Goal: Transaction & Acquisition: Purchase product/service

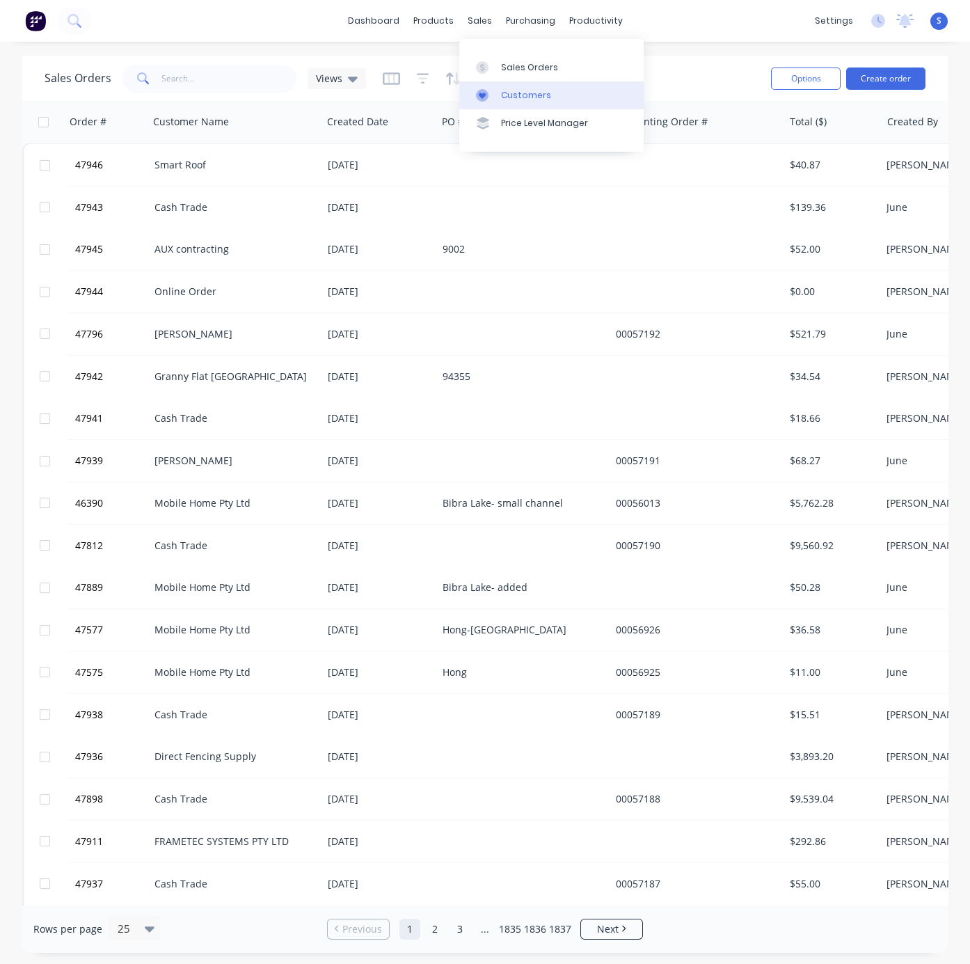
click at [531, 92] on link "Customers" at bounding box center [551, 95] width 184 height 28
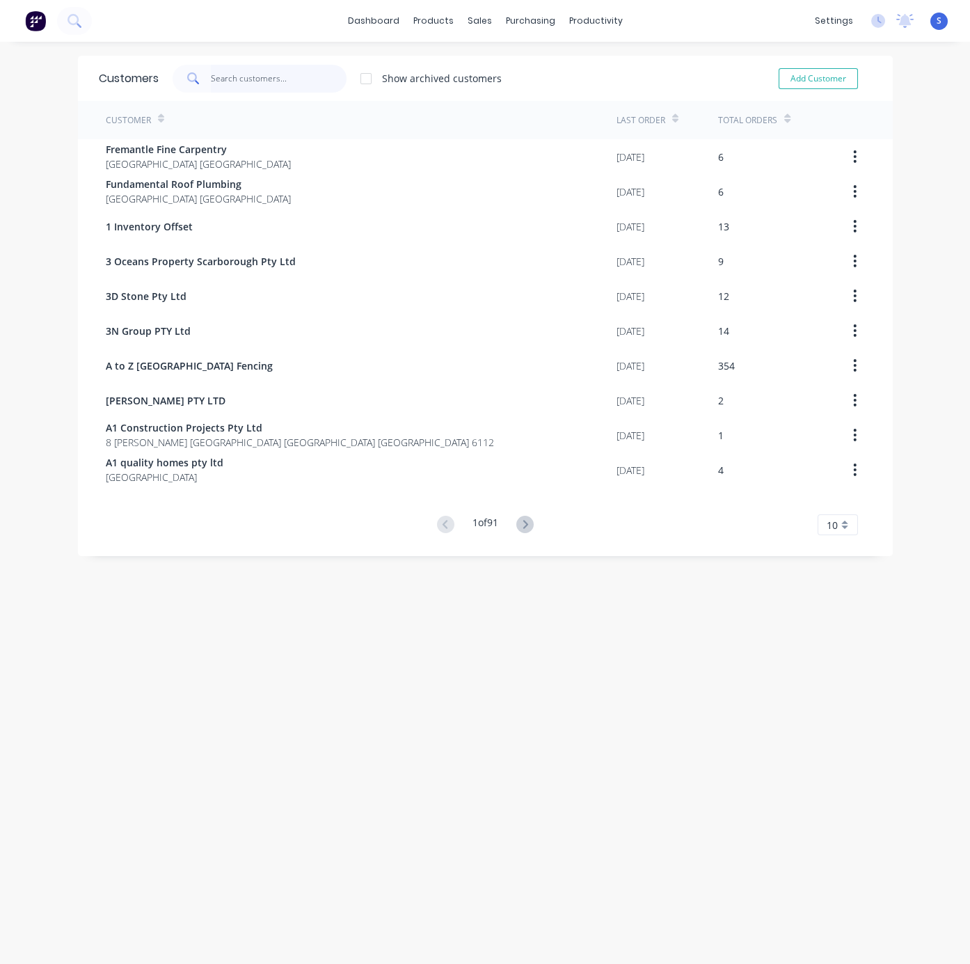
click at [257, 76] on input "text" at bounding box center [279, 79] width 136 height 28
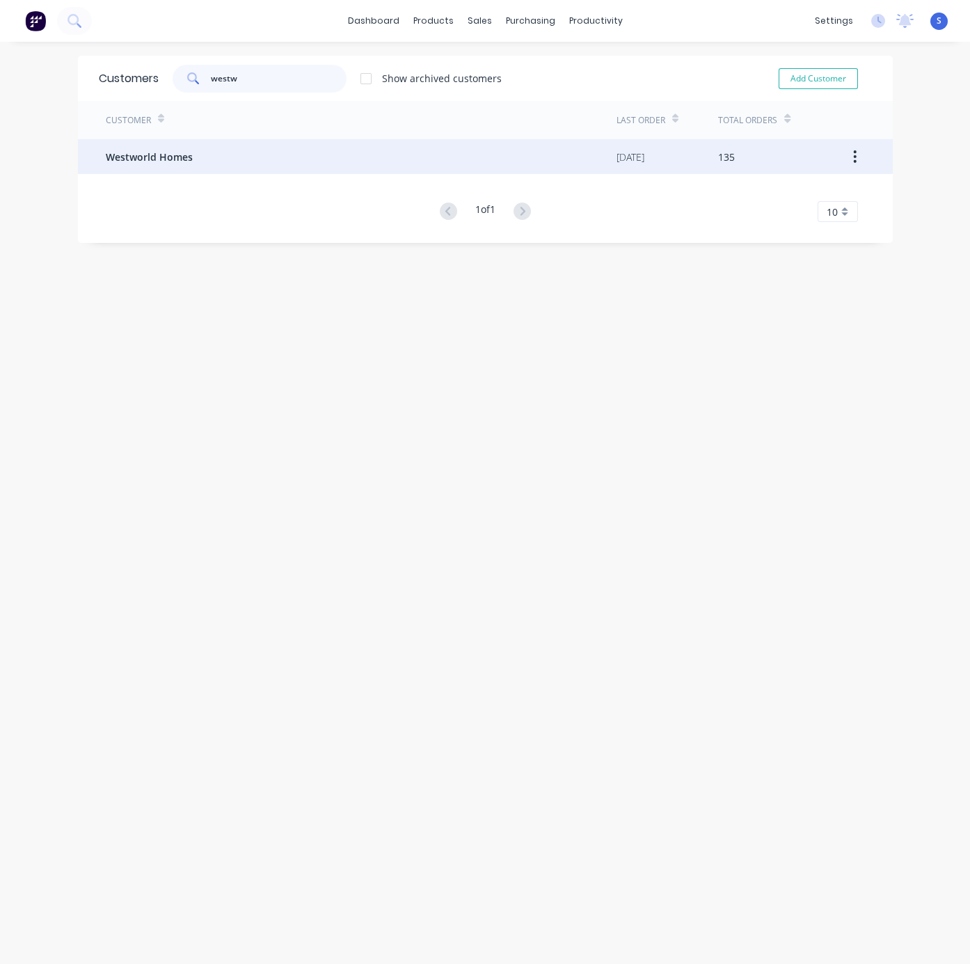
type input "westw"
click at [221, 146] on div "Westworld Homes" at bounding box center [361, 156] width 511 height 35
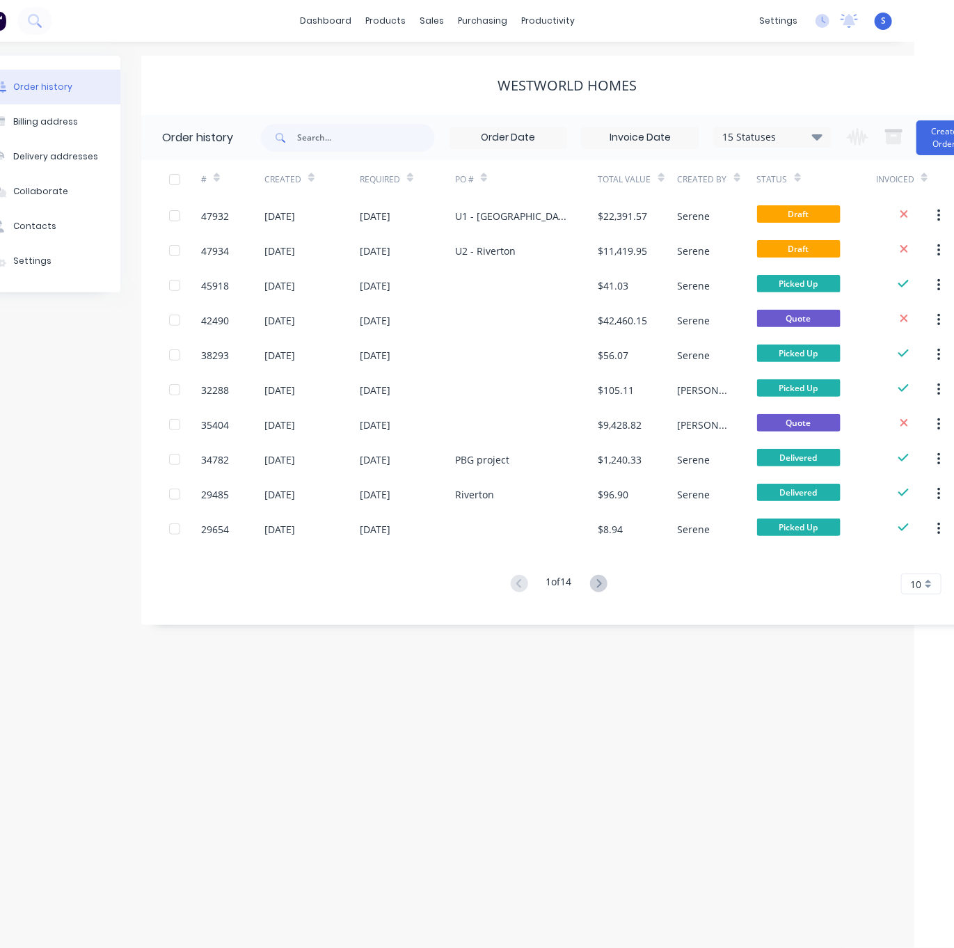
drag, startPoint x: 354, startPoint y: 83, endPoint x: 494, endPoint y: 75, distance: 140.8
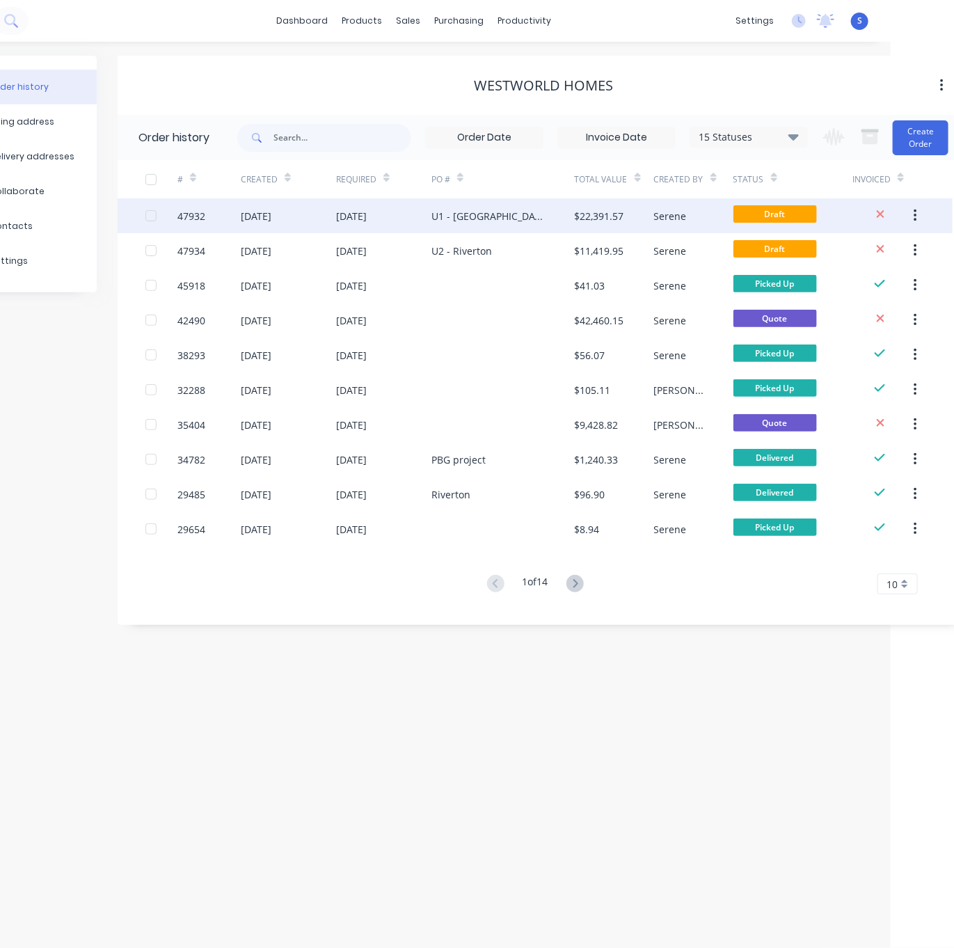
click at [452, 216] on div "U1 - [GEOGRAPHIC_DATA]" at bounding box center [490, 216] width 116 height 15
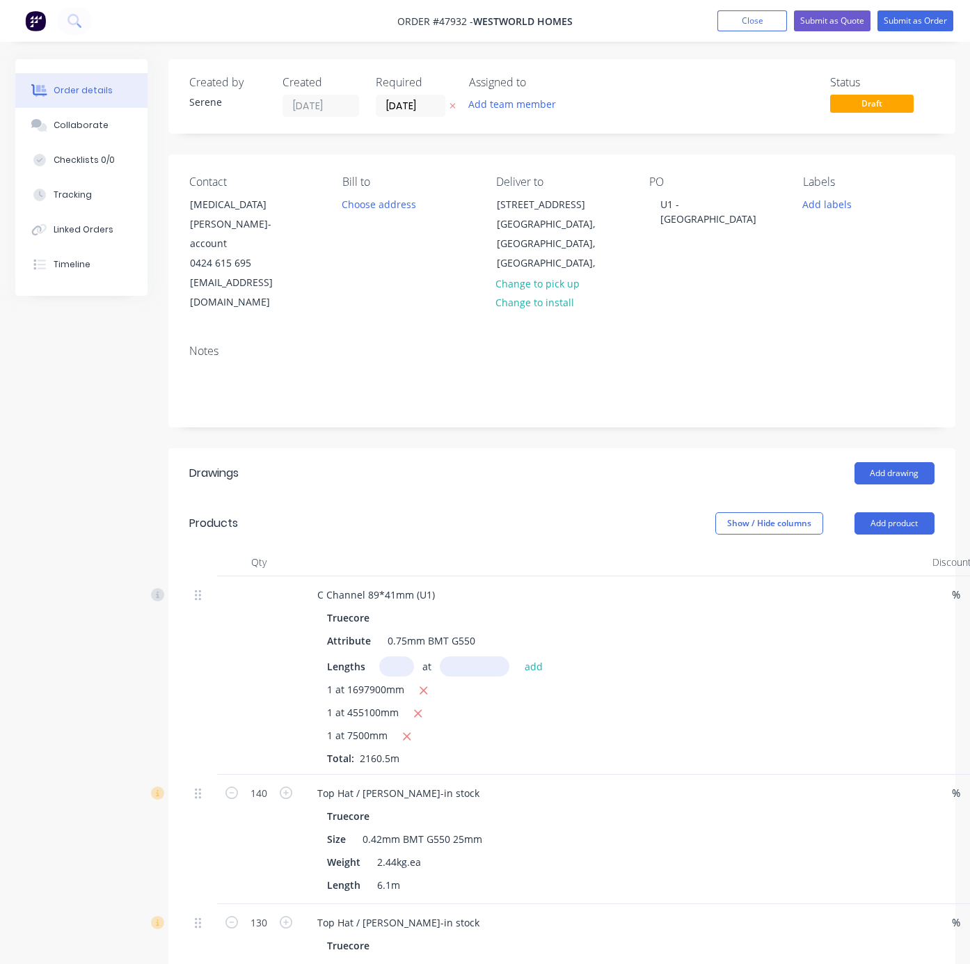
type input "$5.33"
type input "$11,515.47"
type input "$8.27"
type input "$1,157.80"
type input "$14.28"
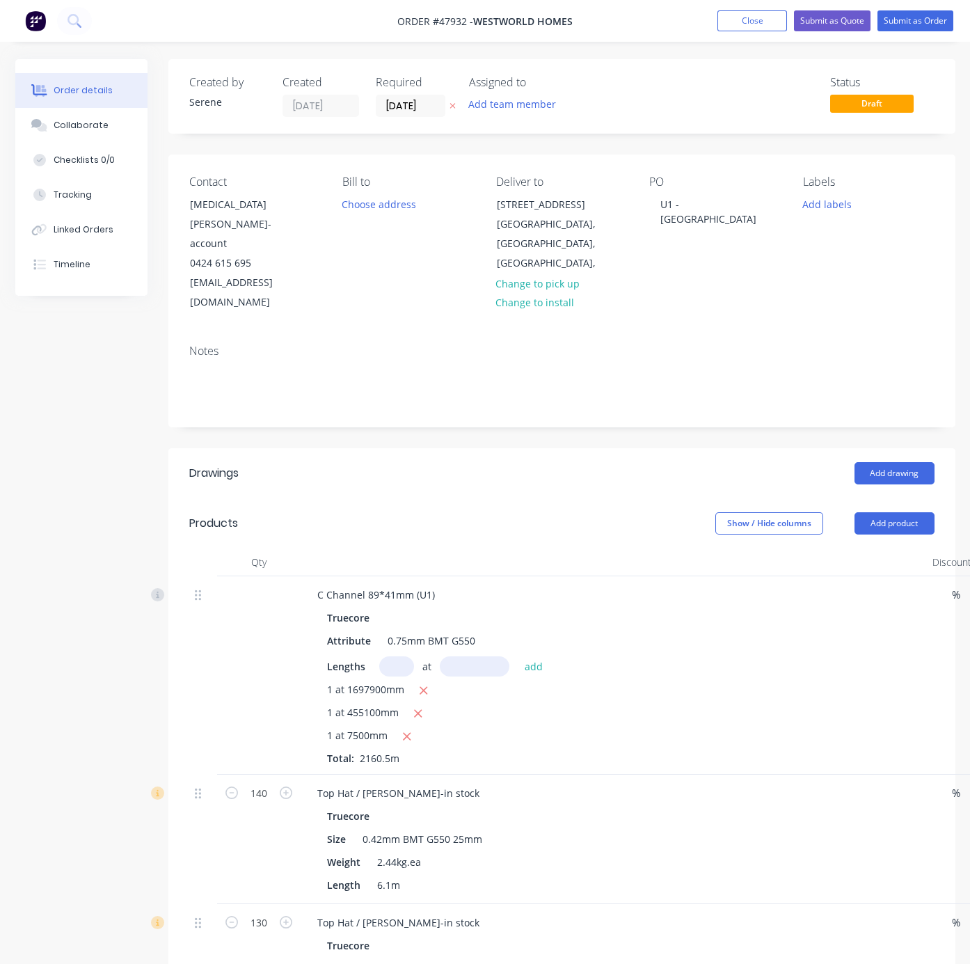
type input "$1,856.40"
type input "$3.51"
type input "$105.30"
type input "$7.19"
type input "$287.60"
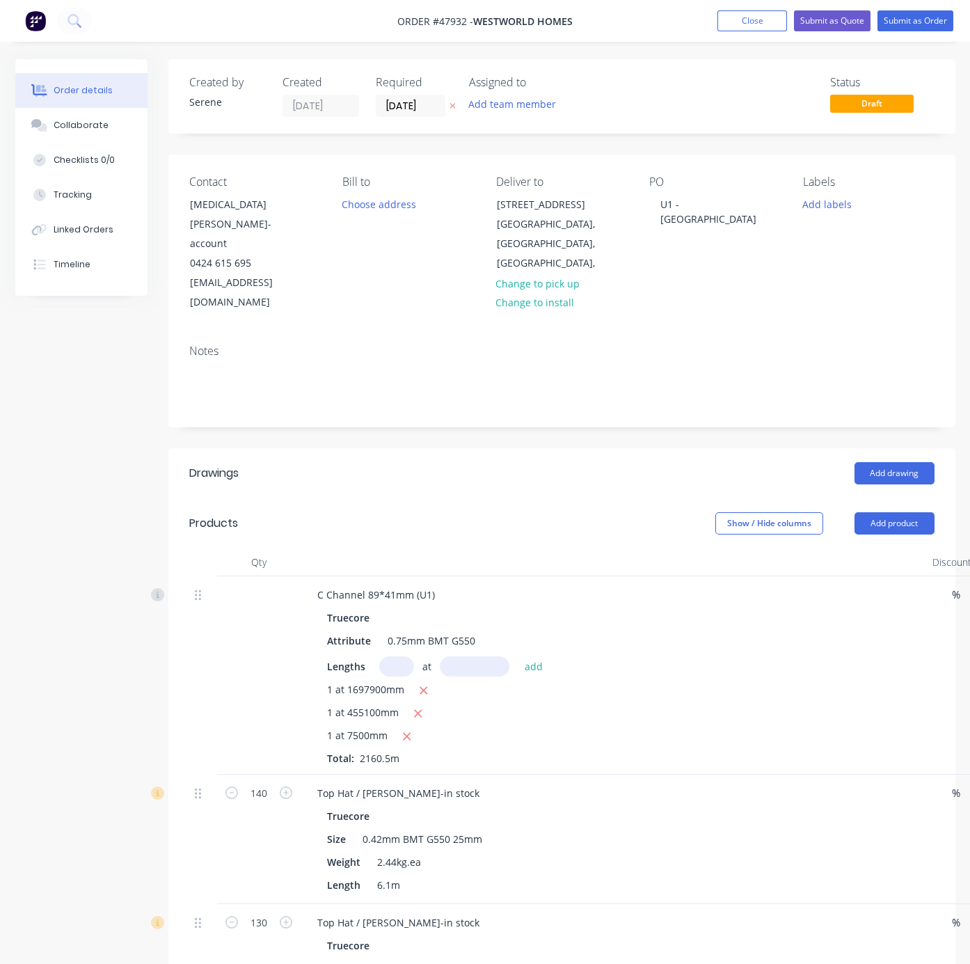
type input "$0.80"
type input "$56.00"
type input "$0.80"
type input "$56.00"
type input "$12.67"
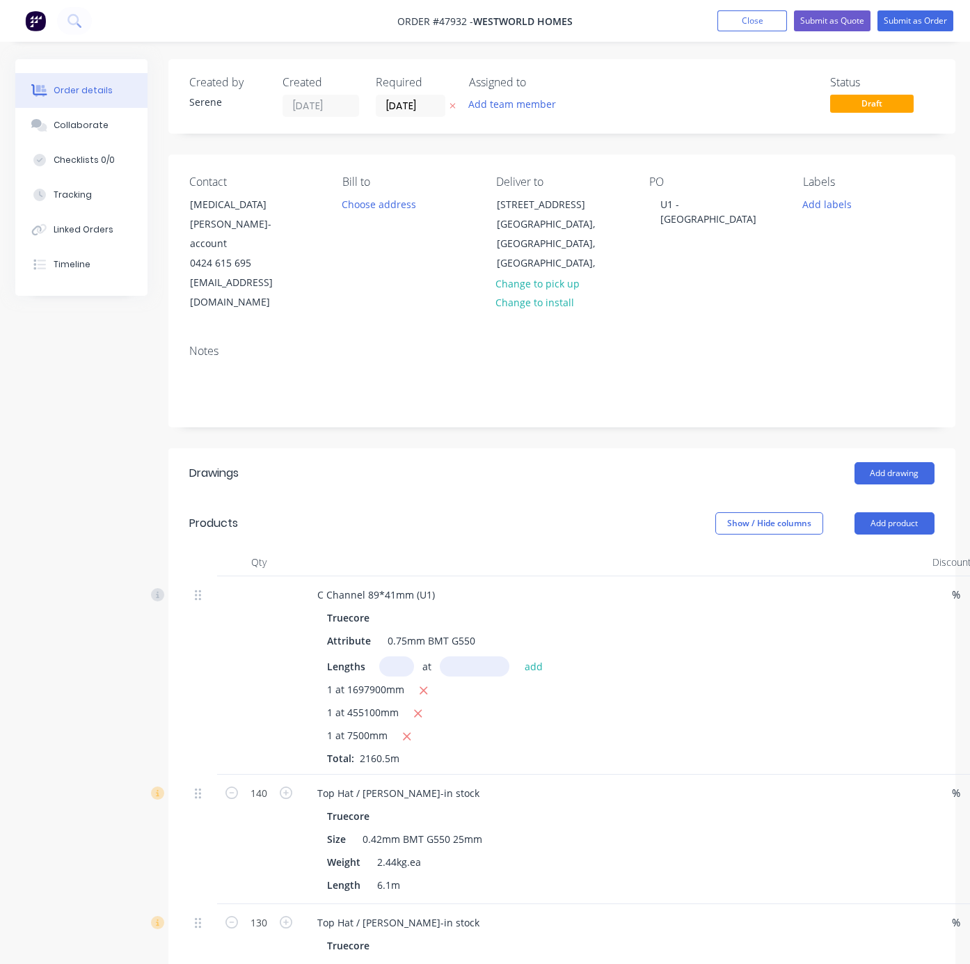
type input "$5,321.40"
type input "$8.81"
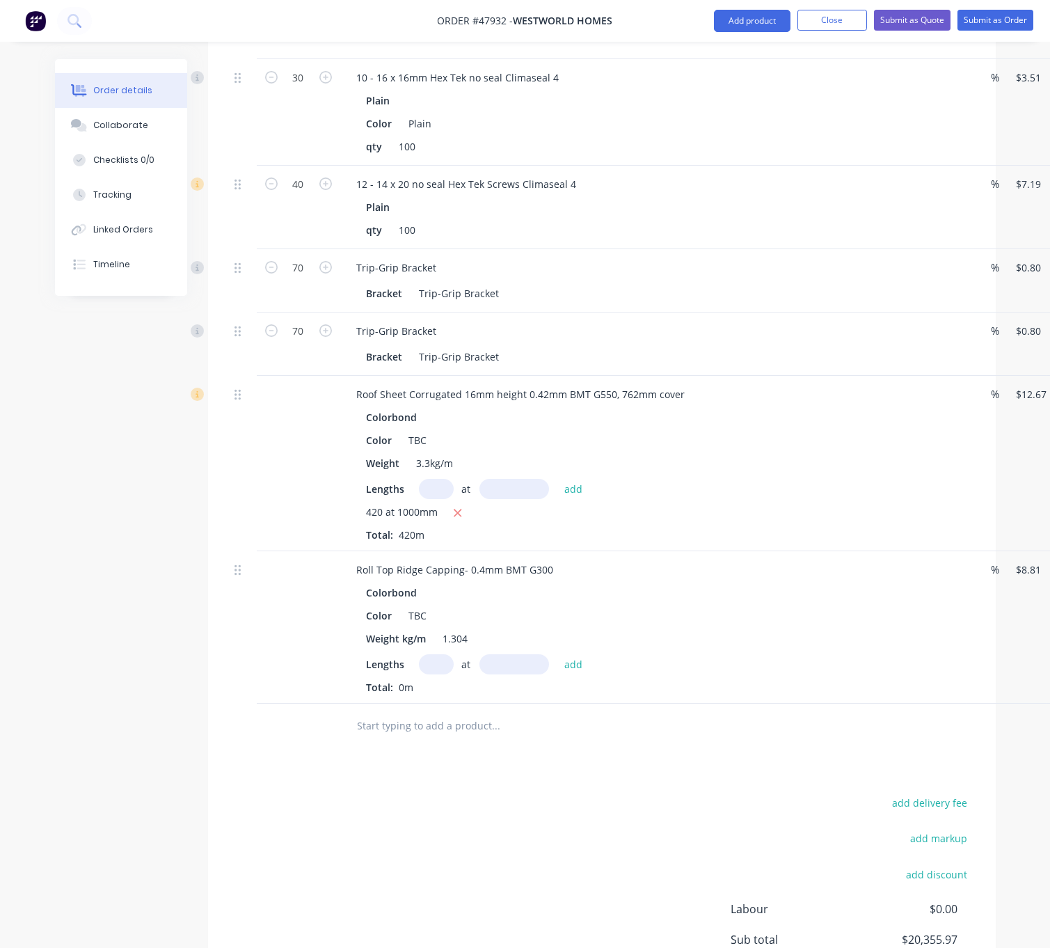
scroll to position [1143, 0]
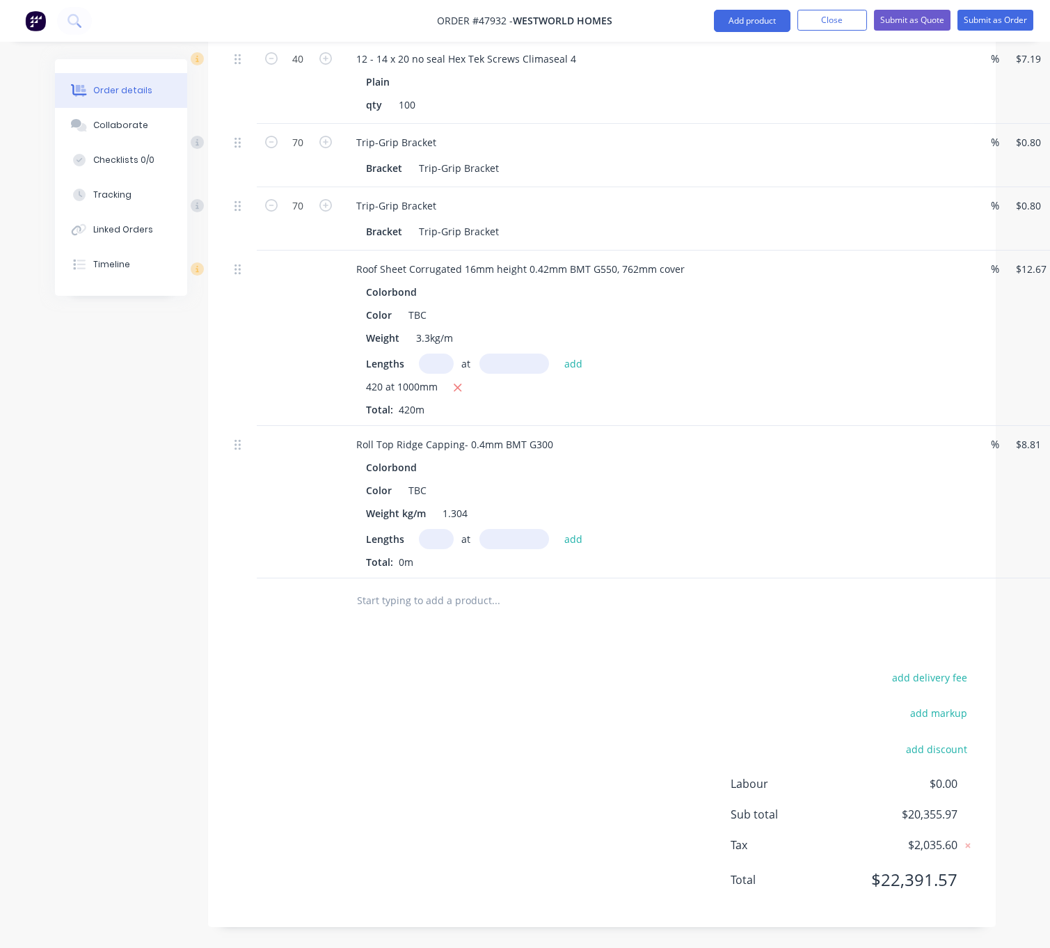
click at [436, 532] on input "text" at bounding box center [436, 539] width 35 height 20
type input "3"
type input "5850"
click at [557, 529] on button "add" at bounding box center [573, 538] width 33 height 19
type input "$154.62"
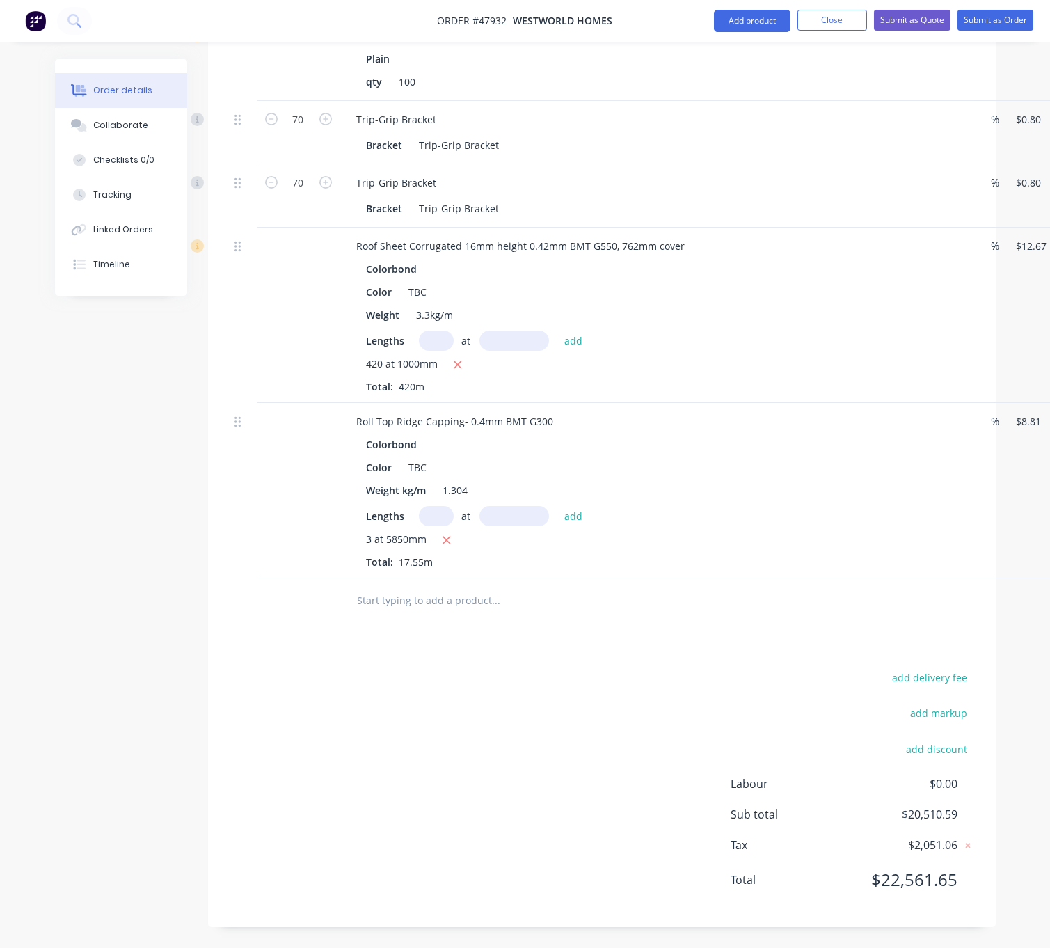
click at [436, 526] on input "text" at bounding box center [436, 516] width 35 height 20
type input "2"
type input "4500"
click at [557, 506] on button "add" at bounding box center [573, 515] width 33 height 19
type input "$233.91"
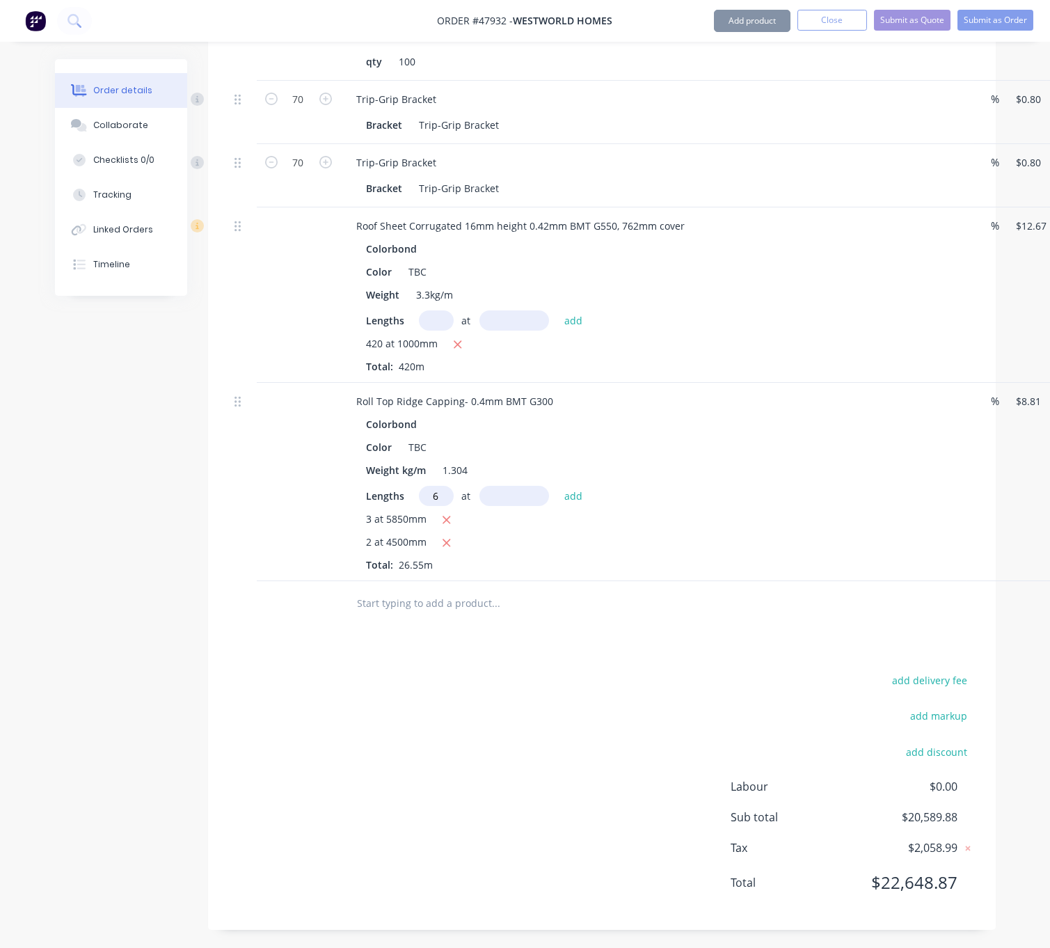
type input "6"
type input "5700"
click at [557, 486] on button "add" at bounding box center [573, 495] width 33 height 19
type input "$535.21"
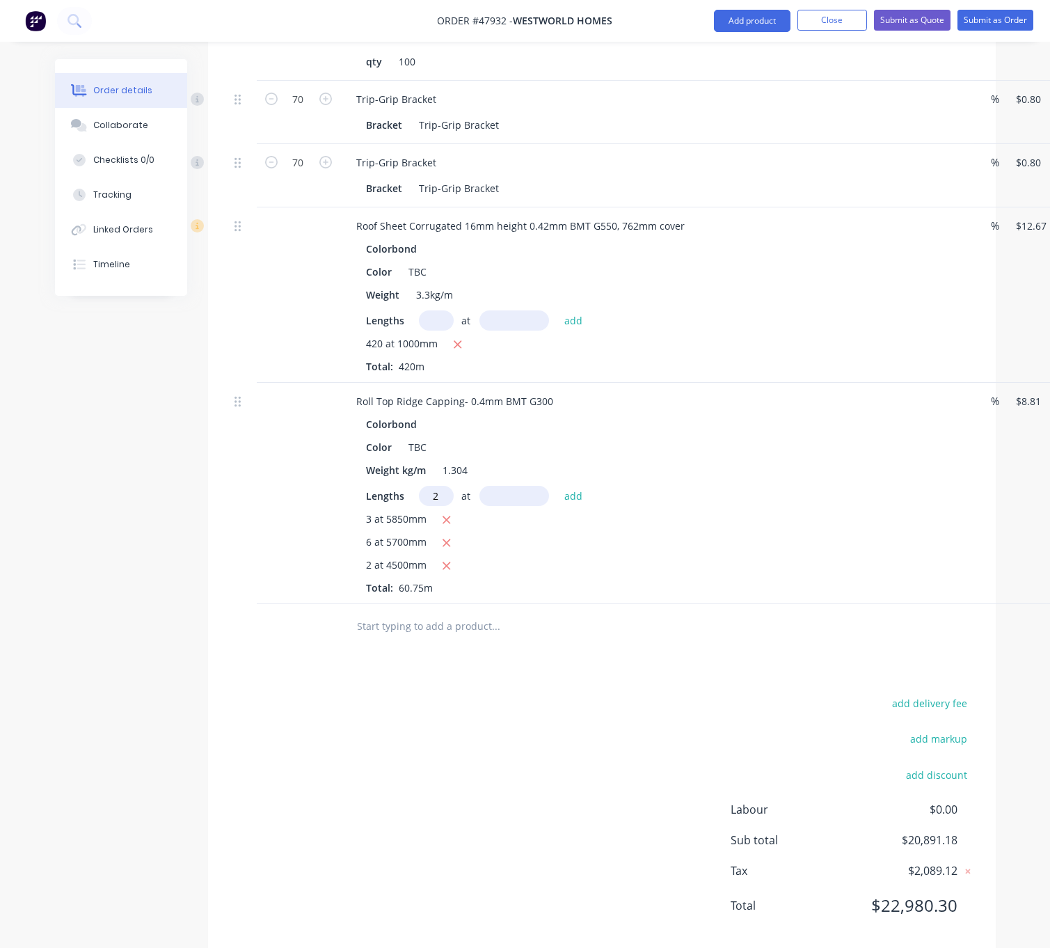
type input "2"
type input "7360"
click at [557, 486] on button "add" at bounding box center [573, 495] width 33 height 19
type input "$664.89"
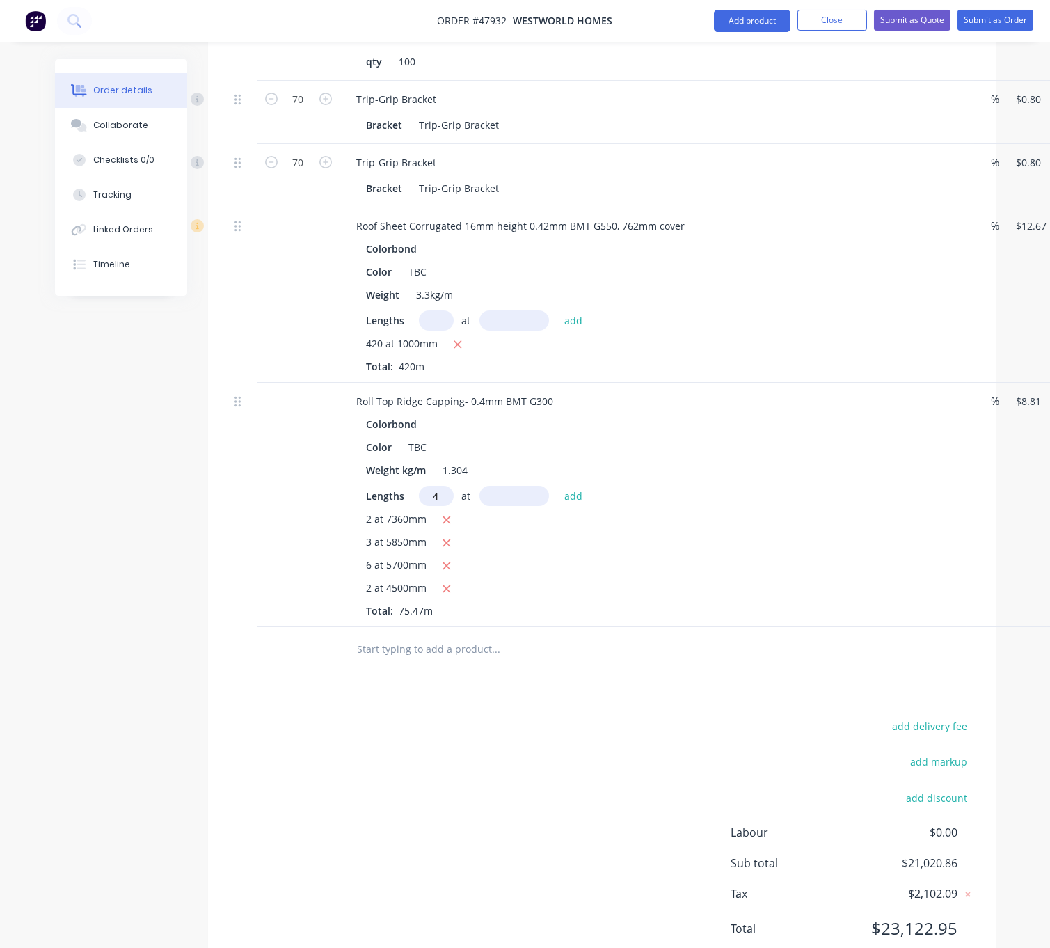
type input "4"
type input "5200"
click at [557, 486] on button "add" at bounding box center [573, 495] width 33 height 19
type input "$848.14"
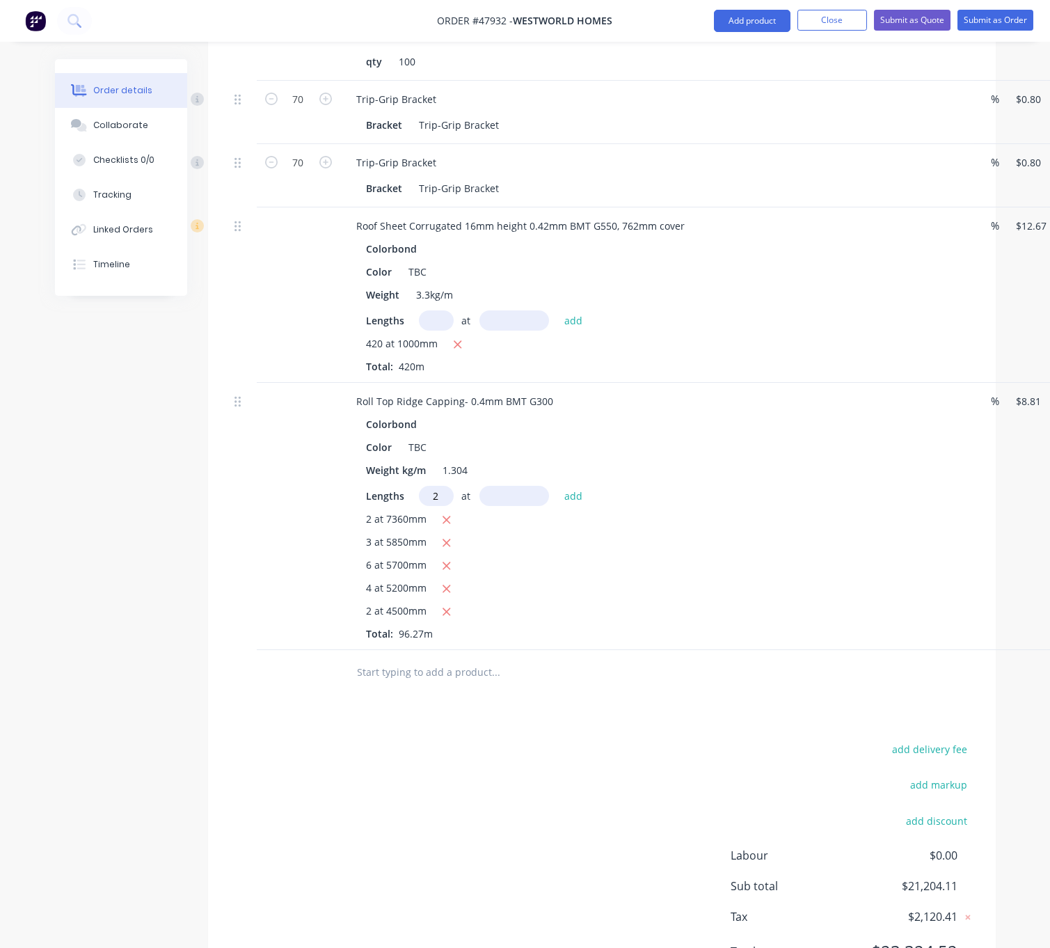
type input "2"
type input "8000"
click at [557, 486] on button "add" at bounding box center [573, 495] width 33 height 19
type input "$989.10"
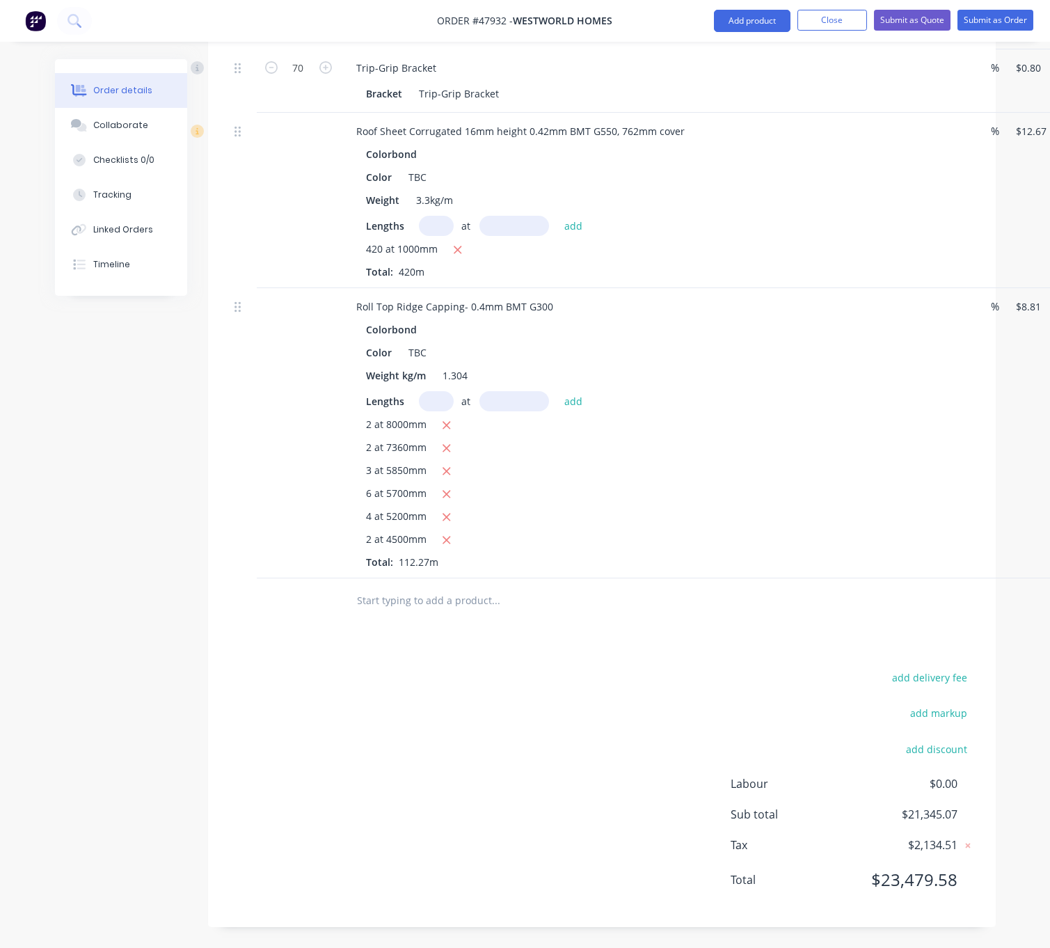
scroll to position [1290, 0]
click at [731, 24] on button "Add product" at bounding box center [752, 21] width 77 height 22
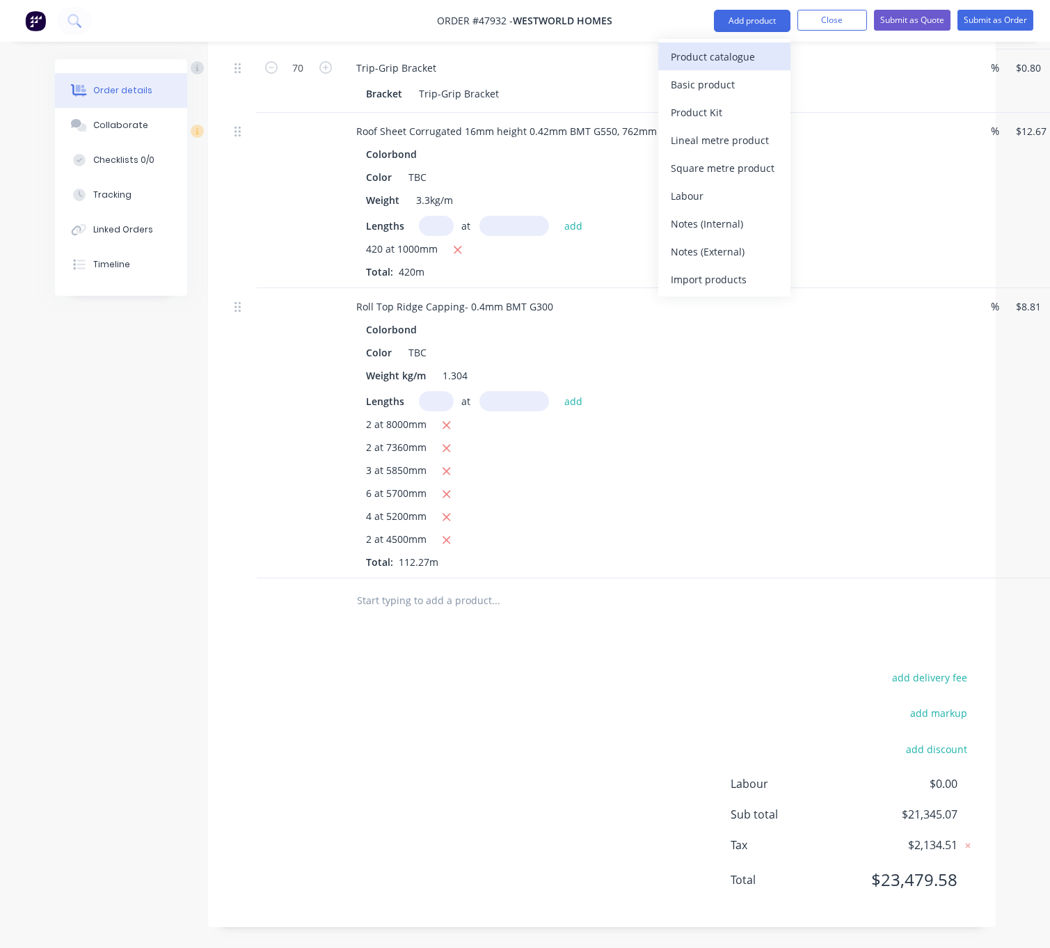
click at [722, 56] on div "Product catalogue" at bounding box center [724, 57] width 107 height 20
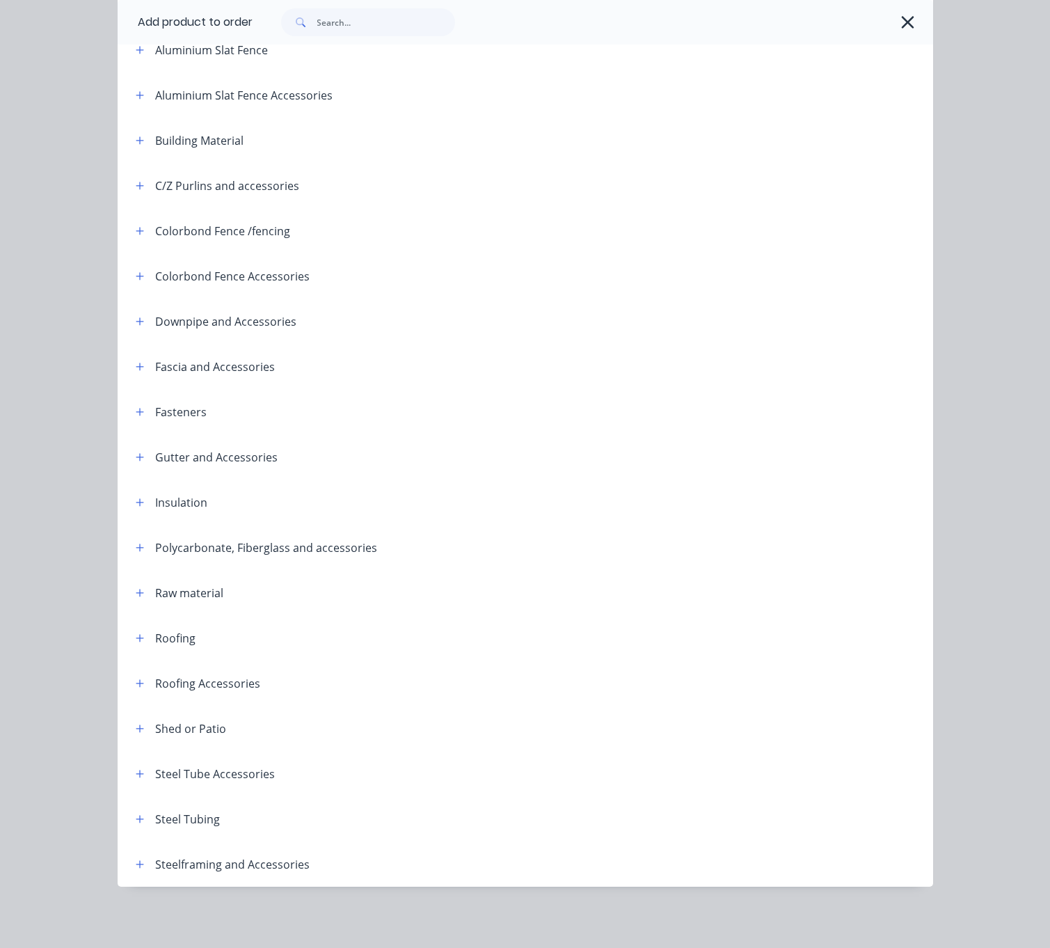
scroll to position [191, 0]
click at [136, 633] on icon "button" at bounding box center [140, 638] width 8 height 10
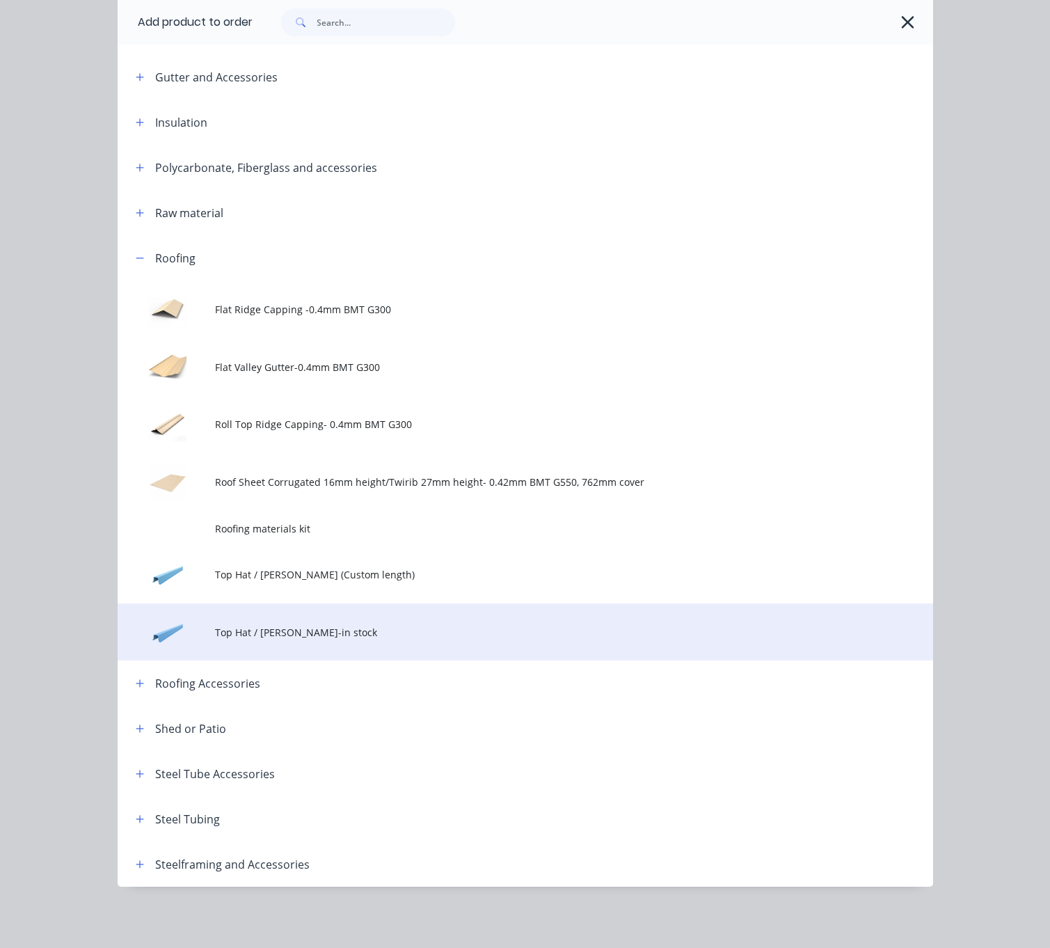
scroll to position [582, 0]
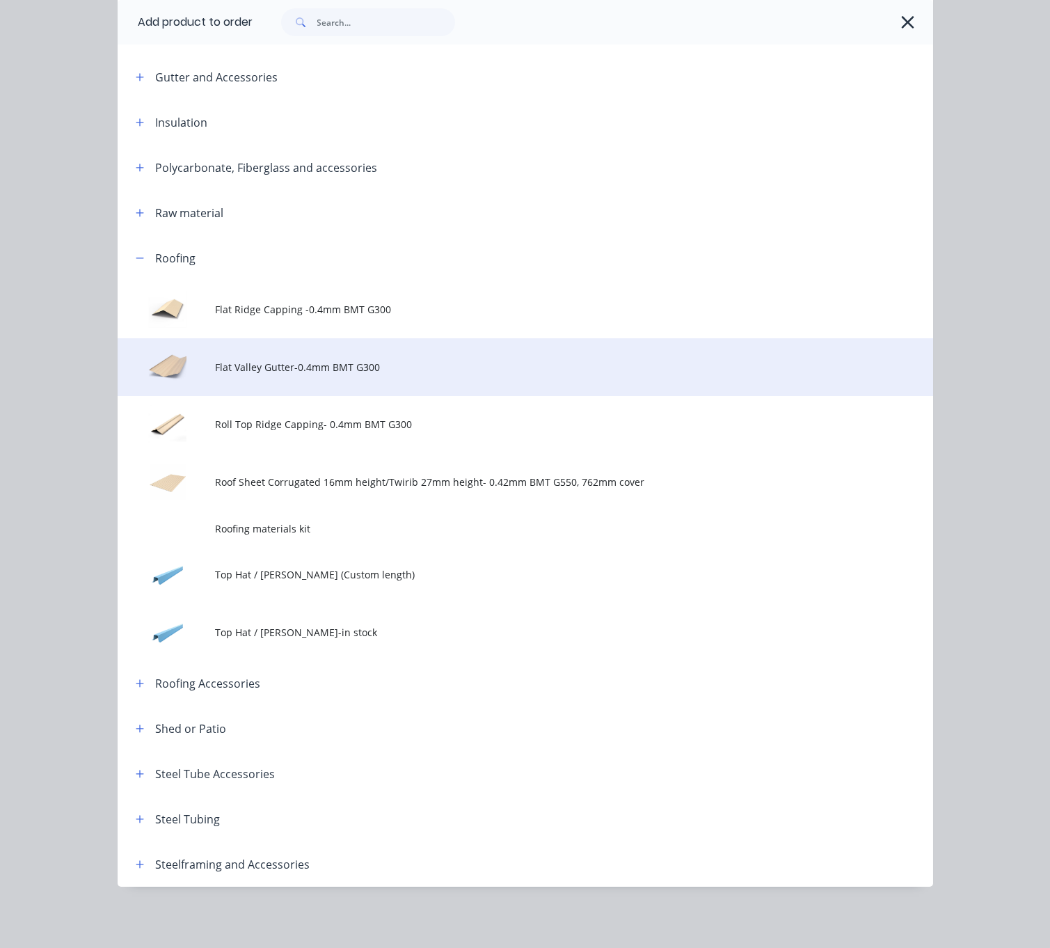
click at [347, 355] on td "Flat Valley Gutter-0.4mm BMT G300" at bounding box center [574, 367] width 718 height 58
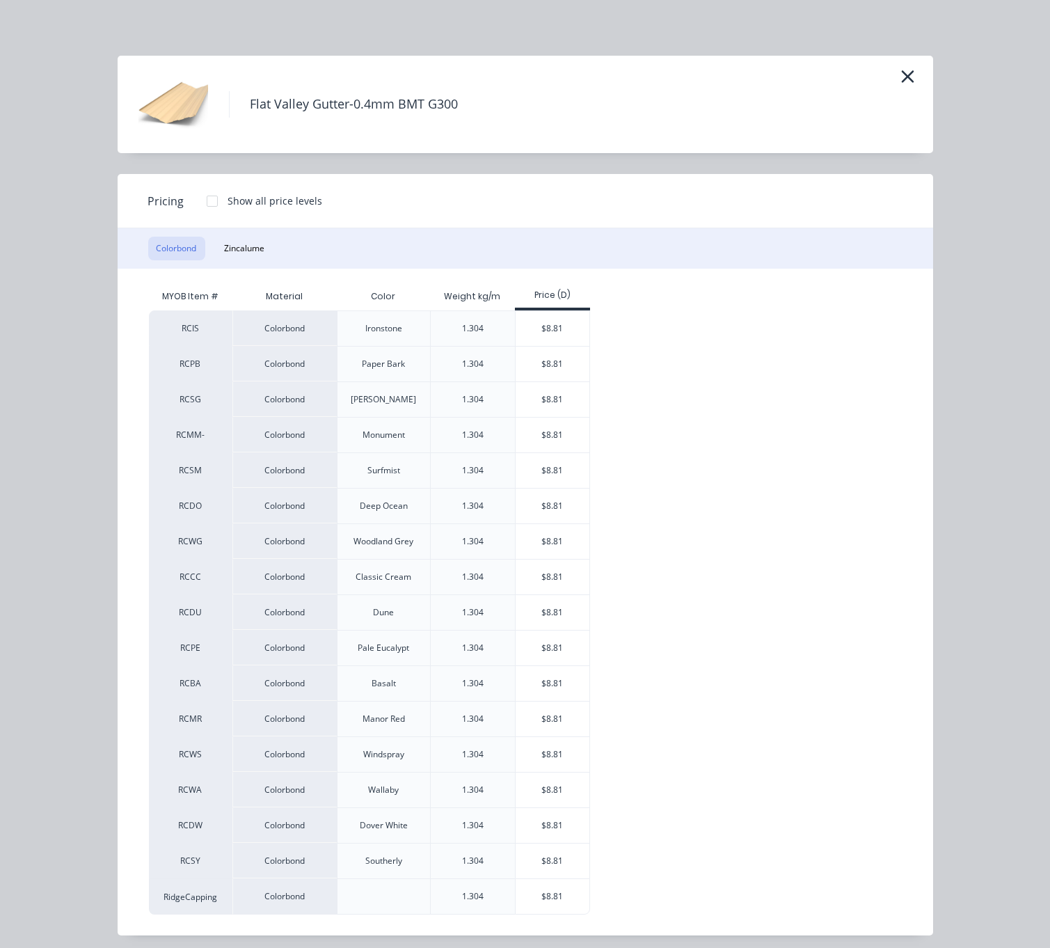
scroll to position [40, 0]
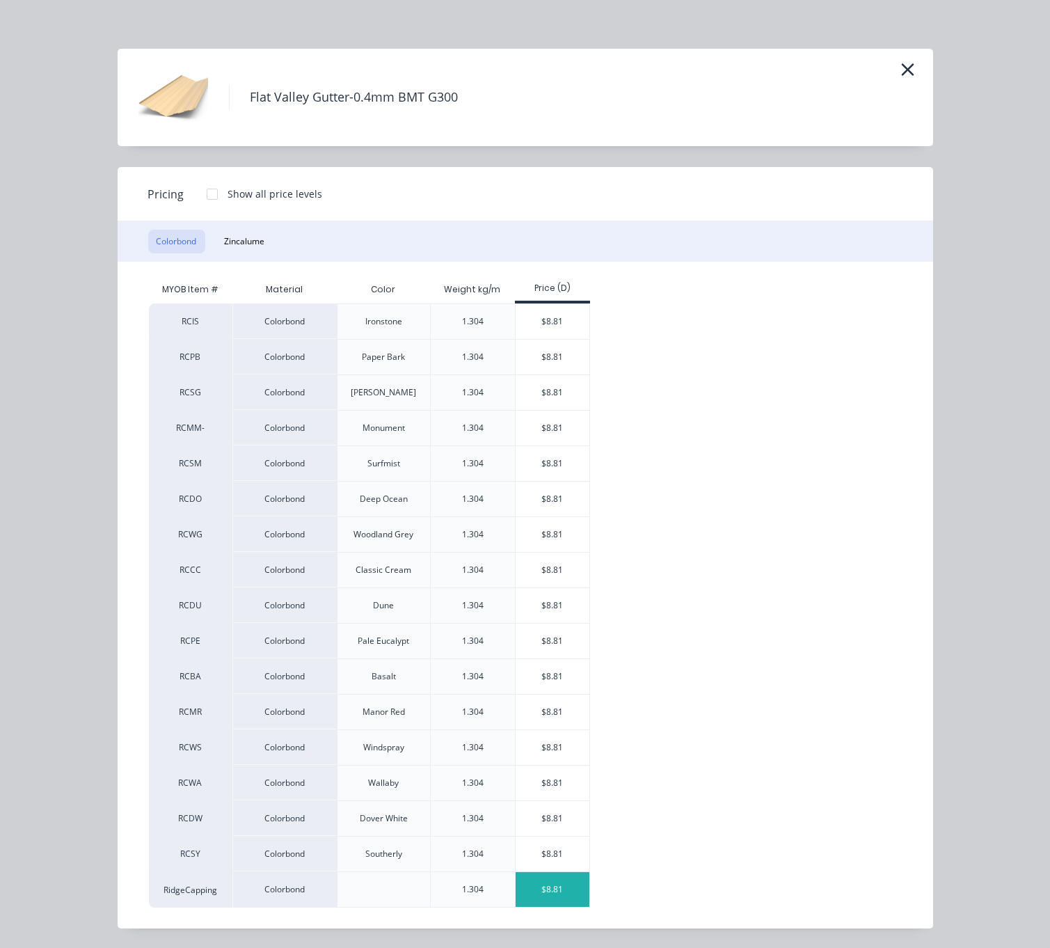
click at [552, 897] on div "$8.81" at bounding box center [553, 889] width 74 height 35
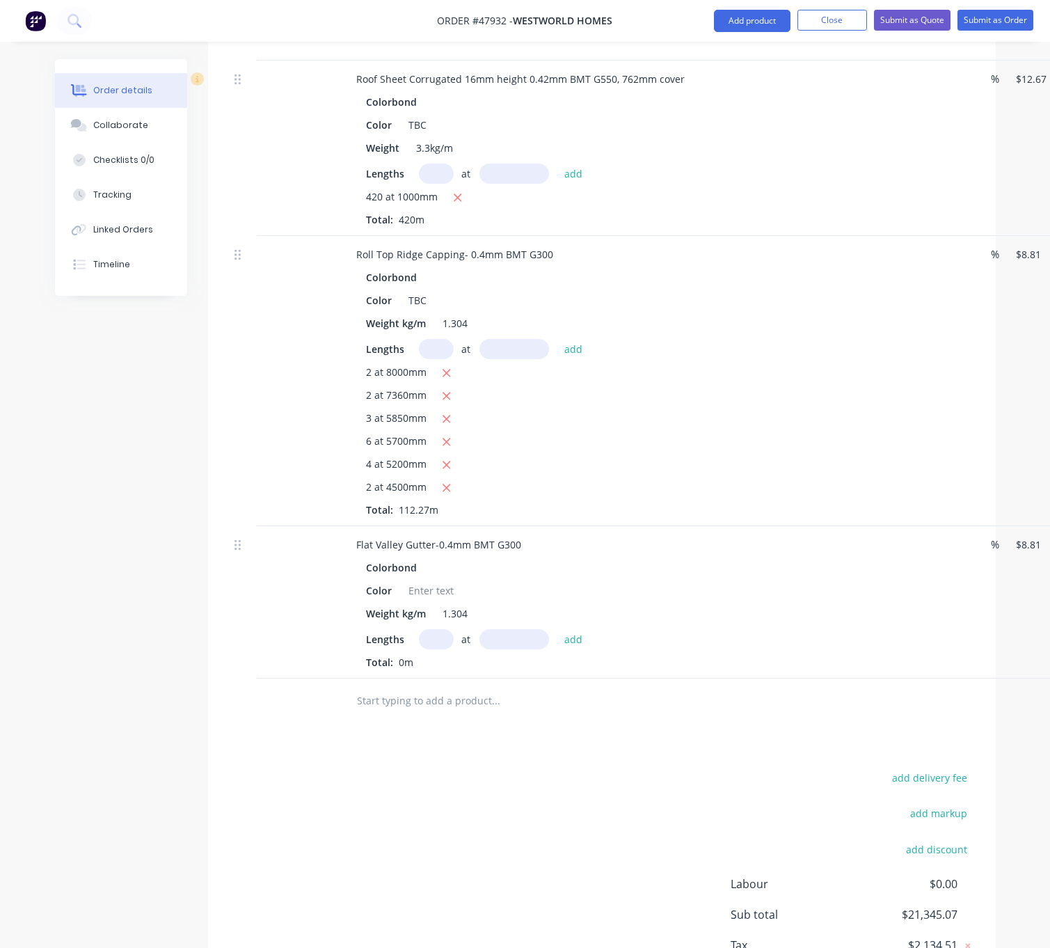
click at [430, 649] on input "text" at bounding box center [436, 639] width 35 height 20
type input "1"
type input "5850"
click at [557, 629] on button "add" at bounding box center [573, 638] width 33 height 19
type input "$51.54"
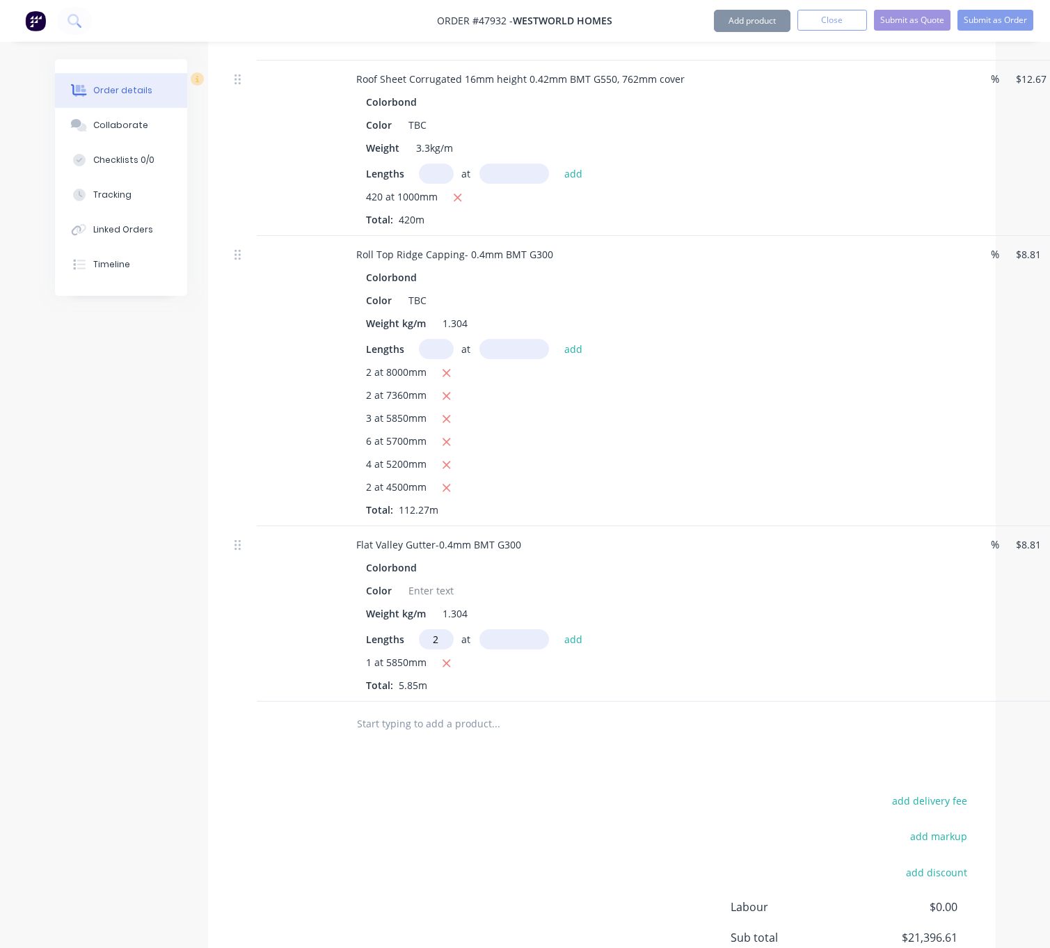
type input "2"
type input "4500"
click at [557, 629] on button "add" at bounding box center [573, 638] width 33 height 19
type input "$130.83"
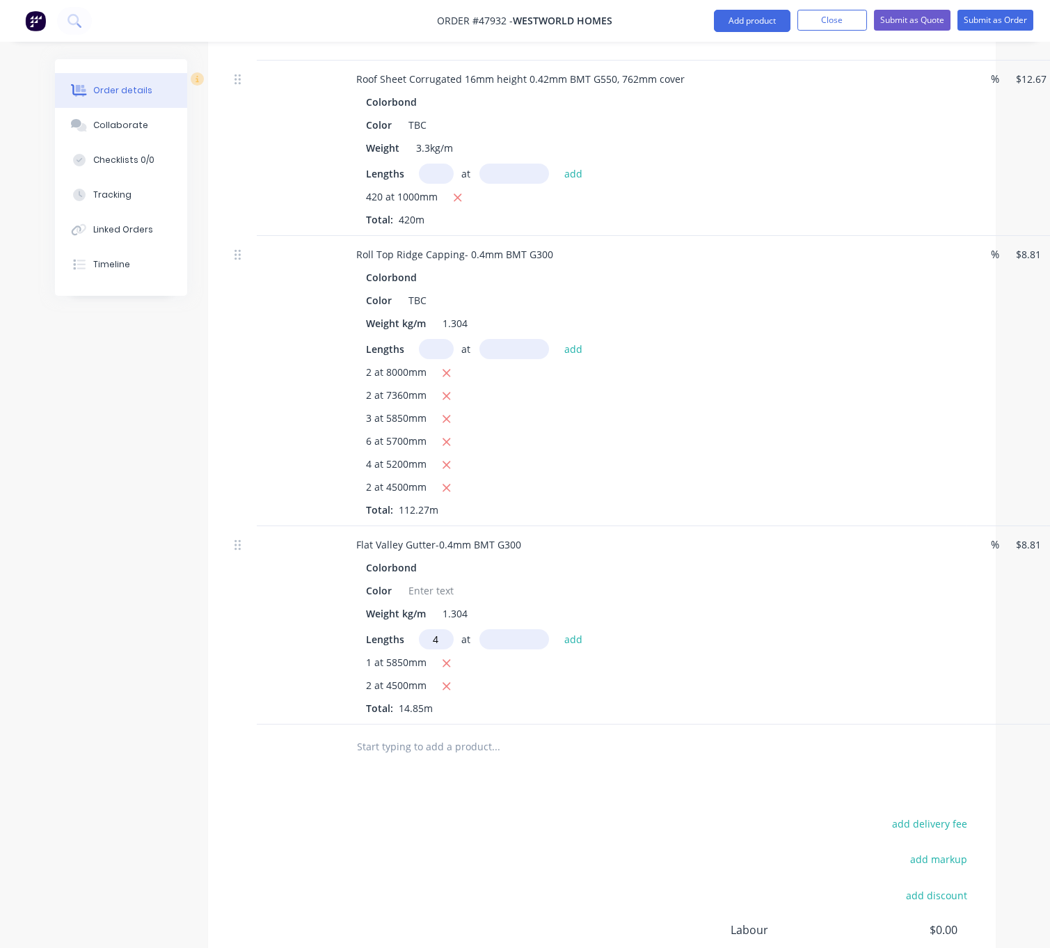
type input "4"
type input "5200"
click at [557, 629] on button "add" at bounding box center [573, 638] width 33 height 19
type input "$314.08"
type input "2"
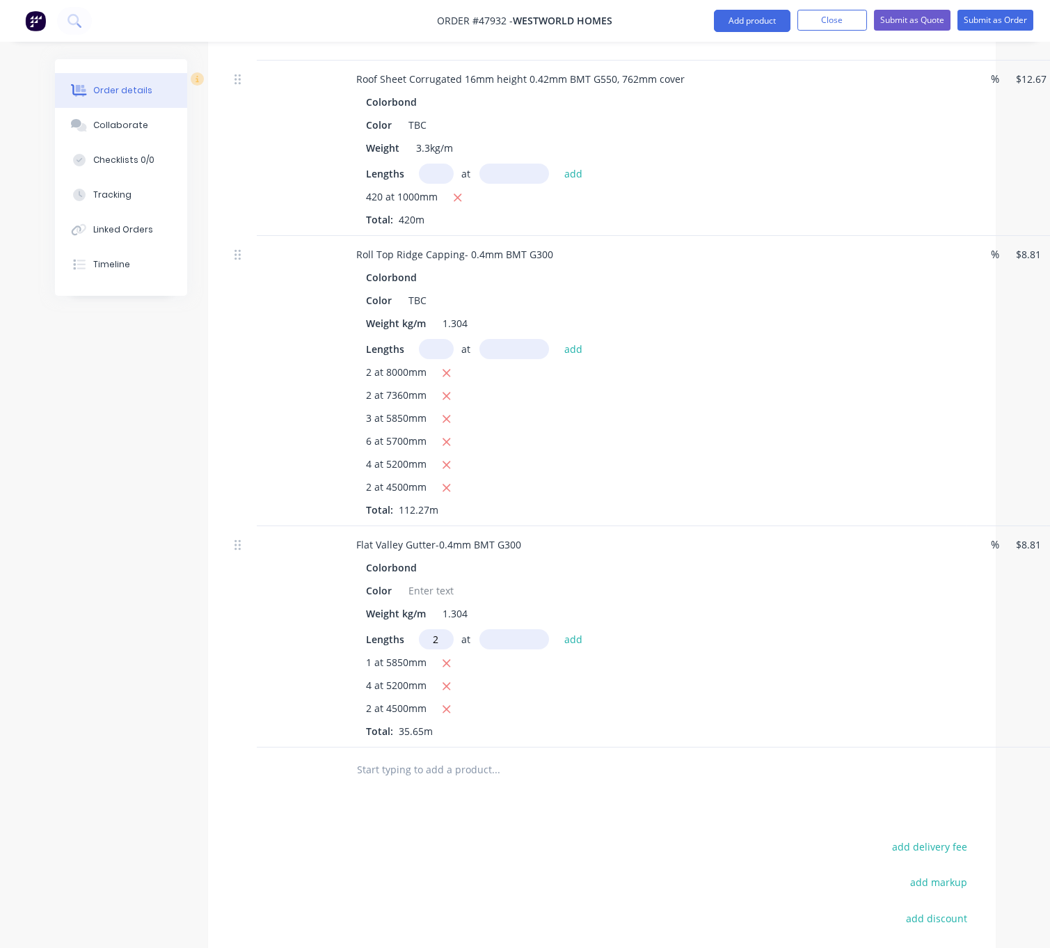
type input "4"
type input "5430"
click at [557, 629] on button "add" at bounding box center [573, 638] width 33 height 19
type input "$409.75"
type input "1"
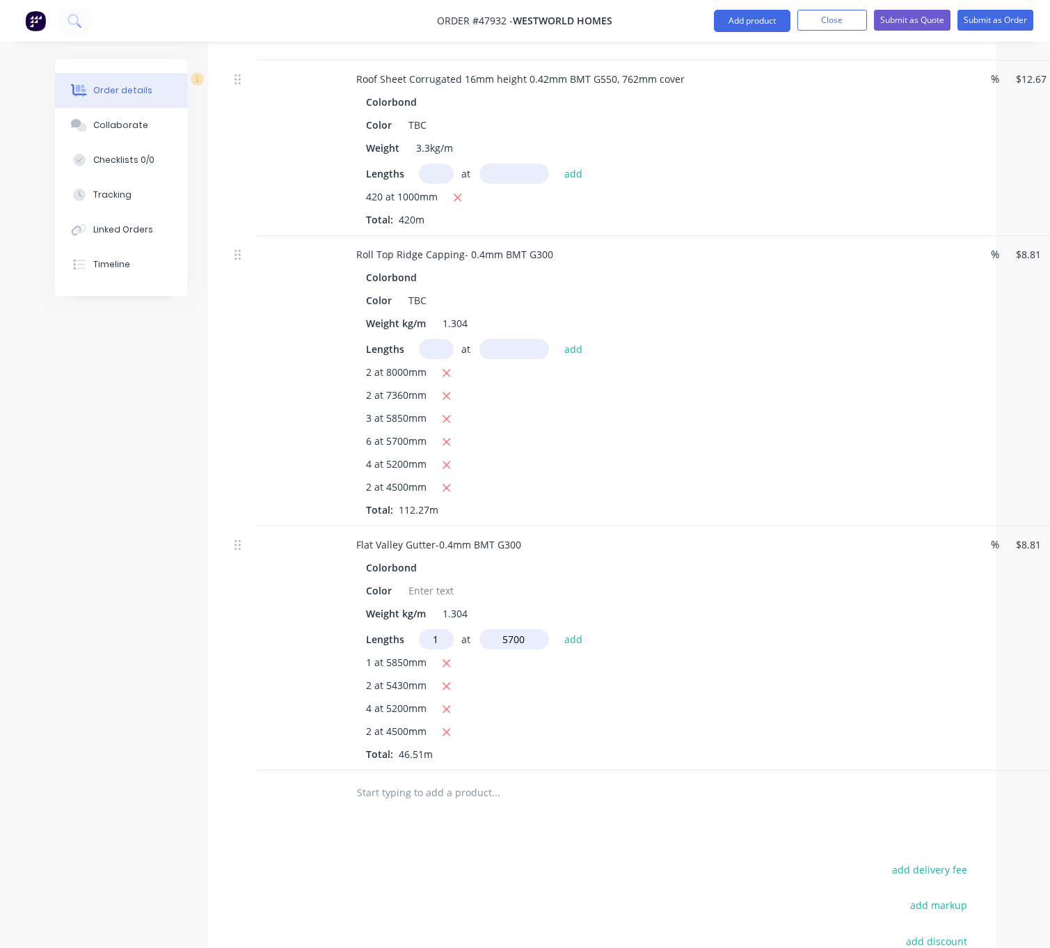
type input "5700"
click at [557, 629] on button "add" at bounding box center [573, 638] width 33 height 19
type input "$459.97"
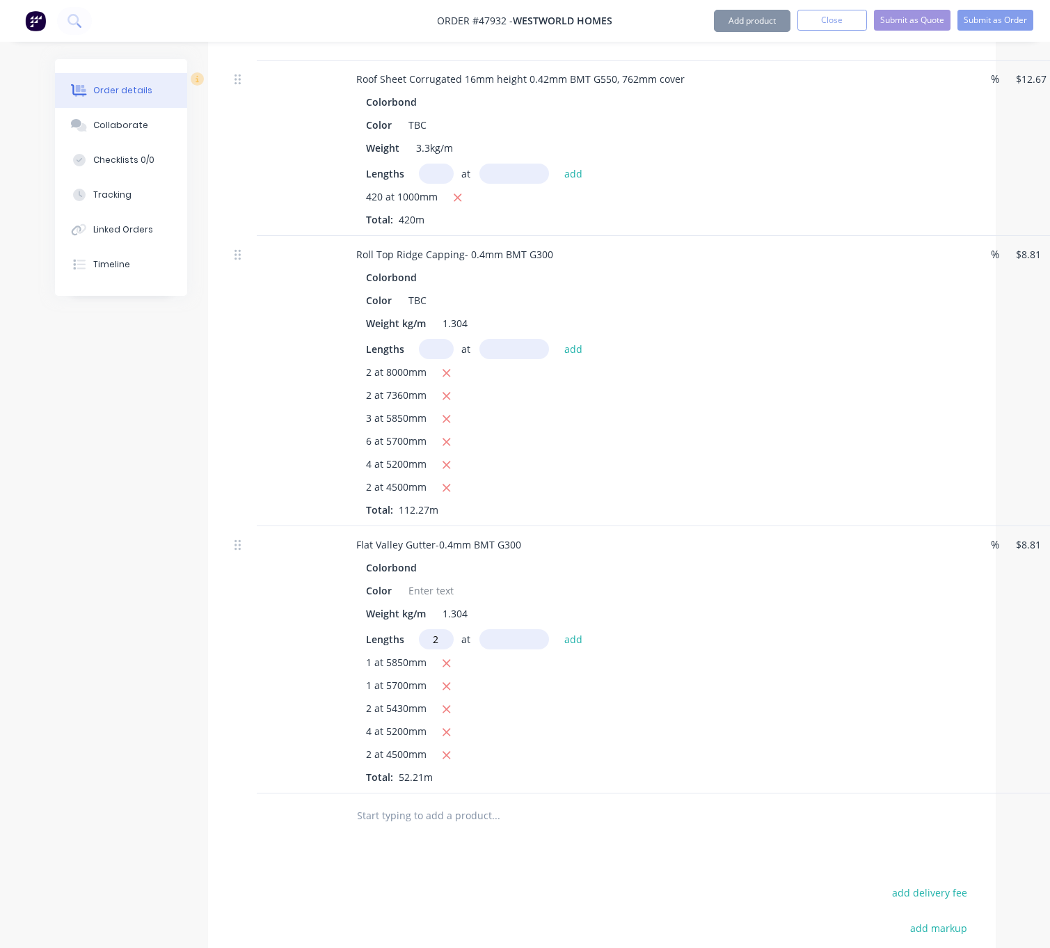
type input "2"
type input "4760"
click at [557, 629] on button "add" at bounding box center [573, 638] width 33 height 19
type input "$543.84"
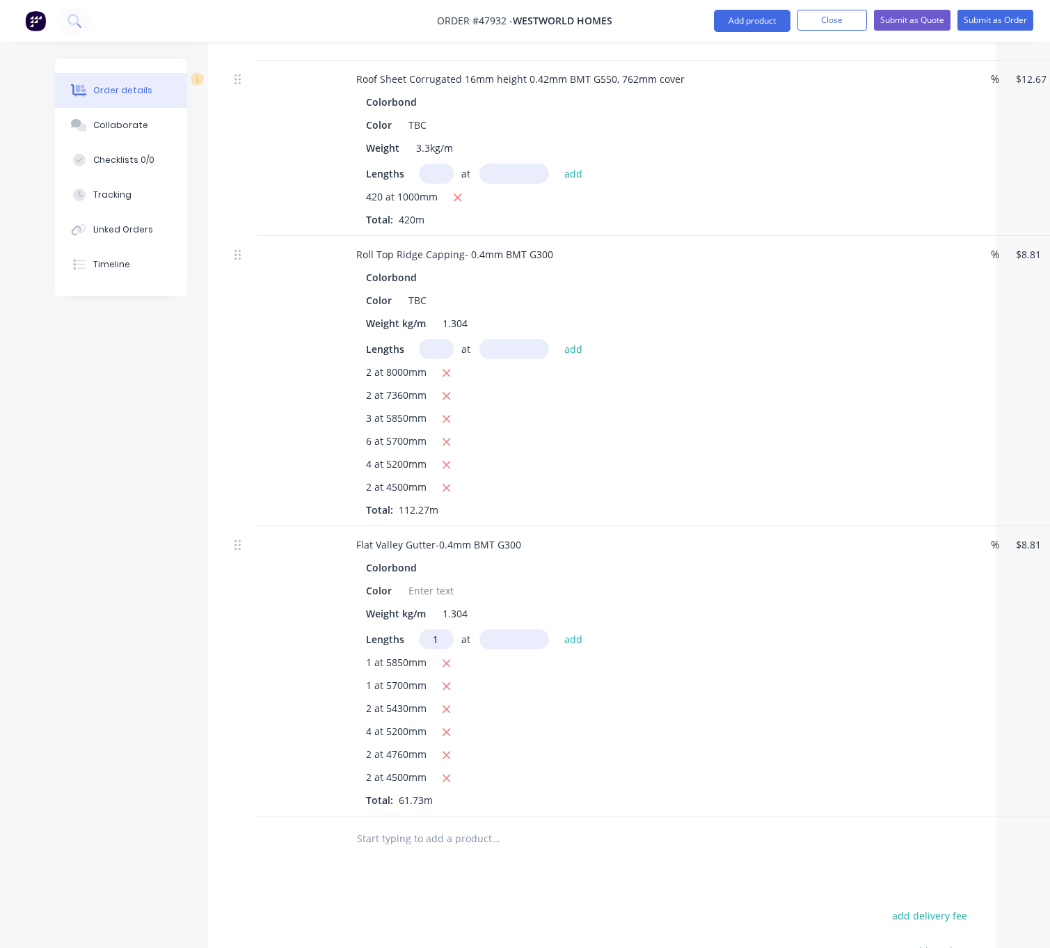
type input "1"
type input "7360"
click at [557, 629] on button "add" at bounding box center [573, 638] width 33 height 19
type input "$608.68"
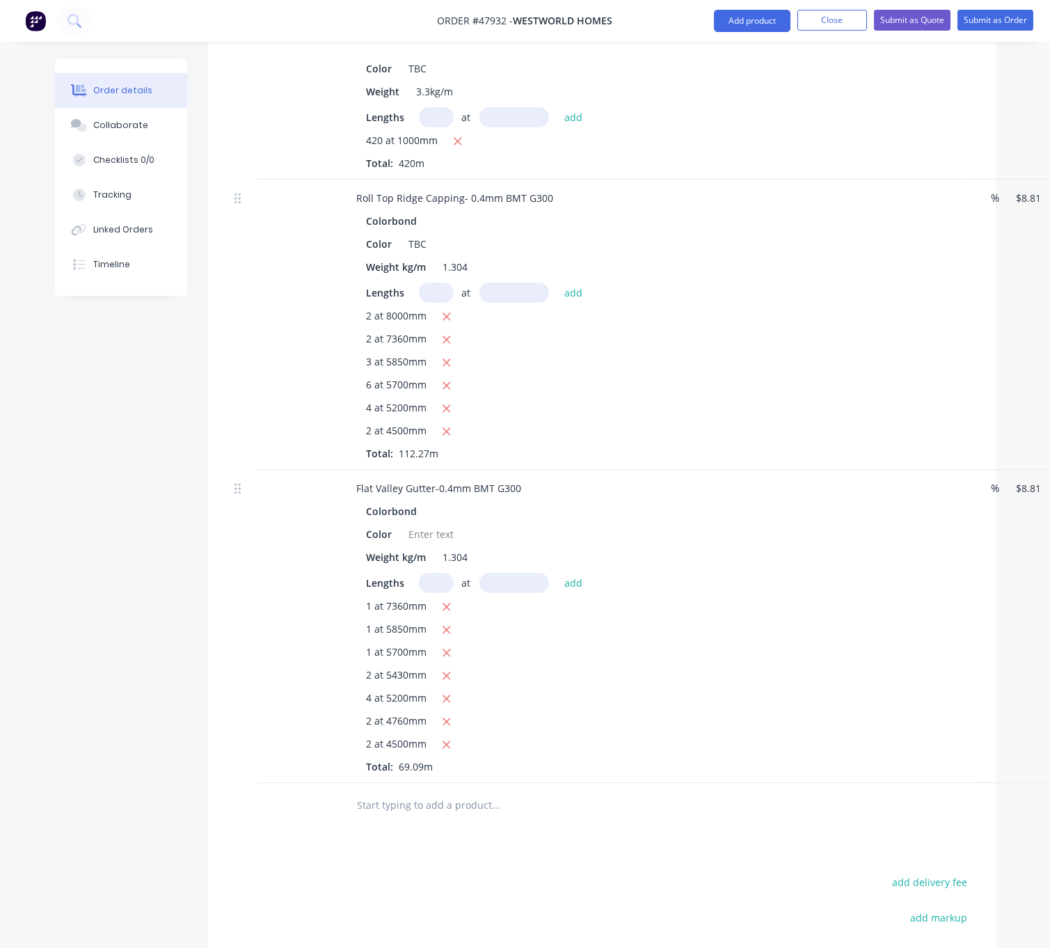
scroll to position [1622, 0]
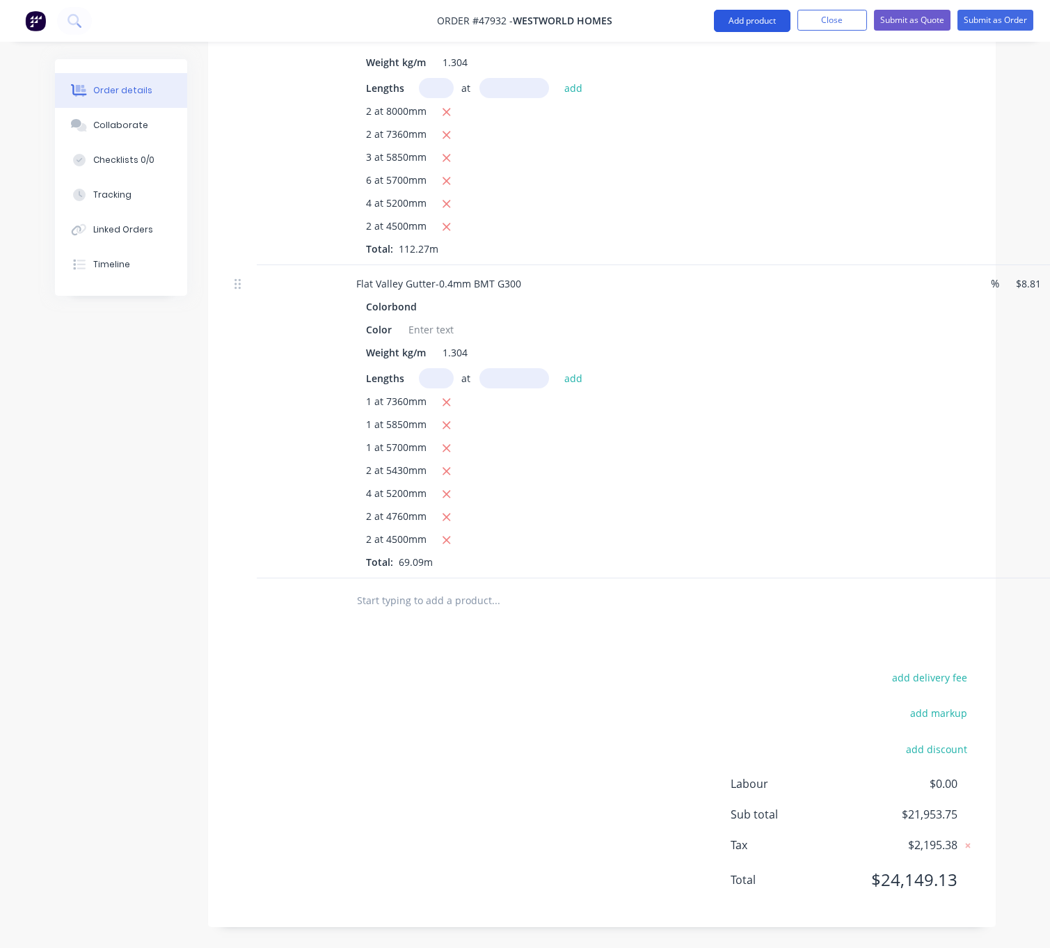
click at [724, 19] on button "Add product" at bounding box center [752, 21] width 77 height 22
click at [712, 60] on div "Product catalogue" at bounding box center [724, 57] width 107 height 20
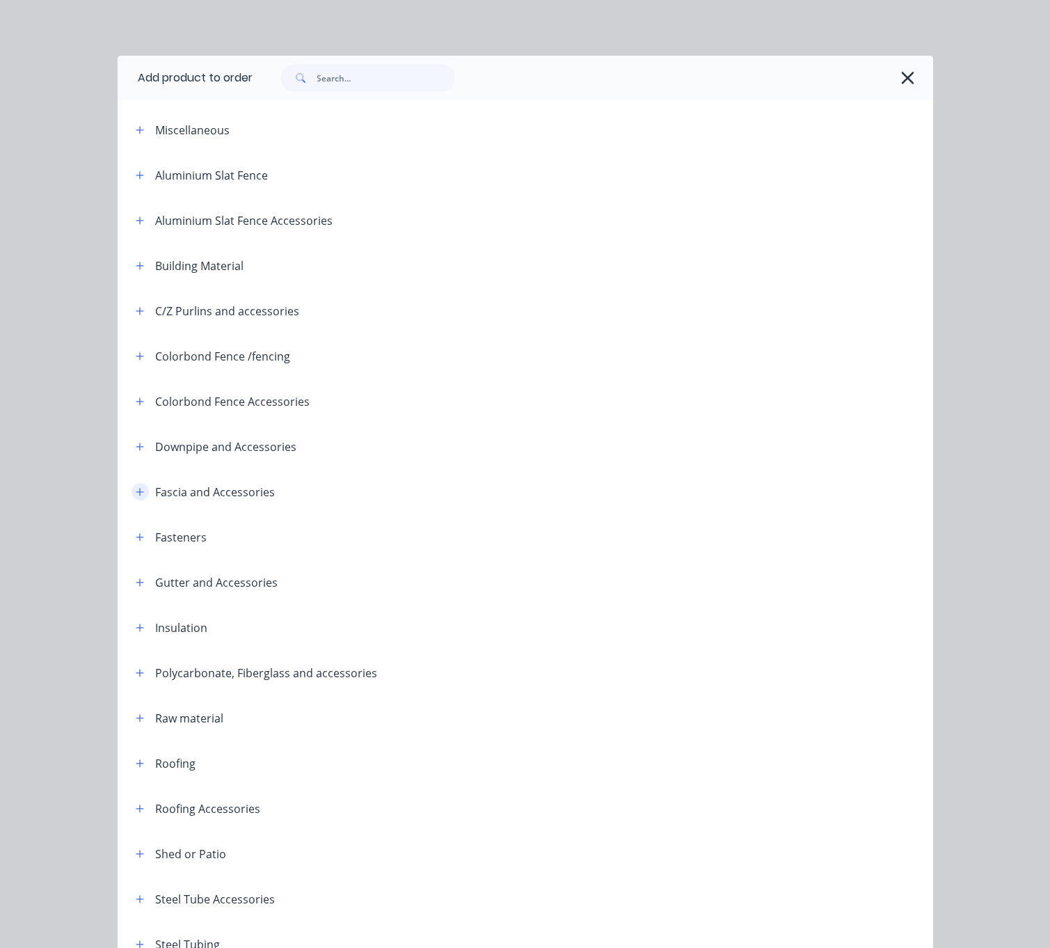
click at [134, 500] on button "button" at bounding box center [140, 491] width 17 height 17
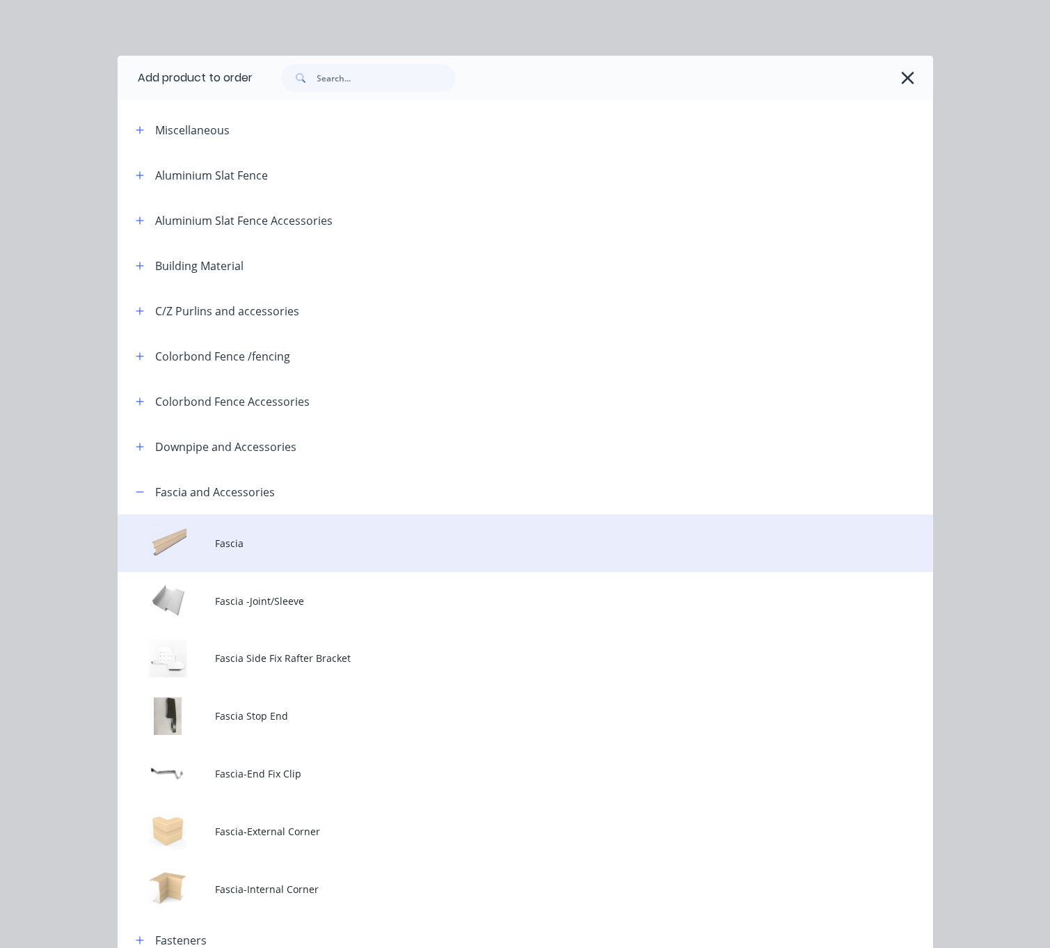
click at [243, 551] on span "Fascia" at bounding box center [502, 543] width 574 height 15
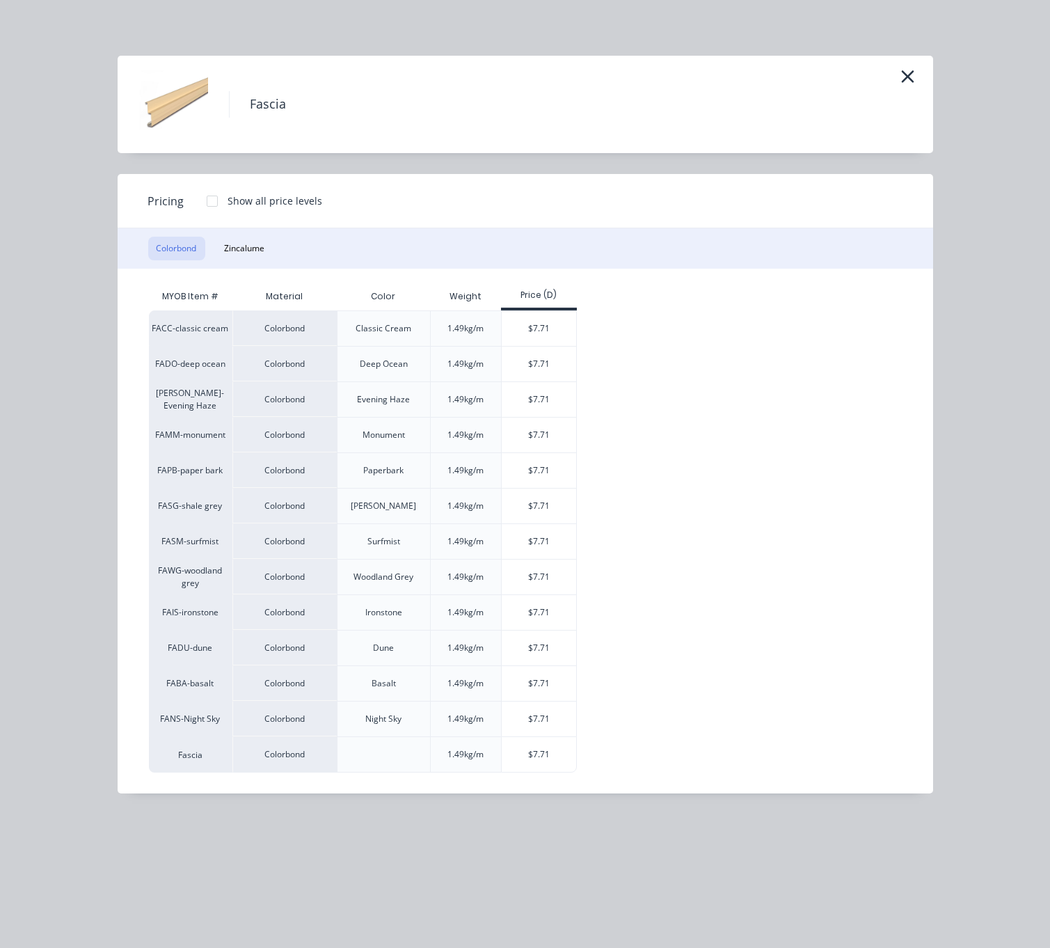
scroll to position [1643, 0]
click at [538, 772] on div "$7.71" at bounding box center [539, 754] width 74 height 35
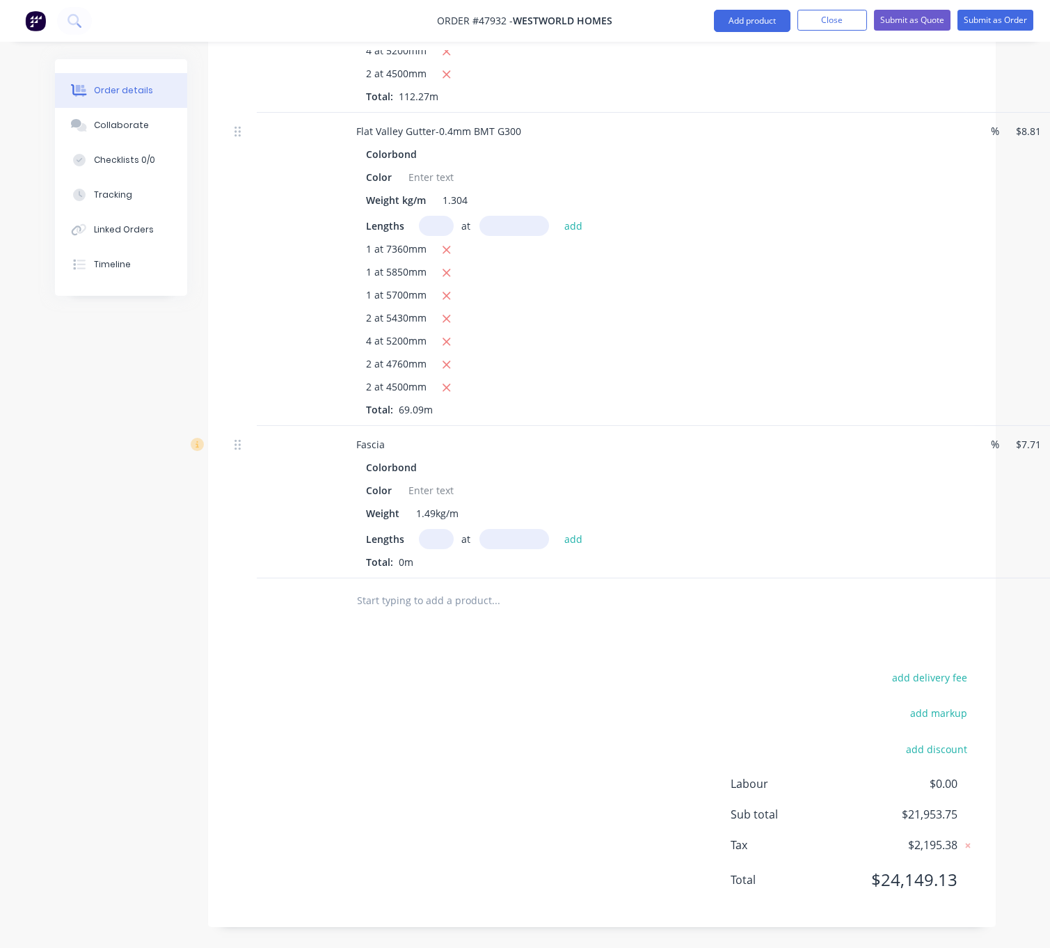
scroll to position [1784, 0]
click at [438, 529] on input "text" at bounding box center [436, 539] width 35 height 20
type input "2"
type input "1900"
click at [557, 529] on button "add" at bounding box center [573, 538] width 33 height 19
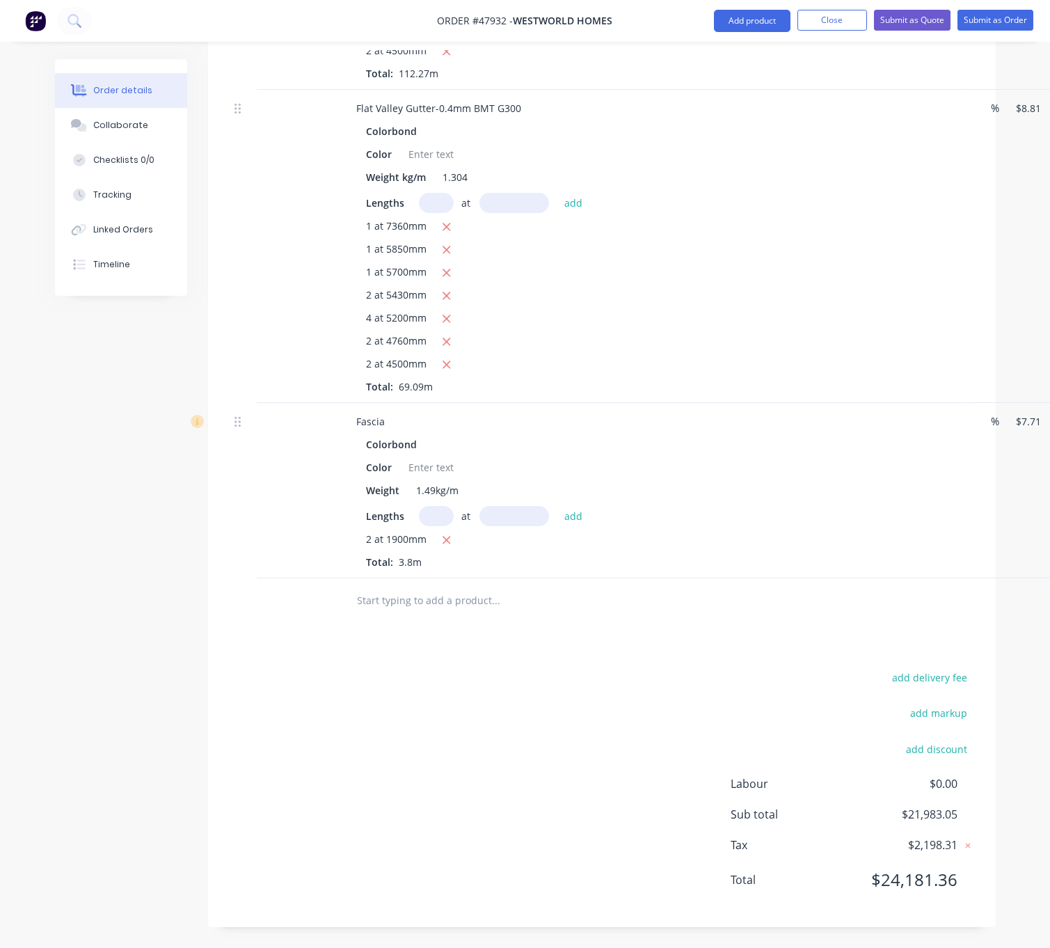
click at [438, 520] on input "text" at bounding box center [436, 516] width 35 height 20
click at [451, 546] on icon "button" at bounding box center [446, 540] width 9 height 13
type input "$0.00"
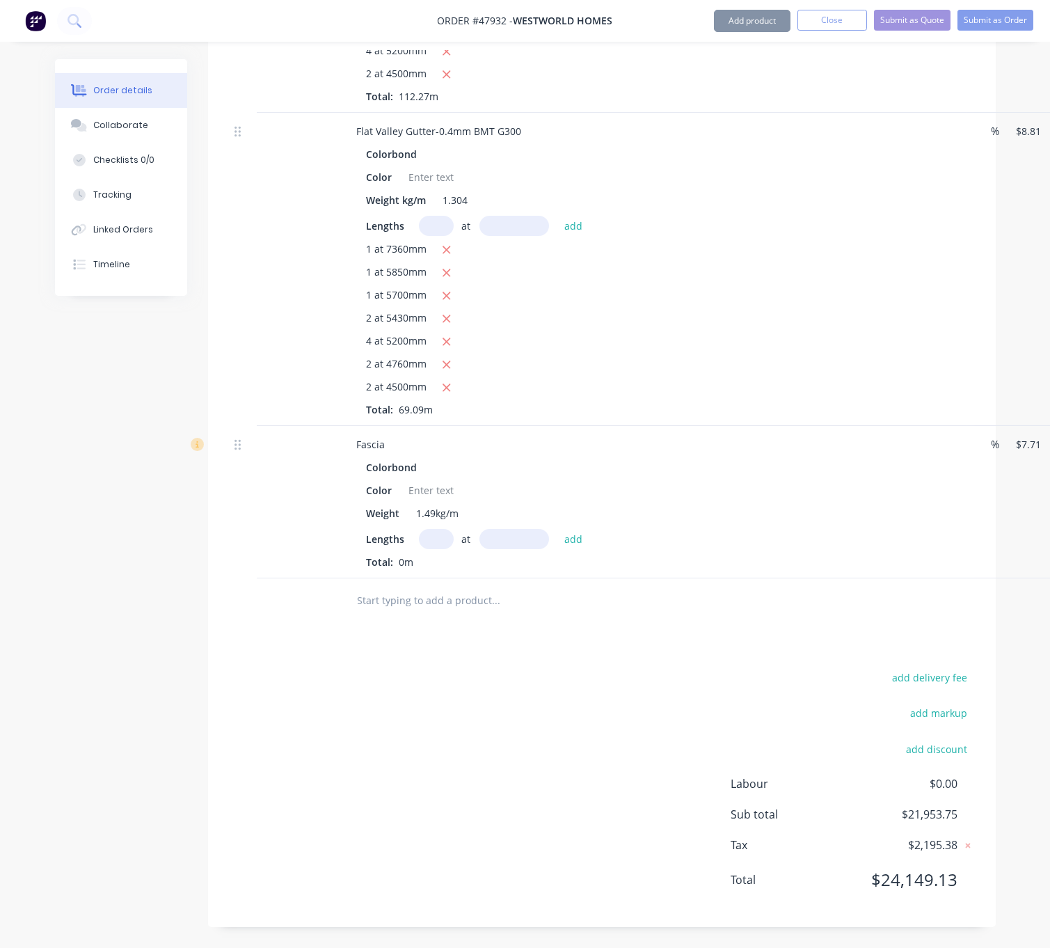
click at [436, 529] on input "text" at bounding box center [436, 539] width 35 height 20
type input "3"
type input "1900"
click at [557, 529] on button "add" at bounding box center [573, 538] width 33 height 19
type input "$43.95"
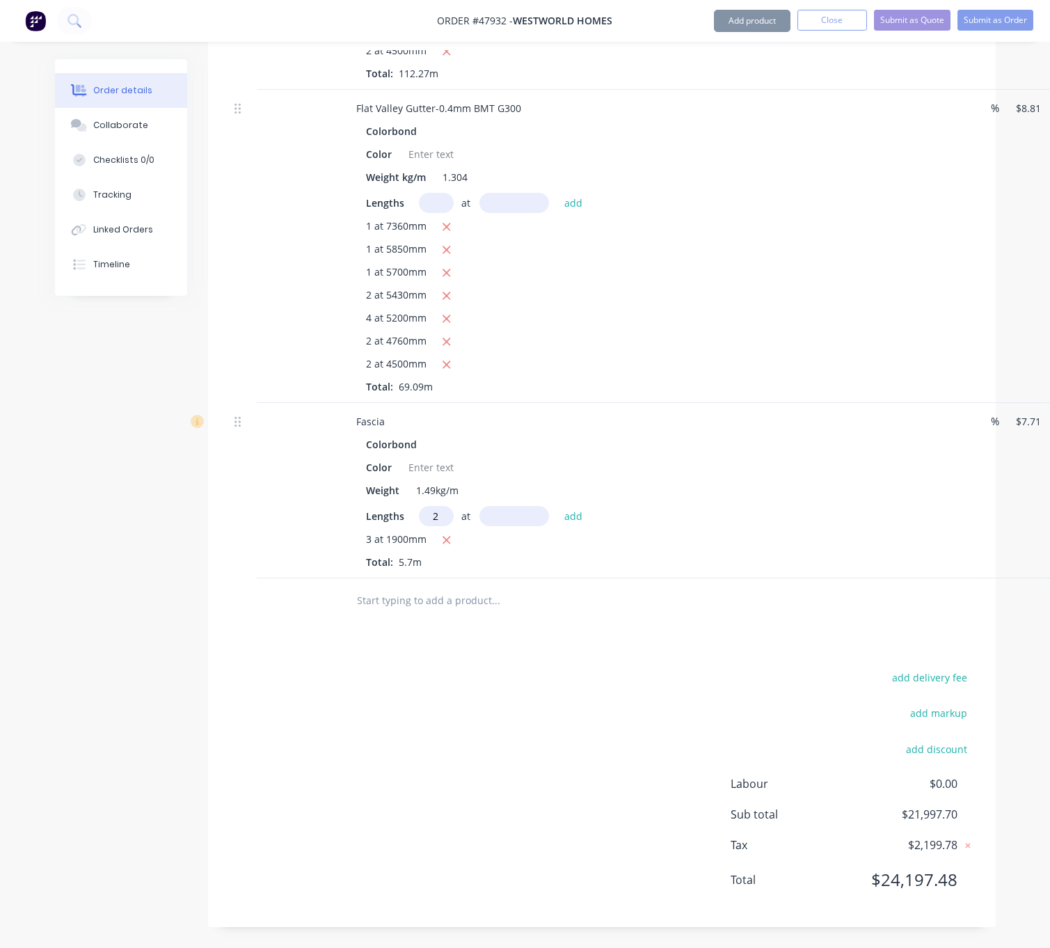
type input "2"
type input "3900"
click at [557, 506] on button "add" at bounding box center [573, 515] width 33 height 19
type input "$104.09"
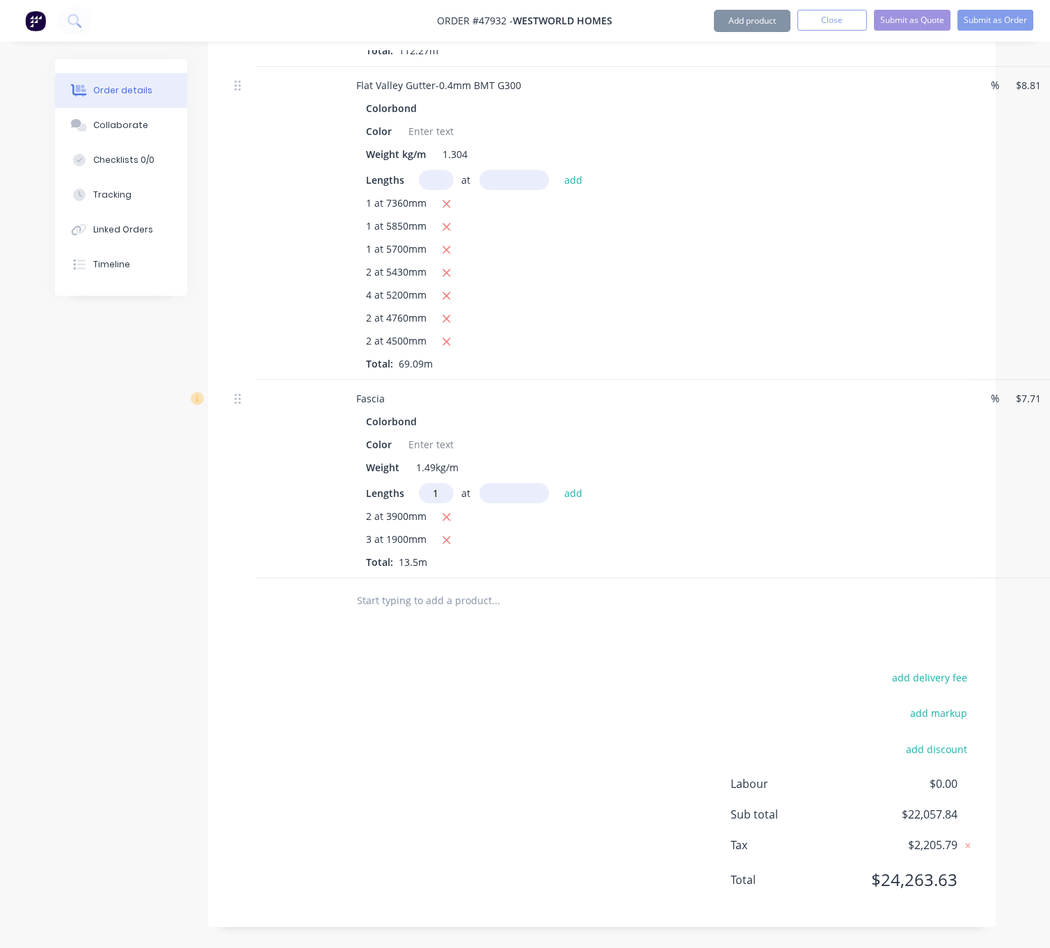
type input "1"
type input "3500"
click at [557, 483] on button "add" at bounding box center [573, 492] width 33 height 19
type input "$131.07"
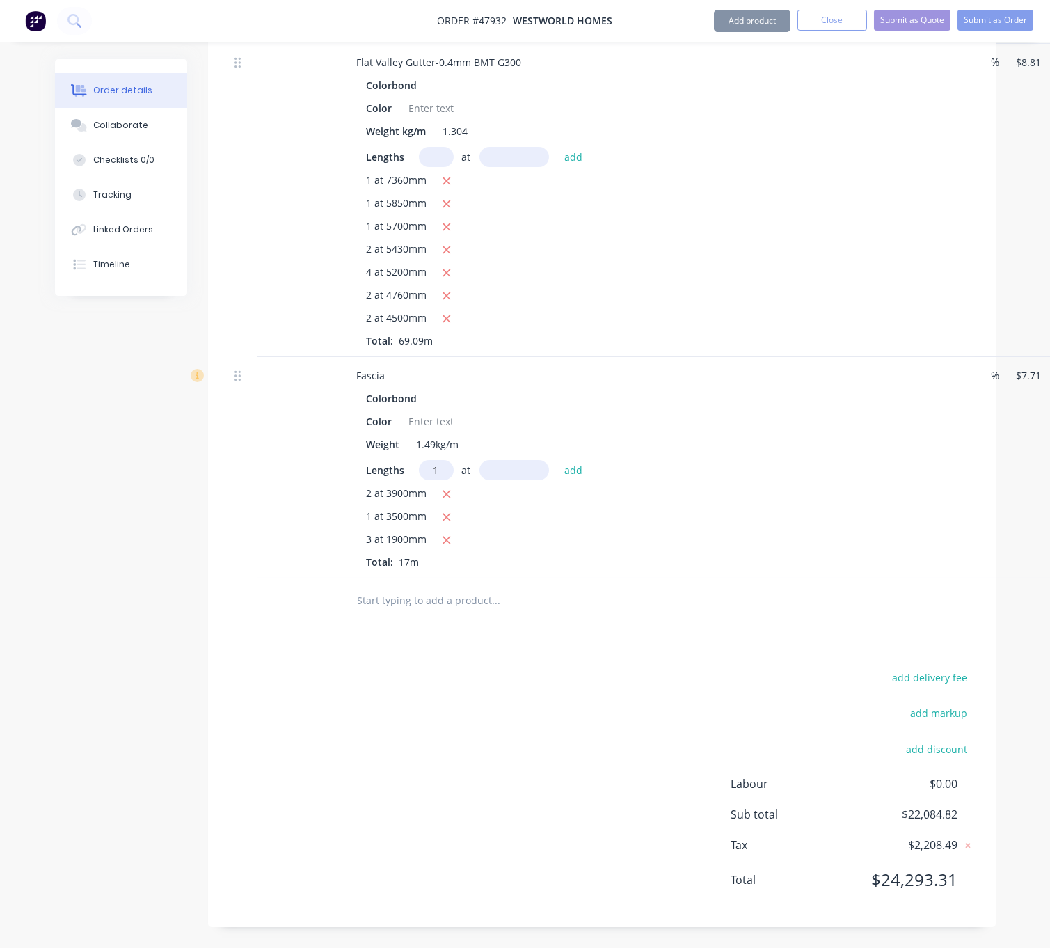
type input "1"
type input "2300"
click at [557, 460] on button "add" at bounding box center [573, 469] width 33 height 19
type input "$148.80"
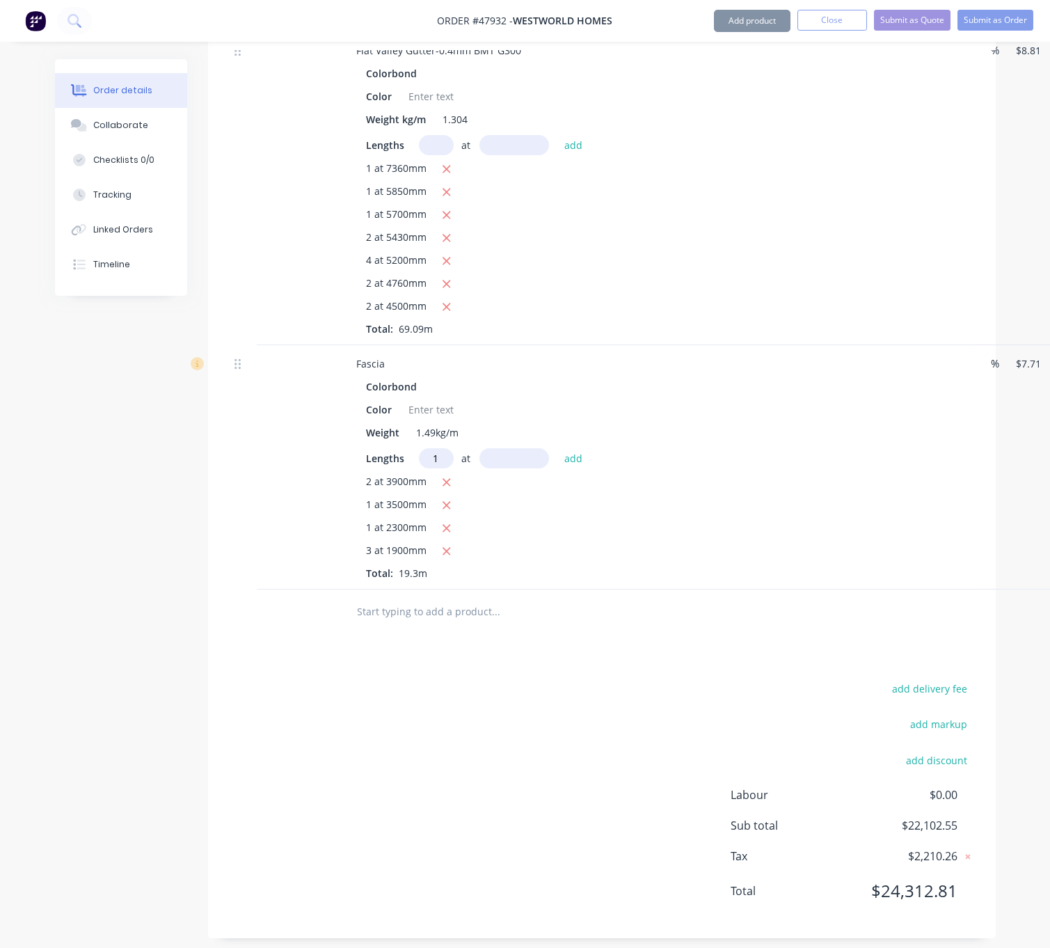
type input "1"
type input "6700"
click at [557, 448] on button "add" at bounding box center [573, 457] width 33 height 19
type input "$200.46"
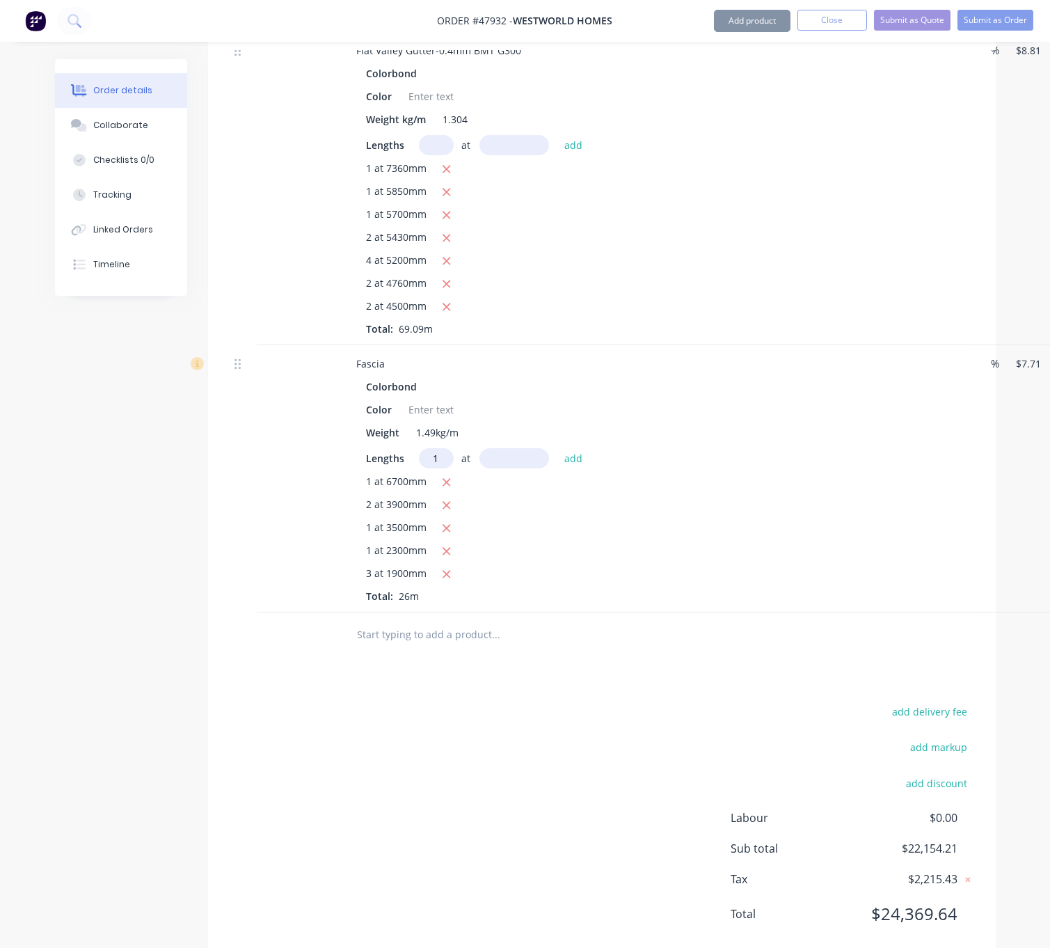
type input "1"
type input "2700"
click at [557, 448] on button "add" at bounding box center [573, 457] width 33 height 19
type input "$221.28"
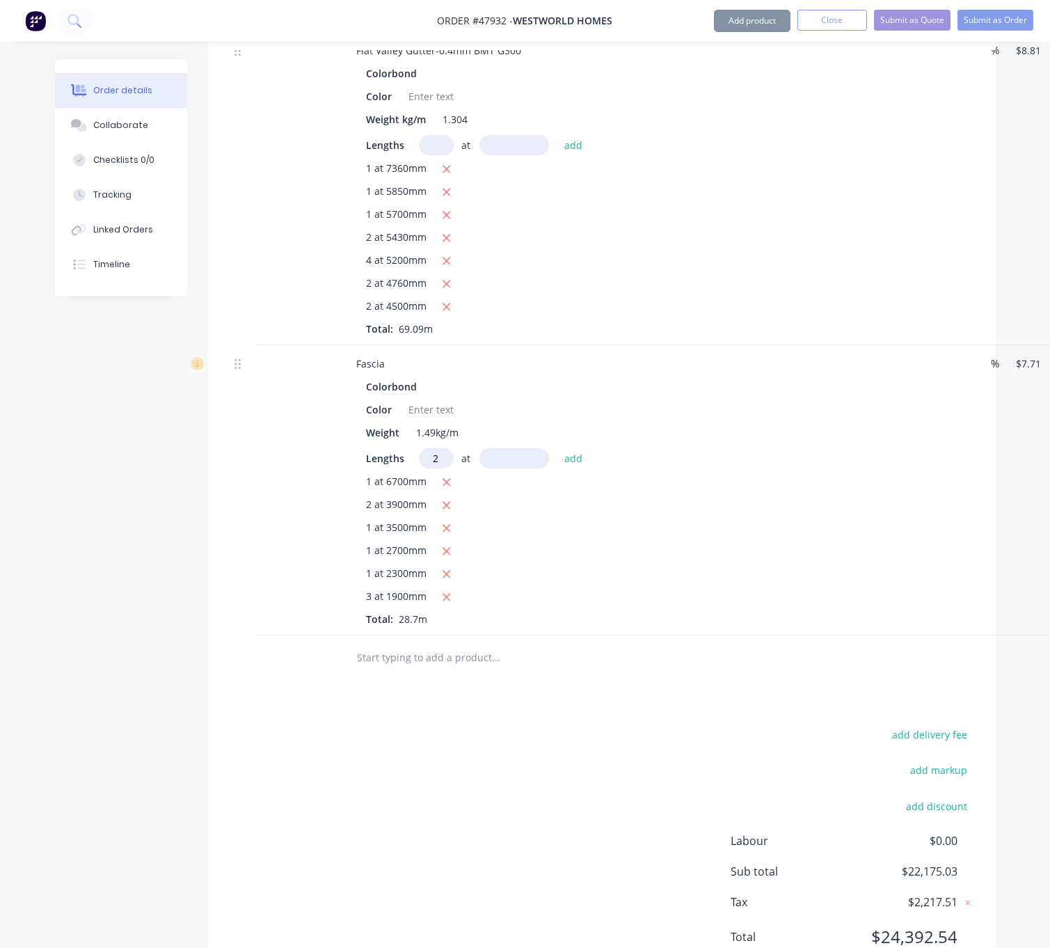
type input "2"
type input "1400"
click at [557, 448] on button "add" at bounding box center [573, 457] width 33 height 19
type input "$242.87"
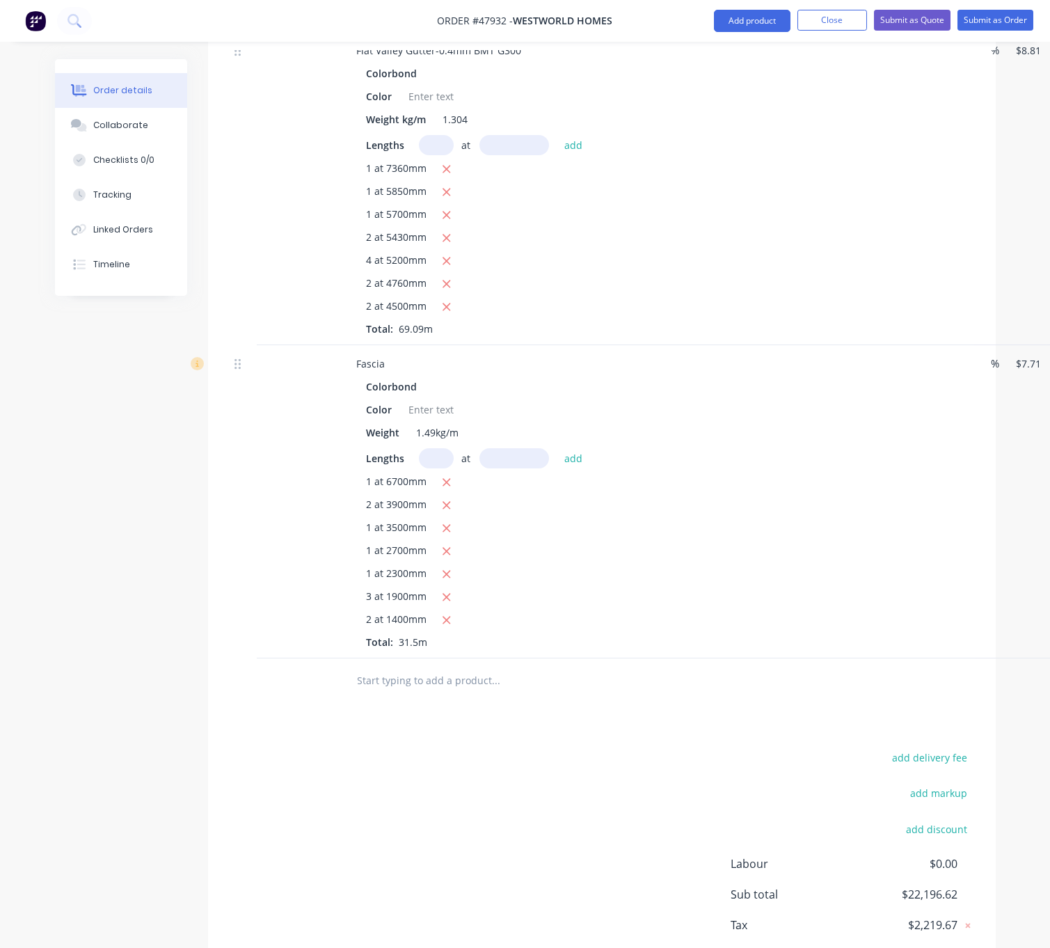
click at [436, 468] on input "text" at bounding box center [436, 458] width 35 height 20
type input "2"
type input "4650"
click at [557, 448] on button "add" at bounding box center [573, 457] width 33 height 19
type input "$314.57"
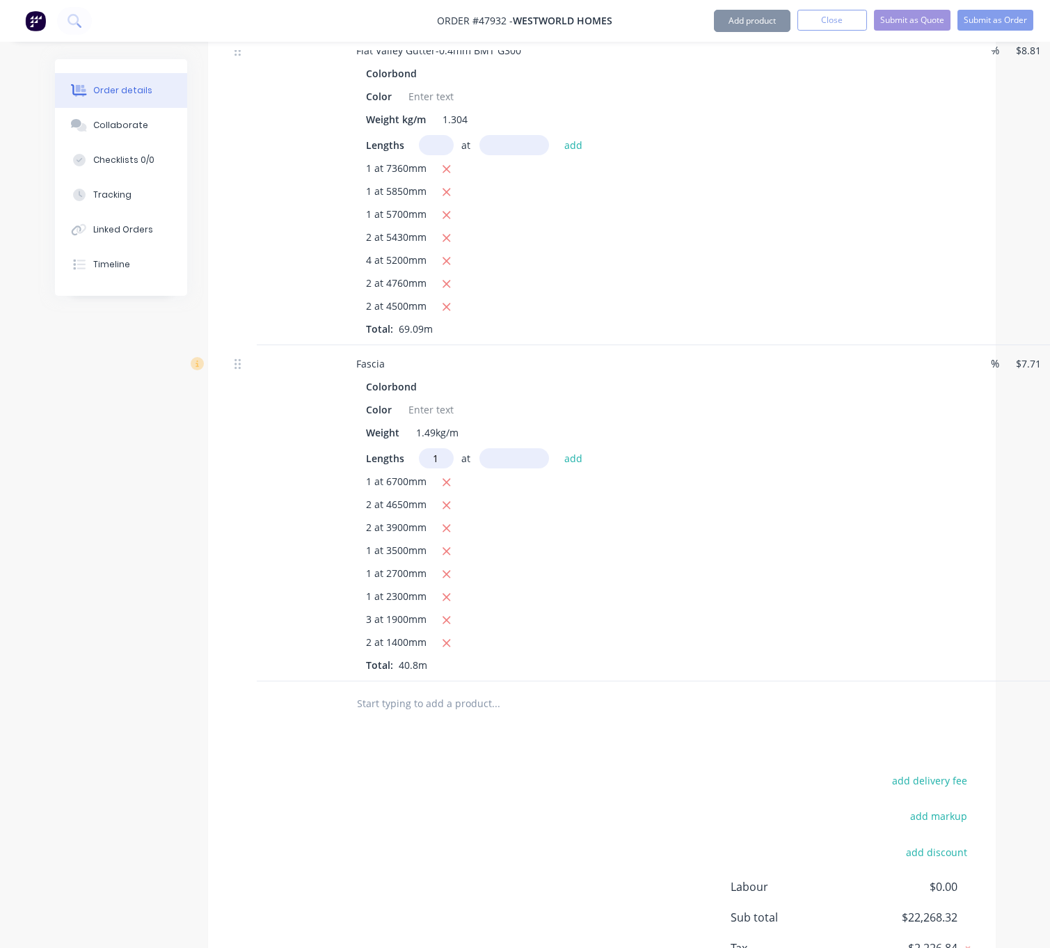
type input "1"
type input "3200"
click at [557, 448] on button "add" at bounding box center [573, 457] width 33 height 19
type input "$339.24"
type input "2"
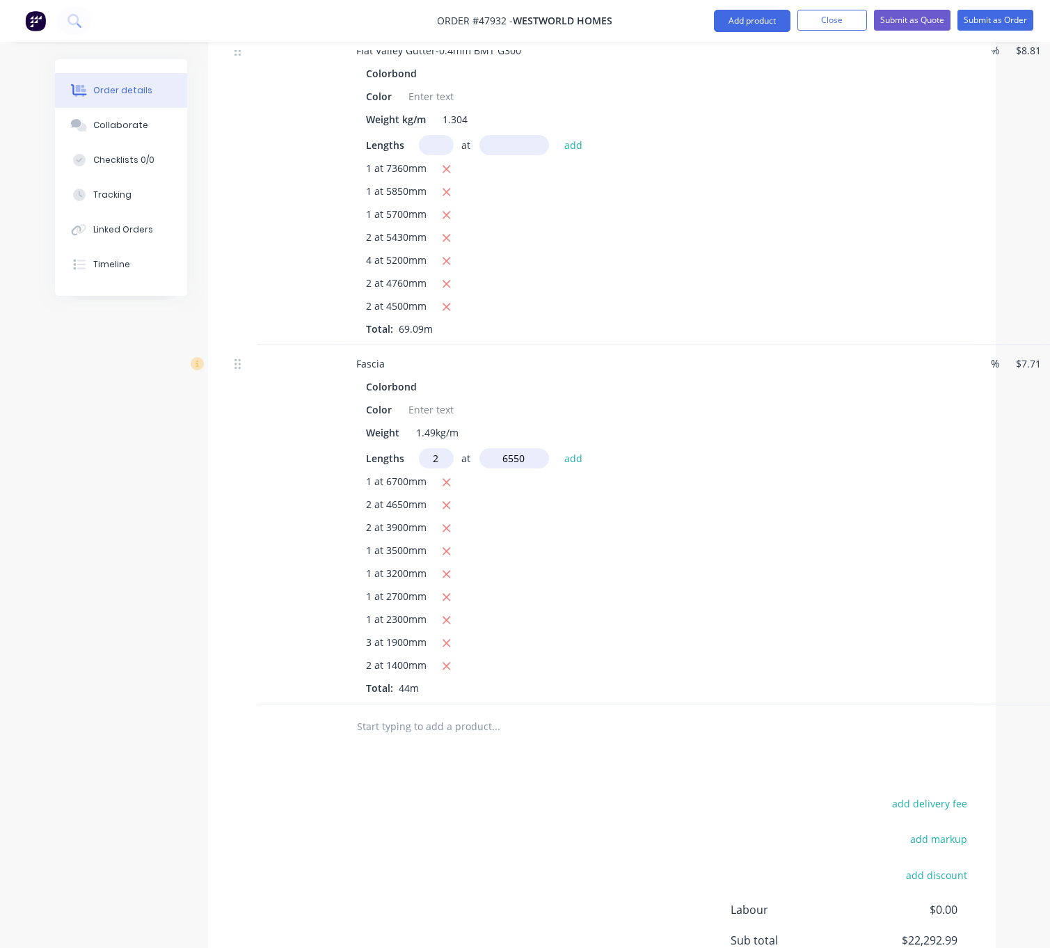
type input "6550"
click at [557, 448] on button "add" at bounding box center [573, 457] width 33 height 19
type input "$440.24"
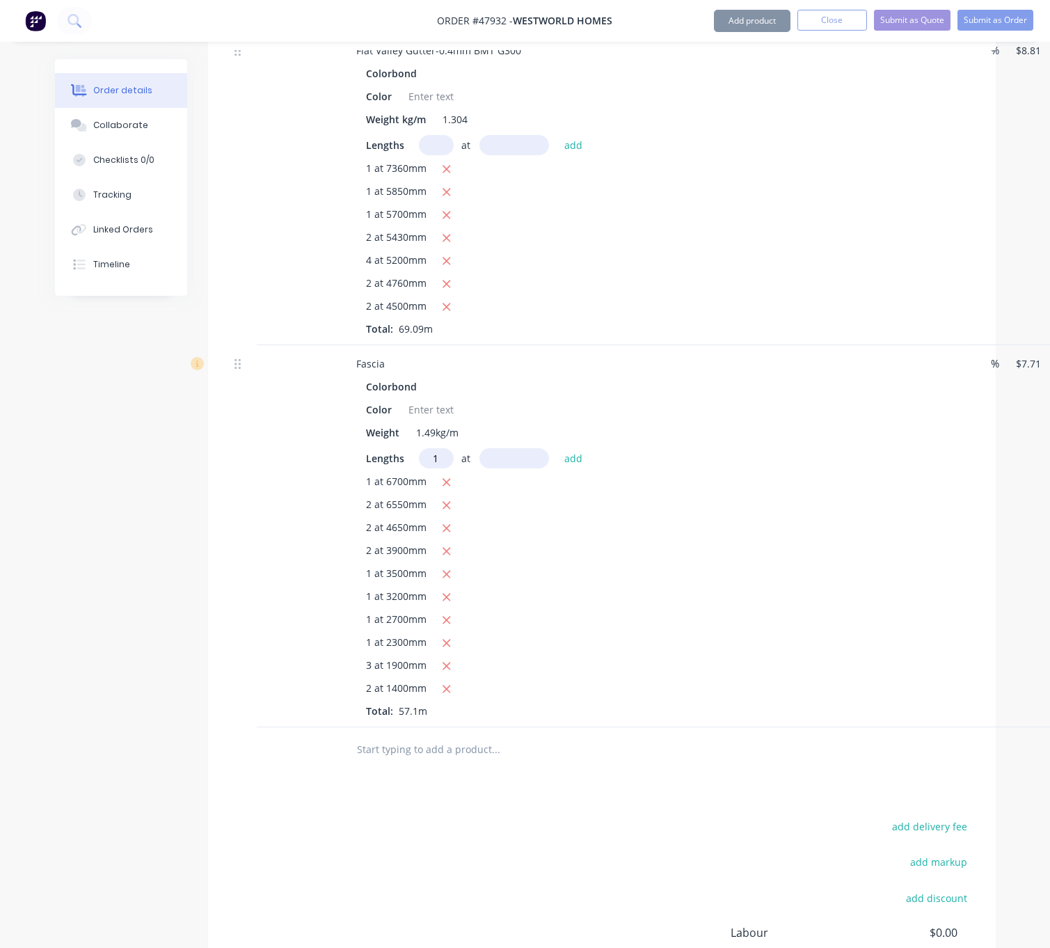
type input "1"
type input "2900"
click at [557, 448] on button "add" at bounding box center [573, 457] width 33 height 19
type input "$462.60"
type input "1"
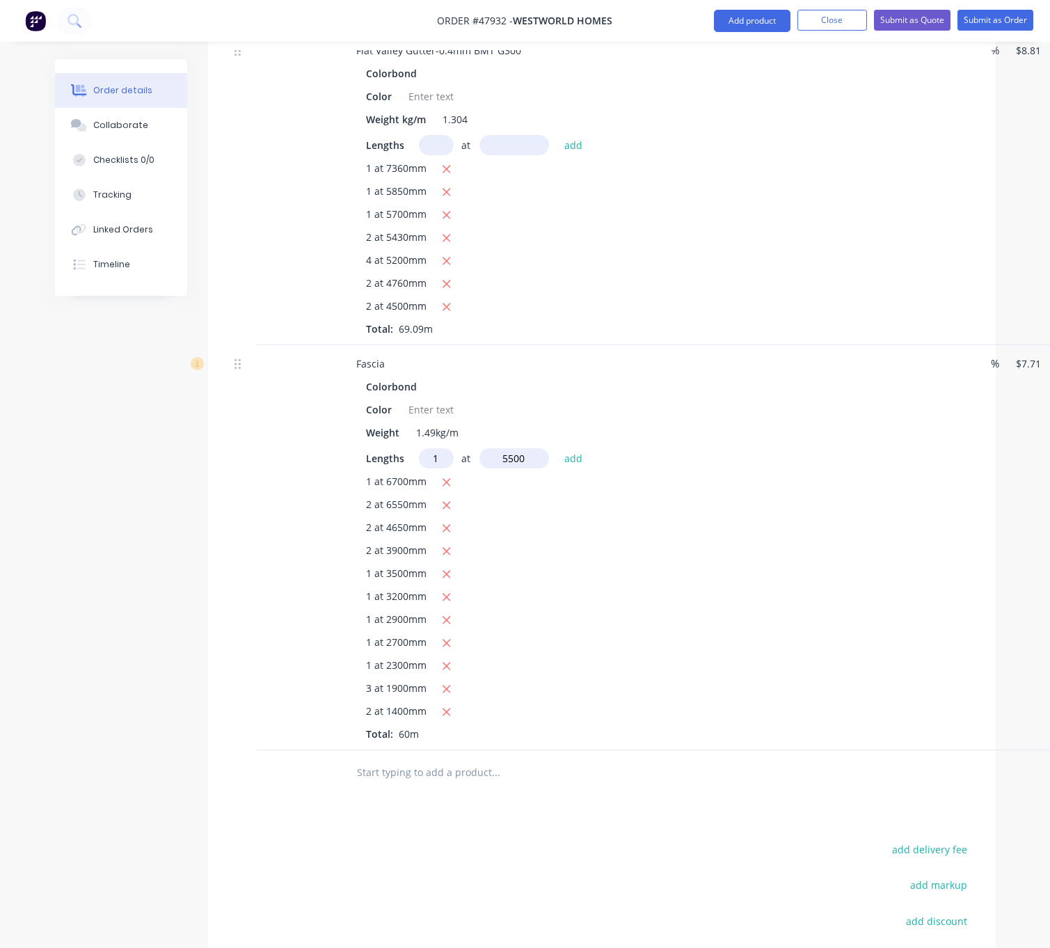
type input "5500"
click at [557, 448] on button "add" at bounding box center [573, 457] width 33 height 19
type input "$505.01"
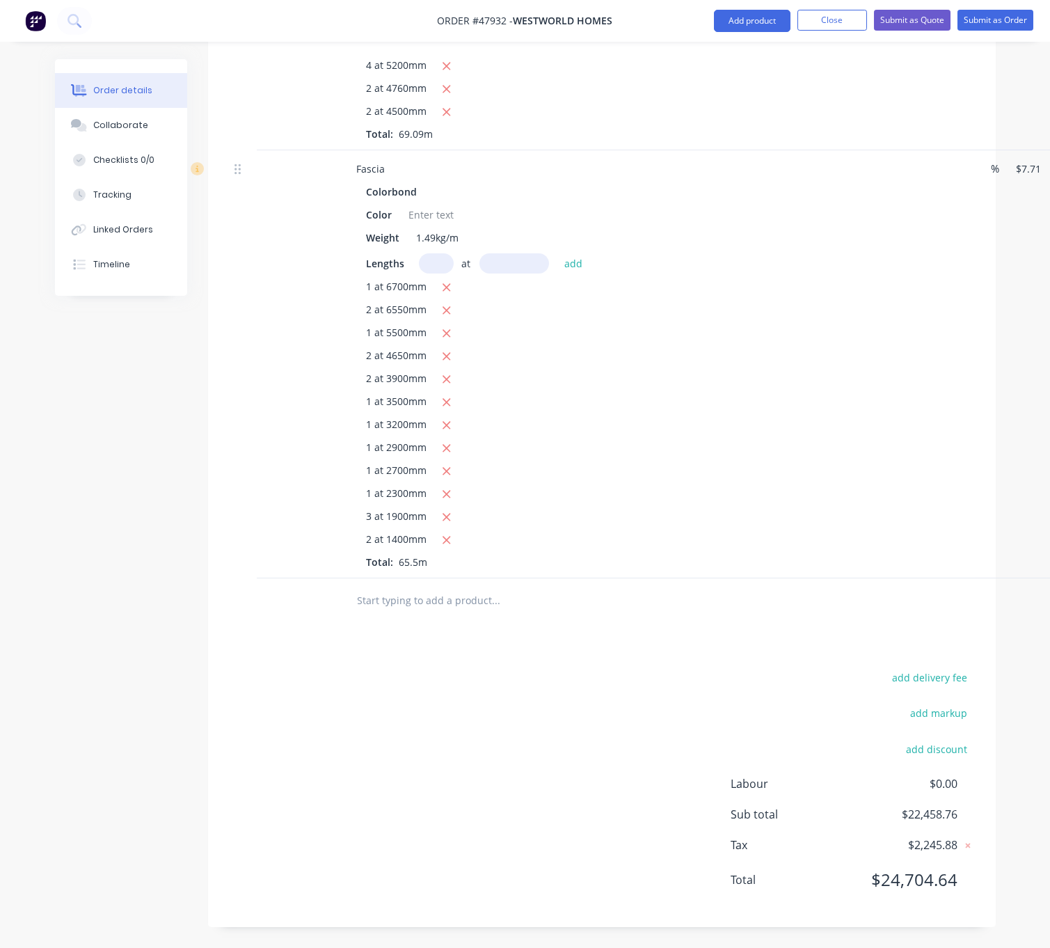
scroll to position [2077, 0]
click at [735, 20] on button "Add product" at bounding box center [752, 21] width 77 height 22
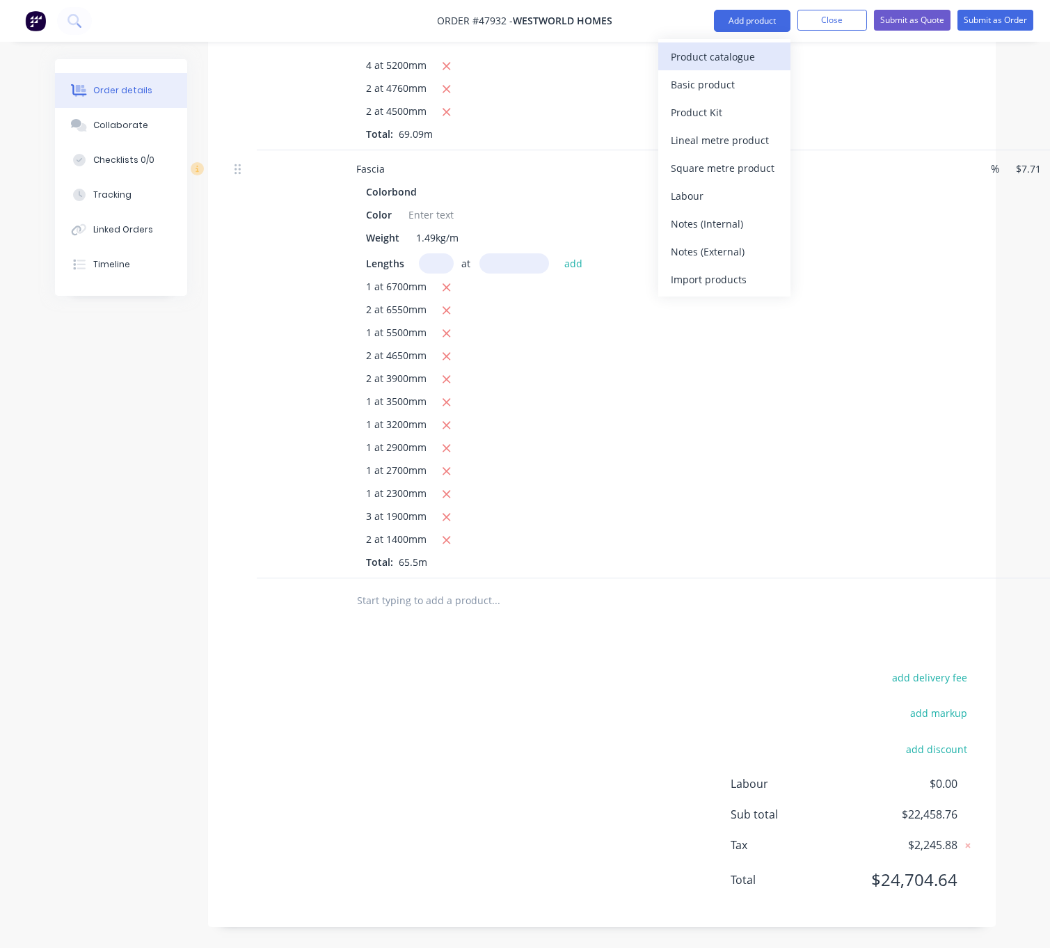
click at [731, 62] on div "Product catalogue" at bounding box center [724, 57] width 107 height 20
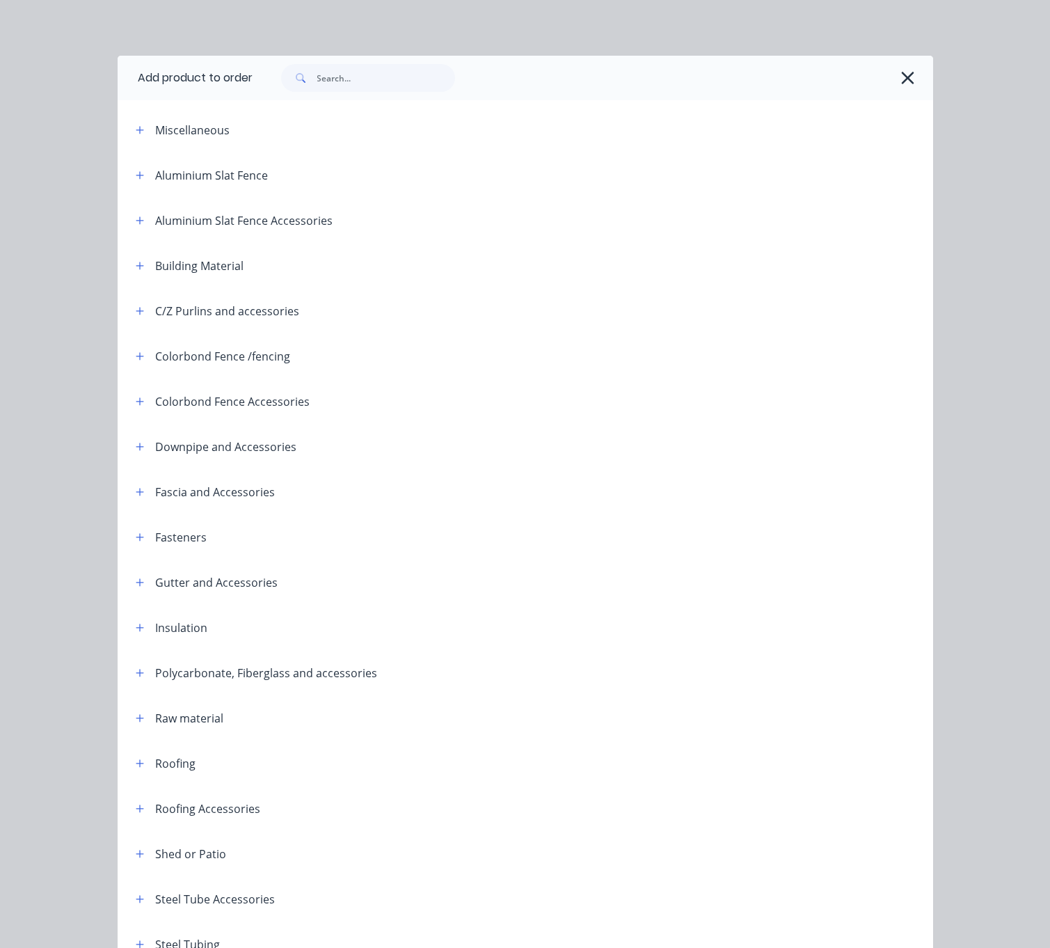
scroll to position [191, 0]
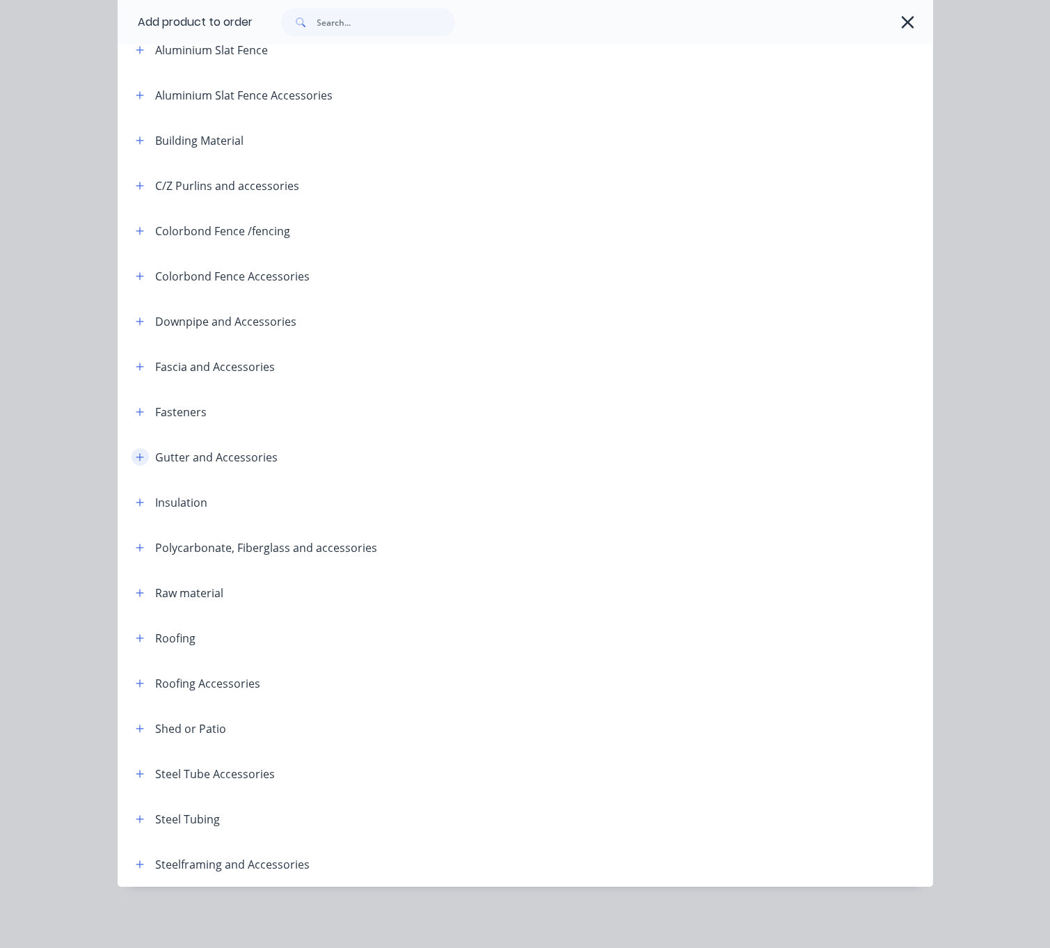
click at [136, 452] on icon "button" at bounding box center [140, 457] width 8 height 10
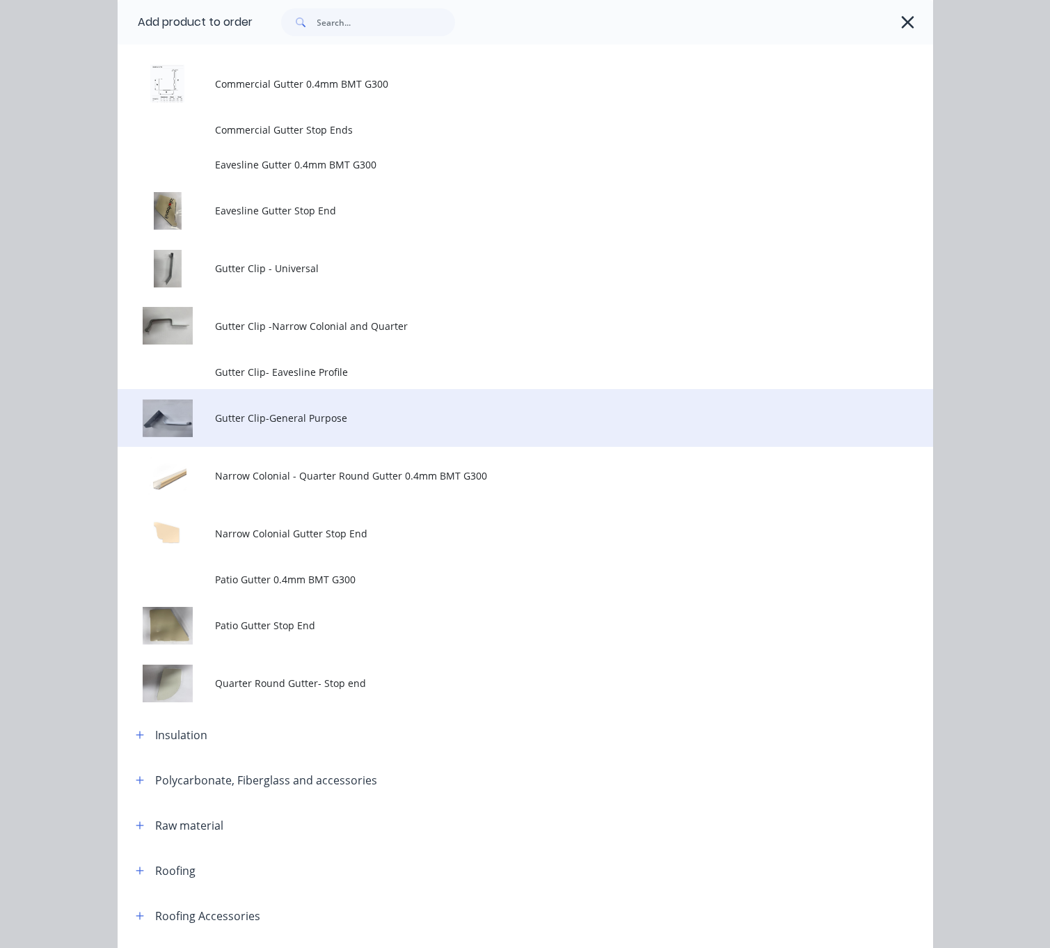
scroll to position [679, 0]
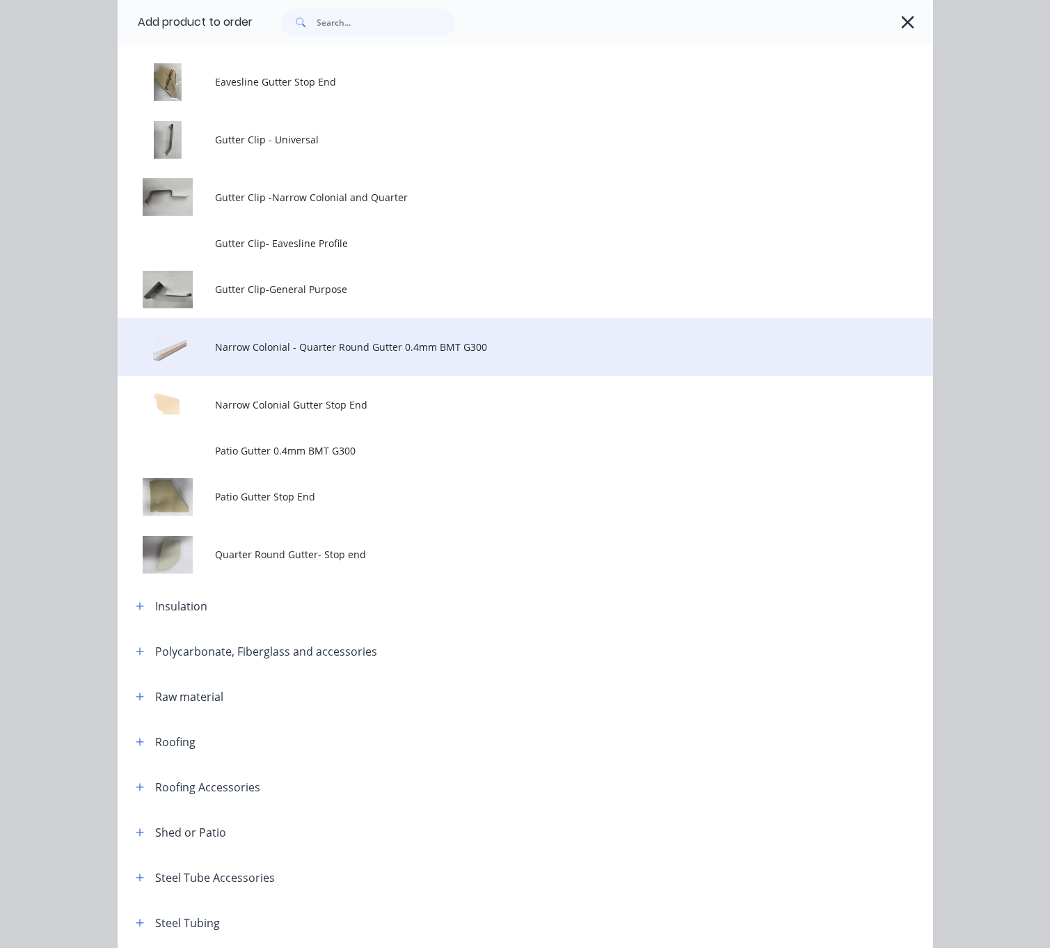
click at [362, 354] on span "Narrow Colonial - Quarter Round Gutter 0.4mm BMT G300" at bounding box center [502, 347] width 574 height 15
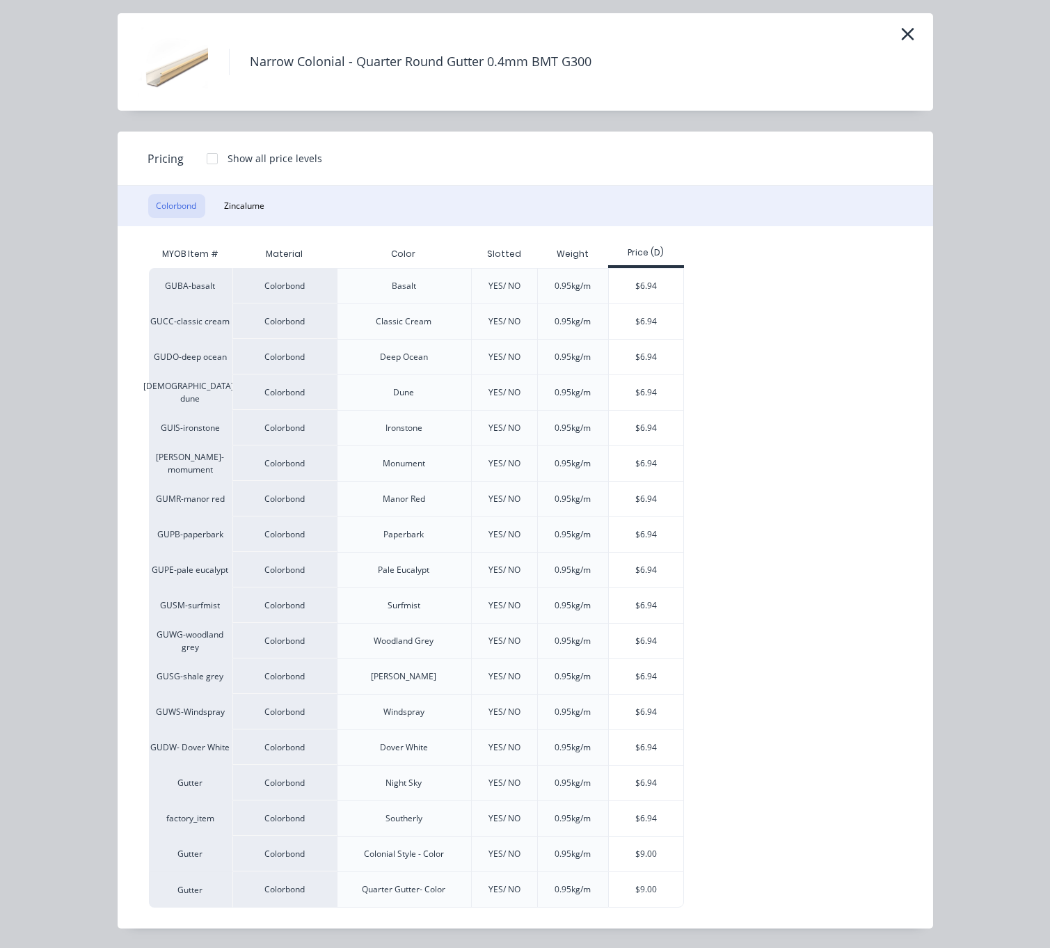
scroll to position [2098, 0]
click at [644, 850] on div "$9.00" at bounding box center [646, 854] width 74 height 35
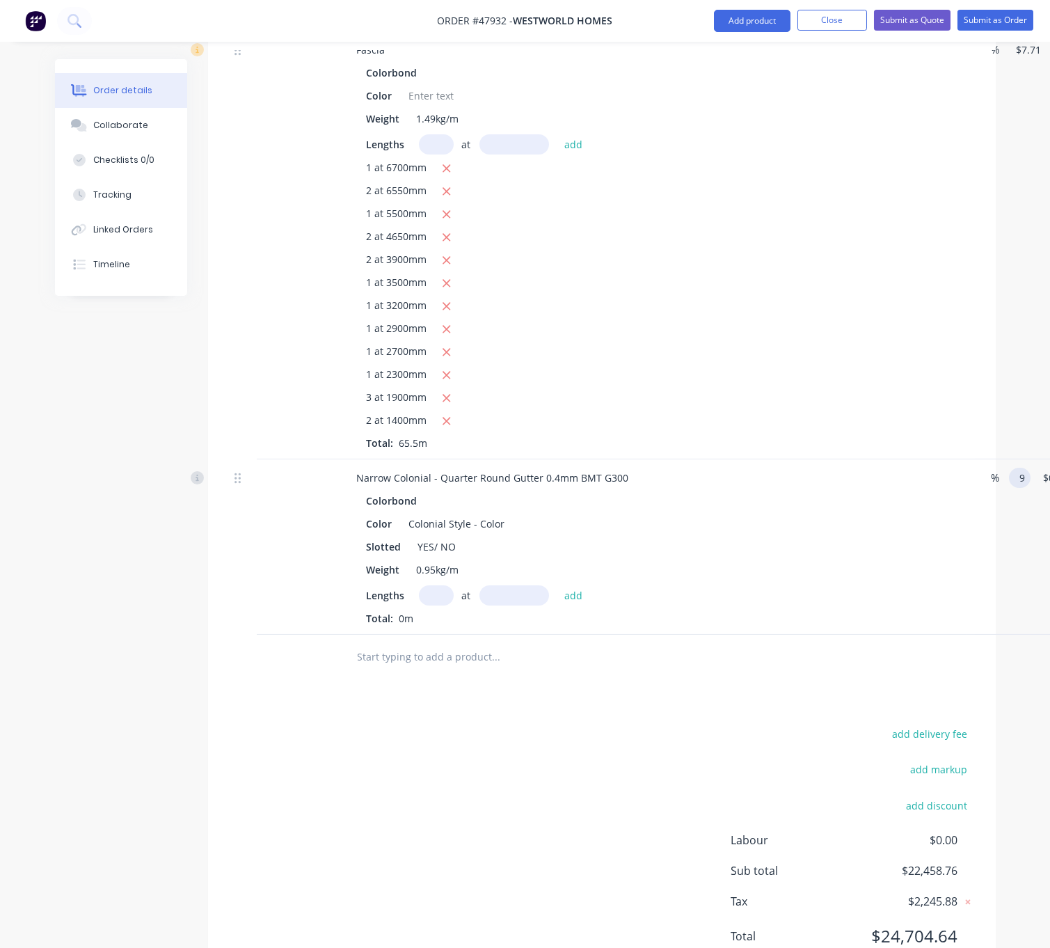
click at [970, 488] on input "9" at bounding box center [1023, 478] width 16 height 20
type input "$6.94"
click at [692, 557] on div "Slotted YES/ NO" at bounding box center [650, 547] width 579 height 20
drag, startPoint x: 436, startPoint y: 638, endPoint x: 500, endPoint y: 637, distance: 64.0
click at [494, 557] on div "Slotted YES/ NO" at bounding box center [650, 547] width 579 height 20
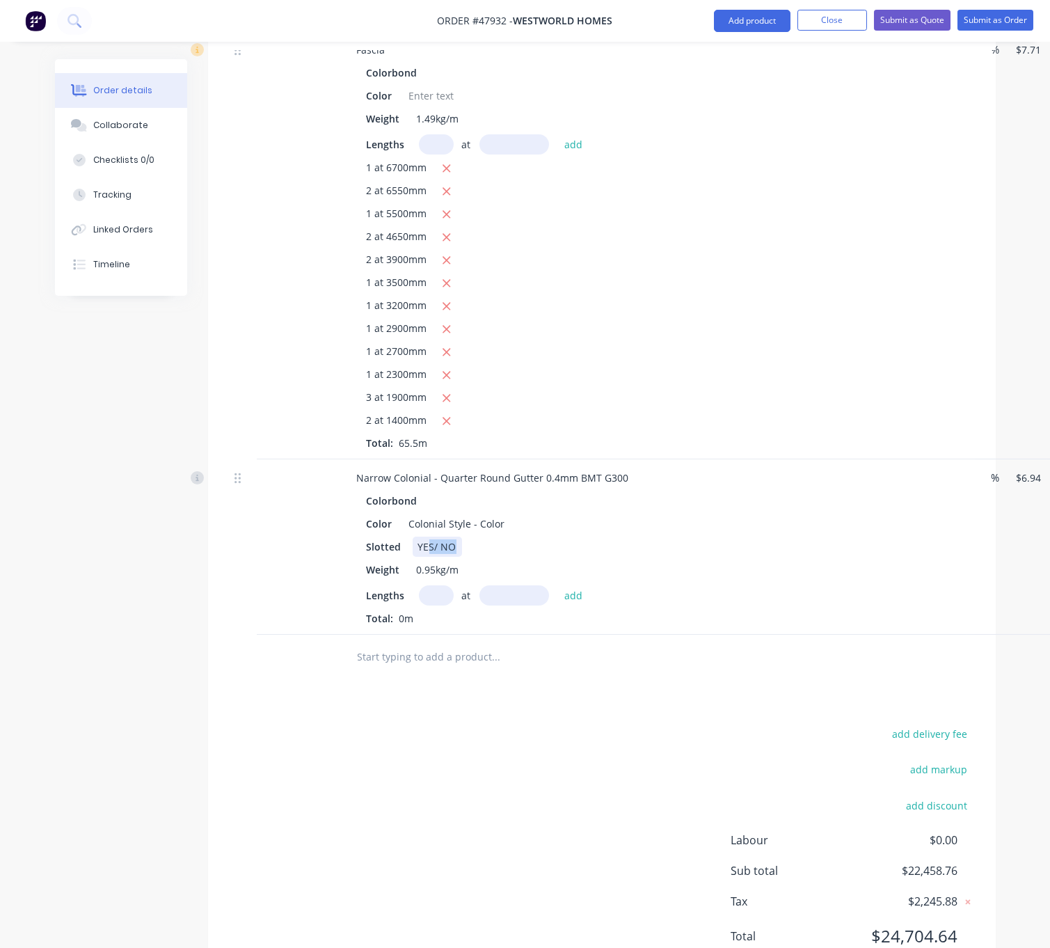
click at [452, 557] on div "YES/ NO" at bounding box center [437, 547] width 49 height 20
drag, startPoint x: 440, startPoint y: 638, endPoint x: 477, endPoint y: 638, distance: 37.6
click at [471, 557] on div "Slotted YES/ NO" at bounding box center [650, 547] width 579 height 20
drag, startPoint x: 441, startPoint y: 563, endPoint x: 519, endPoint y: 563, distance: 78.6
click at [519, 488] on div "Narrow Colonial - Quarter Round Gutter 0.4mm BMT G300" at bounding box center [493, 478] width 294 height 20
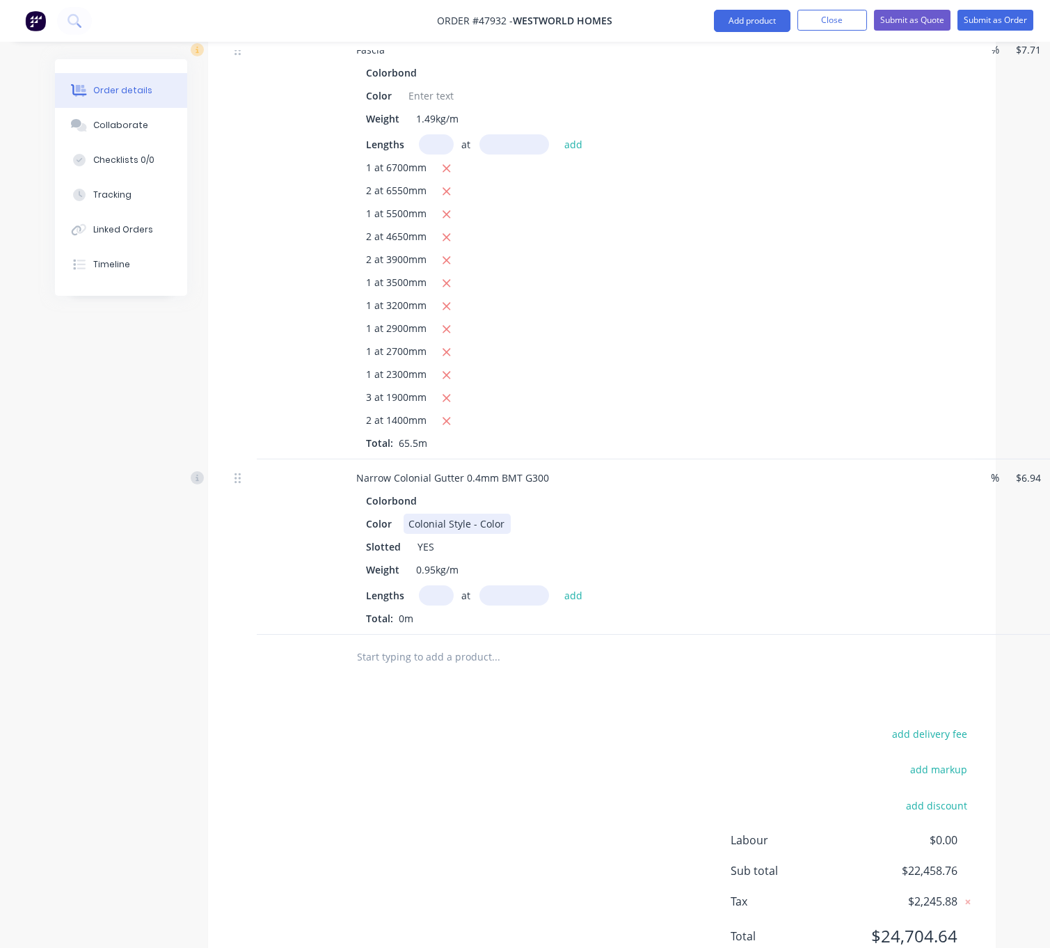
click at [690, 534] on div "Color Colonial Style - Color" at bounding box center [650, 524] width 579 height 20
click at [441, 606] on input "text" at bounding box center [436, 595] width 35 height 20
click at [439, 606] on input "text" at bounding box center [436, 595] width 35 height 20
click at [435, 606] on input "text" at bounding box center [436, 595] width 35 height 20
type input "3"
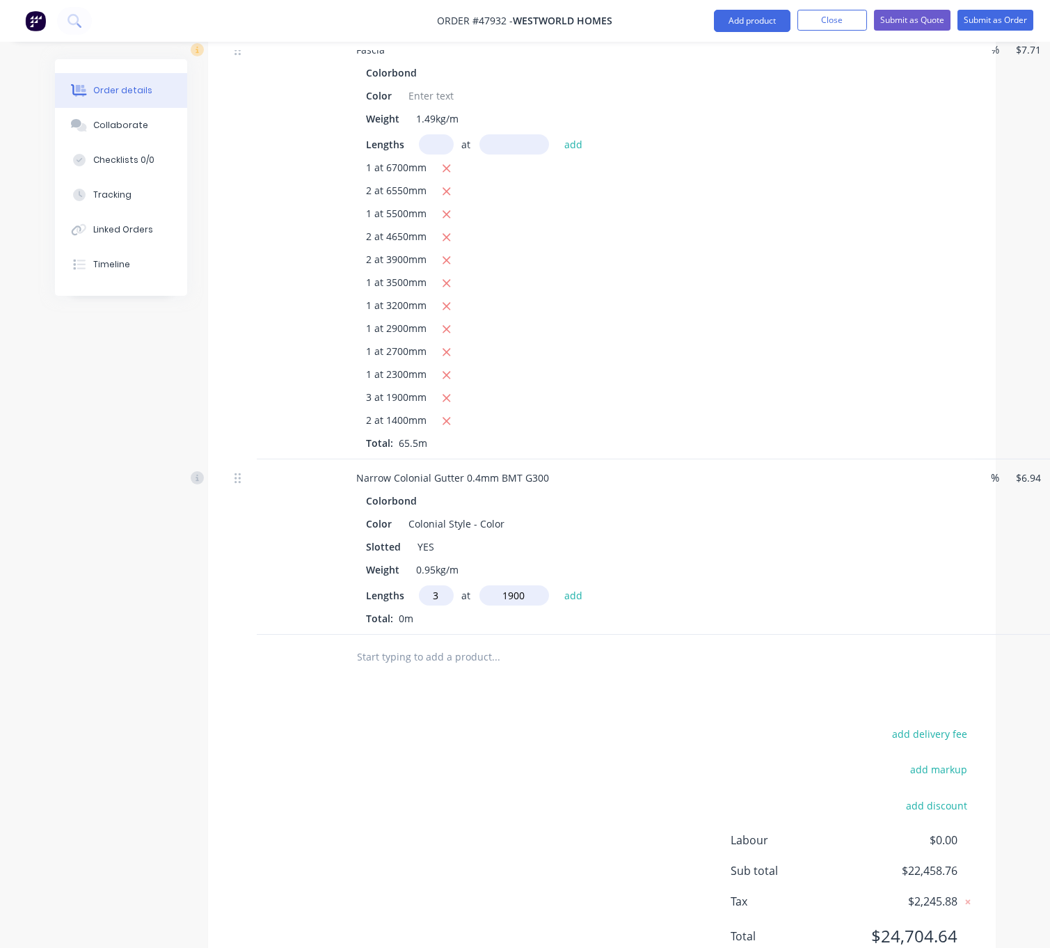
type input "1900"
click at [557, 585] on button "add" at bounding box center [573, 594] width 33 height 19
type input "$39.56"
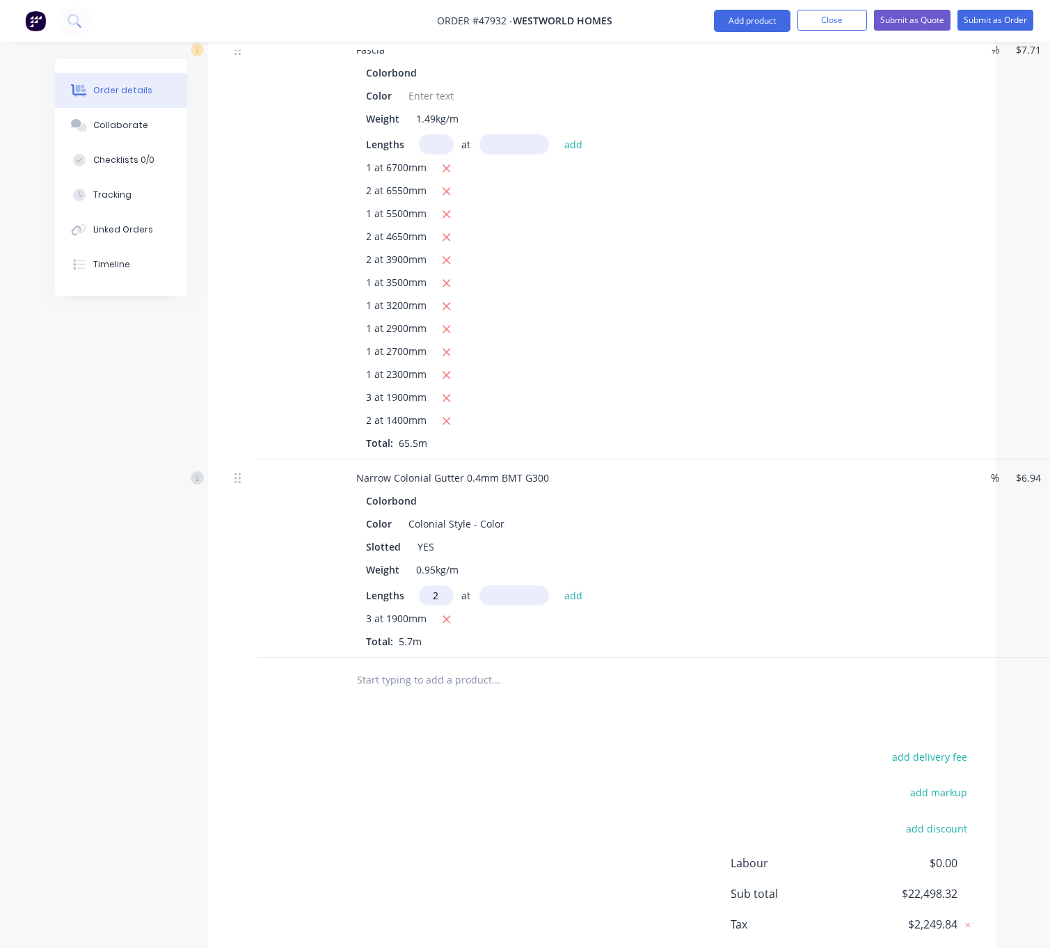
type input "2"
type input "3900"
click at [557, 585] on button "add" at bounding box center [573, 594] width 33 height 19
type input "$93.69"
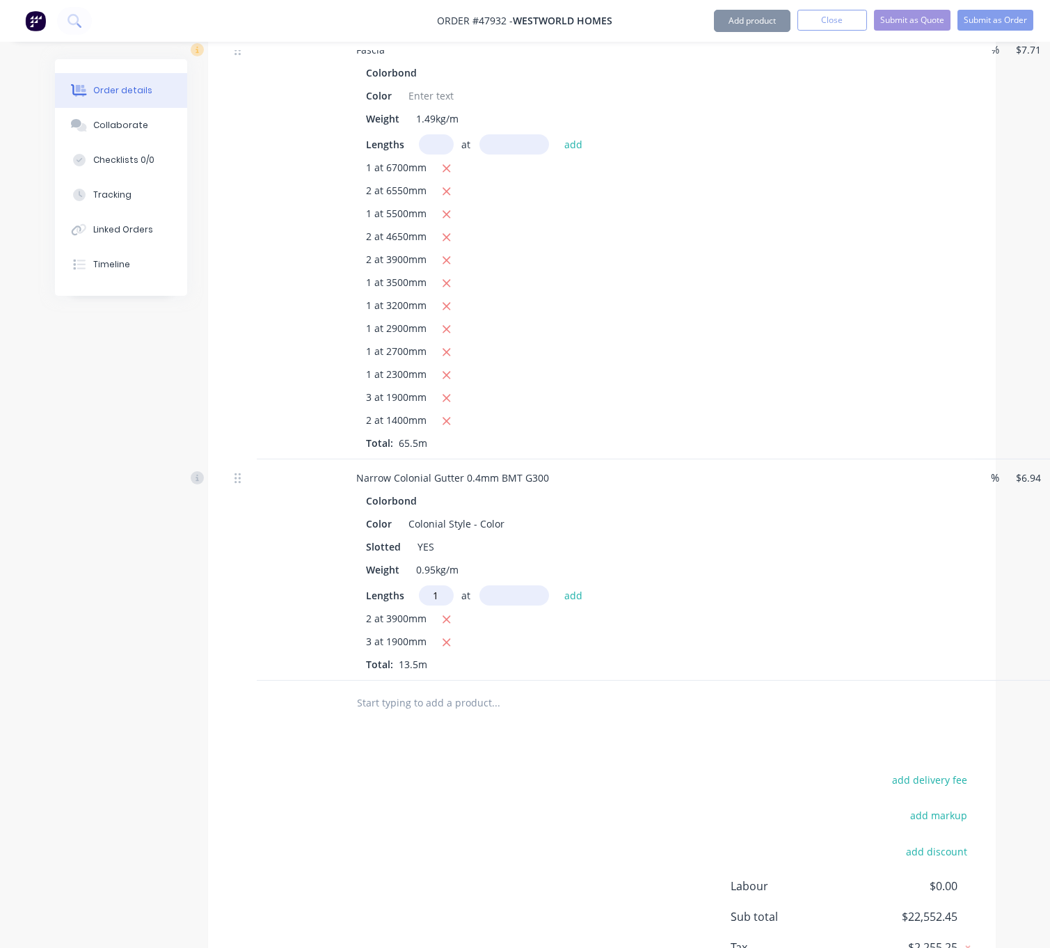
type input "1"
type input "3500"
click at [557, 585] on button "add" at bounding box center [573, 594] width 33 height 19
type input "$117.98"
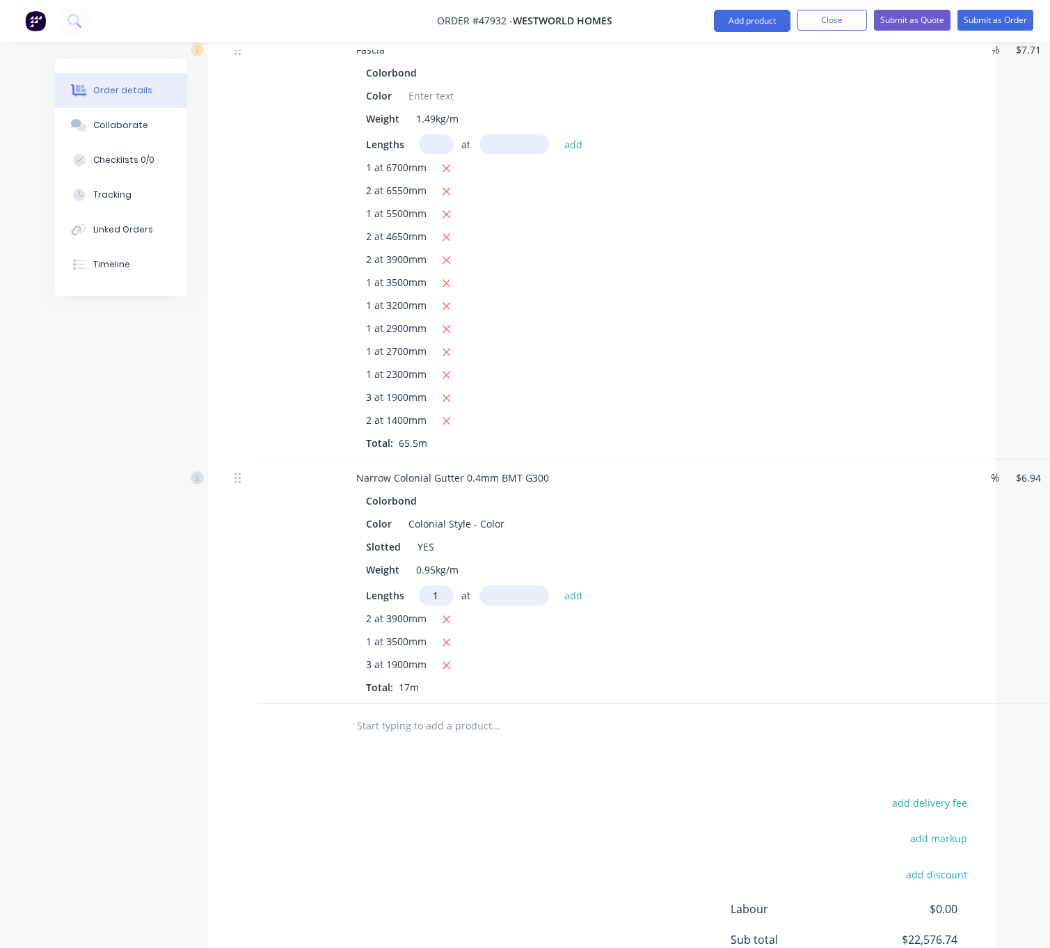
type input "1"
type input "2300"
click at [557, 585] on button "add" at bounding box center [573, 594] width 33 height 19
type input "$133.94"
type input "1"
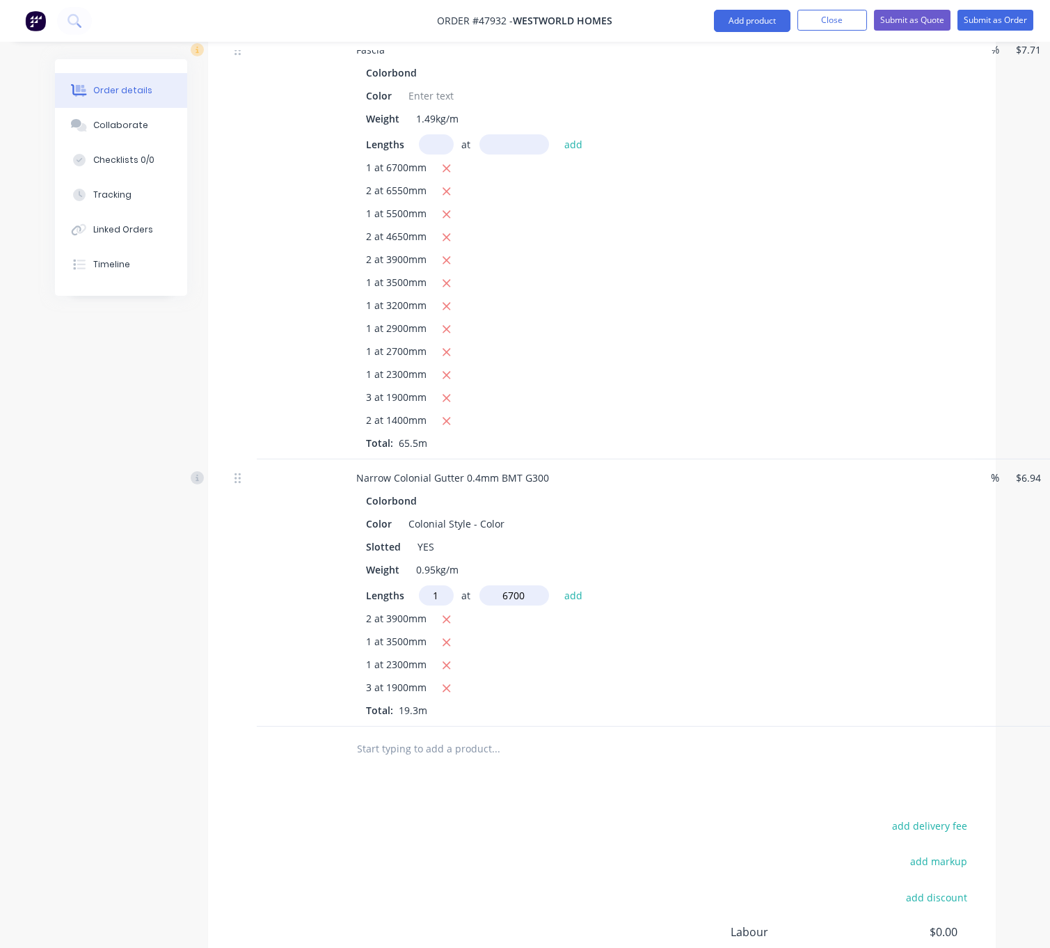
type input "6700"
click at [557, 585] on button "add" at bounding box center [573, 594] width 33 height 19
type input "$180.44"
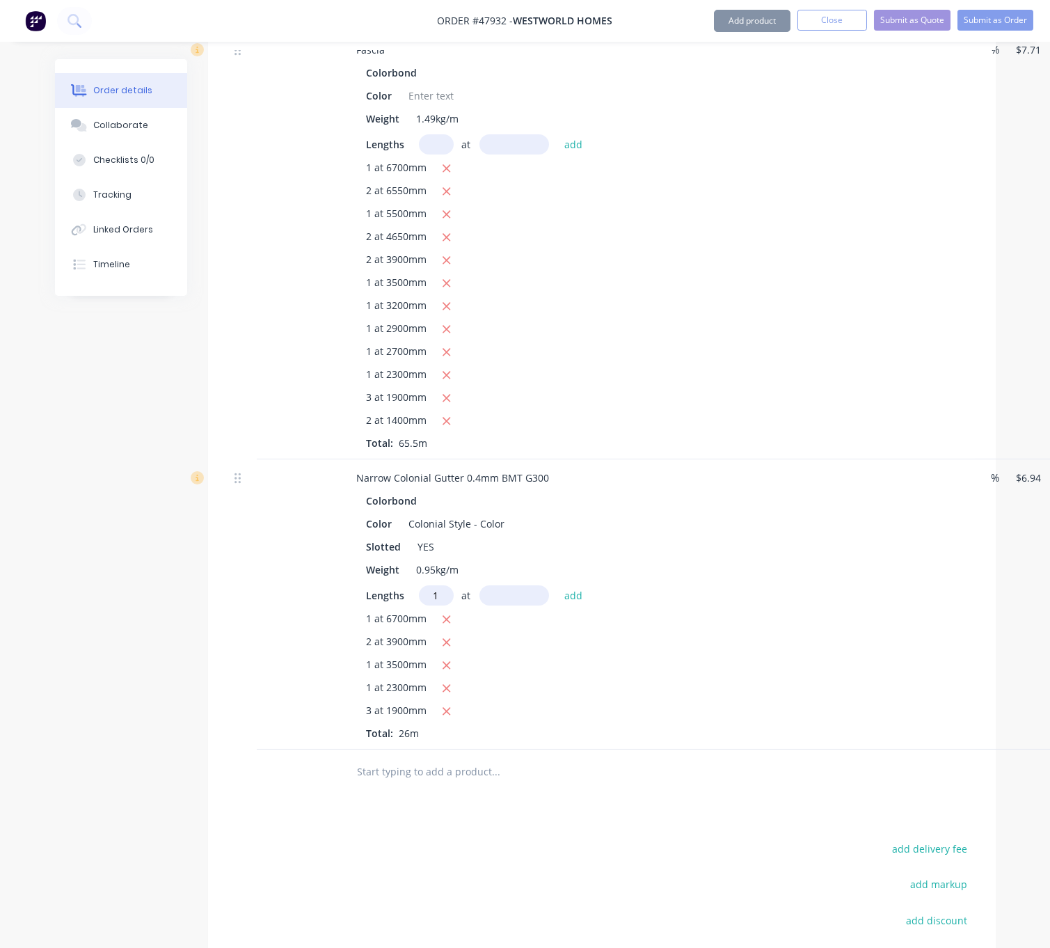
type input "1"
type input "2700"
click at [557, 585] on button "add" at bounding box center [573, 594] width 33 height 19
type input "$199.18"
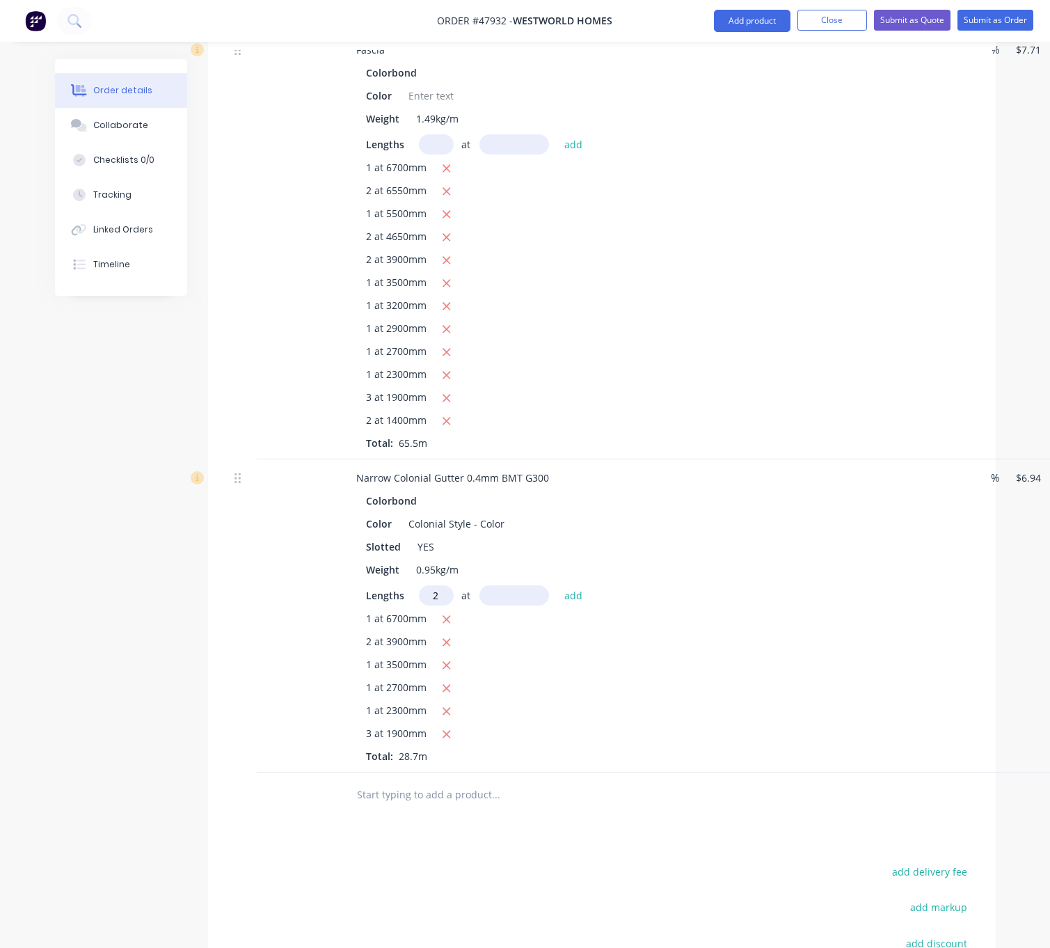
type input "2"
type input "1400"
click at [557, 585] on button "add" at bounding box center [573, 594] width 33 height 19
type input "$218.61"
type input "2"
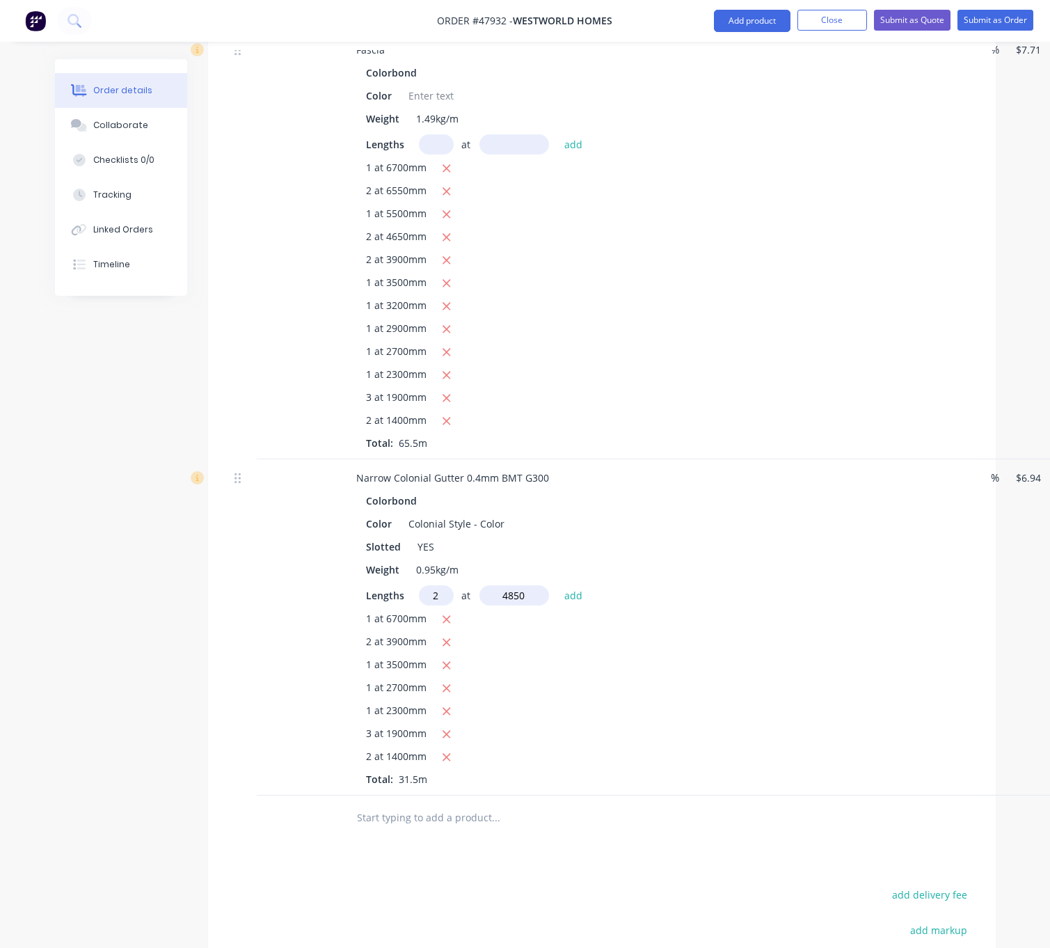
type input "4850"
click at [557, 585] on button "add" at bounding box center [573, 594] width 33 height 19
type input "$285.93"
type input "1"
type input "3200"
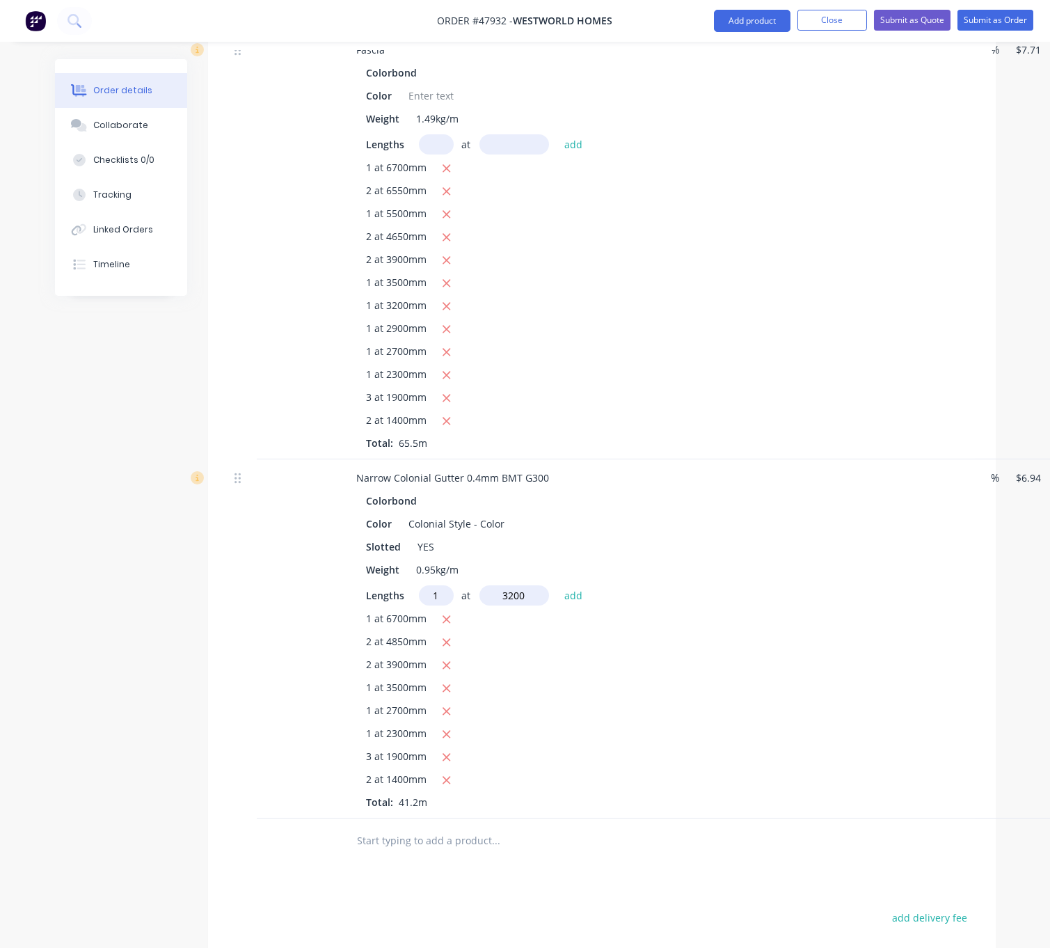
click at [557, 585] on button "add" at bounding box center [573, 594] width 33 height 19
type input "$308.14"
type input "2"
type input "6750"
click at [557, 585] on button "add" at bounding box center [573, 594] width 33 height 19
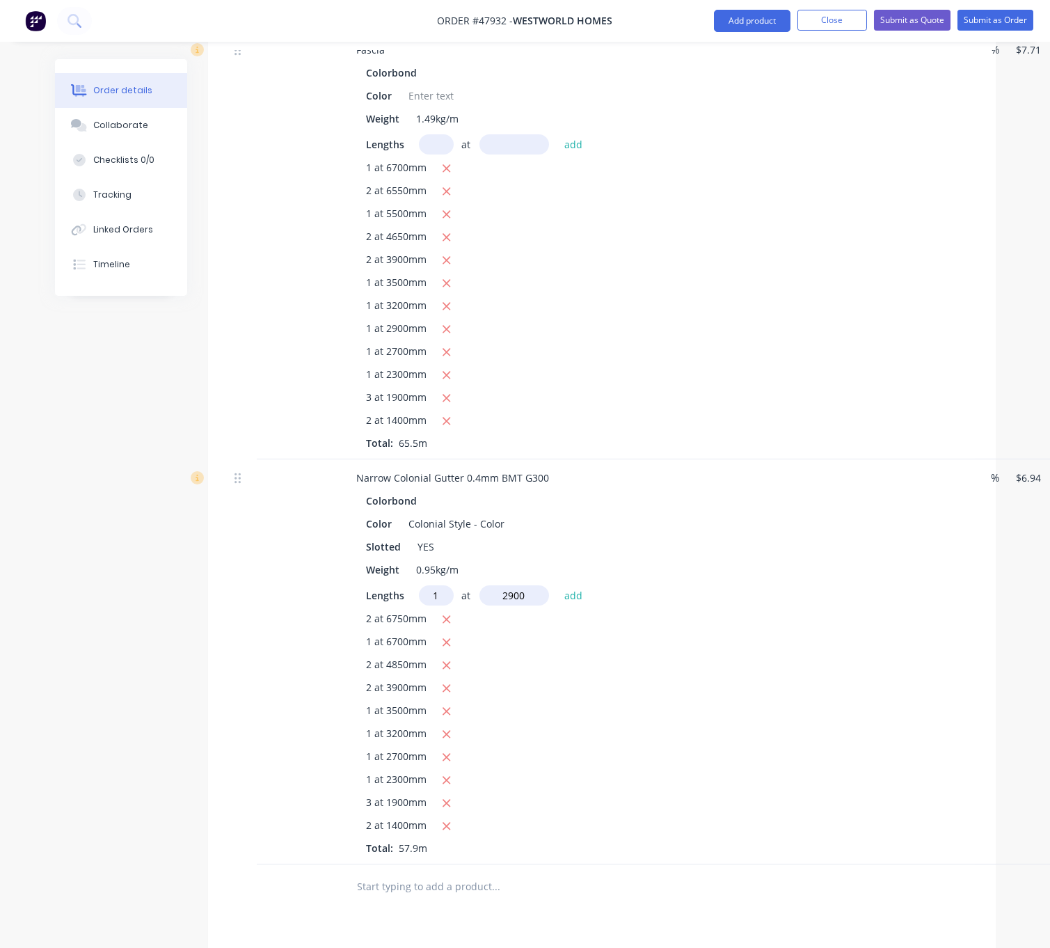
click at [557, 585] on button "add" at bounding box center [573, 594] width 33 height 19
click at [517, 606] on input "text" at bounding box center [515, 595] width 70 height 20
click at [557, 585] on button "add" at bounding box center [573, 594] width 33 height 19
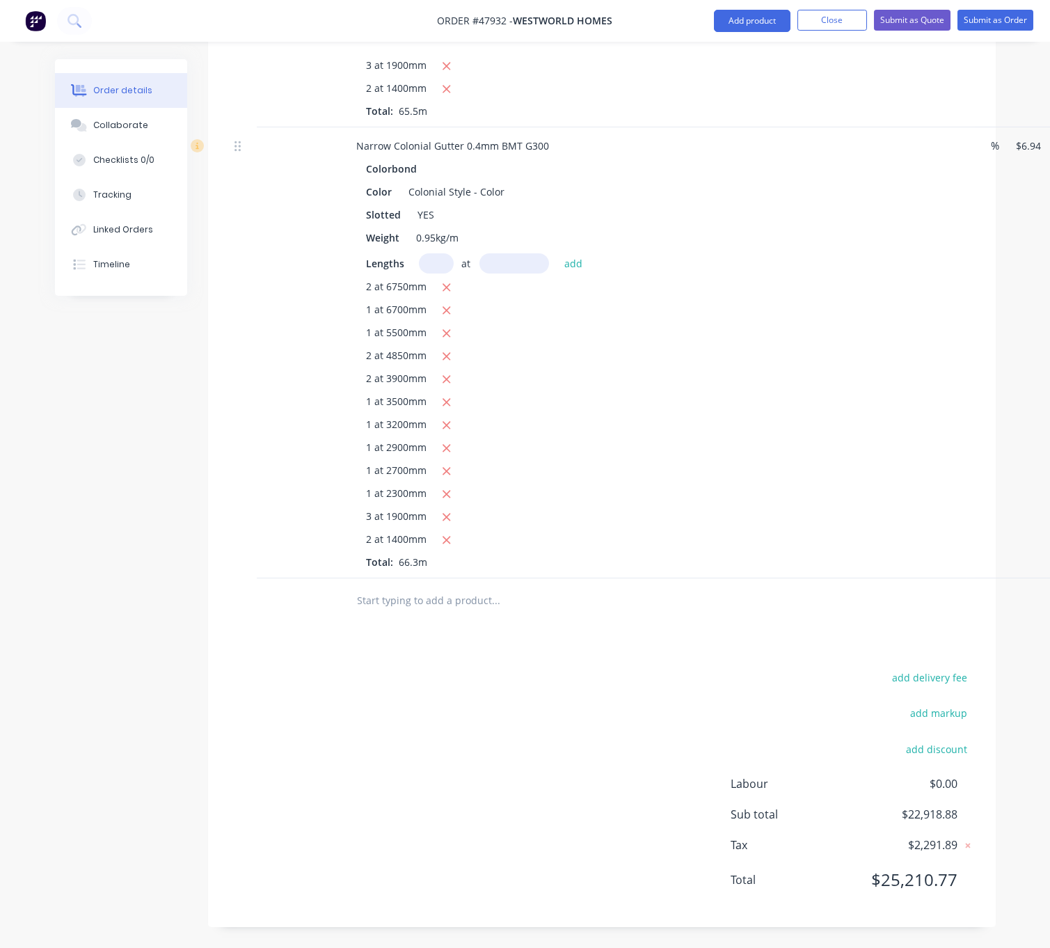
scroll to position [2556, 0]
click at [487, 716] on div "add delivery fee add markup add discount Labour $0.00 Sub total $22,918.88 Tax …" at bounding box center [602, 787] width 746 height 238
click at [754, 23] on button "Add product" at bounding box center [752, 21] width 77 height 22
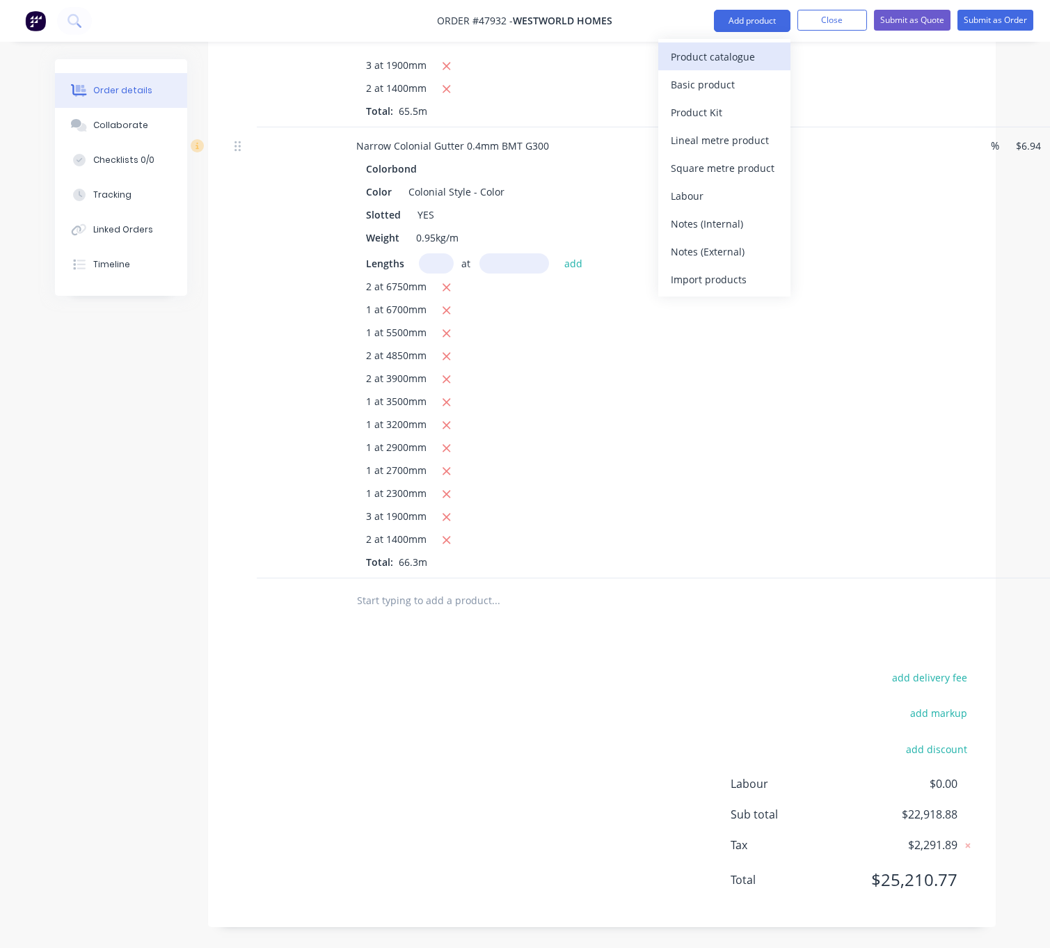
click at [727, 58] on div "Product catalogue" at bounding box center [724, 57] width 107 height 20
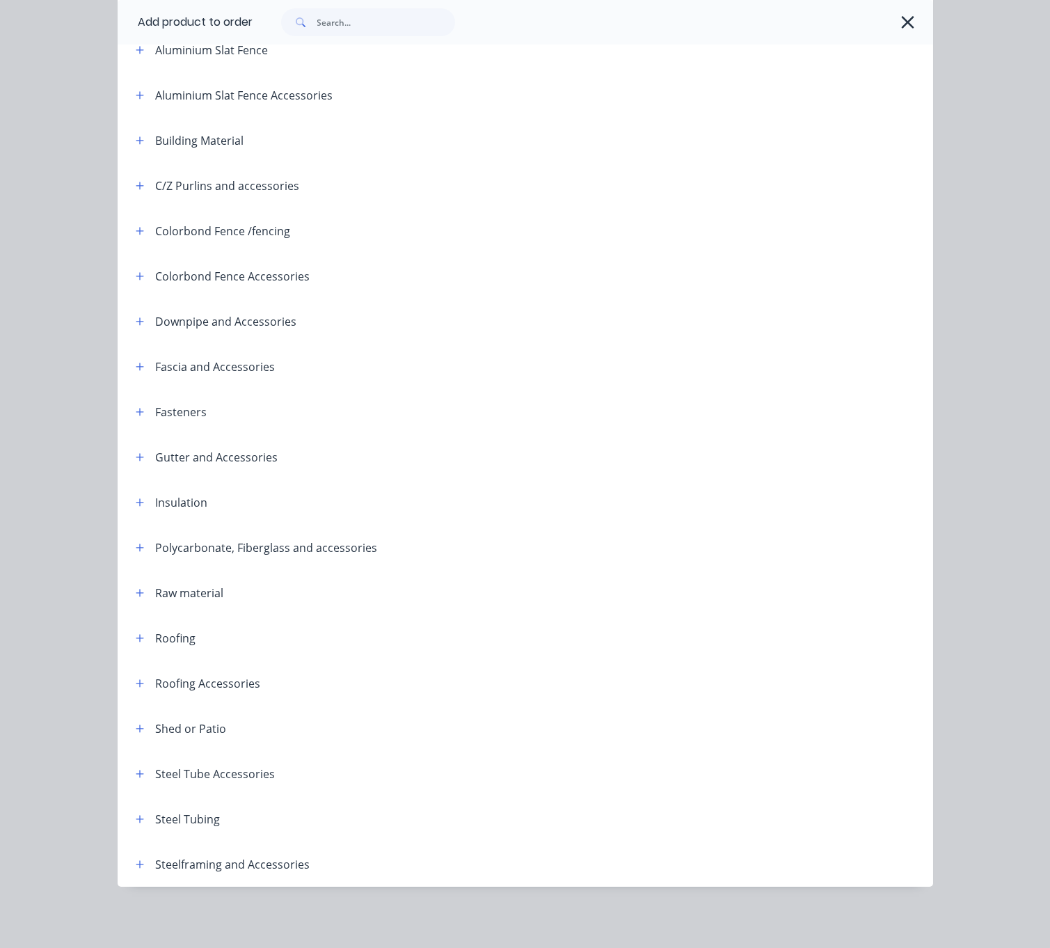
scroll to position [191, 0]
click at [354, 23] on input "text" at bounding box center [386, 22] width 138 height 28
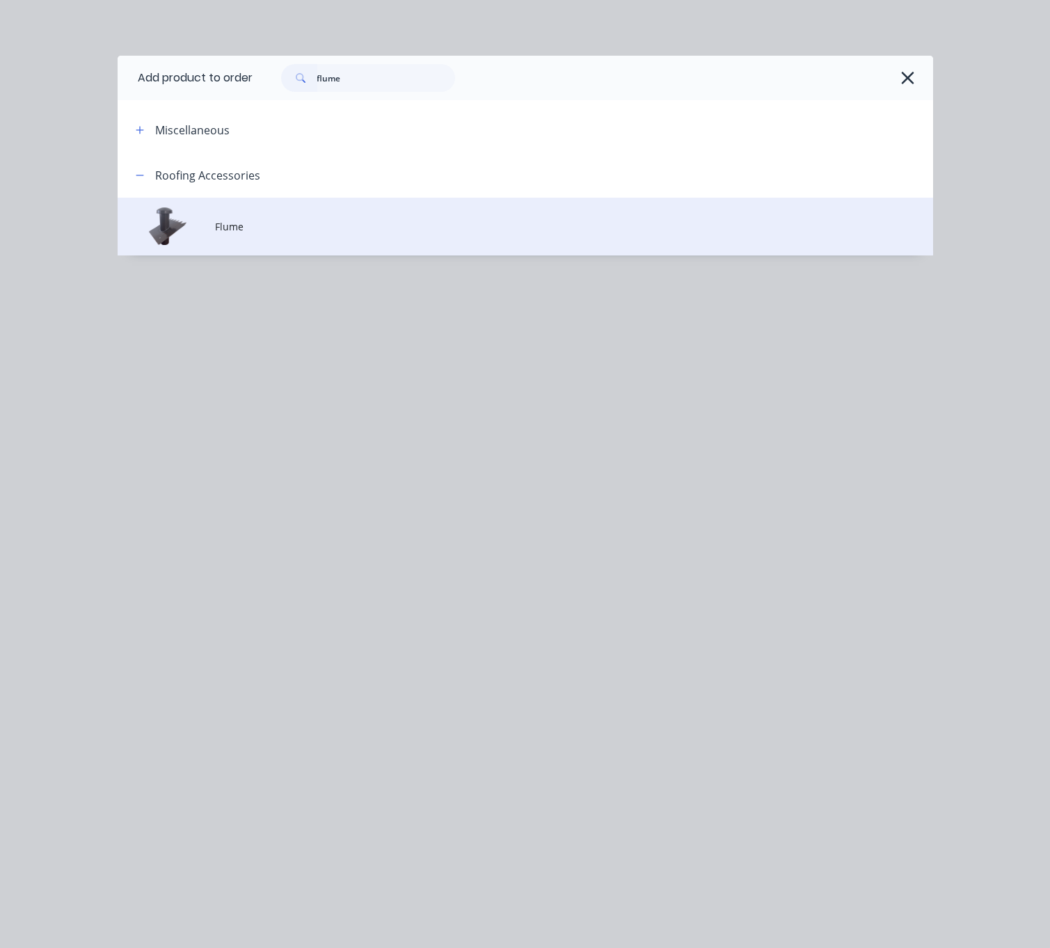
click at [283, 223] on td "Flume" at bounding box center [574, 227] width 718 height 58
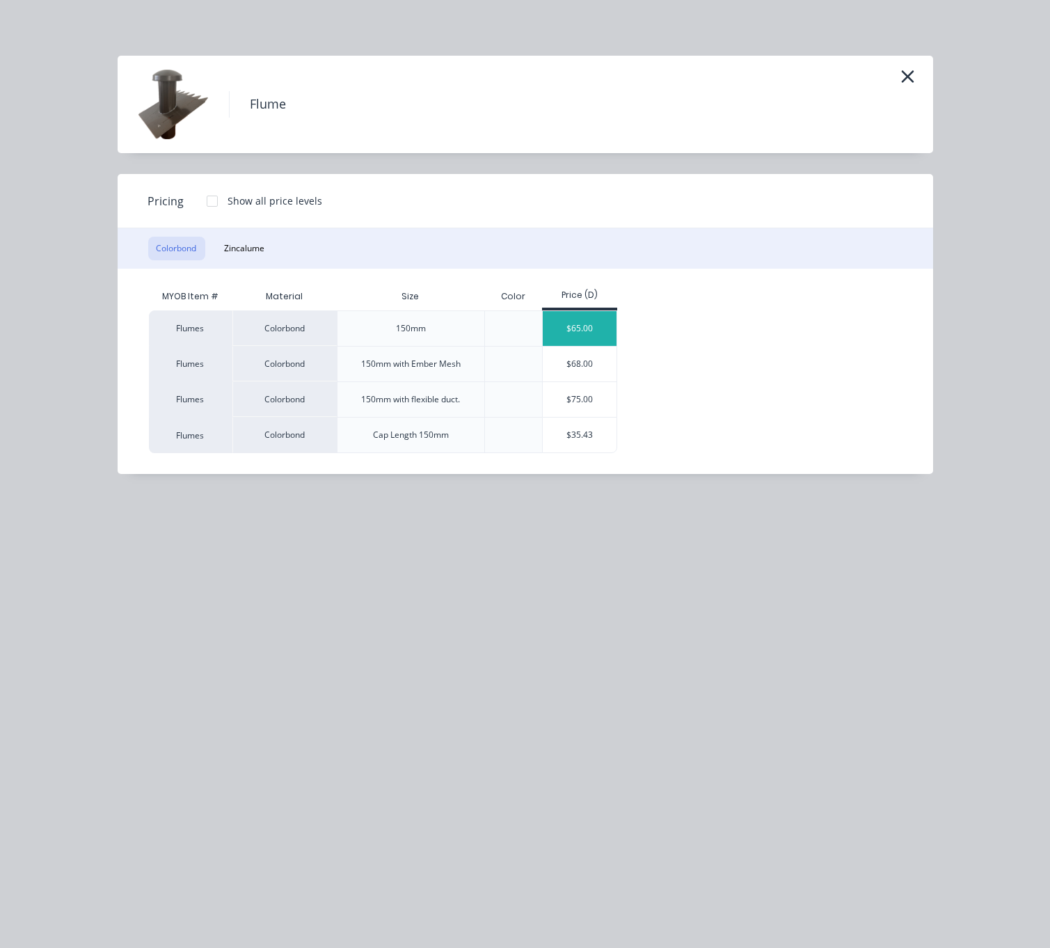
click at [601, 338] on div "$65.00" at bounding box center [580, 328] width 74 height 35
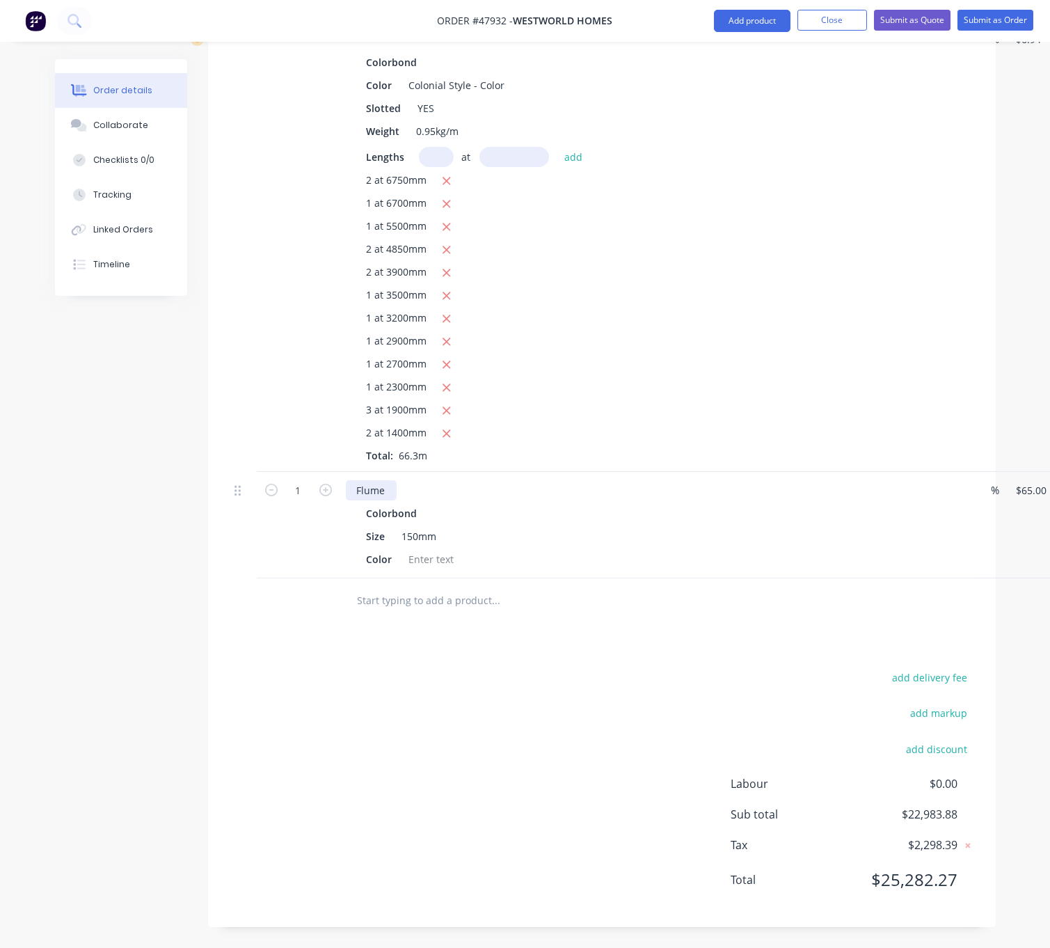
click at [394, 500] on div "Flume" at bounding box center [371, 490] width 51 height 20
click at [424, 569] on div at bounding box center [432, 559] width 56 height 20
click at [325, 496] on icon "button" at bounding box center [325, 490] width 13 height 13
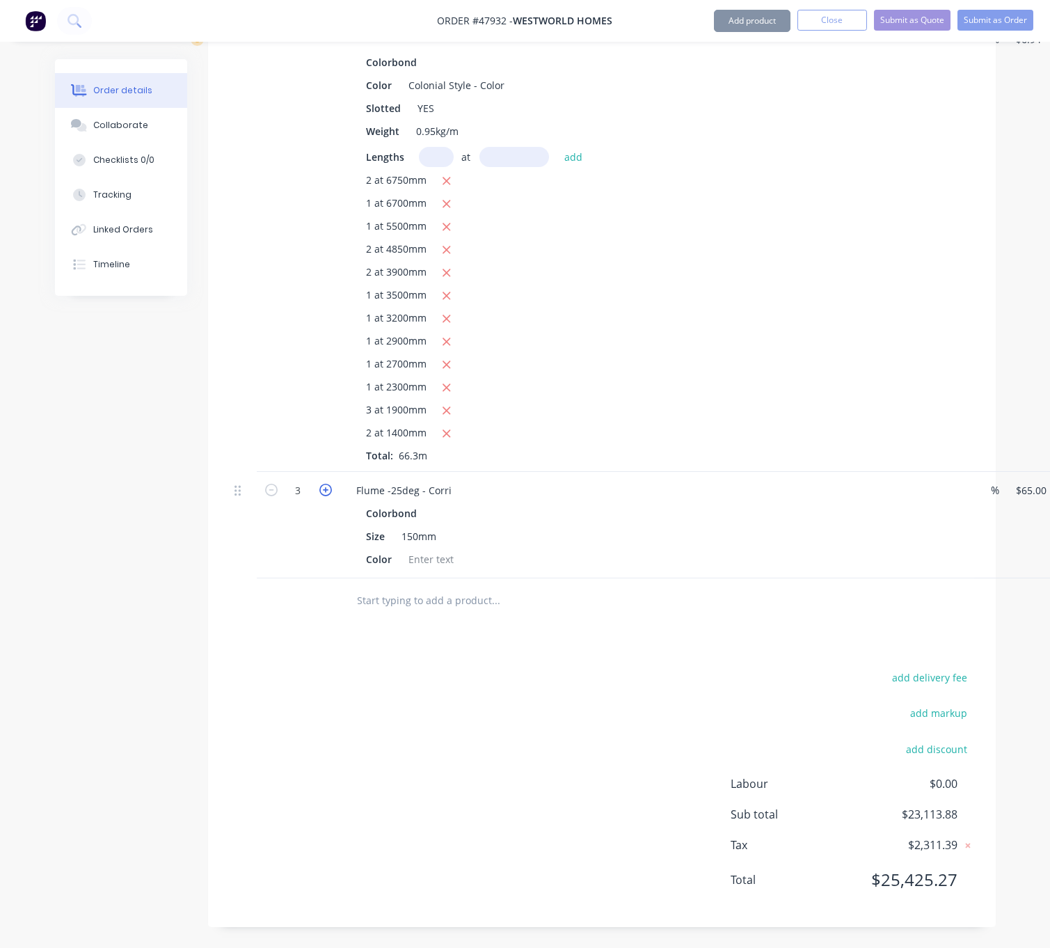
click at [325, 496] on icon "button" at bounding box center [325, 490] width 13 height 13
click at [757, 26] on button "Add product" at bounding box center [752, 21] width 77 height 22
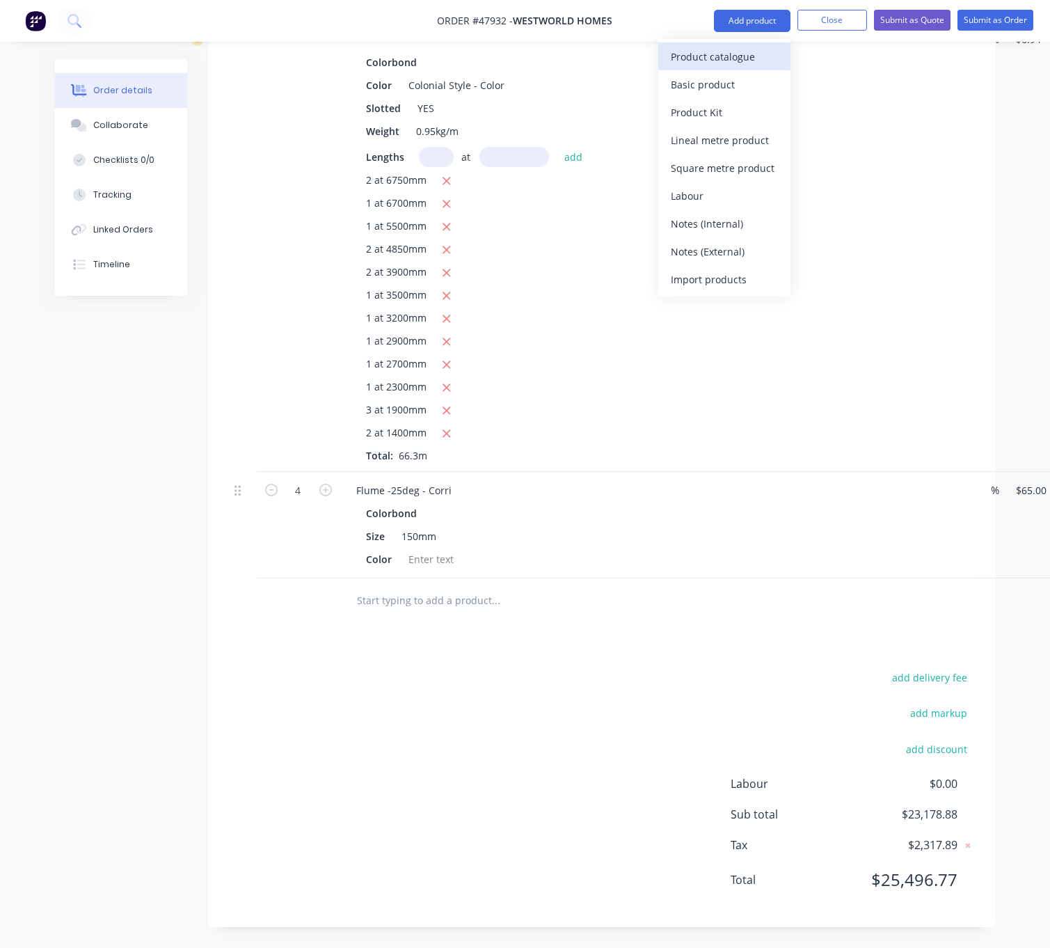
click at [741, 52] on div "Product catalogue" at bounding box center [724, 57] width 107 height 20
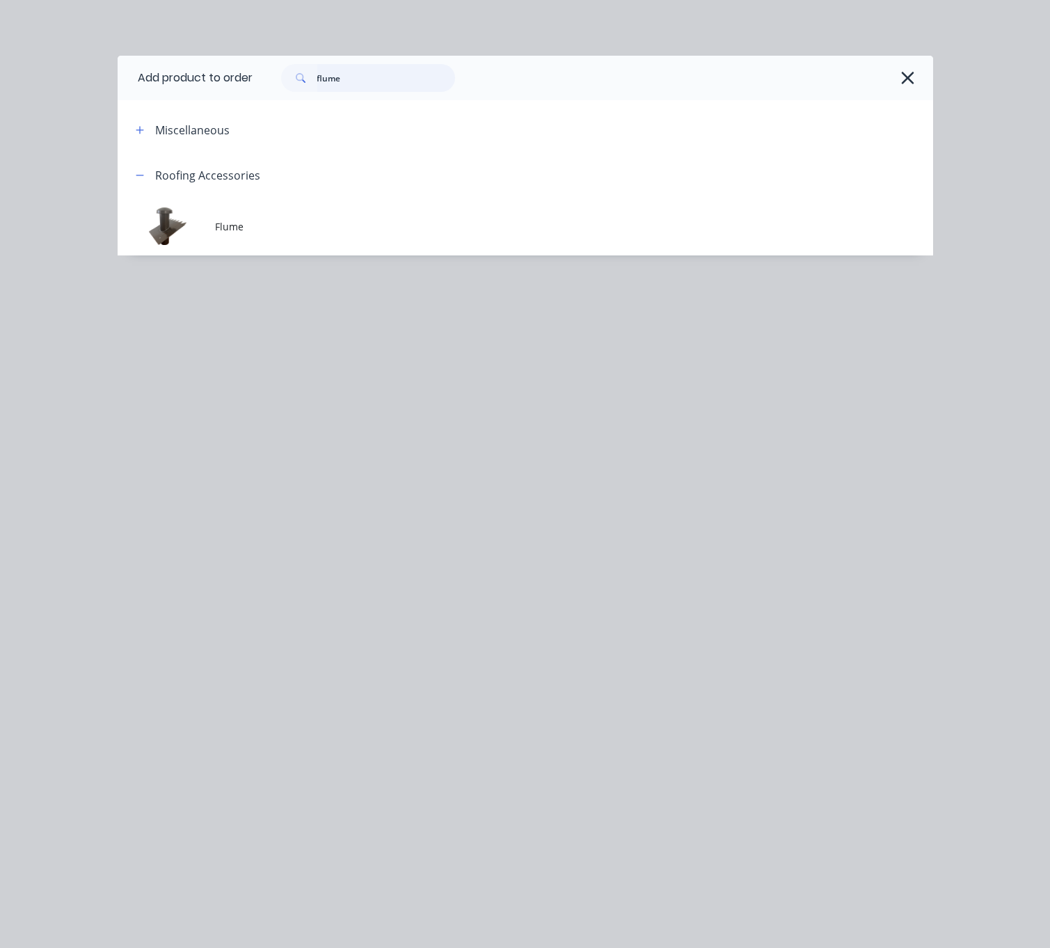
drag, startPoint x: 363, startPoint y: 89, endPoint x: 217, endPoint y: 104, distance: 146.3
click at [228, 100] on header "Add product to order flume" at bounding box center [526, 78] width 816 height 45
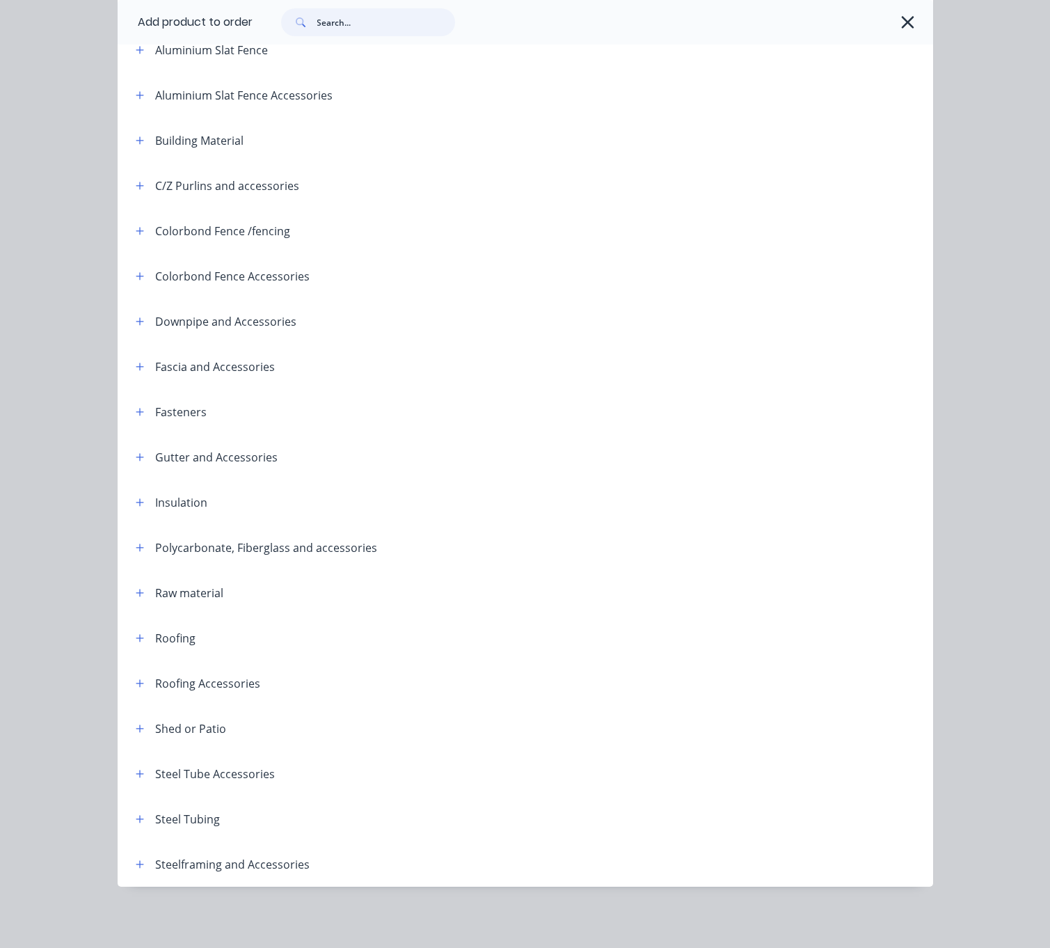
scroll to position [2689, 0]
click at [132, 358] on button "button" at bounding box center [140, 366] width 17 height 17
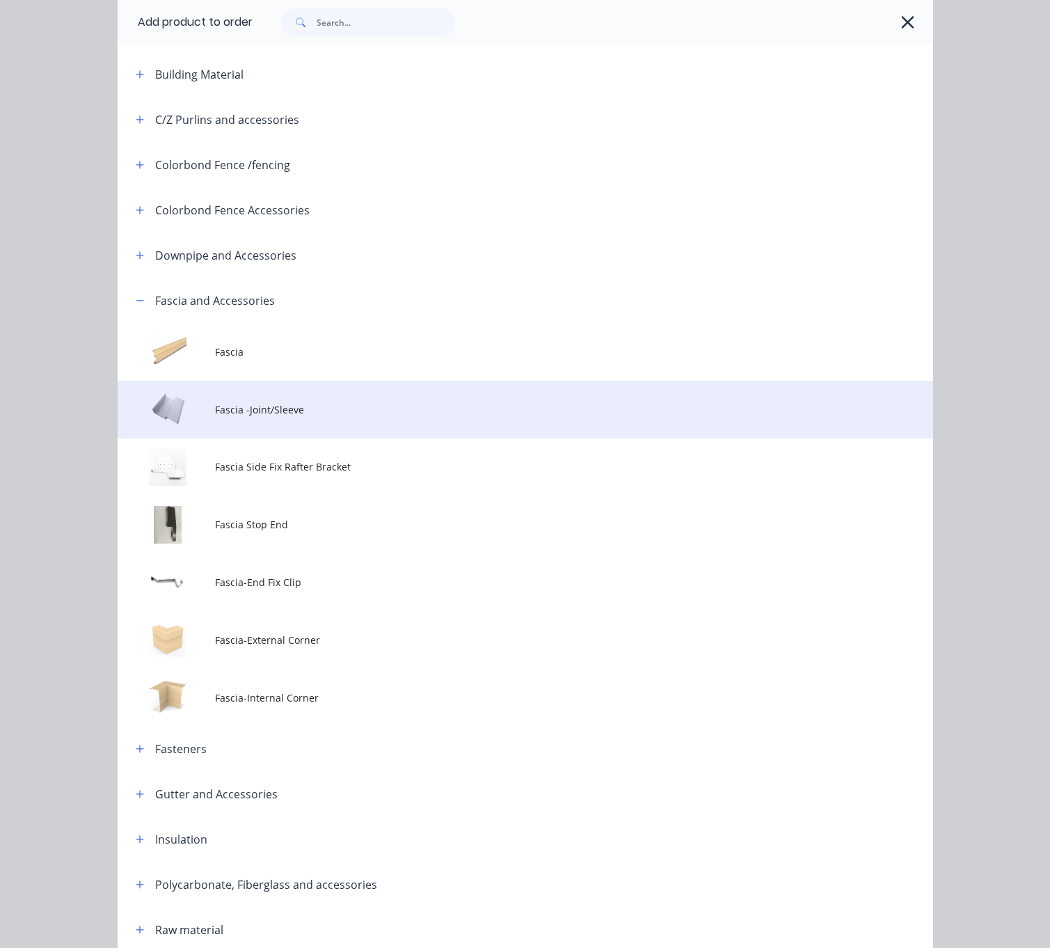
click at [331, 425] on td "Fascia -Joint/Sleeve" at bounding box center [574, 410] width 718 height 58
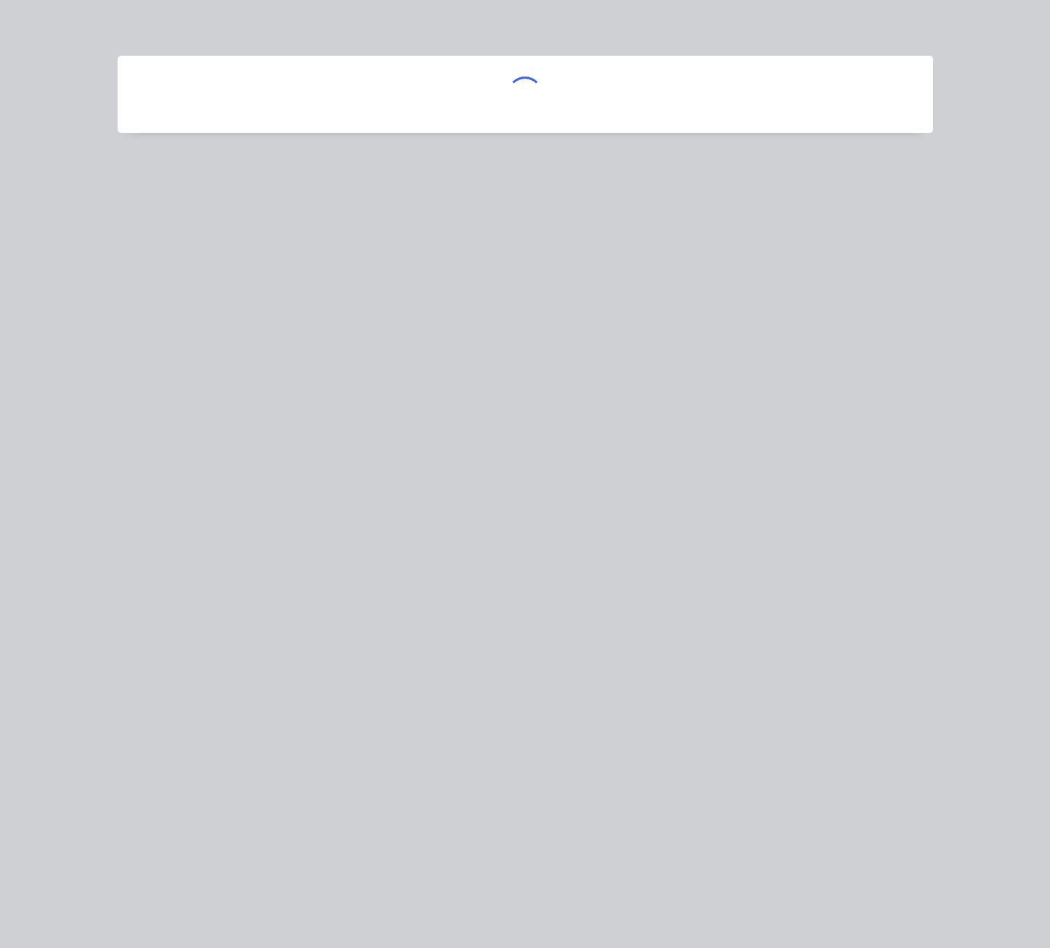
scroll to position [0, 0]
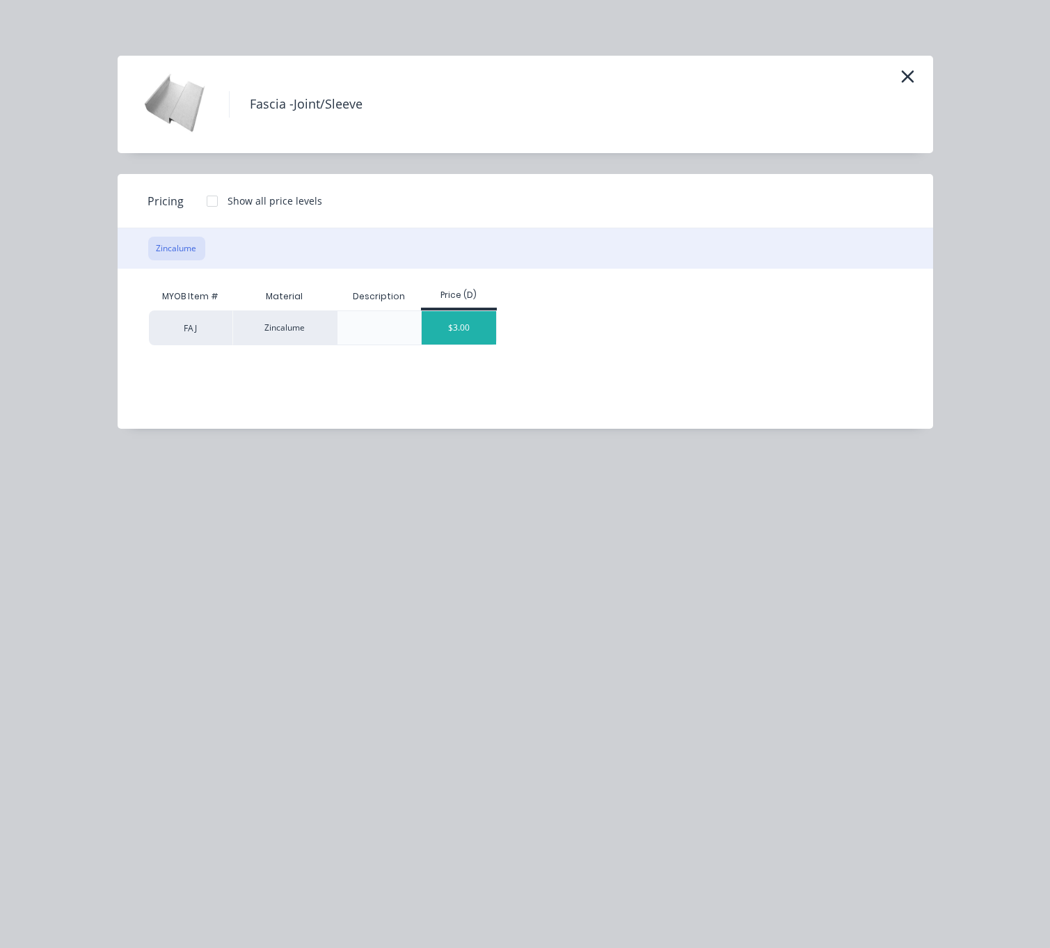
click at [462, 333] on div "$3.00" at bounding box center [459, 327] width 74 height 33
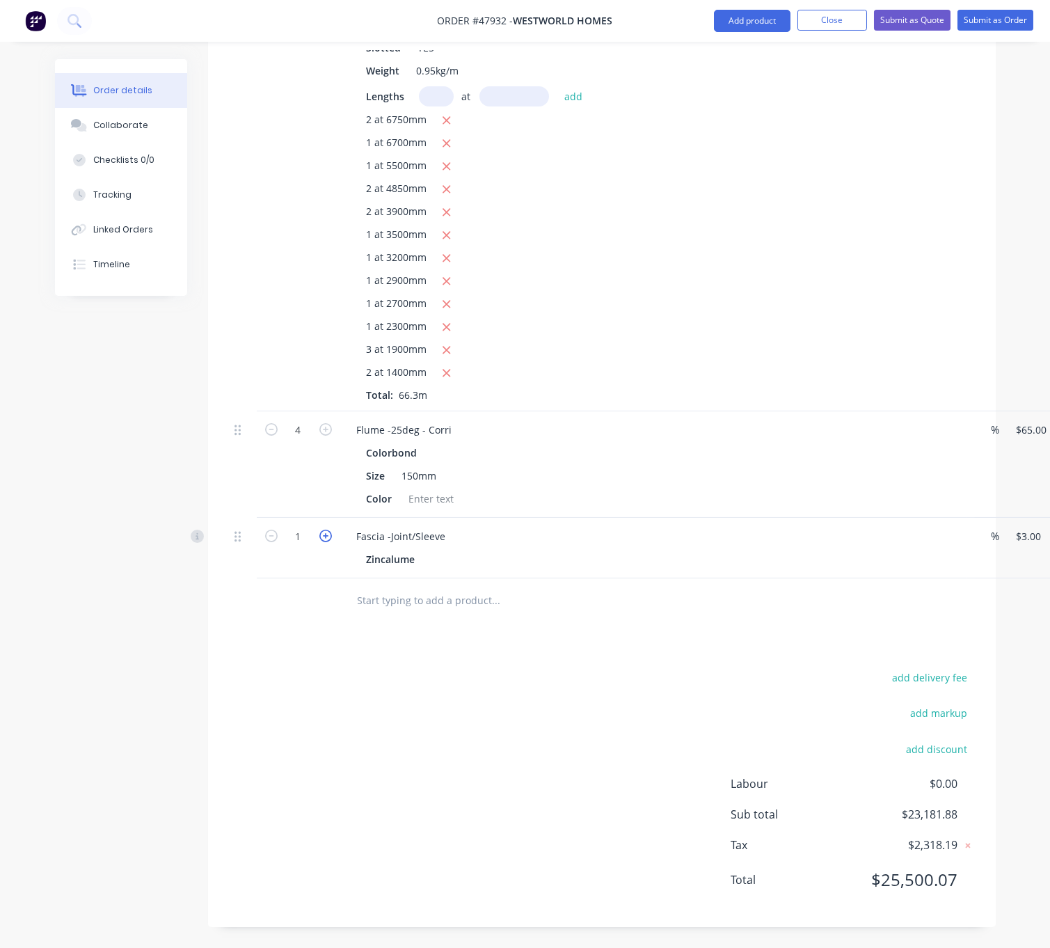
click at [332, 542] on icon "button" at bounding box center [325, 536] width 13 height 13
click at [738, 11] on button "Add product" at bounding box center [752, 21] width 77 height 22
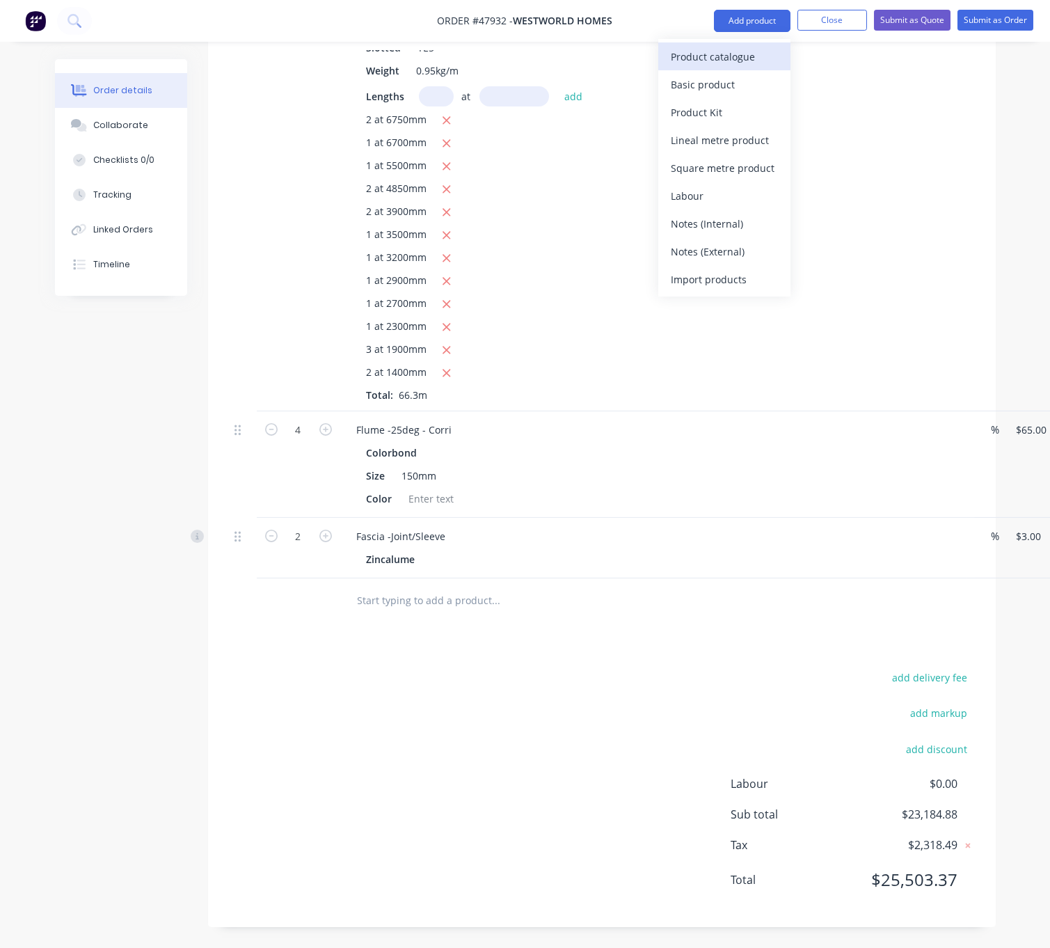
click at [722, 54] on div "Product catalogue" at bounding box center [724, 57] width 107 height 20
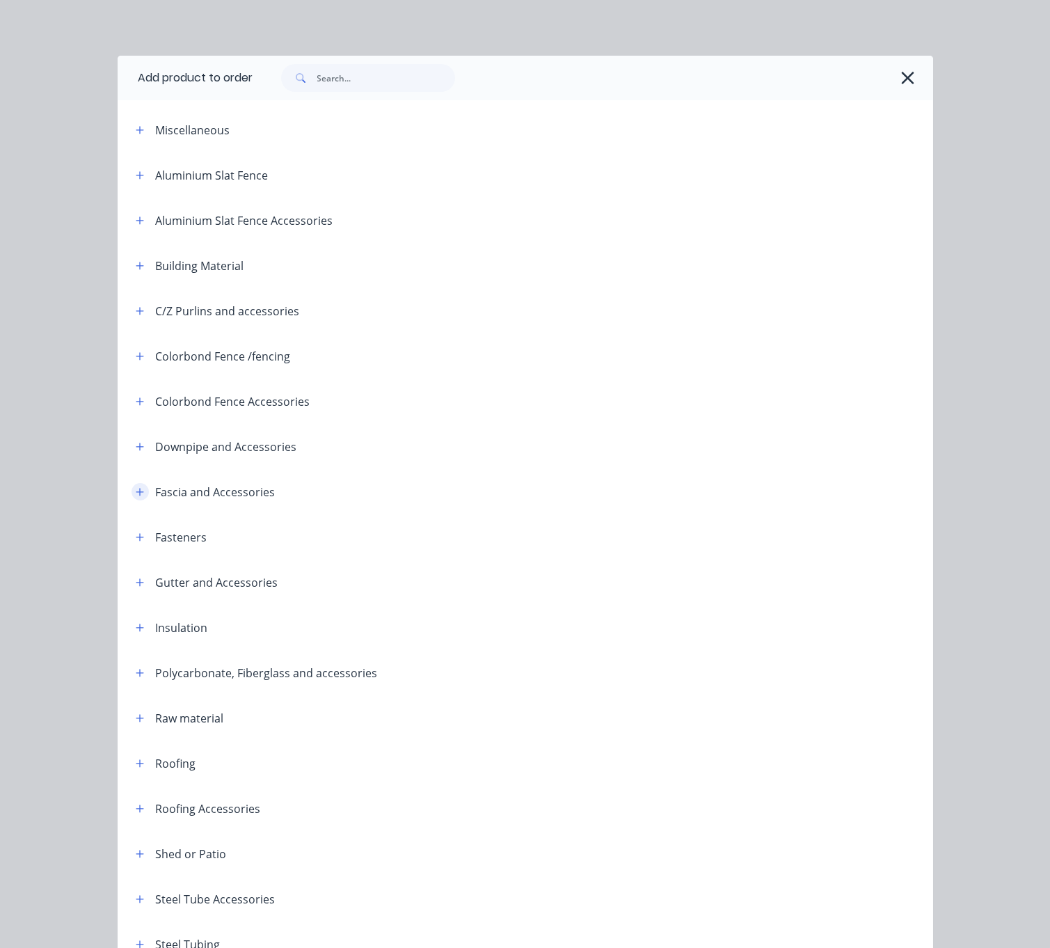
click at [136, 497] on icon "button" at bounding box center [140, 492] width 8 height 10
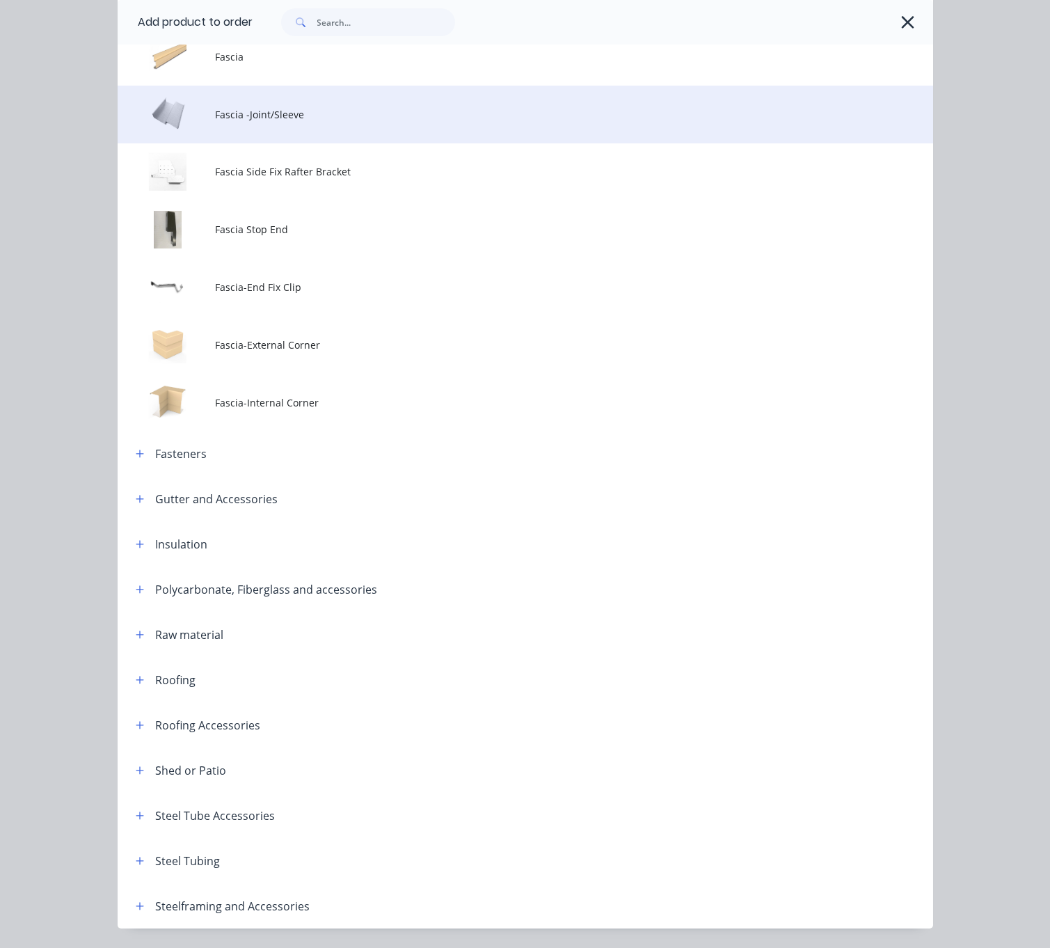
scroll to position [487, 0]
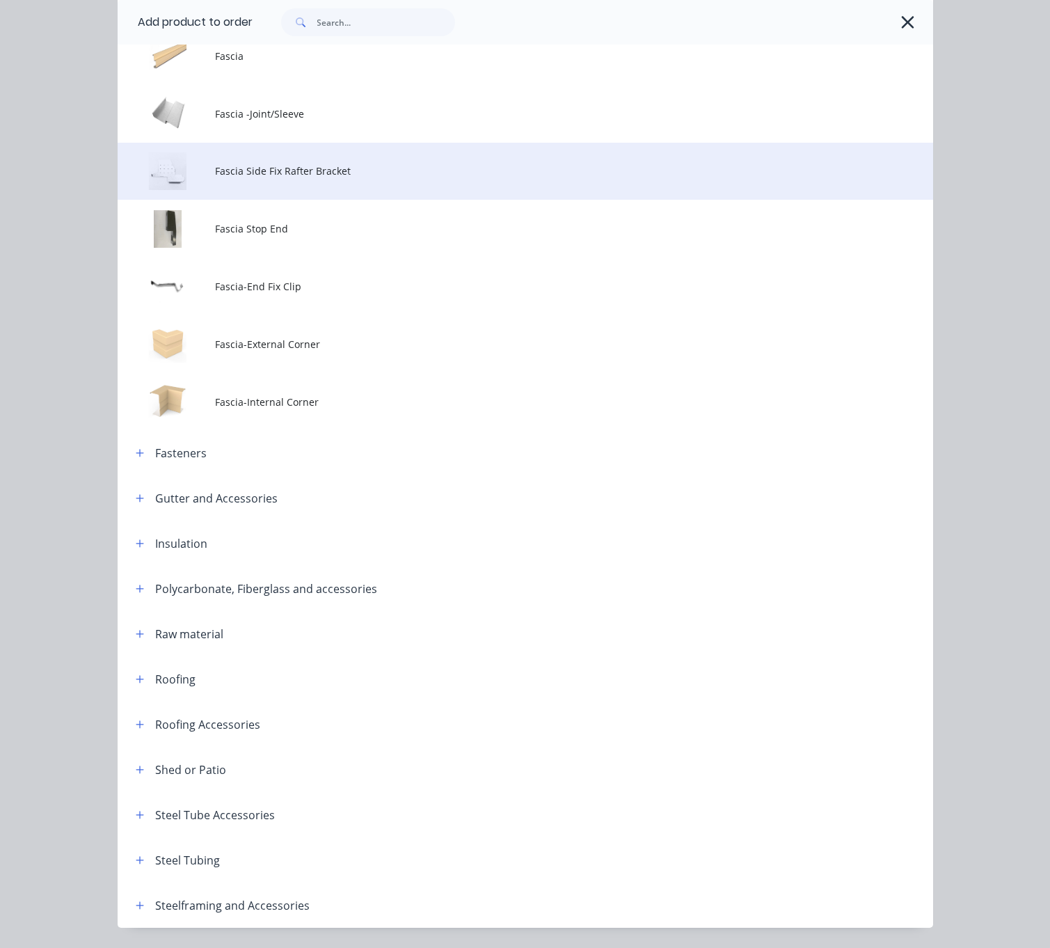
click at [333, 200] on td "Fascia Side Fix Rafter Bracket" at bounding box center [574, 172] width 718 height 58
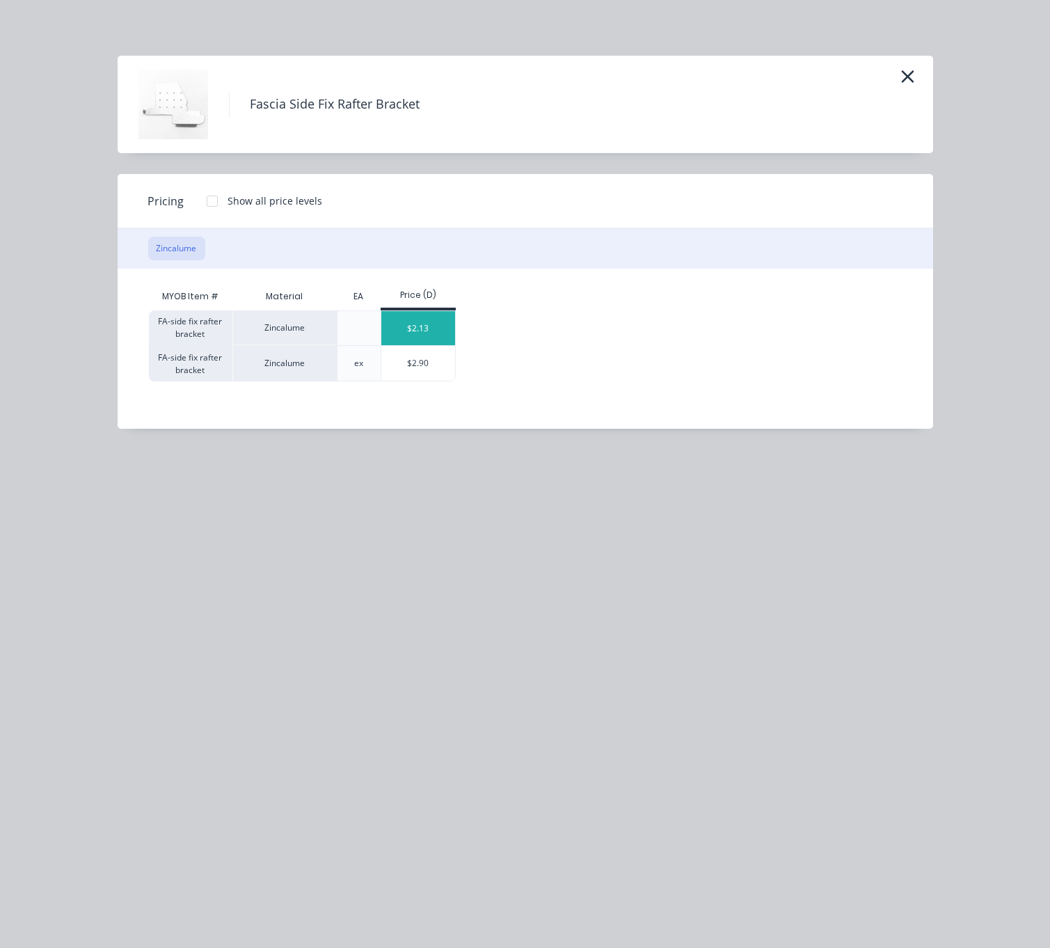
click at [430, 338] on div "$2.13" at bounding box center [418, 328] width 74 height 34
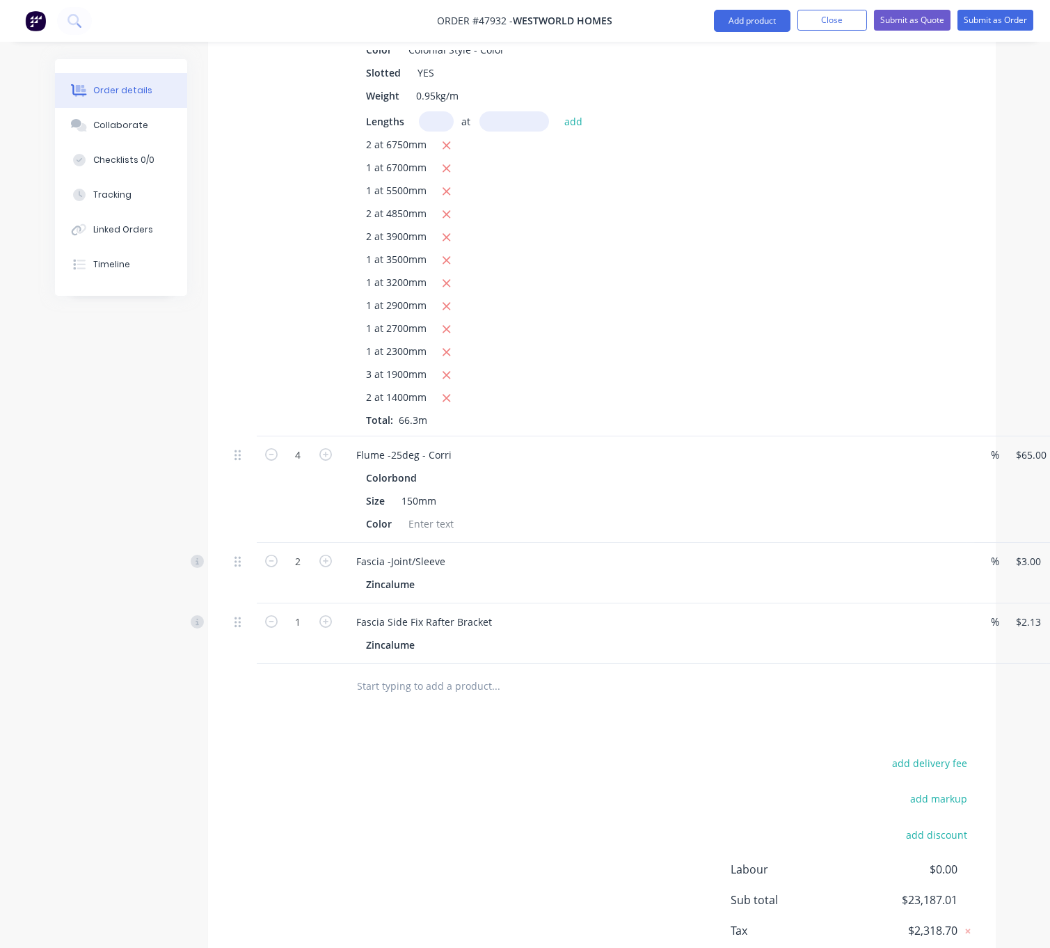
scroll to position [2796, 0]
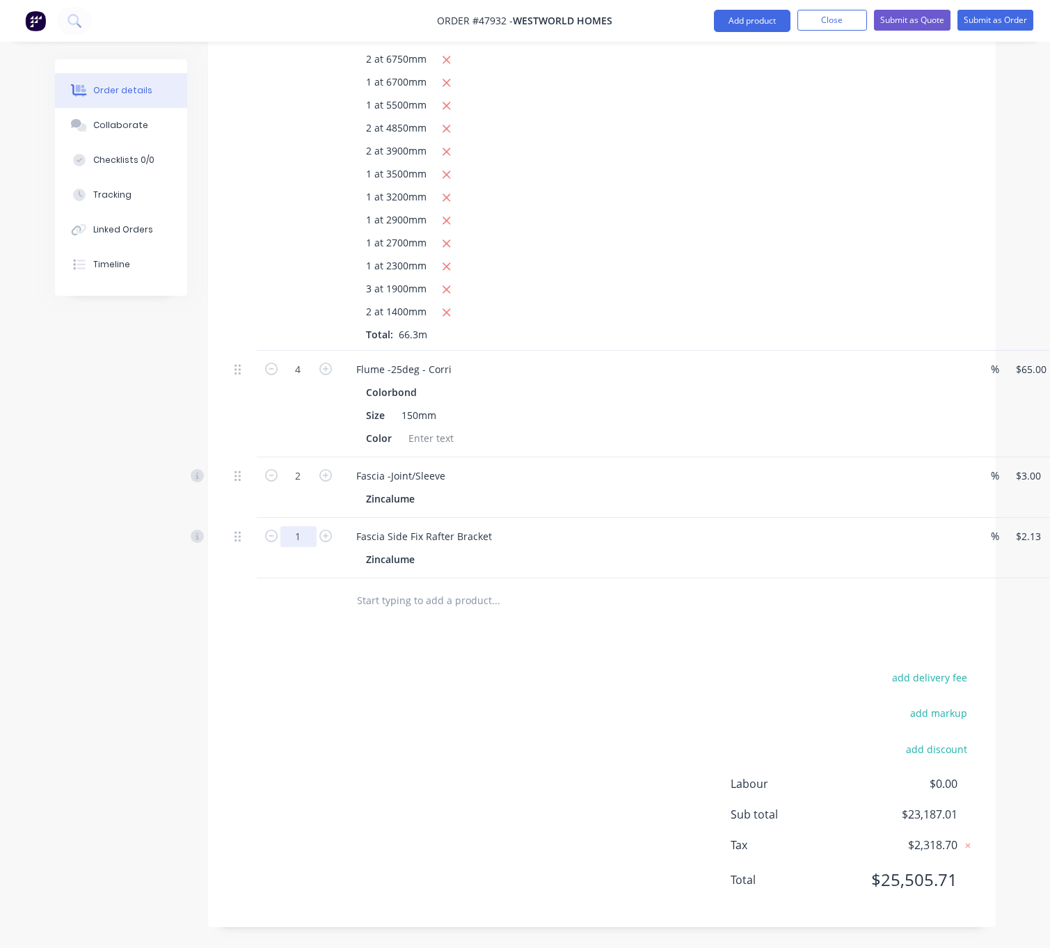
click at [301, 672] on div "add delivery fee add markup add discount Labour $0.00 Sub total $23,333.98 Tax …" at bounding box center [602, 787] width 746 height 238
click at [733, 20] on button "Add product" at bounding box center [752, 21] width 77 height 22
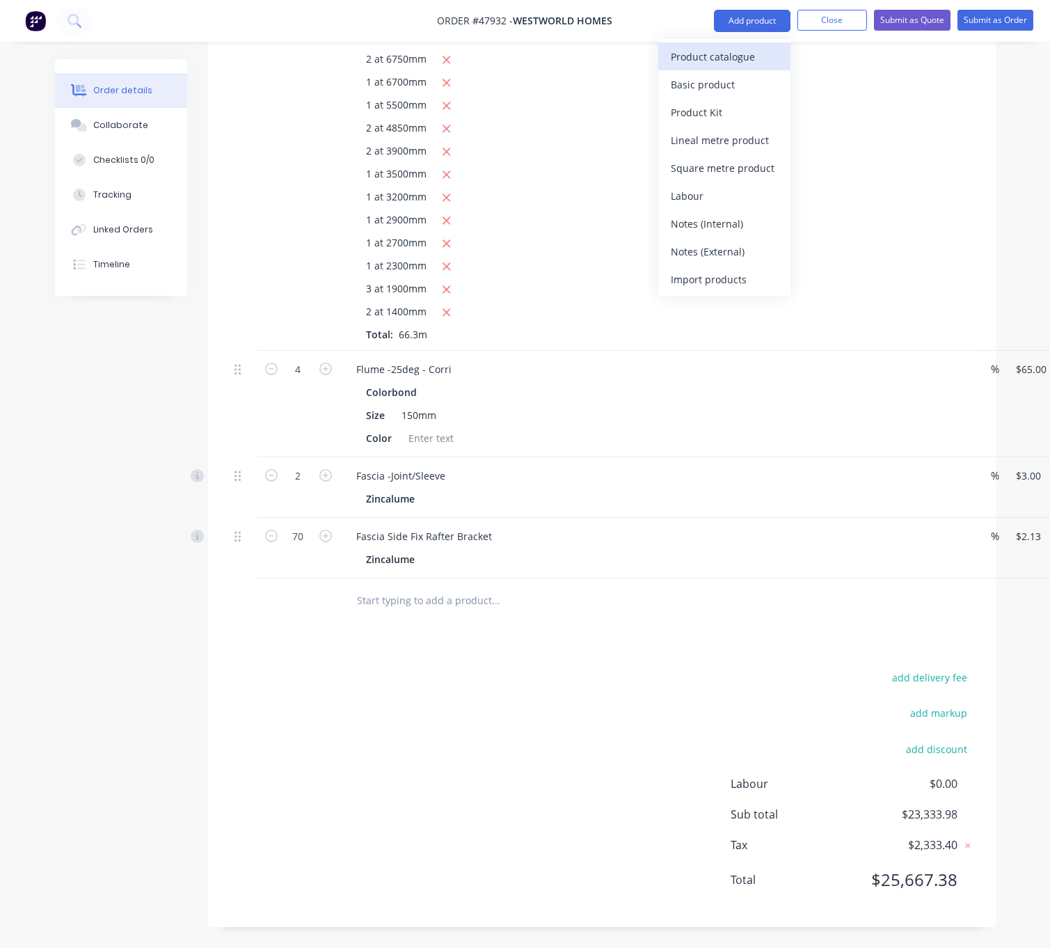
click at [717, 52] on div "Product catalogue" at bounding box center [724, 57] width 107 height 20
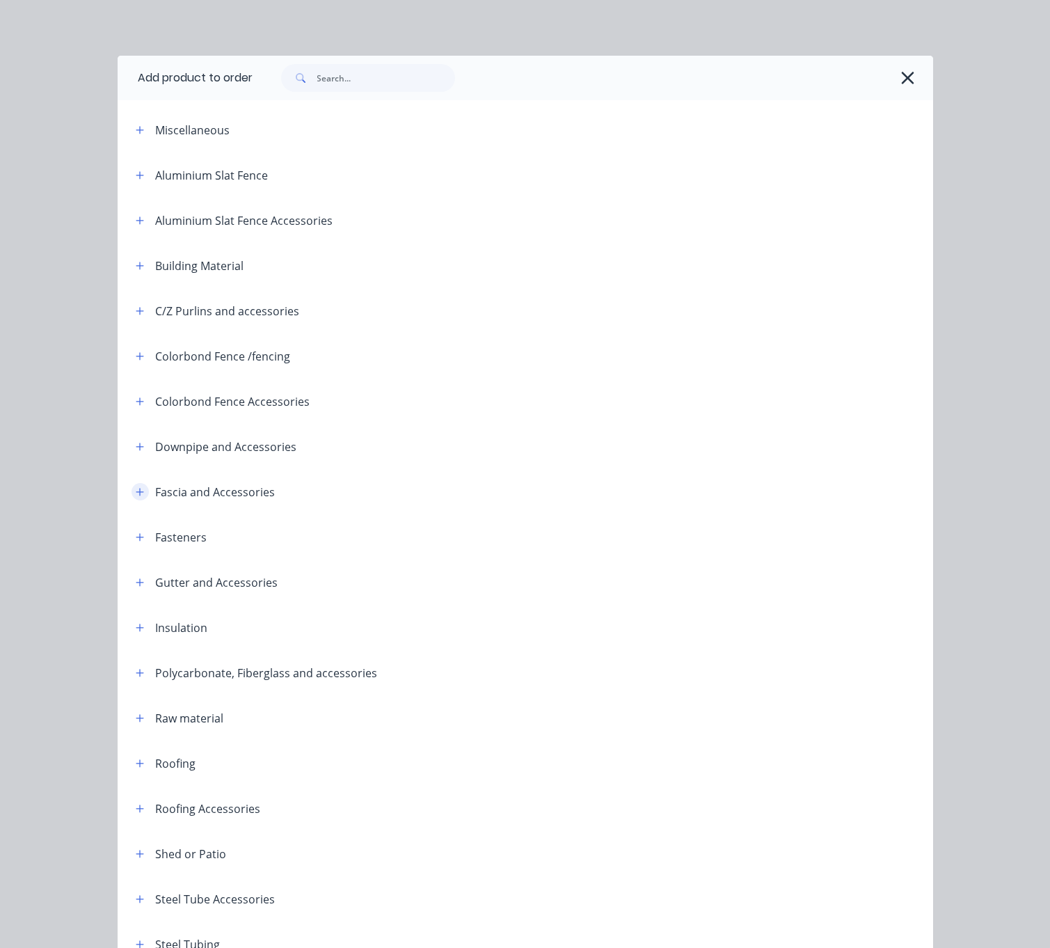
click at [136, 497] on icon "button" at bounding box center [140, 492] width 8 height 10
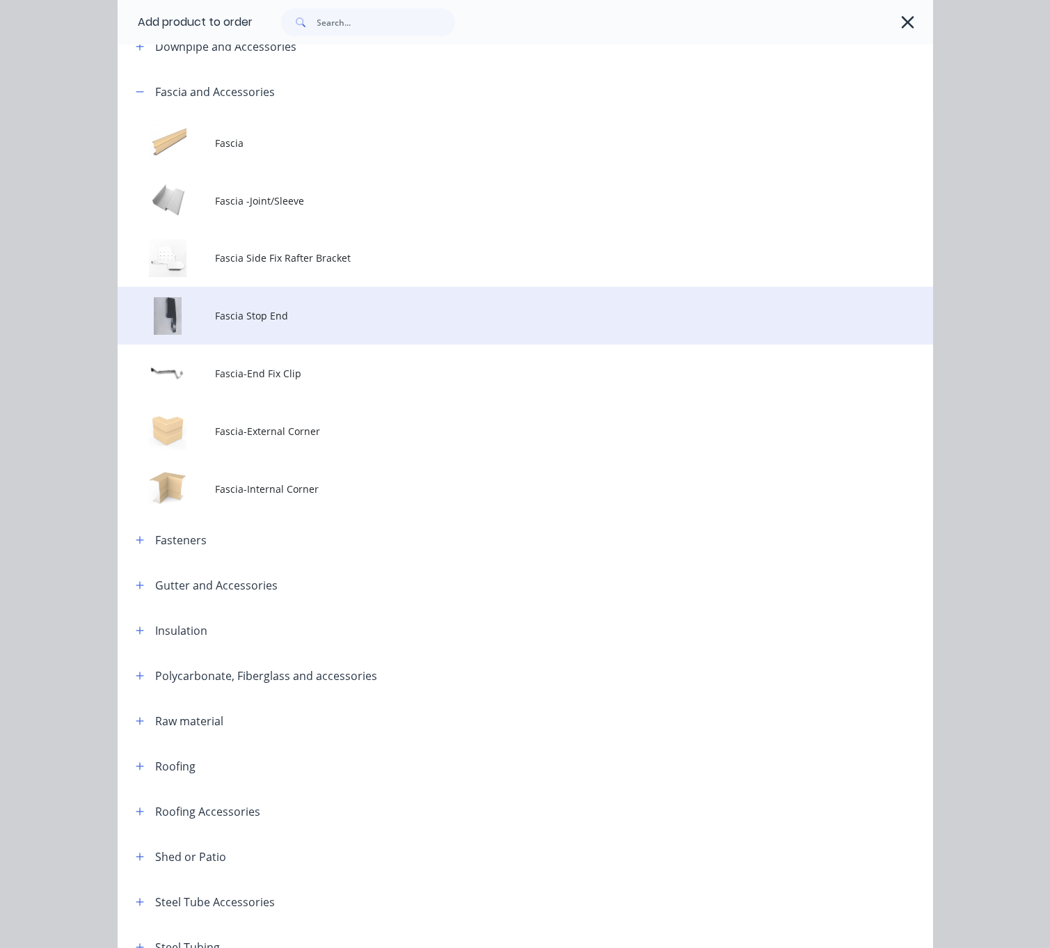
scroll to position [487, 0]
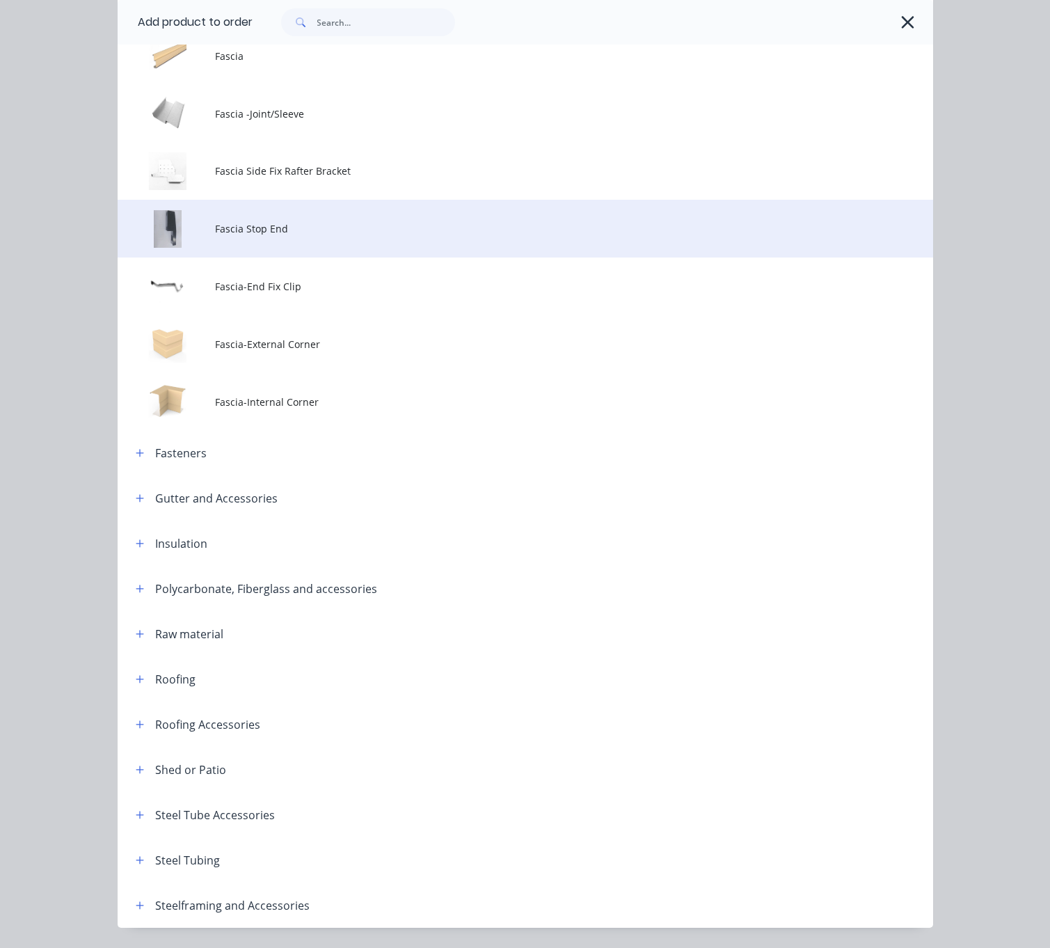
click at [338, 236] on span "Fascia Stop End" at bounding box center [502, 228] width 574 height 15
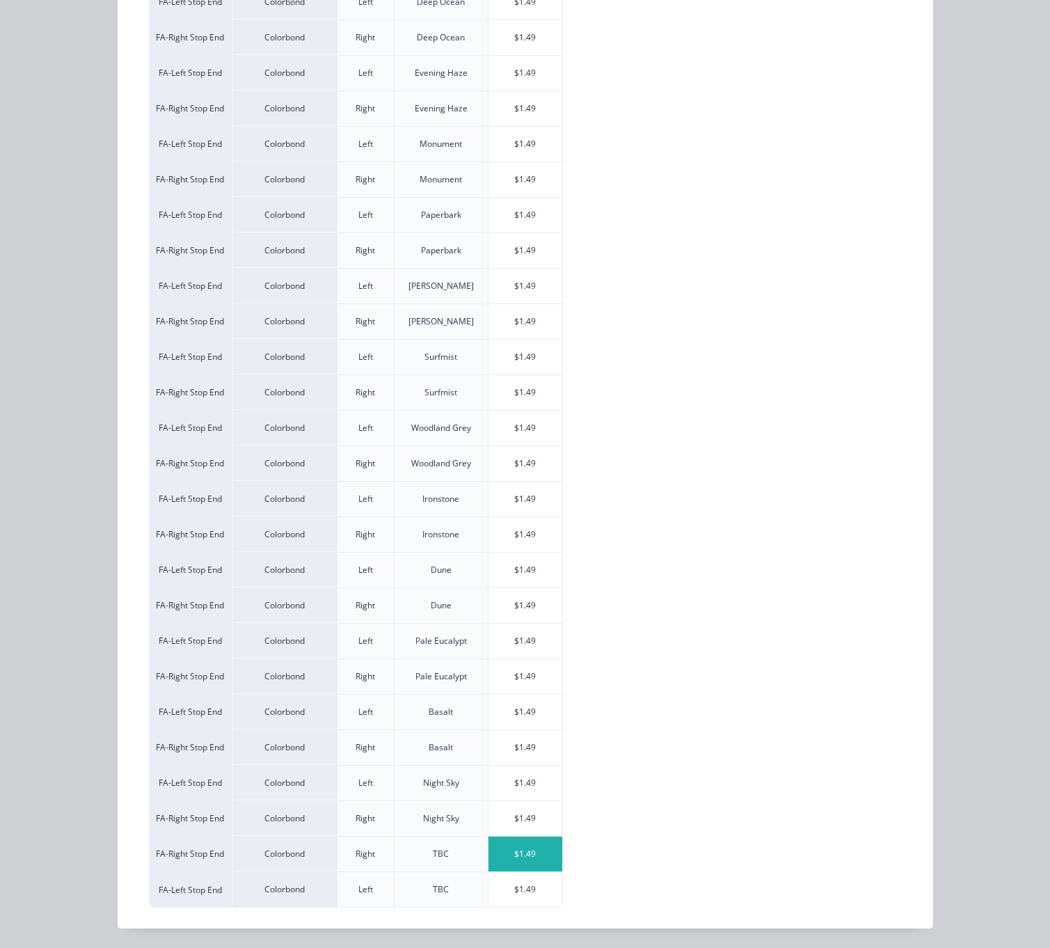
scroll to position [2817, 0]
click at [525, 862] on div "$1.49" at bounding box center [526, 854] width 74 height 35
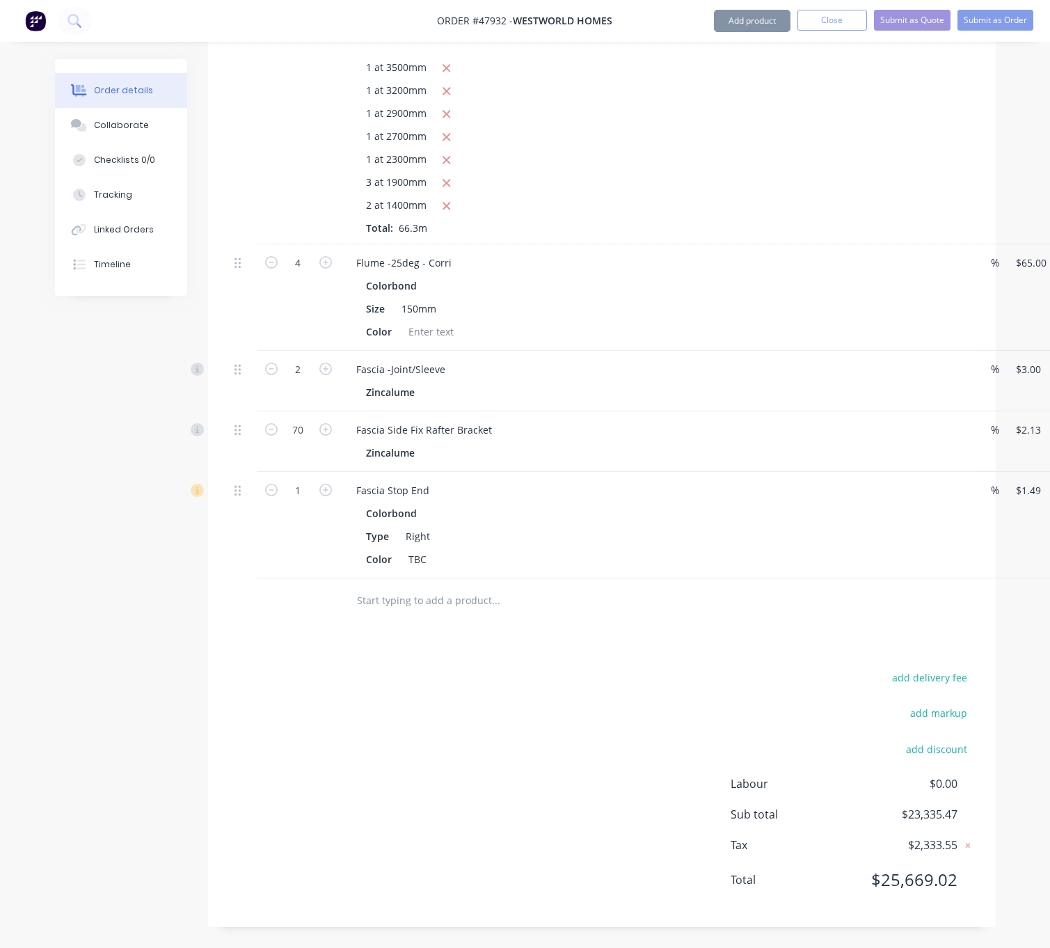
click at [736, 29] on button "Add product" at bounding box center [752, 21] width 77 height 22
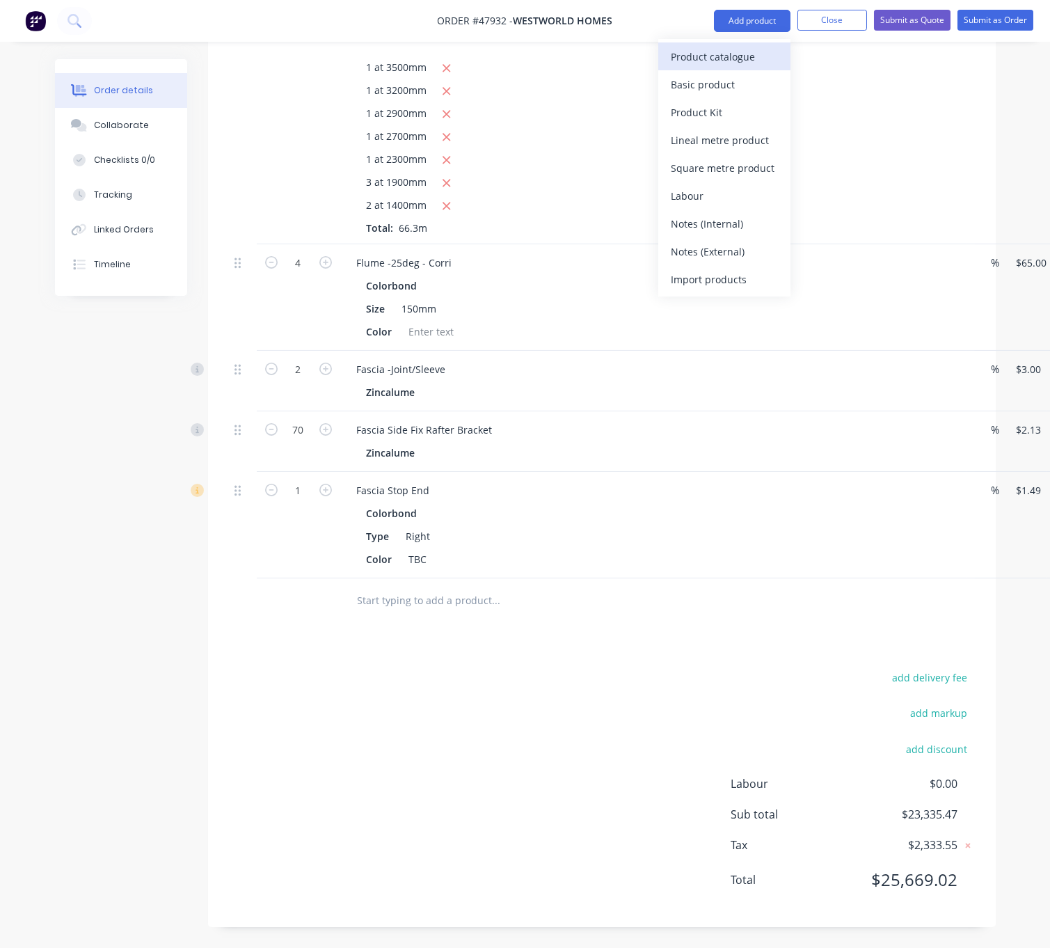
click at [725, 50] on div "Product catalogue" at bounding box center [724, 57] width 107 height 20
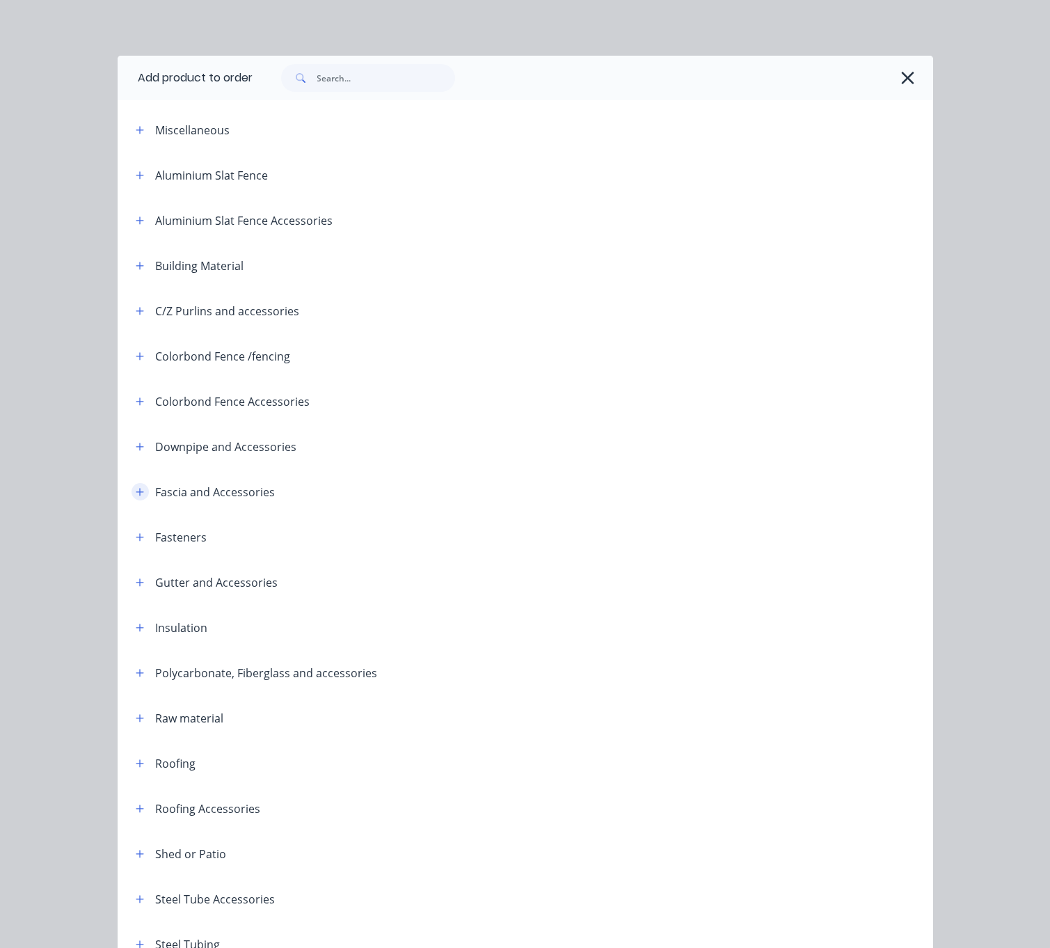
click at [136, 497] on icon "button" at bounding box center [140, 492] width 8 height 10
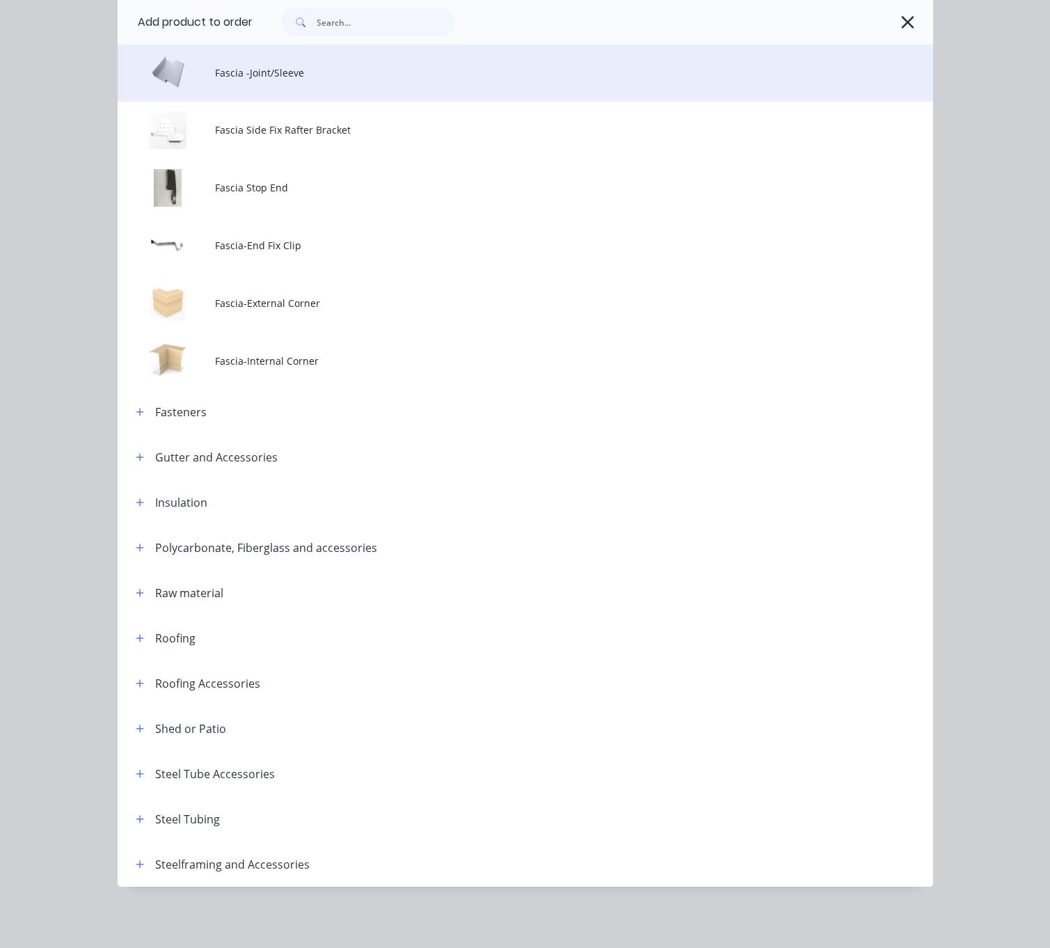
scroll to position [603, 0]
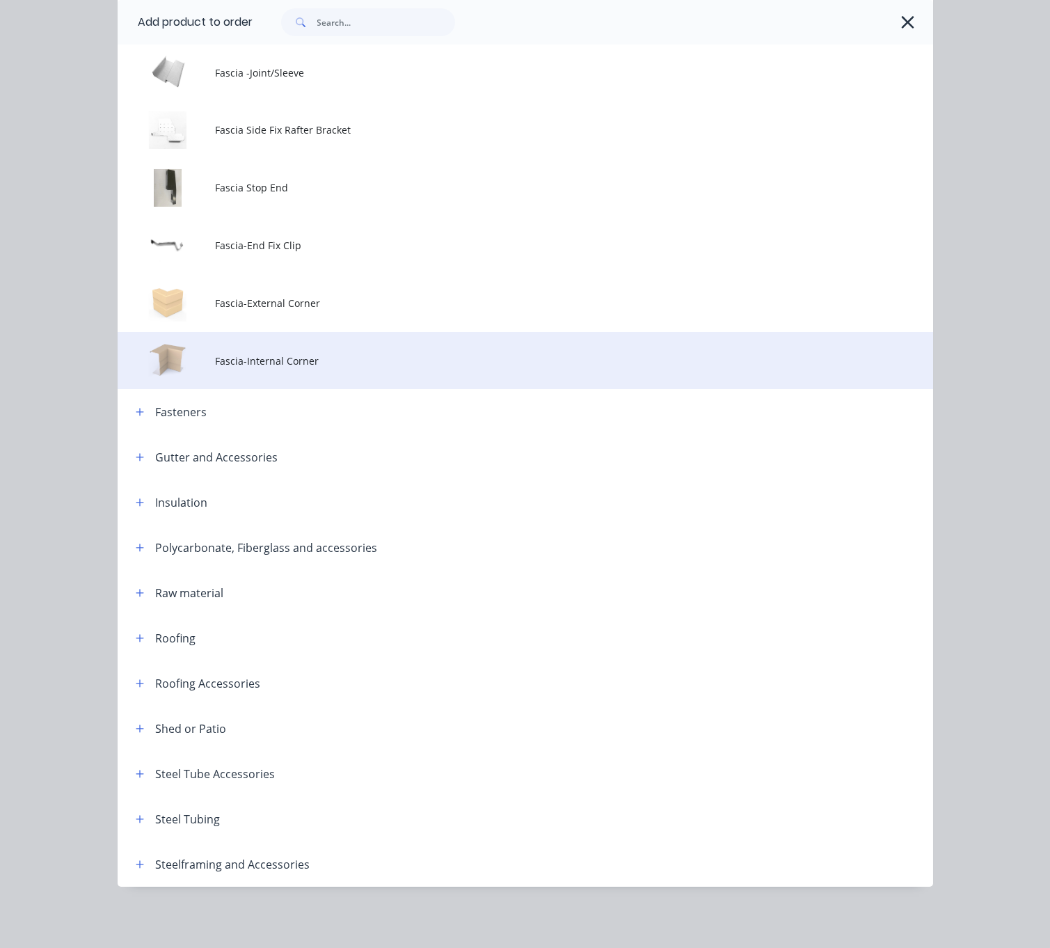
click at [342, 332] on td "Fascia-Internal Corner" at bounding box center [574, 361] width 718 height 58
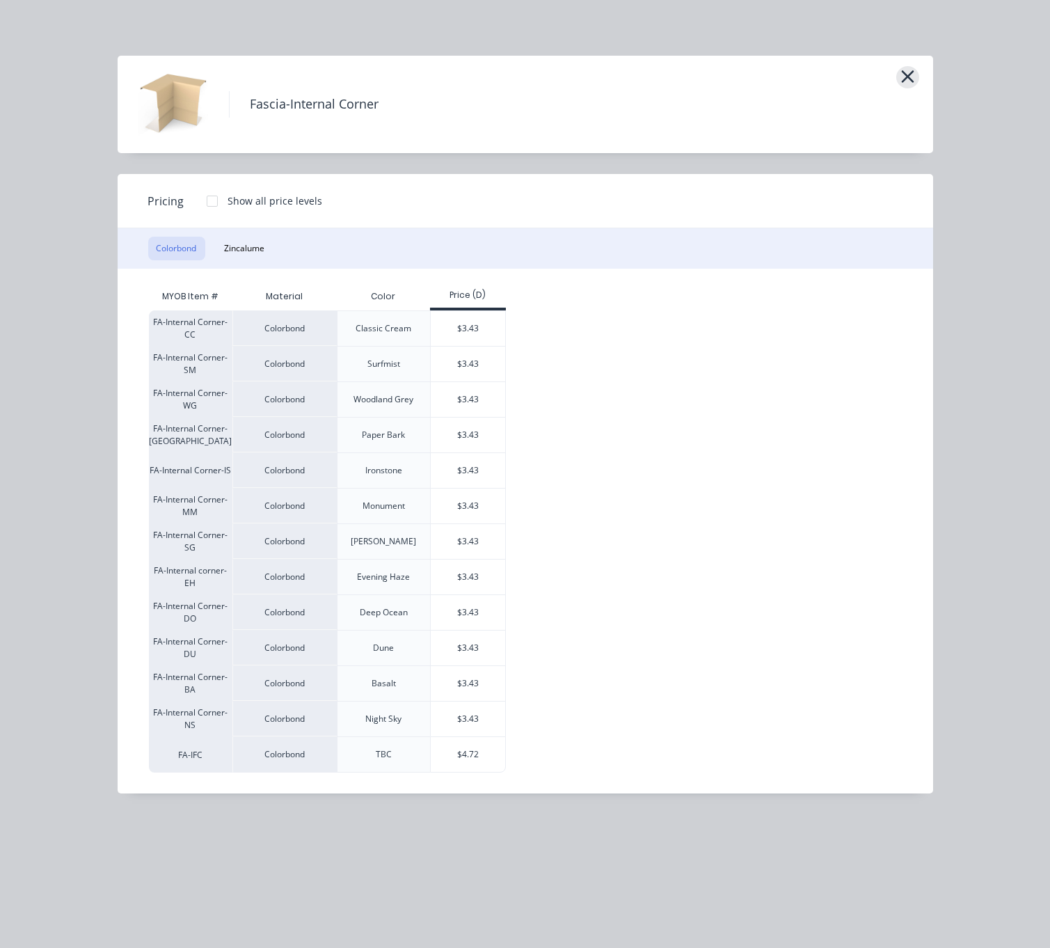
click at [911, 80] on icon "button" at bounding box center [908, 76] width 15 height 19
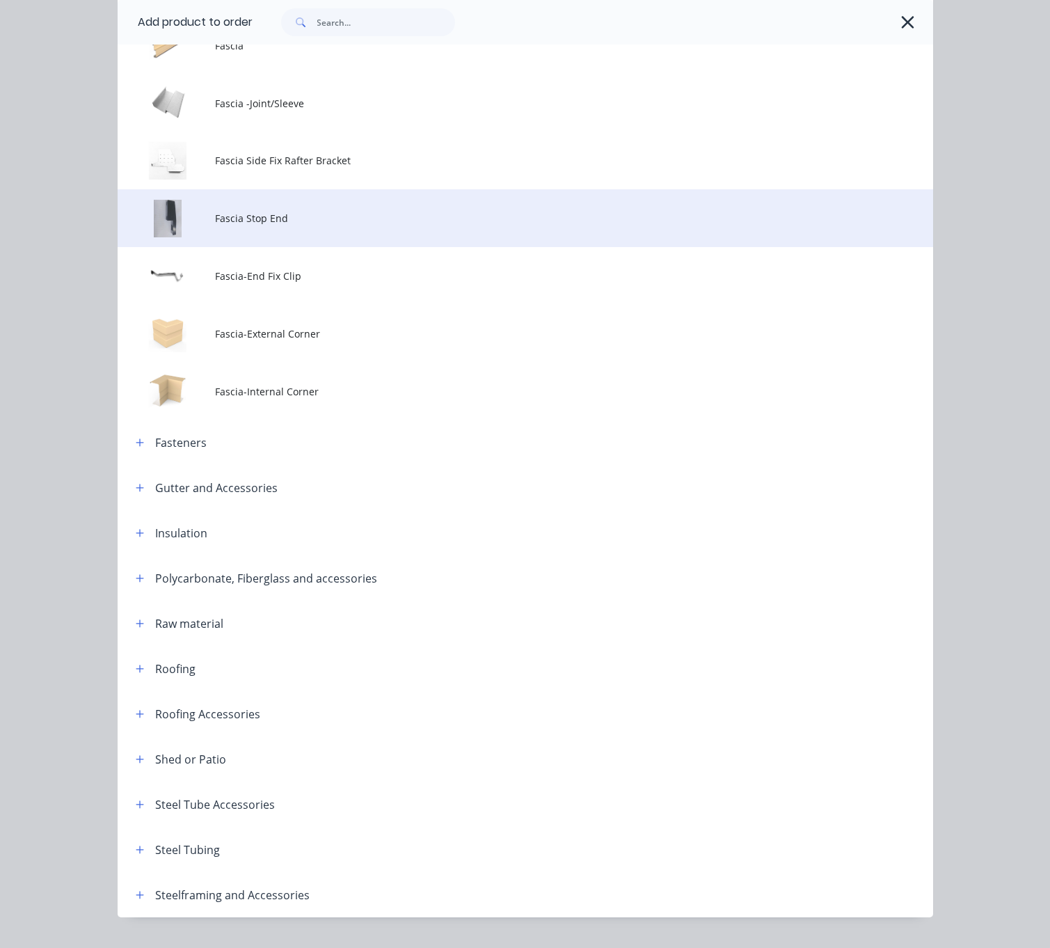
click at [282, 247] on td "Fascia Stop End" at bounding box center [574, 218] width 718 height 58
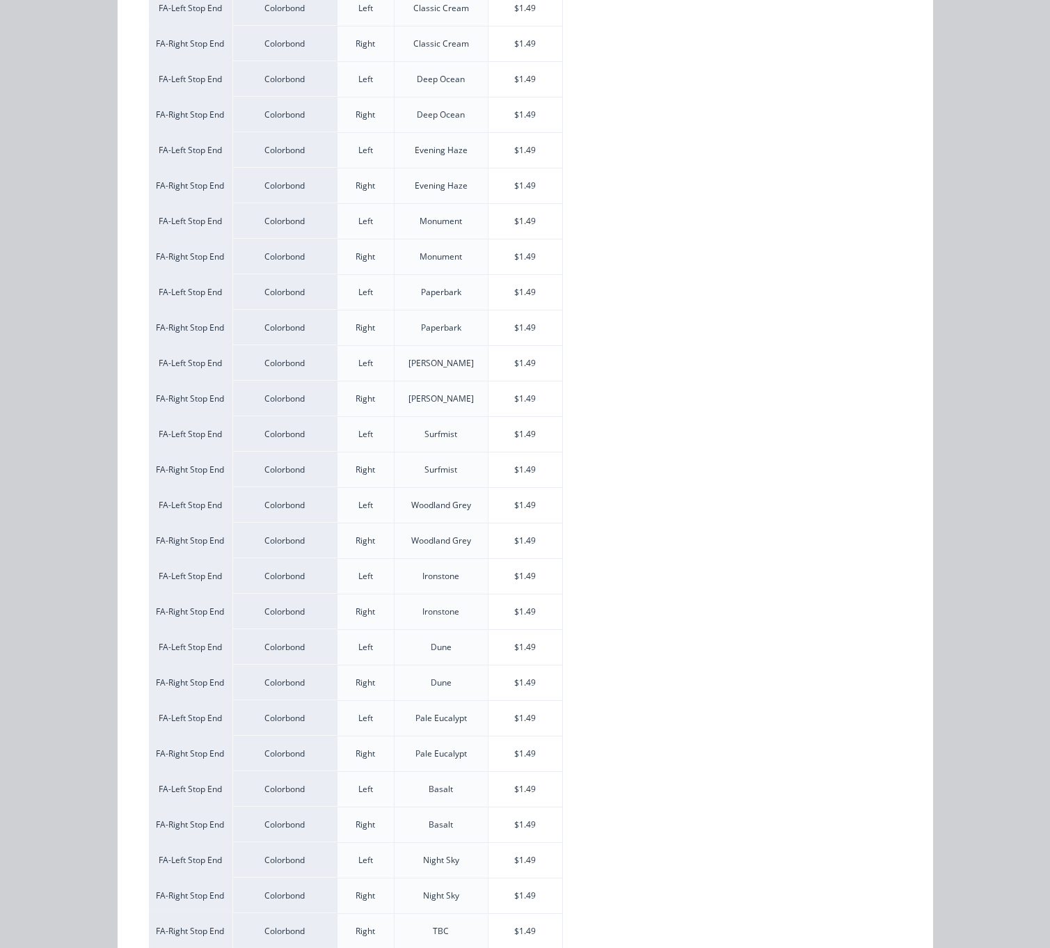
scroll to position [443, 0]
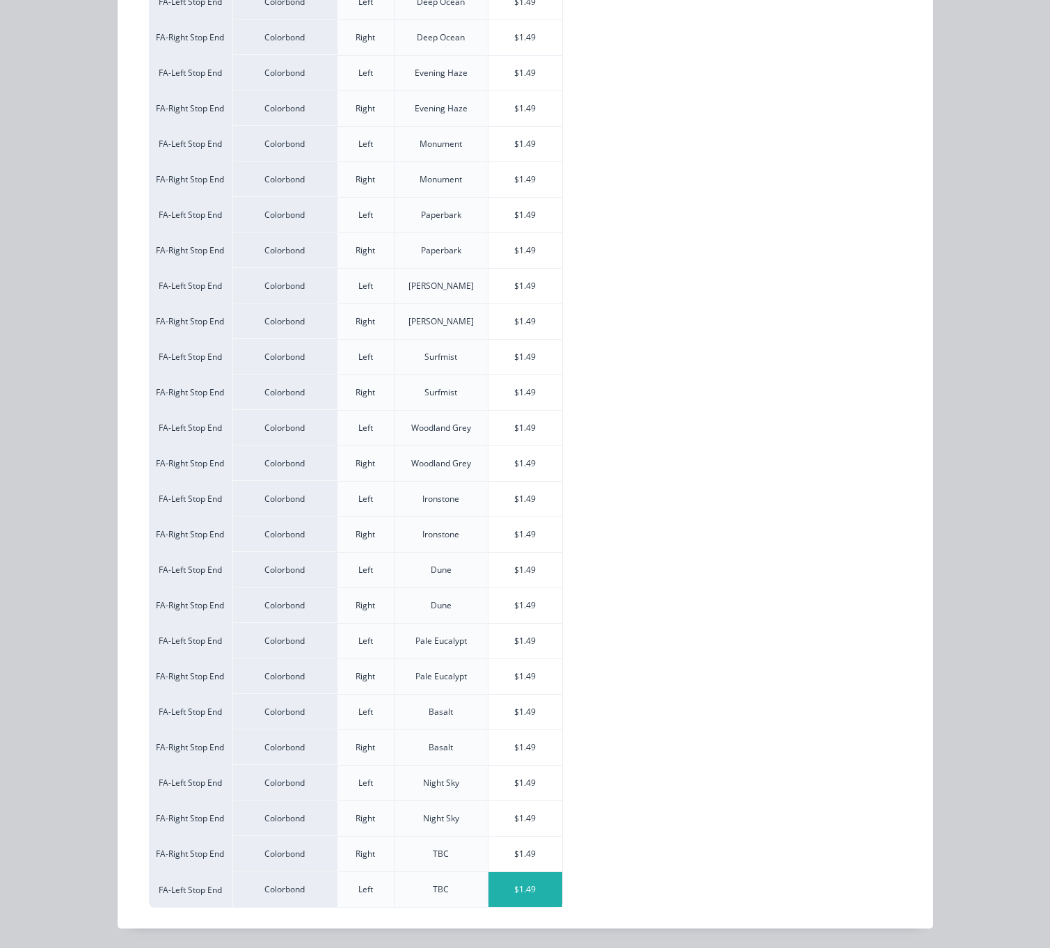
click at [513, 885] on div "$1.49" at bounding box center [526, 889] width 74 height 35
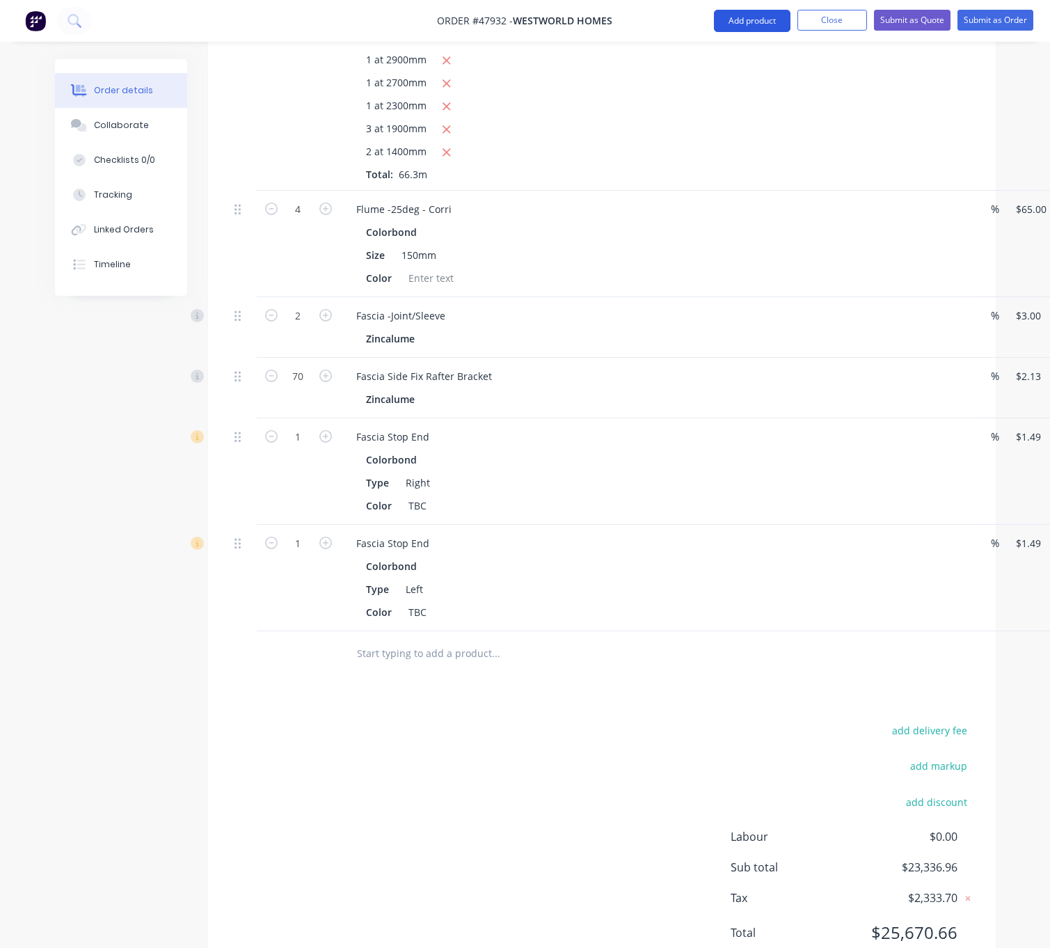
click at [750, 24] on button "Add product" at bounding box center [752, 21] width 77 height 22
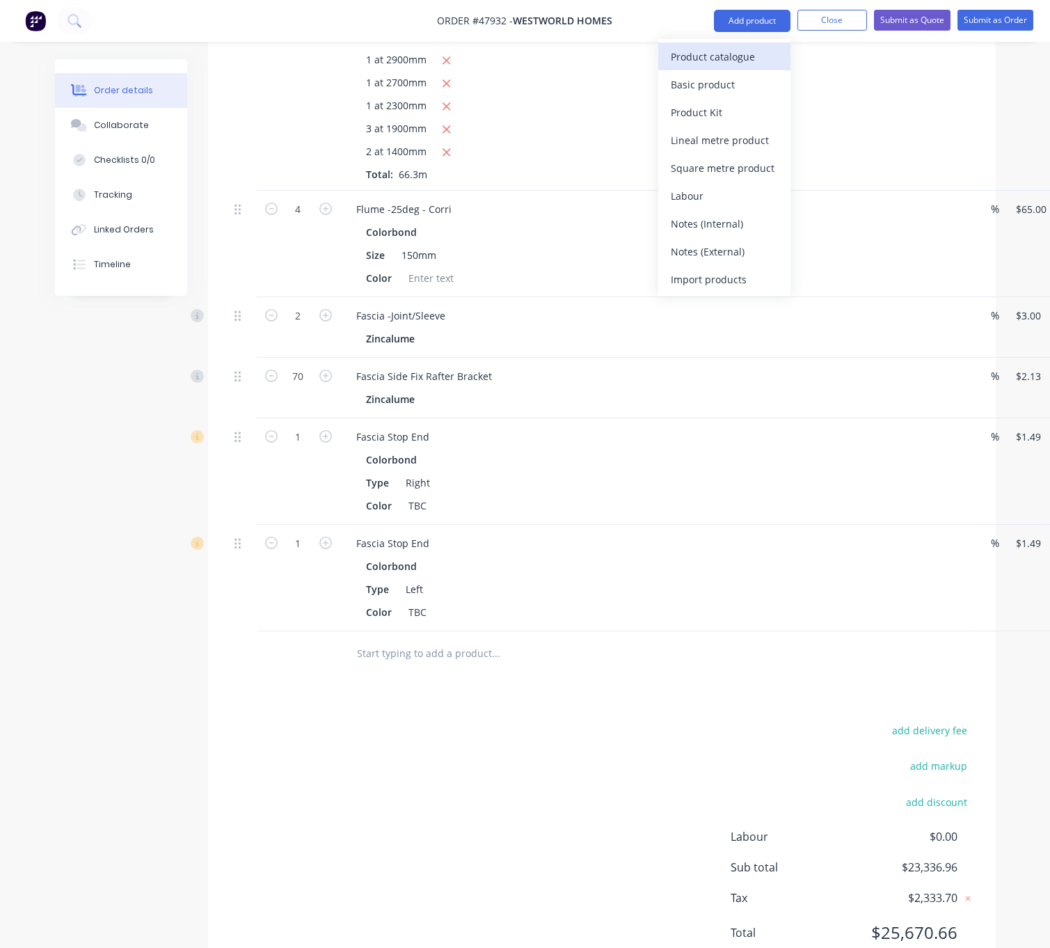
click at [727, 52] on div "Product catalogue" at bounding box center [724, 57] width 107 height 20
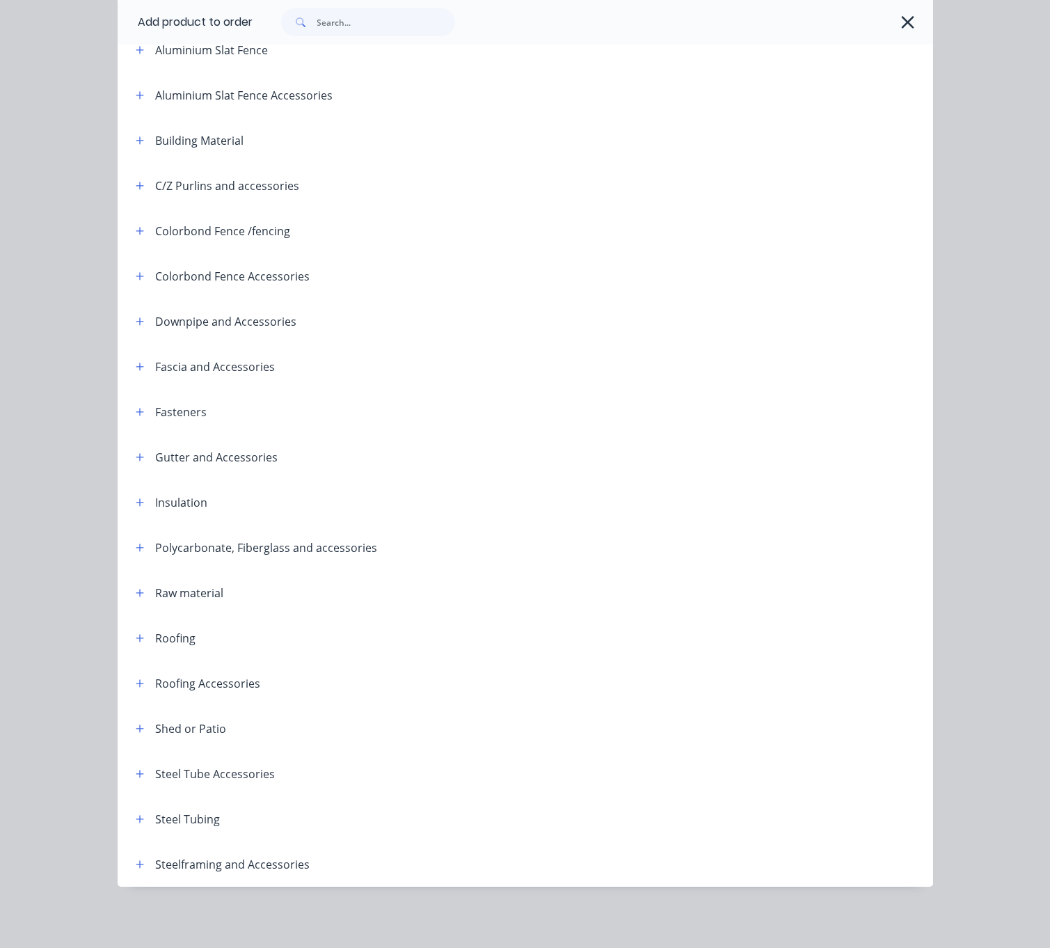
scroll to position [191, 0]
click at [132, 358] on button "button" at bounding box center [140, 366] width 17 height 17
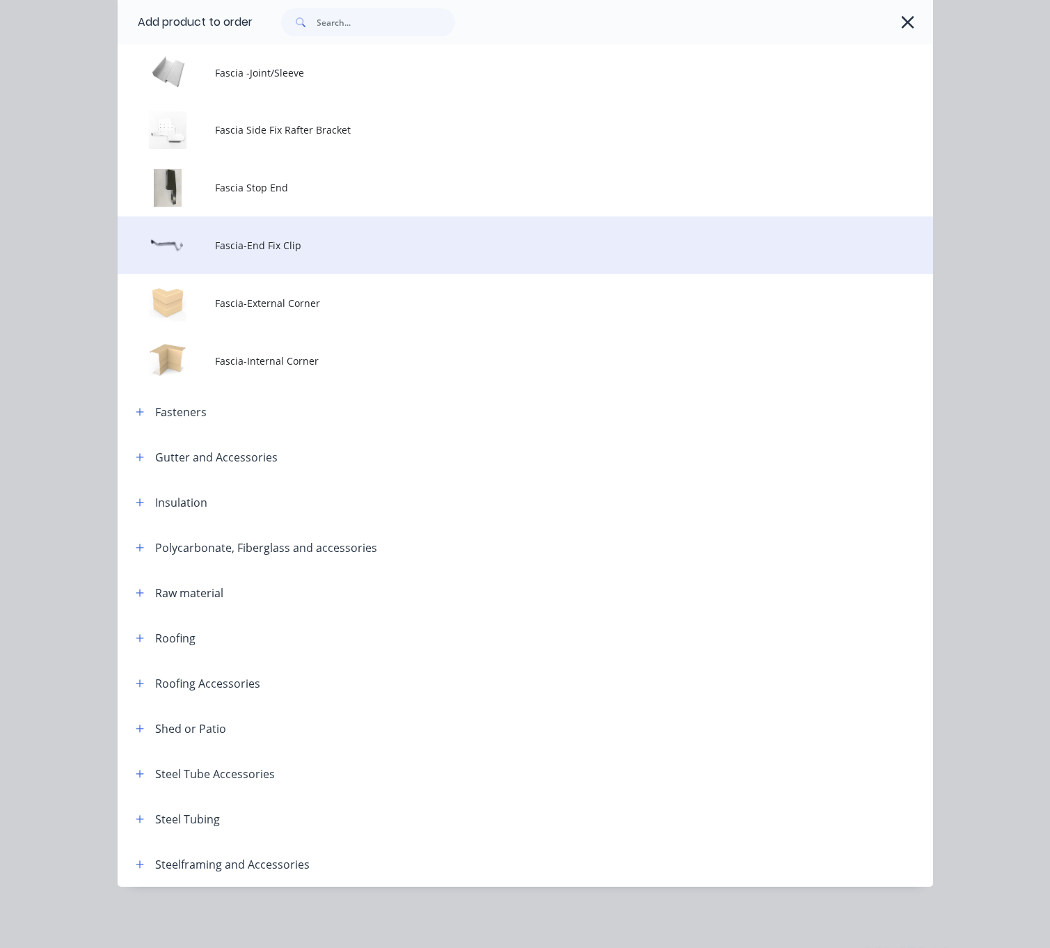
scroll to position [603, 0]
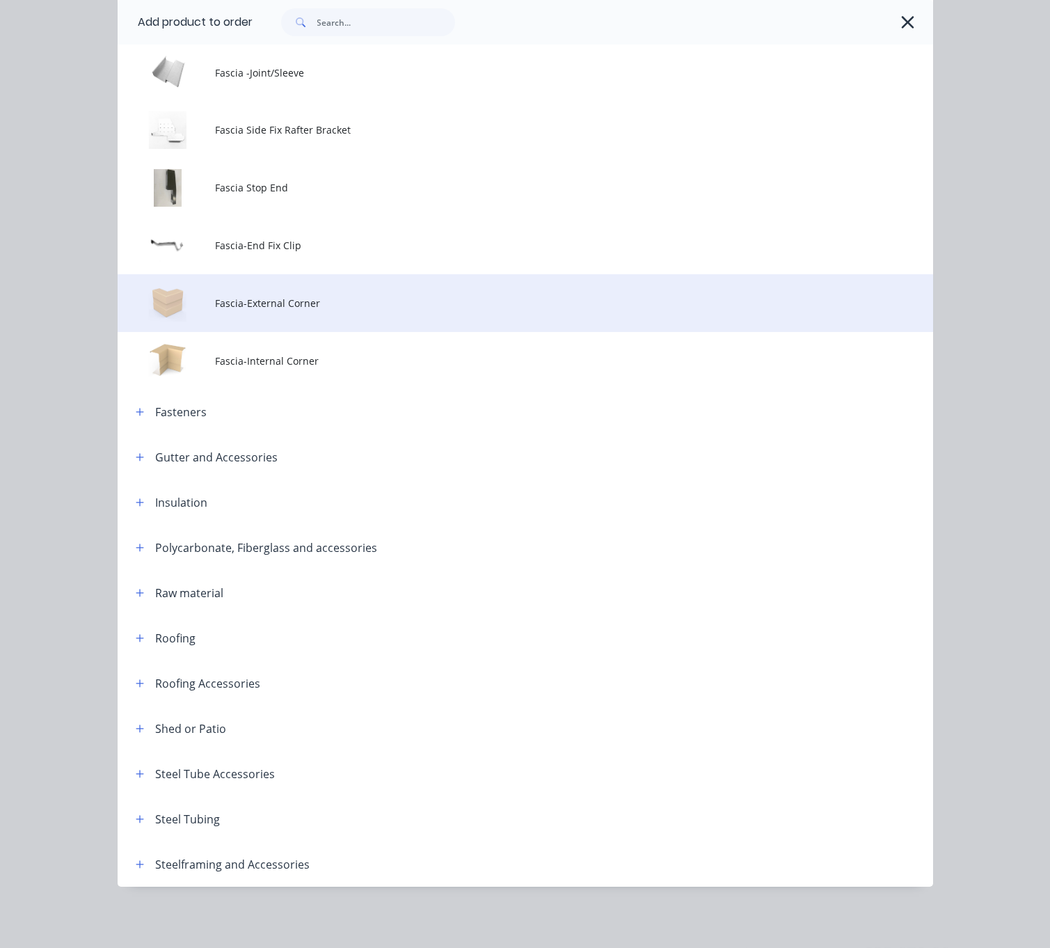
click at [310, 274] on td "Fascia-External Corner" at bounding box center [574, 303] width 718 height 58
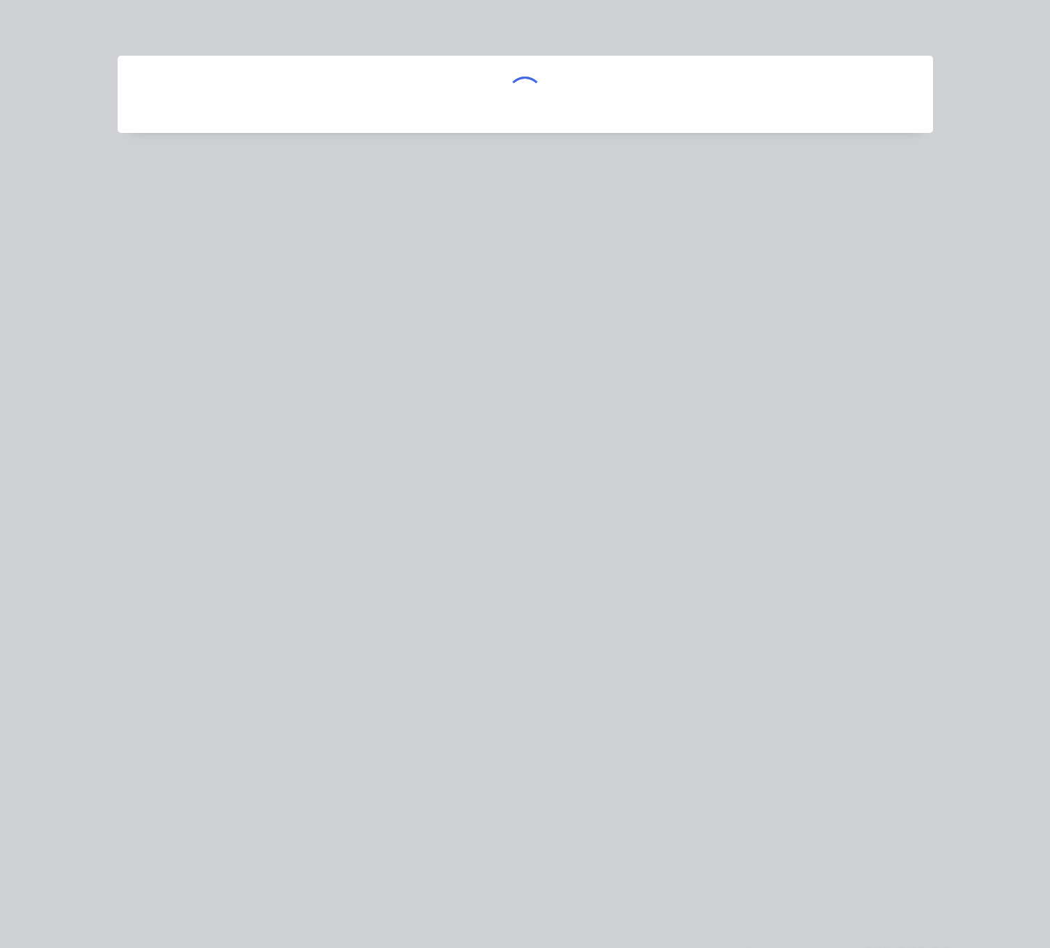
scroll to position [0, 0]
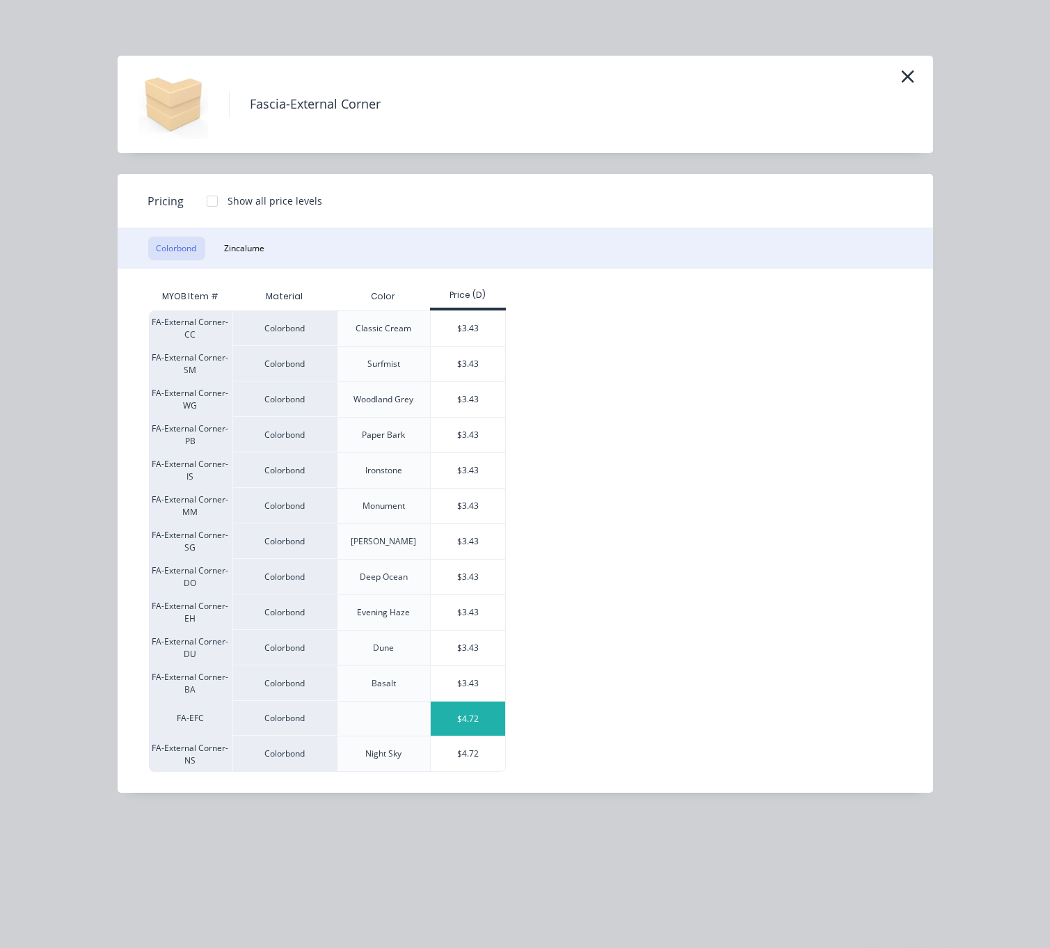
click at [482, 736] on div "$4.72" at bounding box center [468, 719] width 74 height 34
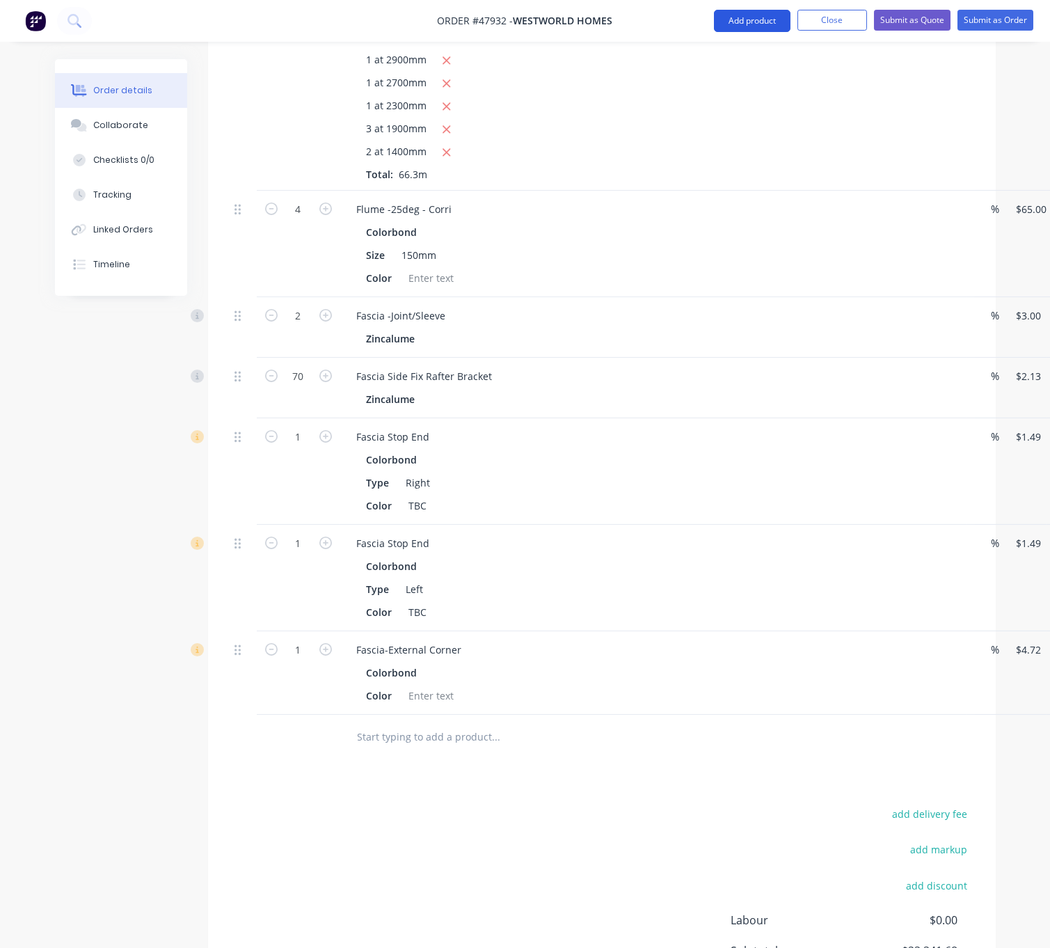
click at [725, 22] on button "Add product" at bounding box center [752, 21] width 77 height 22
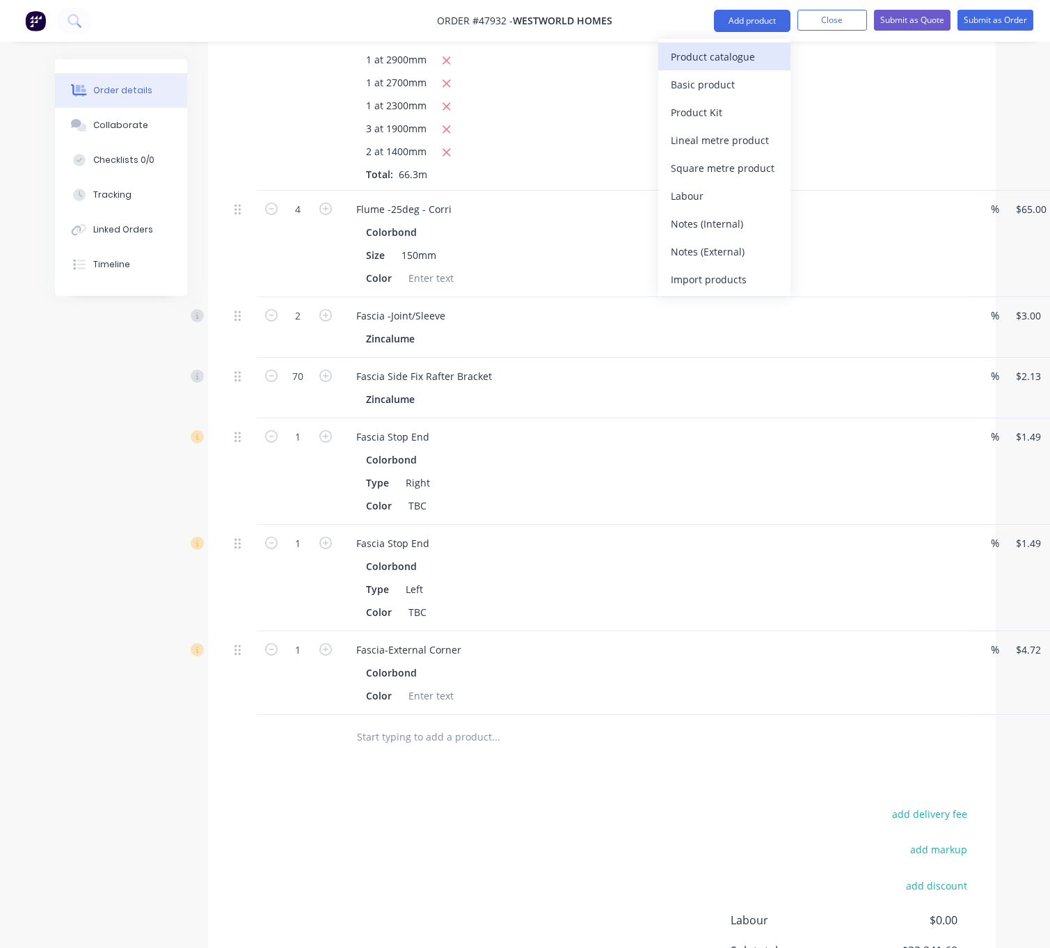
click at [727, 49] on div "Product catalogue" at bounding box center [724, 57] width 107 height 20
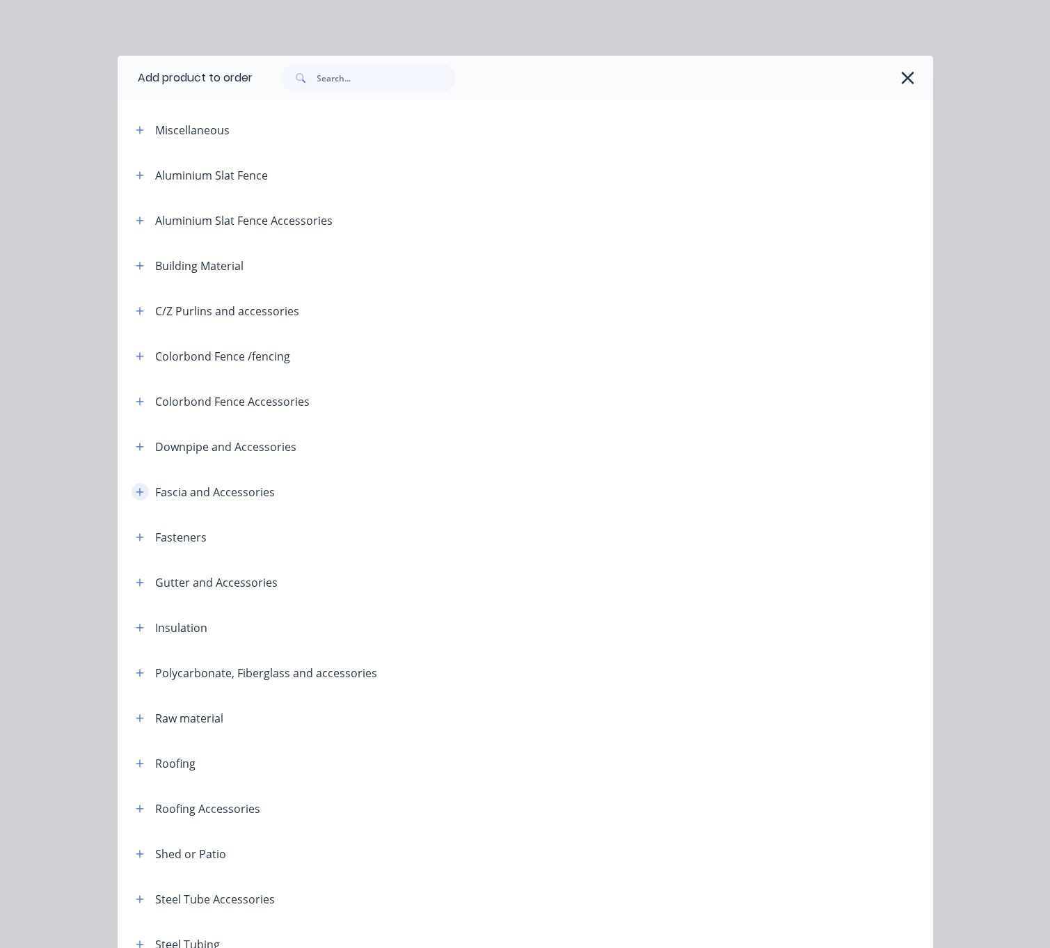
click at [132, 500] on button "button" at bounding box center [140, 491] width 17 height 17
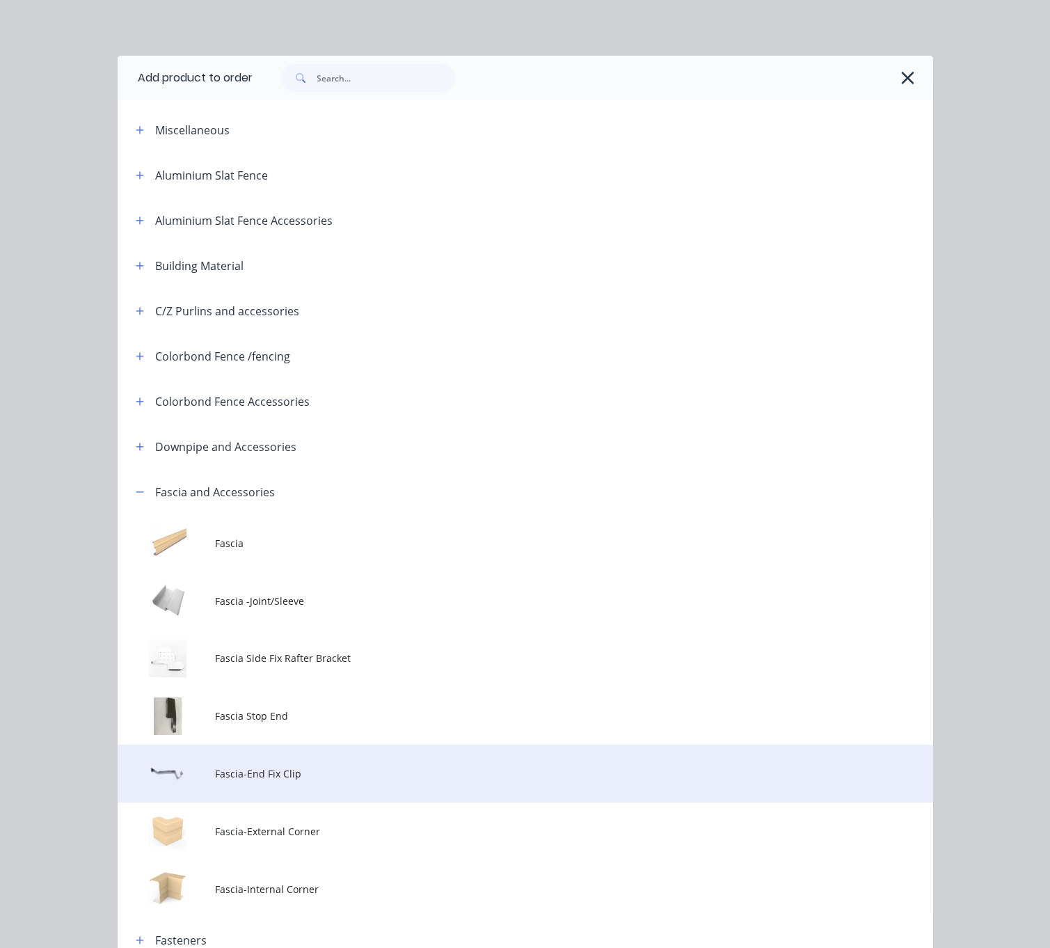
scroll to position [244, 0]
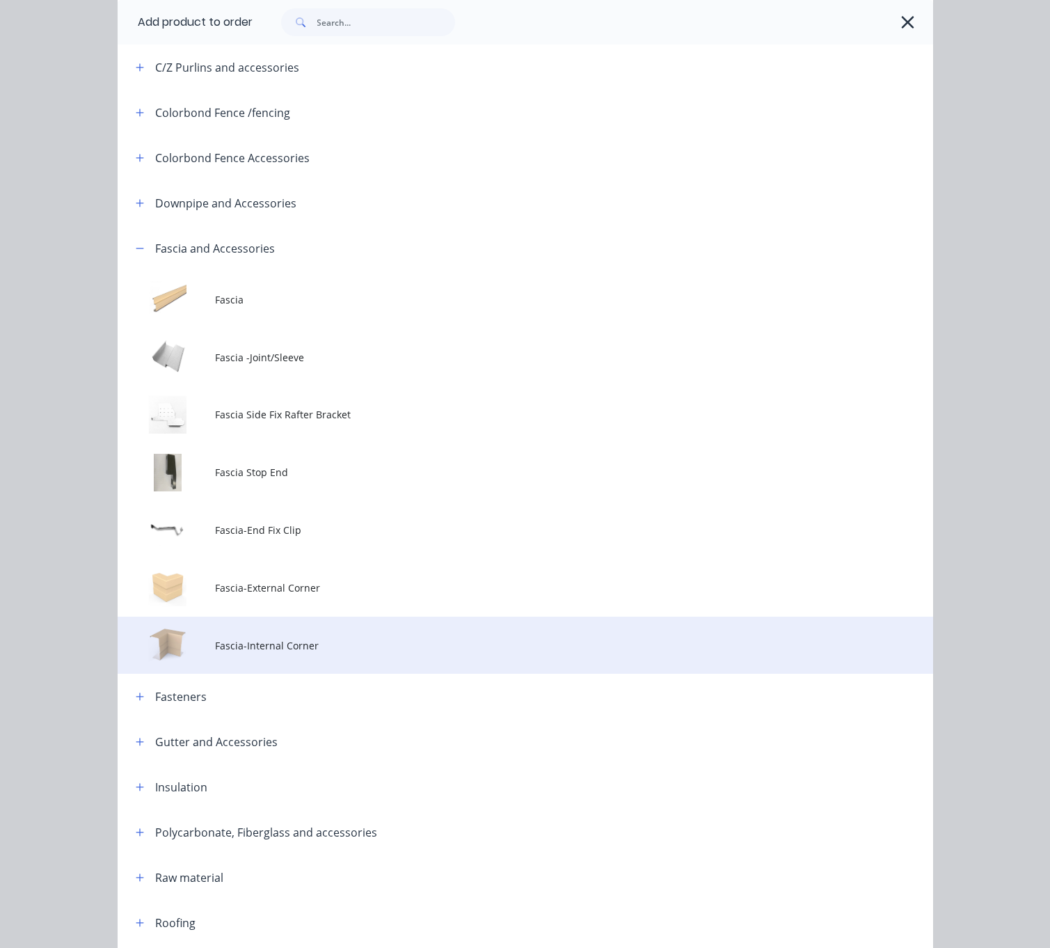
click at [351, 653] on span "Fascia-Internal Corner" at bounding box center [502, 645] width 574 height 15
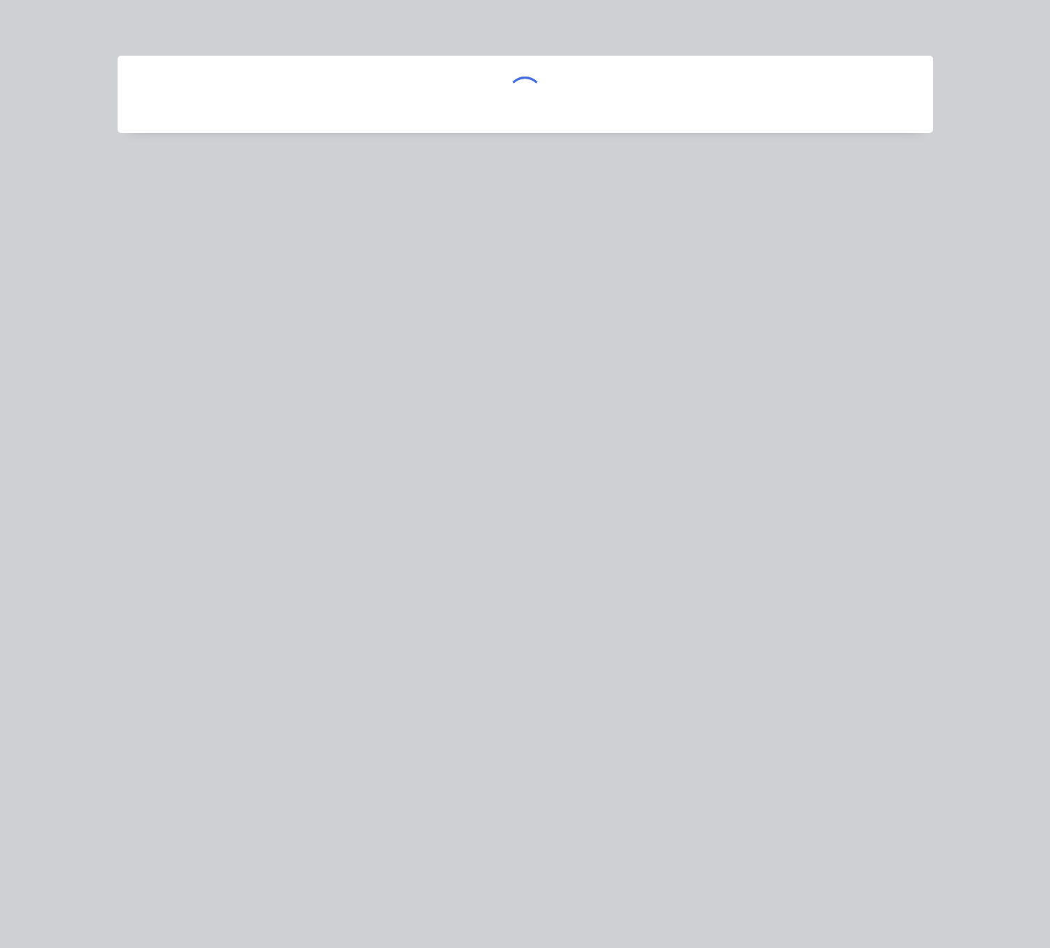
scroll to position [0, 0]
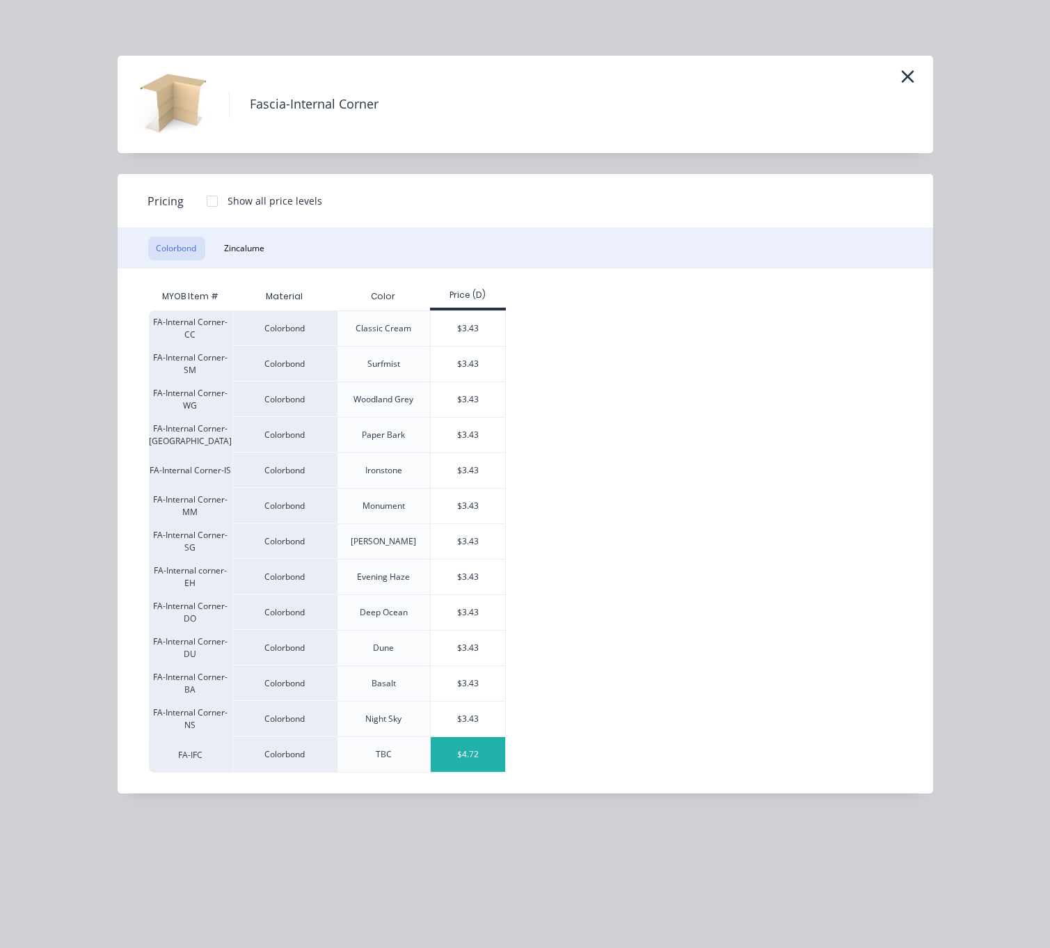
click at [479, 772] on div "$4.72" at bounding box center [468, 754] width 74 height 35
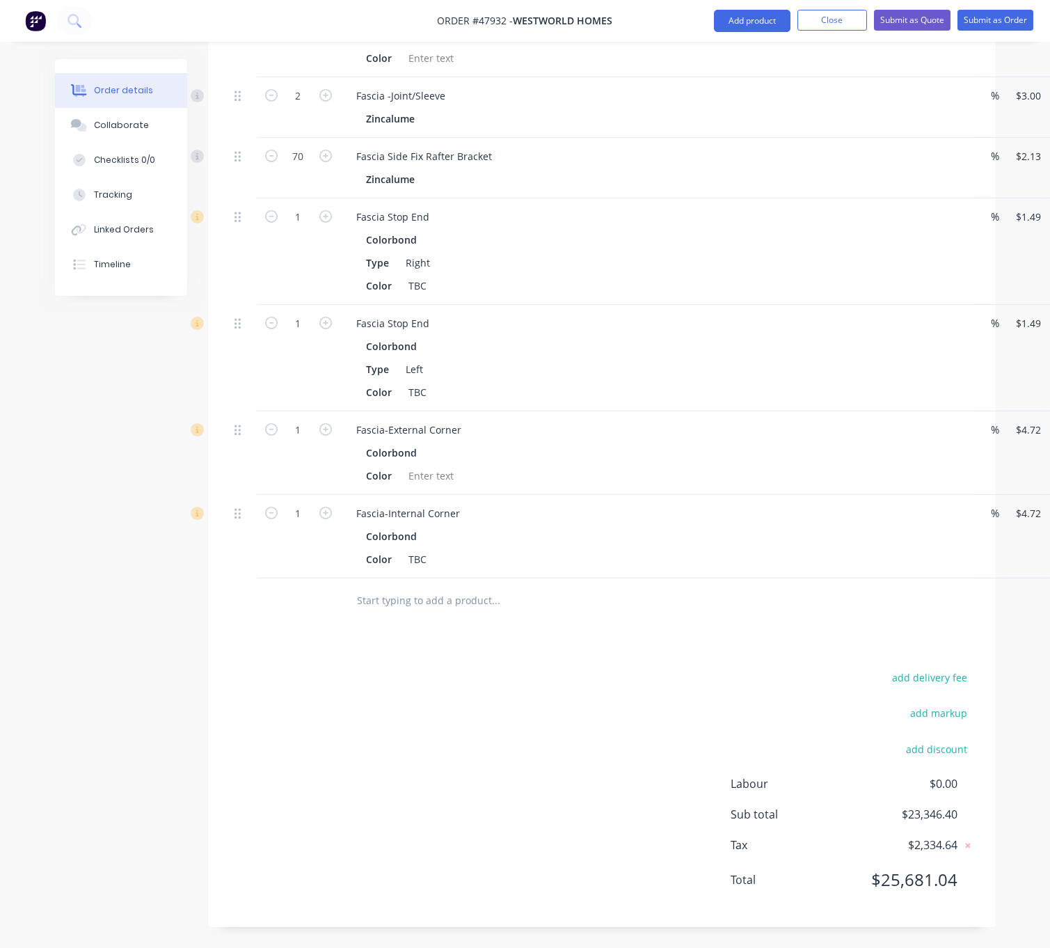
scroll to position [3199, 0]
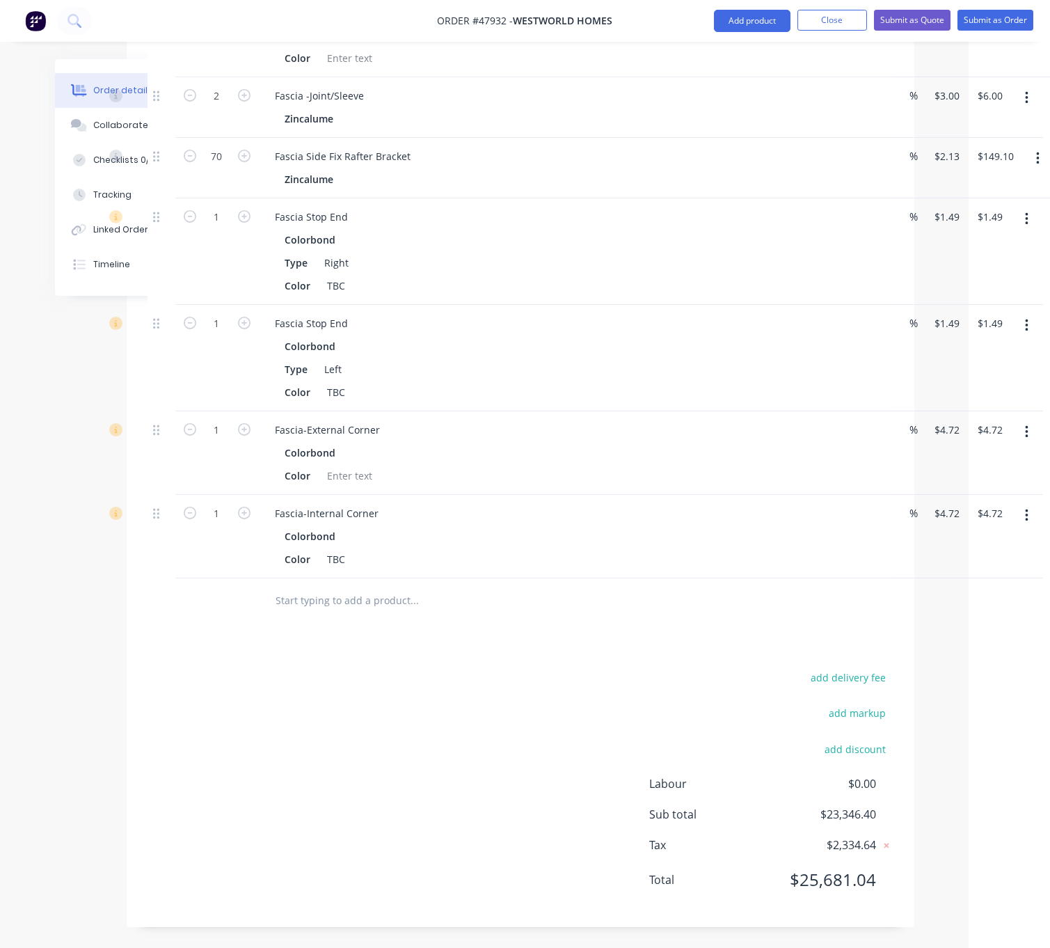
drag, startPoint x: 572, startPoint y: 726, endPoint x: 685, endPoint y: 710, distance: 113.9
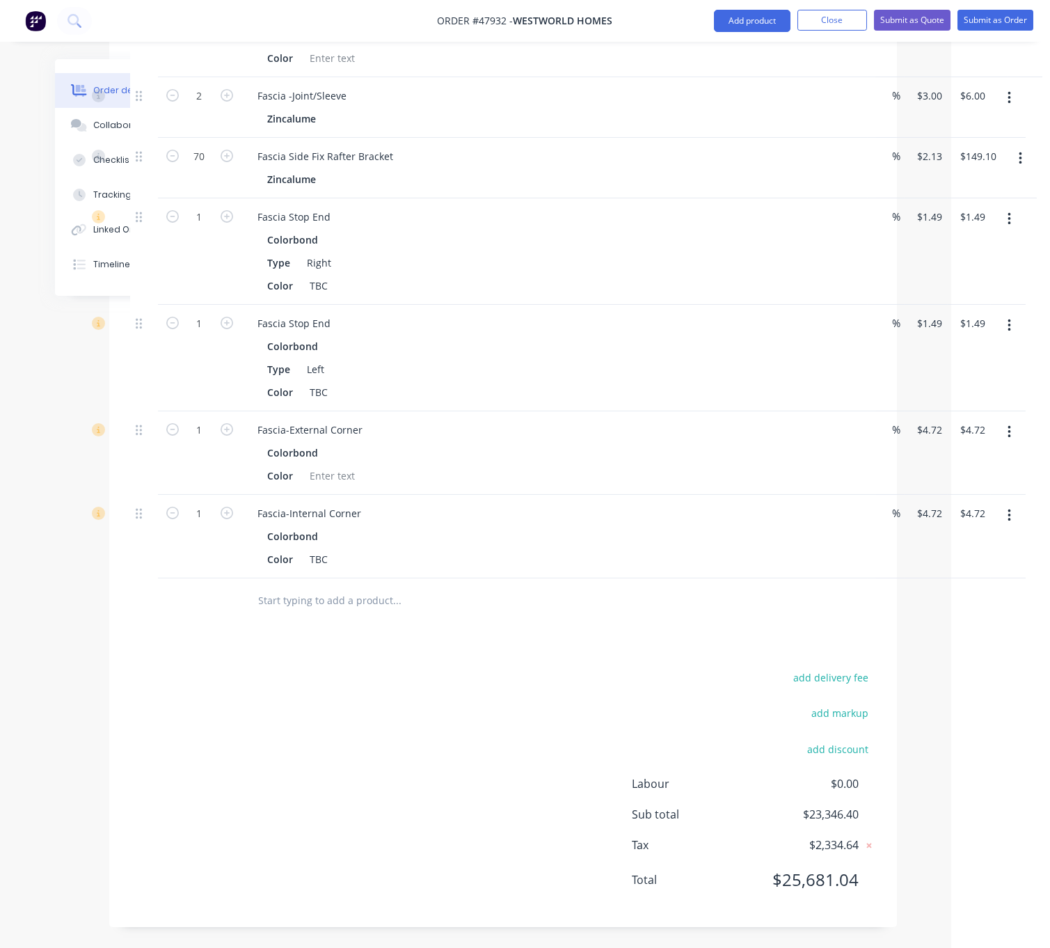
scroll to position [2956, 104]
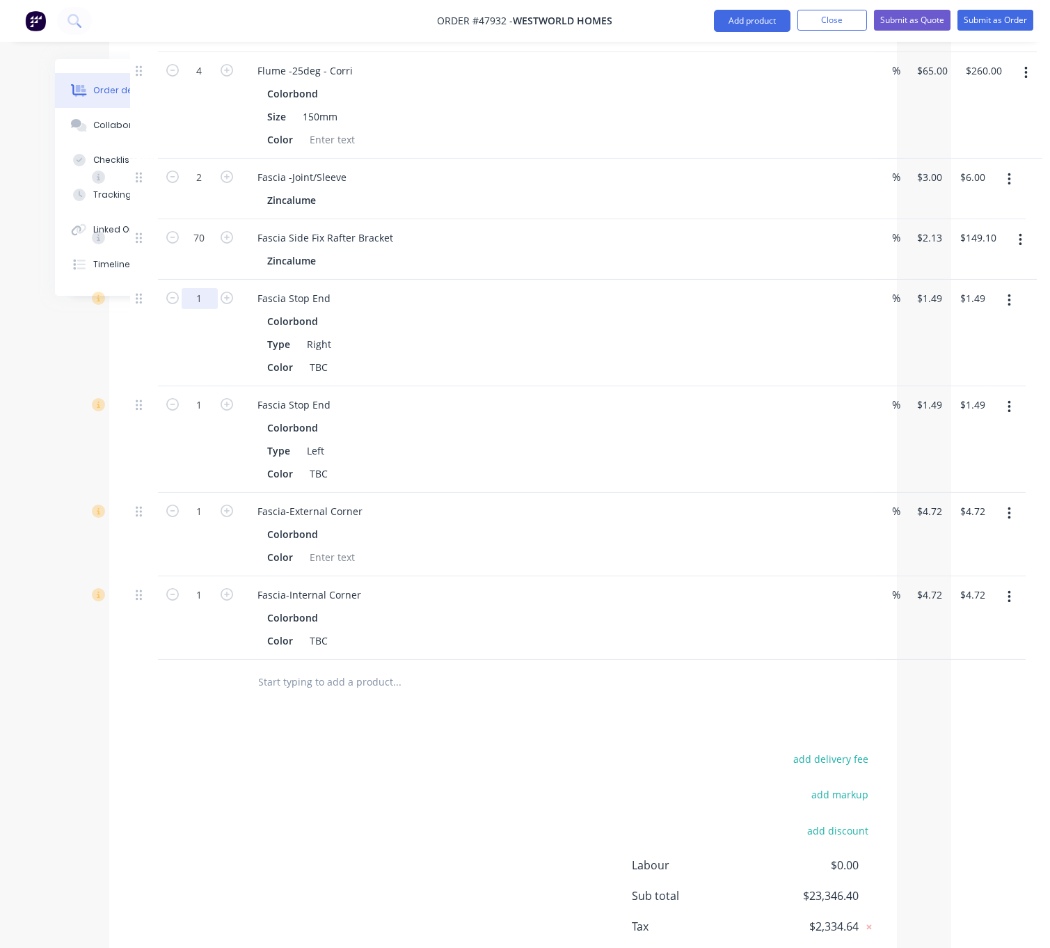
click at [137, 386] on div at bounding box center [144, 333] width 28 height 106
click at [176, 386] on div "6" at bounding box center [200, 333] width 84 height 106
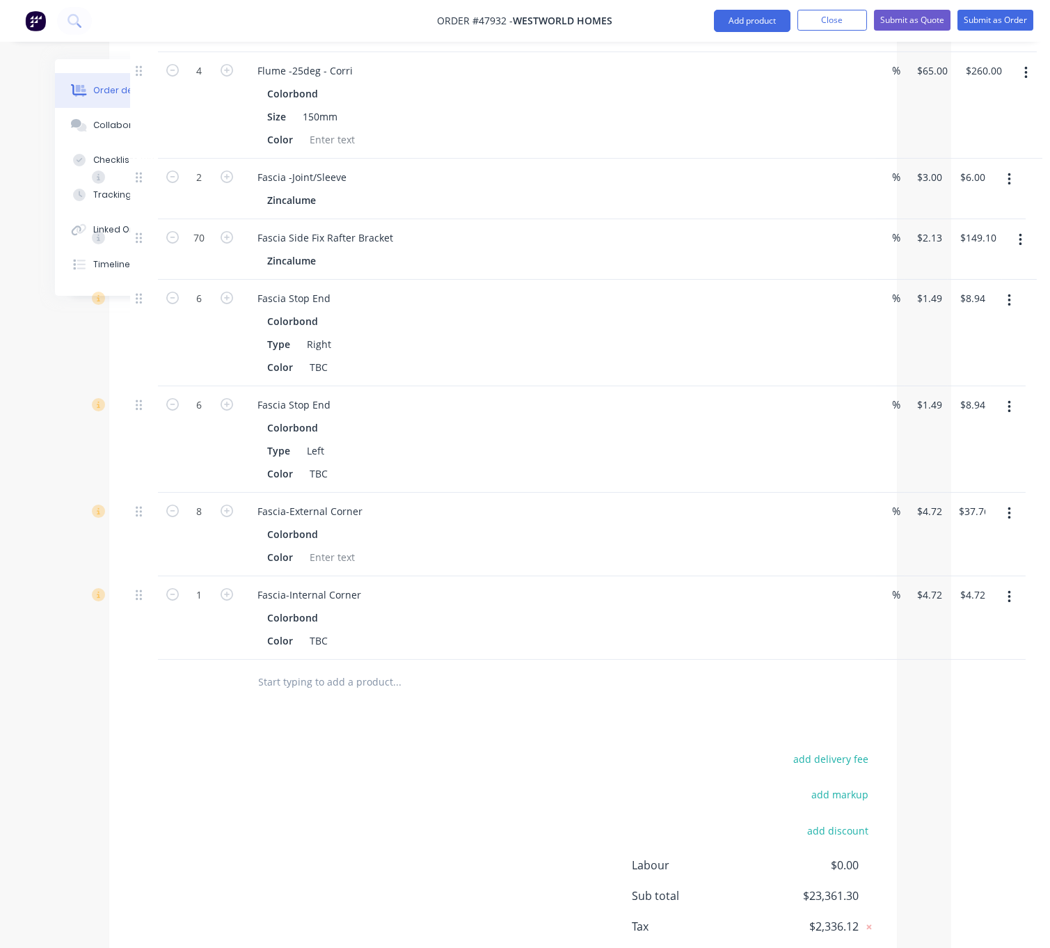
click at [134, 576] on div at bounding box center [144, 535] width 28 height 84
click at [195, 660] on div "1" at bounding box center [200, 618] width 84 height 84
click at [160, 705] on div at bounding box center [200, 682] width 84 height 45
click at [738, 22] on button "Add product" at bounding box center [752, 21] width 77 height 22
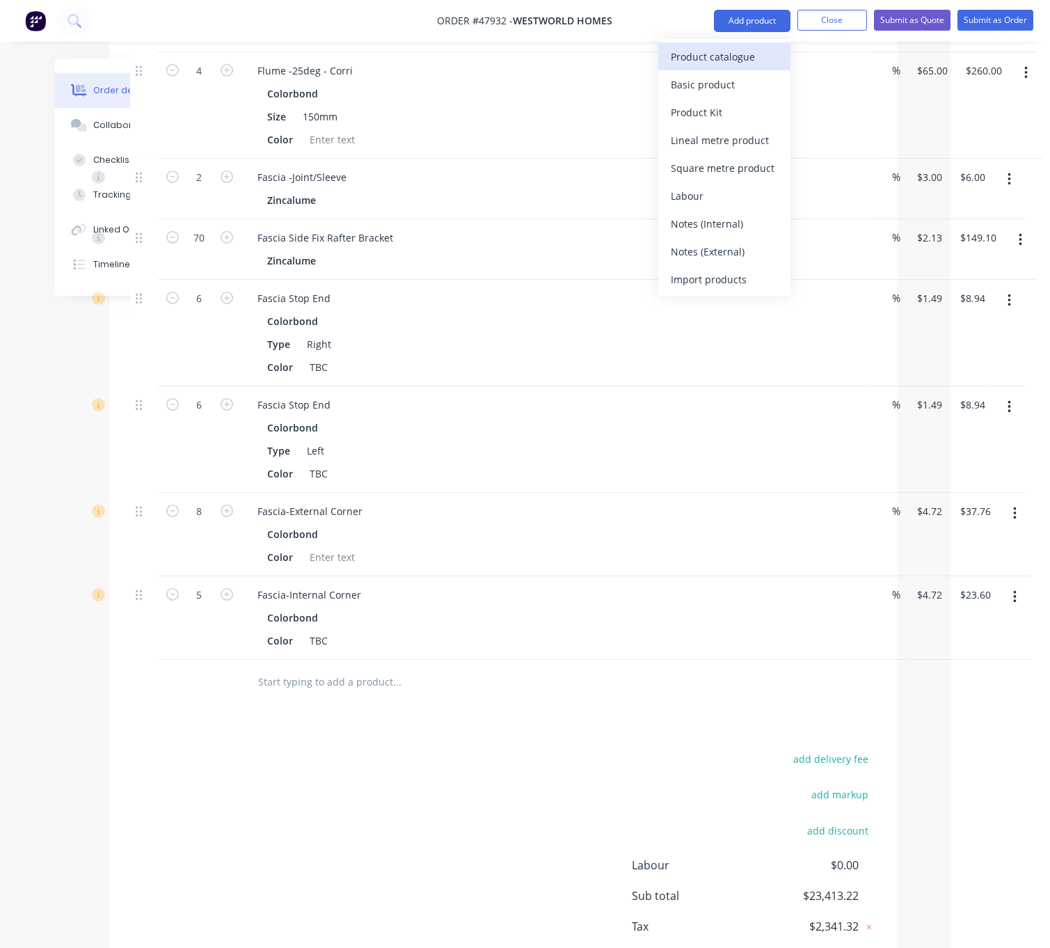
click at [738, 62] on div "Product catalogue" at bounding box center [724, 57] width 107 height 20
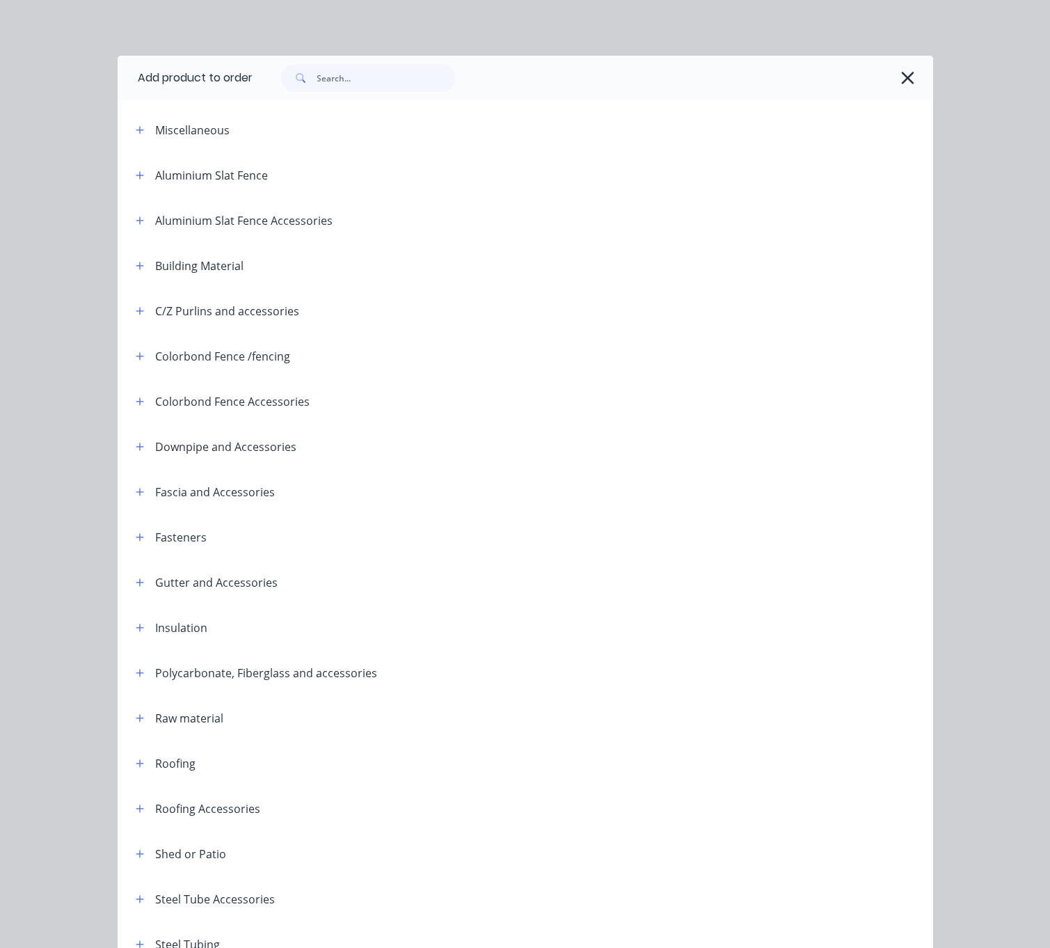
scroll to position [2956, 96]
click at [136, 542] on icon "button" at bounding box center [140, 537] width 8 height 10
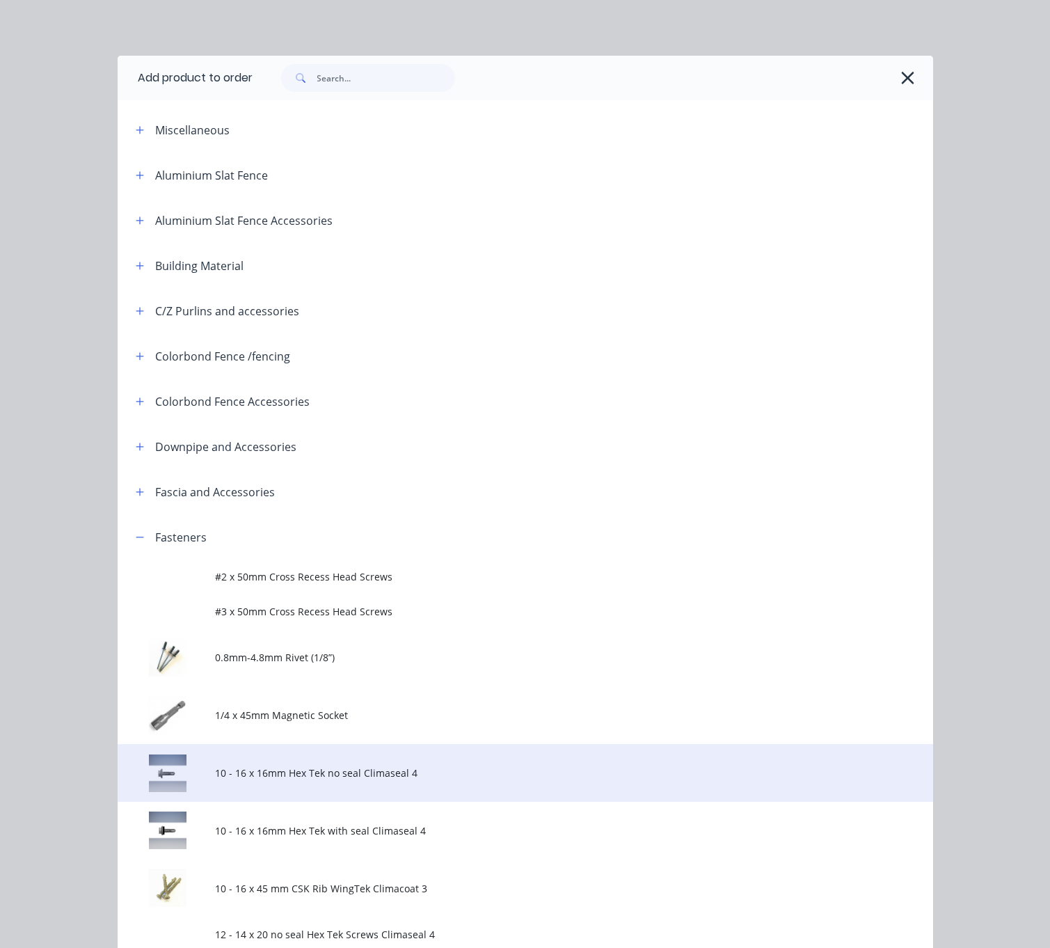
scroll to position [244, 0]
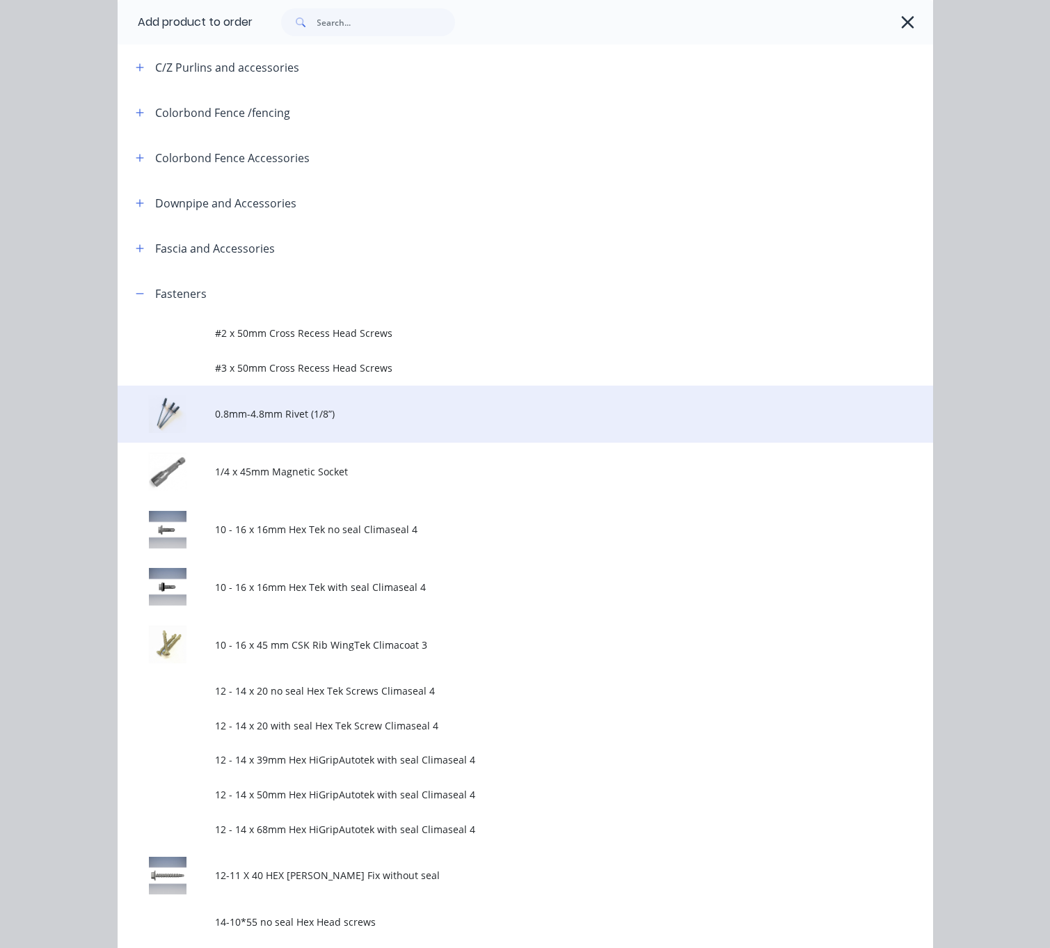
click at [329, 443] on td "0.8mm-4.8mm Rivet (1/8”)" at bounding box center [574, 415] width 718 height 58
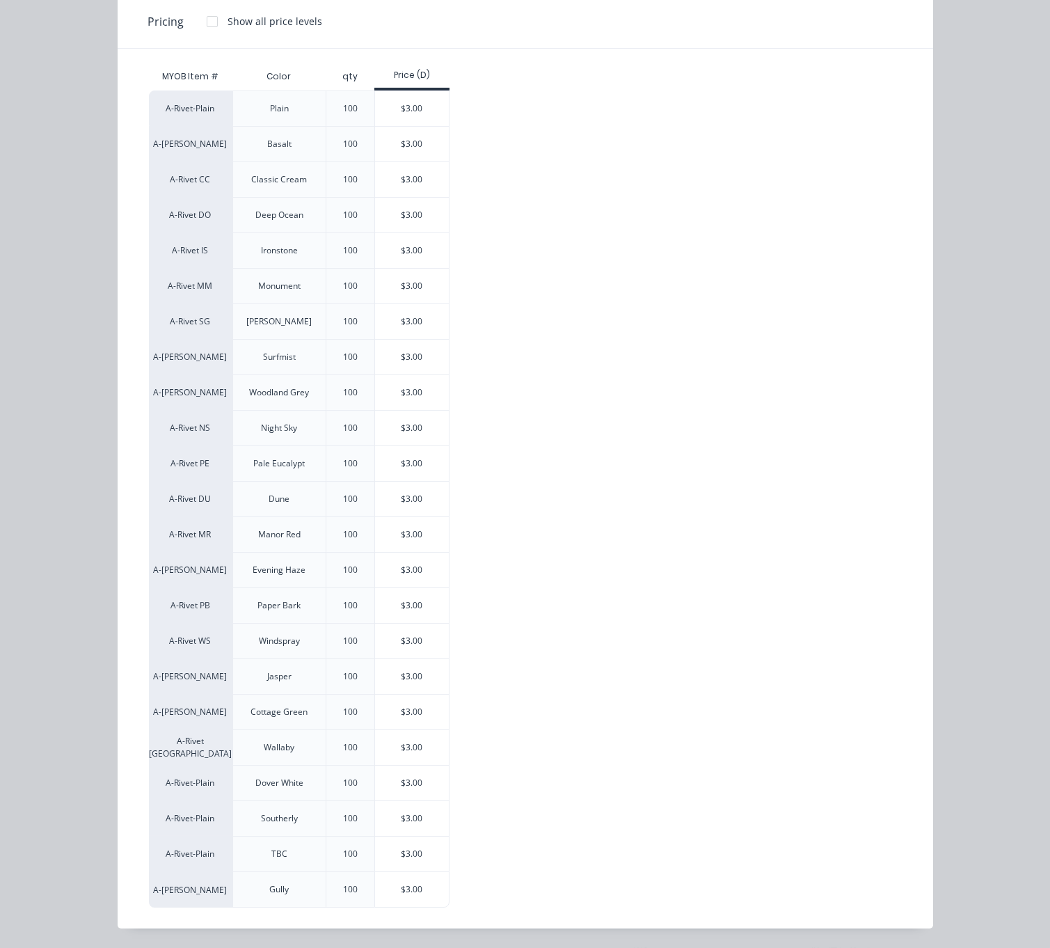
scroll to position [217, 0]
click at [408, 851] on div "$3.00" at bounding box center [412, 854] width 74 height 35
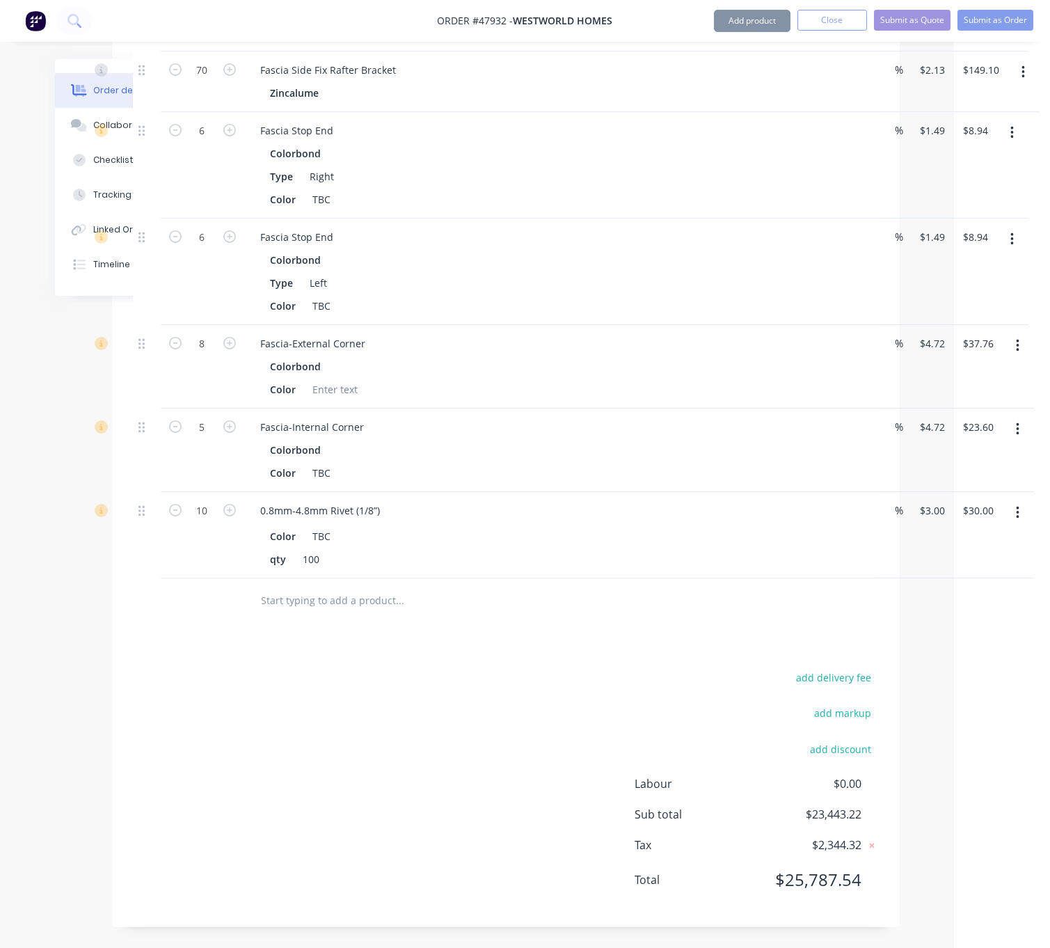
scroll to position [3290, 96]
click at [733, 21] on button "Add product" at bounding box center [752, 21] width 77 height 22
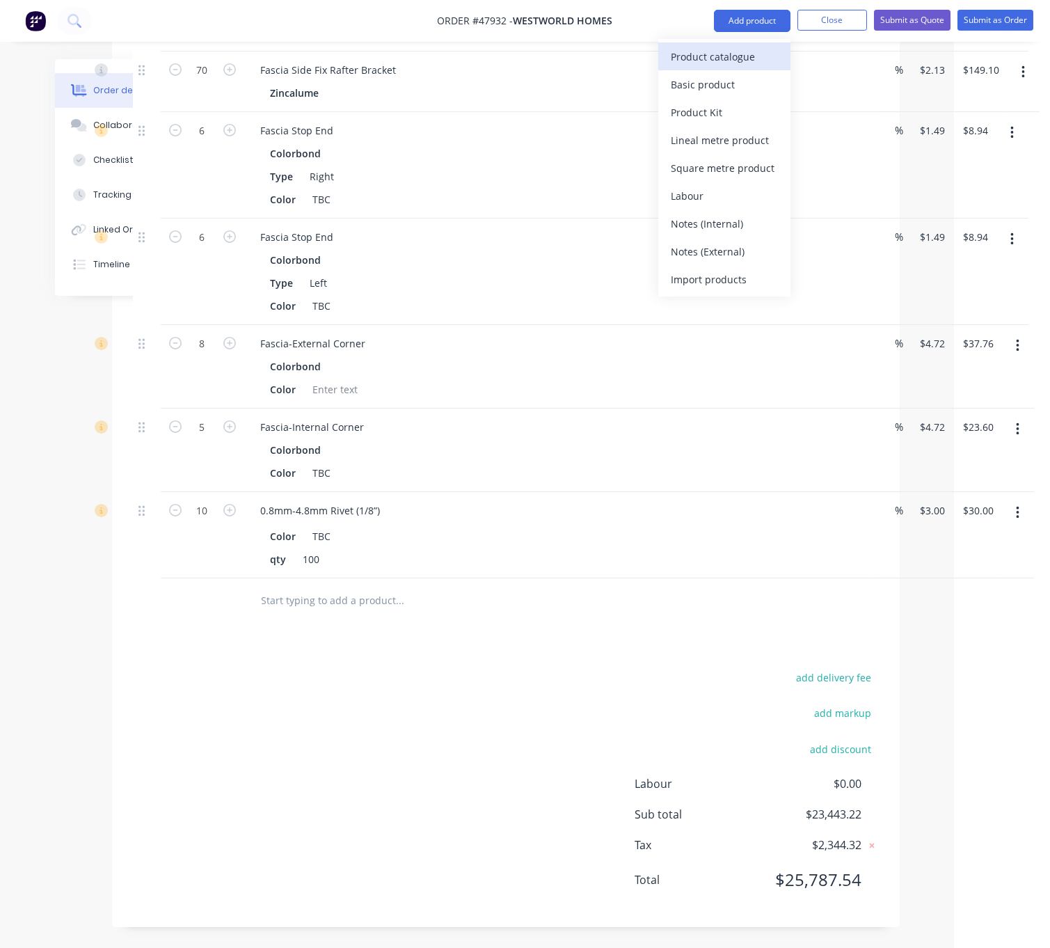
click at [731, 56] on div "Product catalogue" at bounding box center [724, 57] width 107 height 20
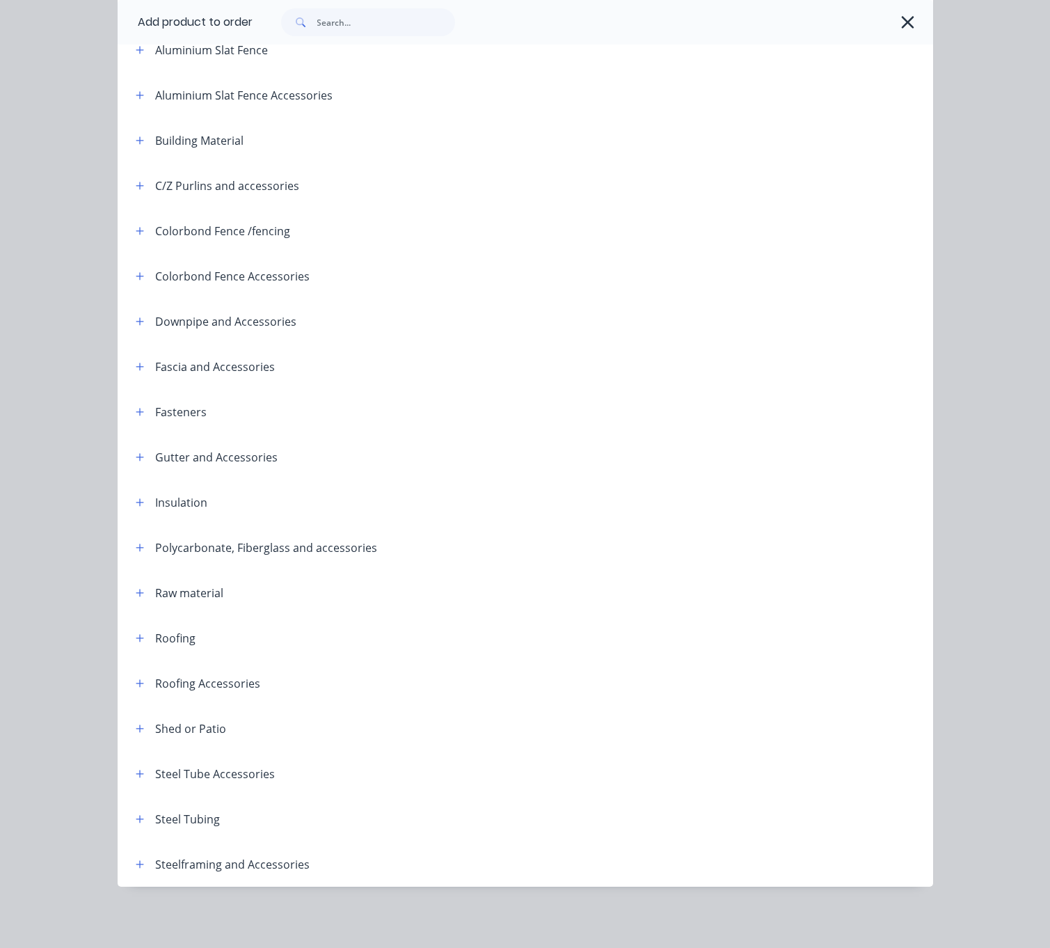
scroll to position [191, 0]
click at [136, 452] on icon "button" at bounding box center [140, 457] width 8 height 10
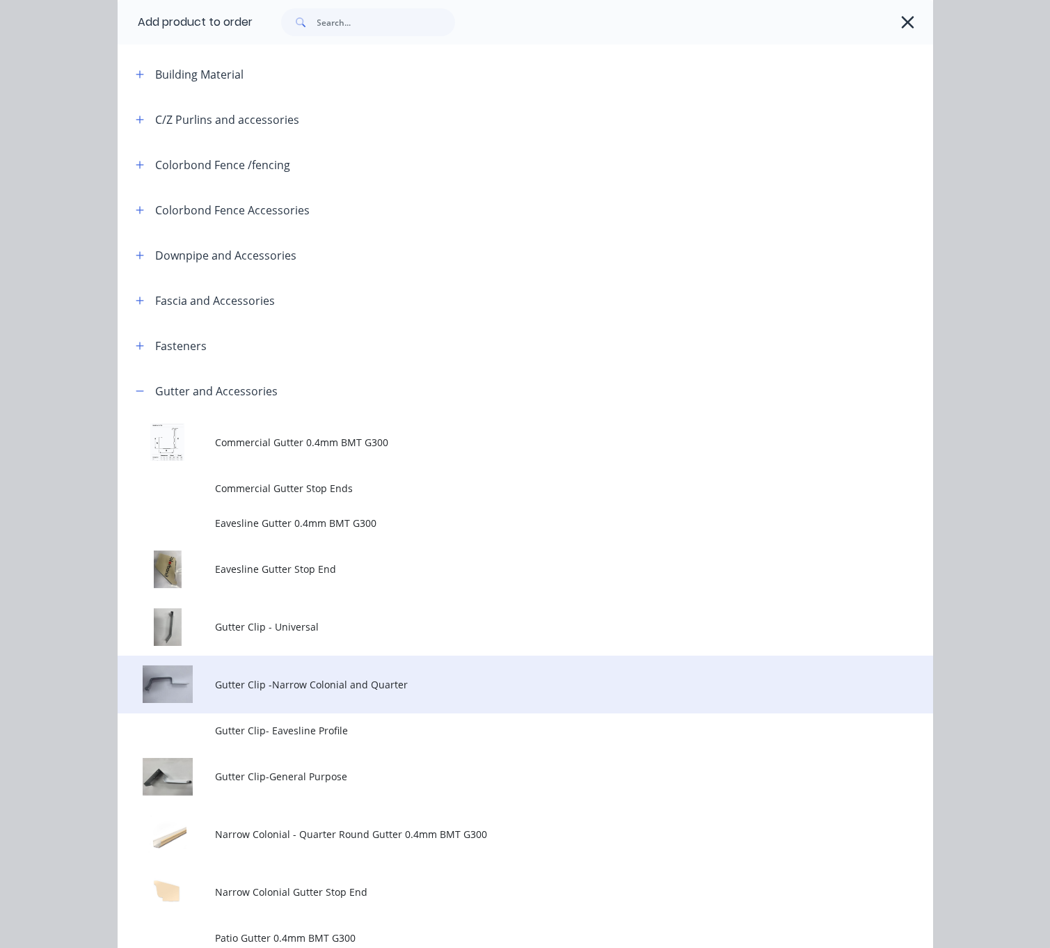
scroll to position [435, 0]
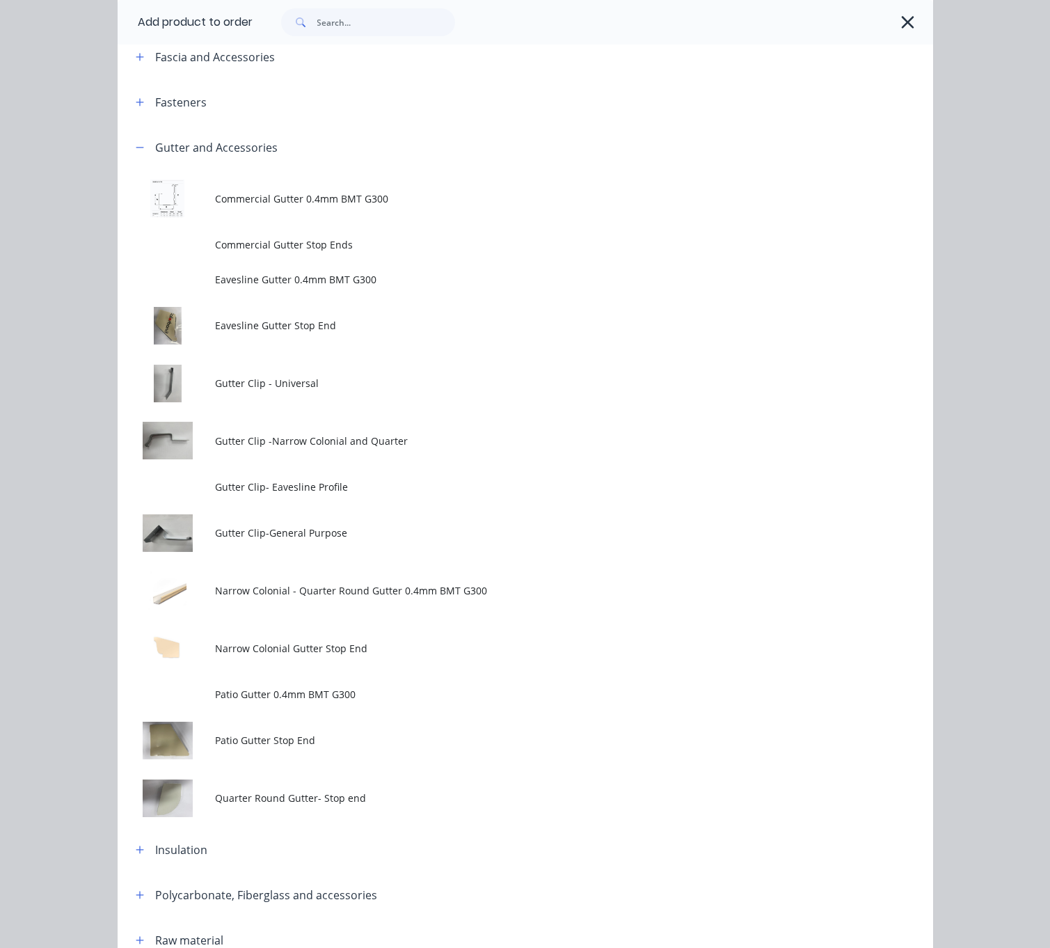
click at [365, 470] on td "Gutter Clip -Narrow Colonial and Quarter" at bounding box center [574, 441] width 718 height 58
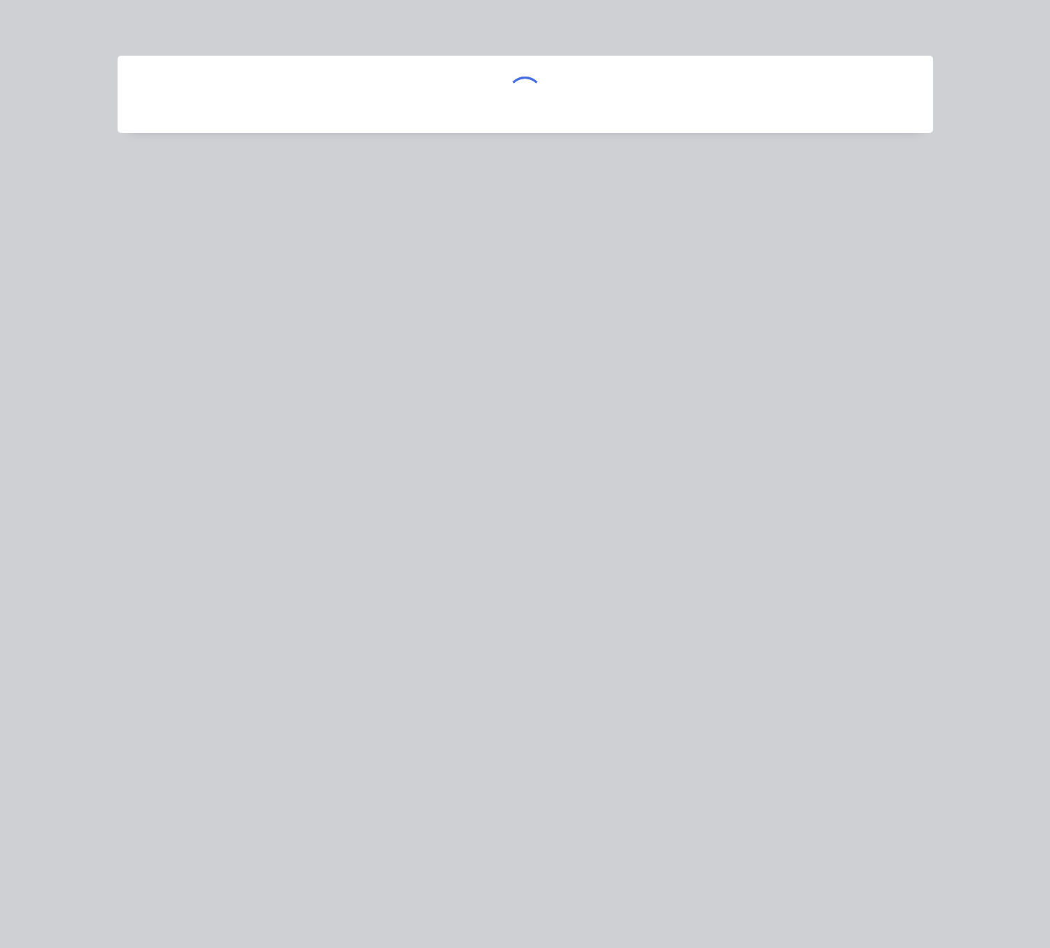
scroll to position [0, 0]
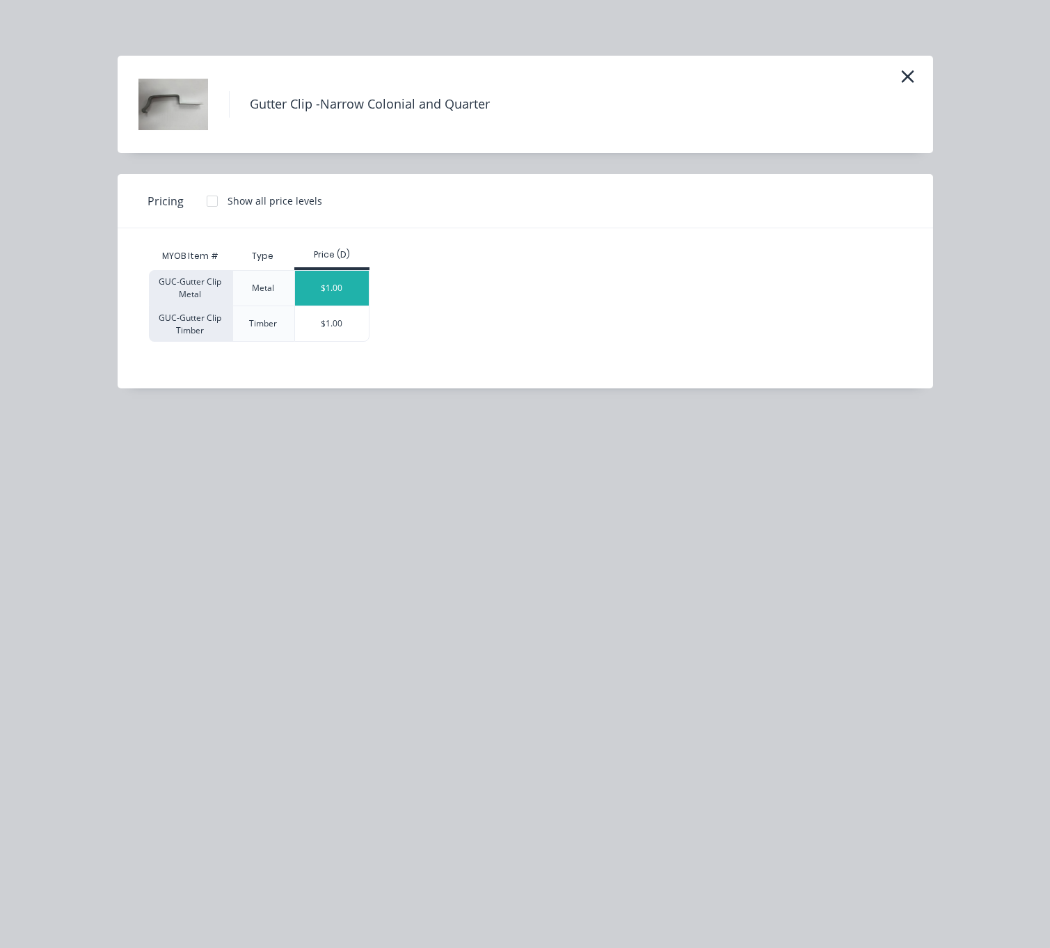
click at [344, 294] on div "$1.00" at bounding box center [332, 288] width 74 height 35
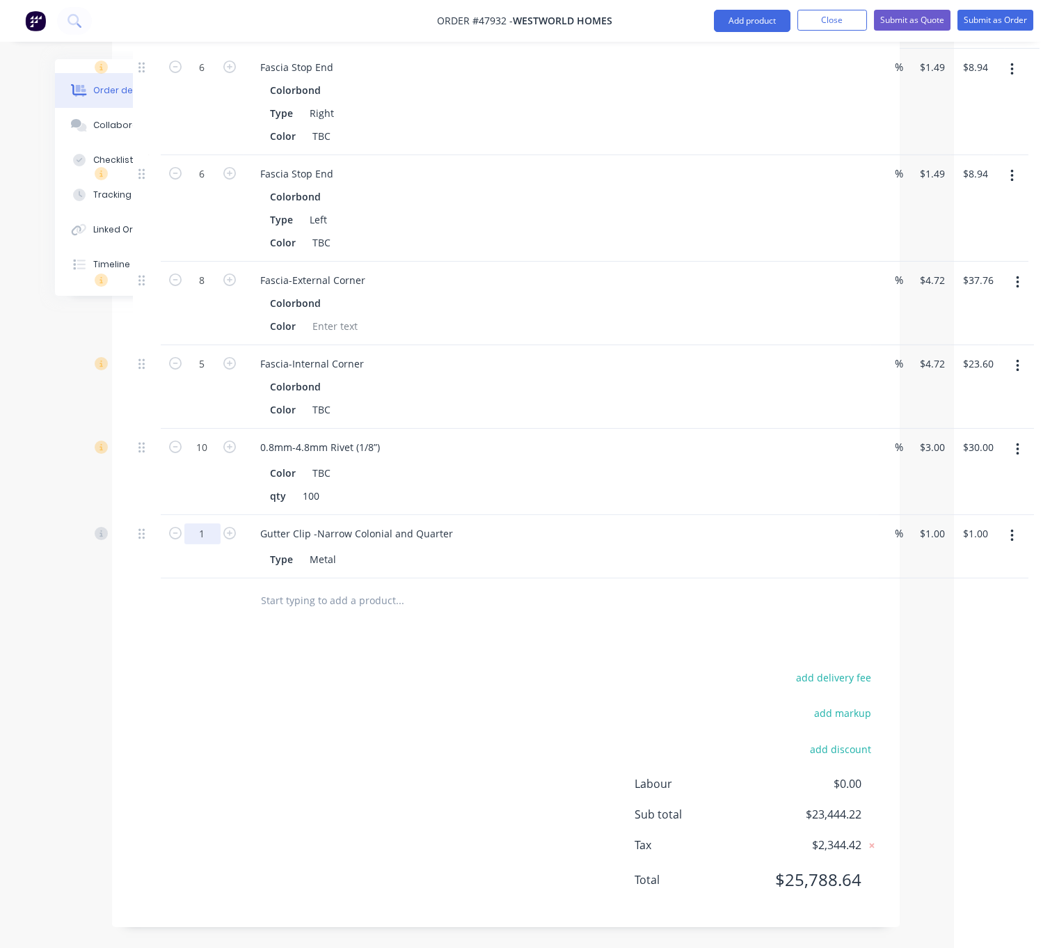
click at [746, 10] on button "Add product" at bounding box center [752, 21] width 77 height 22
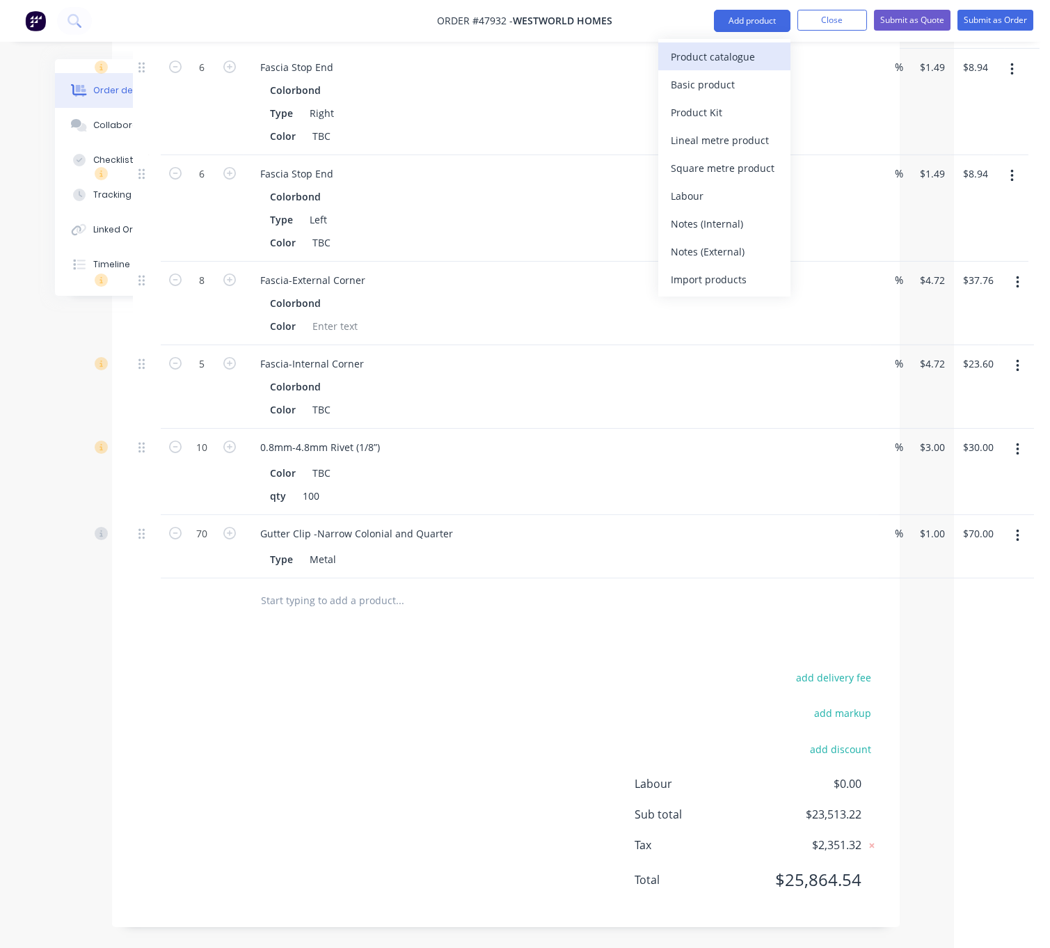
click at [731, 52] on div "Product catalogue" at bounding box center [724, 57] width 107 height 20
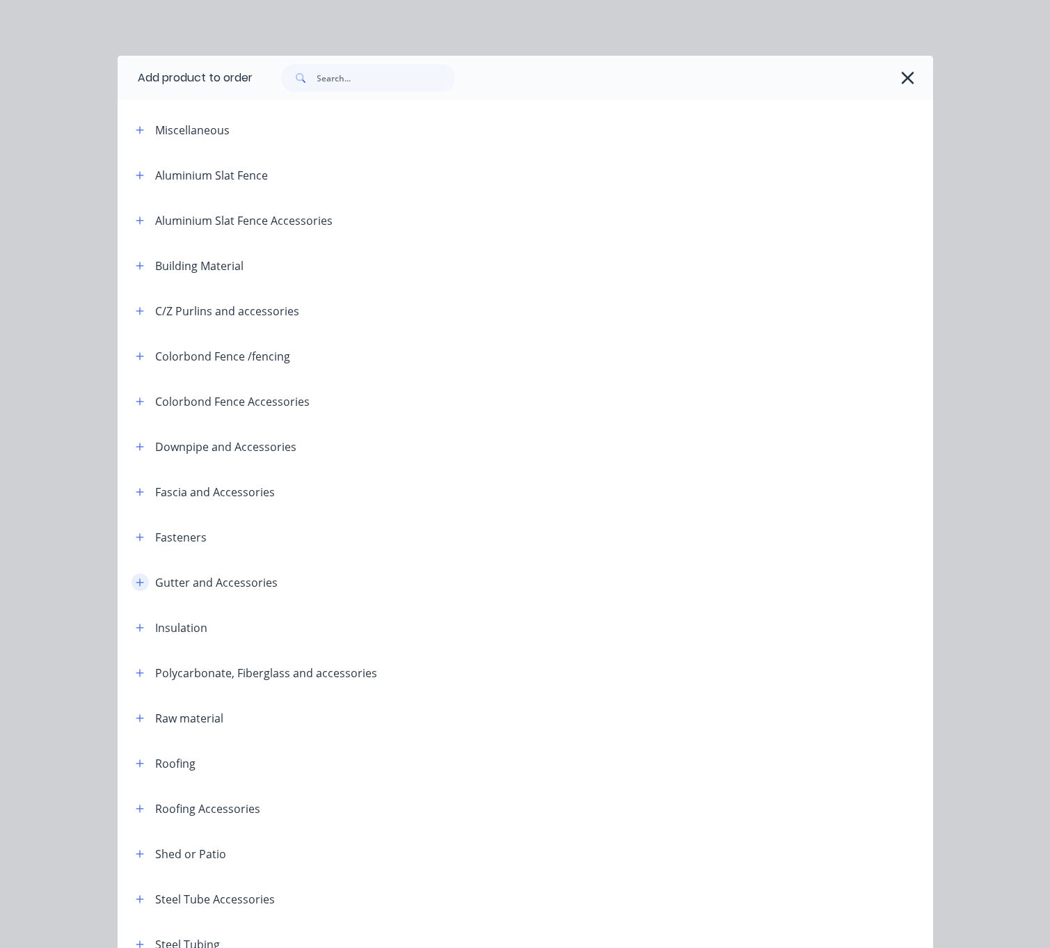
click at [132, 591] on button "button" at bounding box center [140, 581] width 17 height 17
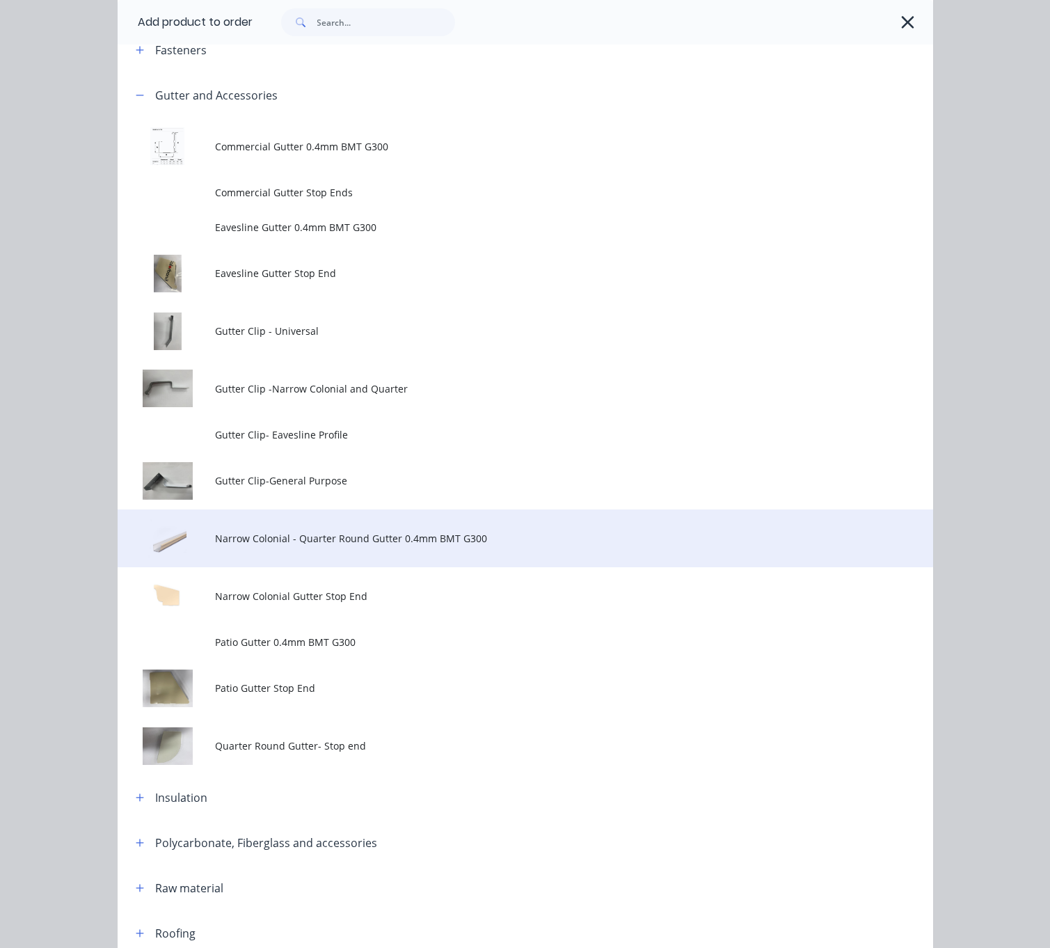
scroll to position [731, 0]
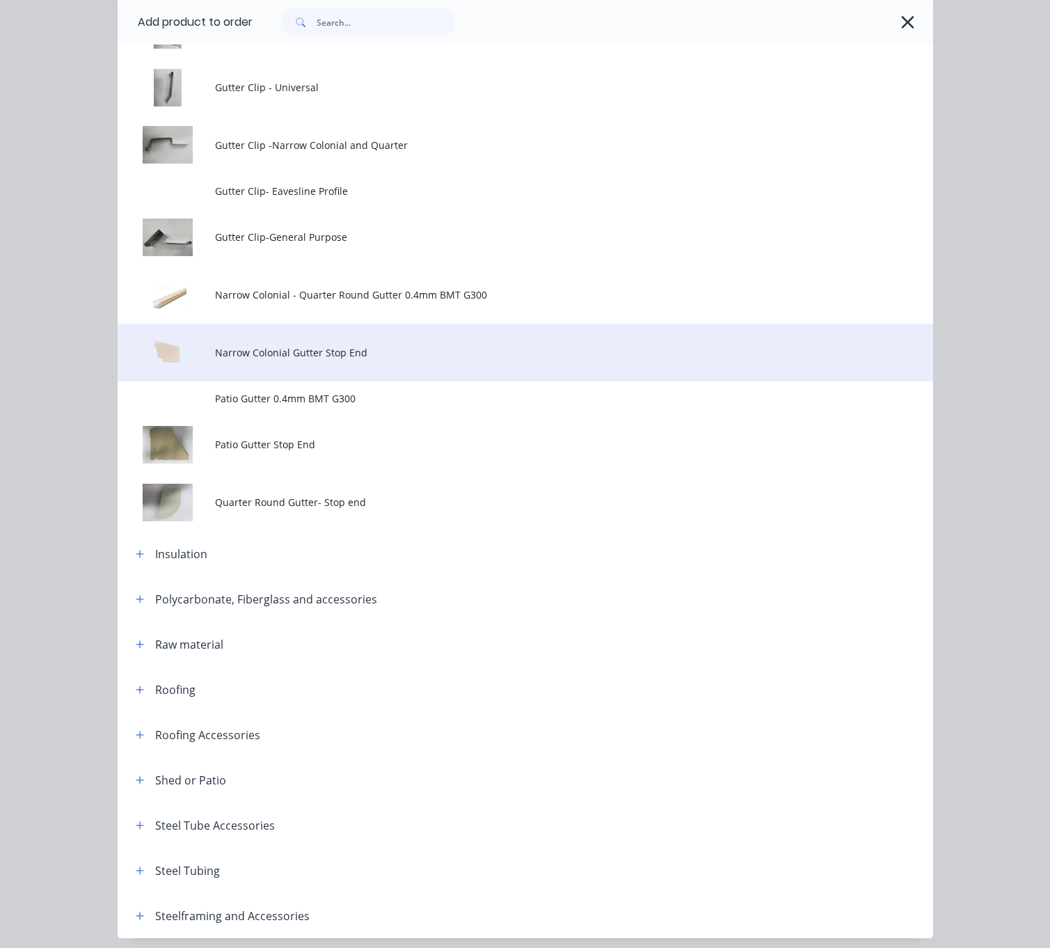
click at [369, 360] on span "Narrow Colonial Gutter Stop End" at bounding box center [502, 352] width 574 height 15
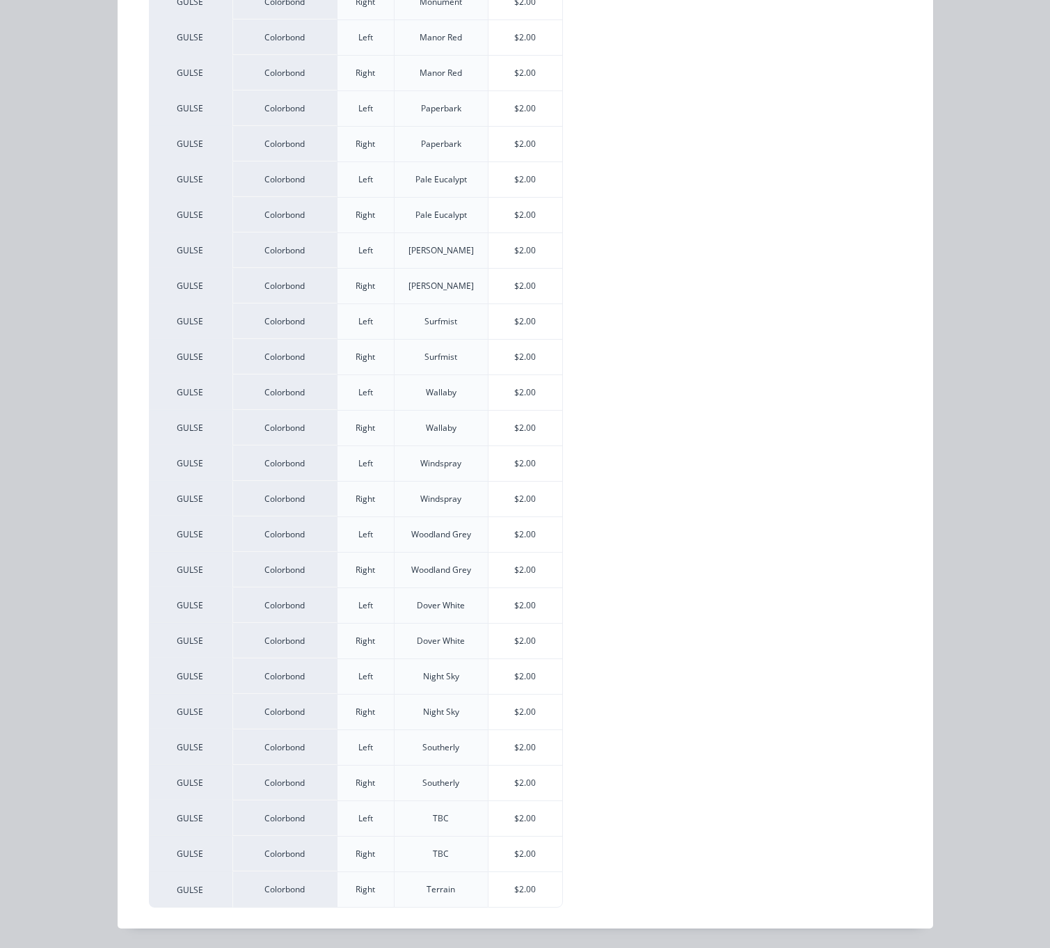
scroll to position [3378, 96]
click at [528, 813] on div "$2.00" at bounding box center [526, 818] width 74 height 35
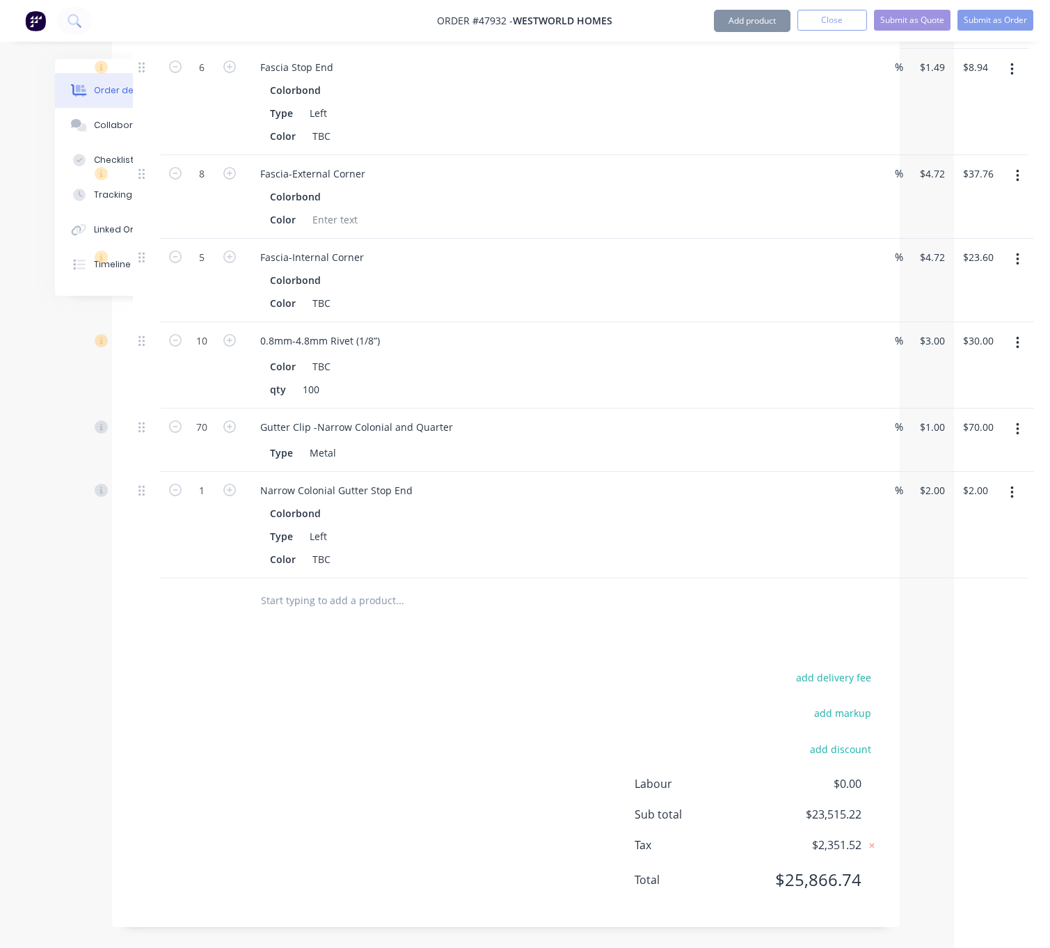
click at [744, 24] on button "Add product" at bounding box center [752, 21] width 77 height 22
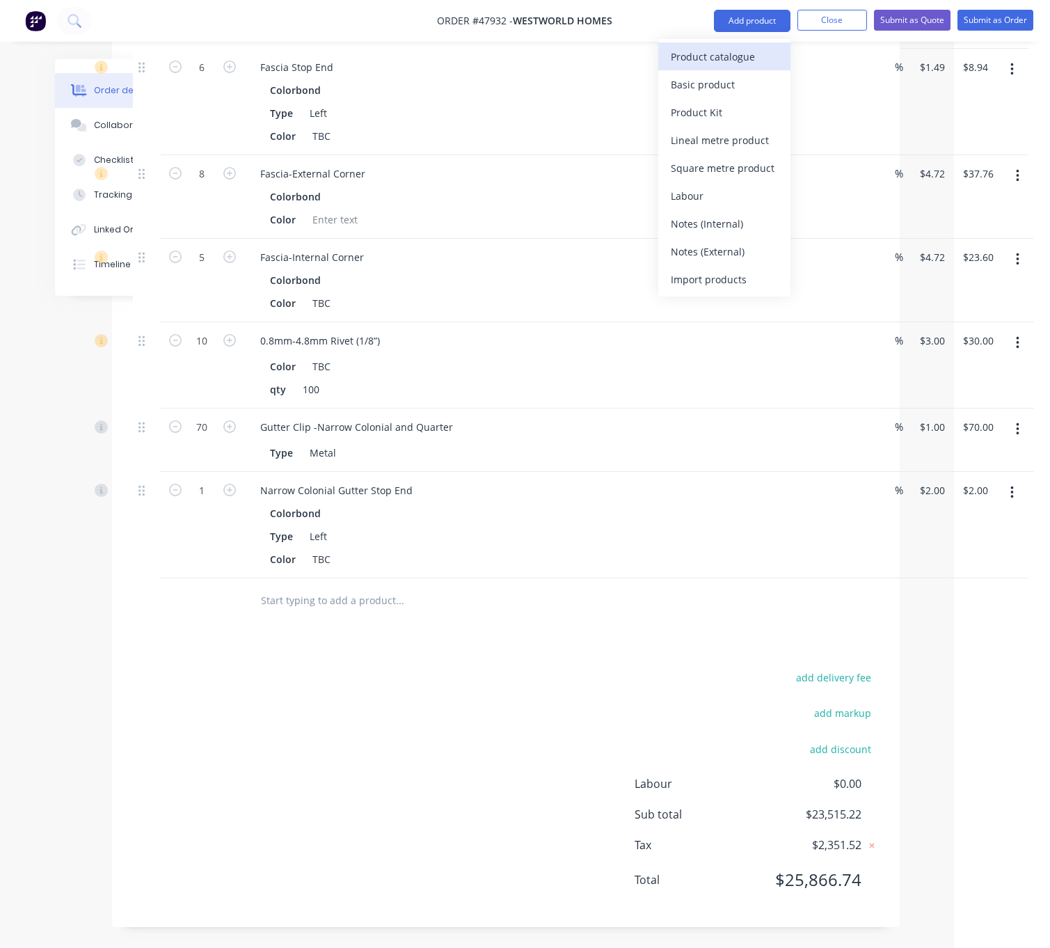
click at [728, 63] on div "Product catalogue" at bounding box center [724, 57] width 107 height 20
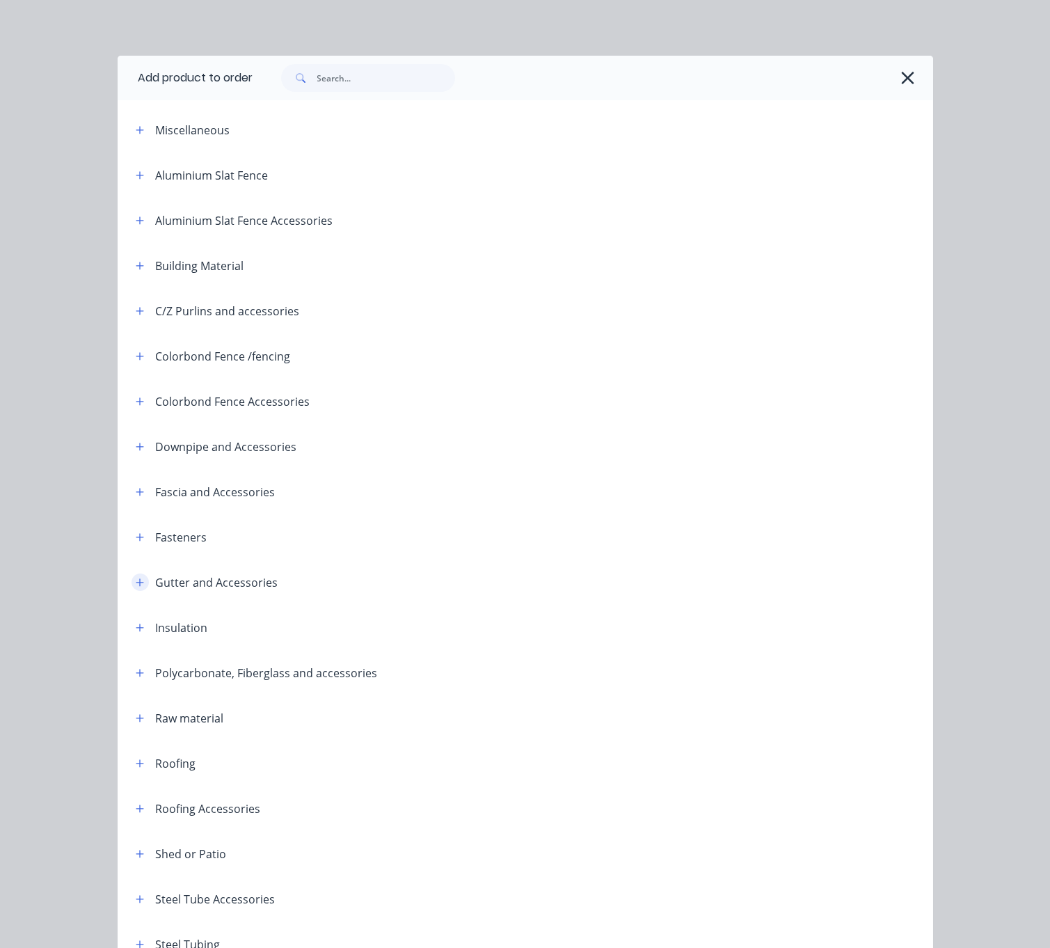
click at [133, 591] on button "button" at bounding box center [140, 581] width 17 height 17
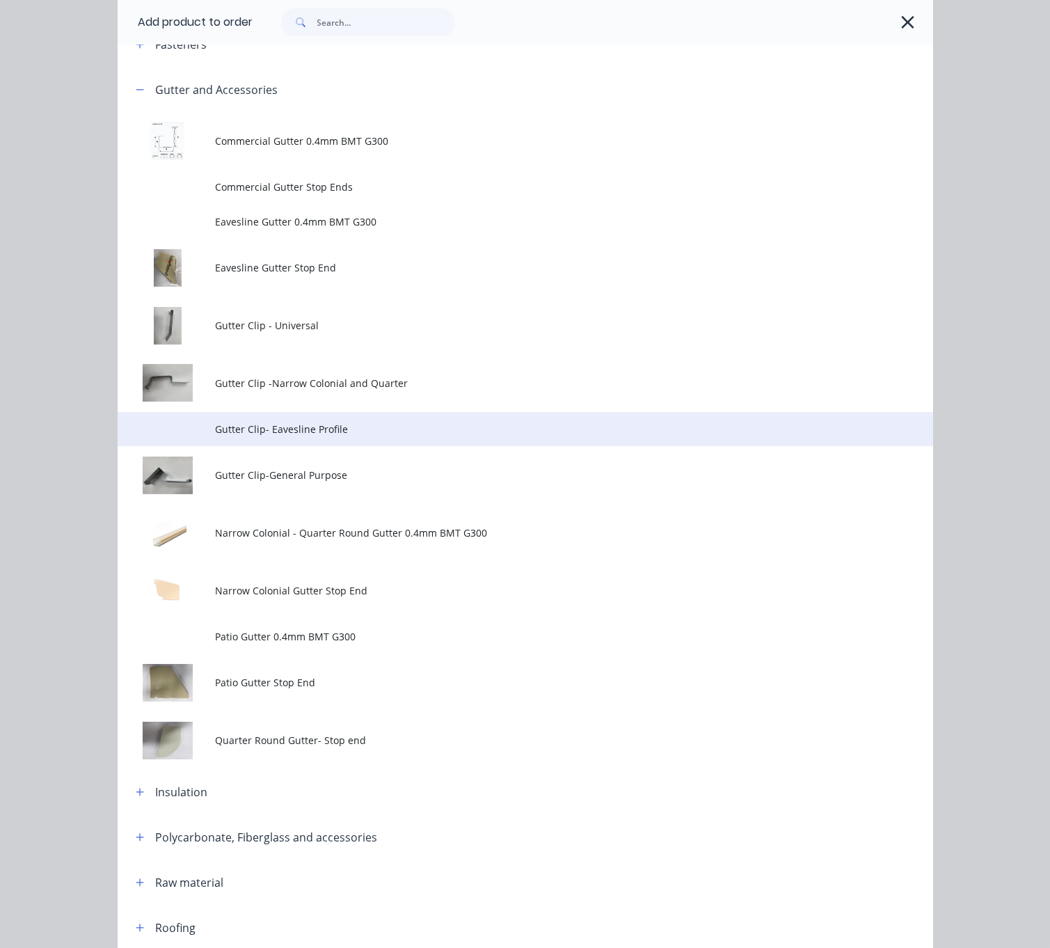
scroll to position [731, 0]
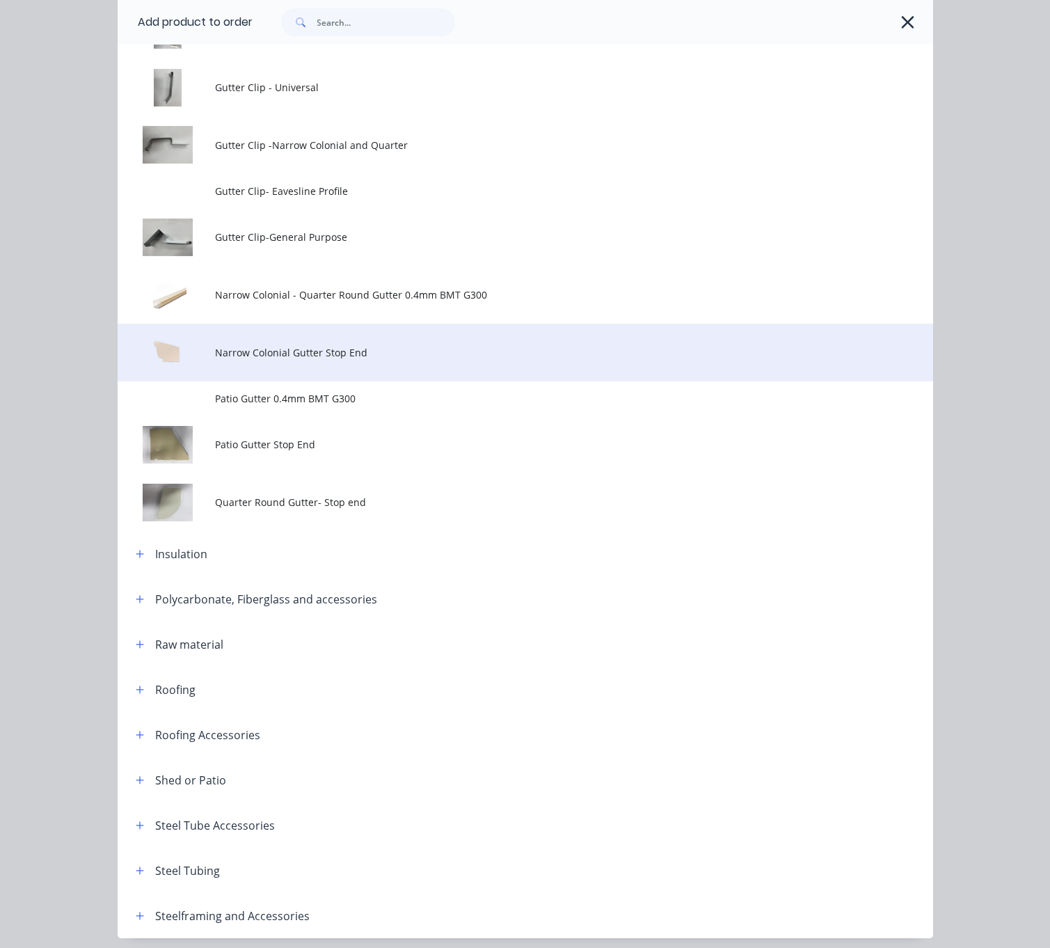
click at [383, 360] on span "Narrow Colonial Gutter Stop End" at bounding box center [502, 352] width 574 height 15
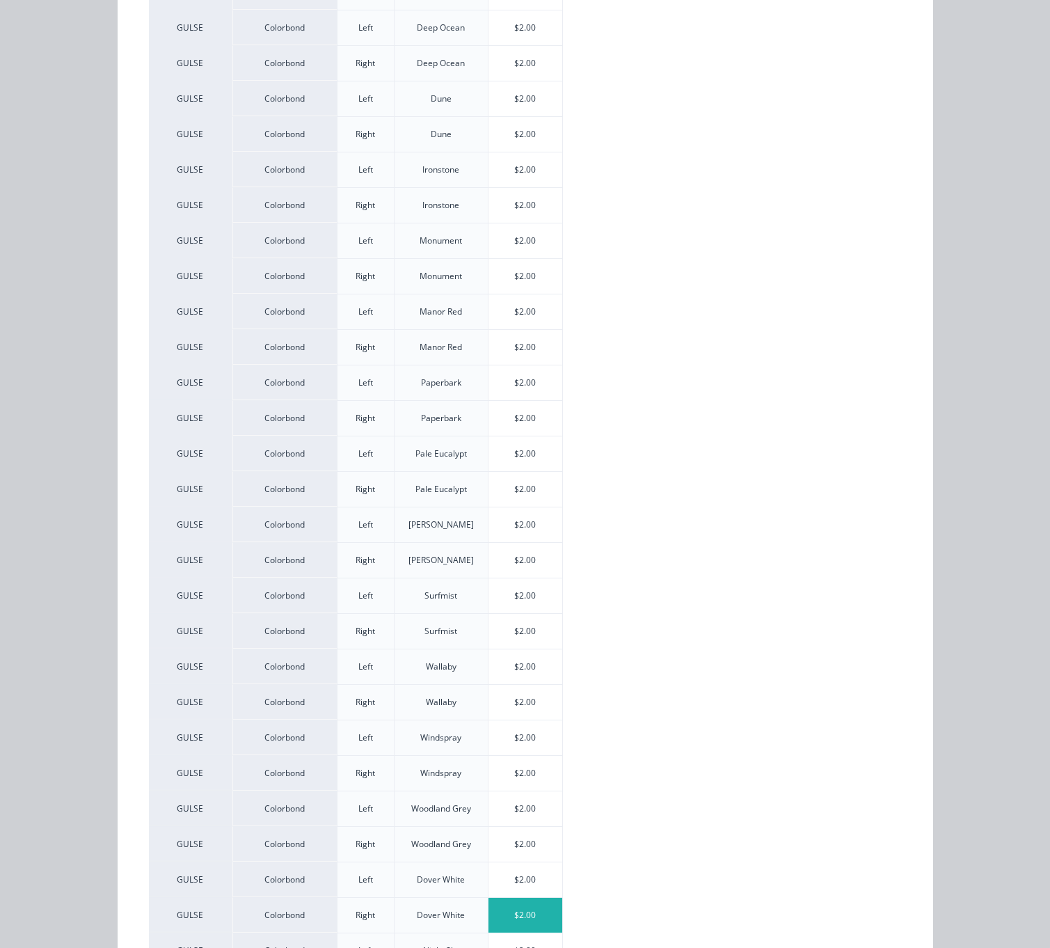
scroll to position [847, 0]
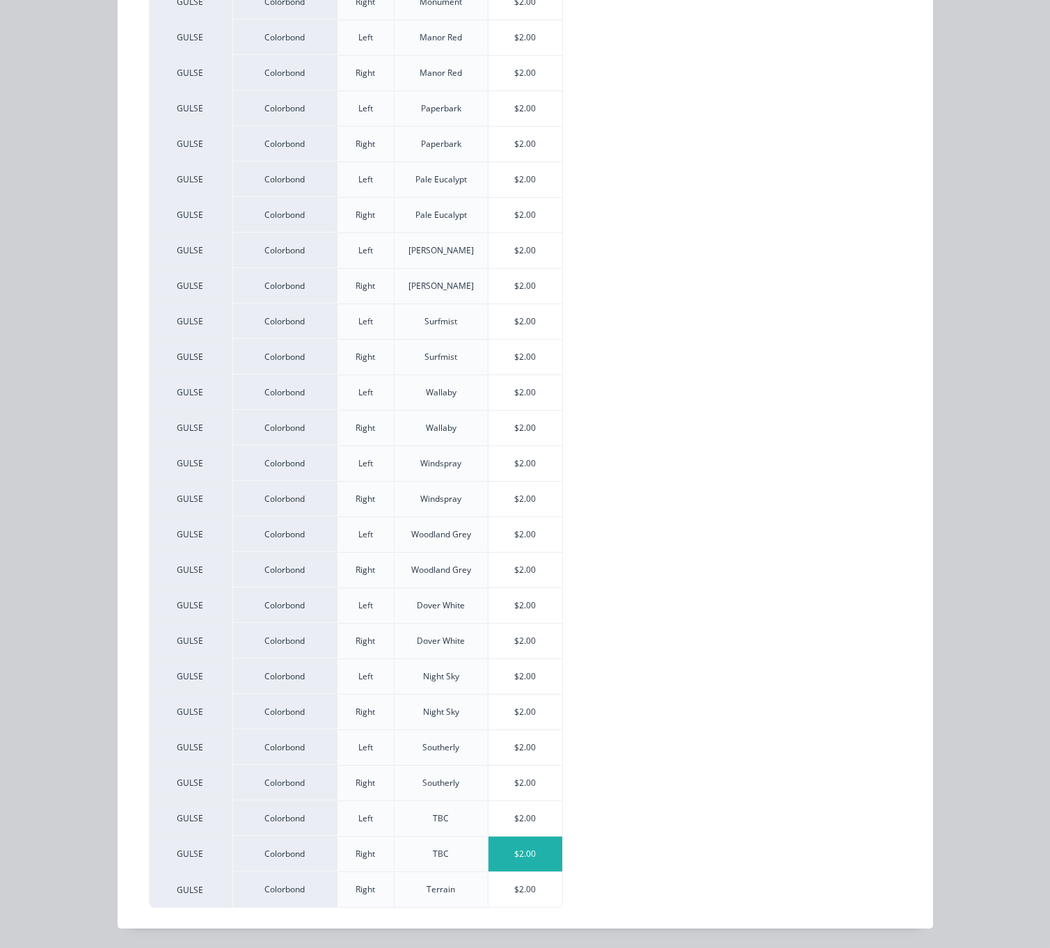
click at [529, 850] on div "$2.00" at bounding box center [526, 854] width 74 height 35
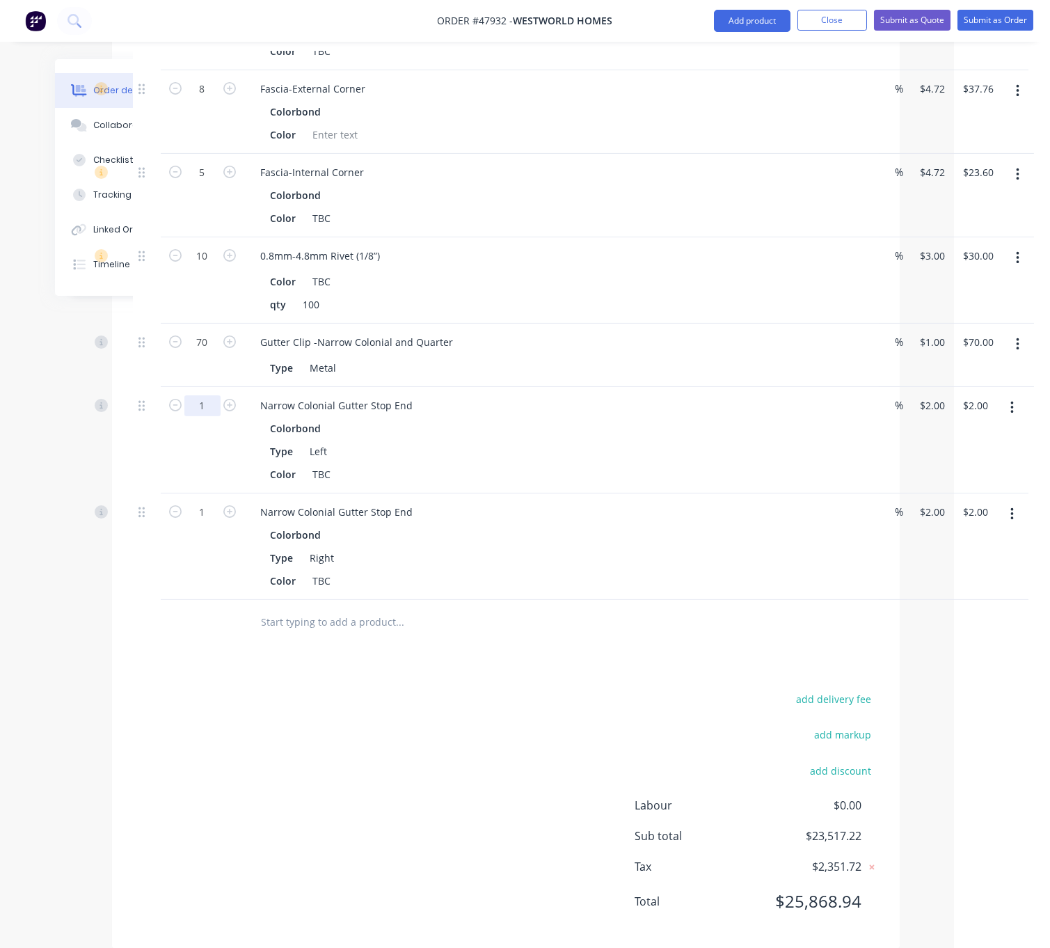
click at [145, 493] on div at bounding box center [147, 440] width 28 height 106
drag, startPoint x: 160, startPoint y: 637, endPoint x: 175, endPoint y: 635, distance: 14.7
click at [160, 493] on div at bounding box center [147, 440] width 28 height 106
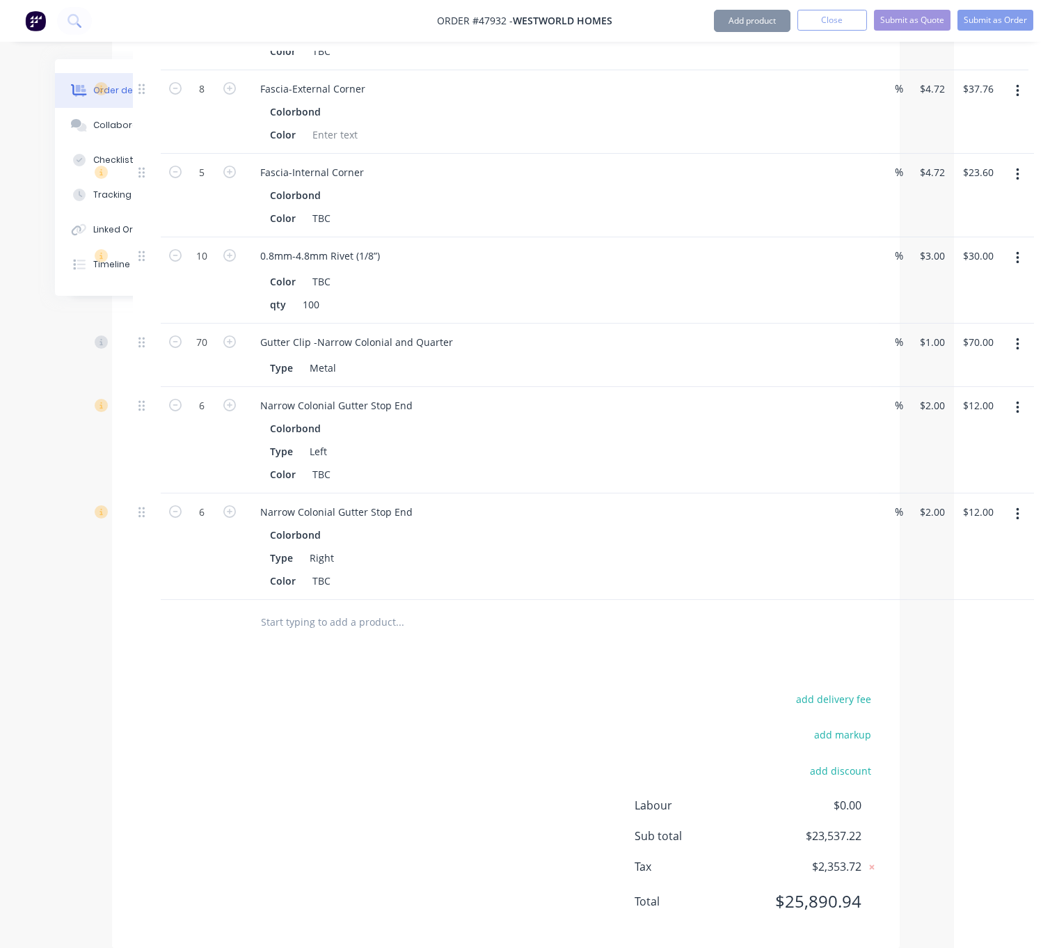
scroll to position [3583, 96]
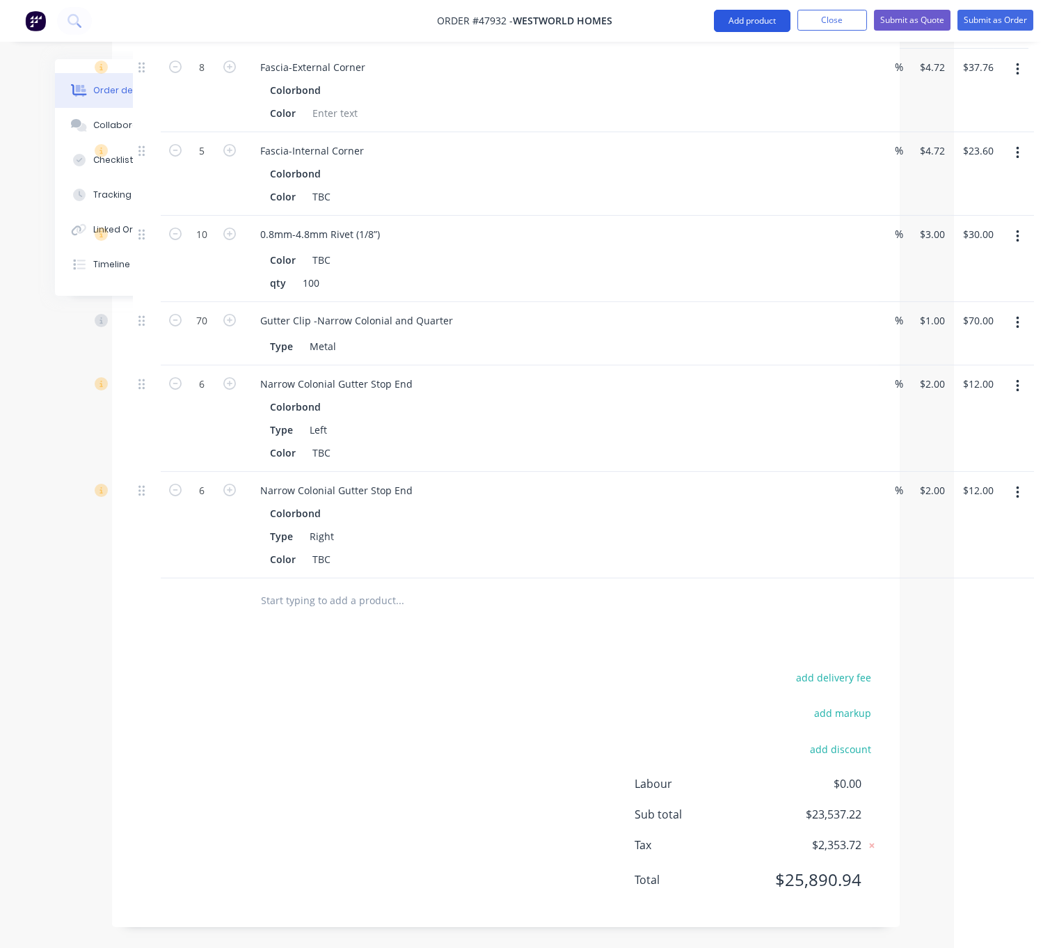
click at [750, 15] on button "Add product" at bounding box center [752, 21] width 77 height 22
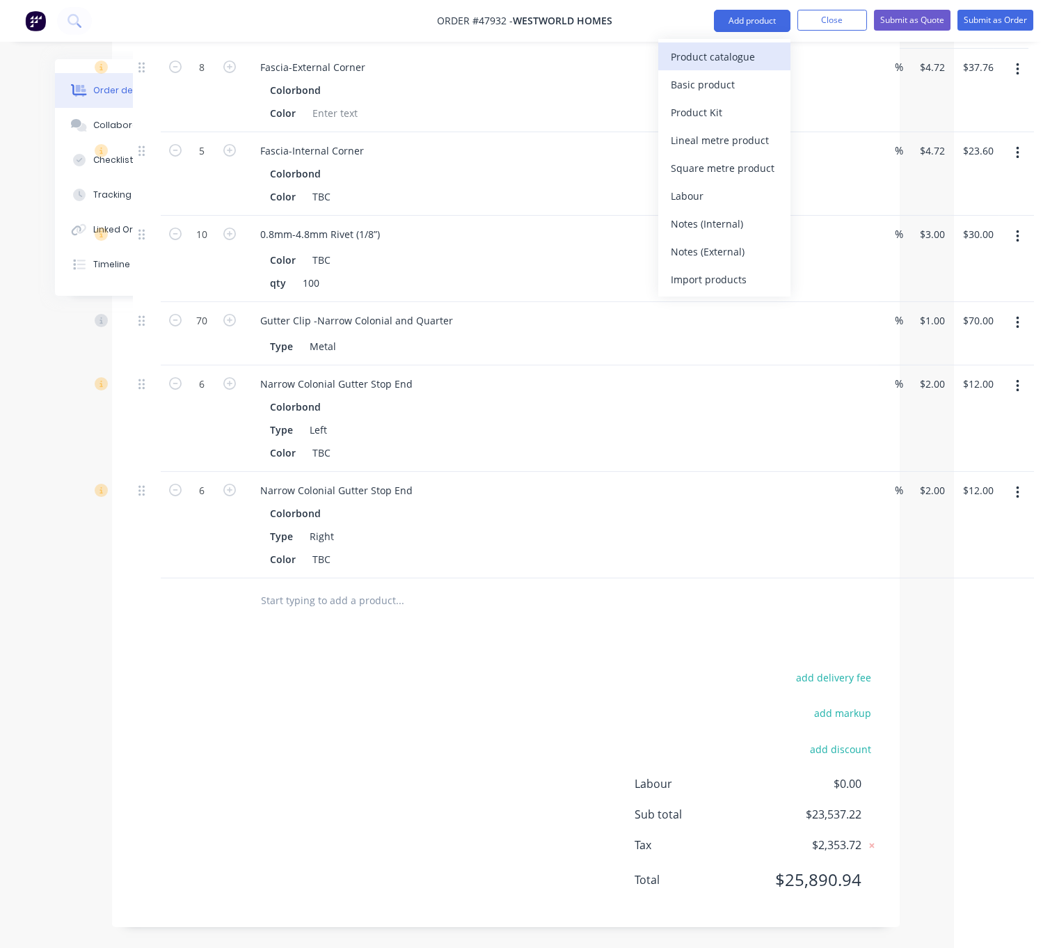
click at [739, 56] on div "Product catalogue" at bounding box center [724, 57] width 107 height 20
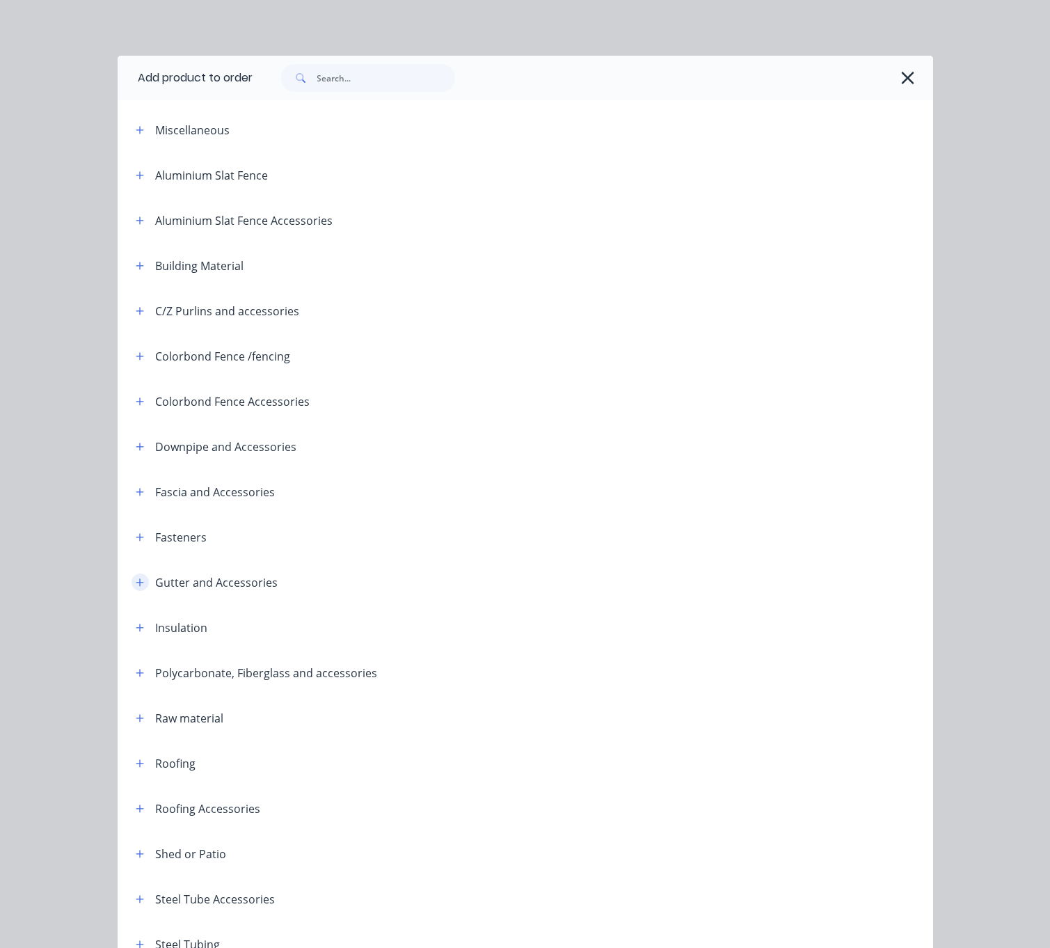
click at [136, 587] on icon "button" at bounding box center [140, 583] width 8 height 10
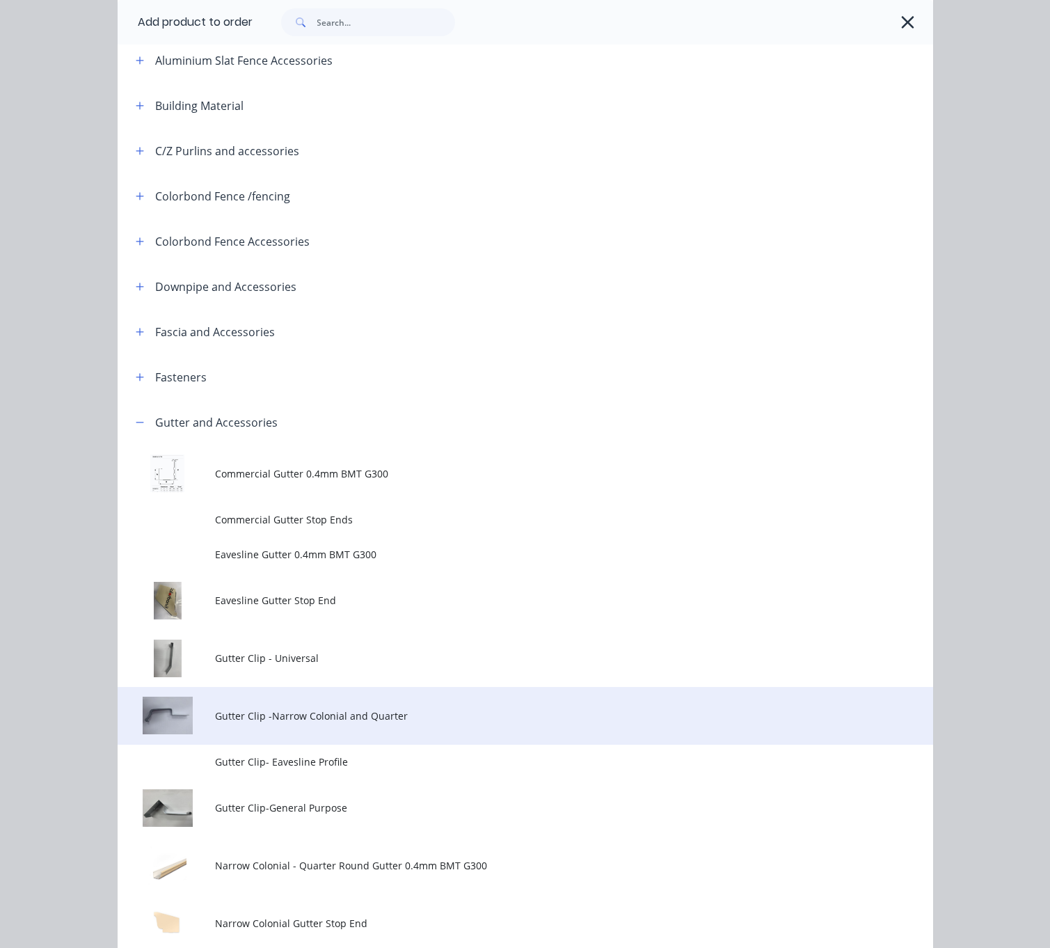
scroll to position [0, 0]
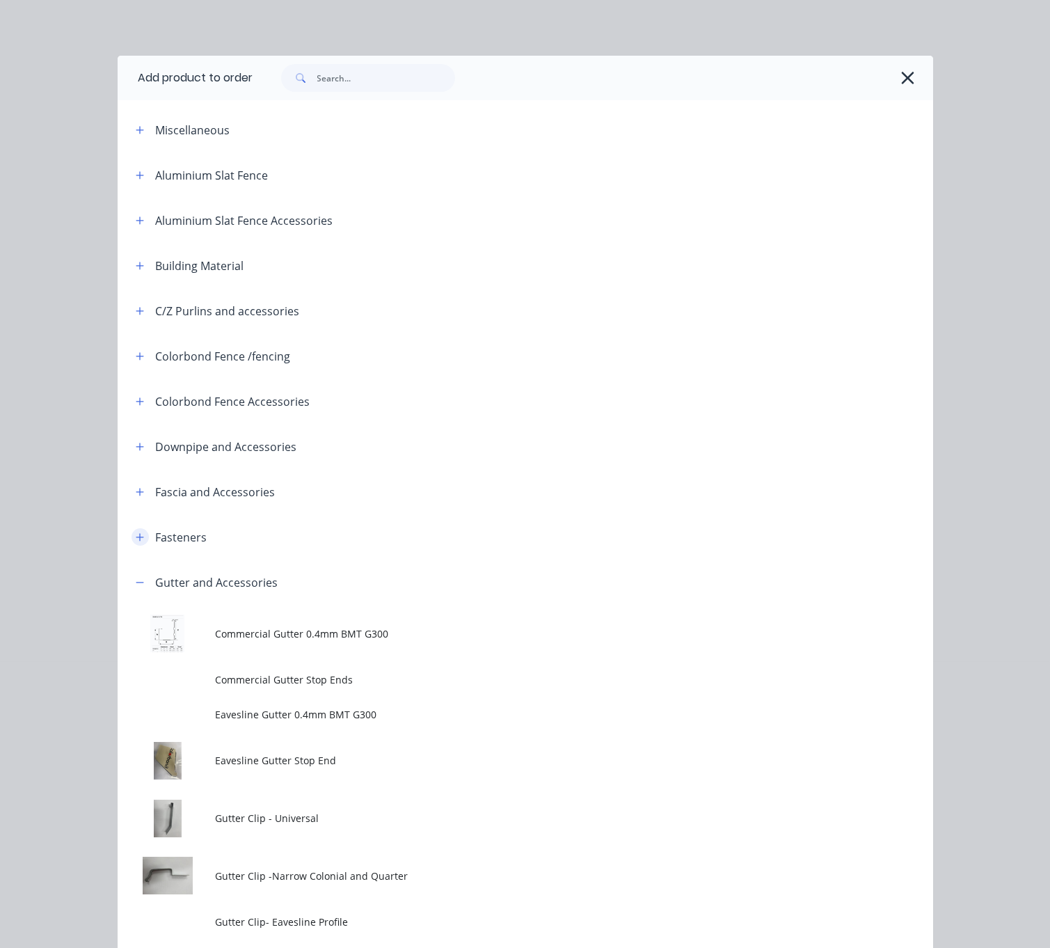
click at [136, 542] on icon "button" at bounding box center [140, 537] width 8 height 10
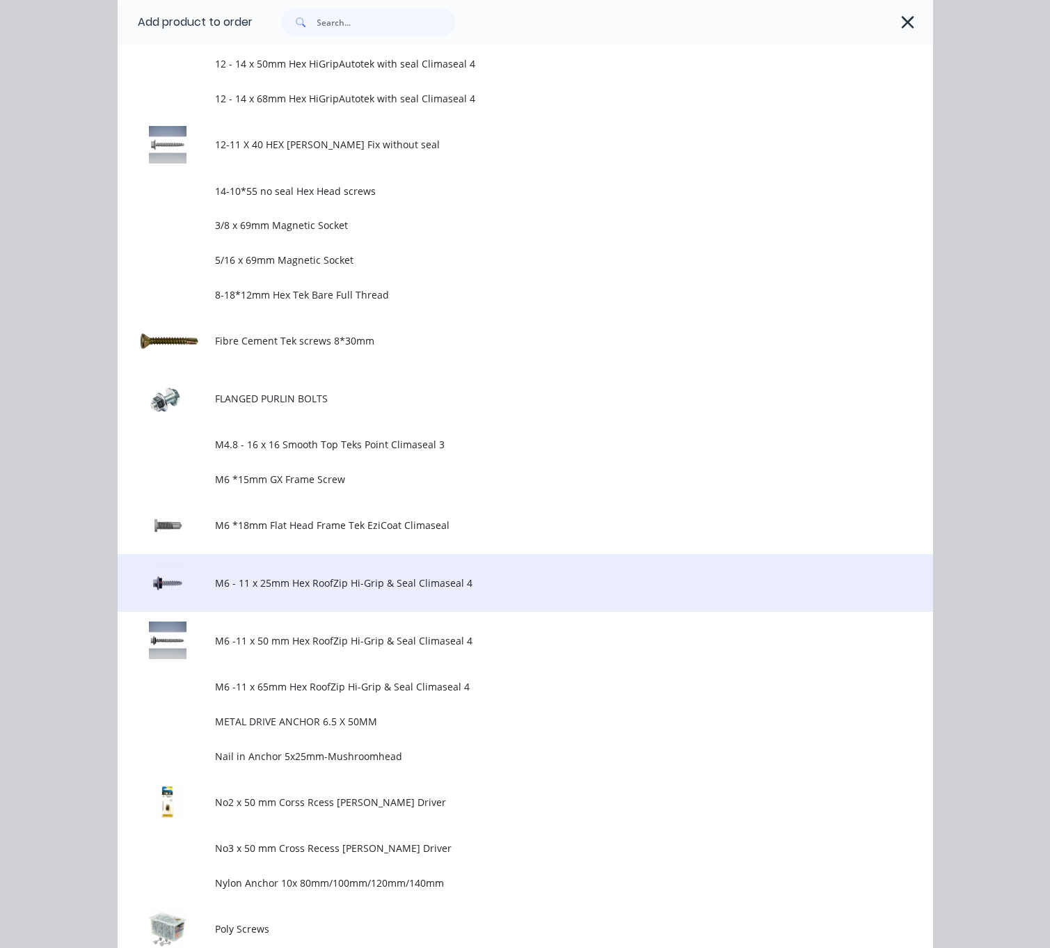
scroll to position [1218, 0]
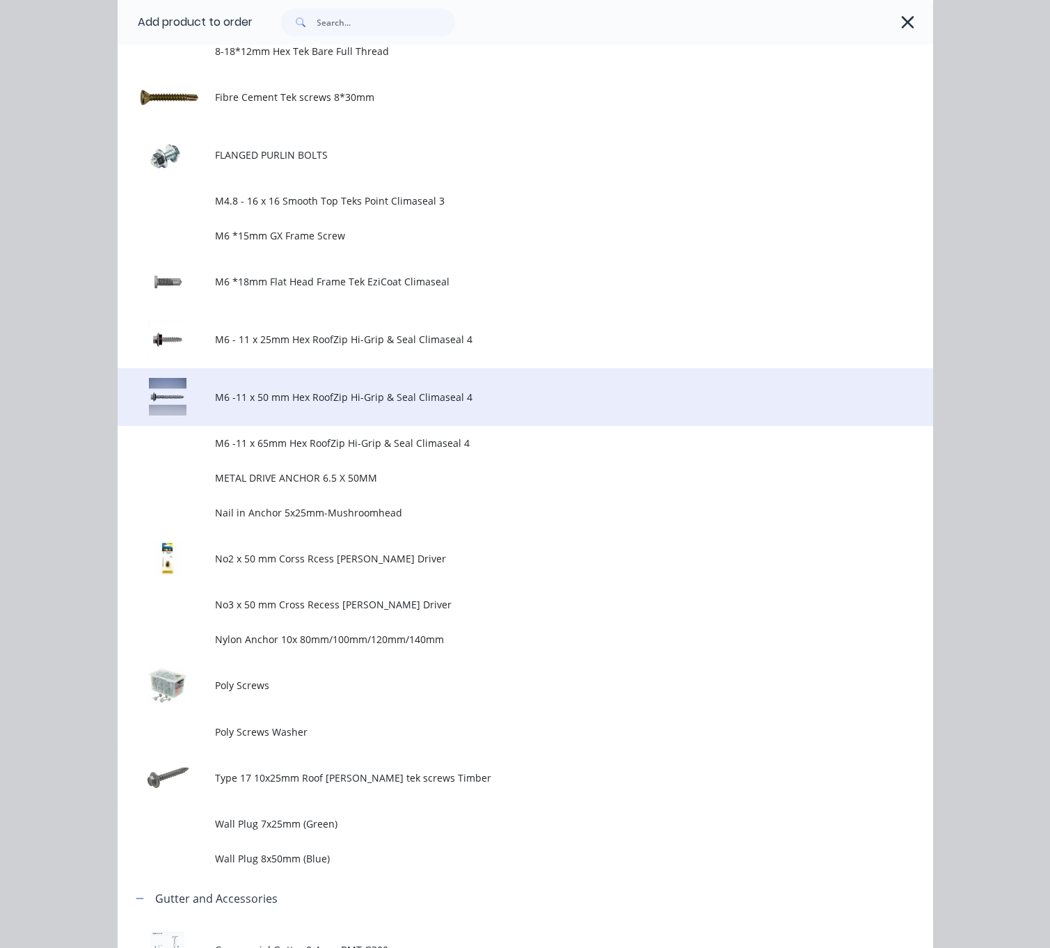
click at [402, 404] on span "M6 -11 x 50 mm Hex RoofZip Hi-Grip & Seal Climaseal 4" at bounding box center [502, 397] width 574 height 15
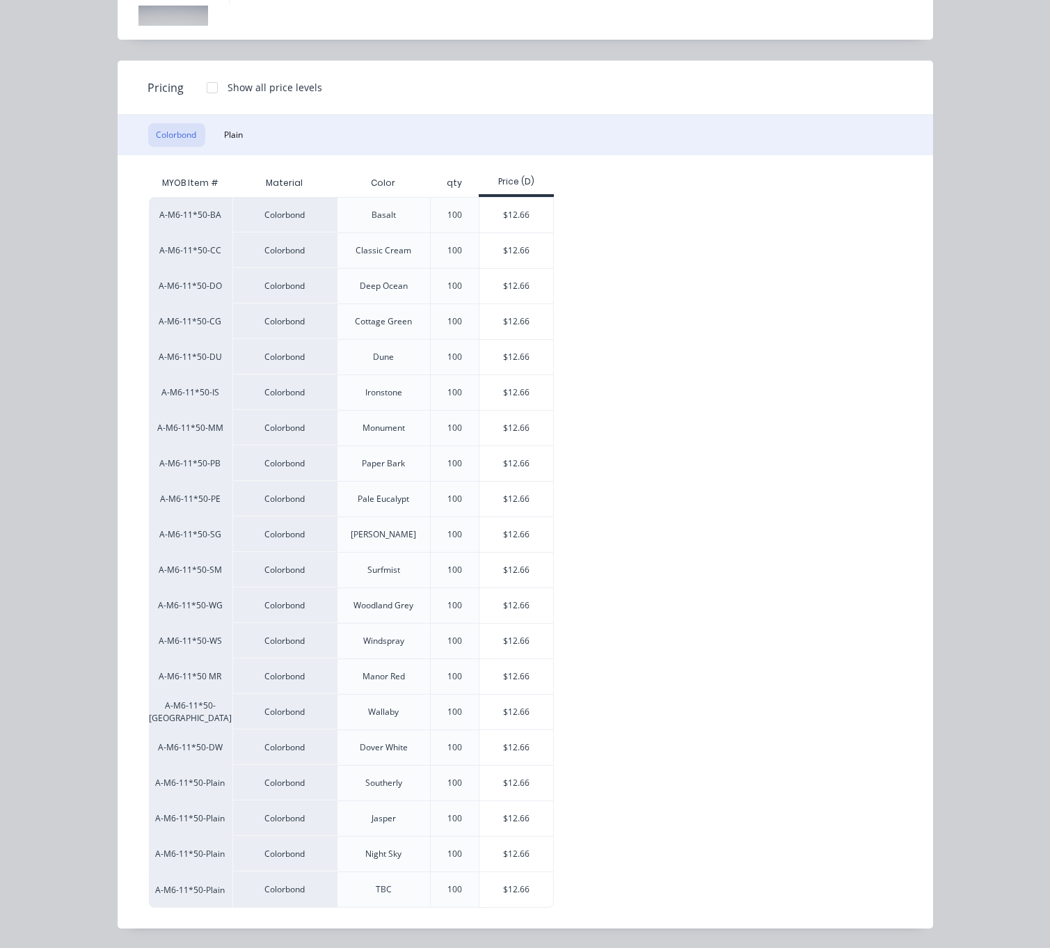
scroll to position [3604, 96]
click at [522, 876] on div "$12.66" at bounding box center [517, 889] width 74 height 35
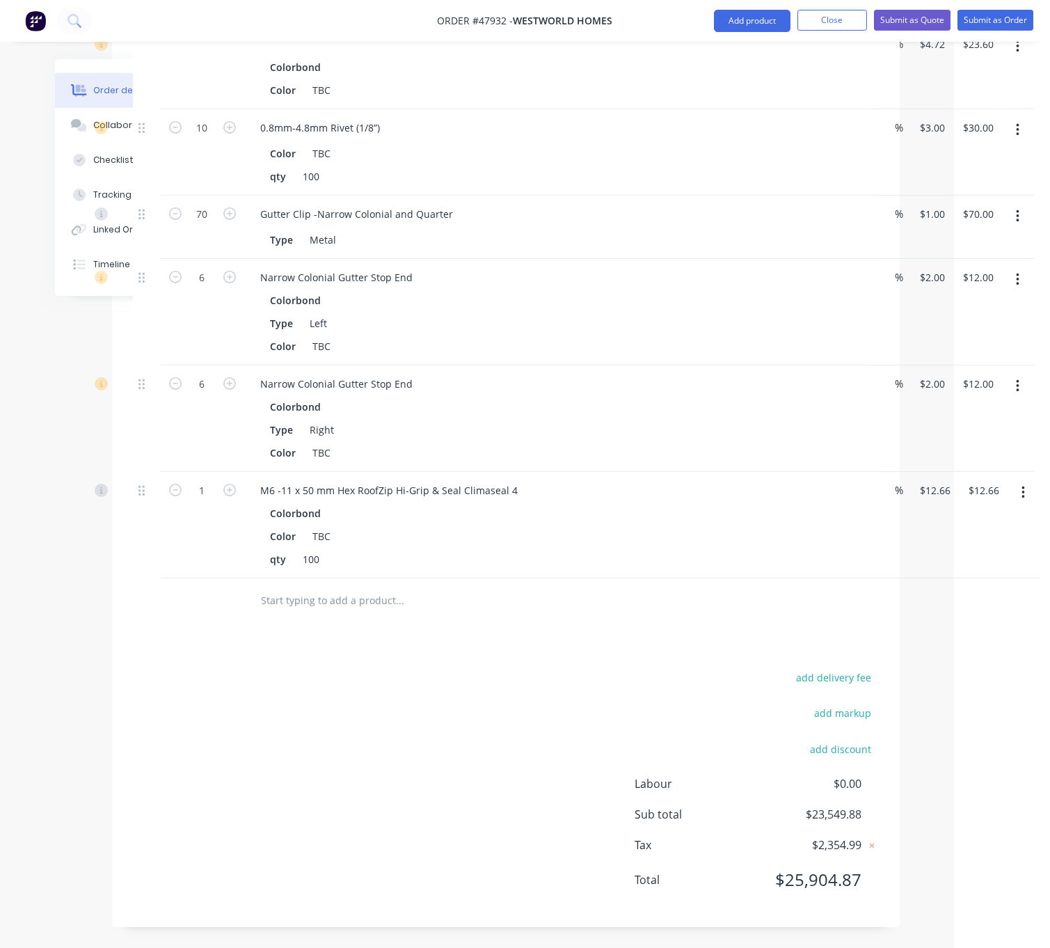
scroll to position [3696, 96]
click at [240, 714] on div "add delivery fee add markup add discount Labour $0.00 Sub total $23,549.88 Tax …" at bounding box center [506, 787] width 746 height 238
click at [394, 689] on div "add delivery fee add markup add discount Labour $0.00 Sub total $23,917.02 Tax …" at bounding box center [506, 787] width 746 height 238
click at [748, 17] on button "Add product" at bounding box center [752, 21] width 77 height 22
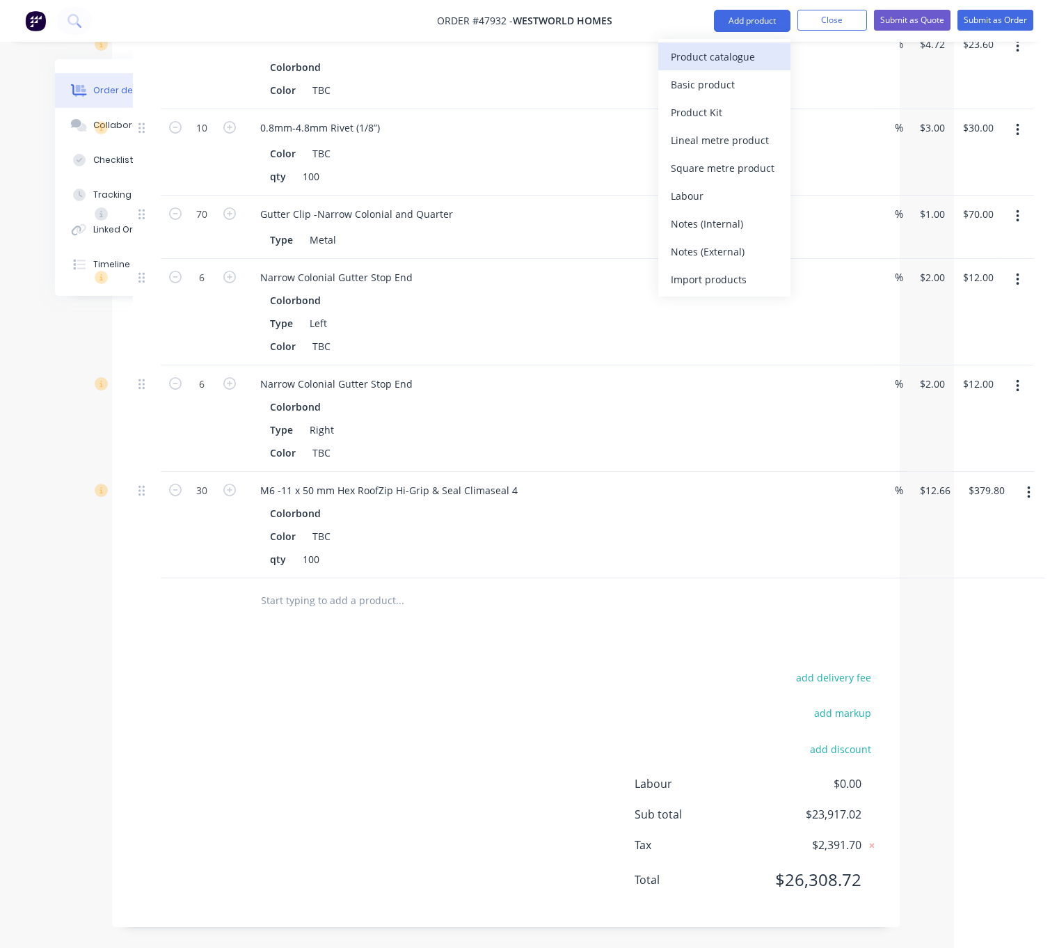
click at [740, 68] on button "Product catalogue" at bounding box center [724, 56] width 132 height 28
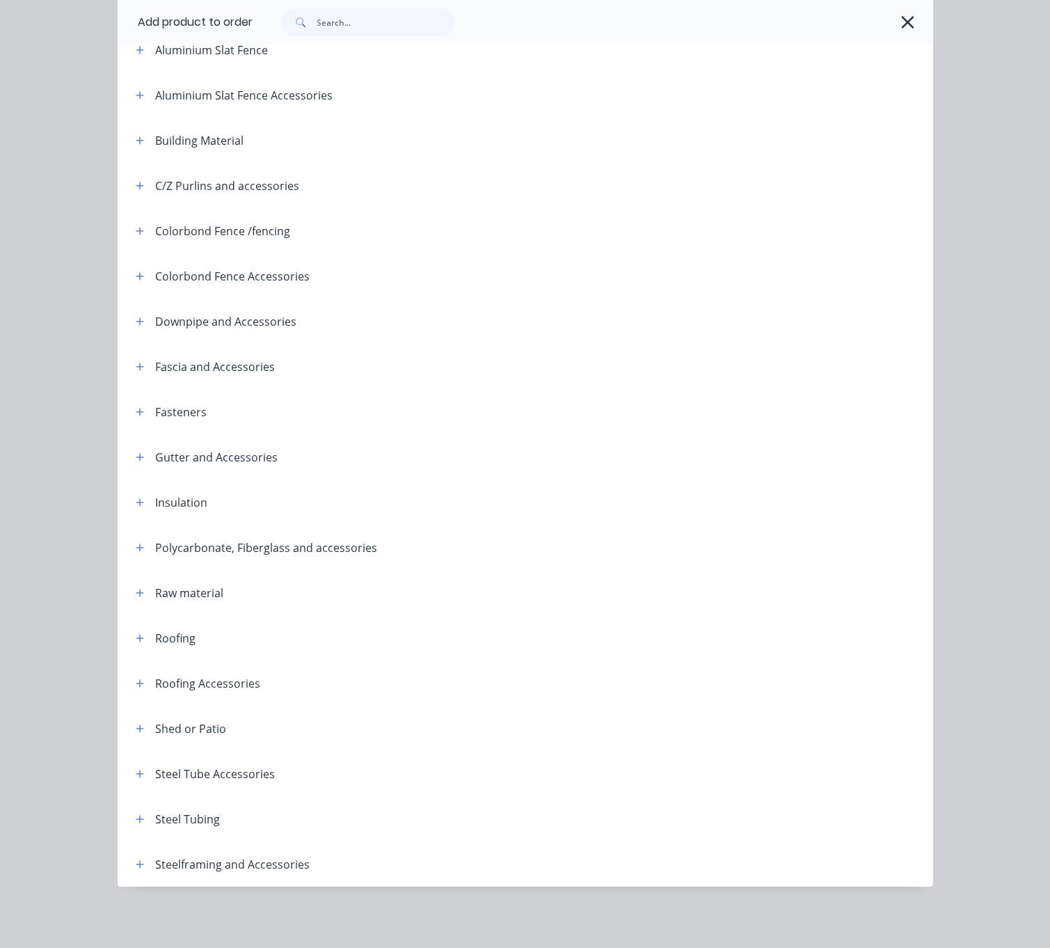
scroll to position [191, 0]
click at [136, 498] on icon "button" at bounding box center [140, 503] width 8 height 10
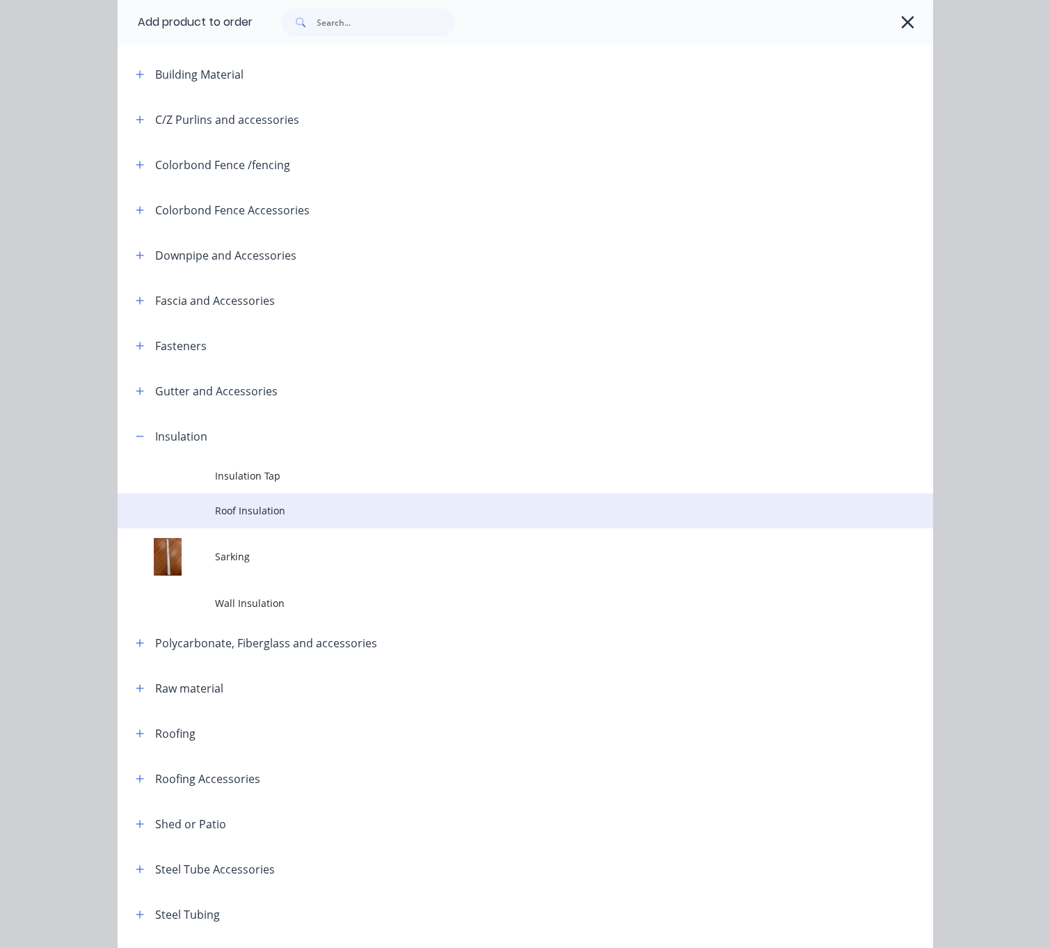
click at [280, 518] on span "Roof Insulation" at bounding box center [502, 510] width 574 height 15
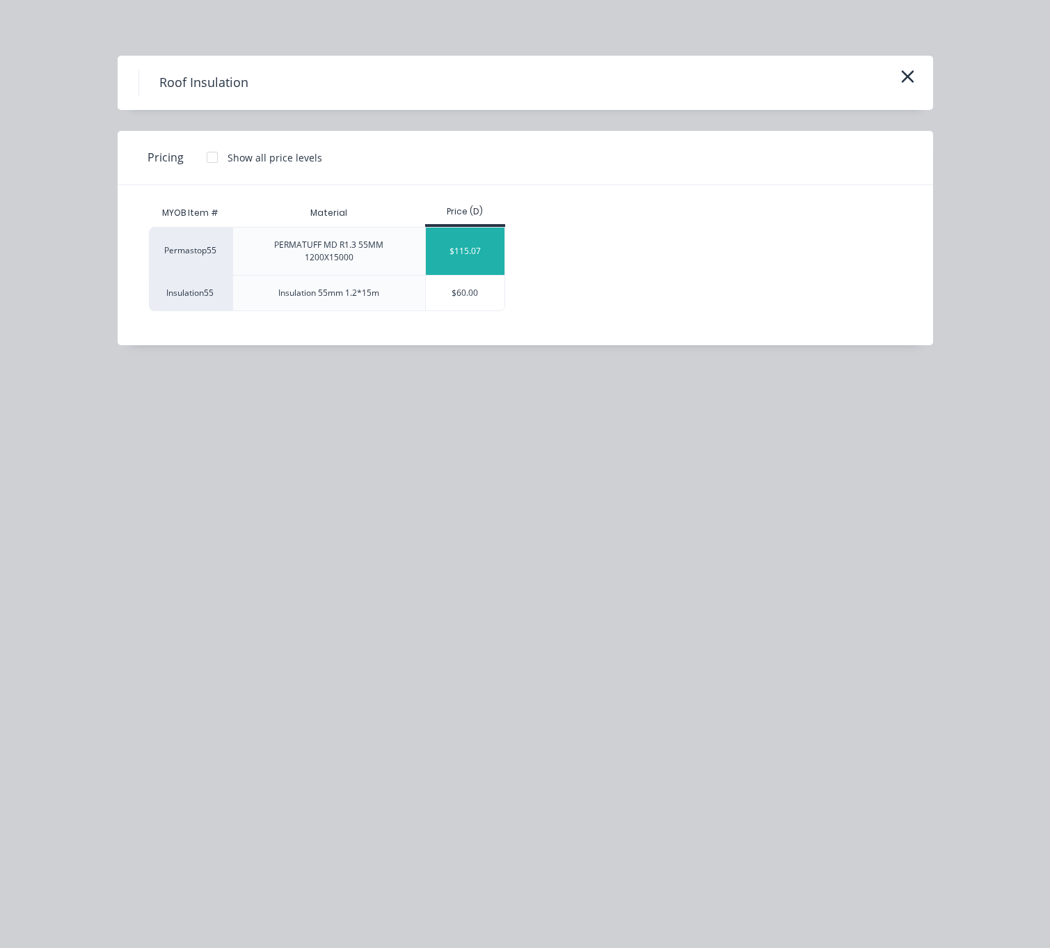
click at [495, 260] on div "$115.07" at bounding box center [465, 251] width 79 height 47
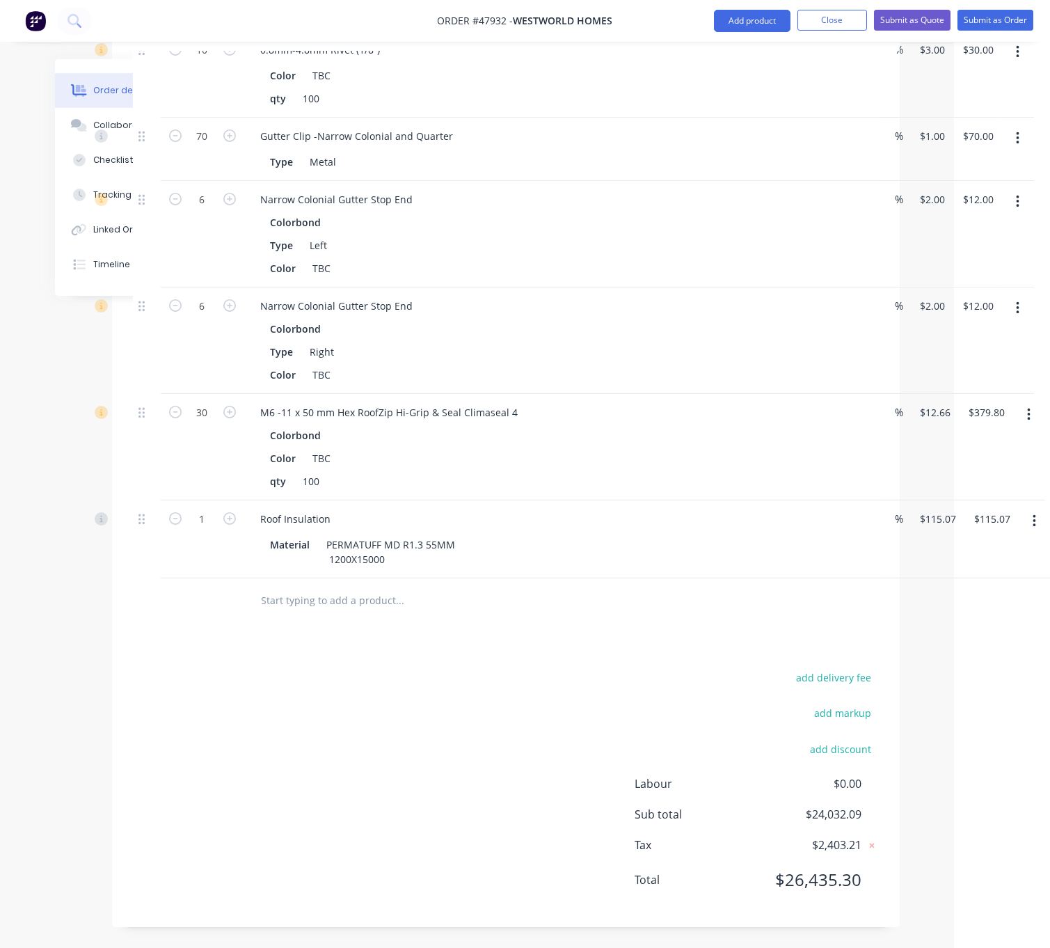
scroll to position [3778, 104]
drag, startPoint x: 692, startPoint y: 628, endPoint x: 734, endPoint y: 628, distance: 41.8
click at [335, 723] on div "add delivery fee add markup add discount Labour $0.00 Sub total $24,032.09 Tax …" at bounding box center [503, 787] width 746 height 238
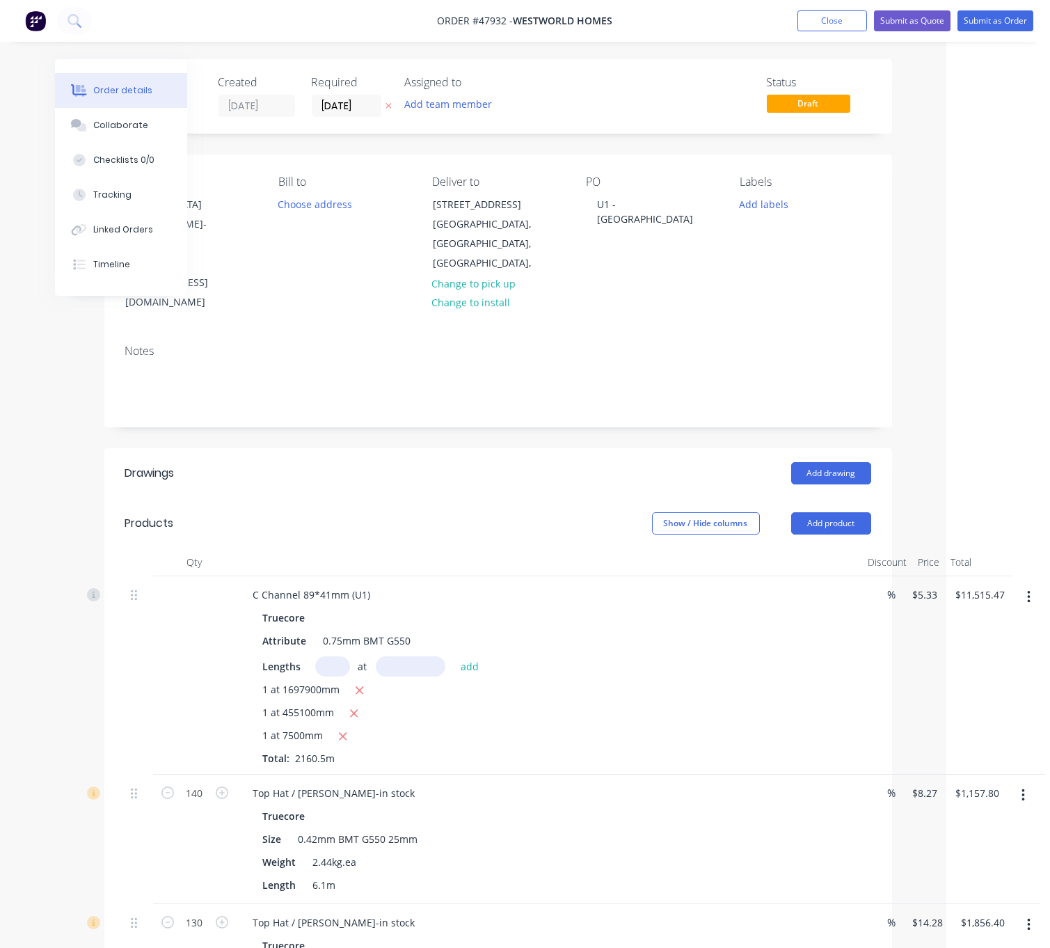
scroll to position [0, 109]
drag, startPoint x: 483, startPoint y: 475, endPoint x: 557, endPoint y: 454, distance: 77.2
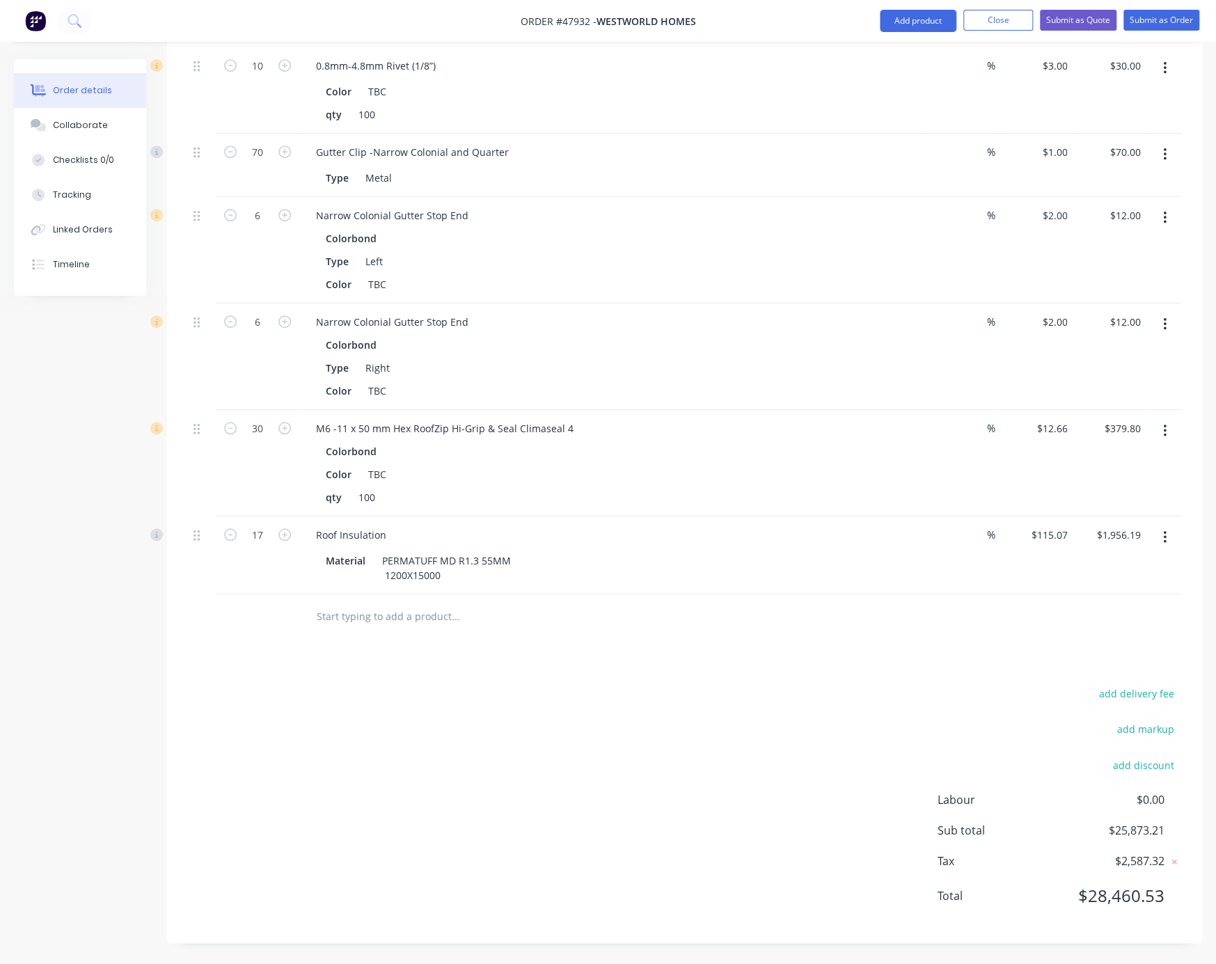
scroll to position [3762, 0]
click at [970, 684] on button "add delivery fee" at bounding box center [1136, 693] width 90 height 19
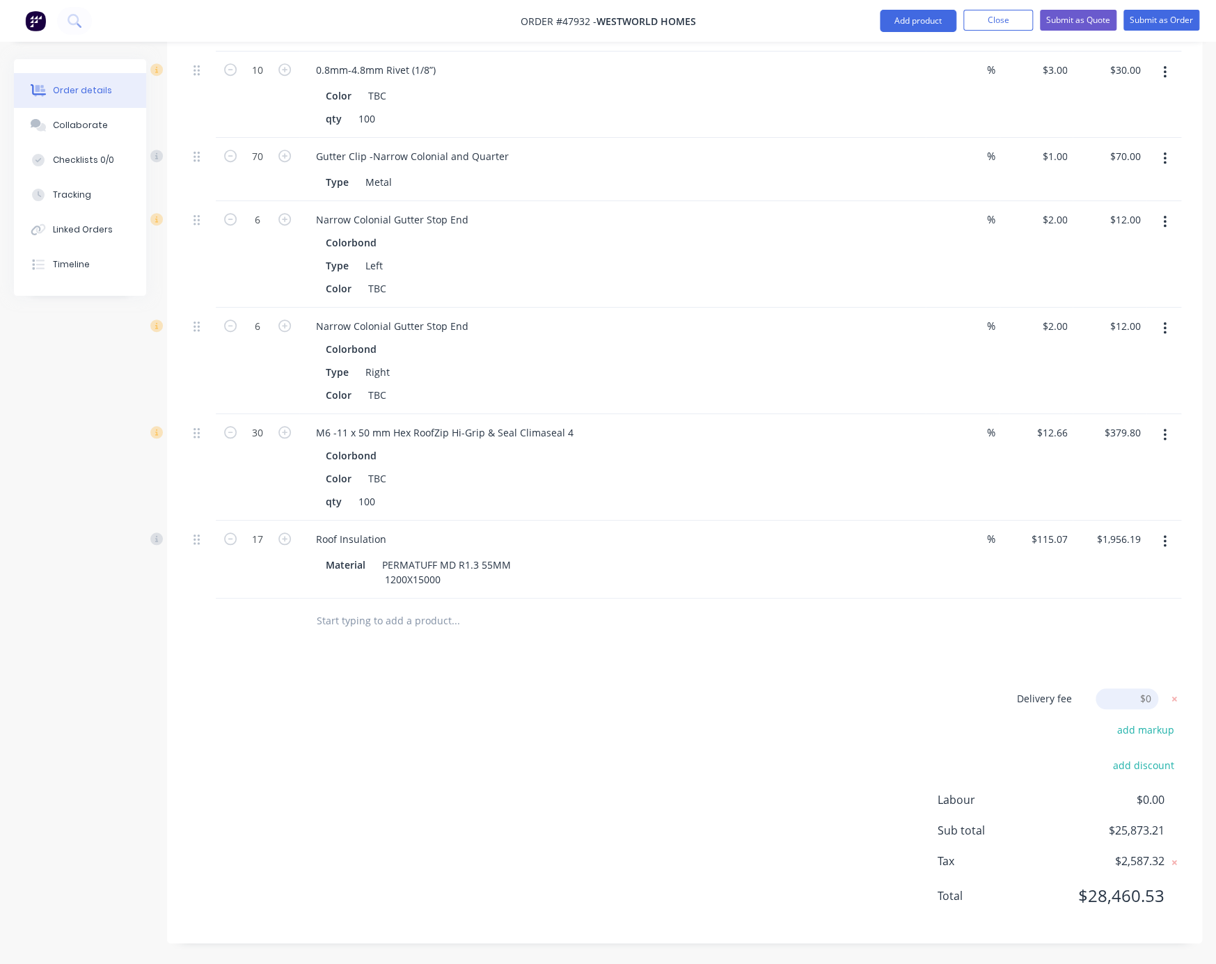
scroll to position [3758, 0]
click input "submit" at bounding box center [0, 0] width 0 height 0
click at [756, 725] on div "Delivery fee $1,200.00 add markup add discount Labour $0.00 Sub total $27,073.2…" at bounding box center [684, 806] width 993 height 231
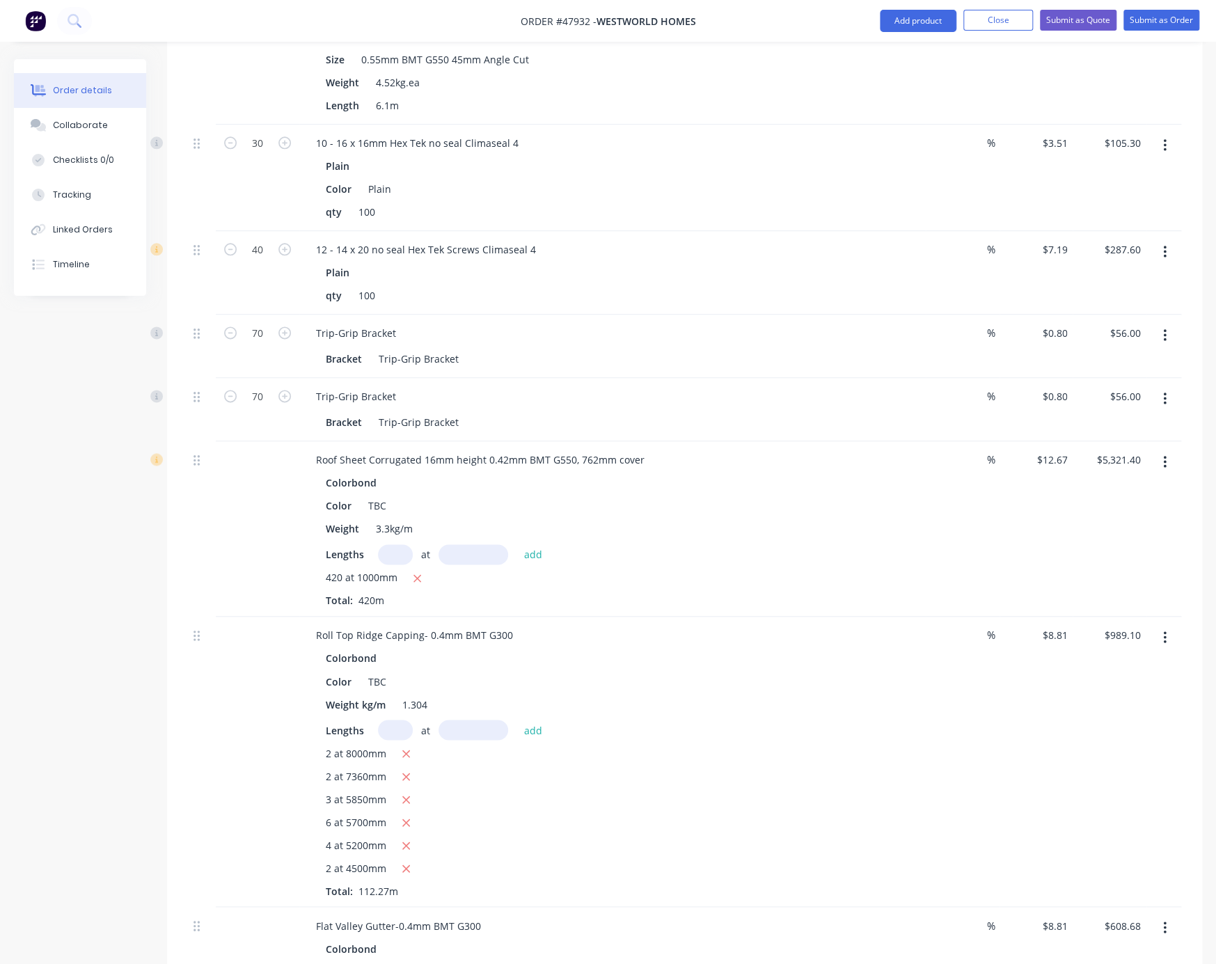
scroll to position [832, 0]
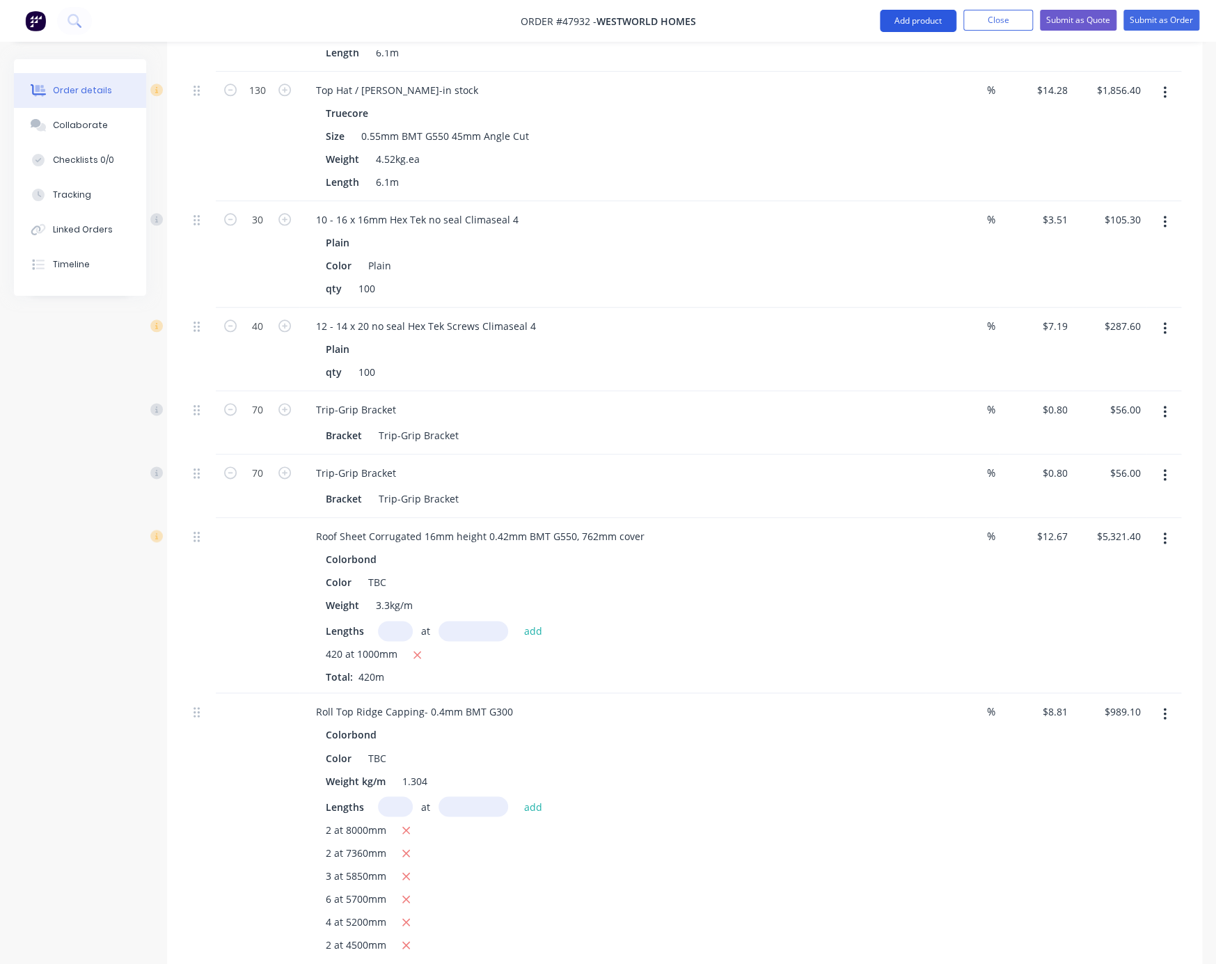
click at [908, 20] on button "Add product" at bounding box center [918, 21] width 77 height 22
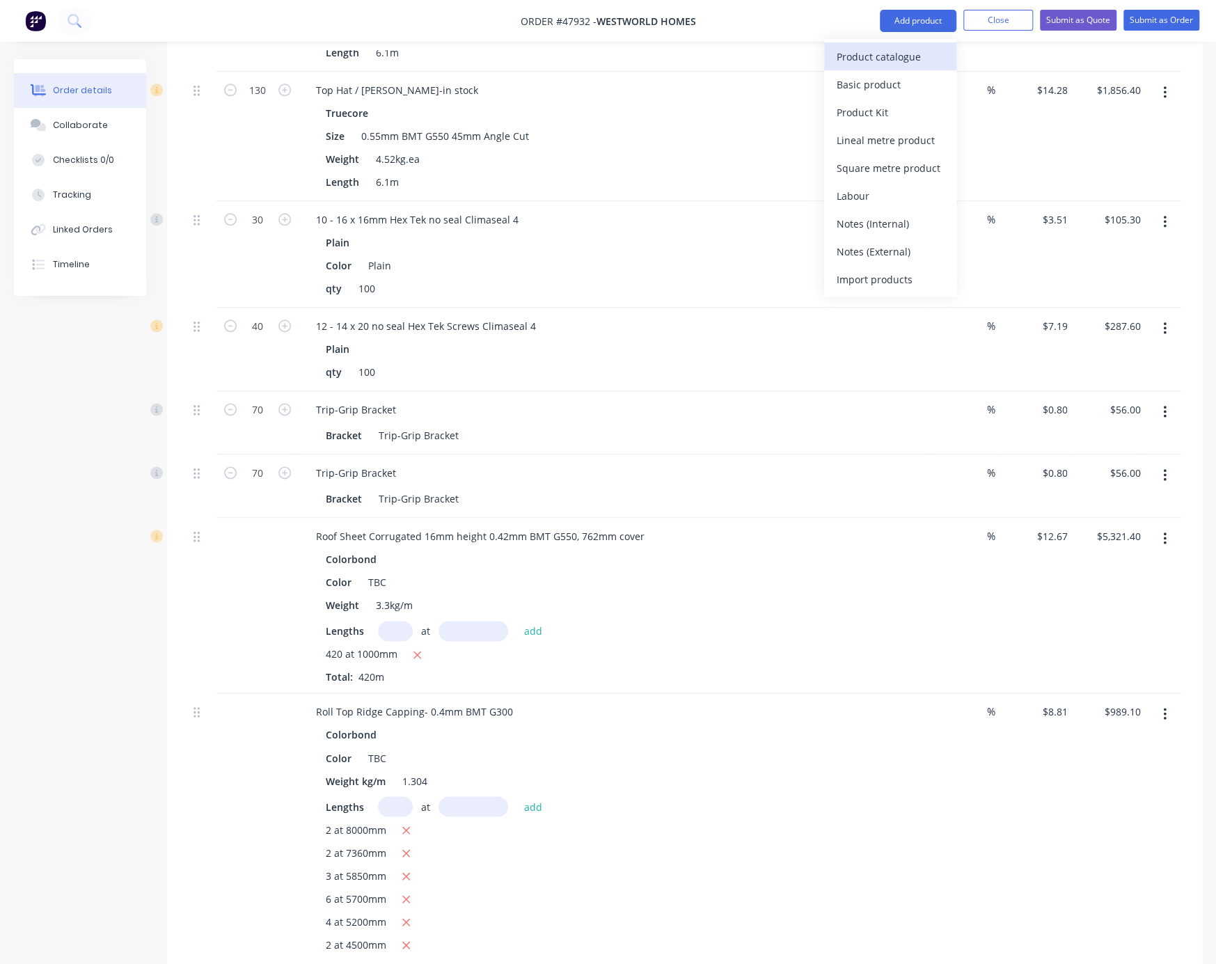
click at [878, 47] on div "Product catalogue" at bounding box center [890, 57] width 107 height 20
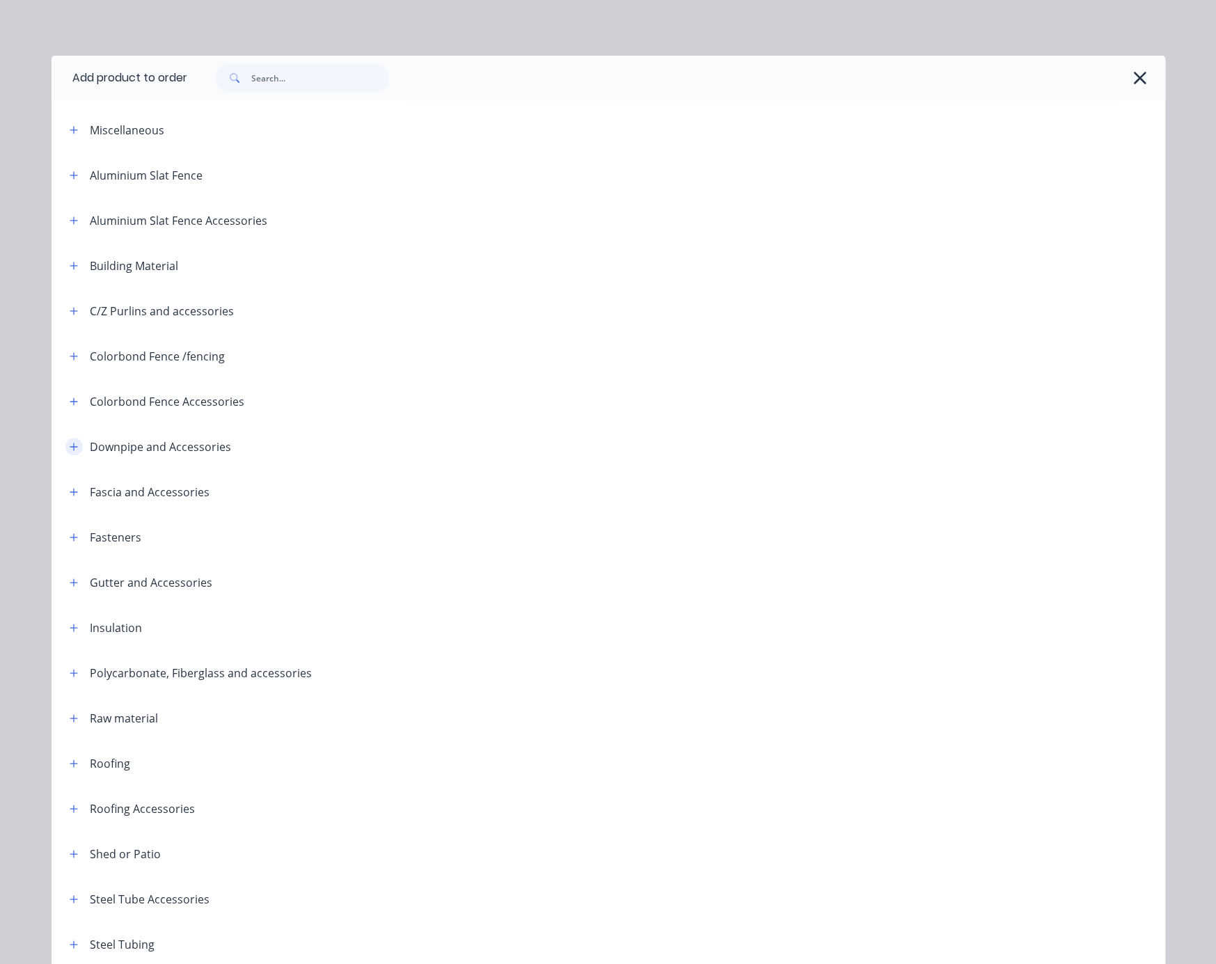
click at [65, 455] on button "button" at bounding box center [73, 446] width 17 height 17
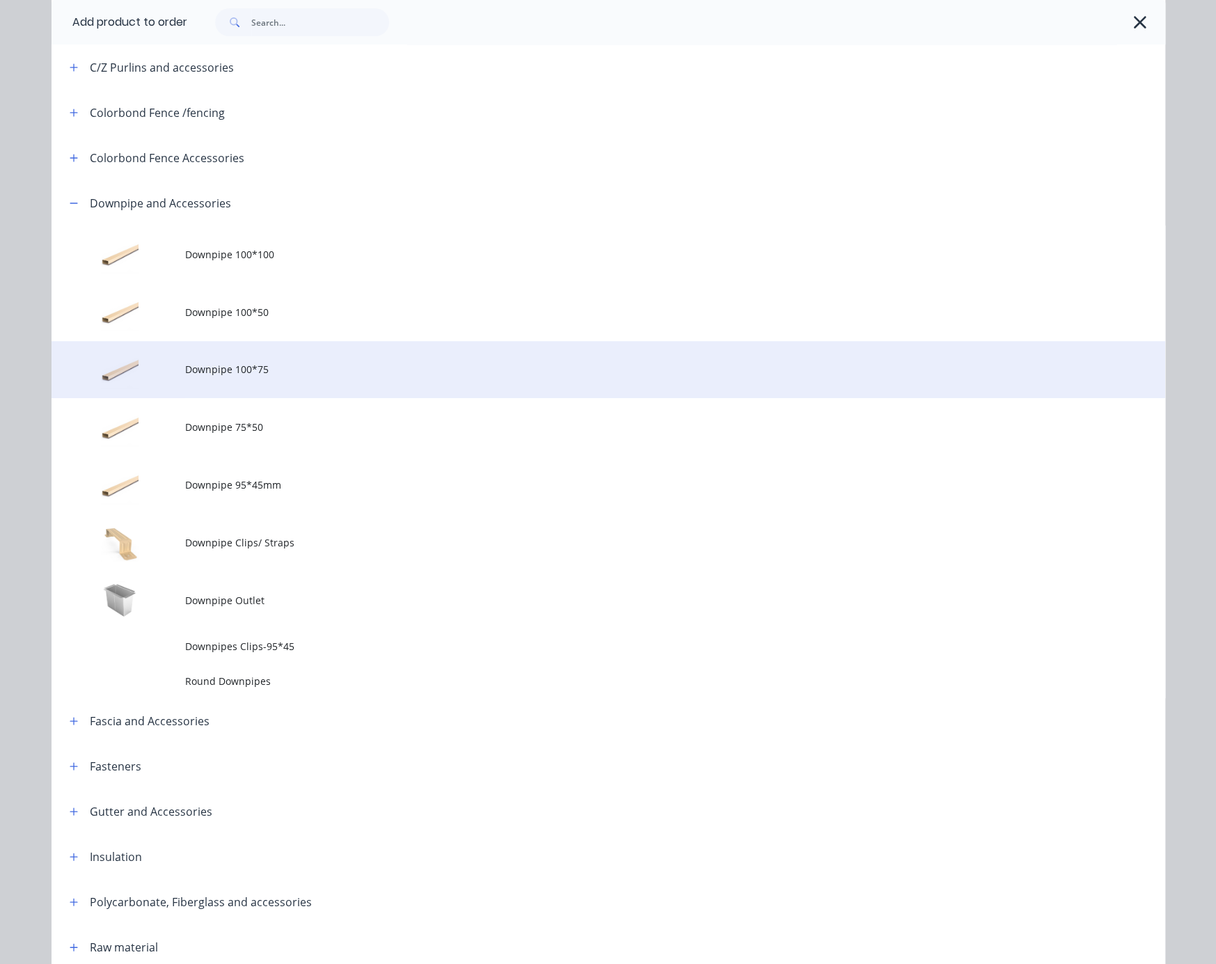
scroll to position [487, 0]
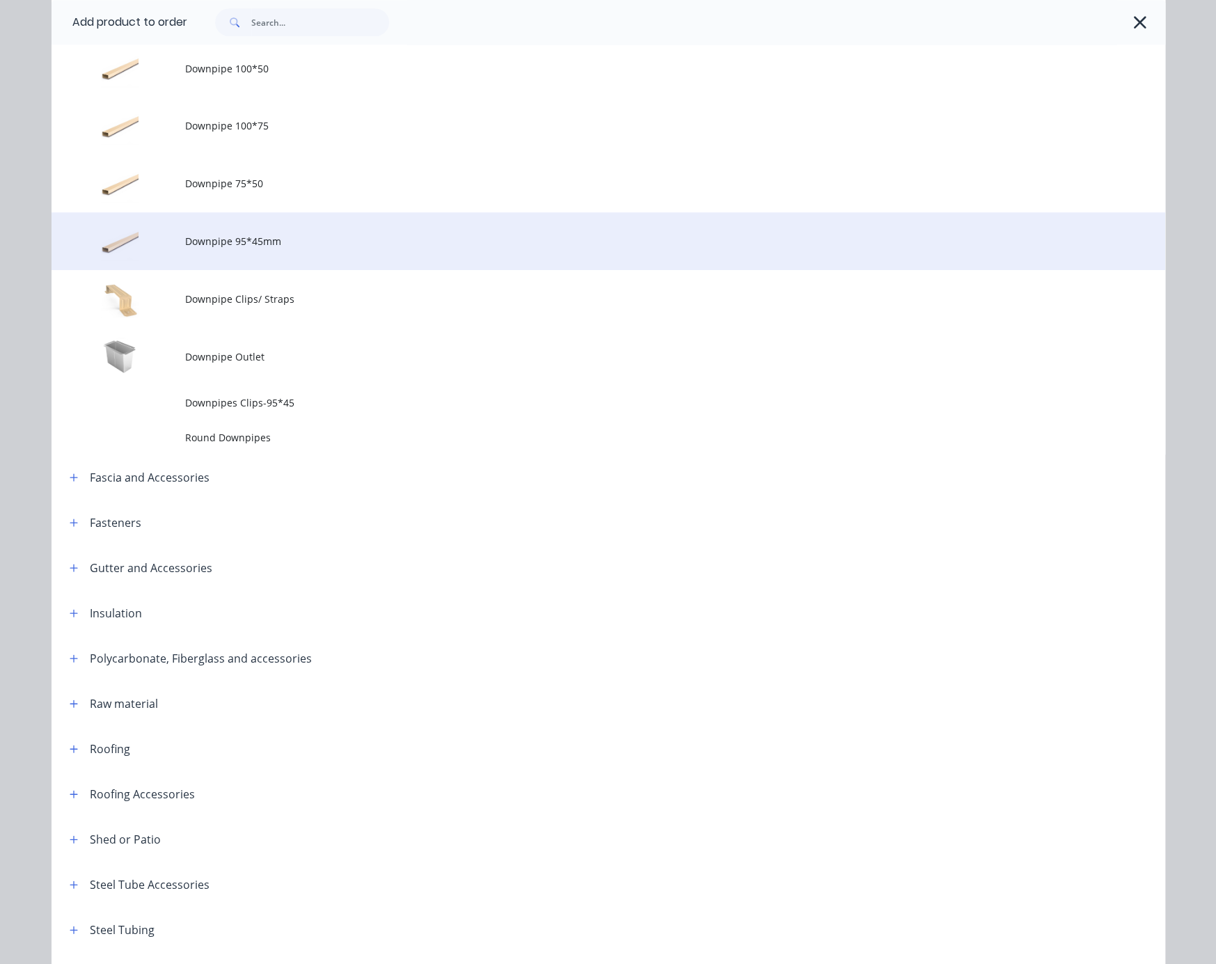
click at [304, 267] on td "Downpipe 95*45mm" at bounding box center [675, 241] width 980 height 58
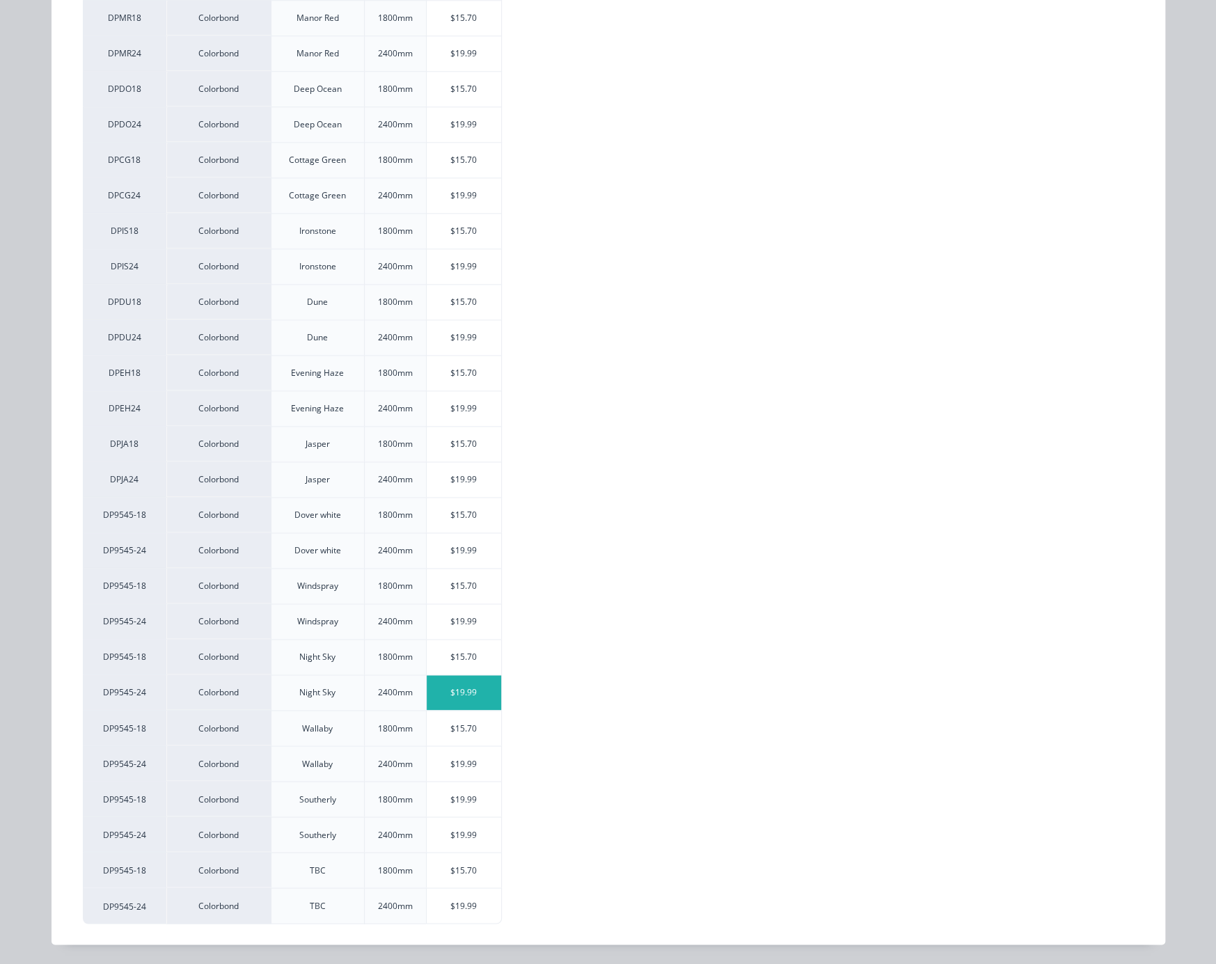
scroll to position [1564, 0]
drag, startPoint x: 464, startPoint y: 864, endPoint x: 449, endPoint y: 846, distance: 23.3
click at [464, 862] on div "$15.70" at bounding box center [464, 870] width 74 height 35
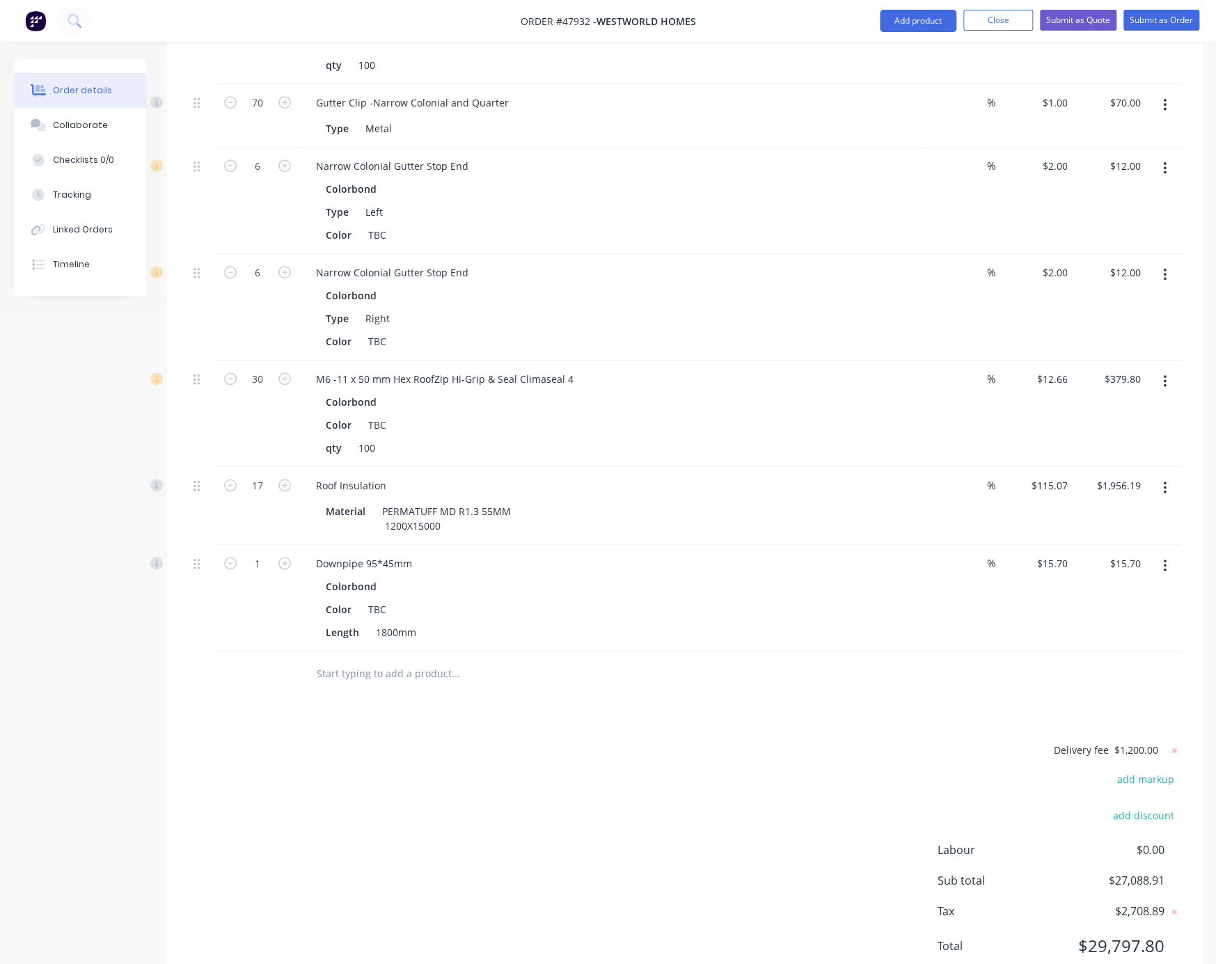
scroll to position [3868, 0]
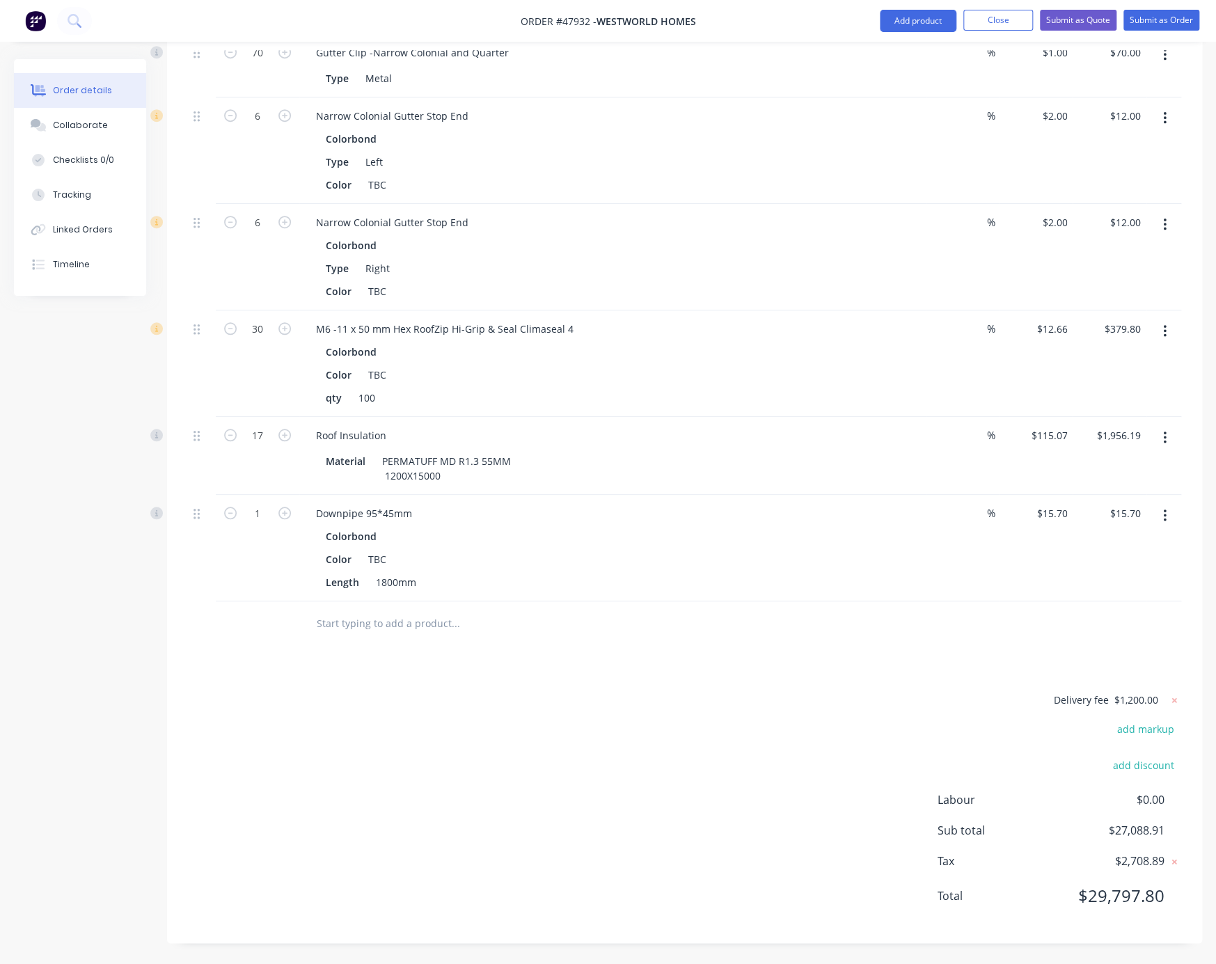
drag, startPoint x: 452, startPoint y: 680, endPoint x: 363, endPoint y: 605, distance: 116.0
click at [537, 763] on div "Delivery fee $1,200.00 add markup add discount Labour $0.00 Sub total $27,088.9…" at bounding box center [684, 806] width 993 height 231
click at [902, 20] on button "Add product" at bounding box center [918, 21] width 77 height 22
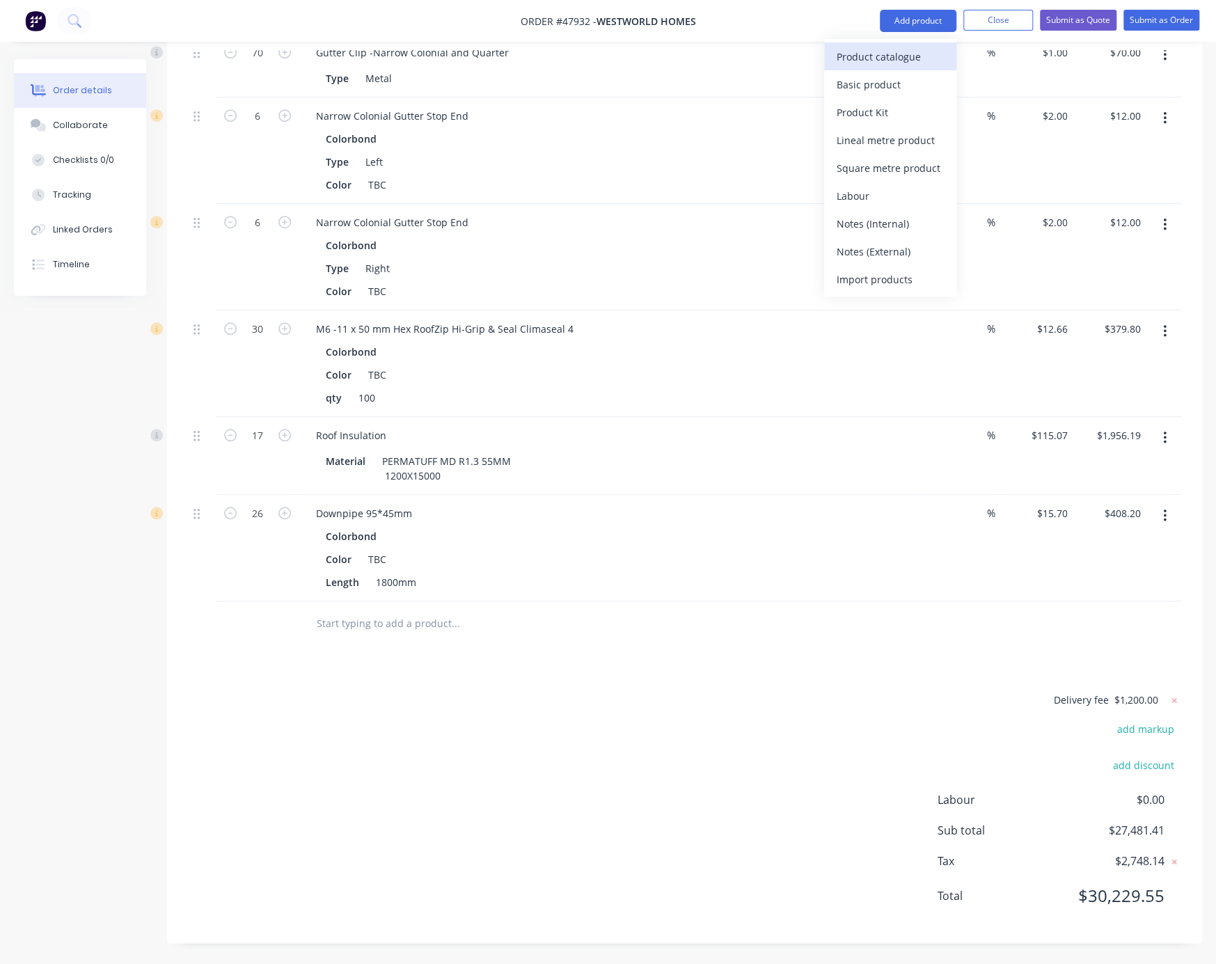
click at [895, 47] on div "Product catalogue" at bounding box center [890, 57] width 107 height 20
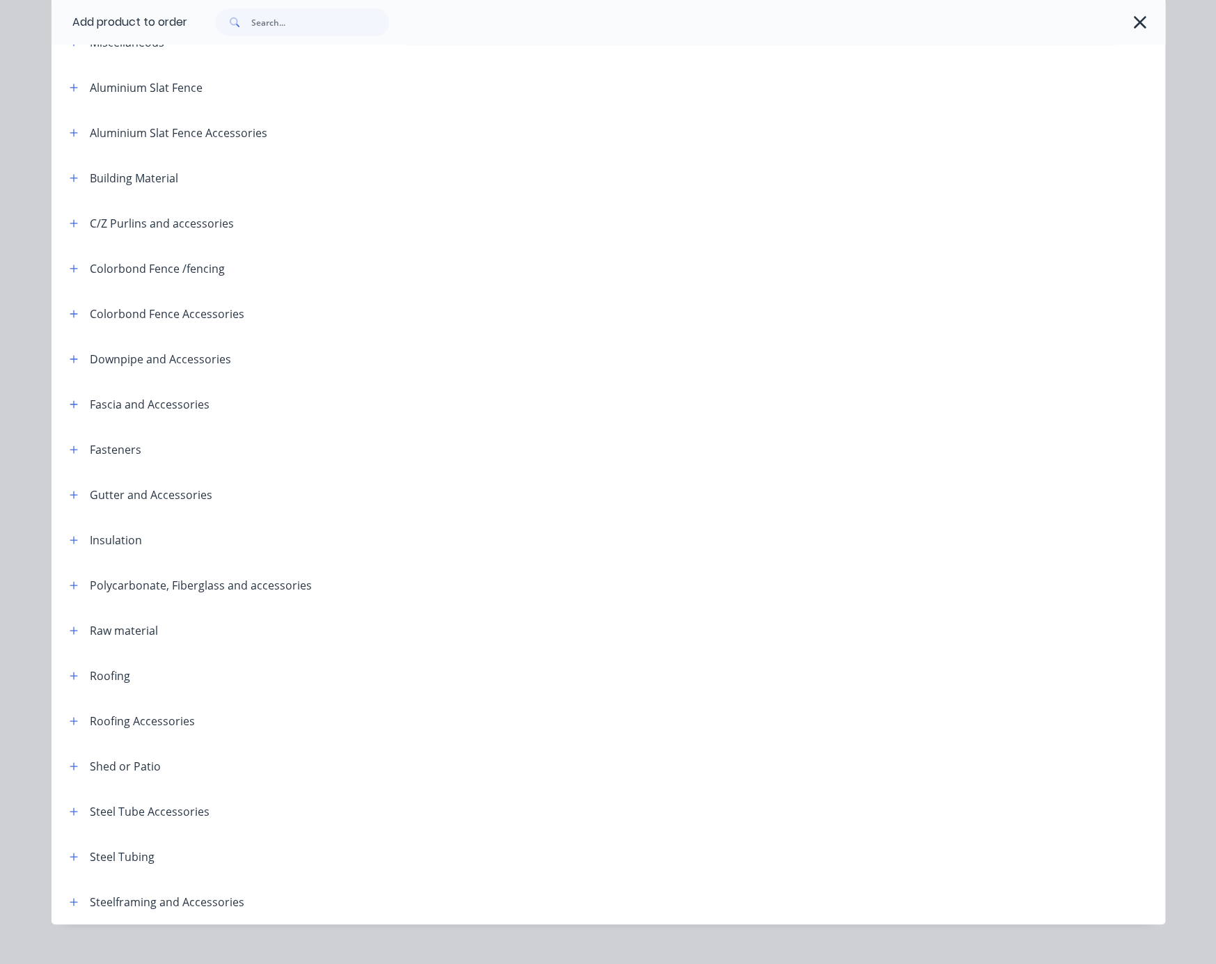
scroll to position [175, 0]
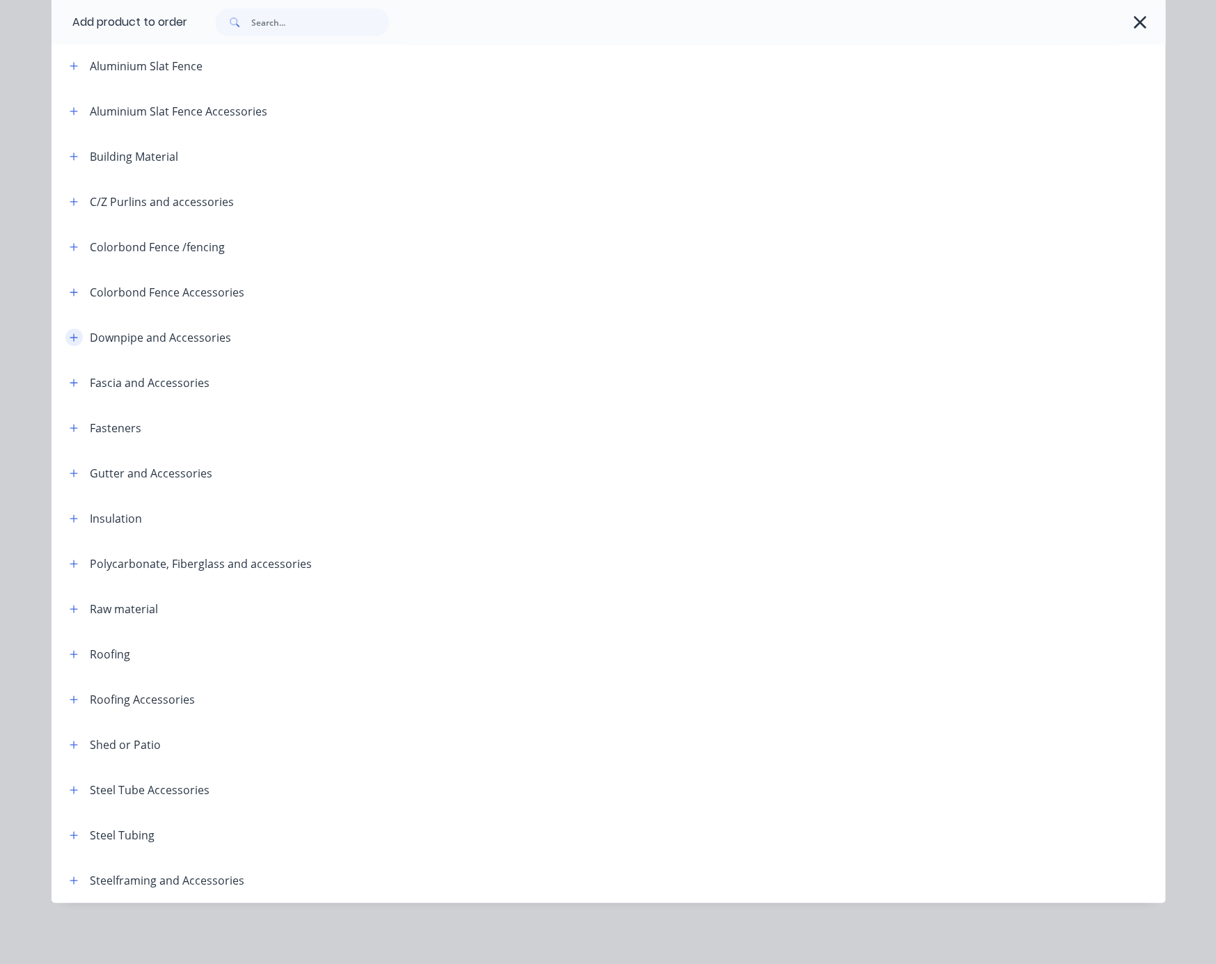
click at [68, 329] on button "button" at bounding box center [73, 337] width 17 height 17
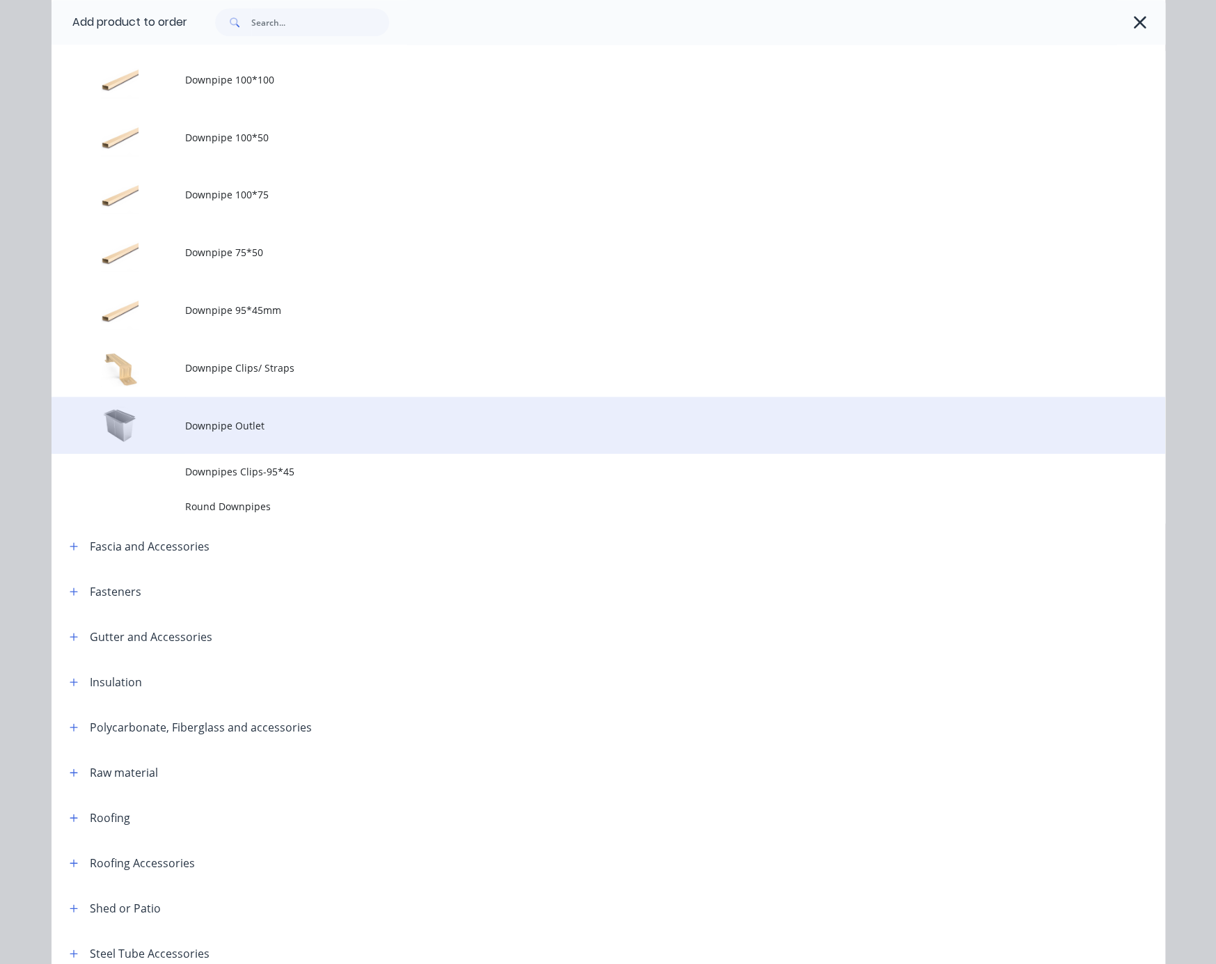
scroll to position [420, 0]
click at [295, 432] on span "Downpipe Outlet" at bounding box center [577, 424] width 784 height 15
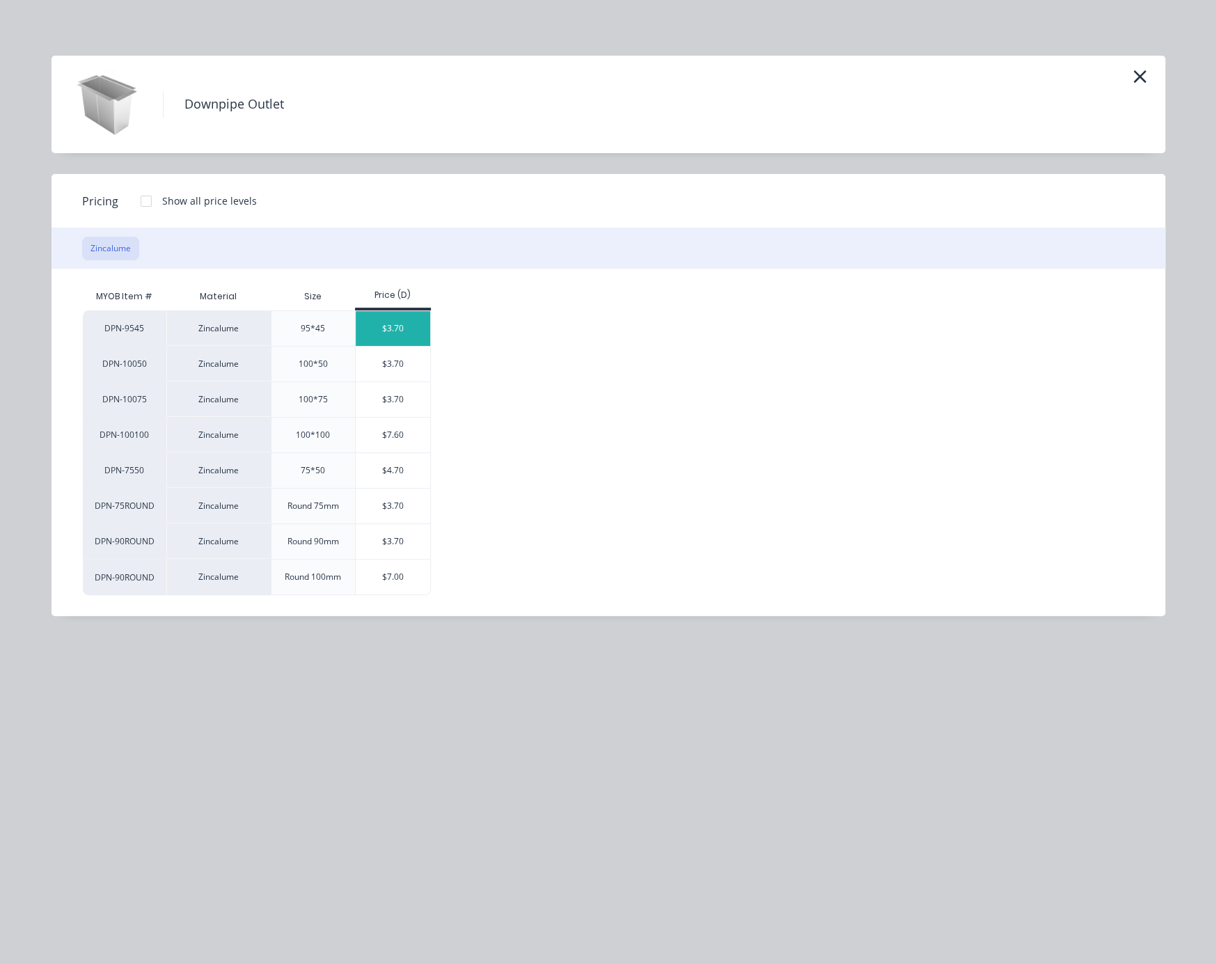
click at [401, 346] on div "$3.70" at bounding box center [393, 328] width 74 height 35
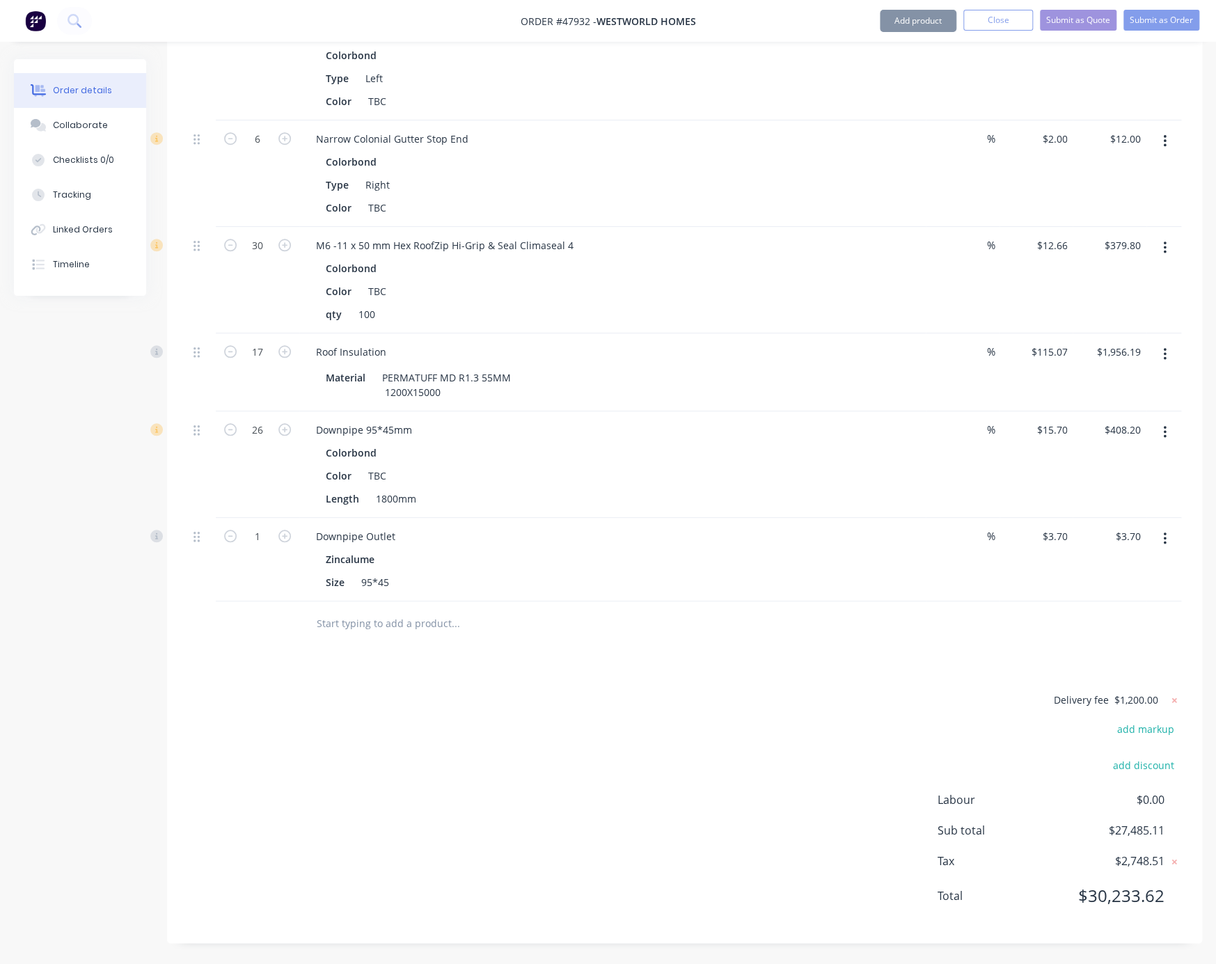
click at [262, 601] on div "1" at bounding box center [258, 560] width 84 height 84
click at [560, 786] on div "Delivery fee $1,200.00 add markup add discount Labour $0.00 Sub total $27,529.5…" at bounding box center [684, 806] width 993 height 231
click at [913, 24] on button "Add product" at bounding box center [918, 21] width 77 height 22
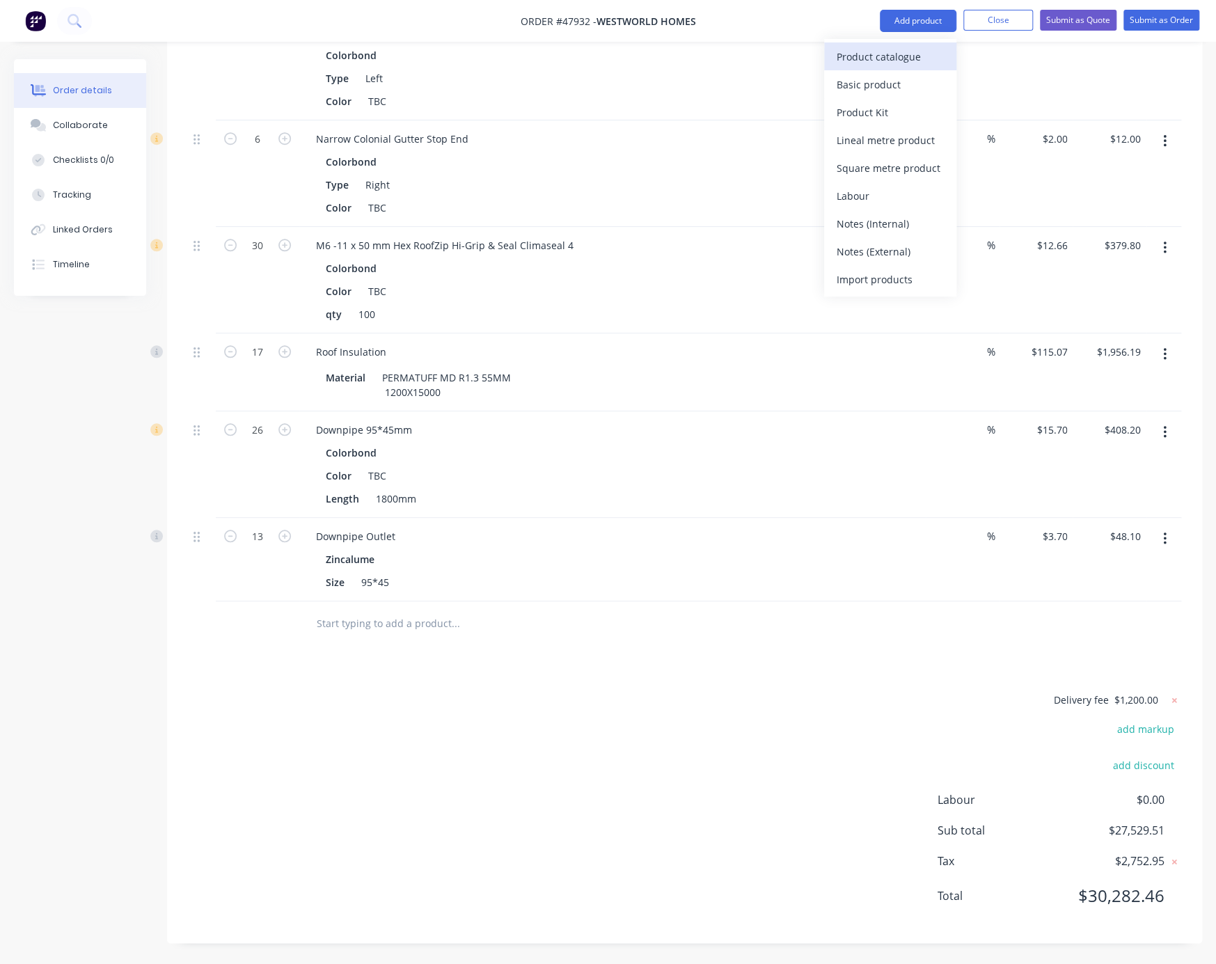
click at [903, 53] on div "Product catalogue" at bounding box center [890, 57] width 107 height 20
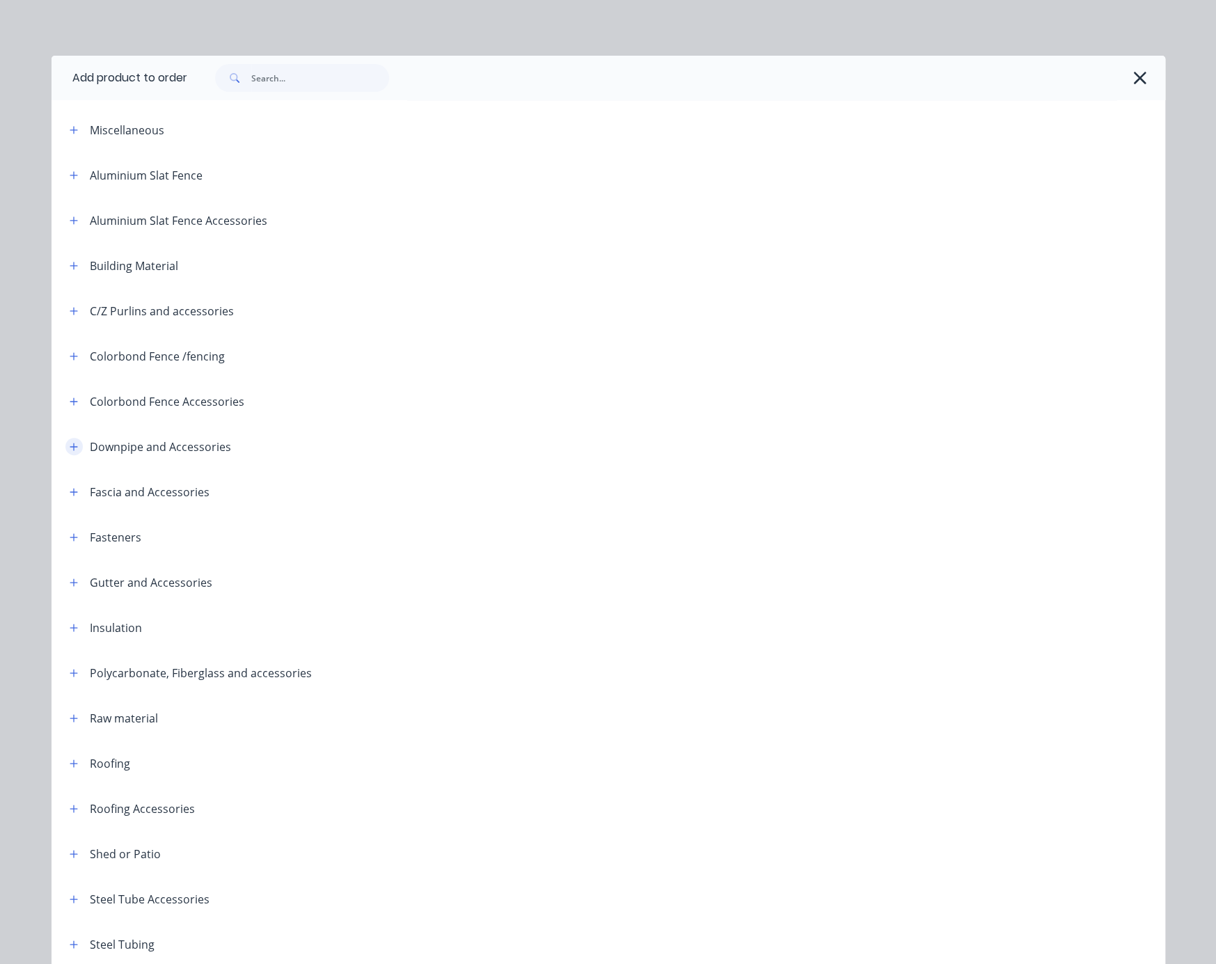
click at [67, 455] on button "button" at bounding box center [73, 446] width 17 height 17
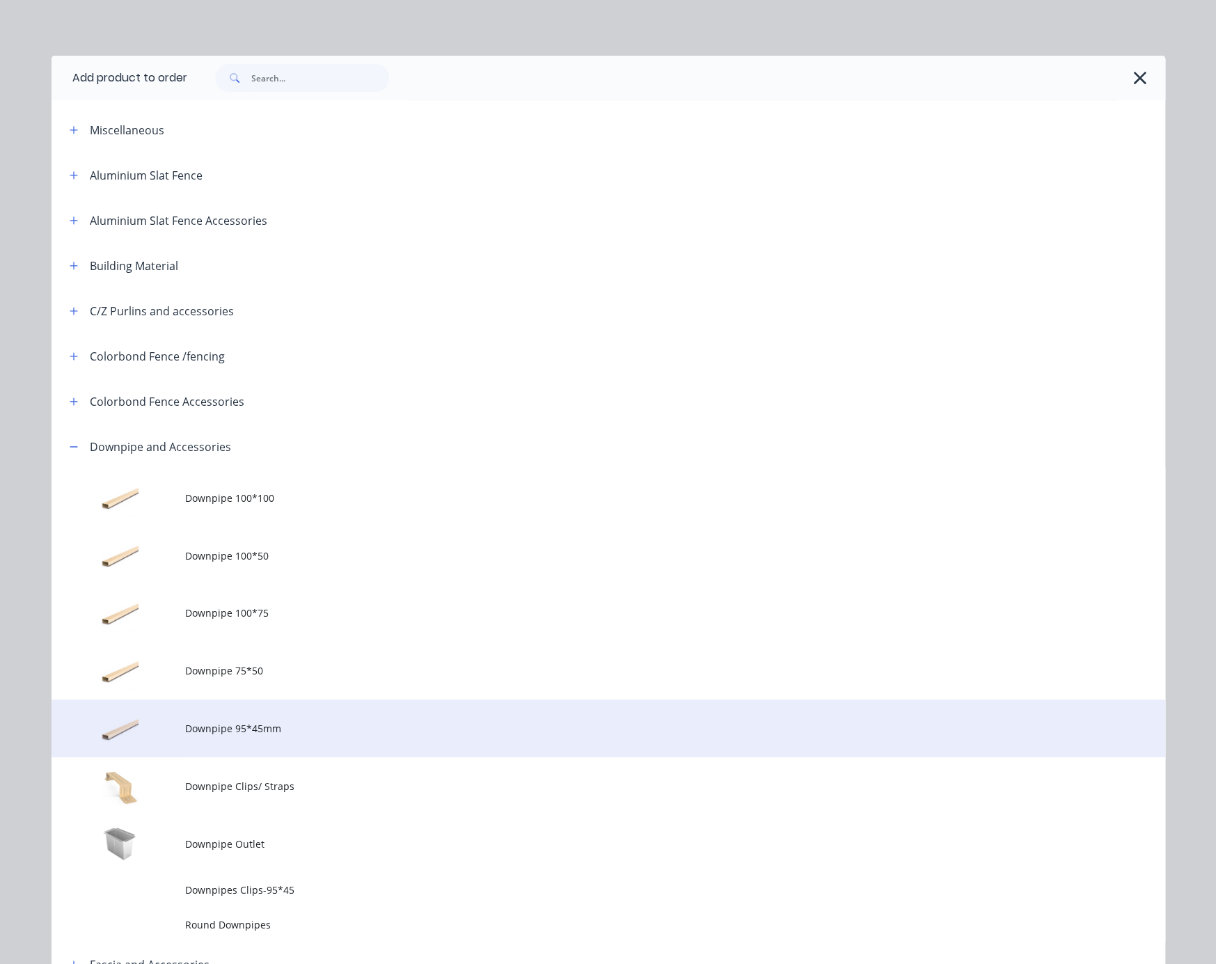
scroll to position [244, 0]
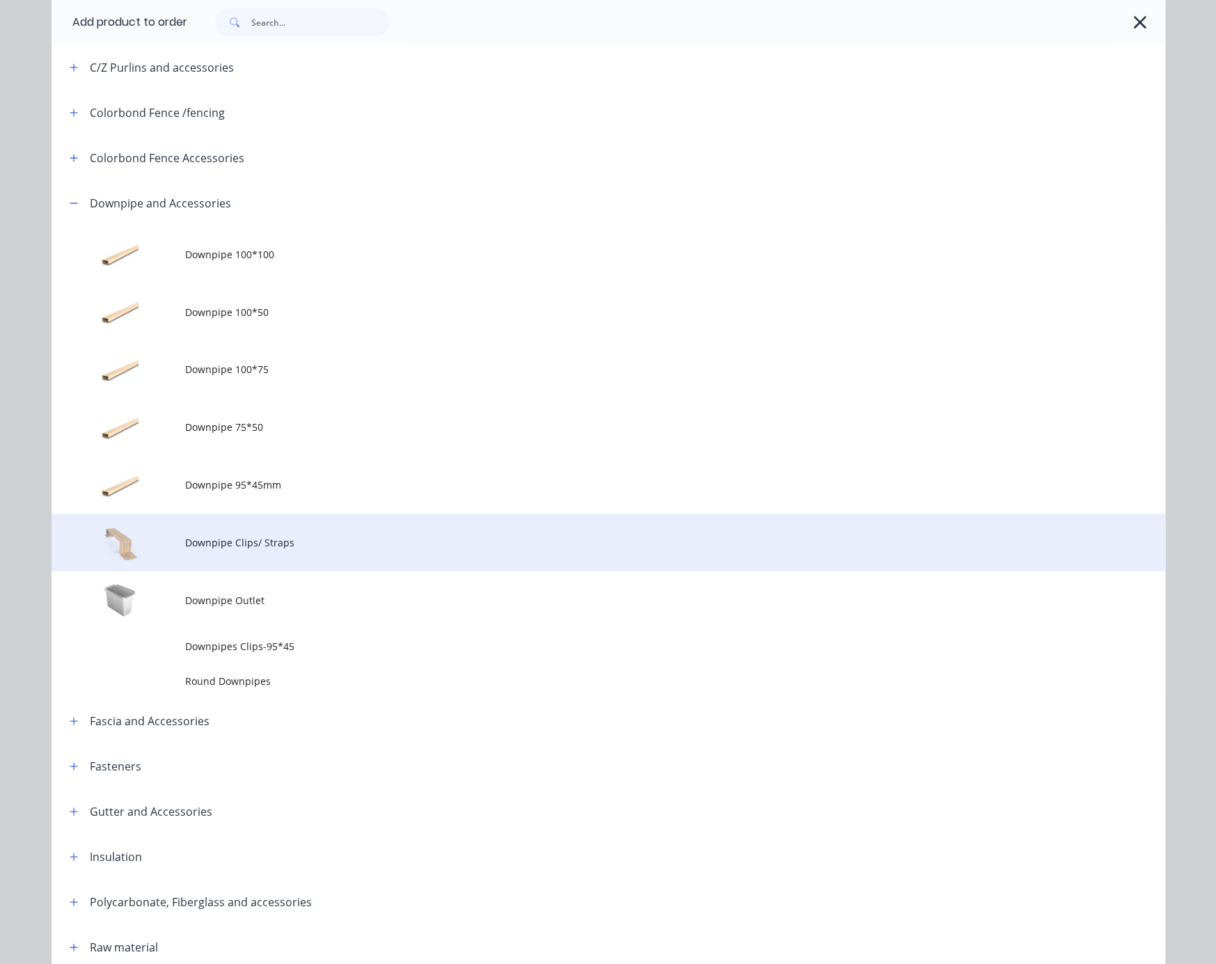
click at [297, 550] on span "Downpipe Clips/ Straps" at bounding box center [577, 542] width 784 height 15
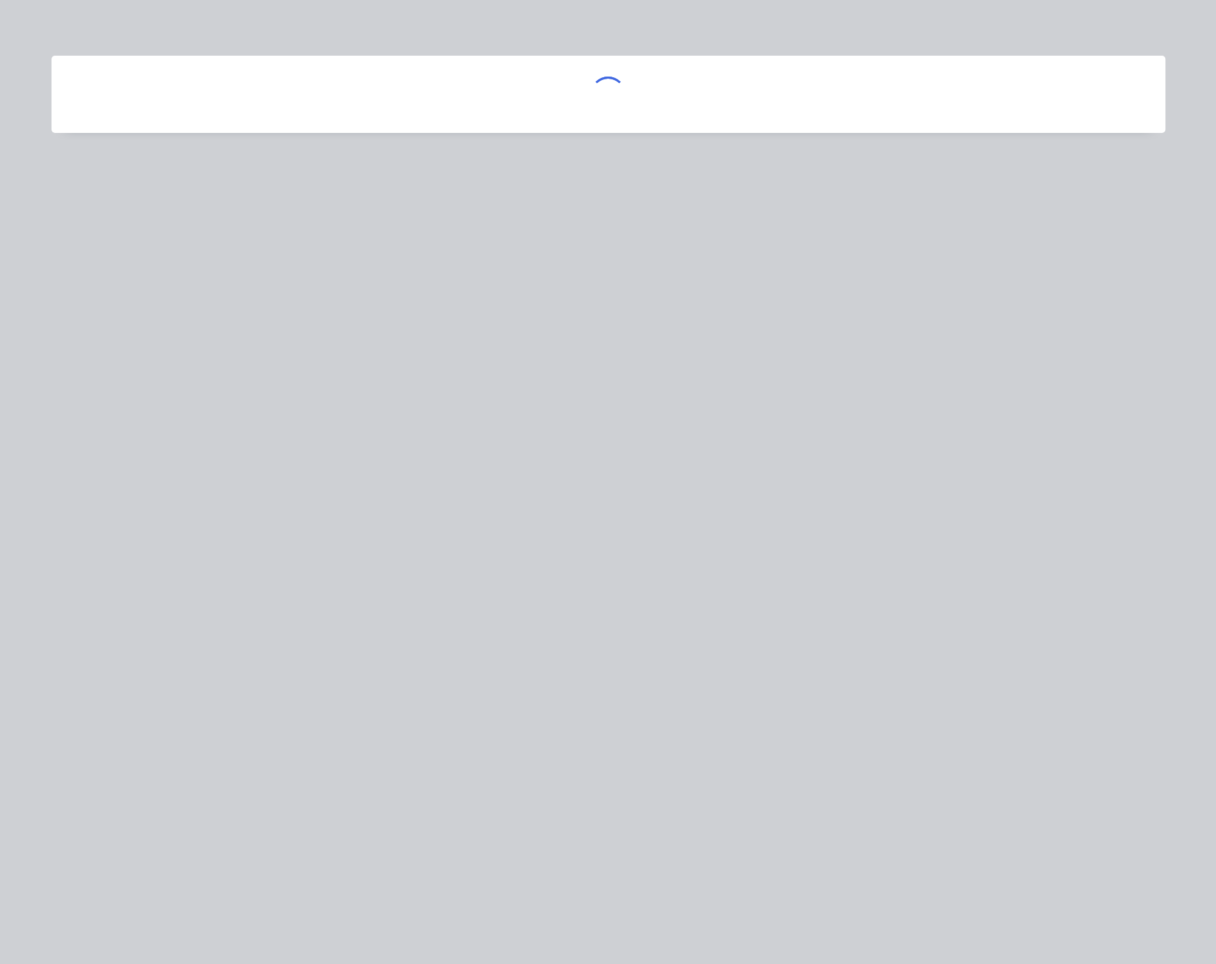
scroll to position [0, 0]
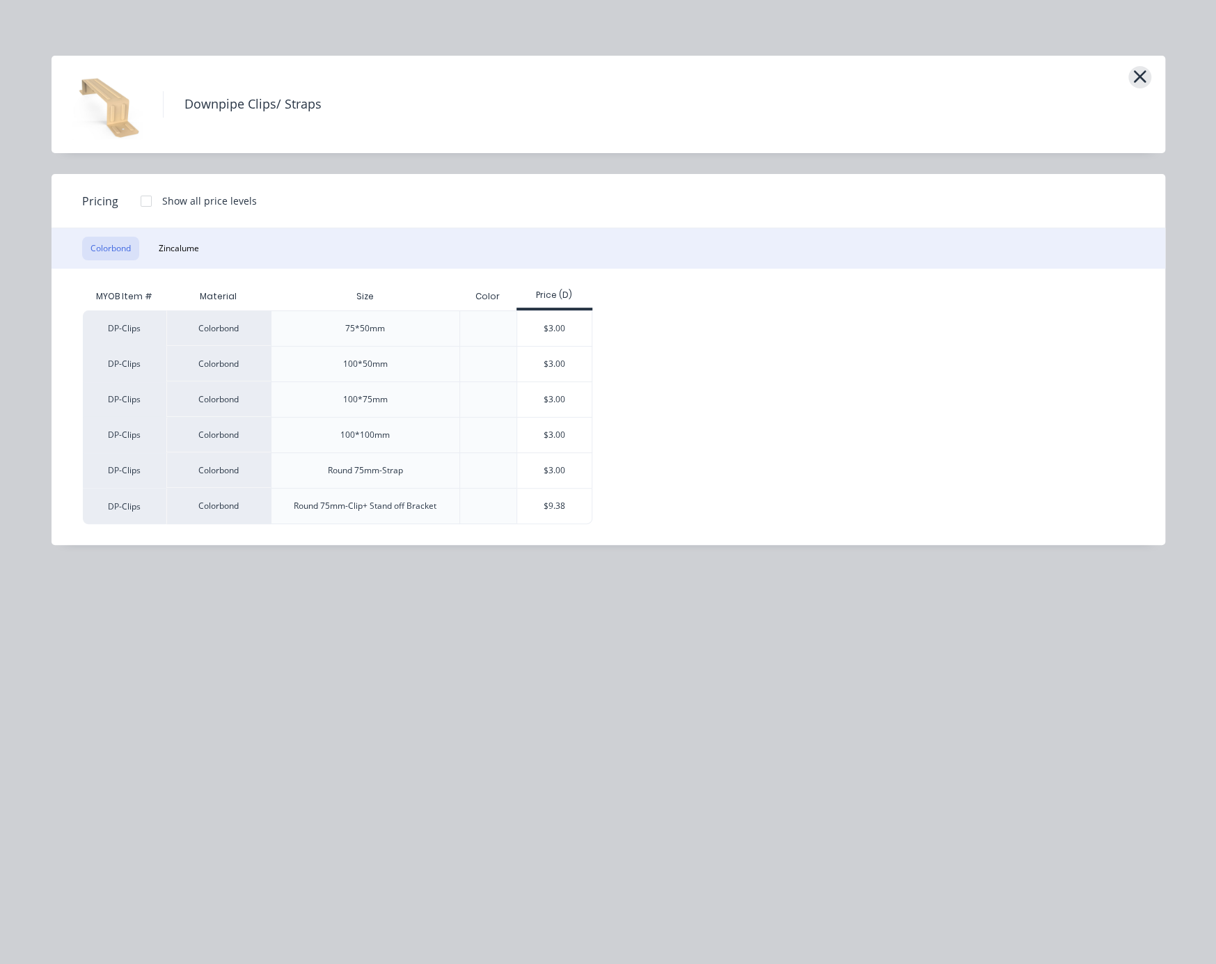
click at [970, 85] on icon "button" at bounding box center [1139, 76] width 15 height 19
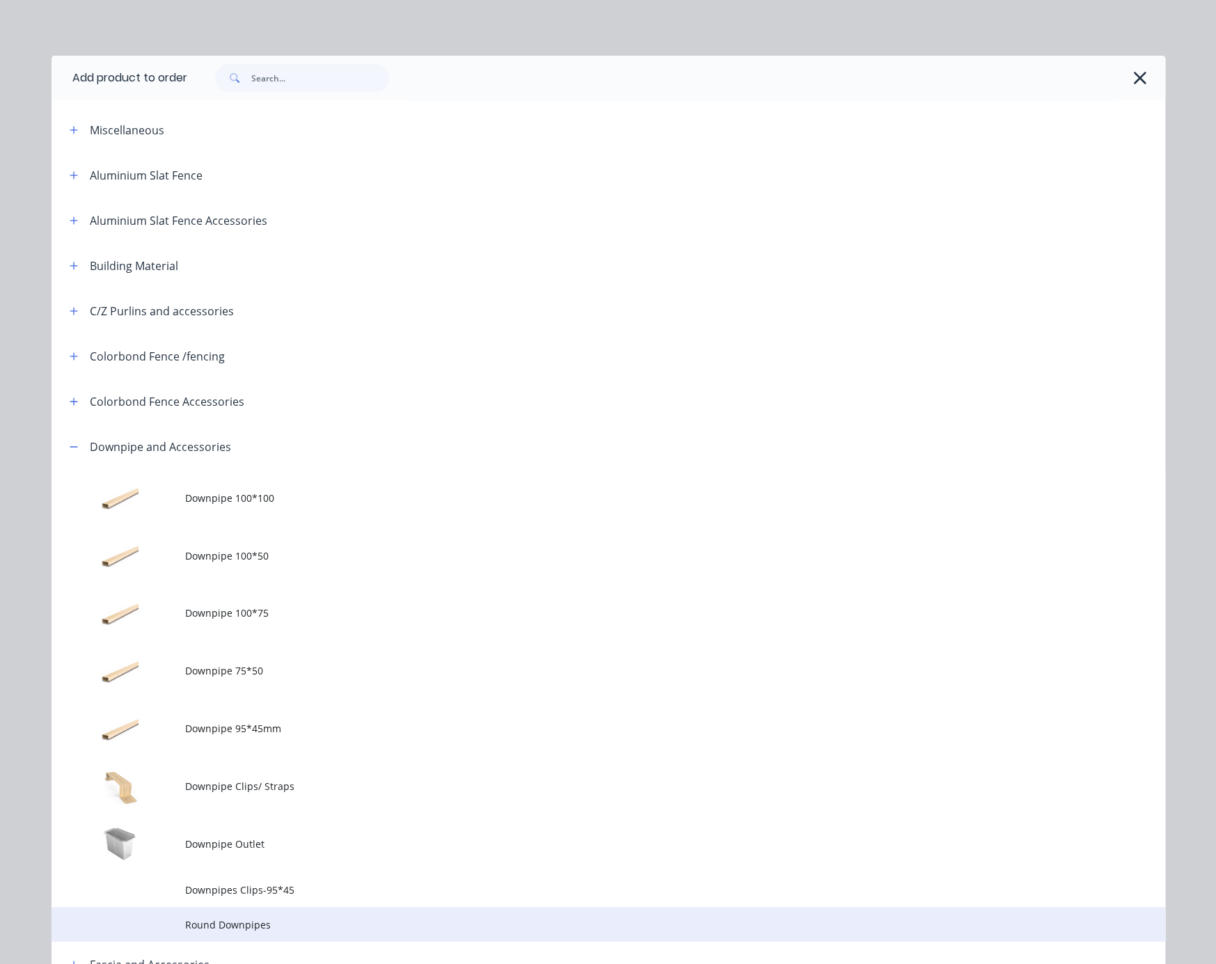
scroll to position [450, 0]
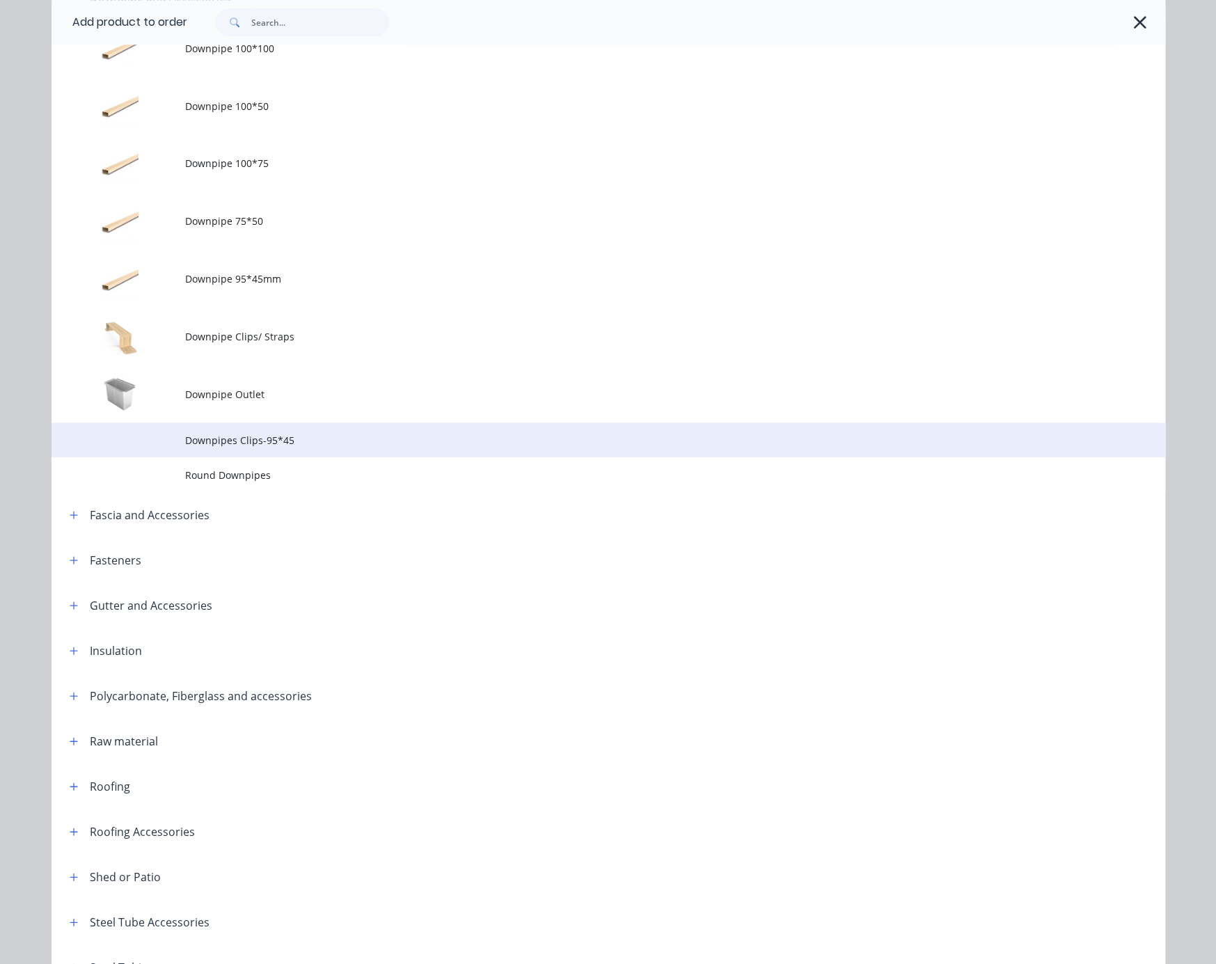
click at [268, 448] on span "Downpipes Clips-95*45" at bounding box center [577, 440] width 784 height 15
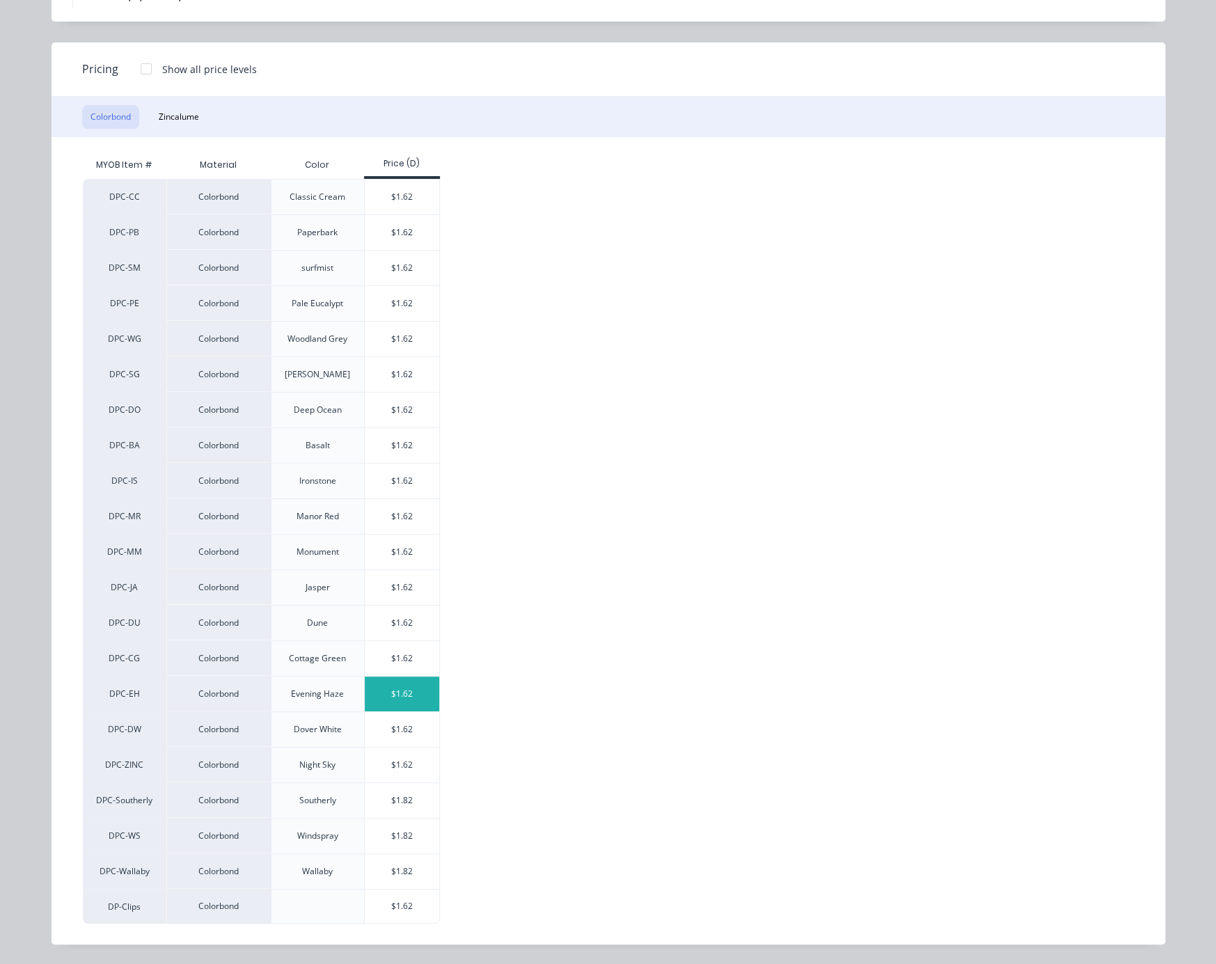
scroll to position [126, 0]
click at [405, 896] on div "$1.62" at bounding box center [402, 905] width 74 height 33
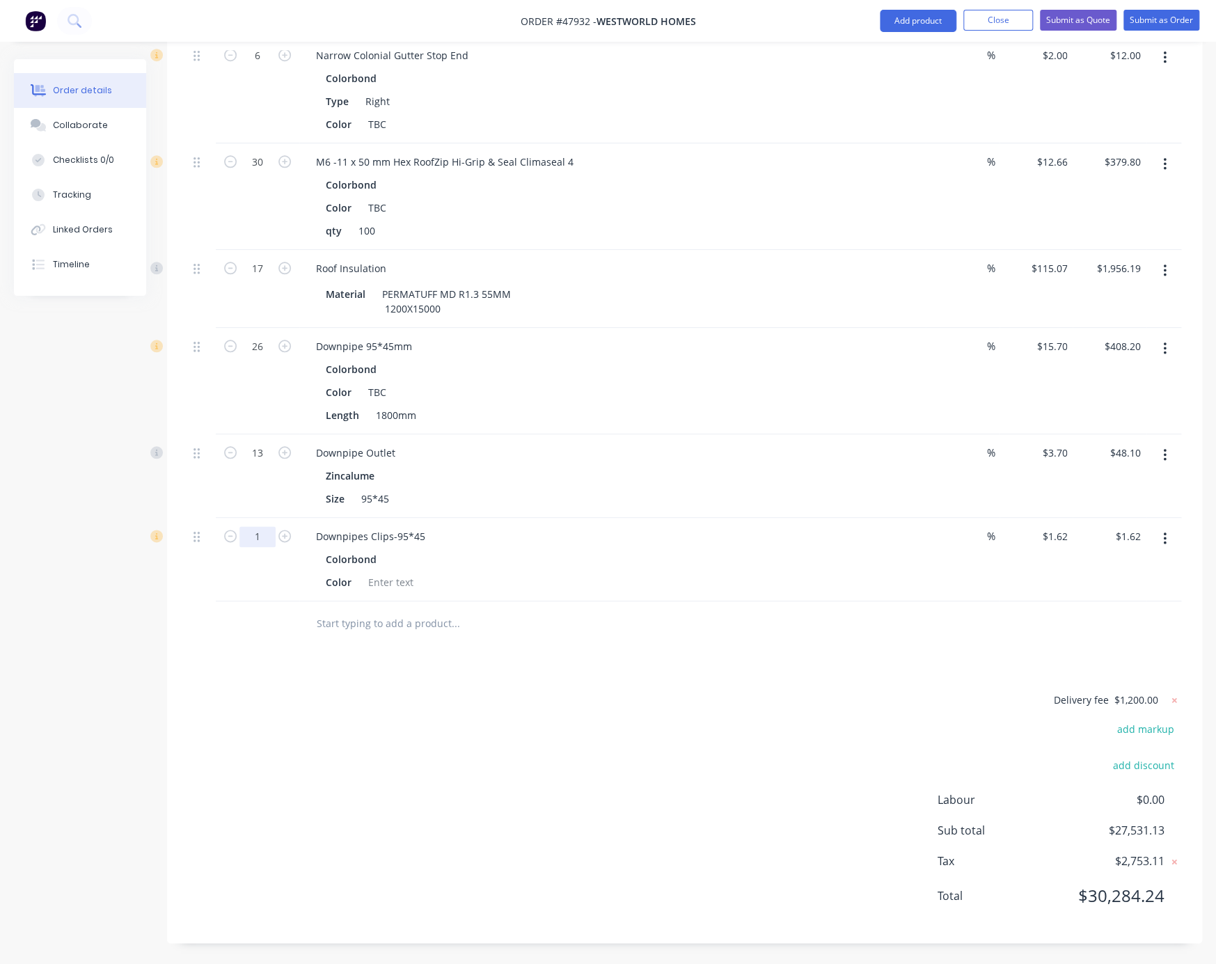
click at [911, 25] on button "Add product" at bounding box center [918, 21] width 77 height 22
click at [898, 58] on div "Product catalogue" at bounding box center [890, 57] width 107 height 20
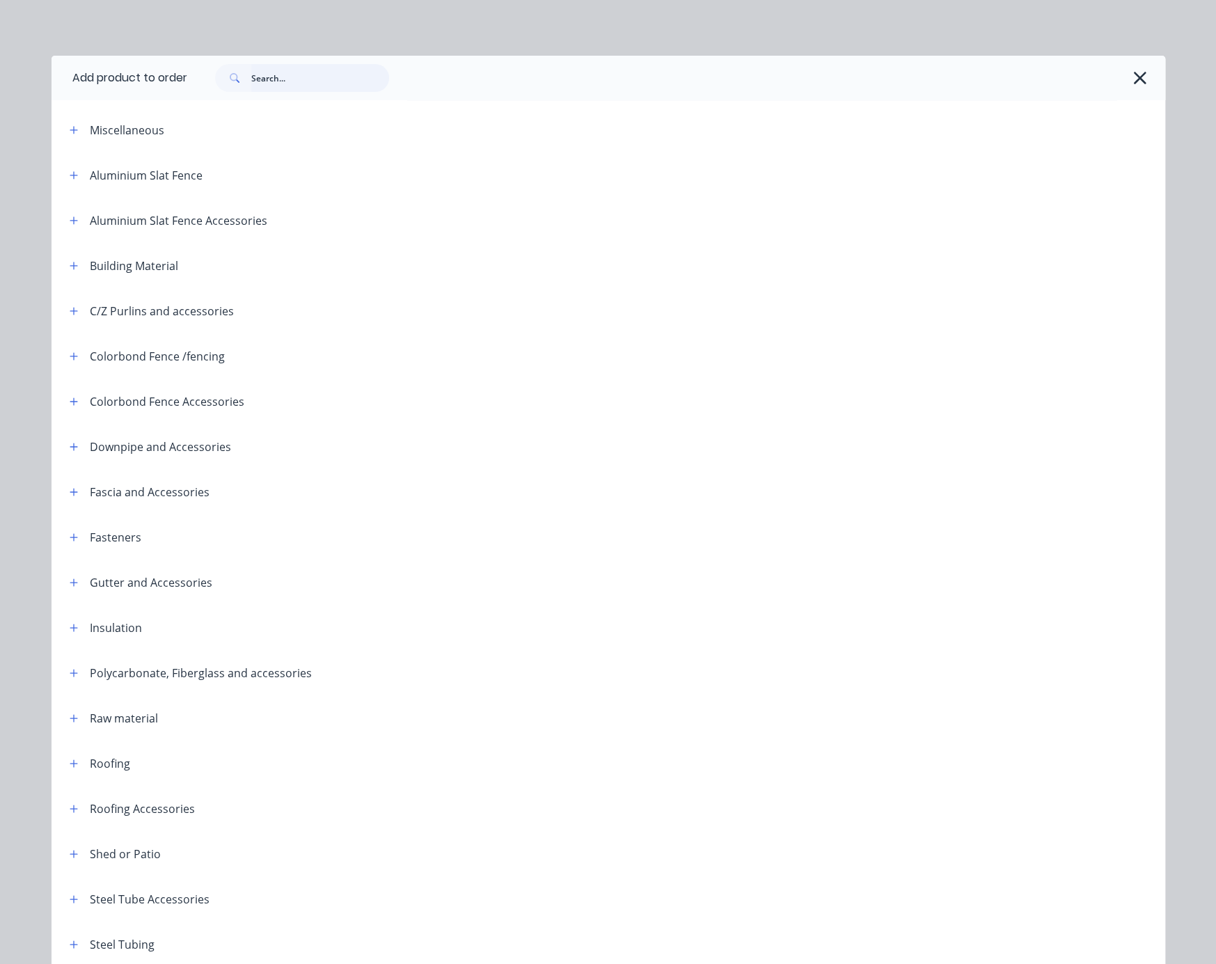
click at [313, 82] on input "text" at bounding box center [320, 78] width 138 height 28
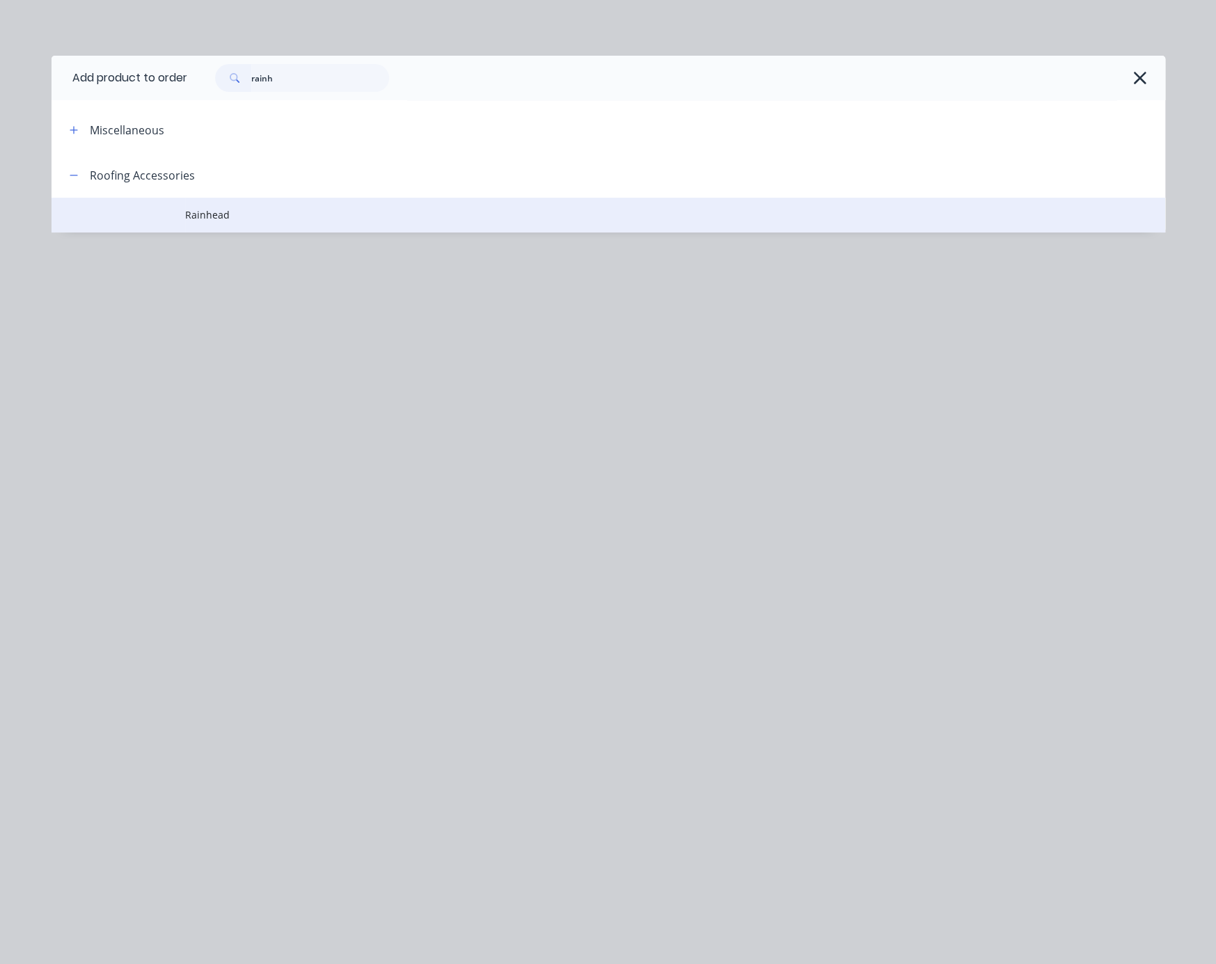
click at [251, 222] on span "Rainhead" at bounding box center [577, 214] width 784 height 15
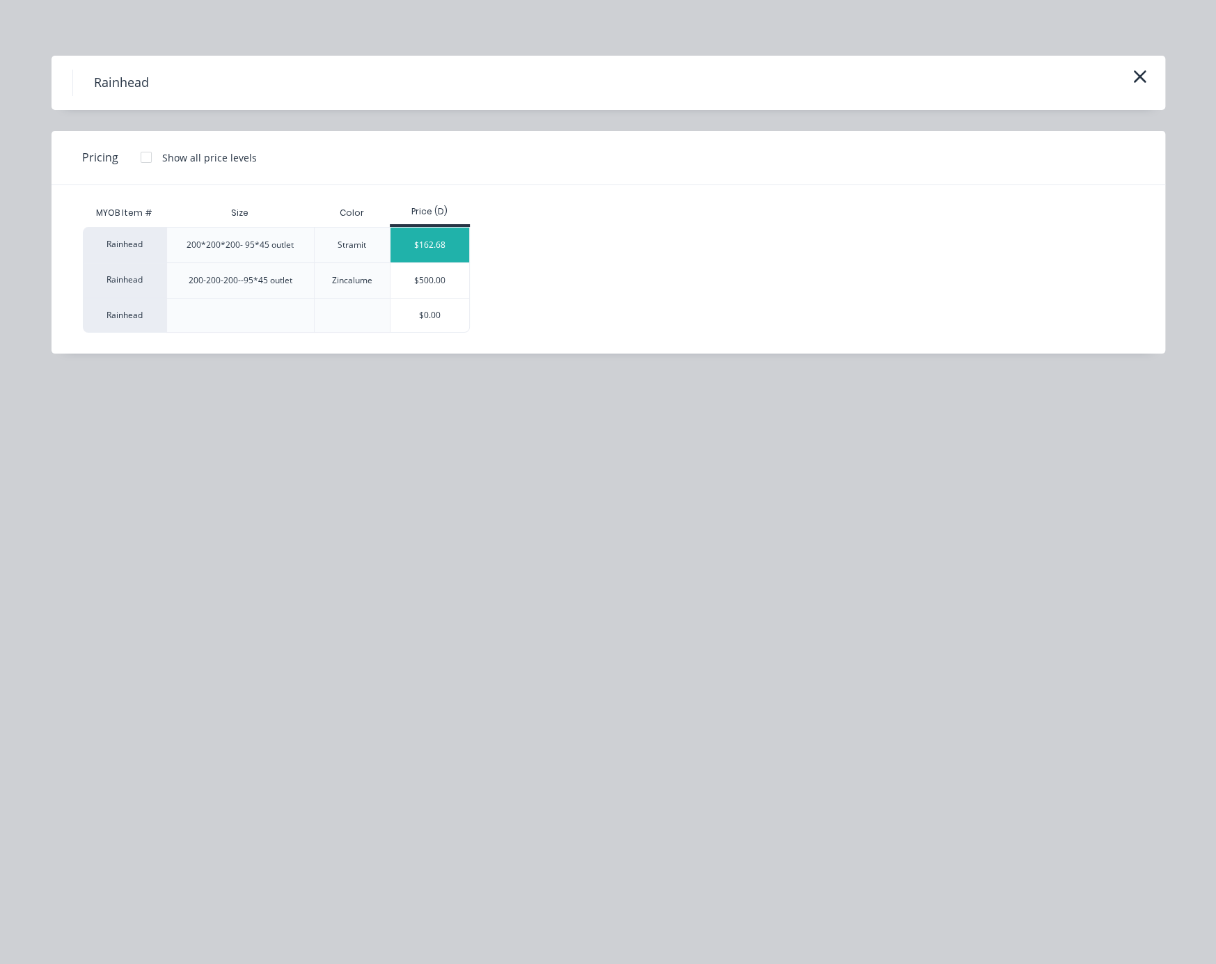
click at [448, 250] on div "$162.68" at bounding box center [429, 245] width 79 height 35
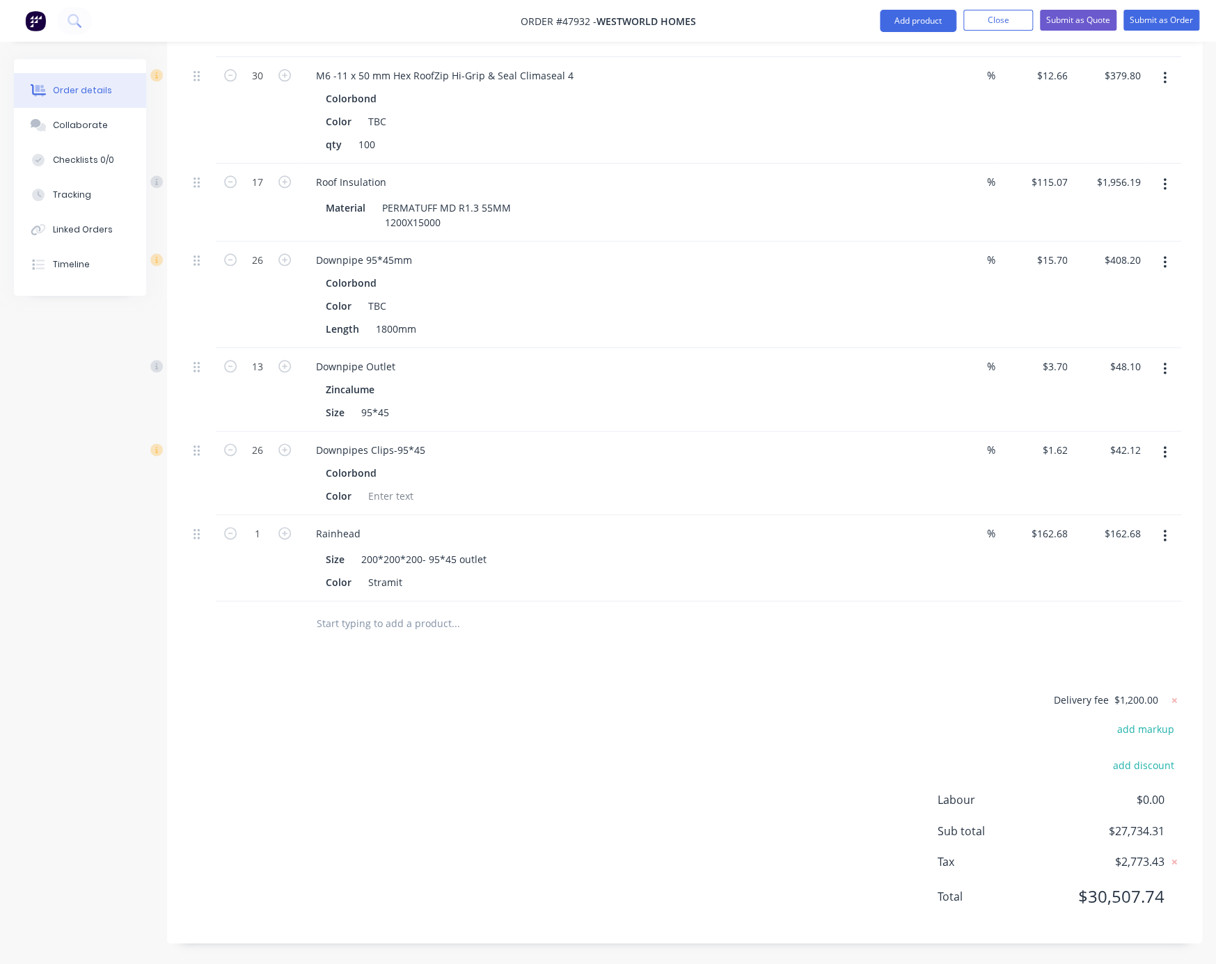
scroll to position [4137, 0]
click at [970, 523] on input "162.68" at bounding box center [1050, 533] width 43 height 20
click at [594, 719] on div "Delivery fee $1,200.00 add markup add discount Labour $0.00 Sub total $27,821.6…" at bounding box center [684, 806] width 993 height 231
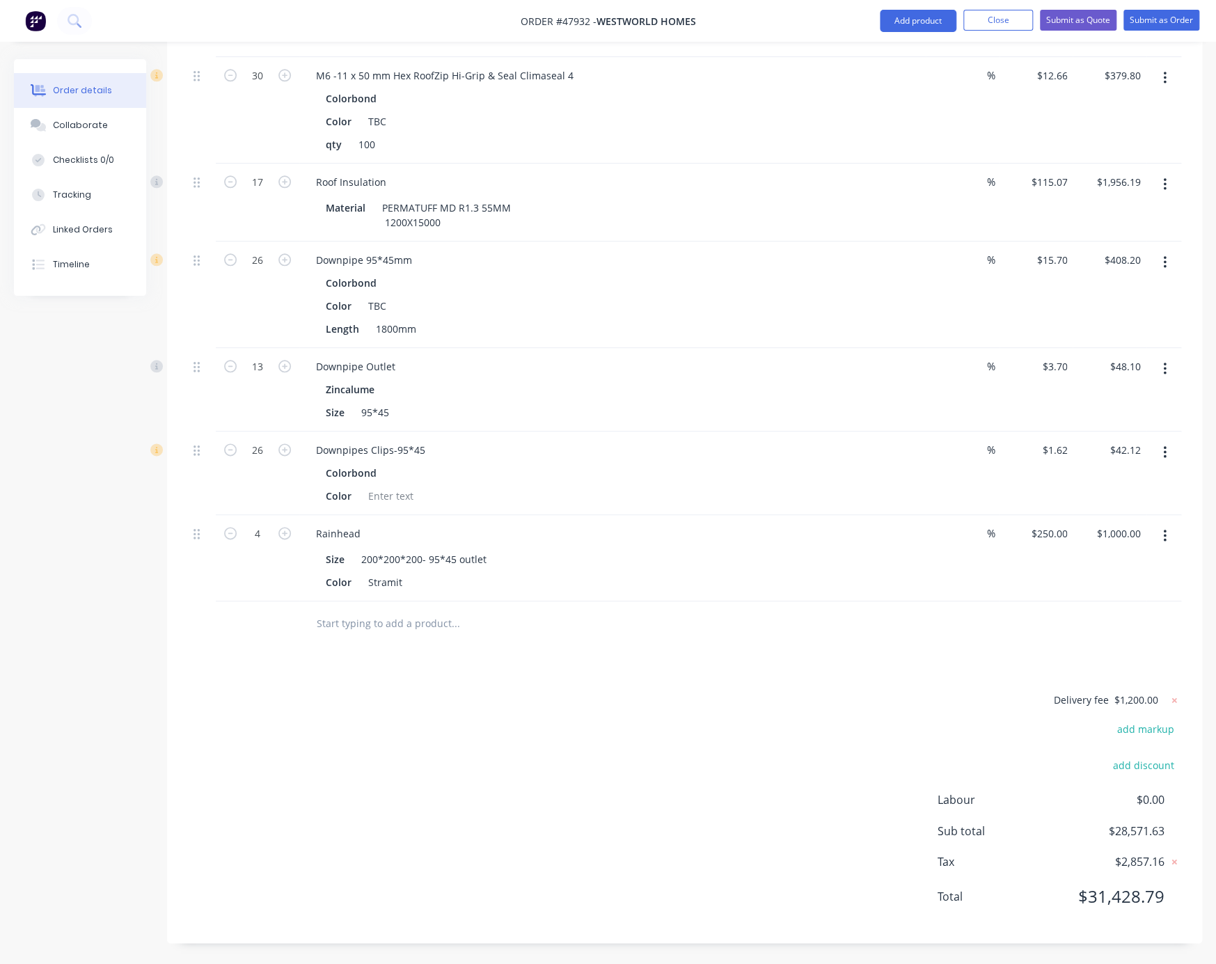
click at [381, 745] on div "Delivery fee $1,200.00 add markup add discount Labour $0.00 Sub total $28,571.6…" at bounding box center [684, 806] width 993 height 231
click at [582, 699] on div "Delivery fee $1,200.00 add markup add discount Labour $0.00 Sub total $28,571.6…" at bounding box center [684, 806] width 993 height 231
click at [970, 21] on button "Submit as Quote" at bounding box center [1078, 20] width 77 height 21
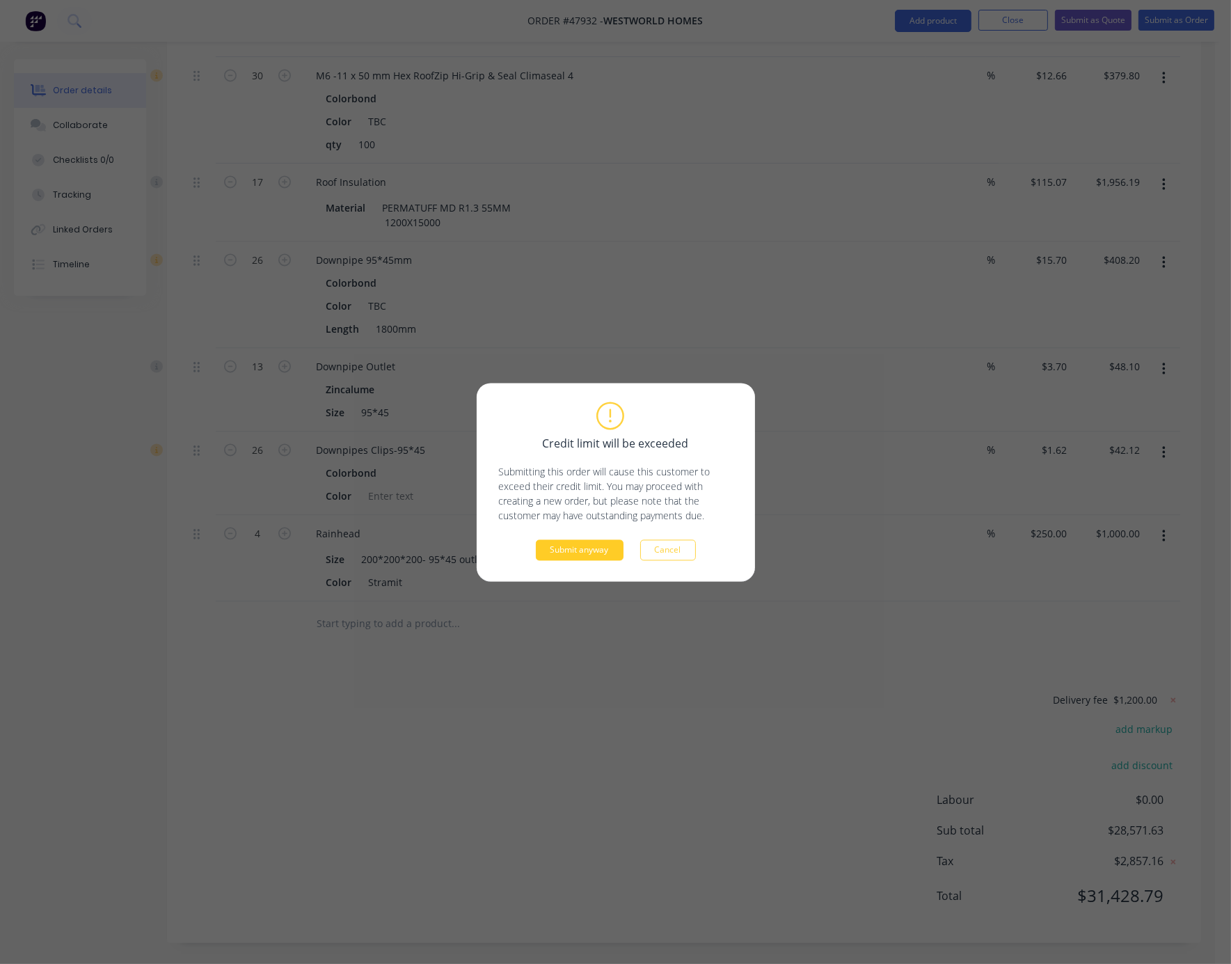
click at [594, 549] on button "Submit anyway" at bounding box center [580, 549] width 88 height 21
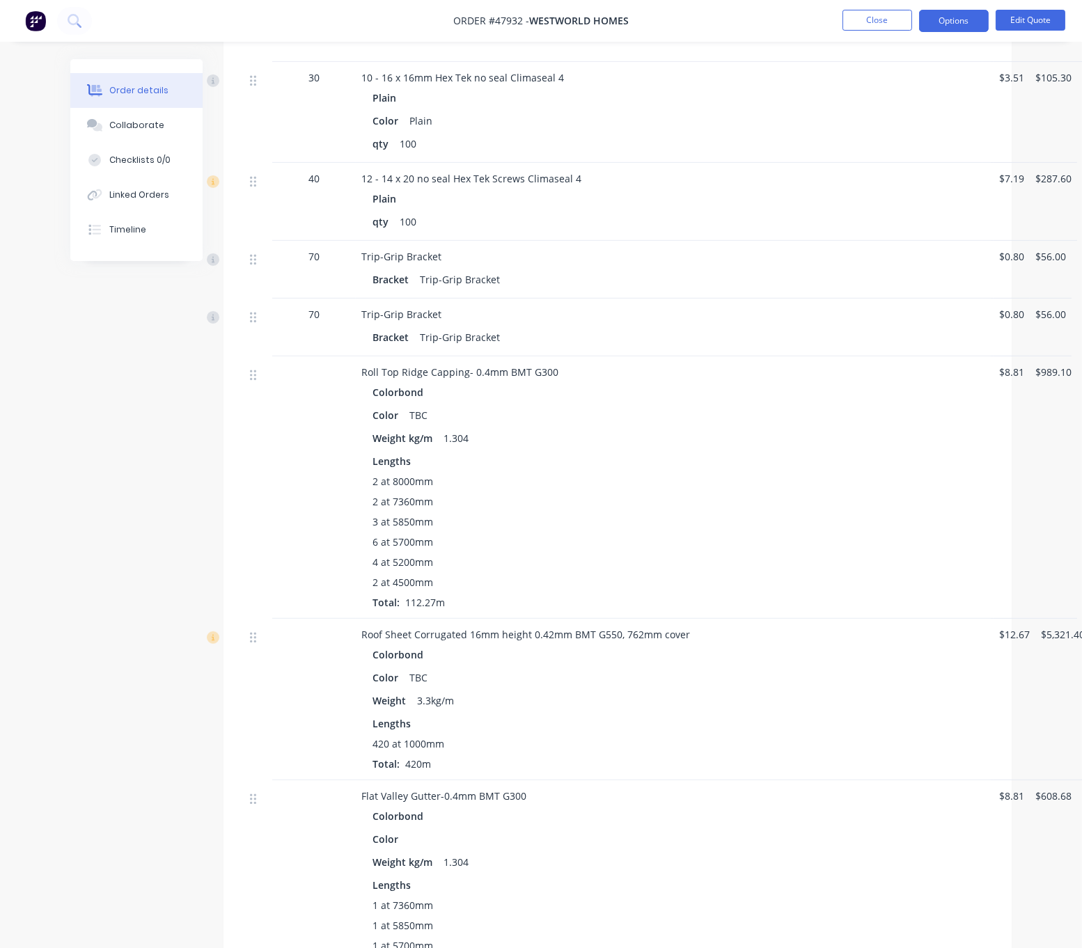
scroll to position [1462, 0]
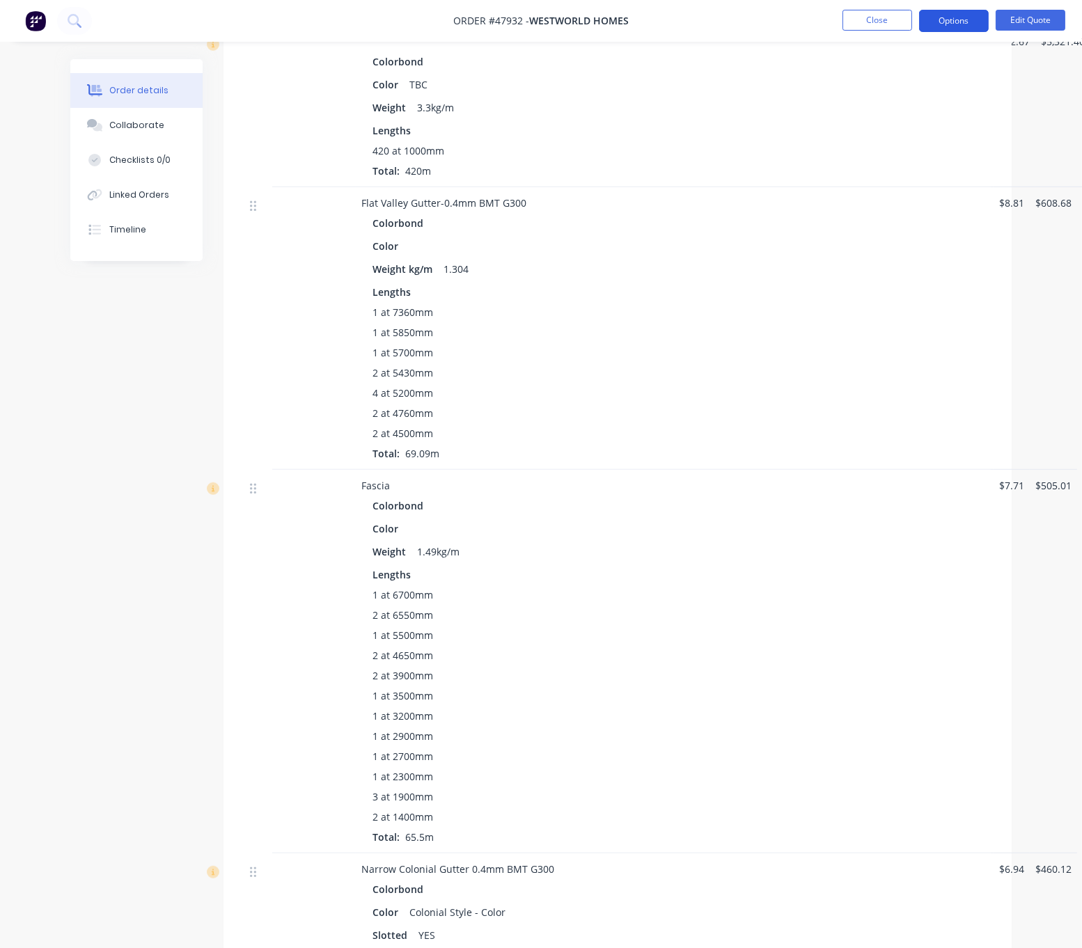
click at [963, 18] on button "Options" at bounding box center [954, 21] width 70 height 22
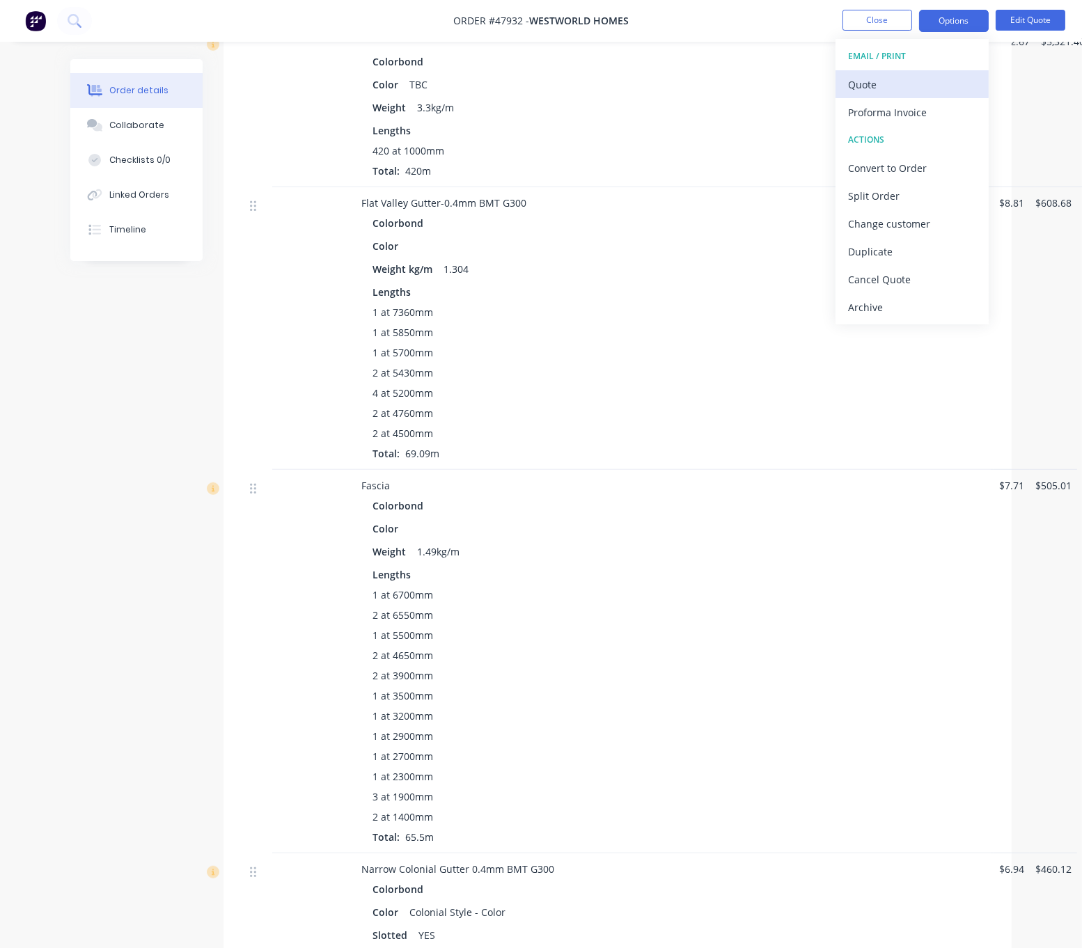
click at [889, 79] on div "Quote" at bounding box center [912, 84] width 128 height 20
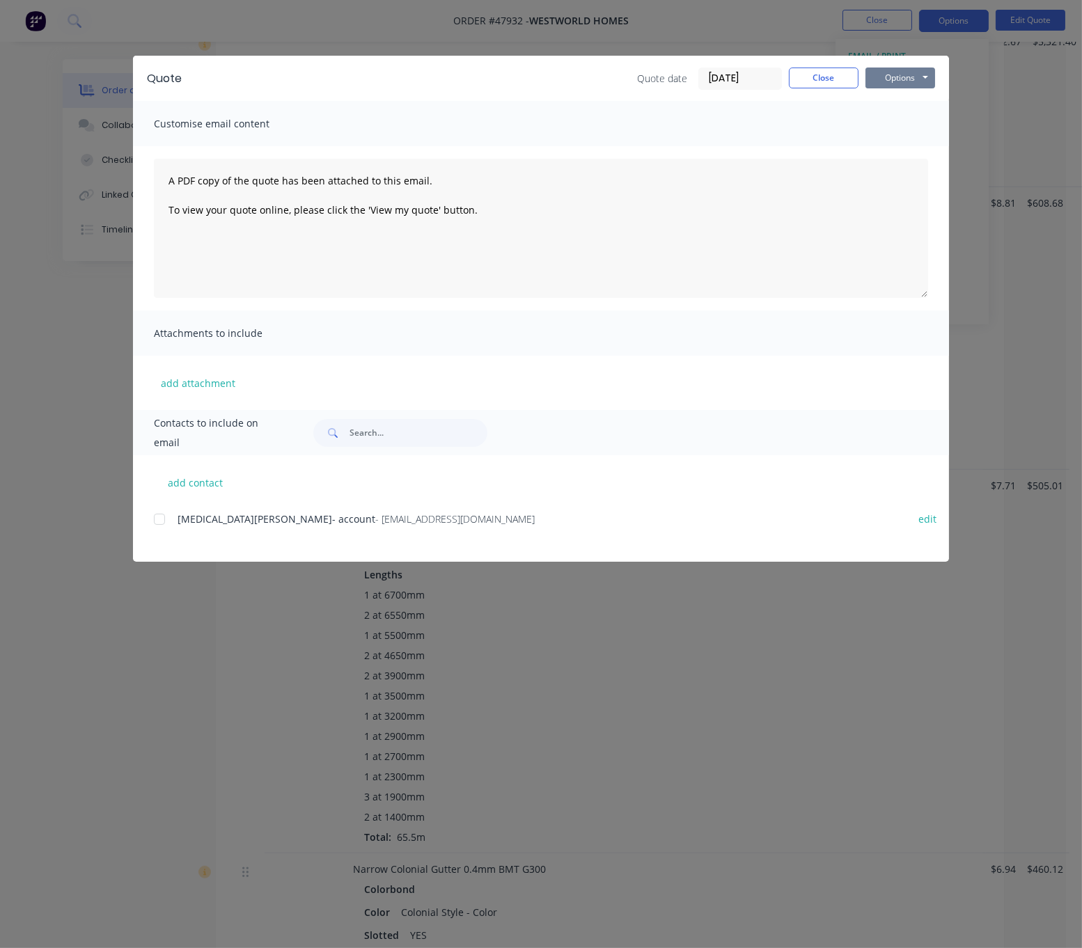
click at [912, 81] on button "Options" at bounding box center [900, 78] width 70 height 21
click at [903, 127] on button "Print" at bounding box center [909, 124] width 89 height 23
click at [825, 86] on button "Close" at bounding box center [824, 78] width 70 height 21
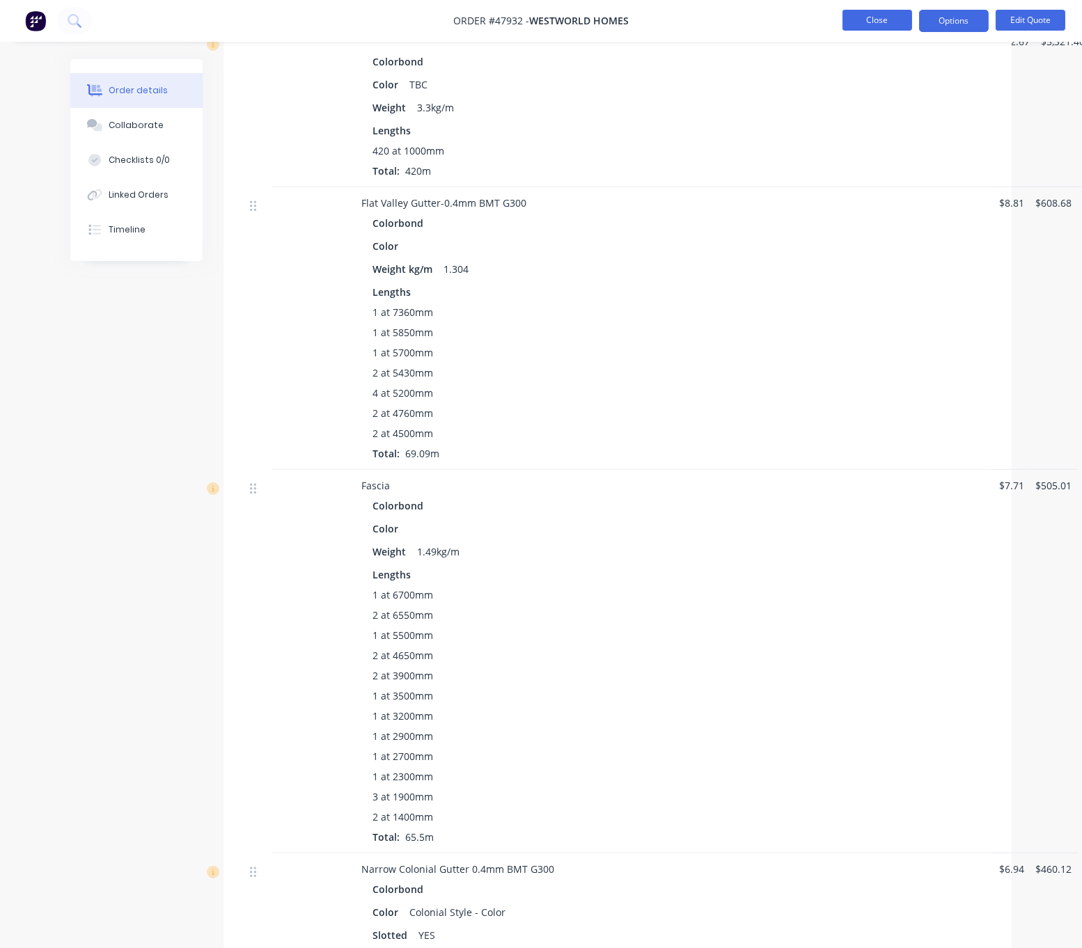
click at [879, 21] on button "Close" at bounding box center [877, 20] width 70 height 21
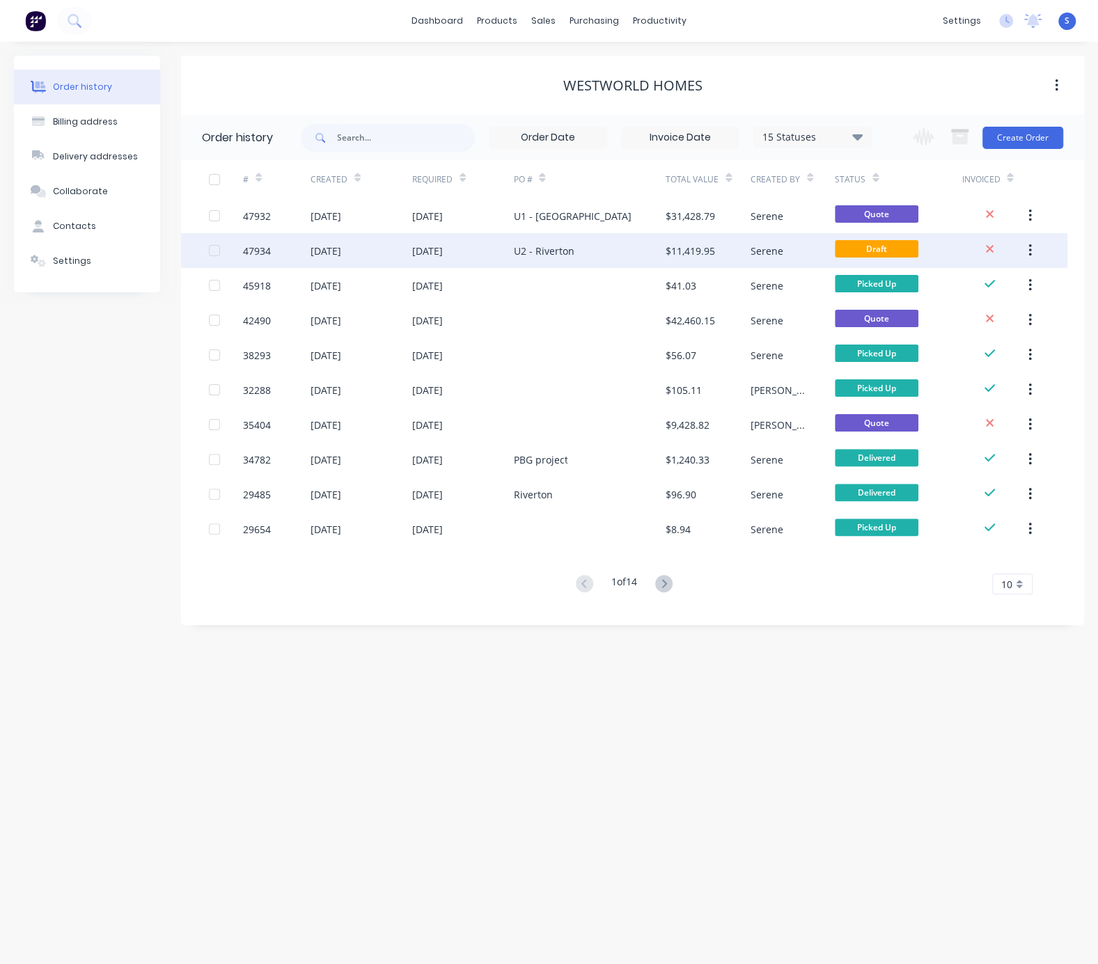
click at [523, 252] on div "U2 - Riverton" at bounding box center [543, 251] width 61 height 15
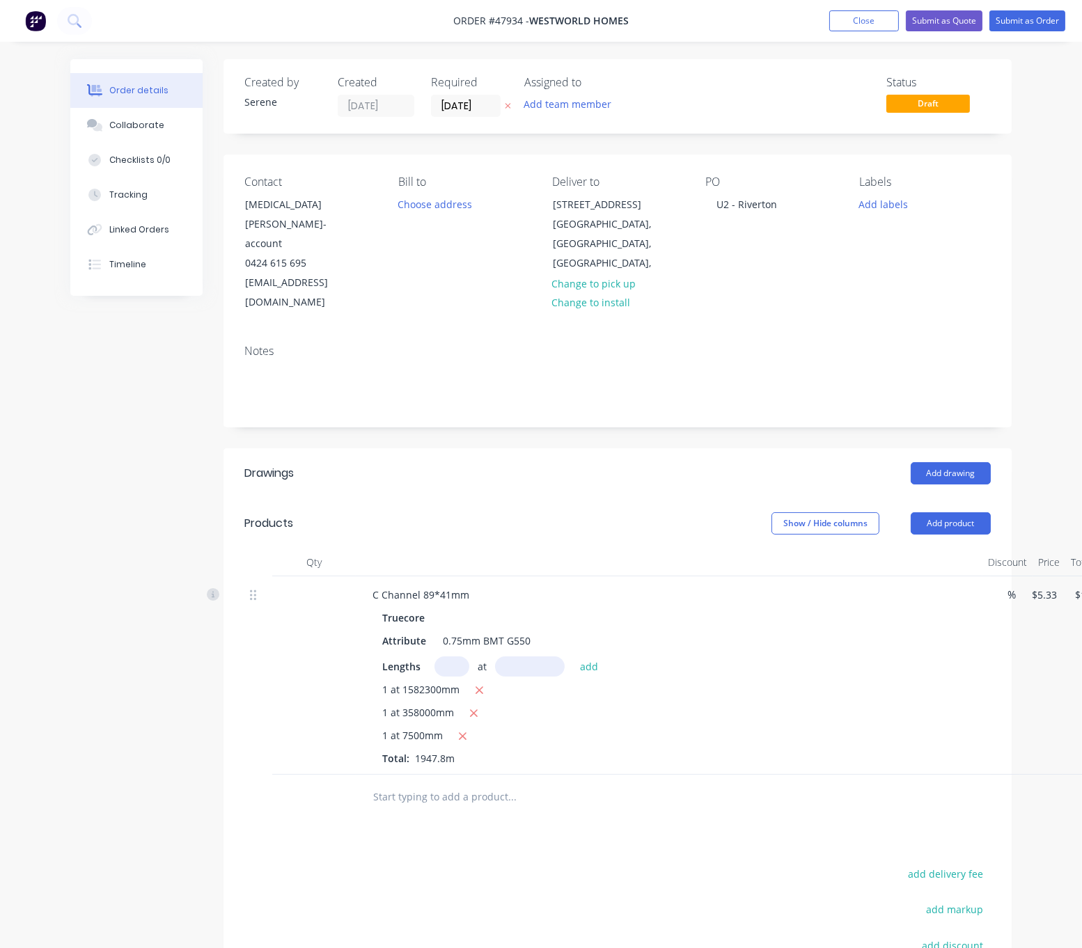
scroll to position [186, 0]
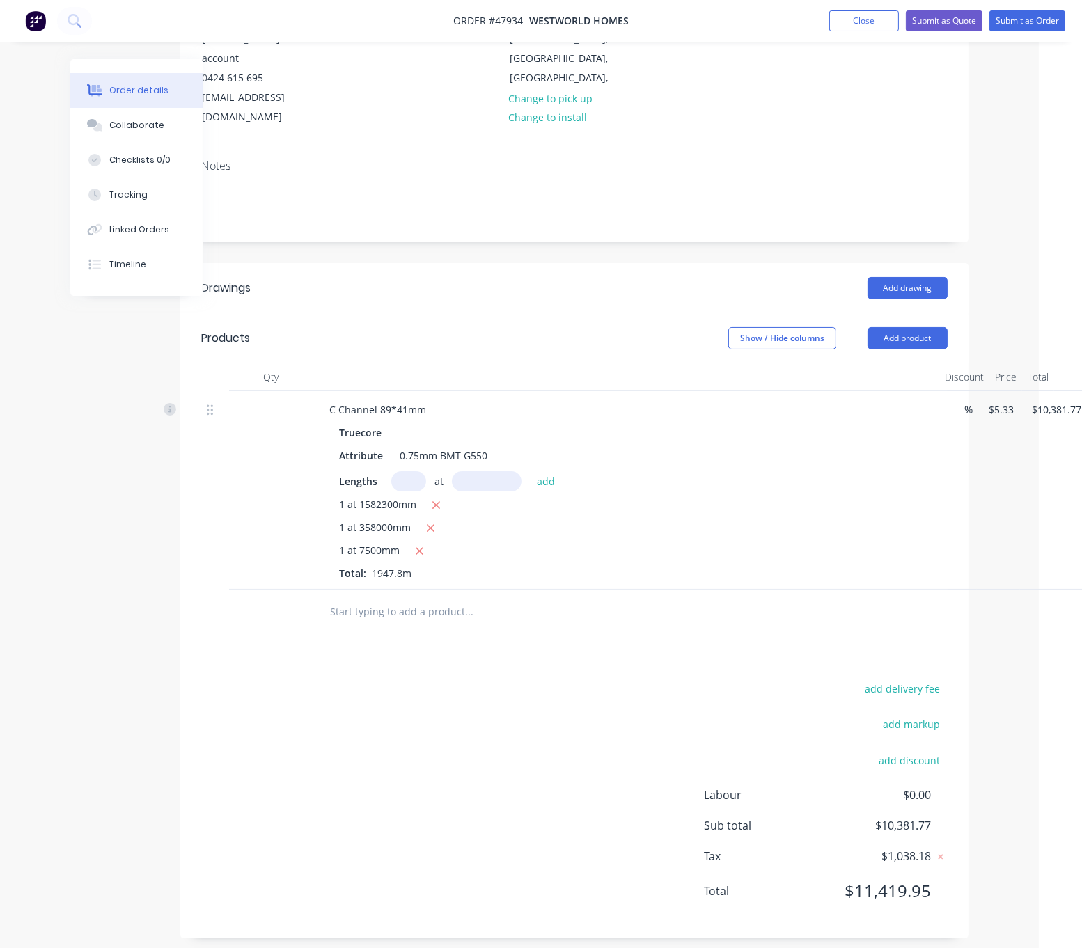
drag, startPoint x: 505, startPoint y: 309, endPoint x: 656, endPoint y: 281, distance: 153.6
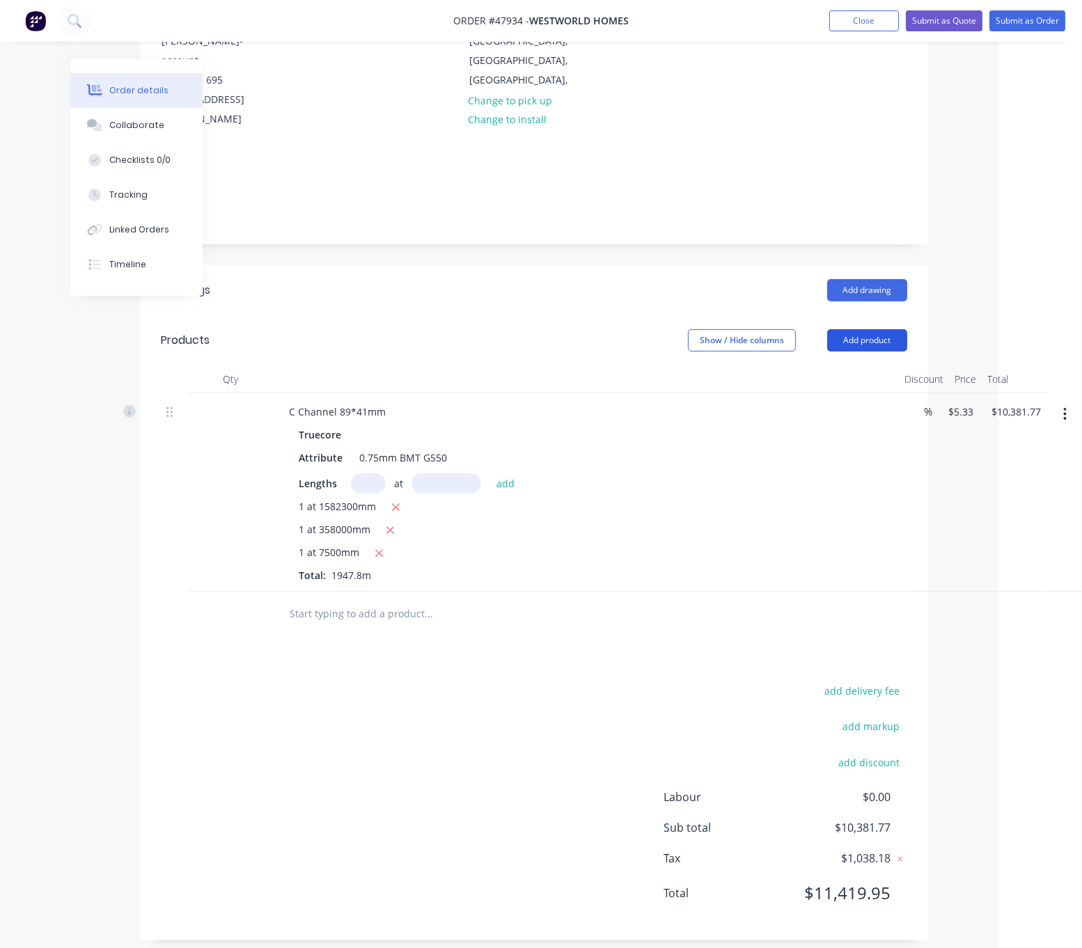
click at [846, 329] on button "Add product" at bounding box center [867, 340] width 80 height 22
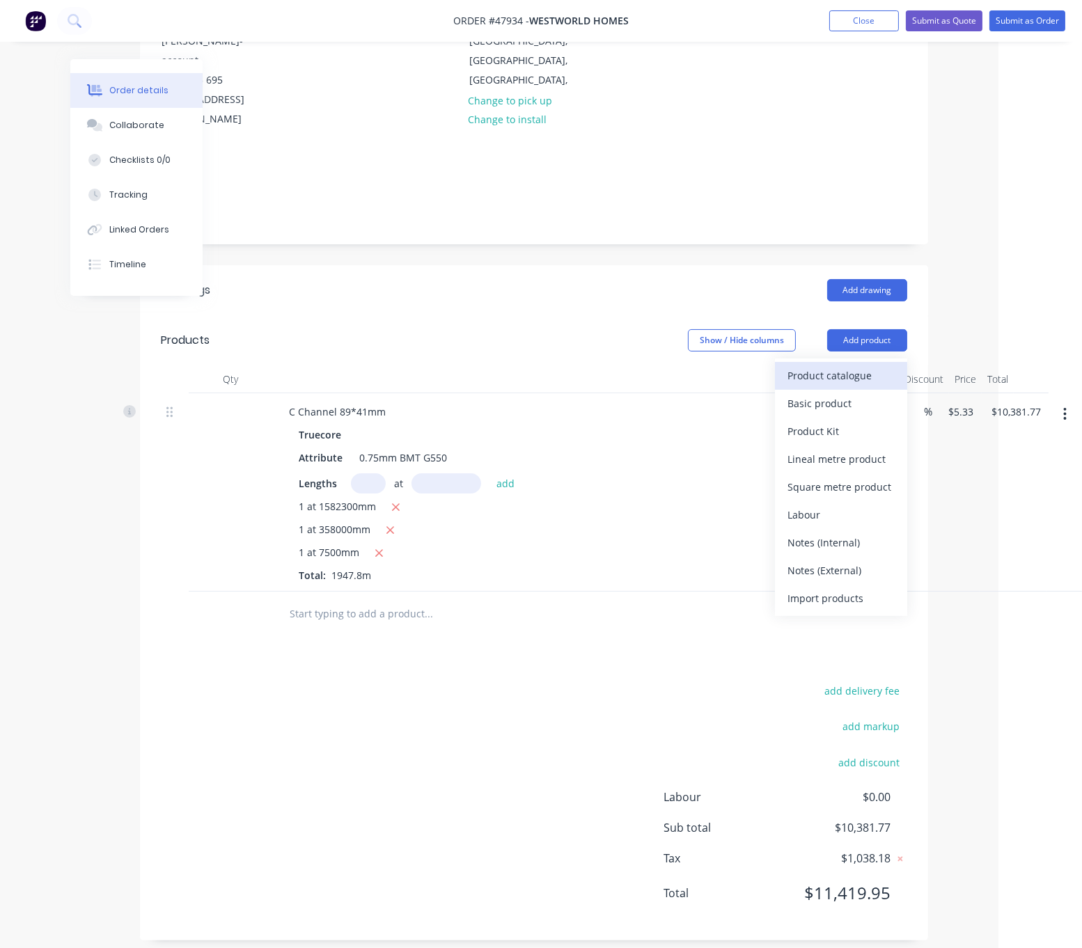
click at [835, 365] on div "Product catalogue" at bounding box center [840, 375] width 107 height 20
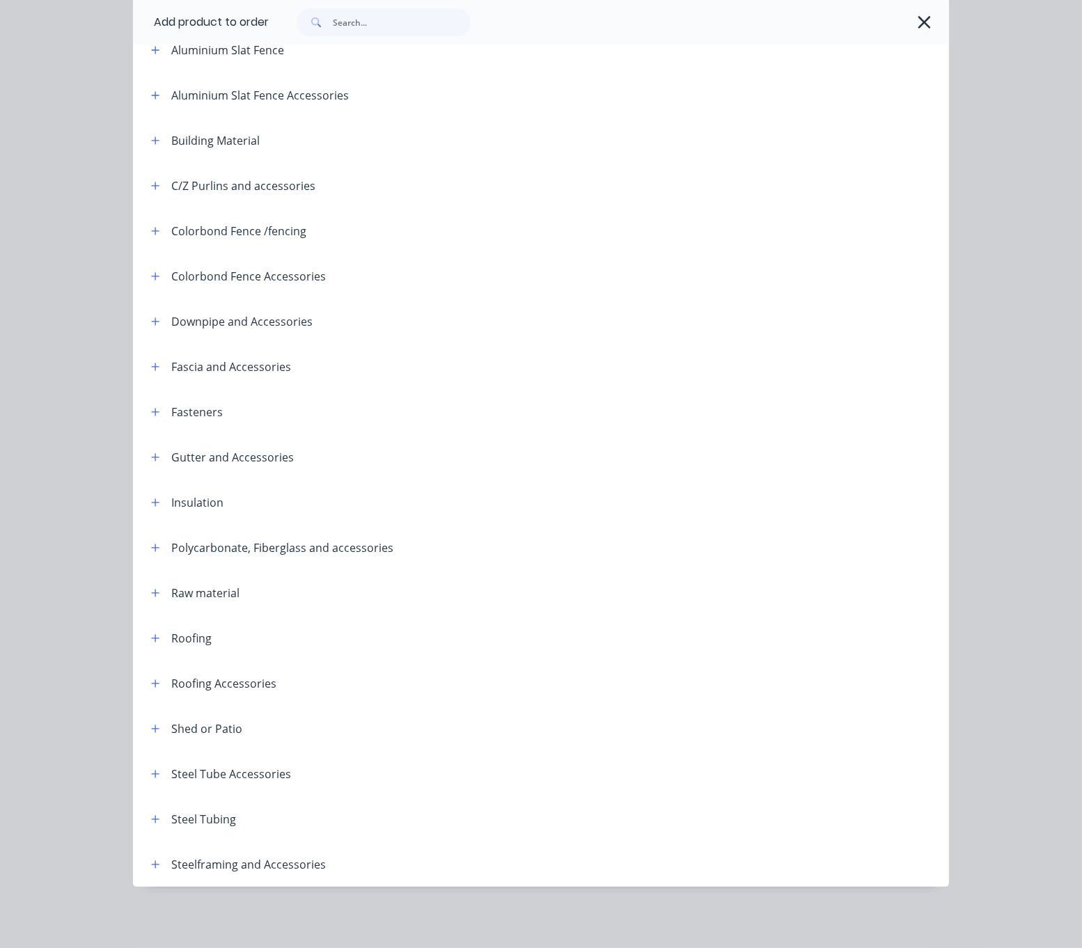
scroll to position [191, 0]
click at [152, 633] on icon "button" at bounding box center [155, 638] width 8 height 10
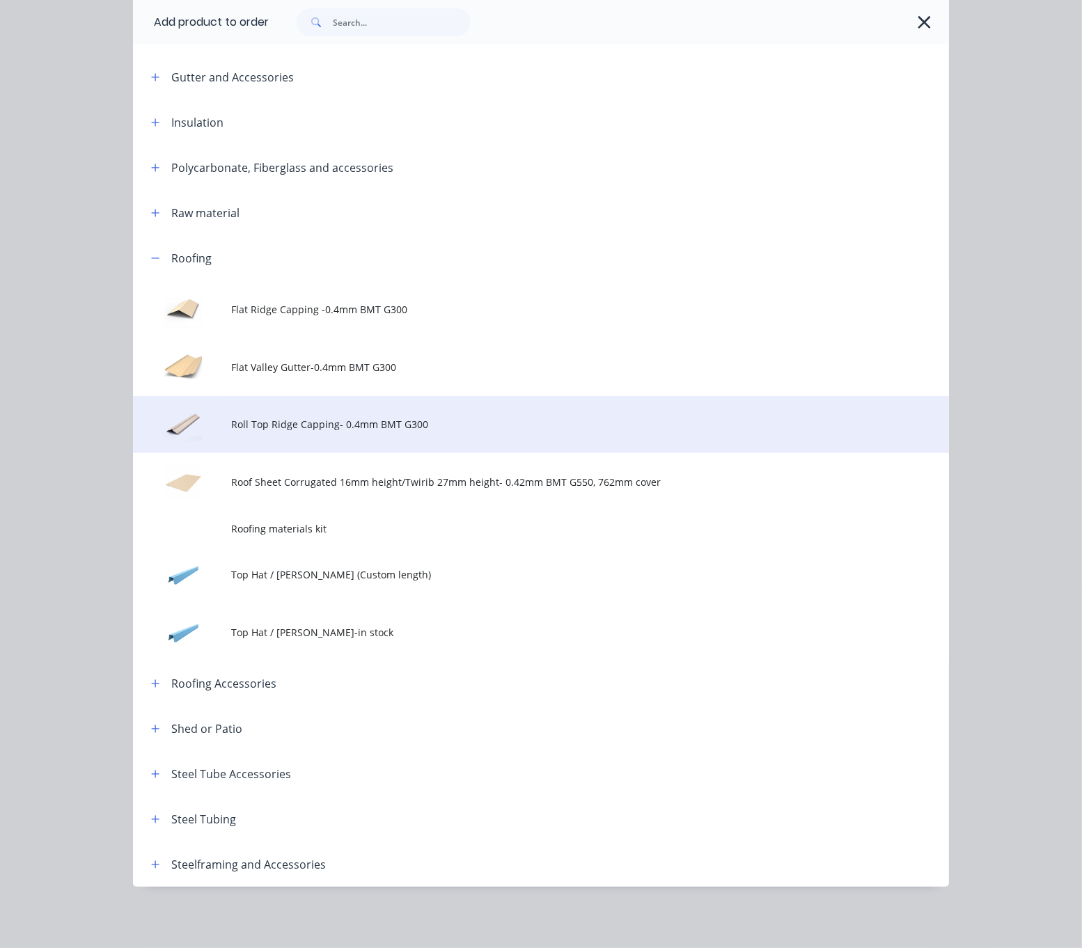
scroll to position [582, 0]
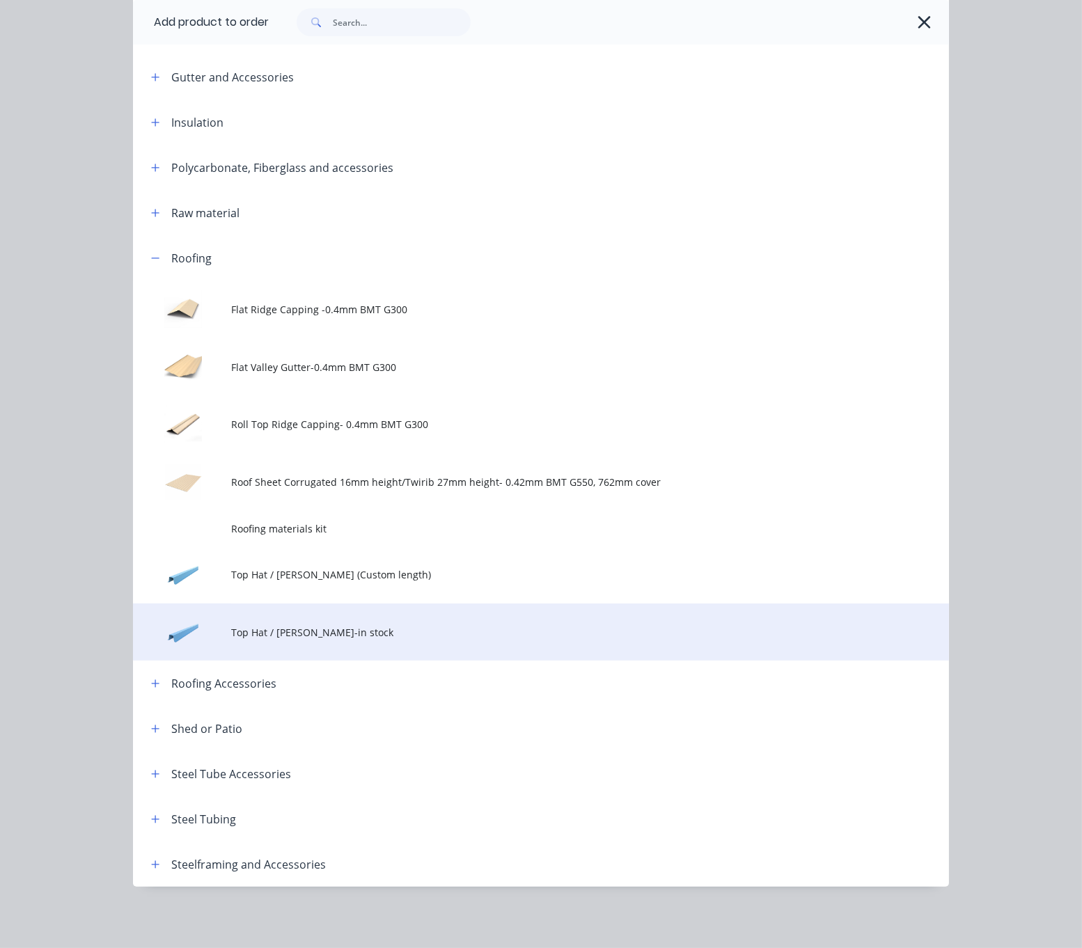
click at [365, 624] on td "Top Hat / Batten-in stock" at bounding box center [590, 632] width 718 height 58
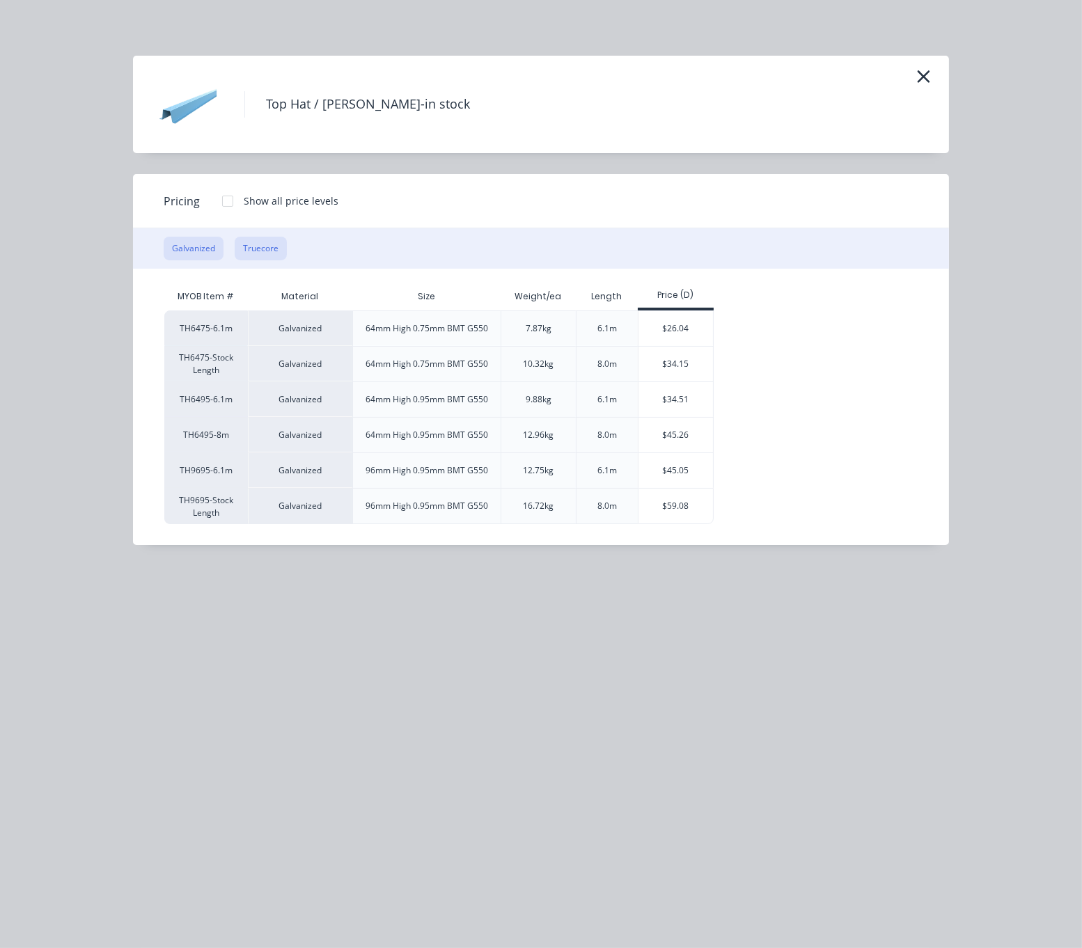
click at [263, 260] on button "Truecore" at bounding box center [261, 249] width 52 height 24
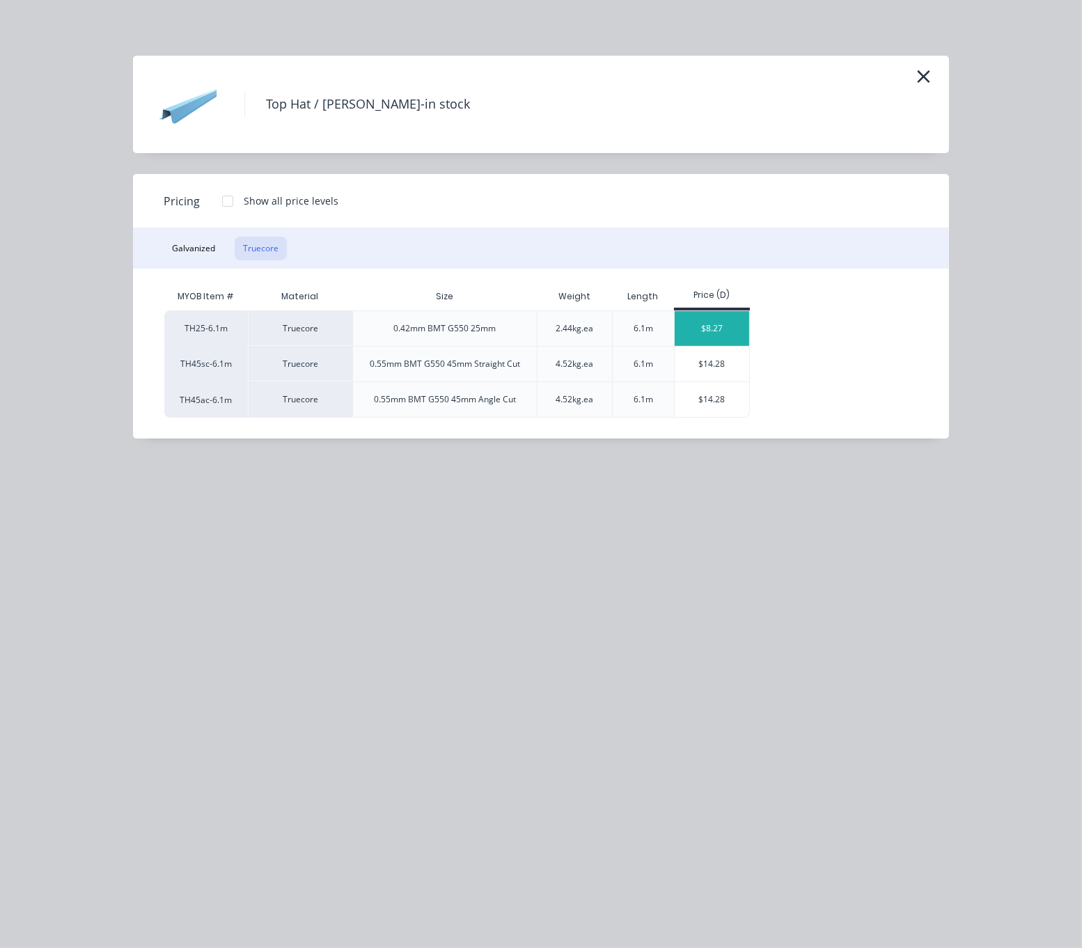
click at [720, 343] on div "$8.27" at bounding box center [711, 328] width 74 height 35
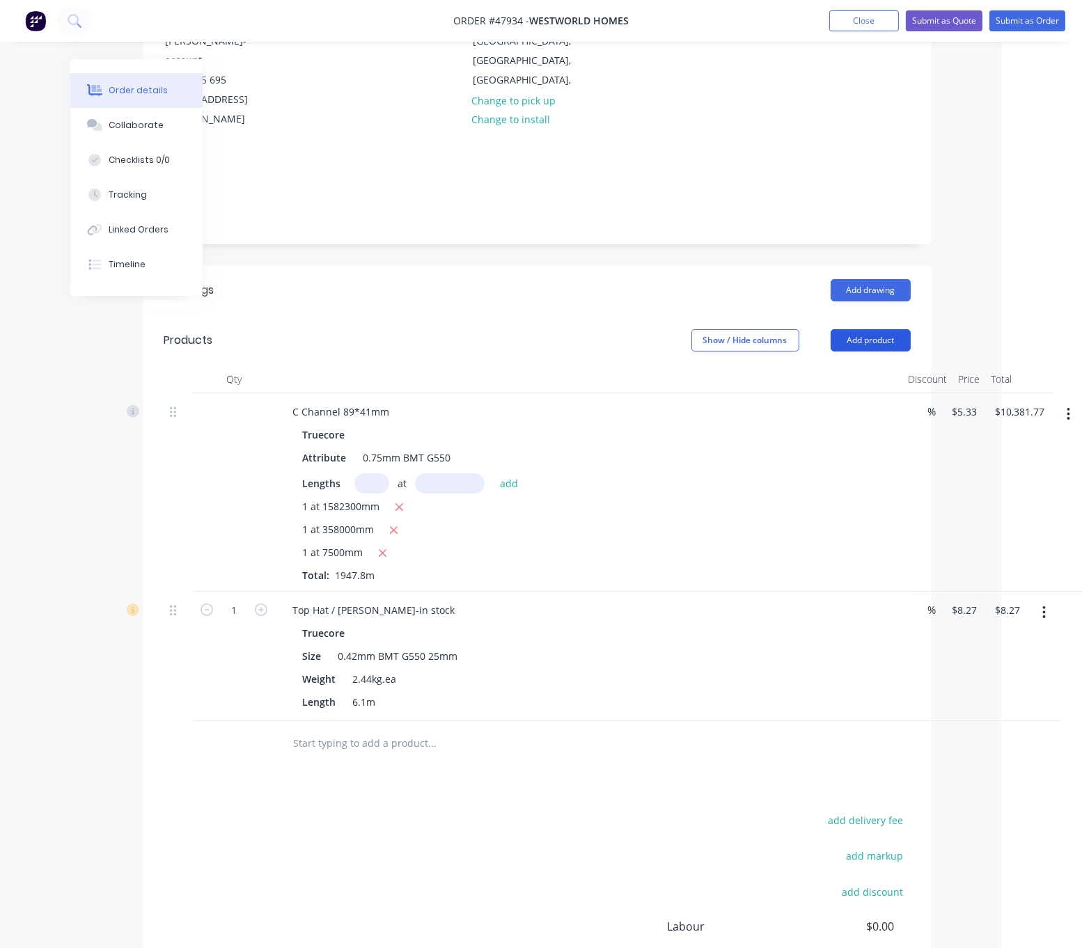
click at [847, 329] on button "Add product" at bounding box center [870, 340] width 80 height 22
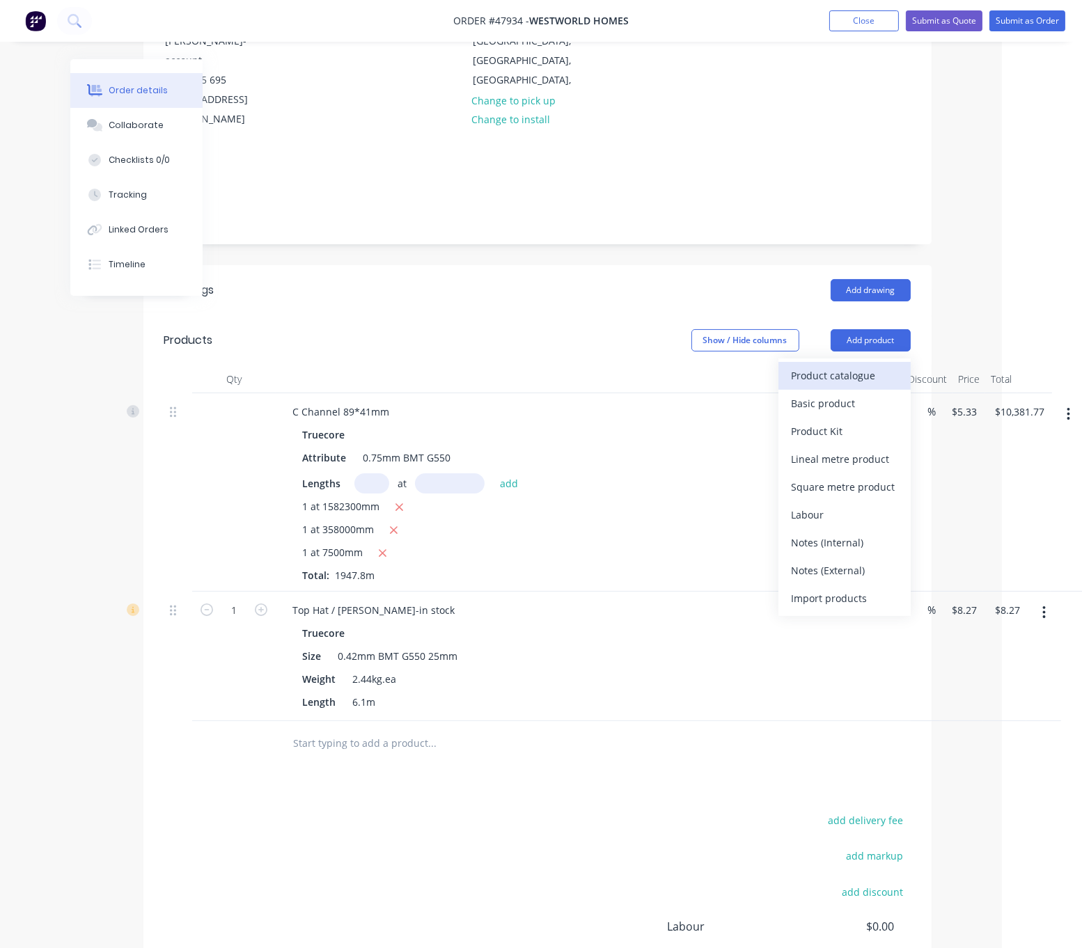
click at [850, 365] on div "Product catalogue" at bounding box center [844, 375] width 107 height 20
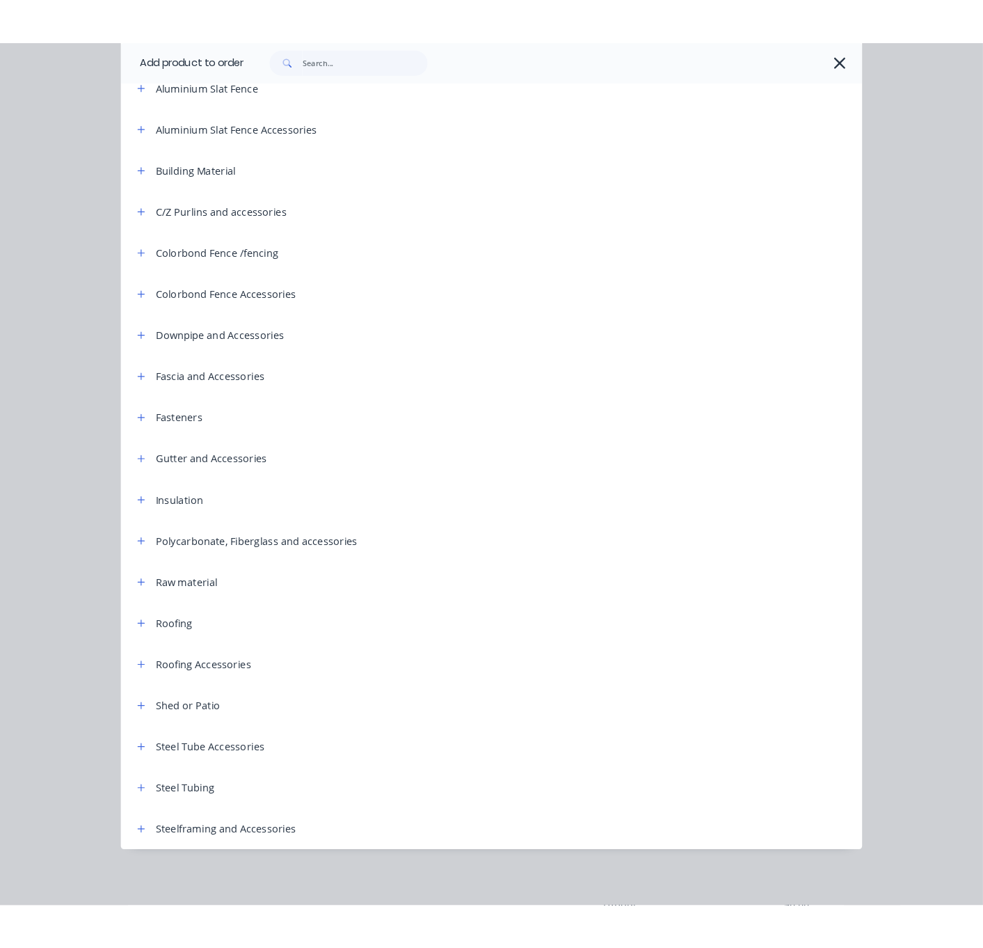
scroll to position [191, 0]
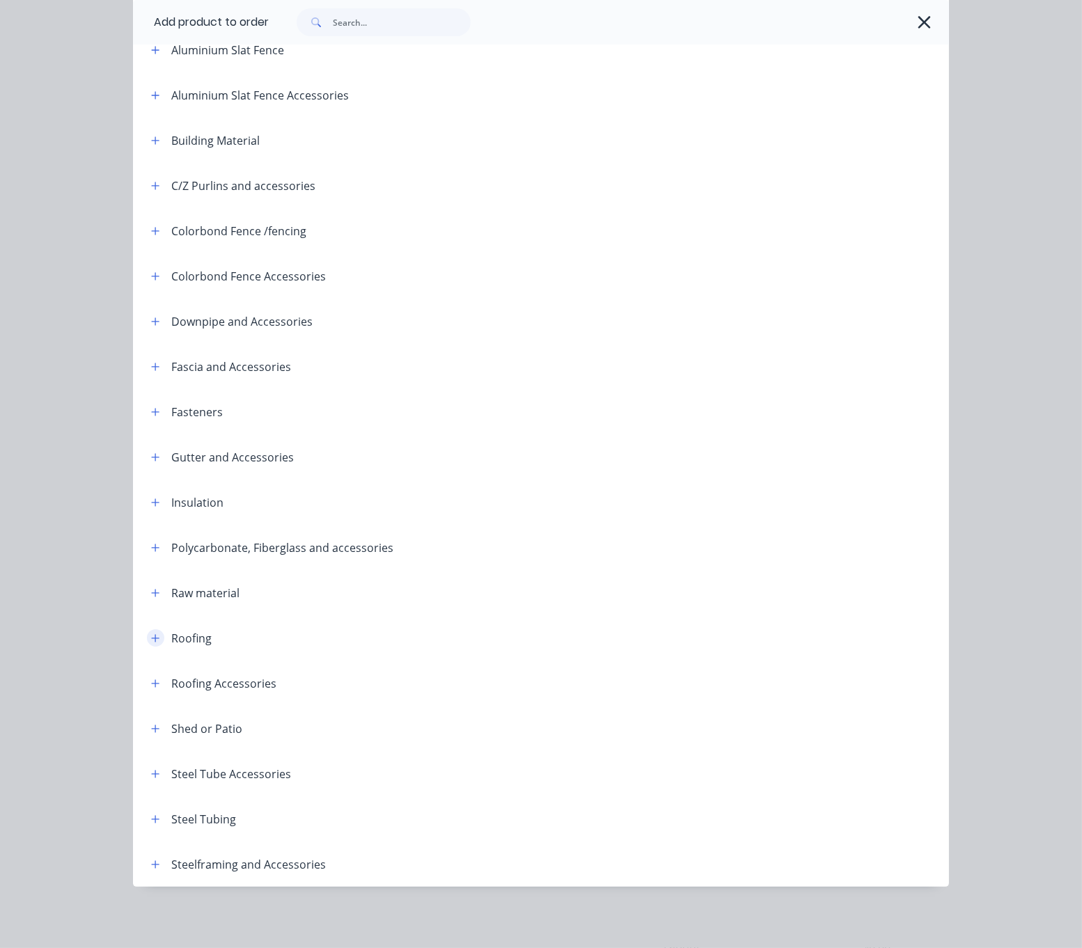
click at [154, 629] on button "button" at bounding box center [155, 637] width 17 height 17
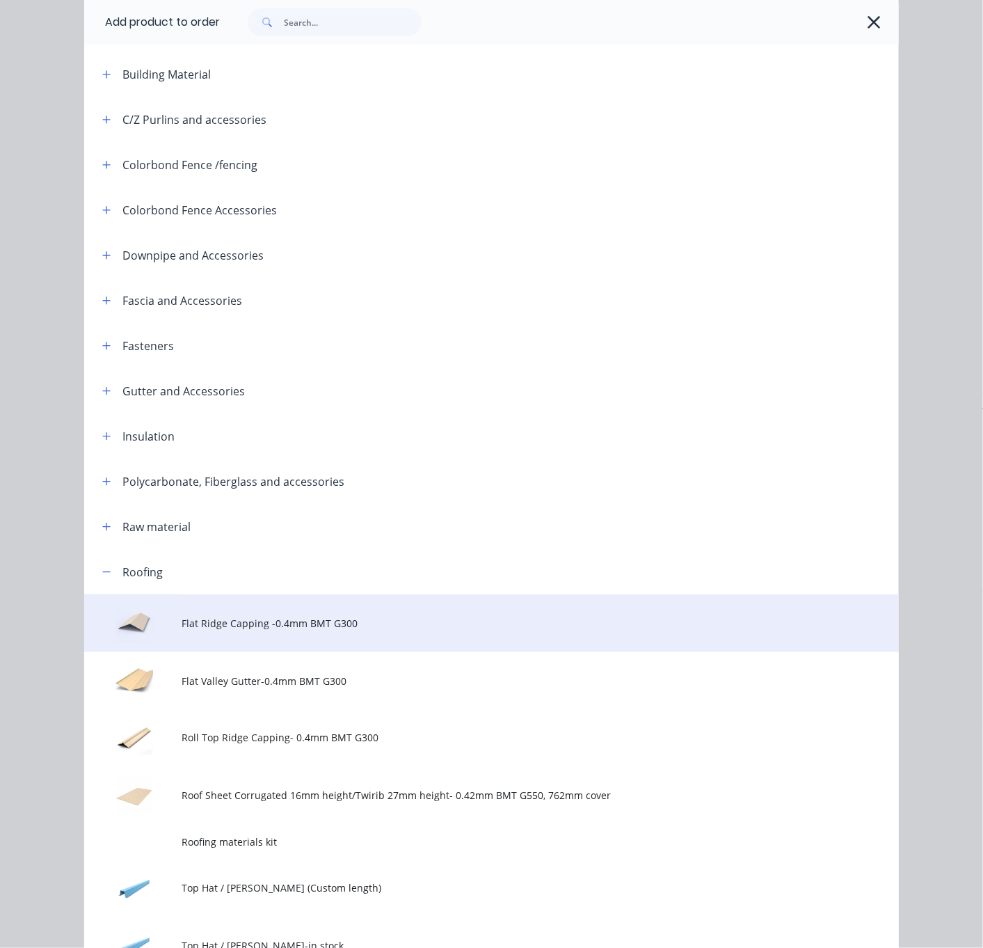
scroll to position [435, 0]
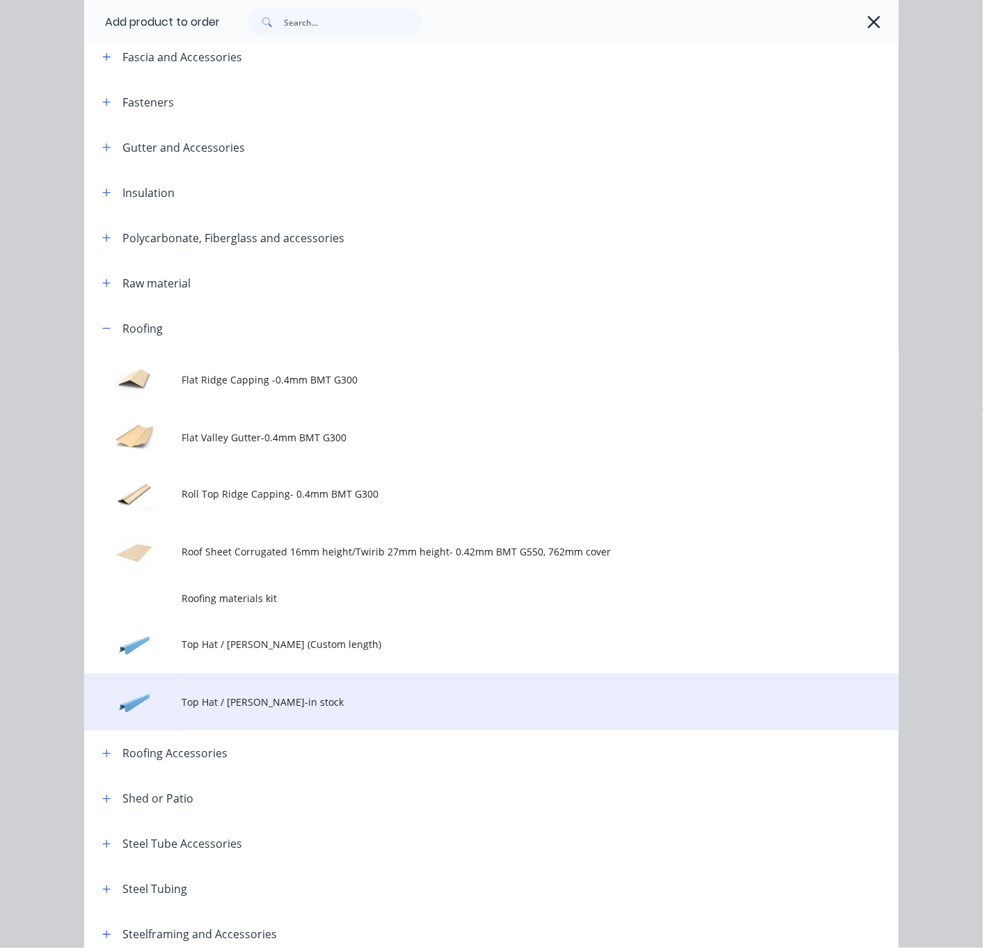
click at [299, 731] on td "Top Hat / Batten-in stock" at bounding box center [540, 703] width 717 height 58
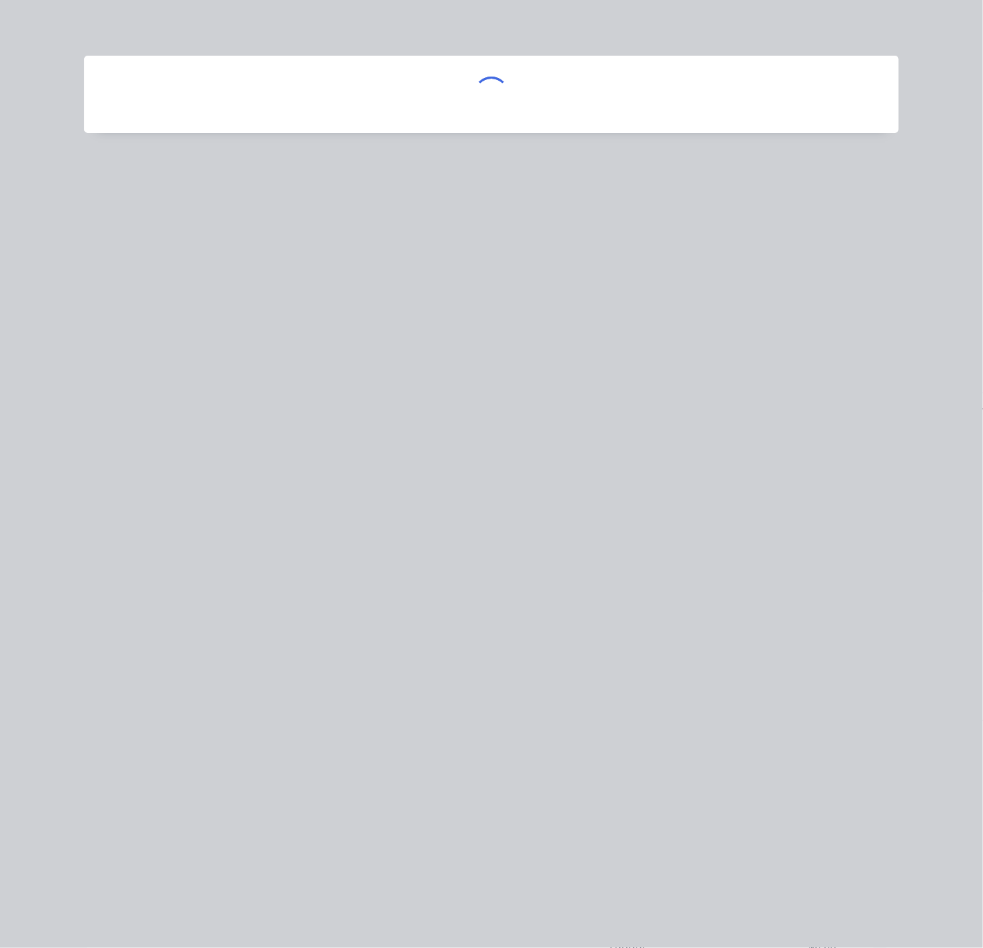
scroll to position [0, 0]
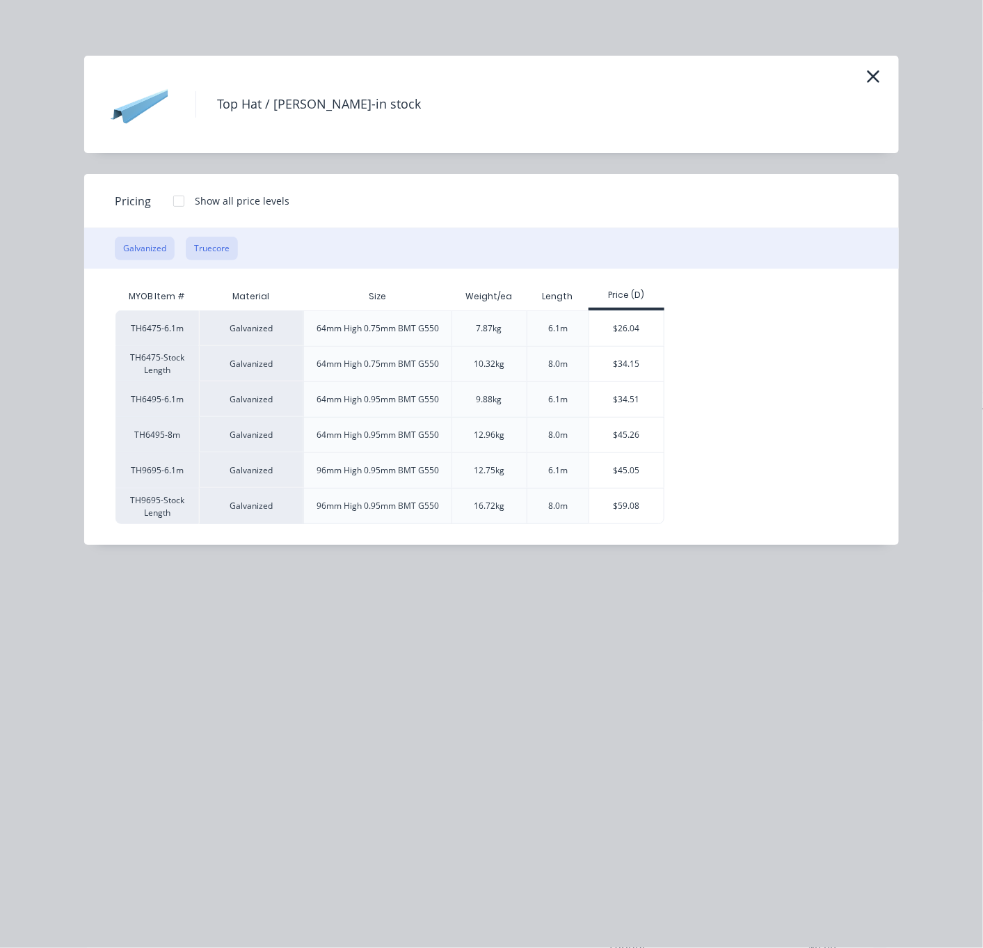
click at [216, 260] on button "Truecore" at bounding box center [212, 249] width 52 height 24
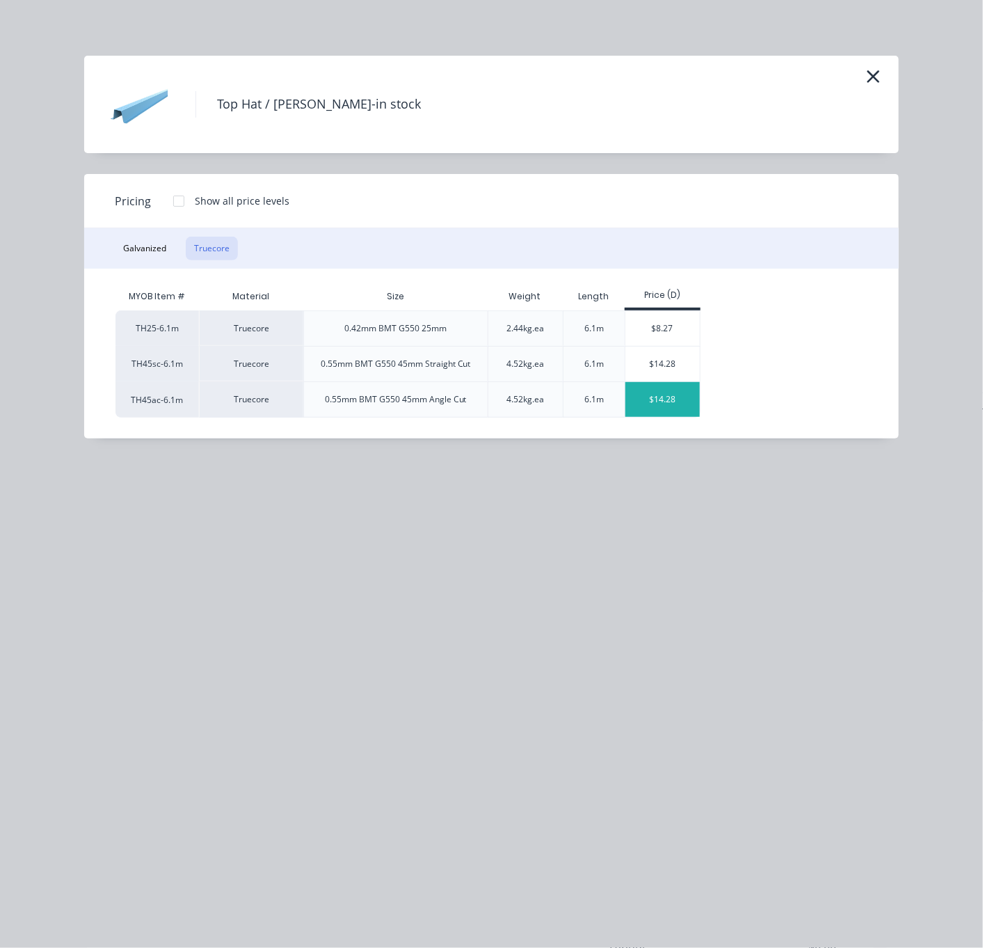
click at [664, 413] on div "$14.28" at bounding box center [663, 399] width 74 height 35
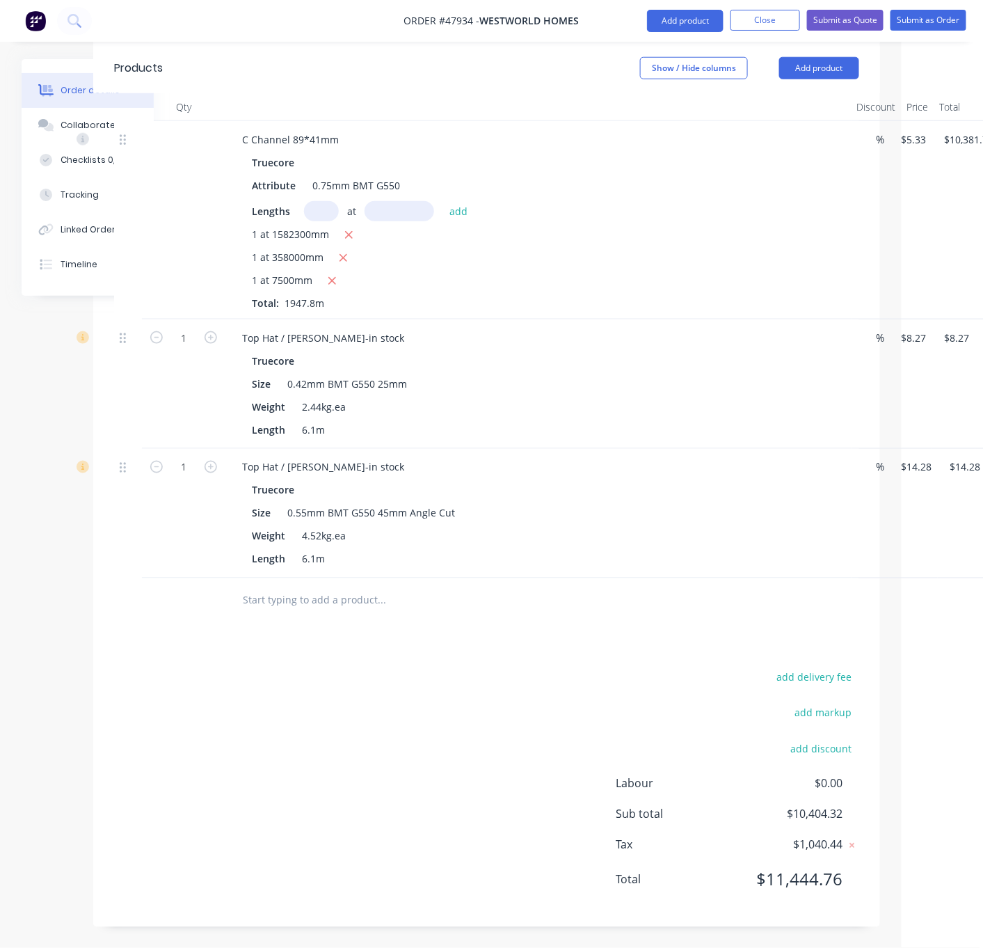
scroll to position [460, 111]
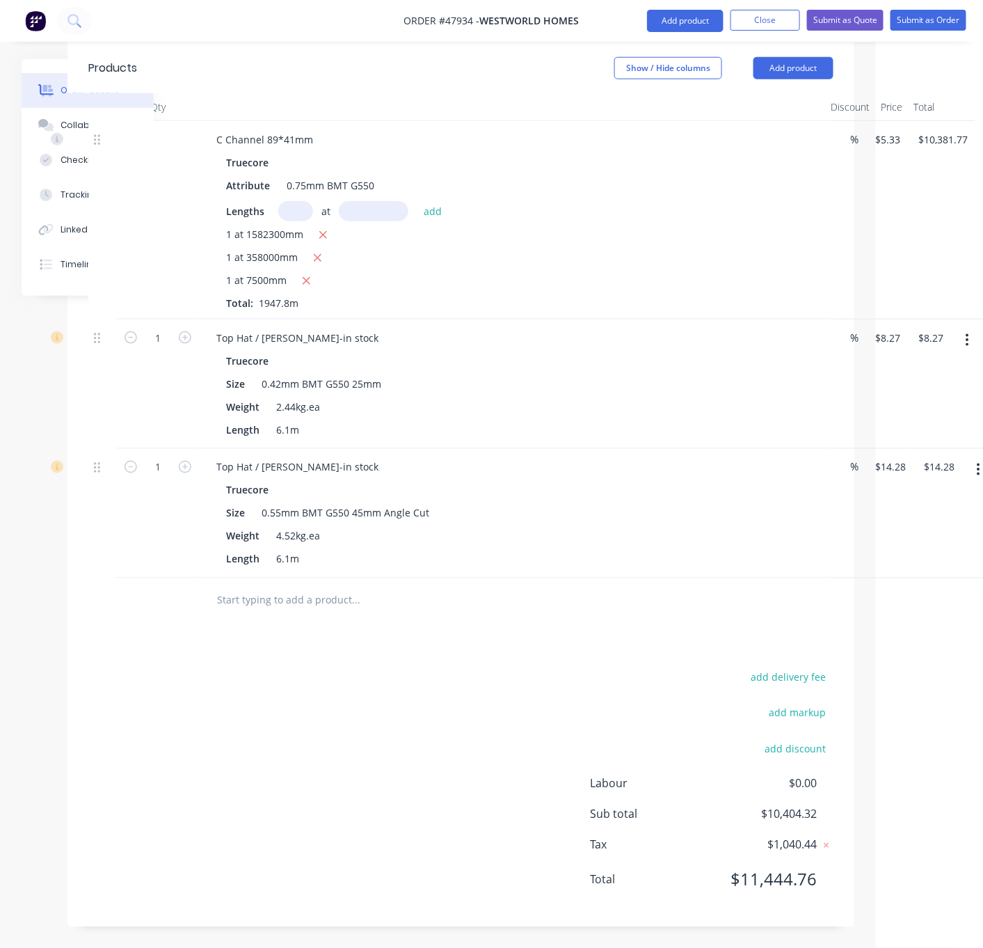
drag, startPoint x: 318, startPoint y: 619, endPoint x: 386, endPoint y: 625, distance: 67.8
click at [279, 687] on div "add delivery fee add markup add discount Labour $0.00 Sub total $10,404.32 Tax …" at bounding box center [457, 787] width 745 height 238
click at [158, 349] on input "1" at bounding box center [154, 338] width 36 height 21
click at [119, 610] on div at bounding box center [155, 600] width 84 height 45
click at [164, 328] on input "1" at bounding box center [154, 338] width 36 height 21
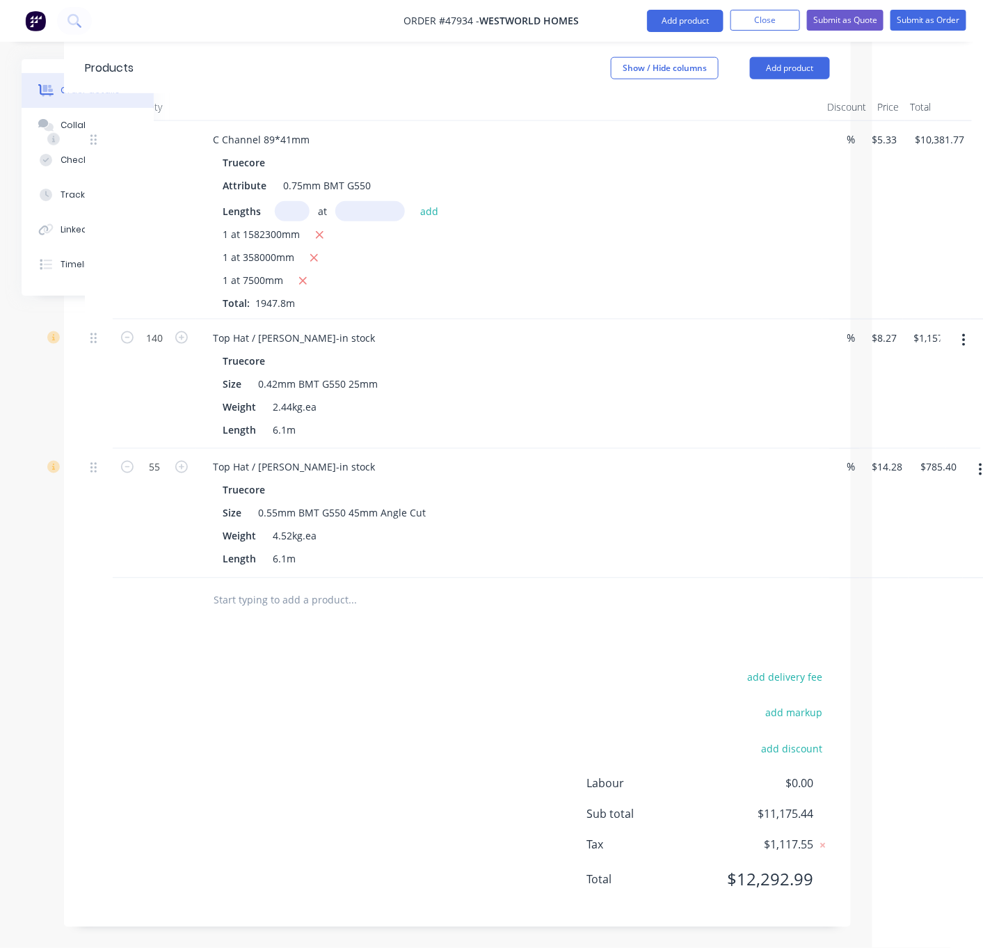
click at [166, 377] on div "140" at bounding box center [155, 383] width 84 height 129
click at [362, 680] on div "add delivery fee add markup add discount Labour $0.00 Sub total $12,324.97 Tax …" at bounding box center [457, 787] width 745 height 238
click at [681, 16] on button "Add product" at bounding box center [685, 21] width 77 height 22
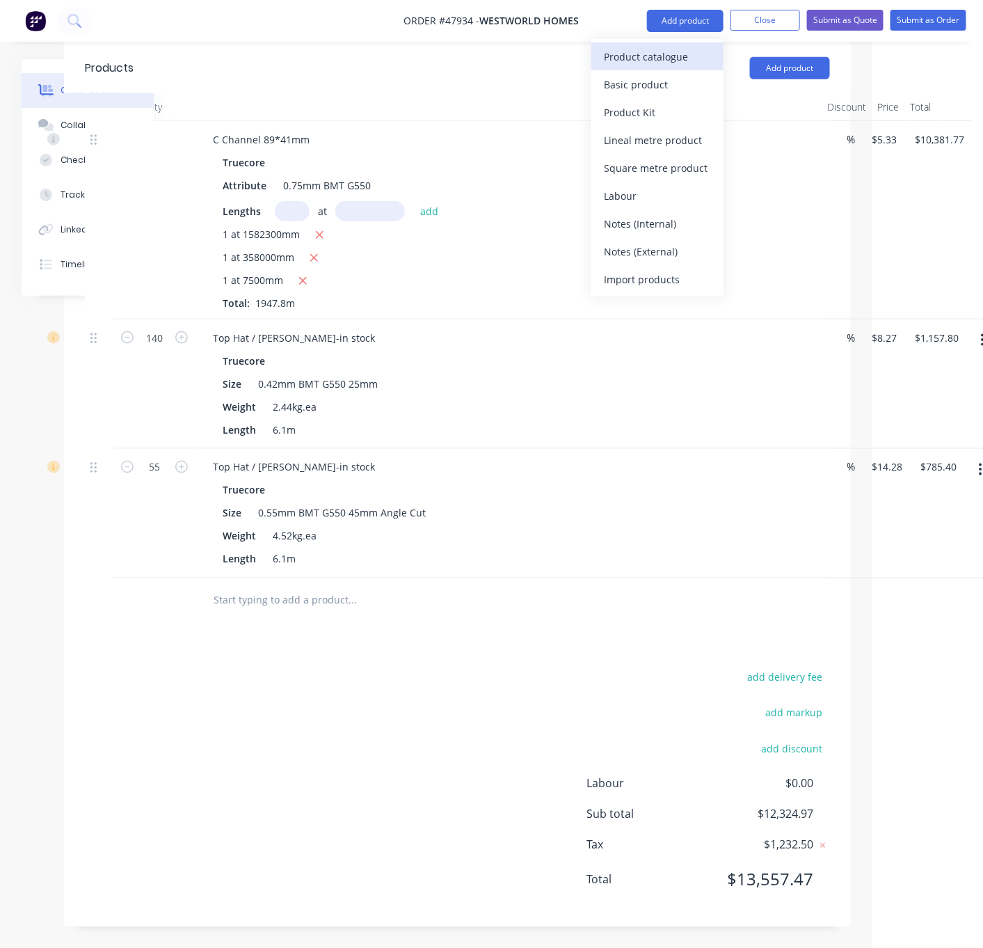
click at [670, 54] on div "Product catalogue" at bounding box center [657, 57] width 107 height 20
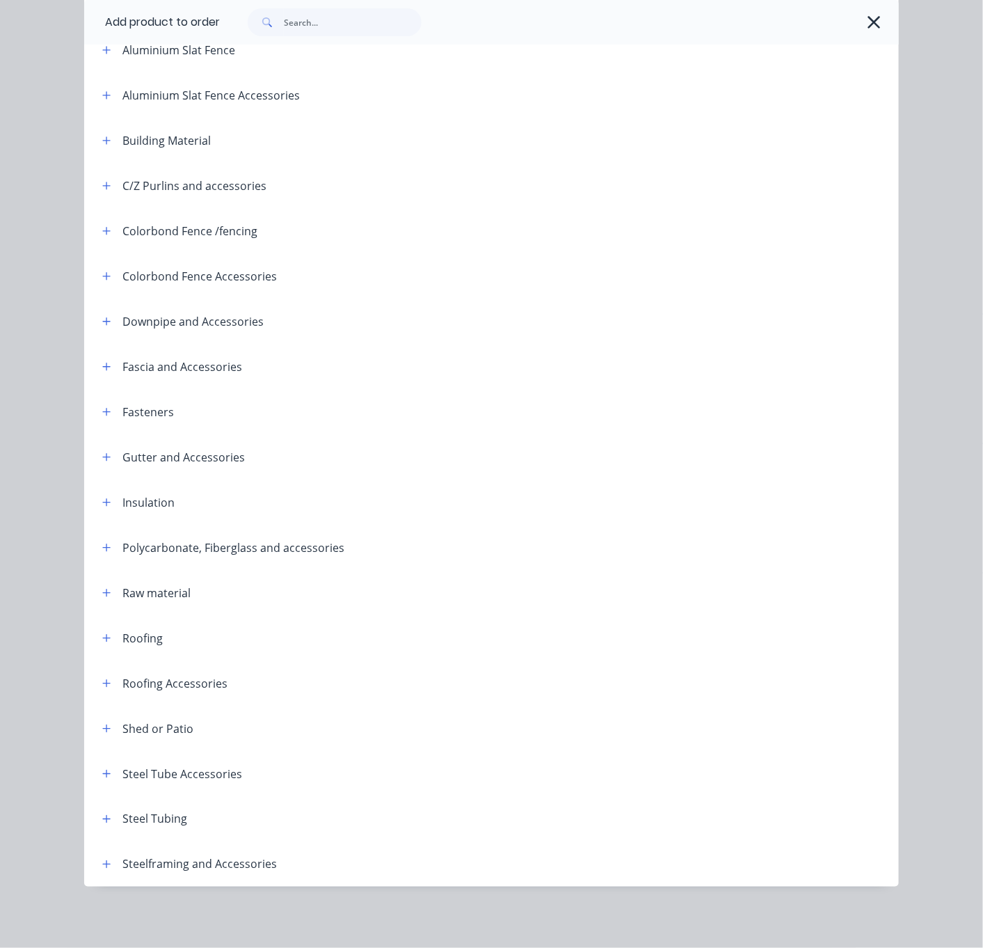
scroll to position [191, 0]
click at [103, 860] on icon "button" at bounding box center [106, 865] width 8 height 10
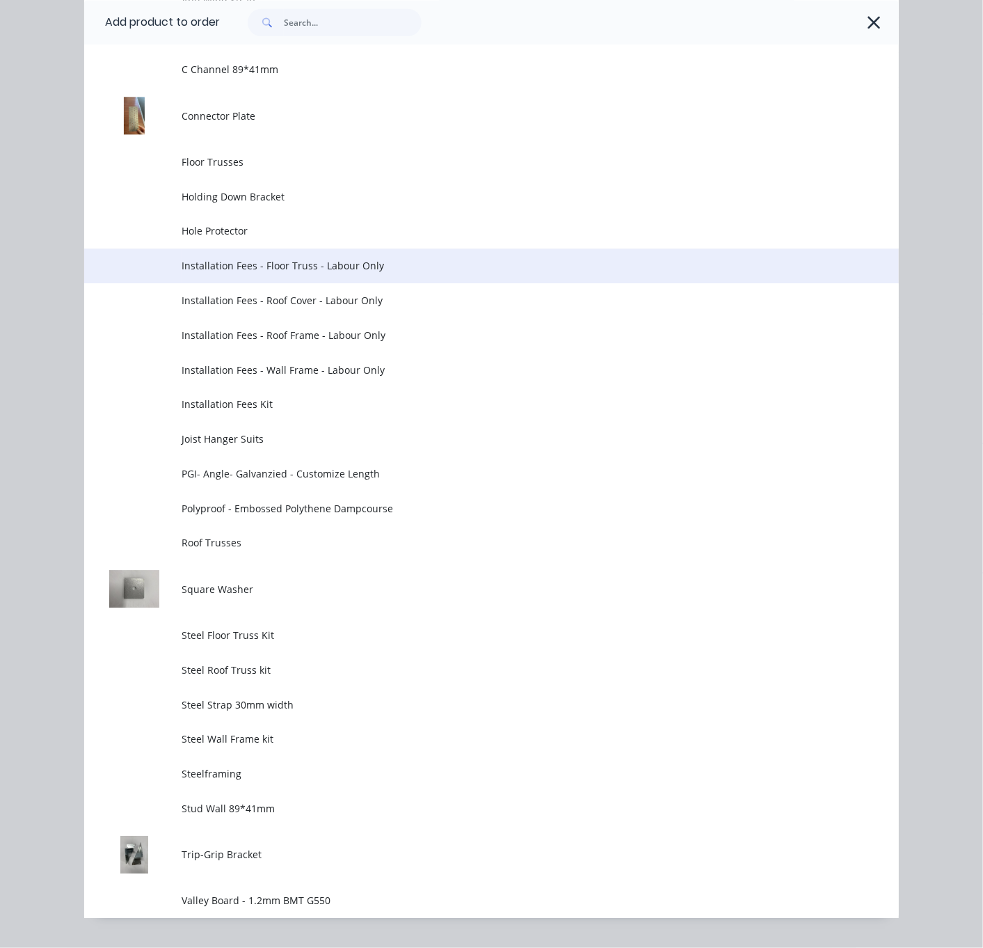
scroll to position [1288, 0]
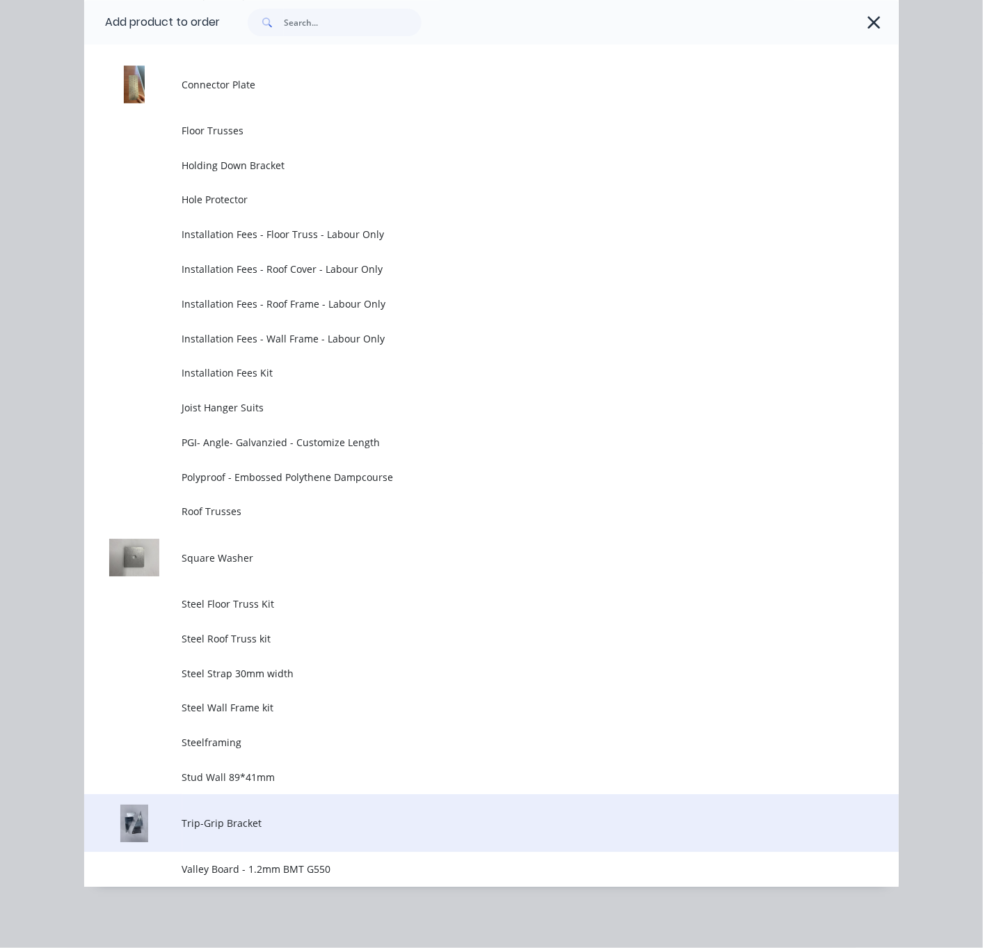
click at [311, 825] on td "Trip-Grip Bracket" at bounding box center [540, 823] width 717 height 58
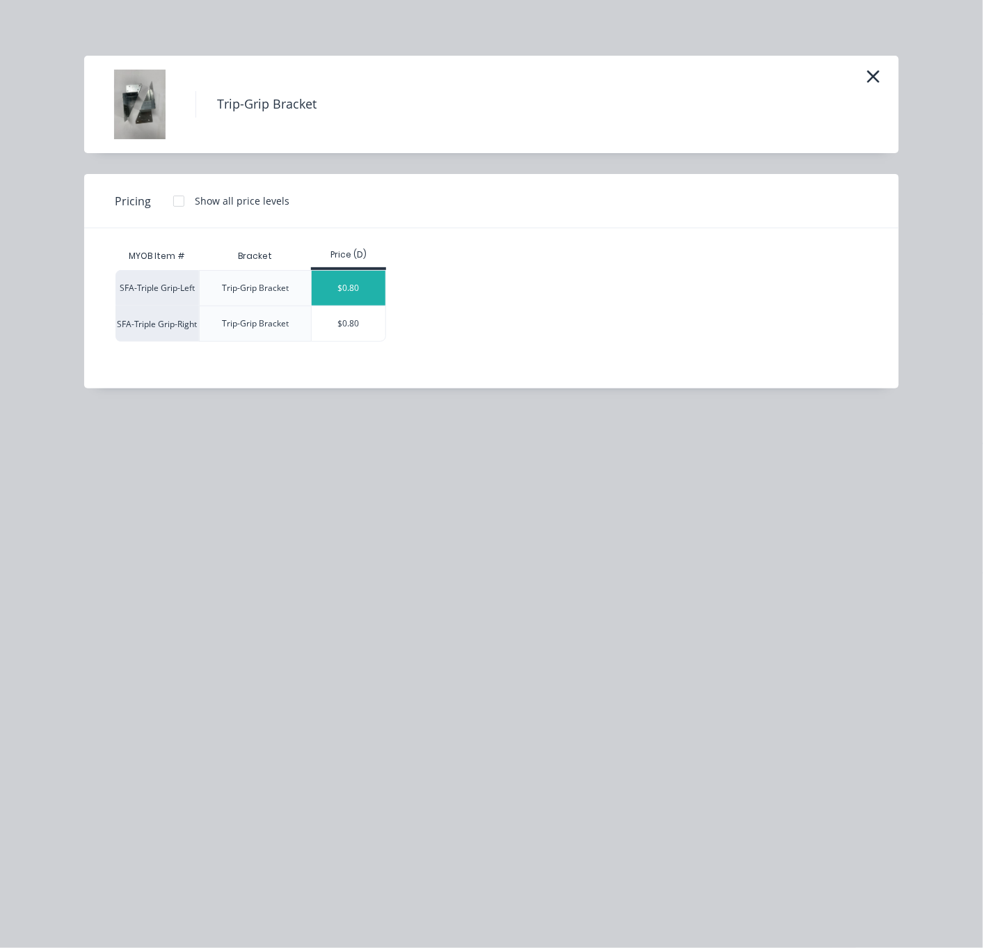
click at [363, 290] on div "$0.80" at bounding box center [349, 288] width 74 height 35
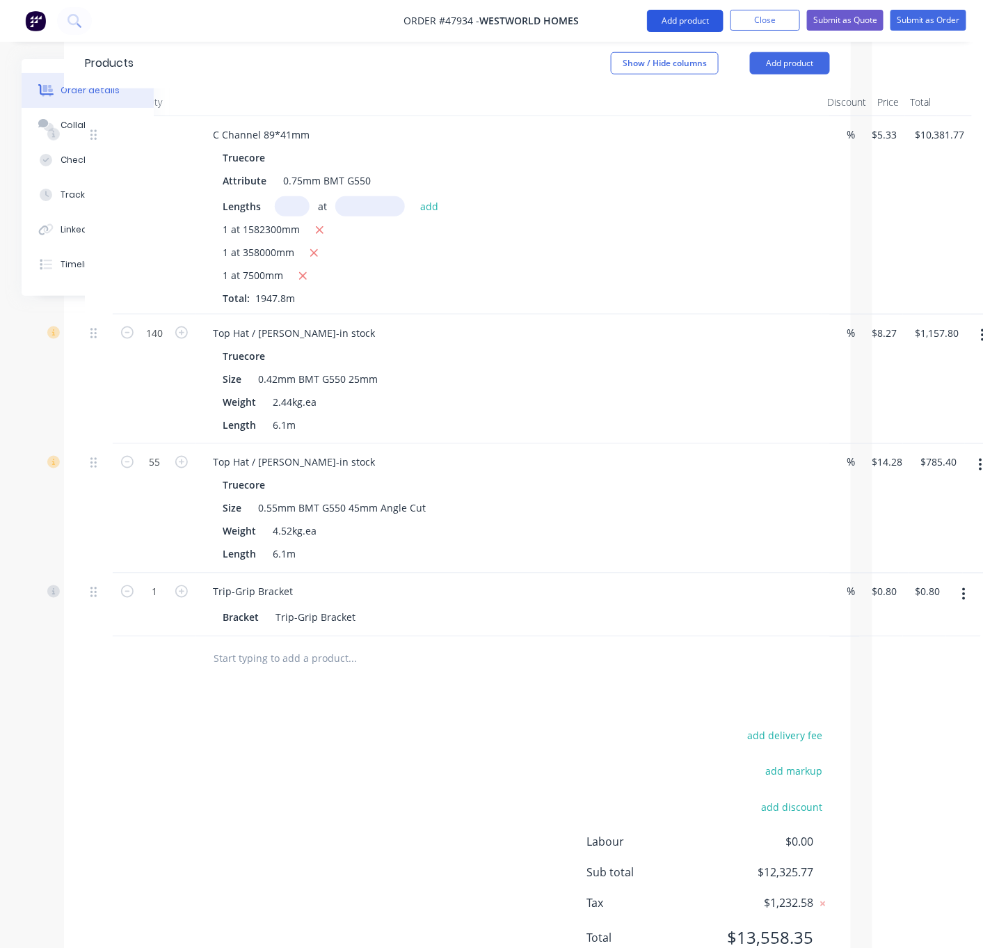
click at [688, 18] on button "Add product" at bounding box center [685, 21] width 77 height 22
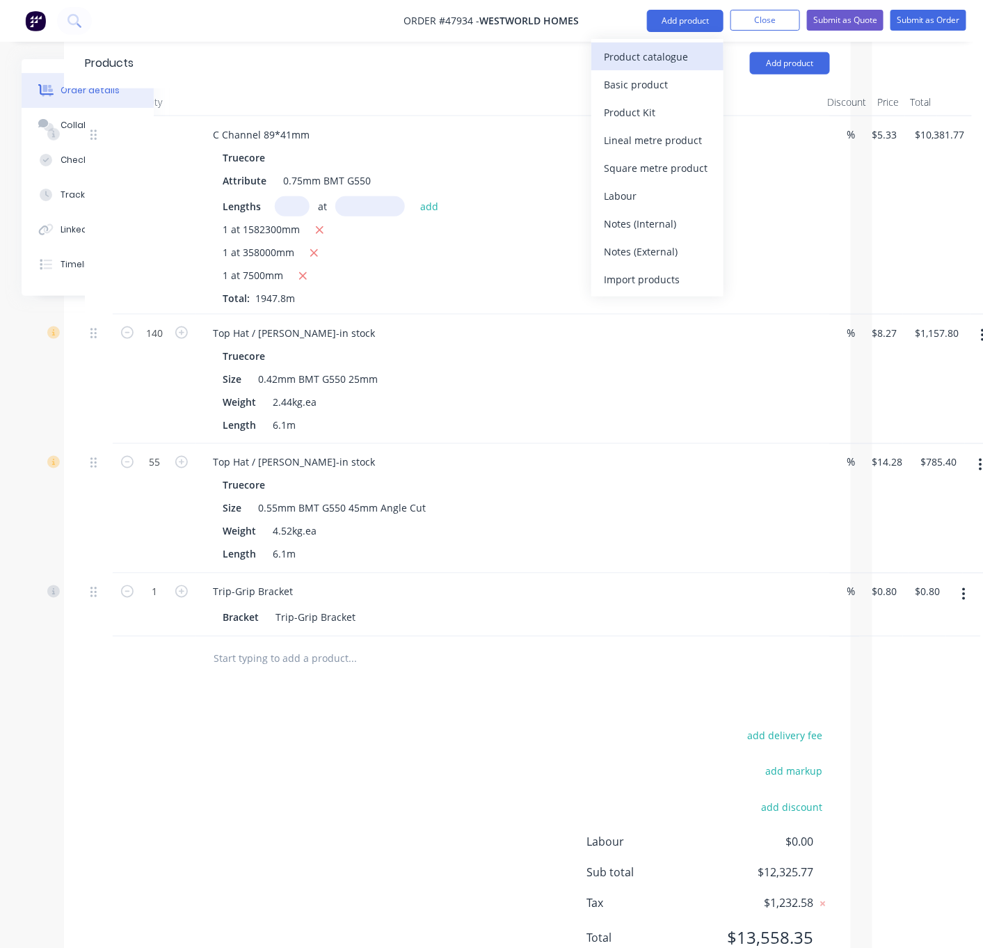
click at [667, 56] on div "Product catalogue" at bounding box center [657, 57] width 107 height 20
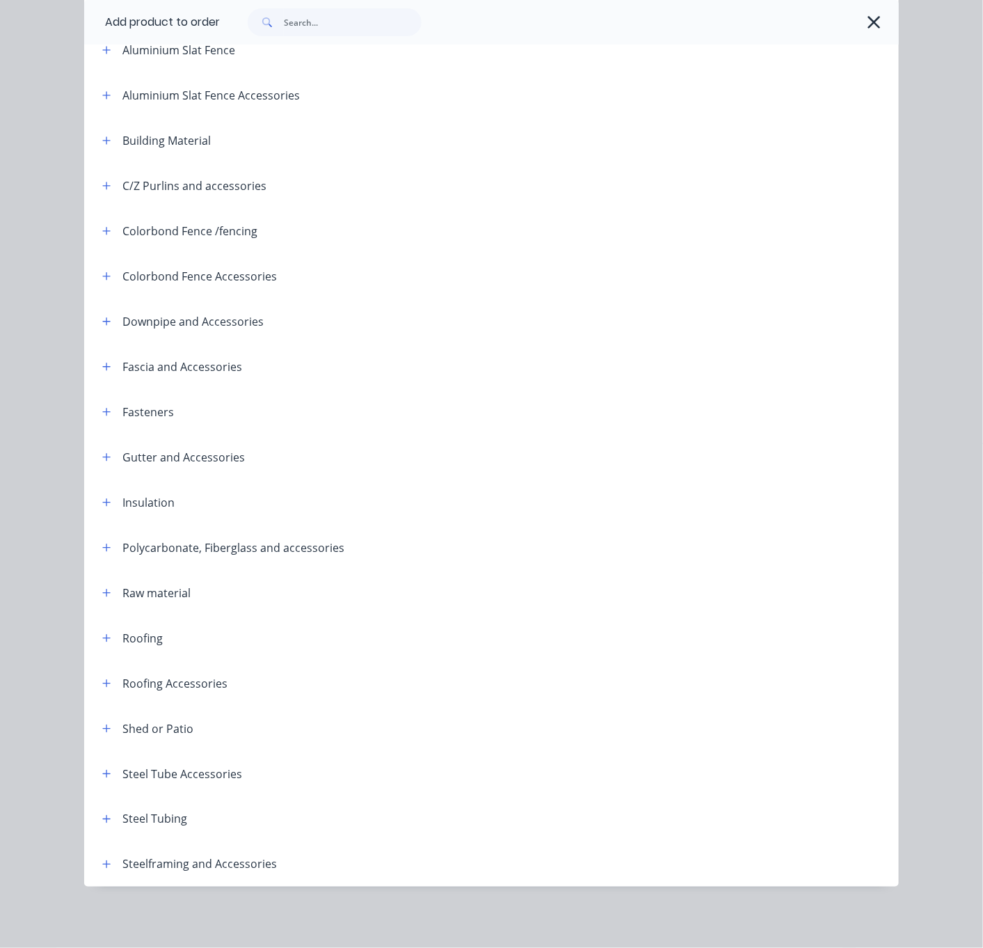
scroll to position [191, 0]
click at [109, 864] on span at bounding box center [106, 863] width 17 height 17
click at [103, 862] on icon "button" at bounding box center [106, 865] width 8 height 10
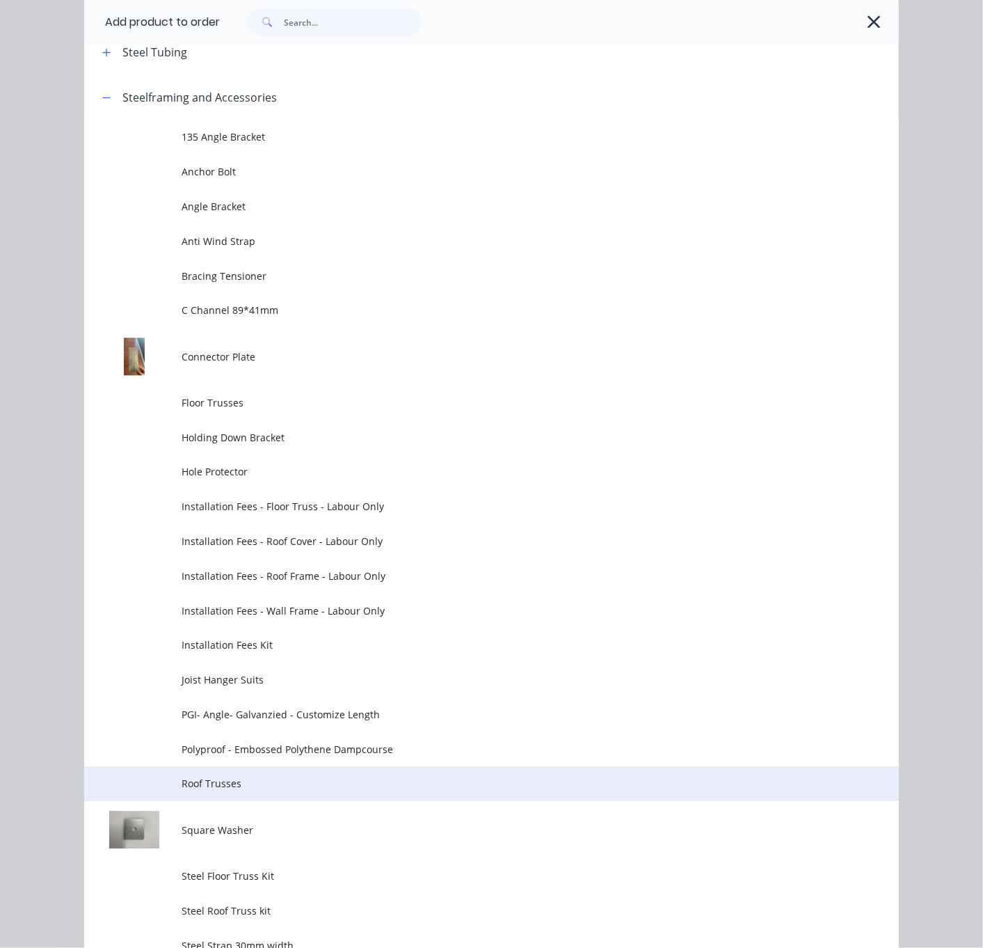
scroll to position [1288, 0]
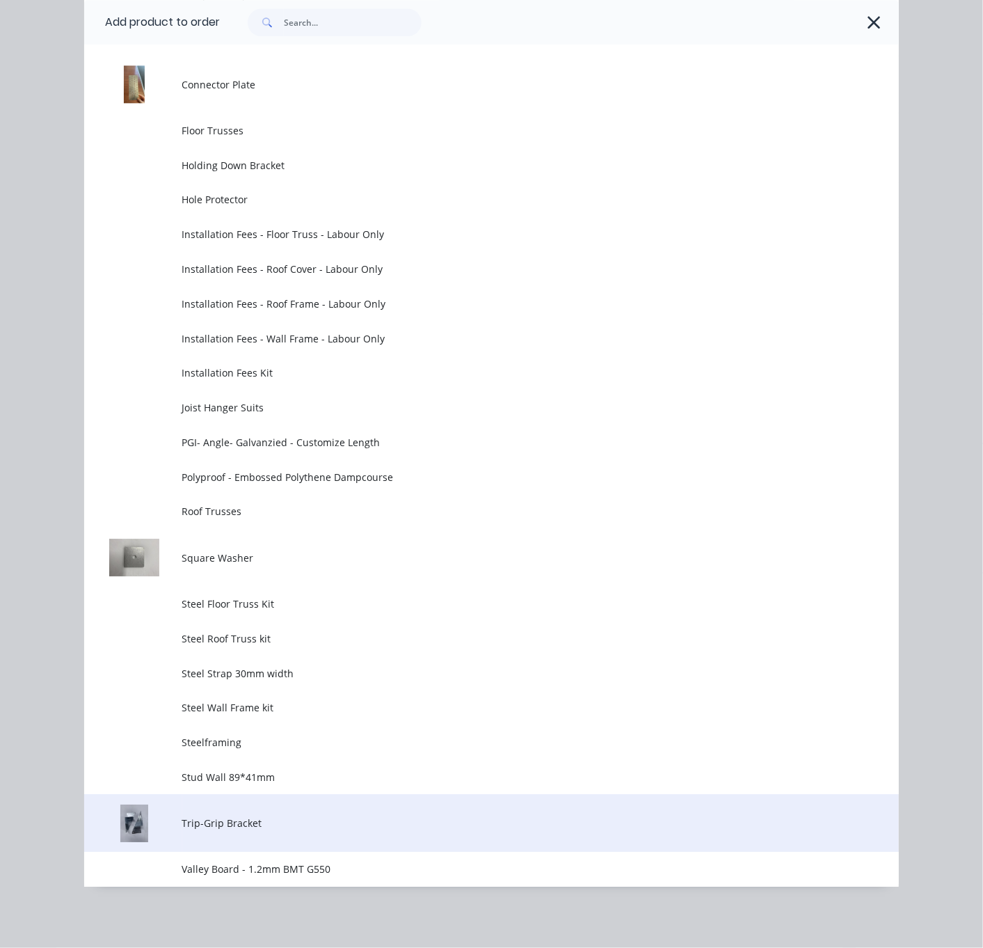
click at [232, 825] on td "Trip-Grip Bracket" at bounding box center [540, 823] width 717 height 58
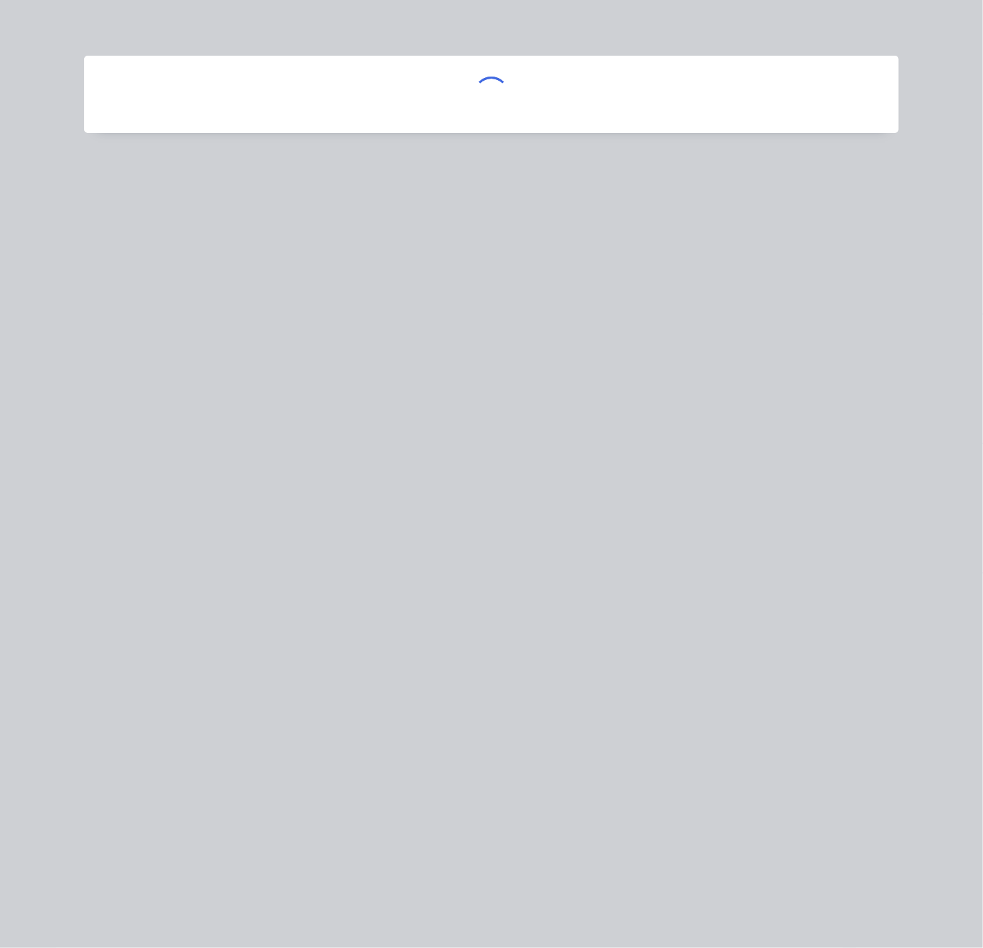
scroll to position [0, 0]
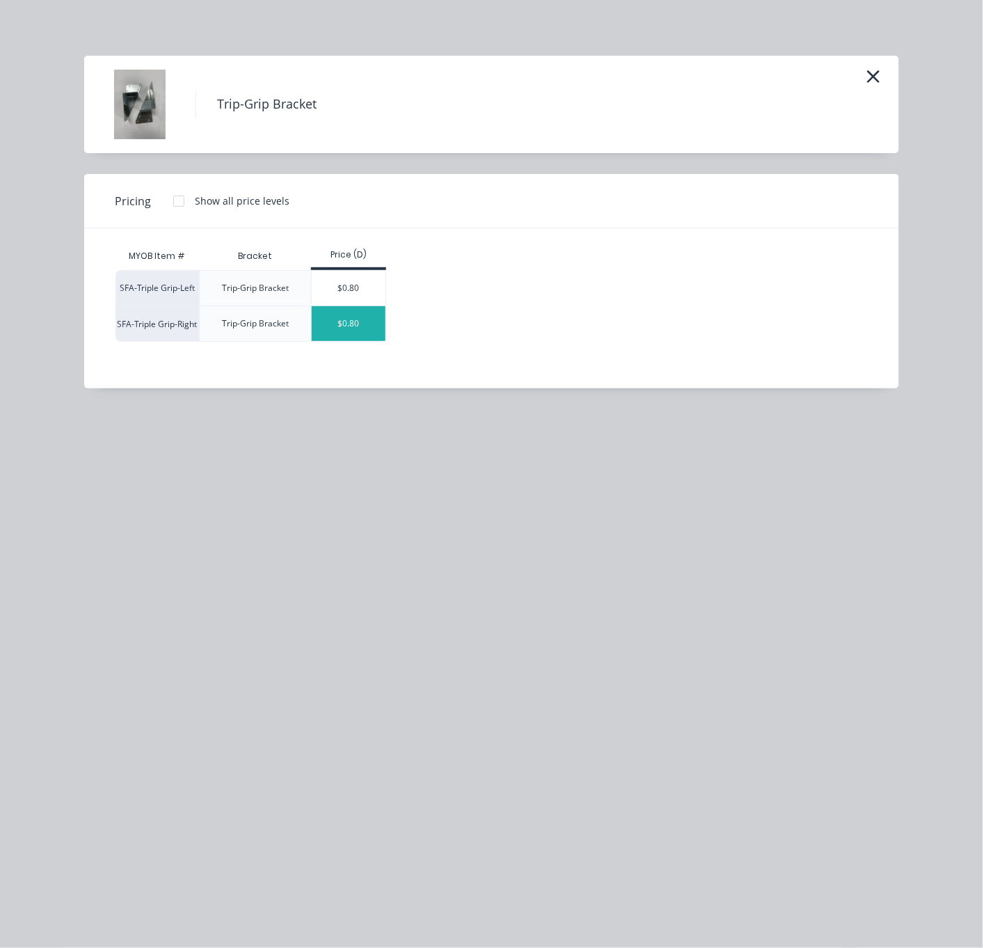
click at [352, 329] on div "$0.80" at bounding box center [349, 323] width 74 height 35
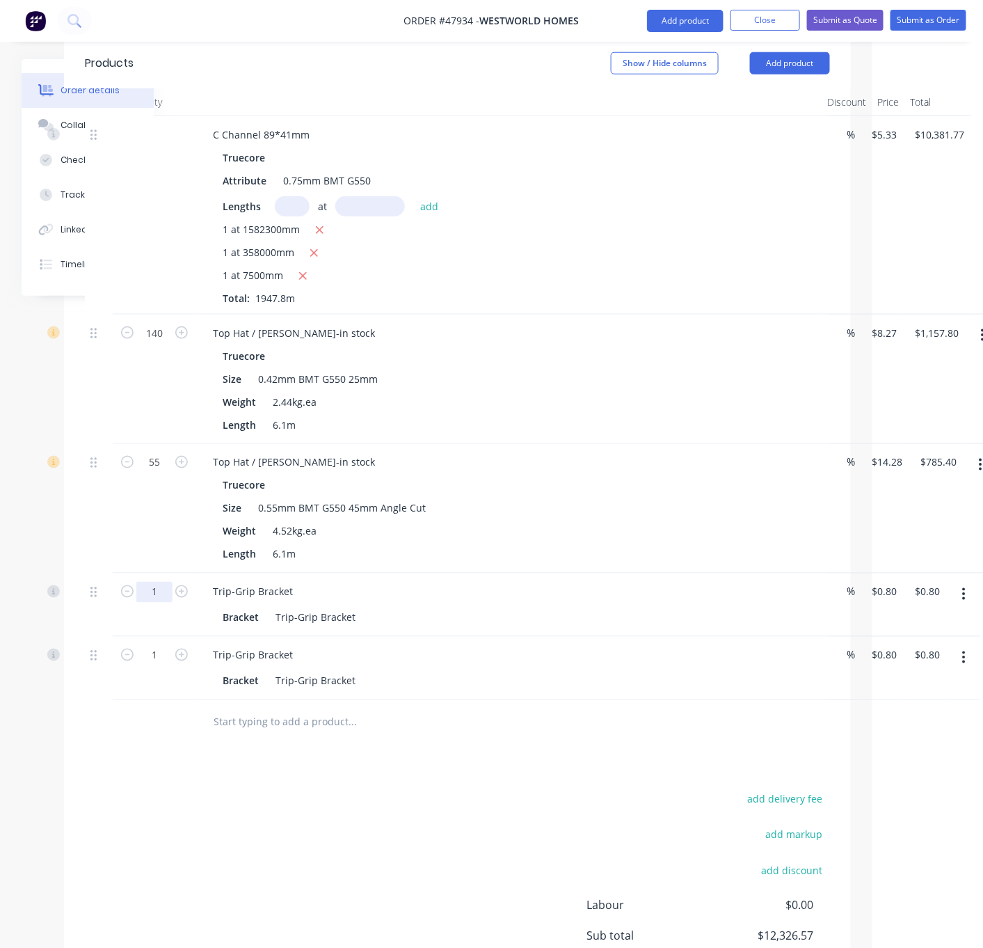
click at [155, 344] on input "1" at bounding box center [154, 333] width 36 height 21
click at [168, 344] on input "1" at bounding box center [154, 333] width 36 height 21
click at [158, 514] on div "55" at bounding box center [155, 508] width 84 height 129
click at [668, 20] on button "Add product" at bounding box center [685, 21] width 77 height 22
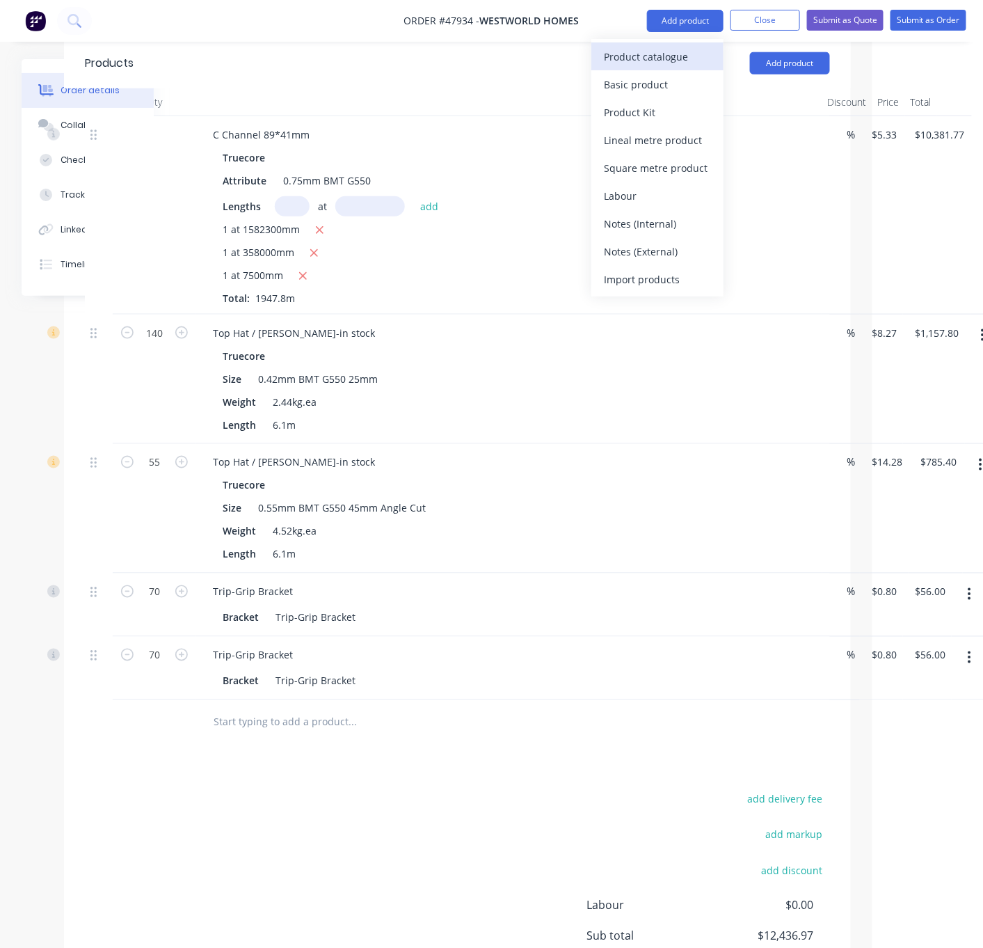
click at [663, 49] on div "Product catalogue" at bounding box center [657, 57] width 107 height 20
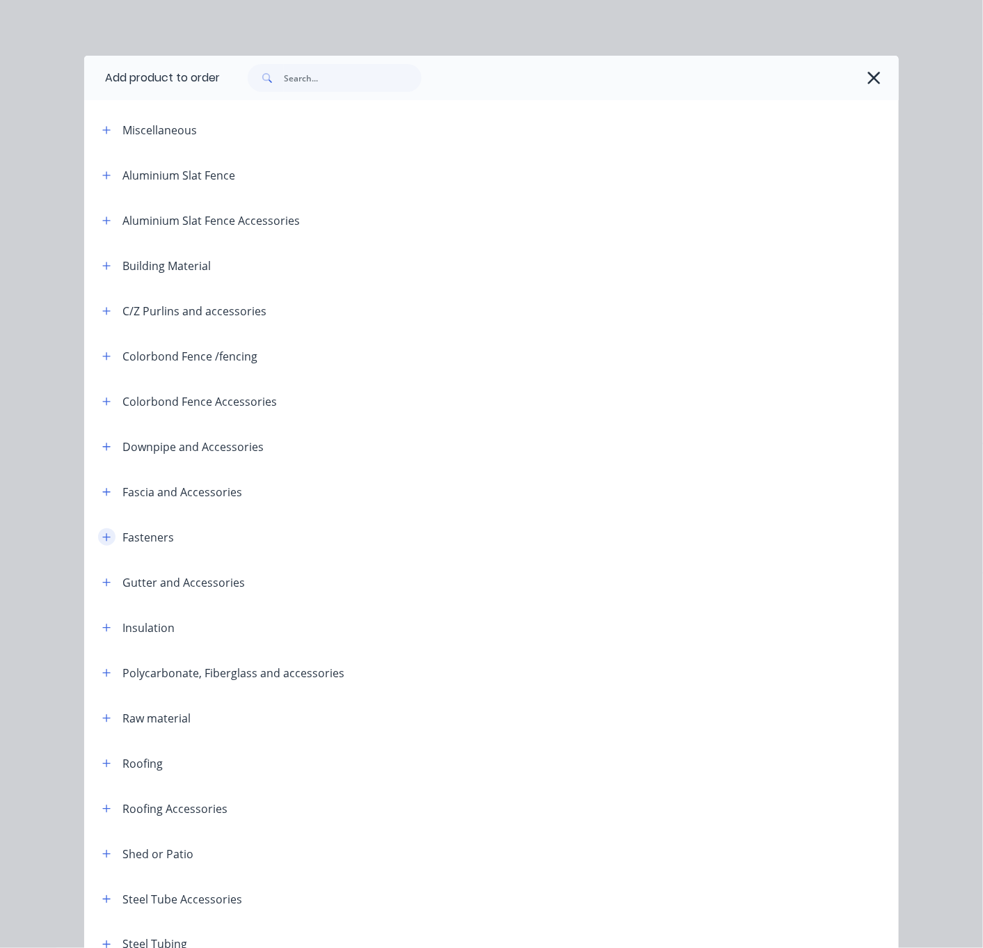
click at [107, 546] on button "button" at bounding box center [106, 536] width 17 height 17
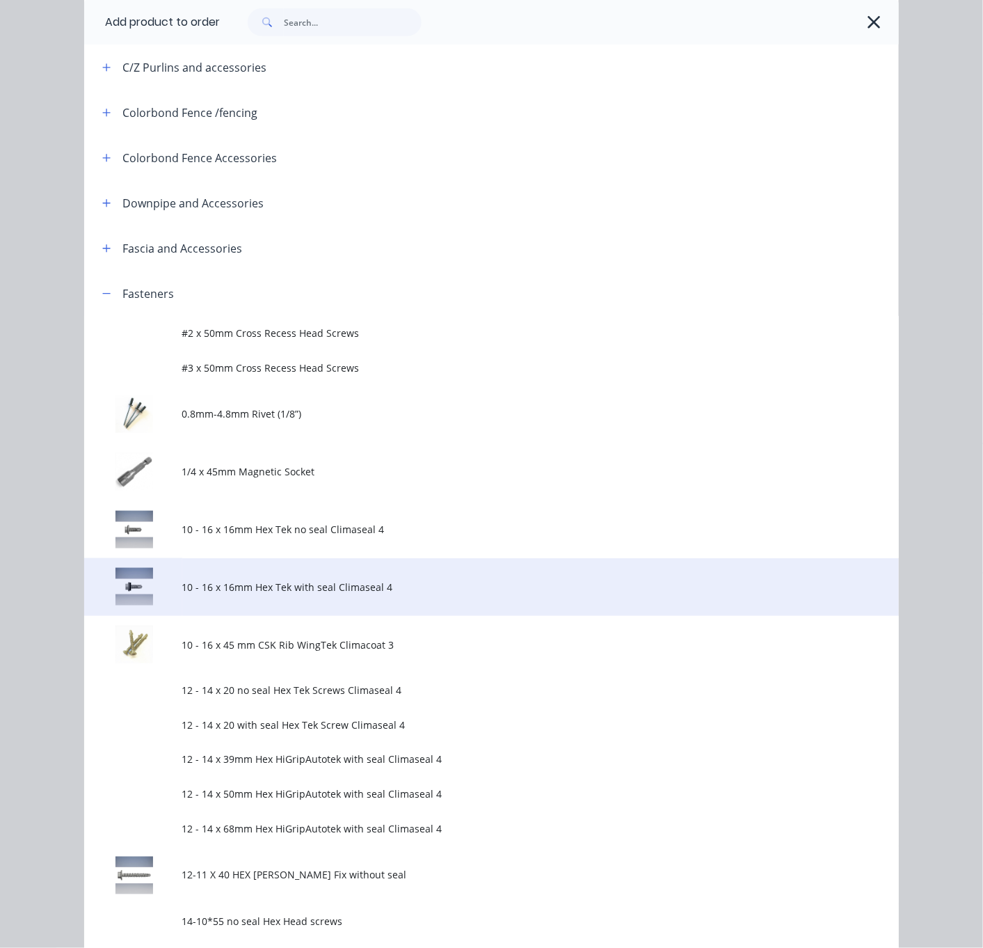
scroll to position [487, 0]
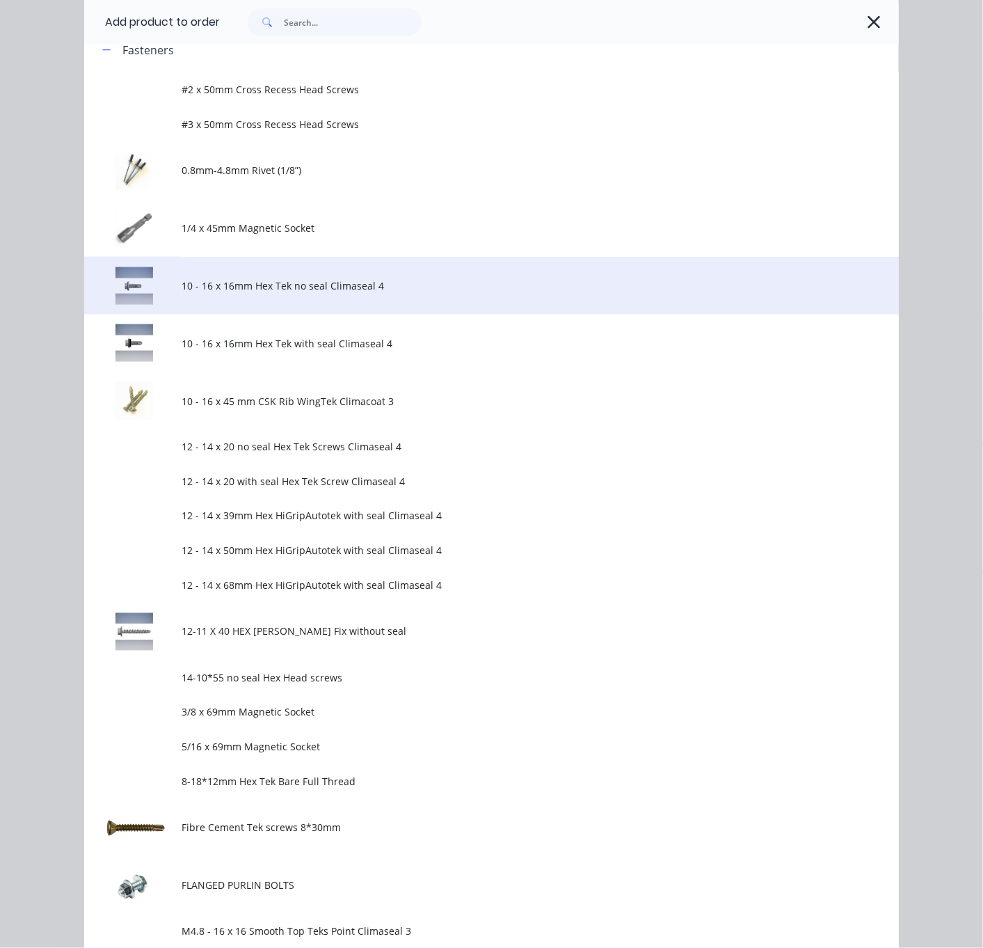
click at [283, 293] on span "10 - 16 x 16mm Hex Tek no seal Climaseal 4" at bounding box center [468, 285] width 573 height 15
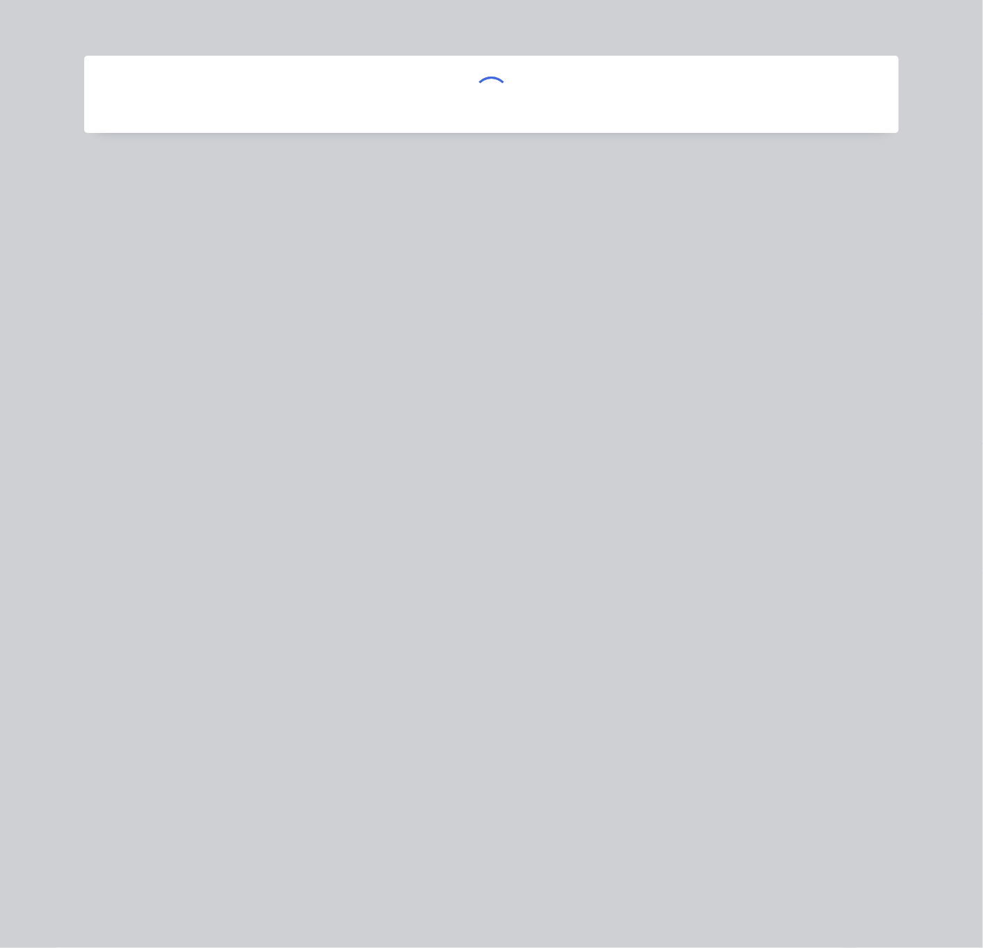
scroll to position [0, 0]
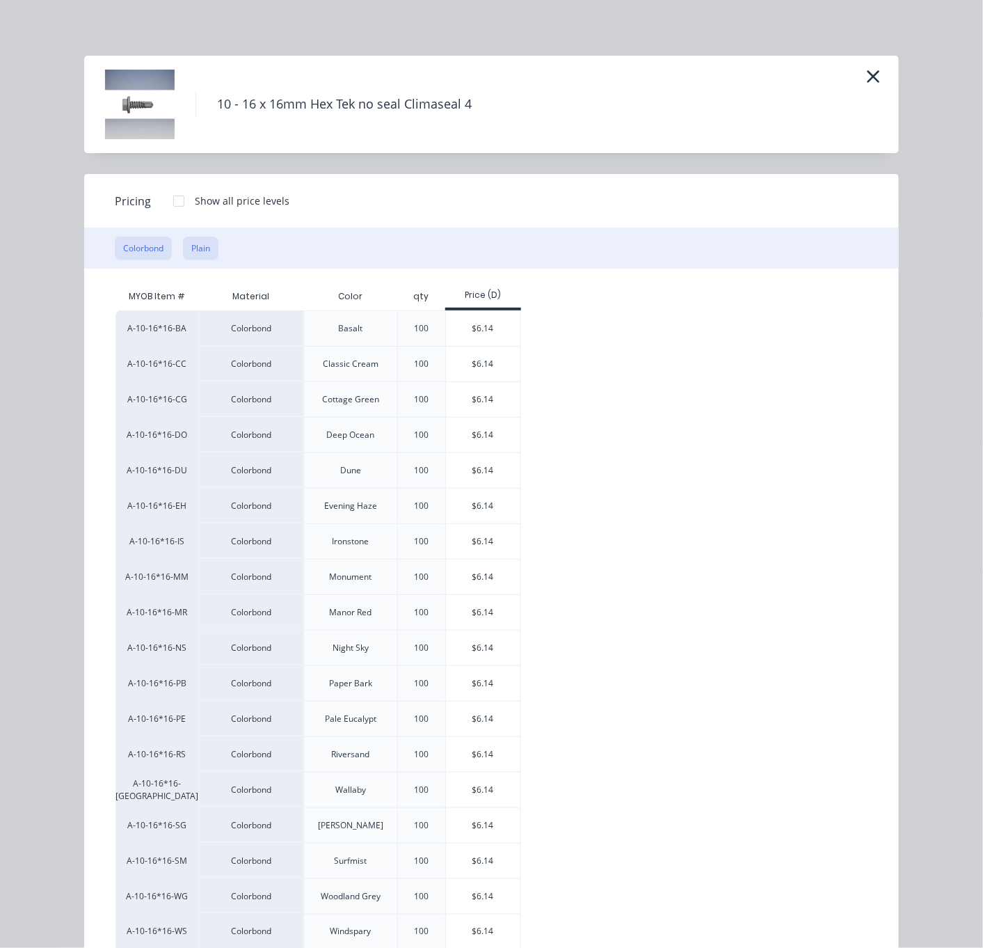
click at [205, 257] on button "Plain" at bounding box center [200, 249] width 35 height 24
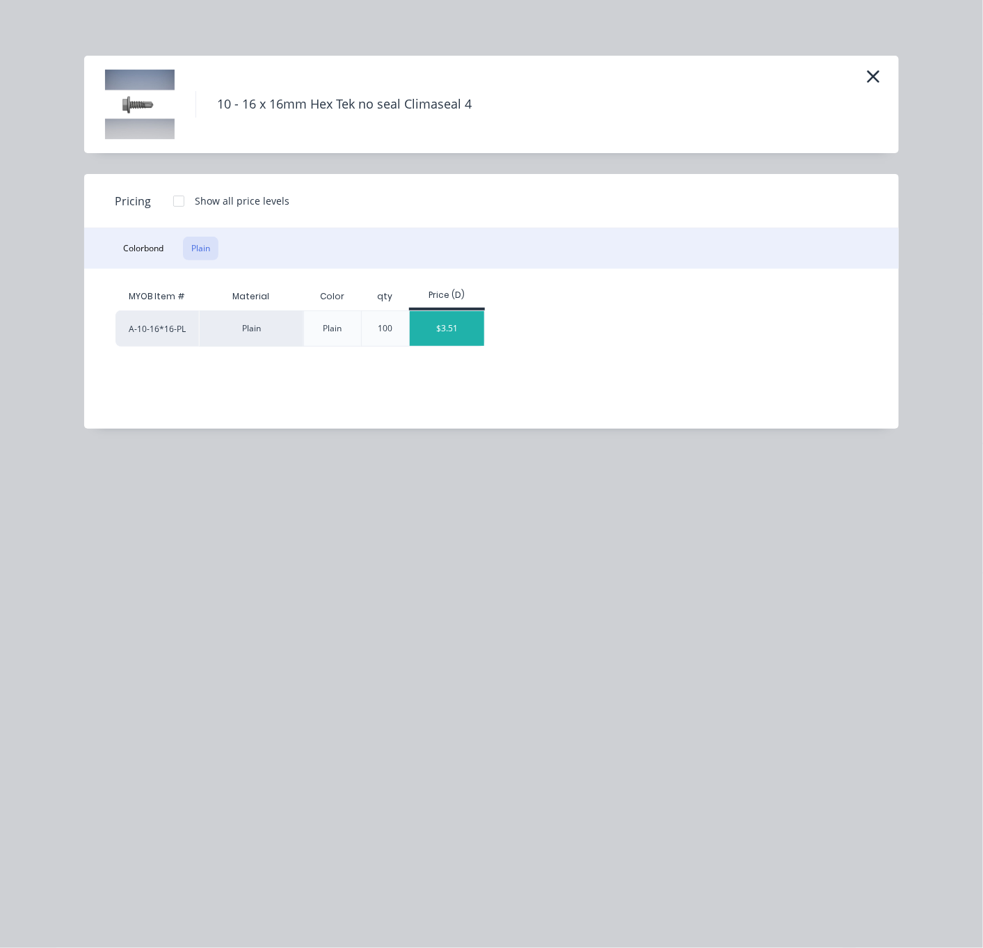
click at [455, 340] on div "$3.51" at bounding box center [447, 328] width 74 height 35
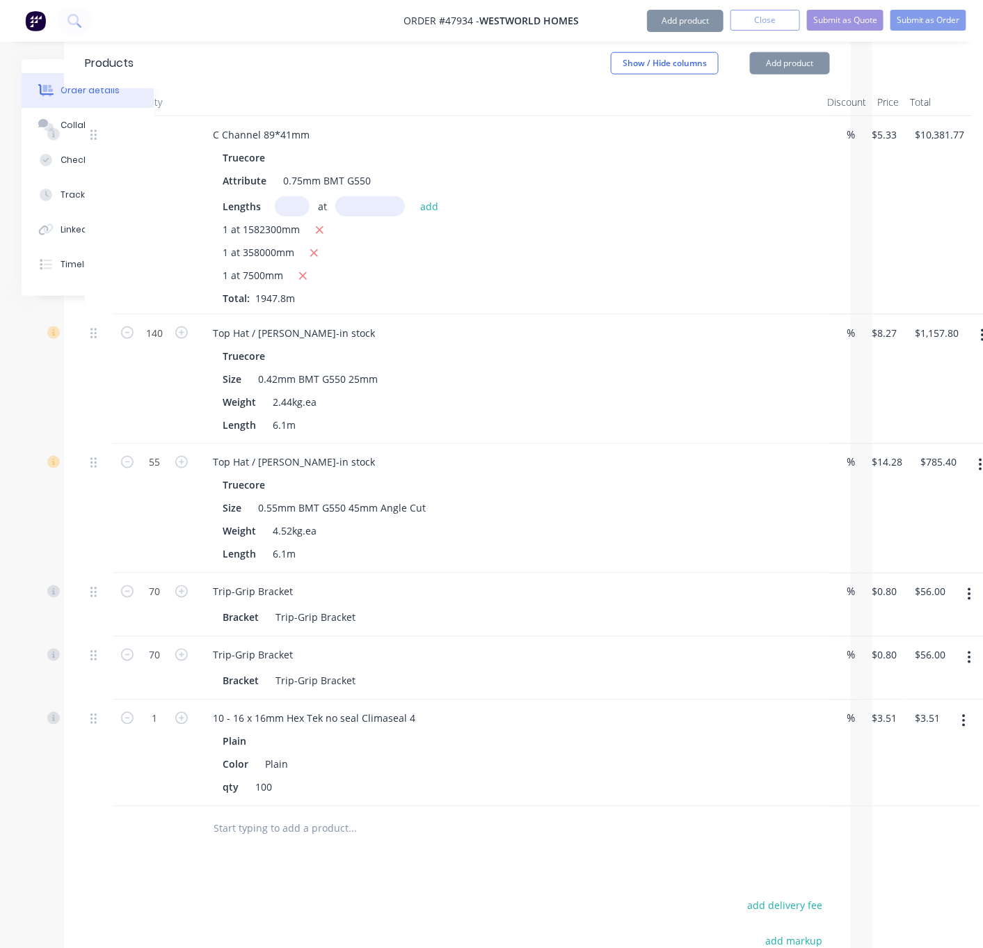
scroll to position [704, 111]
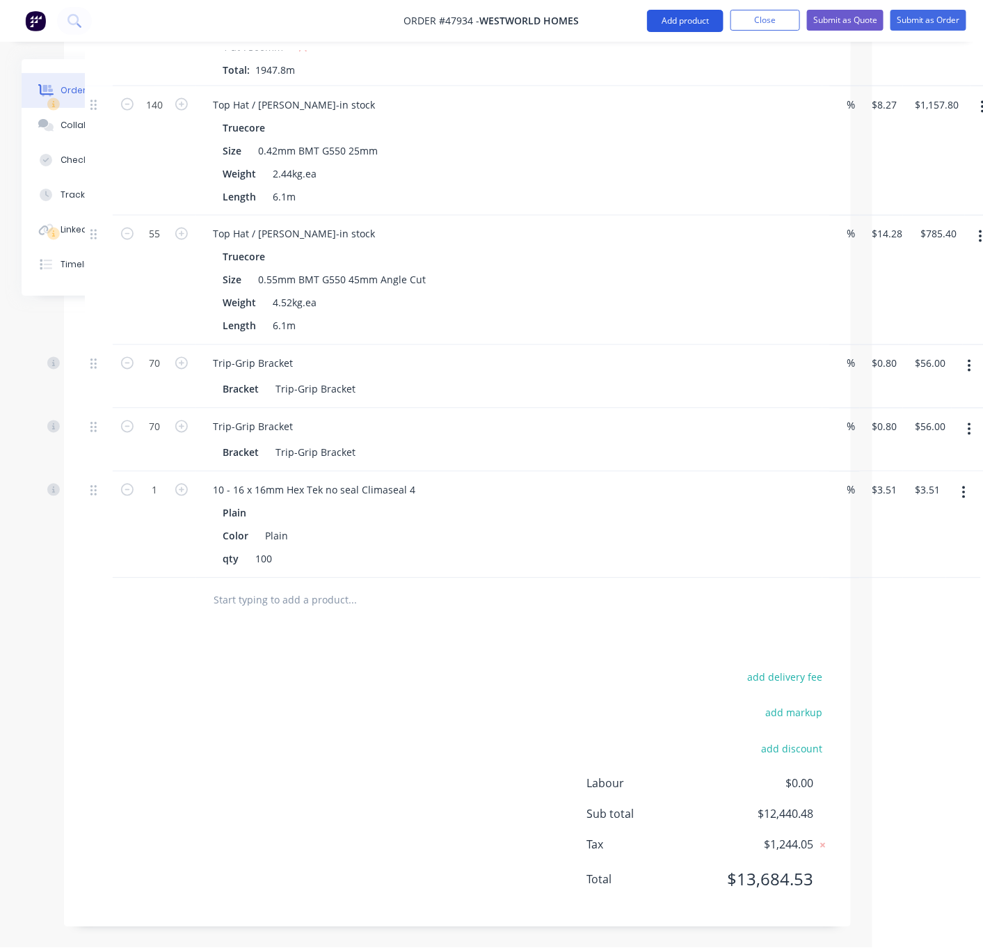
click at [659, 24] on button "Add product" at bounding box center [685, 21] width 77 height 22
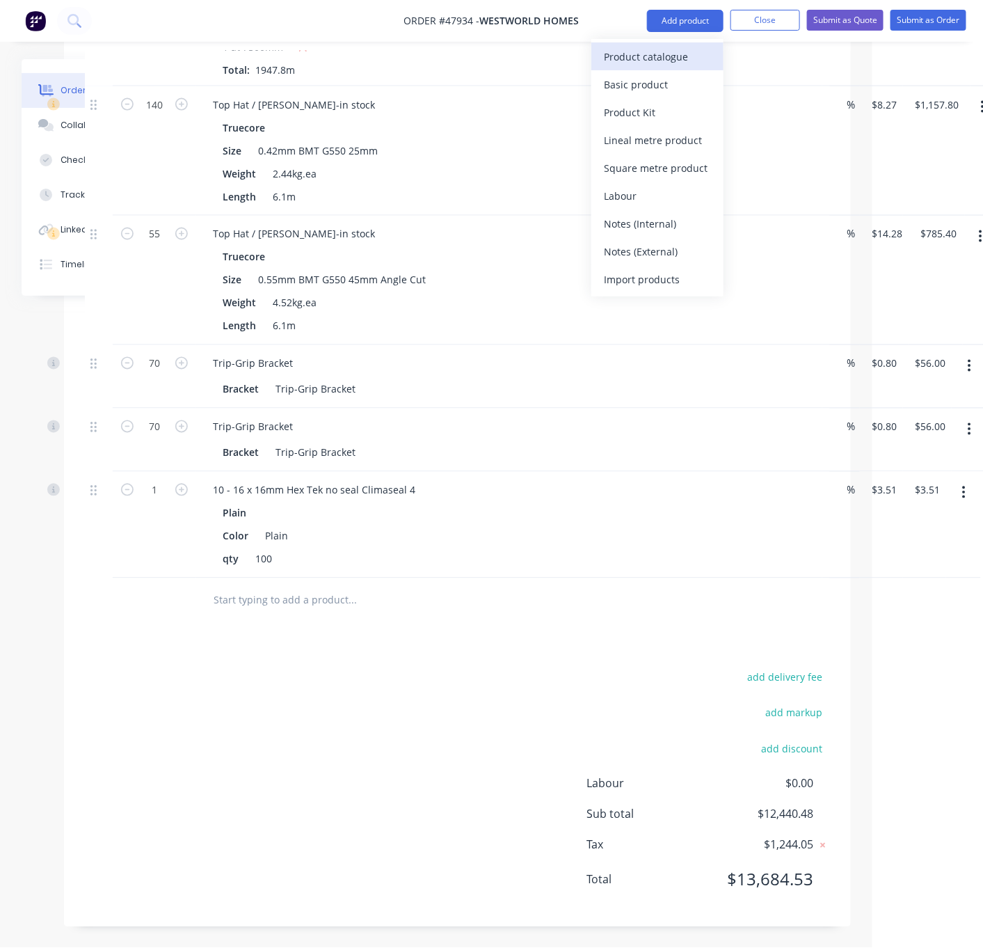
click at [647, 47] on div "Product catalogue" at bounding box center [657, 57] width 107 height 20
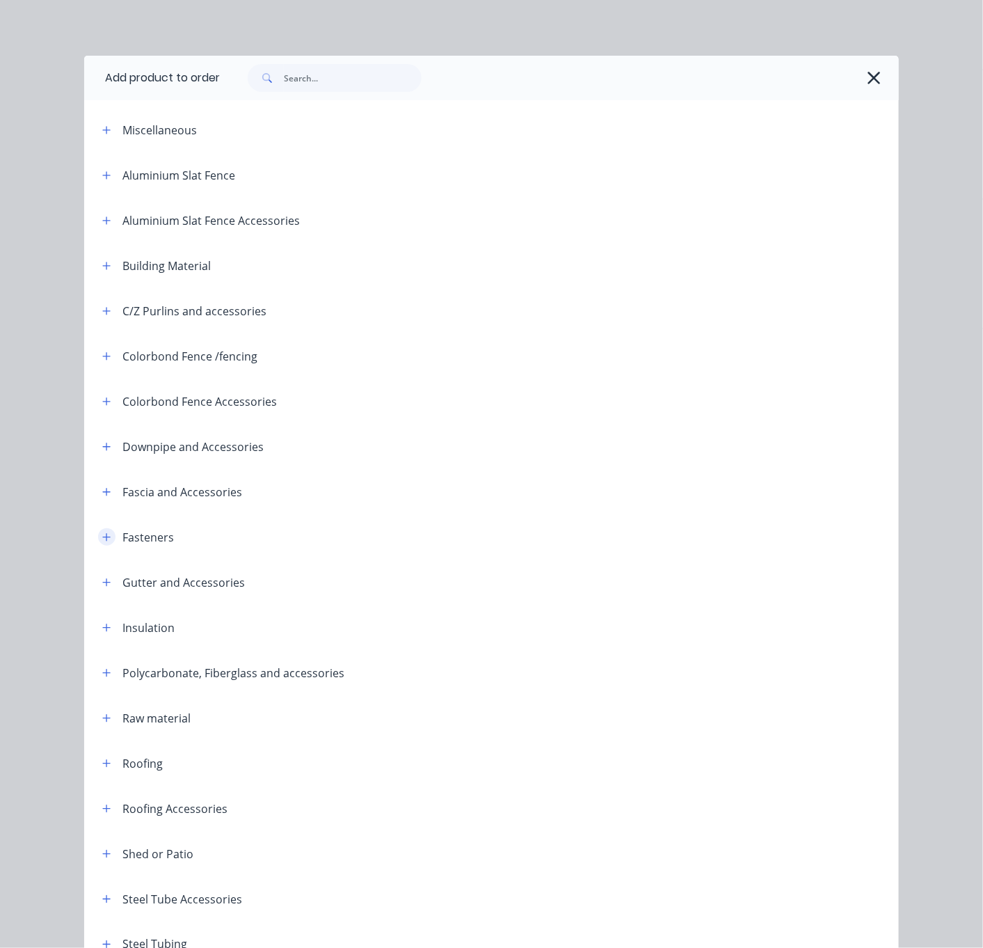
click at [98, 546] on button "button" at bounding box center [106, 536] width 17 height 17
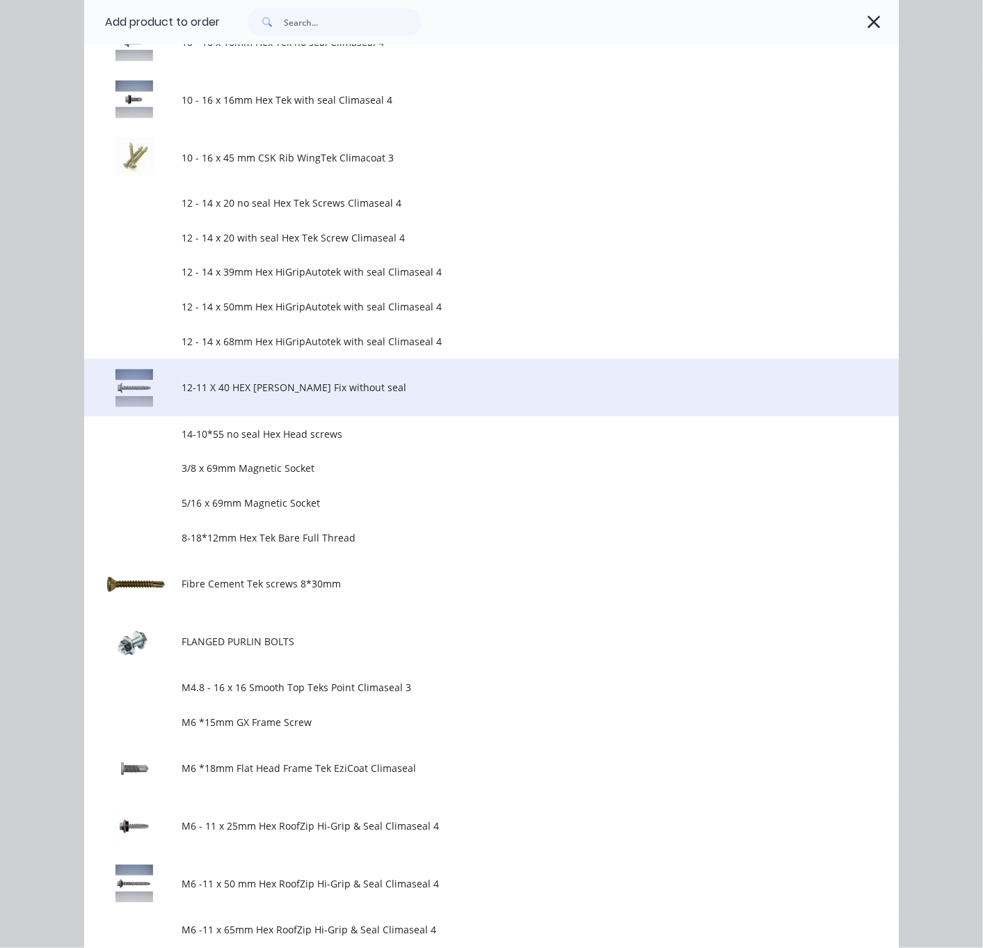
scroll to position [487, 0]
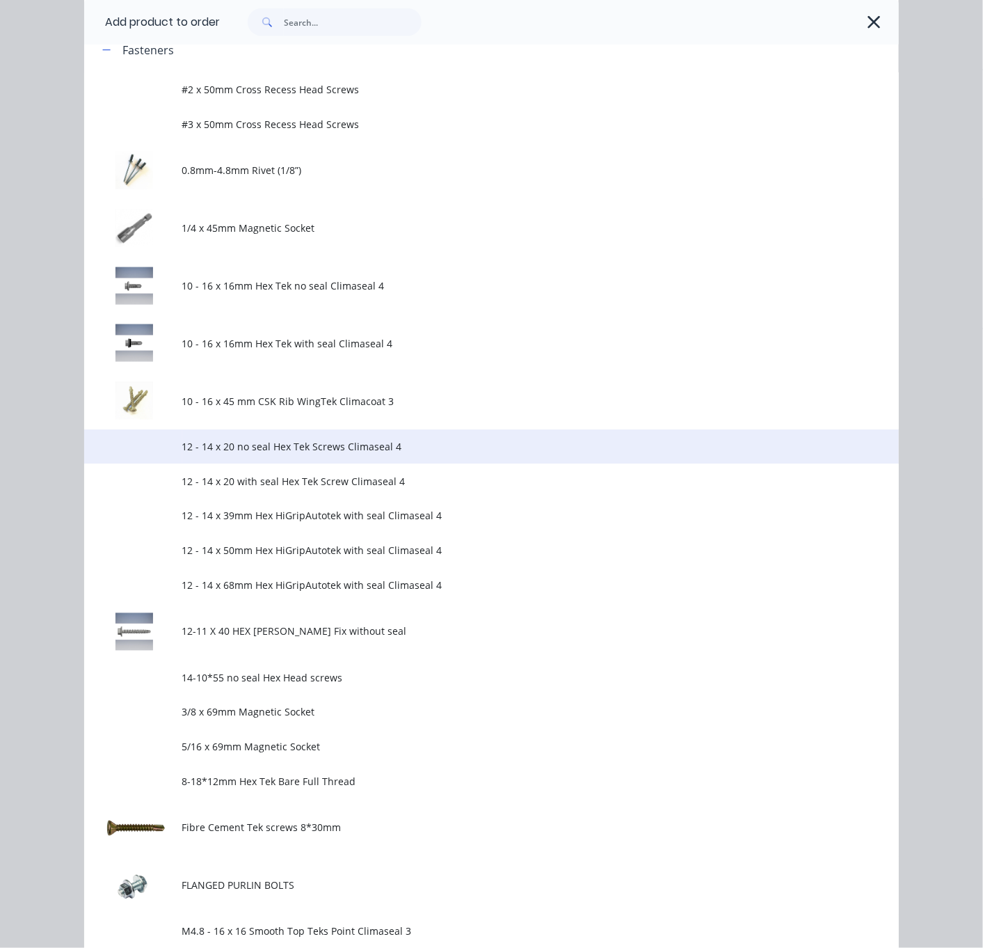
click at [339, 454] on span "12 - 14 x 20 no seal Hex Tek Screws Climaseal 4" at bounding box center [468, 447] width 573 height 15
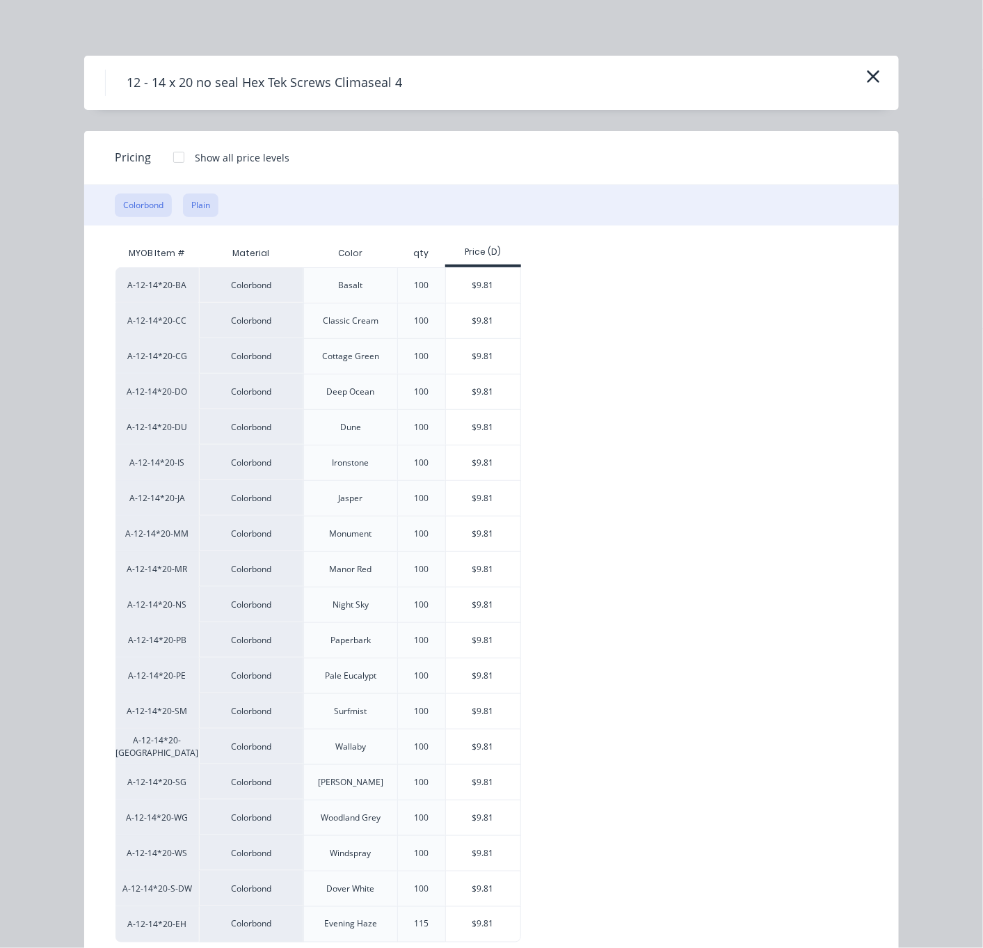
click at [199, 216] on button "Plain" at bounding box center [200, 205] width 35 height 24
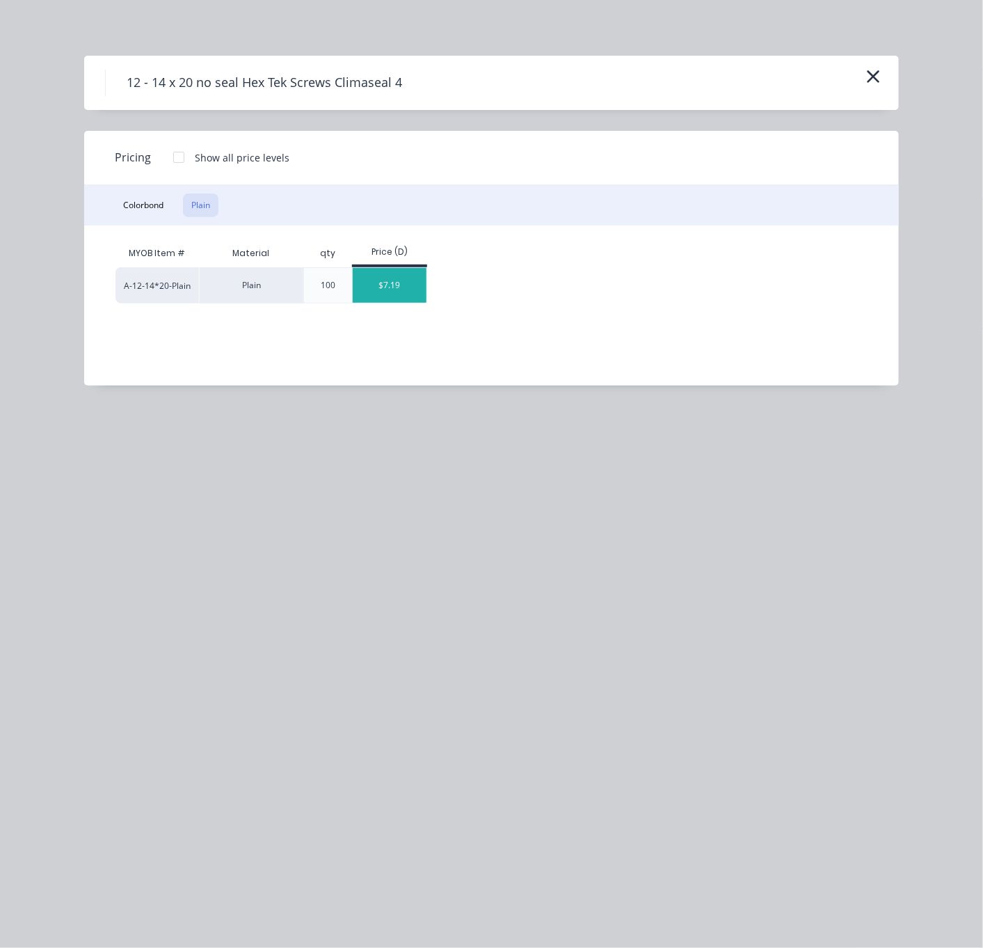
click at [409, 286] on div "$7.19" at bounding box center [390, 285] width 74 height 35
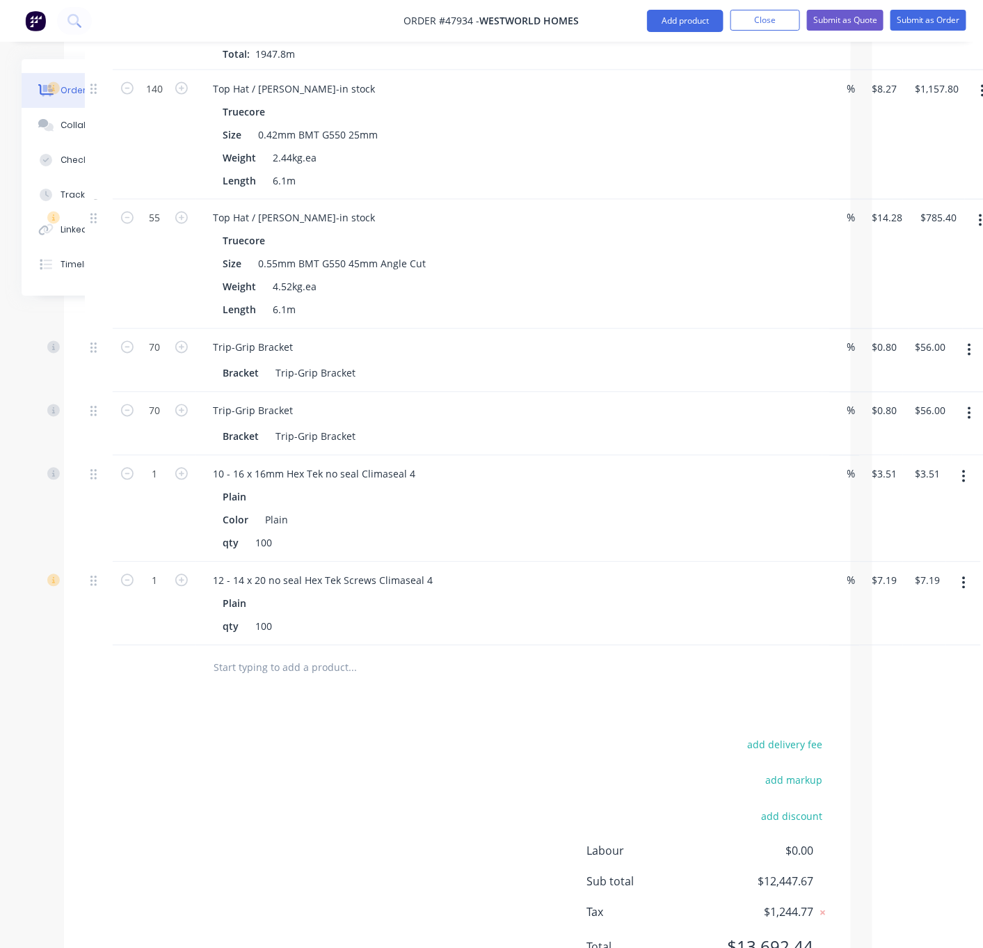
scroll to position [796, 111]
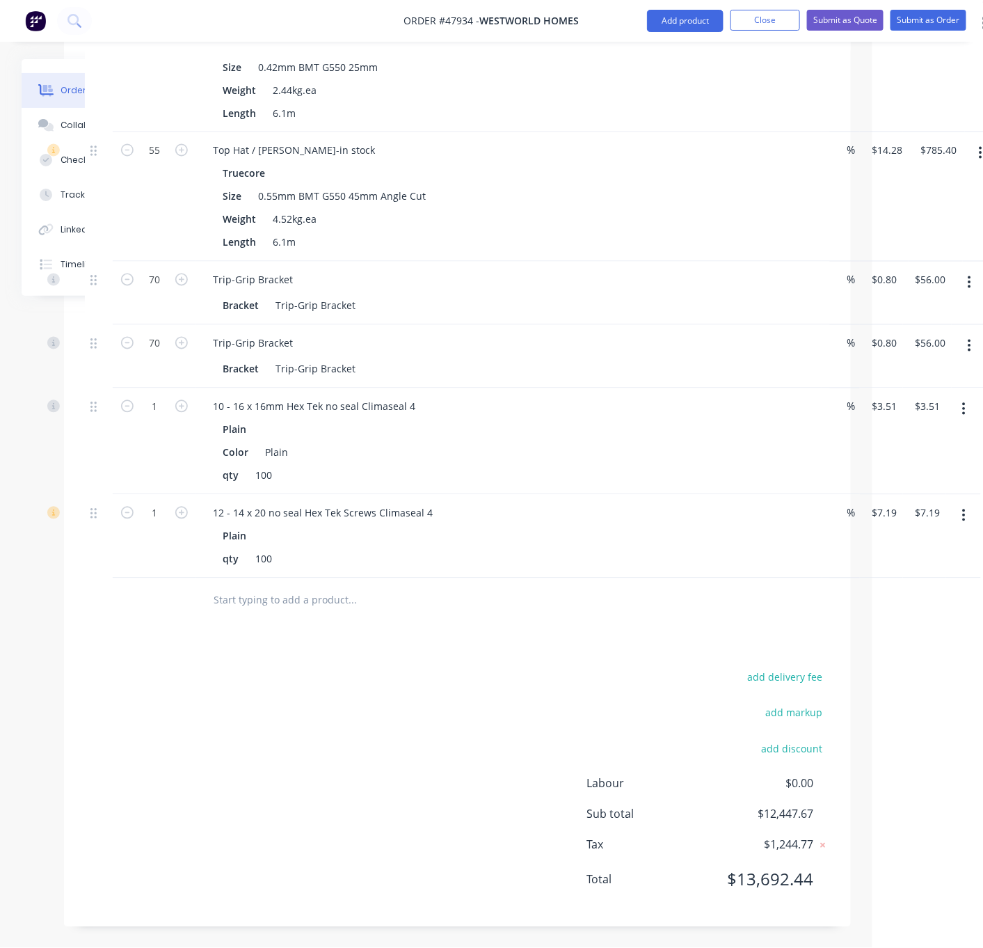
click at [344, 649] on div "Drawings Add drawing Products Show / Hide columns Add product Qty Discount Pric…" at bounding box center [457, 301] width 787 height 1251
click at [158, 32] on input "1" at bounding box center [154, 21] width 36 height 21
click at [72, 610] on div "Drawings Add drawing Products Show / Hide columns Add product Qty Discount Pric…" at bounding box center [457, 301] width 787 height 1251
click at [245, 699] on div "add delivery fee add markup add discount Labour $0.00 Sub total $12,447.67 Tax …" at bounding box center [457, 787] width 745 height 238
click at [159, 32] on input "1" at bounding box center [154, 21] width 36 height 21
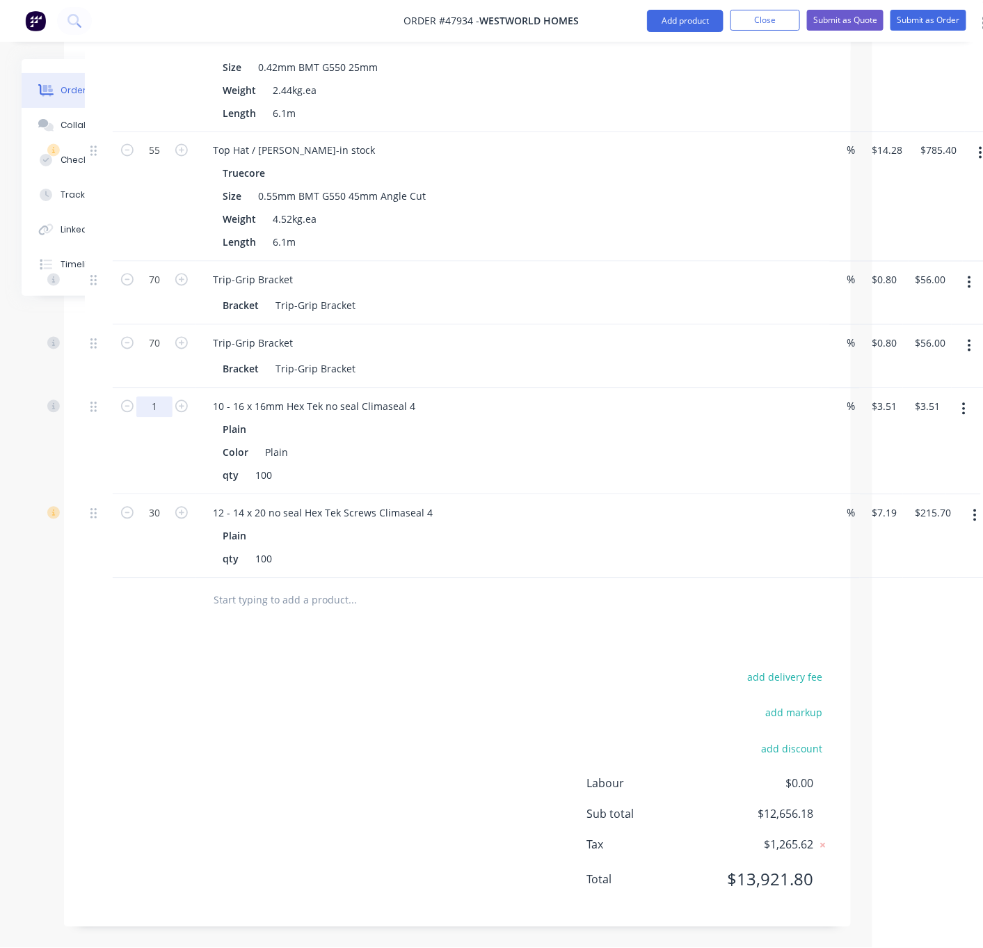
click at [158, 32] on input "1" at bounding box center [154, 21] width 36 height 21
click at [274, 710] on div "add delivery fee add markup add discount Labour $0.00 Sub total $12,656.18 Tax …" at bounding box center [457, 787] width 745 height 238
click at [676, 22] on button "Add product" at bounding box center [685, 21] width 77 height 22
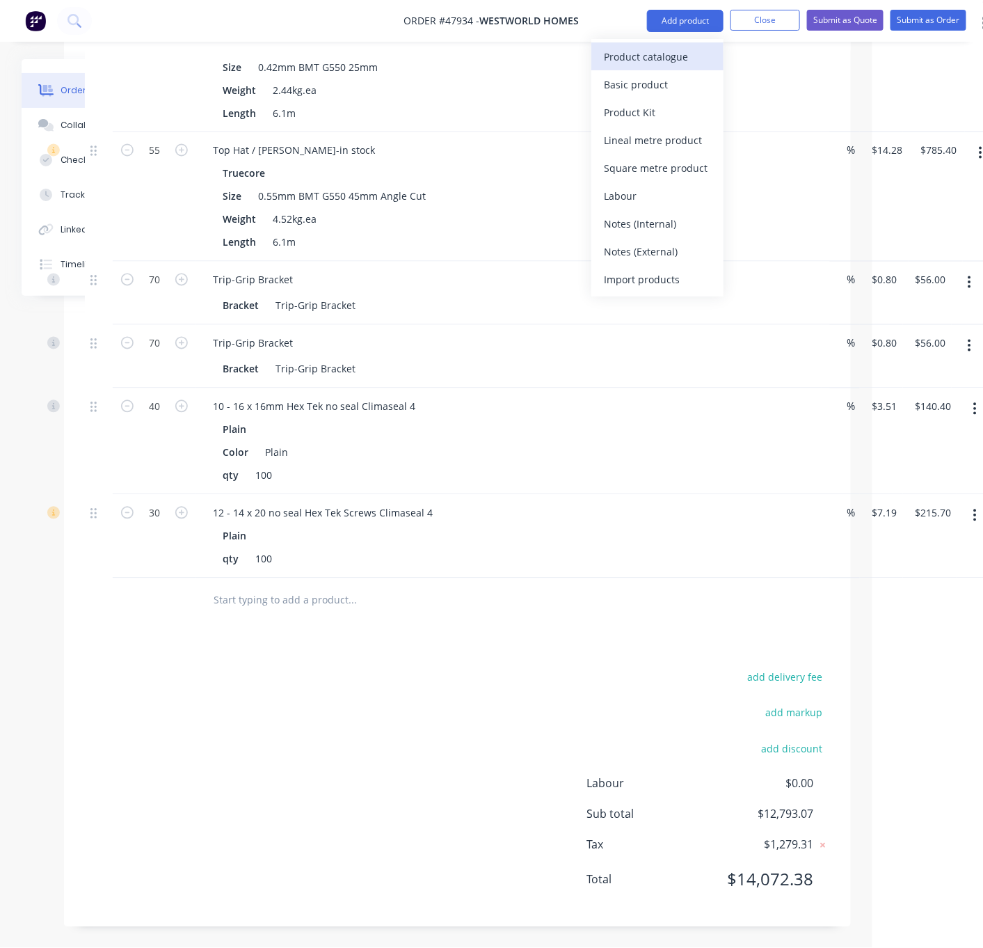
click at [656, 57] on div "Product catalogue" at bounding box center [657, 57] width 107 height 20
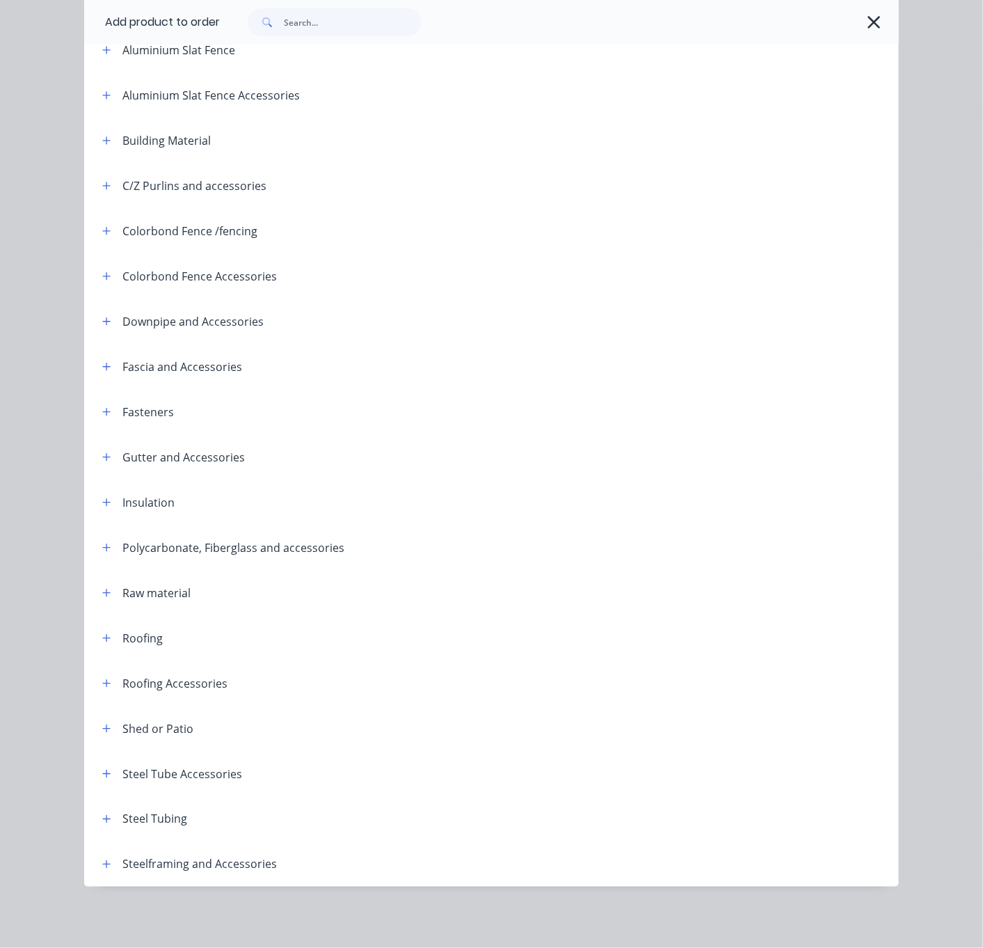
scroll to position [191, 0]
click at [102, 633] on icon "button" at bounding box center [106, 638] width 8 height 10
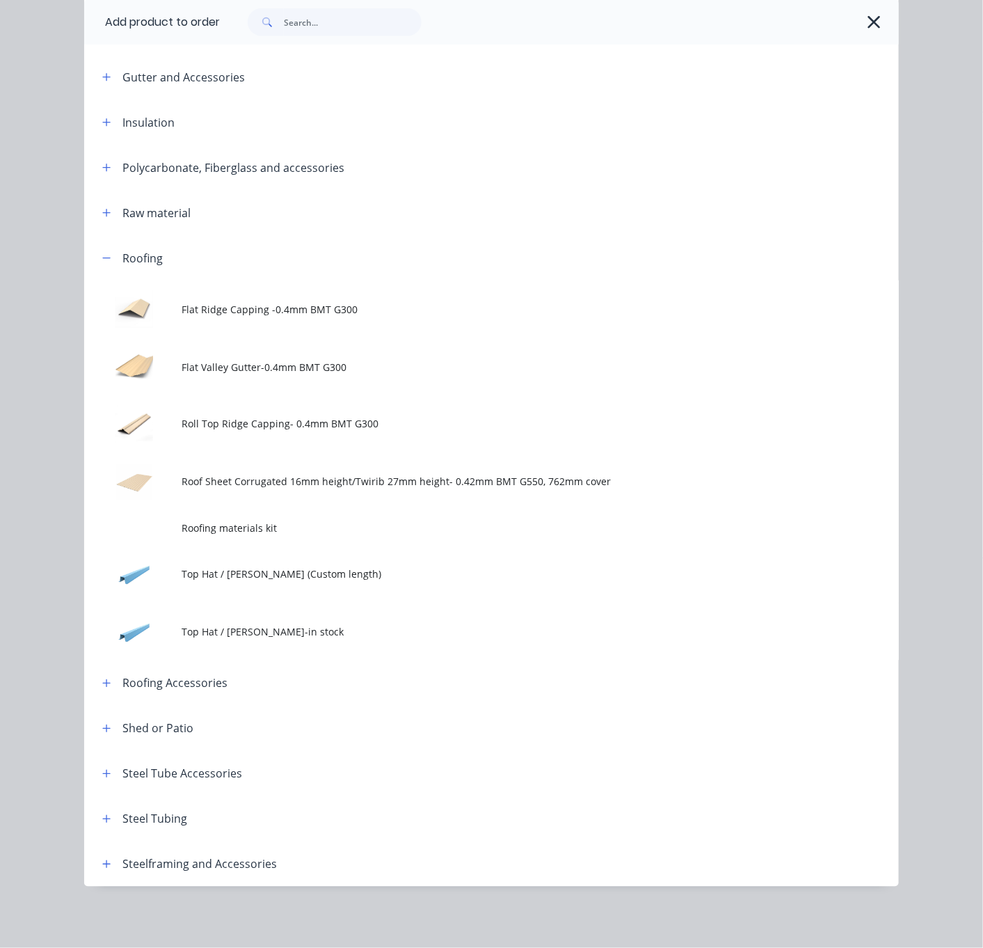
scroll to position [582, 0]
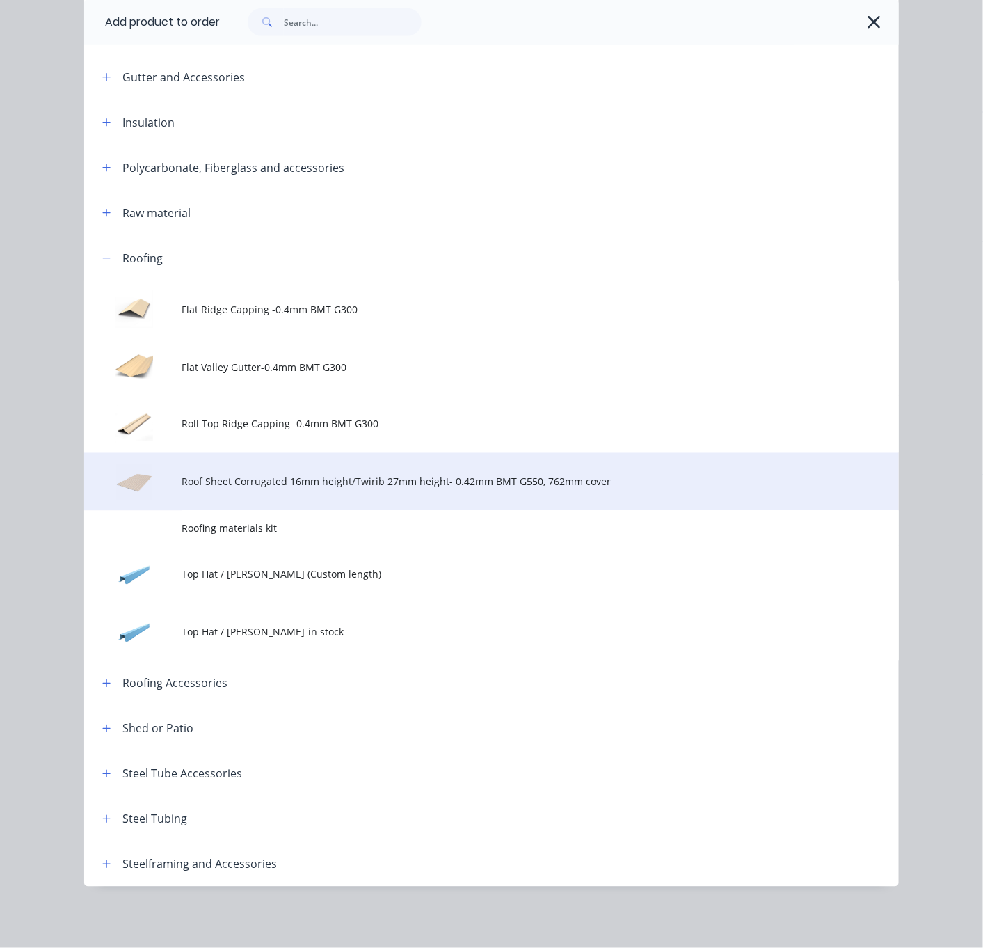
click at [336, 475] on span "Roof Sheet Corrugated 16mm height/Twirib 27mm height- 0.42mm BMT G550, 762mm co…" at bounding box center [468, 482] width 573 height 15
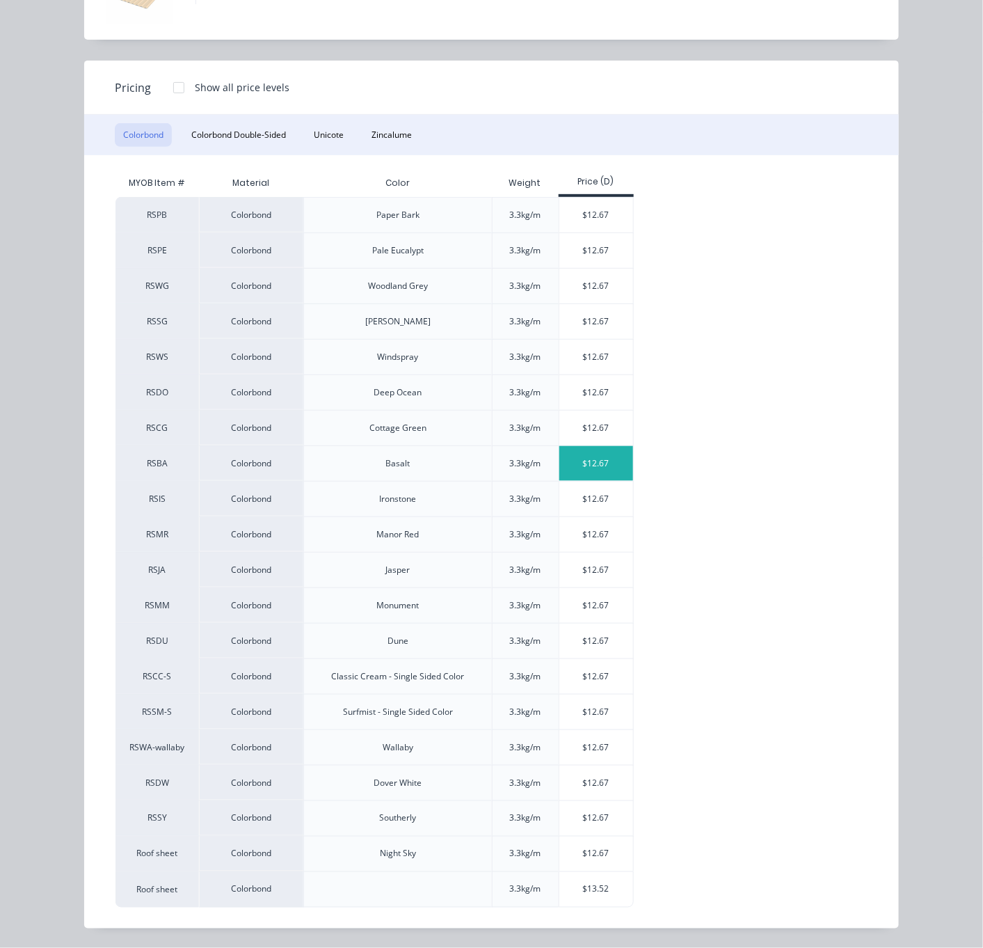
scroll to position [150, 0]
click at [603, 889] on div "$13.52" at bounding box center [597, 889] width 74 height 35
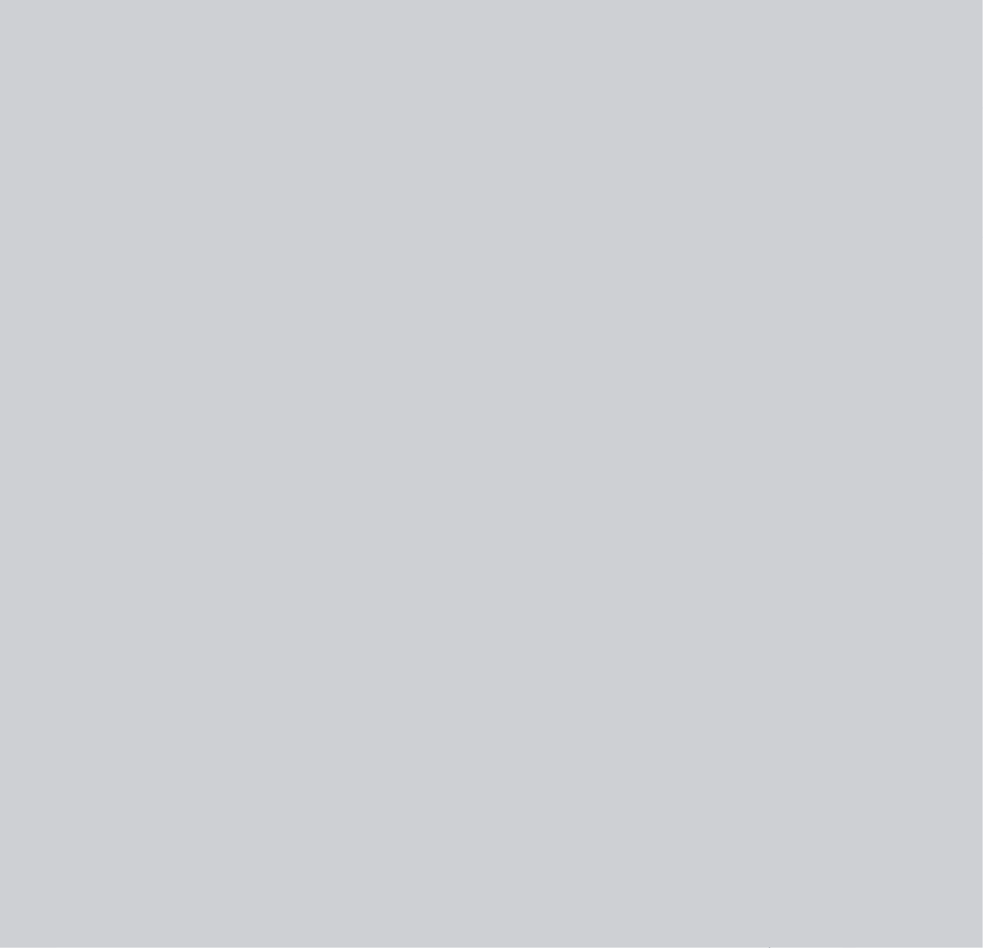
scroll to position [0, 0]
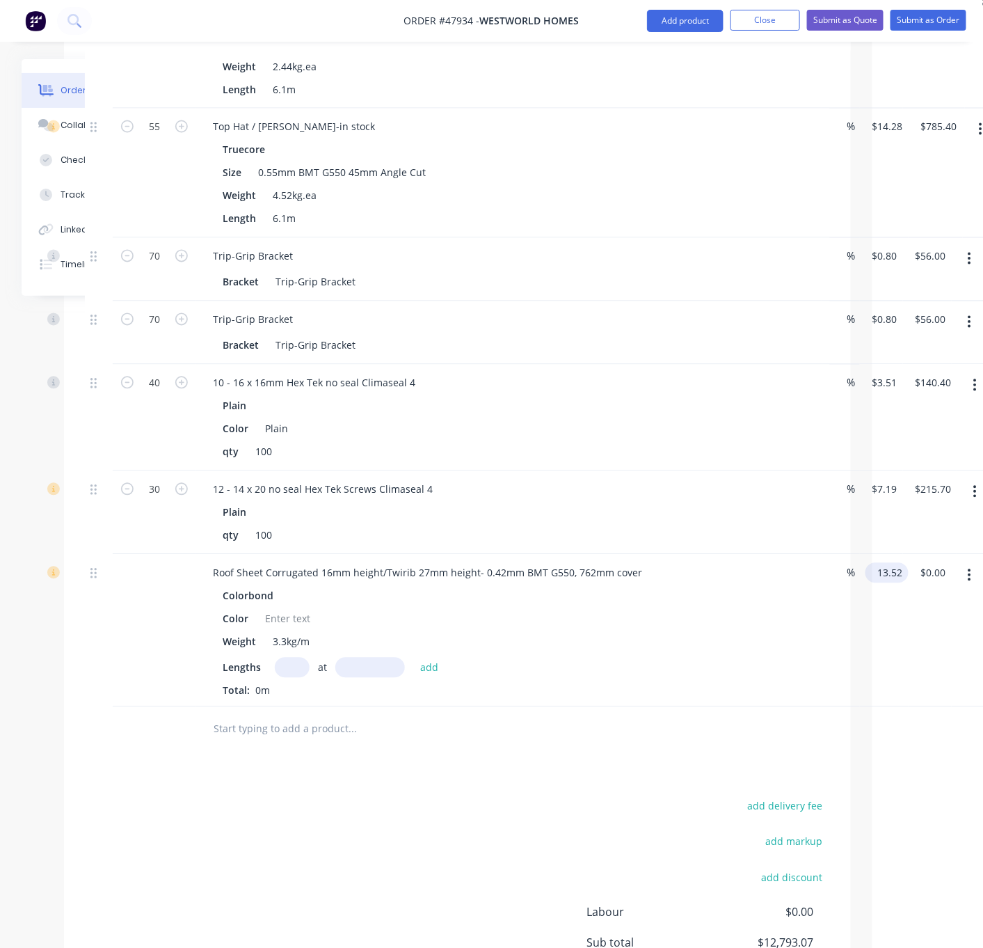
click at [891, 583] on input "13.52" at bounding box center [890, 573] width 38 height 20
click at [723, 698] on div "Total: 0m" at bounding box center [509, 690] width 573 height 15
drag, startPoint x: 390, startPoint y: 581, endPoint x: 406, endPoint y: 583, distance: 16.1
click at [406, 583] on div "Roof Sheet Corrugated 16mm height/Twirib 27mm height- 0.42mm BMT G550, 762mm co…" at bounding box center [428, 573] width 452 height 20
click at [397, 583] on div "Roof Sheet Corrugated 16mm height/Twirib 27mm height- 0.42mm BMT G550, 762mm co…" at bounding box center [428, 573] width 452 height 20
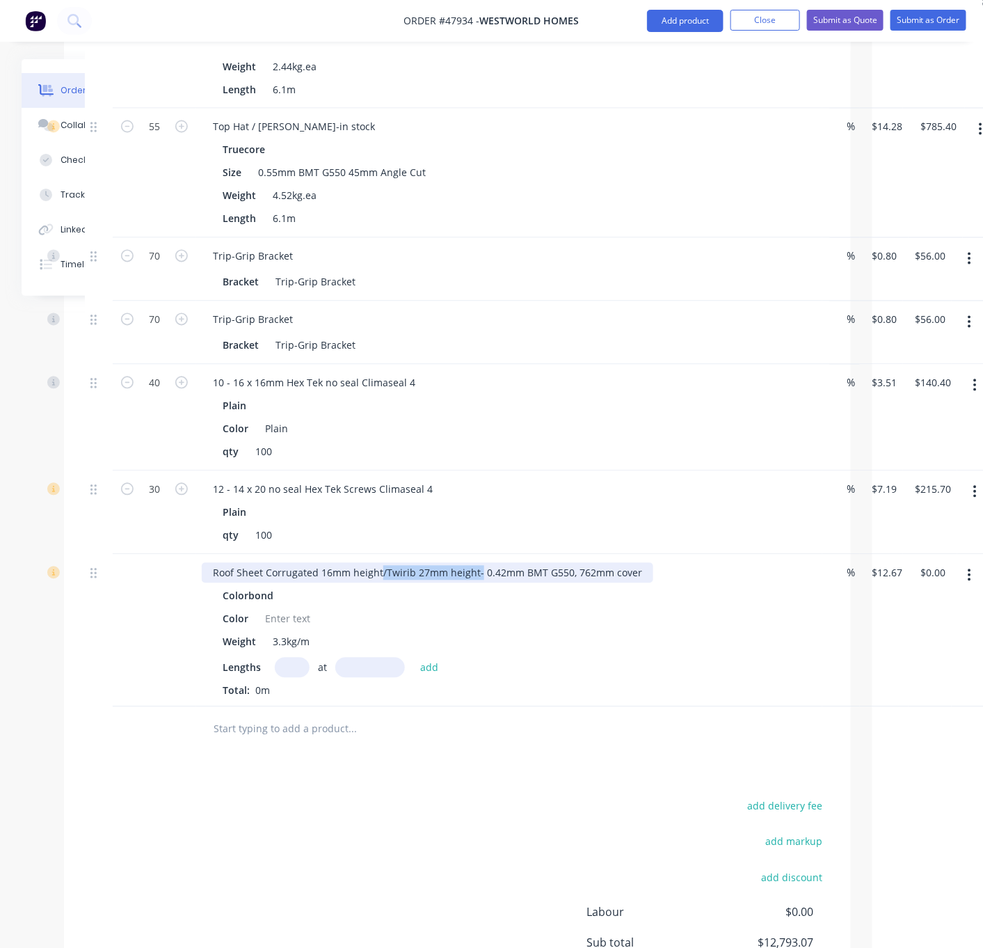
drag, startPoint x: 393, startPoint y: 585, endPoint x: 496, endPoint y: 583, distance: 103.7
click at [496, 583] on div "Roof Sheet Corrugated 16mm height/Twirib 27mm height- 0.42mm BMT G550, 762mm co…" at bounding box center [428, 573] width 452 height 20
click at [310, 678] on input "text" at bounding box center [292, 668] width 35 height 20
drag, startPoint x: 297, startPoint y: 675, endPoint x: 287, endPoint y: 681, distance: 11.8
click at [297, 676] on input "text" at bounding box center [292, 668] width 35 height 20
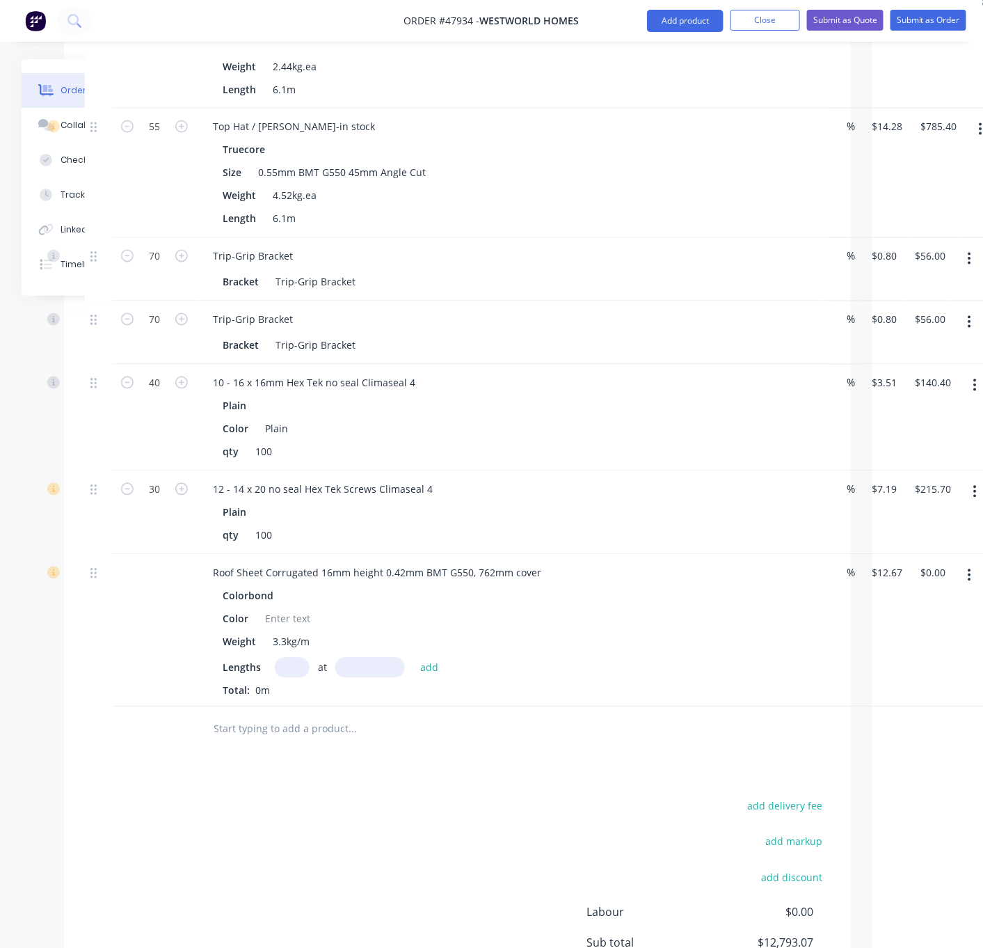
click at [295, 678] on input "text" at bounding box center [292, 668] width 35 height 20
click at [295, 678] on input "1" at bounding box center [292, 668] width 35 height 20
click at [413, 658] on button "add" at bounding box center [429, 667] width 33 height 19
click at [416, 817] on div "Drawings Add drawing Products Show / Hide columns Add product Qty Discount Pric…" at bounding box center [457, 366] width 787 height 1426
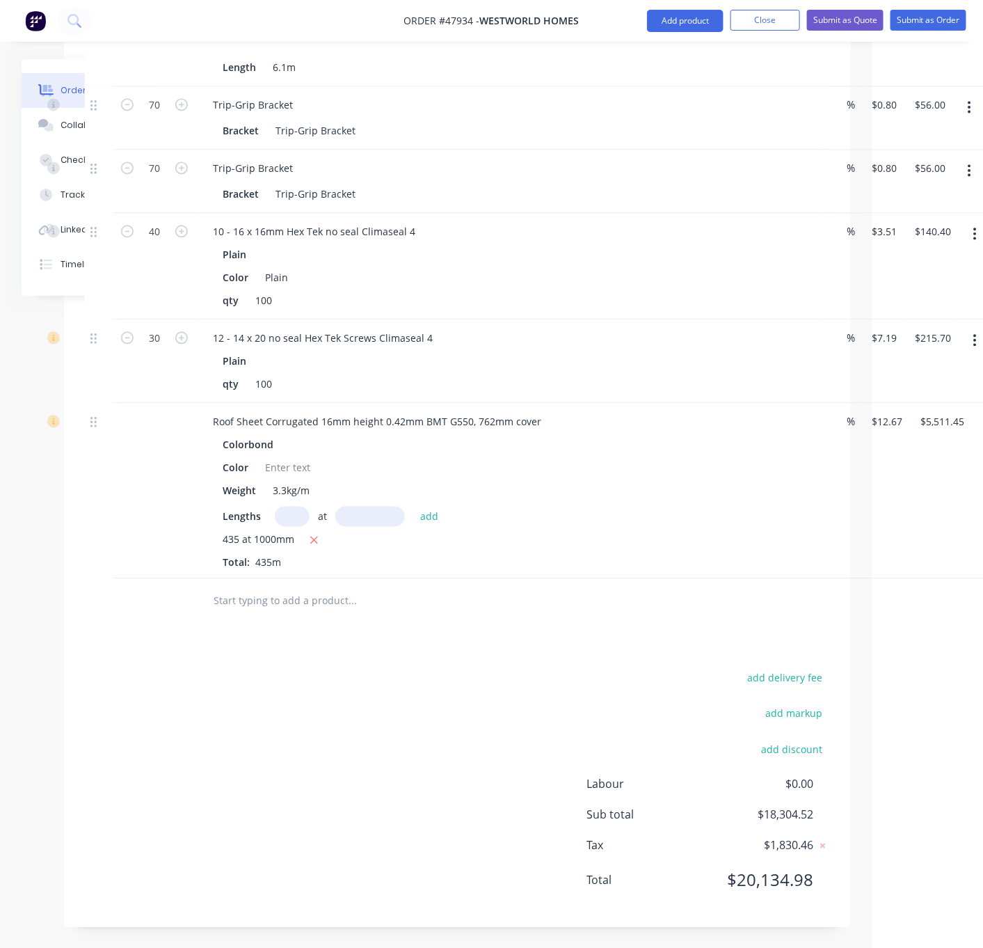
scroll to position [982, 111]
click at [664, 31] on button "Add product" at bounding box center [685, 21] width 77 height 22
click at [659, 47] on div "Product catalogue" at bounding box center [657, 57] width 107 height 20
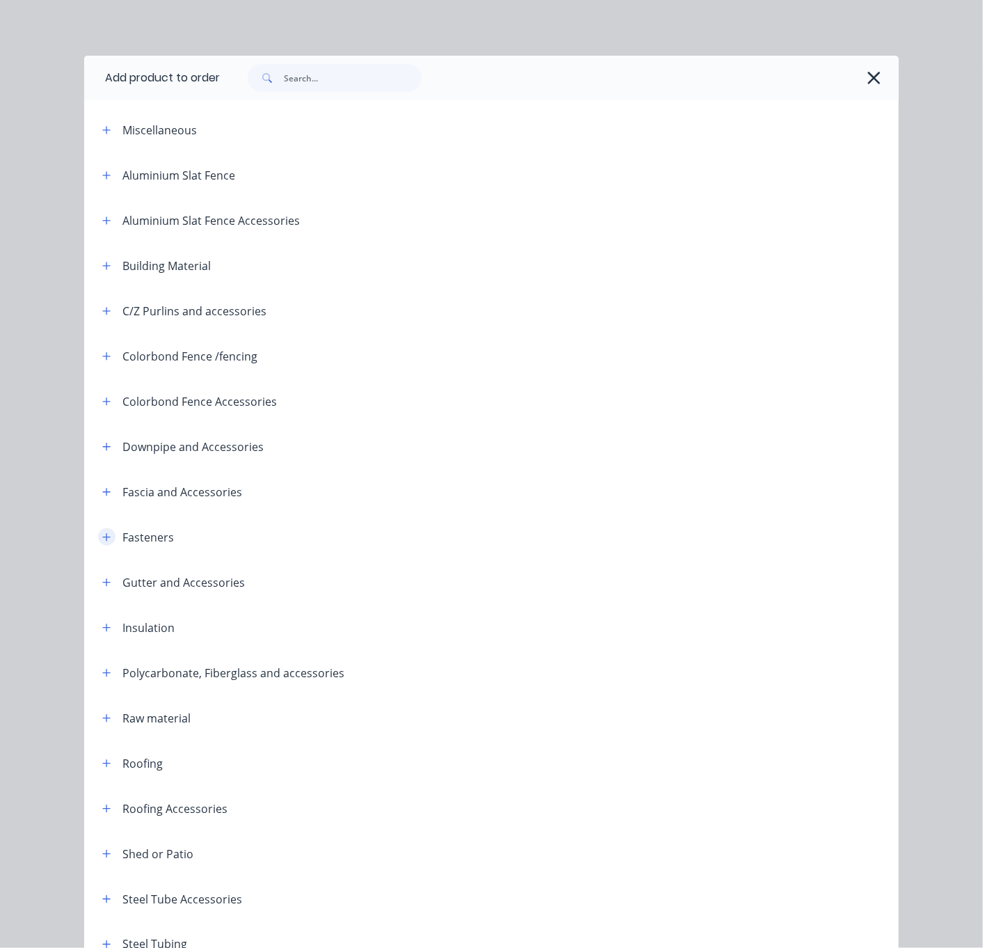
click at [108, 546] on button "button" at bounding box center [106, 536] width 17 height 17
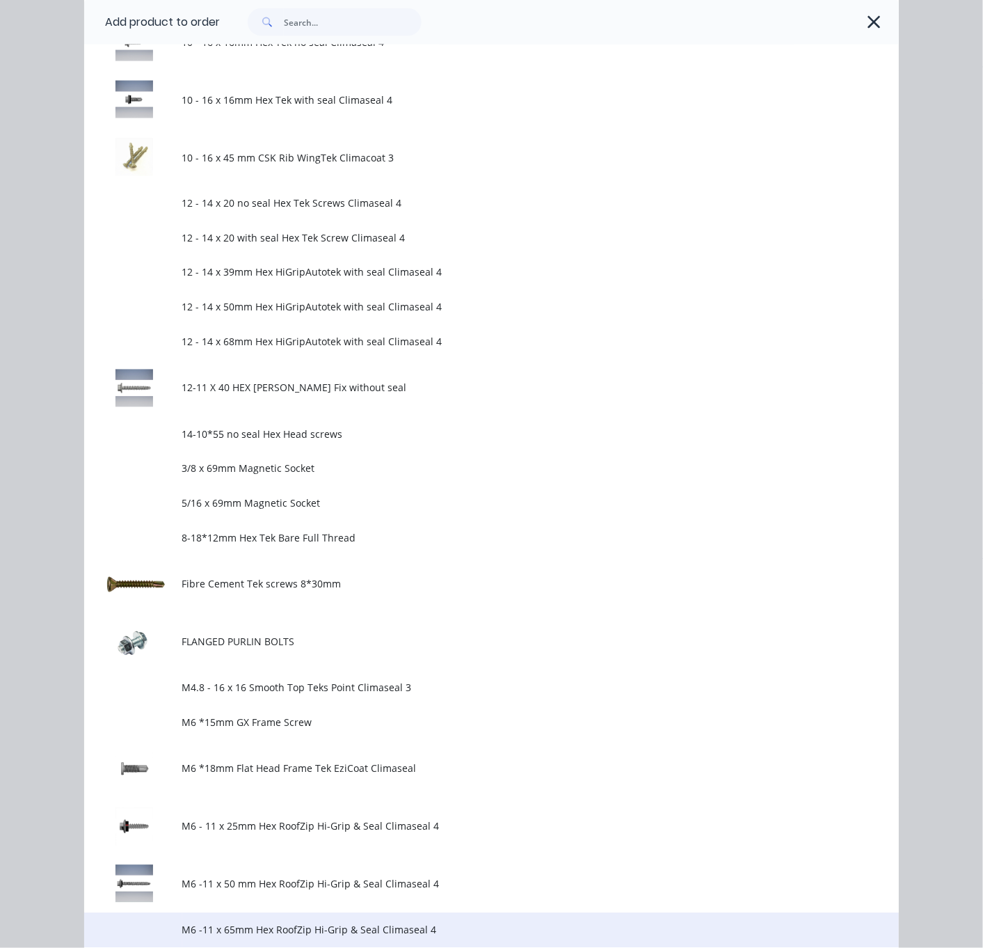
scroll to position [974, 0]
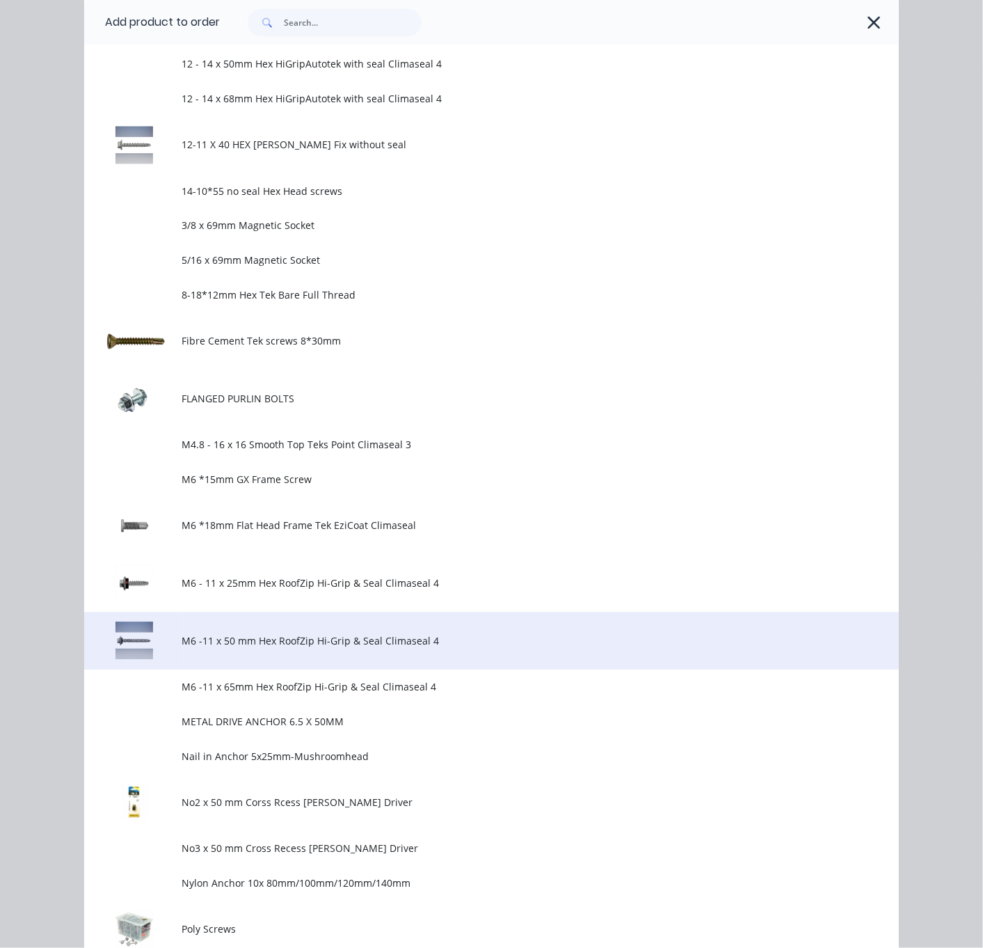
click at [312, 648] on span "M6 -11 x 50 mm Hex RoofZip Hi-Grip & Seal Climaseal 4" at bounding box center [468, 640] width 573 height 15
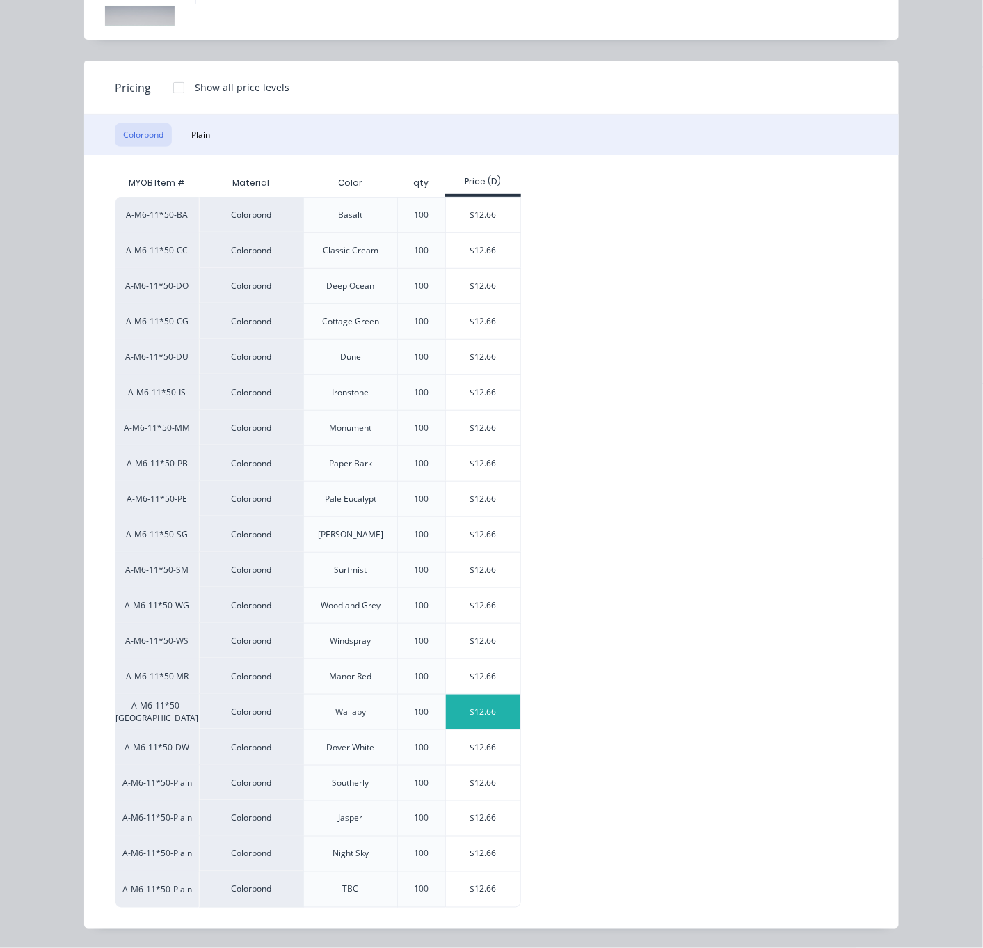
scroll to position [1003, 111]
click at [491, 886] on div "$12.66" at bounding box center [483, 889] width 74 height 35
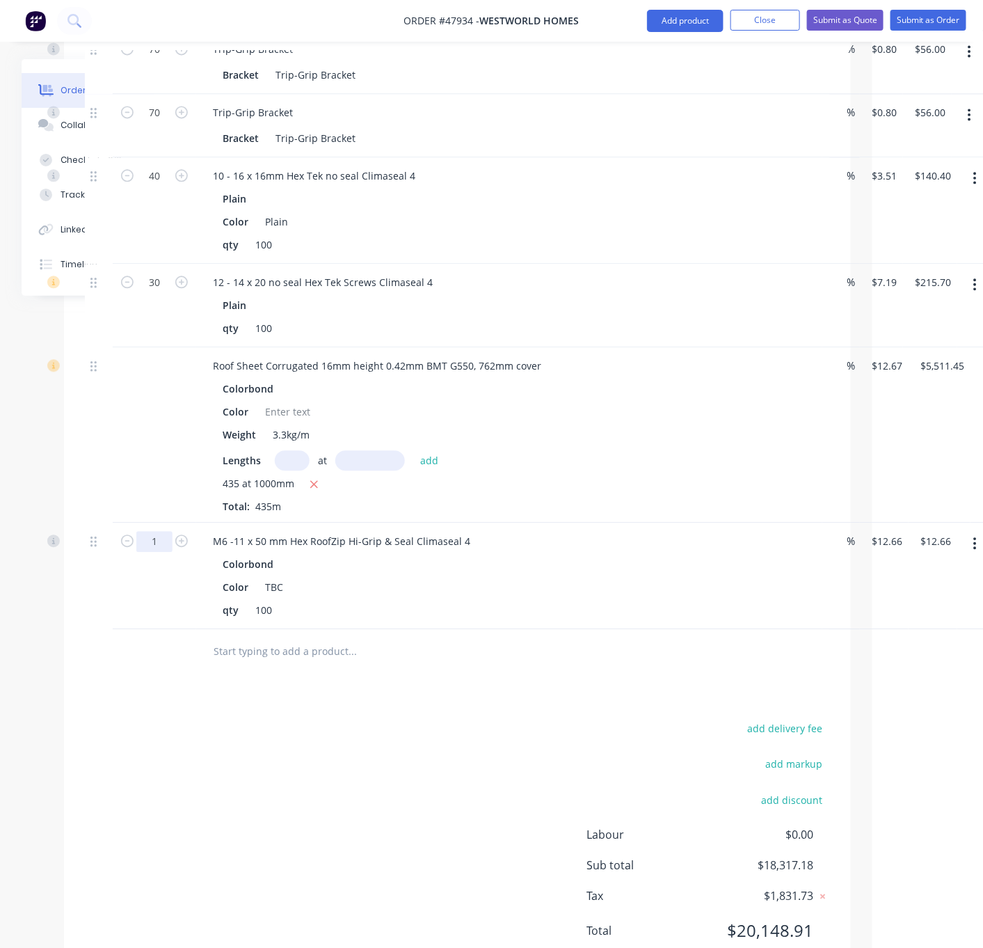
click at [258, 761] on div "add delivery fee add markup add discount Labour $0.00 Sub total $18,684.32 Tax …" at bounding box center [457, 838] width 745 height 238
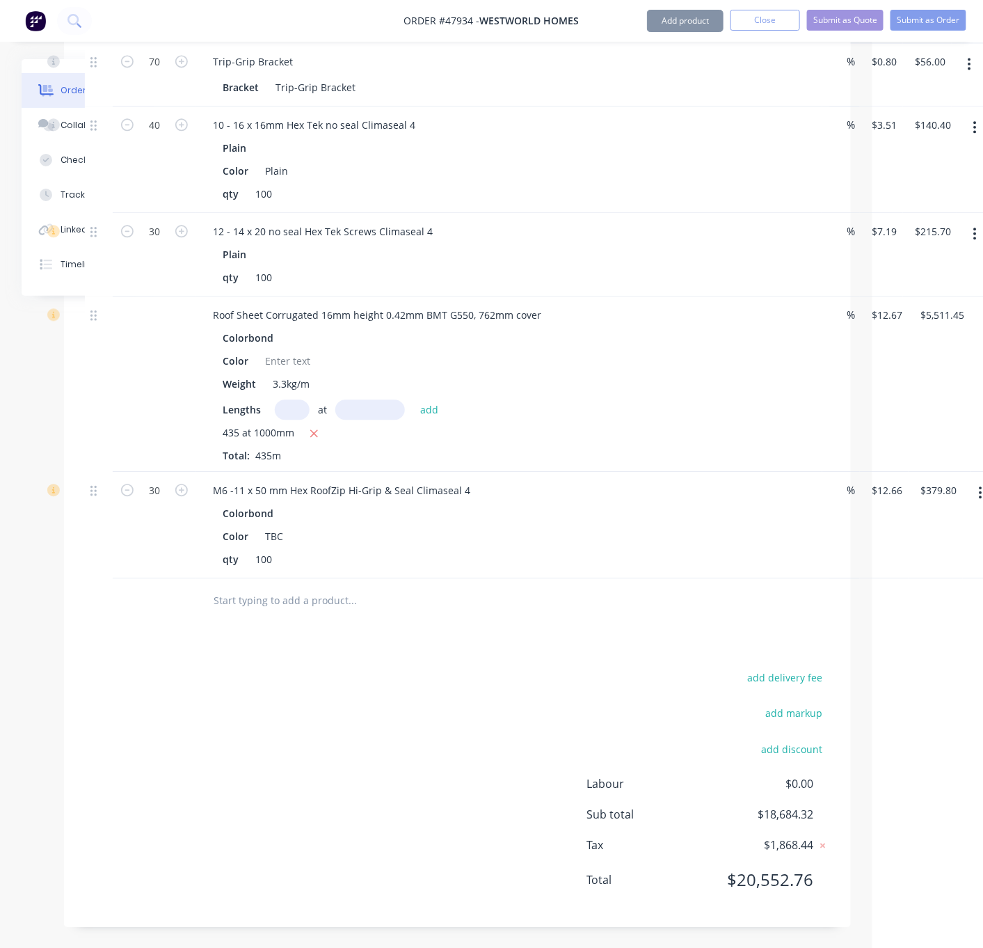
scroll to position [1094, 111]
click at [672, 8] on nav "Order #47934 - Westworld Homes Add product Close Submit as Quote Submit as Order" at bounding box center [491, 21] width 983 height 42
click at [673, 19] on button "Add product" at bounding box center [685, 21] width 77 height 22
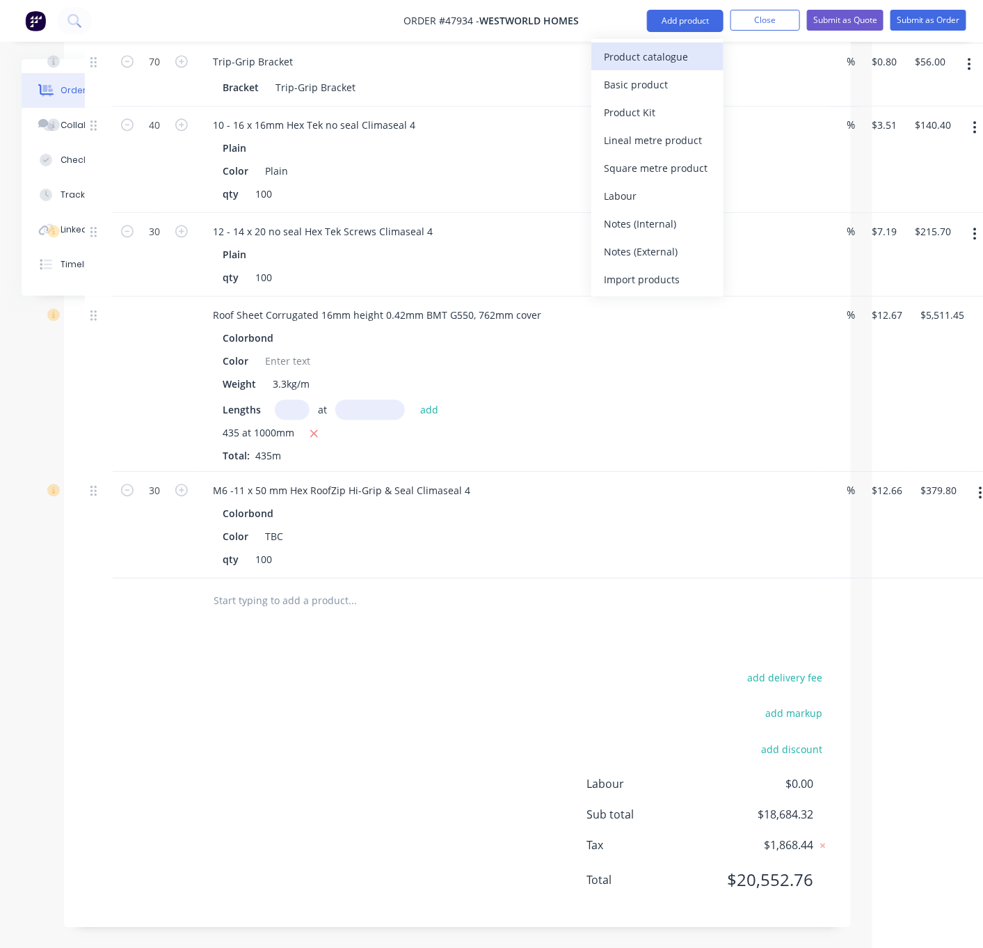
click at [656, 51] on div "Product catalogue" at bounding box center [657, 57] width 107 height 20
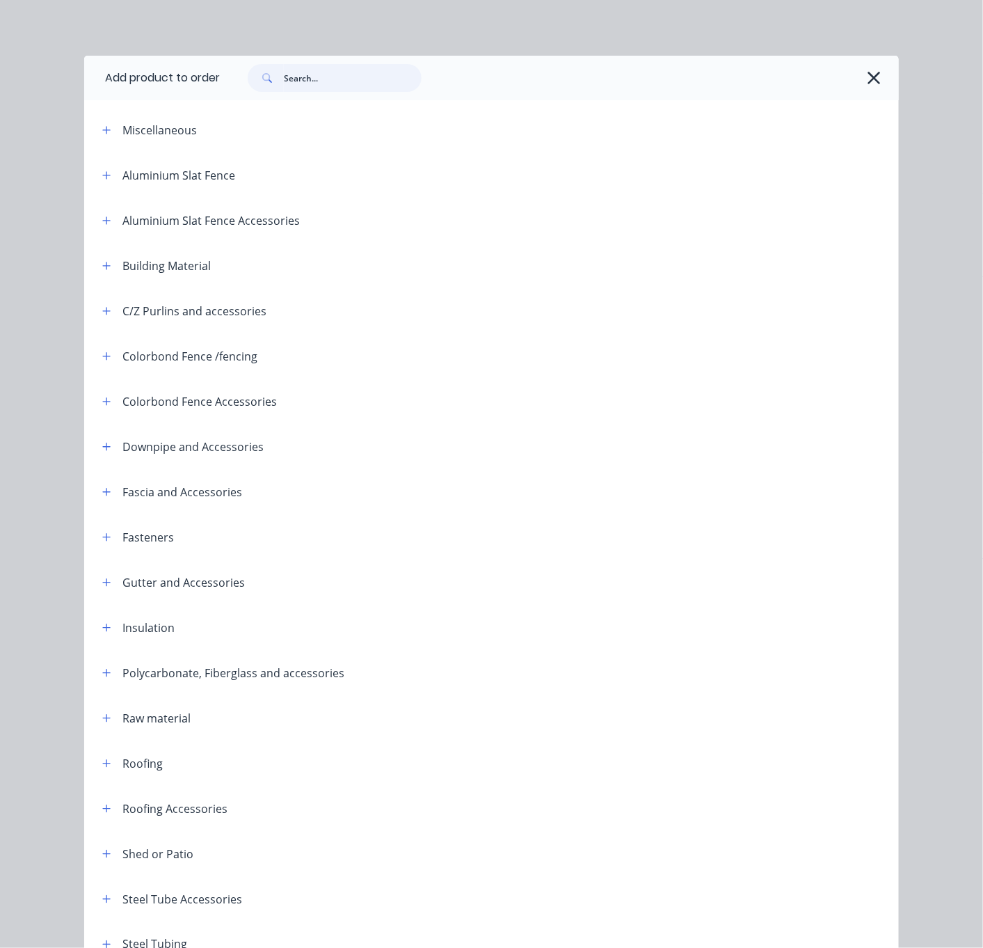
click at [343, 92] on input "text" at bounding box center [353, 78] width 138 height 28
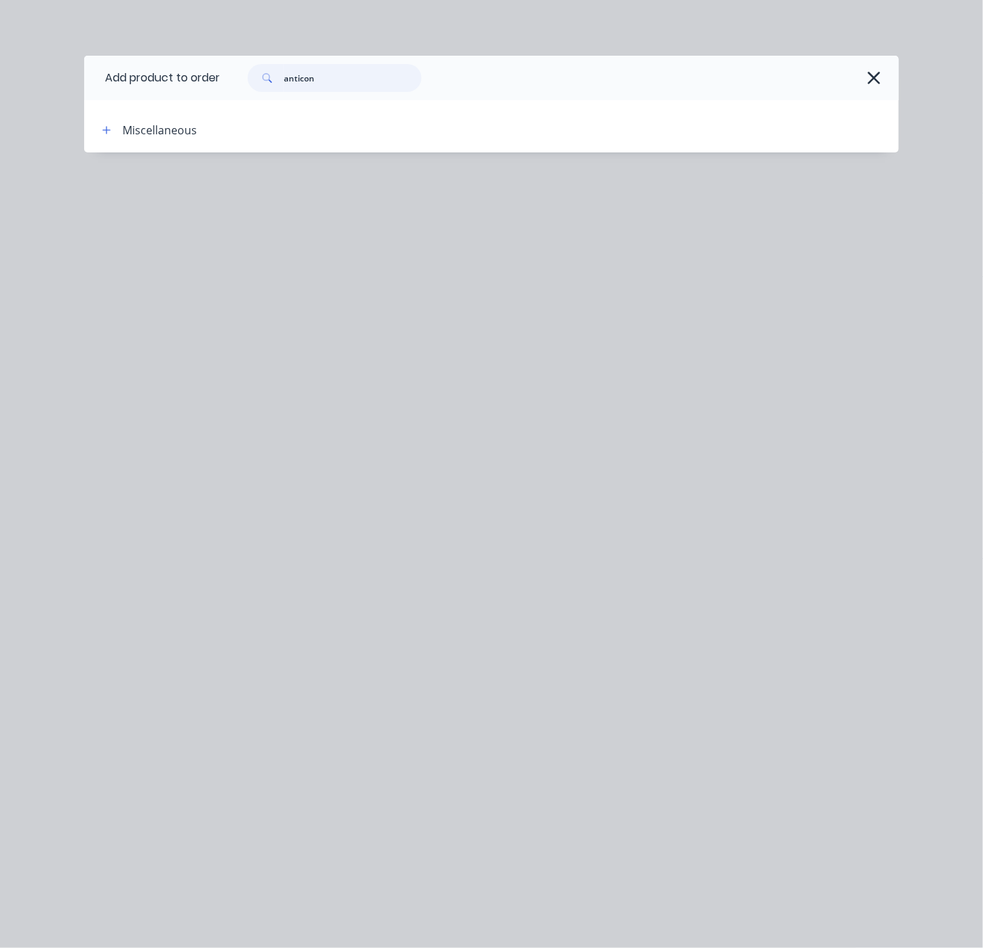
drag, startPoint x: 331, startPoint y: 82, endPoint x: 248, endPoint y: 84, distance: 82.8
click at [248, 84] on div "anticon" at bounding box center [328, 78] width 188 height 28
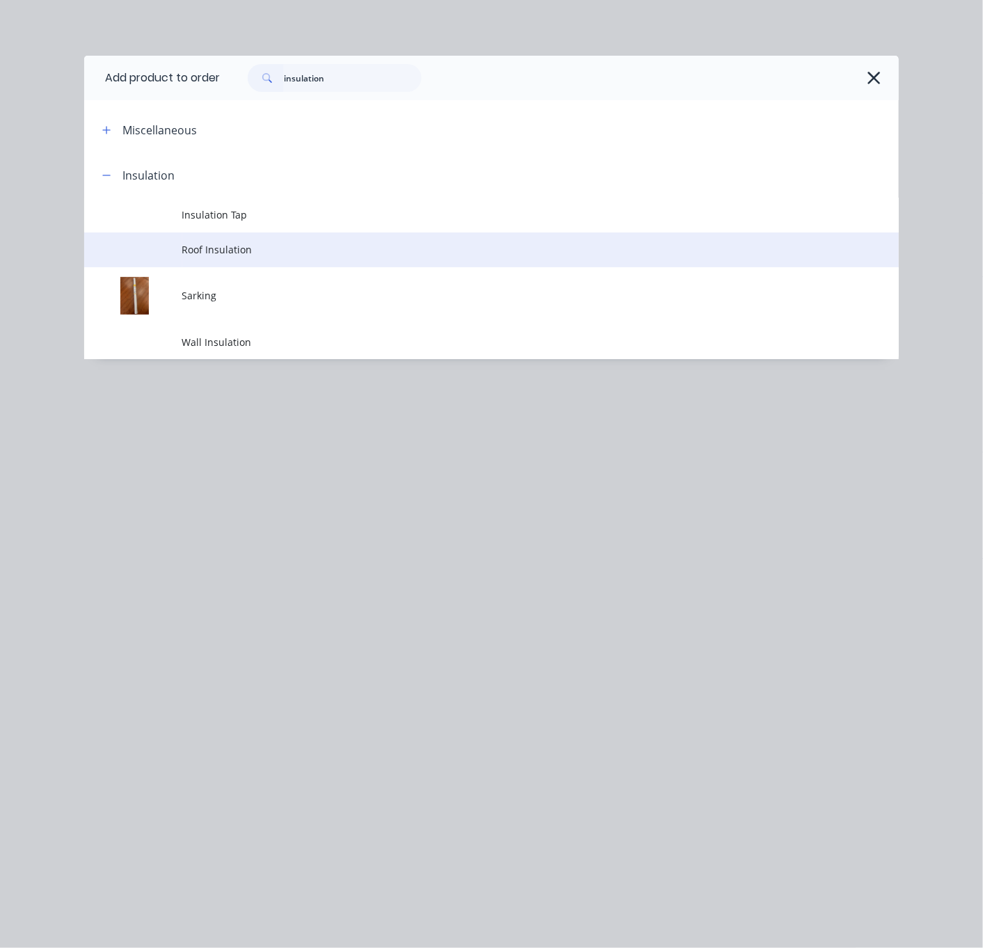
click at [253, 257] on span "Roof Insulation" at bounding box center [468, 249] width 573 height 15
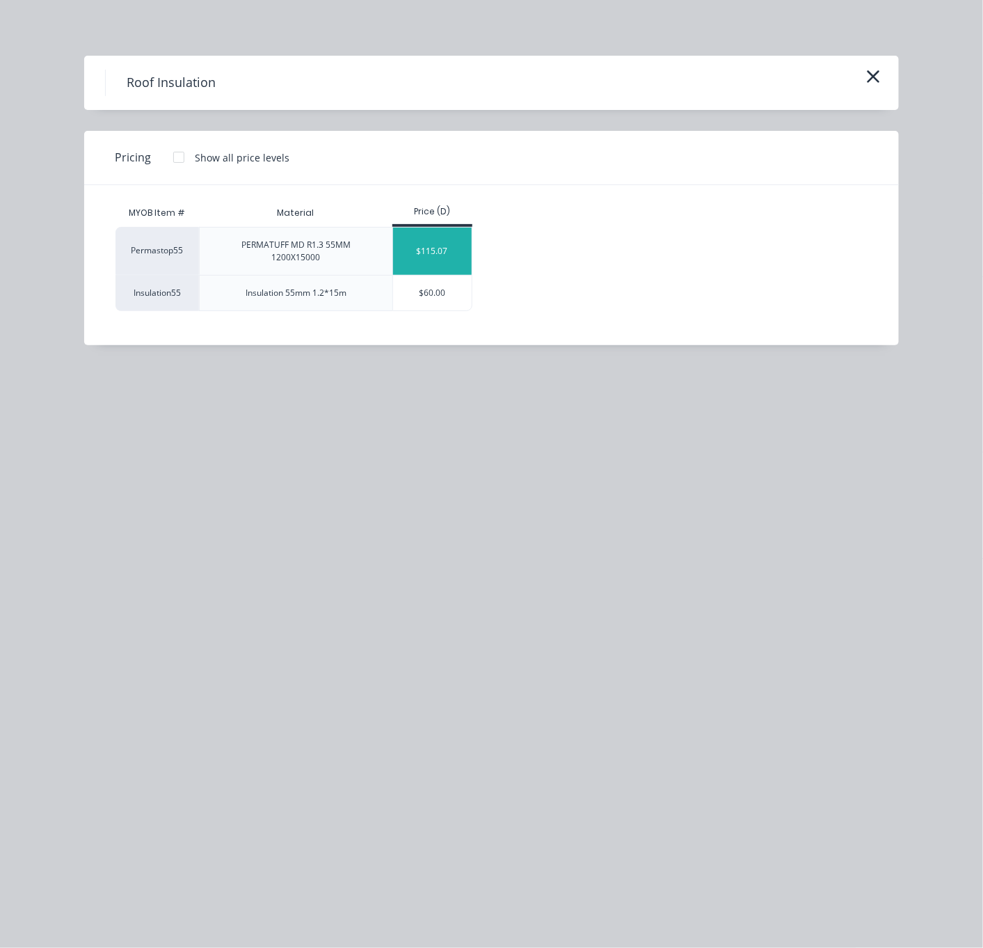
click at [457, 260] on div "$115.07" at bounding box center [432, 251] width 79 height 47
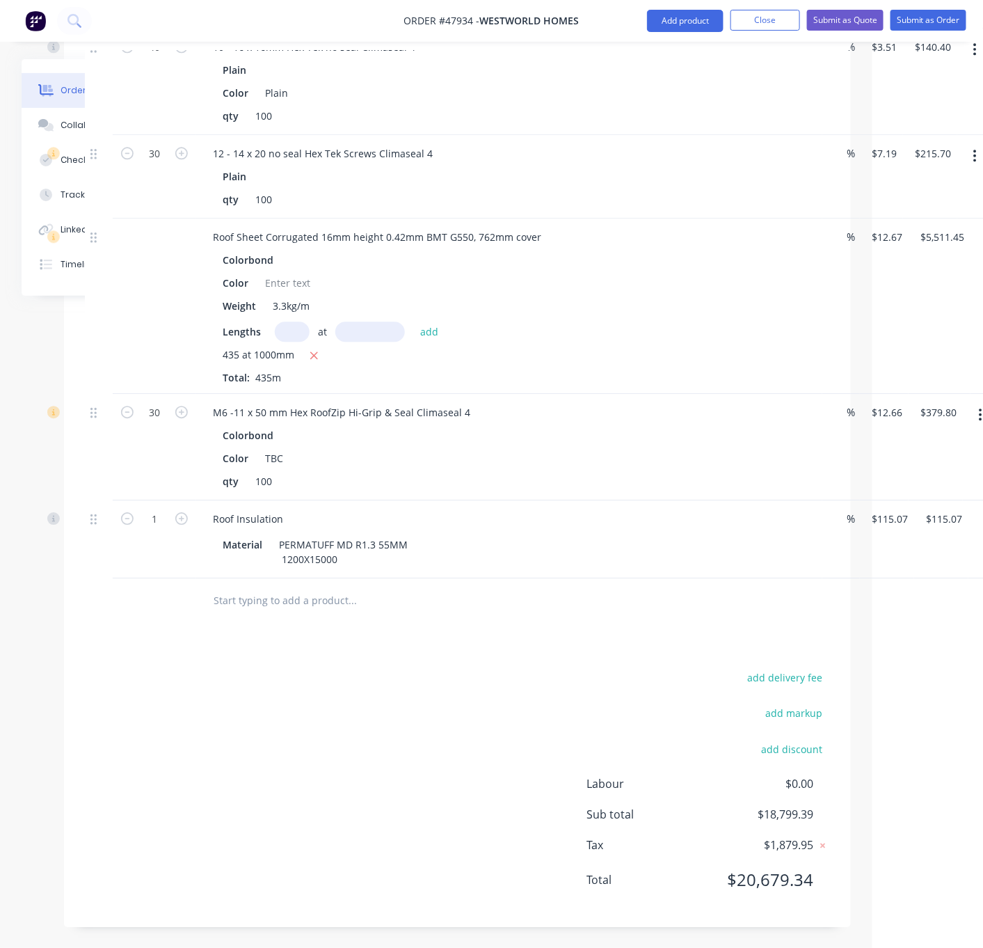
scroll to position [1177, 111]
click at [338, 695] on div "add delivery fee add markup add discount Labour $0.00 Sub total $20,640.51 Tax …" at bounding box center [457, 787] width 745 height 238
click at [680, 20] on button "Add product" at bounding box center [685, 21] width 77 height 22
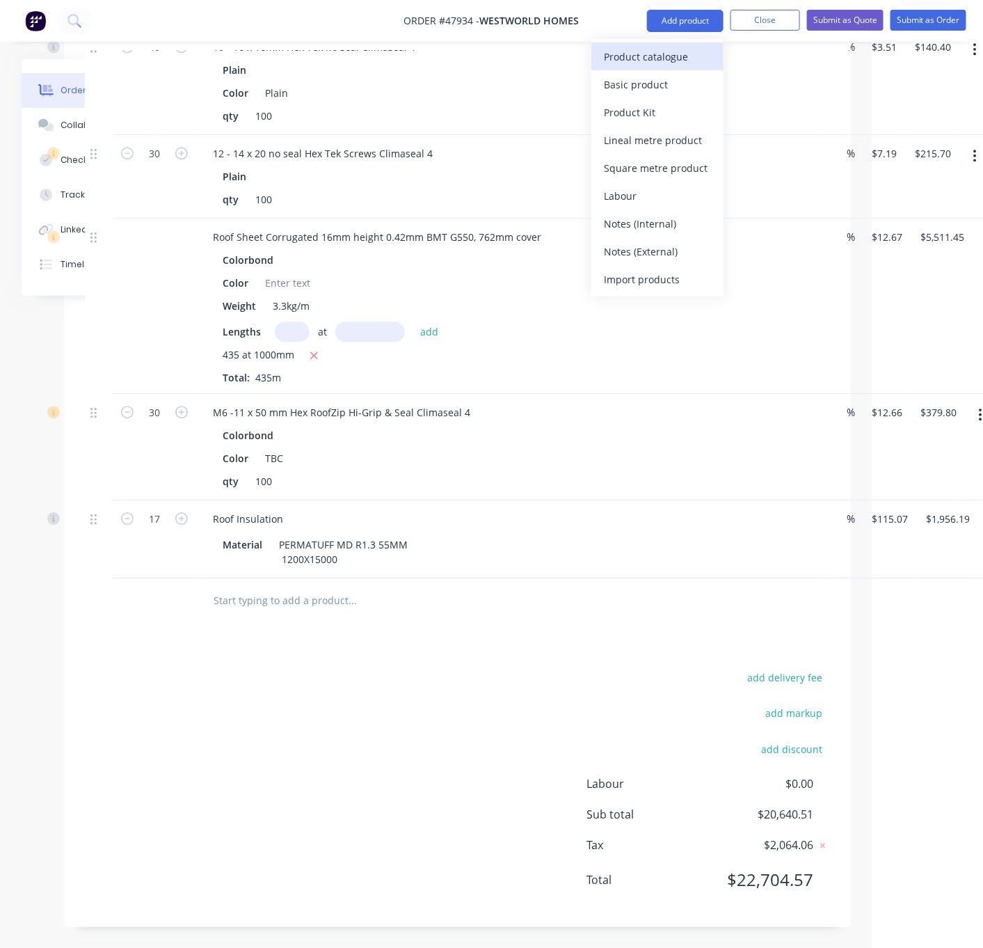
click at [644, 52] on div "Product catalogue" at bounding box center [657, 57] width 107 height 20
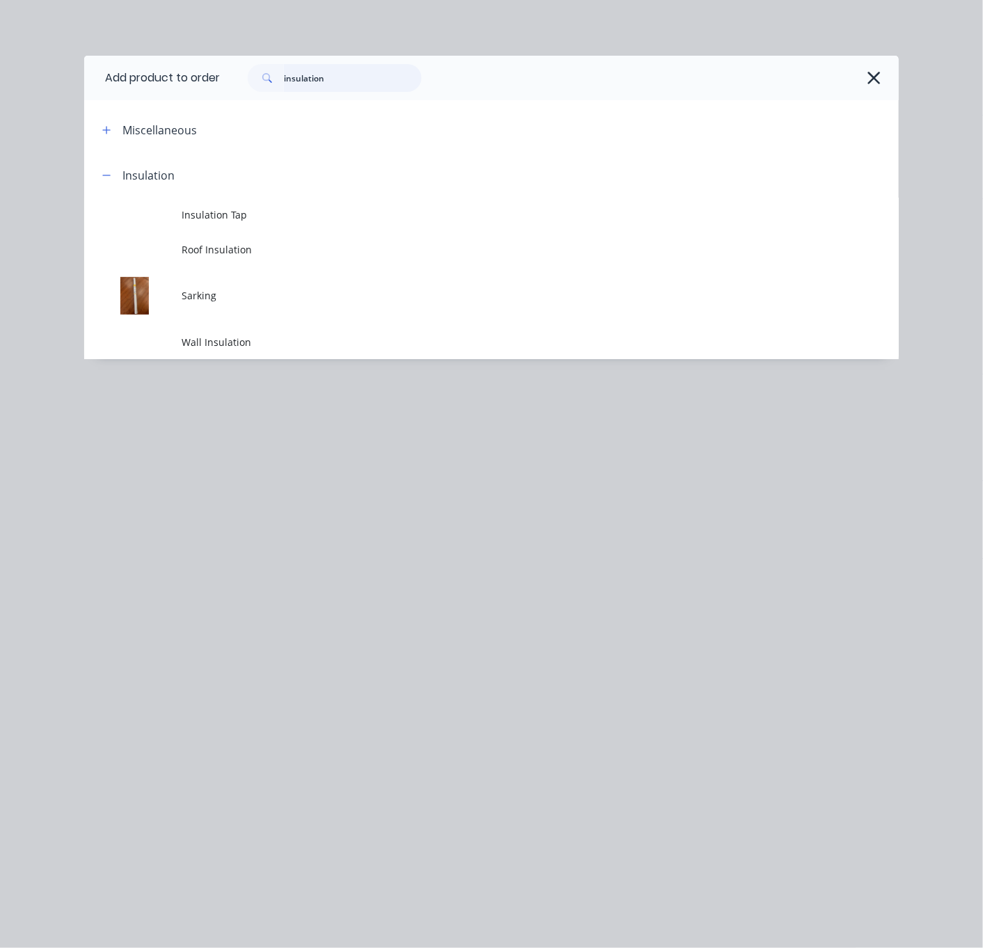
drag, startPoint x: 352, startPoint y: 81, endPoint x: 196, endPoint y: 87, distance: 156.7
click at [197, 87] on header "Add product to order insulation" at bounding box center [491, 78] width 815 height 45
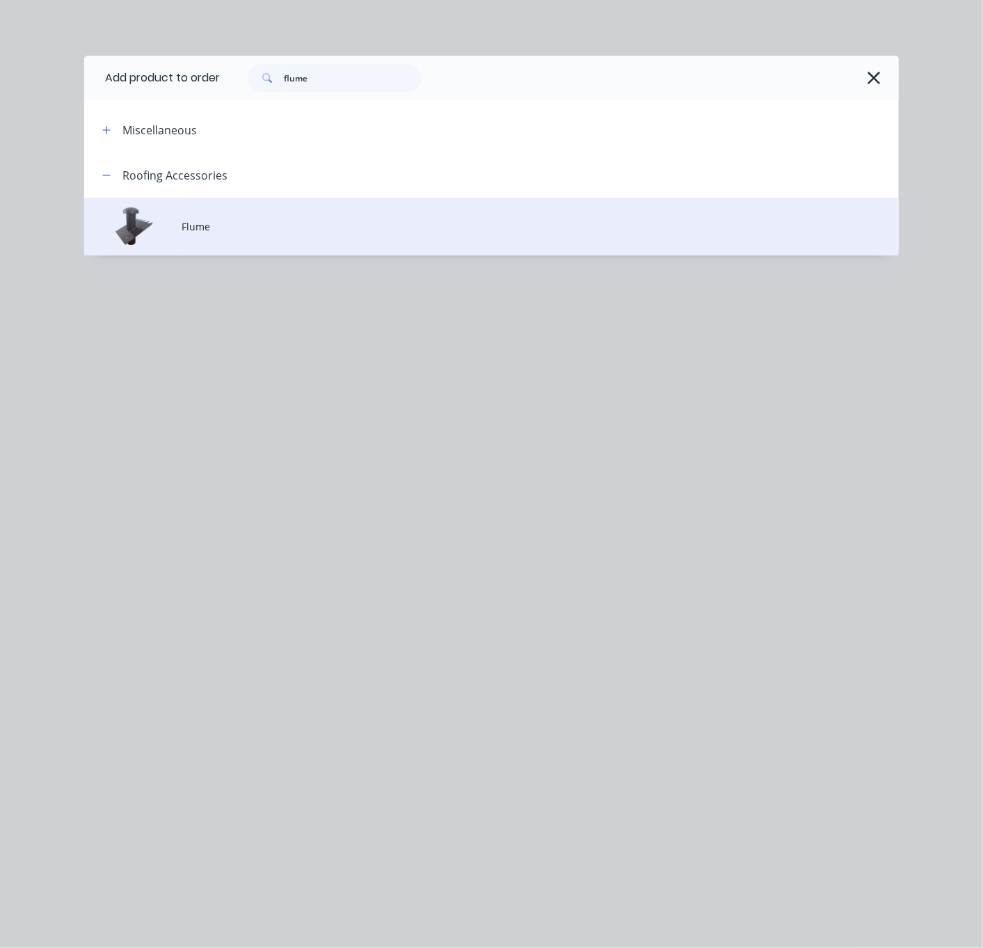
click at [281, 248] on td "Flume" at bounding box center [540, 227] width 717 height 58
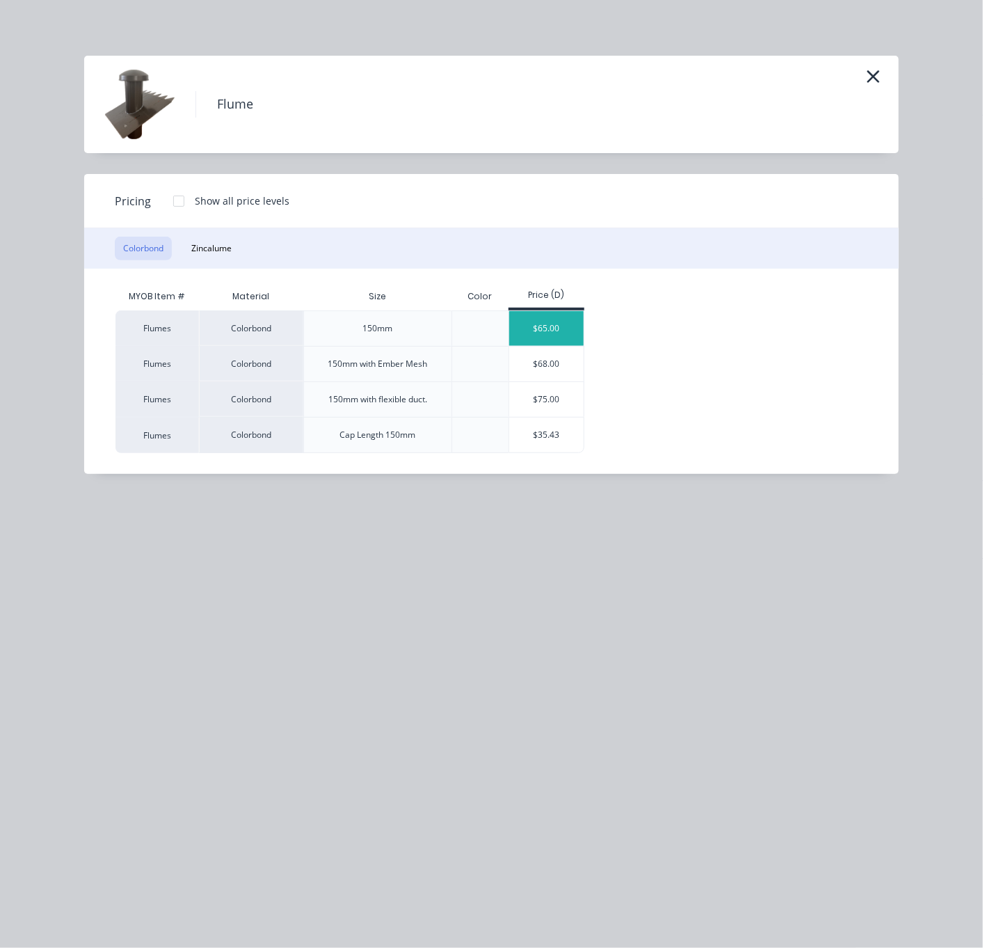
click at [541, 345] on div "$65.00" at bounding box center [546, 328] width 74 height 35
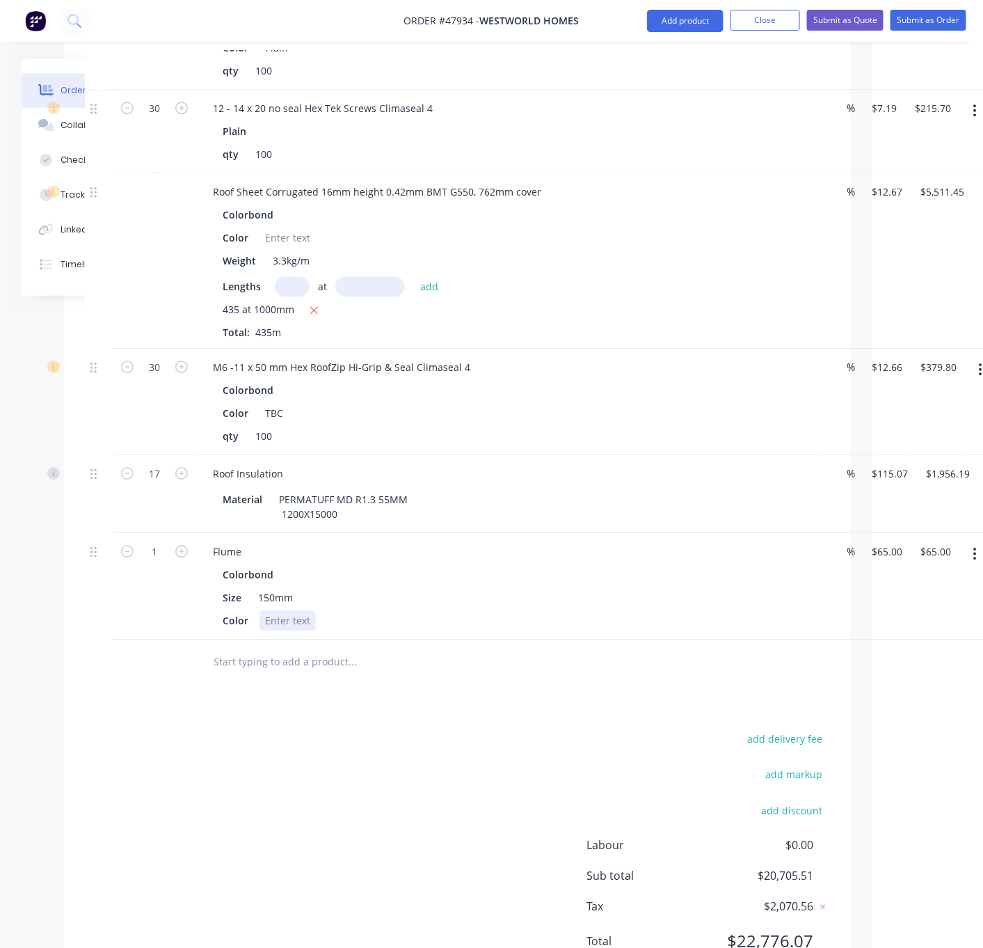
scroll to position [1290, 111]
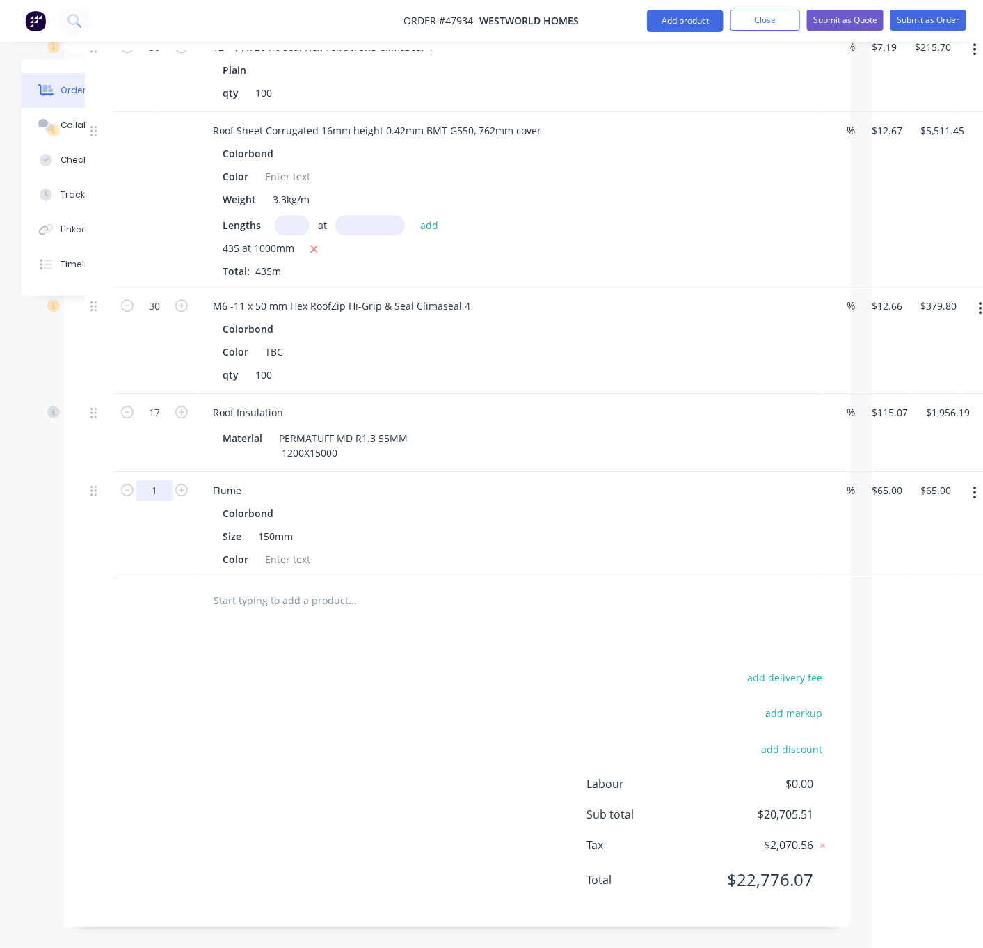
click at [412, 670] on div "add delivery fee add markup add discount Labour $0.00 Sub total $20,705.51 Tax …" at bounding box center [457, 787] width 745 height 238
click at [687, 24] on button "Add product" at bounding box center [685, 21] width 77 height 22
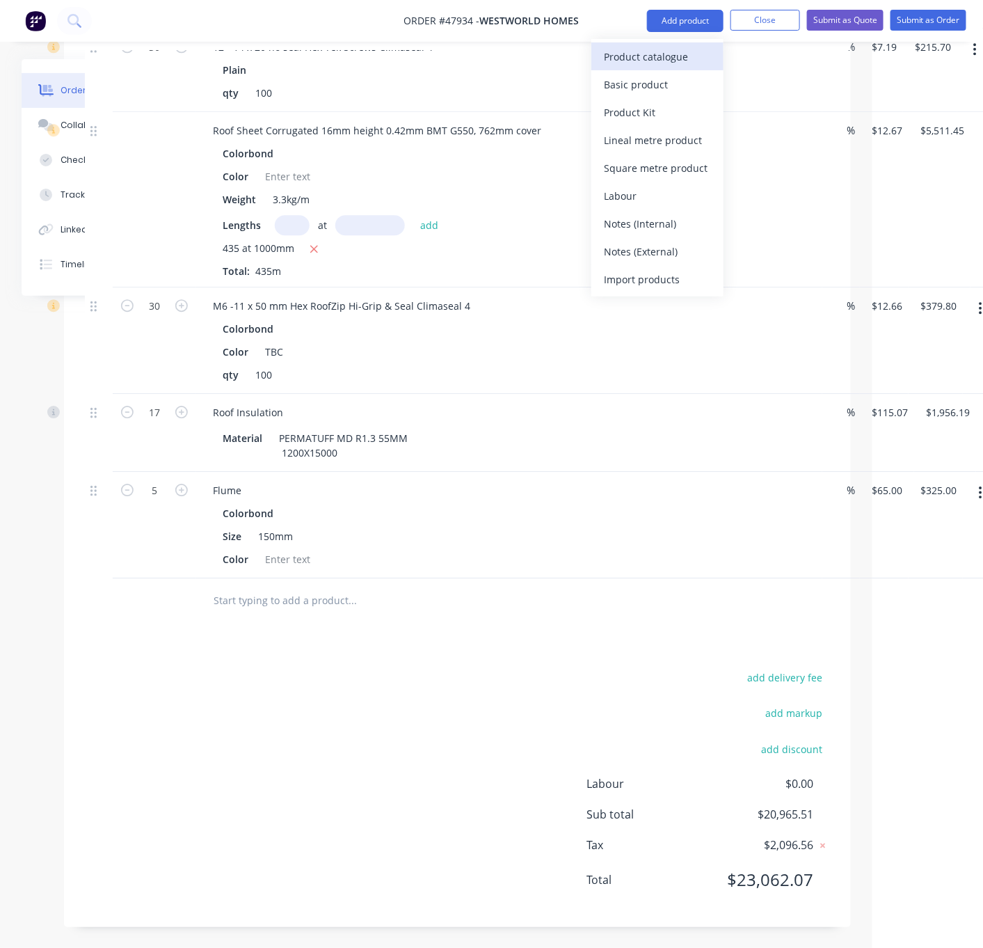
click at [667, 54] on div "Product catalogue" at bounding box center [657, 57] width 107 height 20
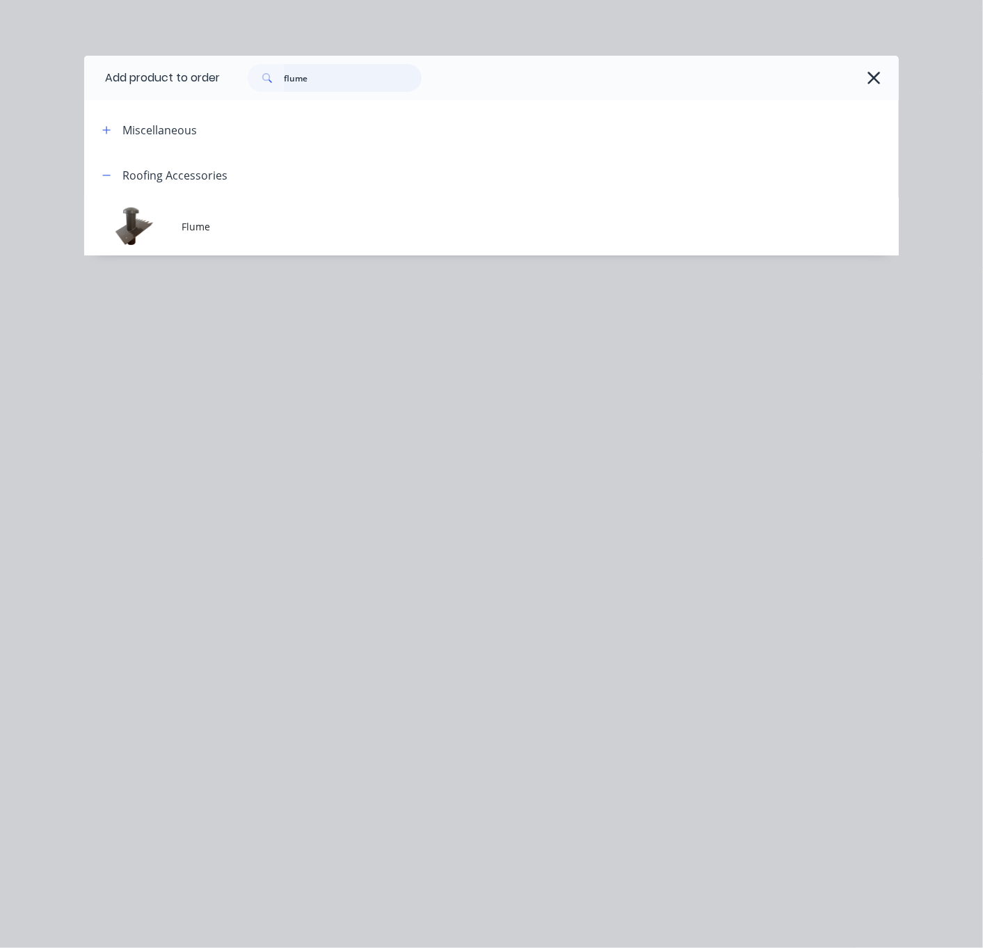
drag, startPoint x: 351, startPoint y: 81, endPoint x: 228, endPoint y: 77, distance: 123.2
click at [244, 77] on div "flume" at bounding box center [552, 78] width 665 height 28
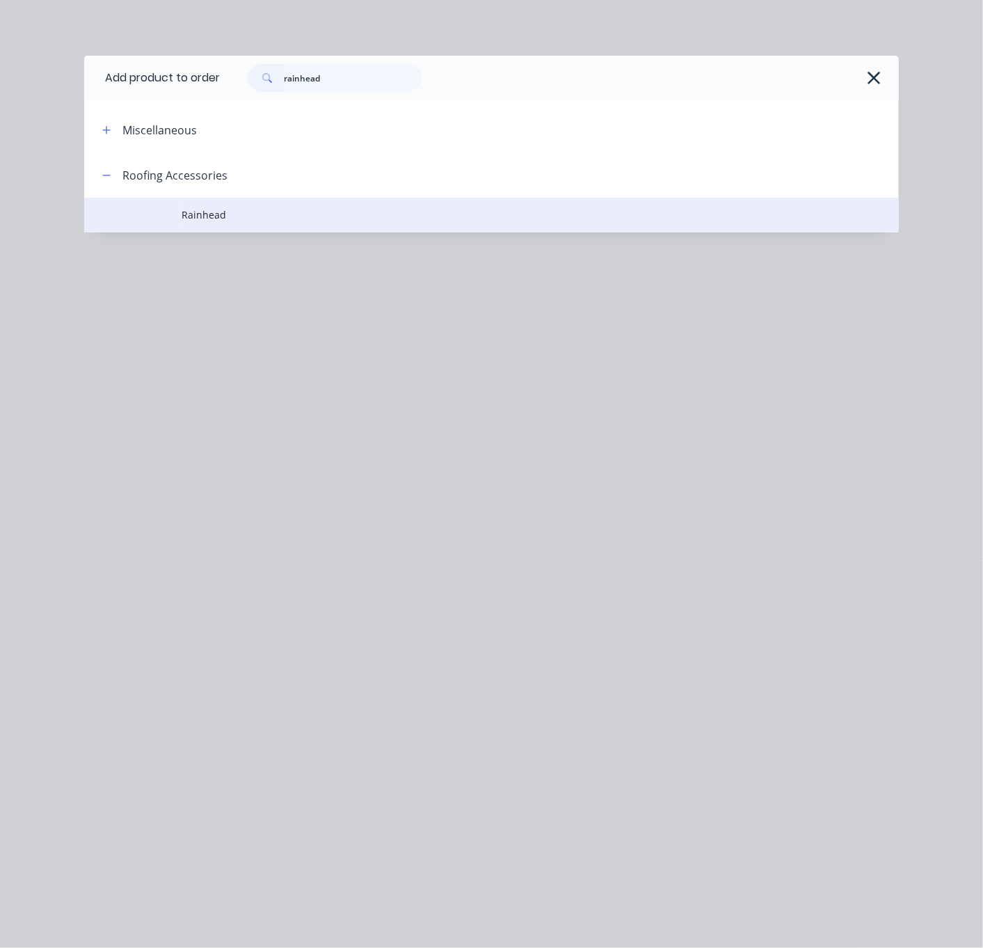
click at [248, 222] on span "Rainhead" at bounding box center [468, 214] width 573 height 15
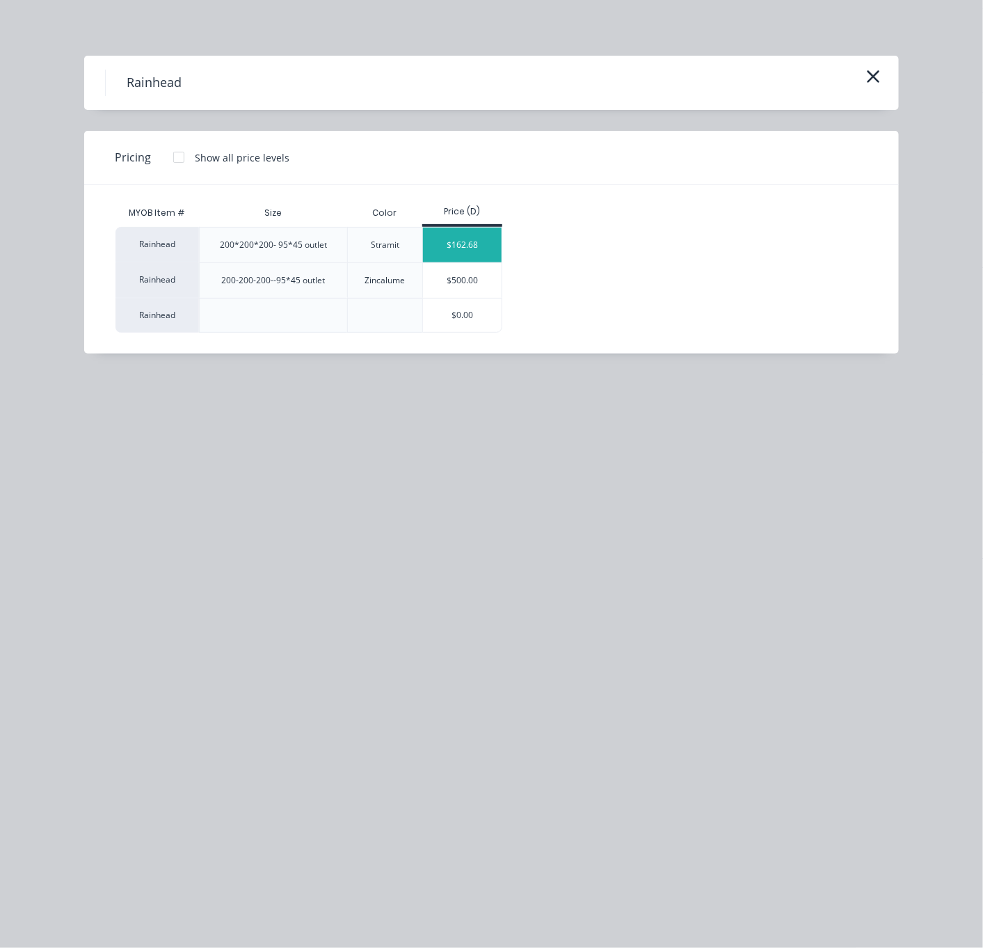
click at [465, 260] on div "$162.68" at bounding box center [462, 245] width 79 height 35
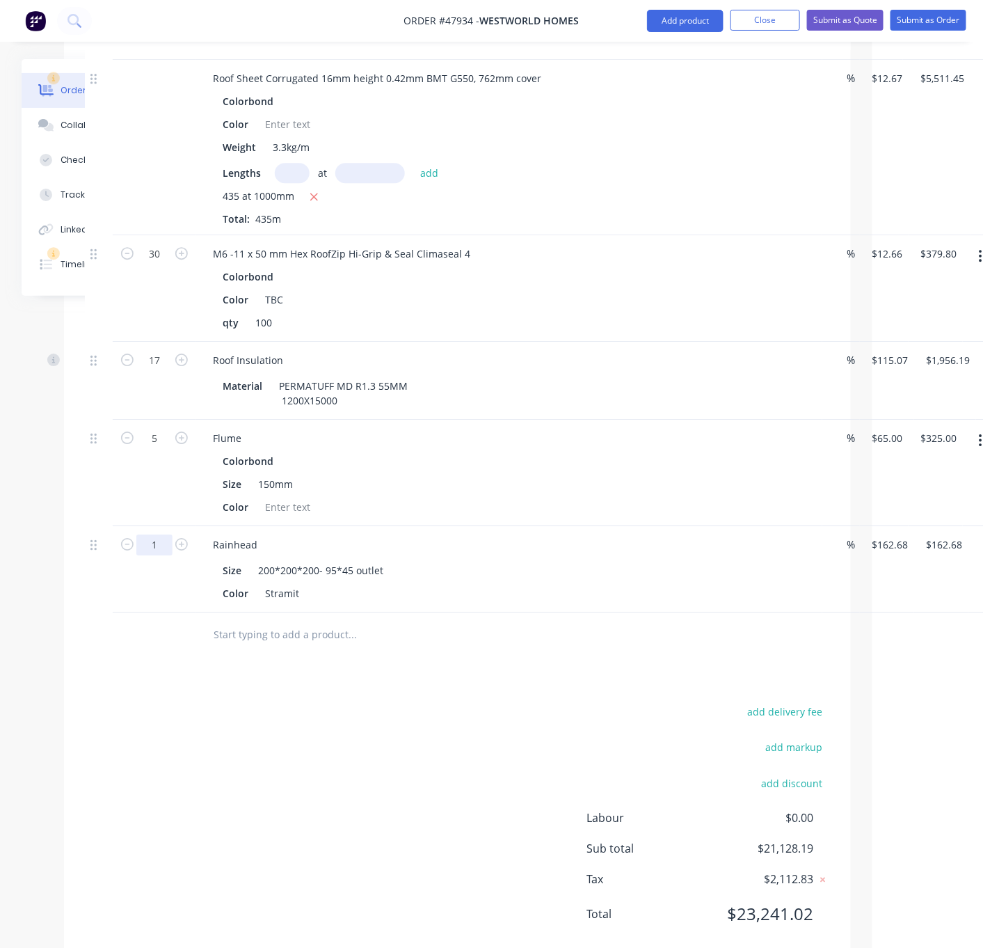
click at [908, 555] on input "162.68" at bounding box center [892, 545] width 43 height 20
click at [267, 737] on div "Drawings Add drawing Products Show / Hide columns Add product Qty Discount Pric…" at bounding box center [457, 59] width 787 height 1803
drag, startPoint x: 308, startPoint y: 636, endPoint x: 133, endPoint y: 645, distance: 174.9
click at [134, 612] on div "1 Rainhead Size 200*200*200- 95*45 outlet Color Stramit % $250.00 $250.00 $250.…" at bounding box center [457, 569] width 745 height 86
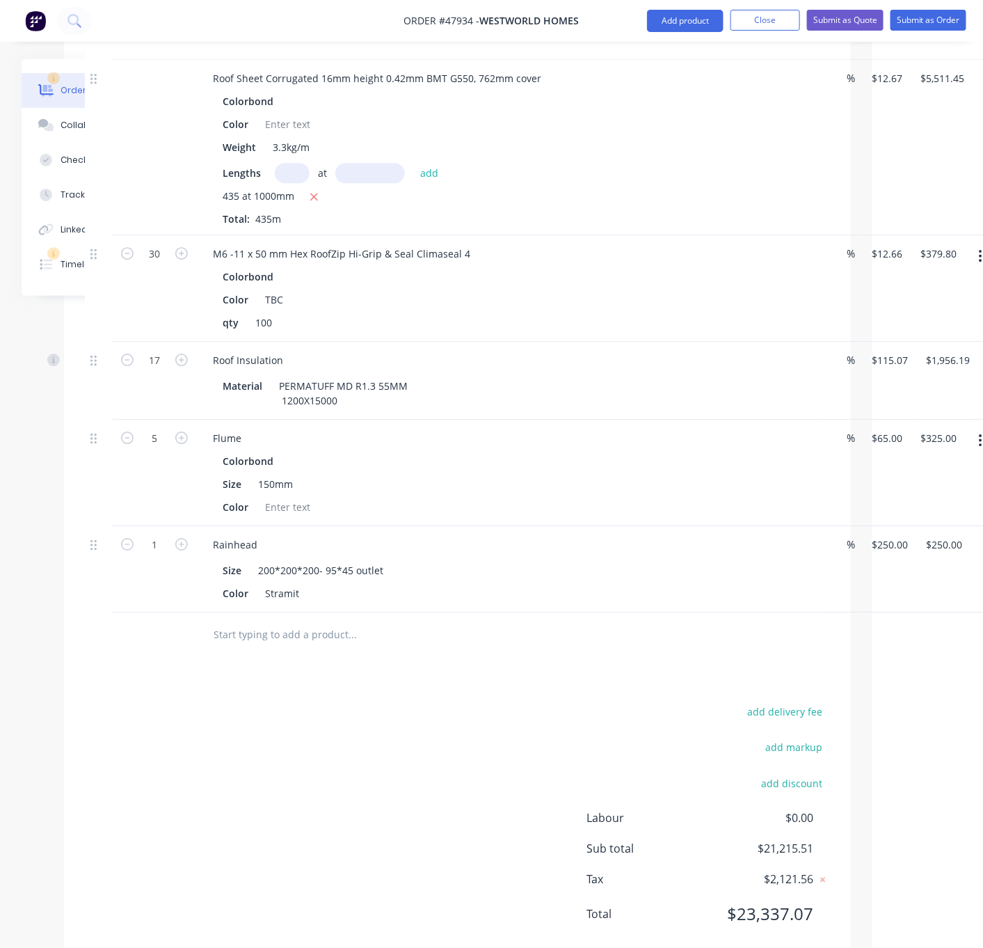
click at [281, 729] on div "Drawings Add drawing Products Show / Hide columns Add product Qty Discount Pric…" at bounding box center [457, 59] width 787 height 1803
drag, startPoint x: 304, startPoint y: 635, endPoint x: 198, endPoint y: 638, distance: 106.5
click at [198, 612] on div "Rainhead Size 200*200*200- 95*45 outlet Color Stramit" at bounding box center [509, 569] width 626 height 86
click at [326, 751] on div "add delivery fee add markup add discount Labour $0.00 Sub total $21,215.51 Tax …" at bounding box center [457, 821] width 745 height 238
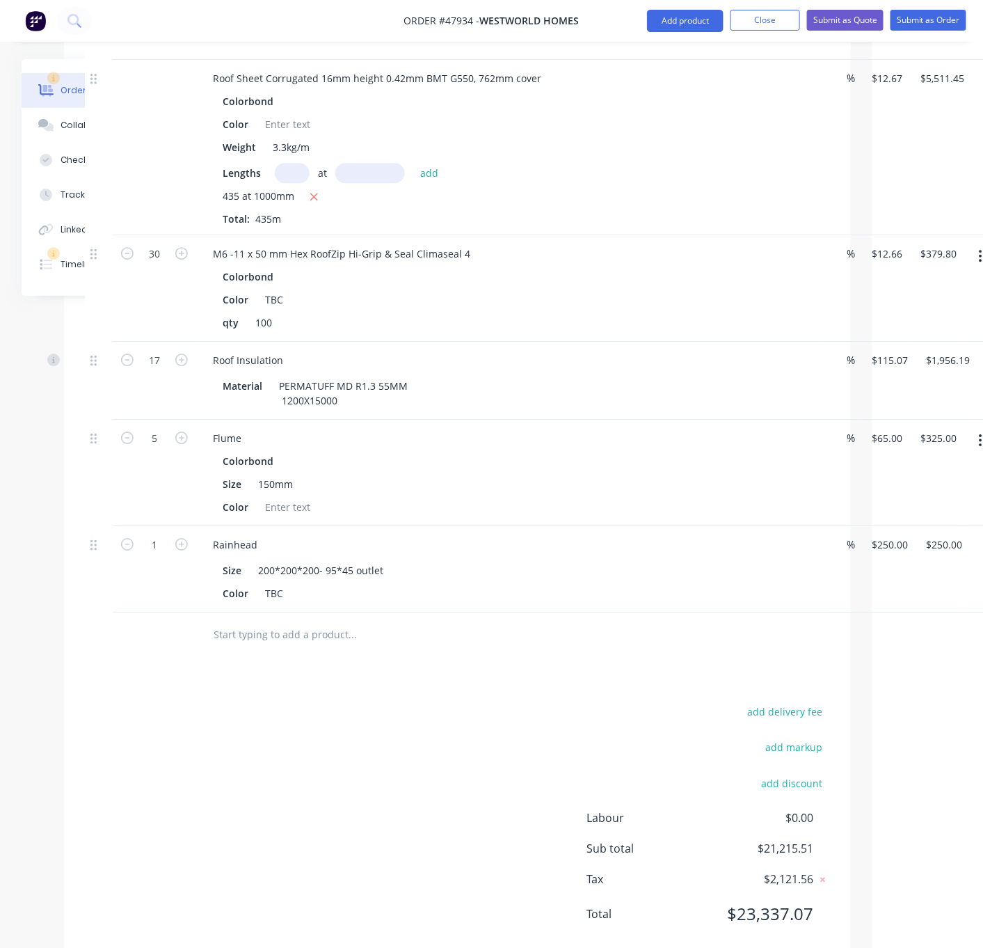
click at [180, 658] on div at bounding box center [155, 634] width 84 height 45
click at [391, 783] on div "add delivery fee add markup add discount Labour $0.00 Sub total $21,215.51 Tax …" at bounding box center [457, 821] width 745 height 238
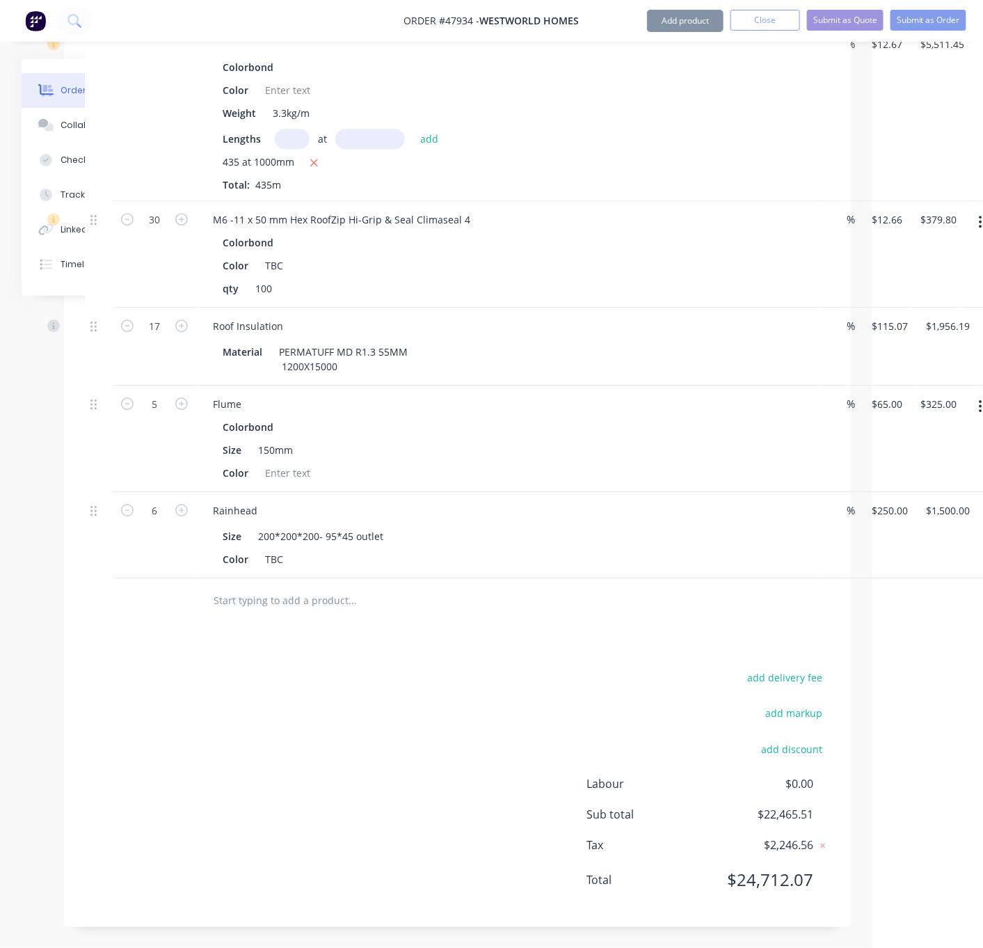
scroll to position [1381, 111]
click at [662, 28] on button "Add product" at bounding box center [685, 21] width 77 height 22
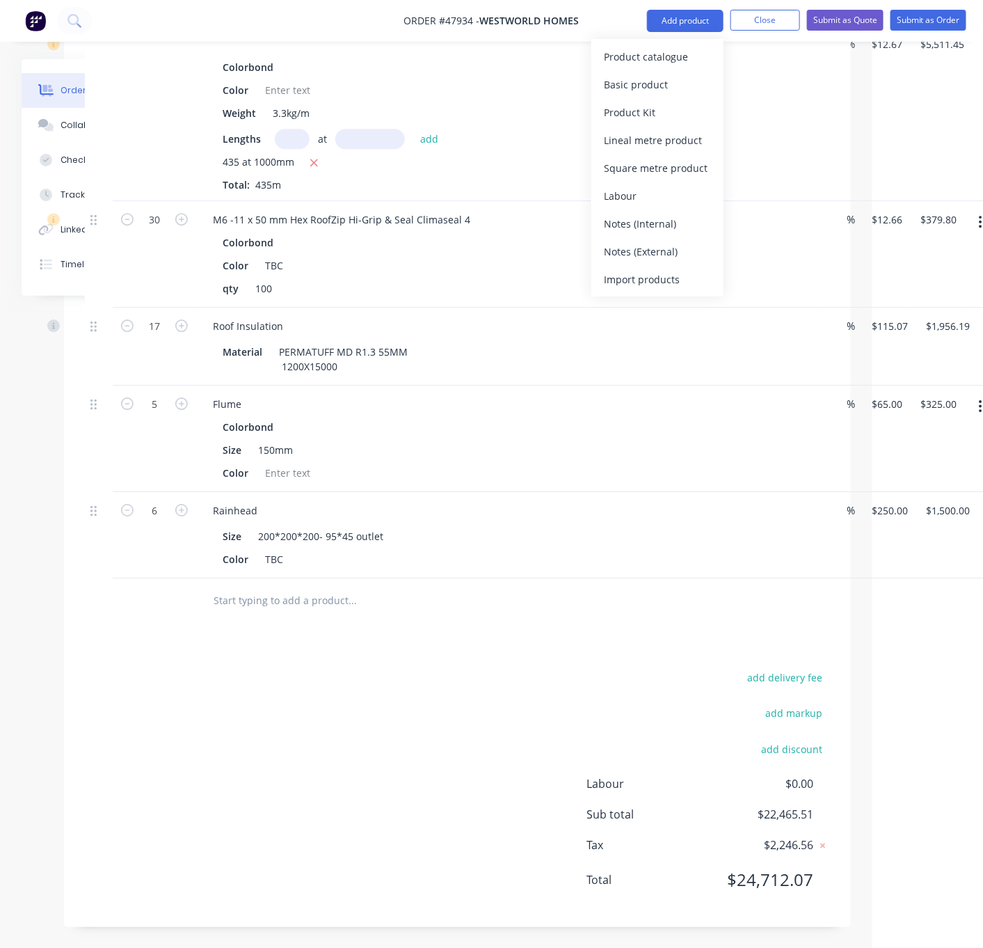
click at [660, 38] on nav "Order #47934 - Westworld Homes Add product Product catalogue Basic product Prod…" at bounding box center [491, 21] width 983 height 42
click at [671, 14] on button "Add product" at bounding box center [685, 21] width 77 height 22
click at [671, 52] on div "Product catalogue" at bounding box center [657, 57] width 107 height 20
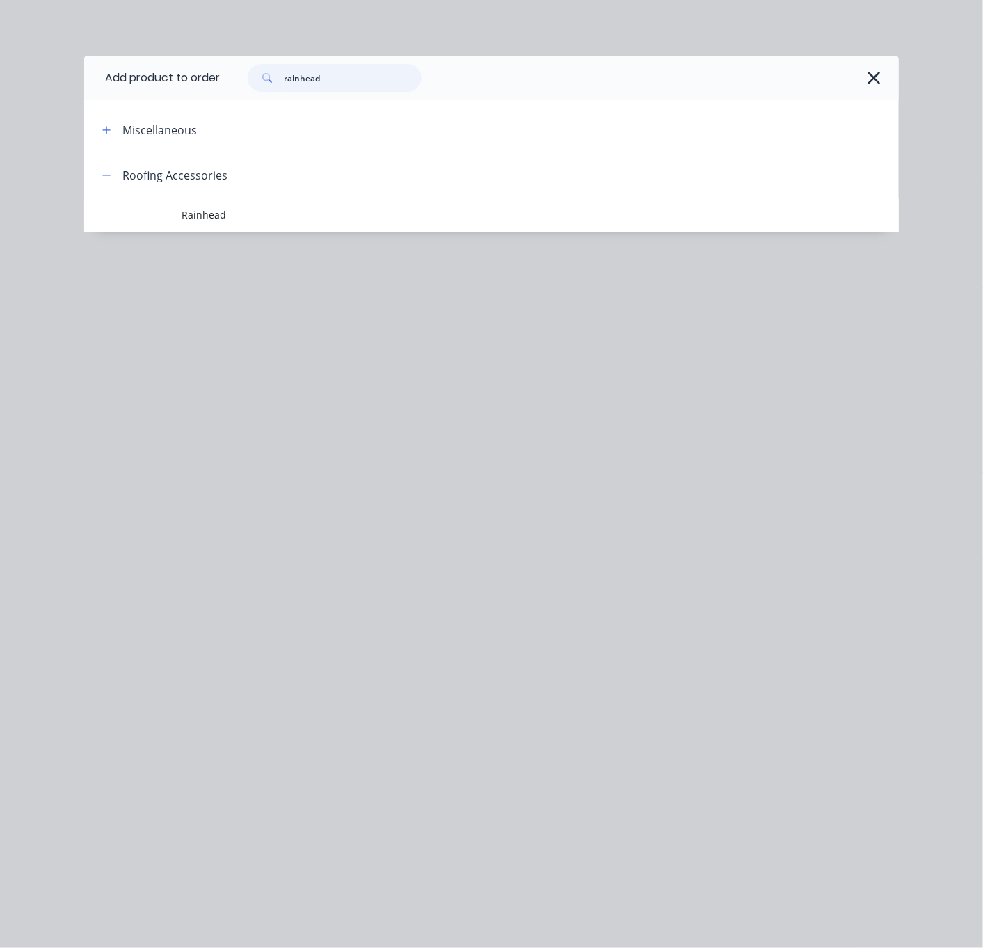
drag, startPoint x: 351, startPoint y: 84, endPoint x: 253, endPoint y: 94, distance: 99.4
click at [254, 92] on div "rainhead" at bounding box center [328, 78] width 188 height 28
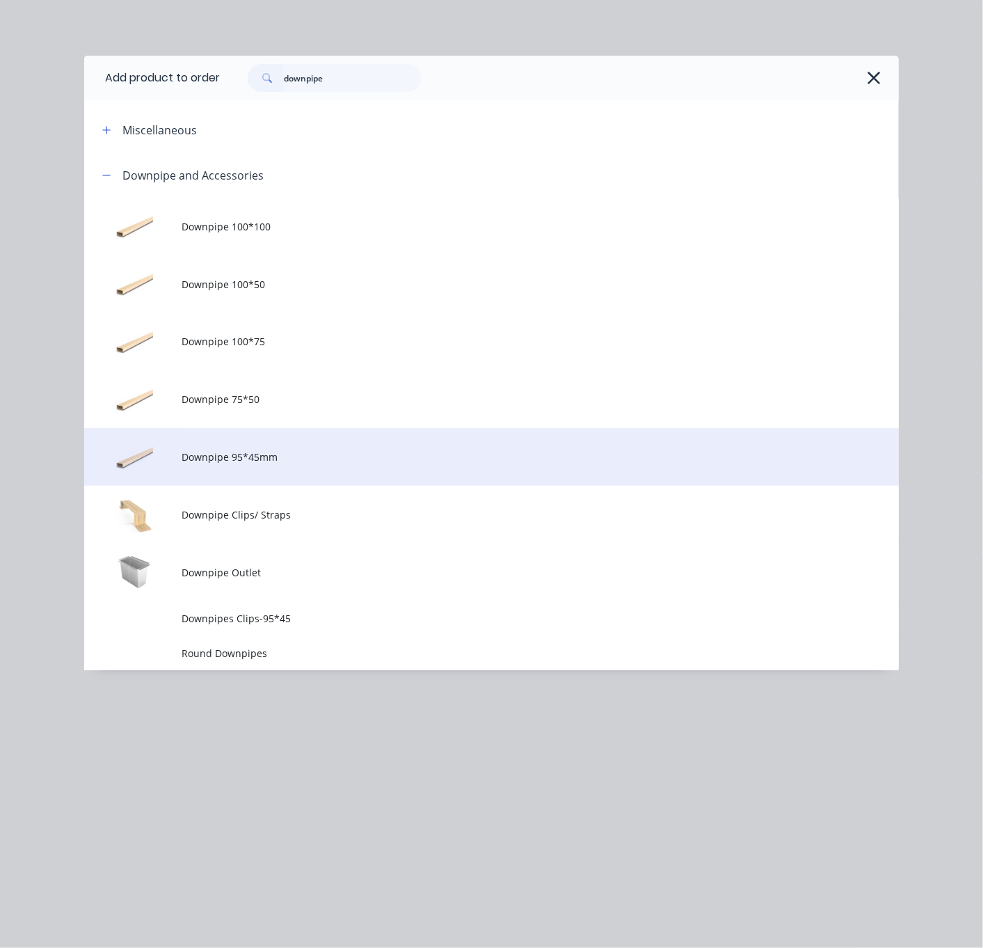
click at [274, 465] on td "Downpipe 95*45mm" at bounding box center [540, 457] width 717 height 58
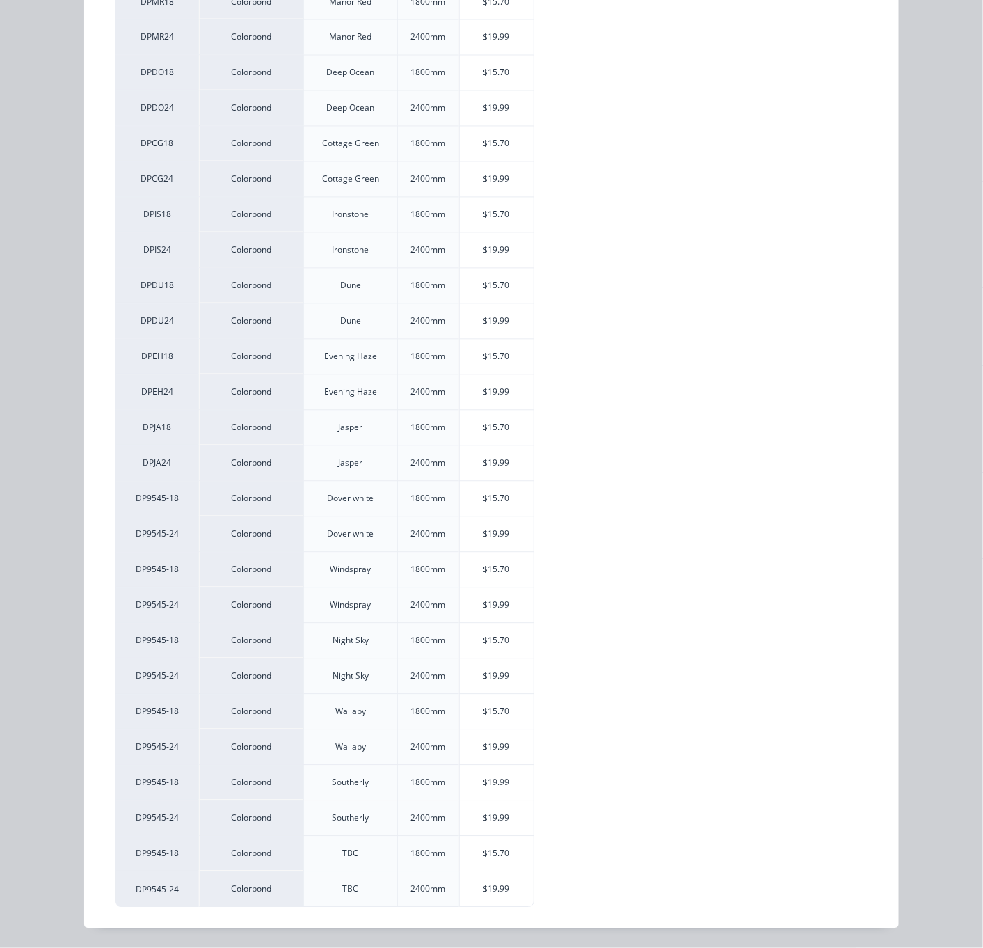
scroll to position [1402, 111]
click at [513, 846] on div "$15.70" at bounding box center [497, 854] width 74 height 35
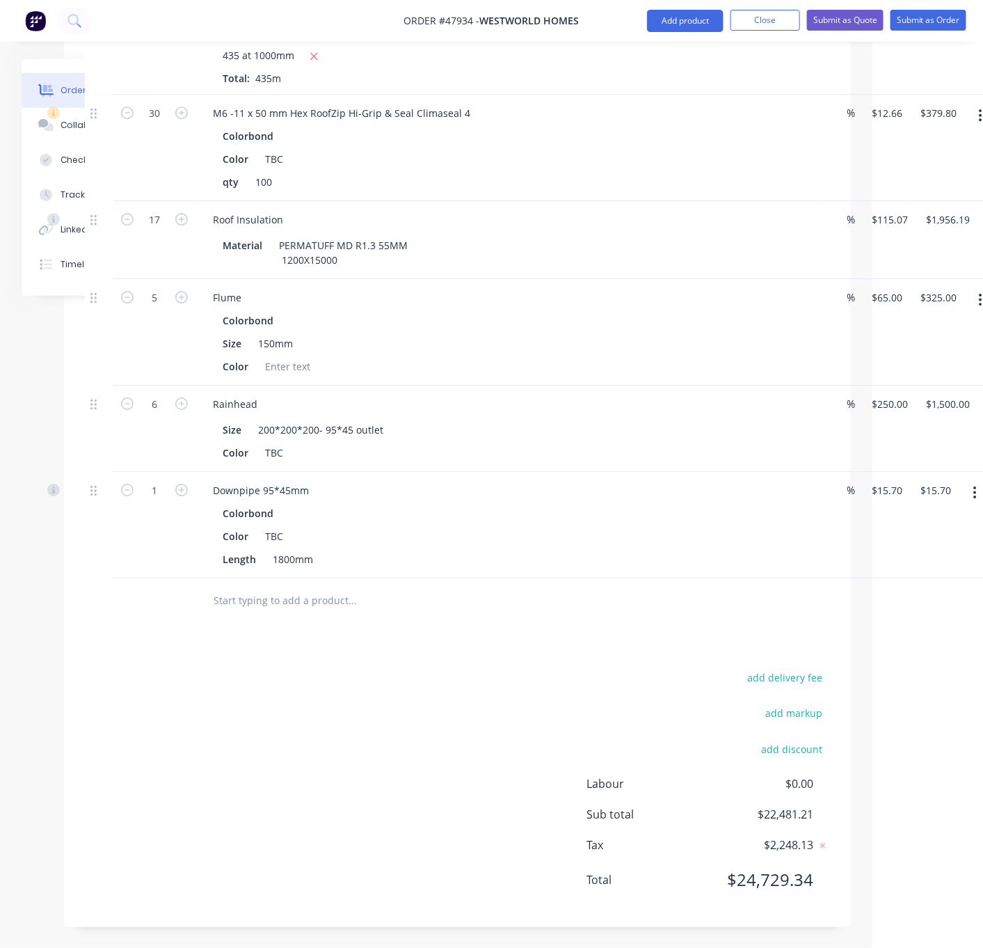
scroll to position [1494, 111]
click at [368, 674] on div "add delivery fee add markup add discount Labour $0.00 Sub total $22,481.21 Tax …" at bounding box center [457, 787] width 745 height 238
click at [696, 19] on button "Add product" at bounding box center [685, 21] width 77 height 22
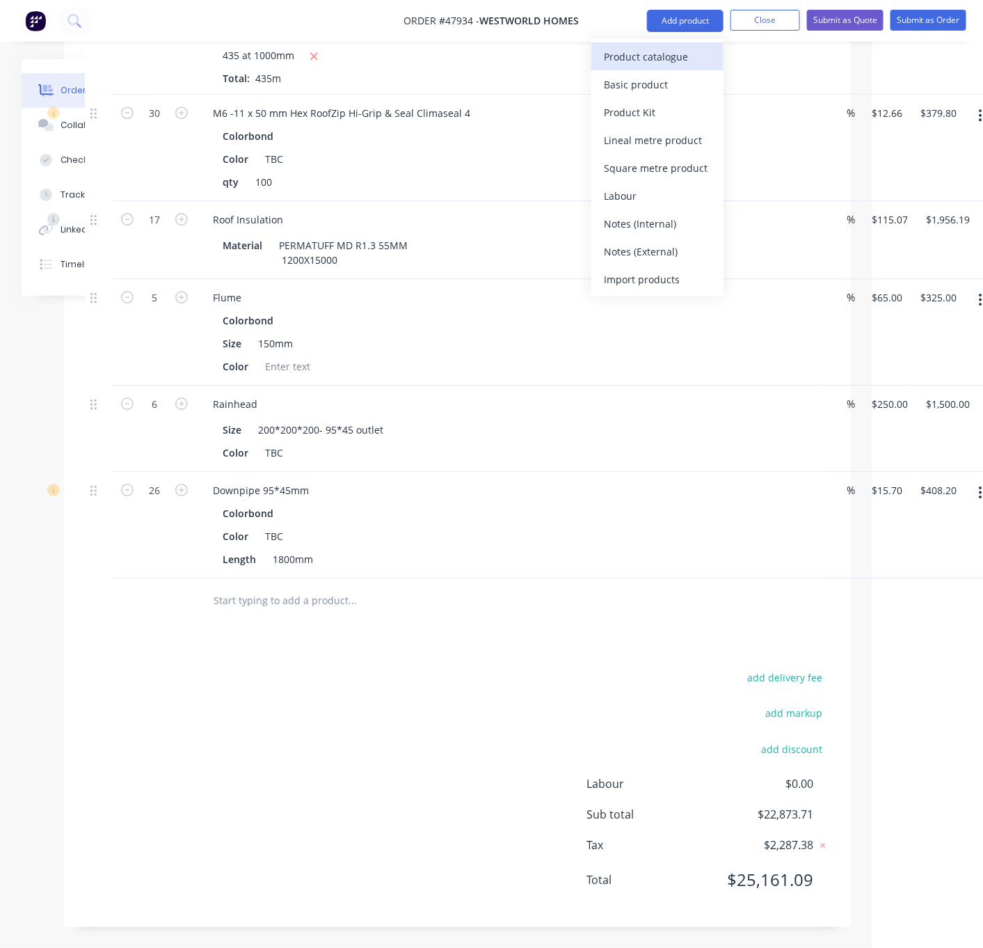
click at [676, 49] on div "Product catalogue" at bounding box center [657, 57] width 107 height 20
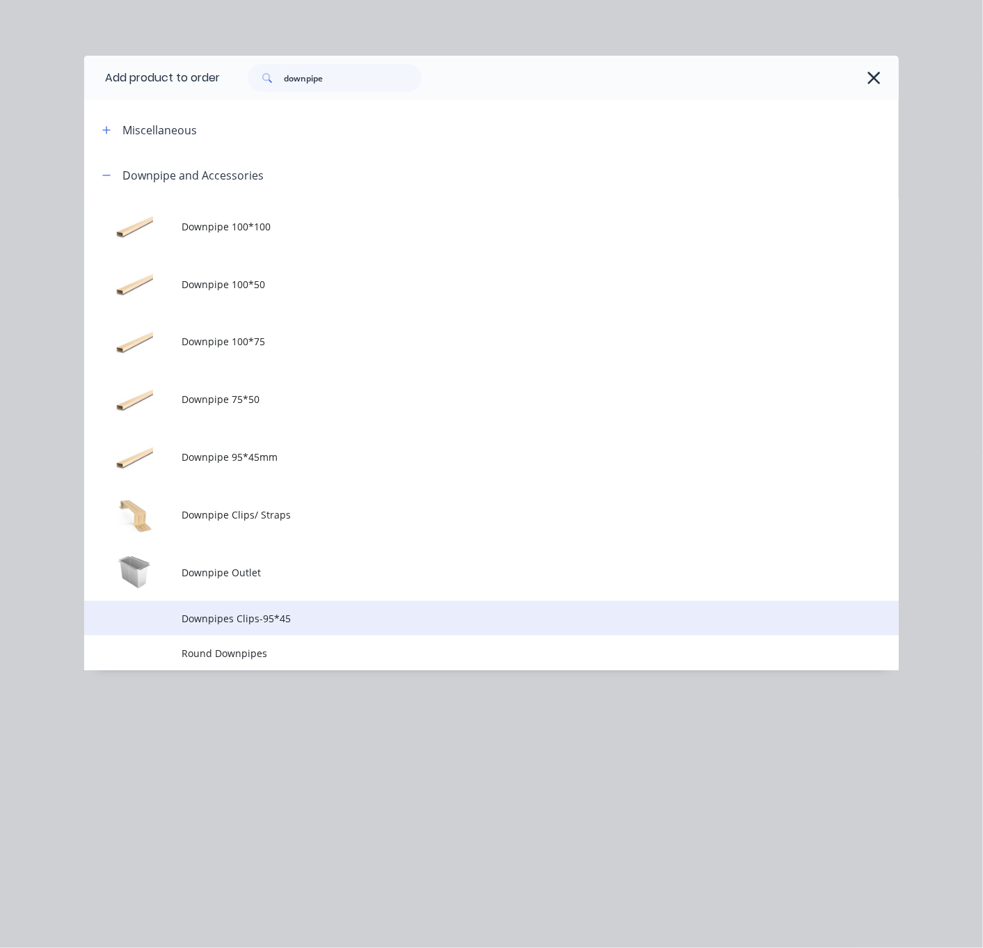
click at [280, 635] on td "Downpipes Clips-95*45" at bounding box center [540, 618] width 717 height 35
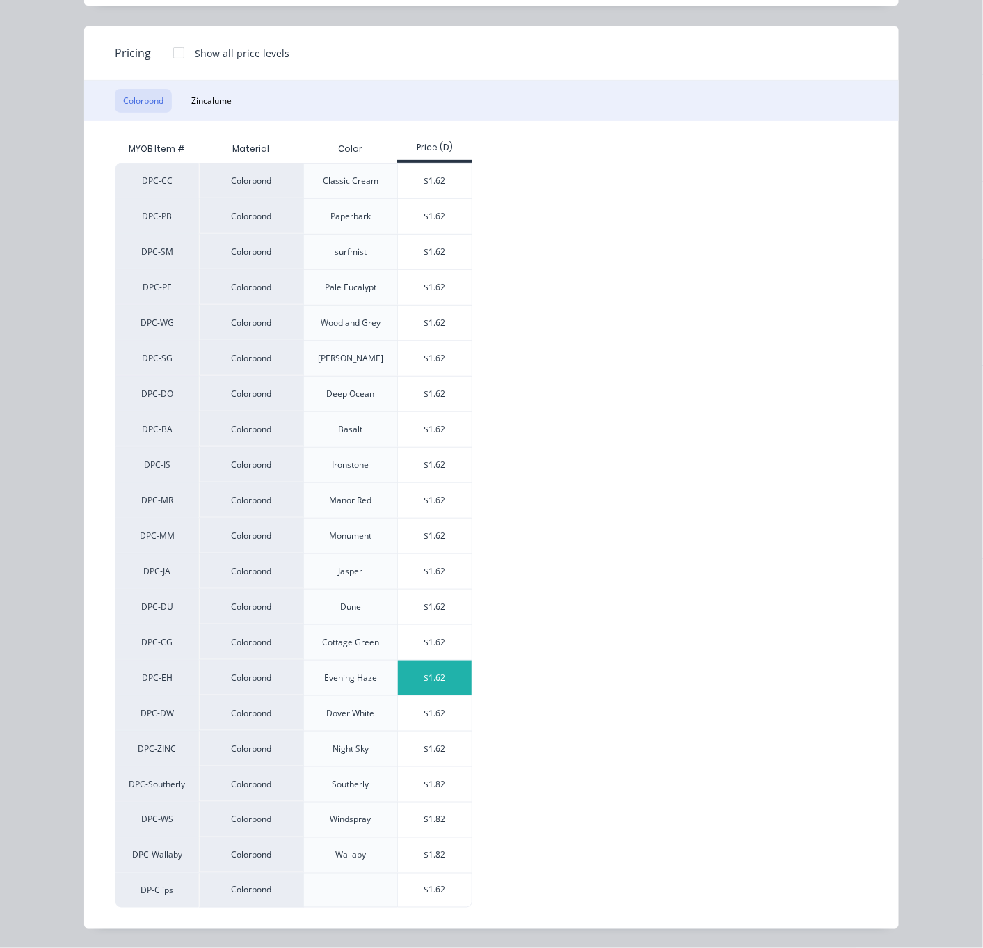
scroll to position [142, 0]
click at [422, 889] on div "$1.62" at bounding box center [435, 889] width 74 height 33
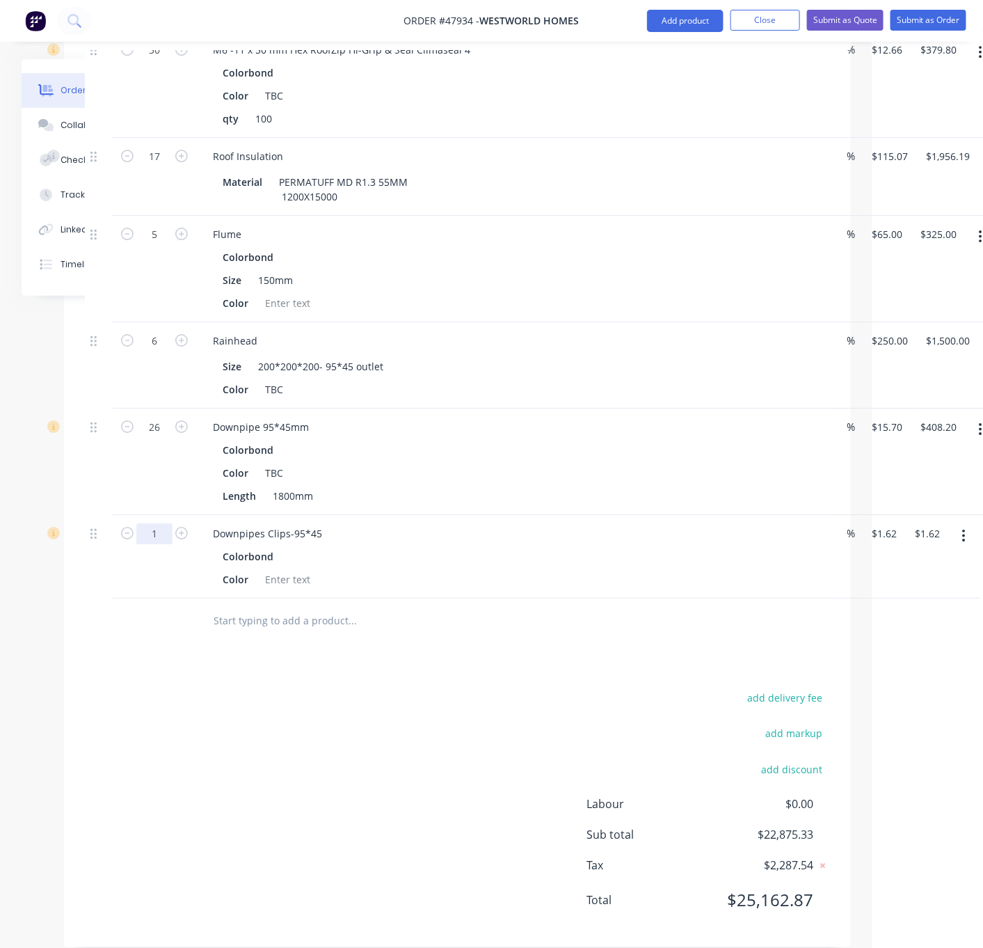
click at [405, 763] on div "add delivery fee add markup add discount Labour $0.00 Sub total $22,875.33 Tax …" at bounding box center [457, 807] width 745 height 238
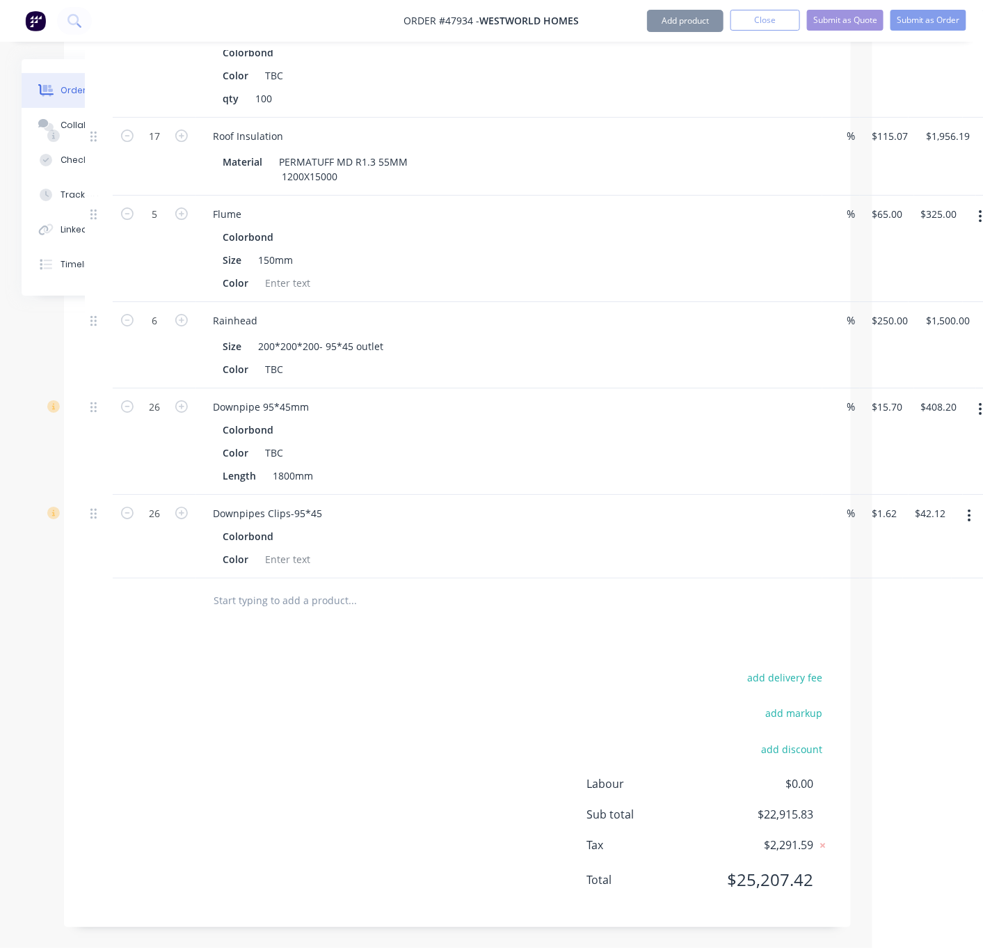
scroll to position [1583, 111]
click at [686, 24] on button "Add product" at bounding box center [685, 21] width 77 height 22
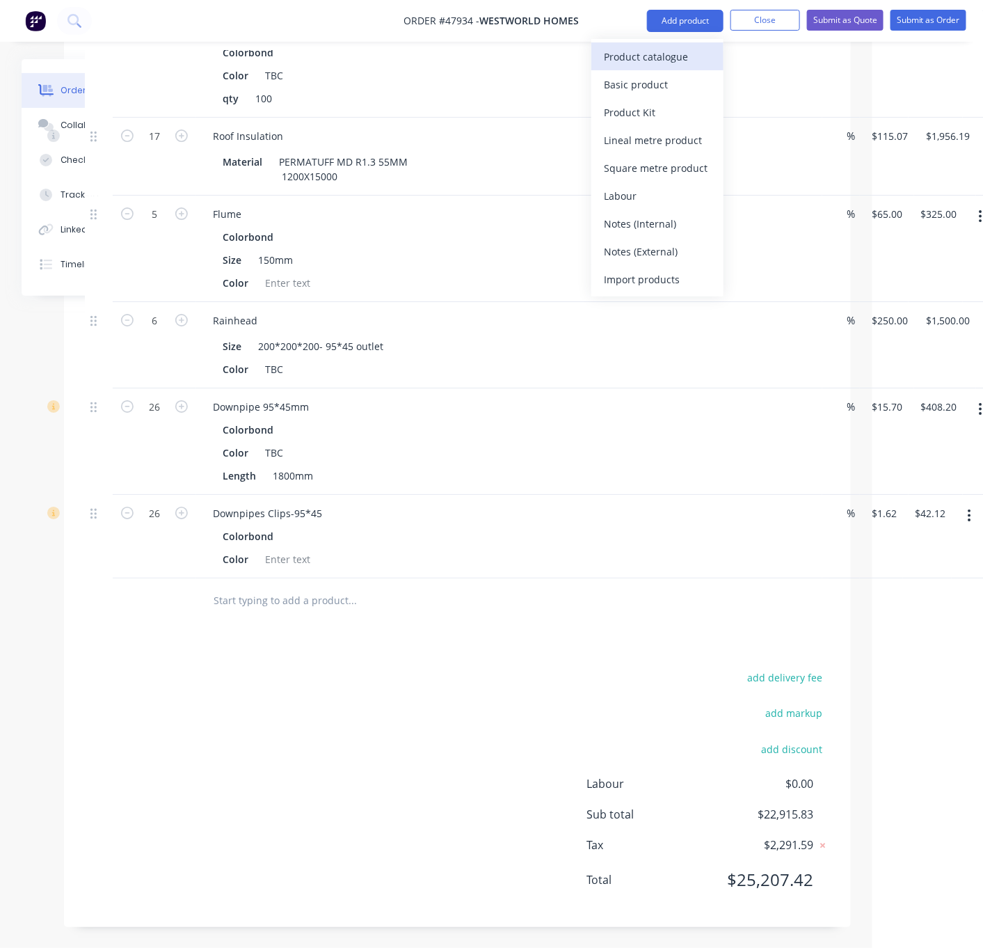
click at [676, 52] on div "Product catalogue" at bounding box center [657, 57] width 107 height 20
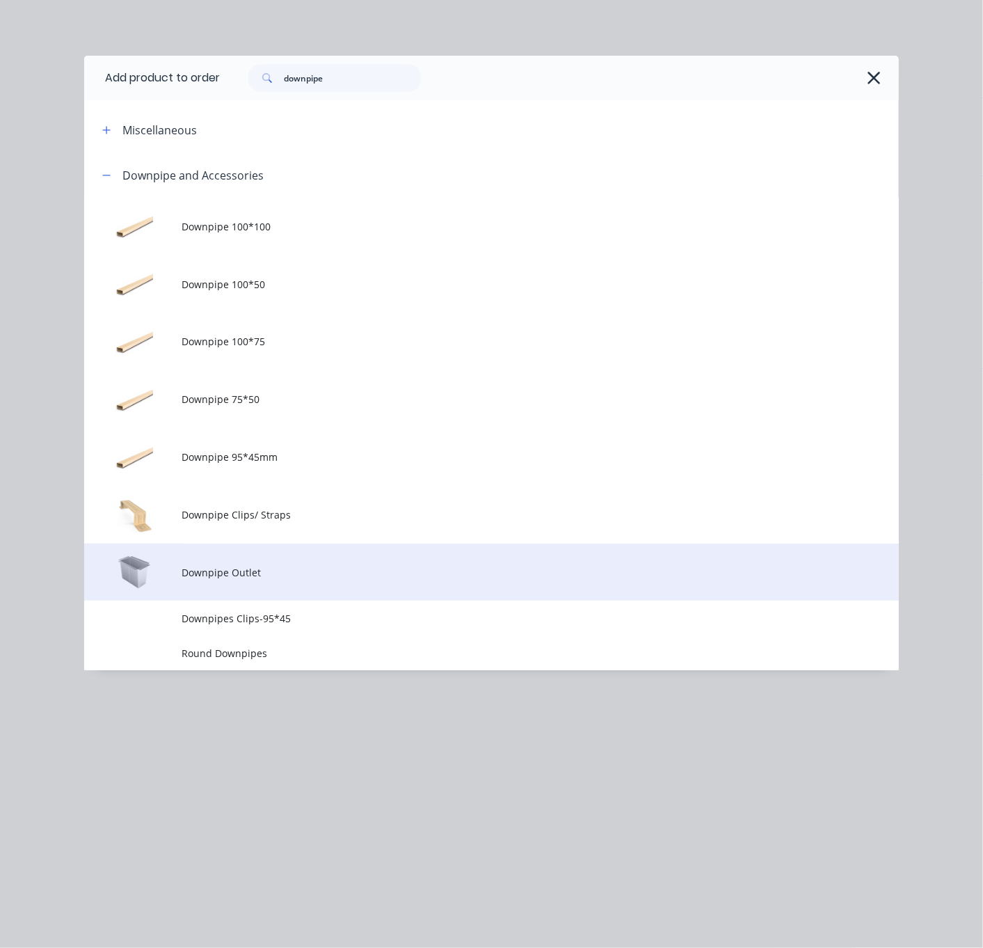
click at [257, 580] on span "Downpipe Outlet" at bounding box center [468, 572] width 573 height 15
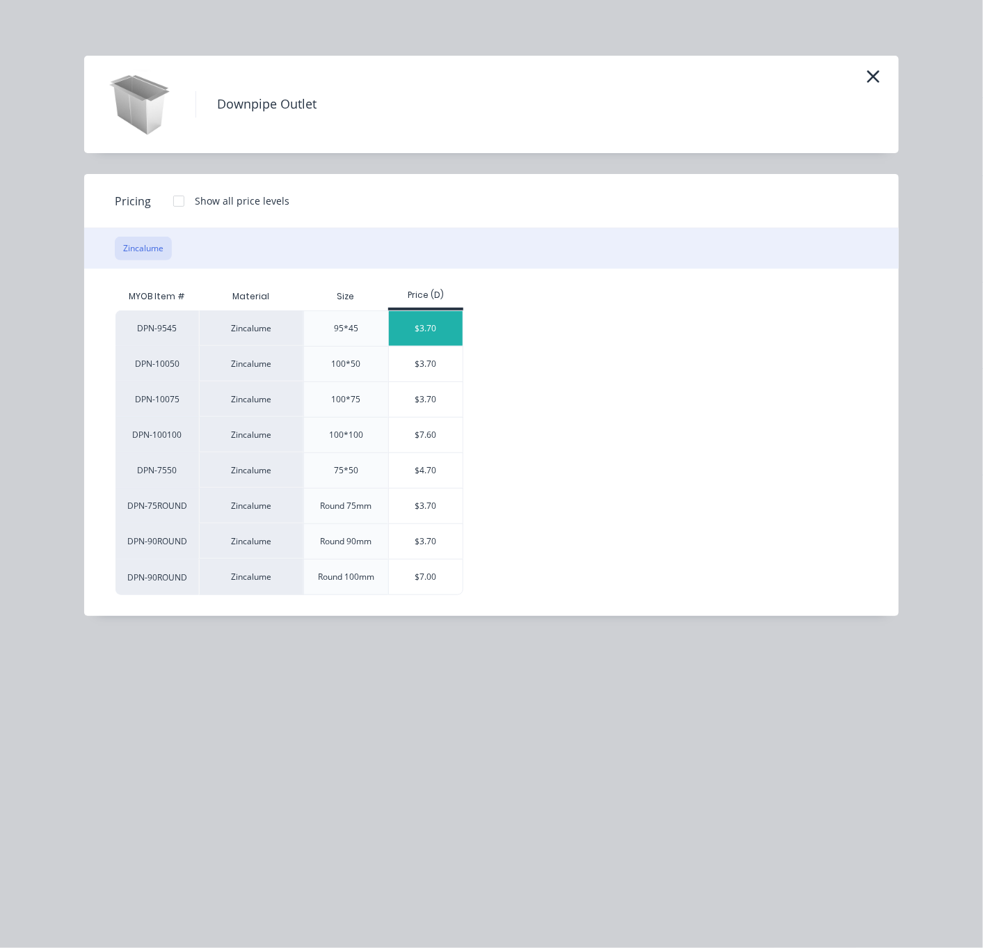
click at [439, 330] on div "$3.70" at bounding box center [426, 328] width 74 height 35
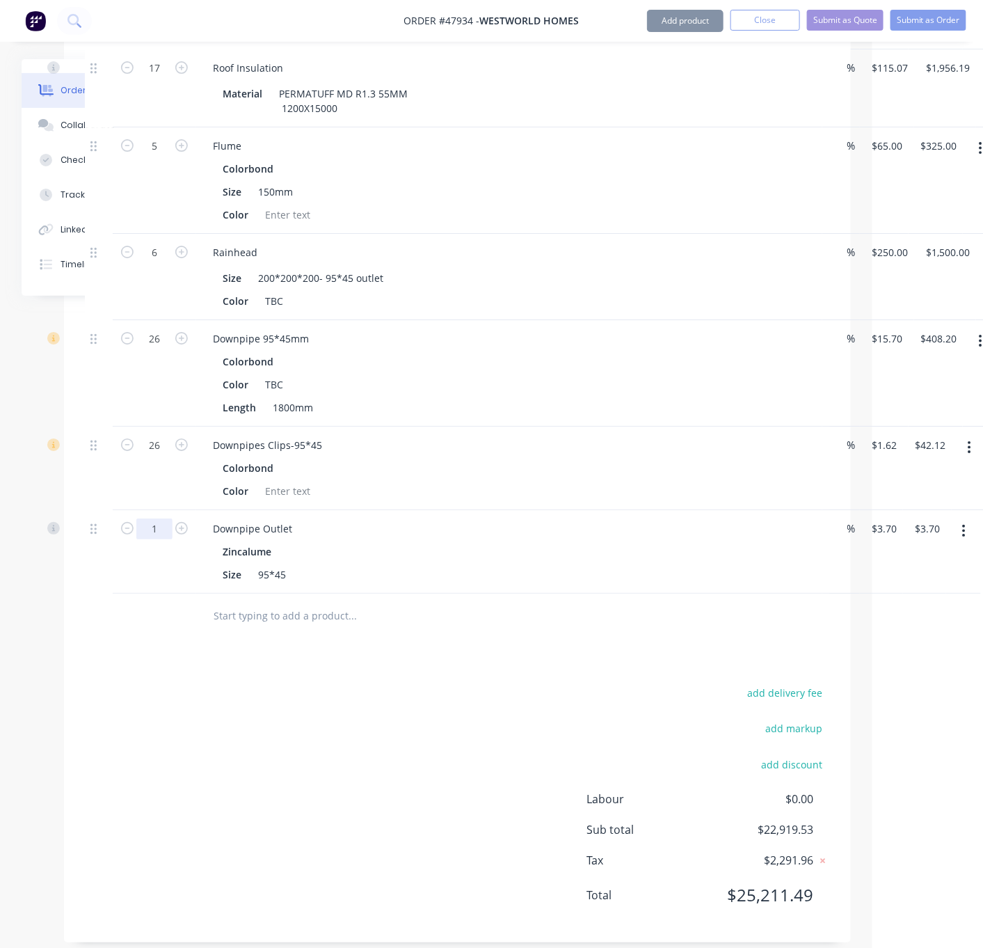
click at [363, 773] on div "add delivery fee add markup add discount Labour $0.00 Sub total $22,919.53 Tax …" at bounding box center [457, 802] width 745 height 238
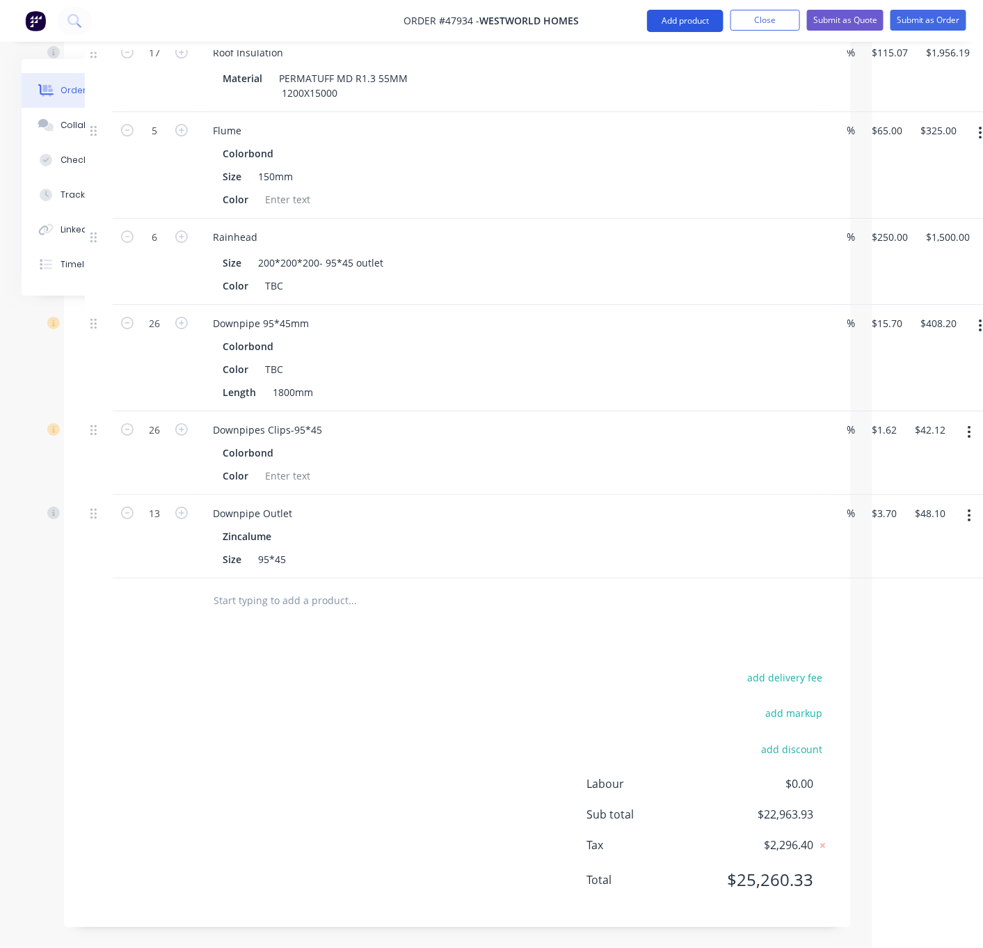
click at [691, 17] on button "Add product" at bounding box center [685, 21] width 77 height 22
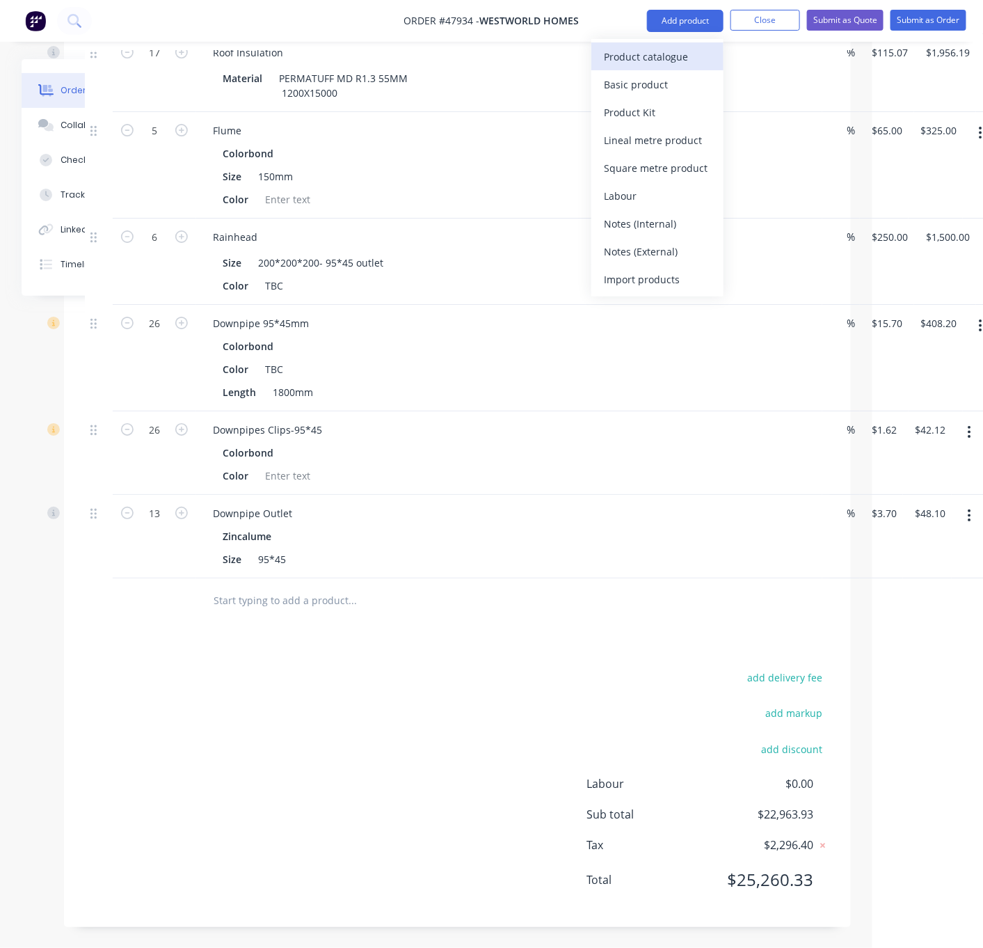
click at [657, 58] on div "Product catalogue" at bounding box center [657, 57] width 107 height 20
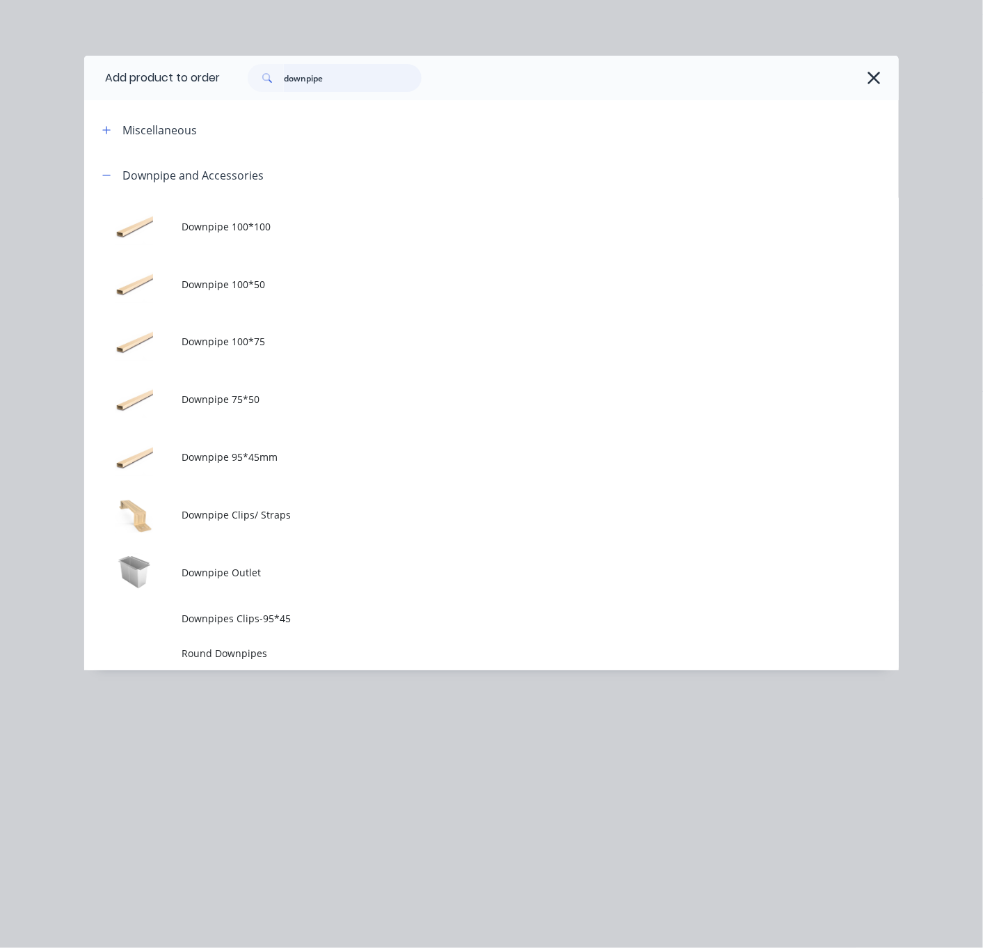
drag, startPoint x: 374, startPoint y: 79, endPoint x: 218, endPoint y: 77, distance: 156.6
click at [237, 77] on div "downpipe" at bounding box center [552, 78] width 665 height 28
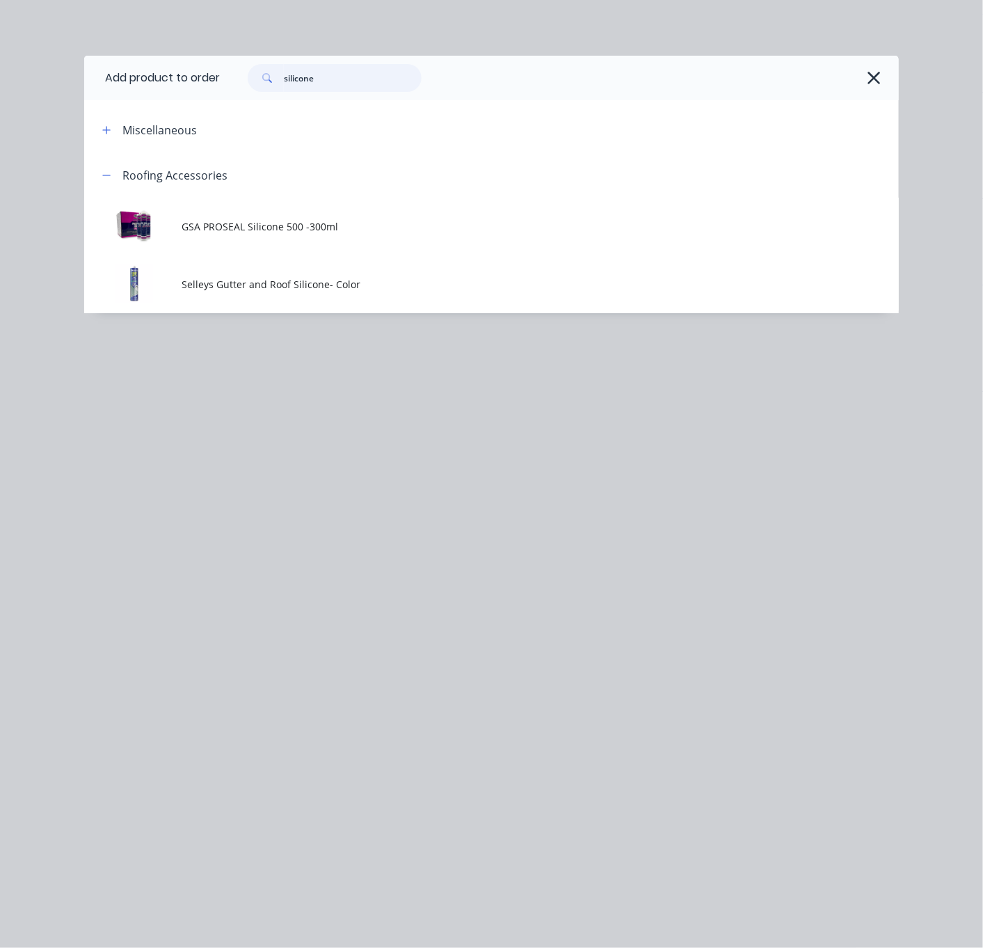
drag, startPoint x: 350, startPoint y: 87, endPoint x: 267, endPoint y: 86, distance: 82.8
click at [280, 87] on div "silicone" at bounding box center [335, 78] width 174 height 28
click at [332, 248] on td "GSA PROSEAL Silicone 500 -300ml" at bounding box center [540, 227] width 717 height 58
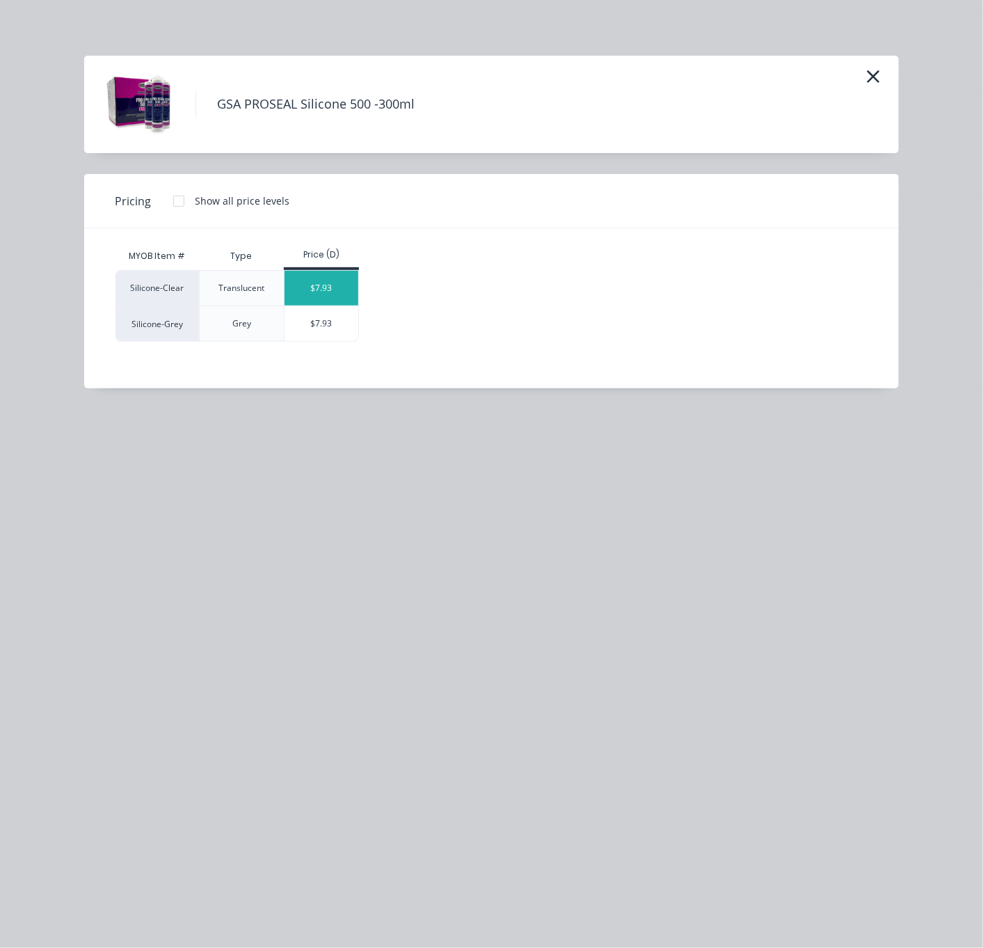
click at [337, 302] on div "$7.93" at bounding box center [322, 288] width 74 height 35
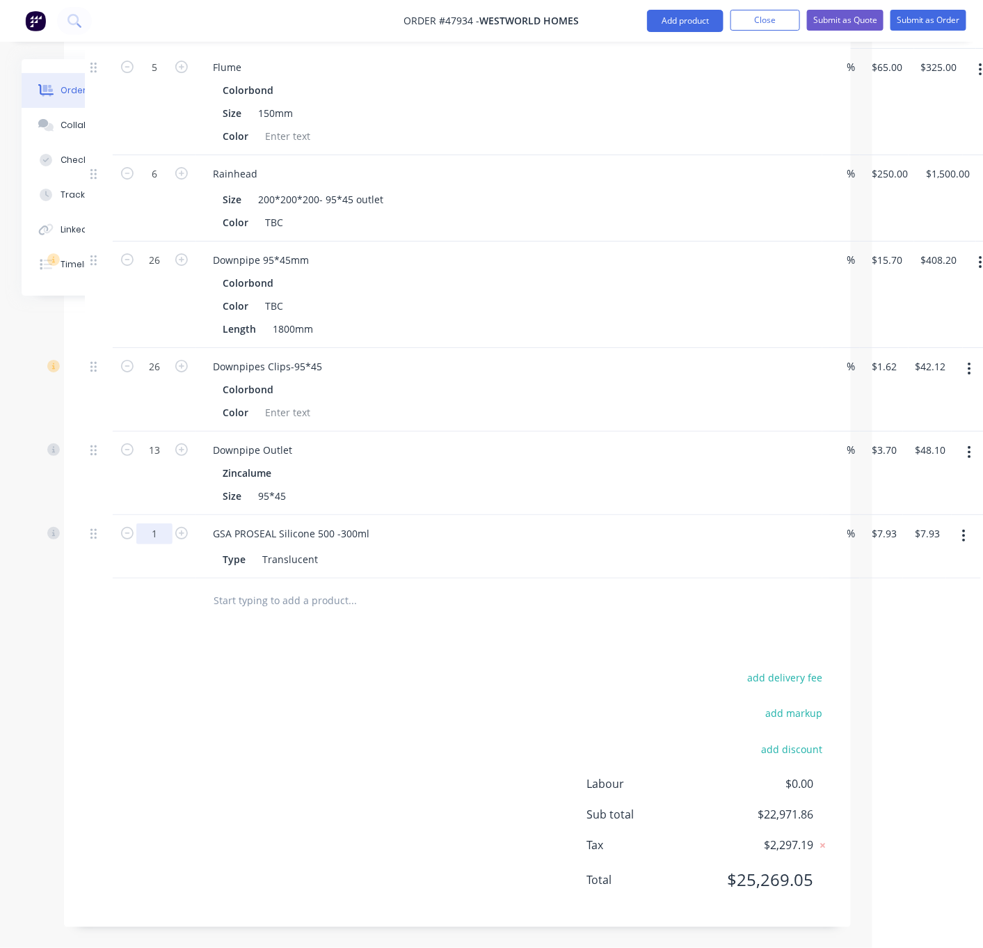
click at [377, 829] on div "add delivery fee add markup add discount Labour $0.00 Sub total $22,971.86 Tax …" at bounding box center [457, 787] width 745 height 238
click at [660, 21] on button "Add product" at bounding box center [685, 21] width 77 height 22
click at [665, 51] on div "Product catalogue" at bounding box center [657, 57] width 107 height 20
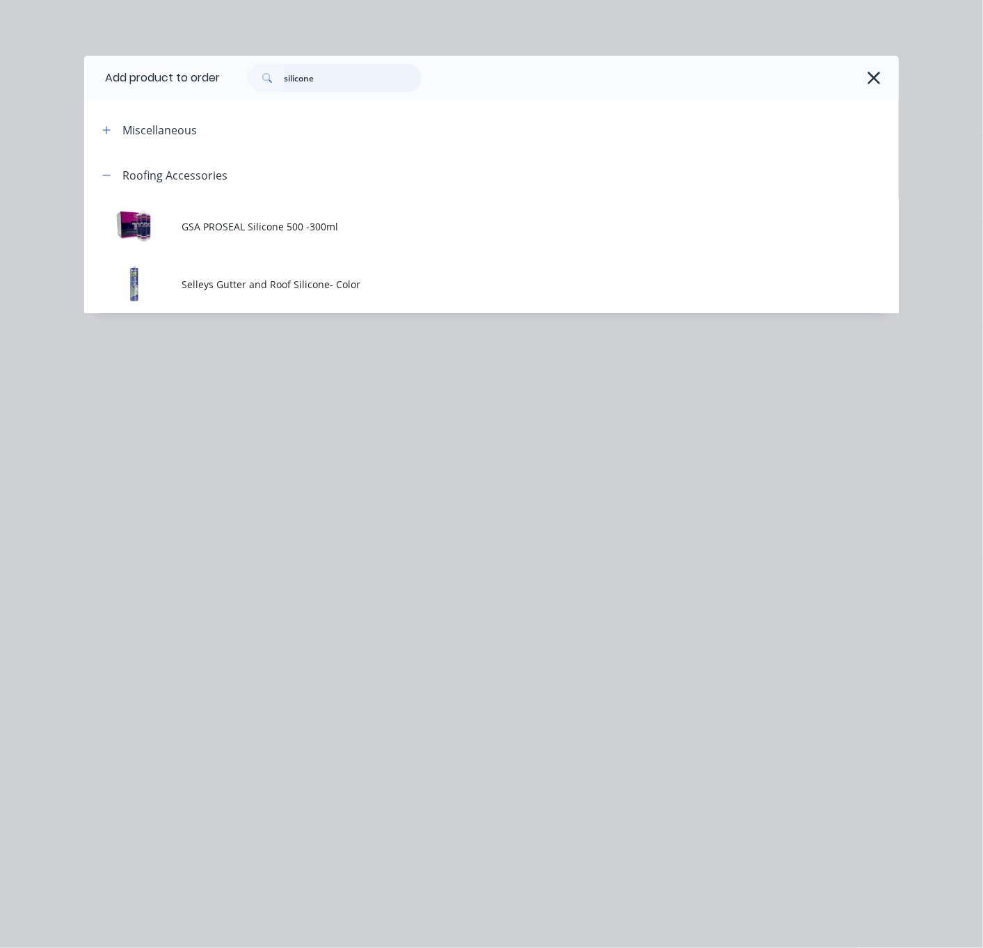
click at [291, 76] on div "silicone" at bounding box center [335, 78] width 174 height 28
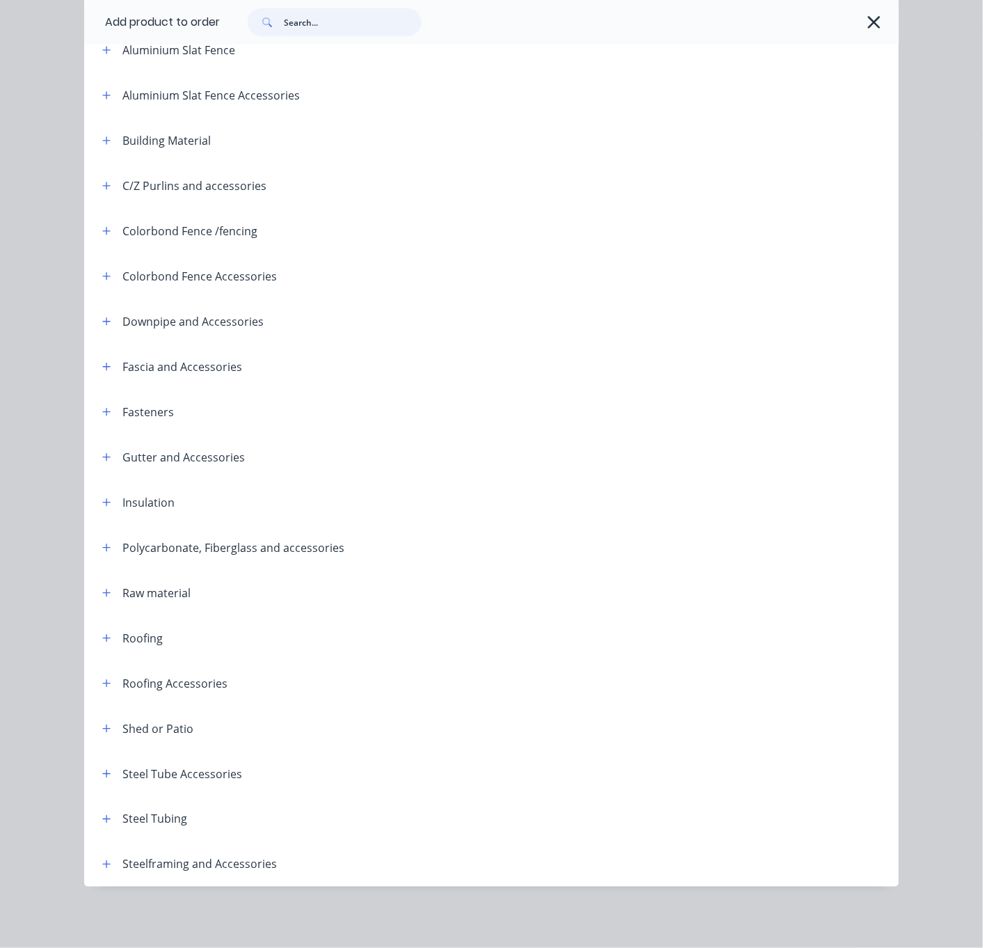
scroll to position [191, 0]
click at [104, 403] on button "button" at bounding box center [106, 411] width 17 height 17
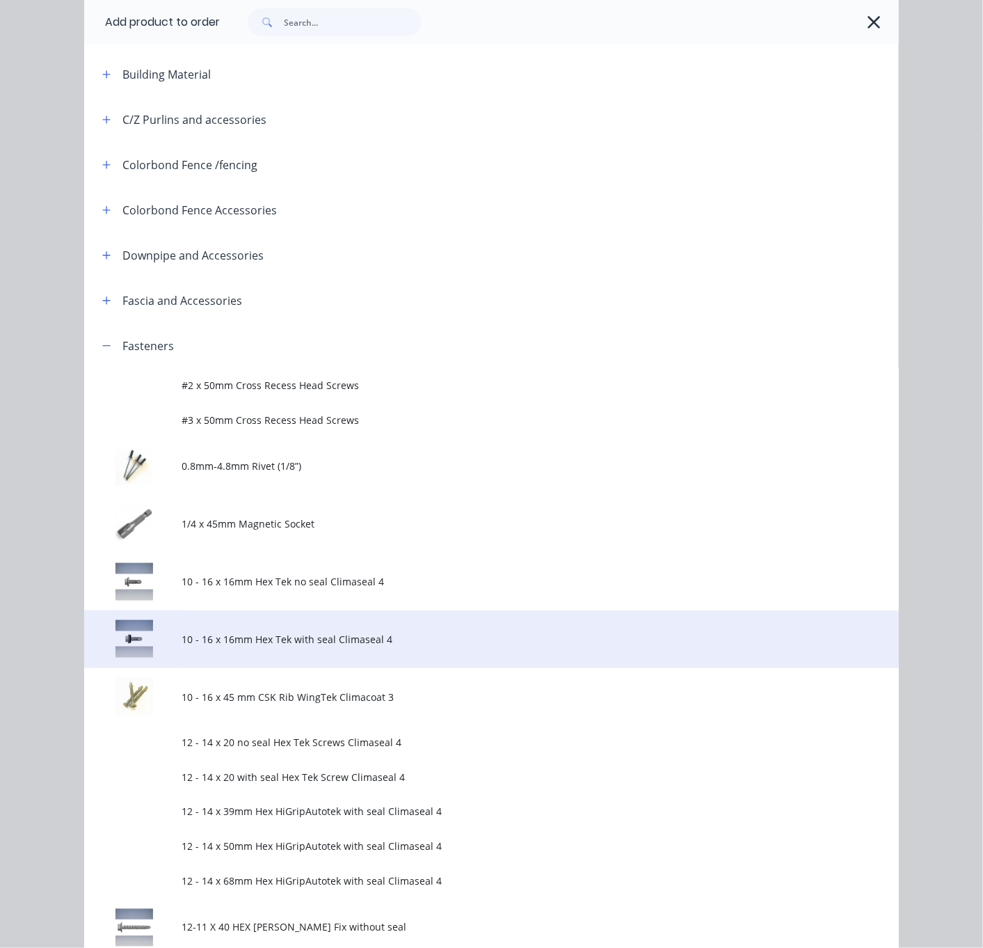
scroll to position [435, 0]
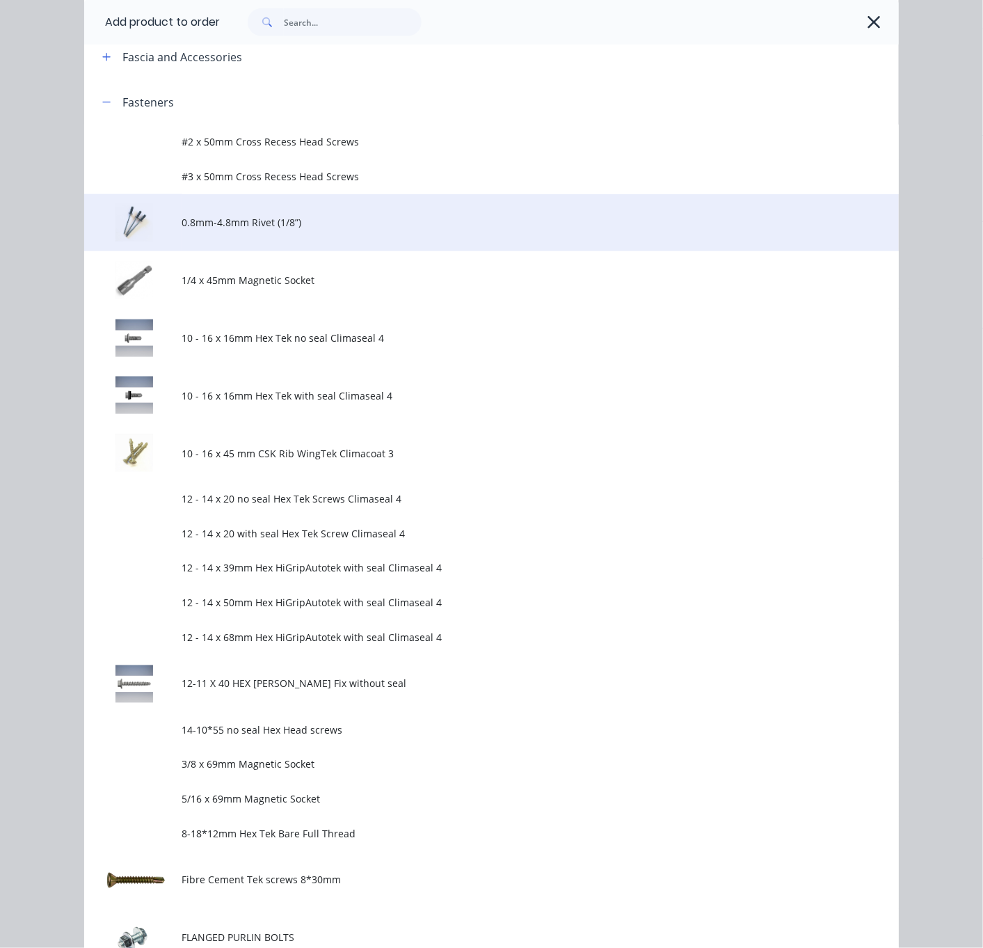
click at [314, 230] on span "0.8mm-4.8mm Rivet (1/8”)" at bounding box center [468, 222] width 573 height 15
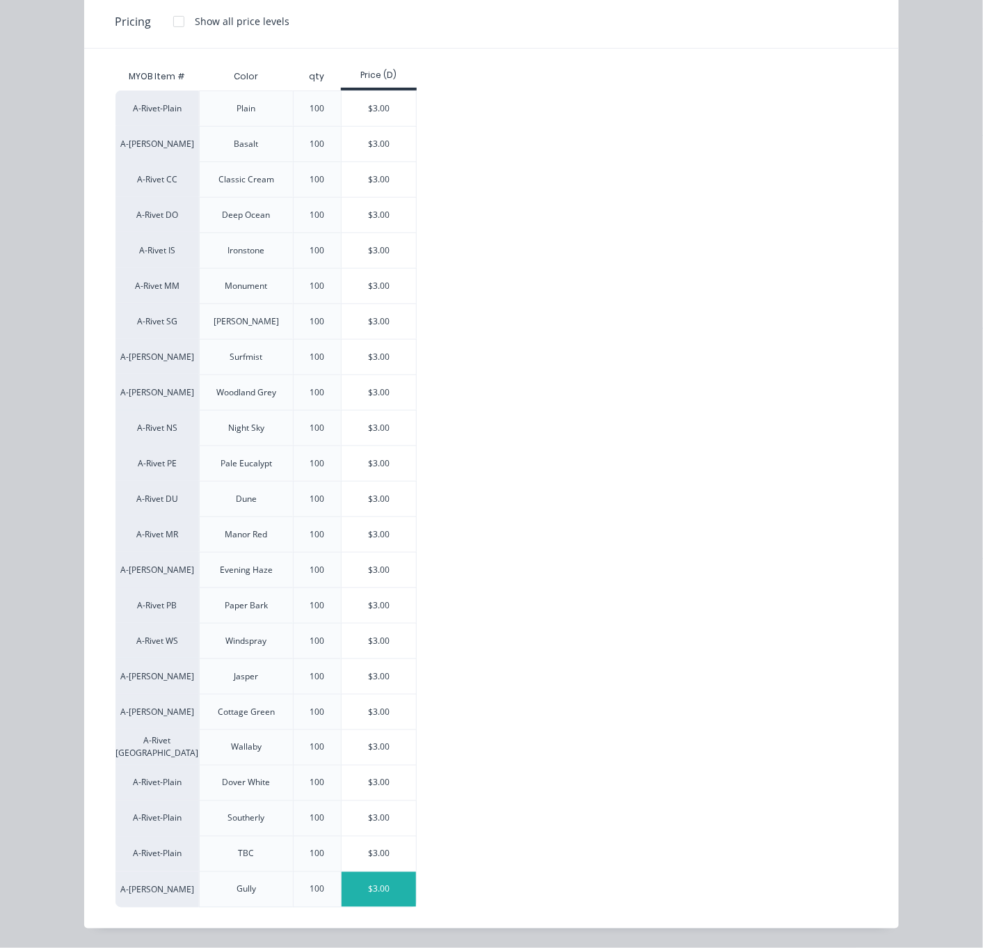
scroll to position [1759, 111]
click at [363, 860] on div "$3.00" at bounding box center [379, 854] width 74 height 35
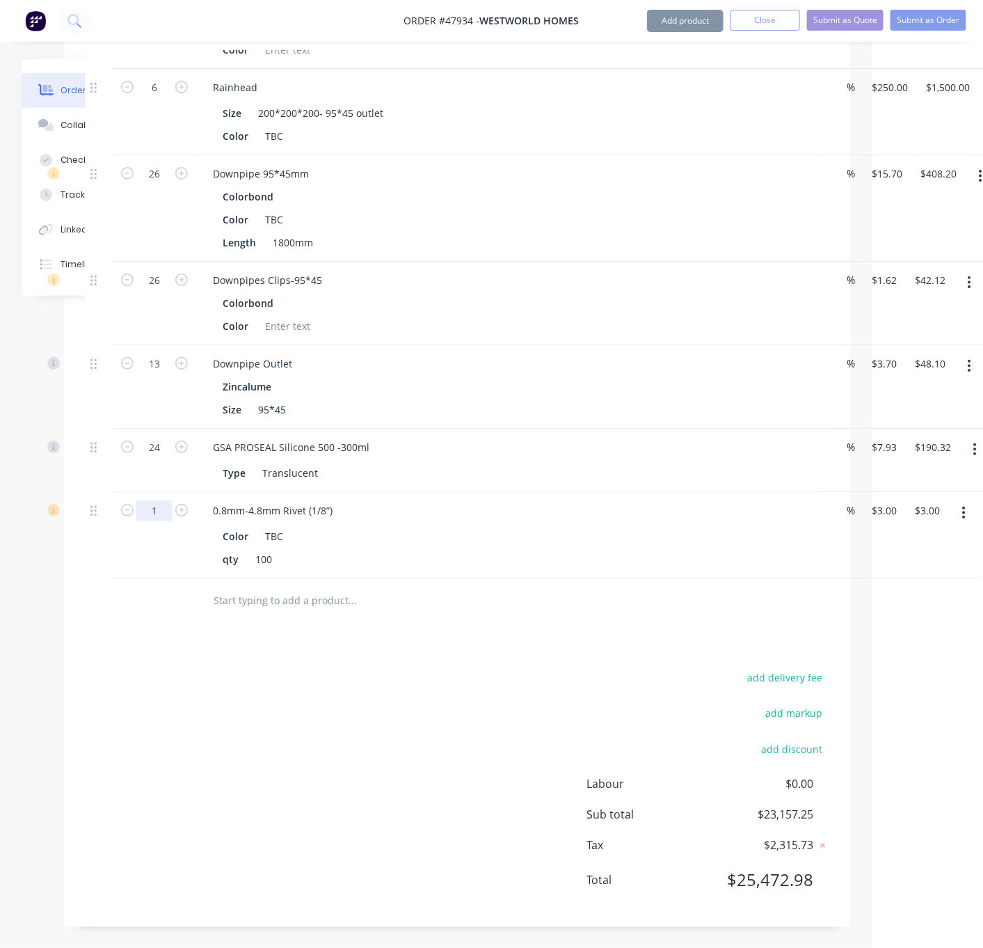
click at [301, 766] on div "add delivery fee add markup add discount Labour $0.00 Sub total $23,157.25 Tax …" at bounding box center [457, 787] width 745 height 238
click at [666, 21] on button "Add product" at bounding box center [685, 21] width 77 height 22
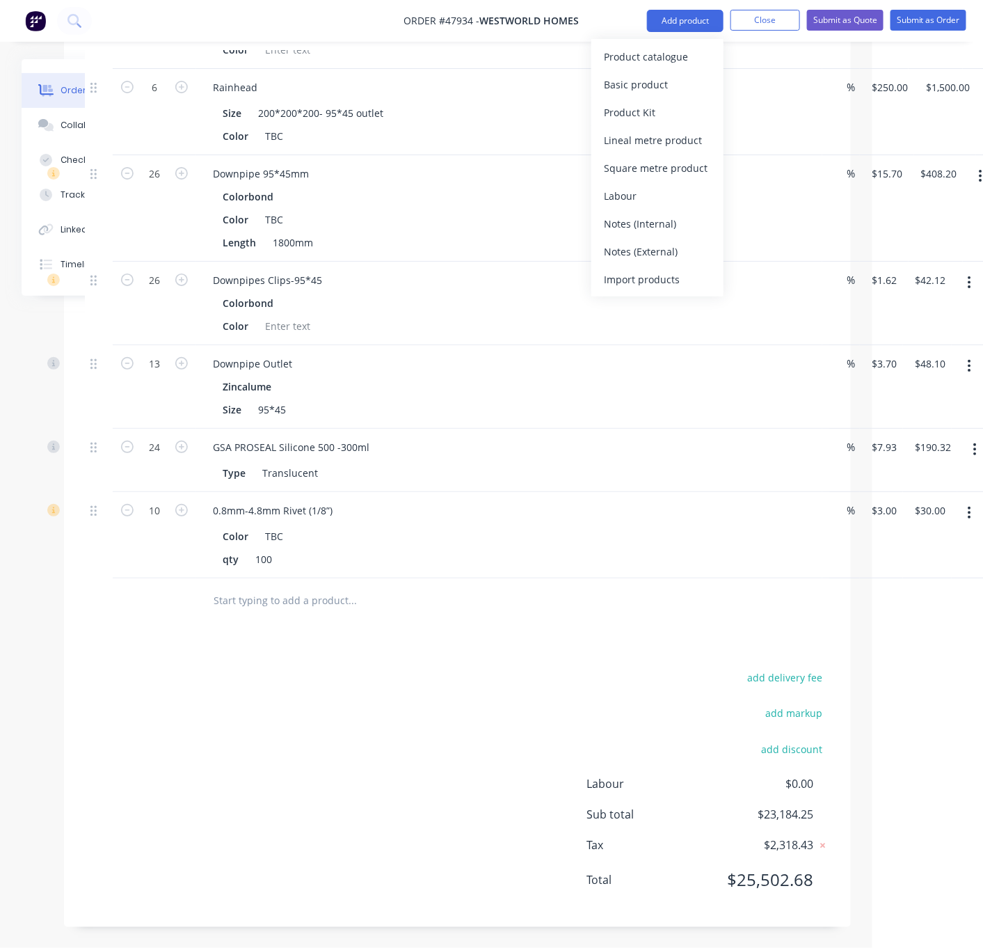
click at [665, 58] on div "Product catalogue" at bounding box center [657, 57] width 107 height 20
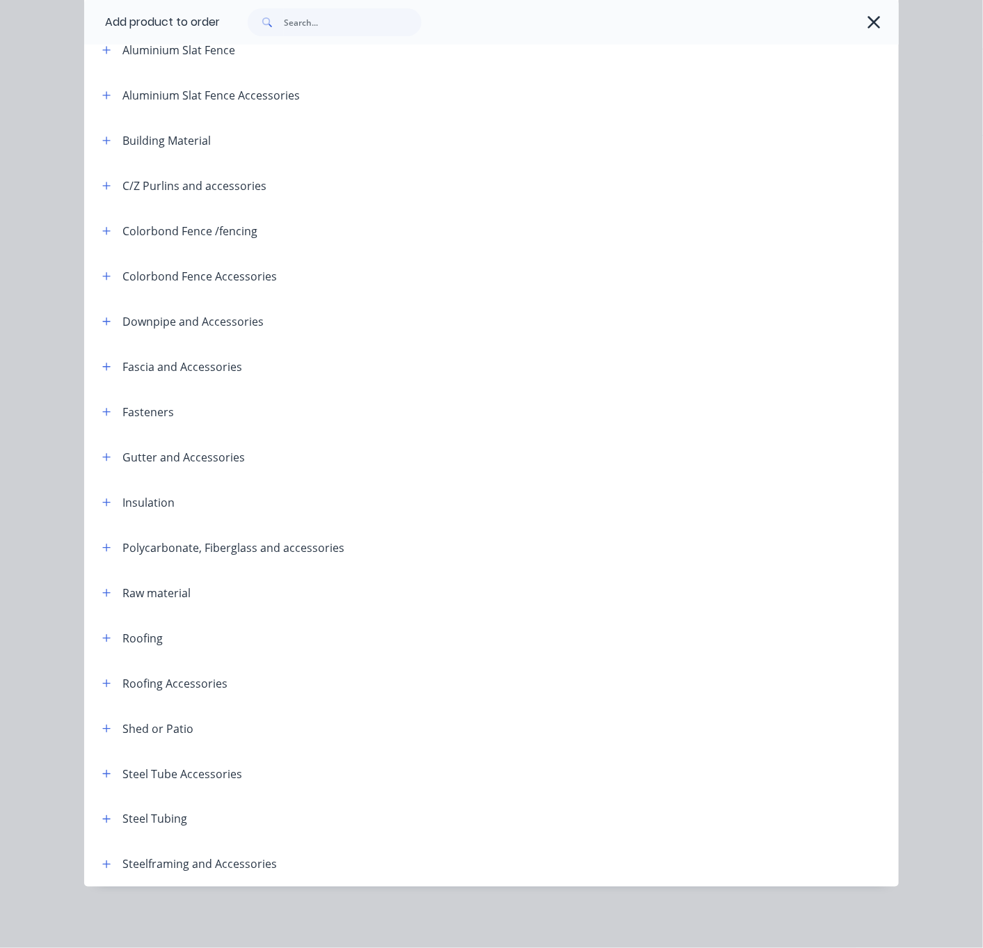
scroll to position [191, 0]
click at [103, 634] on icon "button" at bounding box center [107, 638] width 8 height 8
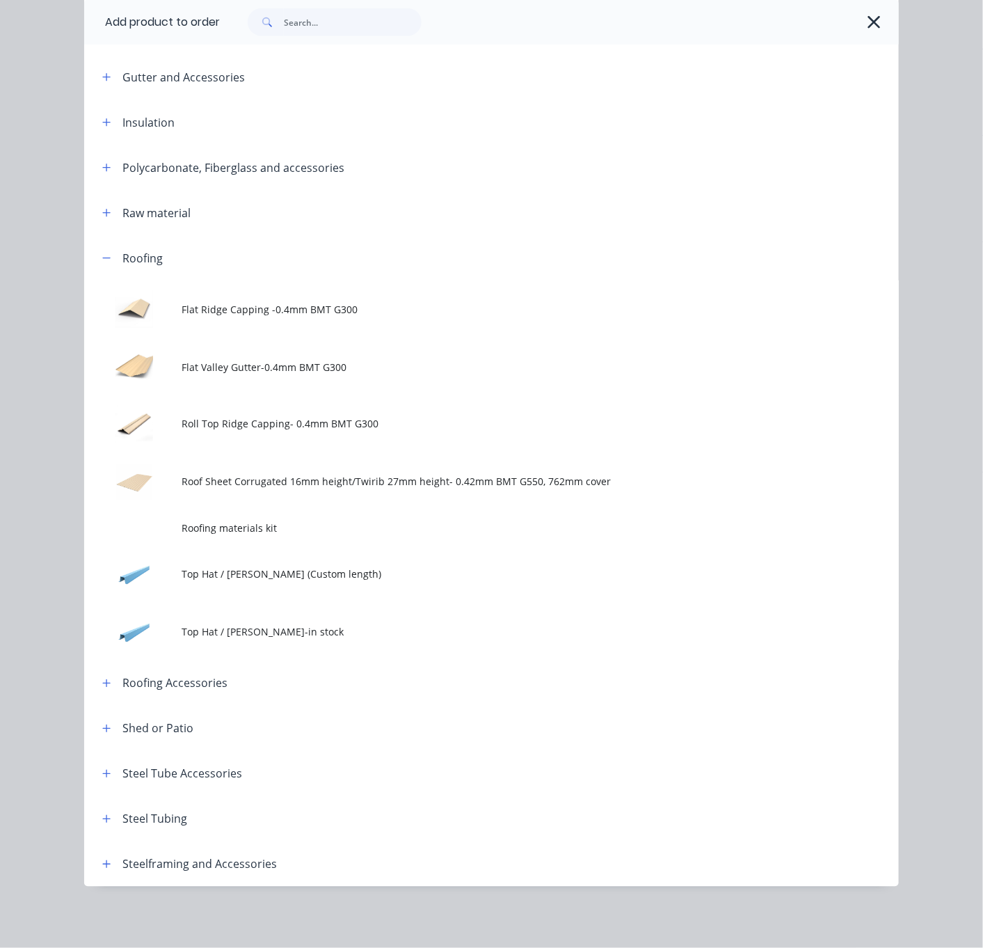
scroll to position [582, 0]
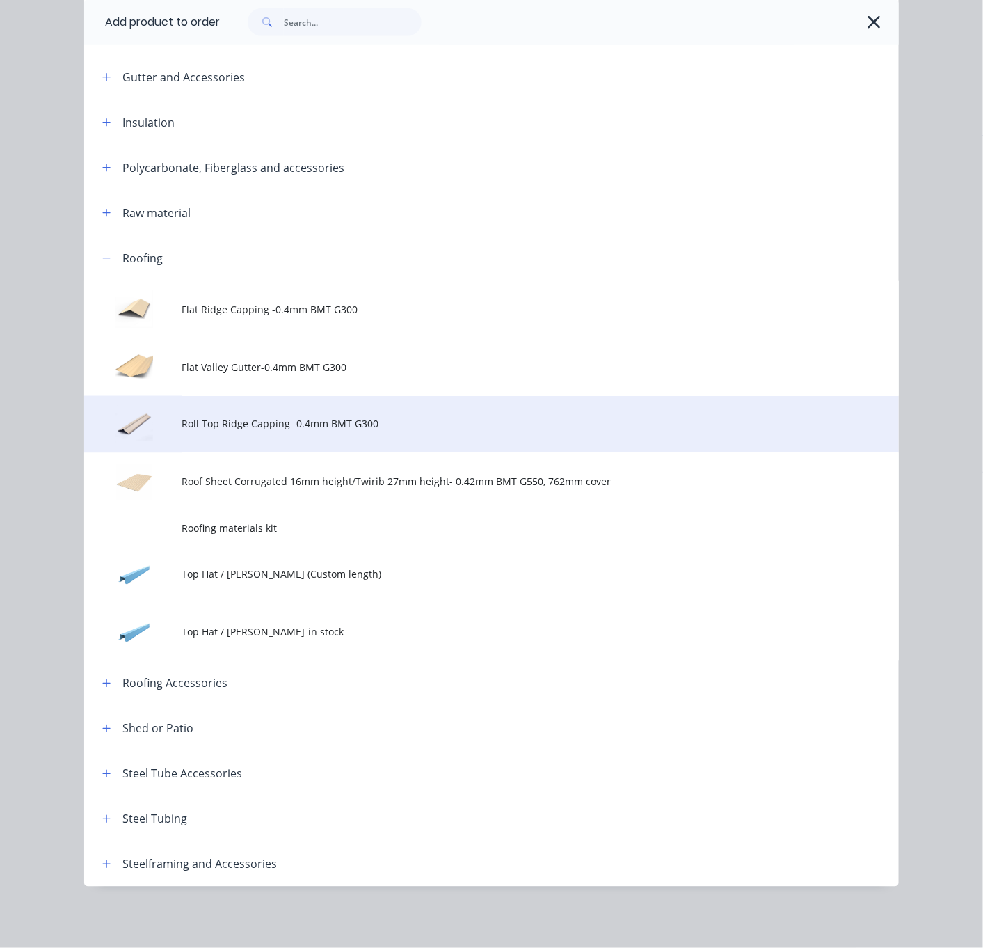
click at [322, 417] on span "Roll Top Ridge Capping- 0.4mm BMT G300" at bounding box center [468, 424] width 573 height 15
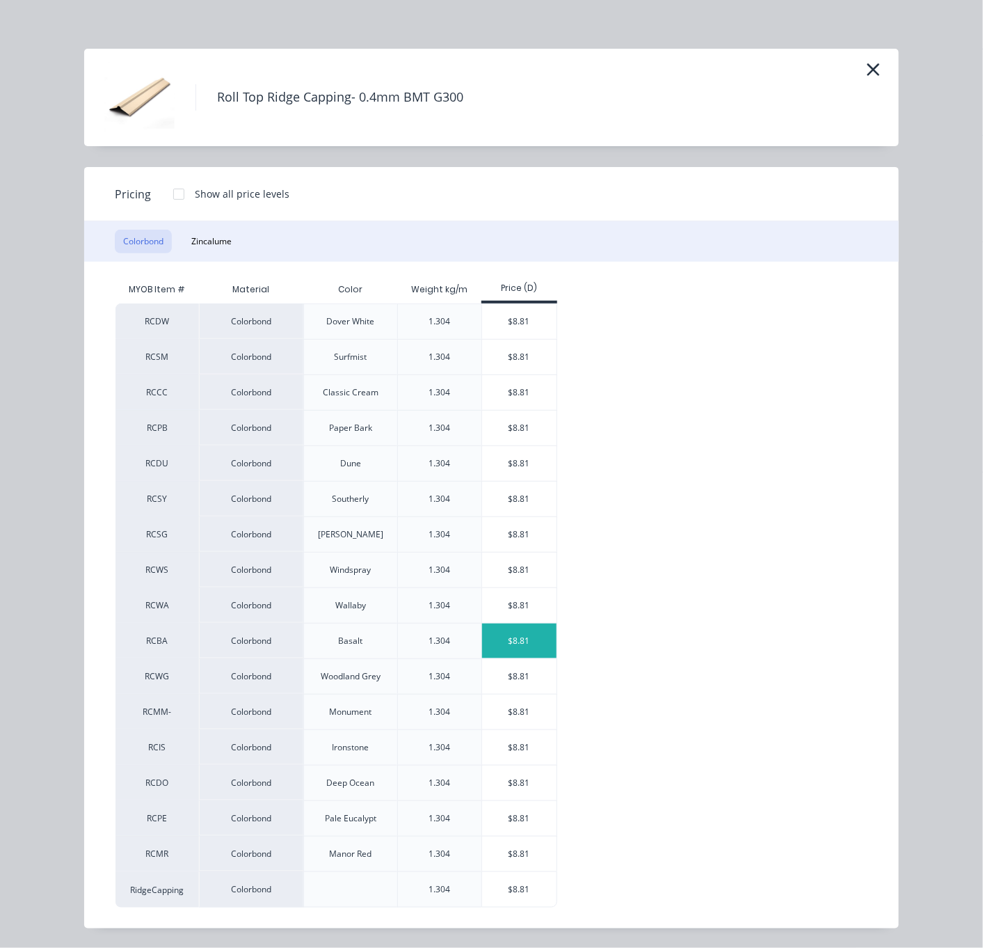
scroll to position [40, 0]
click at [516, 874] on div "$8.81" at bounding box center [519, 889] width 74 height 35
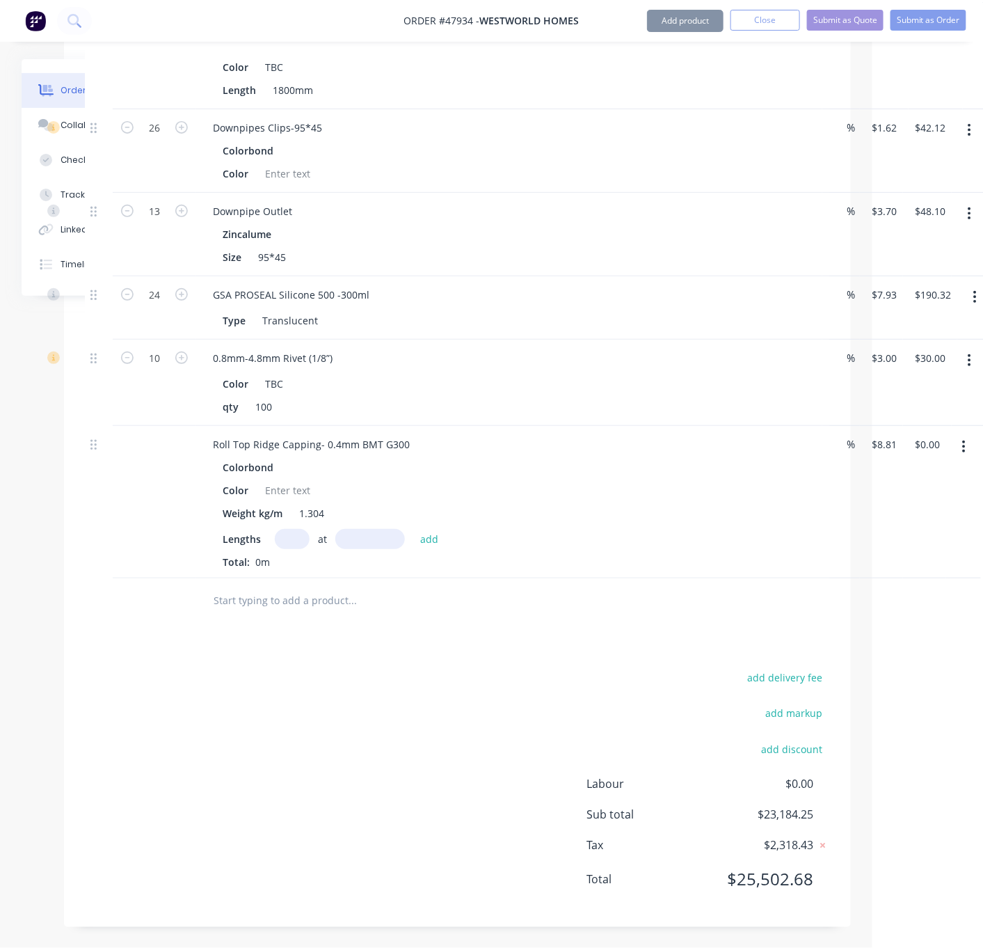
scroll to position [1991, 111]
click at [688, 22] on button "Add product" at bounding box center [685, 21] width 77 height 22
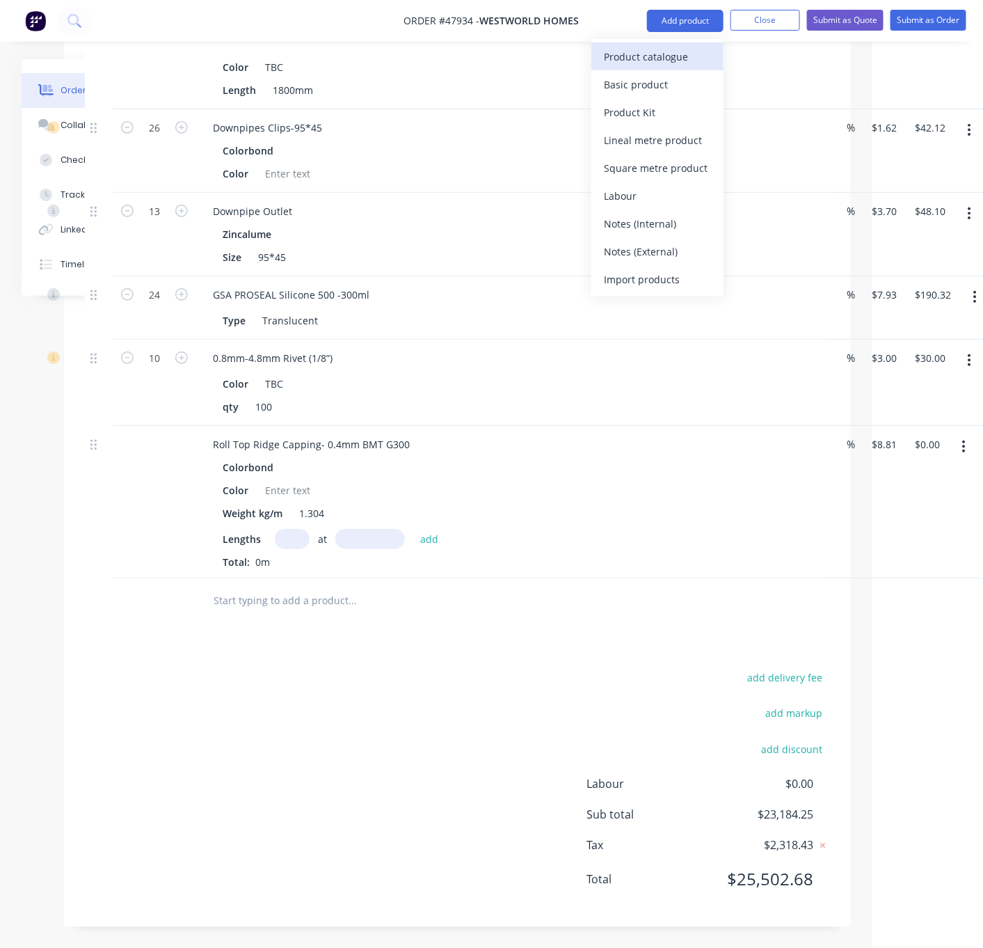
click at [662, 56] on div "Product catalogue" at bounding box center [657, 57] width 107 height 20
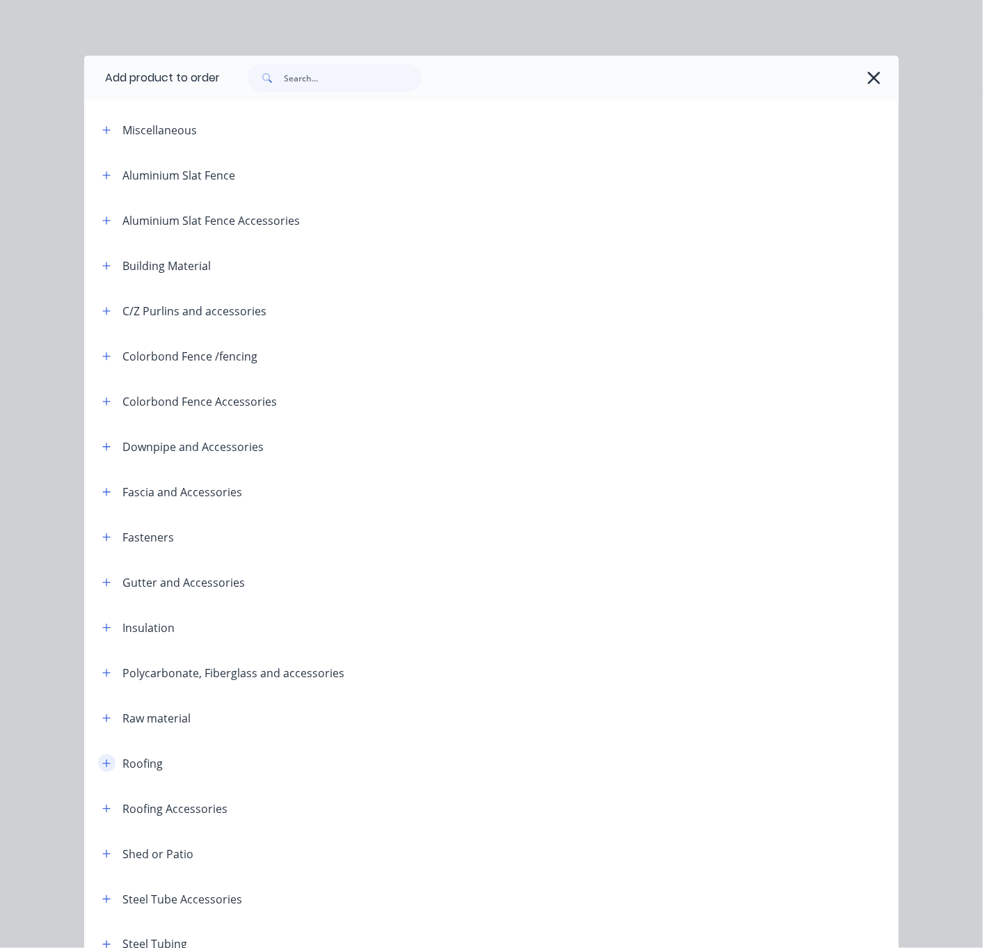
click at [104, 768] on icon "button" at bounding box center [106, 764] width 8 height 10
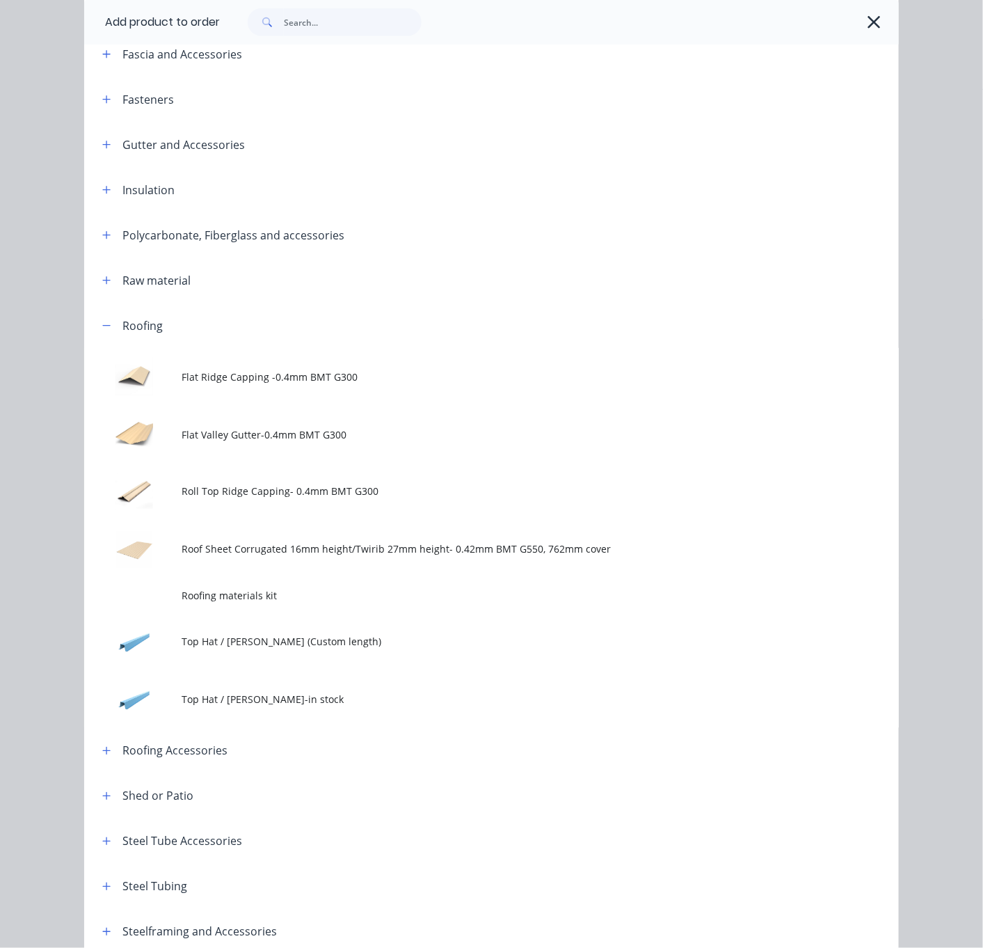
scroll to position [582, 0]
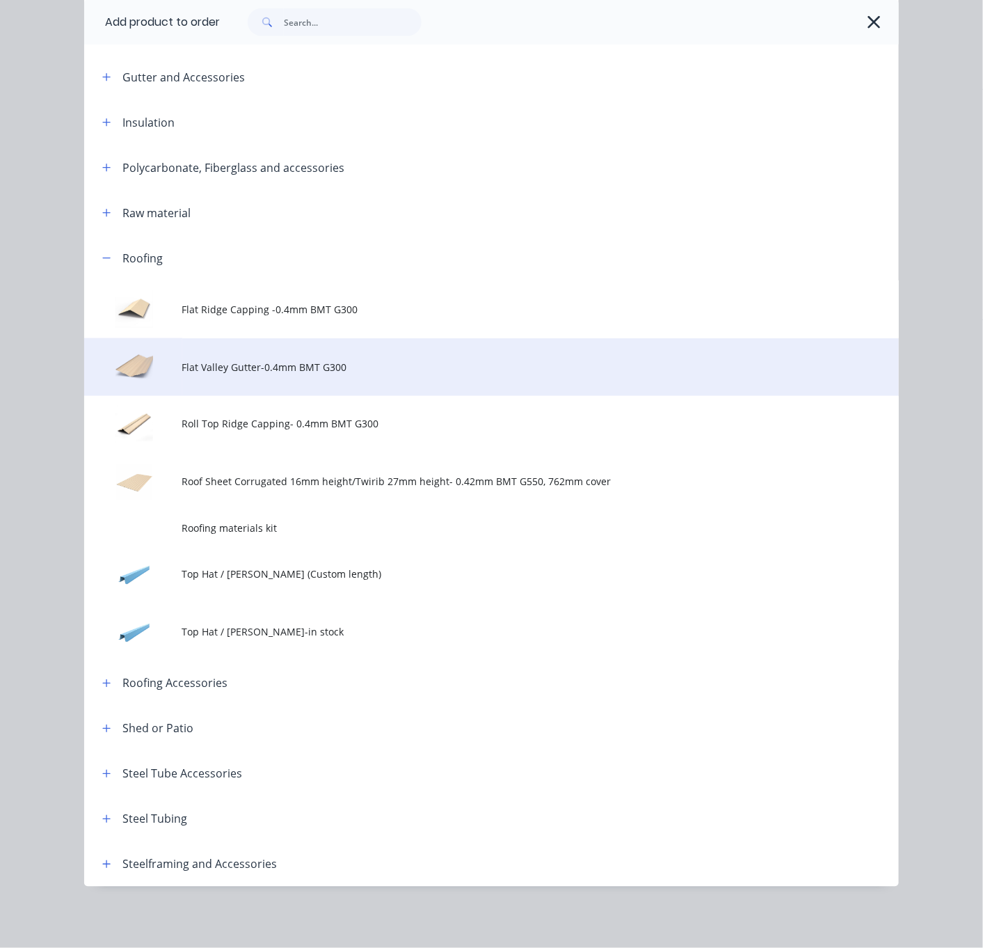
click at [285, 360] on span "Flat Valley Gutter-0.4mm BMT G300" at bounding box center [468, 367] width 573 height 15
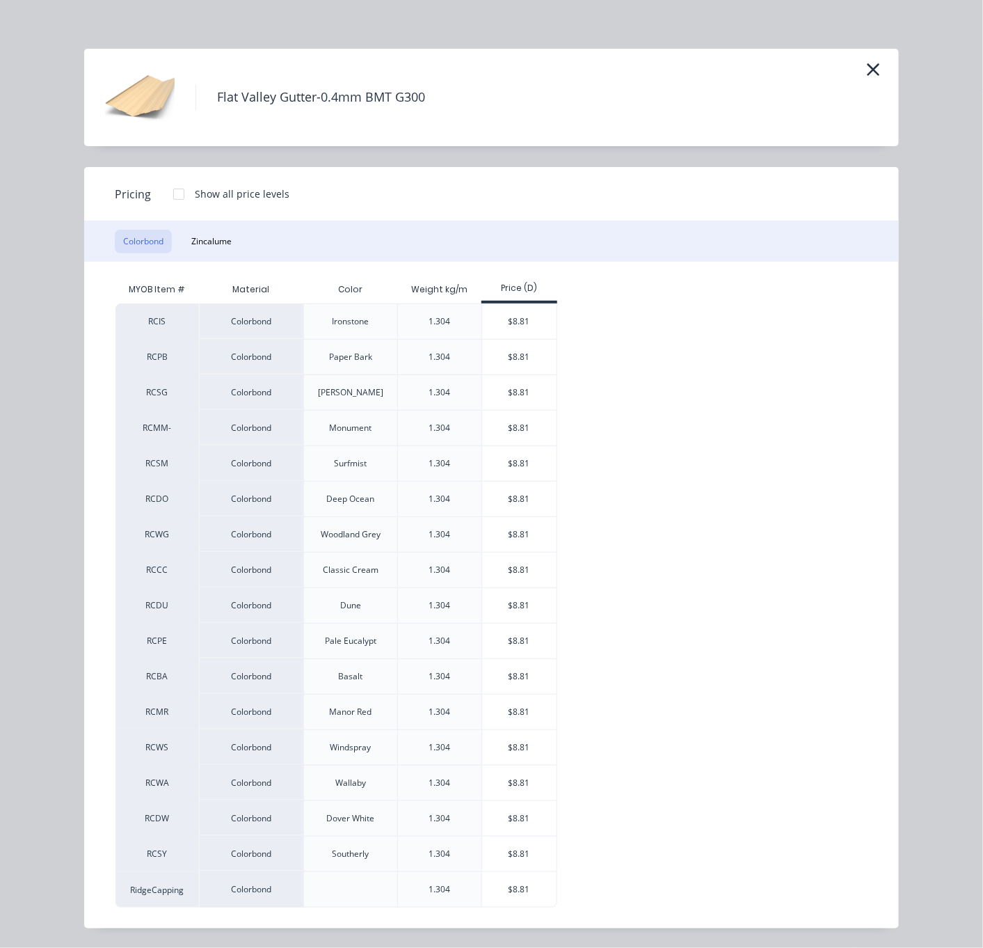
scroll to position [40, 0]
click at [510, 889] on div "$8.81" at bounding box center [519, 889] width 74 height 35
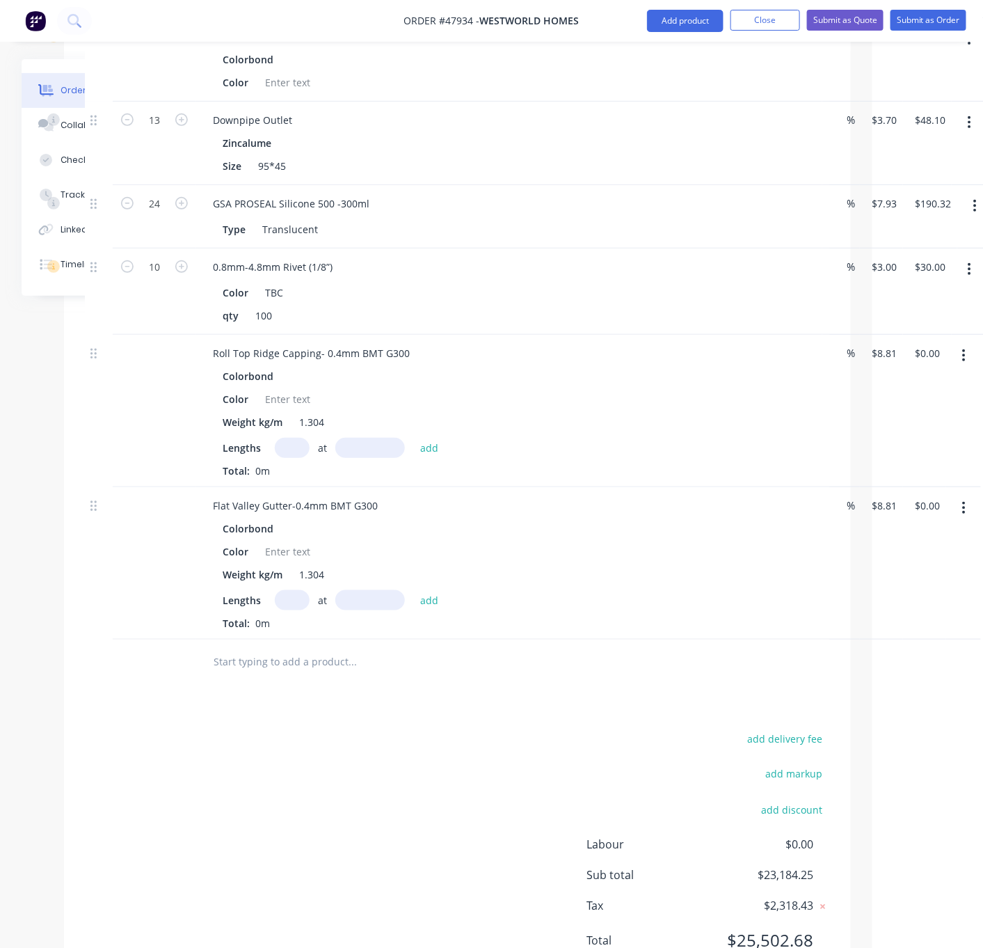
click at [291, 458] on input "text" at bounding box center [292, 448] width 35 height 20
click at [294, 458] on input "text" at bounding box center [292, 448] width 35 height 20
click at [413, 438] on button "add" at bounding box center [429, 447] width 33 height 19
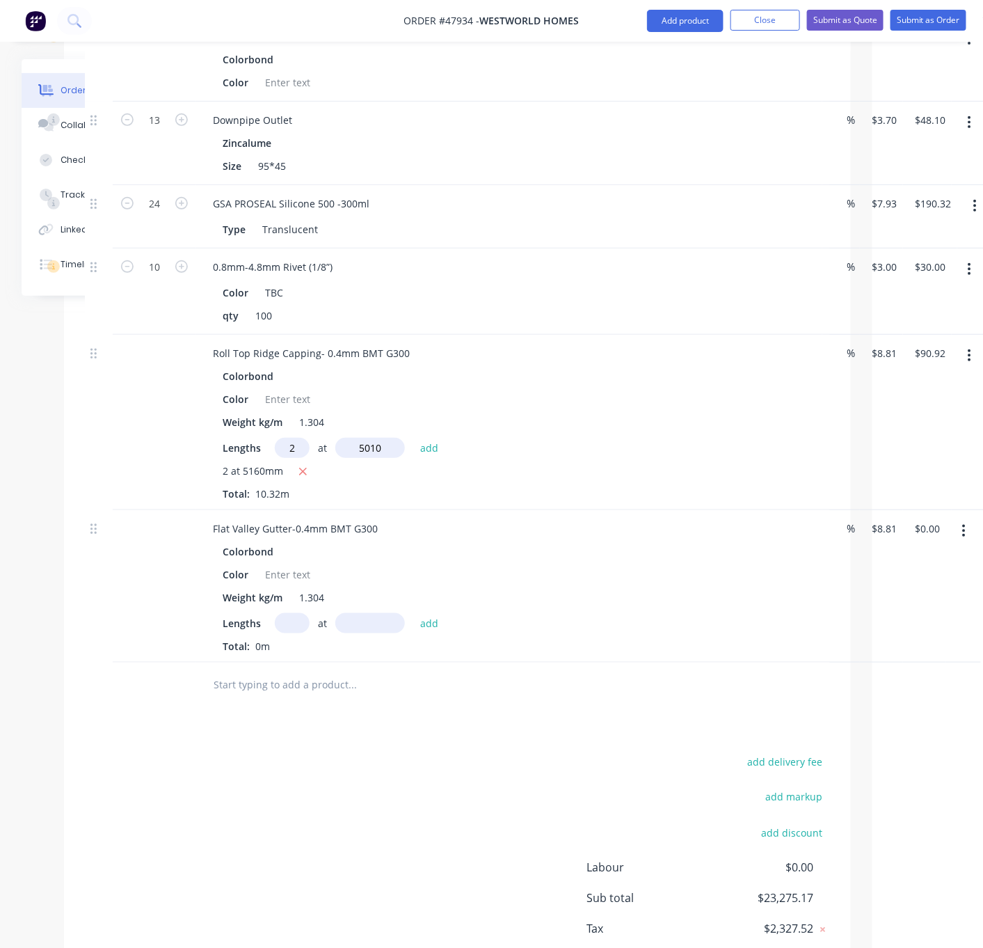
click at [413, 438] on button "add" at bounding box center [429, 447] width 33 height 19
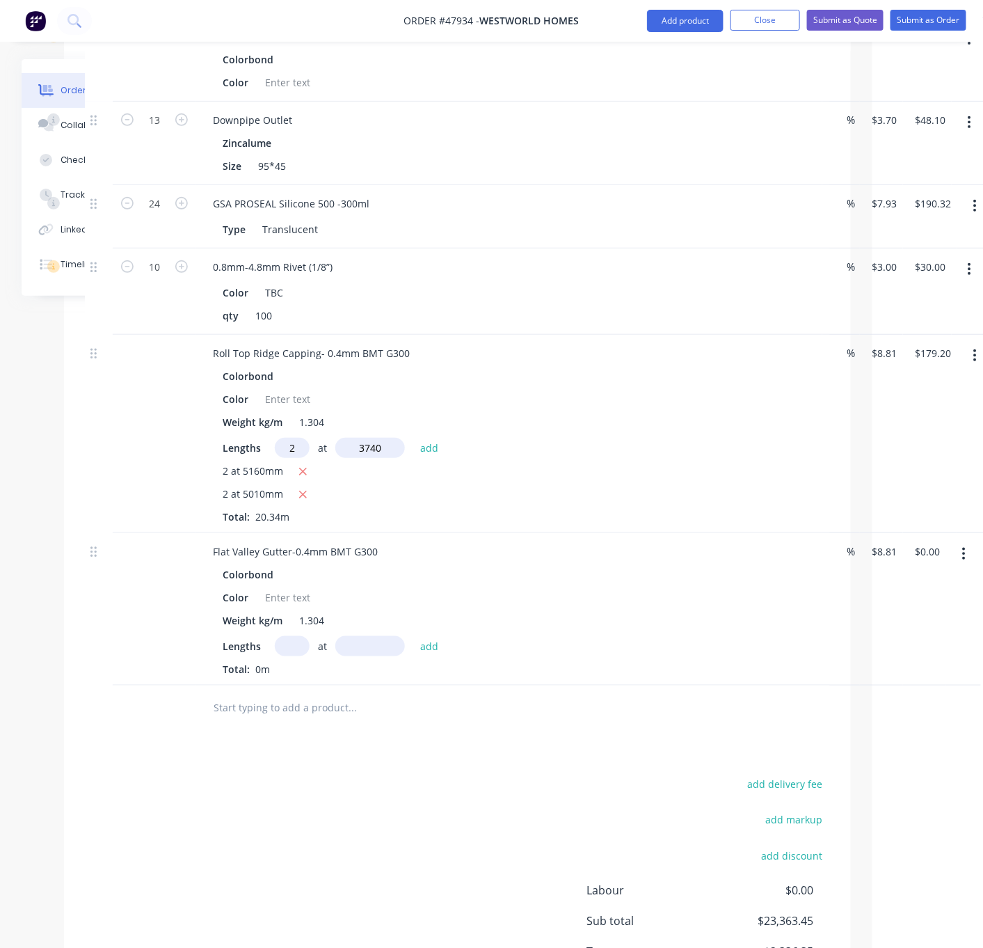
click at [413, 438] on button "add" at bounding box center [429, 447] width 33 height 19
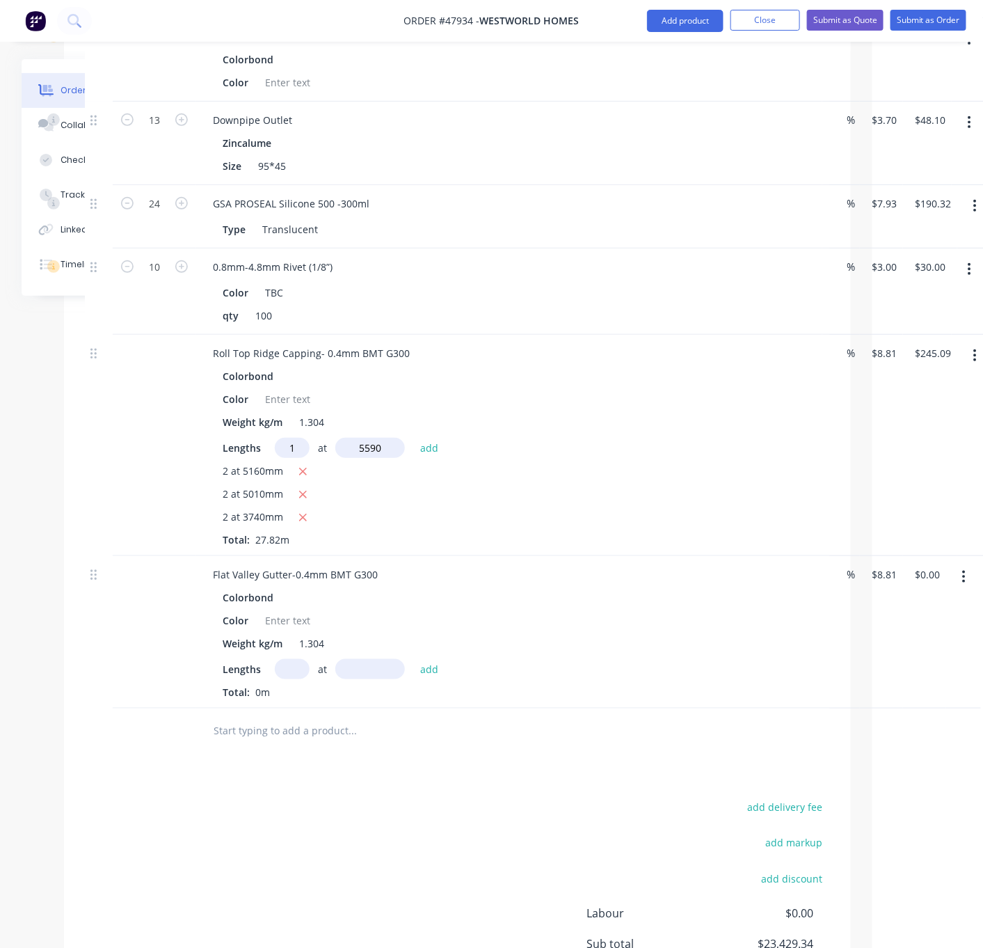
click at [413, 438] on button "add" at bounding box center [429, 447] width 33 height 19
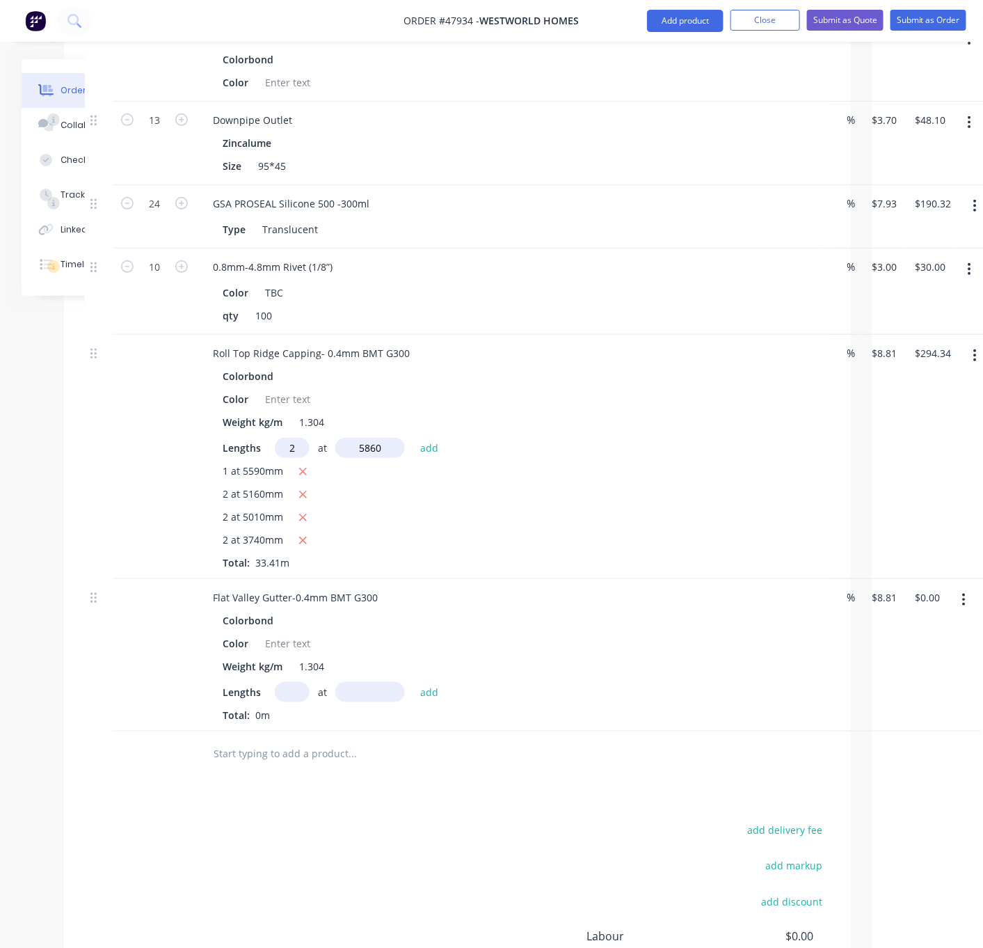
click at [413, 438] on button "add" at bounding box center [429, 447] width 33 height 19
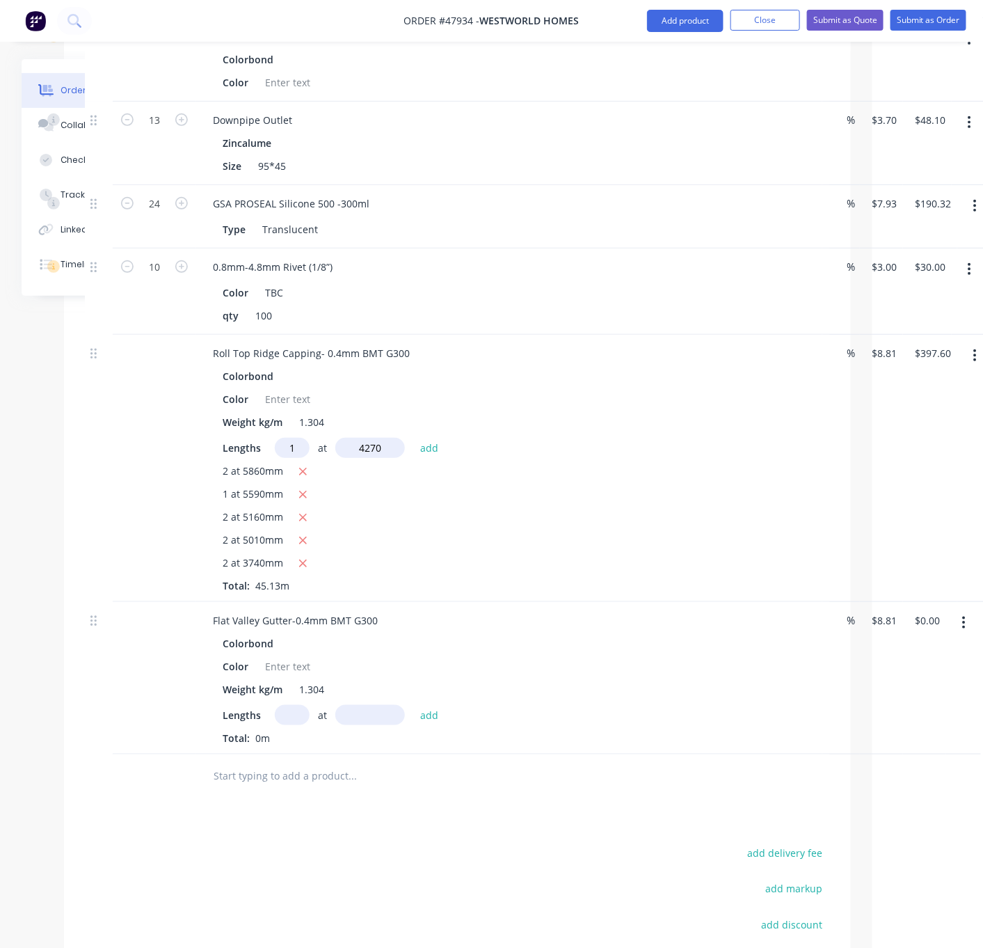
click at [413, 438] on button "add" at bounding box center [429, 447] width 33 height 19
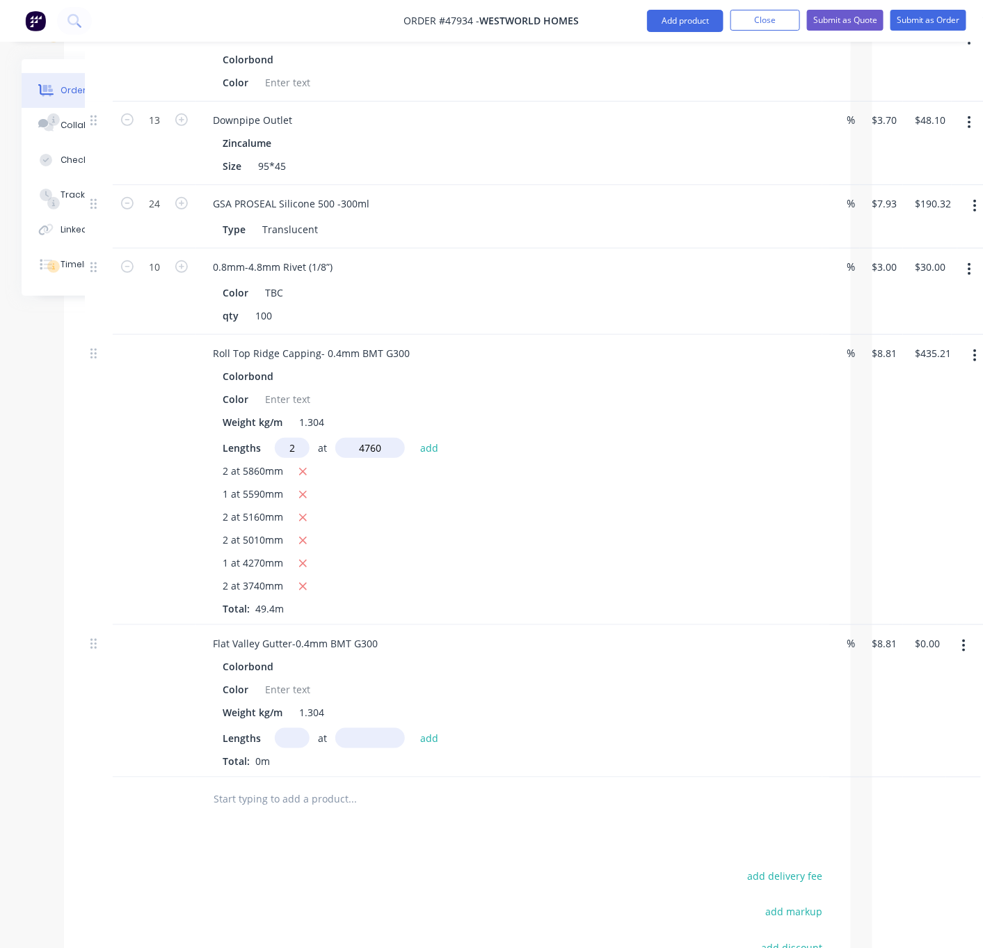
click at [413, 438] on button "add" at bounding box center [429, 447] width 33 height 19
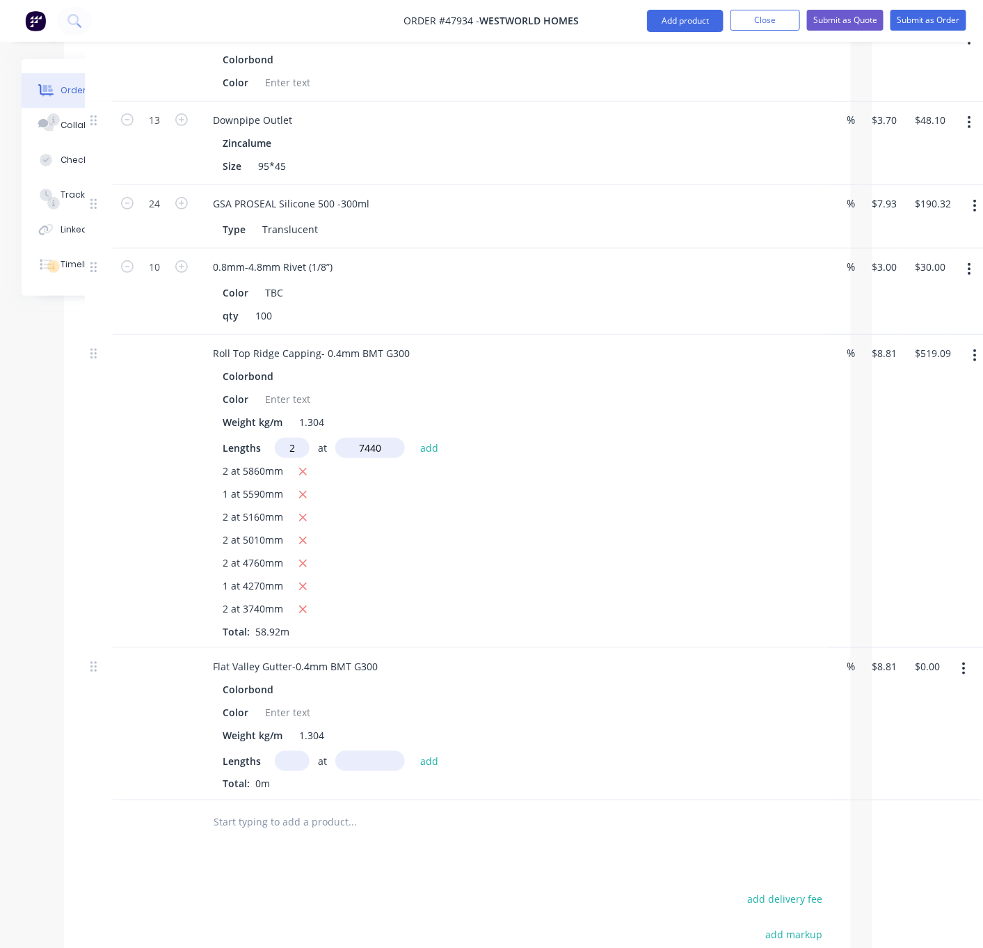
click at [413, 438] on button "add" at bounding box center [429, 447] width 33 height 19
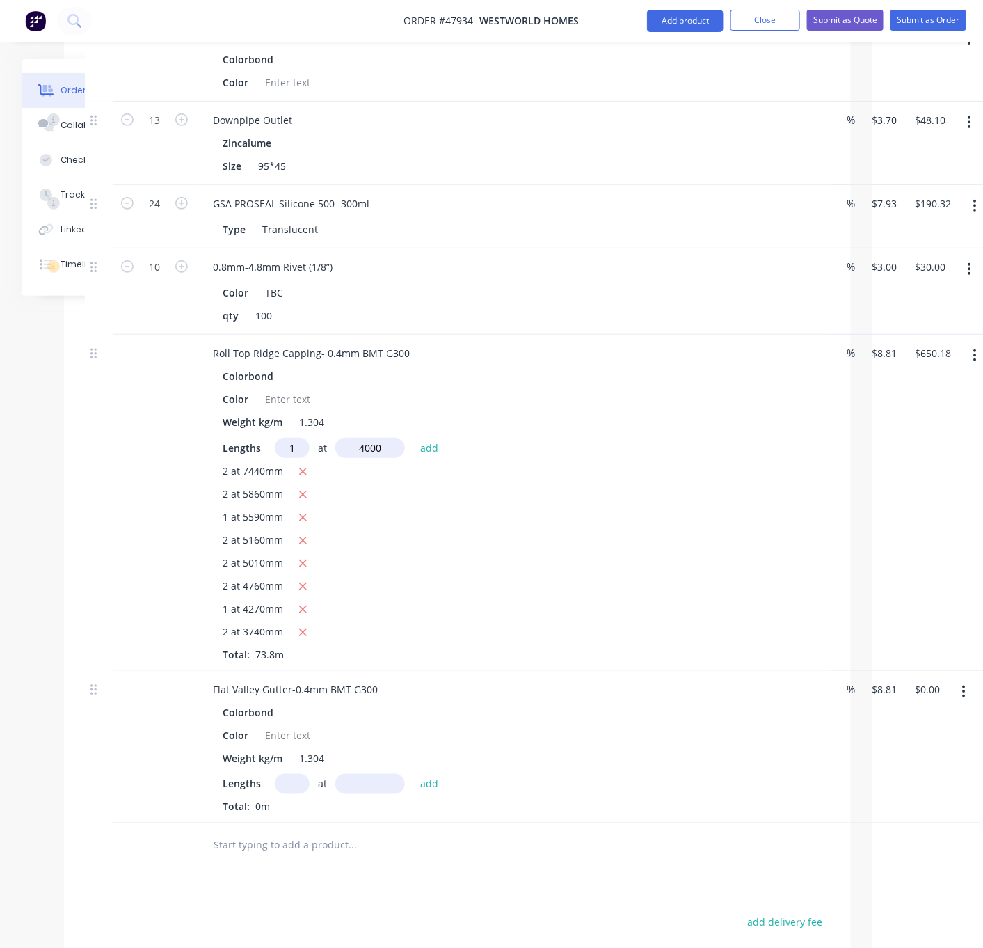
click at [413, 438] on button "add" at bounding box center [429, 447] width 33 height 19
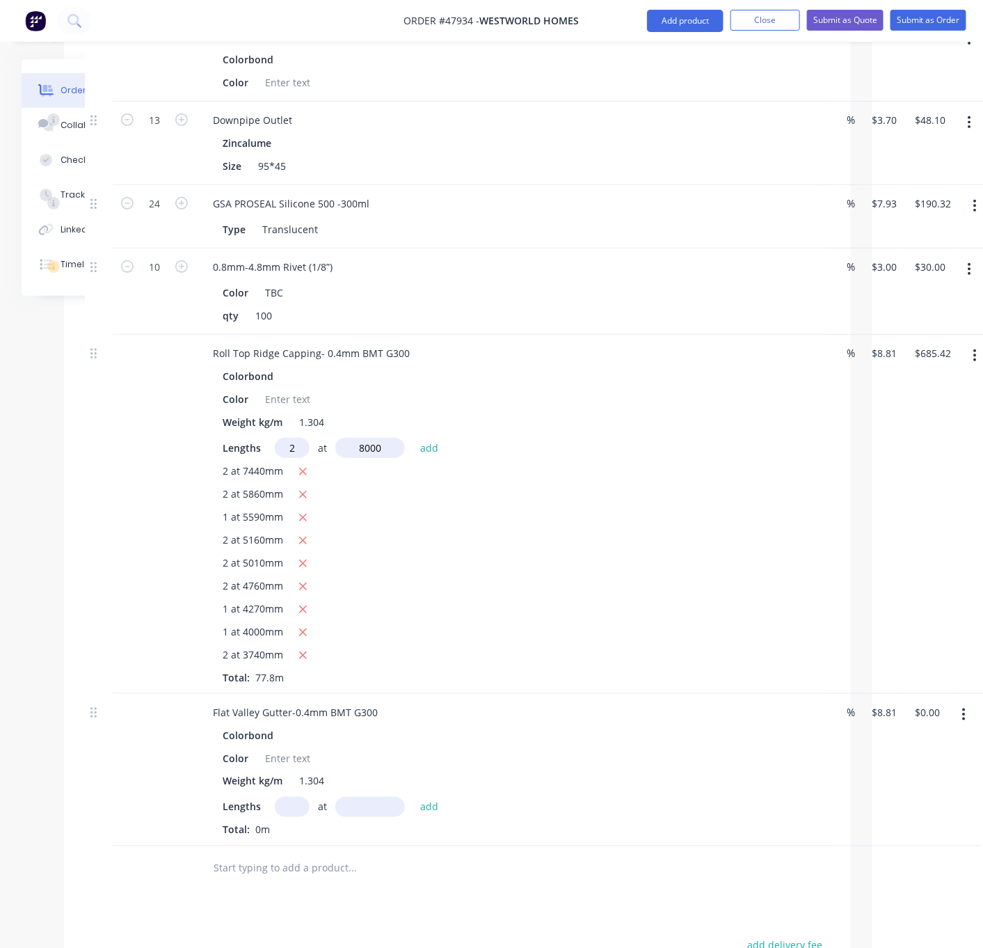
click at [413, 438] on button "add" at bounding box center [429, 447] width 33 height 19
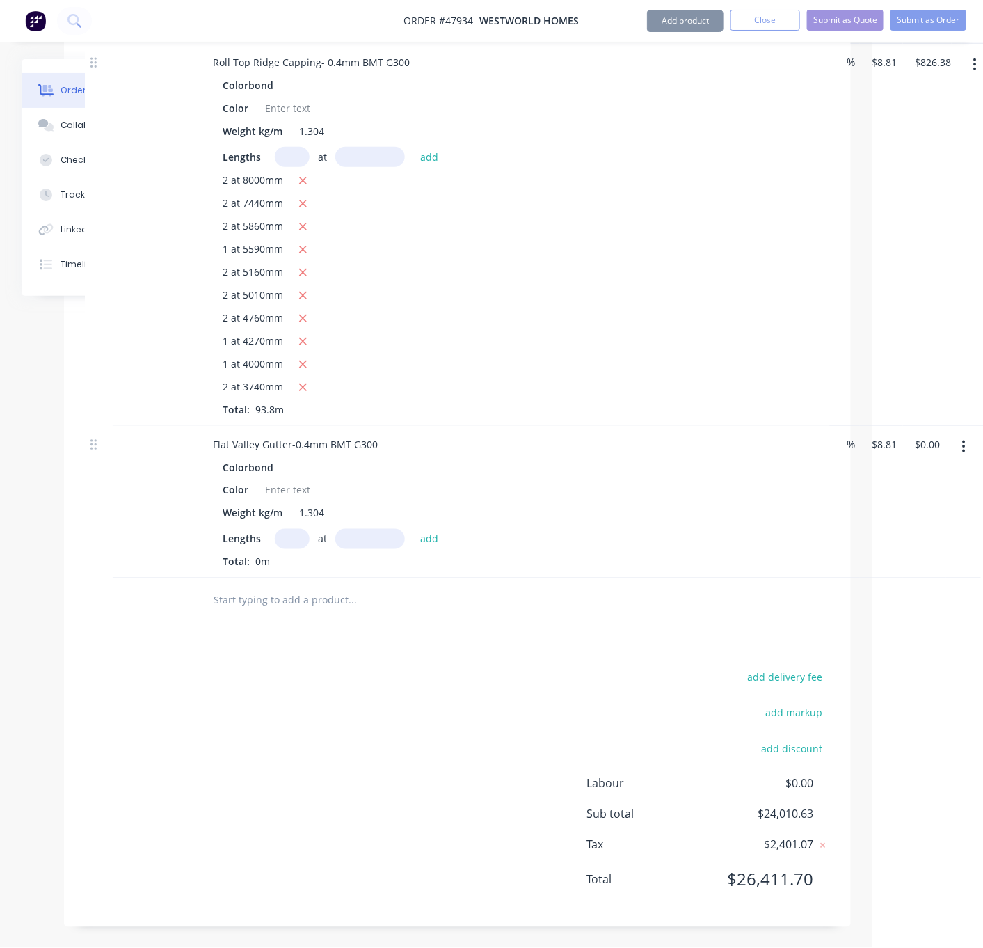
scroll to position [2397, 111]
click at [299, 530] on input "text" at bounding box center [292, 539] width 35 height 20
click at [413, 529] on button "add" at bounding box center [429, 538] width 33 height 19
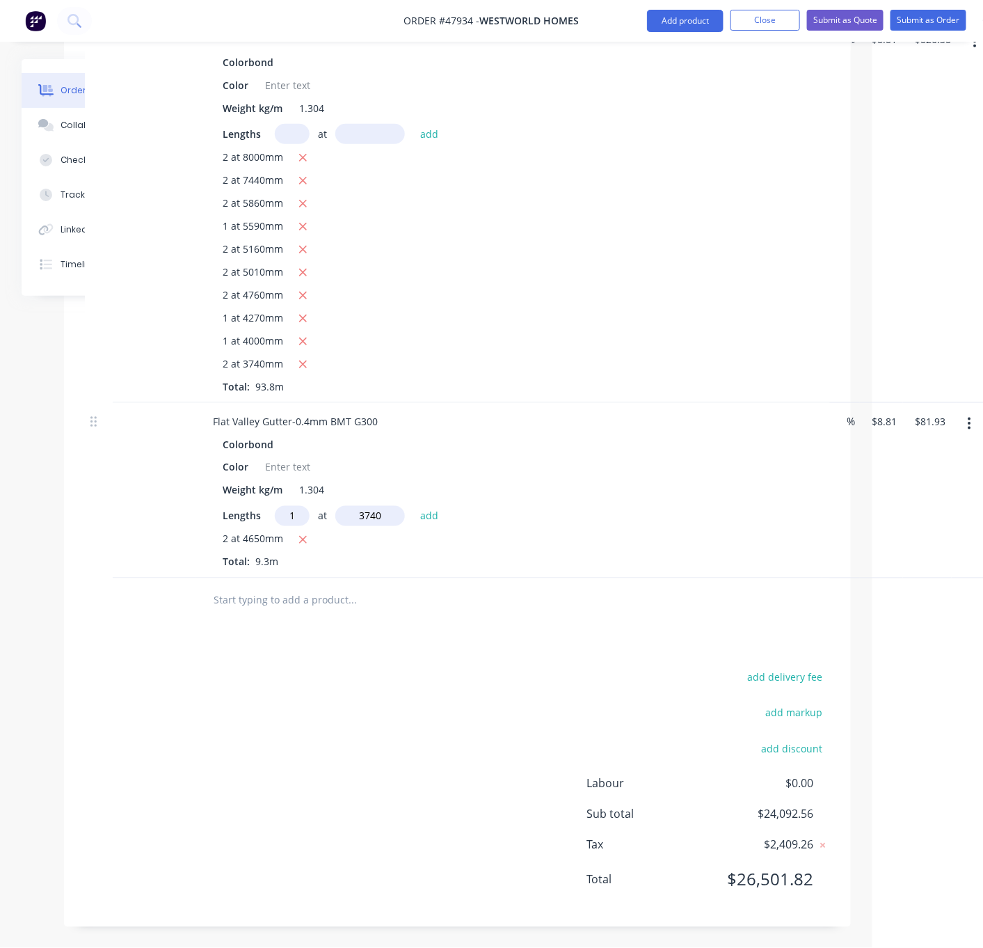
click at [413, 506] on button "add" at bounding box center [429, 515] width 33 height 19
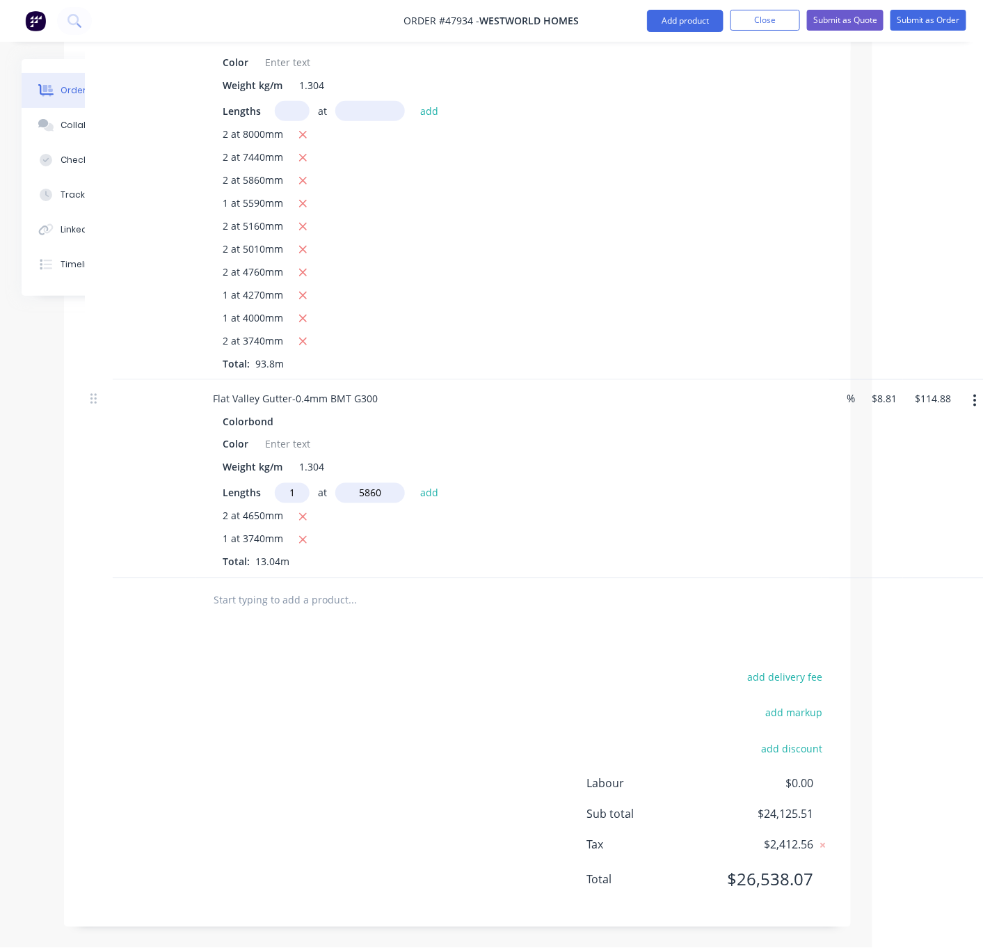
click at [413, 483] on button "add" at bounding box center [429, 492] width 33 height 19
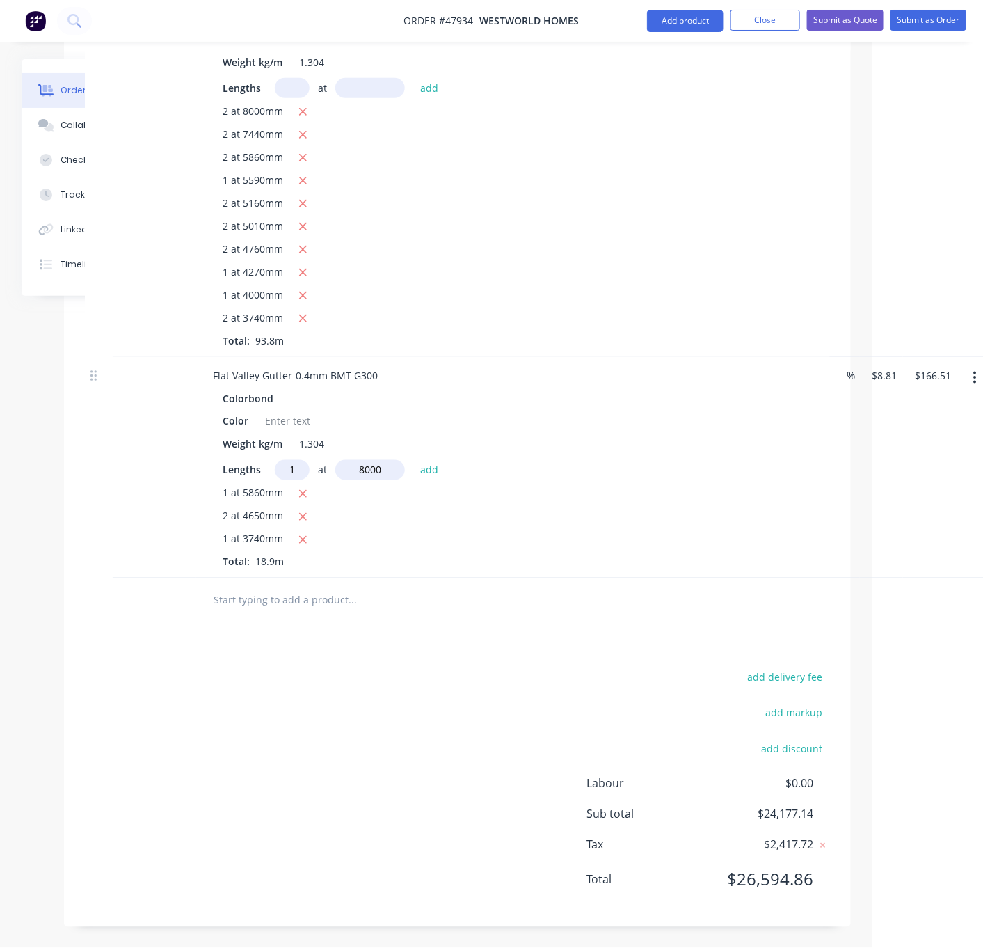
click at [413, 460] on button "add" at bounding box center [429, 469] width 33 height 19
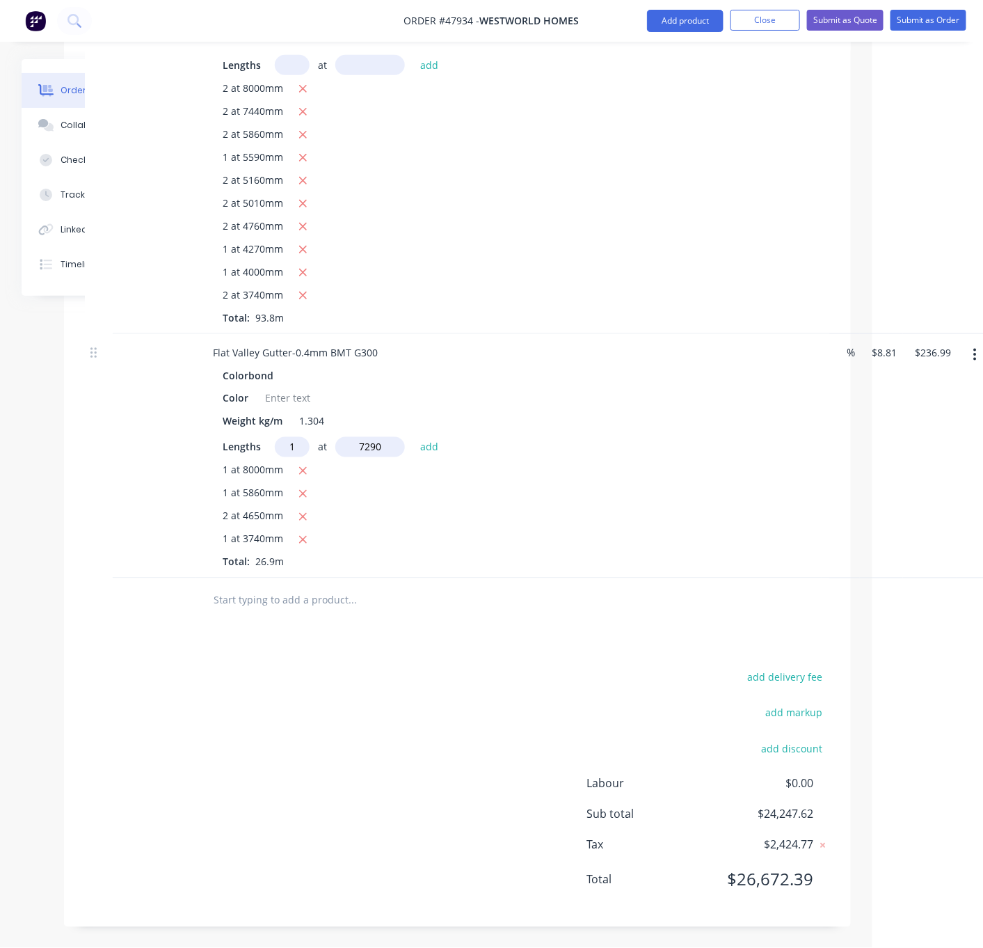
click at [413, 437] on button "add" at bounding box center [429, 446] width 33 height 19
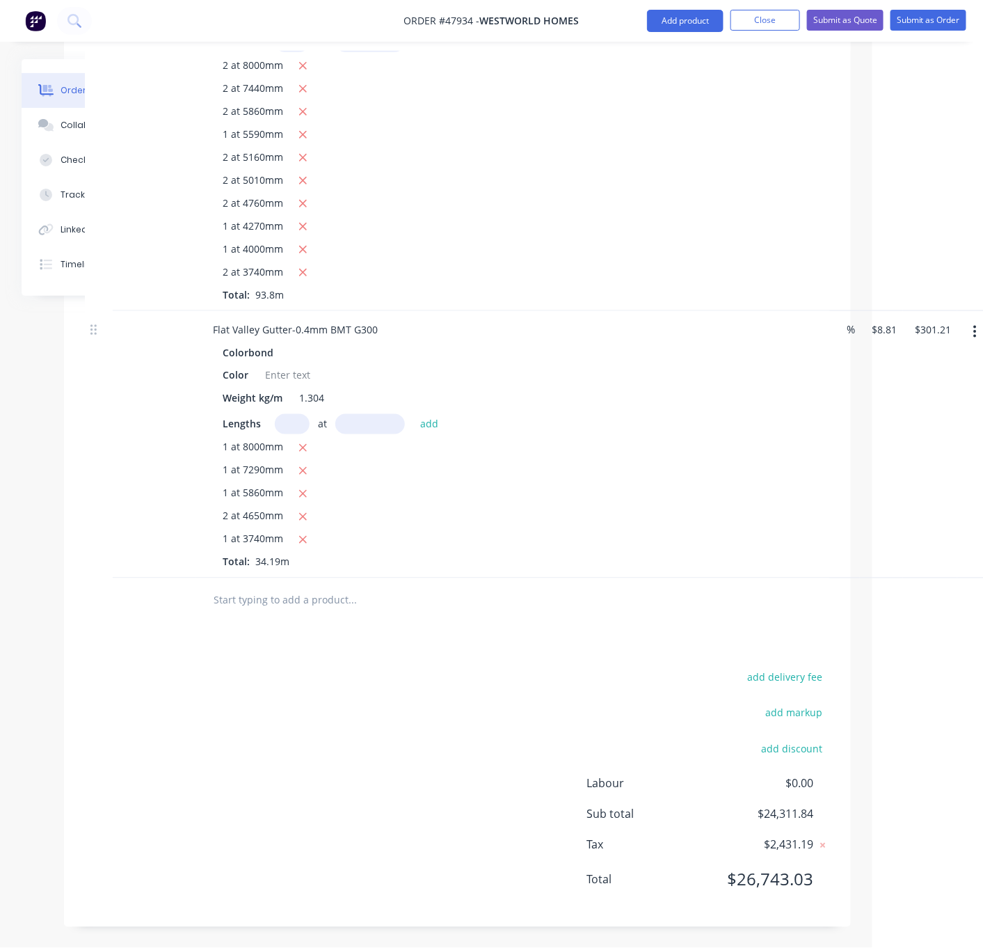
scroll to position [2519, 111]
click at [665, 26] on button "Add product" at bounding box center [685, 21] width 77 height 22
click at [654, 56] on div "Product catalogue" at bounding box center [657, 57] width 107 height 20
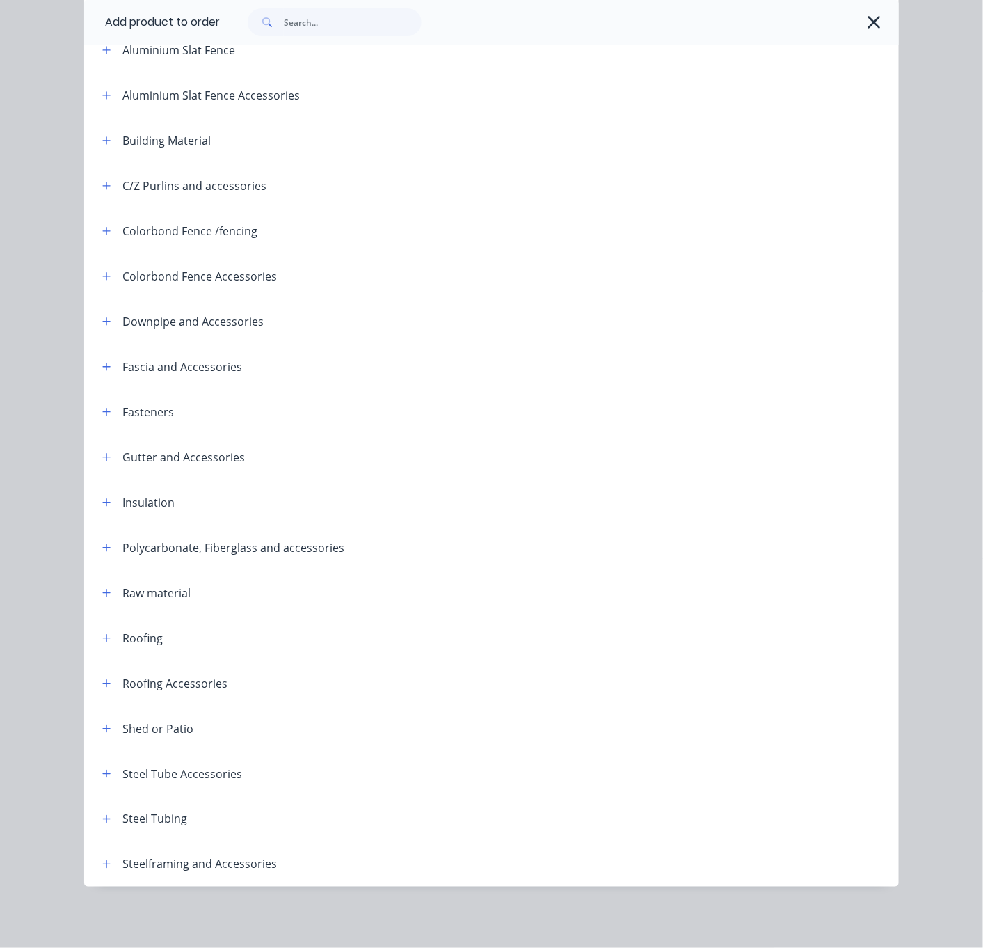
scroll to position [191, 0]
click at [102, 362] on icon "button" at bounding box center [106, 367] width 8 height 10
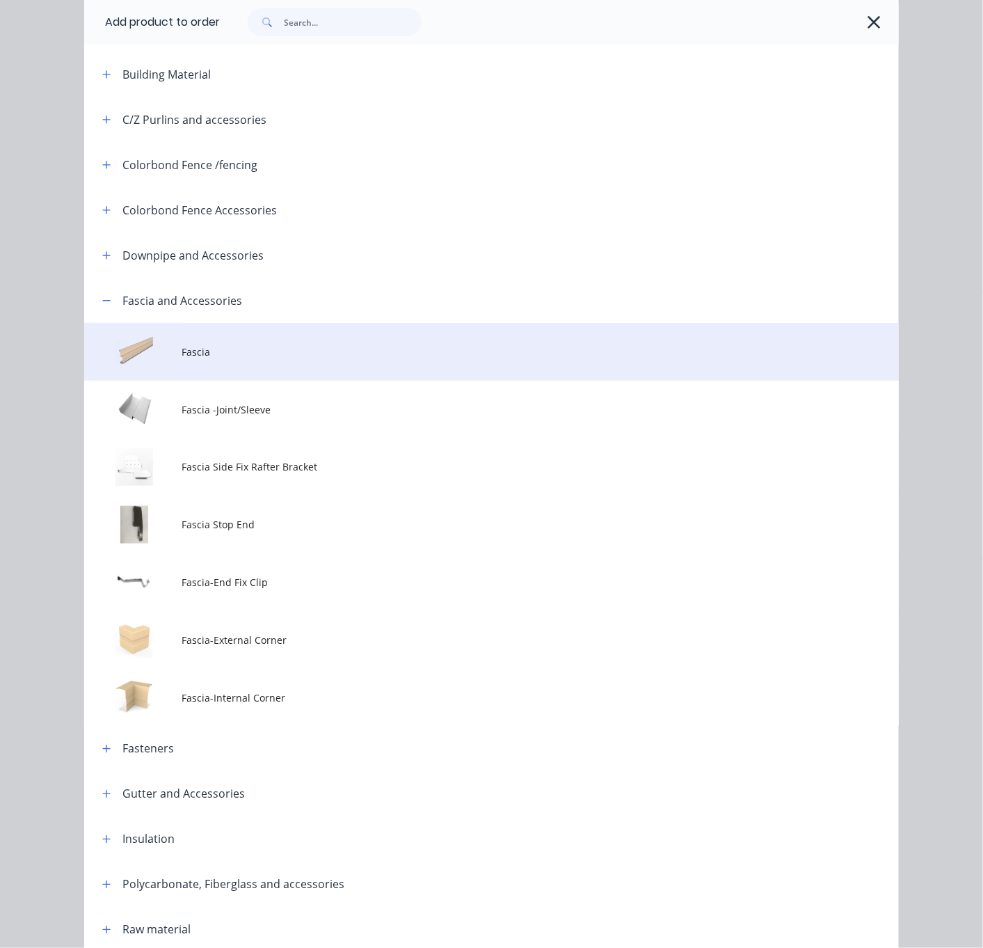
click at [223, 381] on td "Fascia" at bounding box center [540, 352] width 717 height 58
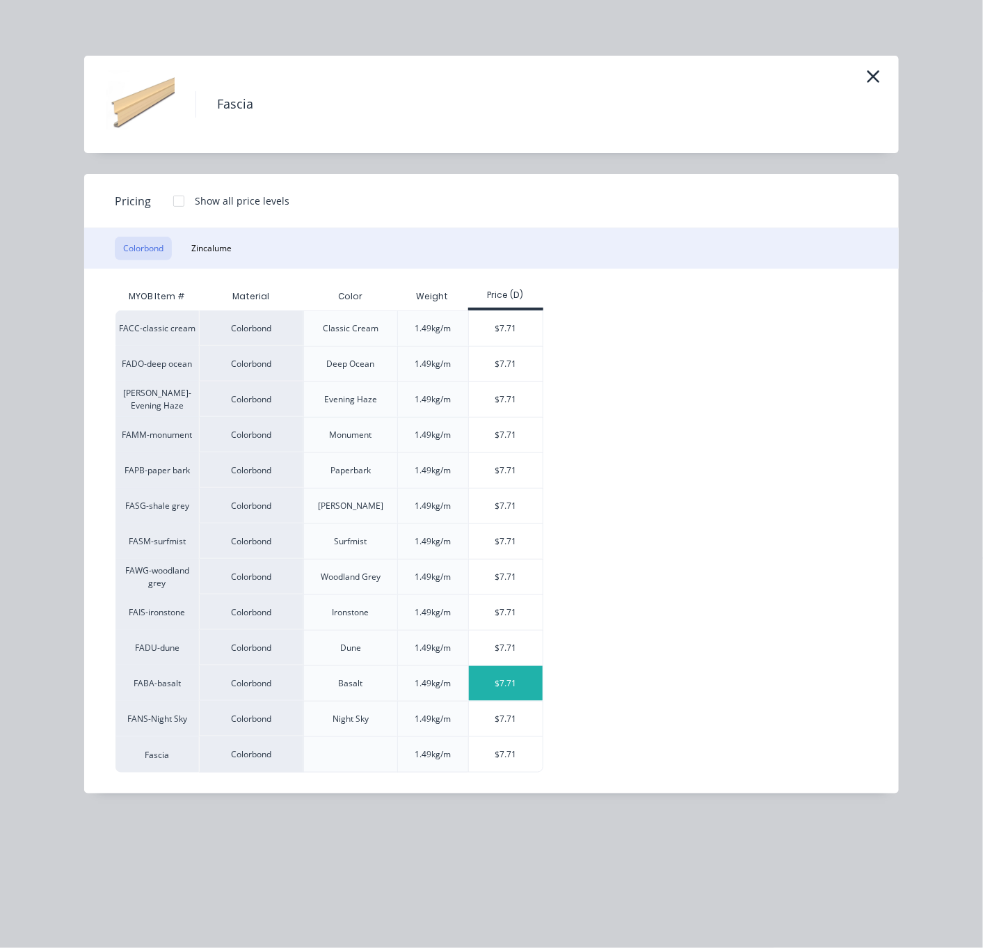
scroll to position [2540, 111]
click at [504, 772] on div "$7.71" at bounding box center [506, 754] width 74 height 35
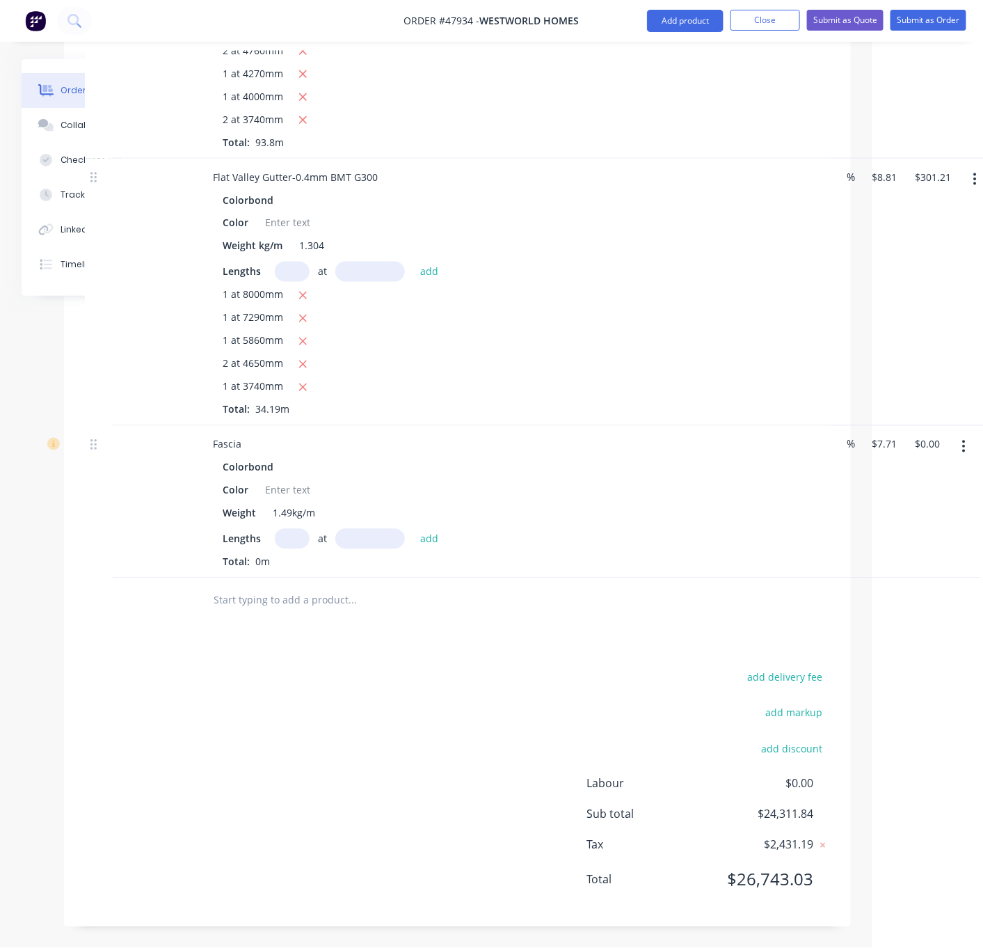
scroll to position [2680, 111]
click at [301, 529] on input "text" at bounding box center [292, 539] width 35 height 20
click at [413, 529] on button "add" at bounding box center [429, 538] width 33 height 19
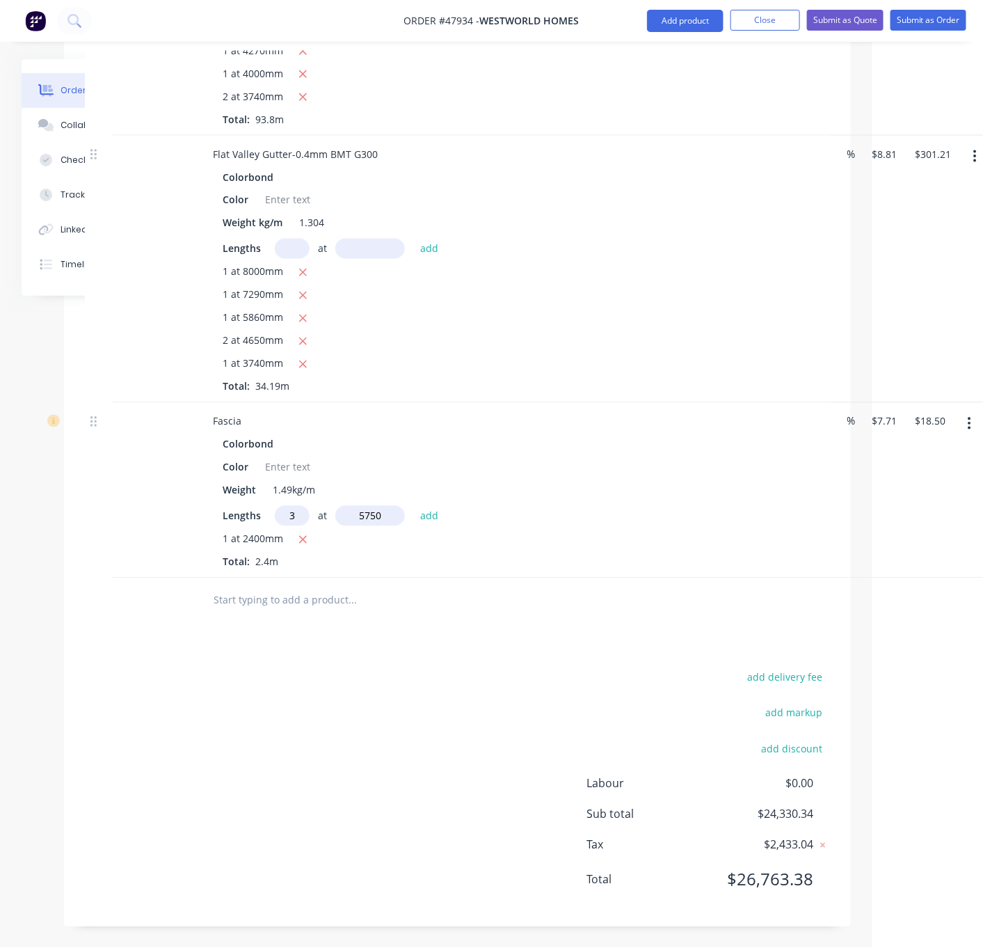
click at [413, 506] on button "add" at bounding box center [429, 515] width 33 height 19
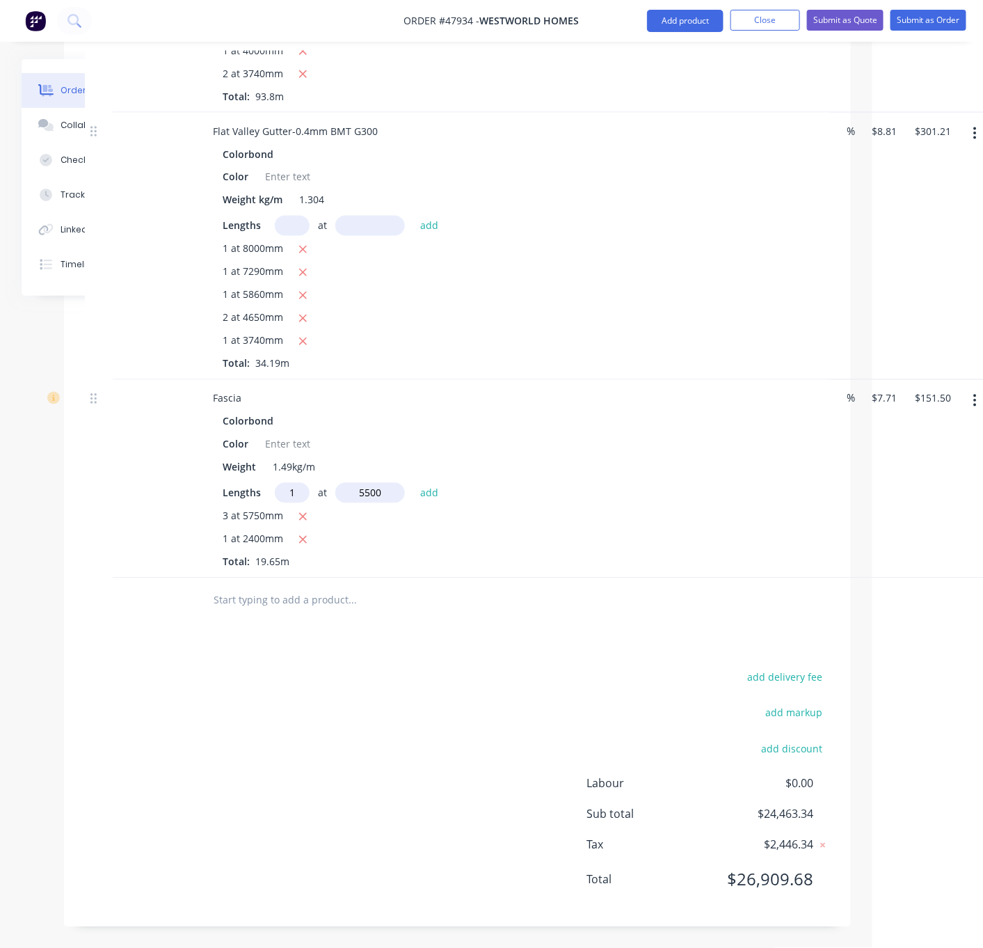
click at [413, 483] on button "add" at bounding box center [429, 492] width 33 height 19
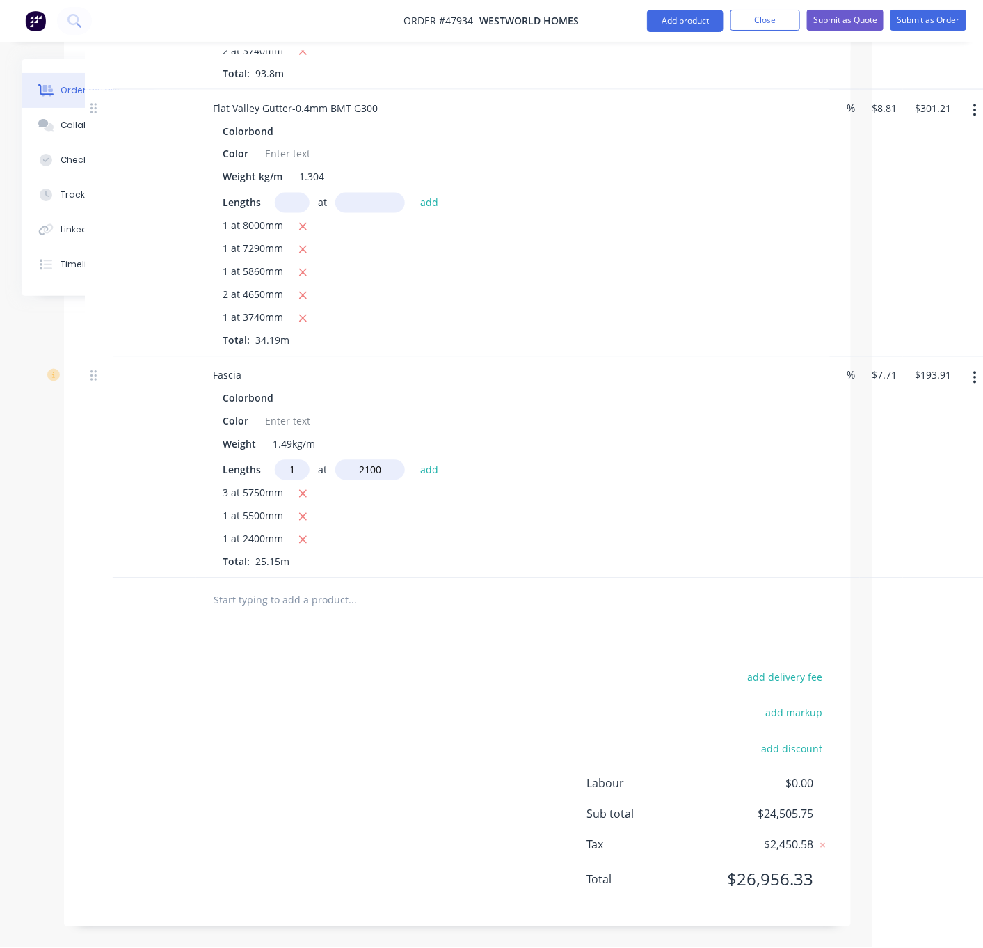
click at [413, 460] on button "add" at bounding box center [429, 469] width 33 height 19
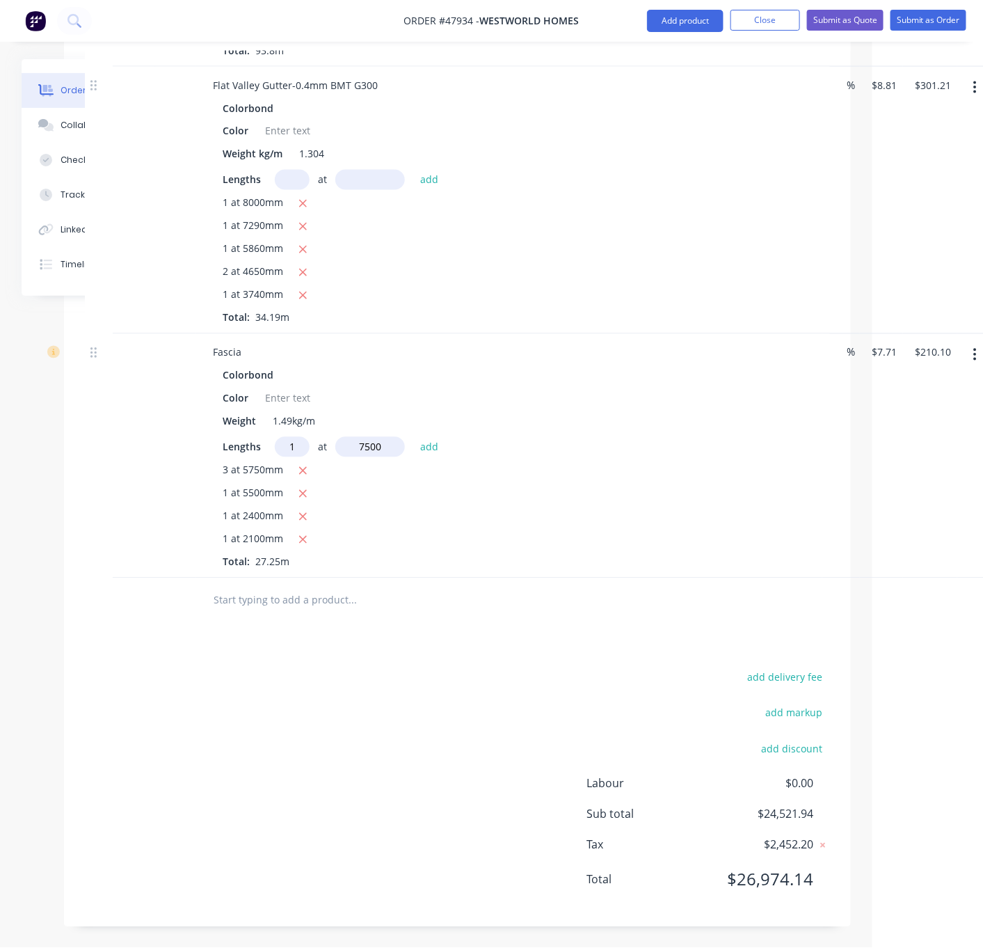
click at [413, 437] on button "add" at bounding box center [429, 446] width 33 height 19
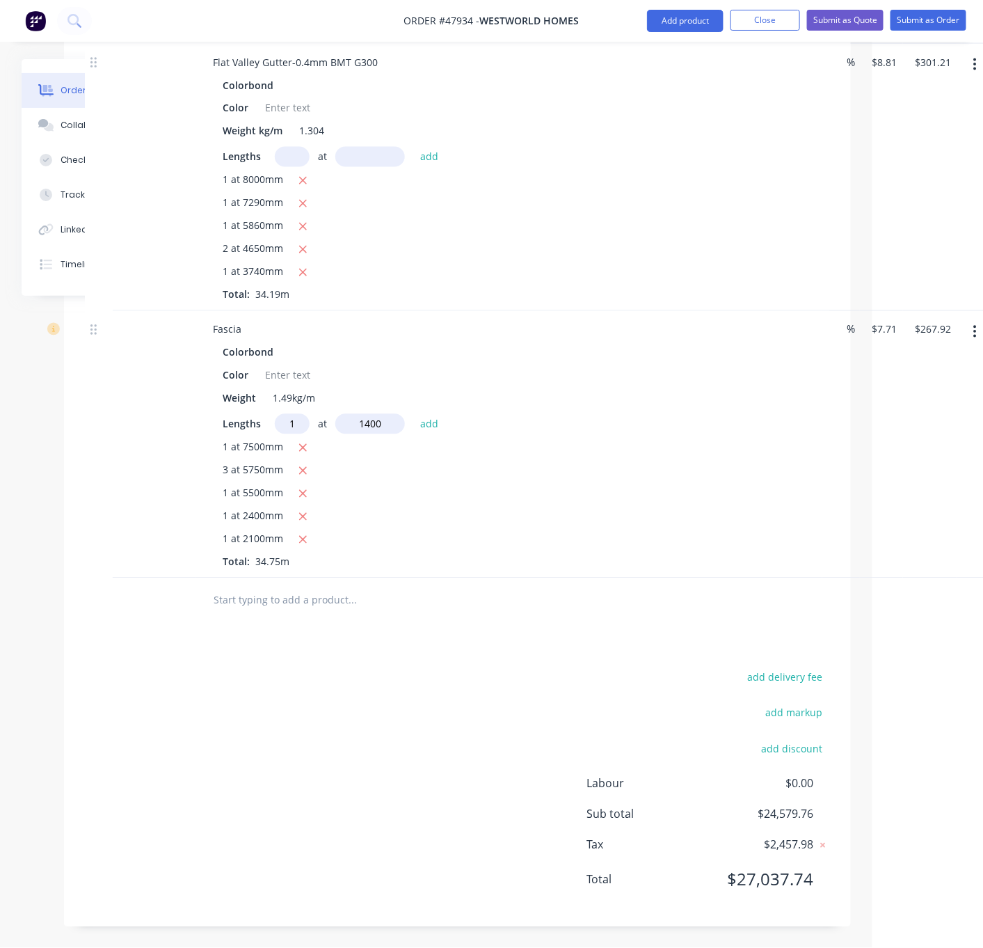
click at [413, 414] on button "add" at bounding box center [429, 423] width 33 height 19
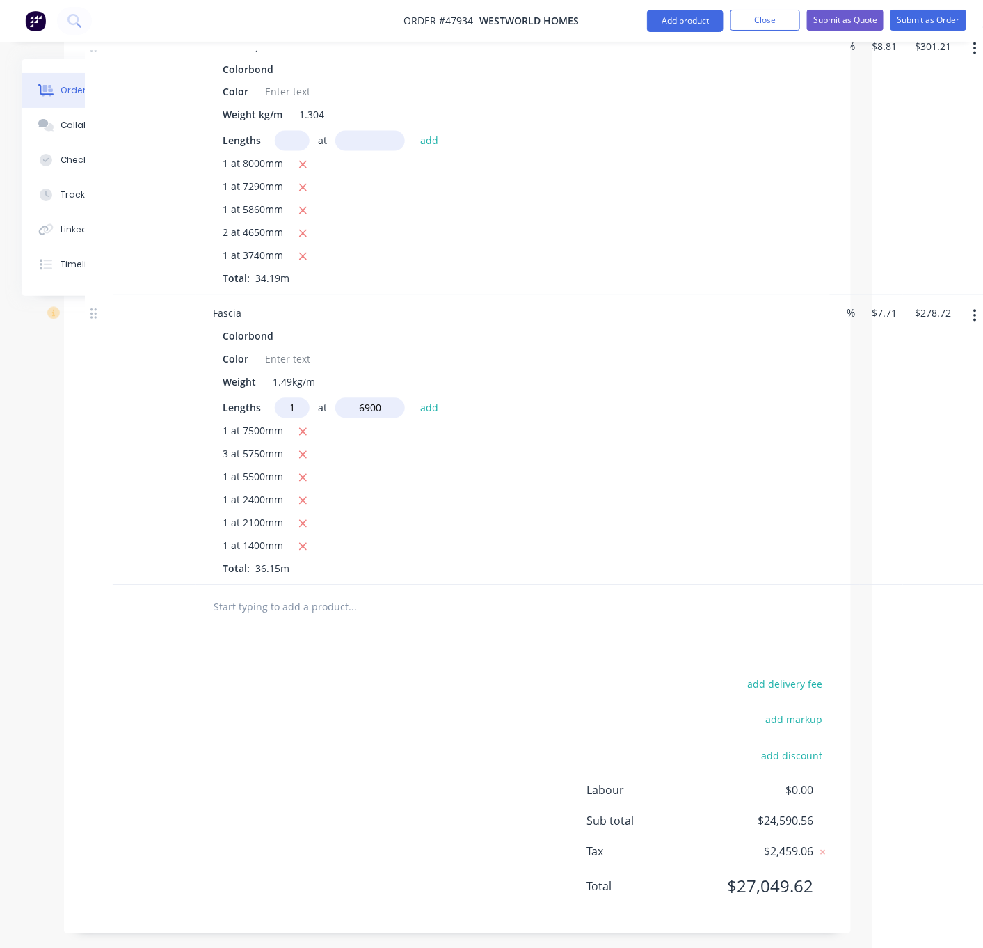
click at [413, 398] on button "add" at bounding box center [429, 407] width 33 height 19
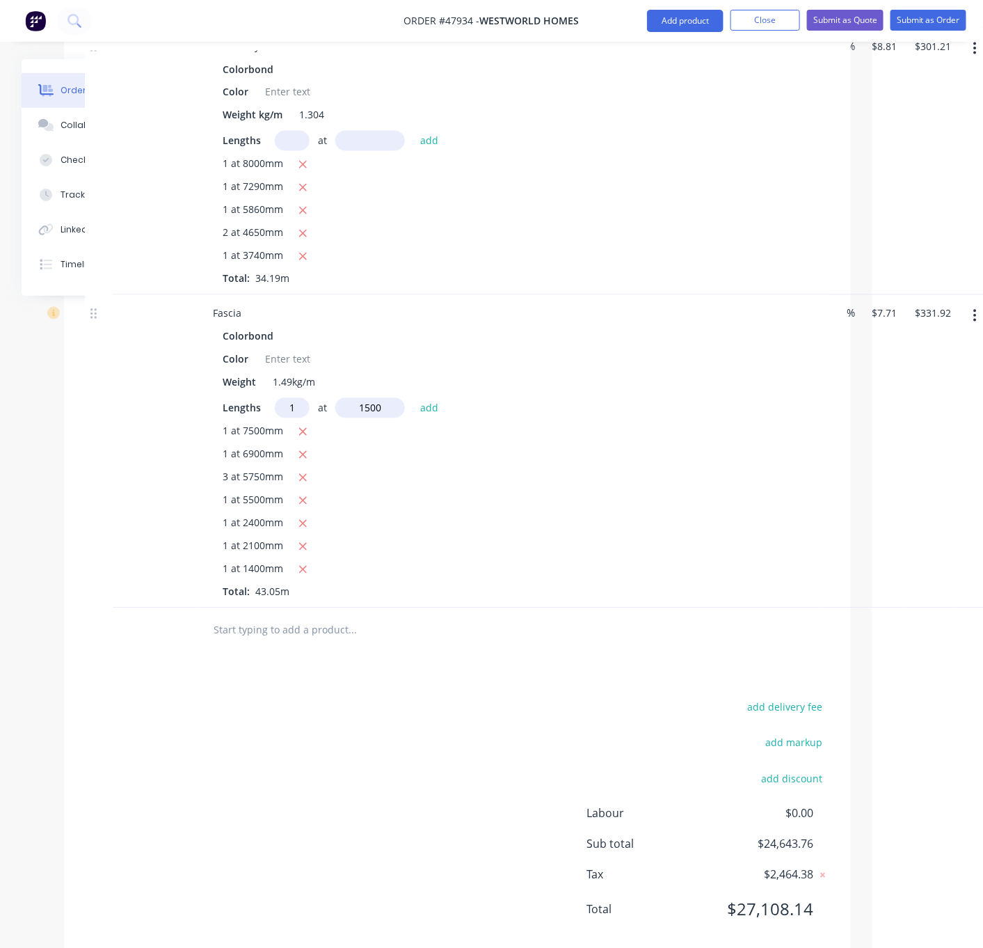
click at [413, 398] on button "add" at bounding box center [429, 407] width 33 height 19
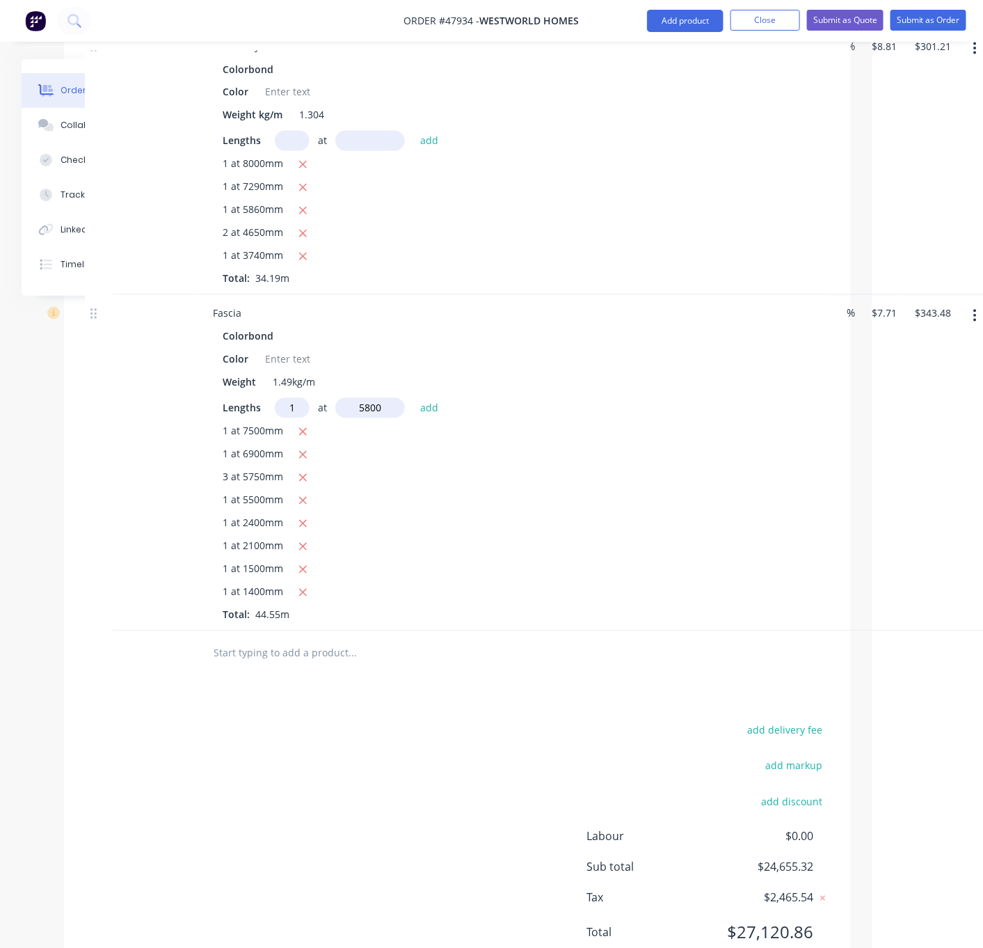
click at [413, 398] on button "add" at bounding box center [429, 407] width 33 height 19
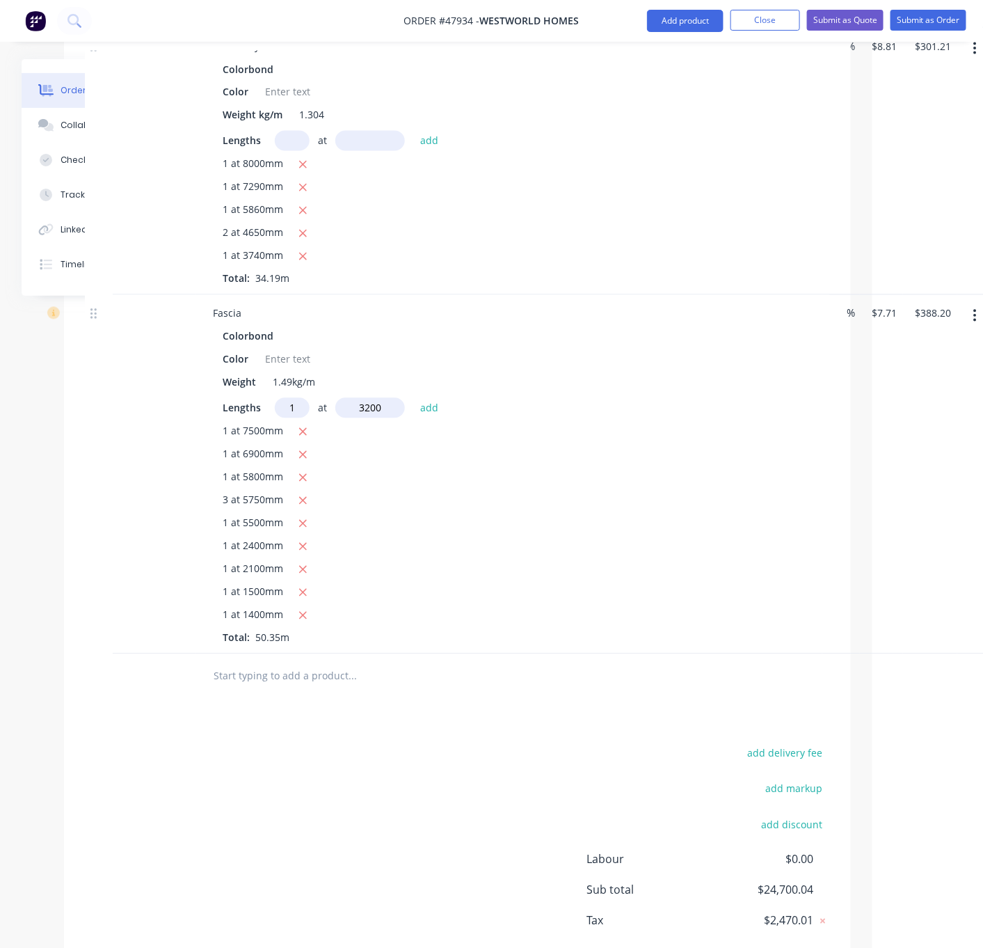
click at [413, 398] on button "add" at bounding box center [429, 407] width 33 height 19
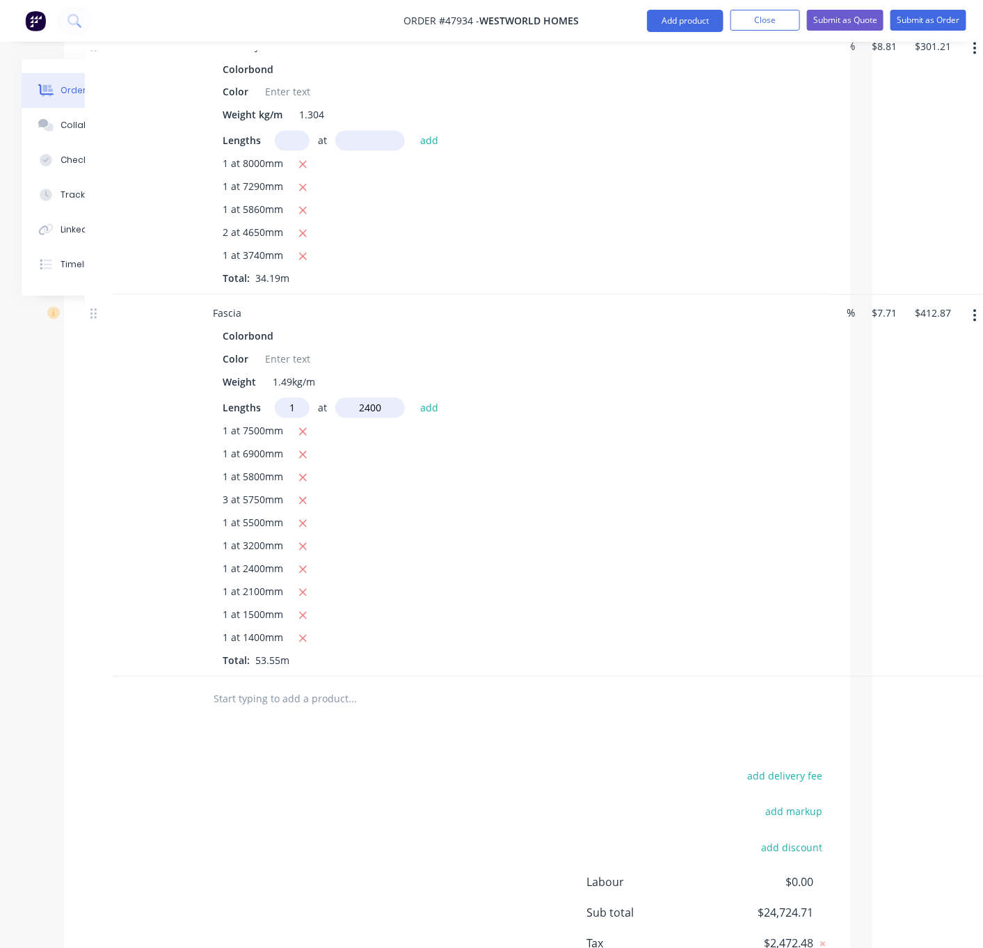
click at [413, 398] on button "add" at bounding box center [429, 407] width 33 height 19
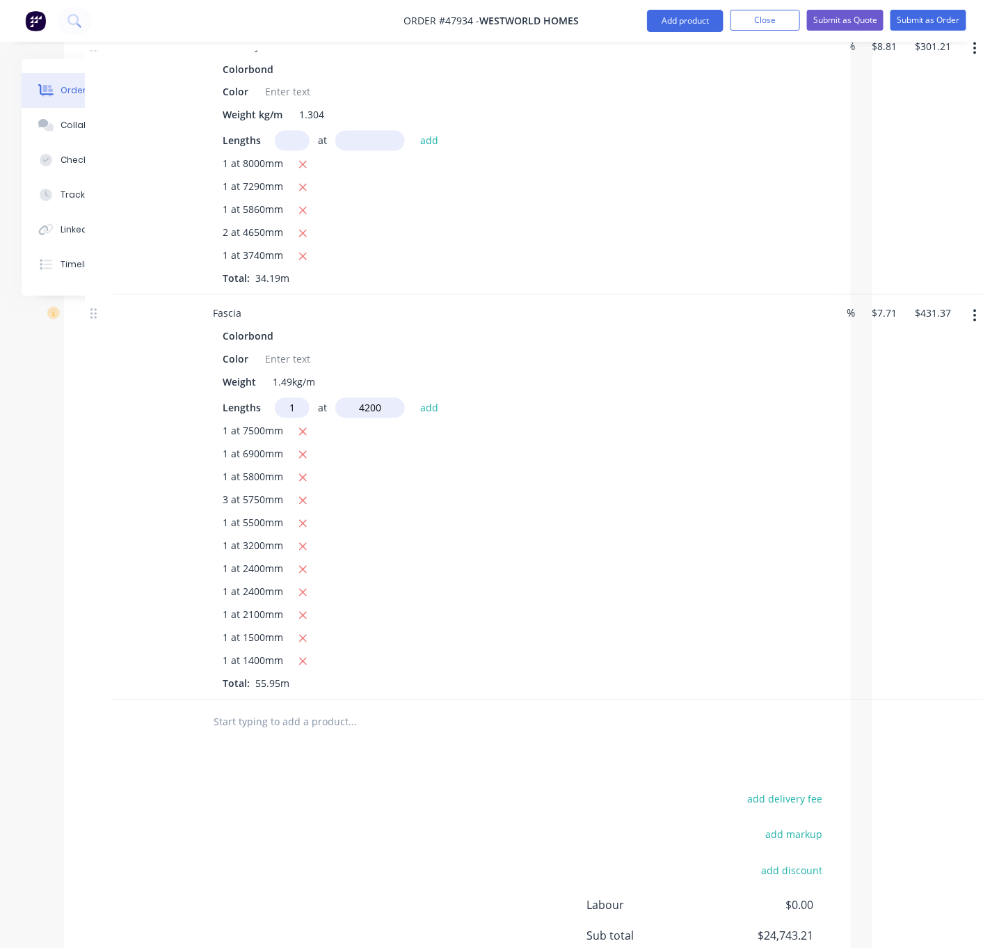
click at [413, 398] on button "add" at bounding box center [429, 407] width 33 height 19
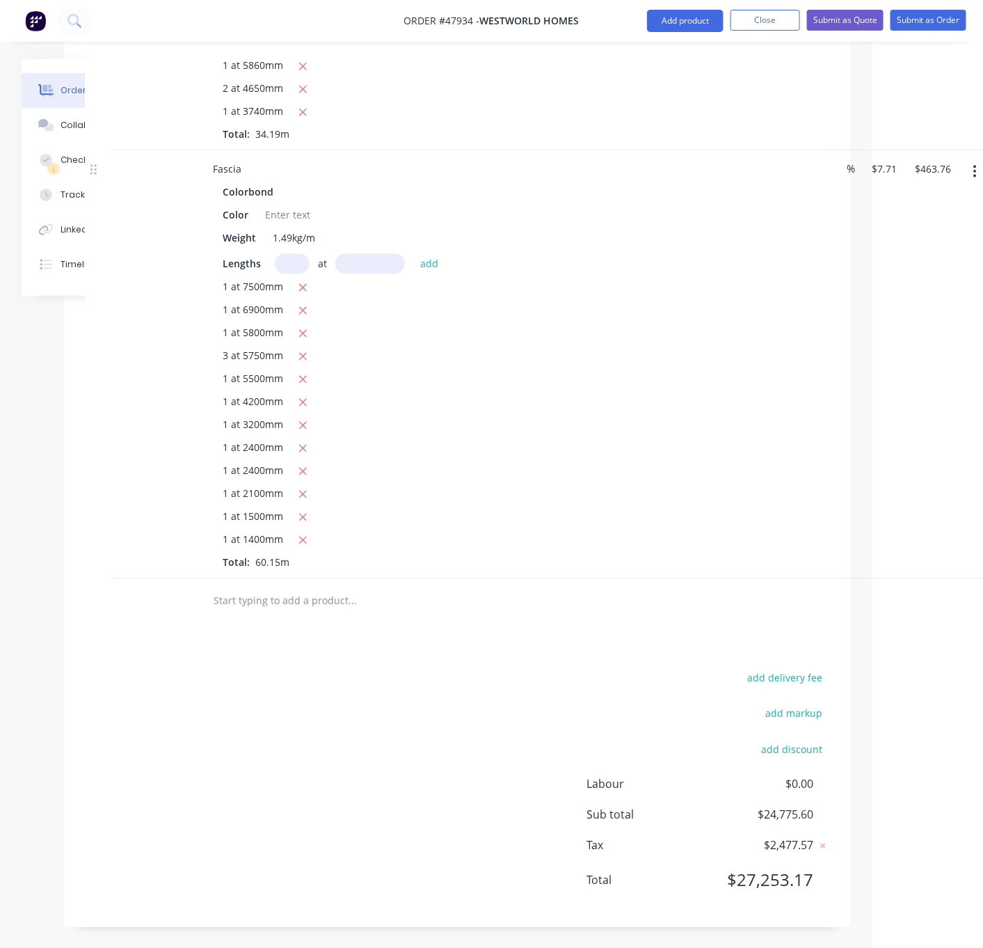
scroll to position [2973, 111]
click at [674, 22] on button "Add product" at bounding box center [685, 21] width 77 height 22
click at [644, 64] on div "Product catalogue" at bounding box center [657, 57] width 107 height 20
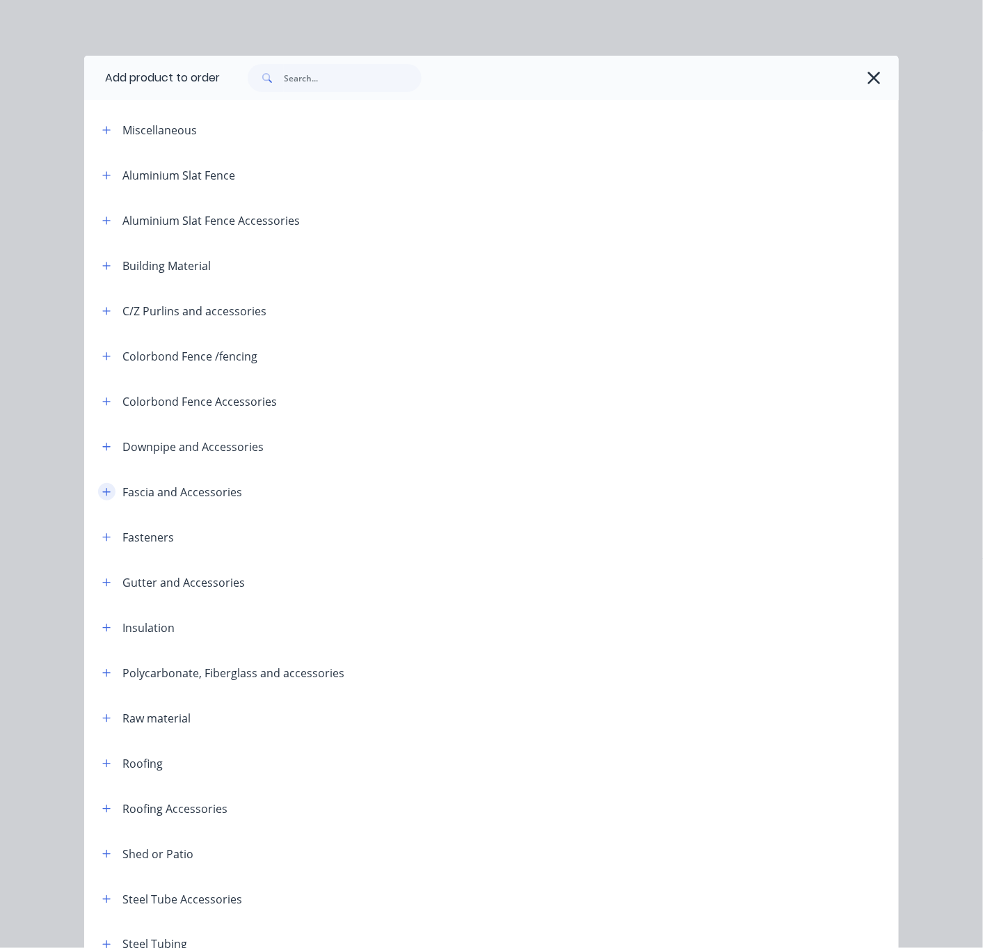
click at [102, 497] on icon "button" at bounding box center [106, 492] width 8 height 10
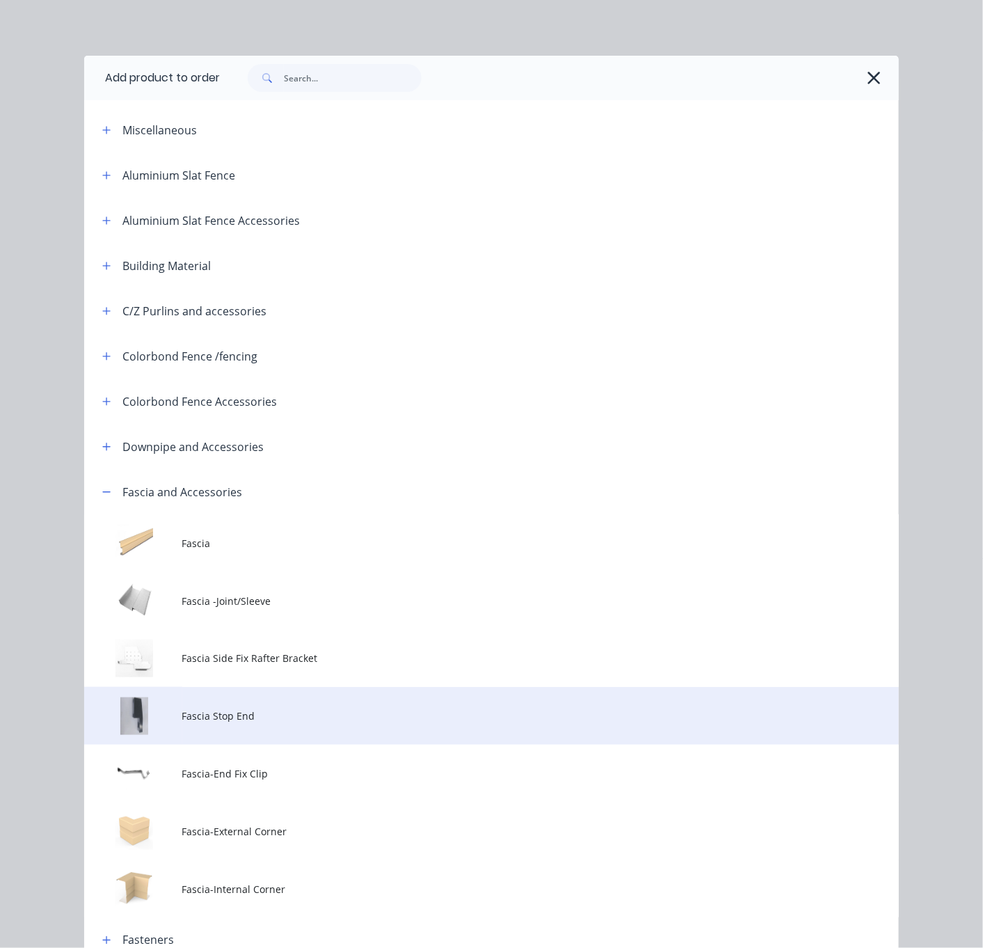
scroll to position [244, 0]
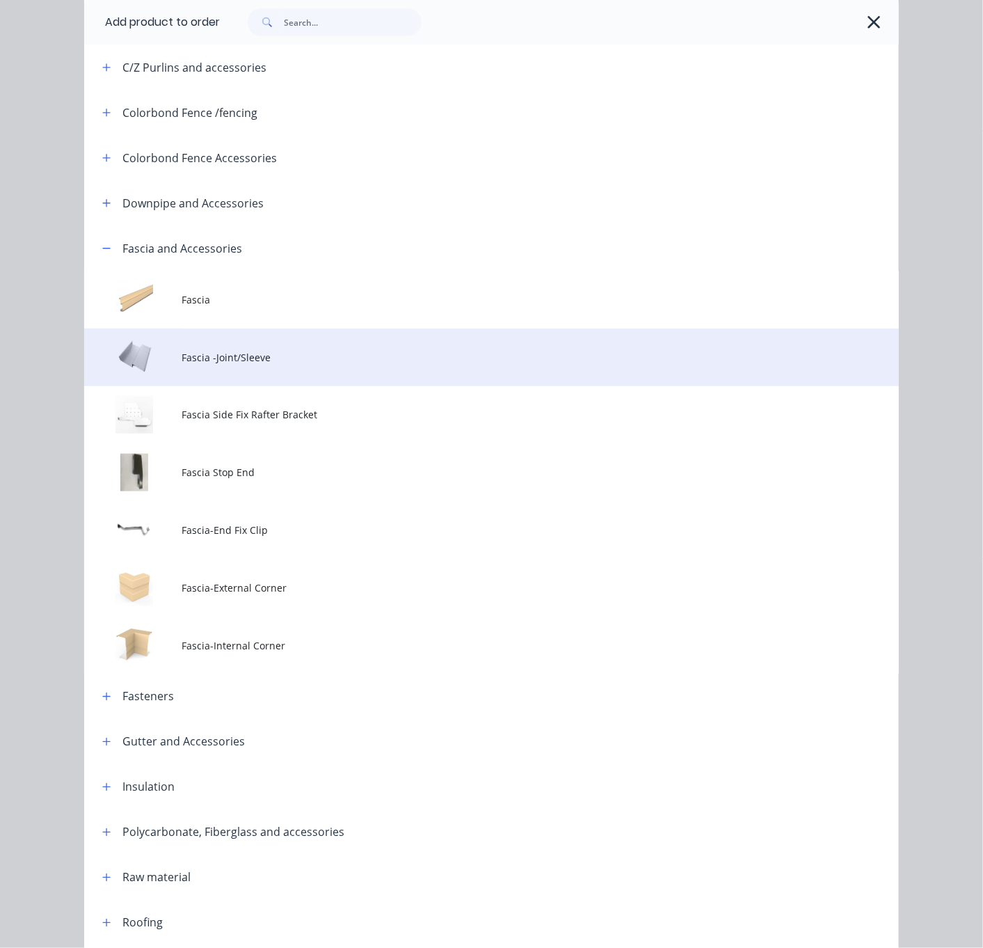
click at [255, 365] on span "Fascia -Joint/Sleeve" at bounding box center [468, 357] width 573 height 15
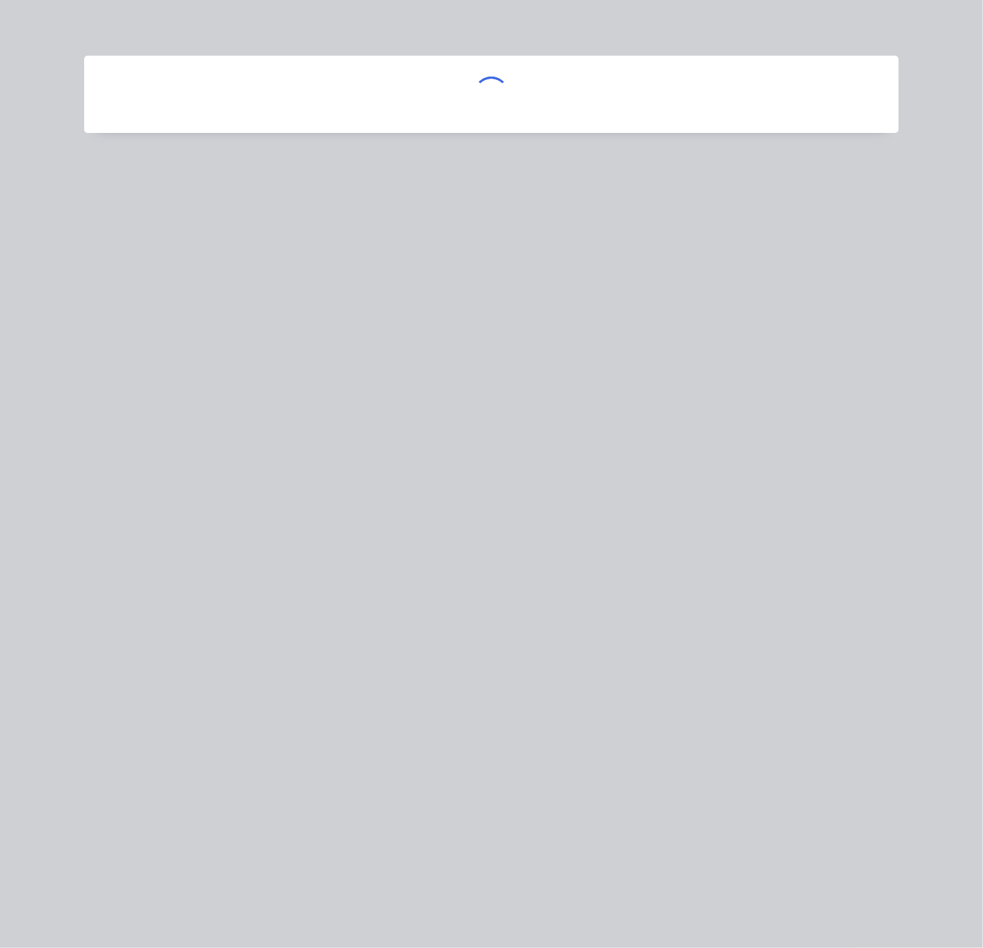
scroll to position [0, 0]
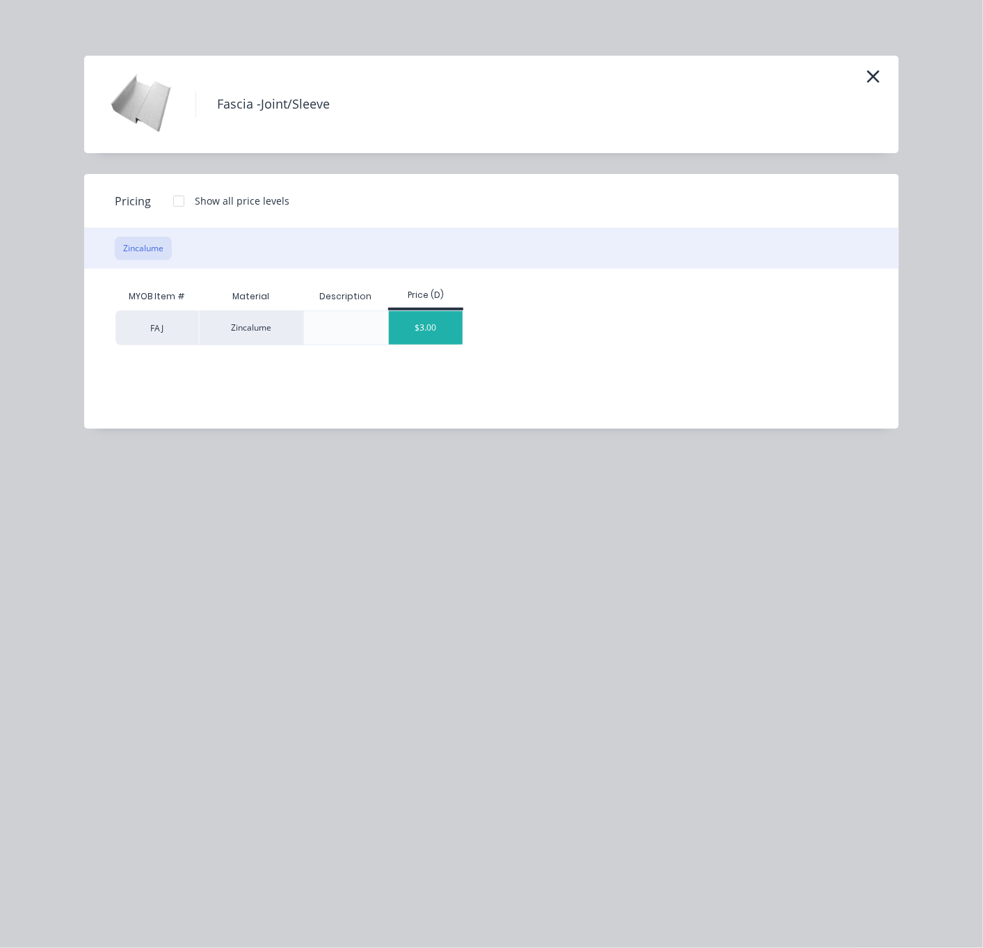
click at [448, 328] on div "$3.00" at bounding box center [426, 327] width 74 height 33
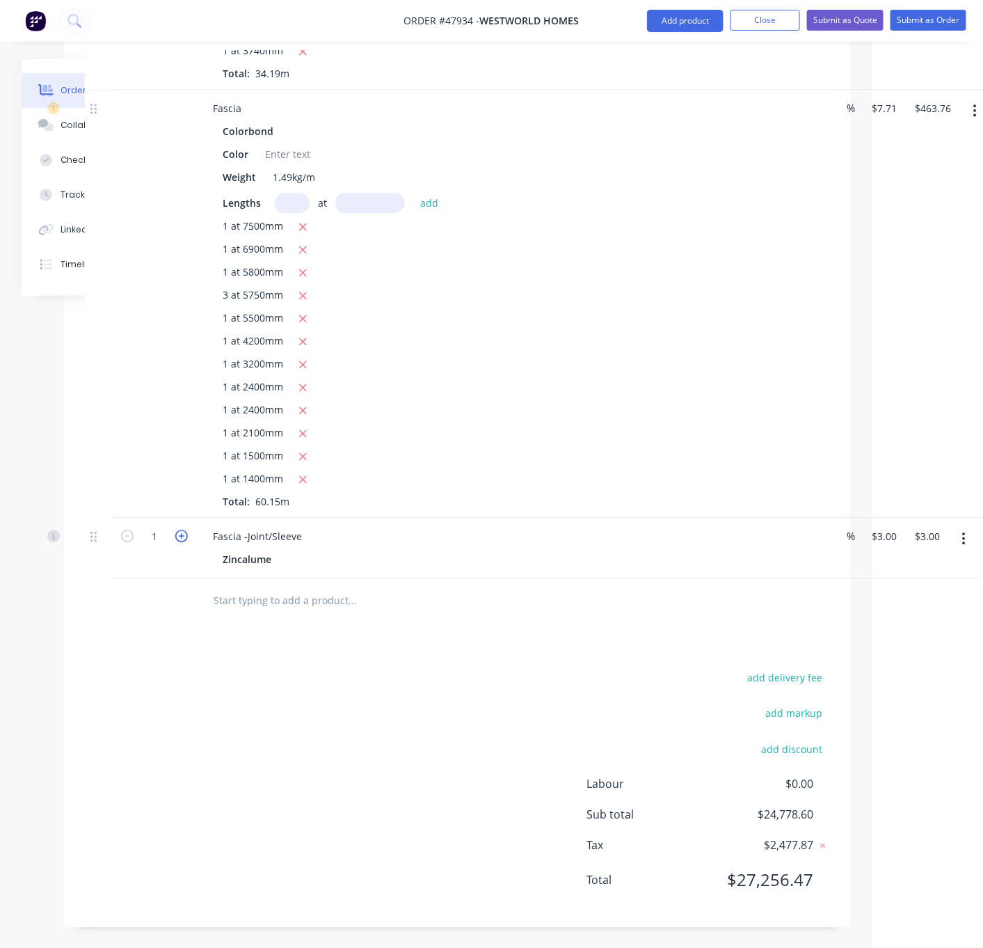
click at [185, 542] on icon "button" at bounding box center [181, 536] width 13 height 13
click at [332, 759] on div "add delivery fee add markup add discount Labour $0.00 Sub total $24,781.60 Tax …" at bounding box center [457, 787] width 745 height 238
click at [670, 20] on button "Add product" at bounding box center [685, 21] width 77 height 22
click at [649, 60] on div "Product catalogue" at bounding box center [657, 57] width 107 height 20
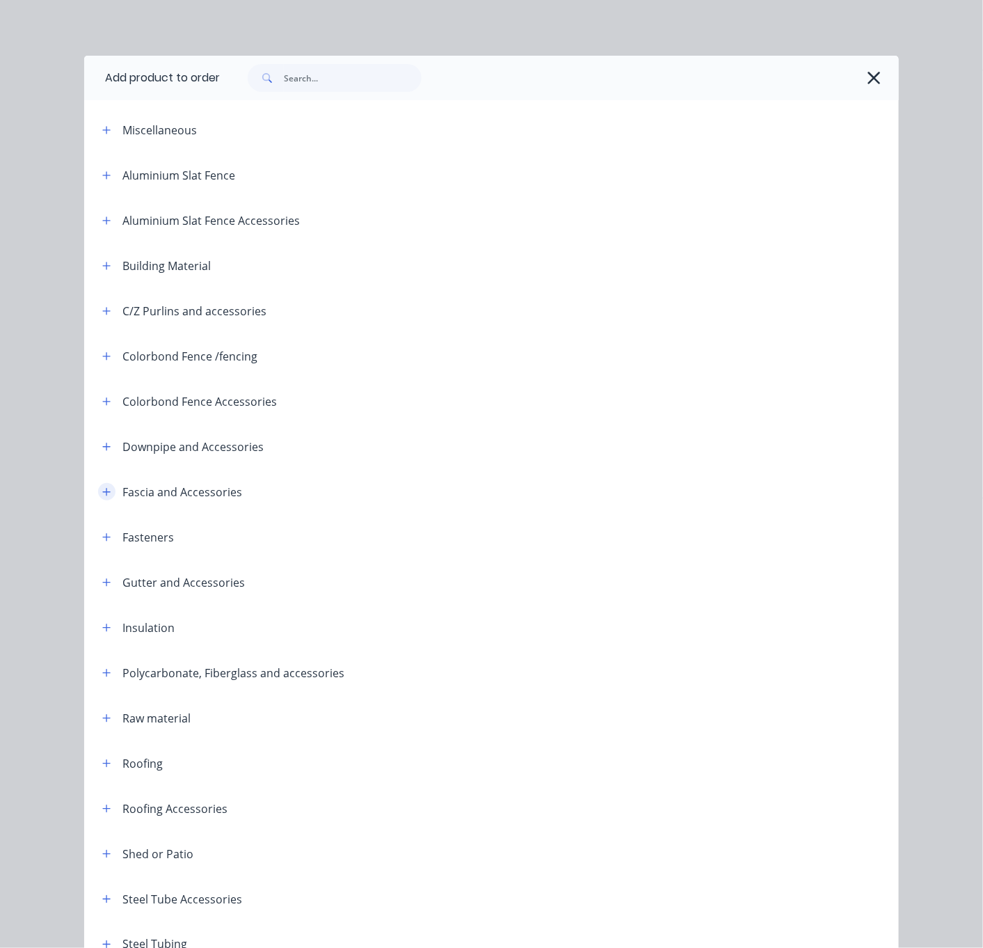
click at [103, 496] on icon "button" at bounding box center [107, 492] width 8 height 8
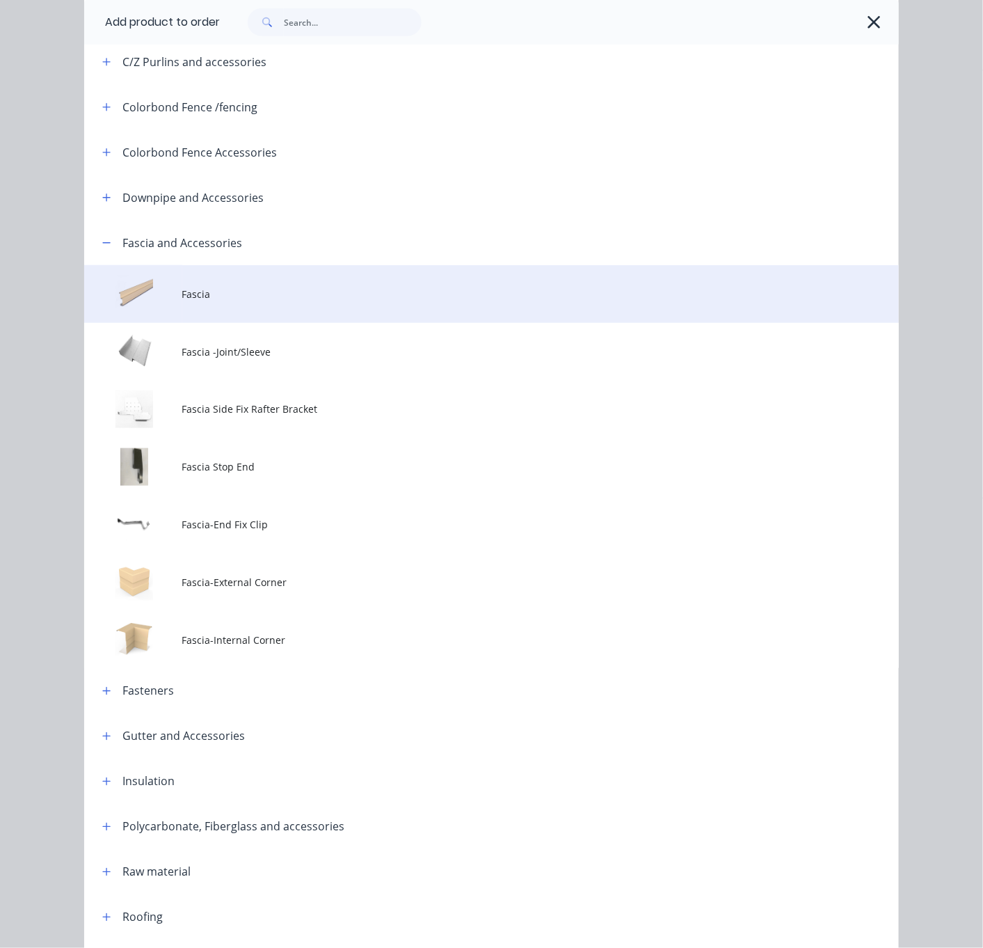
scroll to position [487, 0]
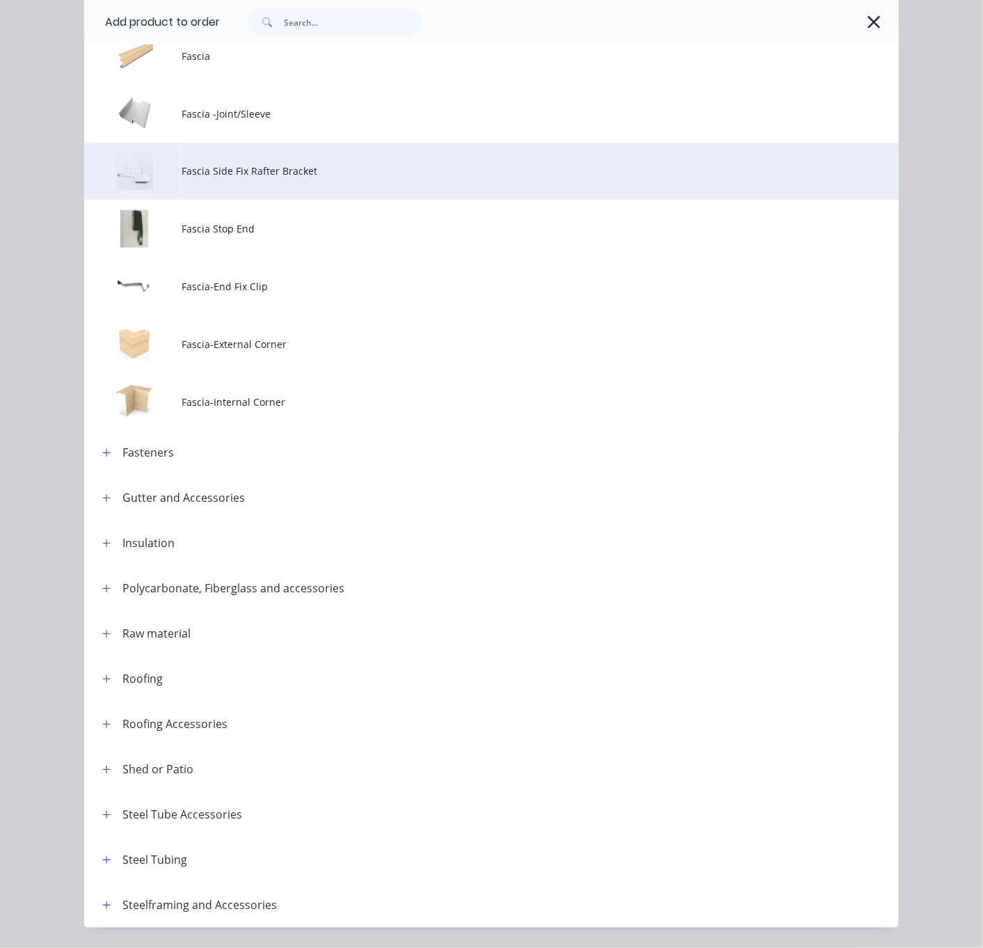
click at [311, 178] on span "Fascia Side Fix Rafter Bracket" at bounding box center [468, 171] width 573 height 15
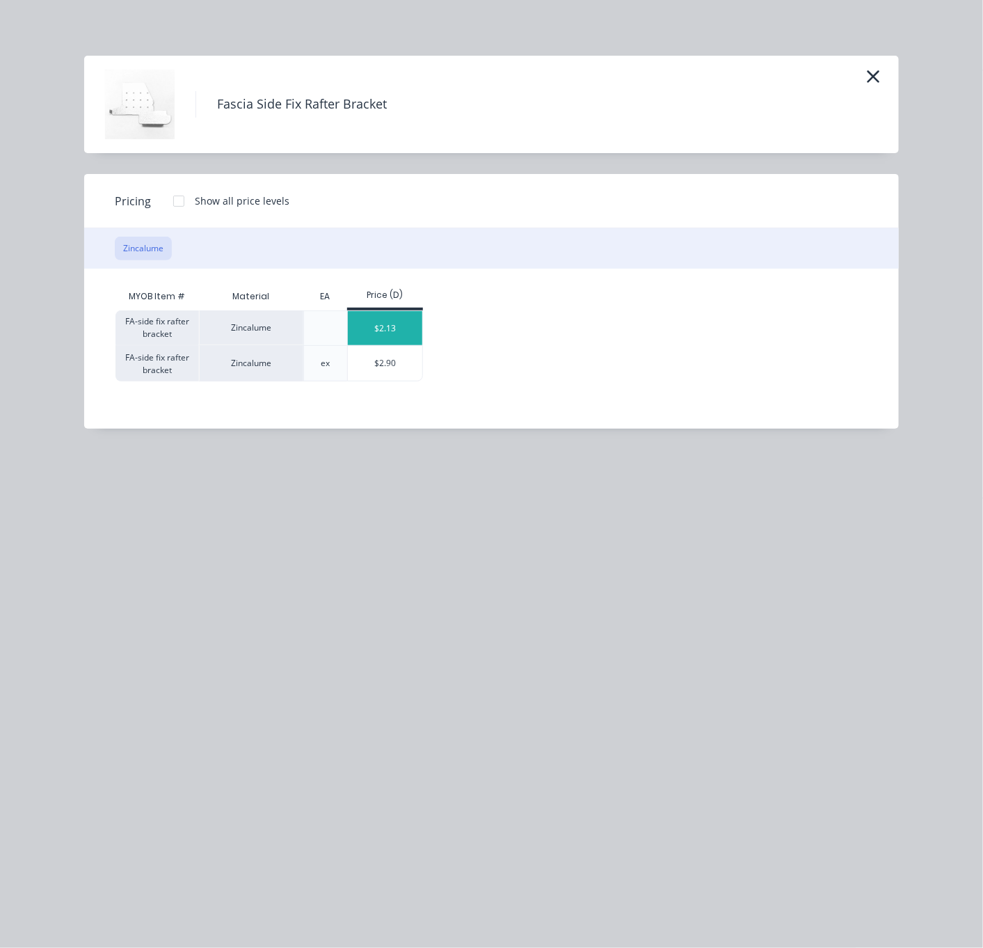
click at [404, 345] on div "$2.13" at bounding box center [385, 328] width 74 height 34
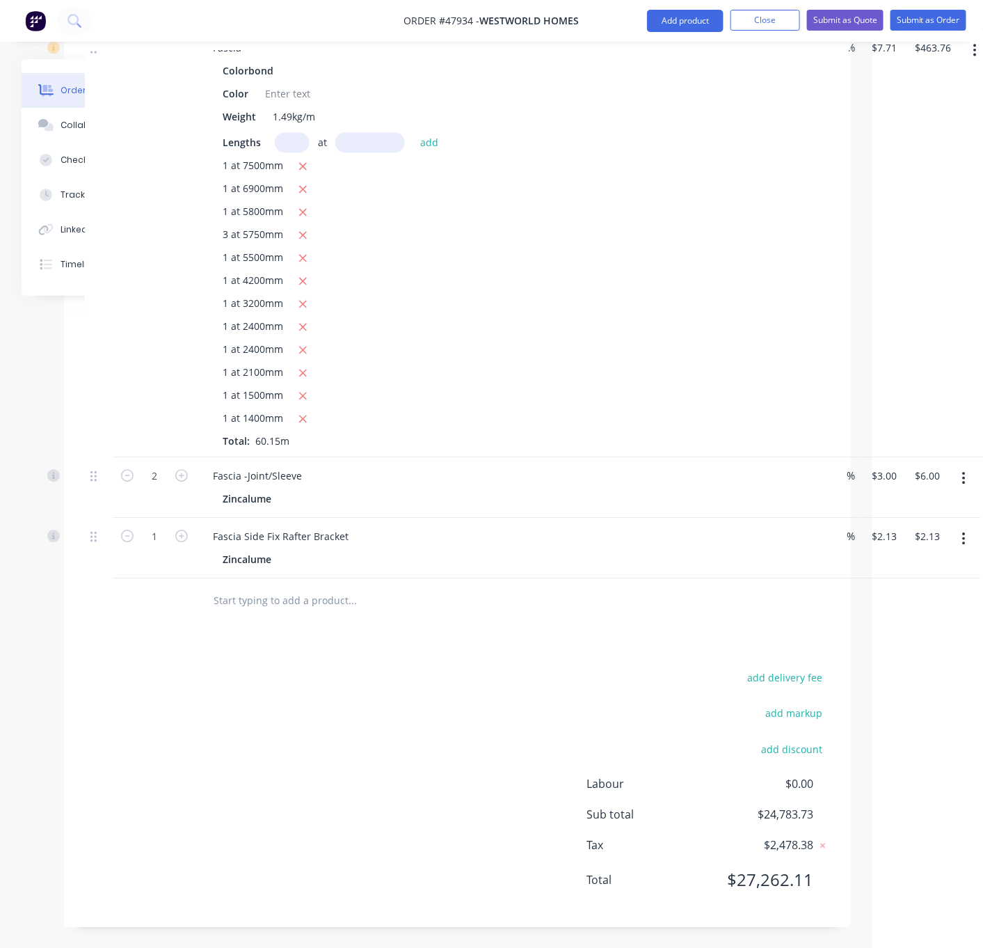
scroll to position [3101, 111]
click at [411, 670] on div "add delivery fee add markup add discount Labour $0.00 Sub total $24,783.73 Tax …" at bounding box center [457, 787] width 745 height 238
click at [674, 21] on button "Add product" at bounding box center [685, 21] width 77 height 22
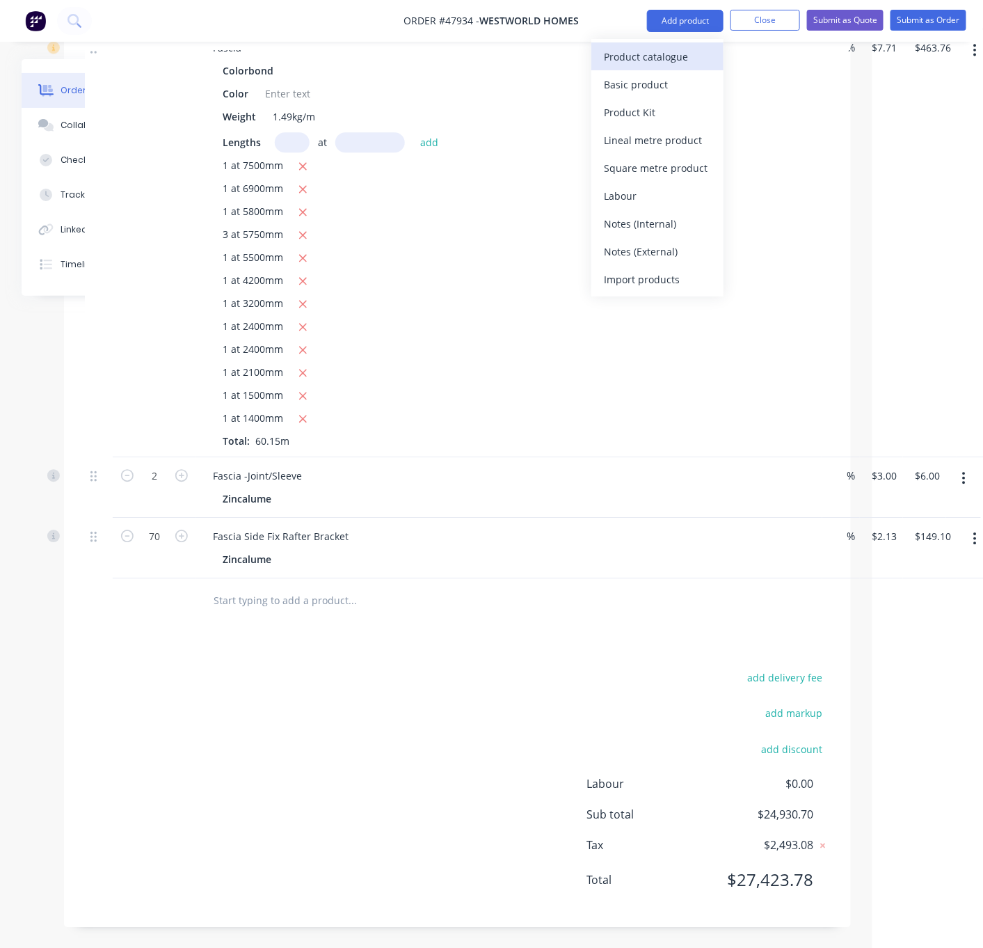
click at [662, 52] on div "Product catalogue" at bounding box center [657, 57] width 107 height 20
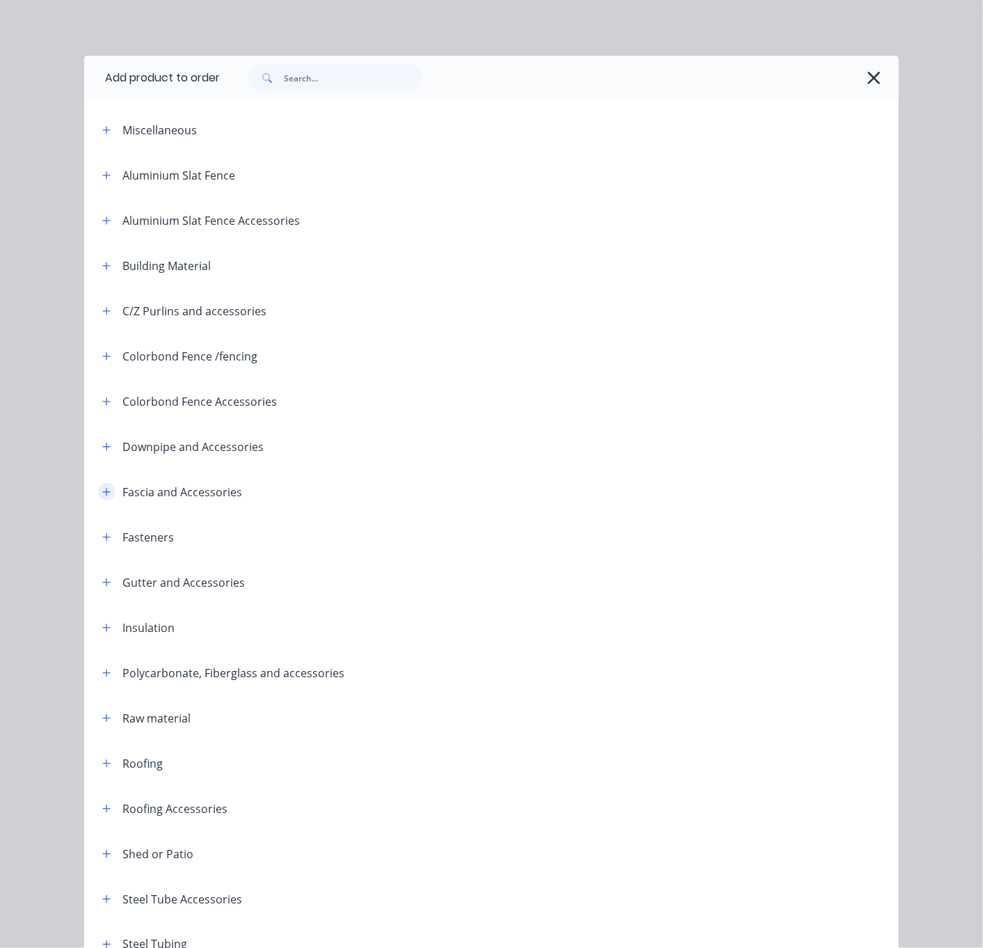
click at [102, 497] on icon "button" at bounding box center [106, 492] width 8 height 10
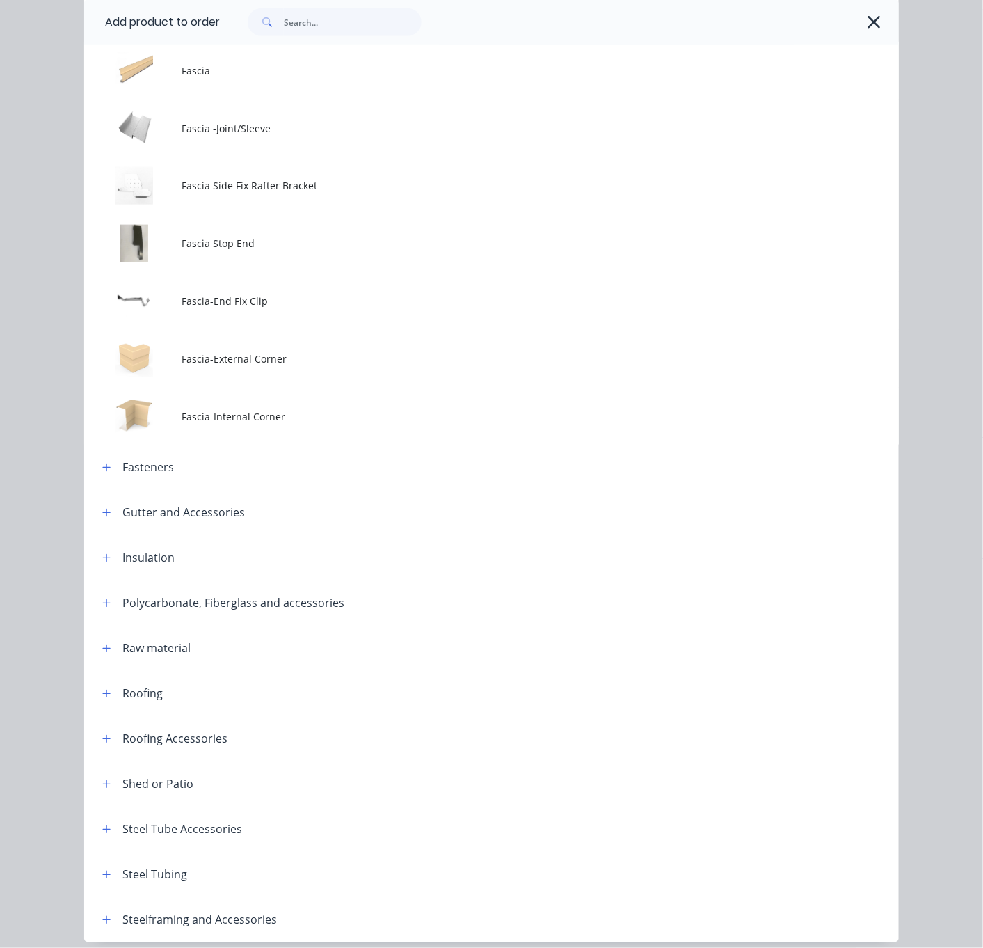
scroll to position [487, 0]
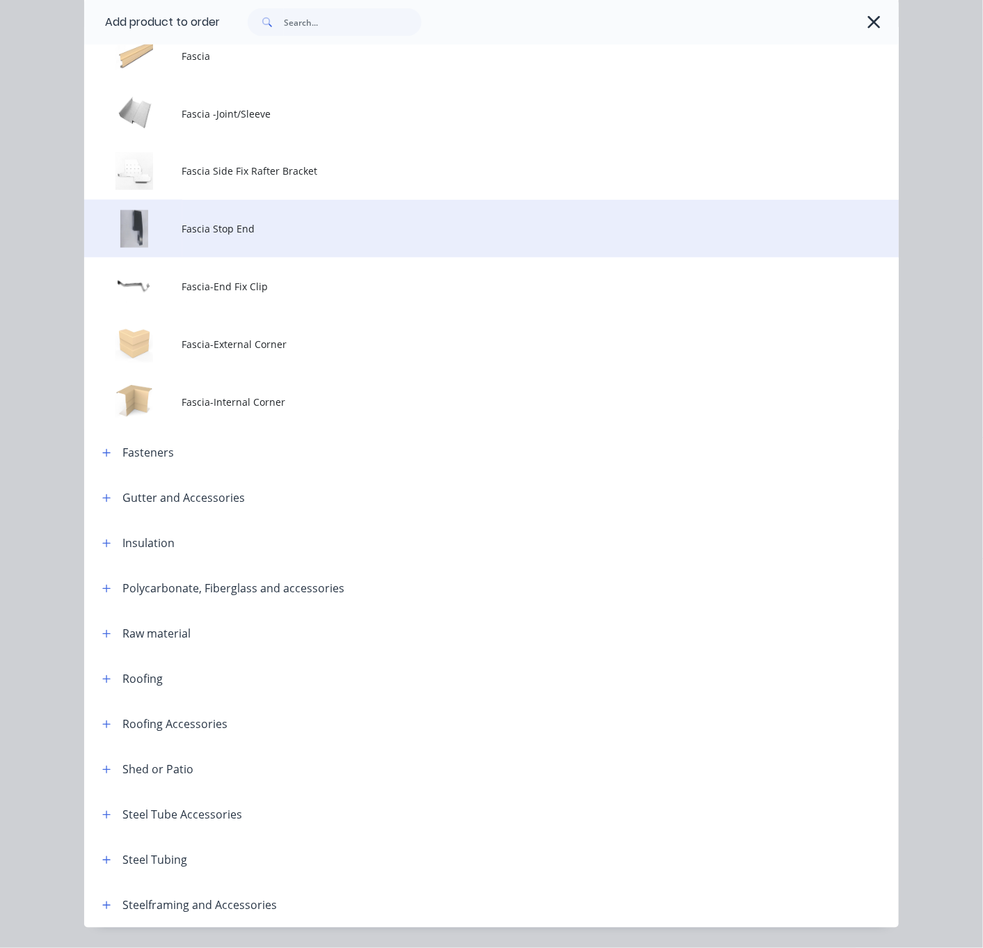
click at [312, 236] on span "Fascia Stop End" at bounding box center [468, 228] width 573 height 15
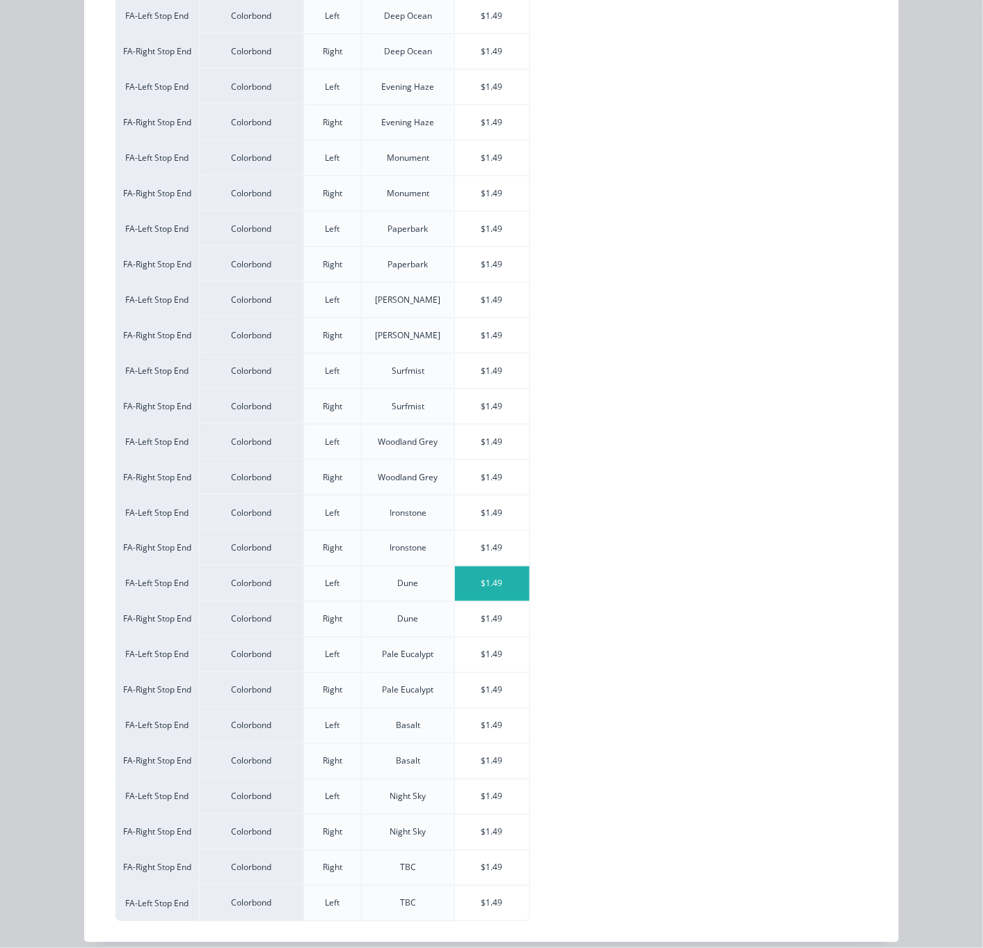
scroll to position [443, 0]
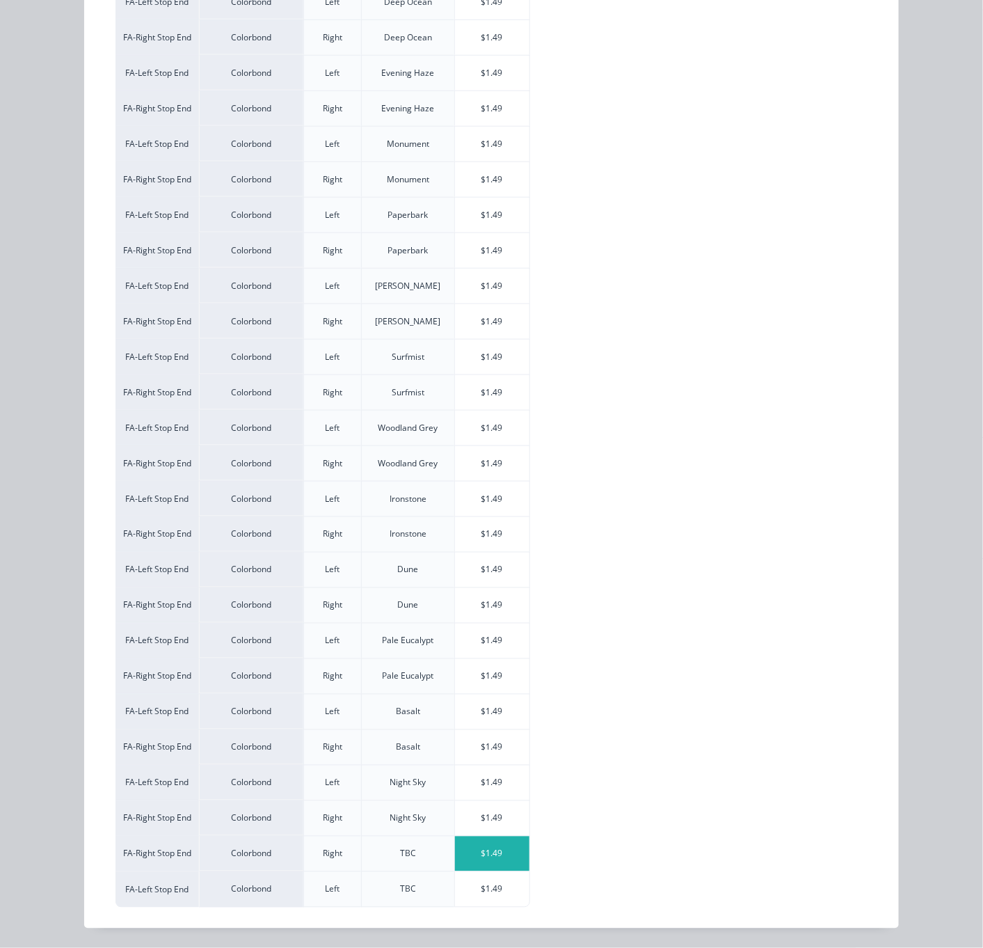
click at [482, 860] on div "$1.49" at bounding box center [492, 854] width 74 height 35
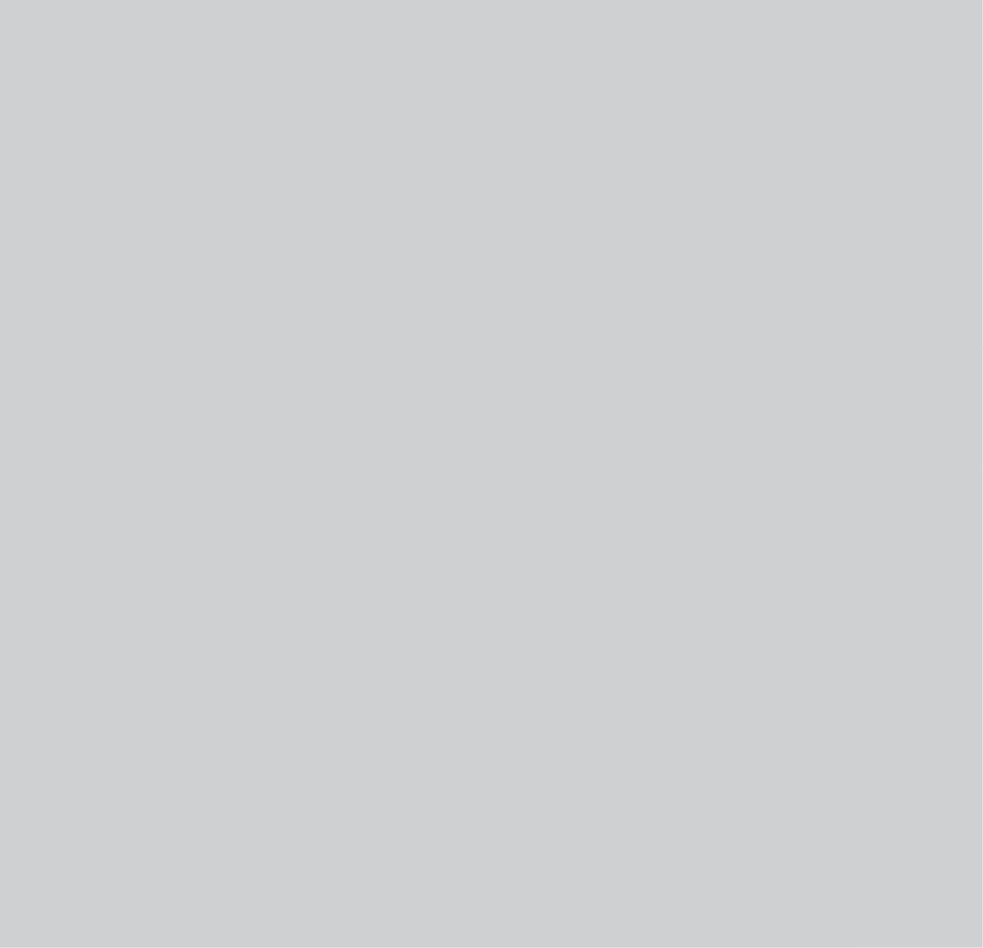
scroll to position [0, 0]
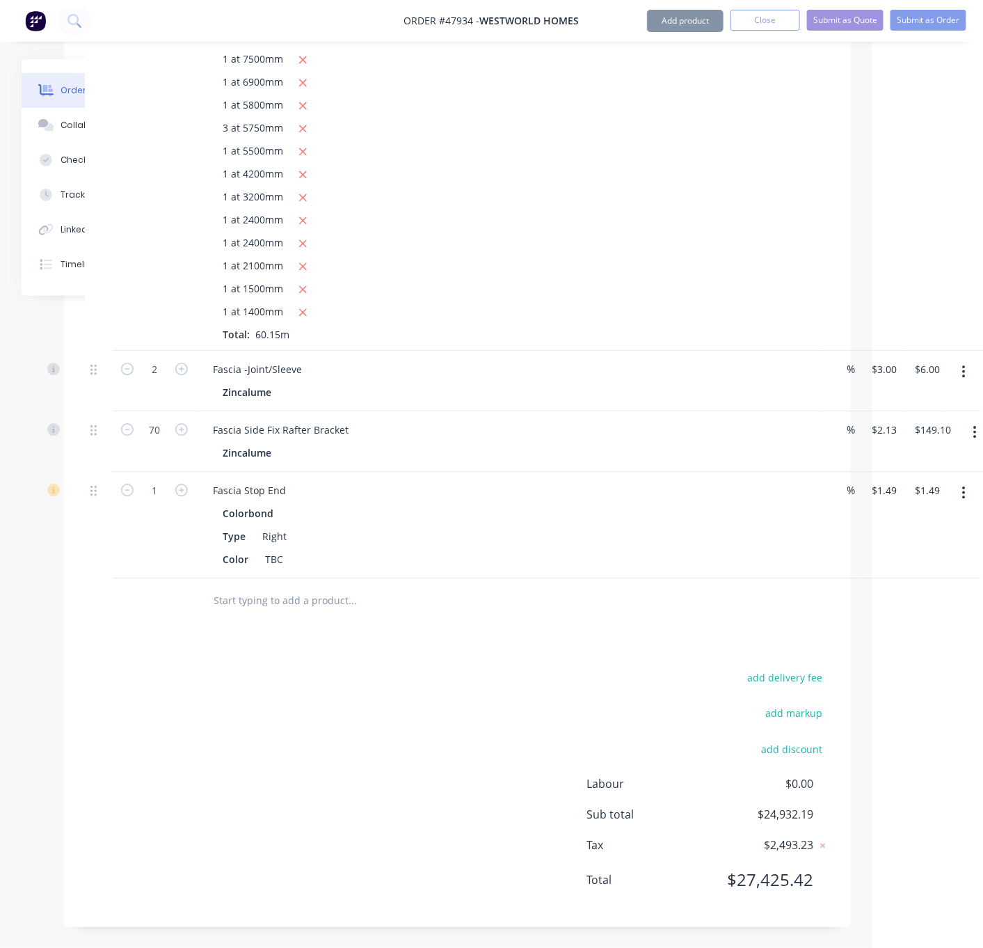
click at [672, 17] on button "Add product" at bounding box center [685, 21] width 77 height 22
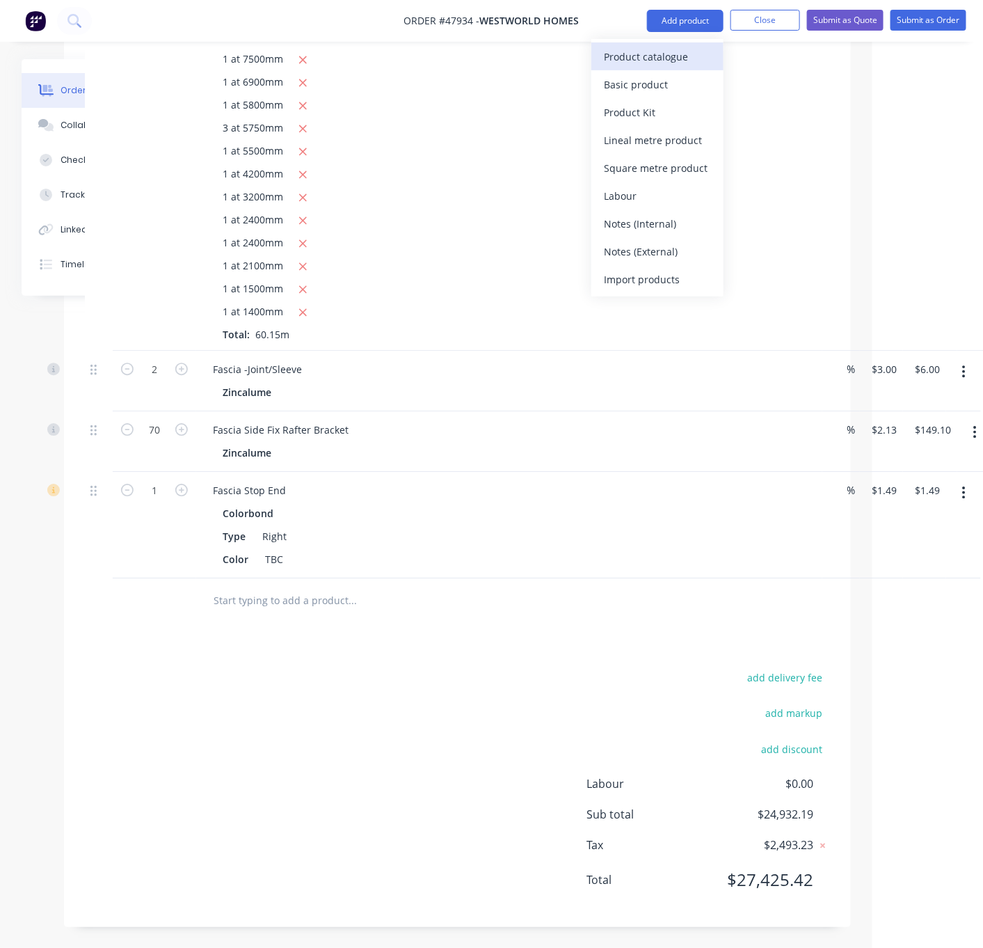
click at [669, 56] on div "Product catalogue" at bounding box center [657, 57] width 107 height 20
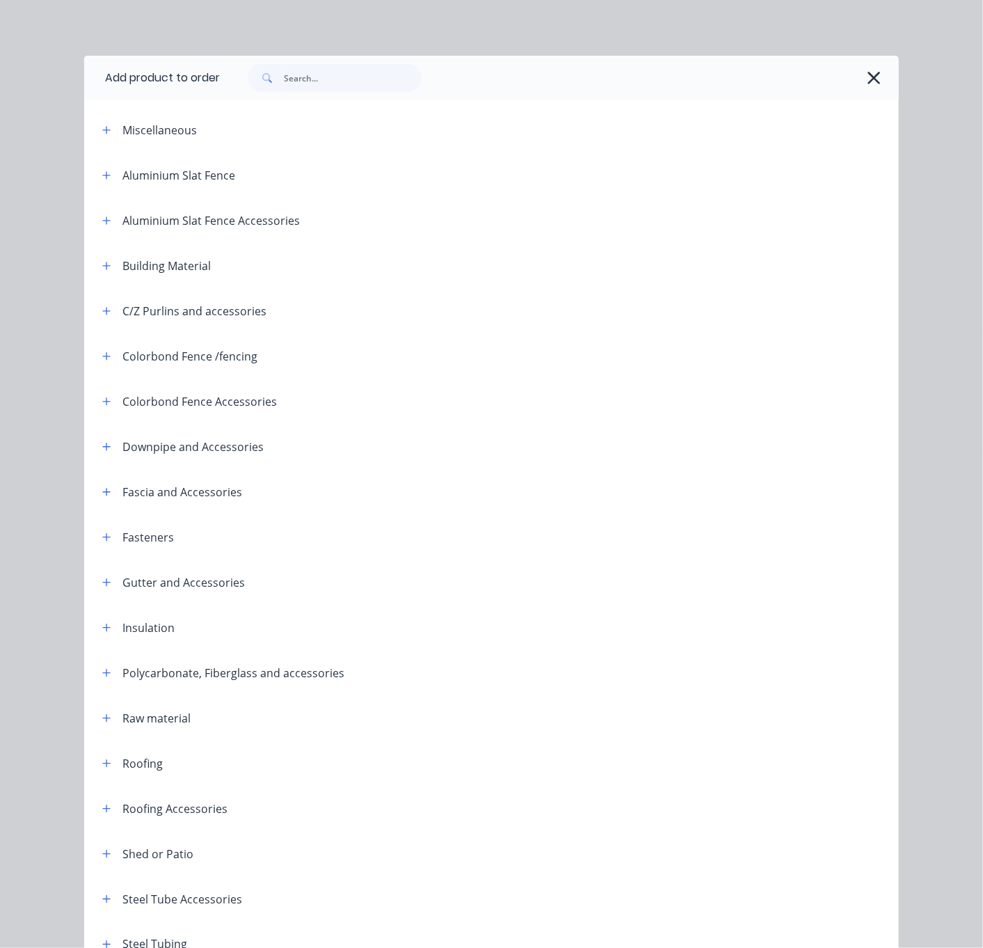
drag, startPoint x: 99, startPoint y: 529, endPoint x: 114, endPoint y: 528, distance: 15.3
click at [99, 500] on button "button" at bounding box center [106, 491] width 17 height 17
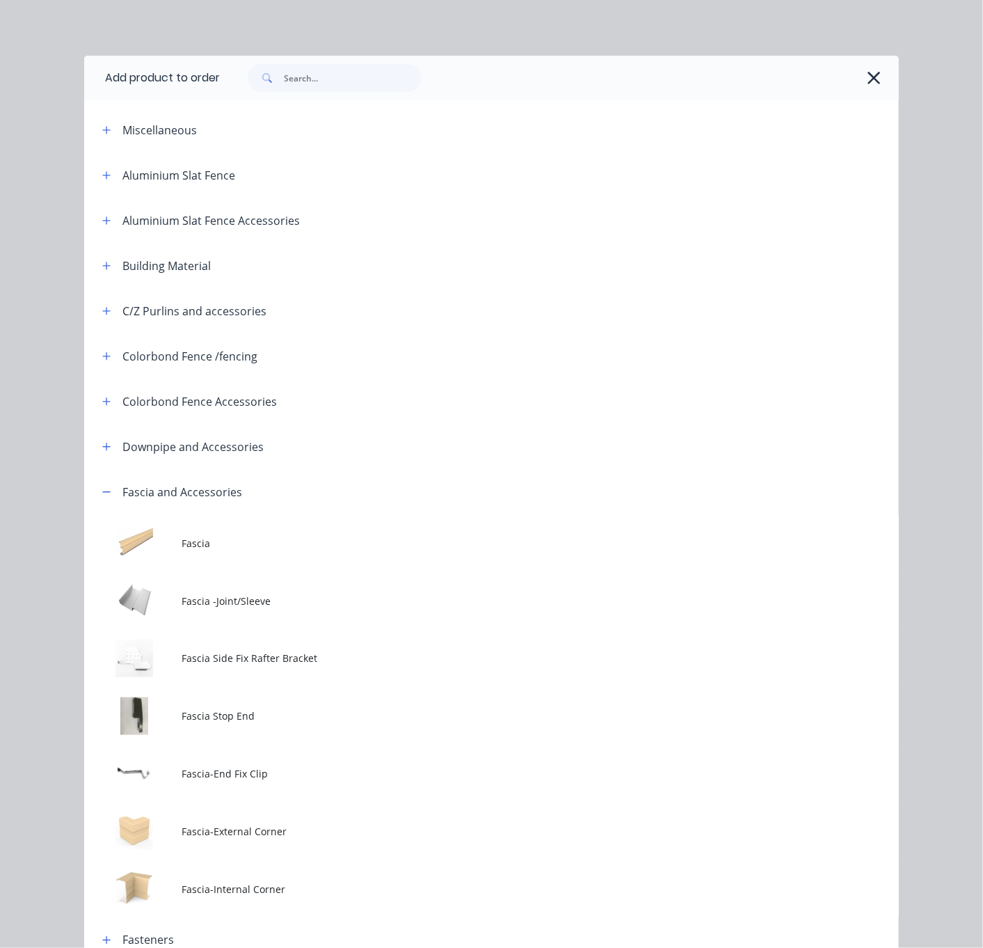
scroll to position [244, 0]
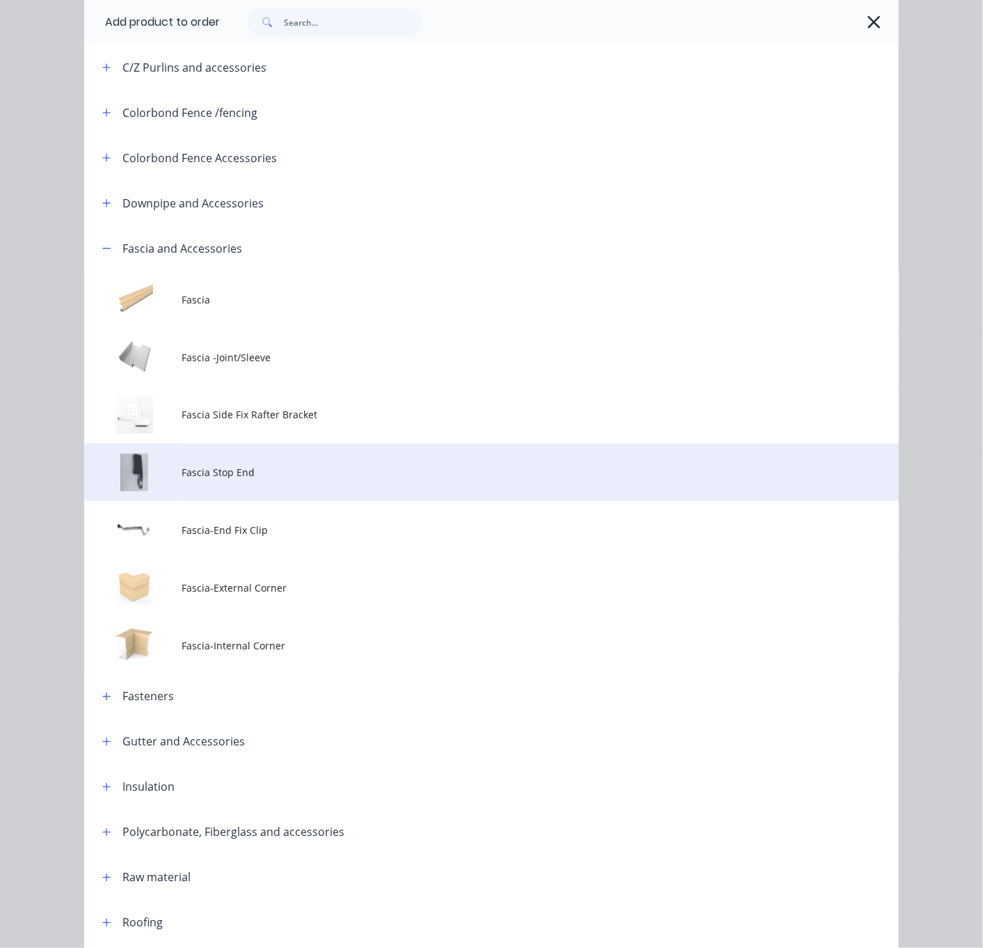
click at [271, 480] on span "Fascia Stop End" at bounding box center [468, 472] width 573 height 15
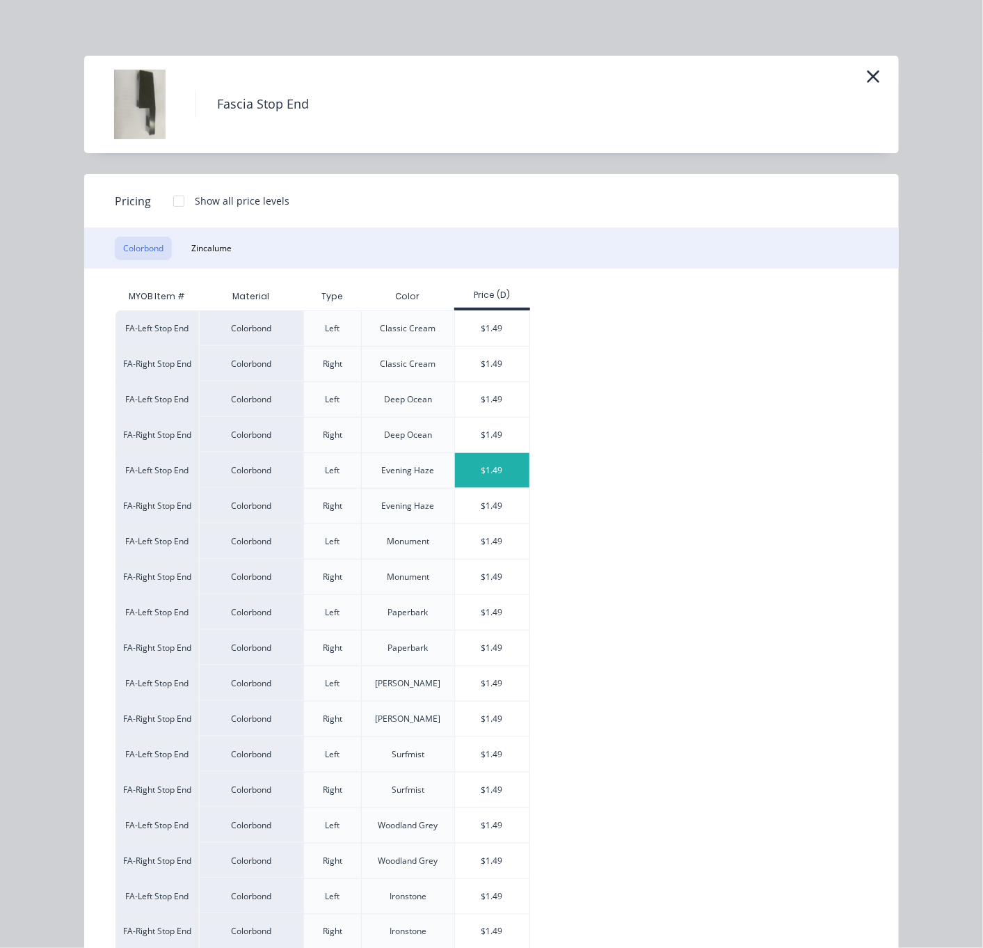
scroll to position [443, 0]
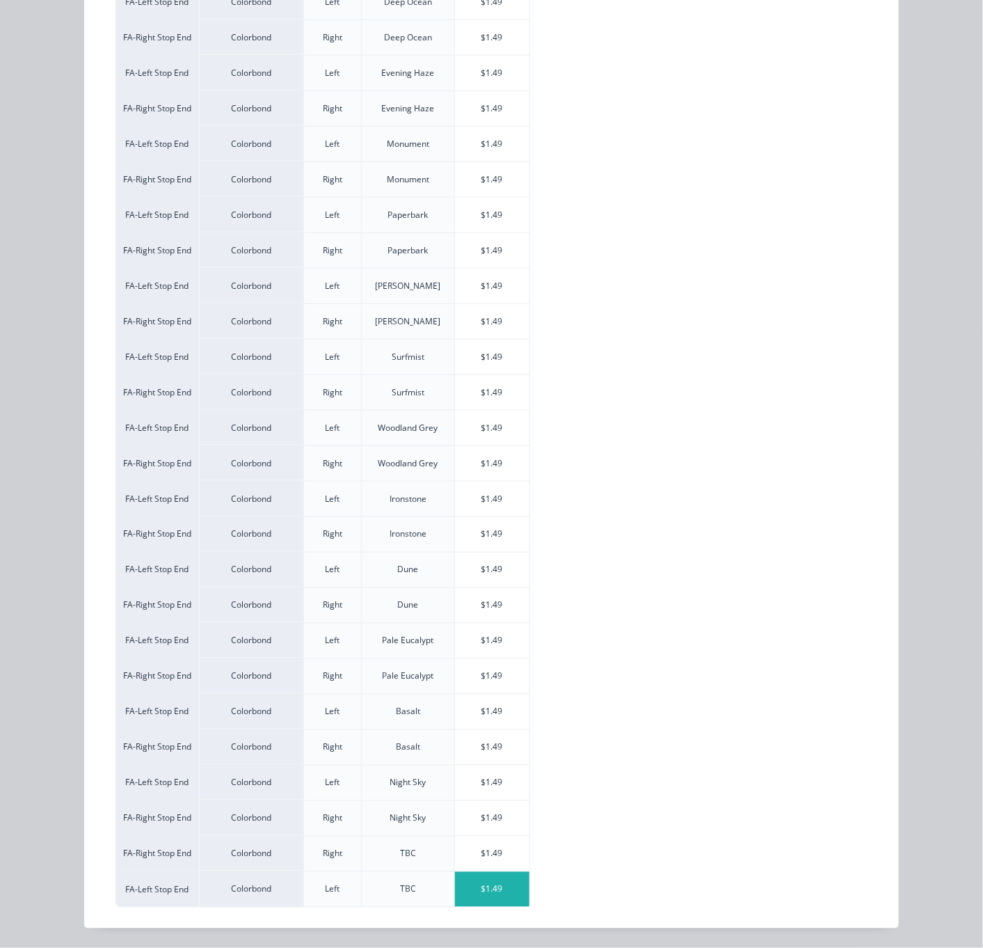
click at [483, 880] on div "$1.49" at bounding box center [492, 889] width 74 height 35
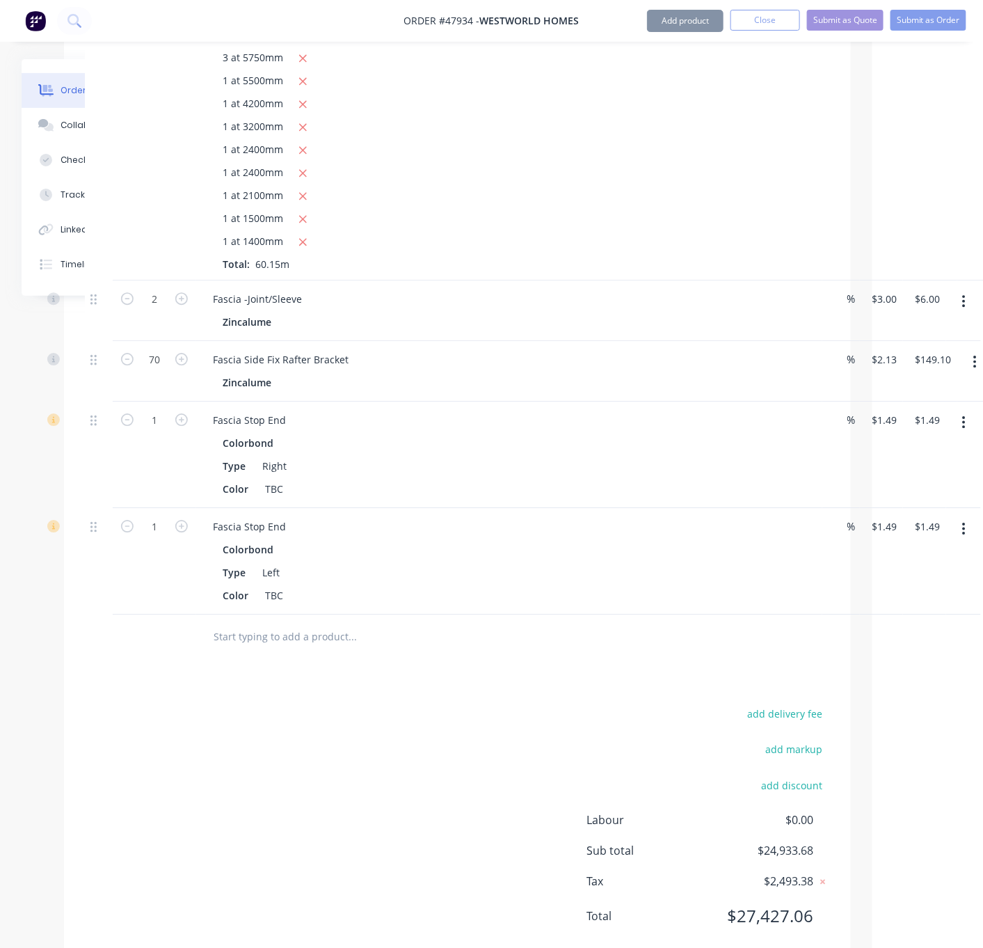
scroll to position [3327, 111]
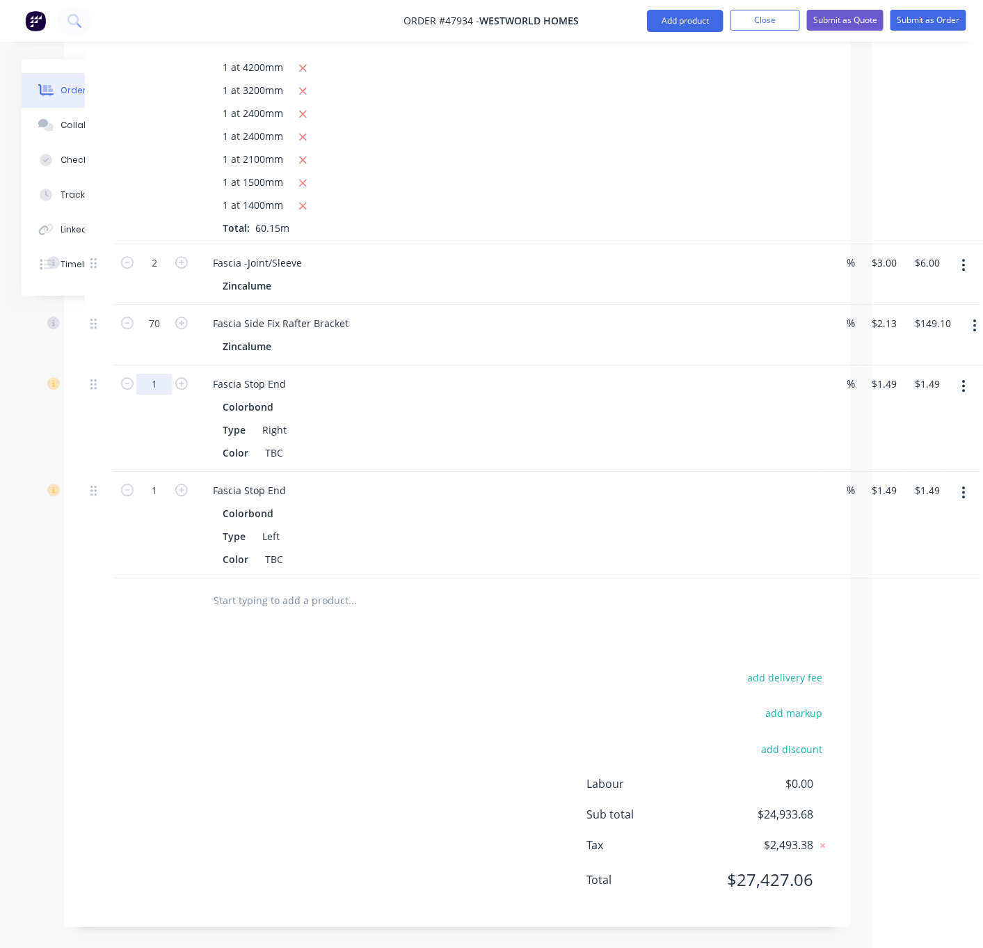
click at [102, 420] on div at bounding box center [99, 418] width 28 height 106
click at [158, 421] on div "7" at bounding box center [155, 418] width 84 height 106
click at [676, 23] on button "Add product" at bounding box center [685, 21] width 77 height 22
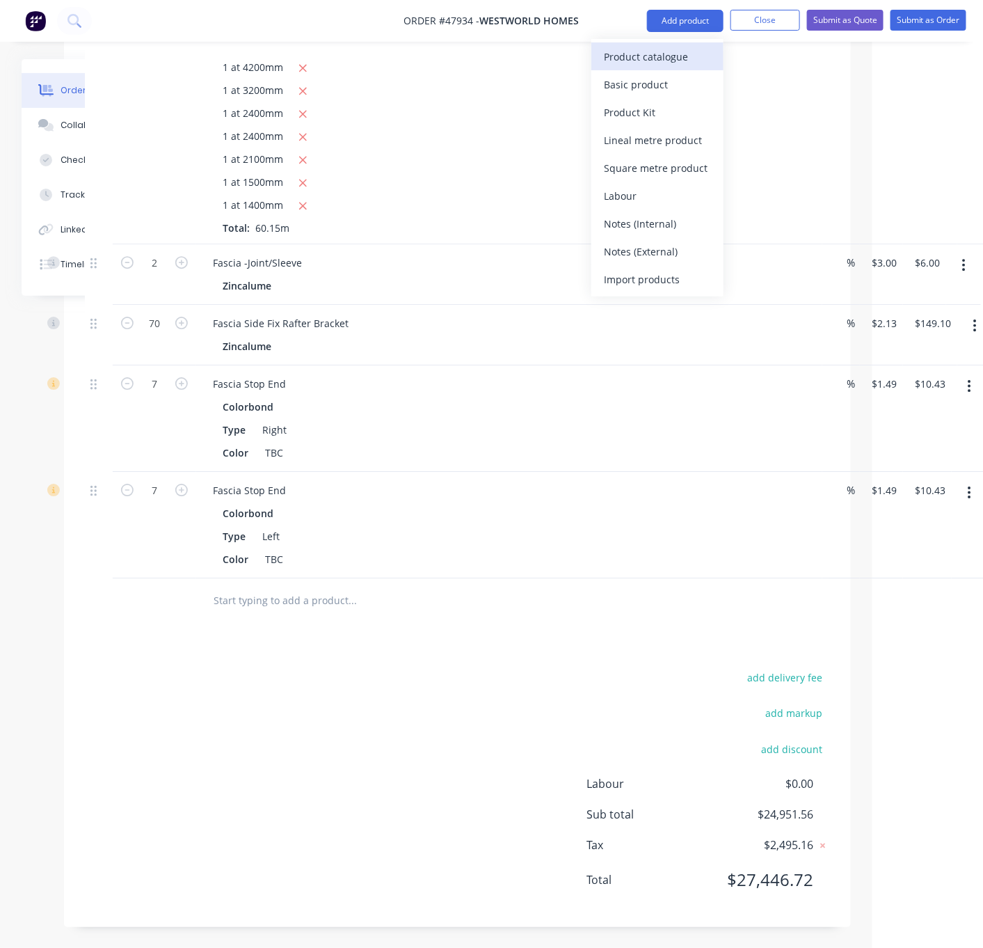
click at [666, 49] on div "Product catalogue" at bounding box center [657, 57] width 107 height 20
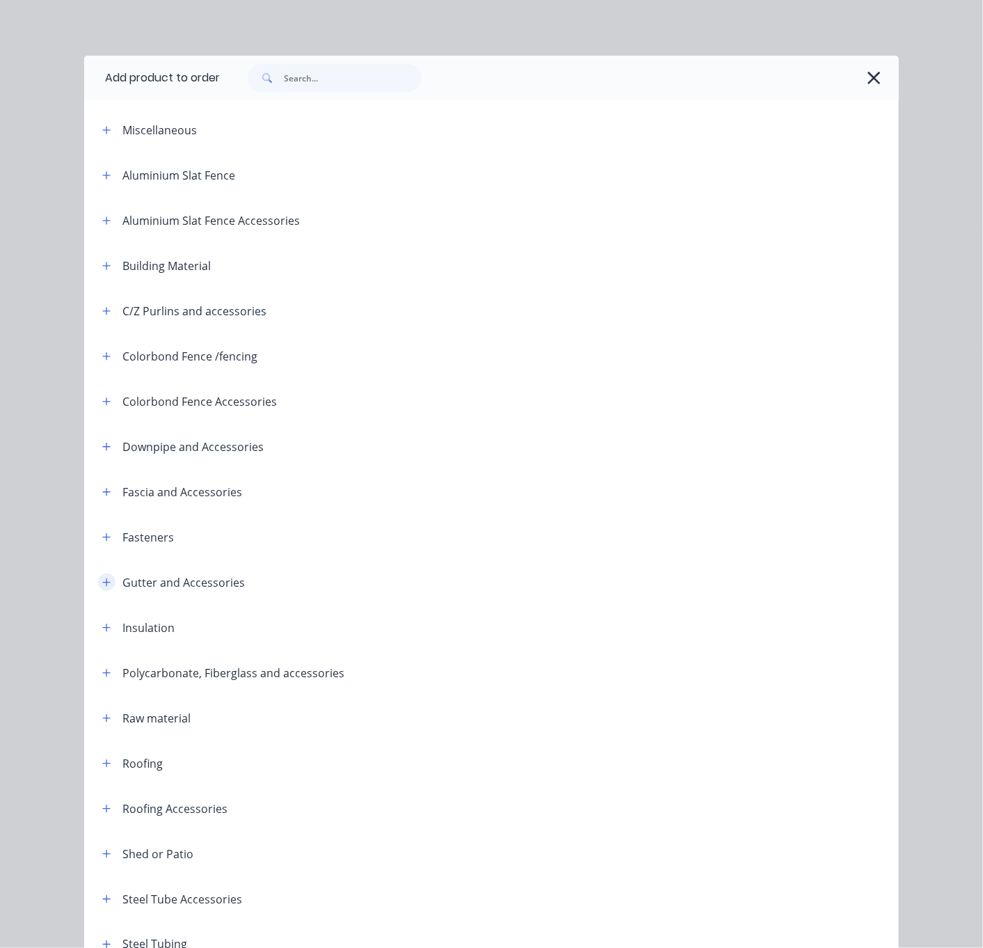
click at [103, 586] on icon "button" at bounding box center [107, 582] width 8 height 8
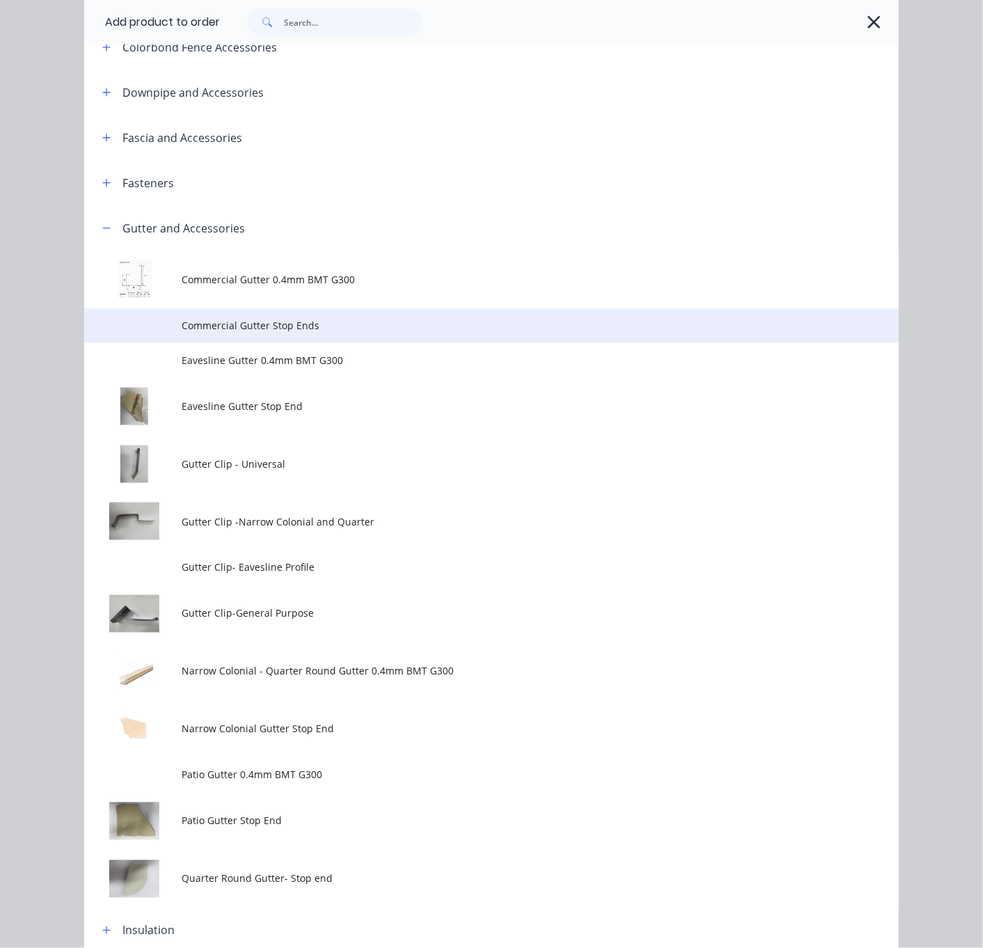
scroll to position [487, 0]
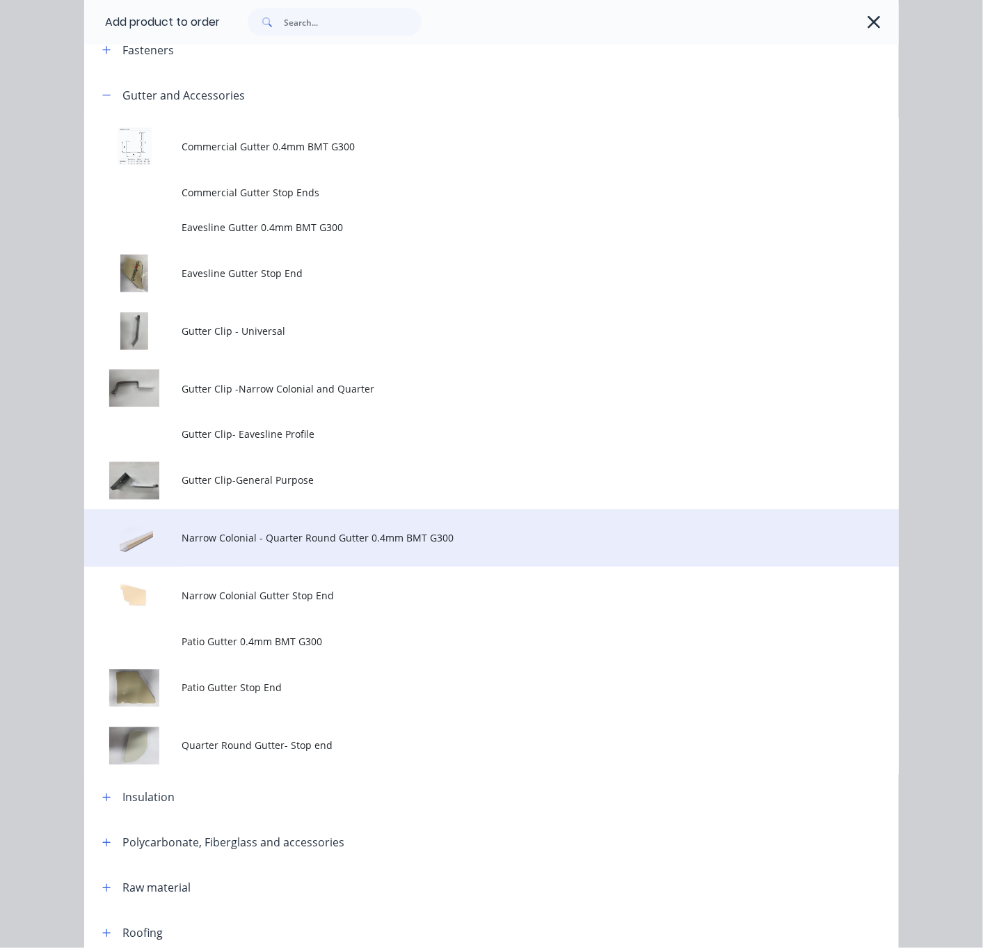
click at [359, 546] on span "Narrow Colonial - Quarter Round Gutter 0.4mm BMT G300" at bounding box center [468, 538] width 573 height 15
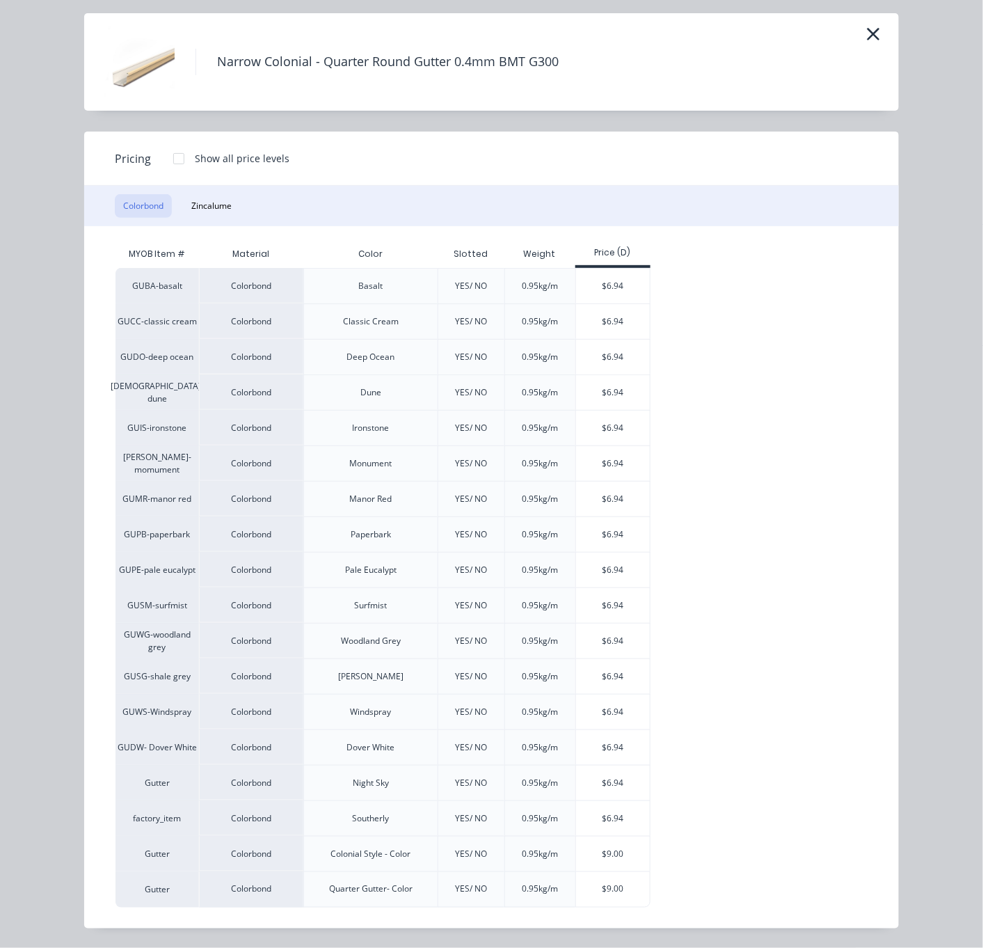
scroll to position [76, 0]
click at [614, 851] on div "$9.00" at bounding box center [613, 854] width 74 height 35
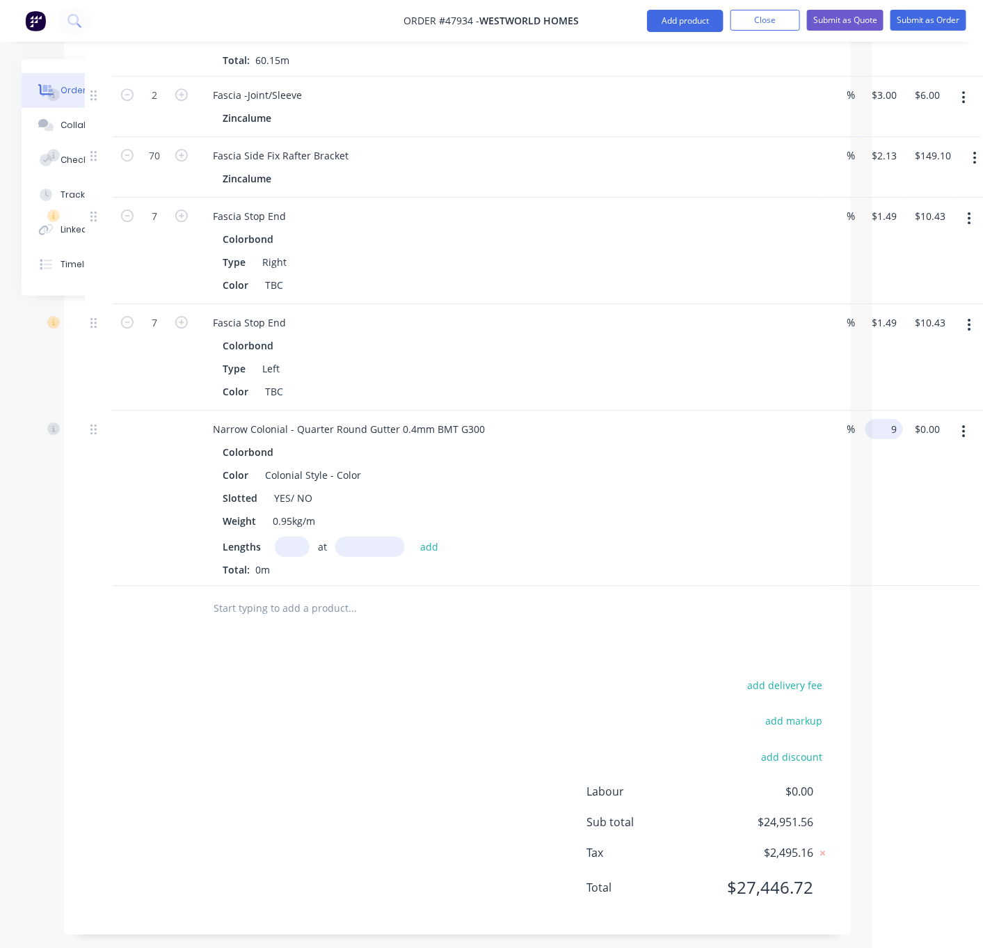
click at [830, 579] on div "Narrow Colonial - Quarter Round Gutter 0.4mm BMT G300 Colorbond Color Colonial …" at bounding box center [457, 498] width 745 height 175
click at [542, 531] on div "Weight 0.95kg/m" at bounding box center [506, 521] width 579 height 20
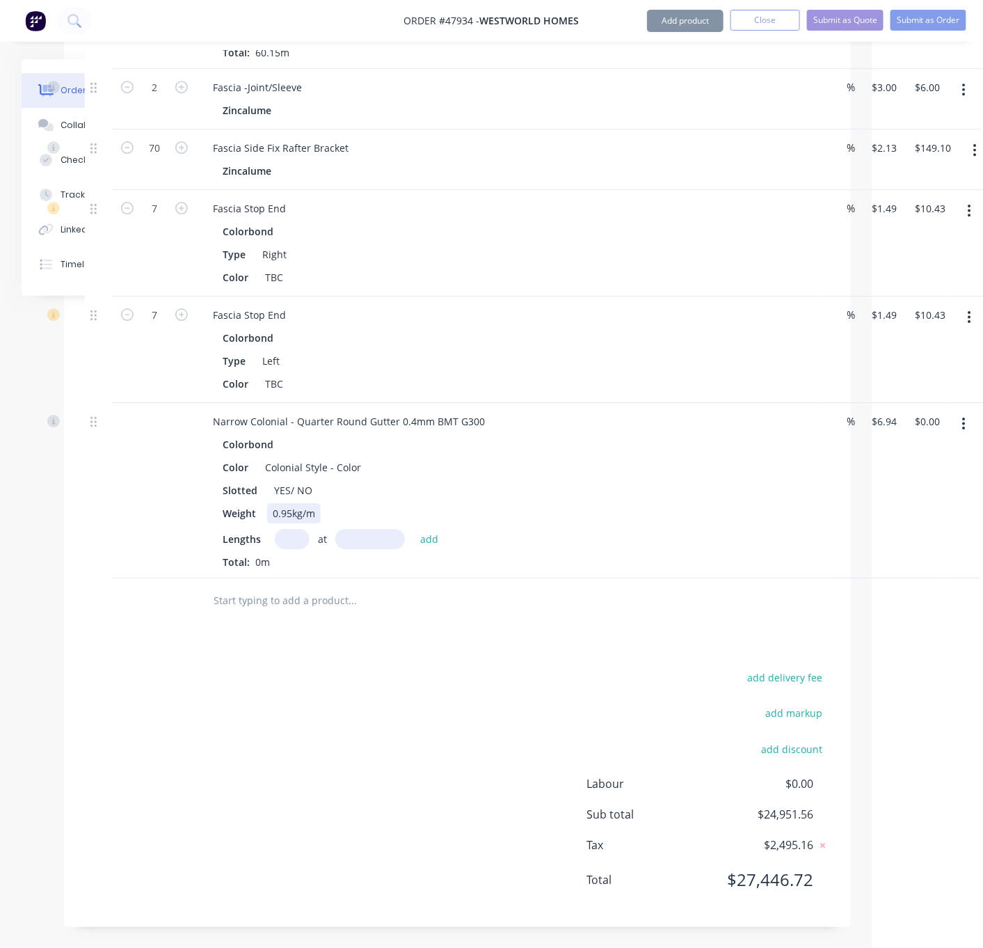
scroll to position [3513, 111]
drag, startPoint x: 296, startPoint y: 471, endPoint x: 377, endPoint y: 473, distance: 80.8
click at [378, 480] on div "Slotted YES/ NO" at bounding box center [506, 490] width 579 height 20
click at [504, 697] on div "add delivery fee add markup add discount Labour $0.00 Sub total $24,951.56 Tax …" at bounding box center [457, 787] width 745 height 238
click at [306, 529] on input "text" at bounding box center [292, 539] width 35 height 20
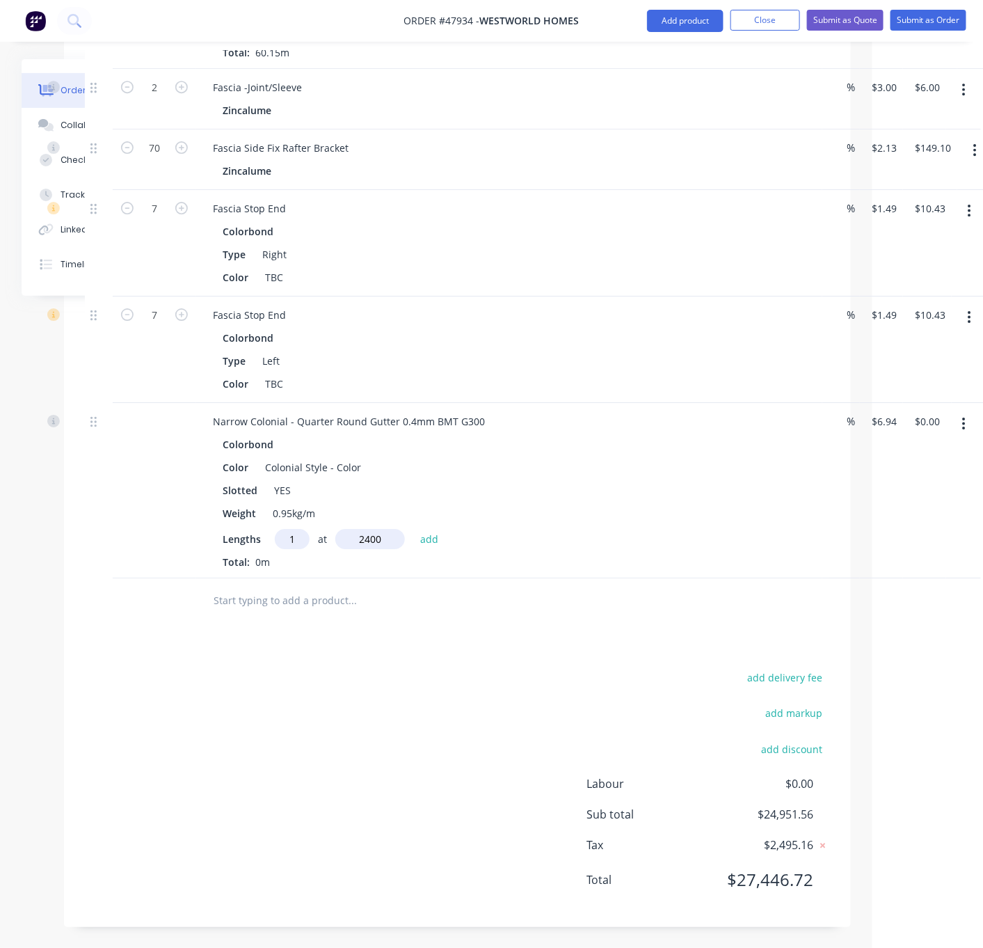
click at [413, 529] on button "add" at bounding box center [429, 538] width 33 height 19
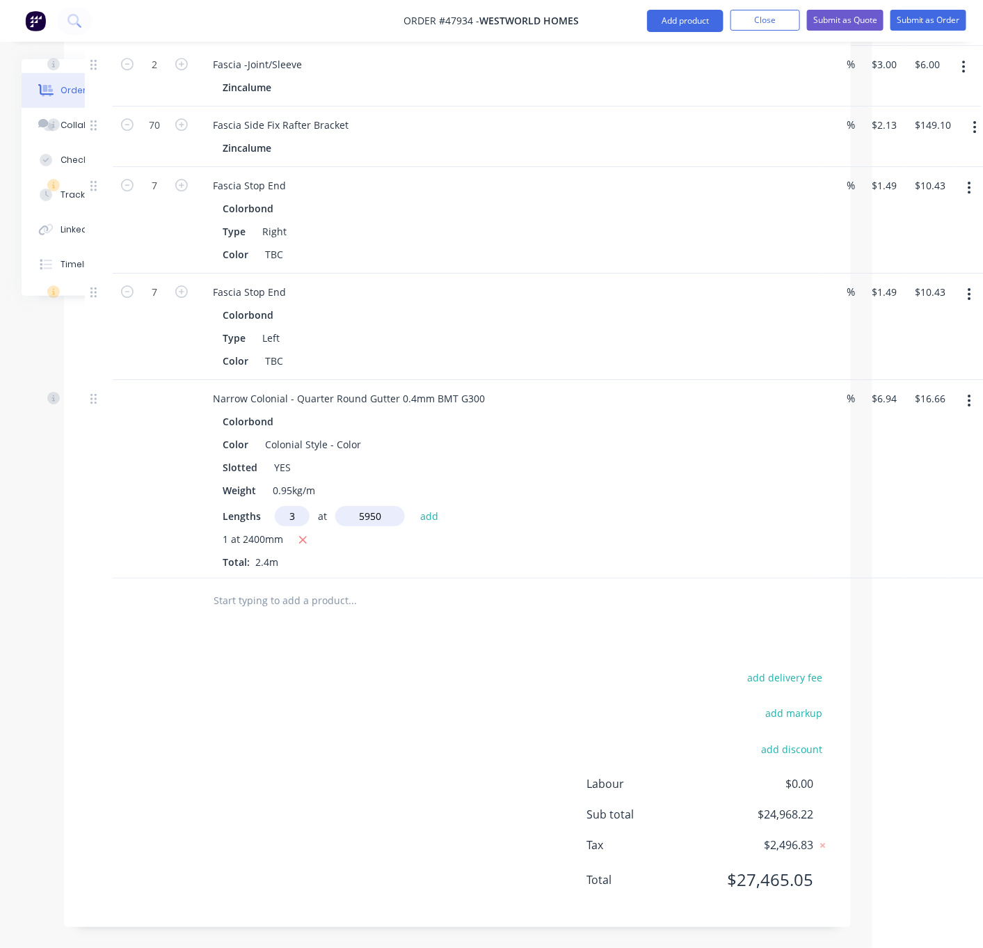
click at [413, 506] on button "add" at bounding box center [429, 515] width 33 height 19
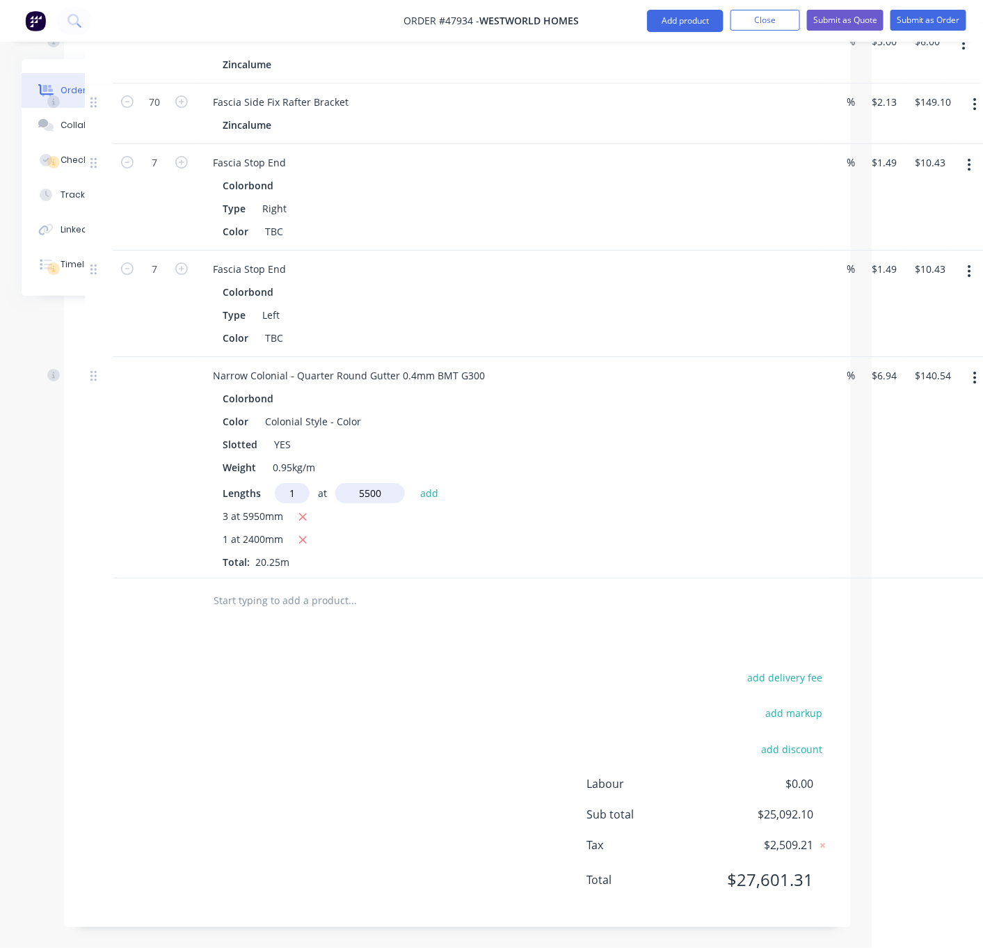
click at [413, 483] on button "add" at bounding box center [429, 492] width 33 height 19
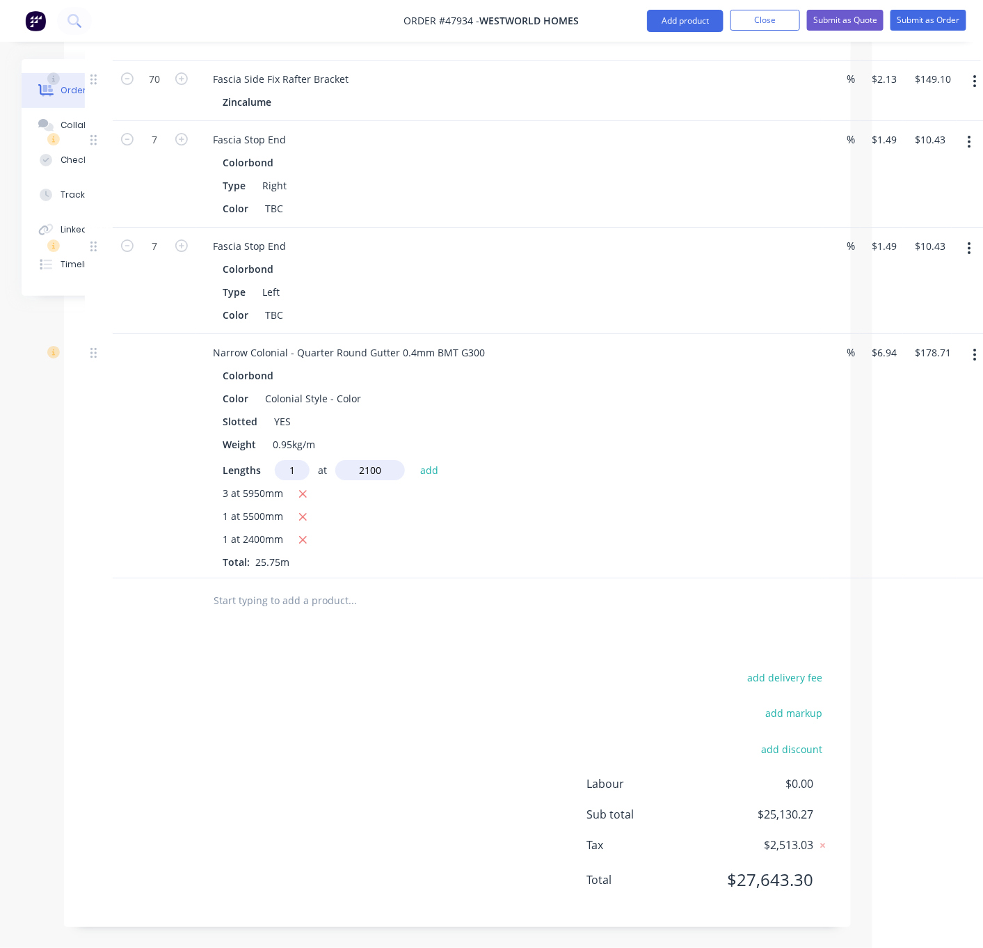
click at [413, 460] on button "add" at bounding box center [429, 469] width 33 height 19
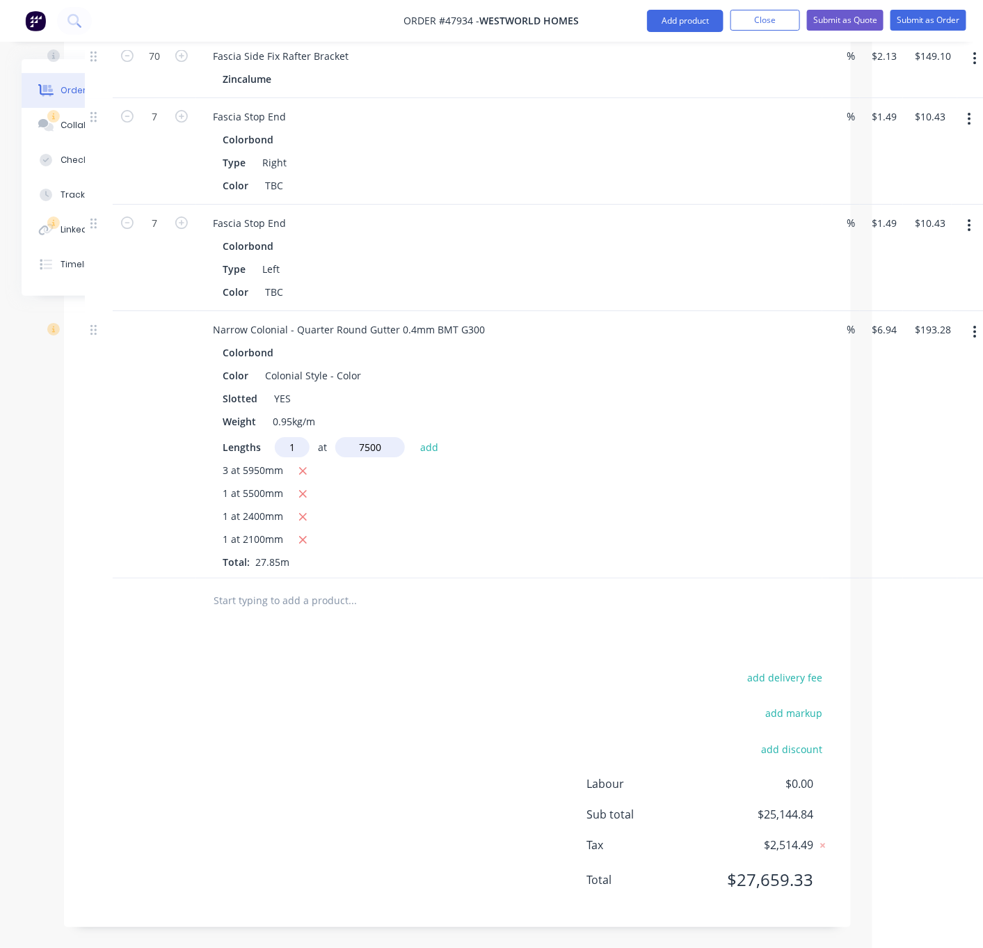
click at [413, 437] on button "add" at bounding box center [429, 446] width 33 height 19
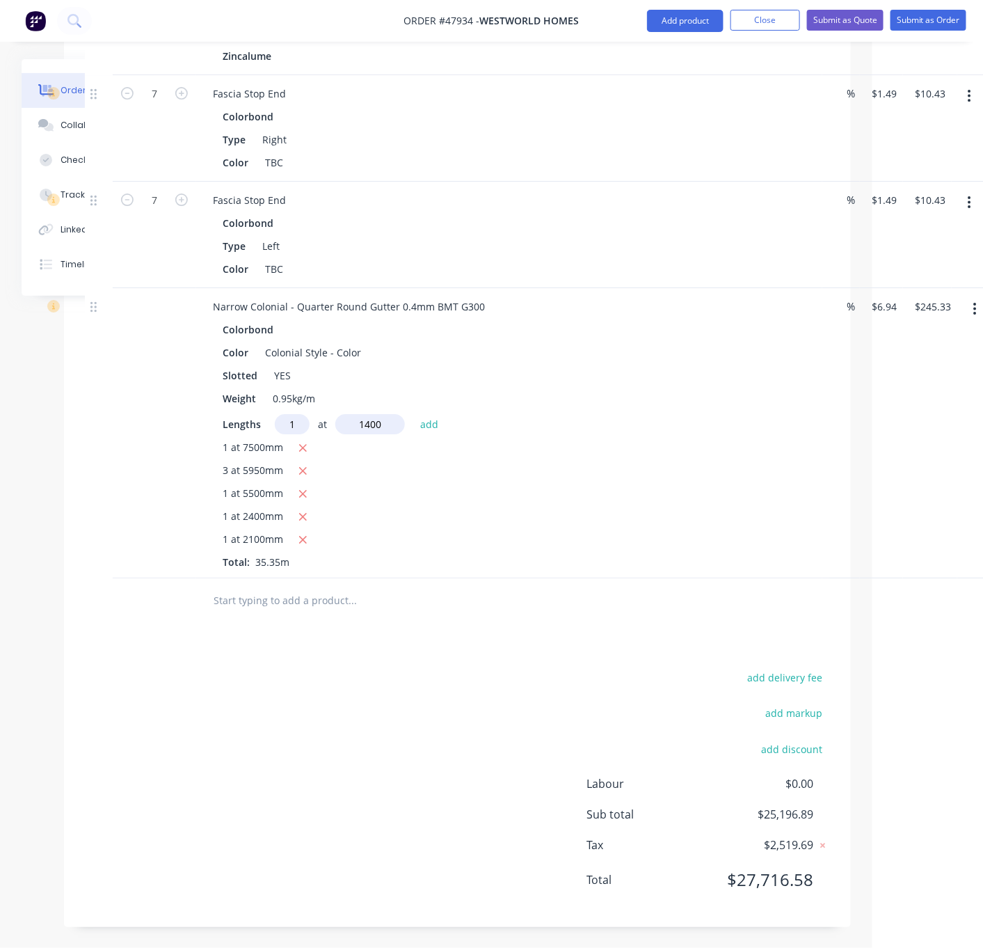
click at [413, 414] on button "add" at bounding box center [429, 423] width 33 height 19
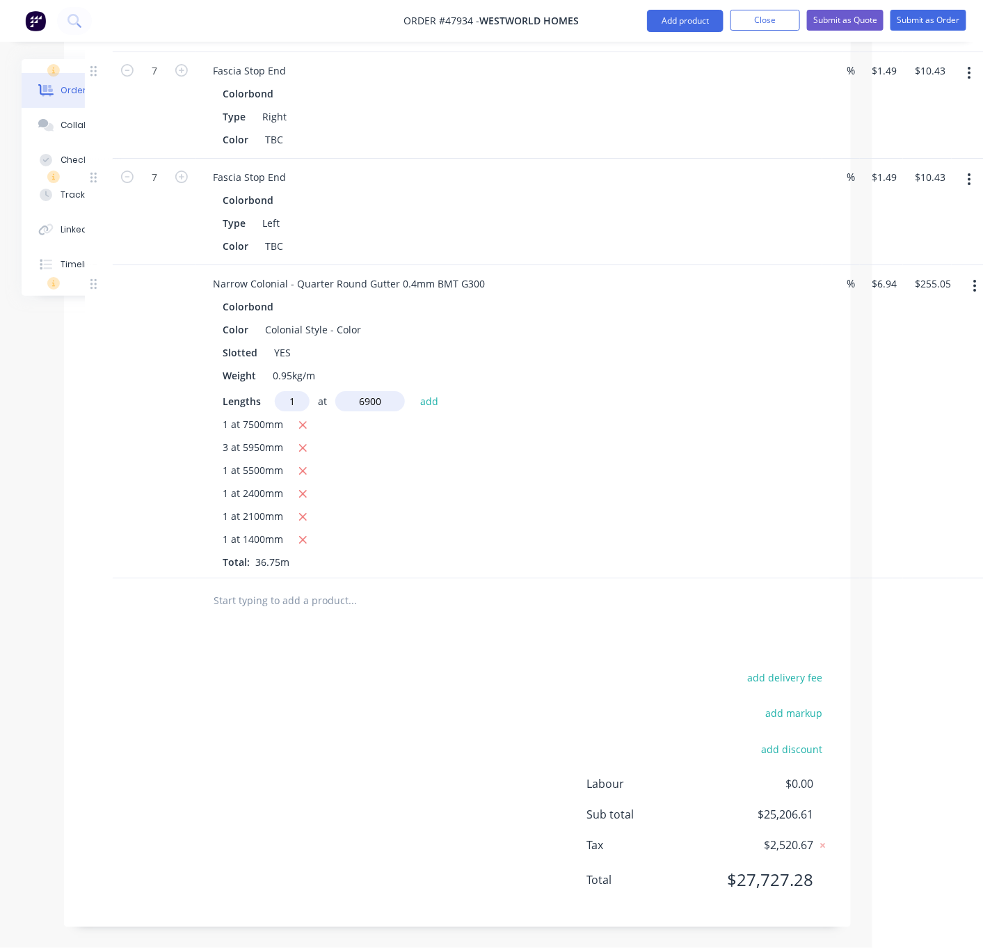
click at [413, 391] on button "add" at bounding box center [429, 400] width 33 height 19
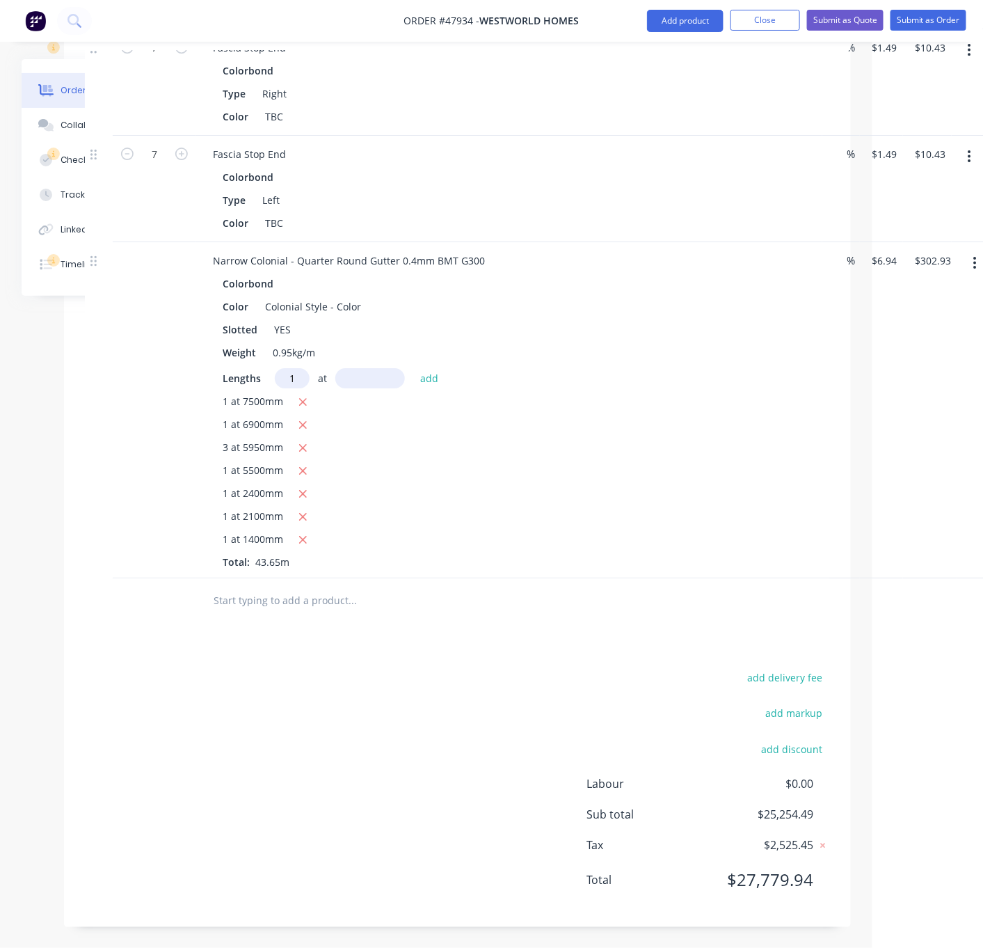
scroll to position [0, 0]
click at [413, 368] on button "add" at bounding box center [429, 377] width 33 height 19
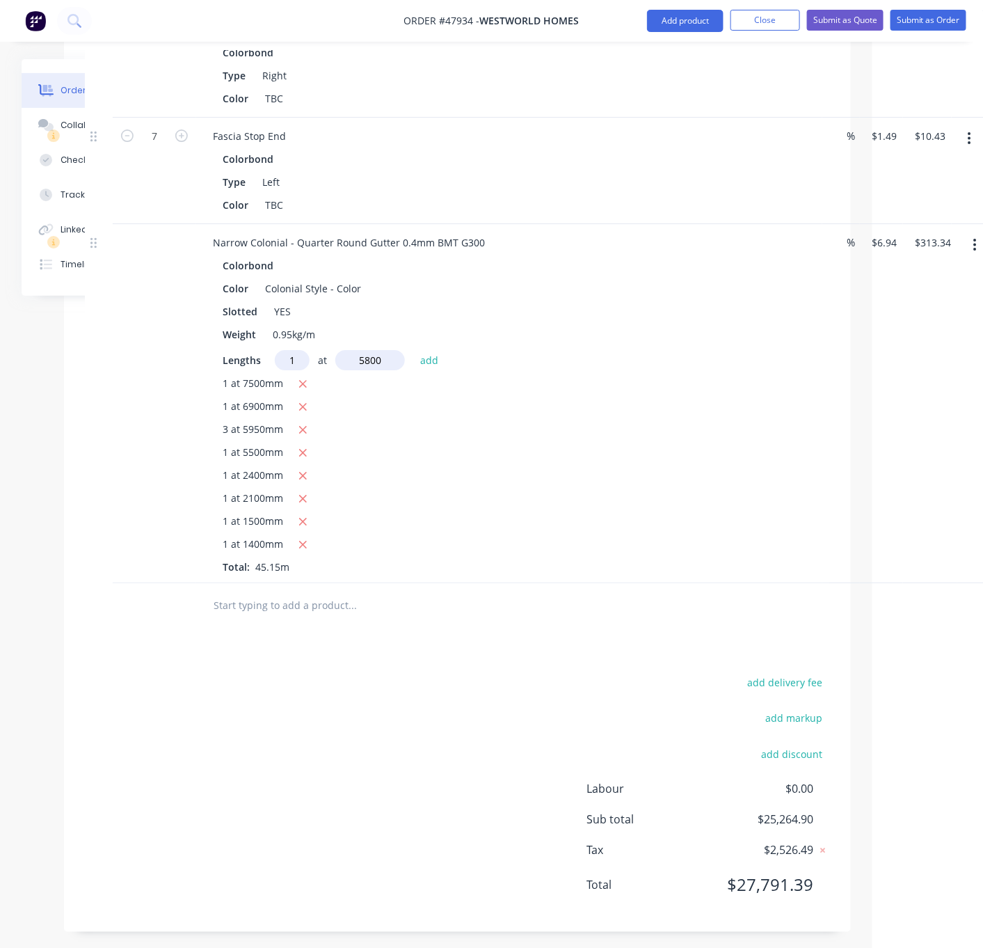
click at [413, 350] on button "add" at bounding box center [429, 359] width 33 height 19
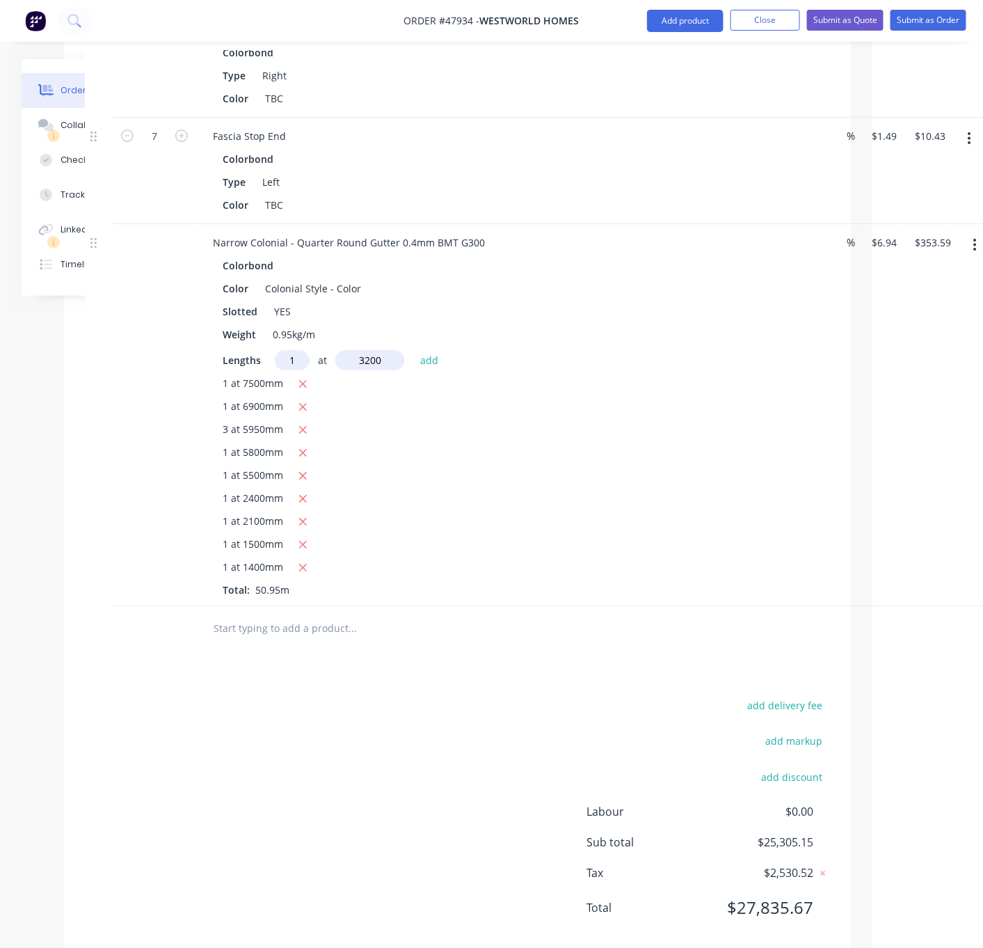
click at [413, 350] on button "add" at bounding box center [429, 359] width 33 height 19
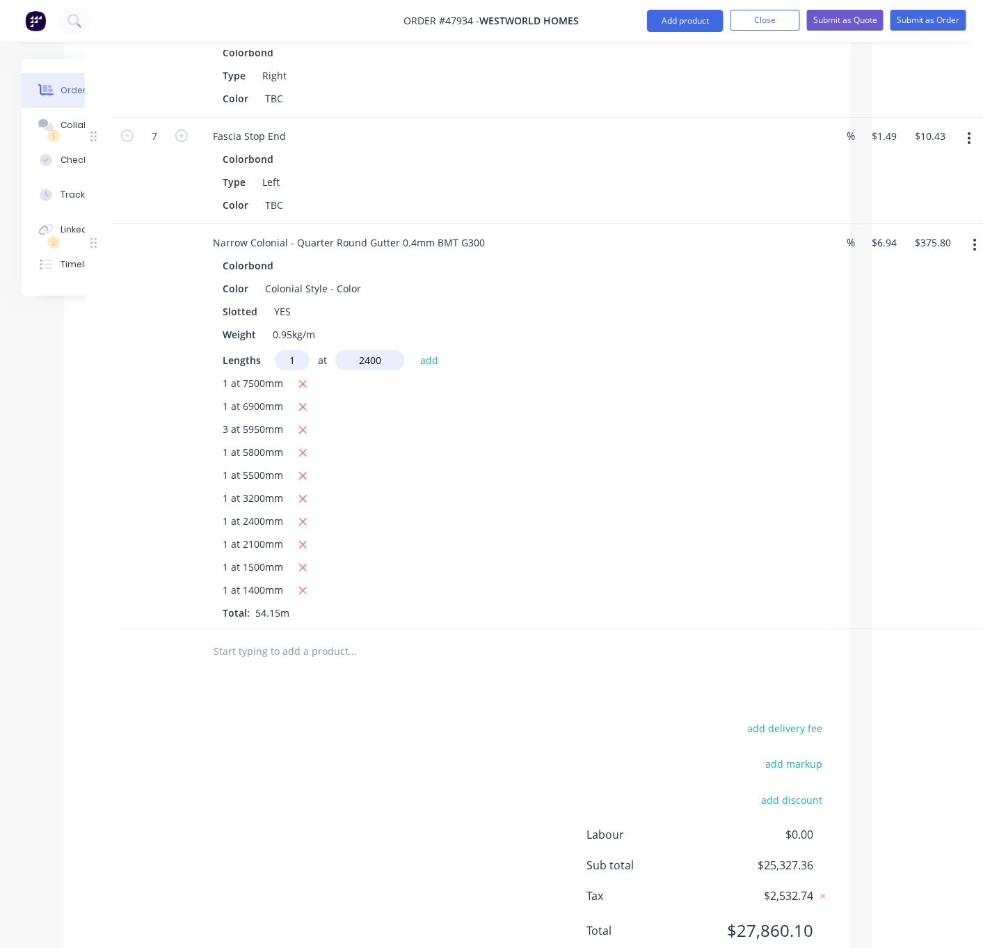
click at [413, 350] on button "add" at bounding box center [429, 359] width 33 height 19
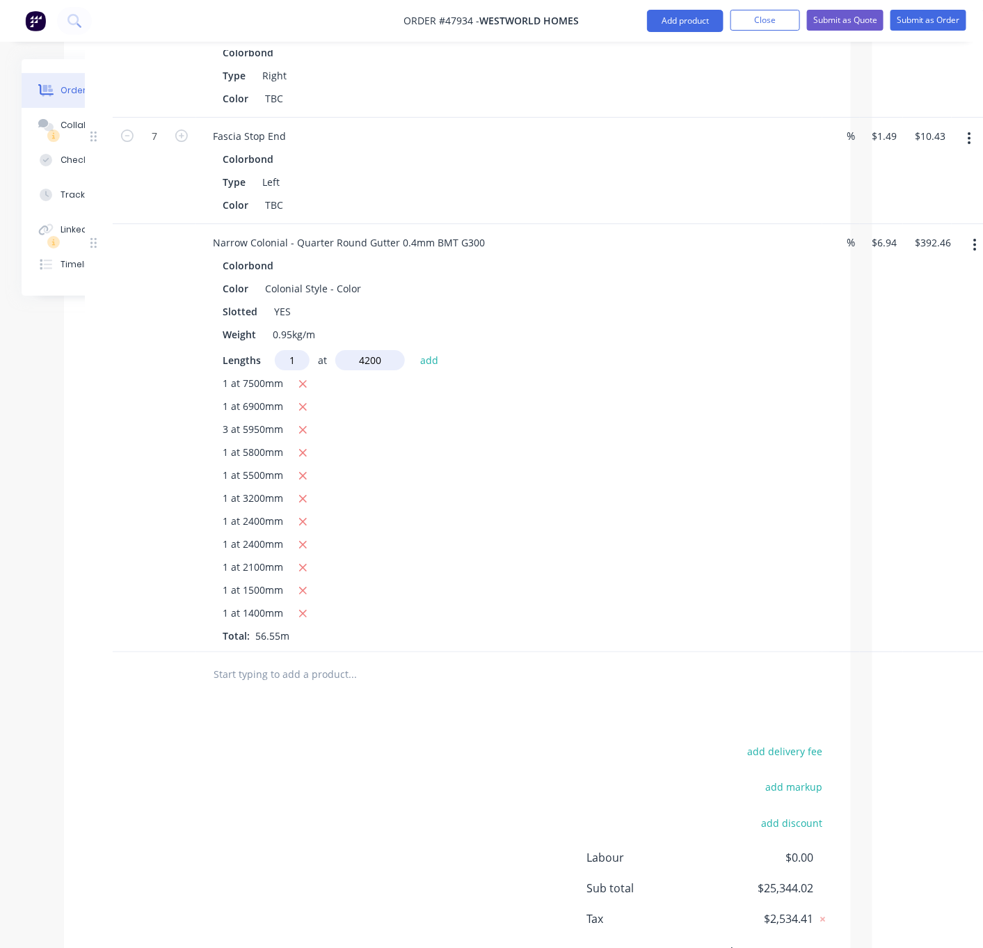
click at [413, 350] on button "add" at bounding box center [429, 359] width 33 height 19
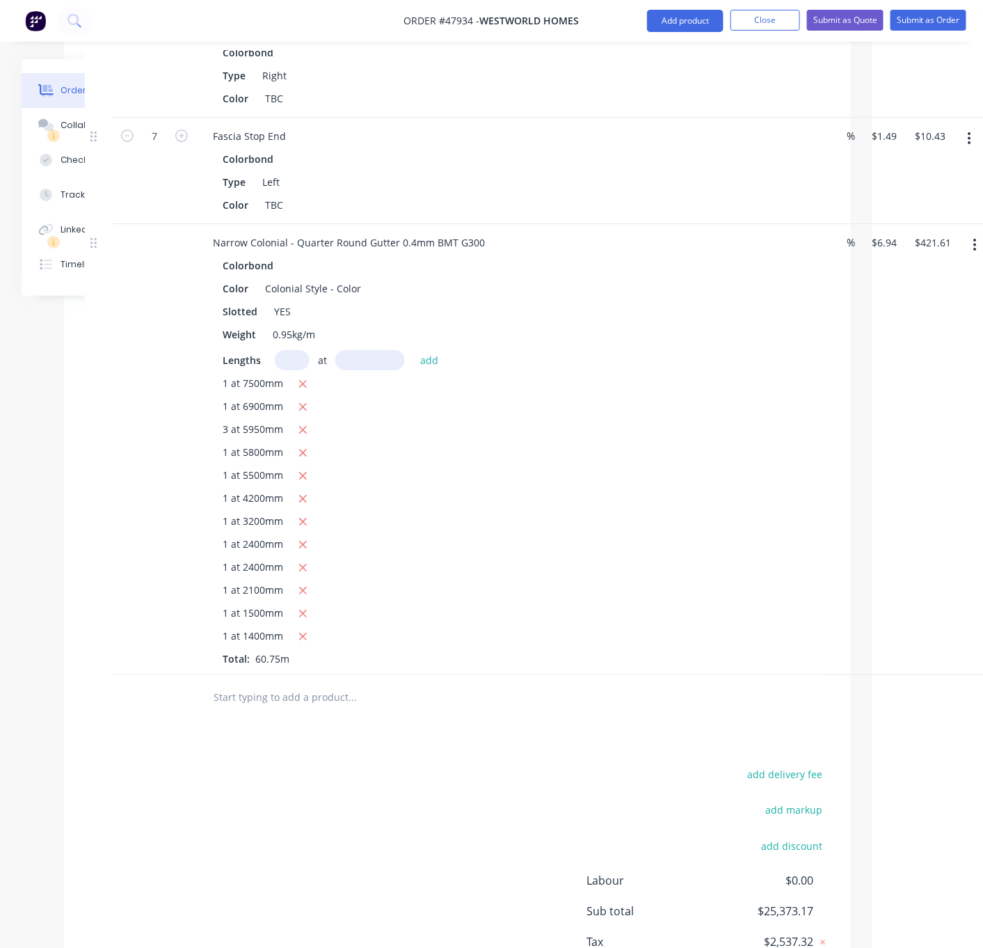
scroll to position [3806, 111]
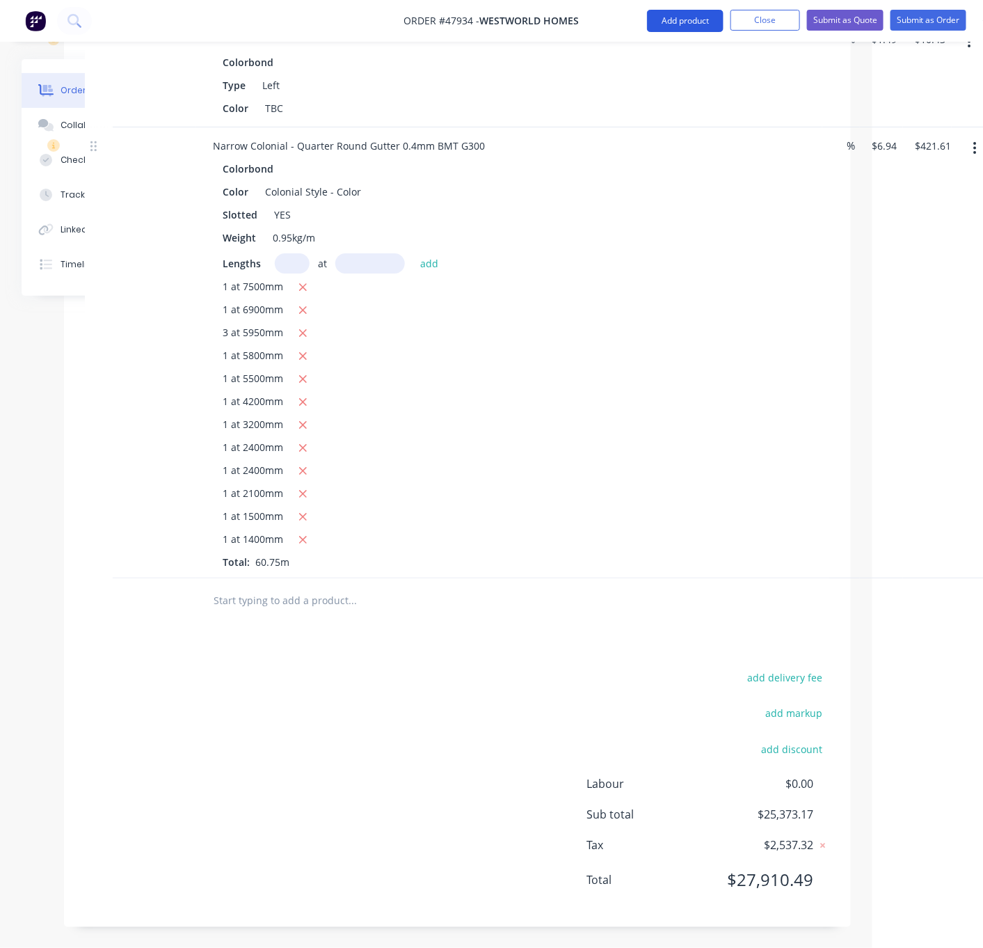
click at [672, 13] on button "Add product" at bounding box center [685, 21] width 77 height 22
click at [624, 44] on button "Product catalogue" at bounding box center [658, 56] width 132 height 28
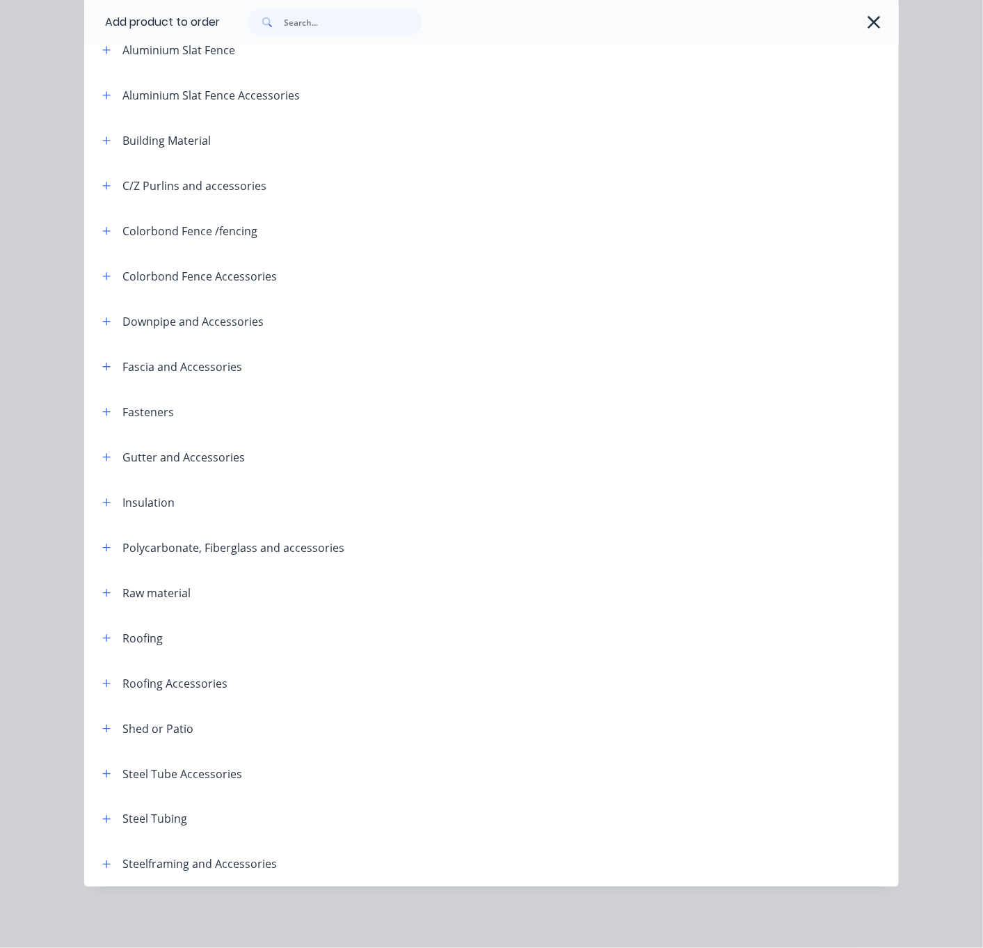
scroll to position [191, 0]
click at [95, 437] on header "Gutter and Accessories" at bounding box center [491, 456] width 815 height 45
click at [102, 452] on icon "button" at bounding box center [106, 457] width 8 height 10
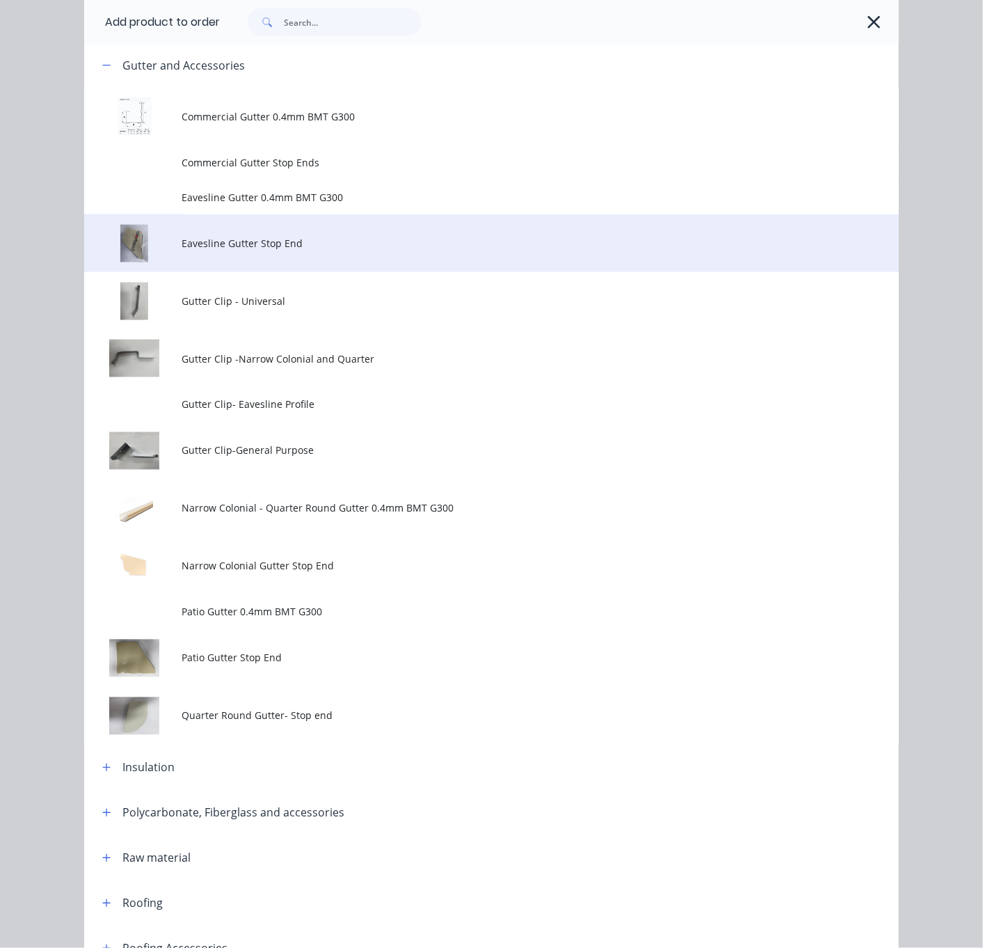
scroll to position [679, 0]
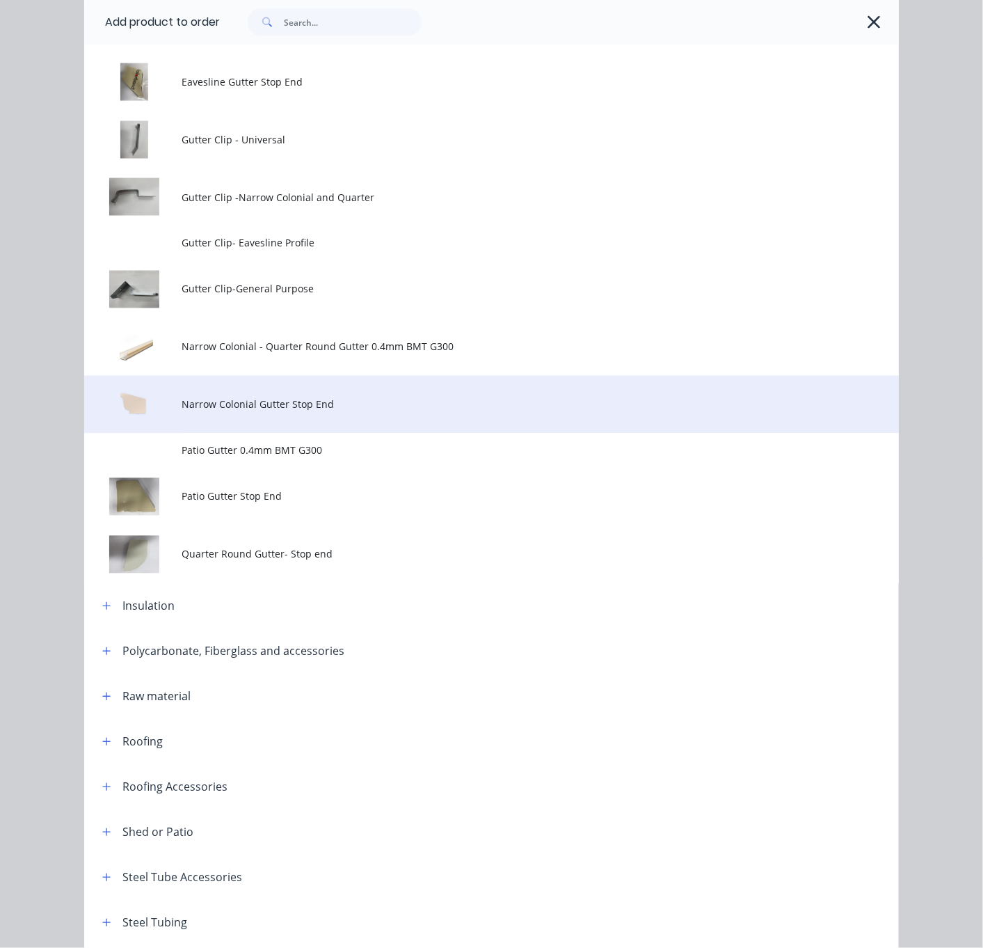
click at [360, 434] on td "Narrow Colonial Gutter Stop End" at bounding box center [540, 405] width 717 height 58
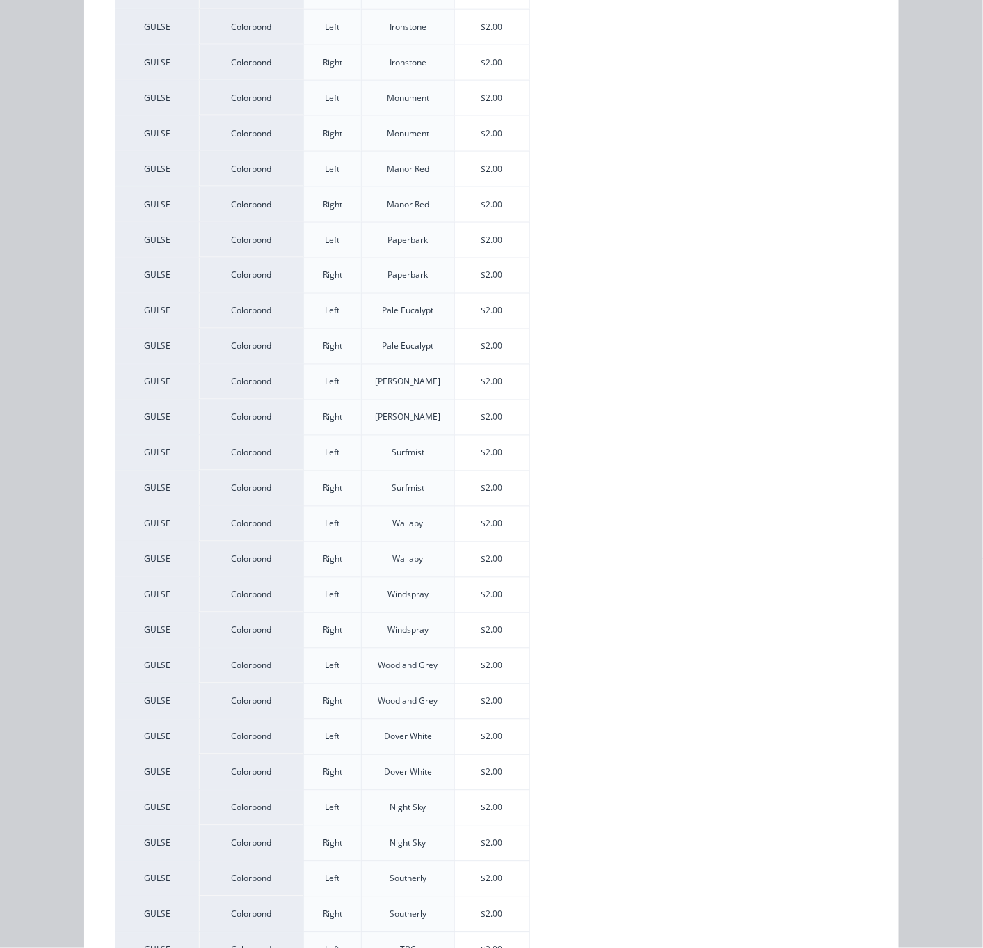
scroll to position [847, 0]
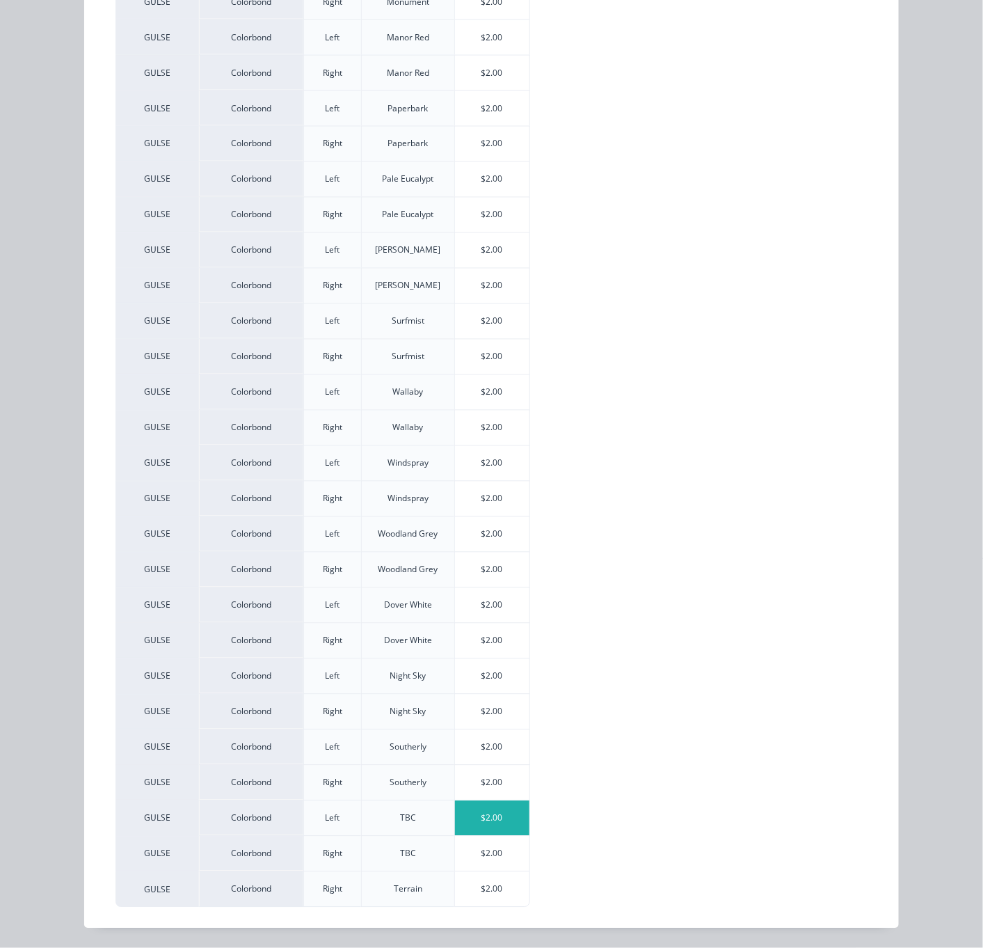
click at [489, 817] on div "$2.00" at bounding box center [492, 818] width 74 height 35
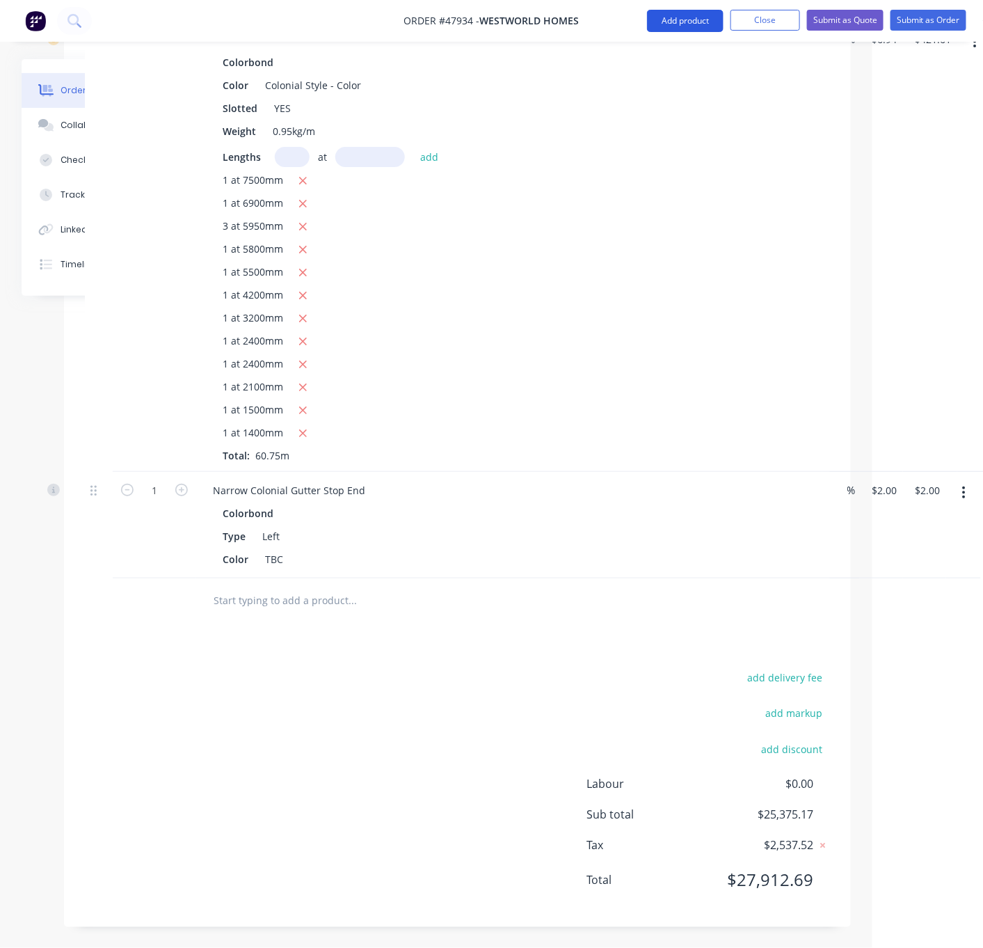
click at [676, 29] on button "Add product" at bounding box center [685, 21] width 77 height 22
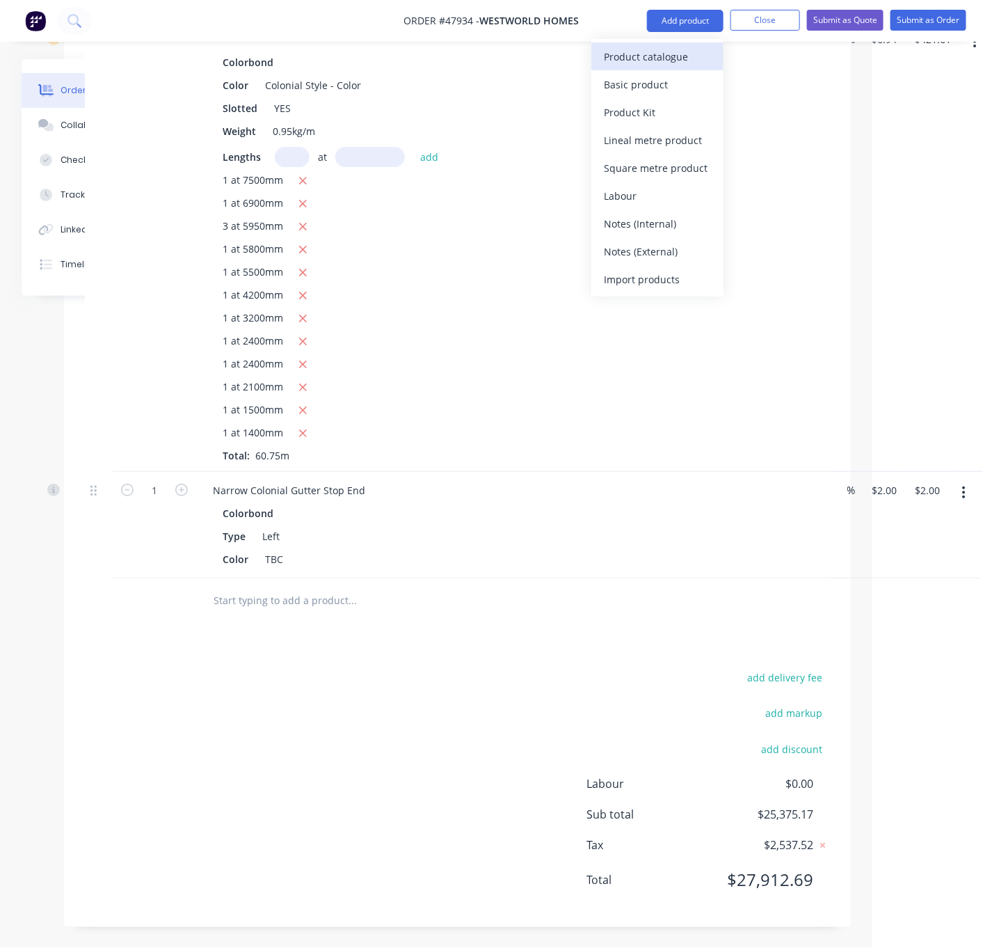
click at [662, 63] on div "Product catalogue" at bounding box center [657, 57] width 107 height 20
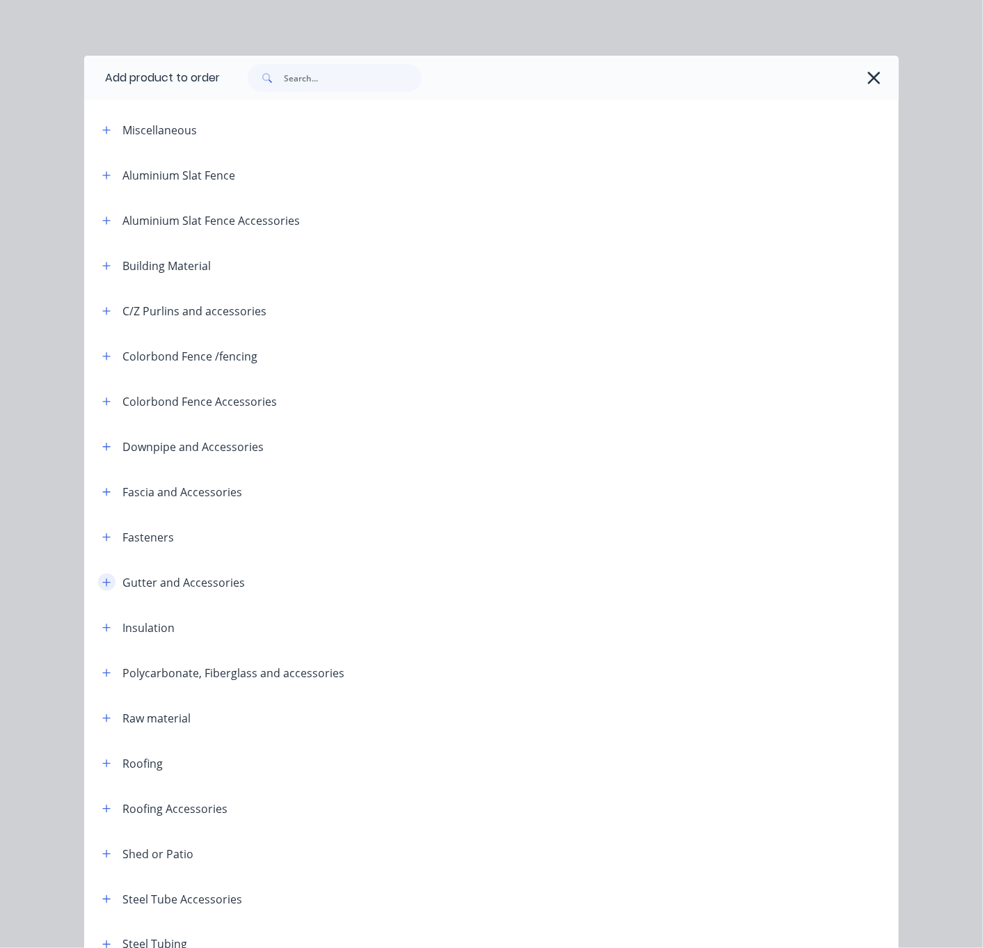
click at [103, 586] on icon "button" at bounding box center [107, 582] width 8 height 8
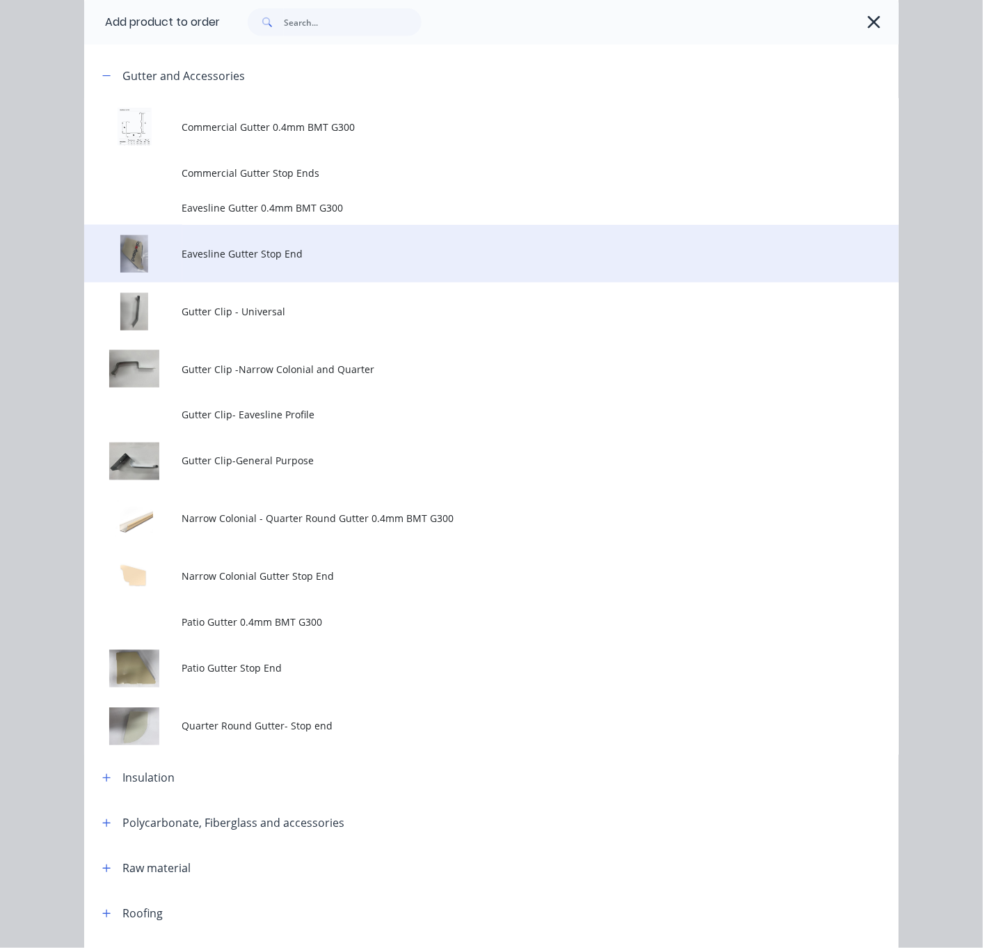
scroll to position [731, 0]
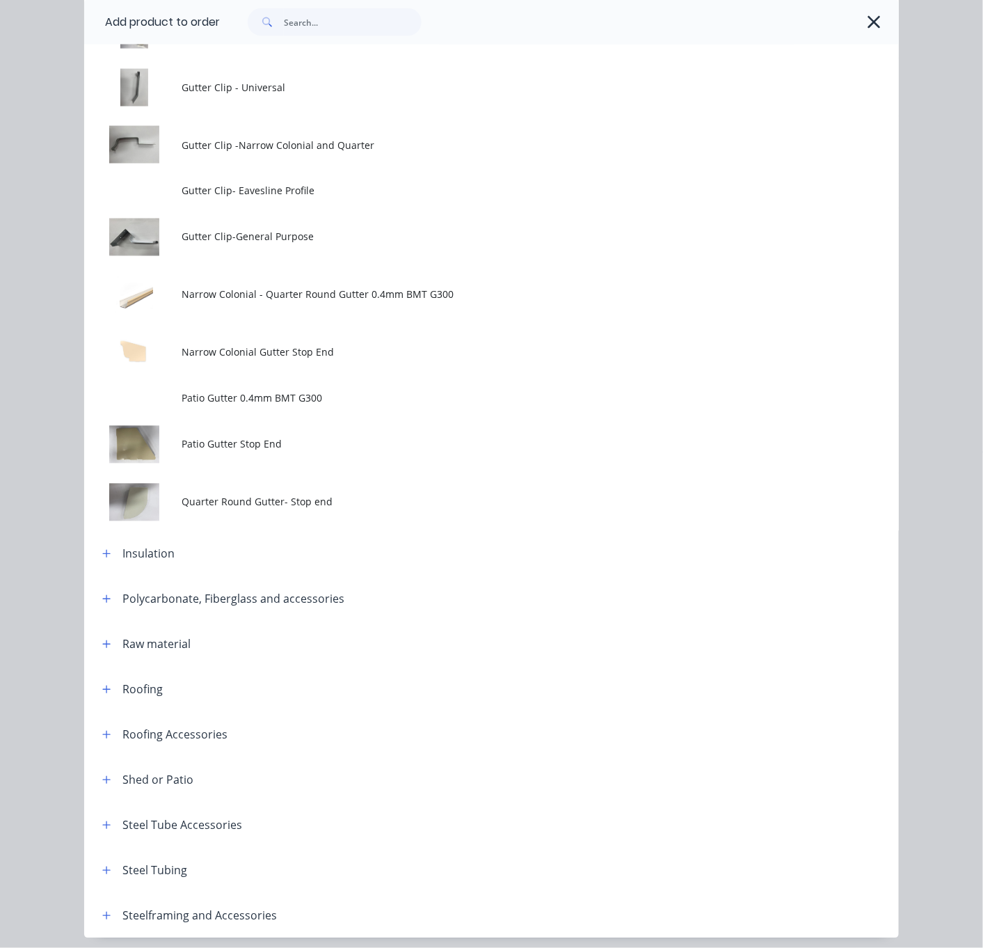
click at [352, 360] on span "Narrow Colonial Gutter Stop End" at bounding box center [468, 352] width 573 height 15
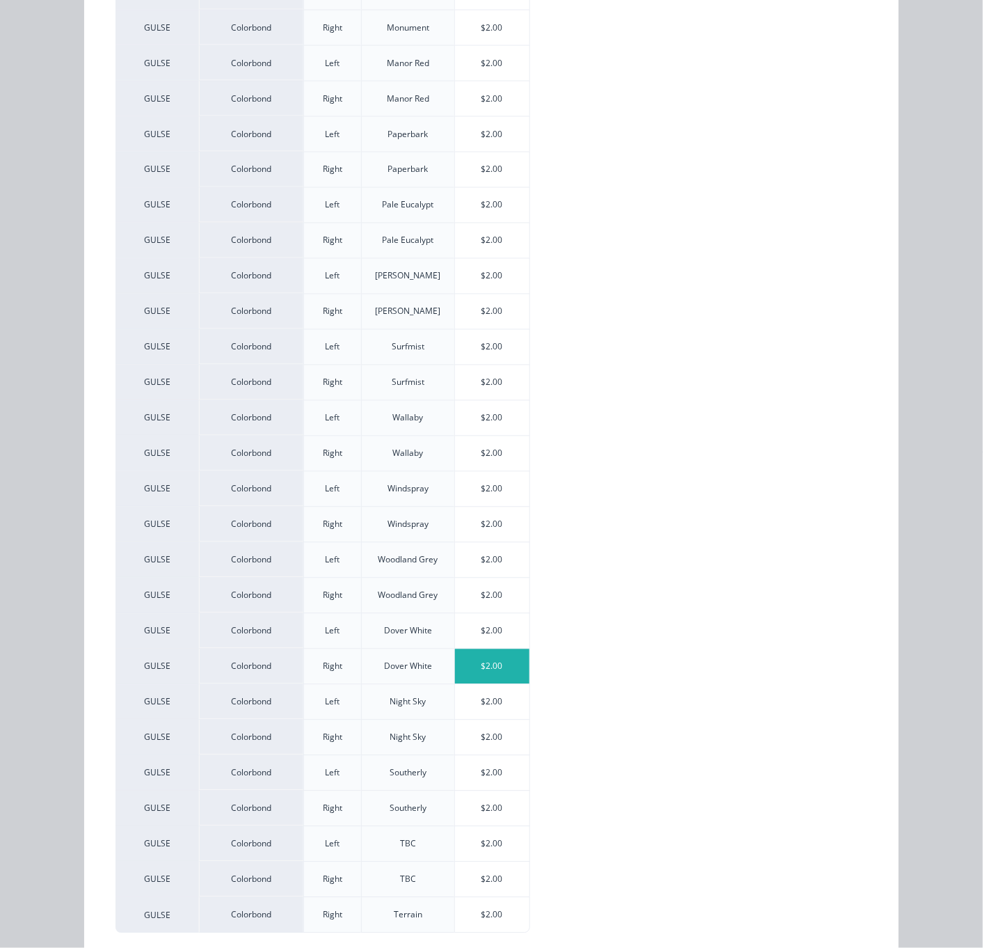
scroll to position [847, 0]
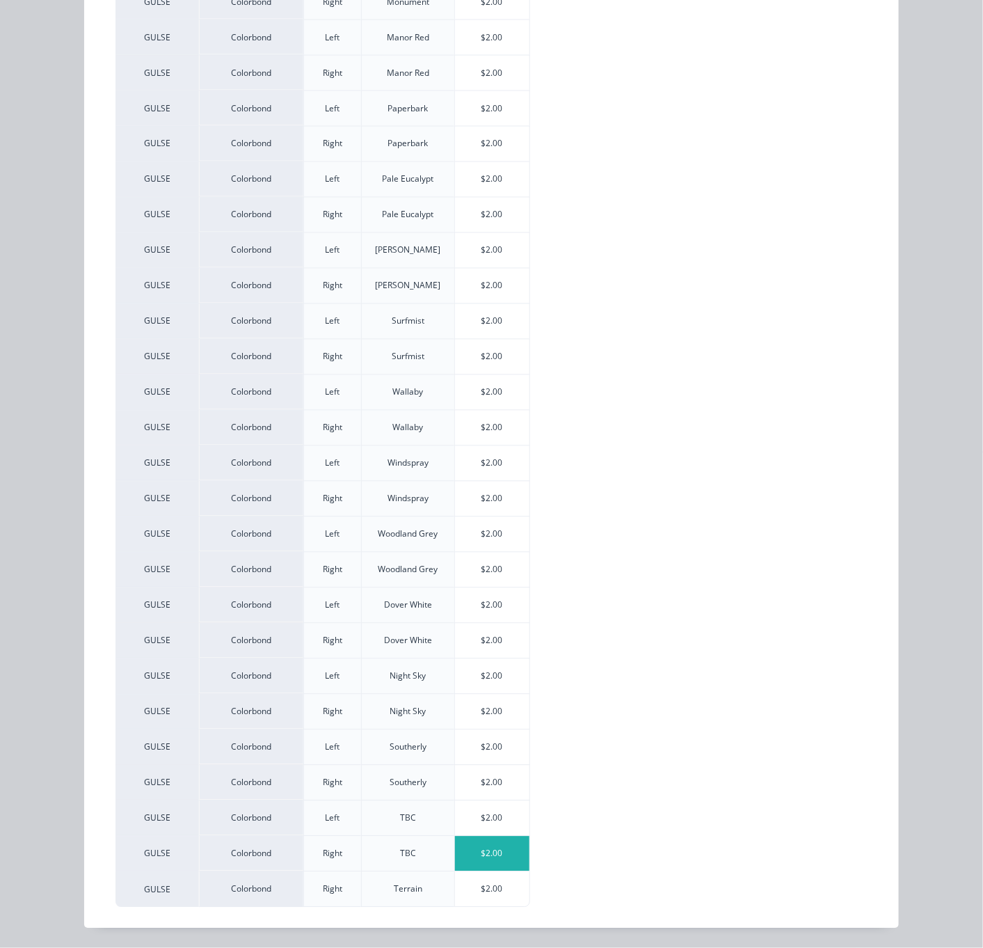
click at [483, 839] on div "$2.00" at bounding box center [492, 854] width 74 height 35
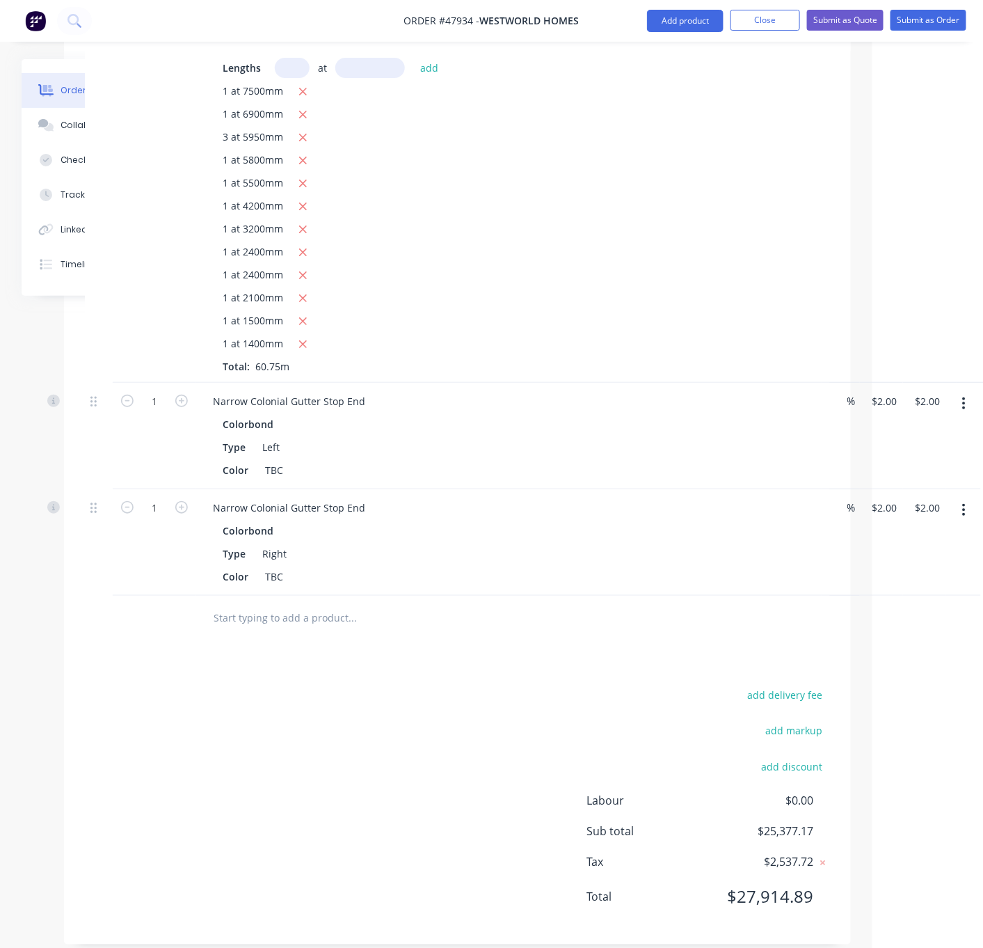
scroll to position [4032, 111]
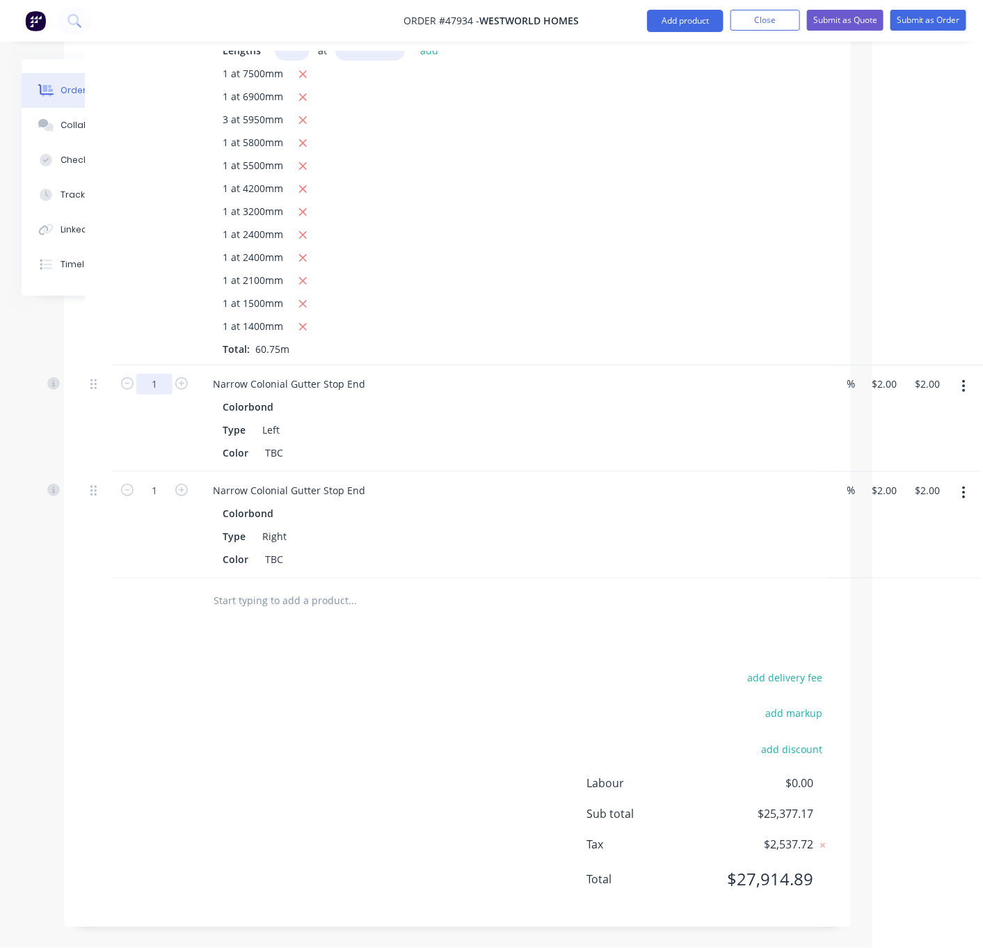
click at [99, 396] on div at bounding box center [99, 418] width 28 height 106
click at [139, 402] on div "7" at bounding box center [155, 418] width 84 height 106
click at [681, 27] on button "Add product" at bounding box center [685, 21] width 77 height 22
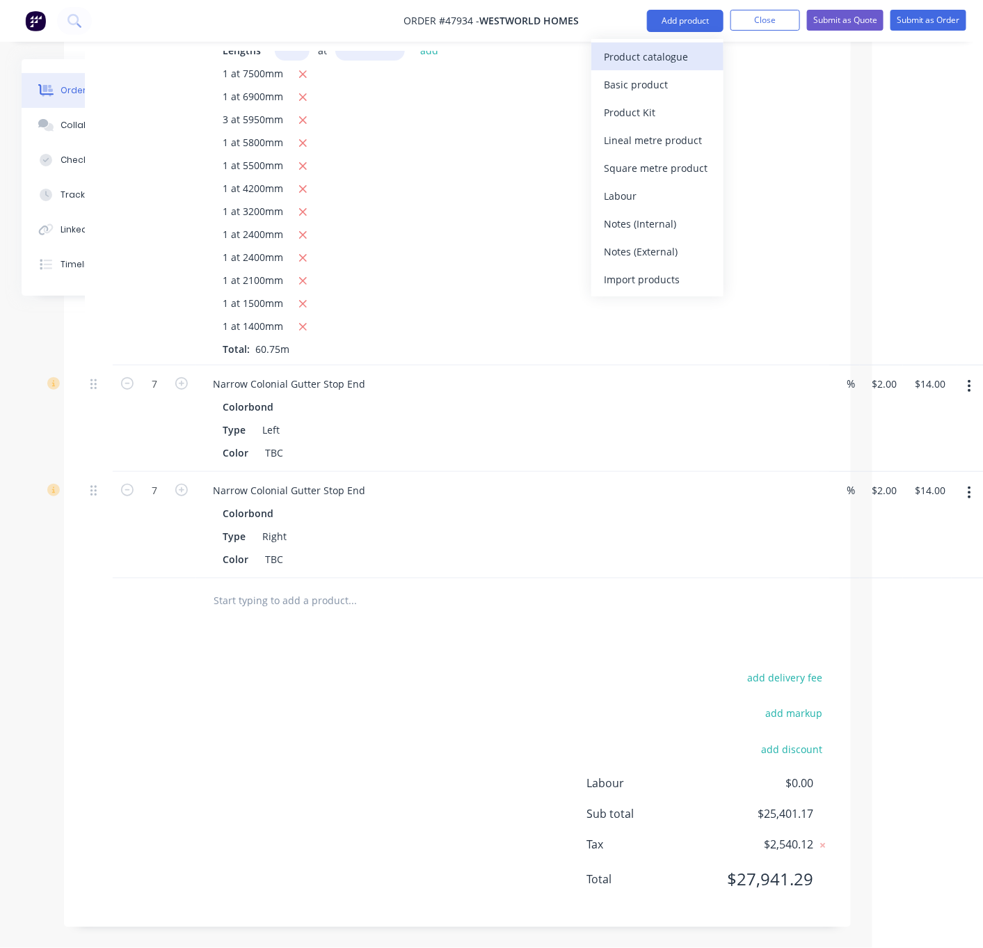
click at [672, 58] on div "Product catalogue" at bounding box center [657, 57] width 107 height 20
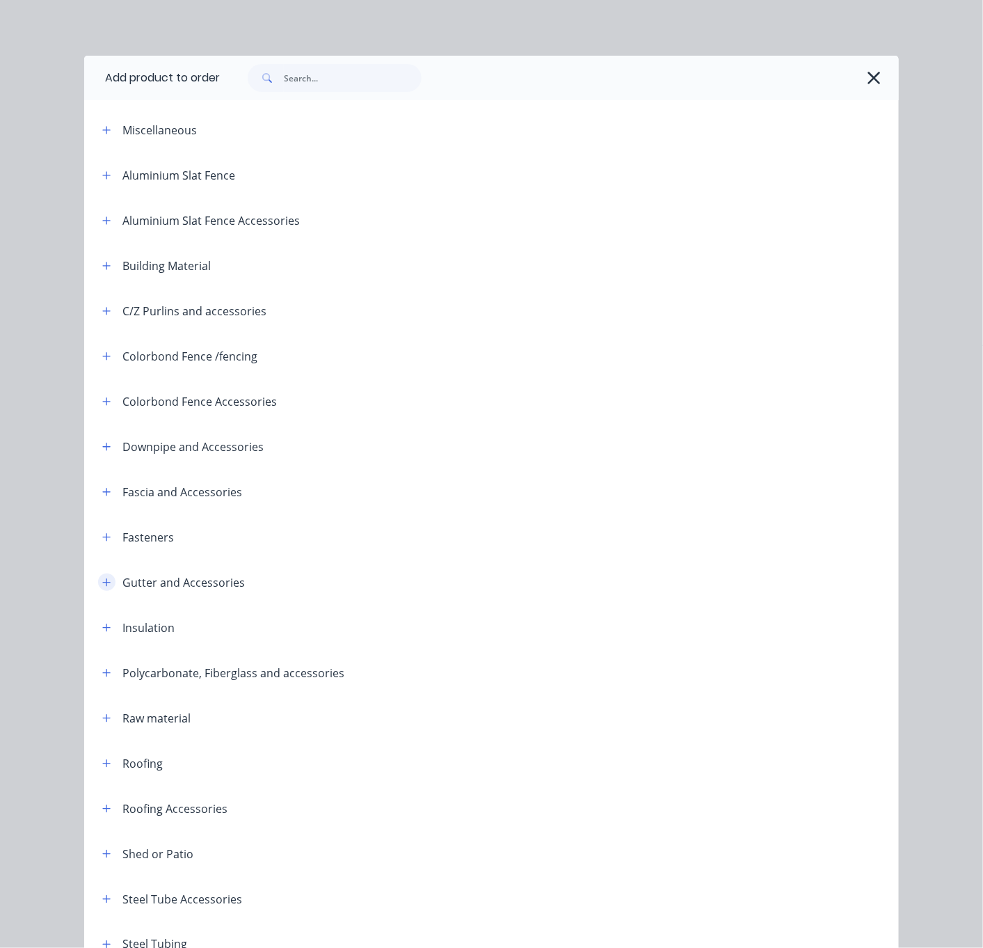
click at [102, 587] on icon "button" at bounding box center [106, 583] width 8 height 10
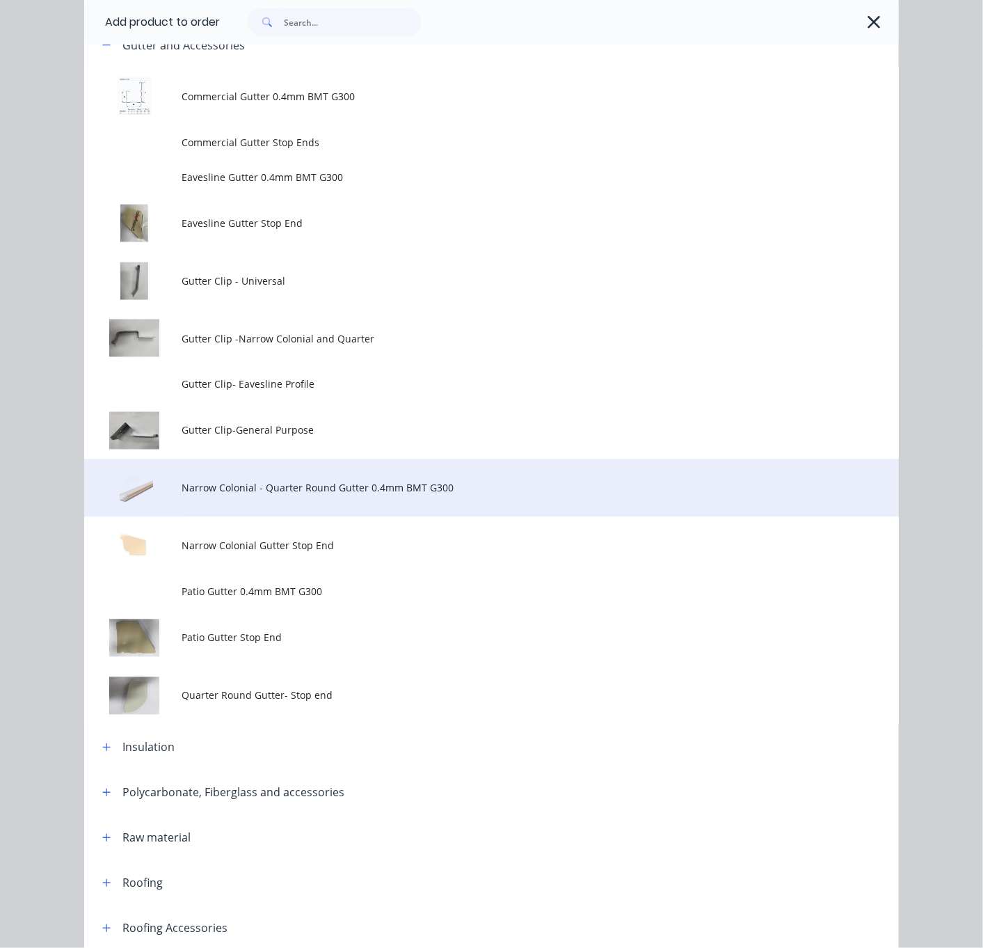
scroll to position [731, 0]
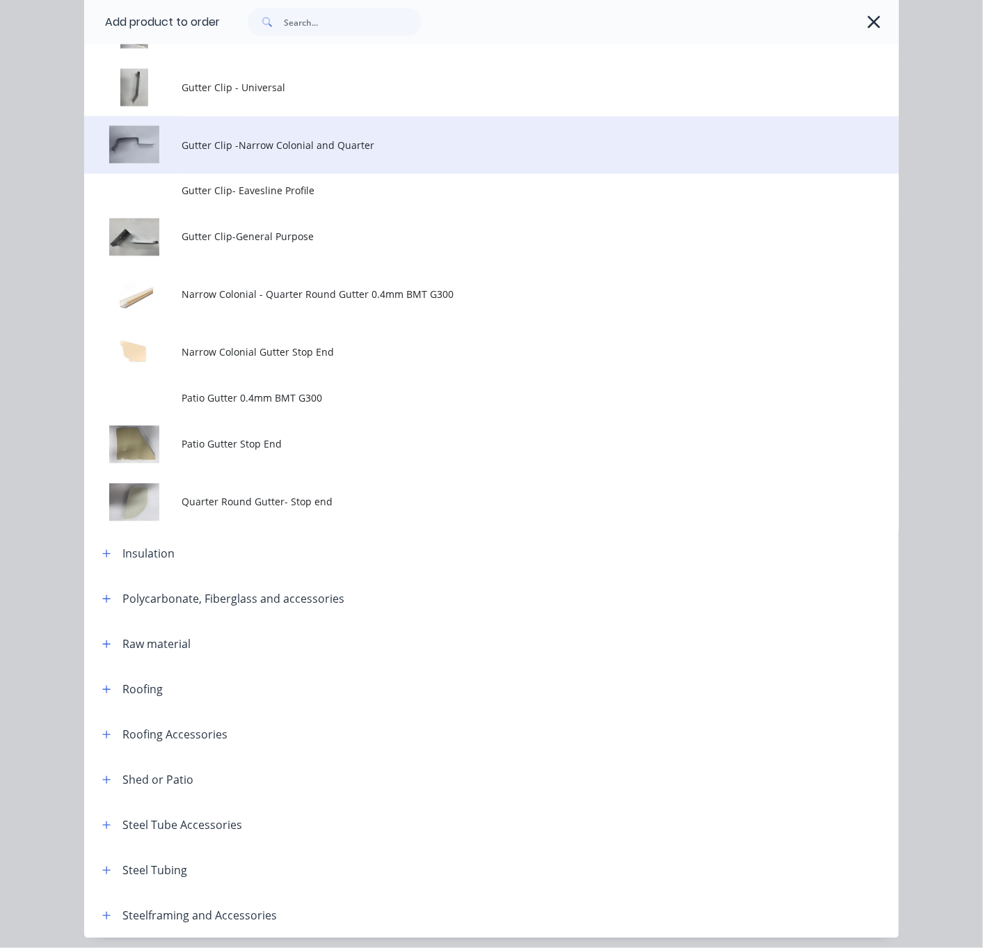
click at [300, 152] on span "Gutter Clip -Narrow Colonial and Quarter" at bounding box center [468, 145] width 573 height 15
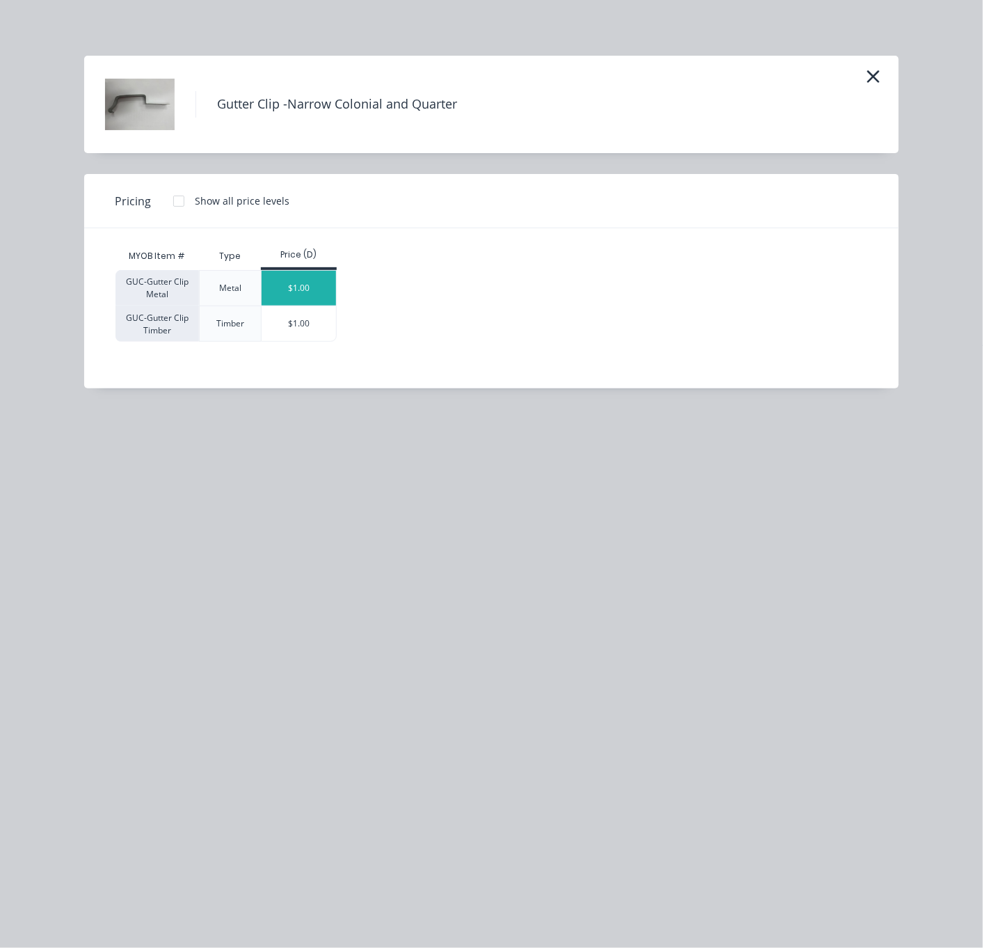
click at [316, 304] on div "$1.00" at bounding box center [299, 288] width 74 height 35
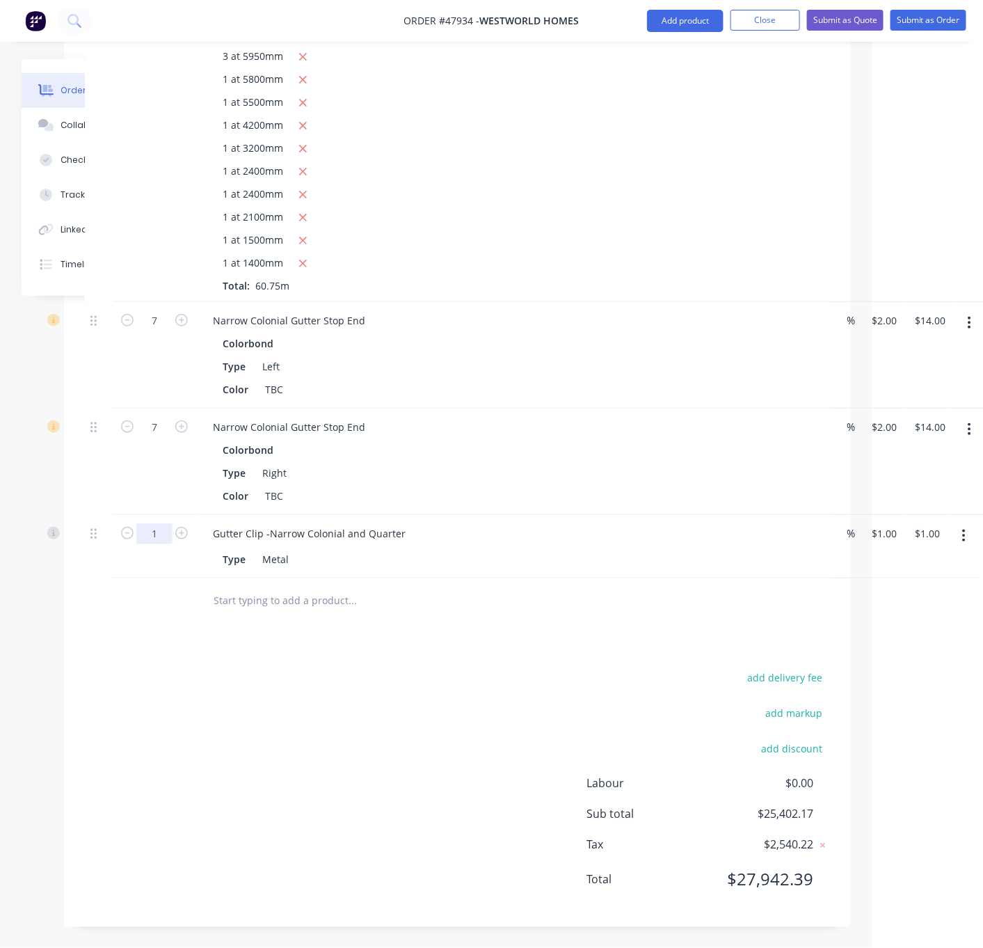
click at [148, 515] on div "7" at bounding box center [155, 462] width 84 height 106
click at [790, 674] on button "add delivery fee" at bounding box center [786, 677] width 90 height 19
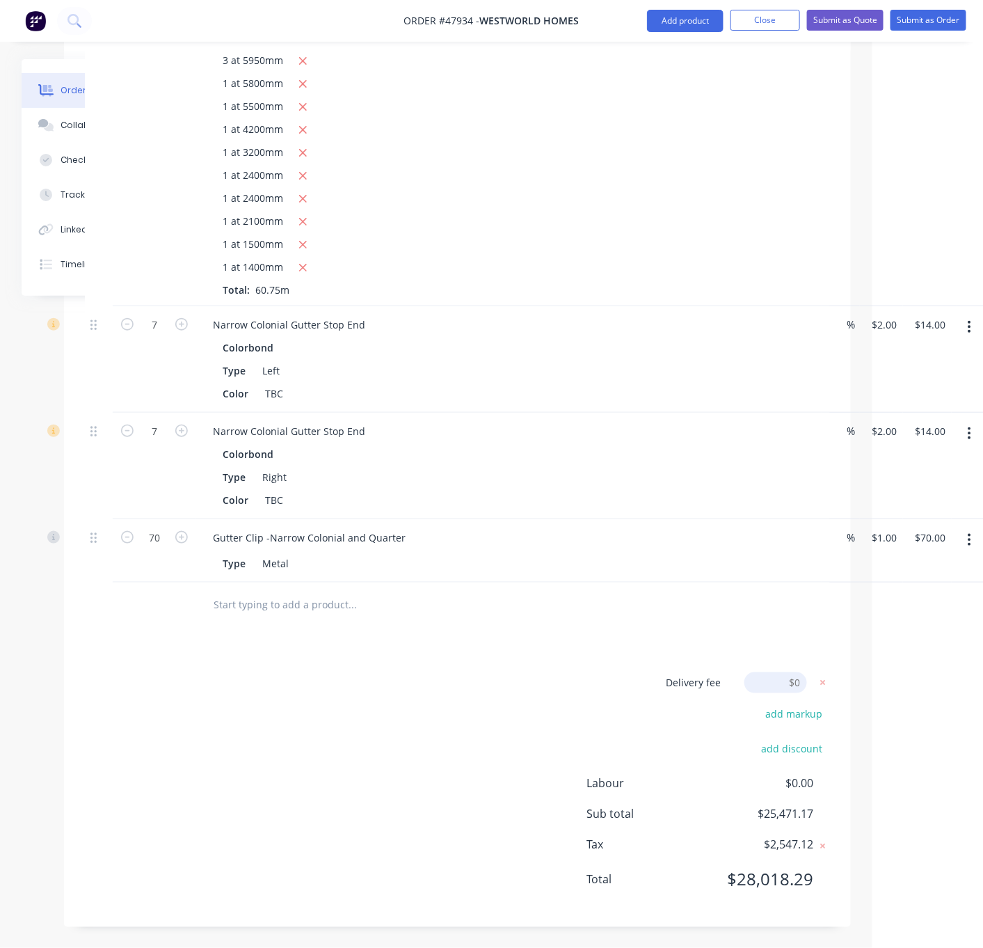
scroll to position [4094, 111]
click input "submit" at bounding box center [0, 0] width 0 height 0
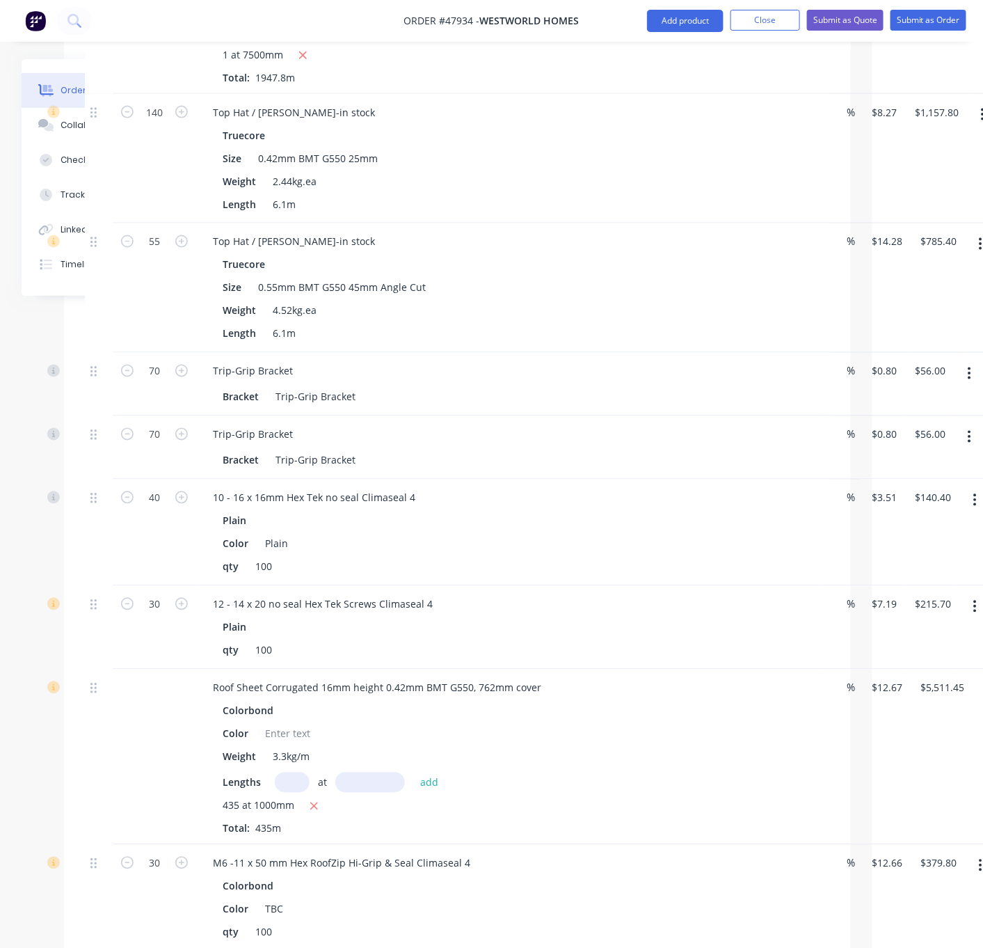
scroll to position [438, 111]
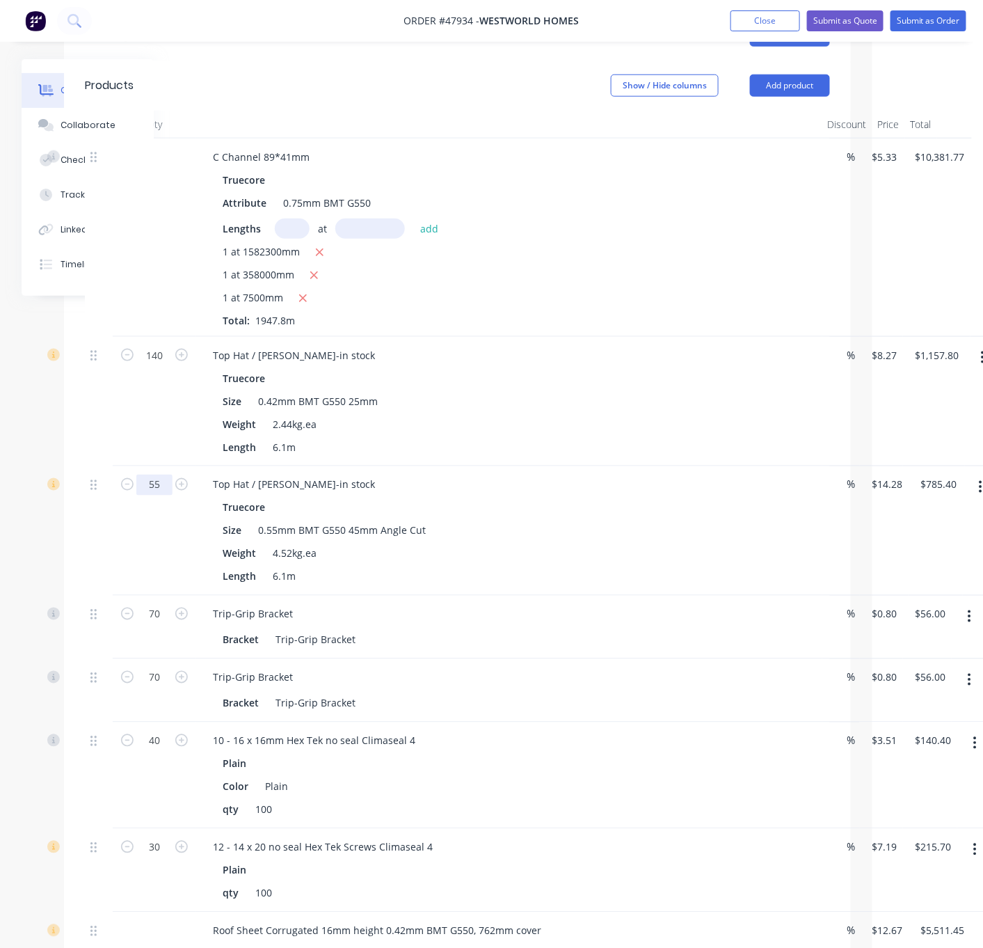
click at [157, 366] on input "55" at bounding box center [154, 355] width 36 height 21
click at [139, 531] on div "100" at bounding box center [155, 530] width 84 height 129
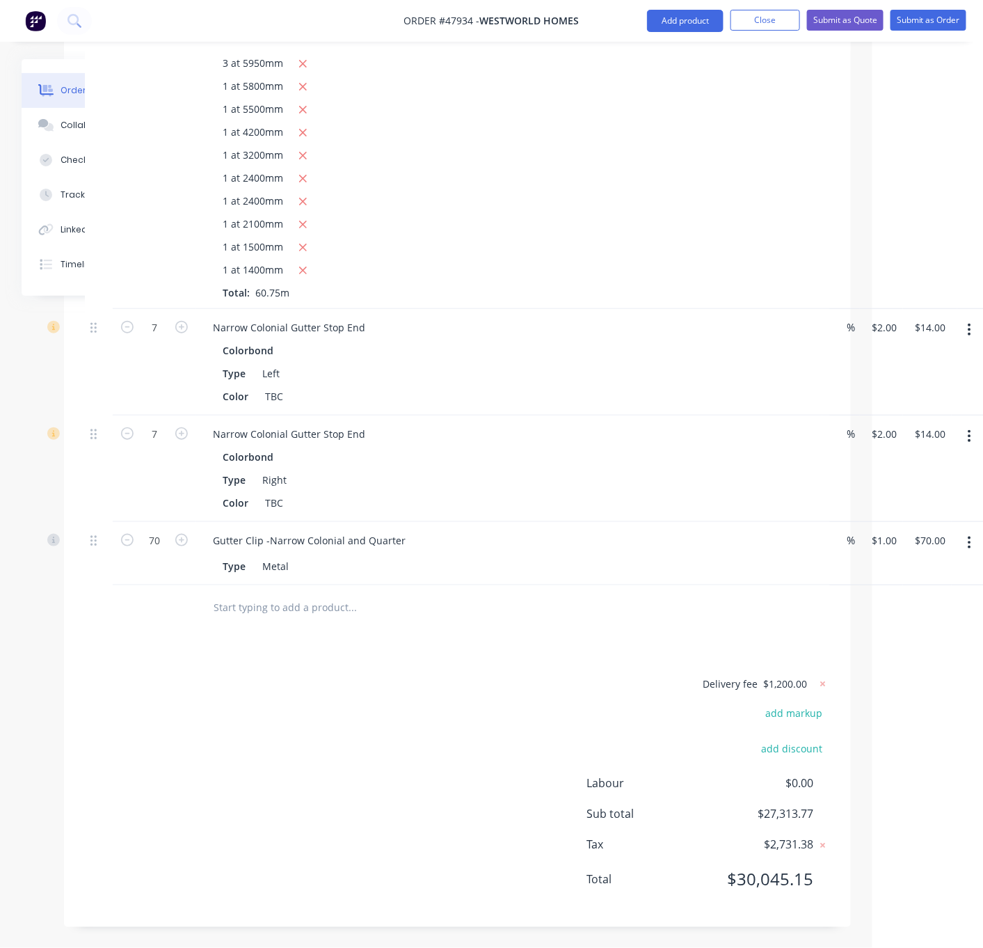
scroll to position [4091, 111]
click at [685, 24] on button "Add product" at bounding box center [685, 21] width 77 height 22
click at [664, 55] on div "Product catalogue" at bounding box center [657, 57] width 107 height 20
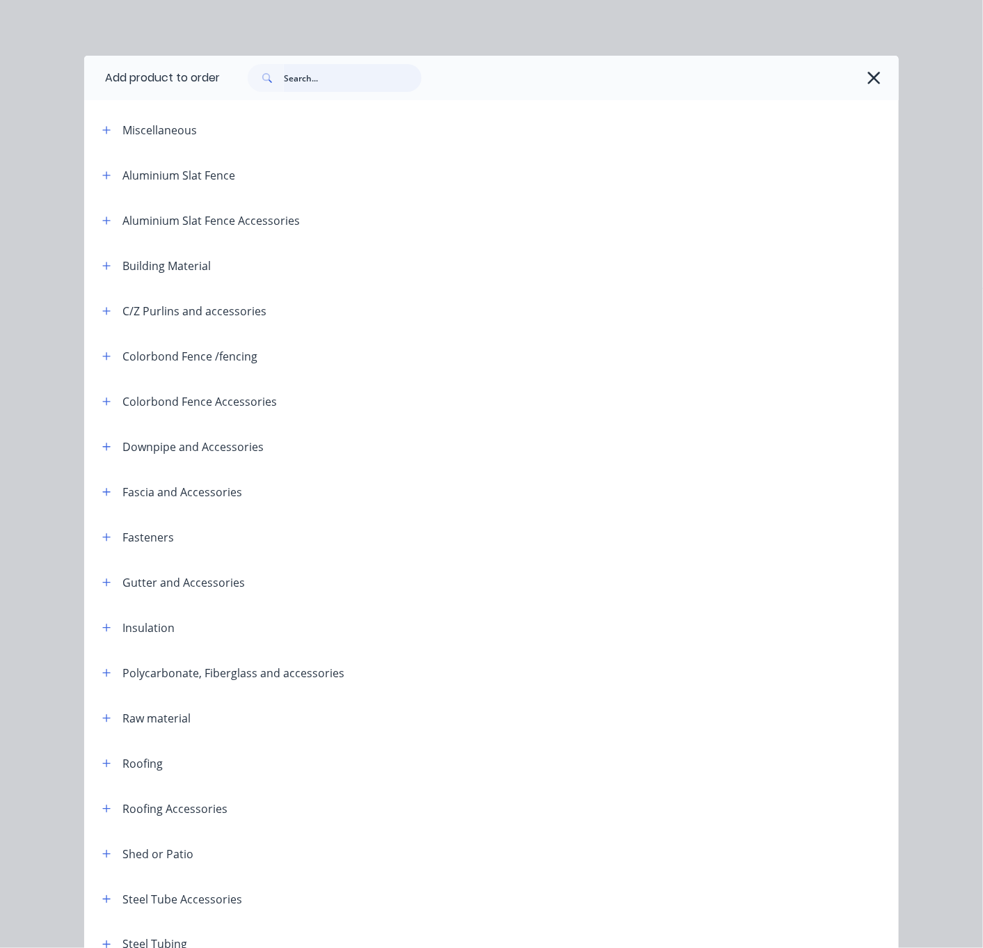
click at [341, 77] on input "text" at bounding box center [353, 78] width 138 height 28
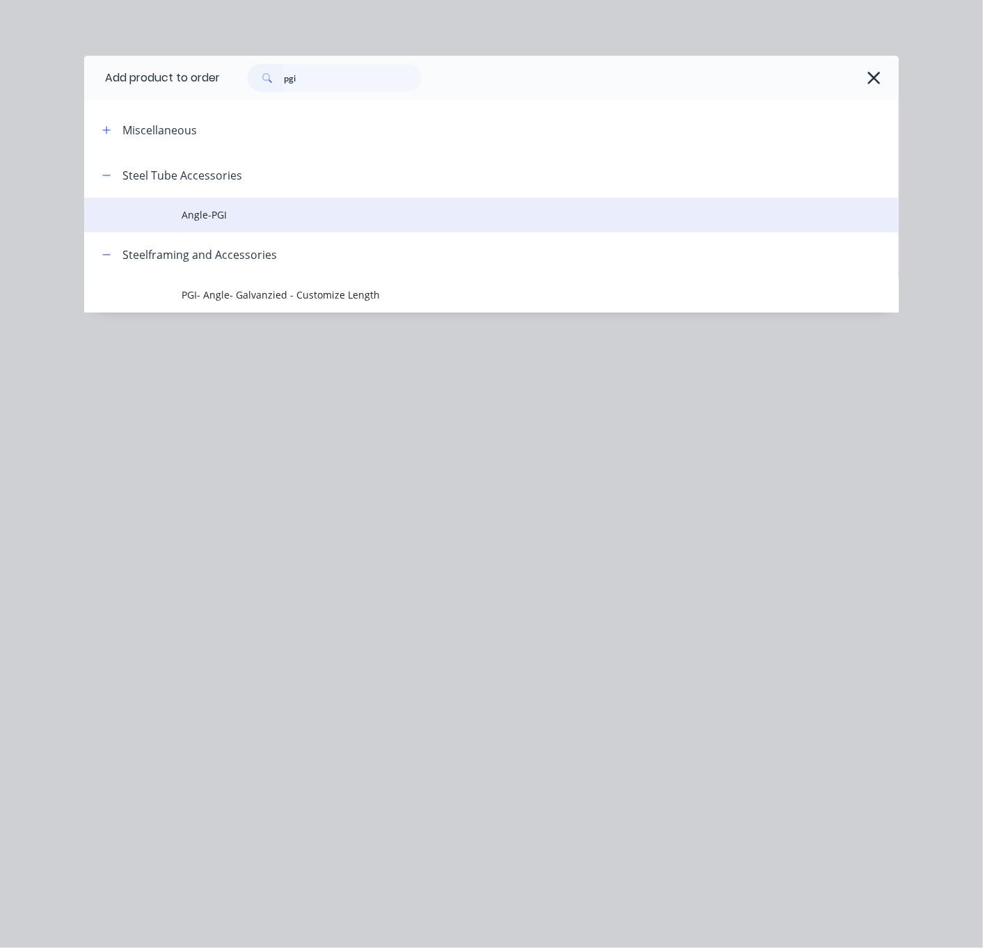
click at [253, 222] on span "Angle-PGI" at bounding box center [468, 214] width 573 height 15
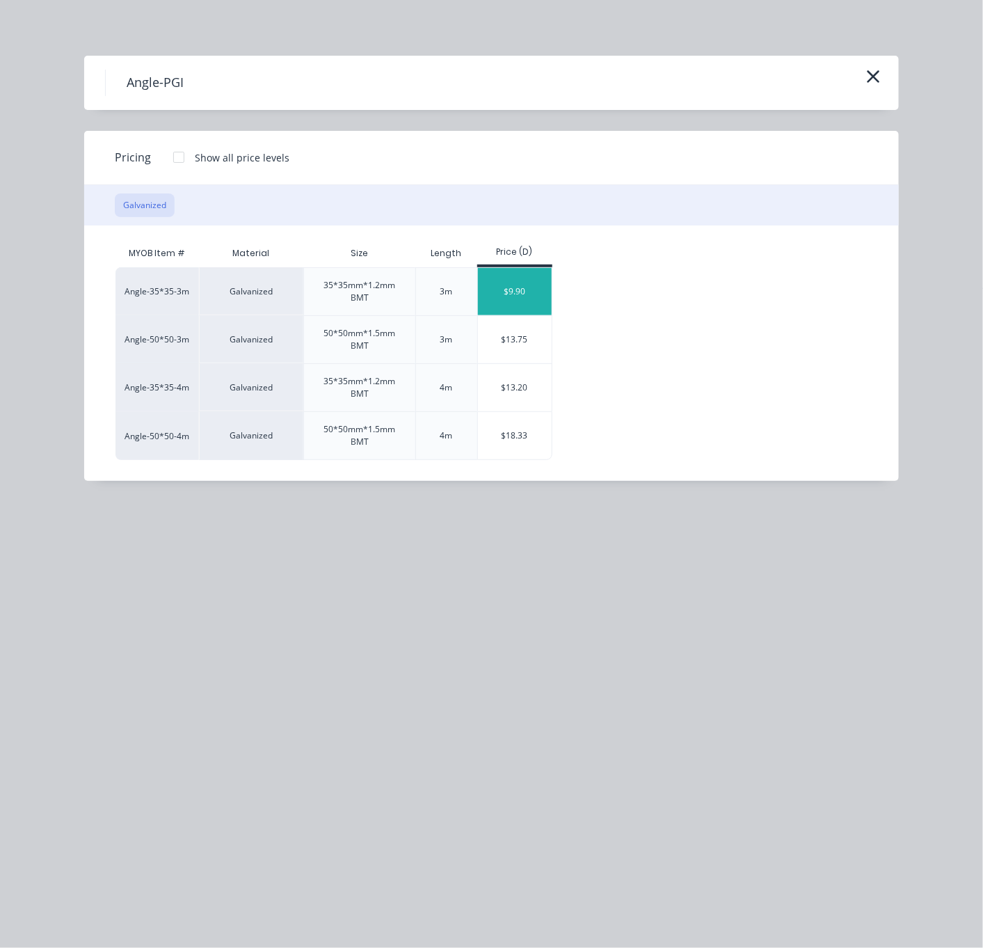
click at [541, 303] on div "$9.90" at bounding box center [515, 291] width 74 height 47
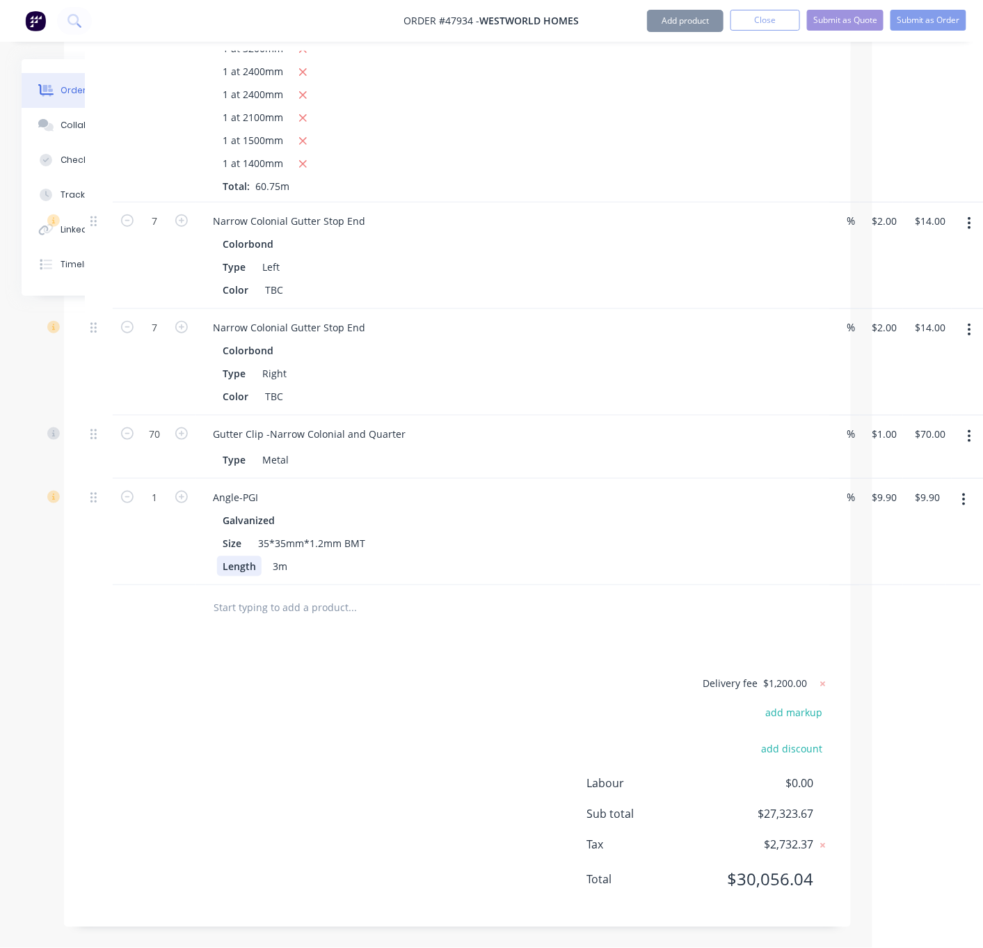
scroll to position [4204, 111]
click at [139, 528] on div "1" at bounding box center [155, 532] width 84 height 106
click at [106, 566] on div at bounding box center [99, 532] width 28 height 106
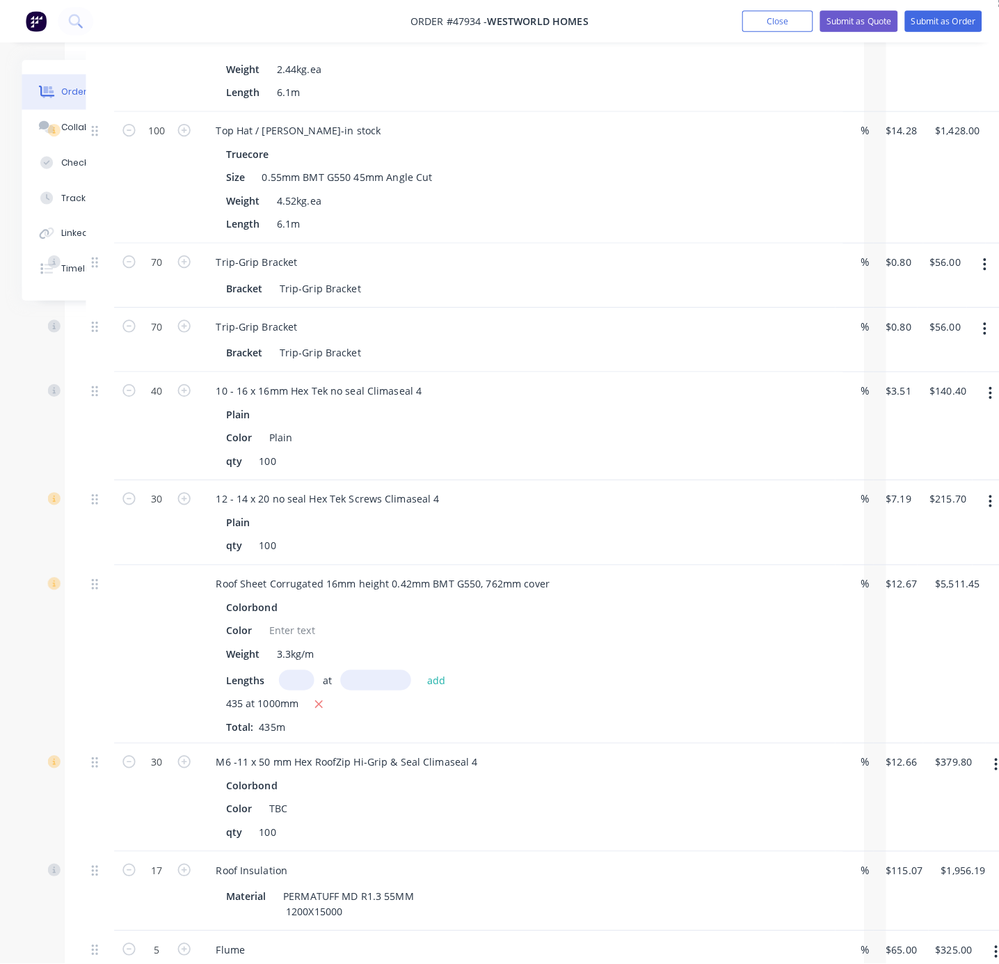
scroll to position [0, 111]
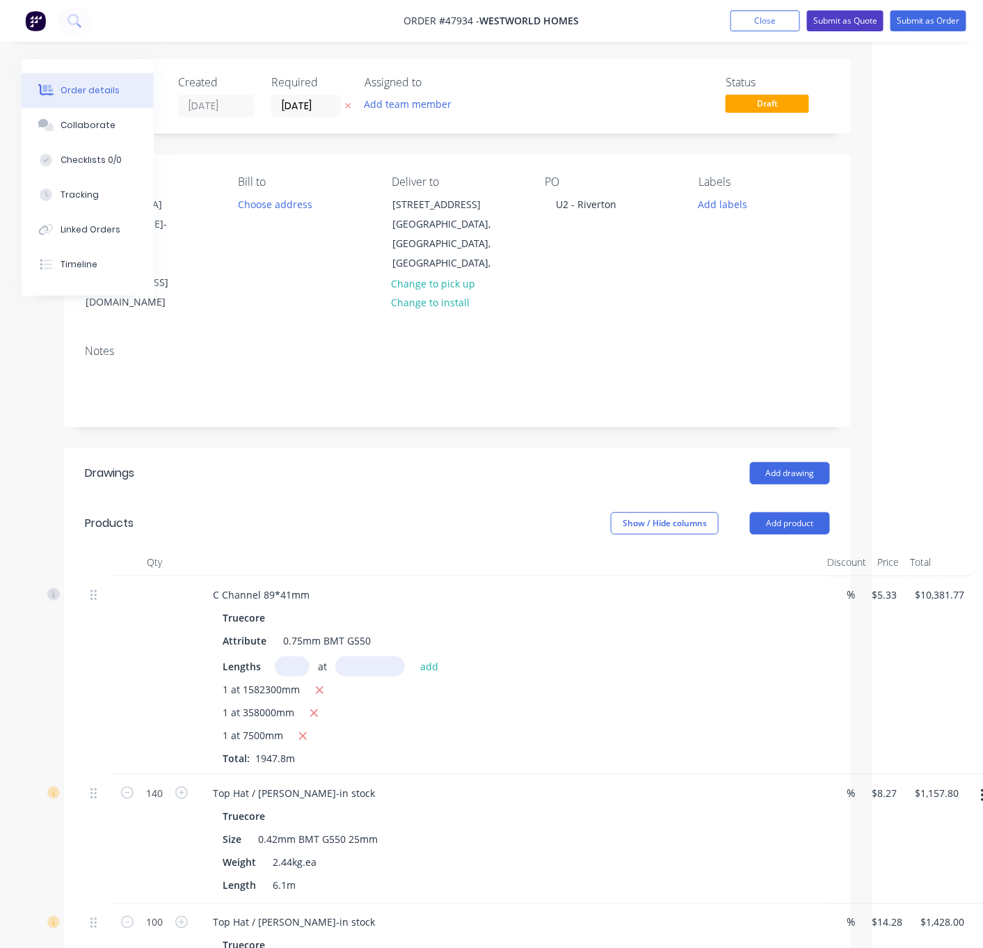
click at [850, 22] on button "Submit as Quote" at bounding box center [845, 20] width 77 height 21
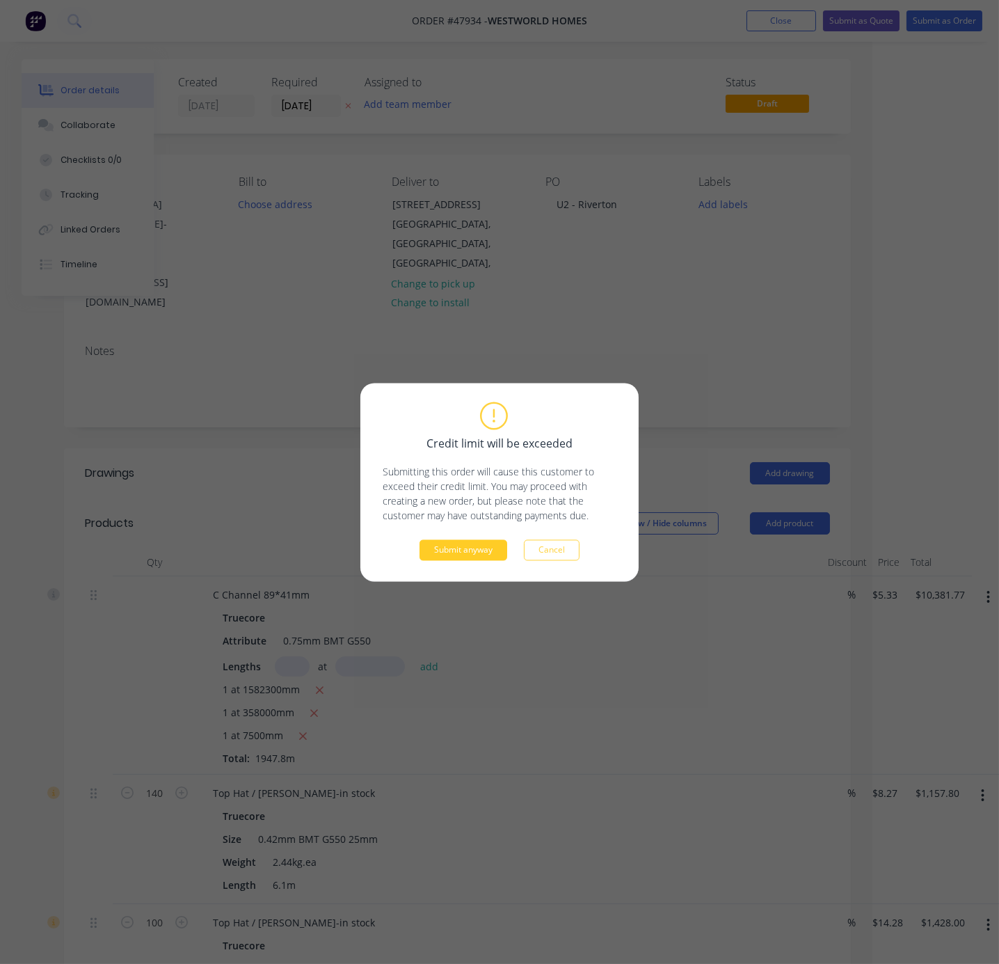
click at [465, 541] on button "Submit anyway" at bounding box center [464, 549] width 88 height 21
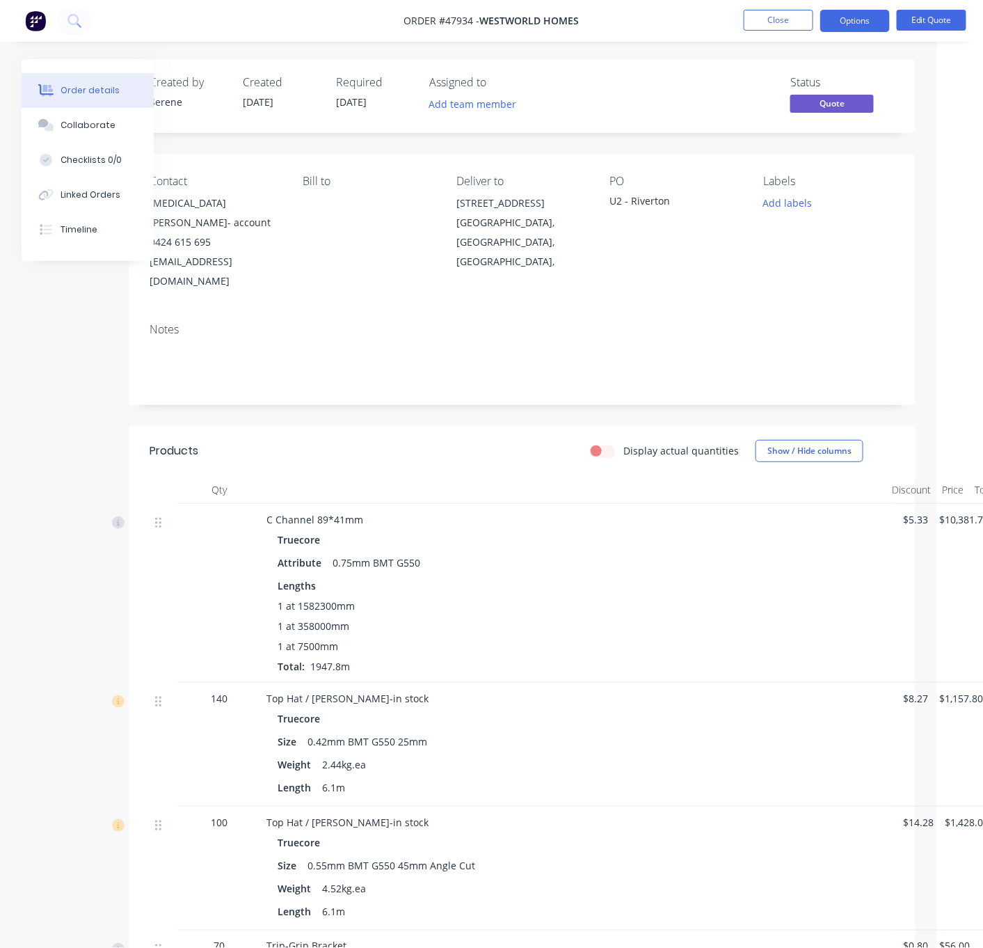
scroll to position [0, 72]
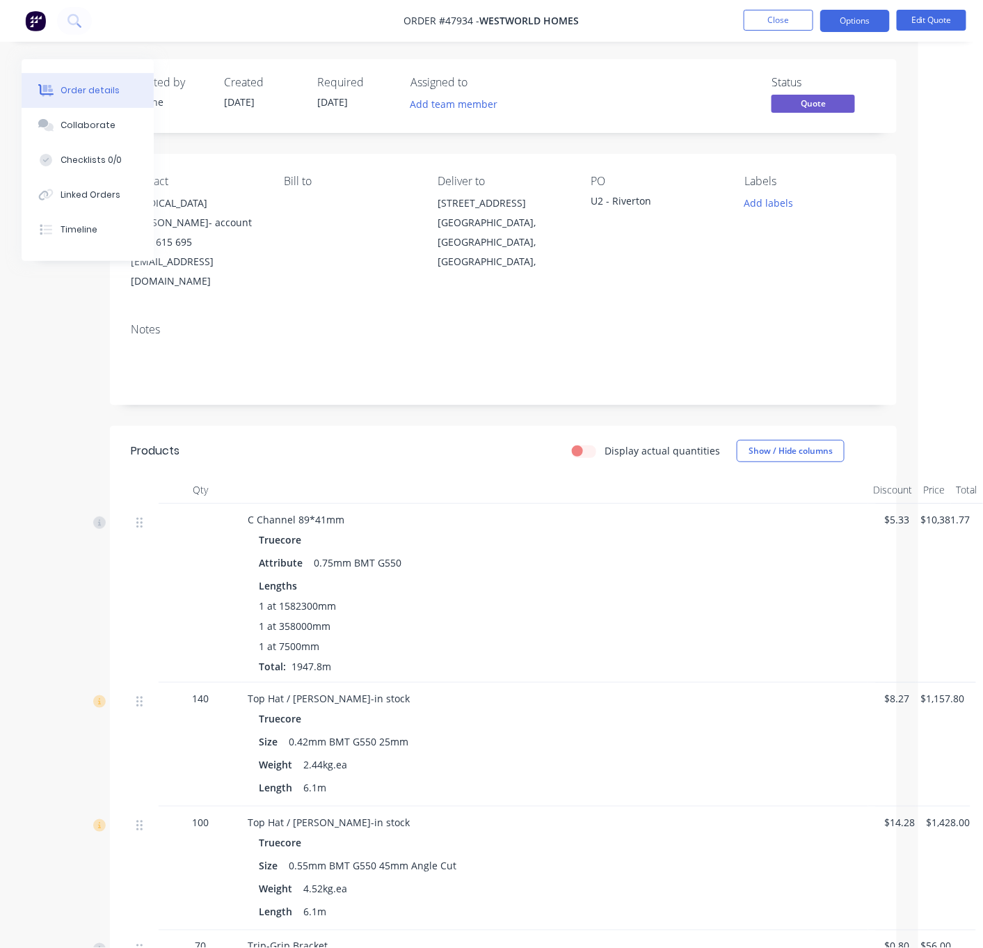
drag, startPoint x: 628, startPoint y: 564, endPoint x: 745, endPoint y: 553, distance: 117.4
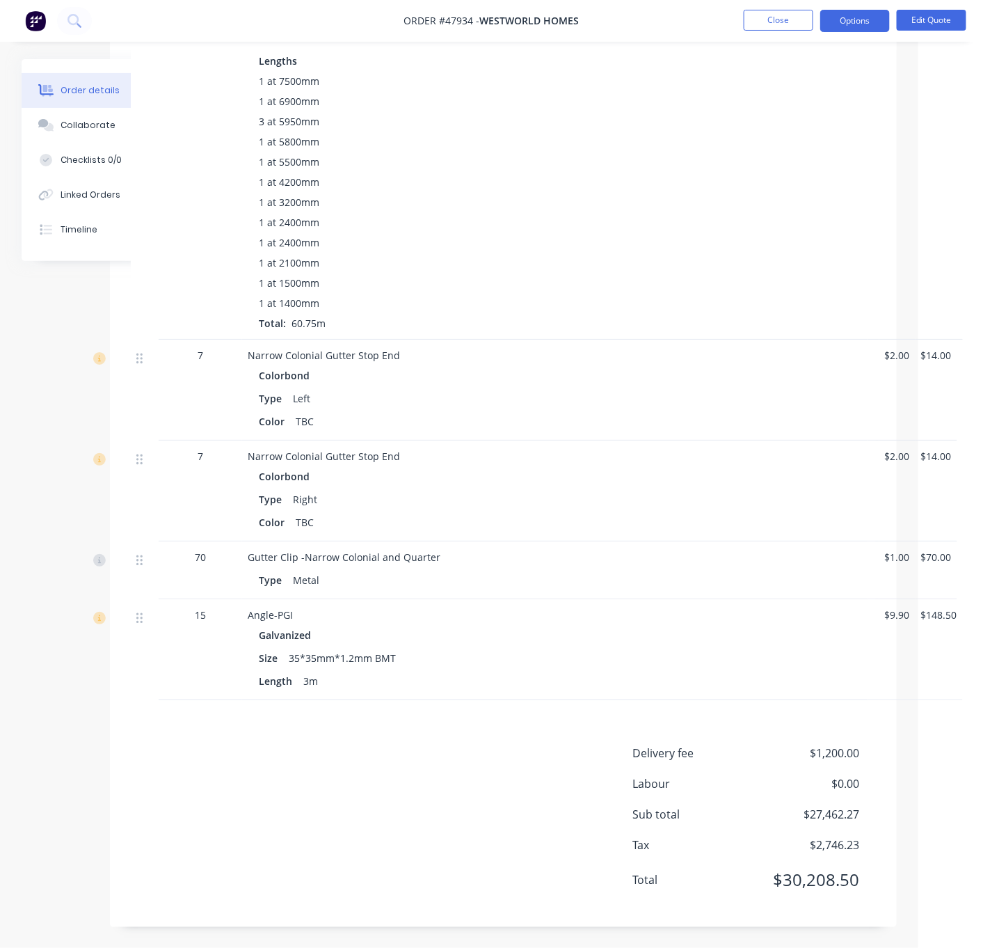
scroll to position [3698, 72]
click at [392, 807] on div "Delivery fee $1,200.00 Labour $0.00 Sub total $27,462.27 Tax $2,746.23 Total $3…" at bounding box center [503, 825] width 745 height 161
click at [852, 23] on button "Options" at bounding box center [856, 21] width 70 height 22
click at [915, 22] on button "Edit Quote" at bounding box center [932, 20] width 70 height 21
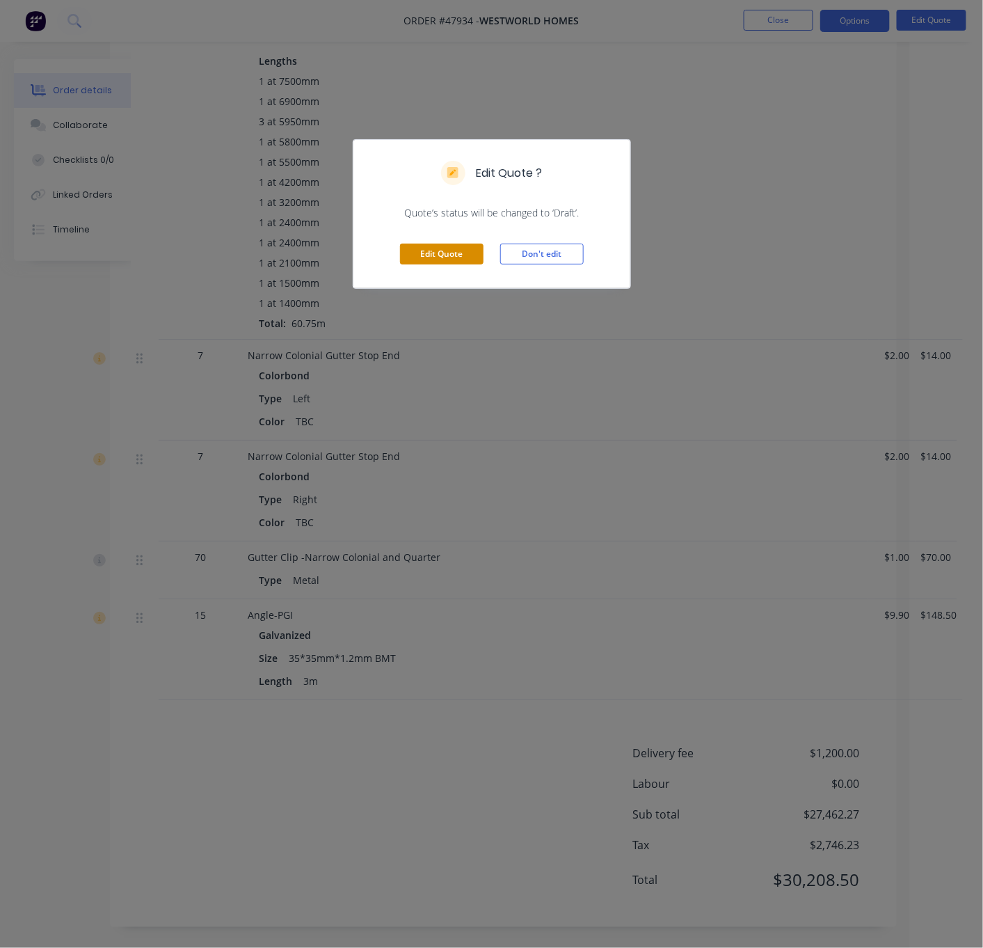
click at [420, 264] on button "Edit Quote" at bounding box center [442, 254] width 84 height 21
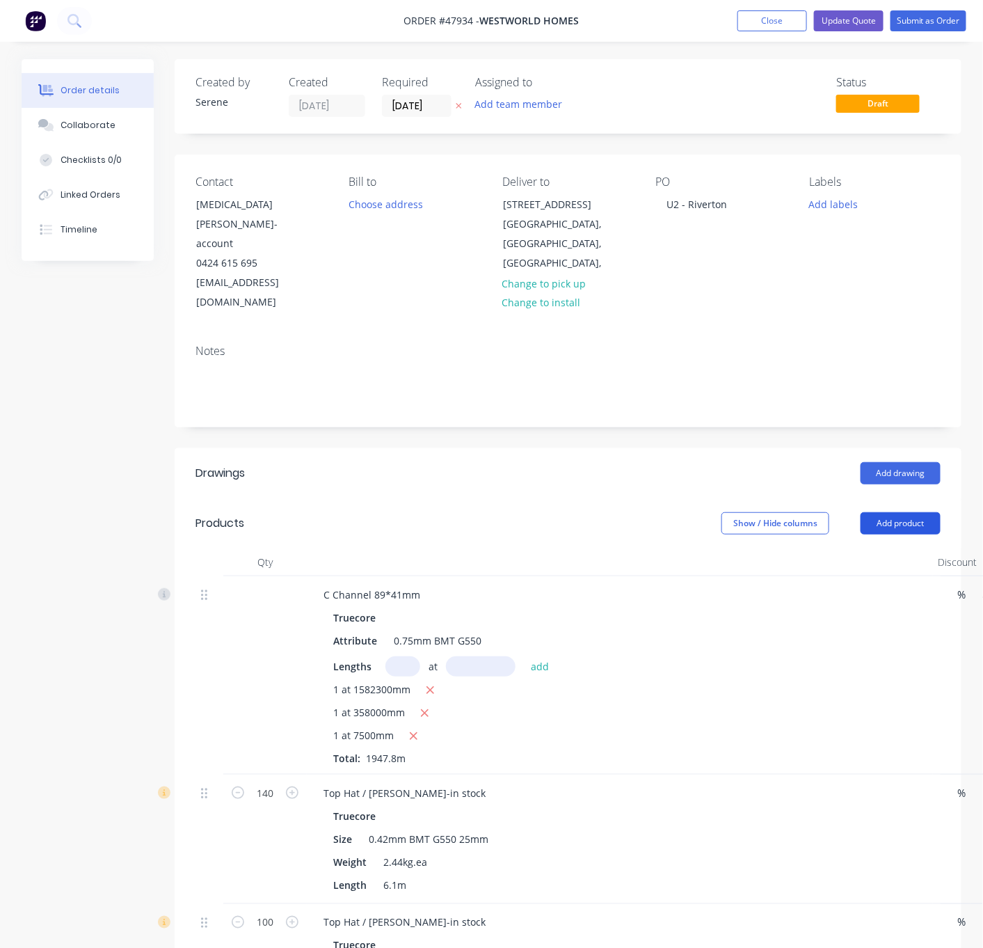
click at [897, 512] on button "Add product" at bounding box center [901, 523] width 80 height 22
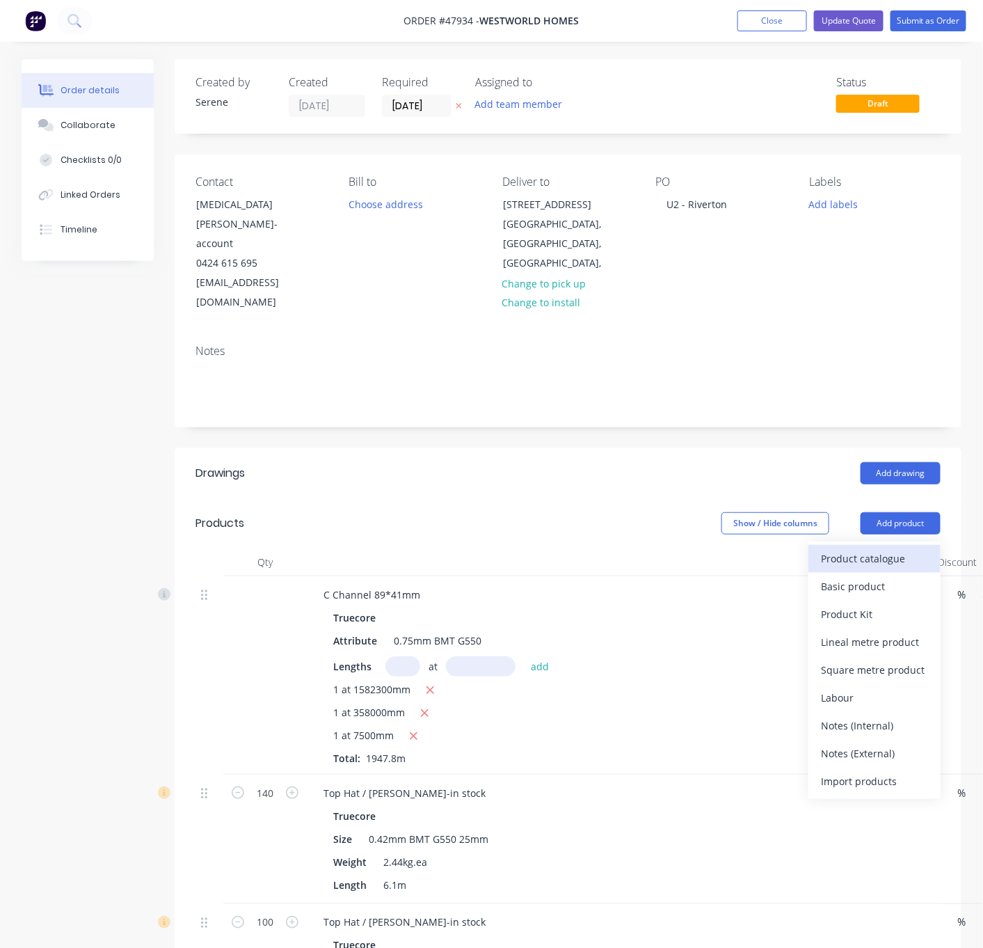
click at [871, 548] on div "Product catalogue" at bounding box center [874, 558] width 107 height 20
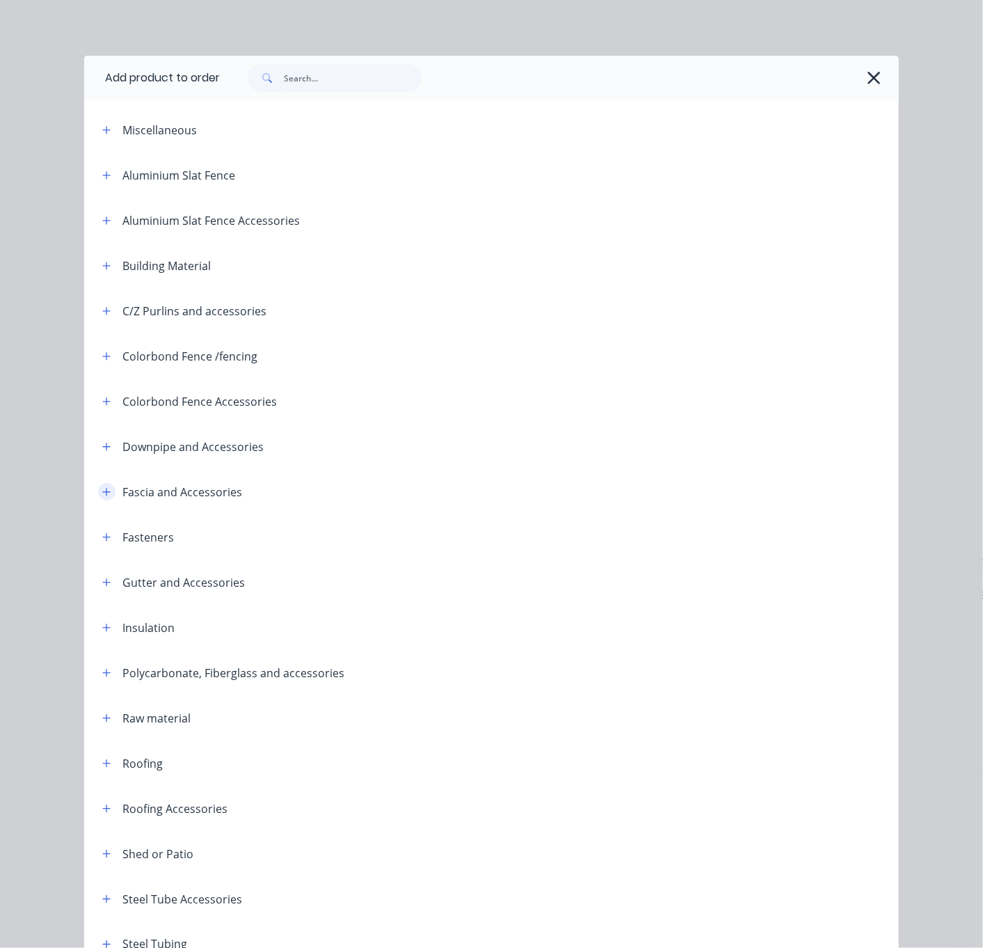
click at [103, 496] on icon "button" at bounding box center [107, 492] width 8 height 8
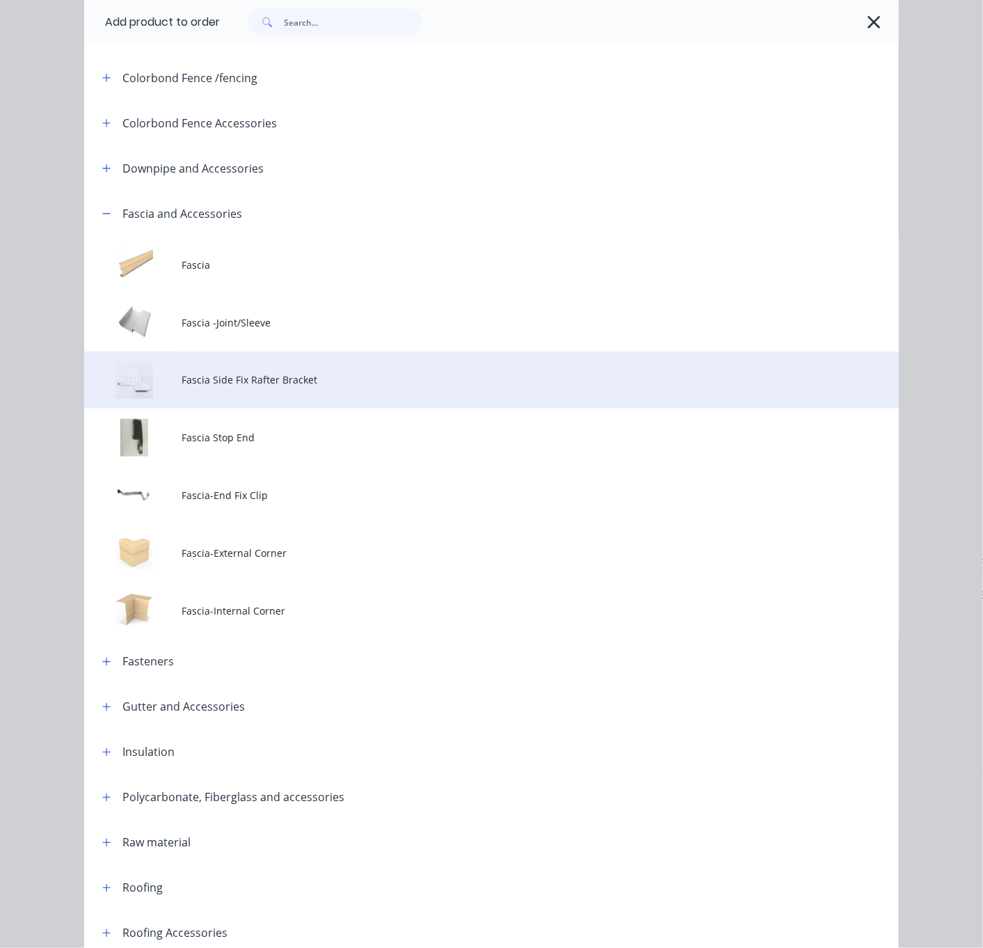
scroll to position [487, 0]
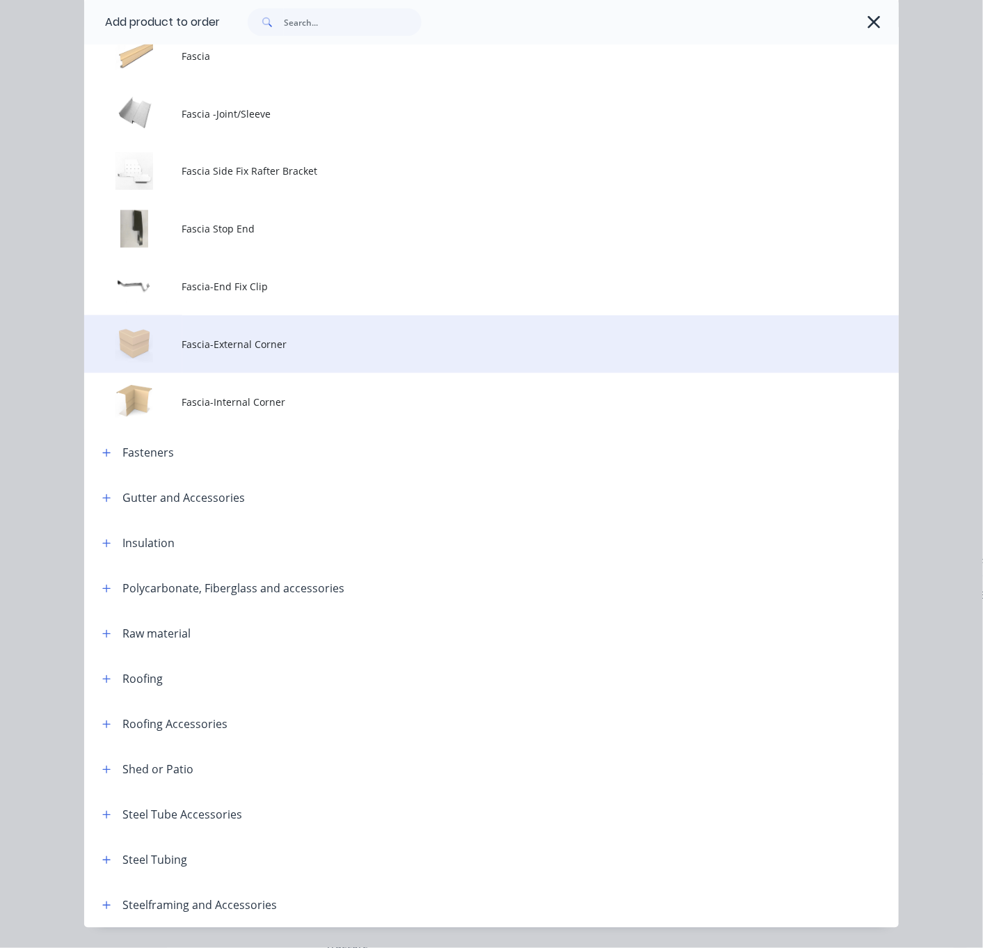
click at [304, 363] on td "Fascia-External Corner" at bounding box center [540, 344] width 717 height 58
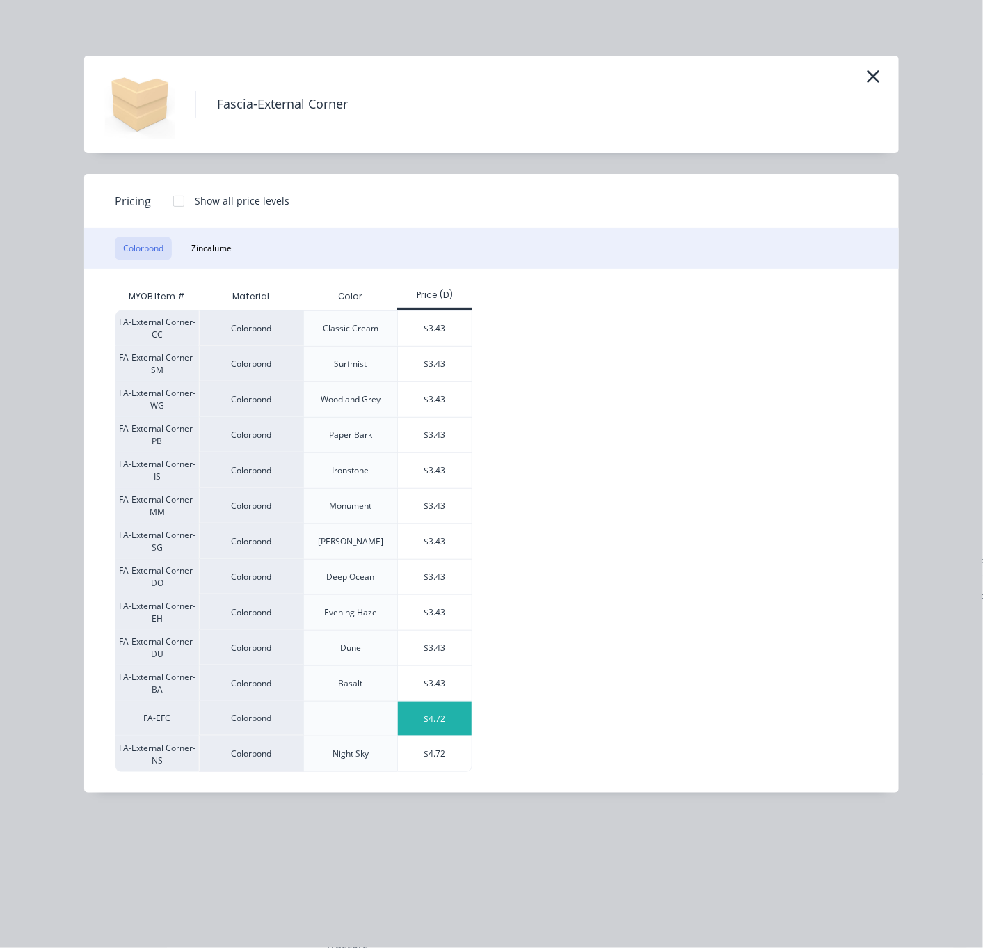
click at [441, 736] on div "$4.72" at bounding box center [435, 719] width 74 height 34
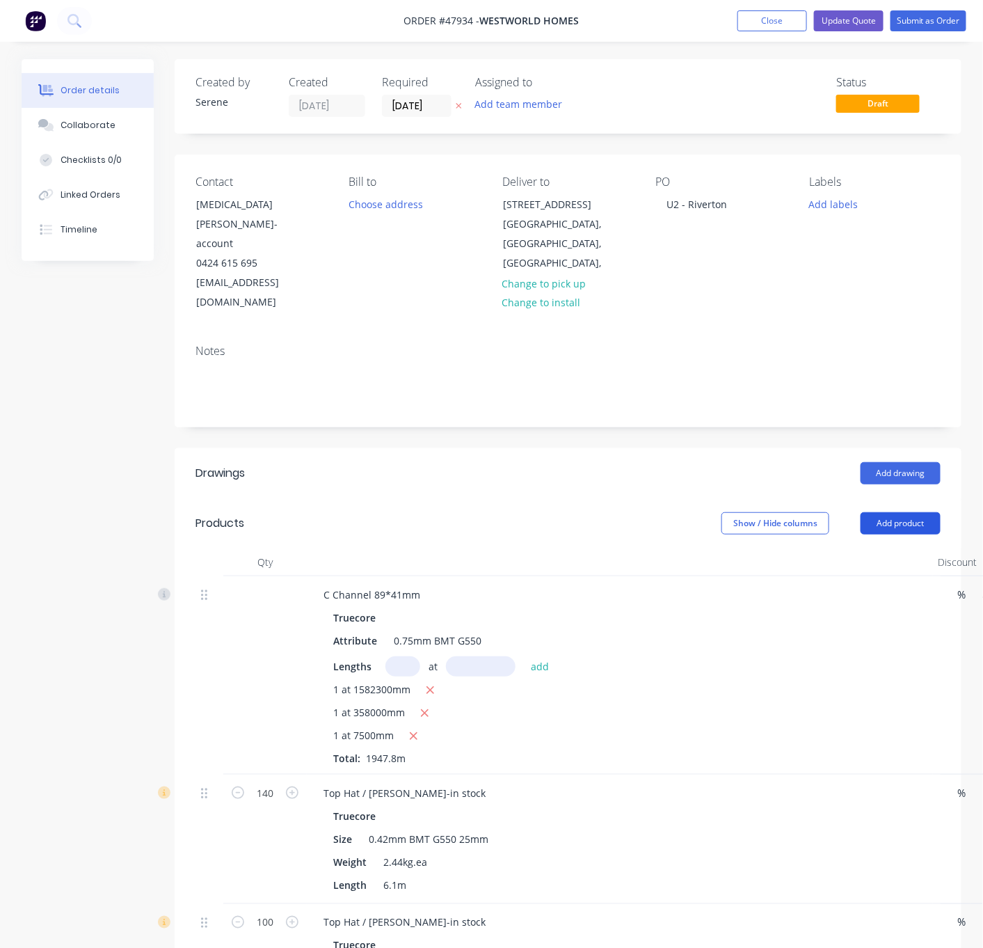
click at [900, 512] on button "Add product" at bounding box center [901, 523] width 80 height 22
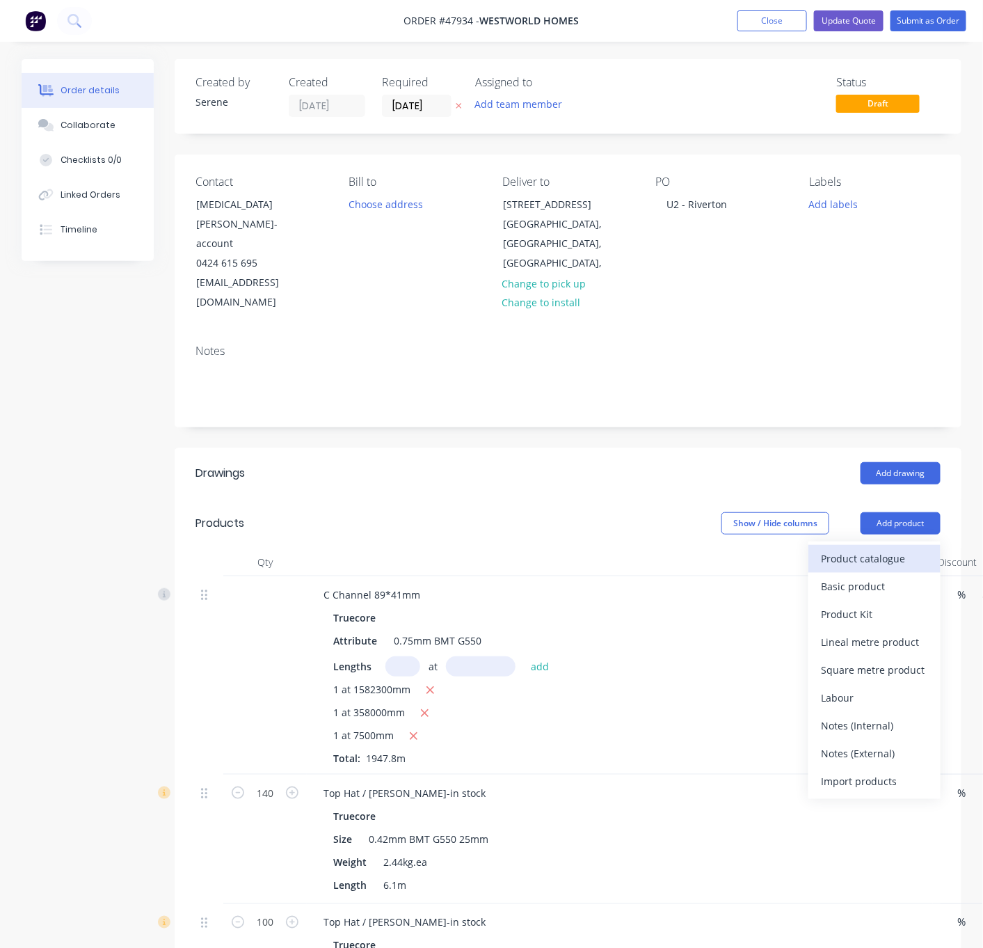
click at [879, 548] on div "Product catalogue" at bounding box center [874, 558] width 107 height 20
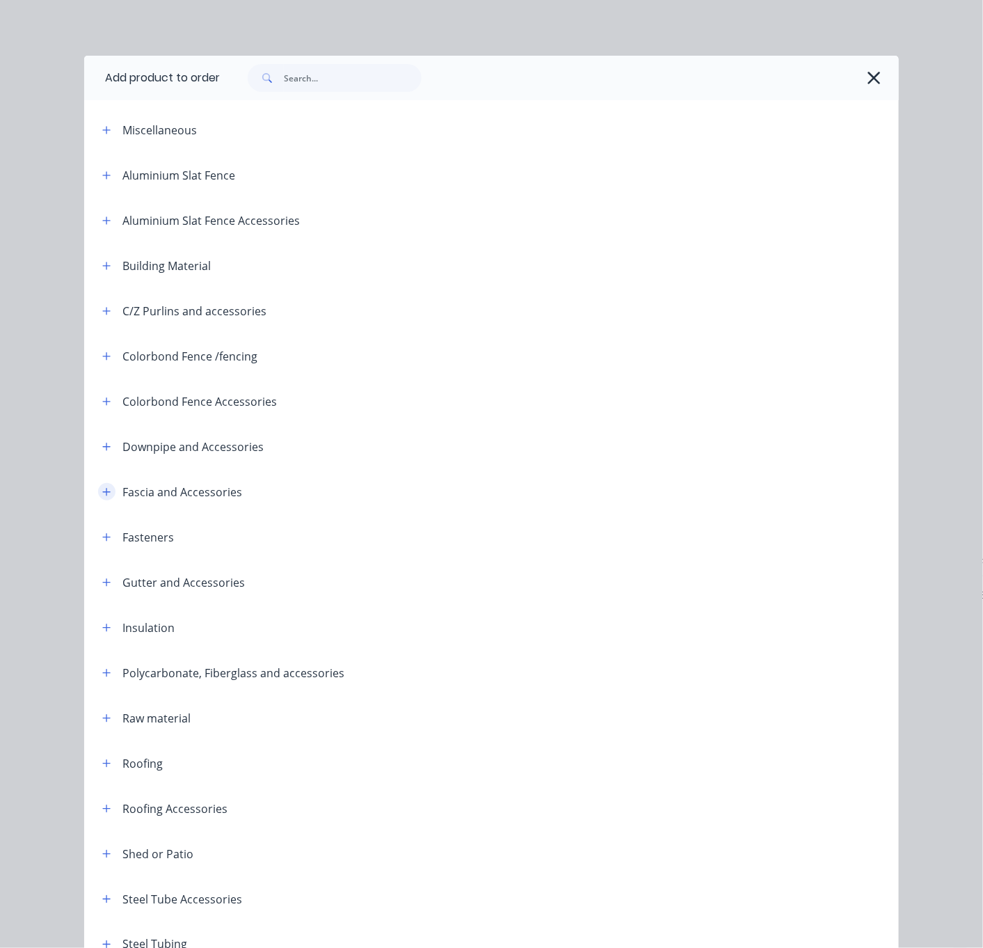
click at [102, 497] on icon "button" at bounding box center [106, 492] width 8 height 10
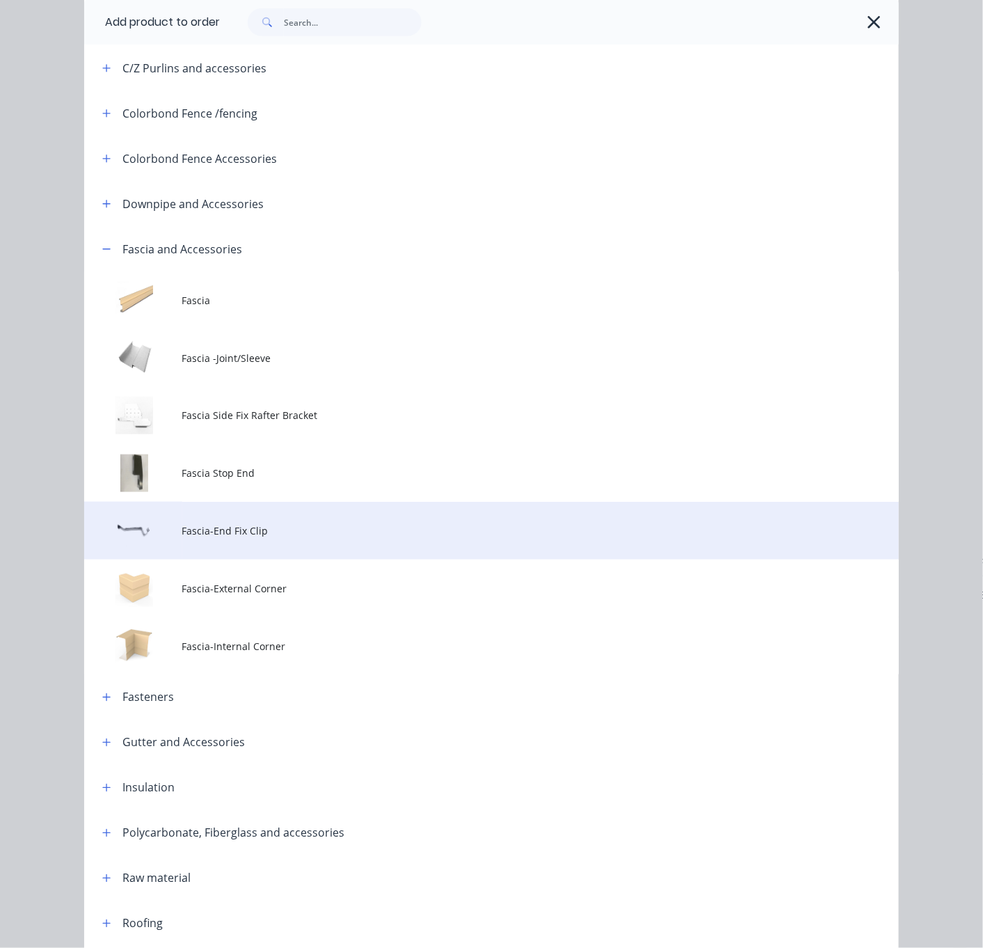
scroll to position [244, 0]
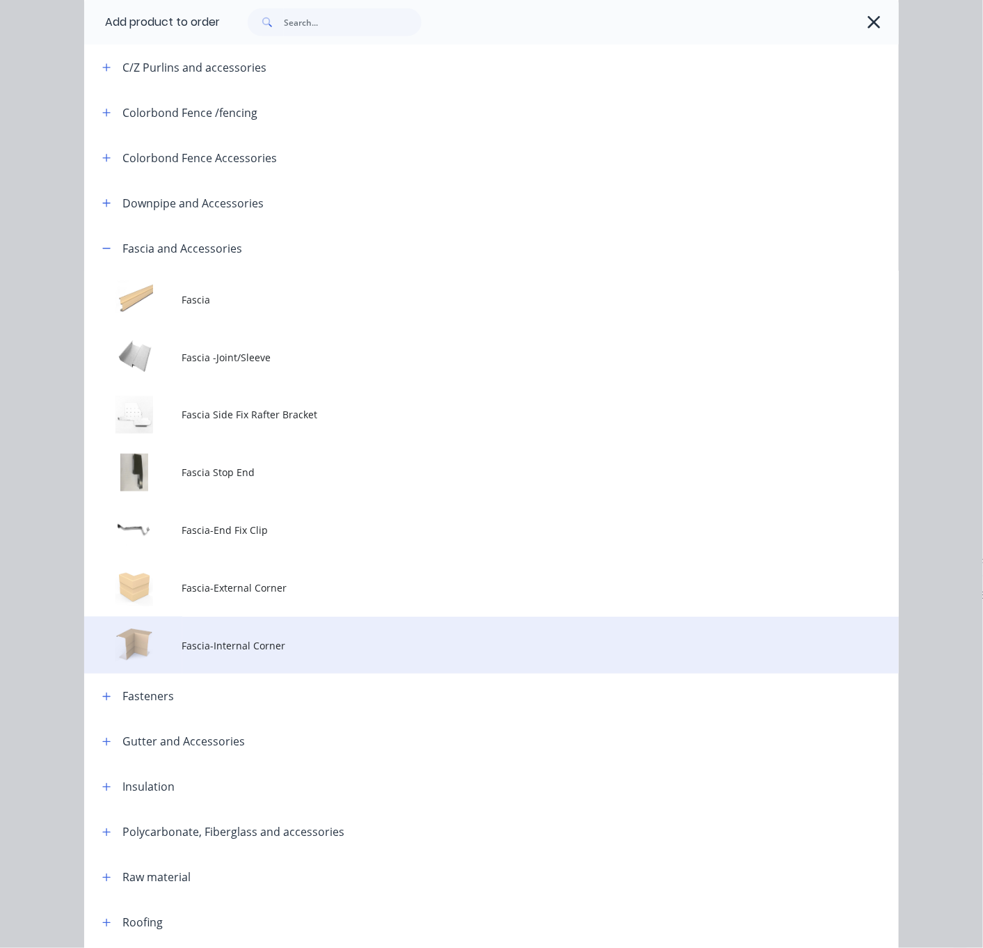
click at [272, 674] on td "Fascia-Internal Corner" at bounding box center [540, 646] width 717 height 58
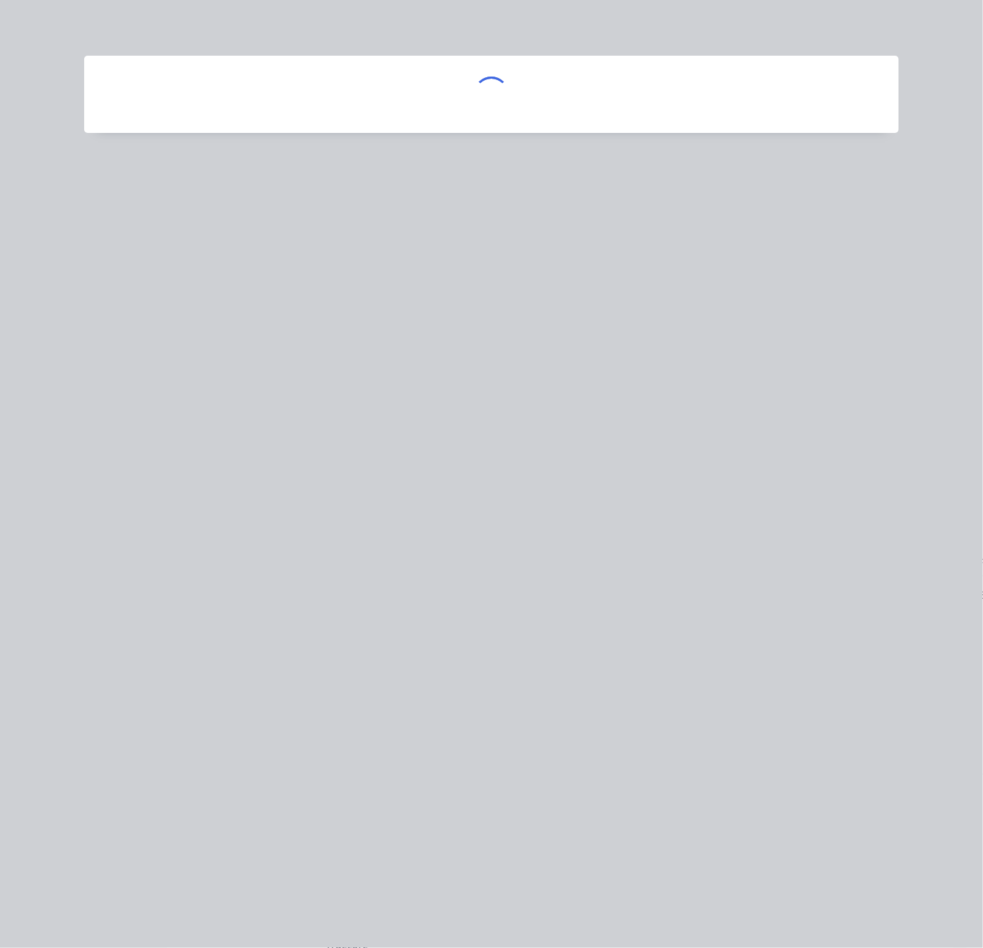
scroll to position [0, 0]
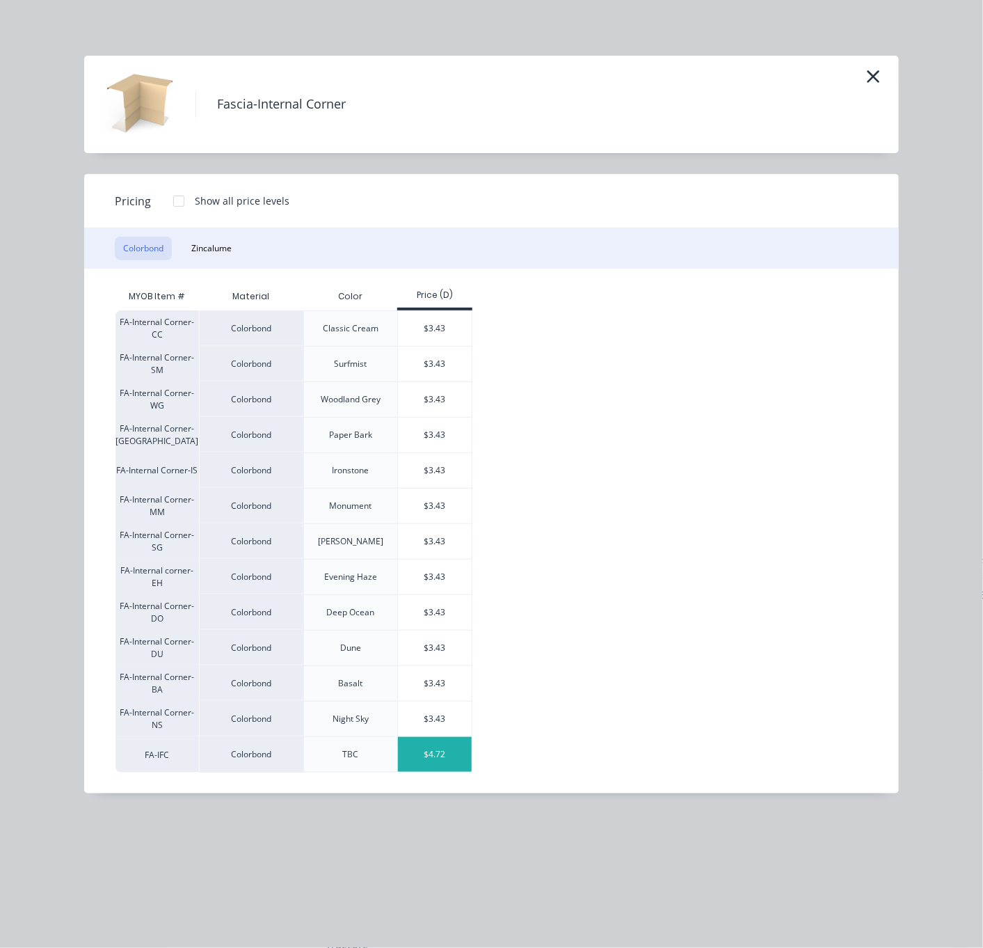
click at [438, 772] on div "$4.72" at bounding box center [435, 754] width 74 height 35
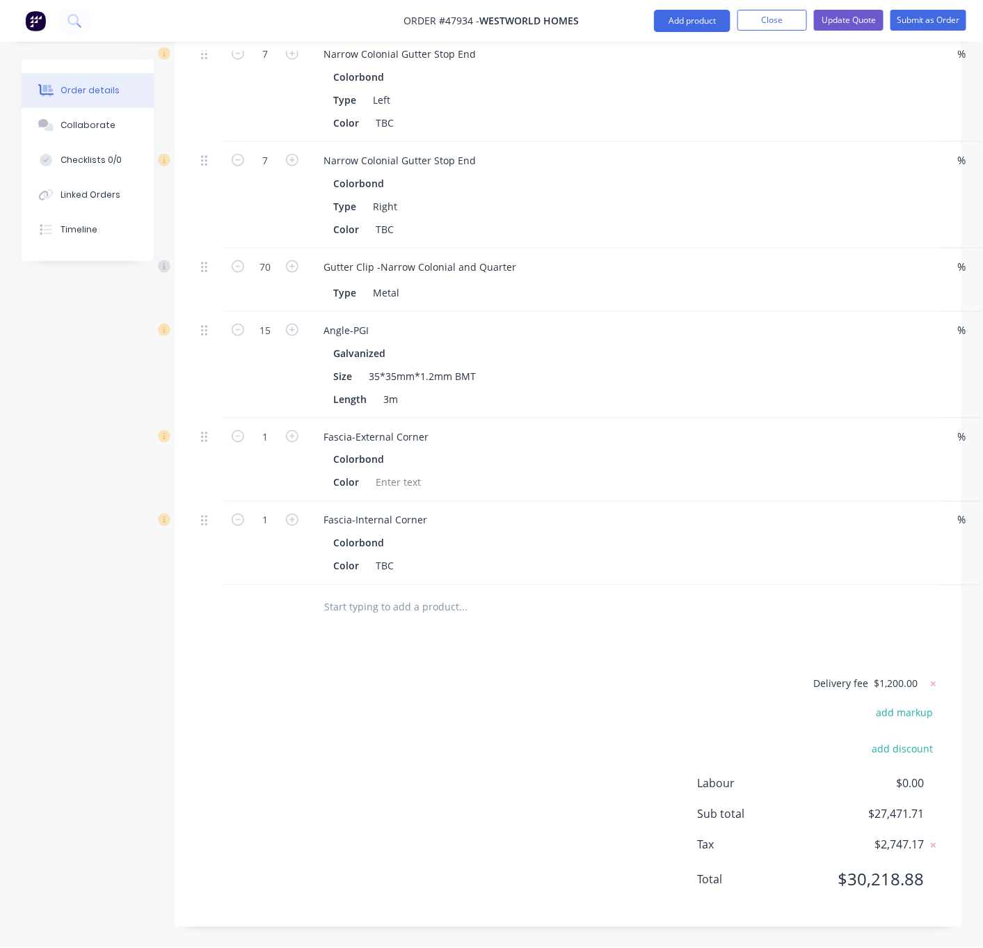
scroll to position [4381, 0]
click at [297, 430] on icon "button" at bounding box center [292, 436] width 13 height 13
click at [295, 430] on icon "button" at bounding box center [292, 436] width 13 height 13
drag, startPoint x: 108, startPoint y: 451, endPoint x: 93, endPoint y: 450, distance: 14.7
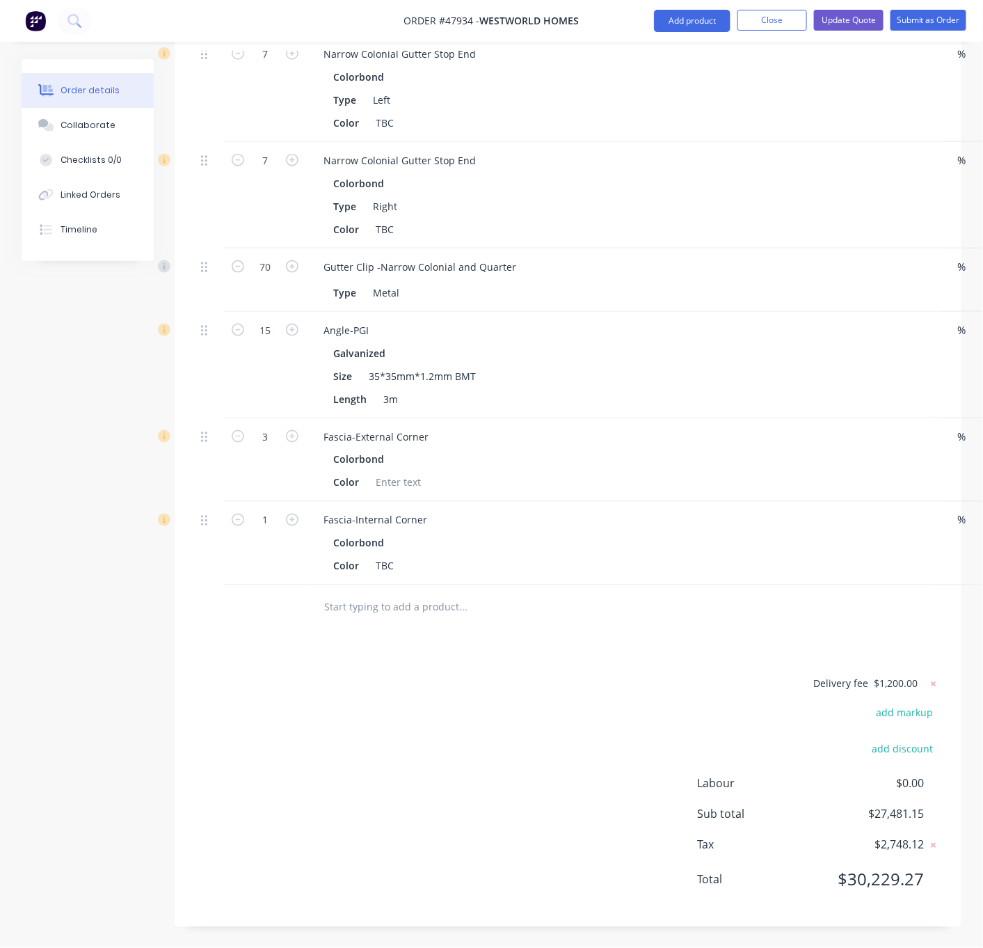
drag, startPoint x: 292, startPoint y: 503, endPoint x: 292, endPoint y: 525, distance: 22.3
click at [292, 514] on icon "button" at bounding box center [292, 520] width 13 height 13
click at [320, 747] on div "Delivery fee $1,200.00 add markup add discount Labour $0.00 Sub total $27,485.8…" at bounding box center [568, 790] width 745 height 231
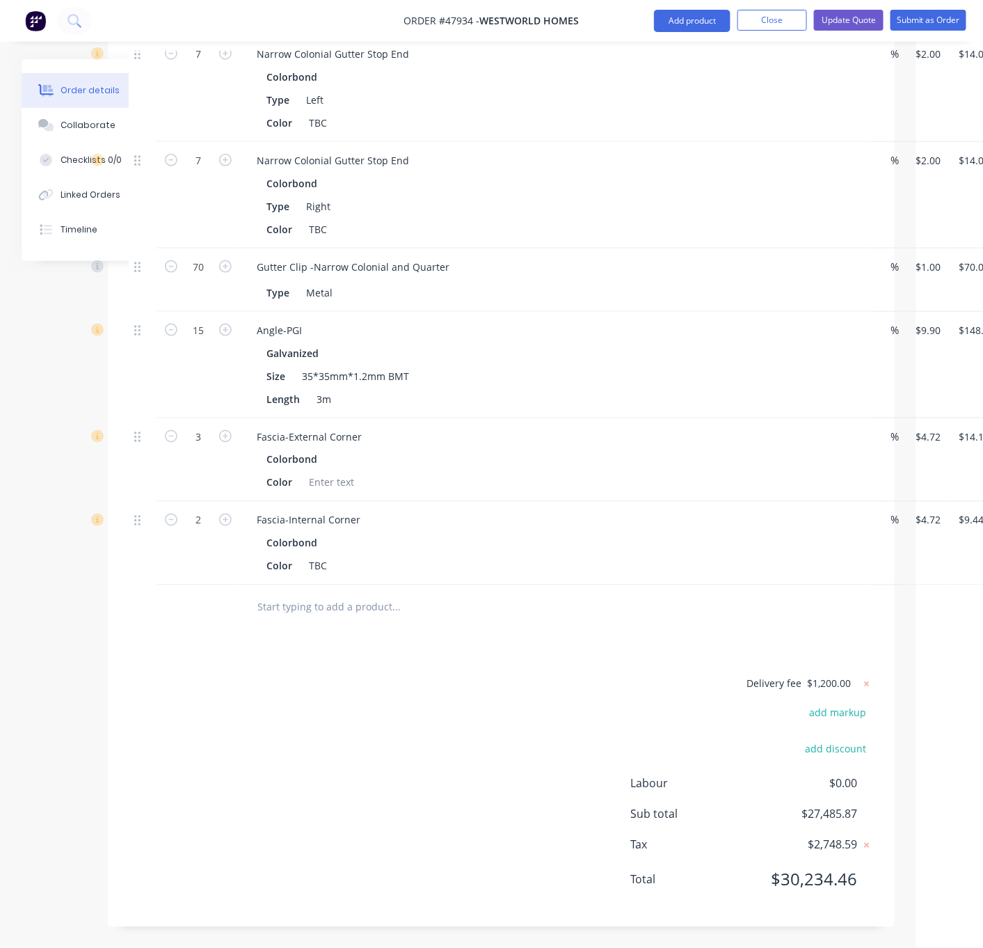
drag, startPoint x: 418, startPoint y: 631, endPoint x: 603, endPoint y: 654, distance: 186.6
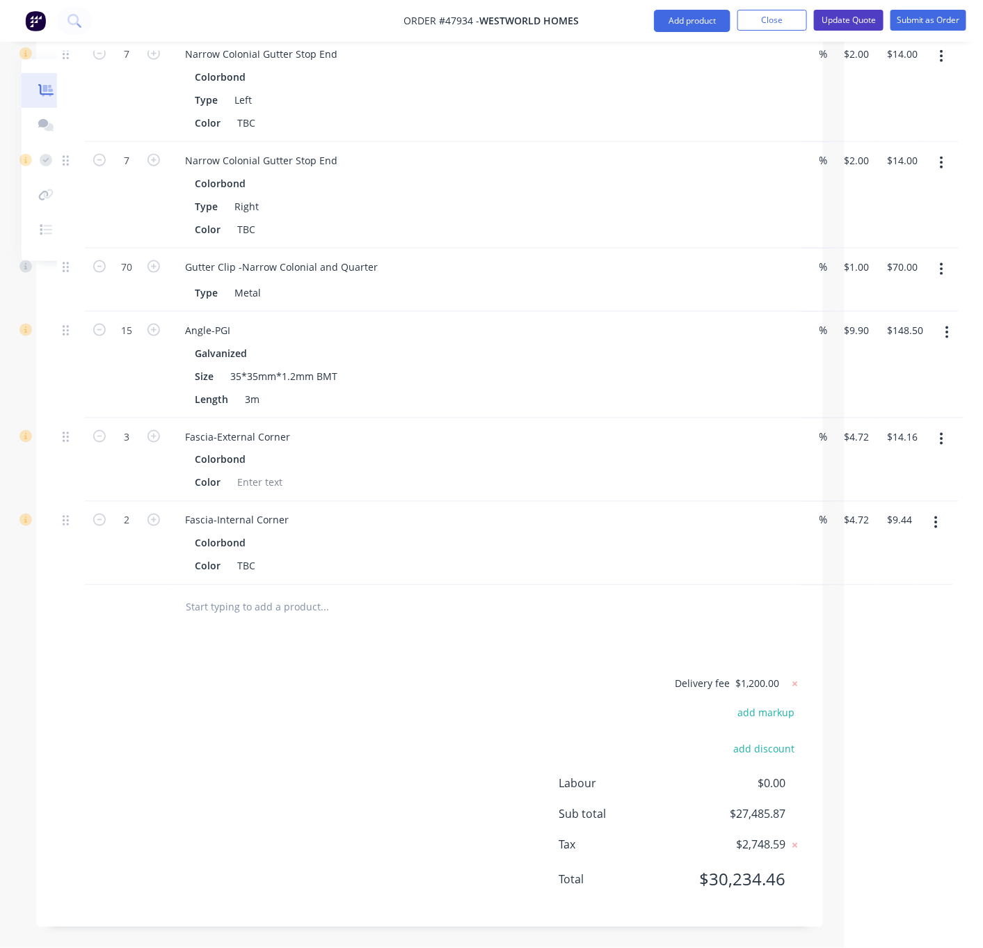
click at [844, 14] on button "Update Quote" at bounding box center [849, 20] width 70 height 21
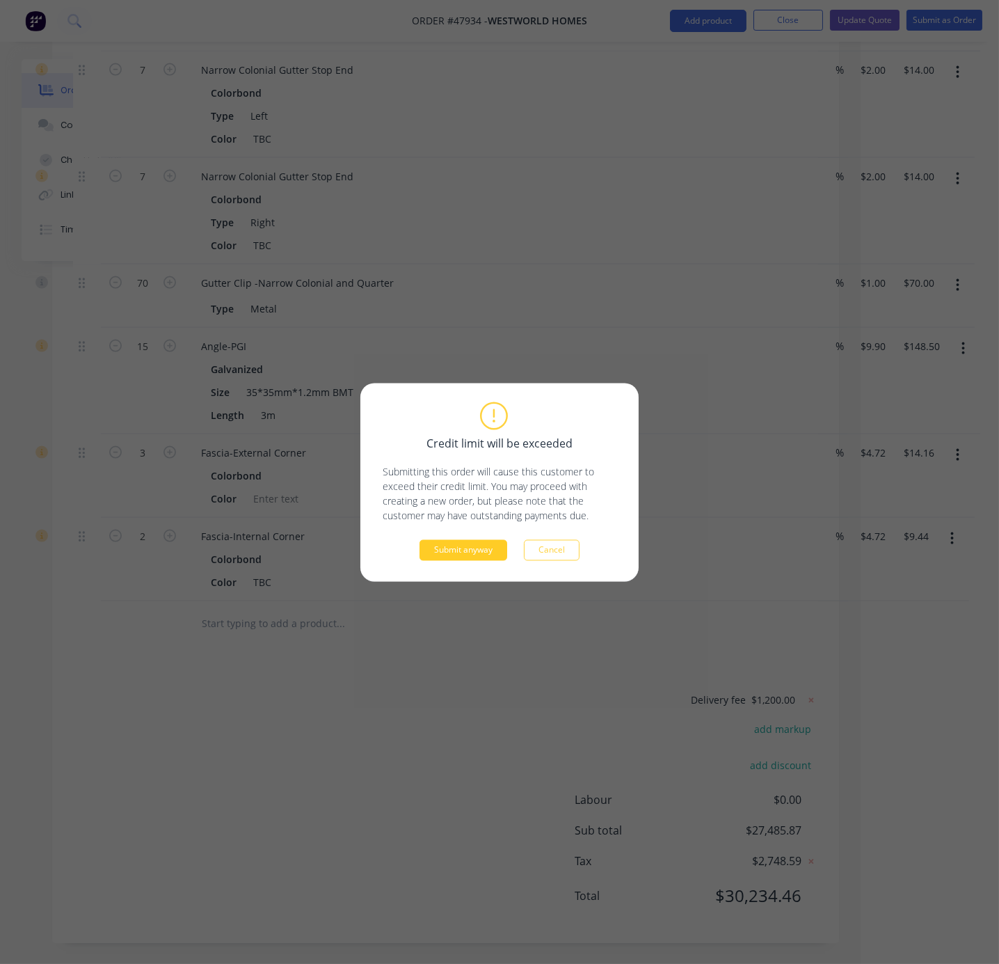
click at [457, 551] on button "Submit anyway" at bounding box center [464, 549] width 88 height 21
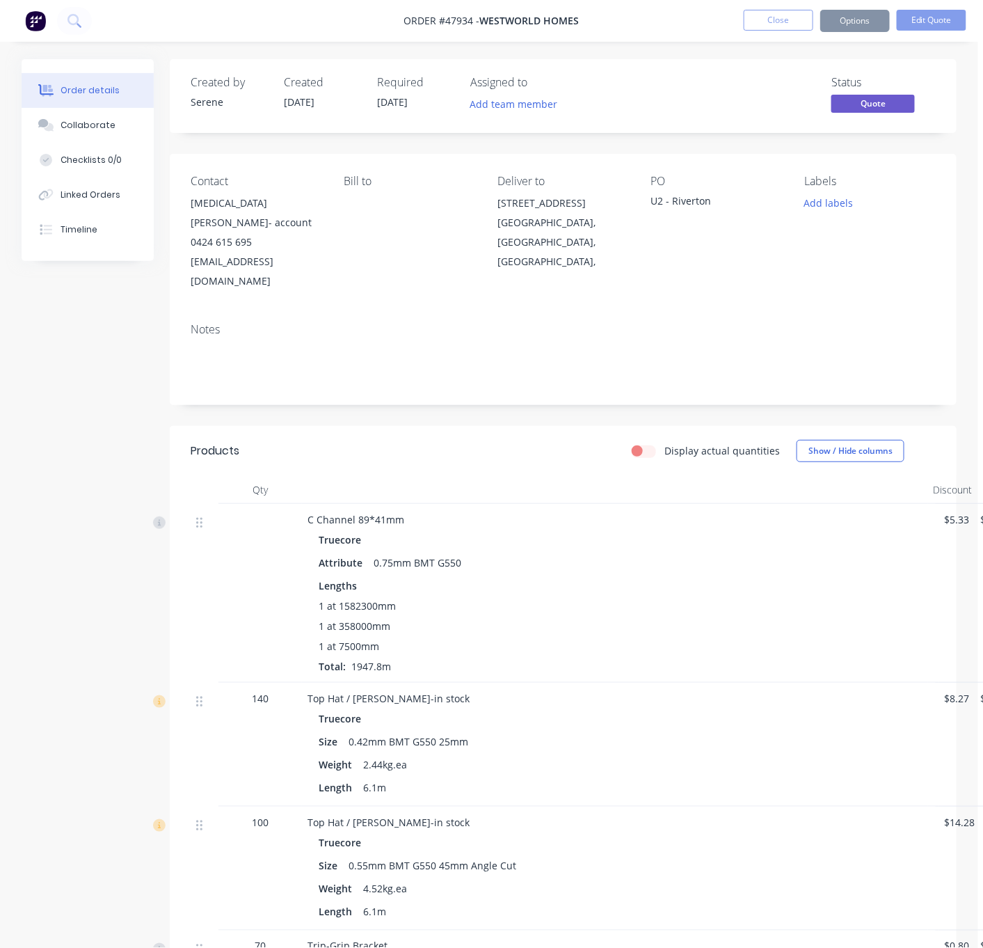
scroll to position [0, 72]
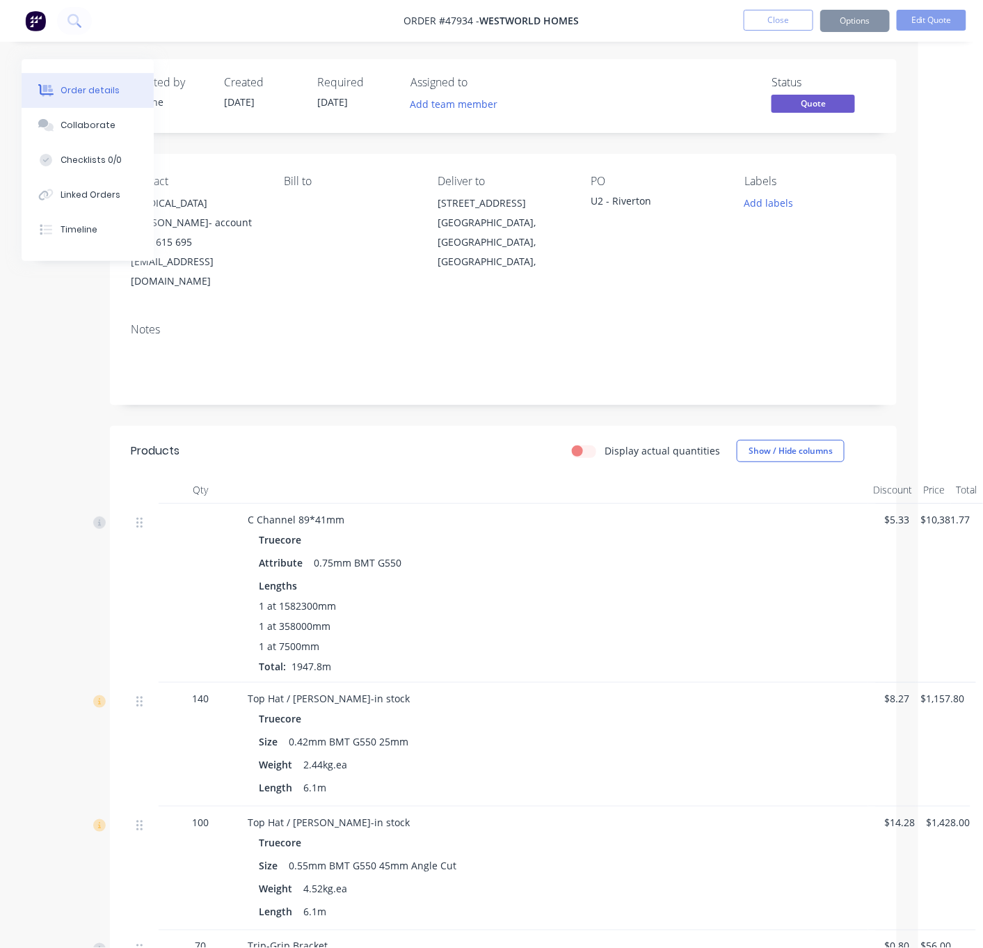
drag, startPoint x: 621, startPoint y: 573, endPoint x: 786, endPoint y: 592, distance: 166.7
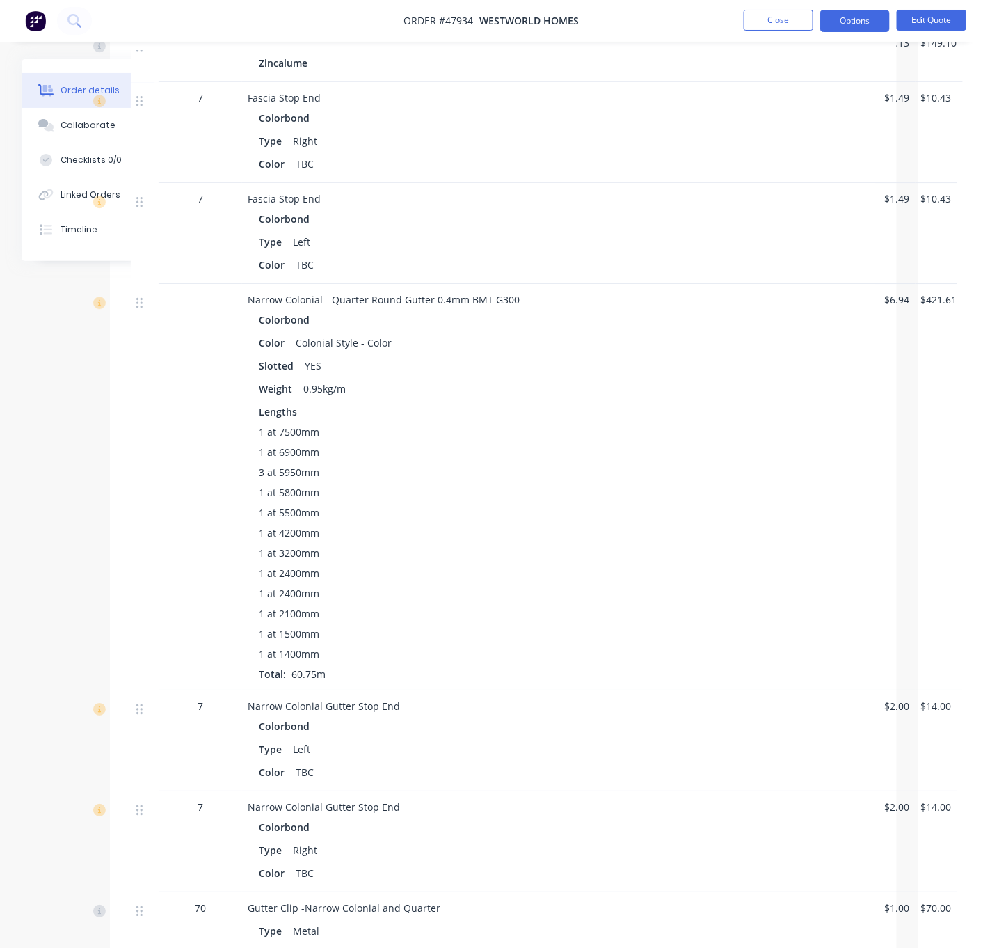
scroll to position [2646, 72]
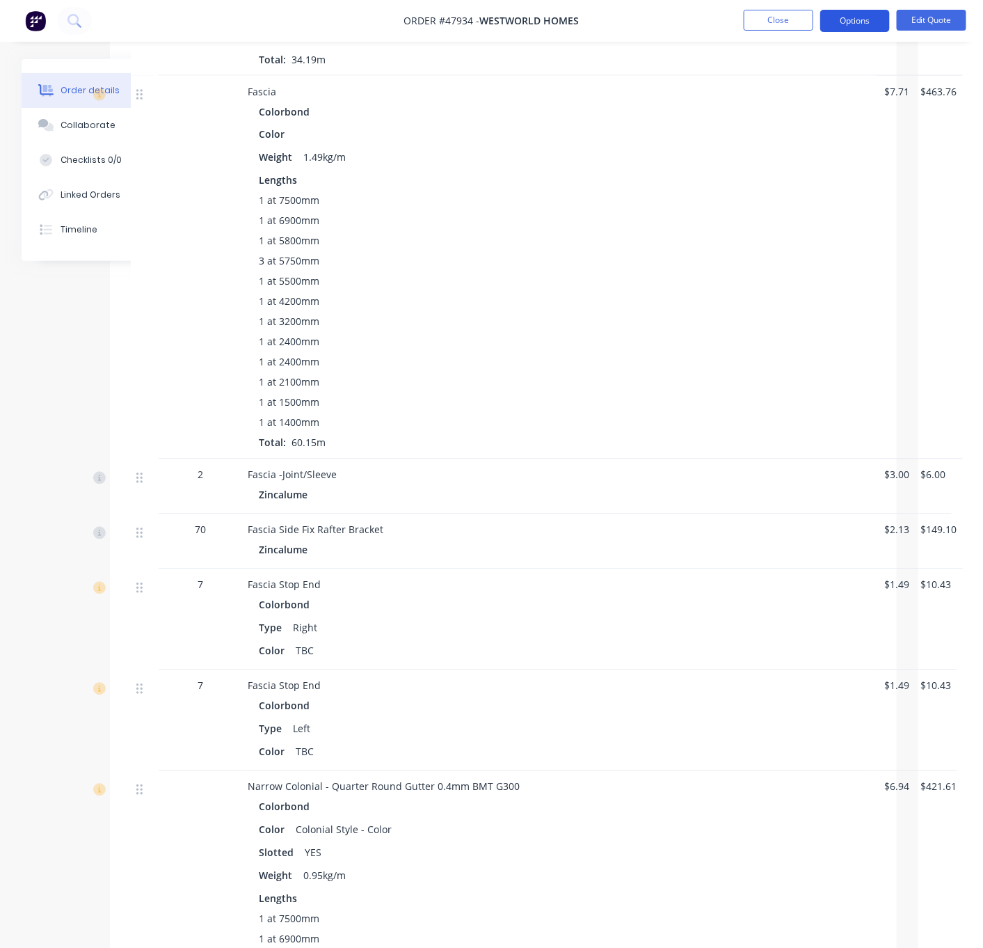
click at [857, 18] on button "Options" at bounding box center [856, 21] width 70 height 22
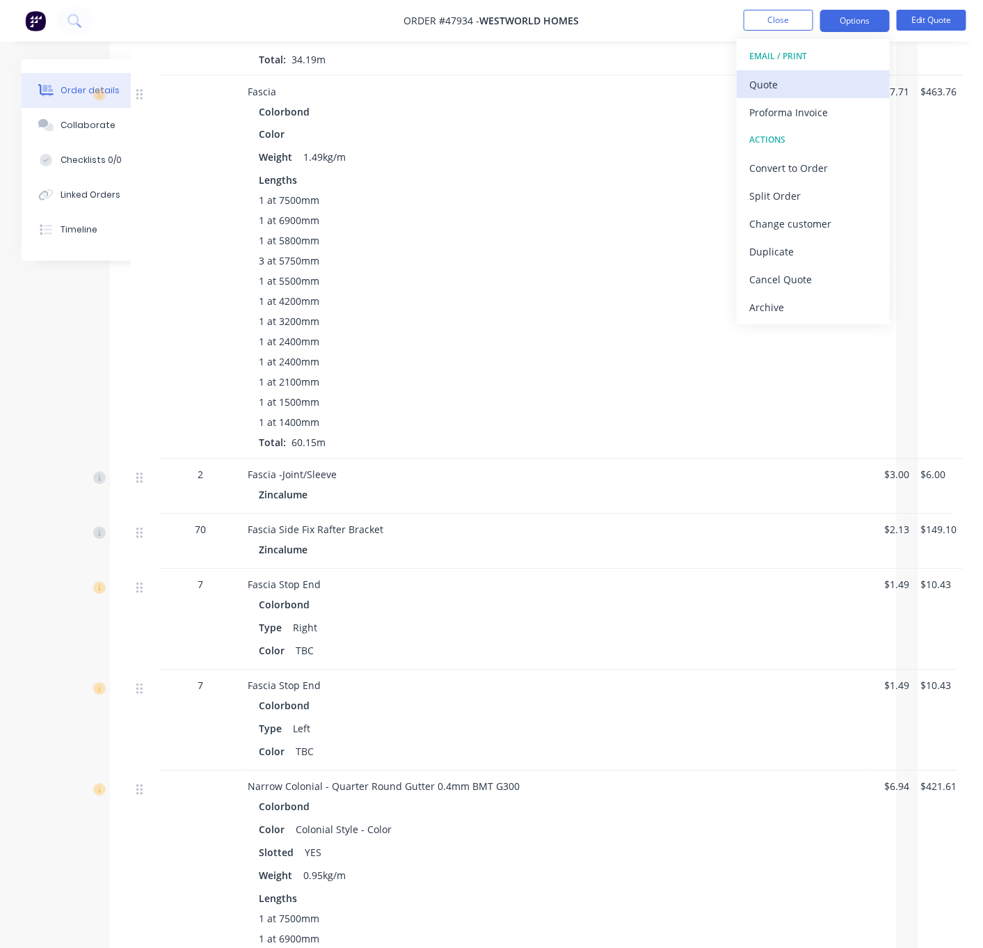
click at [812, 86] on div "Quote" at bounding box center [814, 84] width 128 height 20
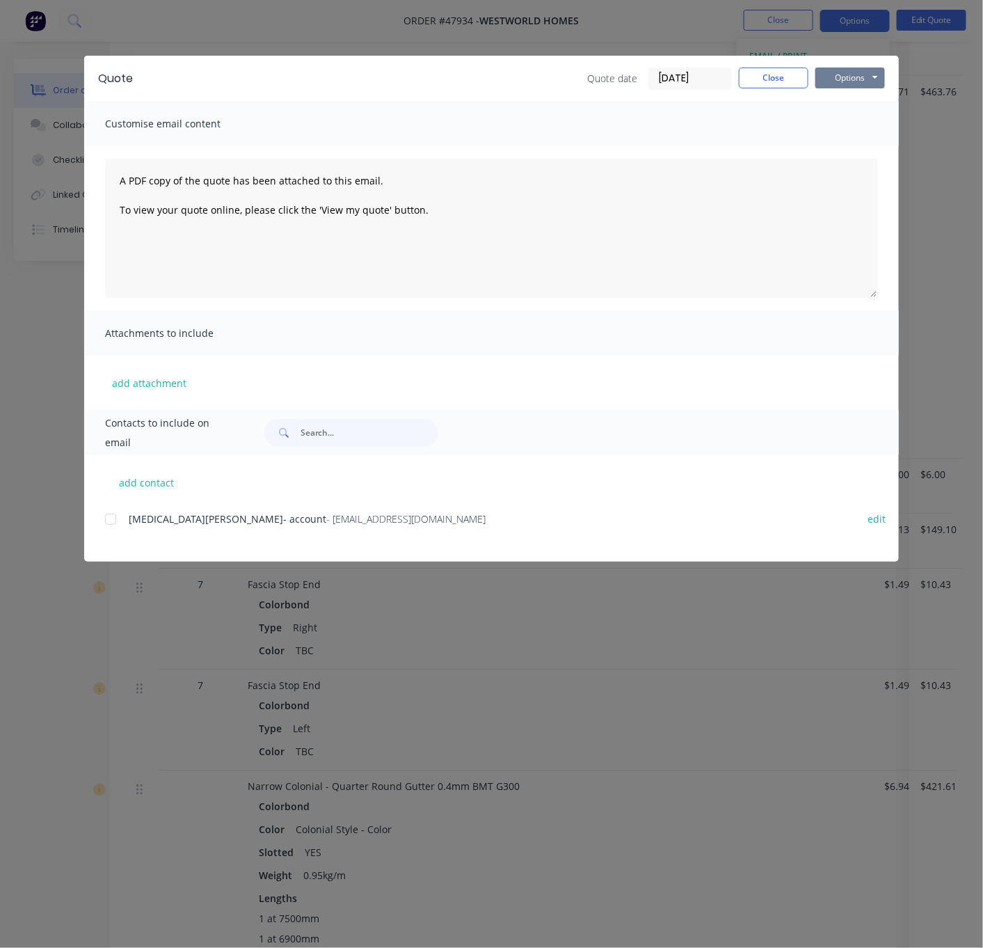
click at [874, 83] on button "Options" at bounding box center [851, 78] width 70 height 21
click at [869, 125] on button "Print" at bounding box center [860, 124] width 89 height 23
click at [780, 88] on button "Close" at bounding box center [774, 78] width 70 height 21
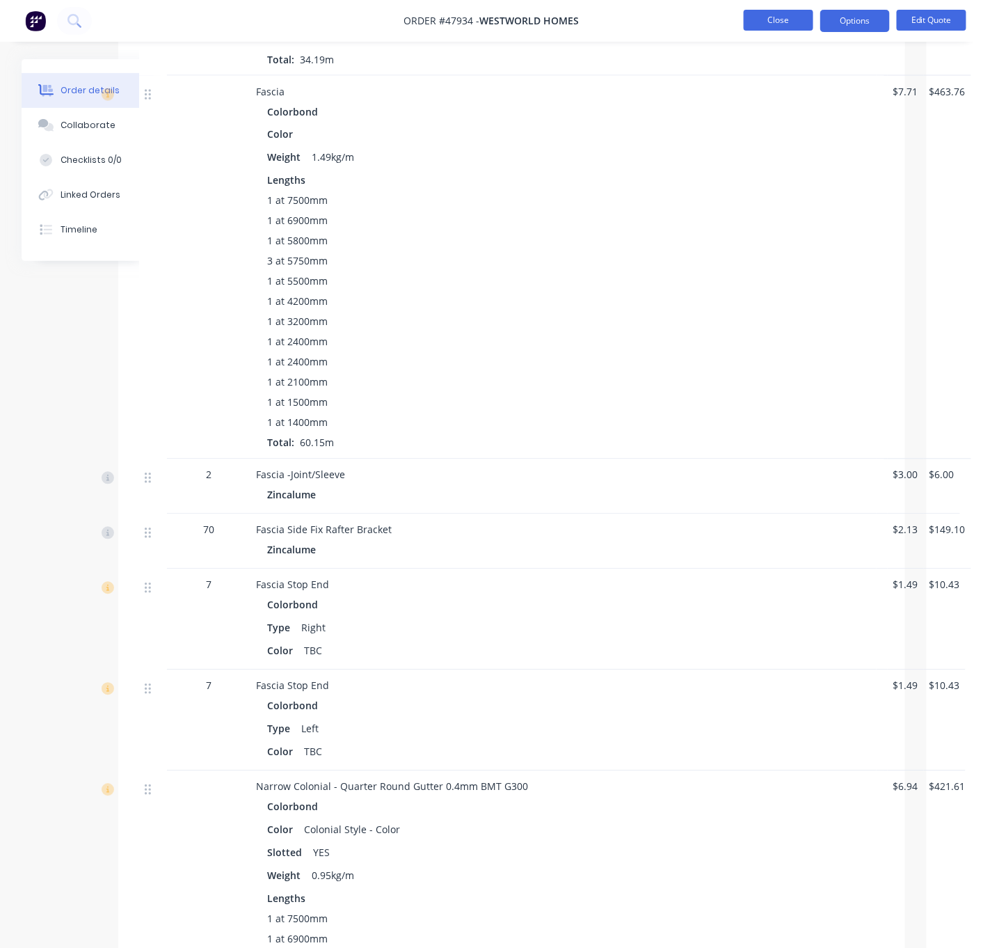
click at [789, 22] on button "Close" at bounding box center [779, 20] width 70 height 21
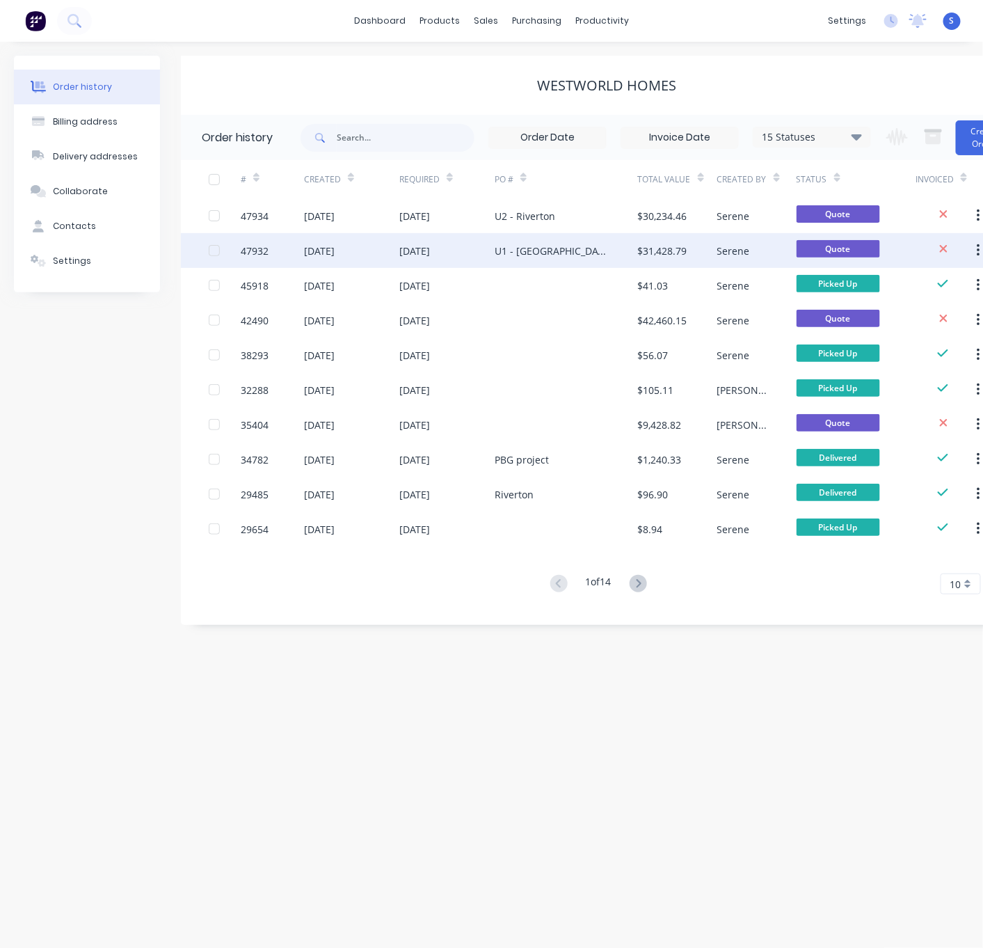
click at [486, 251] on div "11 Aug 2025" at bounding box center [446, 250] width 95 height 35
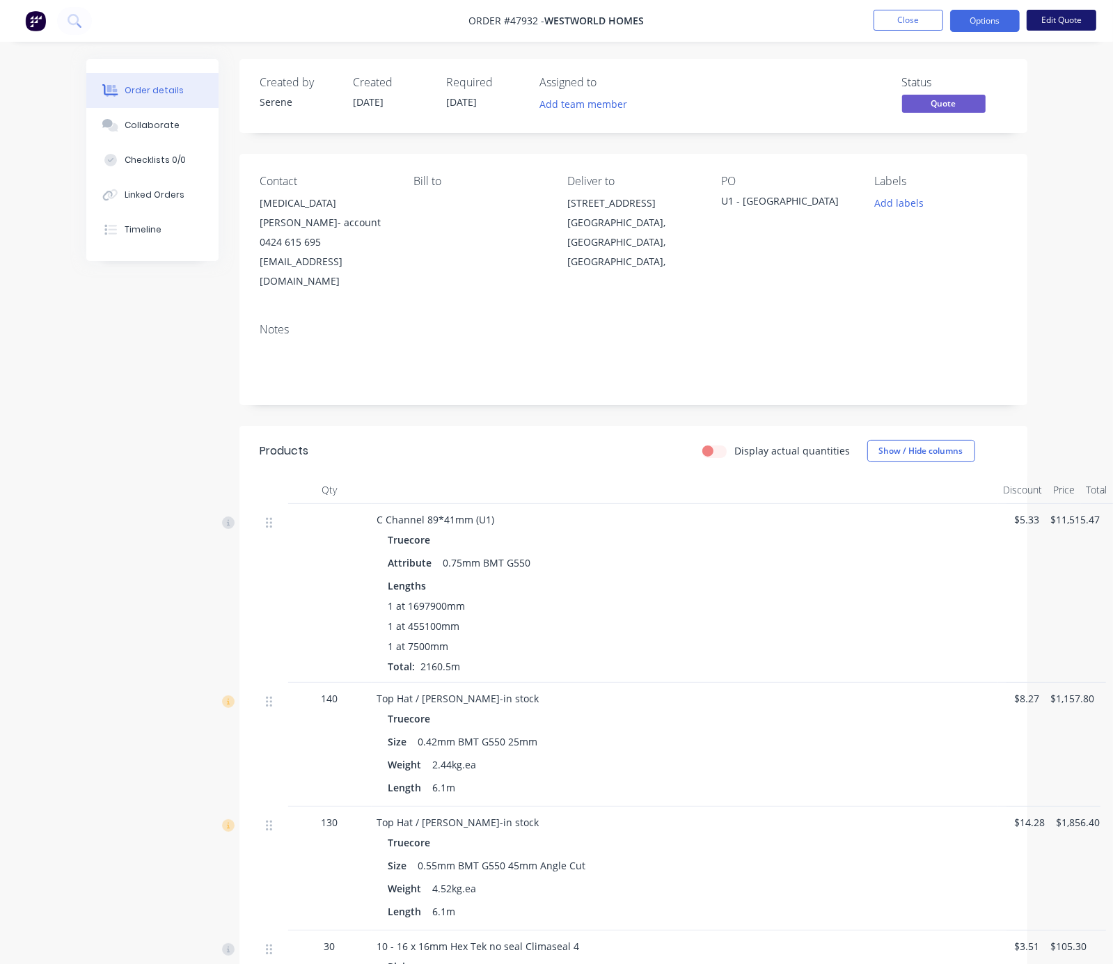
click at [970, 17] on button "Edit Quote" at bounding box center [1062, 20] width 70 height 21
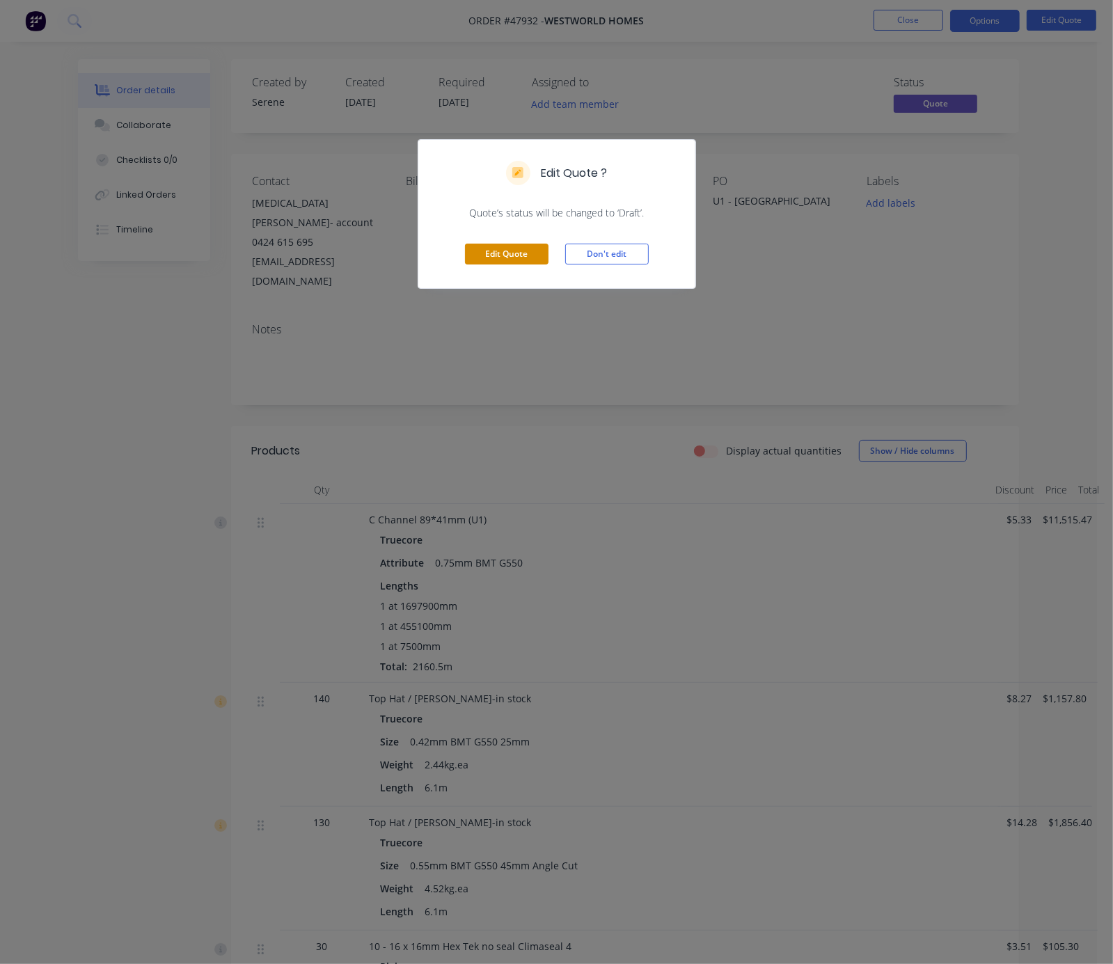
click at [487, 264] on button "Edit Quote" at bounding box center [507, 254] width 84 height 21
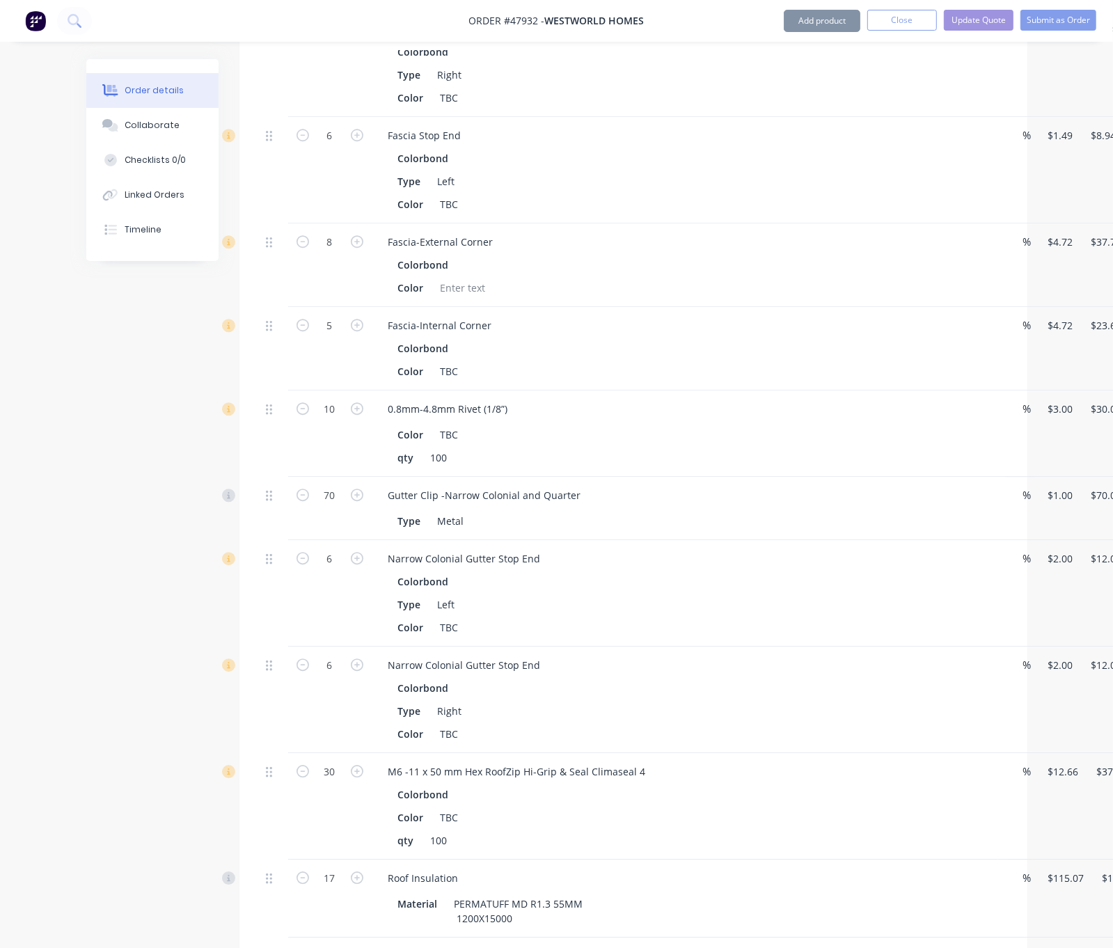
scroll to position [3898, 0]
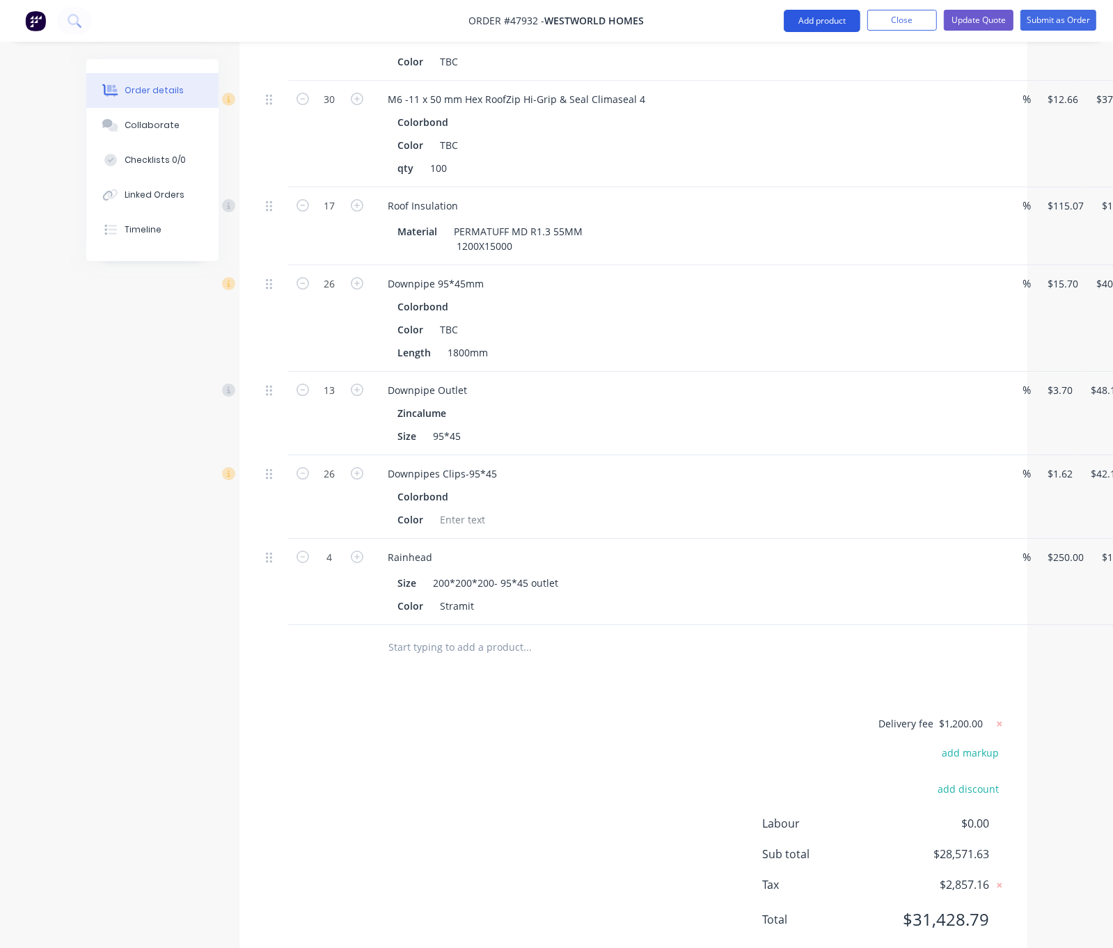
click at [822, 21] on button "Add product" at bounding box center [822, 21] width 77 height 22
click at [805, 52] on div "Product catalogue" at bounding box center [794, 57] width 107 height 20
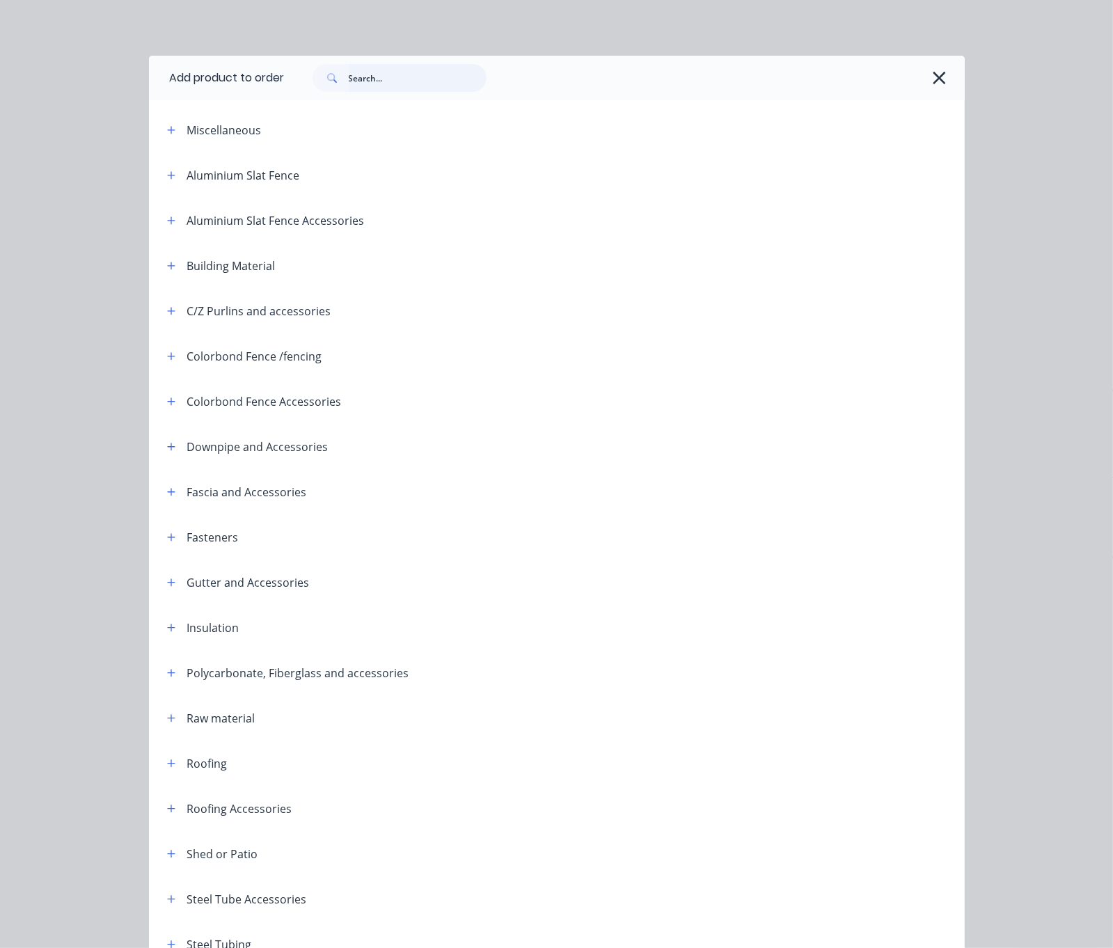
click at [349, 81] on input "text" at bounding box center [418, 78] width 138 height 28
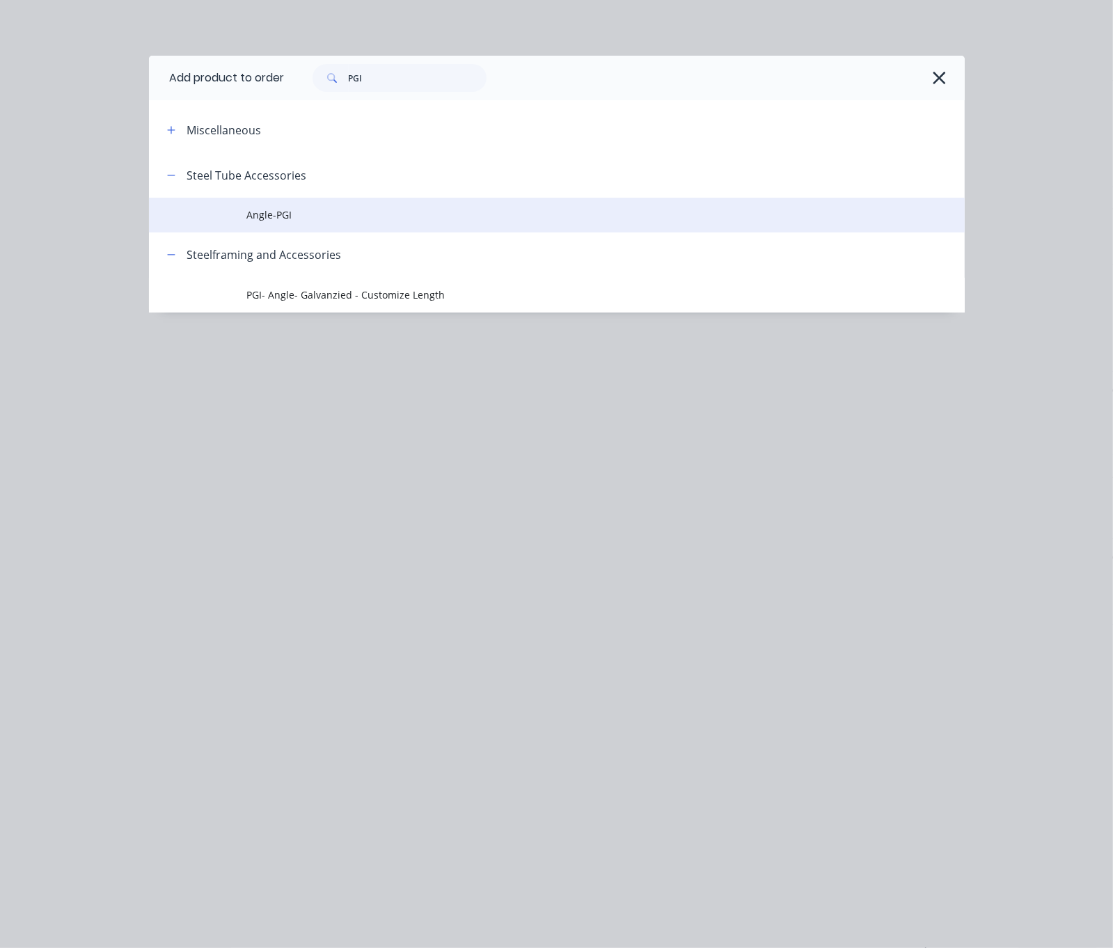
click at [246, 214] on td "Angle-PGI" at bounding box center [605, 215] width 718 height 35
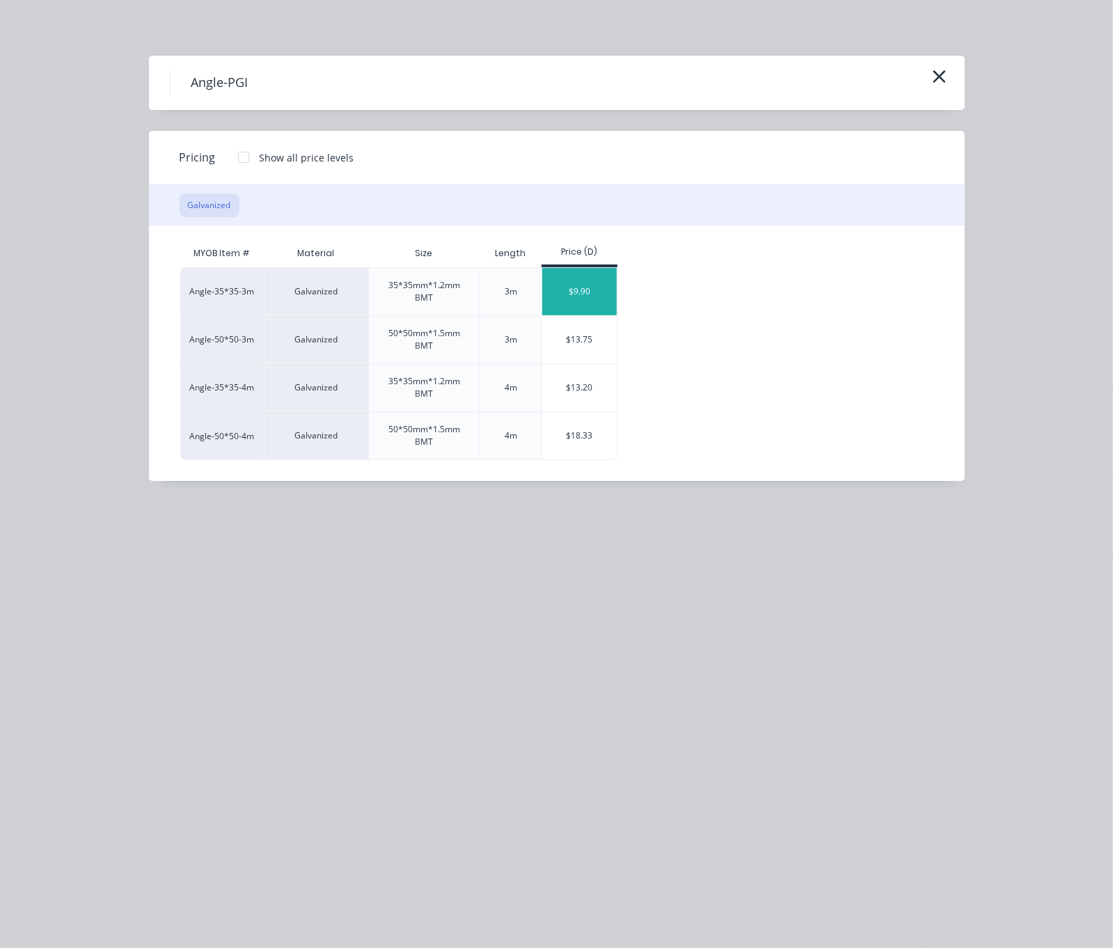
click at [542, 309] on div "$9.90" at bounding box center [579, 291] width 74 height 47
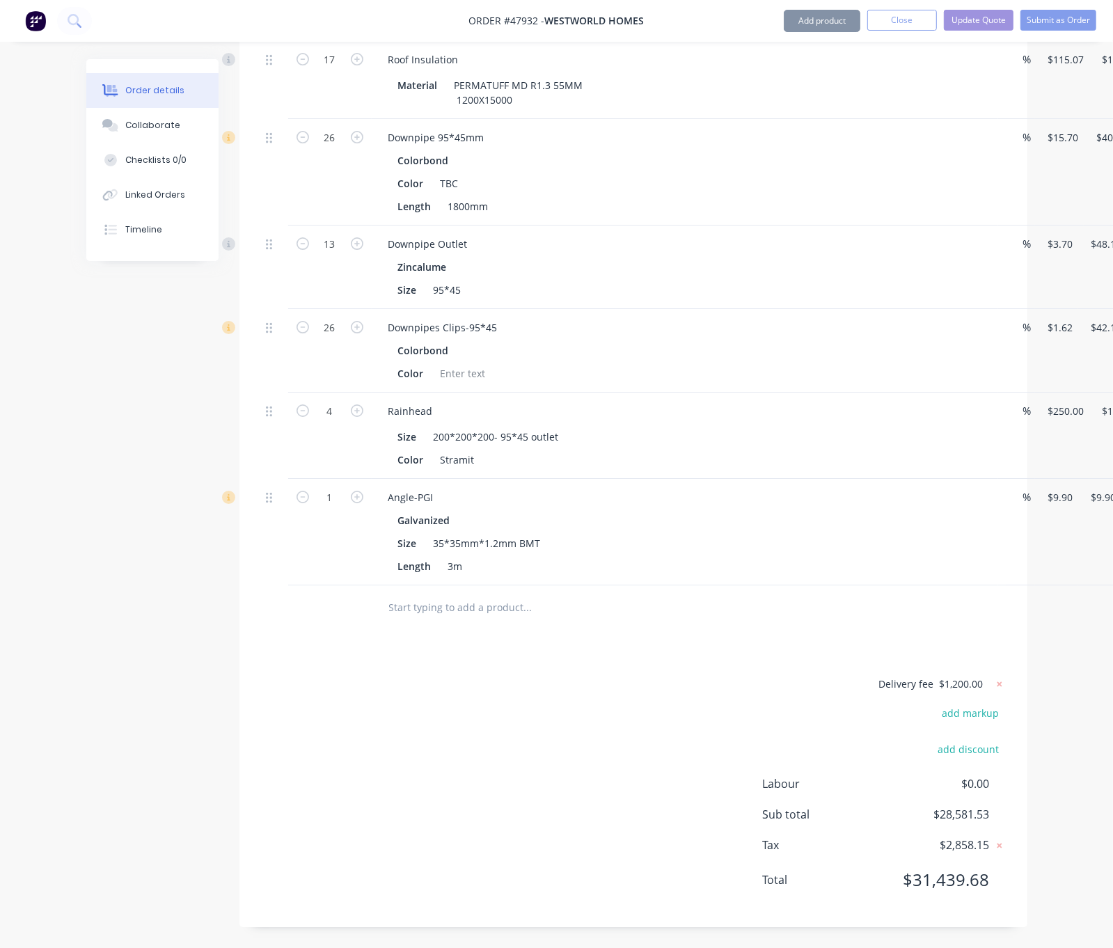
scroll to position [4266, 0]
click at [472, 735] on div "Delivery fee $1,200.00 add markup add discount Labour $0.00 Sub total $28,581.5…" at bounding box center [633, 790] width 746 height 231
click at [826, 20] on button "Add product" at bounding box center [822, 21] width 77 height 22
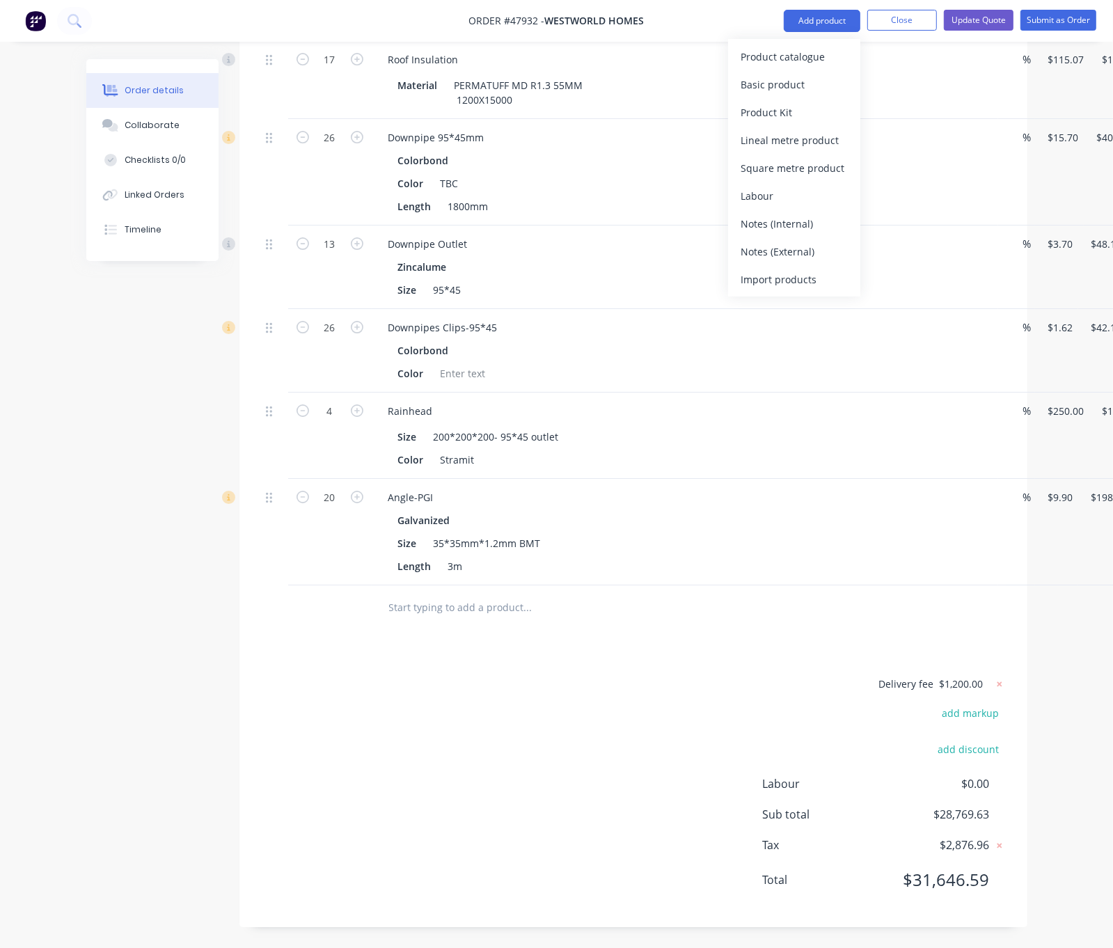
click at [807, 42] on button "Product catalogue" at bounding box center [794, 56] width 132 height 28
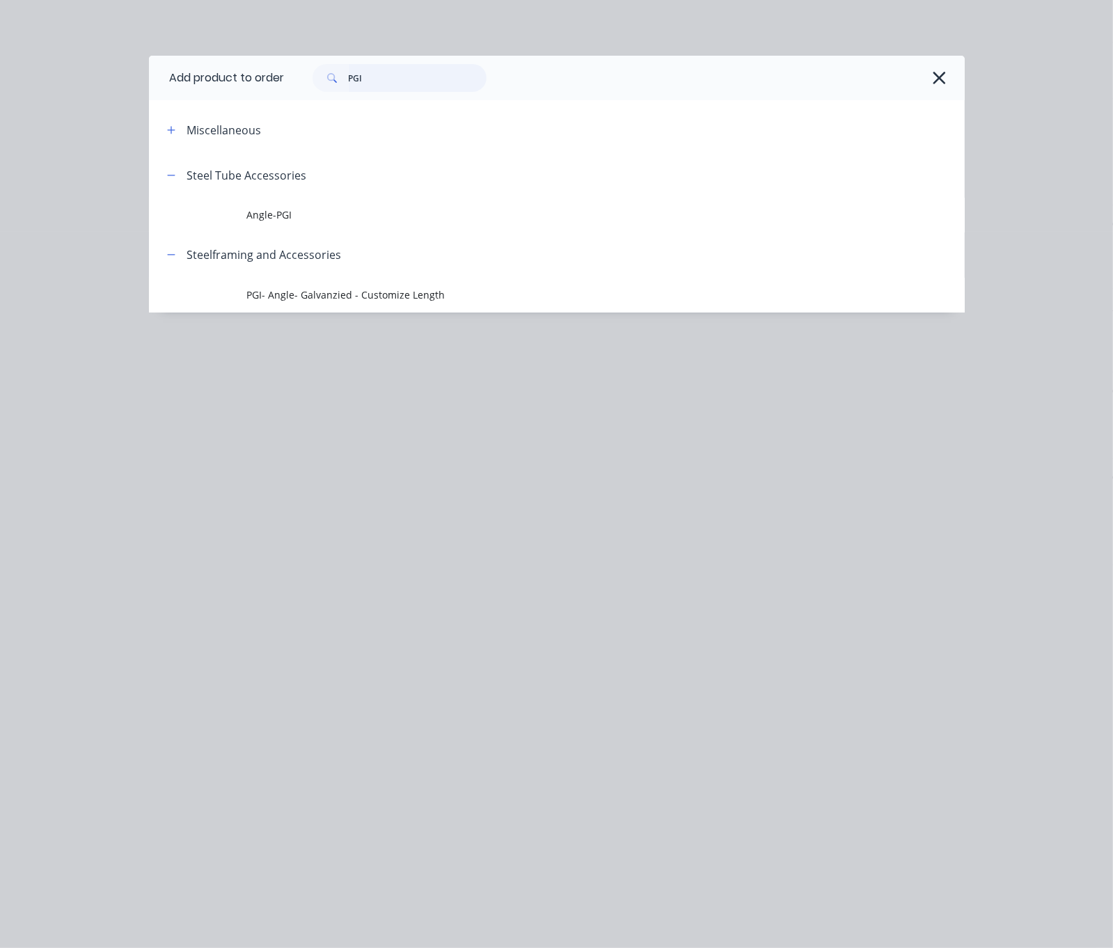
drag, startPoint x: 246, startPoint y: 77, endPoint x: 116, endPoint y: 84, distance: 131.0
click at [149, 84] on header "Add product to order PGI" at bounding box center [557, 78] width 816 height 45
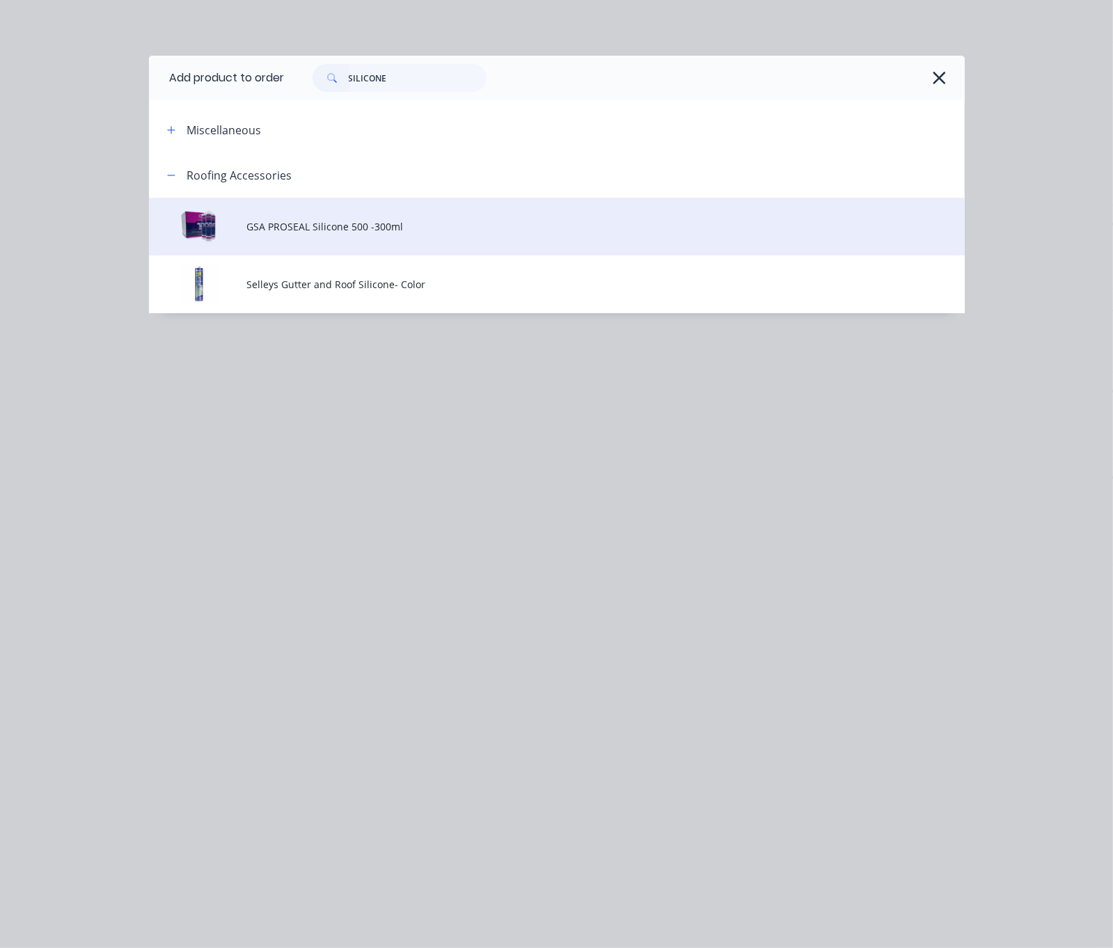
click at [246, 253] on td "GSA PROSEAL Silicone 500 -300ml" at bounding box center [605, 227] width 718 height 58
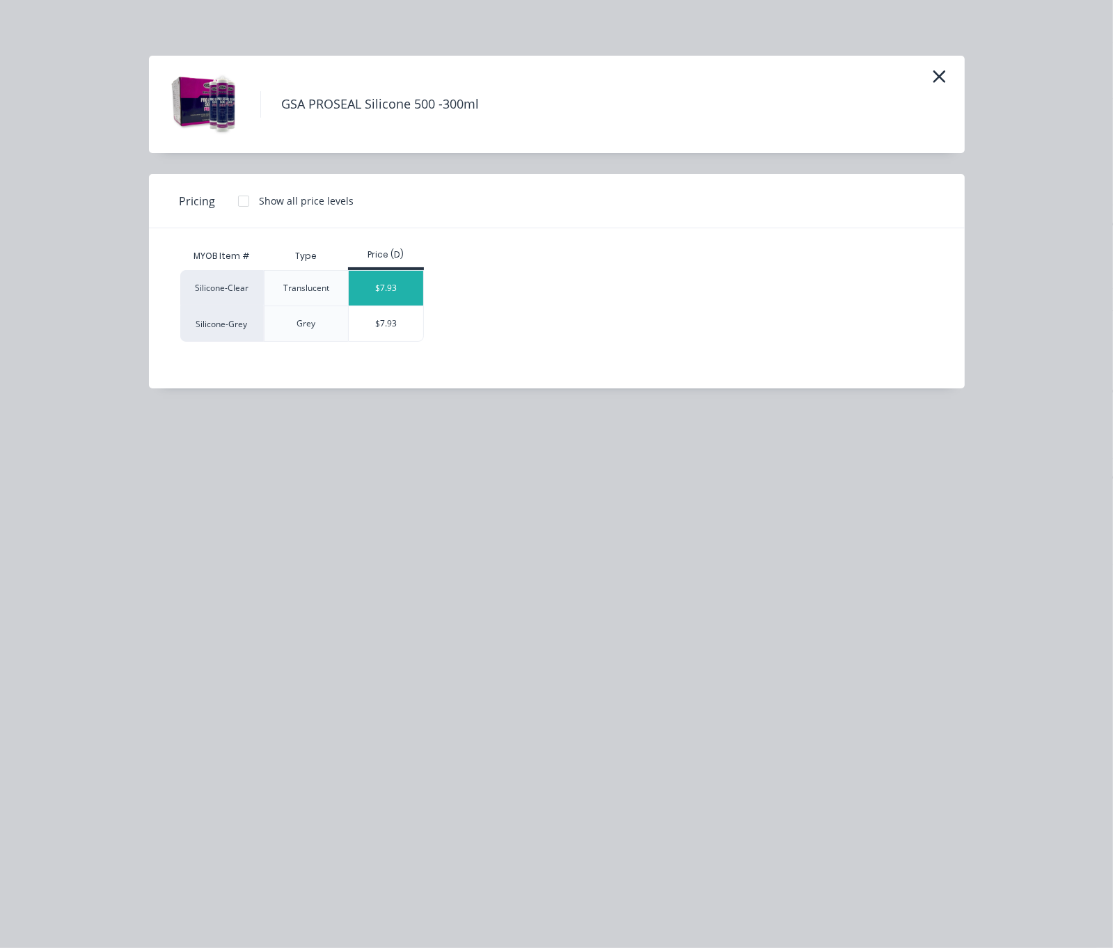
click at [349, 297] on div "$7.93" at bounding box center [386, 288] width 74 height 35
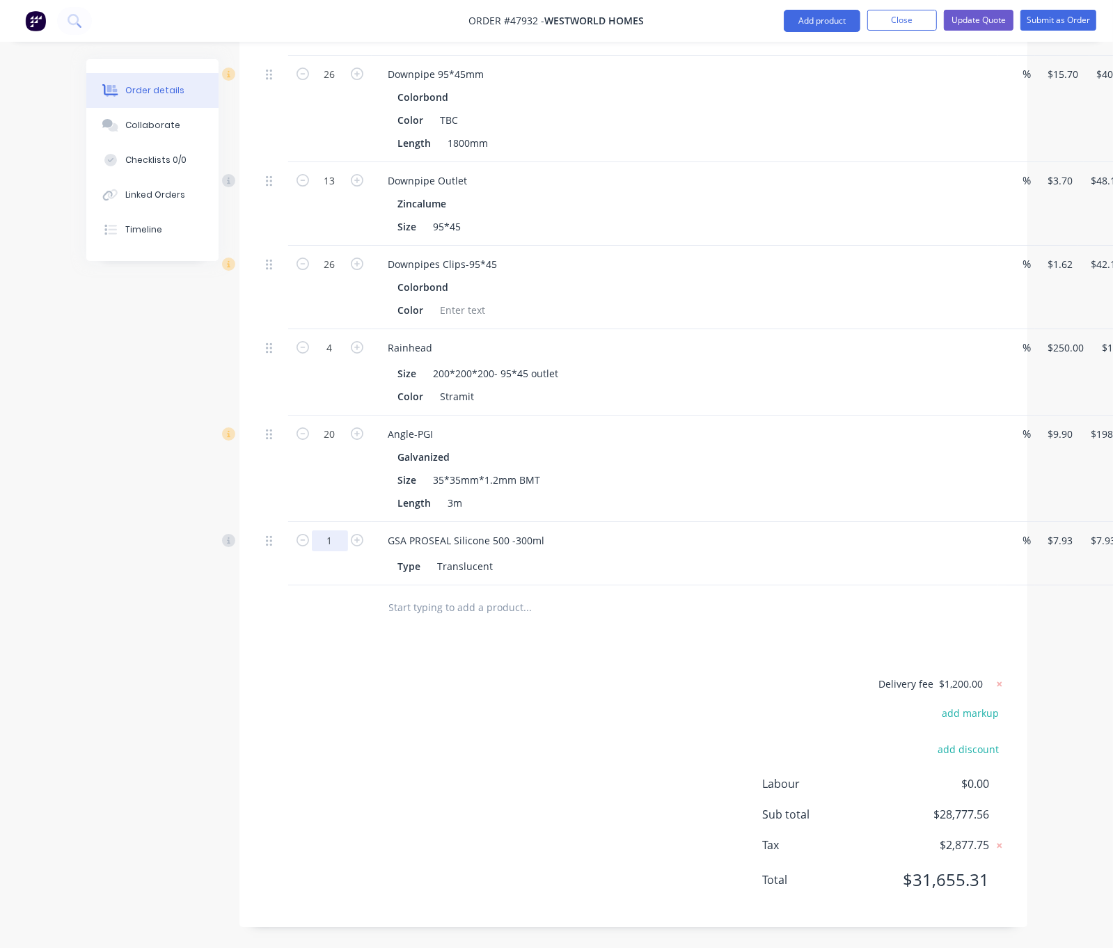
click at [497, 736] on div "Delivery fee $1,200.00 add markup add discount Labour $0.00 Sub total $28,777.5…" at bounding box center [633, 790] width 746 height 231
click at [970, 26] on button "Update Quote" at bounding box center [979, 20] width 70 height 21
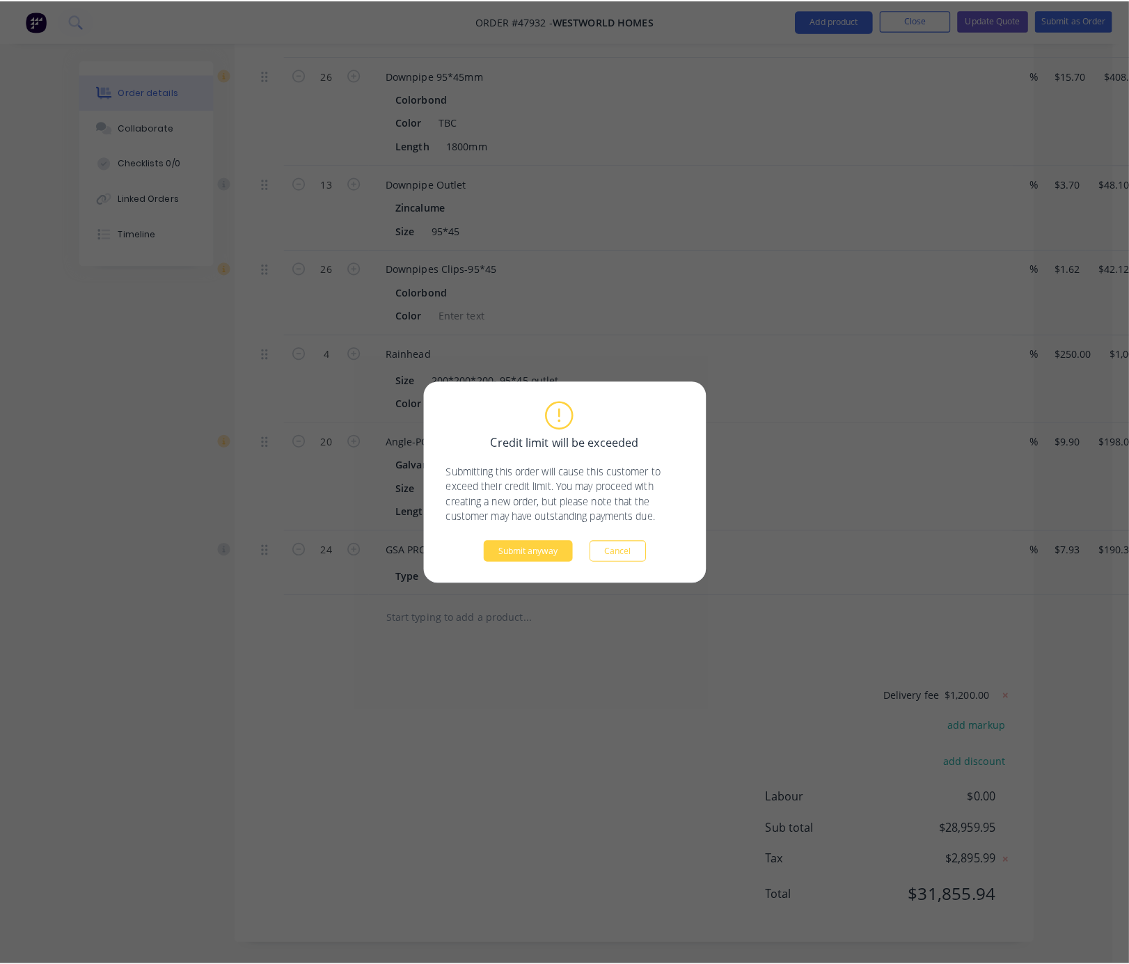
scroll to position [4317, 0]
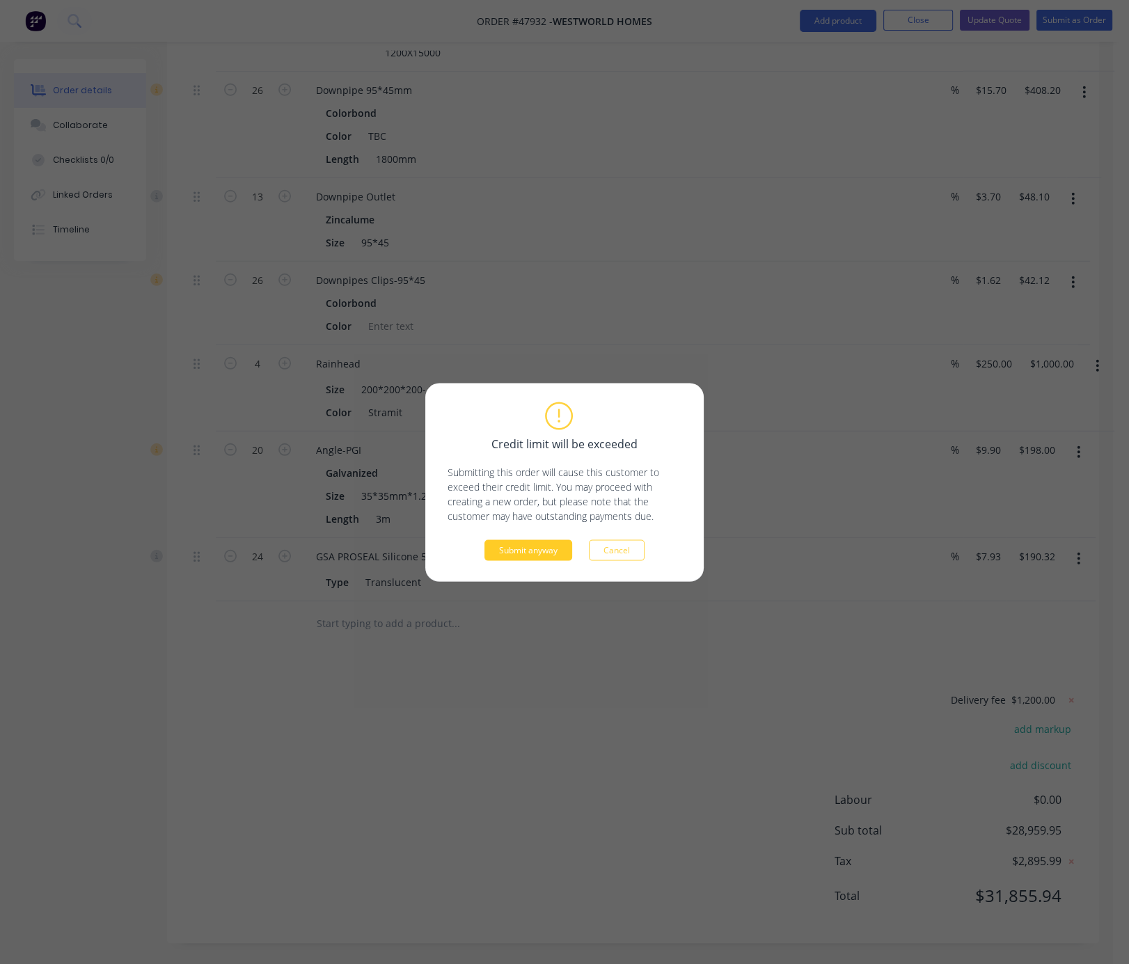
click at [539, 559] on button "Submit anyway" at bounding box center [528, 549] width 88 height 21
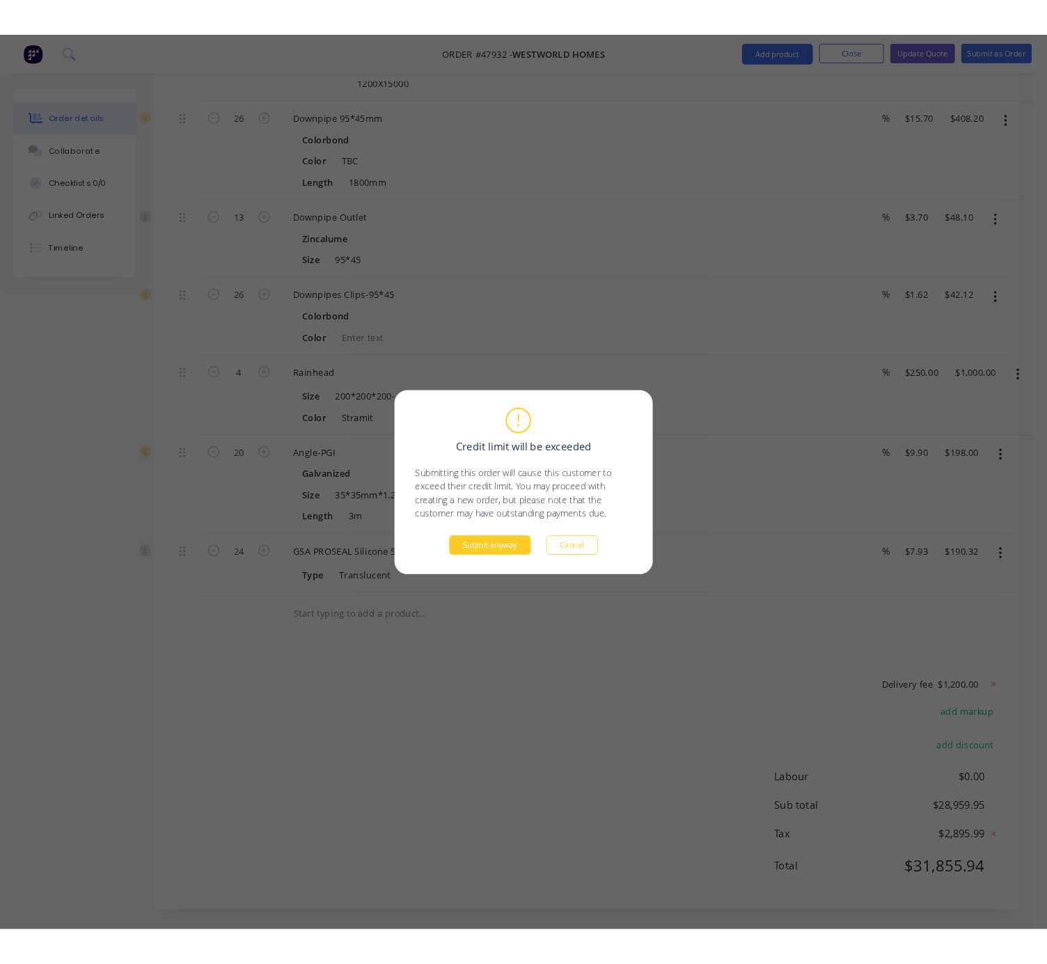
scroll to position [0, 0]
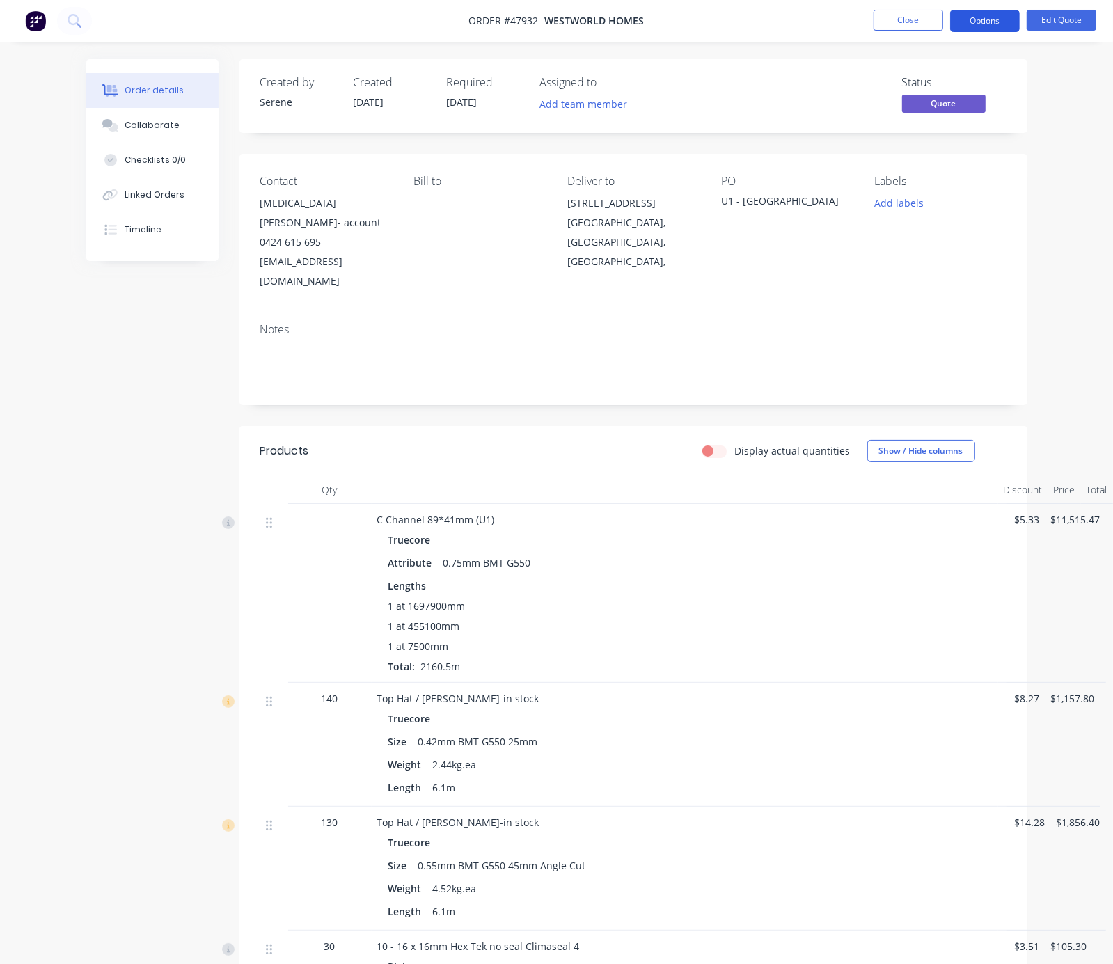
click at [970, 22] on button "Options" at bounding box center [985, 21] width 70 height 22
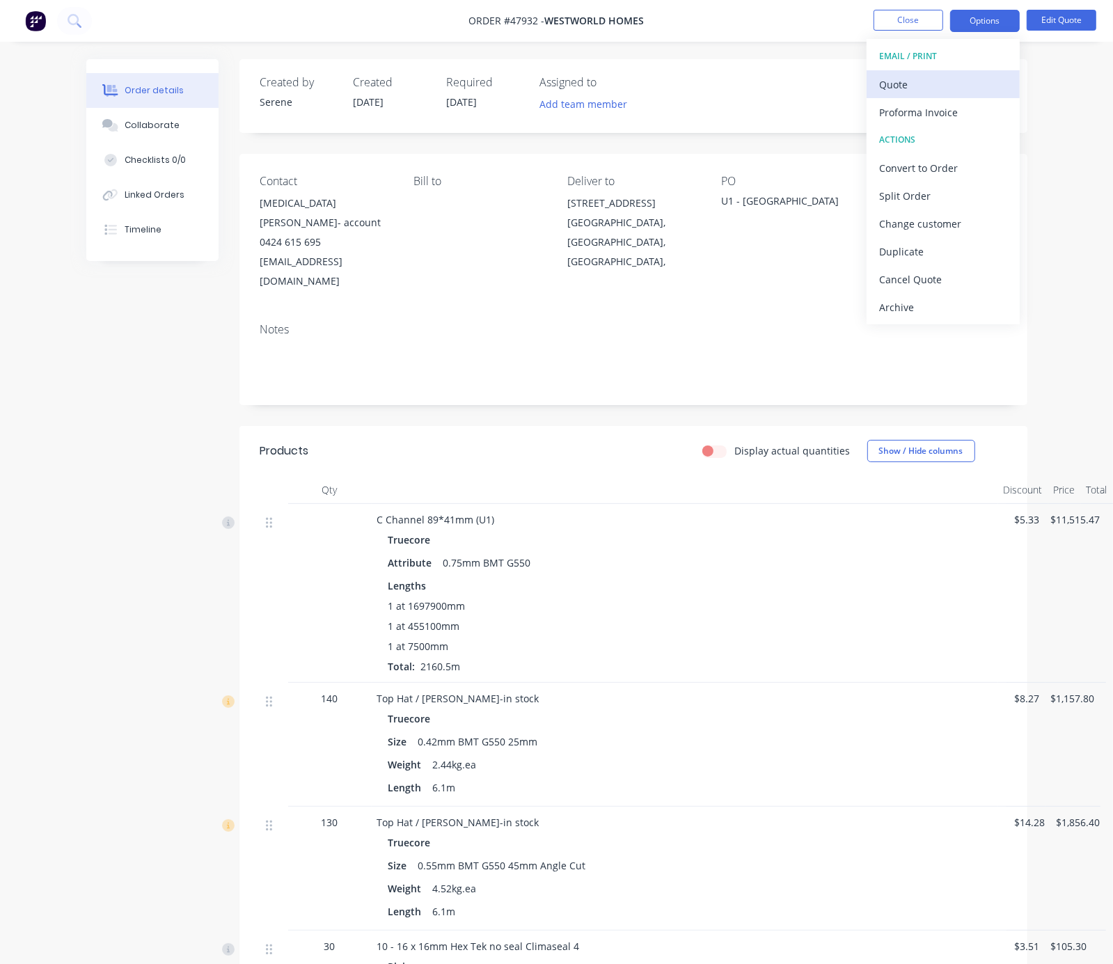
click at [908, 90] on div "Quote" at bounding box center [943, 84] width 128 height 20
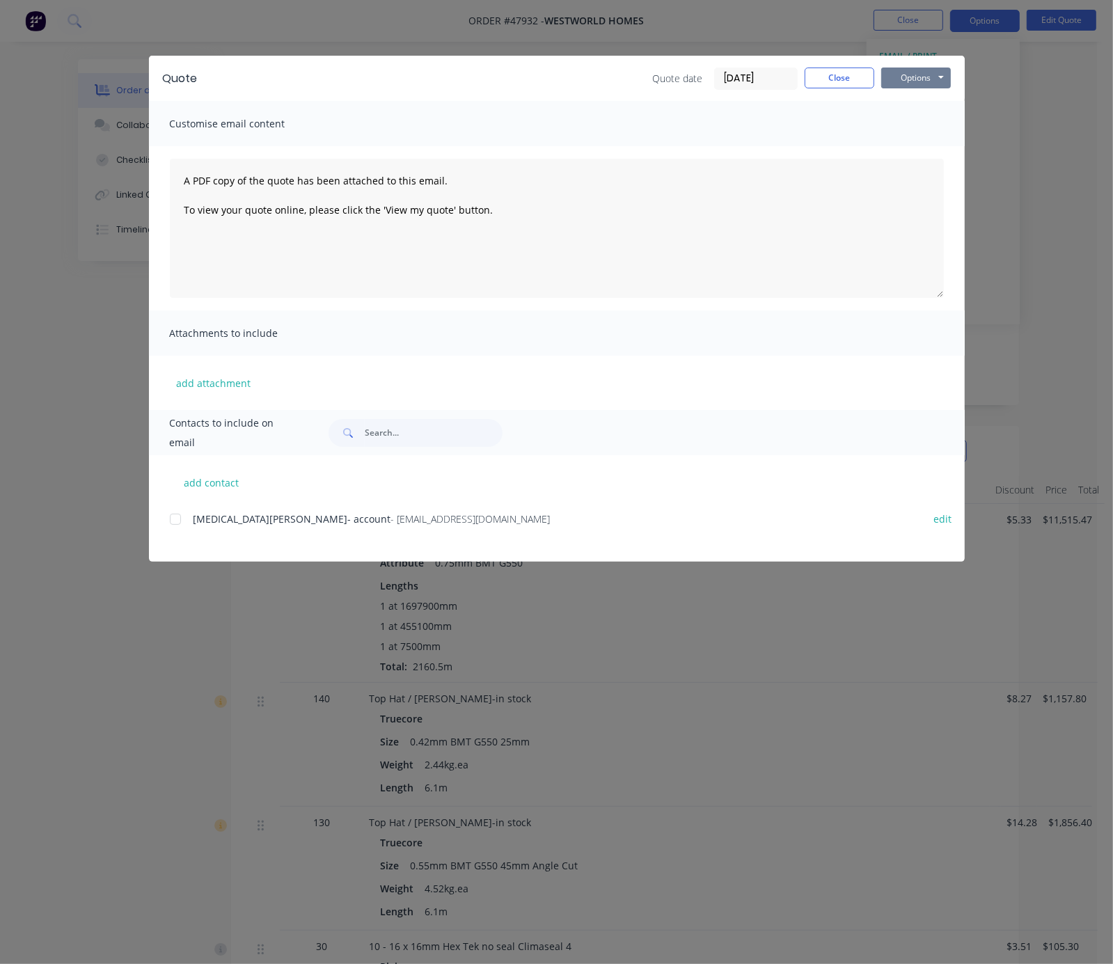
click at [951, 81] on button "Options" at bounding box center [916, 78] width 70 height 21
click at [970, 126] on button "Print" at bounding box center [925, 124] width 89 height 23
click at [874, 84] on button "Close" at bounding box center [840, 78] width 70 height 21
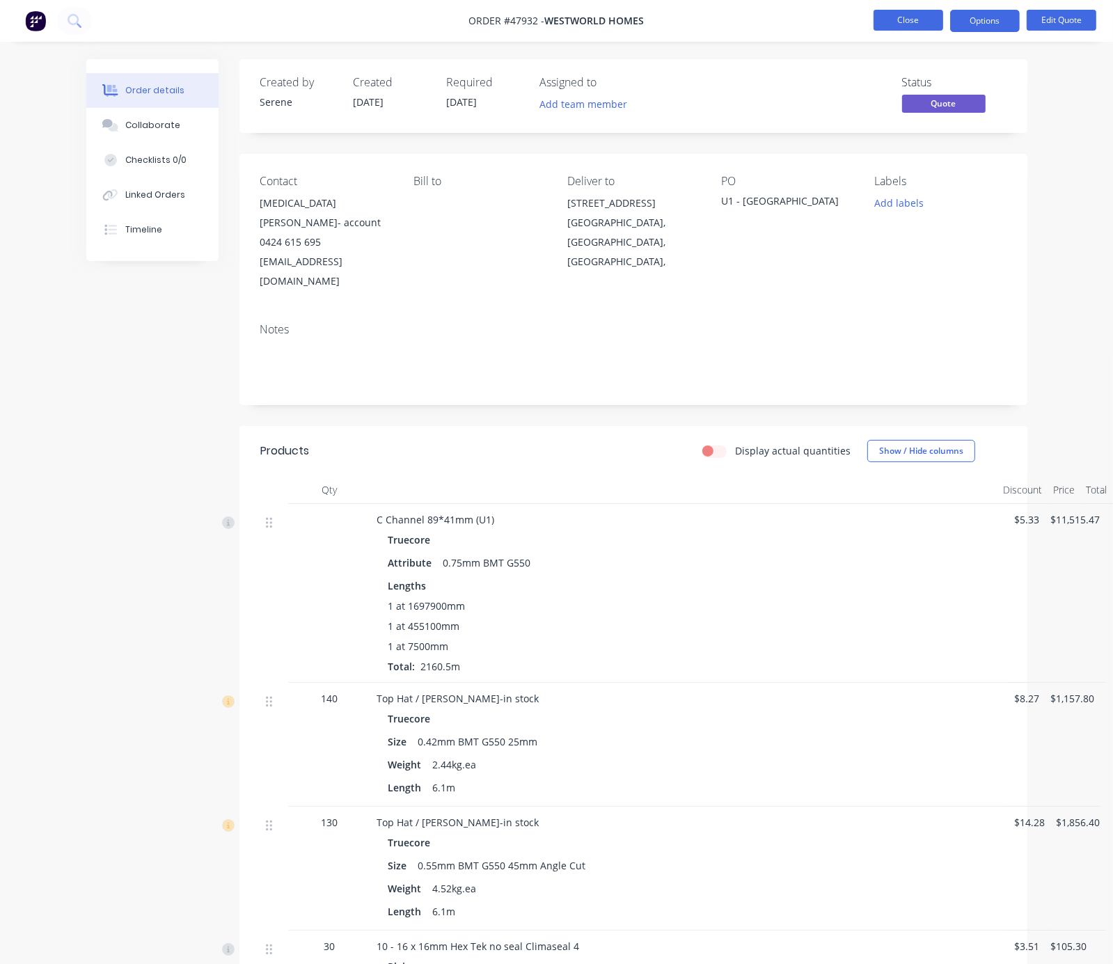
click at [903, 24] on button "Close" at bounding box center [908, 20] width 70 height 21
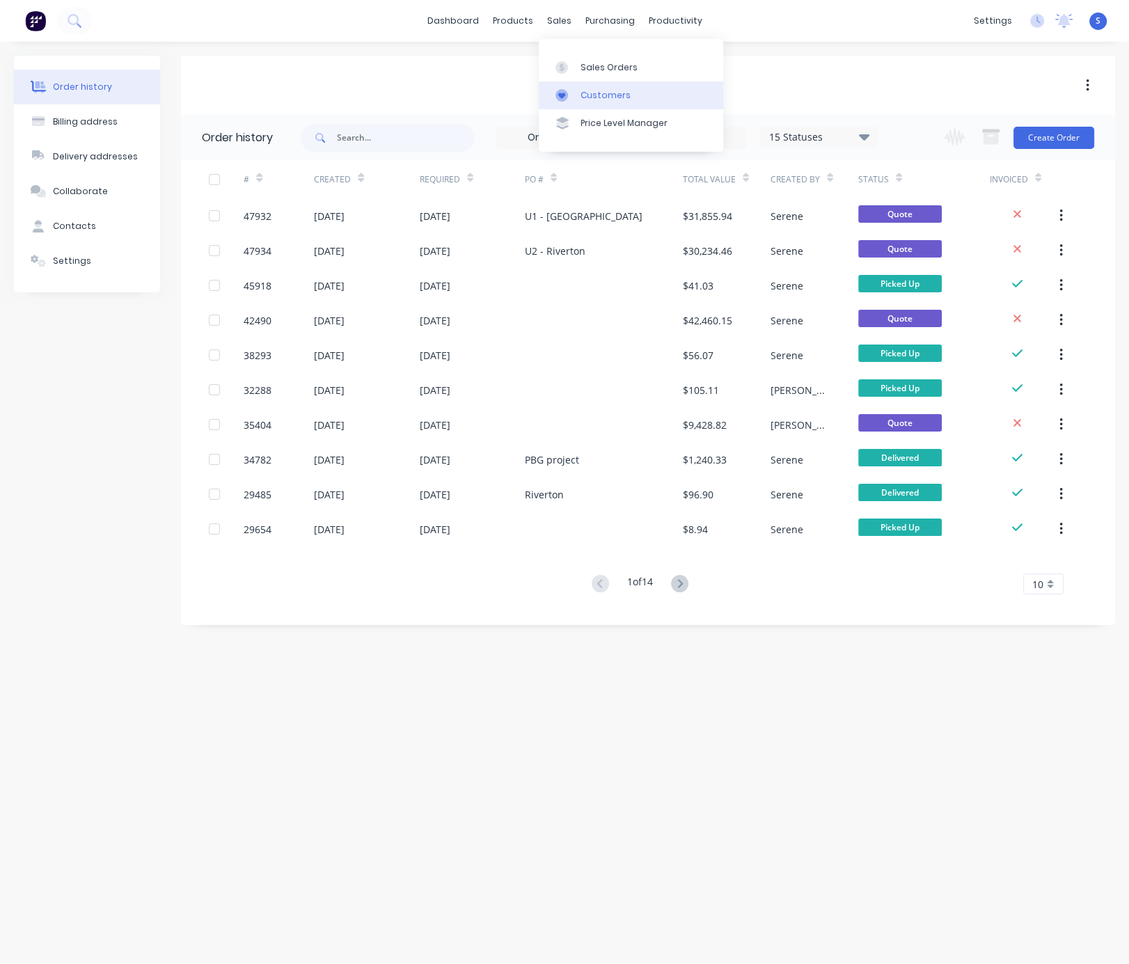
click at [607, 94] on div "Customers" at bounding box center [605, 95] width 50 height 13
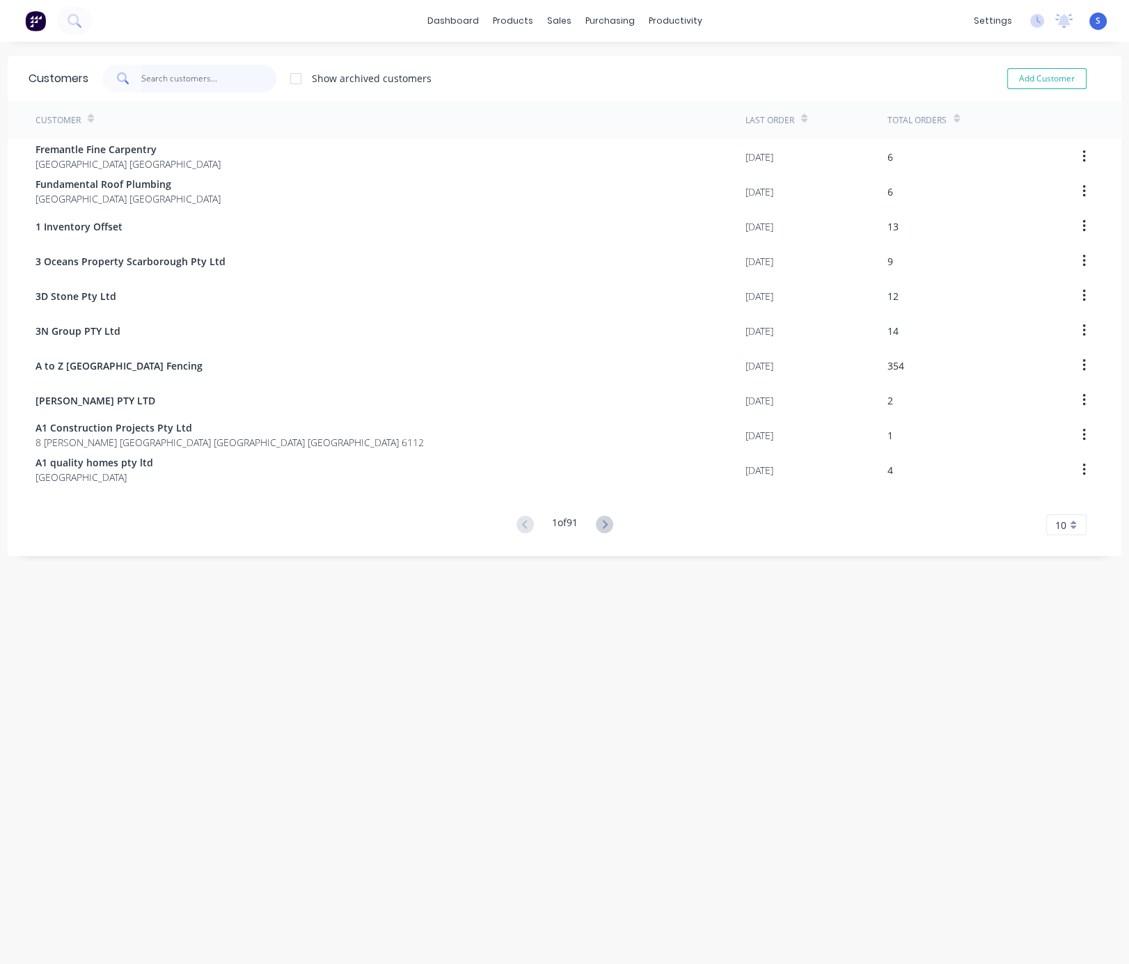
click at [198, 70] on input "text" at bounding box center [209, 79] width 136 height 28
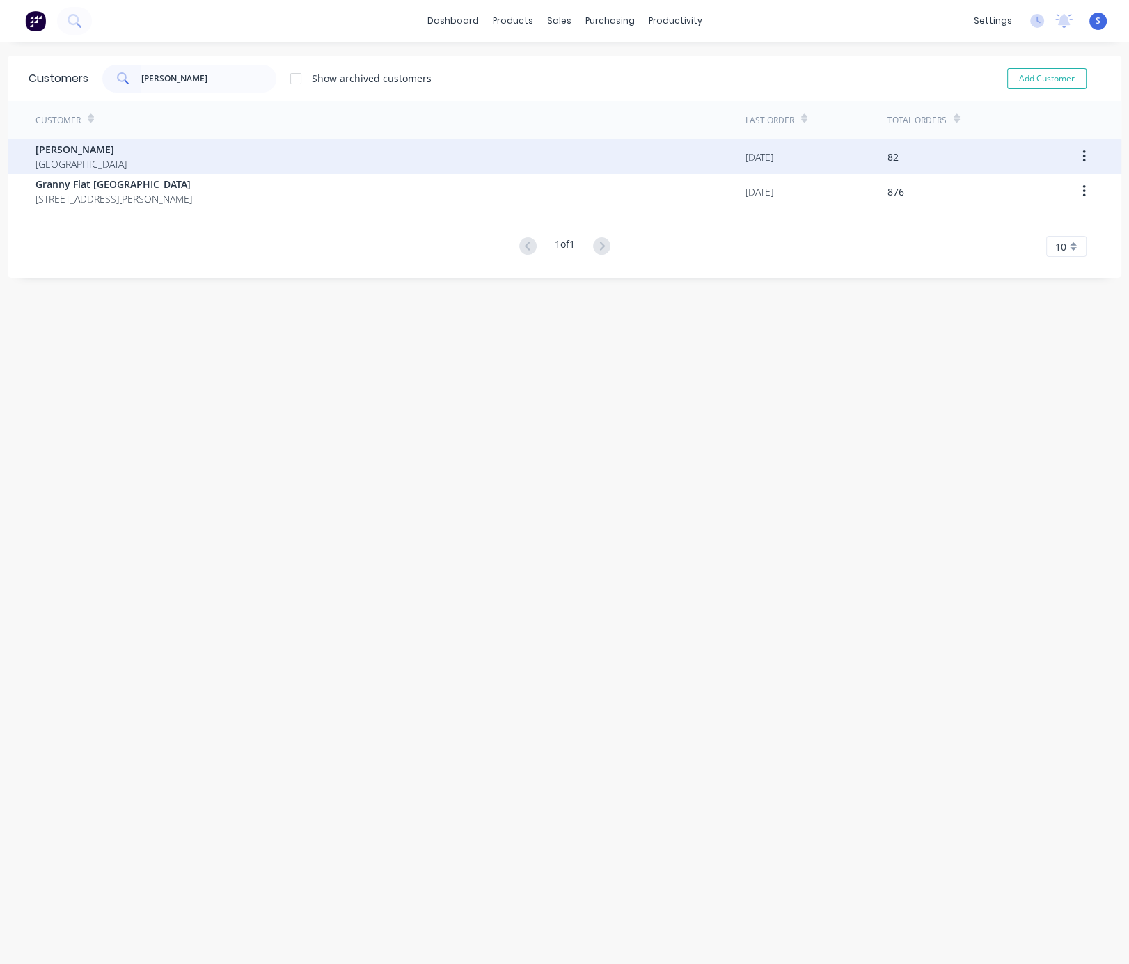
click at [147, 155] on div "Chris Gu Australia" at bounding box center [390, 156] width 710 height 35
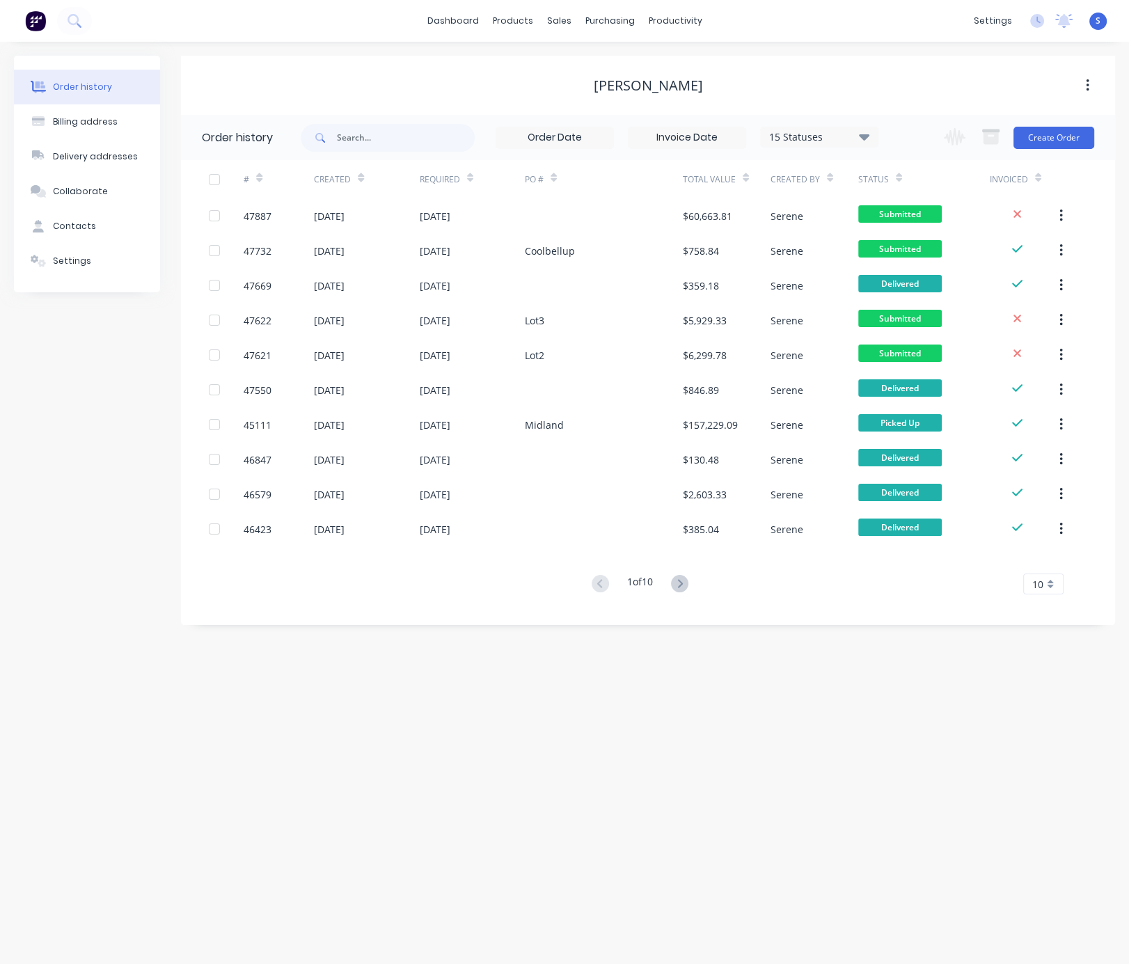
click at [970, 148] on div "Change order status Submitted Ready for Delivery Ready To Pick Up Monday Tuesda…" at bounding box center [1014, 137] width 159 height 45
click at [970, 141] on button "Create Order" at bounding box center [1053, 138] width 81 height 22
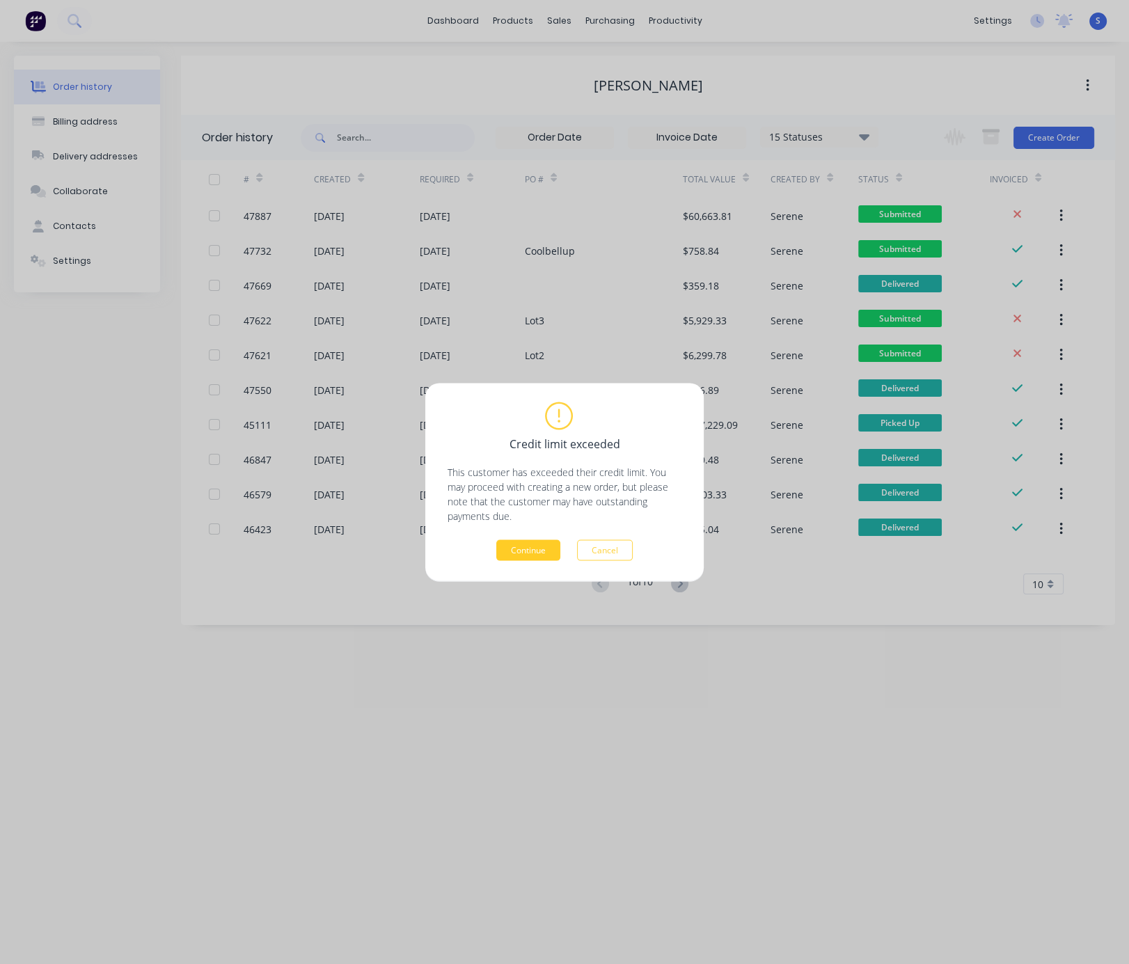
click at [535, 550] on button "Continue" at bounding box center [528, 549] width 64 height 21
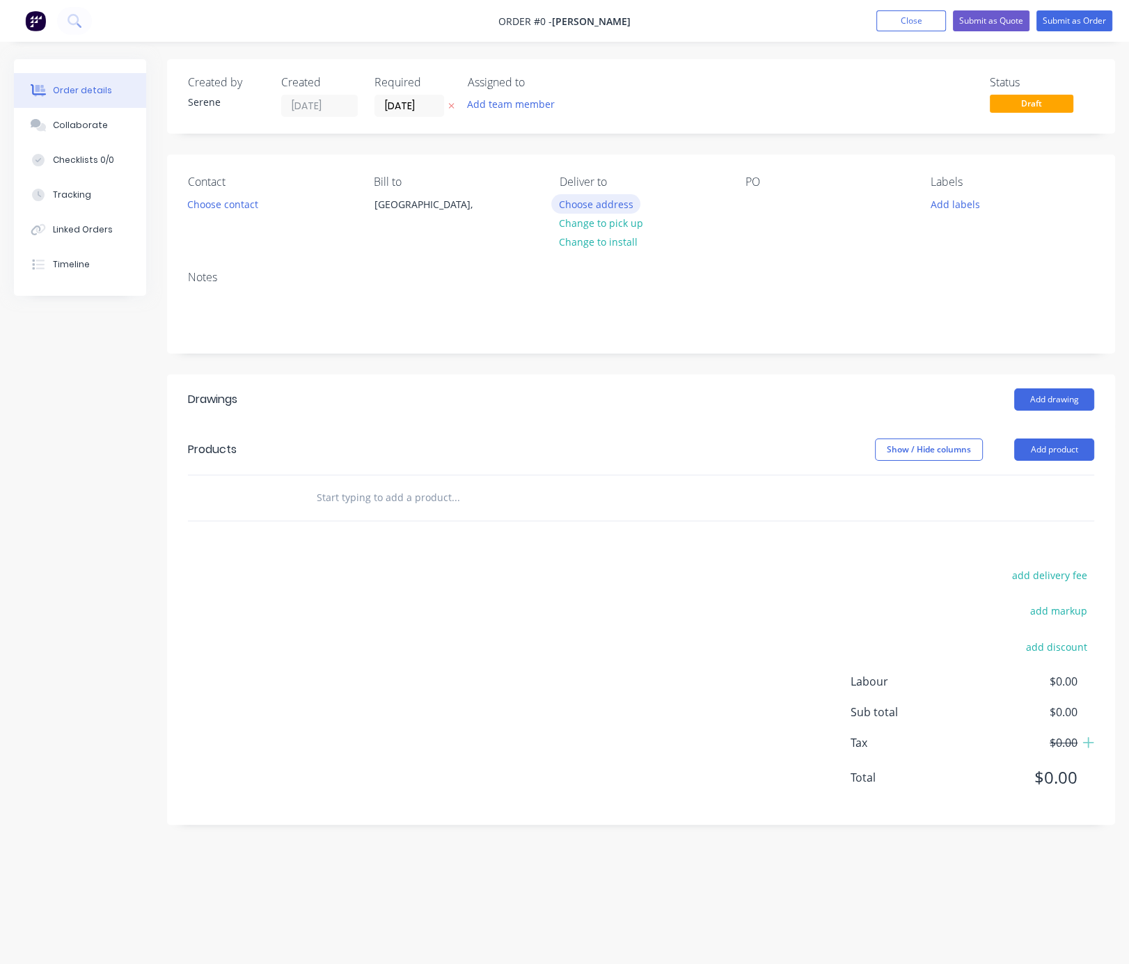
click at [592, 212] on button "Choose address" at bounding box center [595, 203] width 89 height 19
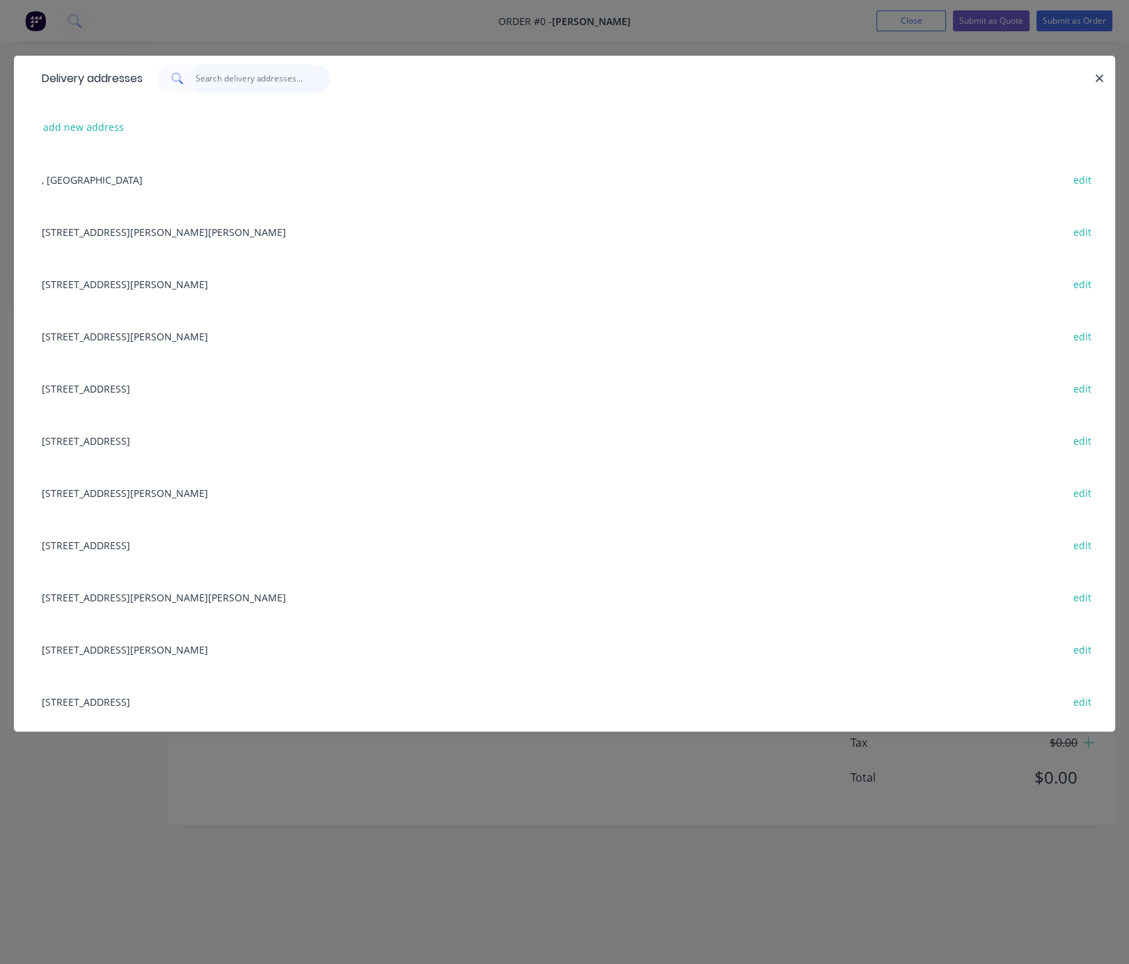
click at [246, 84] on input "text" at bounding box center [264, 79] width 136 height 28
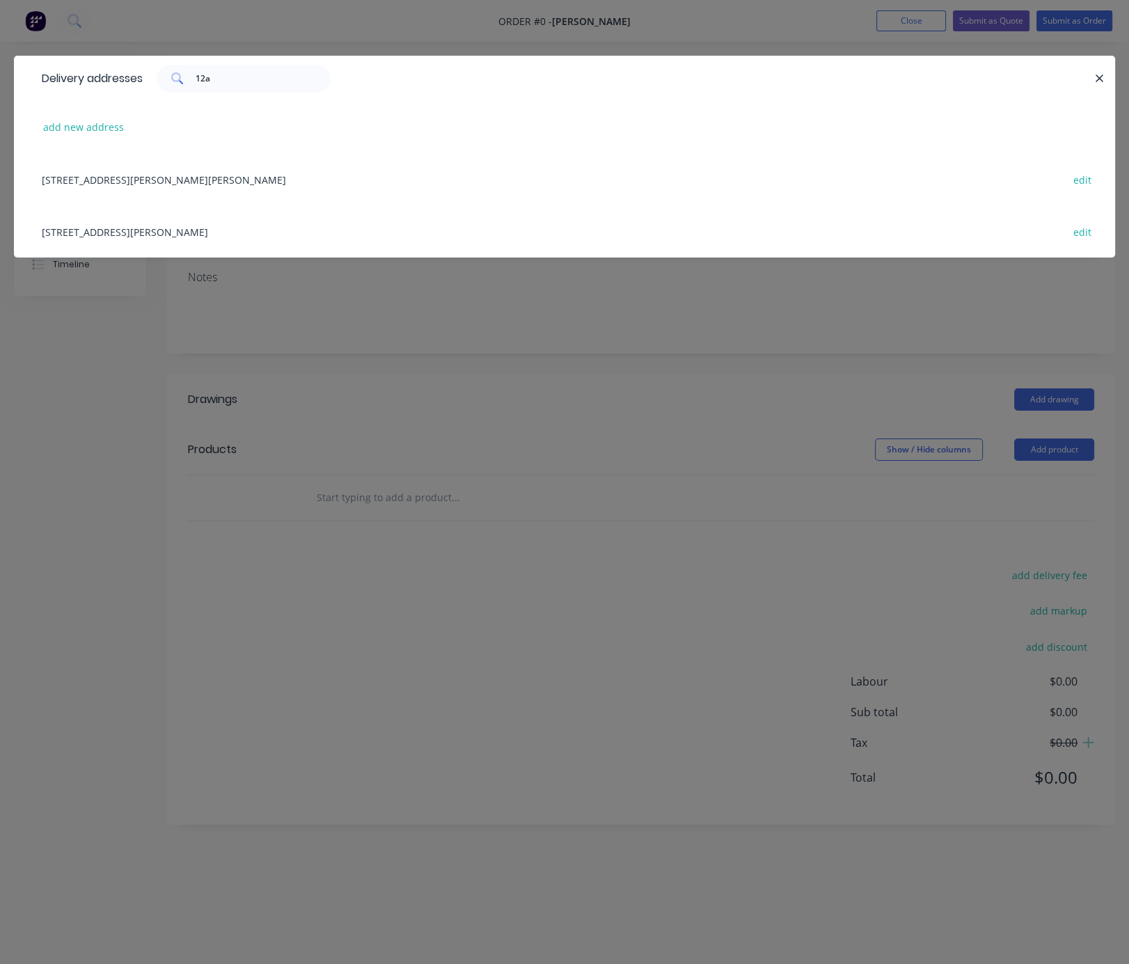
click at [166, 194] on div "12A Oliver st,, Scarborough, Western Australia, Australia edit" at bounding box center [564, 179] width 1059 height 52
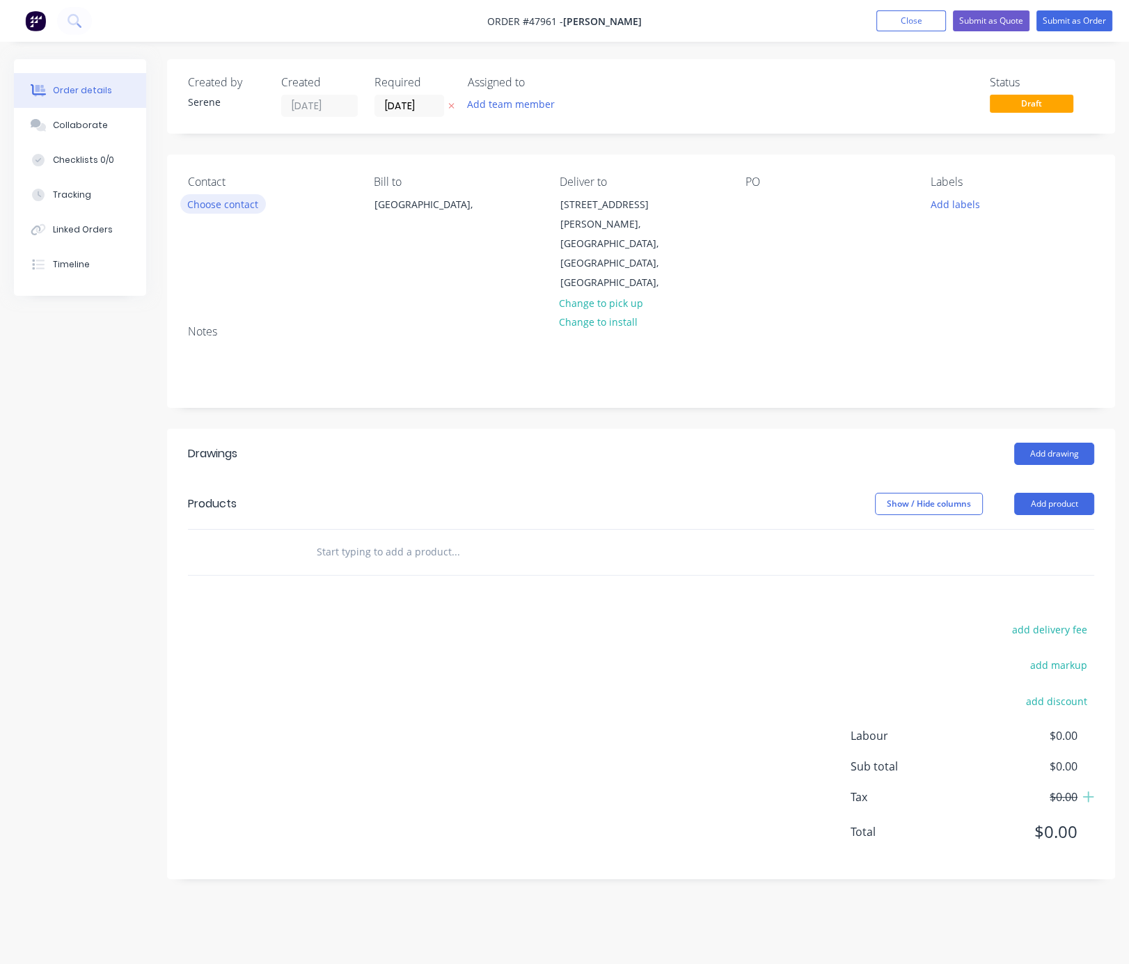
click at [232, 205] on button "Choose contact" at bounding box center [223, 203] width 86 height 19
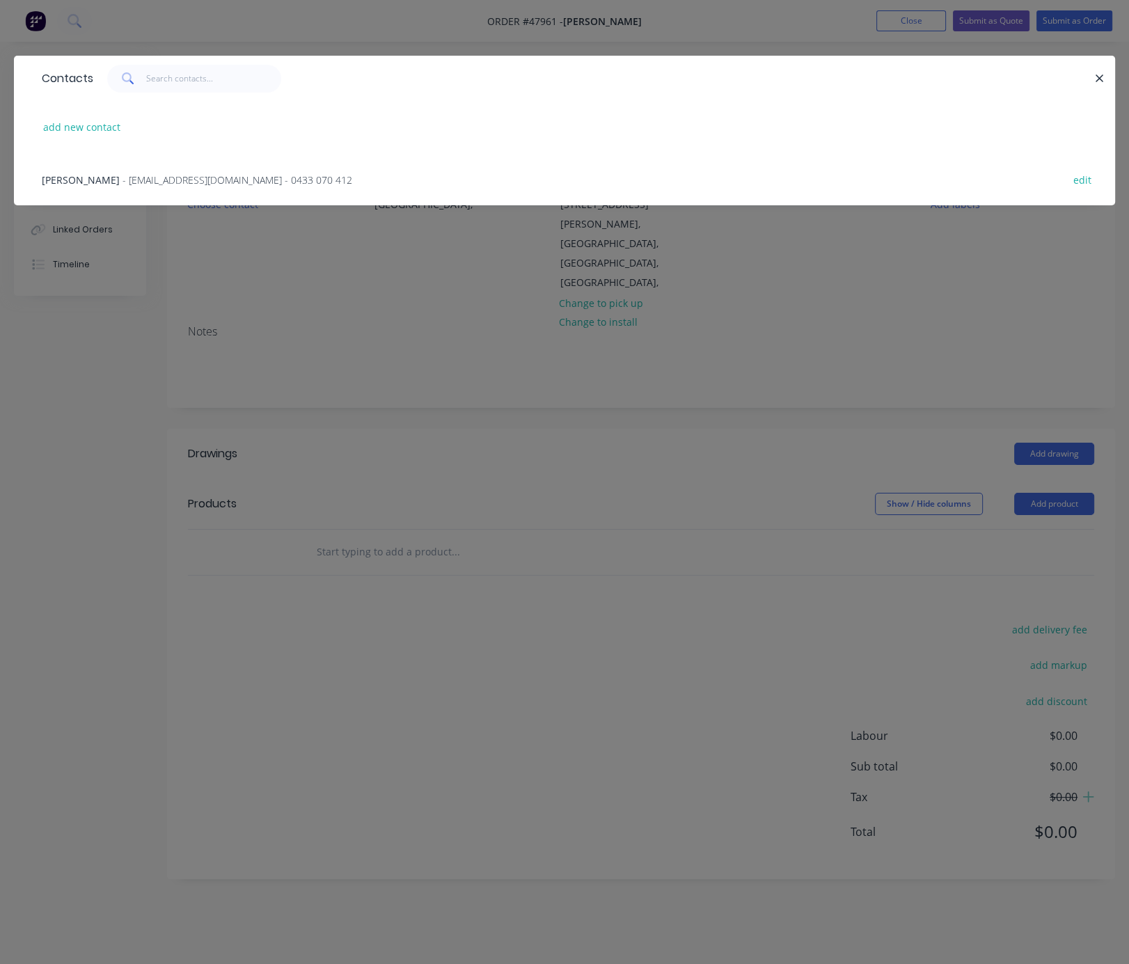
click at [122, 187] on span "- account@speedframewa.com.au - 0433 070 412" at bounding box center [237, 179] width 230 height 13
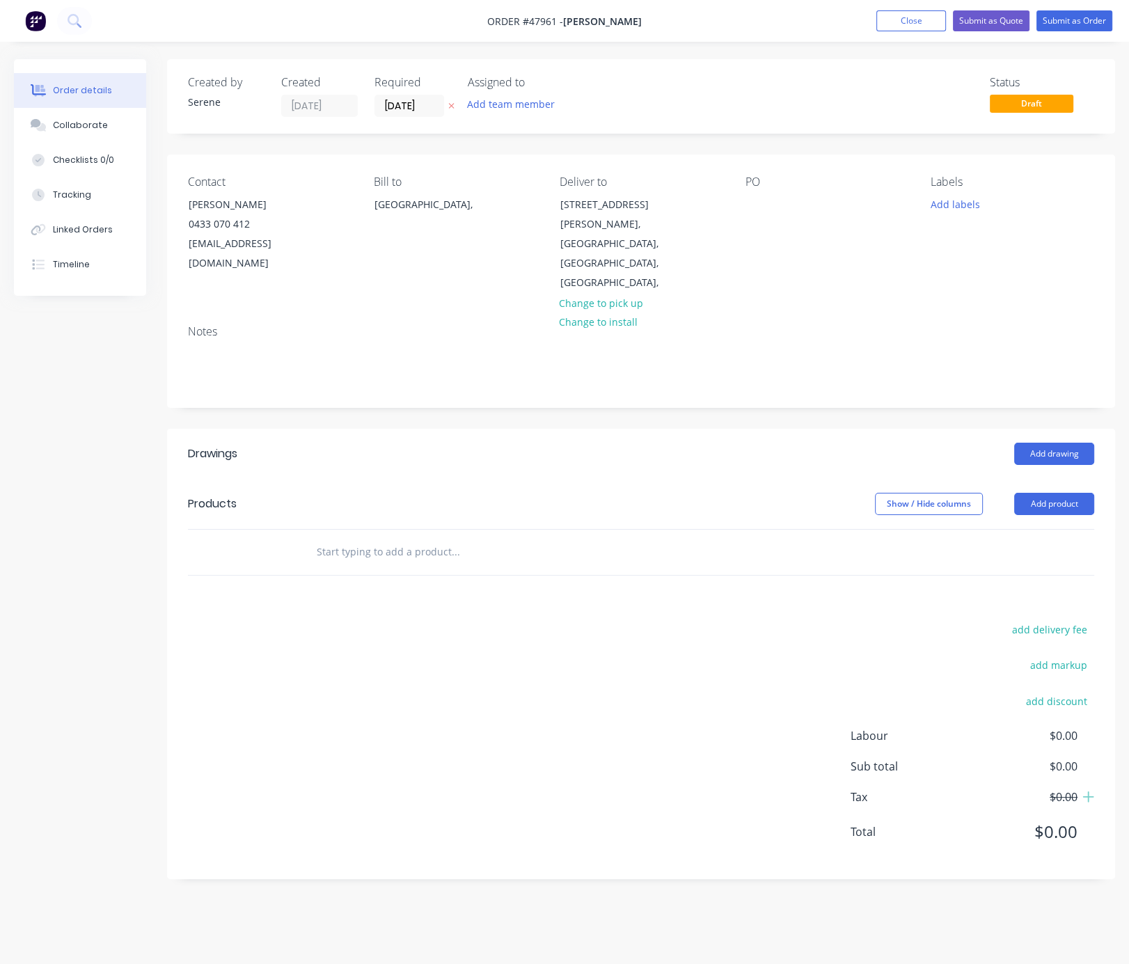
drag, startPoint x: 663, startPoint y: 482, endPoint x: 852, endPoint y: 476, distance: 188.7
click at [742, 219] on div "Contact Chris Gu 0433 070 412 account@speedframewa.com.au Bill to Australia, De…" at bounding box center [641, 234] width 948 height 159
click at [754, 214] on div at bounding box center [756, 204] width 22 height 20
click at [681, 479] on header "Products Show / Hide columns Add product" at bounding box center [641, 504] width 948 height 50
click at [970, 493] on button "Add product" at bounding box center [1054, 504] width 80 height 22
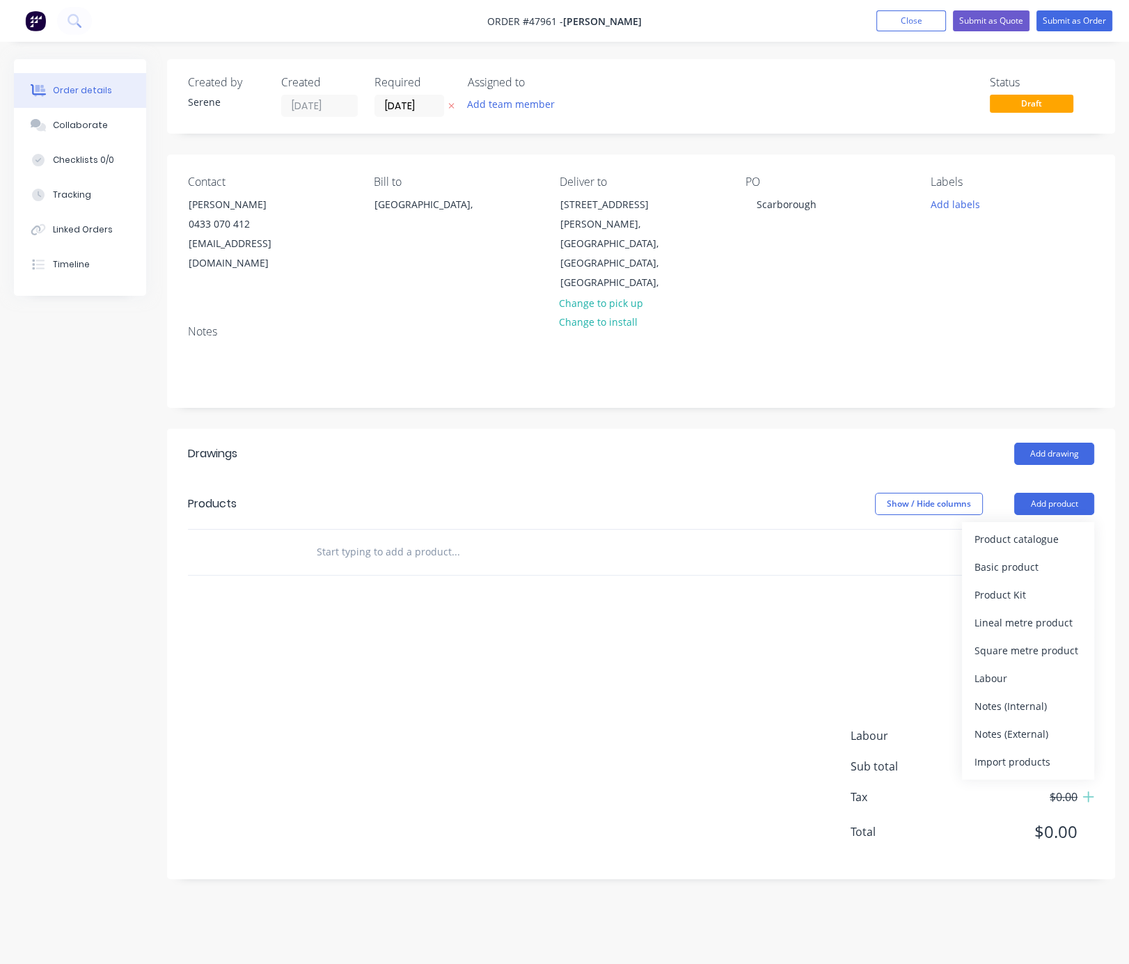
click at [970, 529] on div "Product catalogue" at bounding box center [1027, 539] width 107 height 20
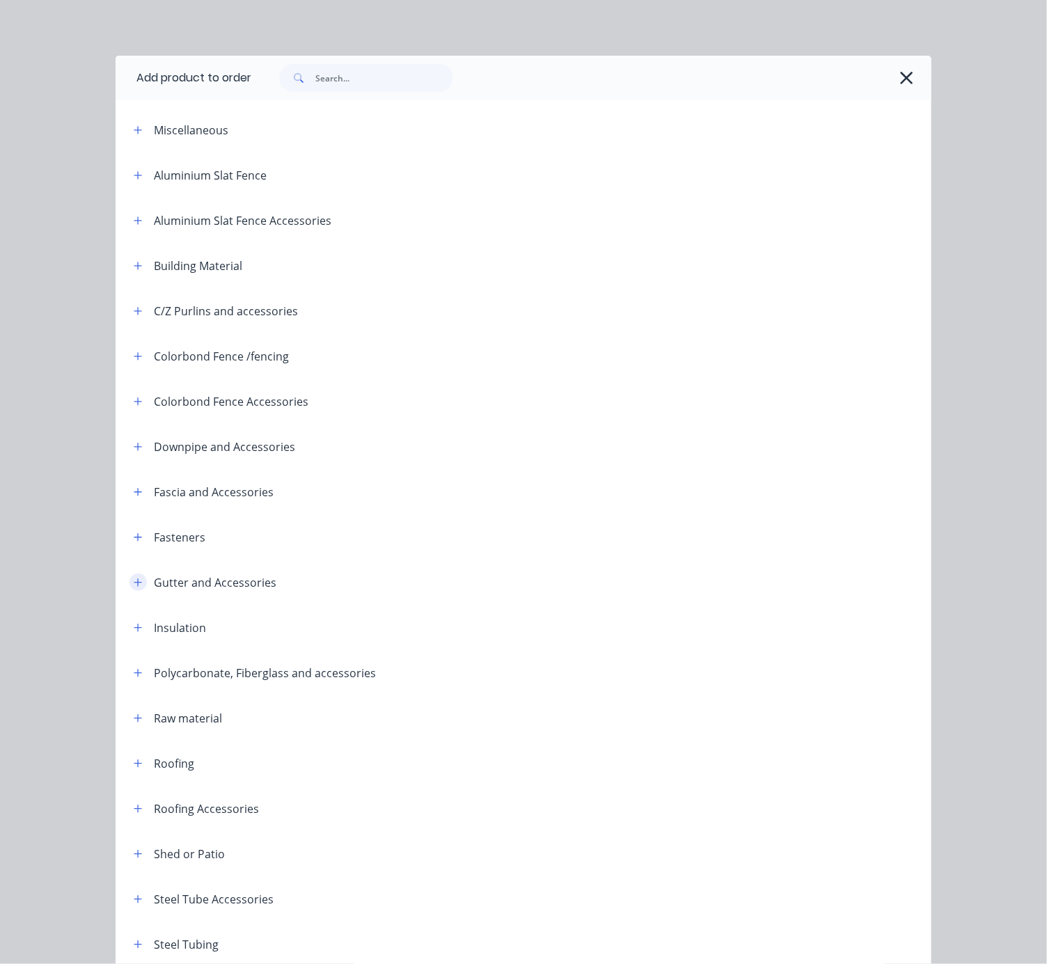
click at [135, 587] on icon "button" at bounding box center [138, 583] width 8 height 10
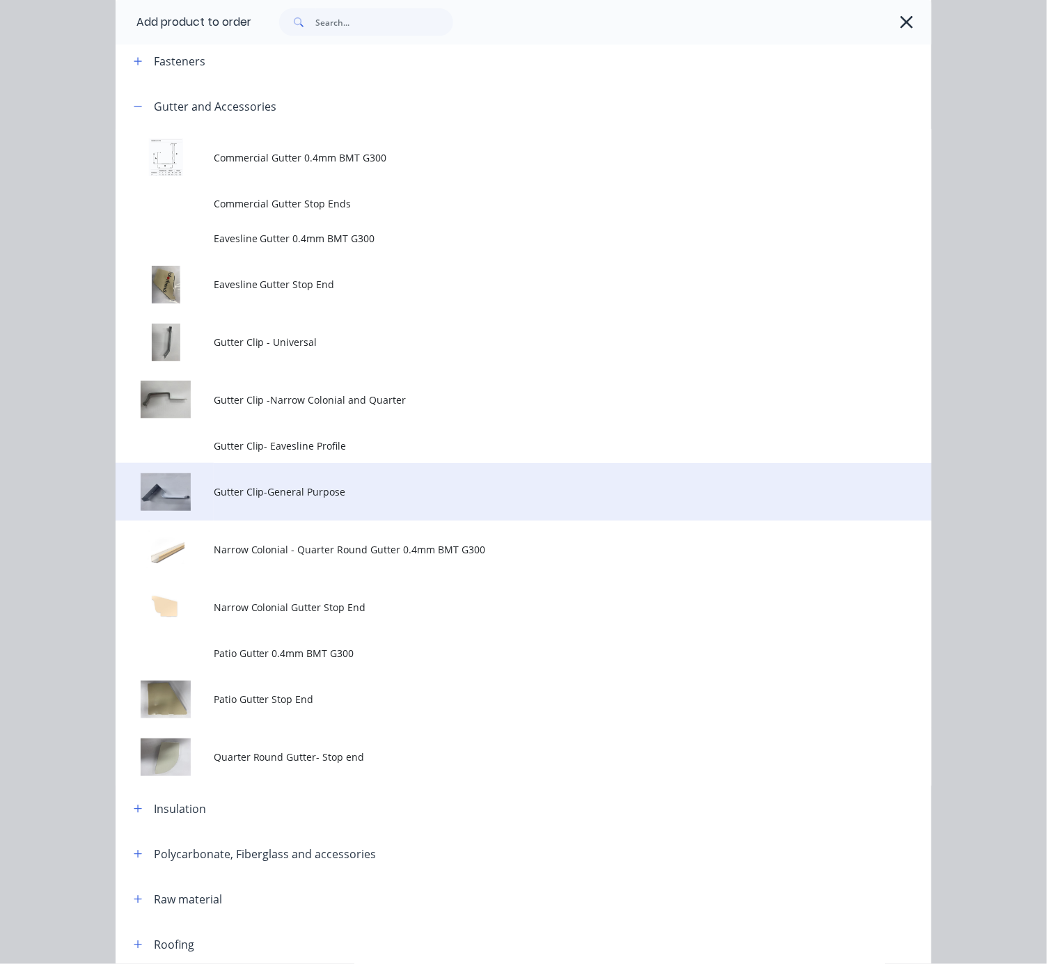
scroll to position [487, 0]
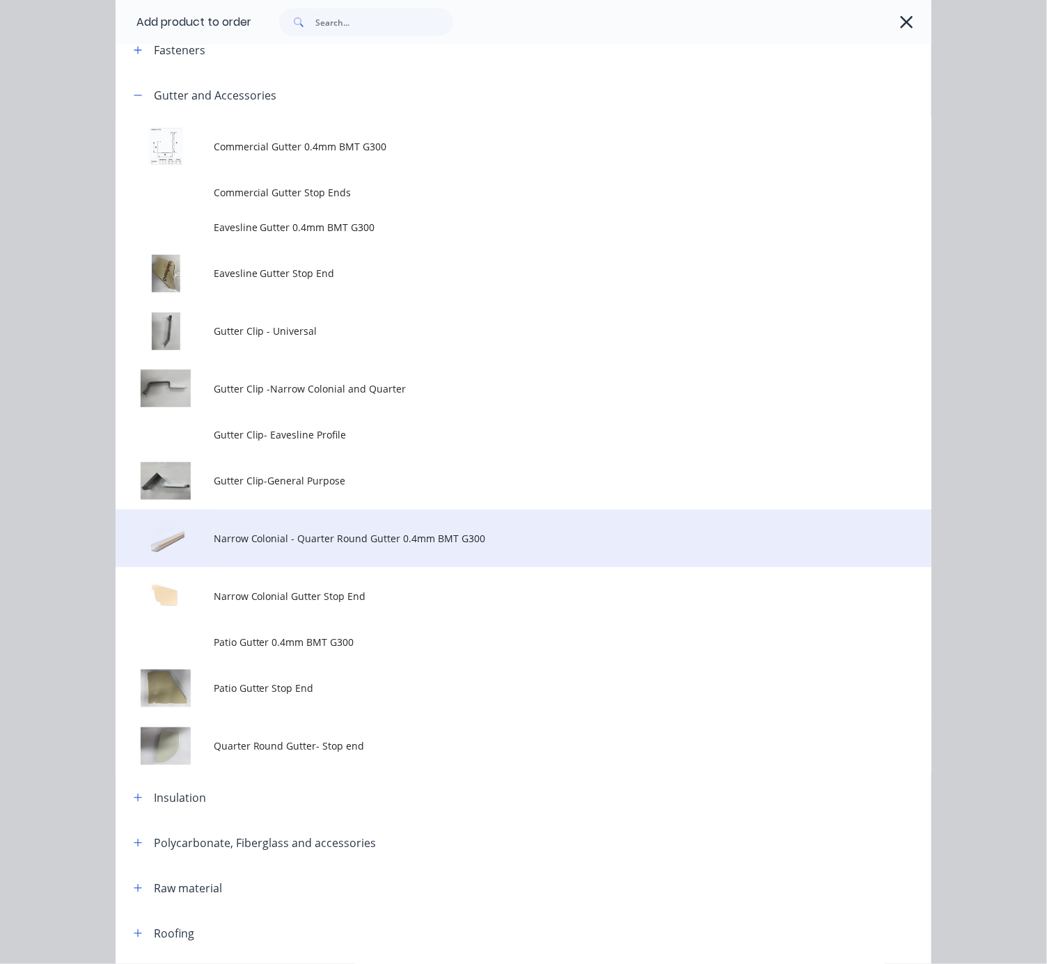
click at [379, 567] on td "Narrow Colonial - Quarter Round Gutter 0.4mm BMT G300" at bounding box center [573, 538] width 718 height 58
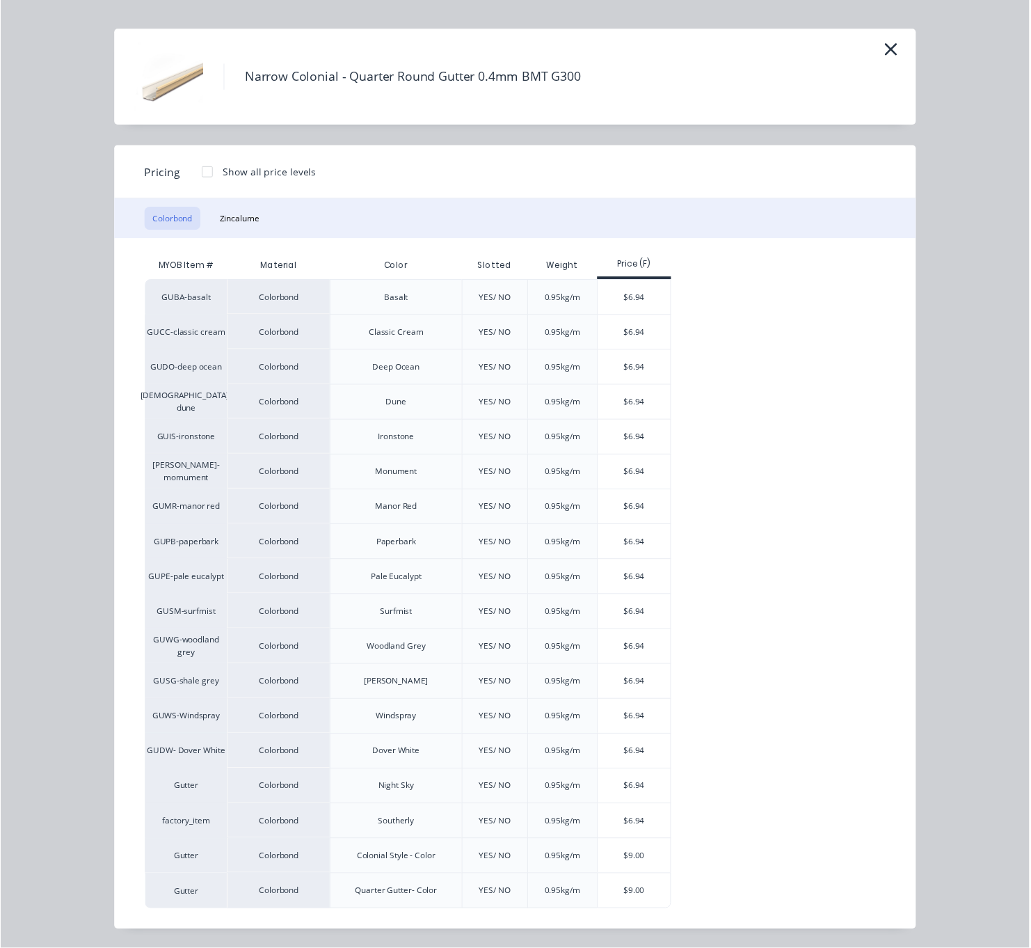
scroll to position [61, 0]
click at [637, 611] on div "$6.94" at bounding box center [645, 621] width 74 height 35
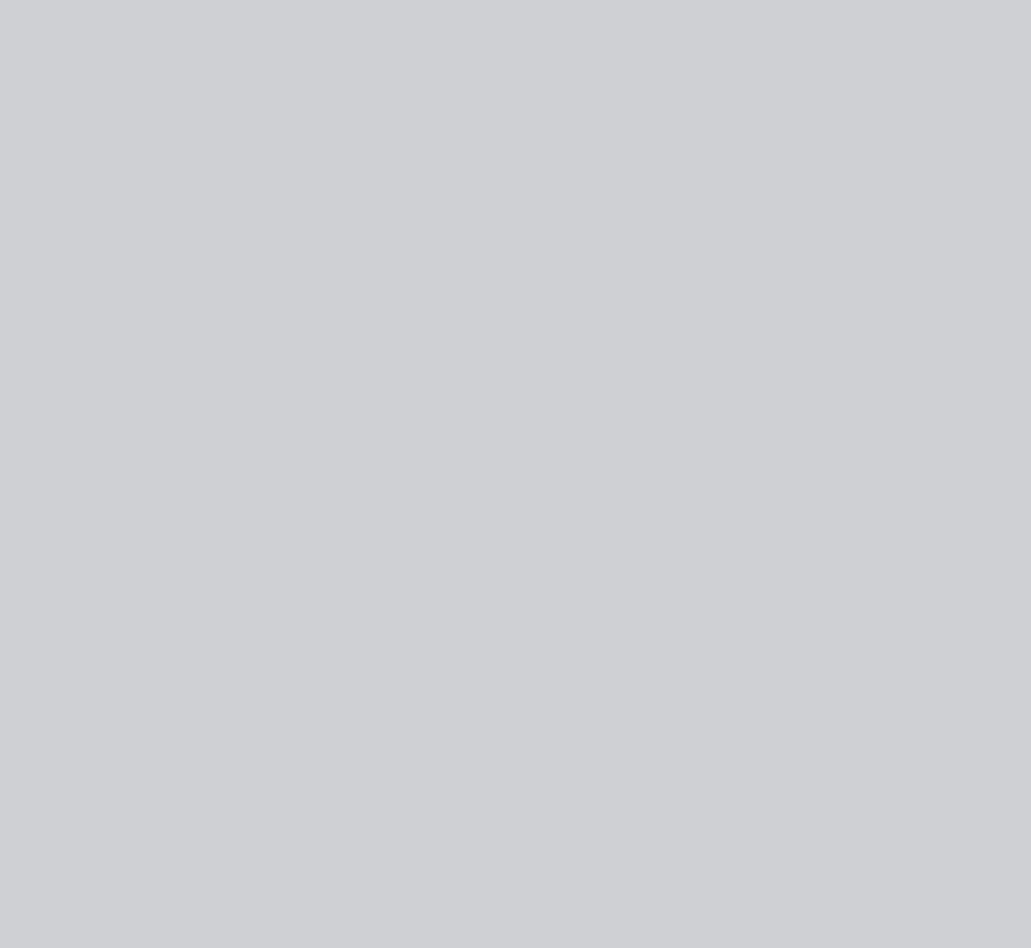
scroll to position [0, 0]
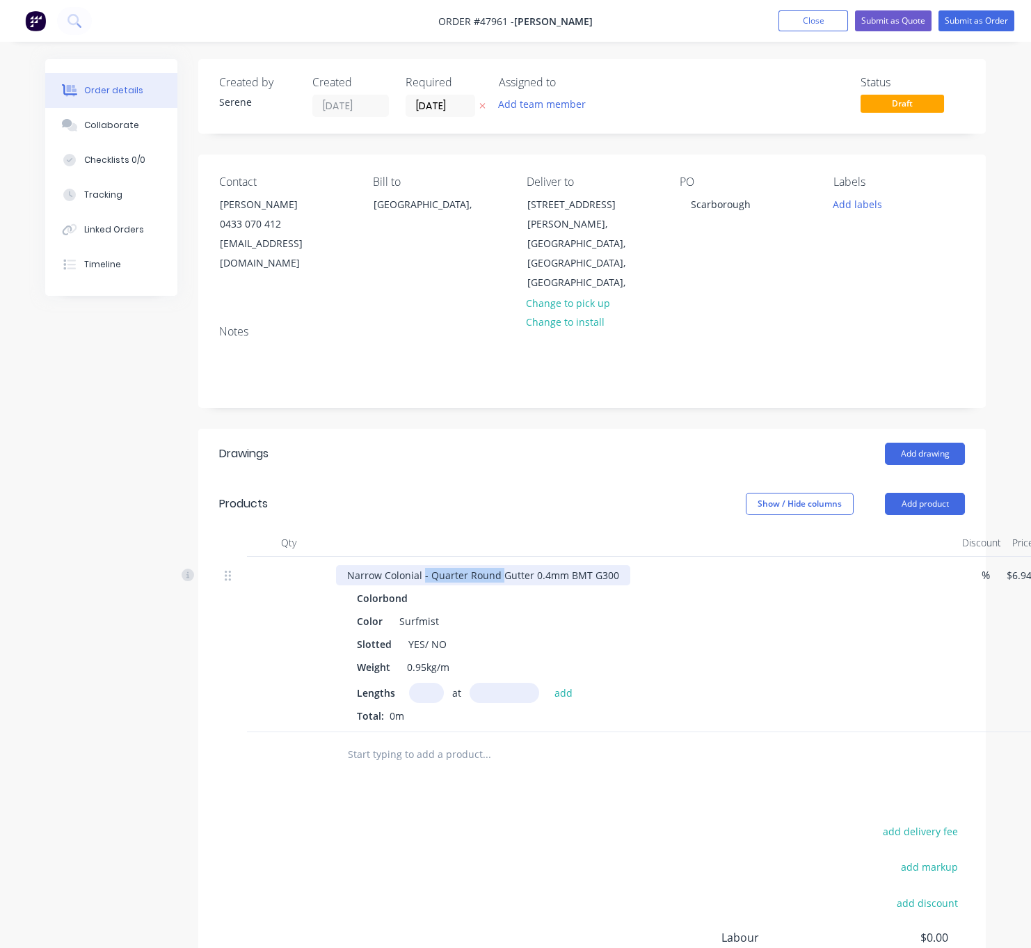
drag, startPoint x: 431, startPoint y: 560, endPoint x: 510, endPoint y: 565, distance: 79.5
click at [510, 565] on div "Narrow Colonial - Quarter Round Gutter 0.4mm BMT G300" at bounding box center [483, 575] width 294 height 20
drag, startPoint x: 431, startPoint y: 635, endPoint x: 481, endPoint y: 635, distance: 50.1
click at [478, 635] on div "Slotted YES/ NO" at bounding box center [640, 644] width 579 height 20
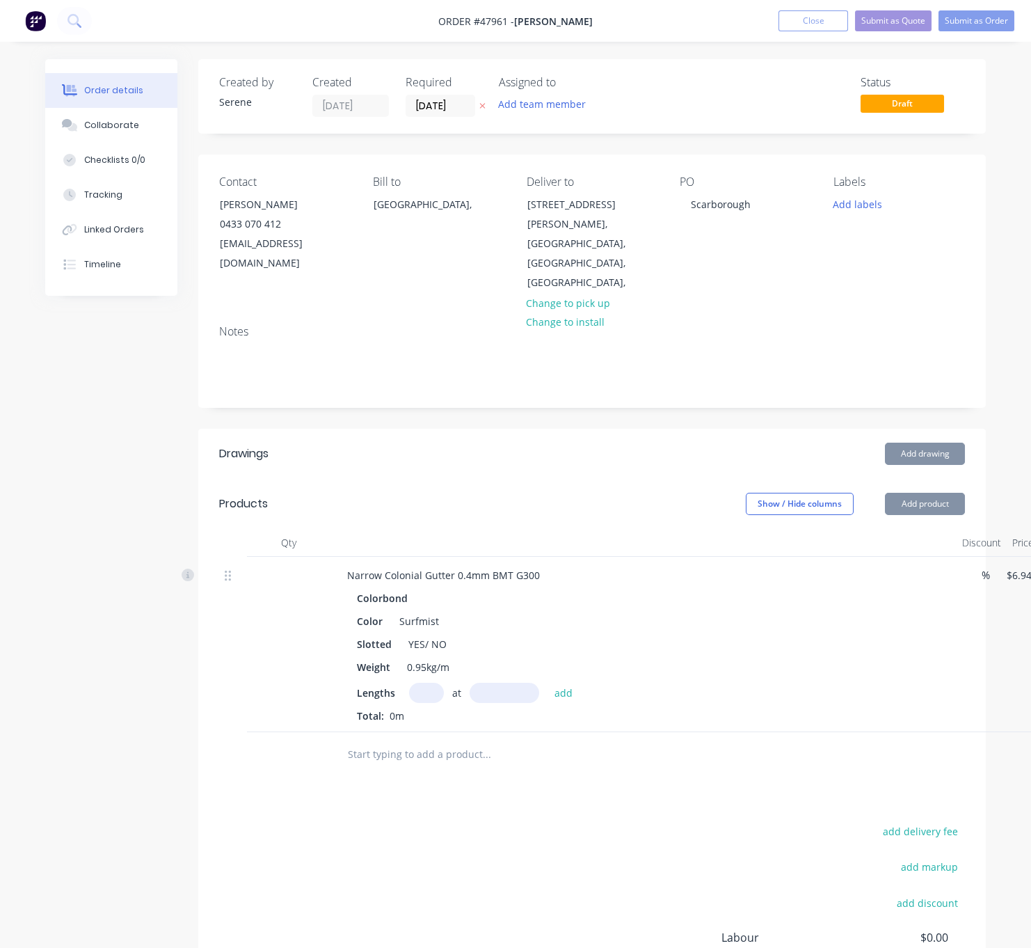
click at [434, 690] on input "text" at bounding box center [426, 693] width 35 height 20
click at [548, 683] on button "add" at bounding box center [564, 692] width 33 height 19
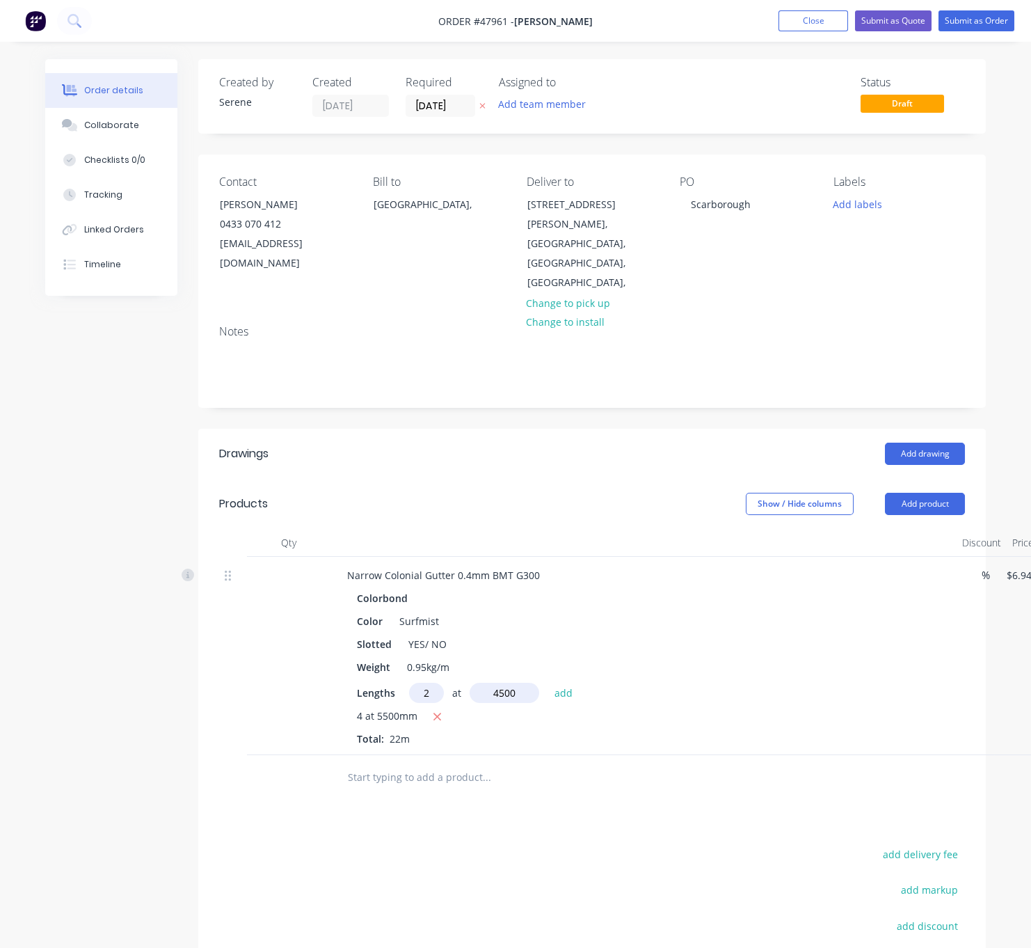
click at [548, 683] on button "add" at bounding box center [564, 692] width 33 height 19
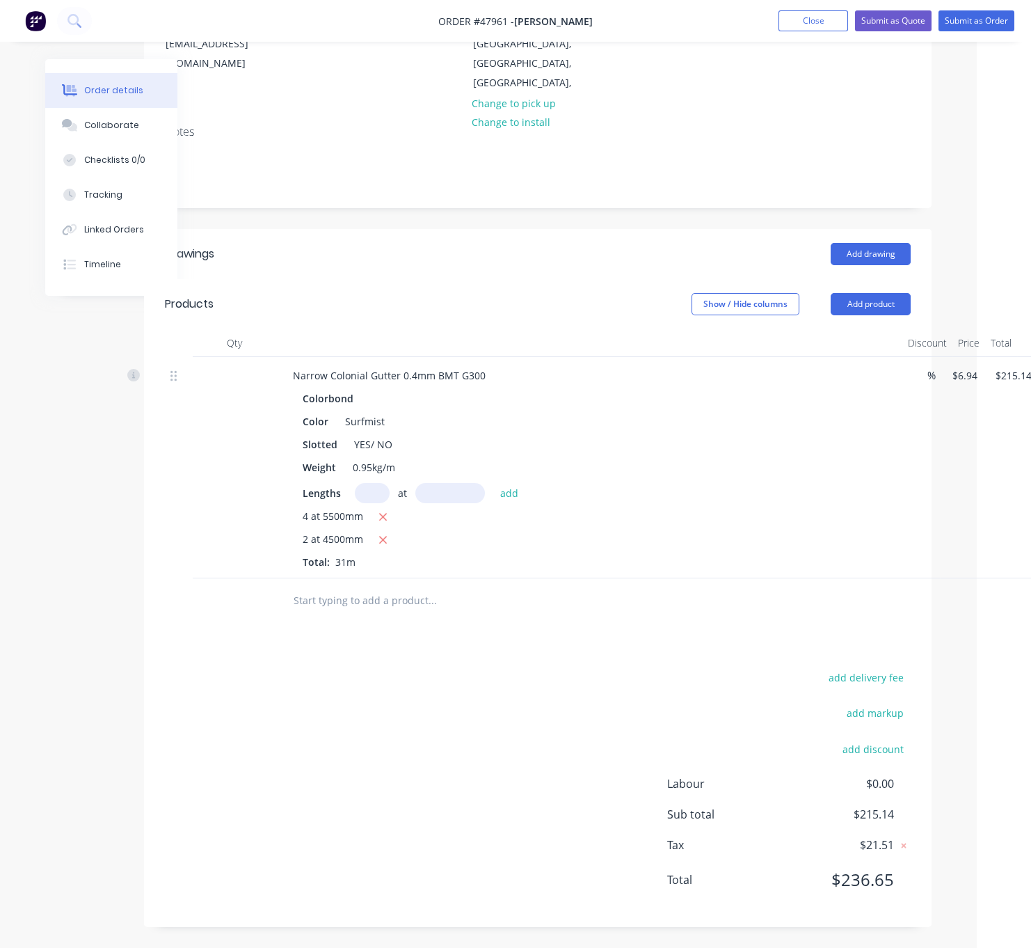
scroll to position [210, 100]
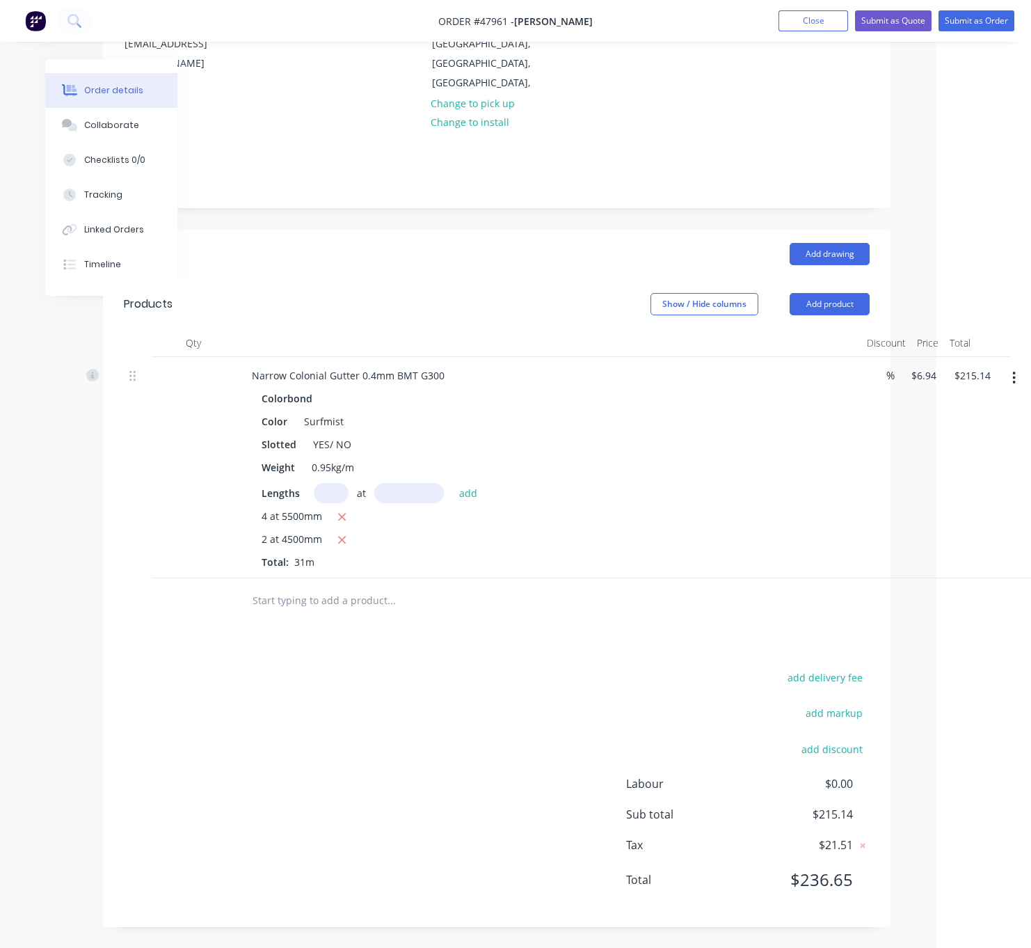
drag, startPoint x: 788, startPoint y: 623, endPoint x: 949, endPoint y: 606, distance: 162.4
click at [817, 293] on button "Add product" at bounding box center [830, 304] width 80 height 22
click at [805, 329] on div "Product catalogue" at bounding box center [803, 339] width 107 height 20
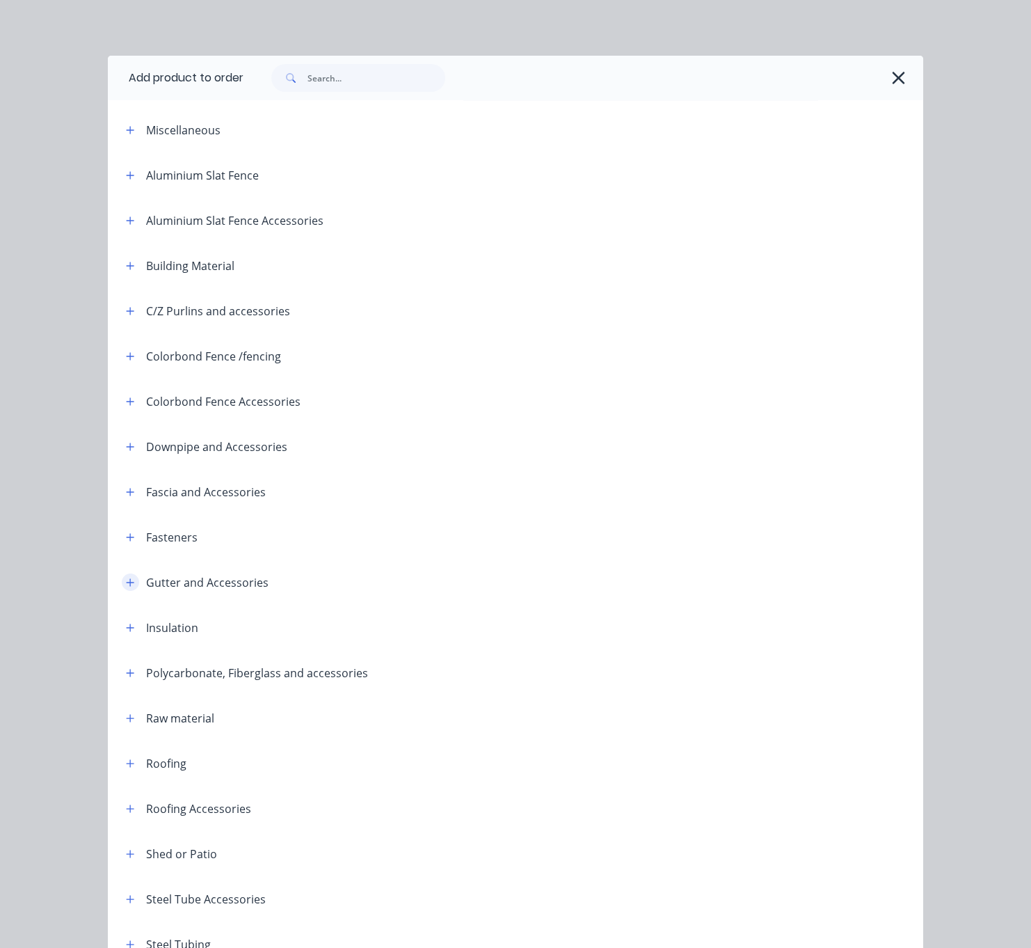
click at [126, 587] on icon "button" at bounding box center [130, 583] width 8 height 10
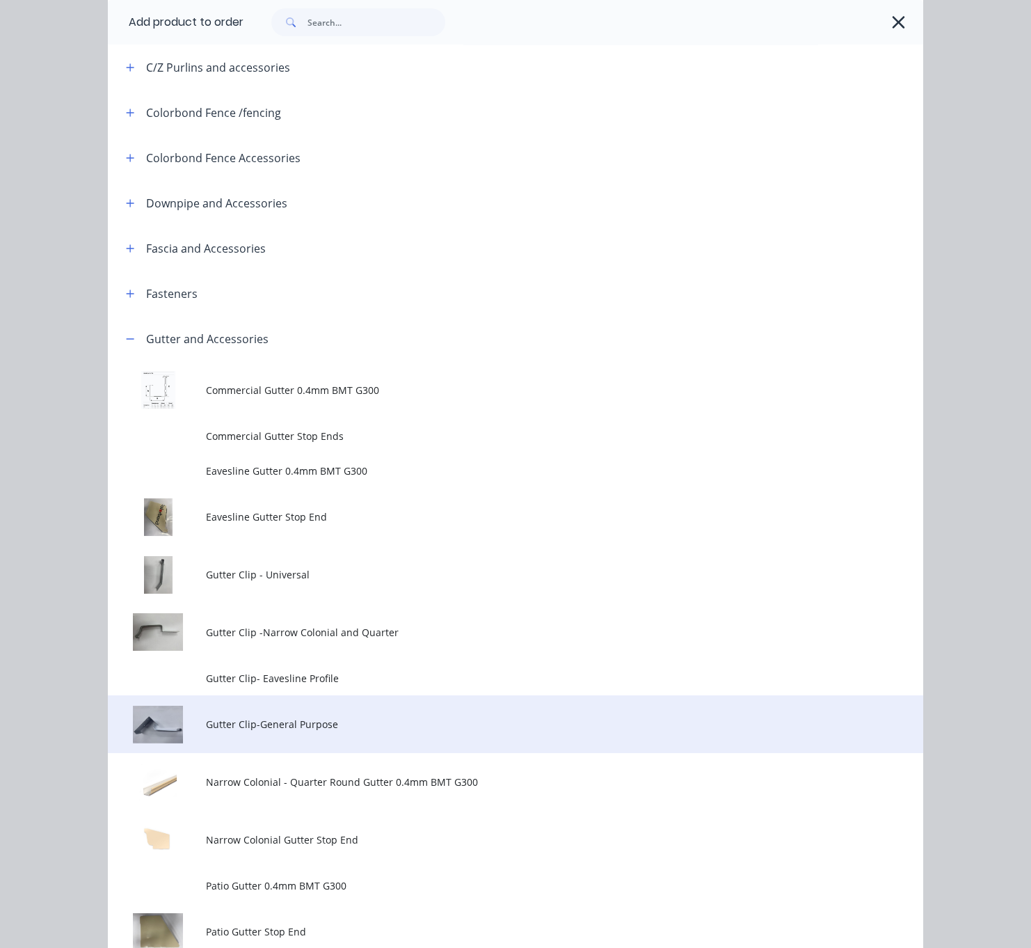
scroll to position [487, 0]
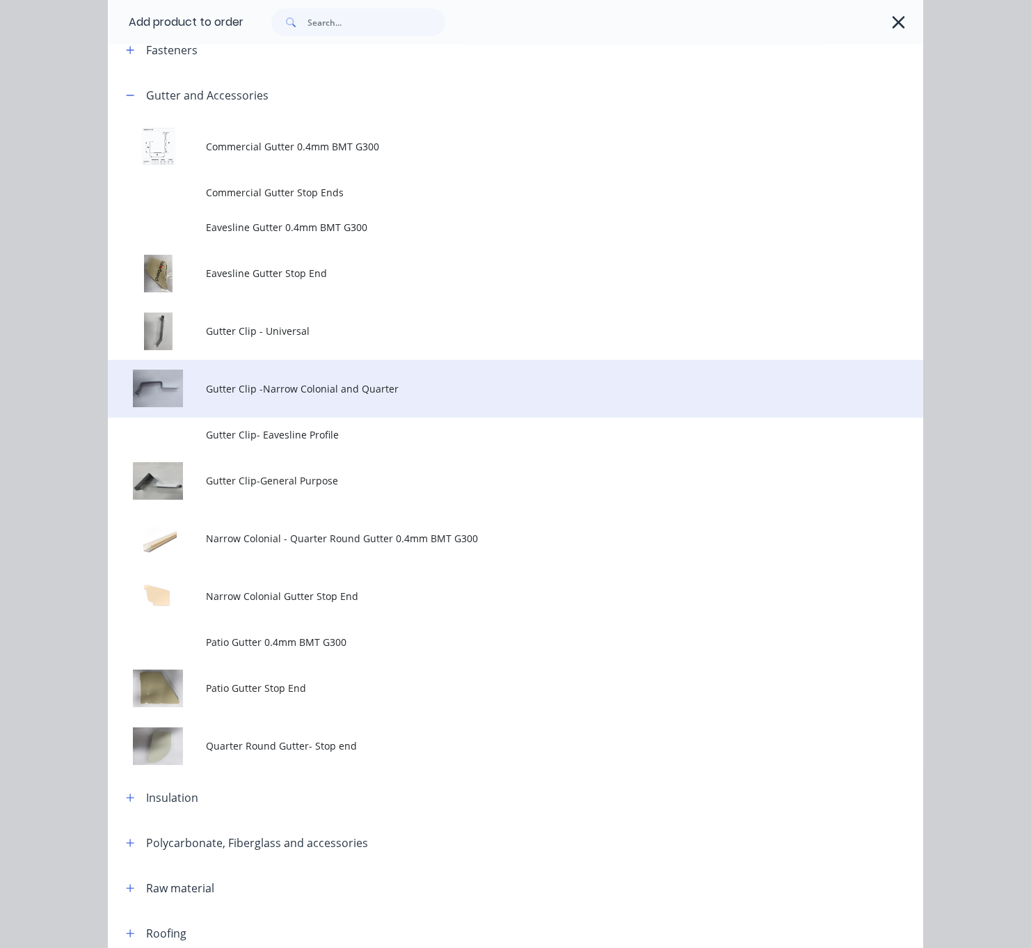
click at [350, 396] on span "Gutter Clip -Narrow Colonial and Quarter" at bounding box center [493, 388] width 574 height 15
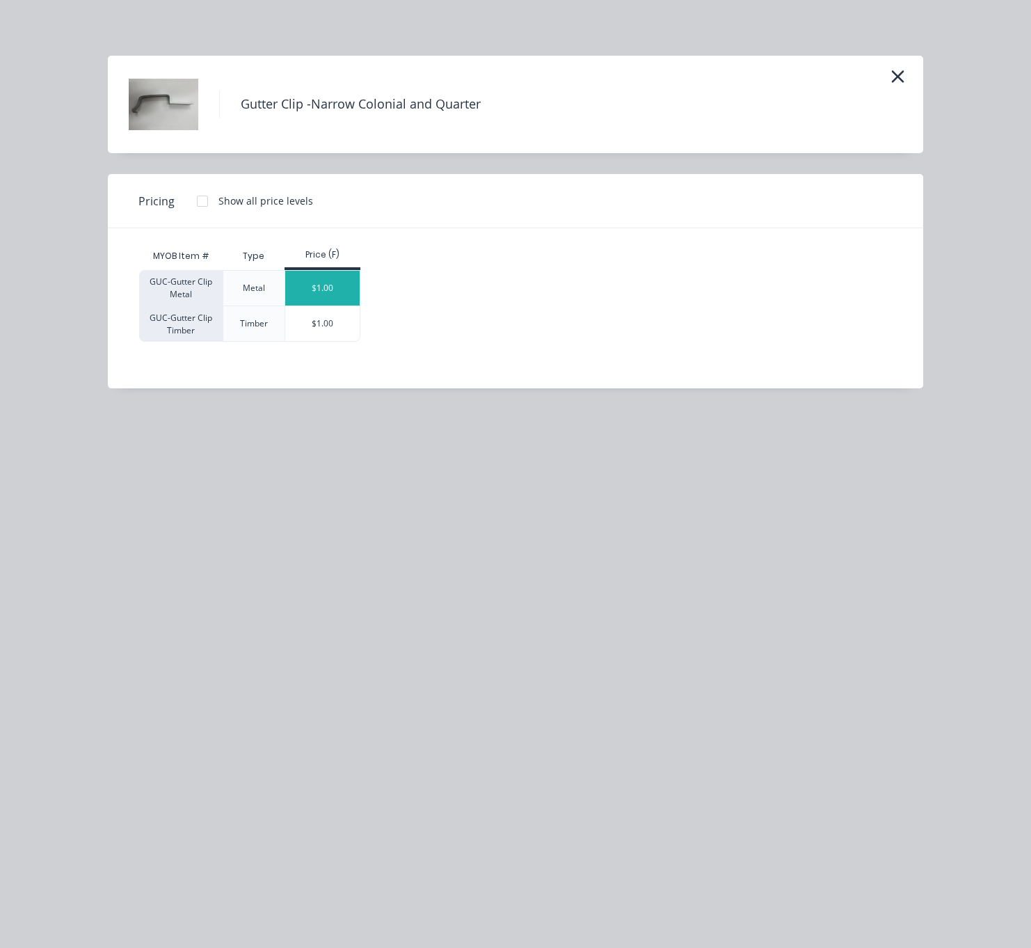
click at [354, 296] on div "$1.00" at bounding box center [322, 288] width 74 height 35
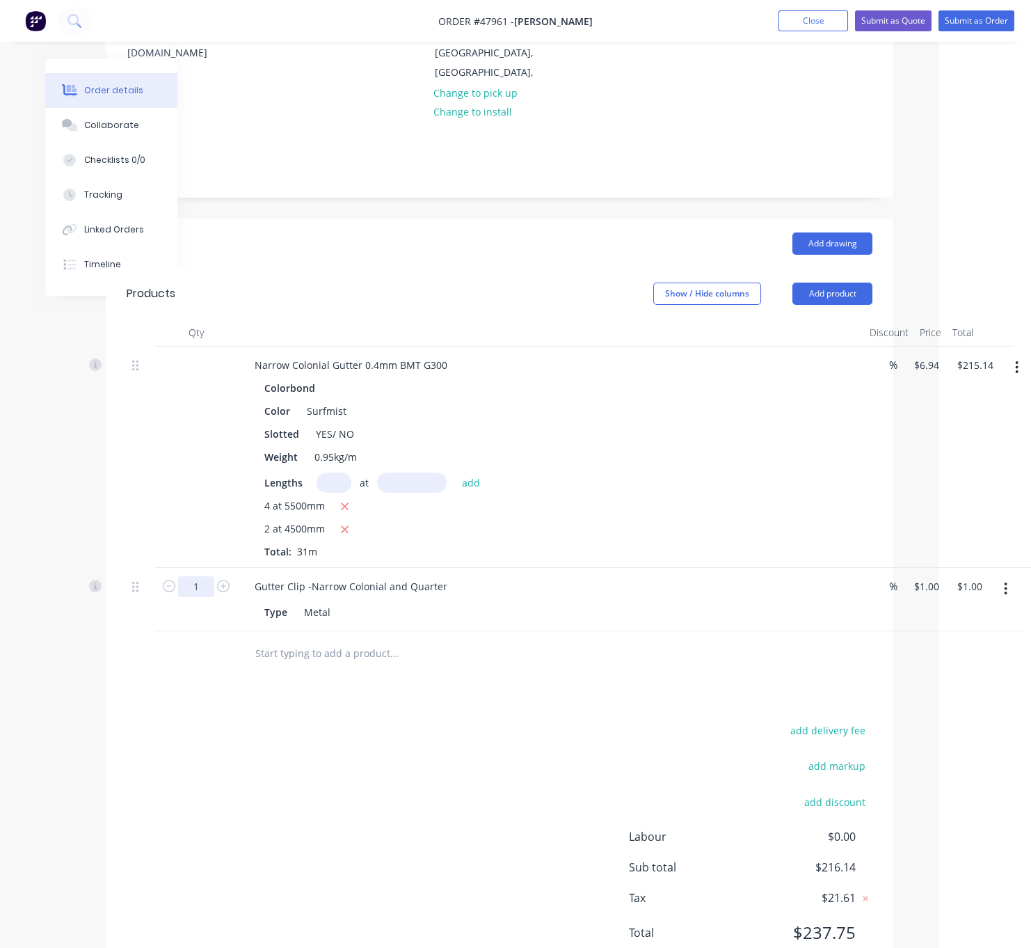
click at [206, 581] on input "1" at bounding box center [196, 586] width 36 height 21
drag, startPoint x: 541, startPoint y: 814, endPoint x: 525, endPoint y: 801, distance: 21.3
click at [541, 814] on div "add delivery fee add markup add discount Labour $0.00 Sub total $216.14 Tax $21…" at bounding box center [500, 840] width 746 height 238
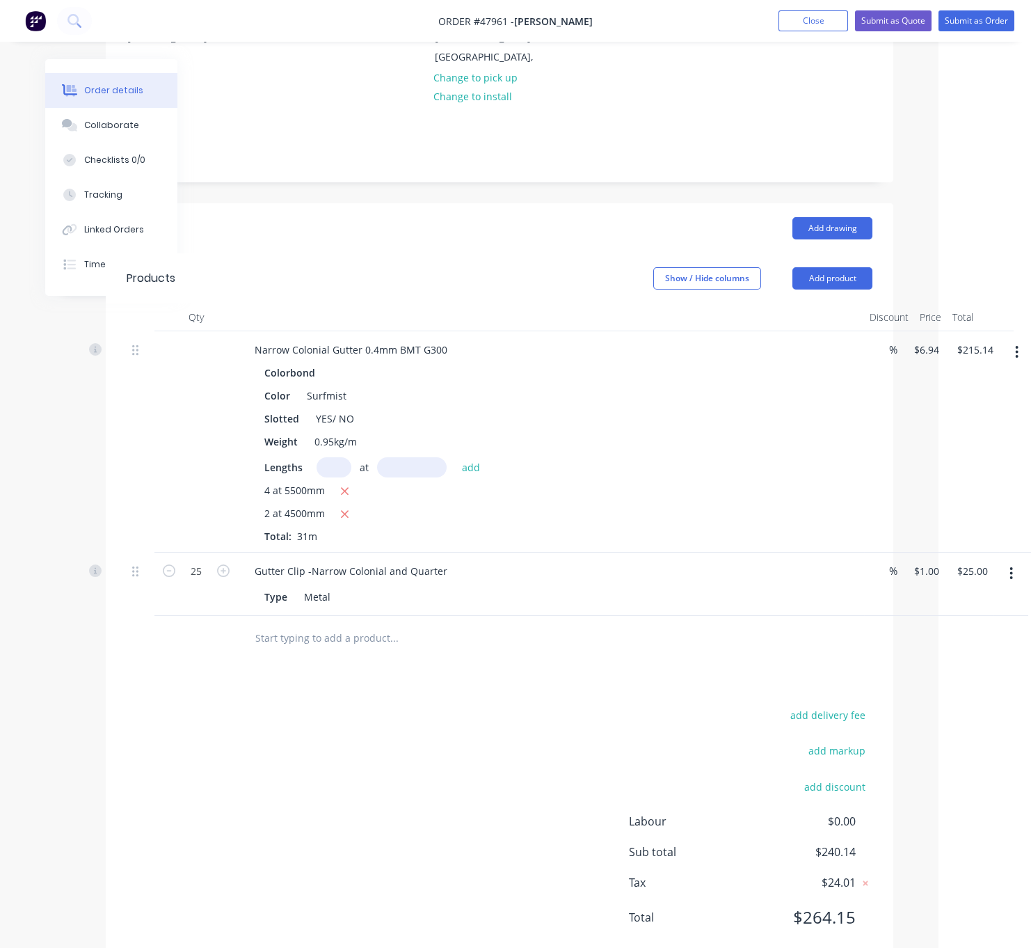
scroll to position [277, 93]
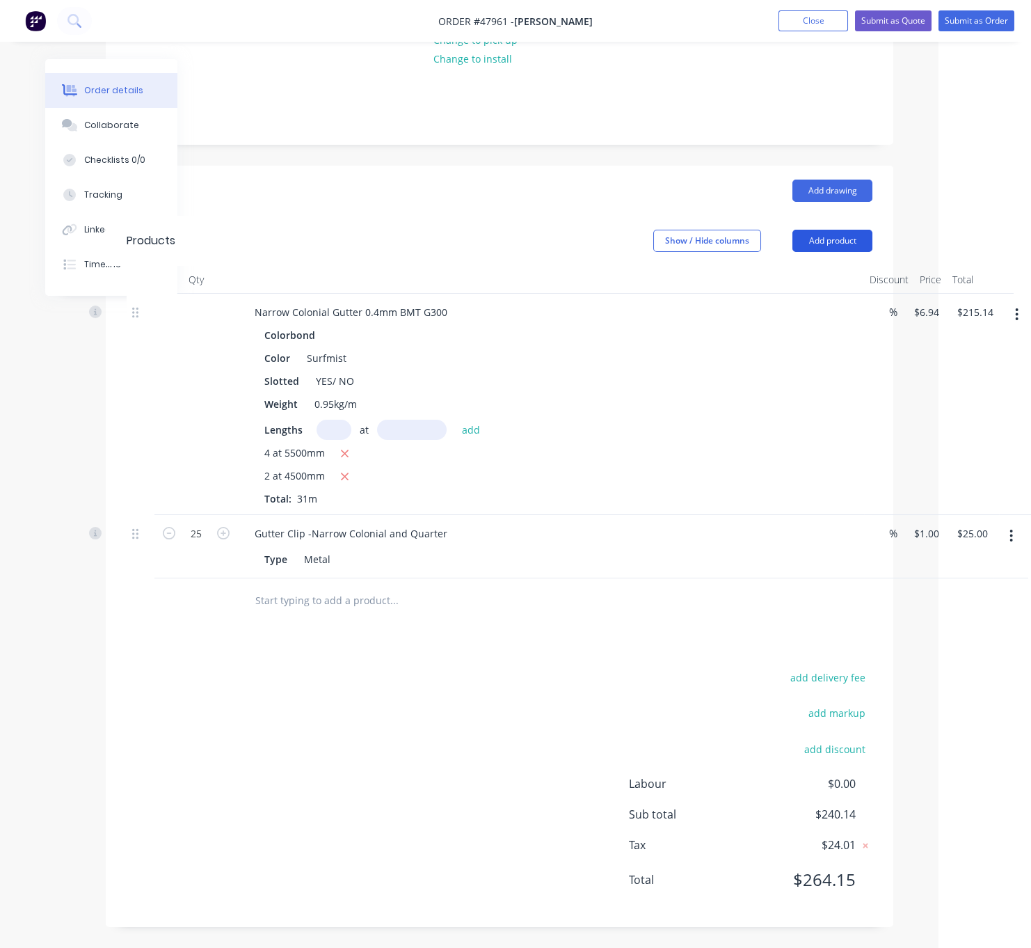
click at [839, 230] on button "Add product" at bounding box center [833, 241] width 80 height 22
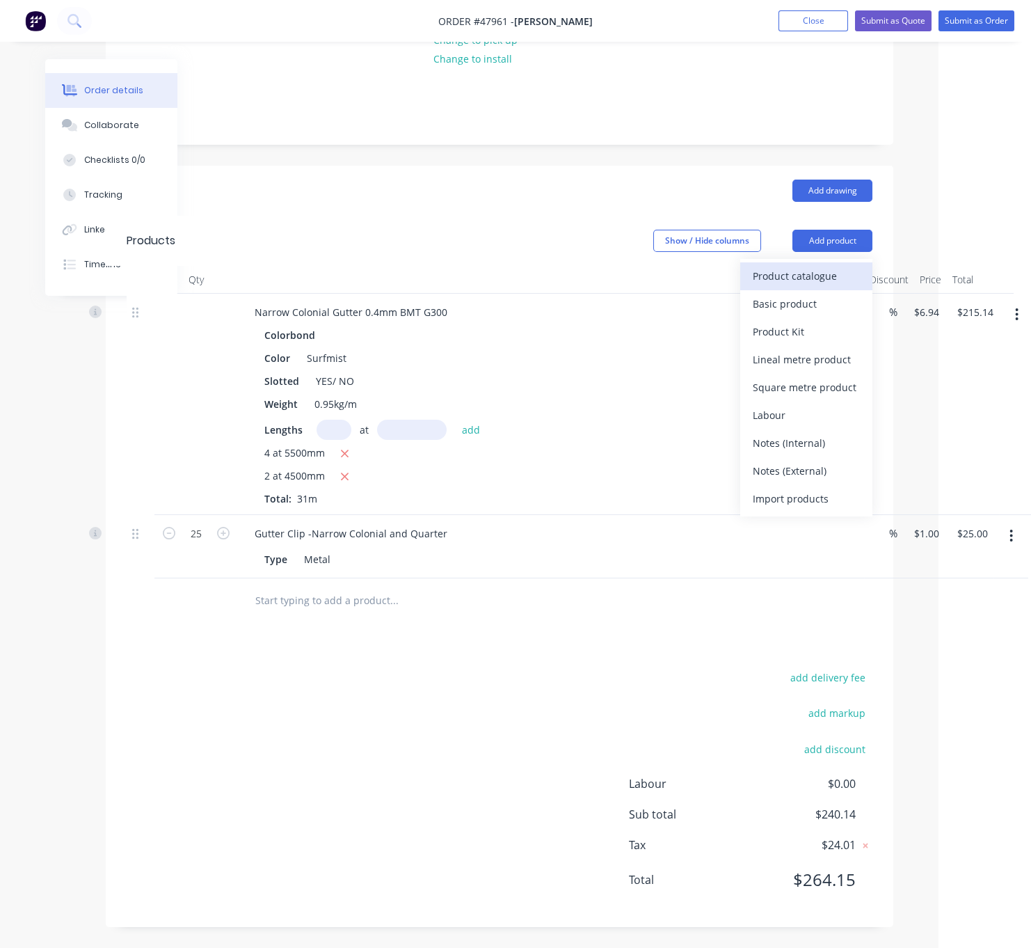
click at [797, 262] on button "Product catalogue" at bounding box center [807, 276] width 132 height 28
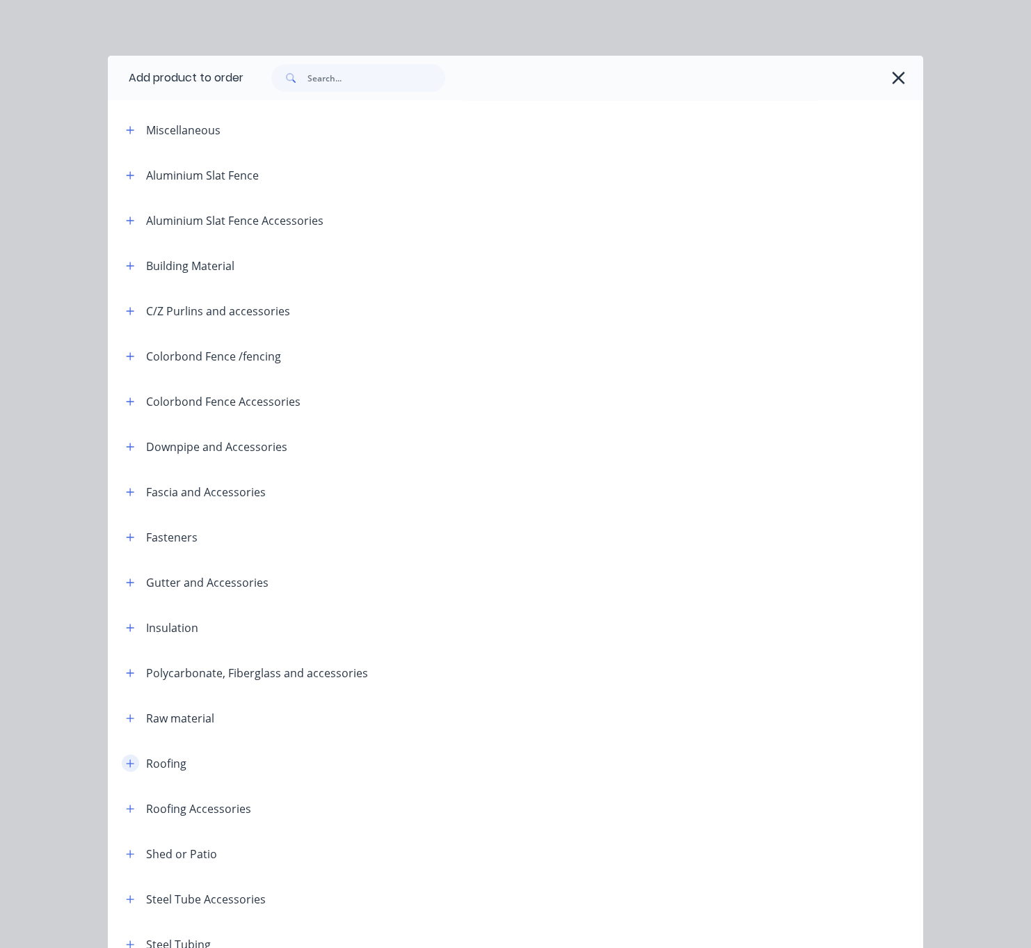
click at [127, 768] on icon "button" at bounding box center [130, 764] width 8 height 10
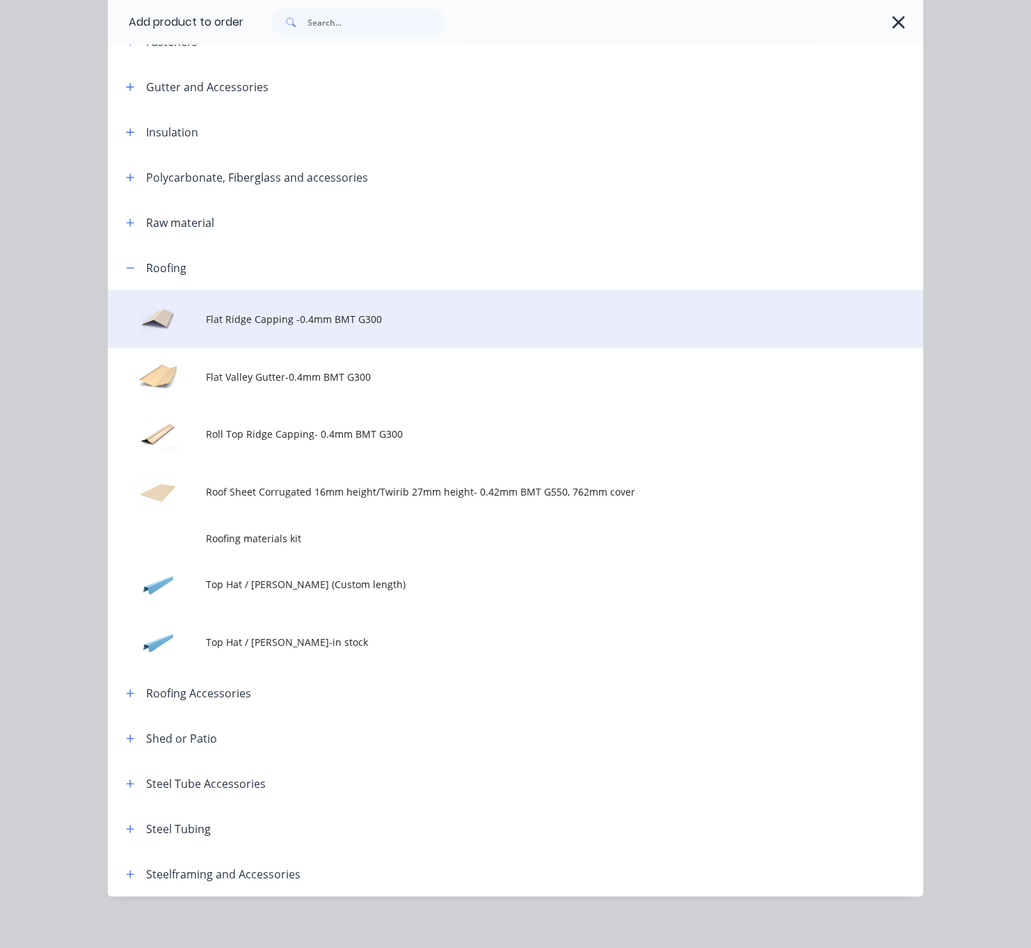
scroll to position [582, 0]
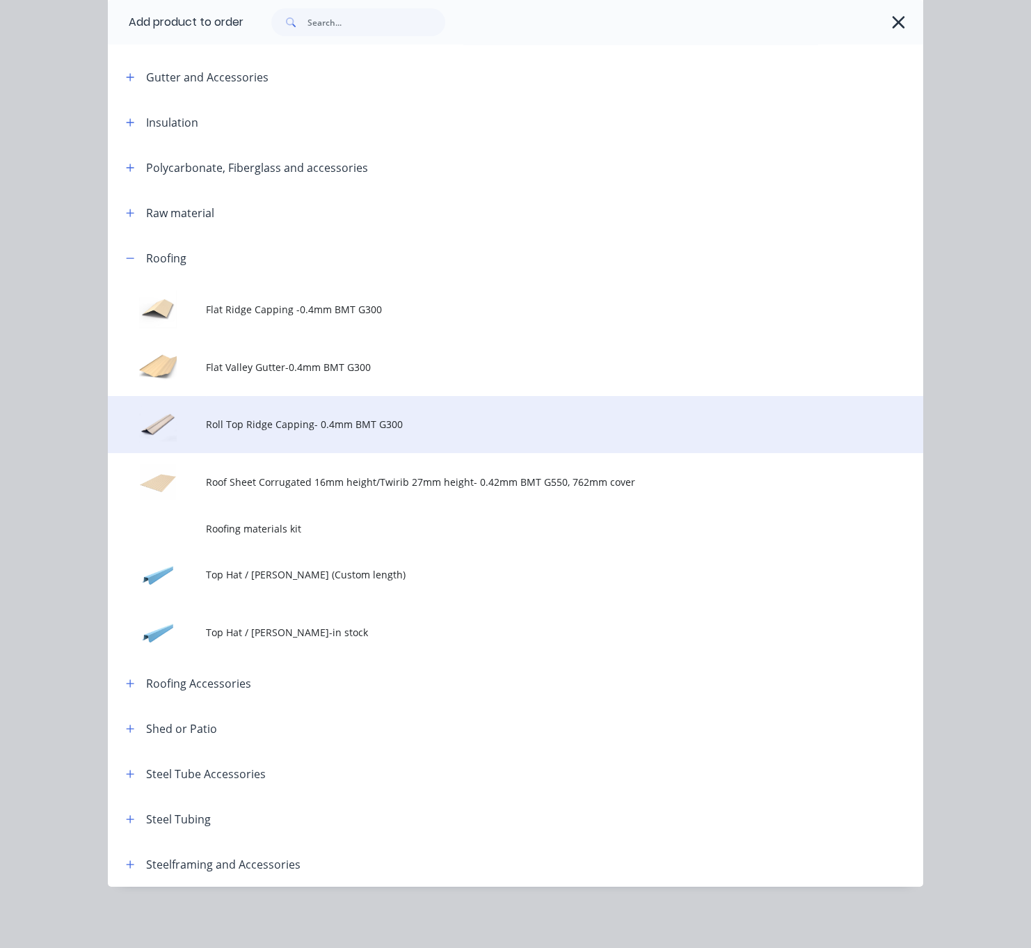
click at [370, 417] on span "Roll Top Ridge Capping- 0.4mm BMT G300" at bounding box center [493, 424] width 574 height 15
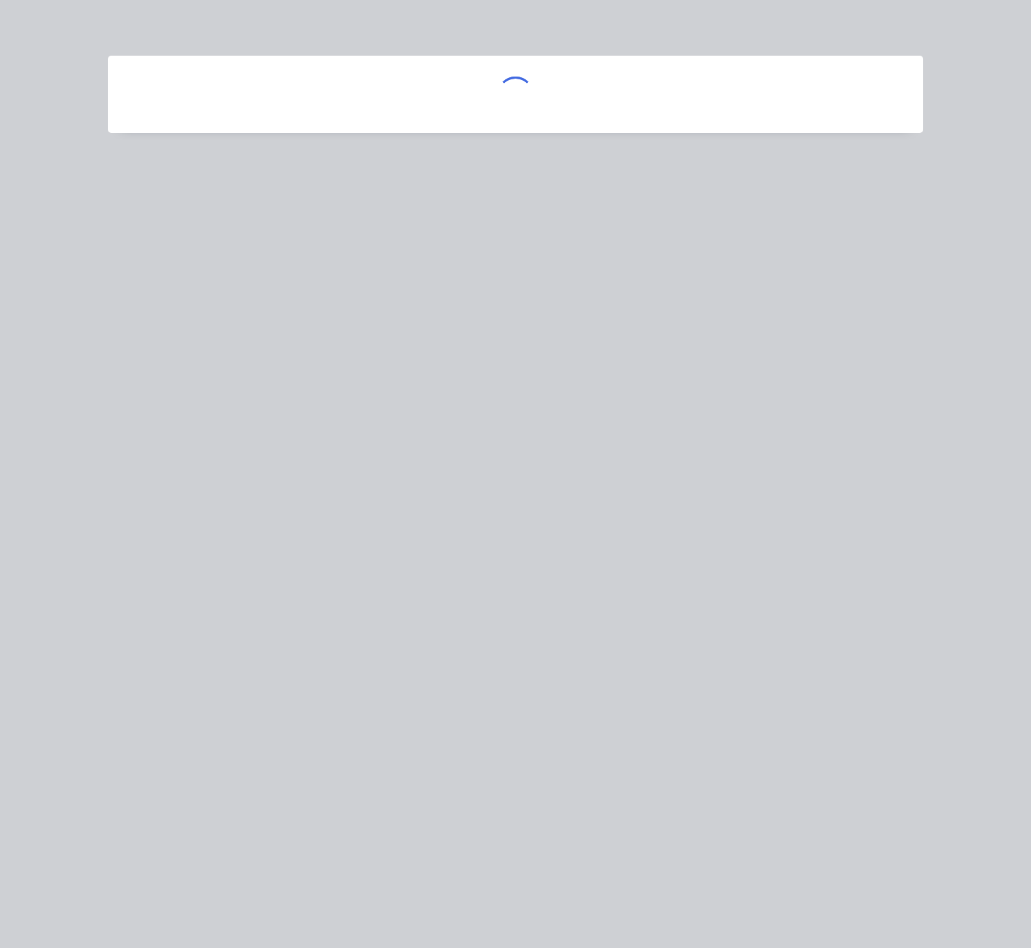
scroll to position [0, 0]
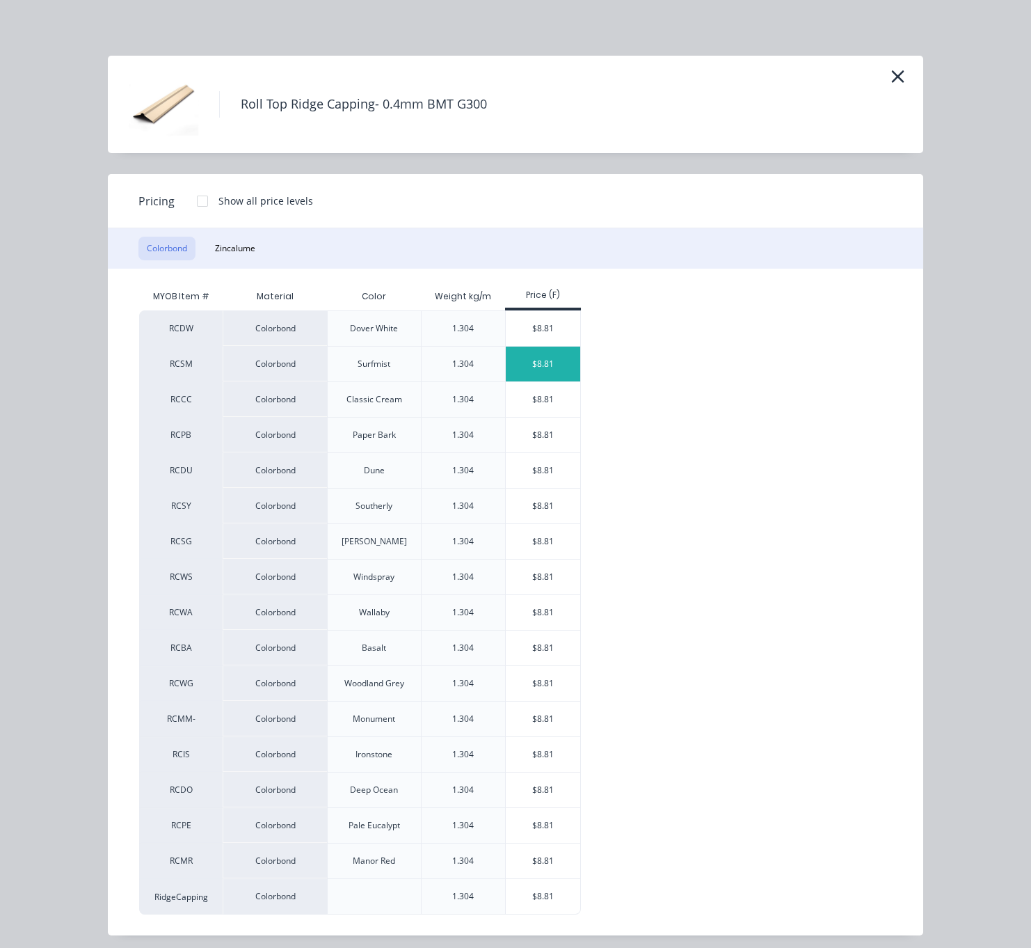
click at [548, 373] on div "$8.81" at bounding box center [543, 364] width 74 height 35
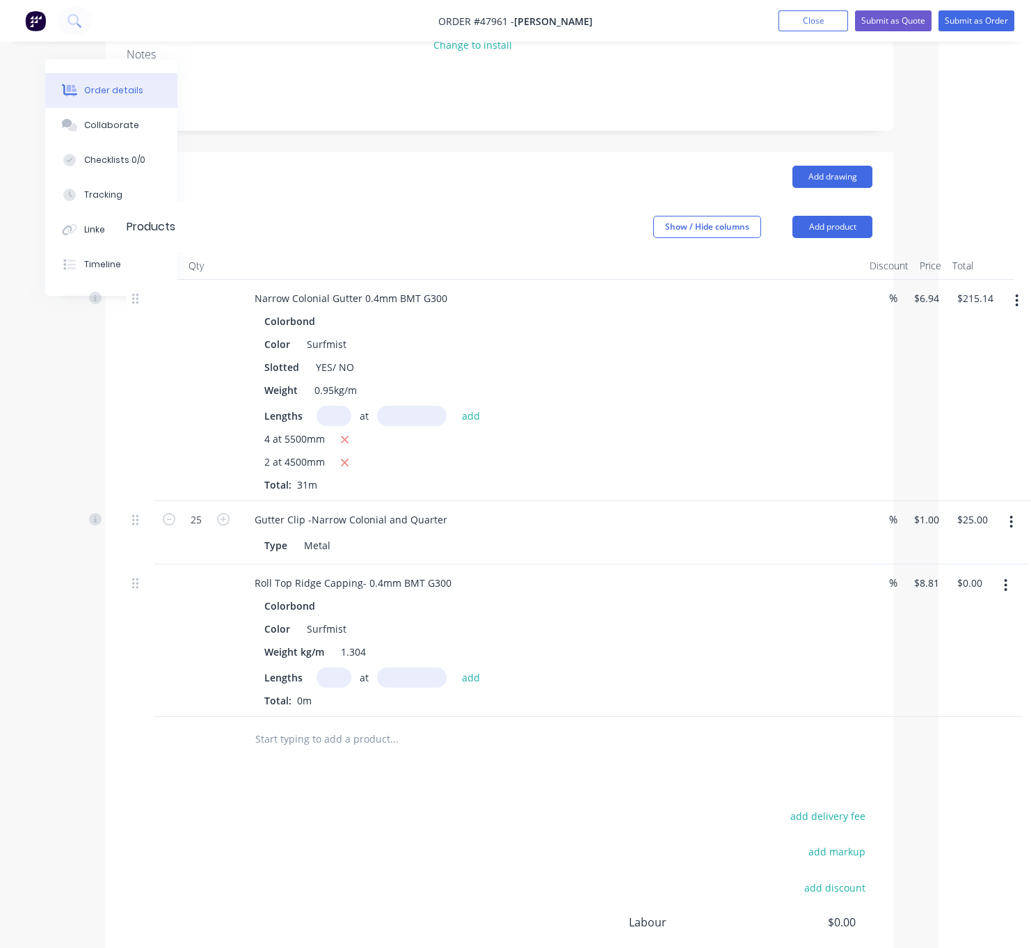
click at [343, 688] on input "text" at bounding box center [334, 677] width 35 height 20
click at [455, 667] on button "add" at bounding box center [471, 676] width 33 height 19
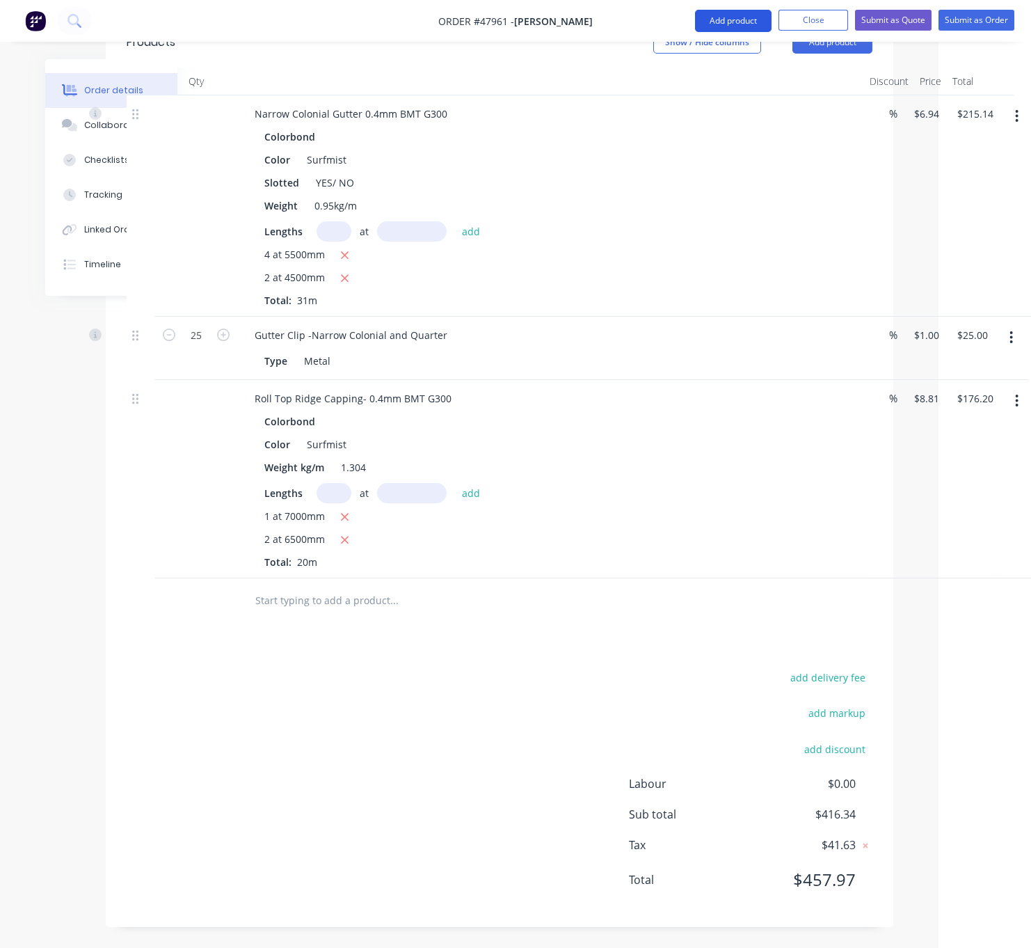
click at [727, 14] on button "Add product" at bounding box center [733, 21] width 77 height 22
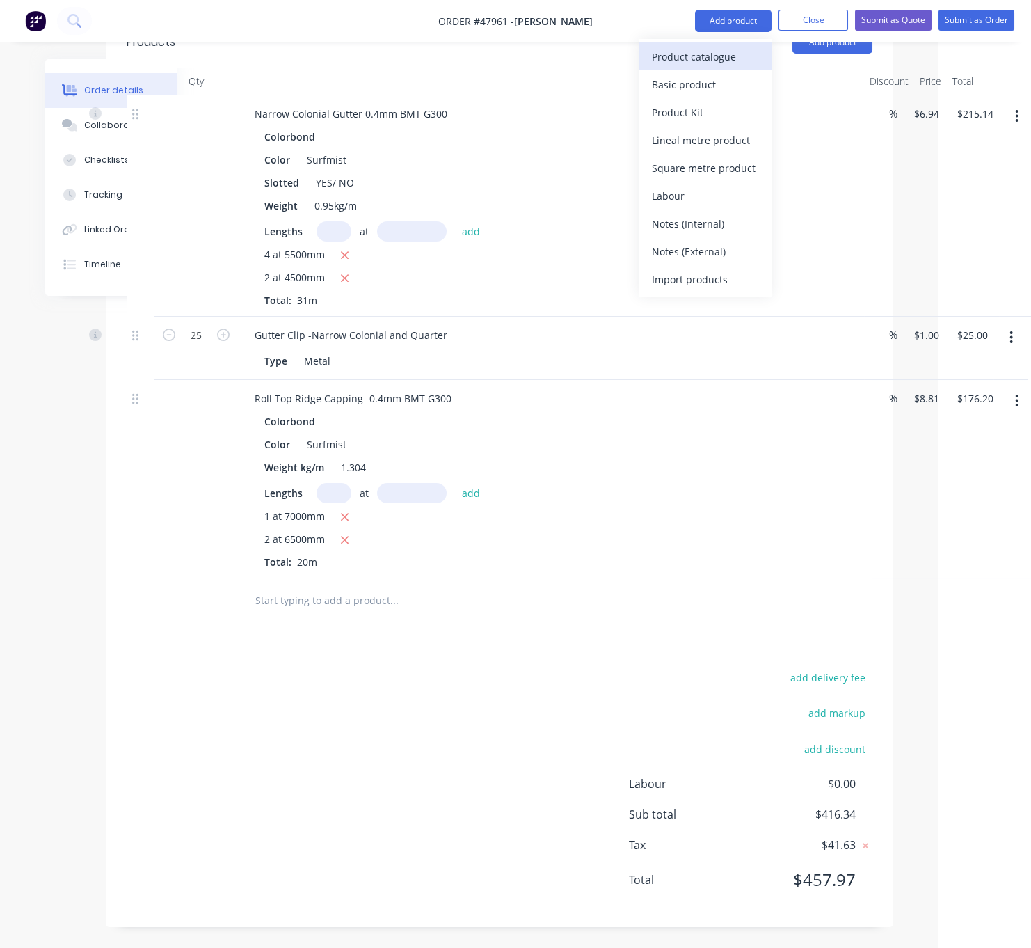
click at [715, 49] on div "Product catalogue" at bounding box center [705, 57] width 107 height 20
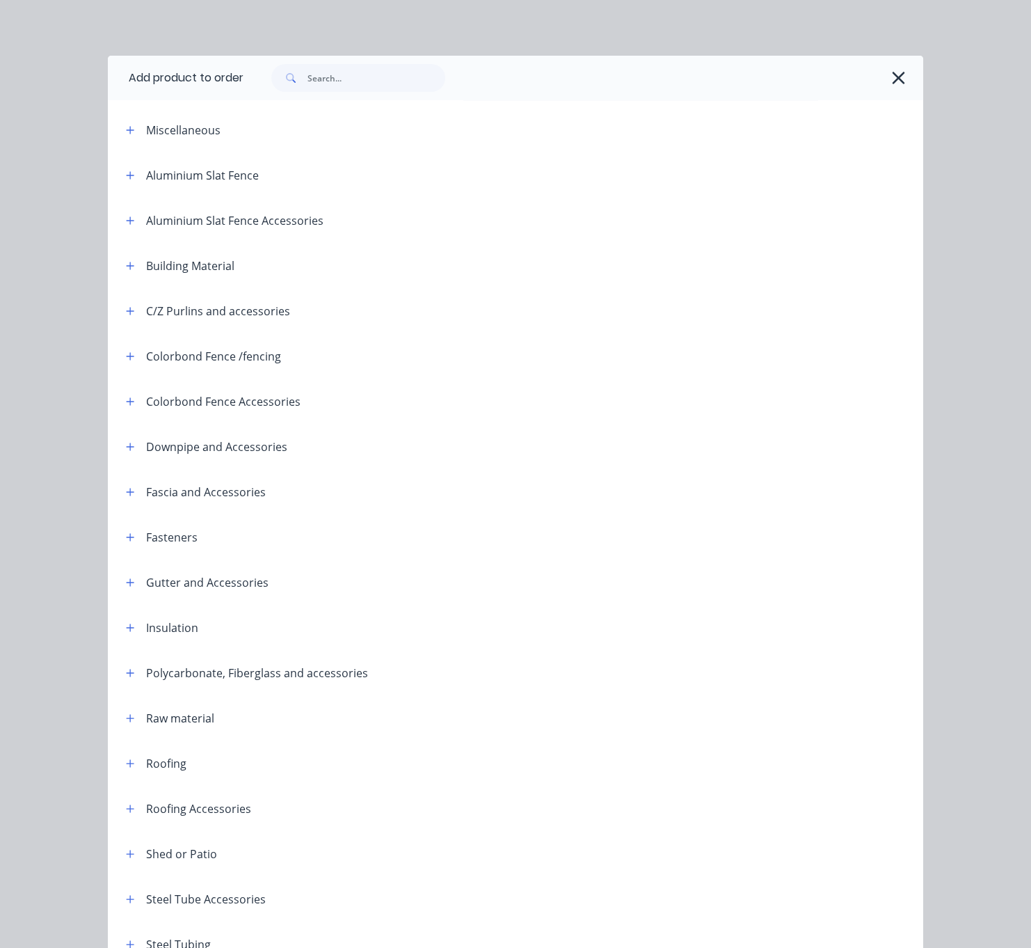
click at [122, 772] on span at bounding box center [130, 762] width 17 height 17
click at [126, 768] on icon "button" at bounding box center [130, 764] width 8 height 10
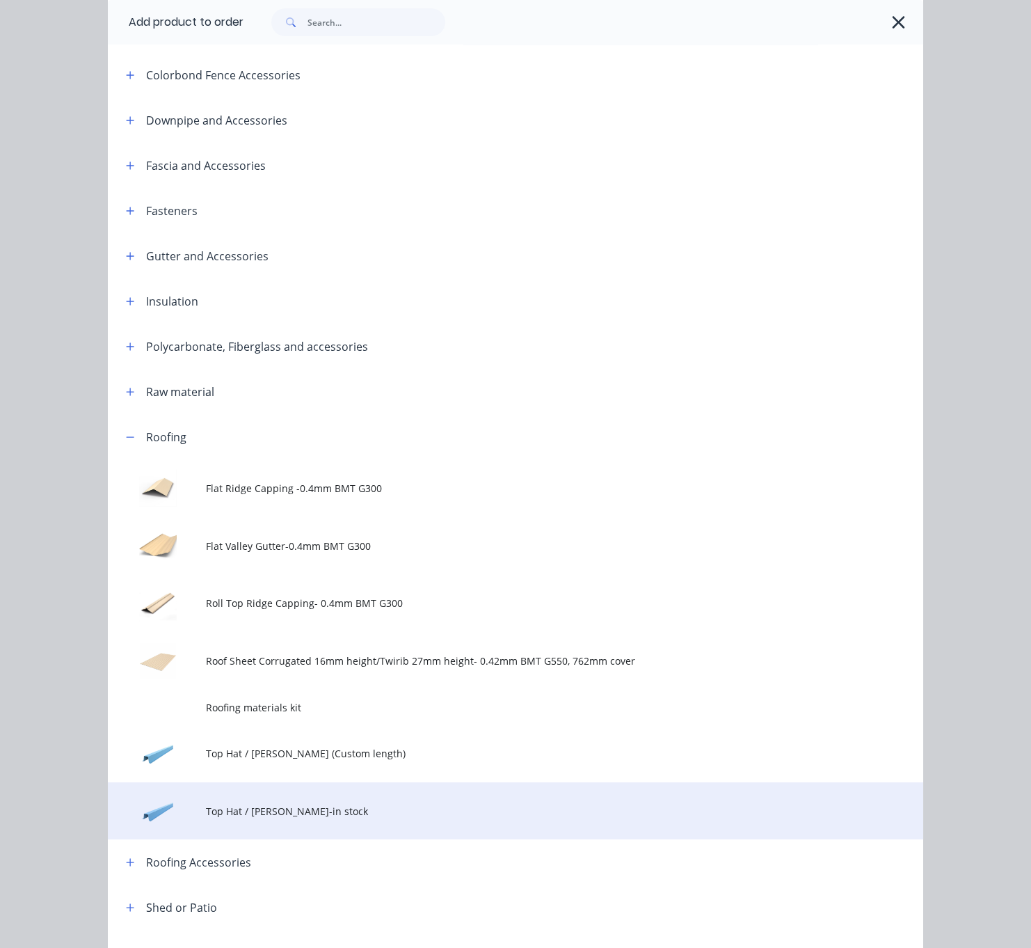
scroll to position [582, 0]
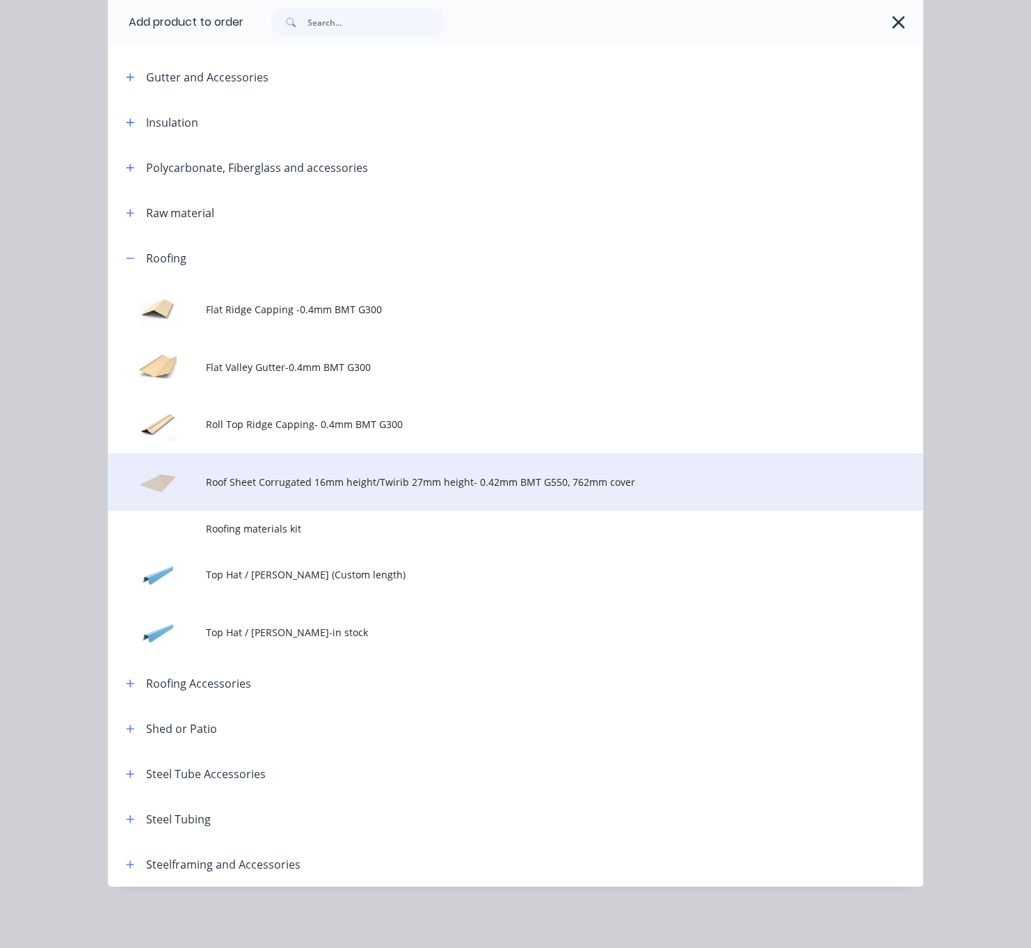
click at [381, 467] on td "Roof Sheet Corrugated 16mm height/Twirib 27mm height- 0.42mm BMT G550, 762mm co…" at bounding box center [565, 482] width 718 height 58
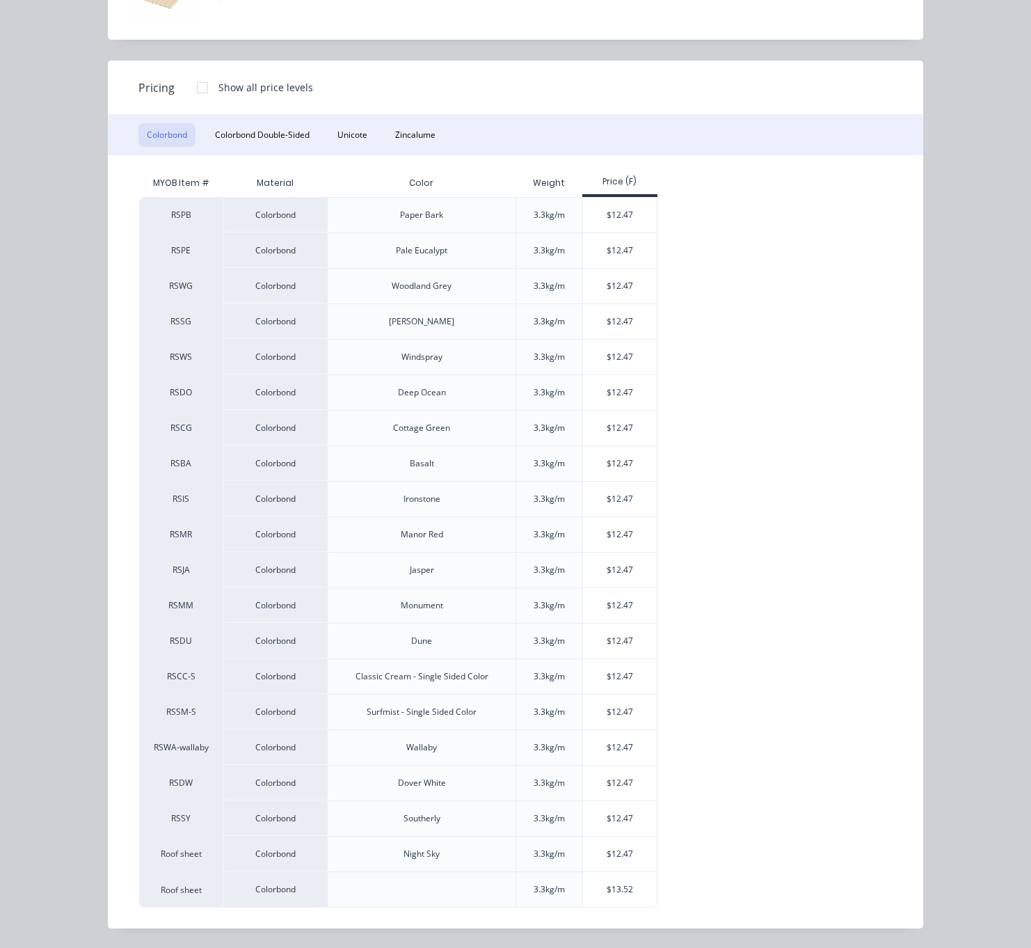
scroll to position [150, 0]
click at [599, 706] on div "$12.47" at bounding box center [620, 712] width 74 height 35
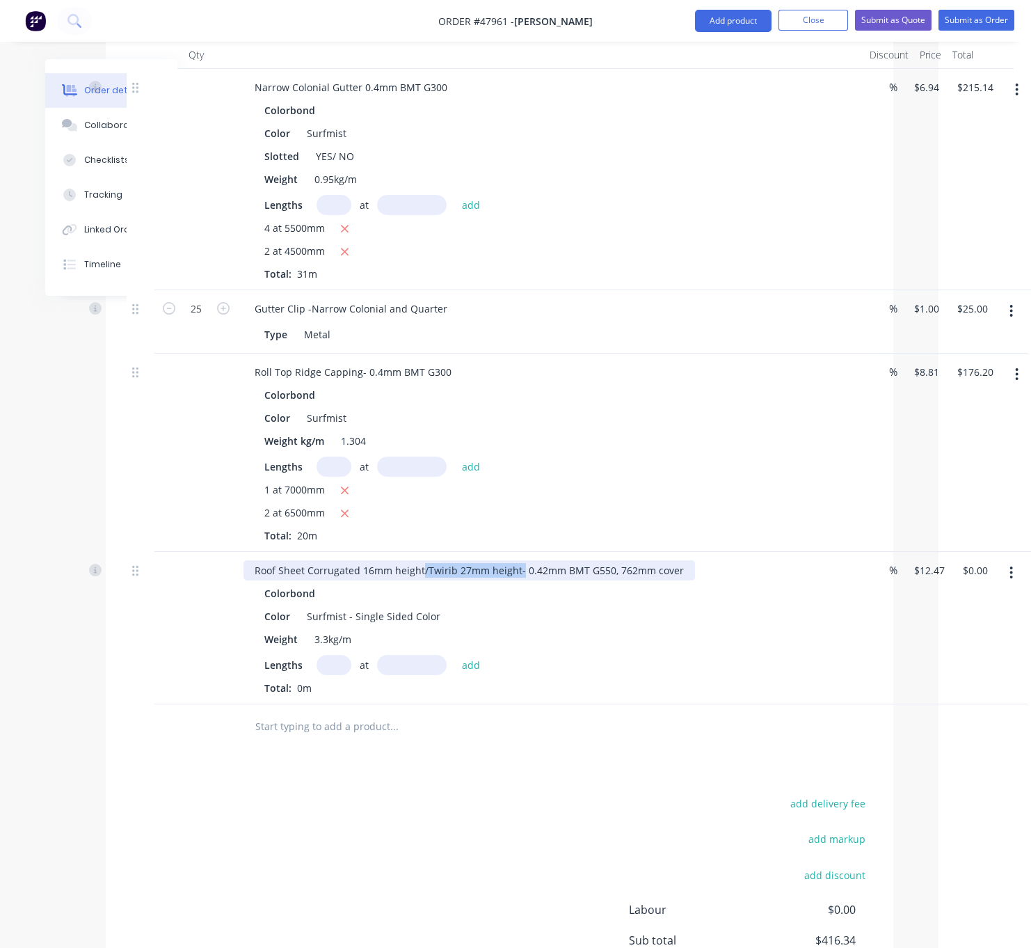
drag, startPoint x: 436, startPoint y: 586, endPoint x: 539, endPoint y: 591, distance: 103.1
click at [539, 580] on div "Roof Sheet Corrugated 16mm height/Twirib 27mm height- 0.42mm BMT G550, 762mm co…" at bounding box center [470, 570] width 452 height 20
click at [331, 675] on input "text" at bounding box center [334, 665] width 35 height 20
click at [455, 655] on button "add" at bounding box center [471, 664] width 33 height 19
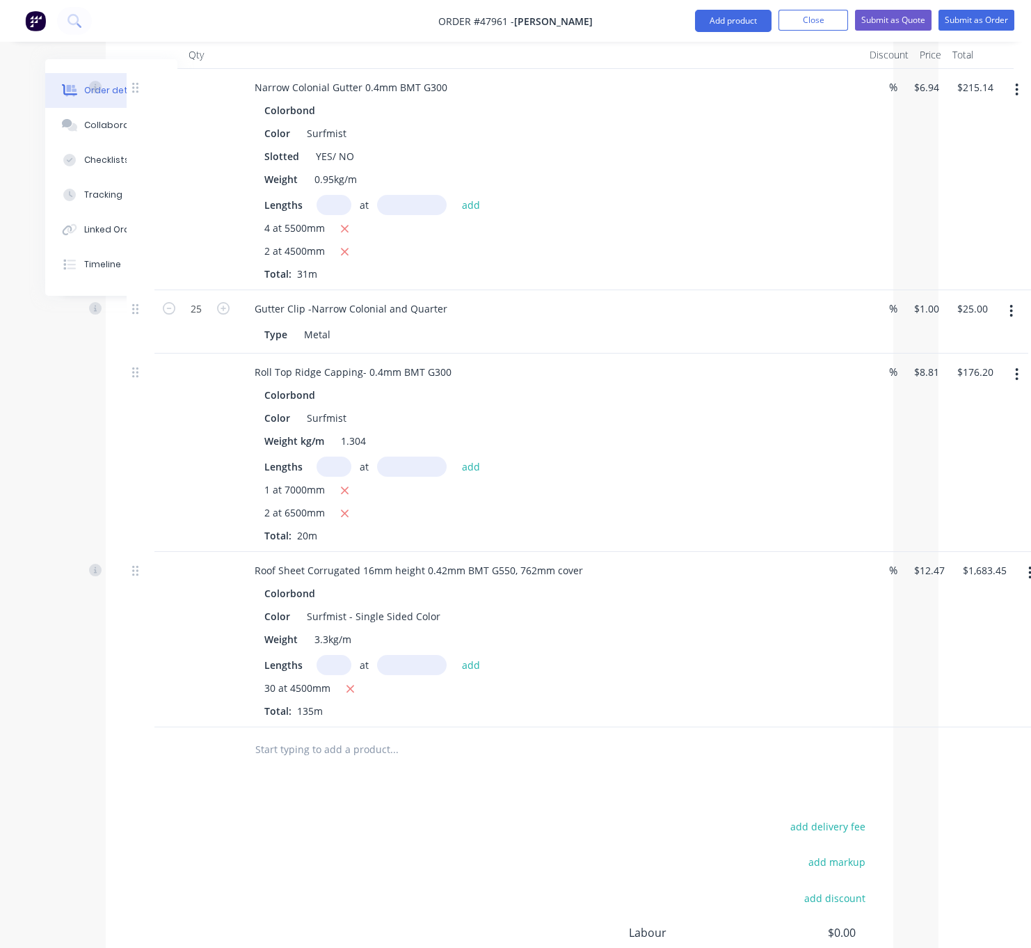
scroll to position [0, 0]
click at [712, 22] on button "Add product" at bounding box center [733, 21] width 77 height 22
click at [708, 54] on div "Product catalogue" at bounding box center [705, 57] width 107 height 20
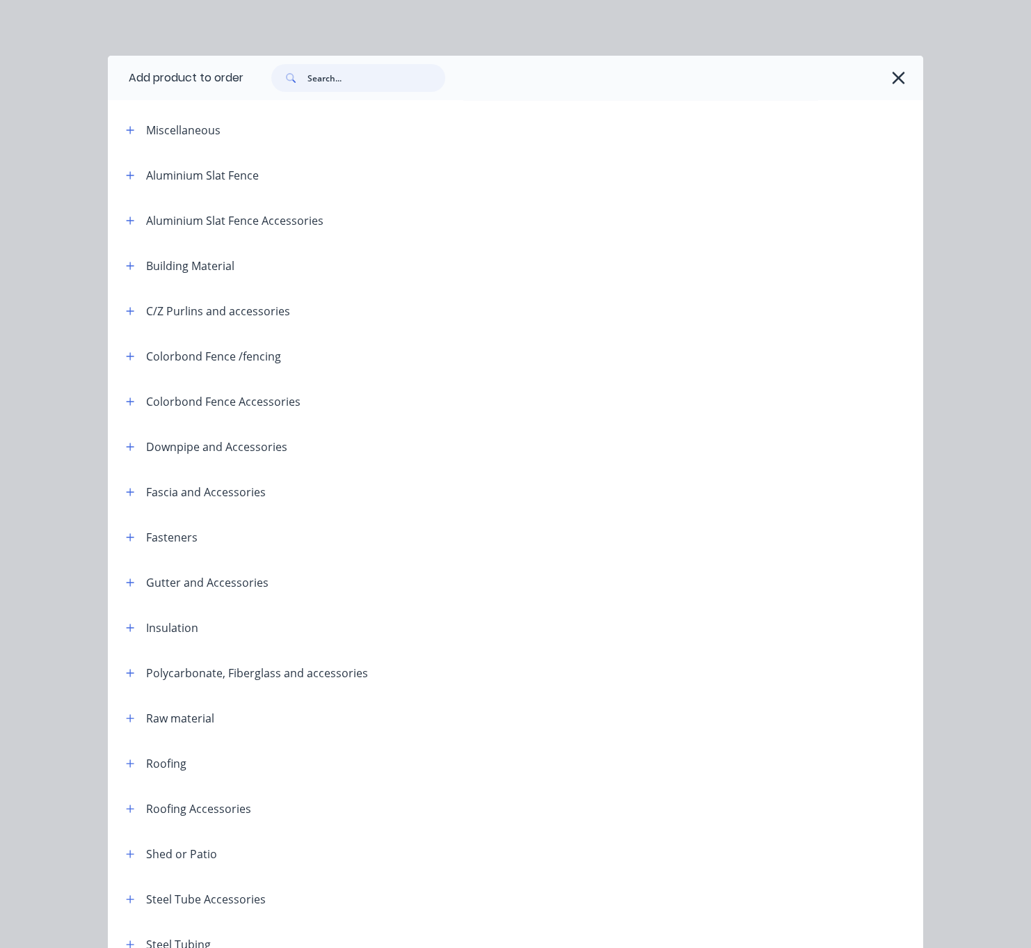
click at [356, 92] on input "text" at bounding box center [377, 78] width 138 height 28
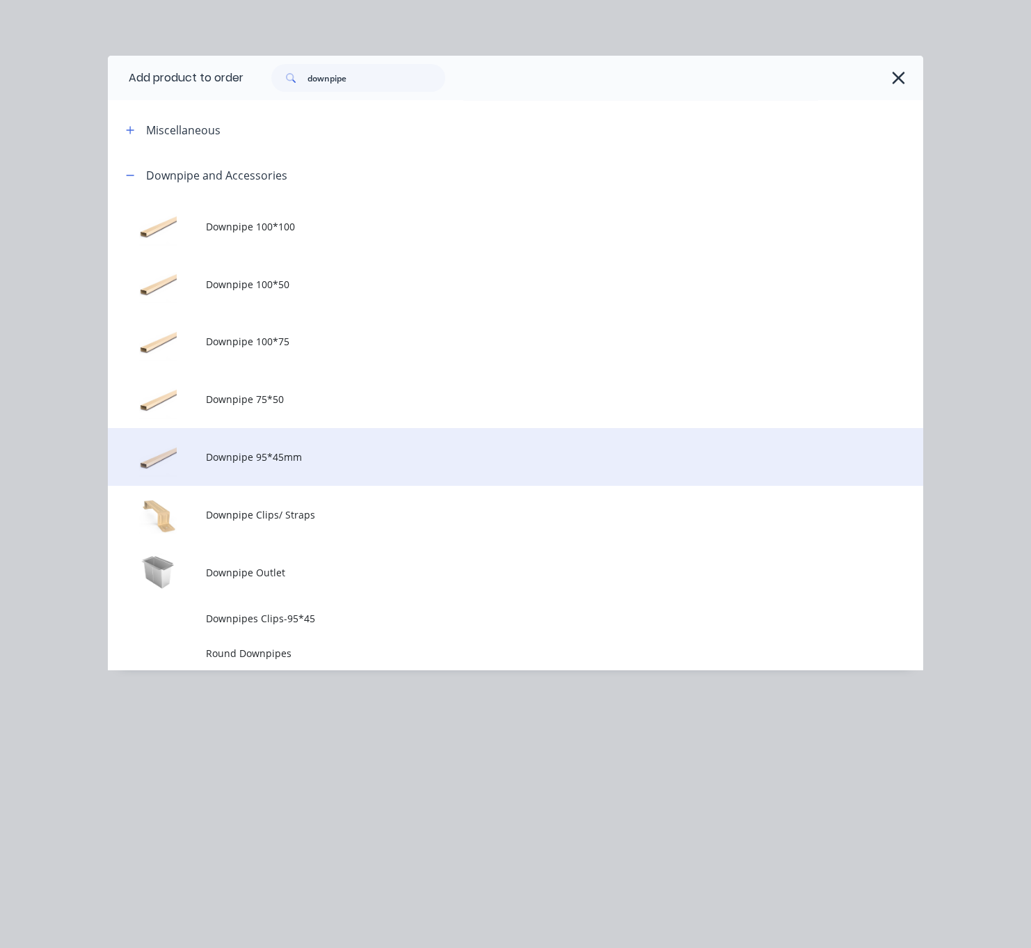
click at [293, 464] on span "Downpipe 95*45mm" at bounding box center [493, 457] width 574 height 15
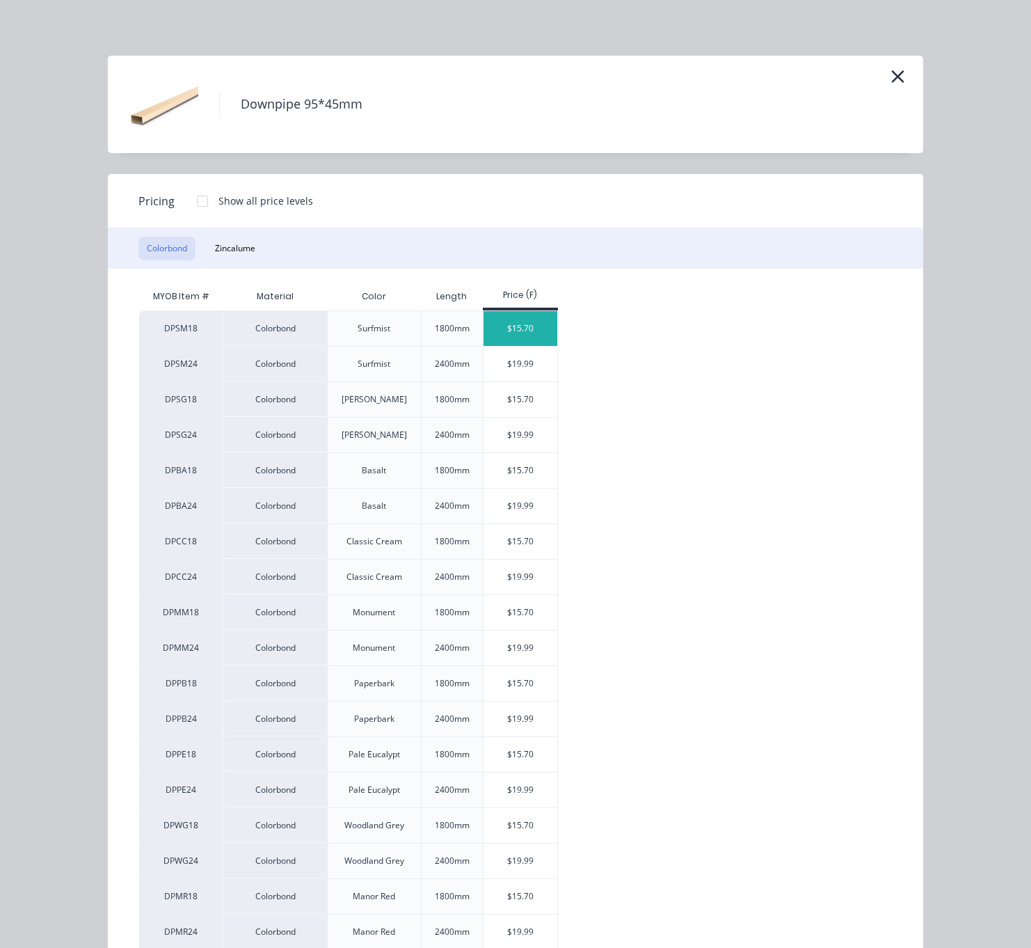
click at [525, 345] on div "$15.70" at bounding box center [521, 328] width 74 height 35
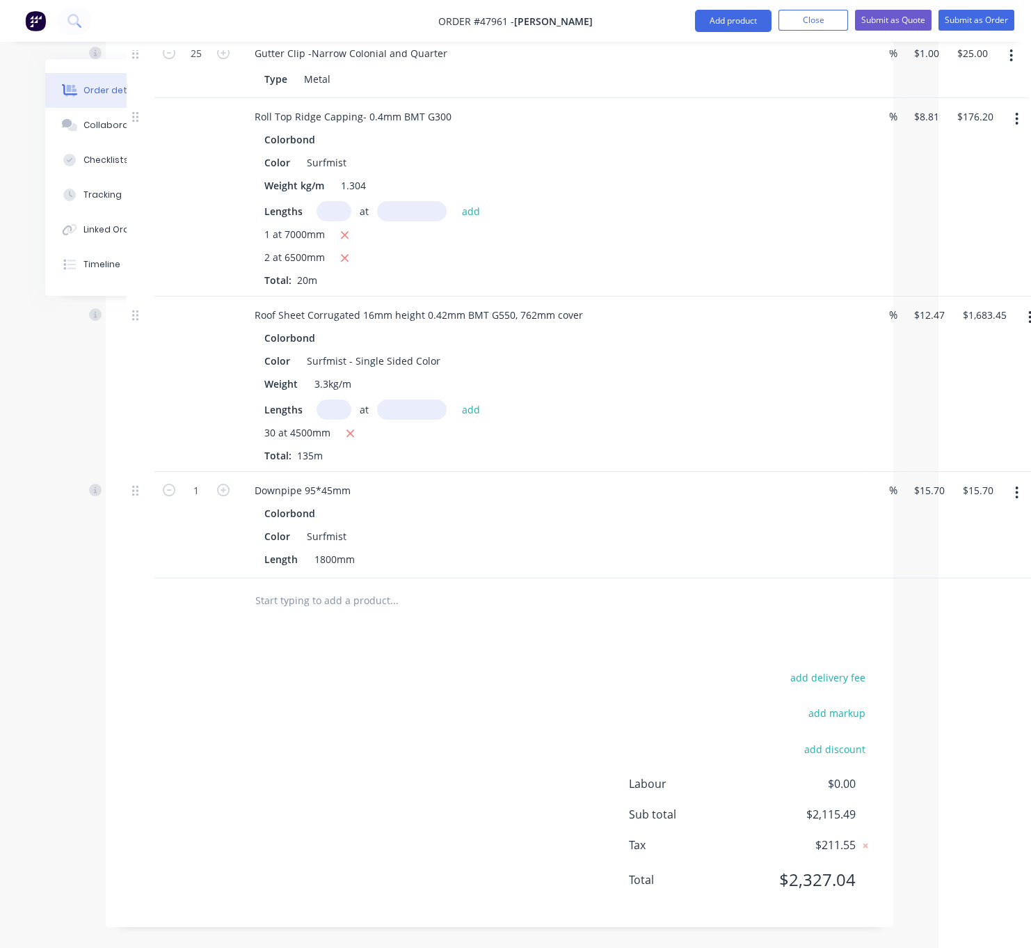
scroll to position [786, 93]
click at [198, 64] on input "1" at bounding box center [196, 53] width 36 height 21
click at [139, 633] on div "Drawings Add drawing Products Show / Hide columns Add product Qty Discount Pric…" at bounding box center [500, 306] width 788 height 1242
click at [719, 14] on button "Add product" at bounding box center [733, 21] width 77 height 22
click at [709, 41] on div "Product catalogue Basic product Product Kit Lineal metre product Square metre p…" at bounding box center [706, 168] width 132 height 258
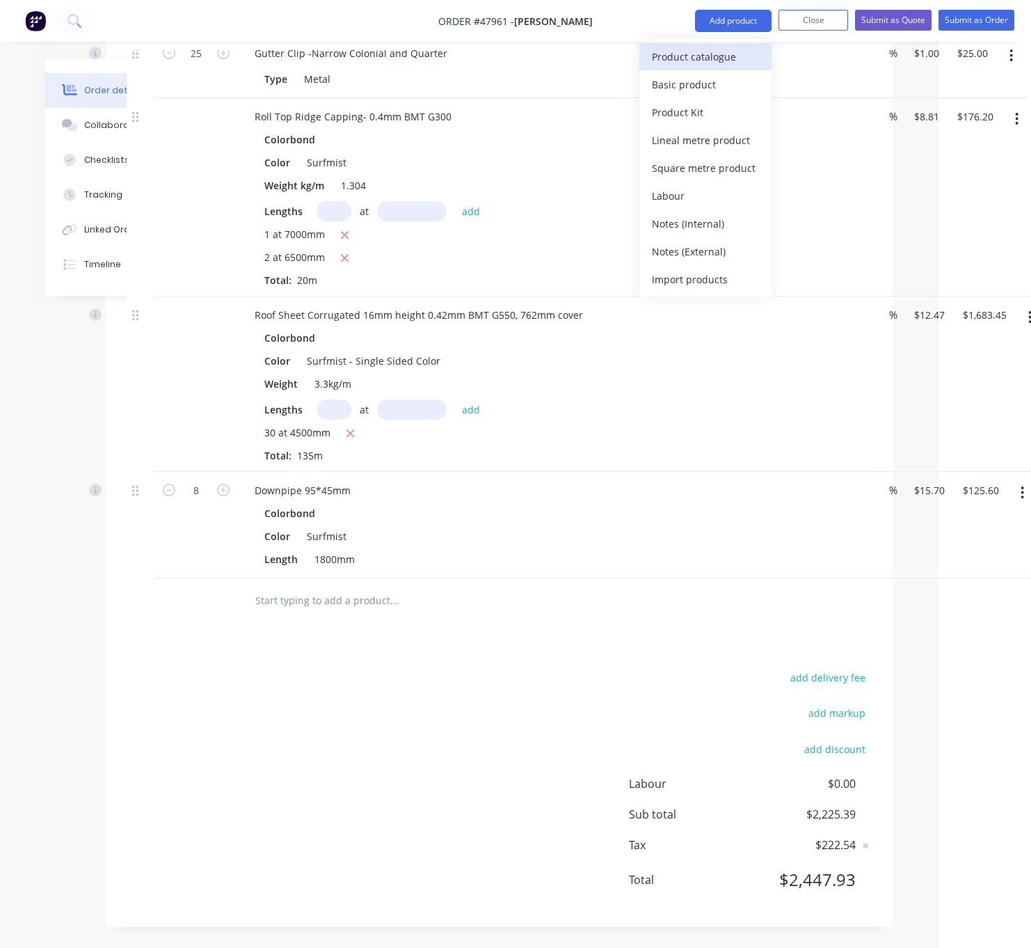
click at [708, 47] on div "Product catalogue" at bounding box center [705, 57] width 107 height 20
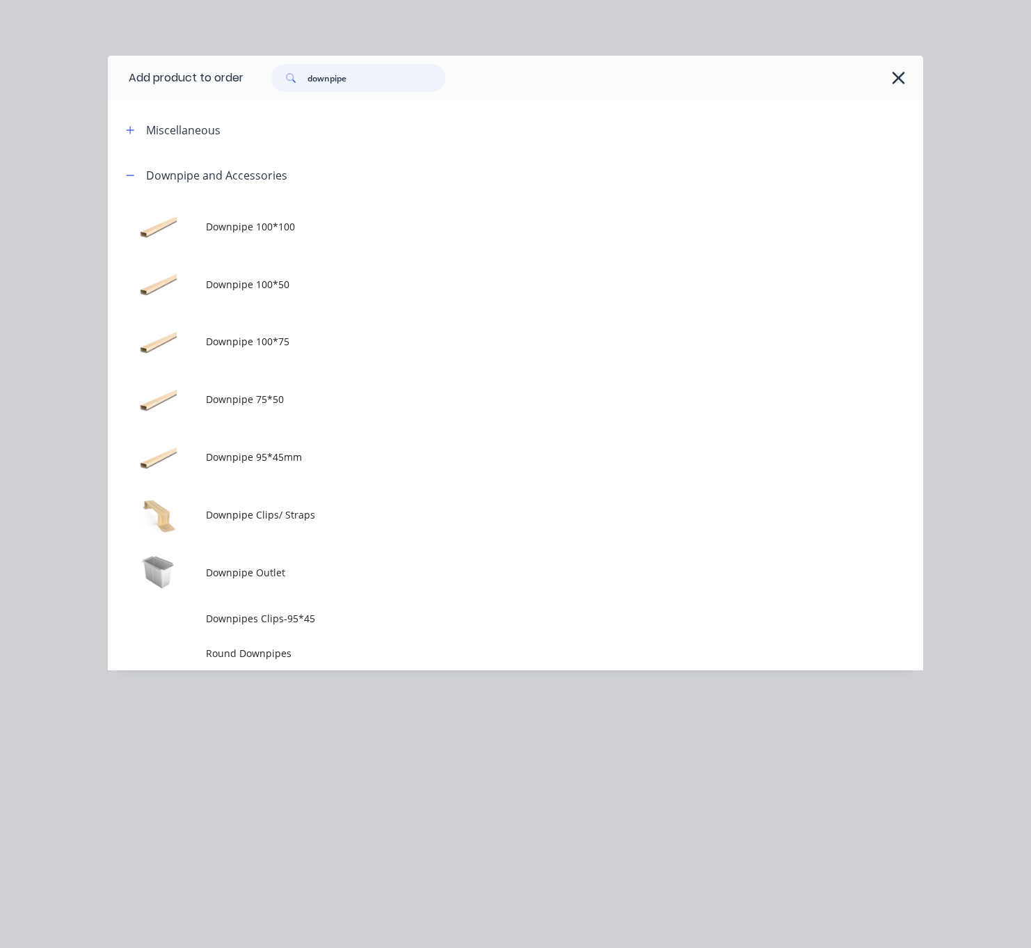
drag, startPoint x: 402, startPoint y: 88, endPoint x: 265, endPoint y: 96, distance: 136.7
click at [269, 92] on div "downpipe" at bounding box center [352, 78] width 188 height 28
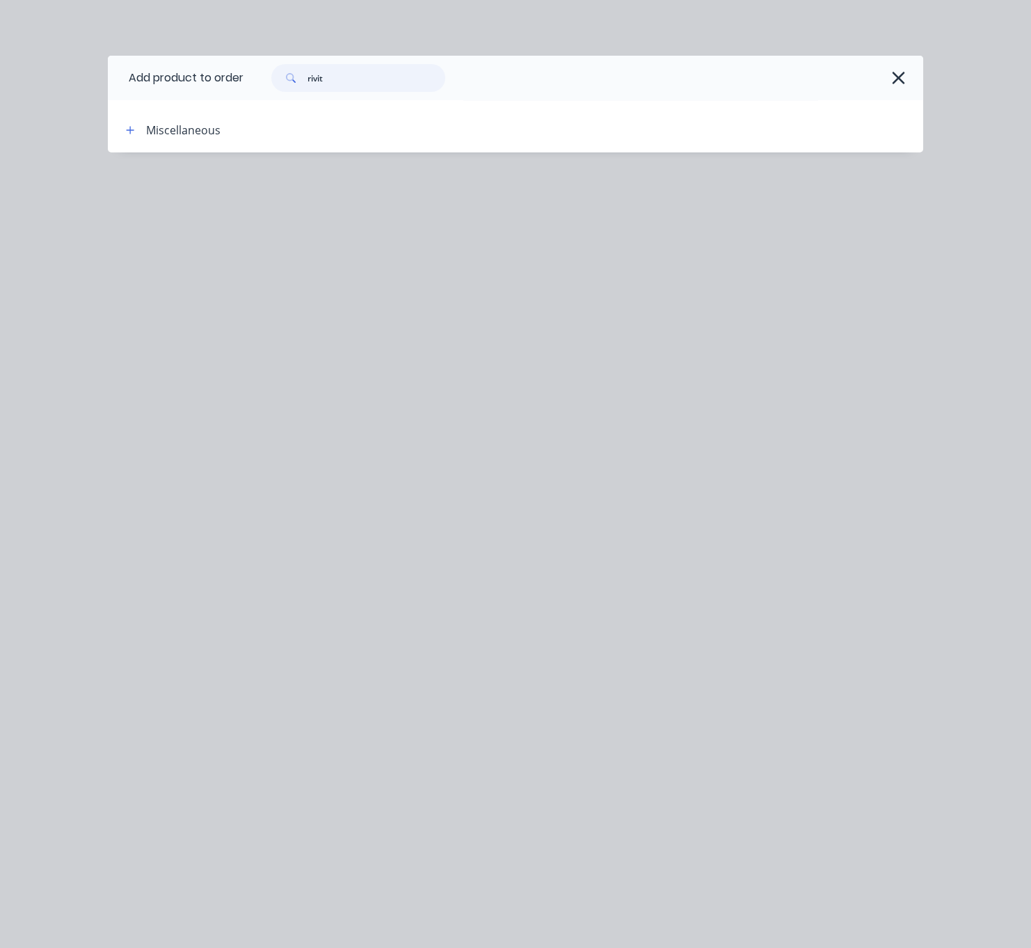
drag, startPoint x: 339, startPoint y: 79, endPoint x: 278, endPoint y: 82, distance: 60.7
click at [278, 82] on div "rivit" at bounding box center [352, 78] width 188 height 28
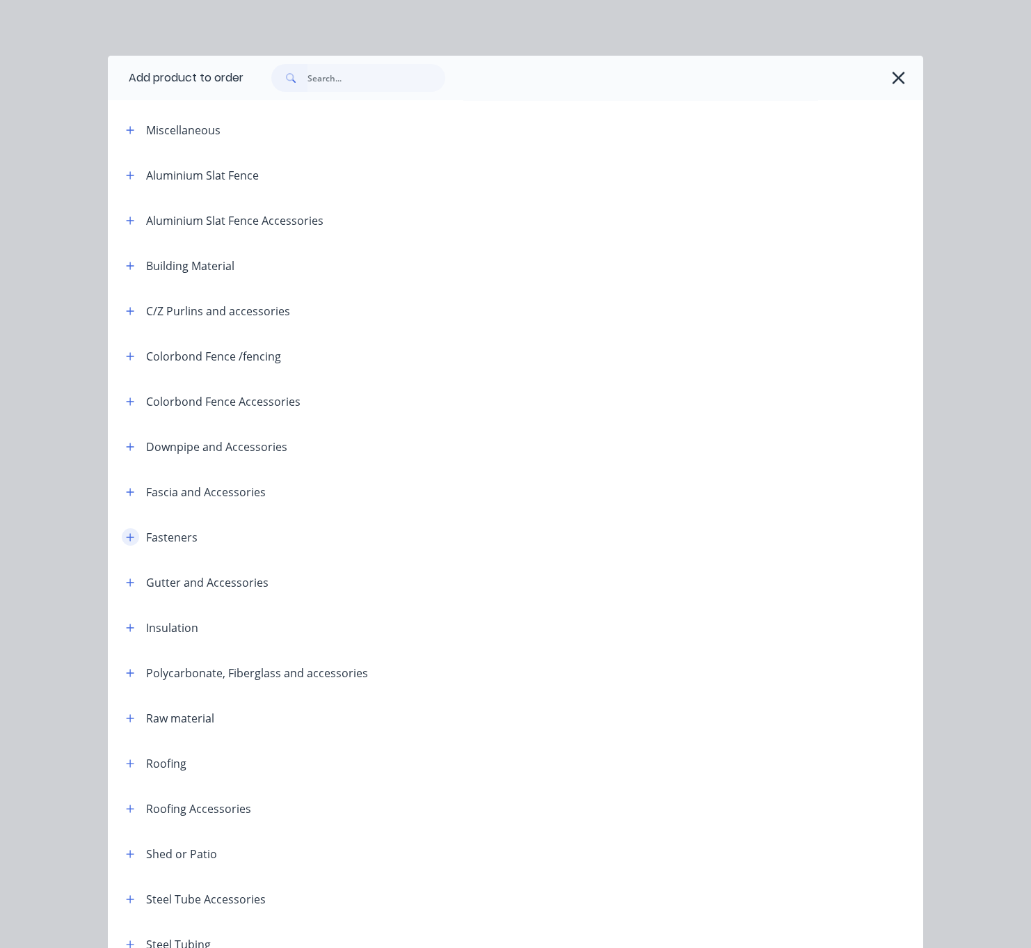
click at [127, 541] on icon "button" at bounding box center [131, 537] width 8 height 8
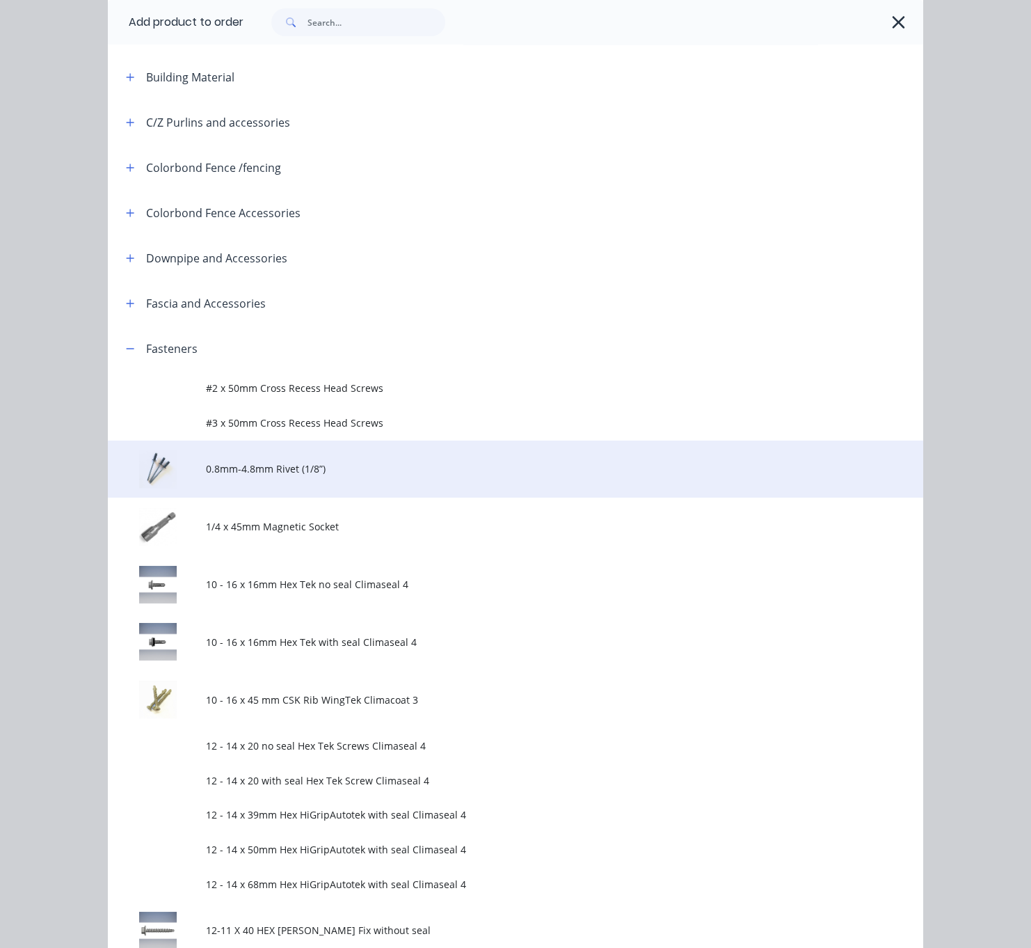
scroll to position [487, 0]
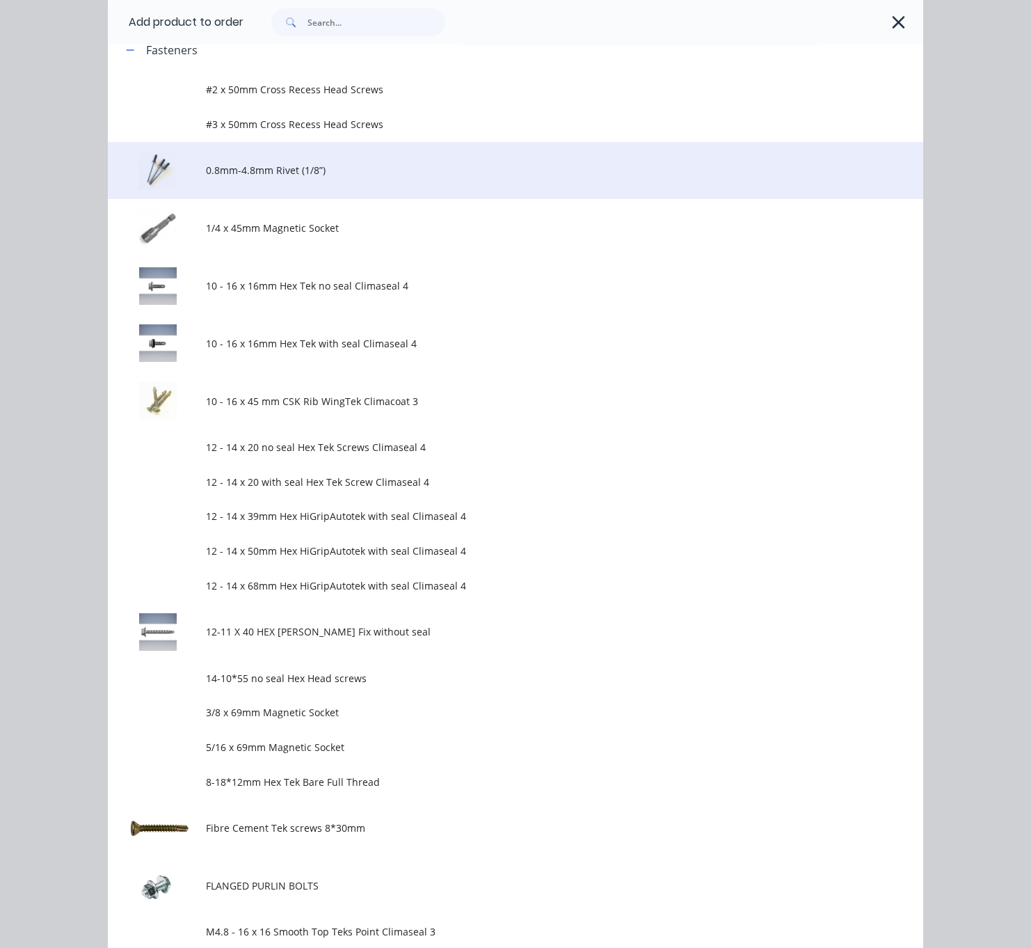
click at [334, 197] on td "0.8mm-4.8mm Rivet (1/8”)" at bounding box center [565, 171] width 718 height 58
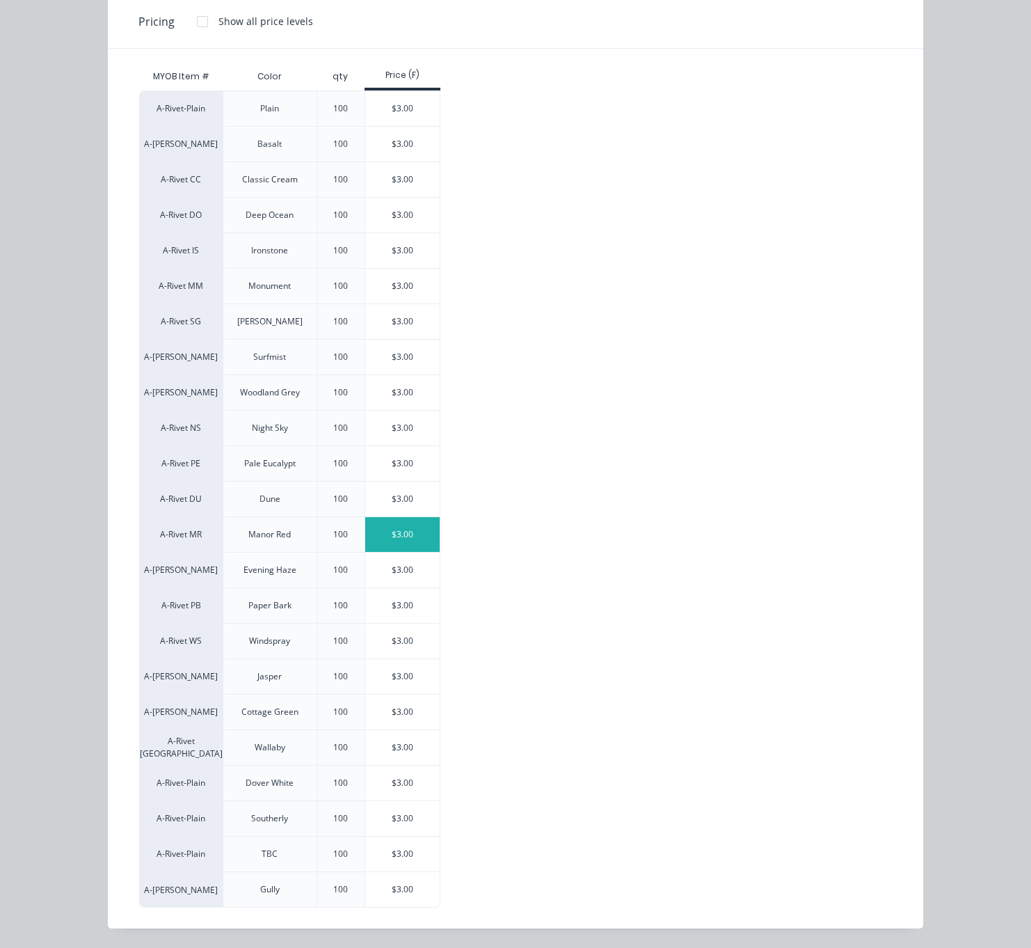
scroll to position [807, 93]
click at [418, 347] on div "$3.00" at bounding box center [402, 357] width 74 height 35
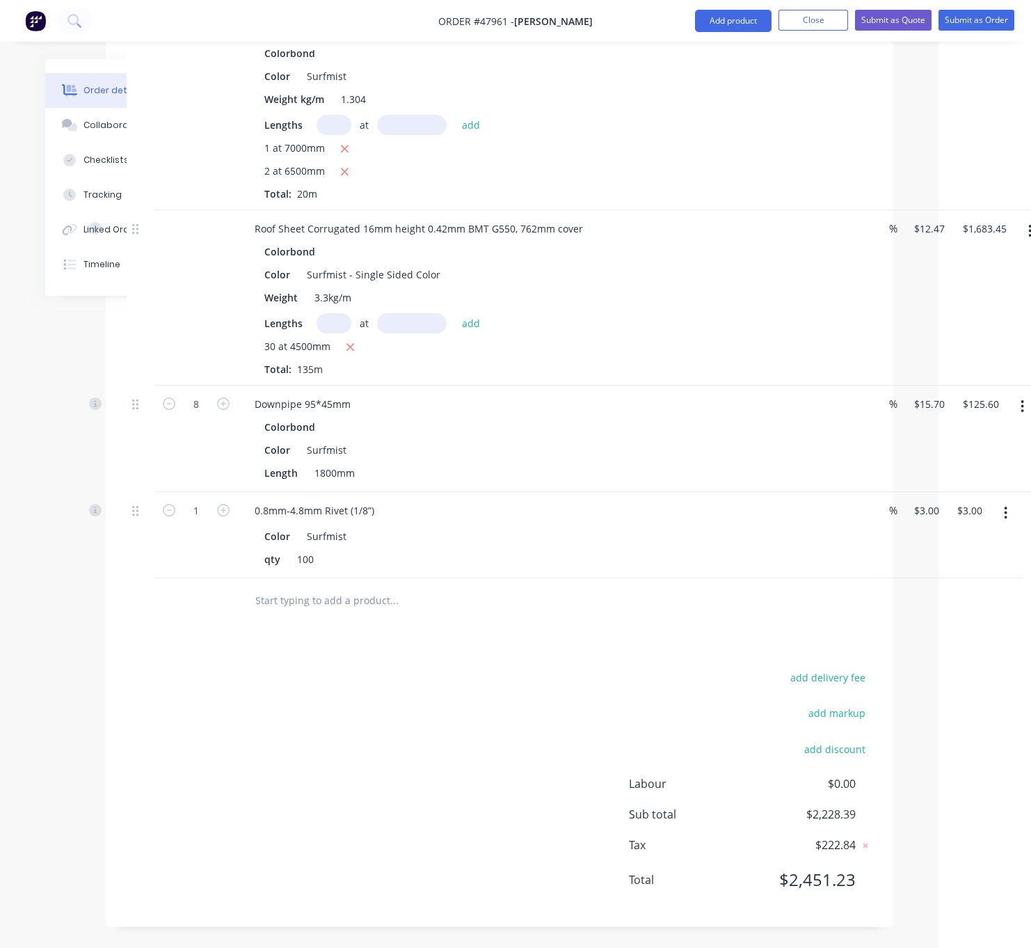
scroll to position [878, 93]
click at [731, 26] on button "Add product" at bounding box center [733, 21] width 77 height 22
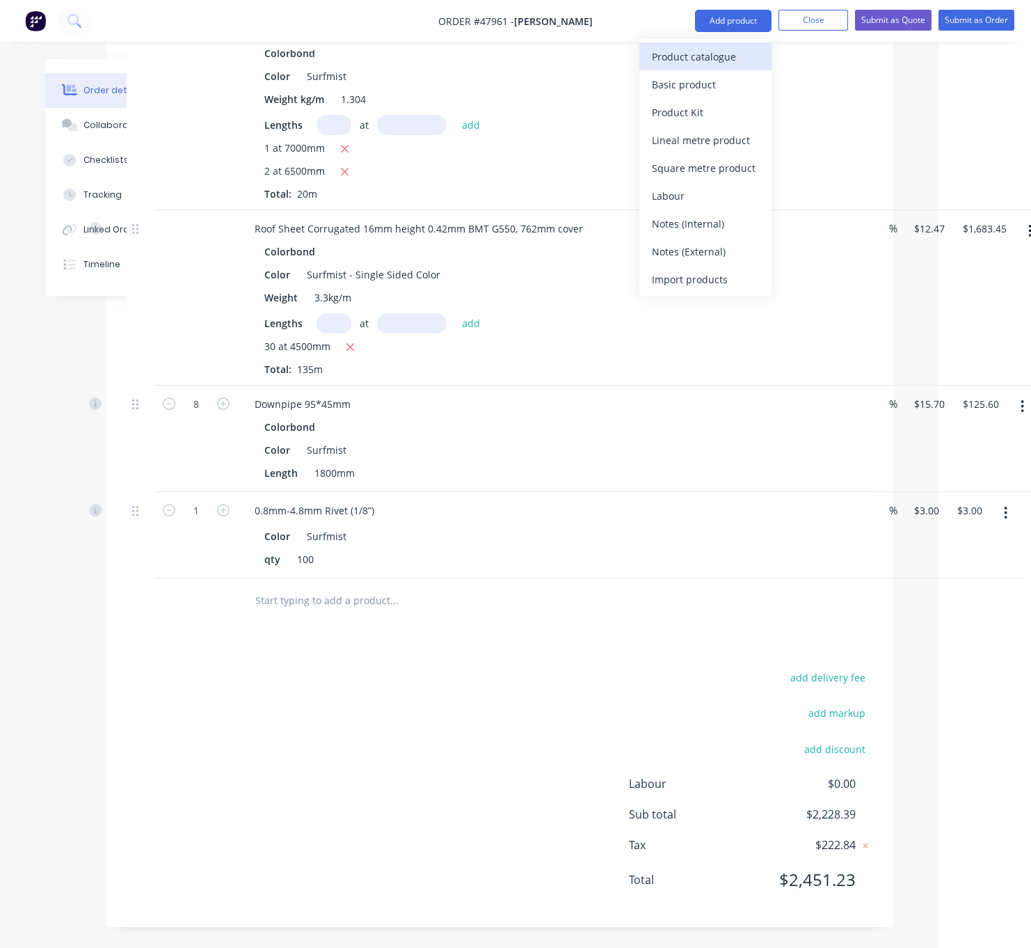
click at [689, 52] on div "Product catalogue" at bounding box center [705, 57] width 107 height 20
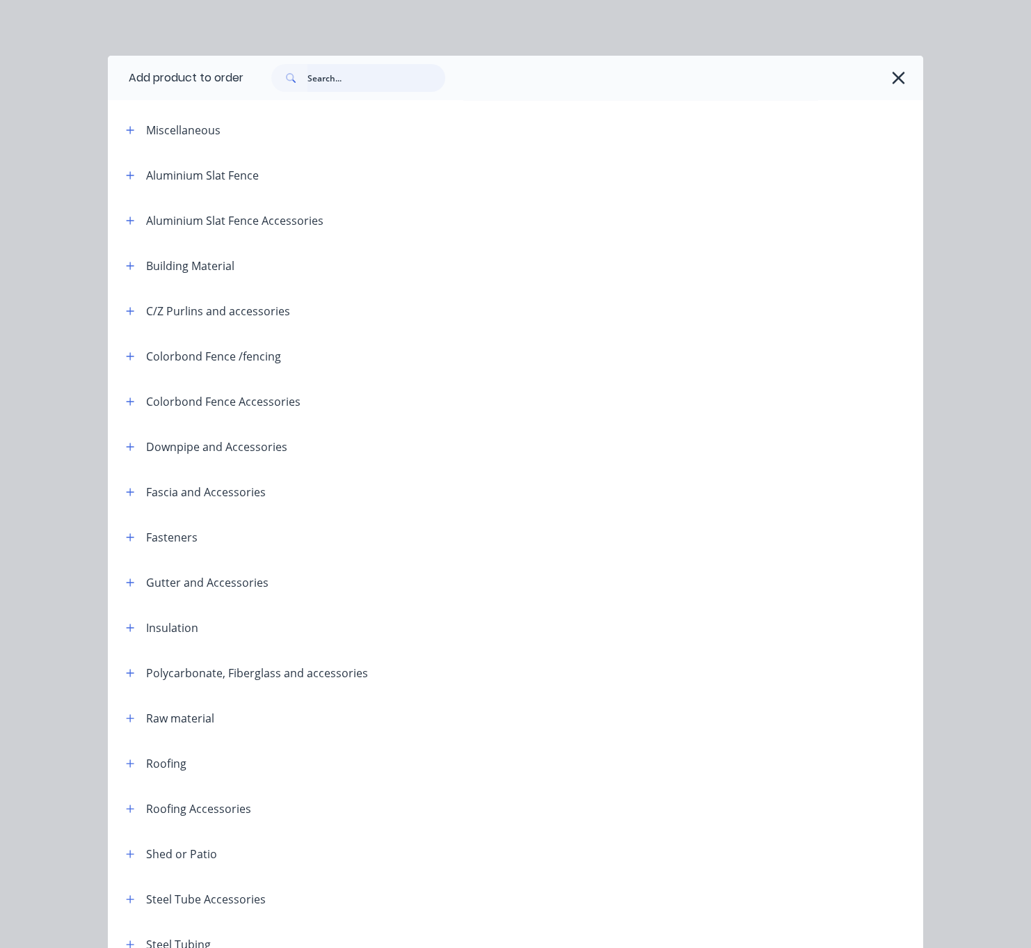
click at [373, 88] on input "text" at bounding box center [377, 78] width 138 height 28
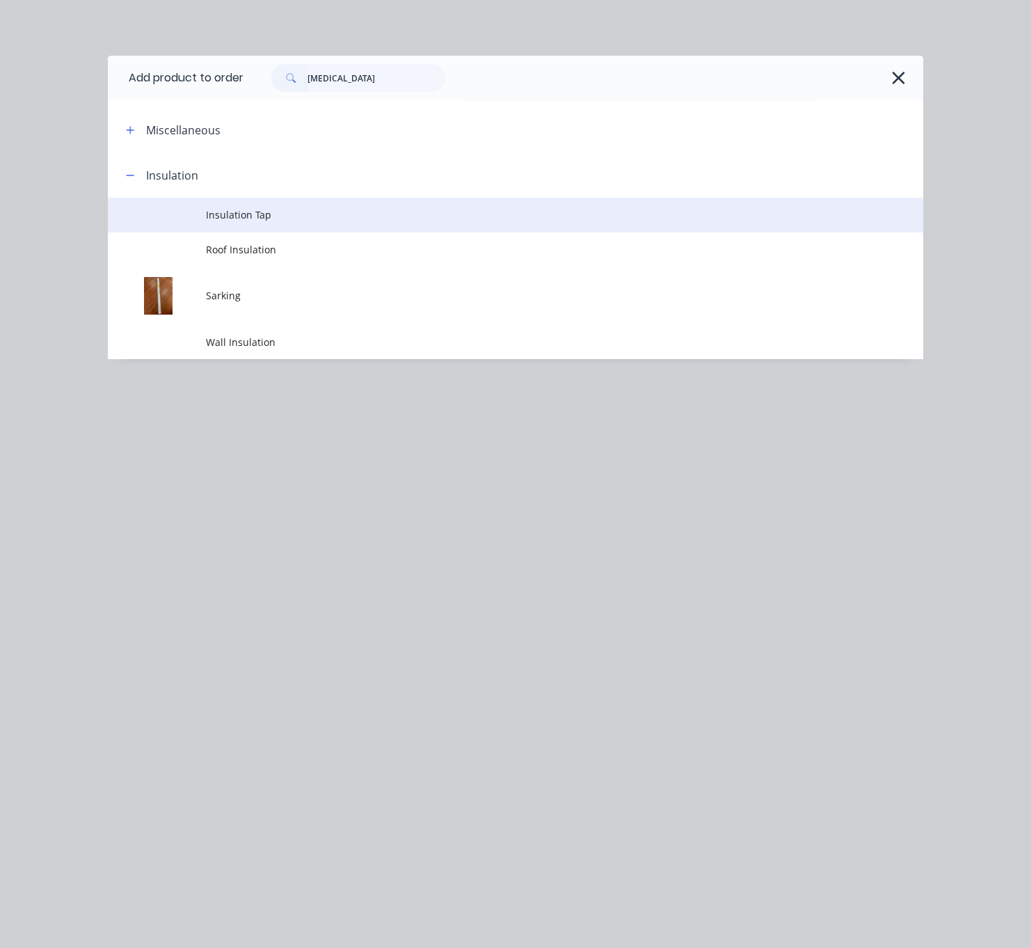
click at [264, 222] on span "Insulation Tap" at bounding box center [493, 214] width 574 height 15
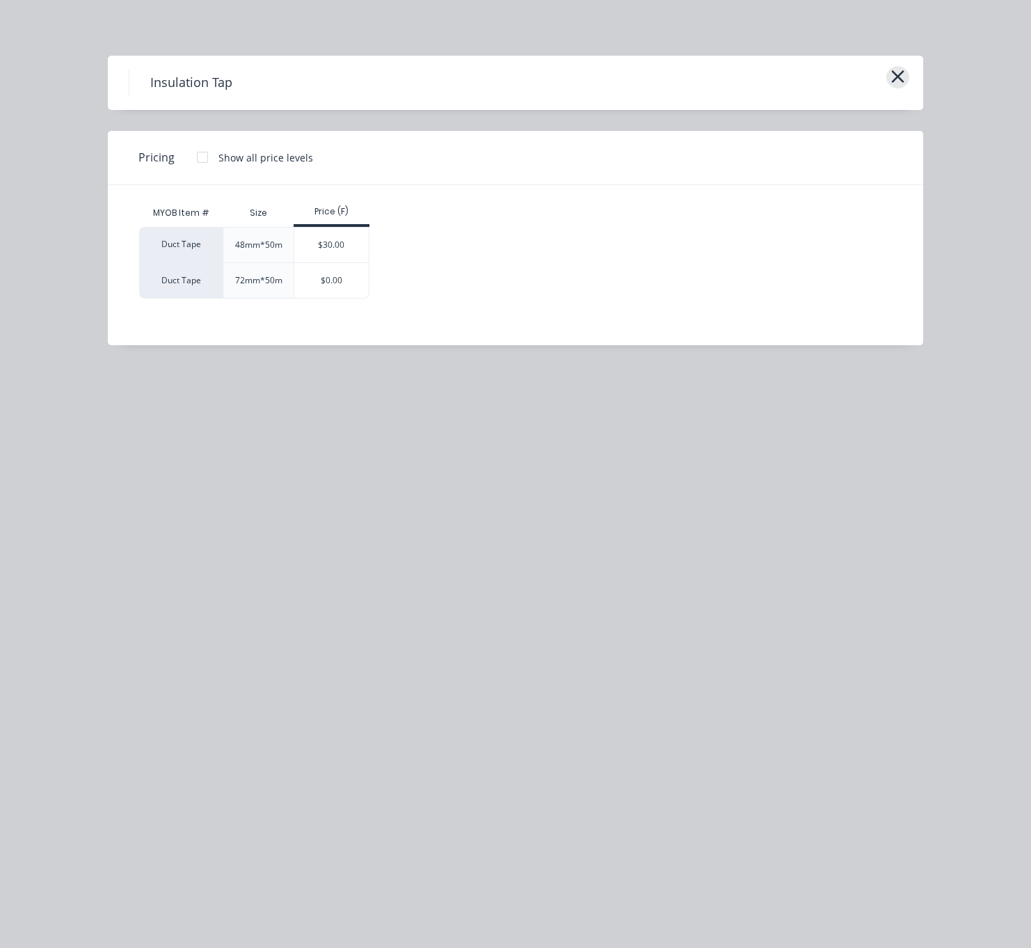
click at [896, 86] on icon "button" at bounding box center [898, 76] width 15 height 19
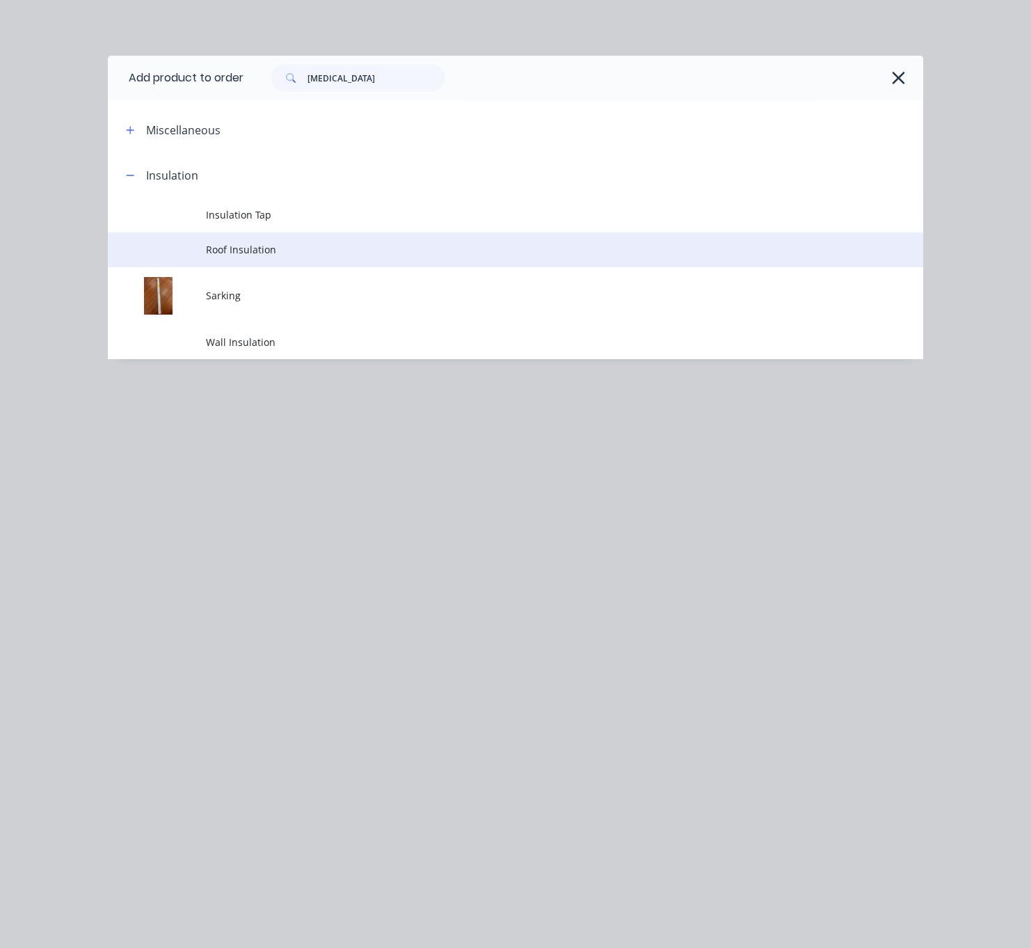
click at [307, 267] on td "Roof Insulation" at bounding box center [565, 249] width 718 height 35
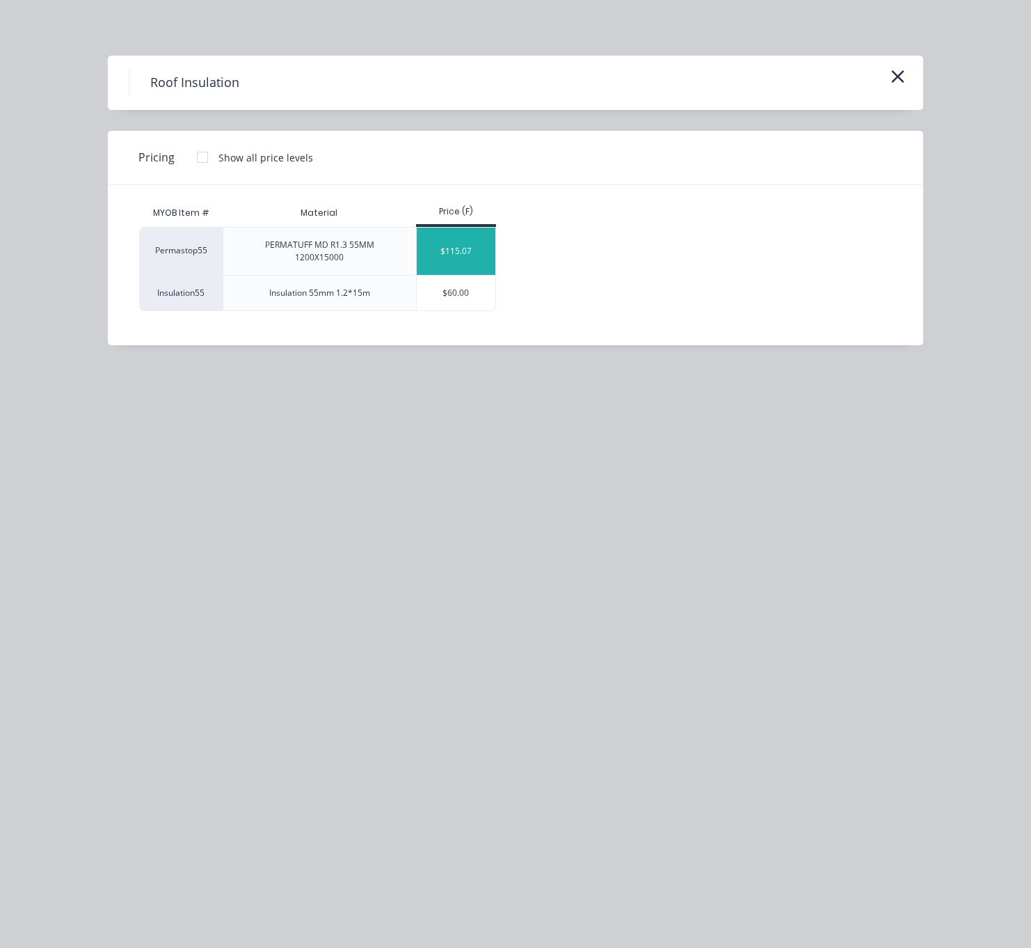
click at [478, 262] on div "$115.07" at bounding box center [456, 251] width 79 height 47
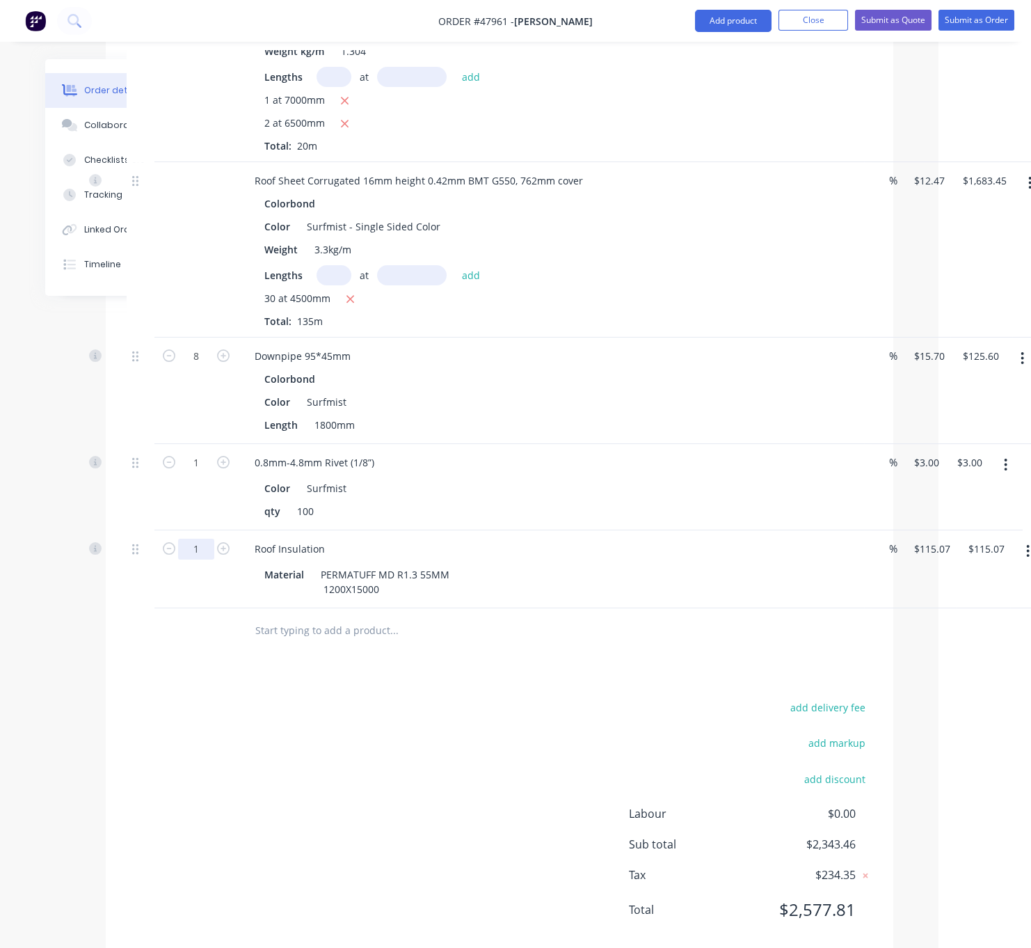
click at [316, 866] on div "add delivery fee add markup add discount Labour $0.00 Sub total $2,343.46 Tax $…" at bounding box center [500, 817] width 746 height 238
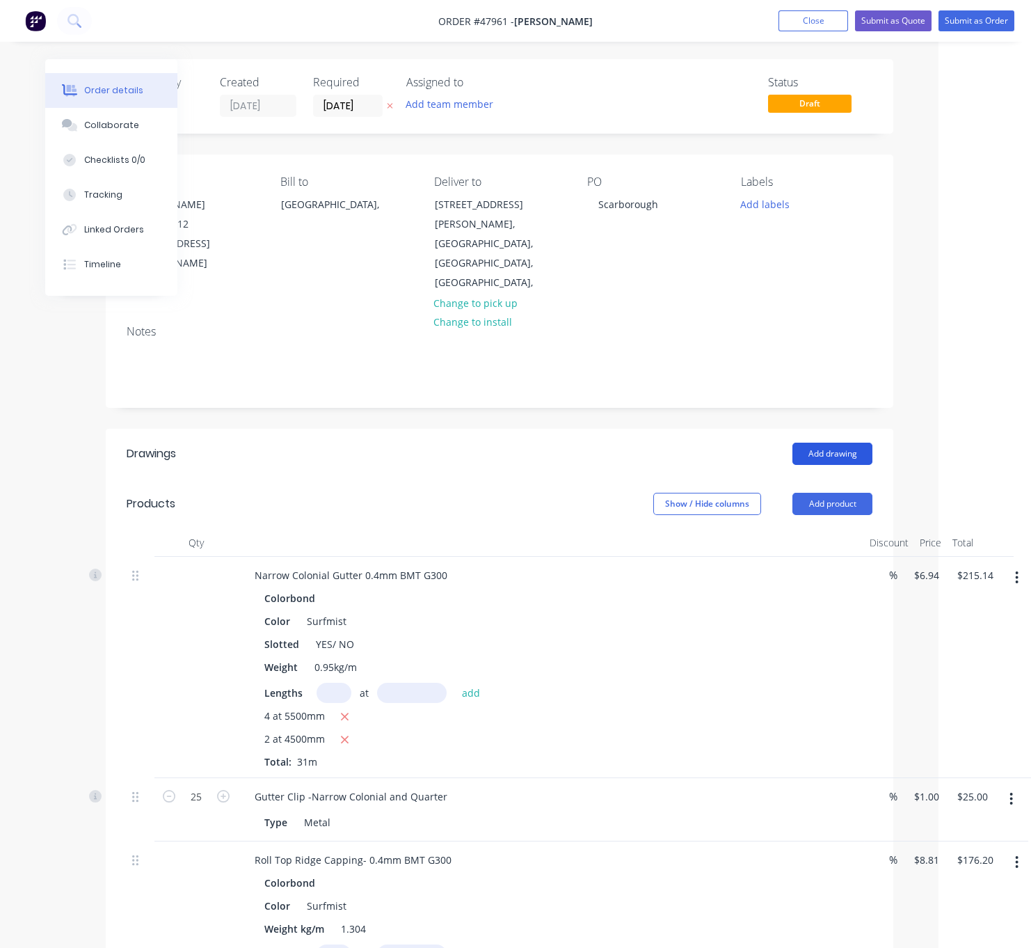
click at [848, 443] on button "Add drawing" at bounding box center [833, 454] width 80 height 22
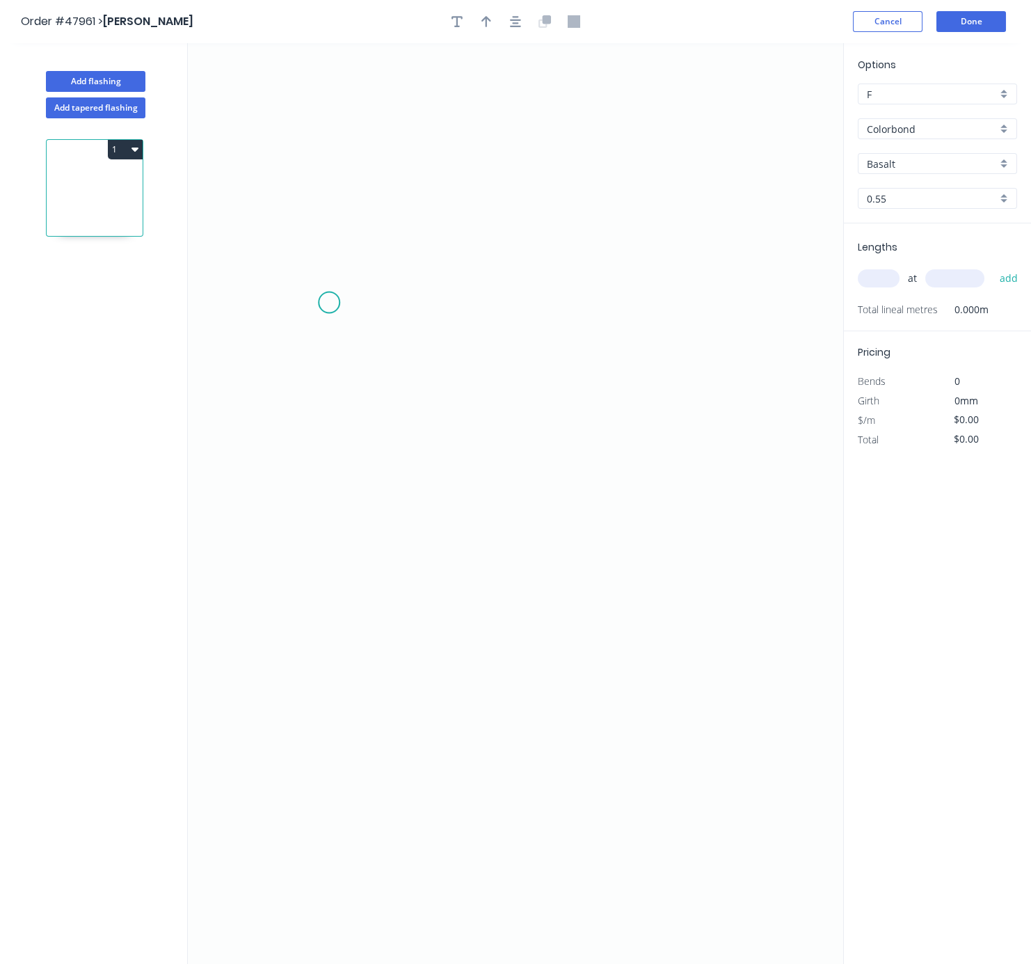
click at [312, 299] on icon "0" at bounding box center [516, 503] width 656 height 921
click at [326, 283] on icon "0" at bounding box center [516, 503] width 656 height 921
click at [649, 290] on icon "0 ?" at bounding box center [516, 503] width 656 height 921
click at [657, 483] on icon "0 ? ? ? º" at bounding box center [516, 503] width 656 height 921
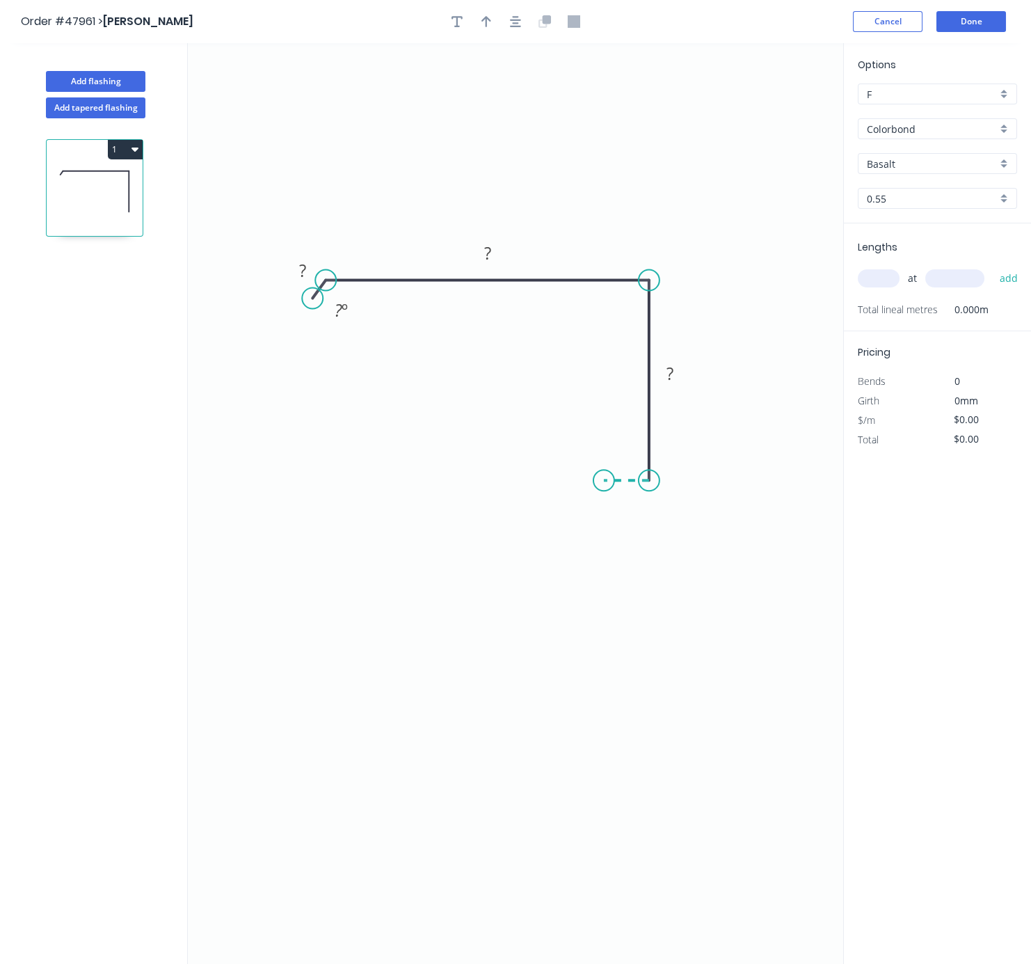
click at [604, 486] on icon "0 ? ? ? ? º" at bounding box center [516, 503] width 656 height 921
click at [605, 529] on icon "0 ? ? ? ? ? º" at bounding box center [516, 503] width 656 height 921
click at [584, 504] on tspan "?" at bounding box center [583, 496] width 7 height 23
click at [624, 506] on tspan "?" at bounding box center [626, 494] width 7 height 23
click at [674, 368] on rect at bounding box center [670, 374] width 28 height 19
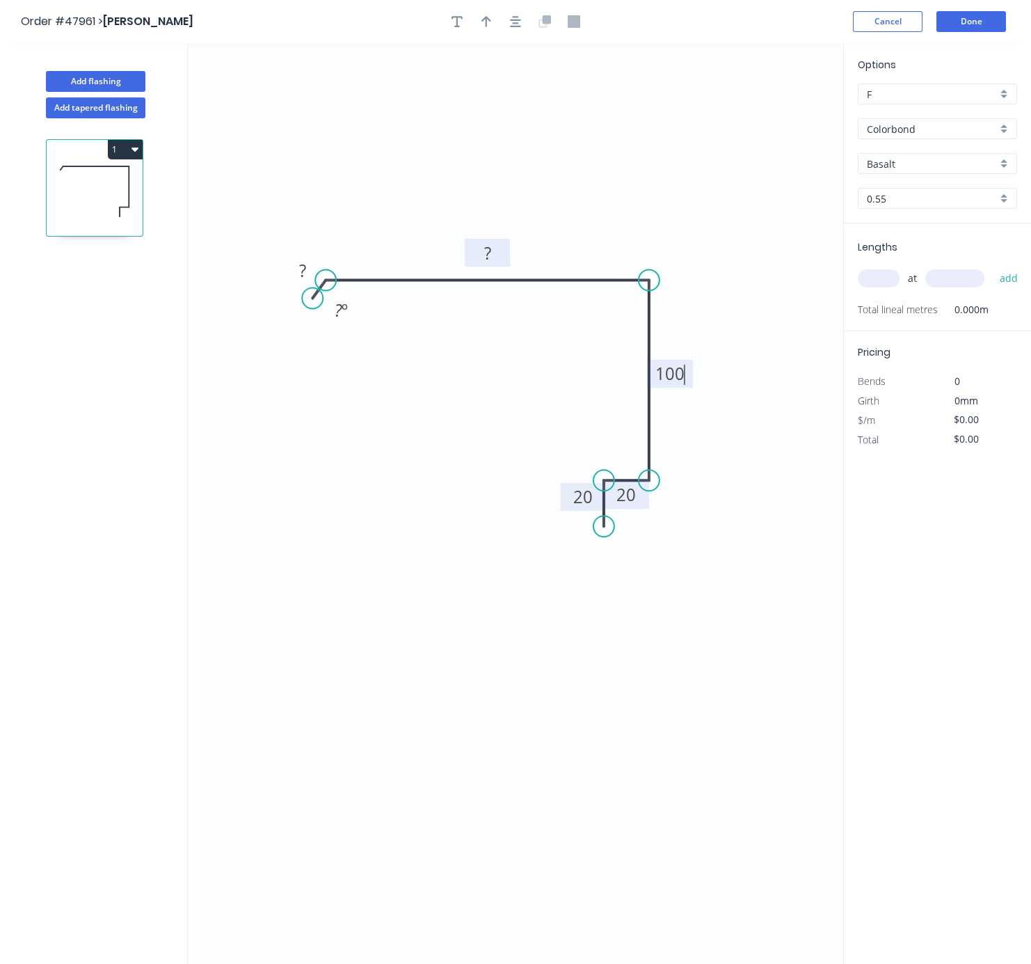
click at [484, 248] on tspan "?" at bounding box center [487, 253] width 7 height 23
click at [299, 274] on tspan "?" at bounding box center [302, 270] width 7 height 23
click at [395, 422] on icon "0 10 150 100 20 20 ? º" at bounding box center [516, 503] width 656 height 921
click at [490, 33] on header "Order #47961 > Chris Gu Cancel Done" at bounding box center [515, 21] width 1031 height 43
click at [486, 24] on icon "button" at bounding box center [487, 21] width 10 height 11
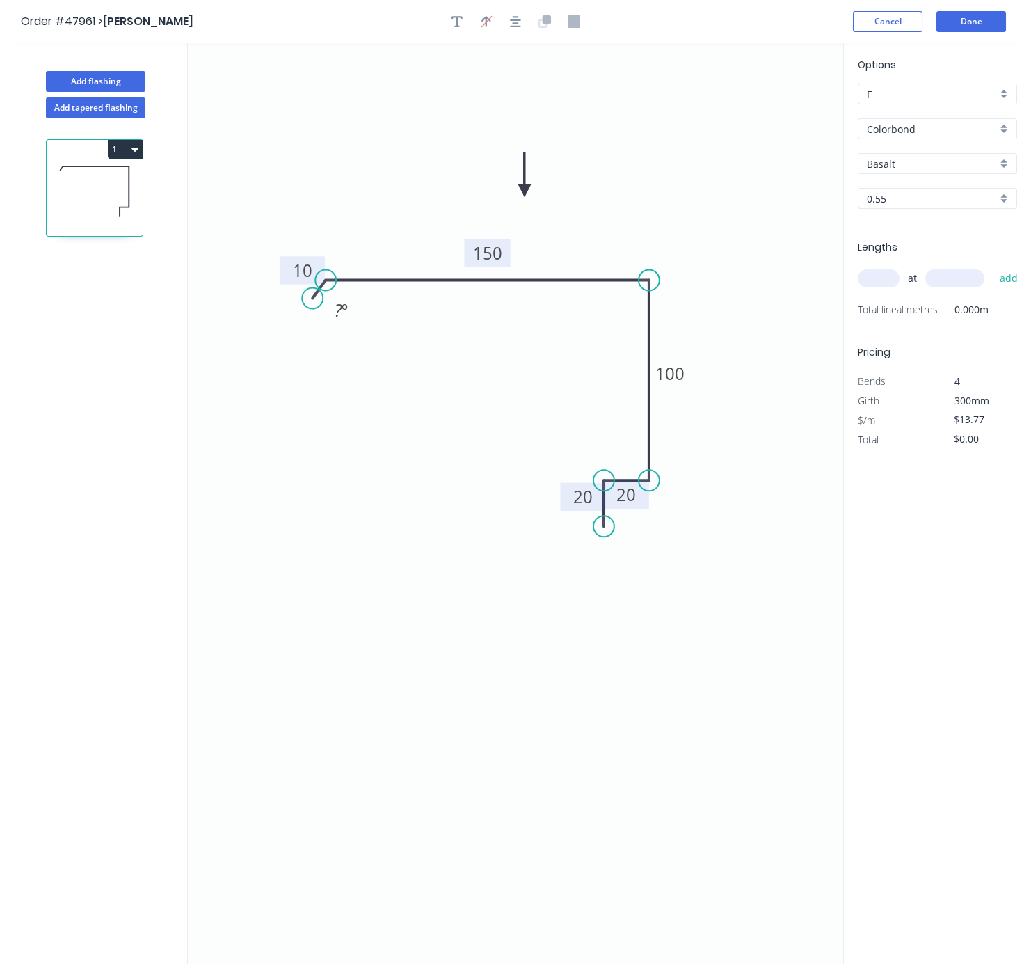
drag, startPoint x: 773, startPoint y: 113, endPoint x: 514, endPoint y: 203, distance: 274.0
click at [519, 197] on icon at bounding box center [525, 174] width 13 height 45
click at [907, 171] on input "Basalt" at bounding box center [932, 164] width 130 height 15
click at [906, 199] on div "Surfmist" at bounding box center [938, 191] width 158 height 24
click at [877, 287] on input "text" at bounding box center [879, 278] width 42 height 18
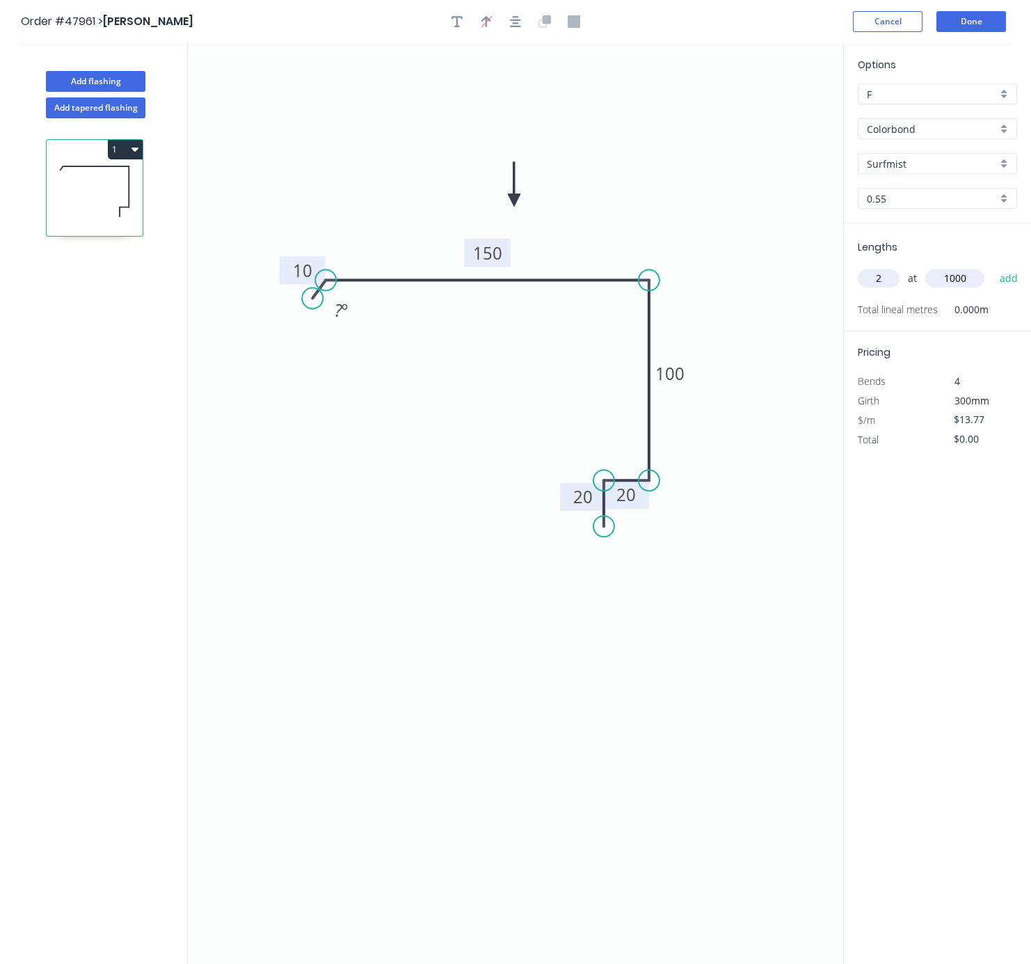
click at [970, 267] on button "add" at bounding box center [1009, 279] width 33 height 24
click at [959, 20] on button "Done" at bounding box center [972, 21] width 70 height 21
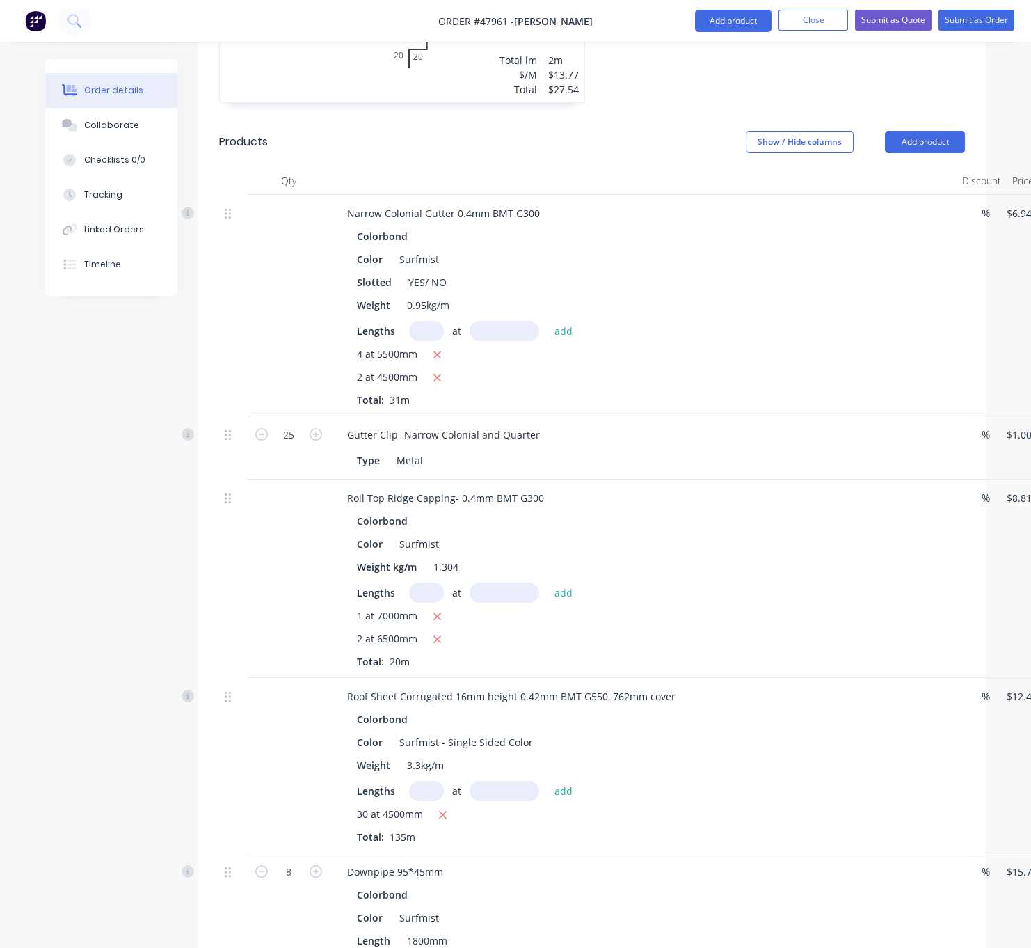
scroll to position [731, 0]
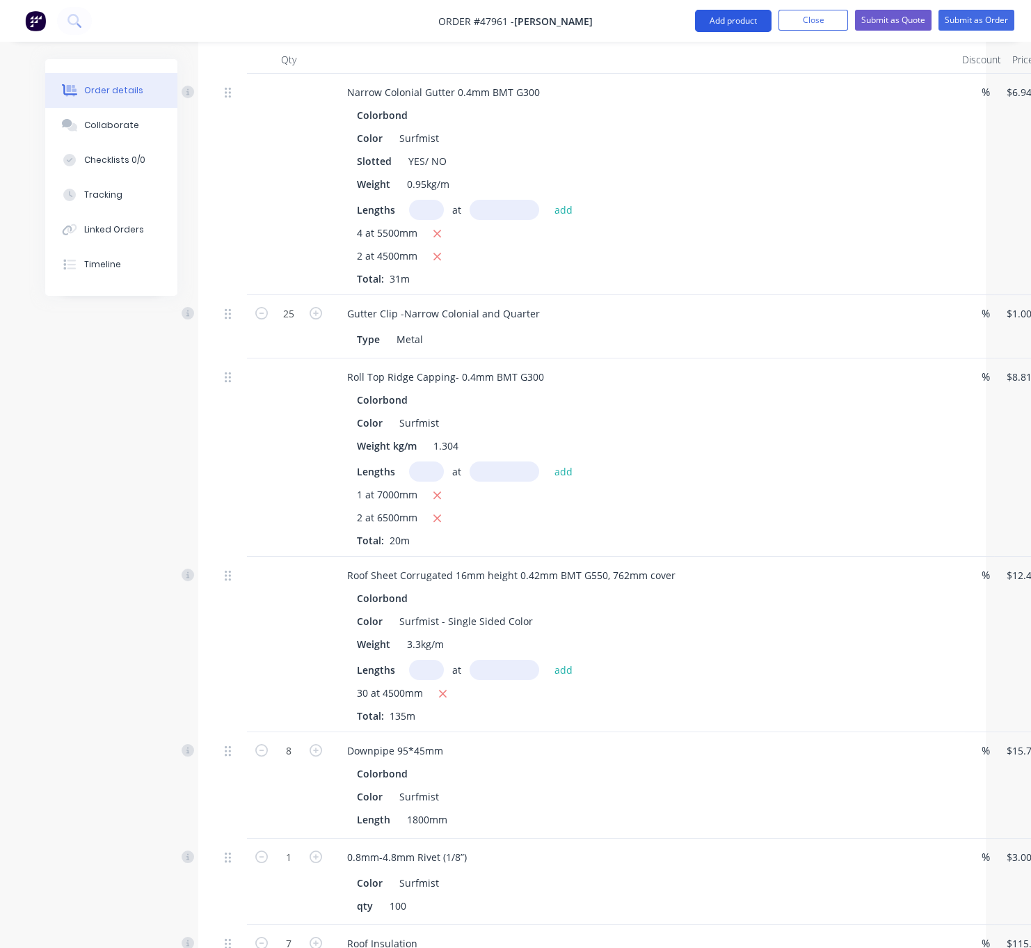
click at [718, 19] on button "Add product" at bounding box center [733, 21] width 77 height 22
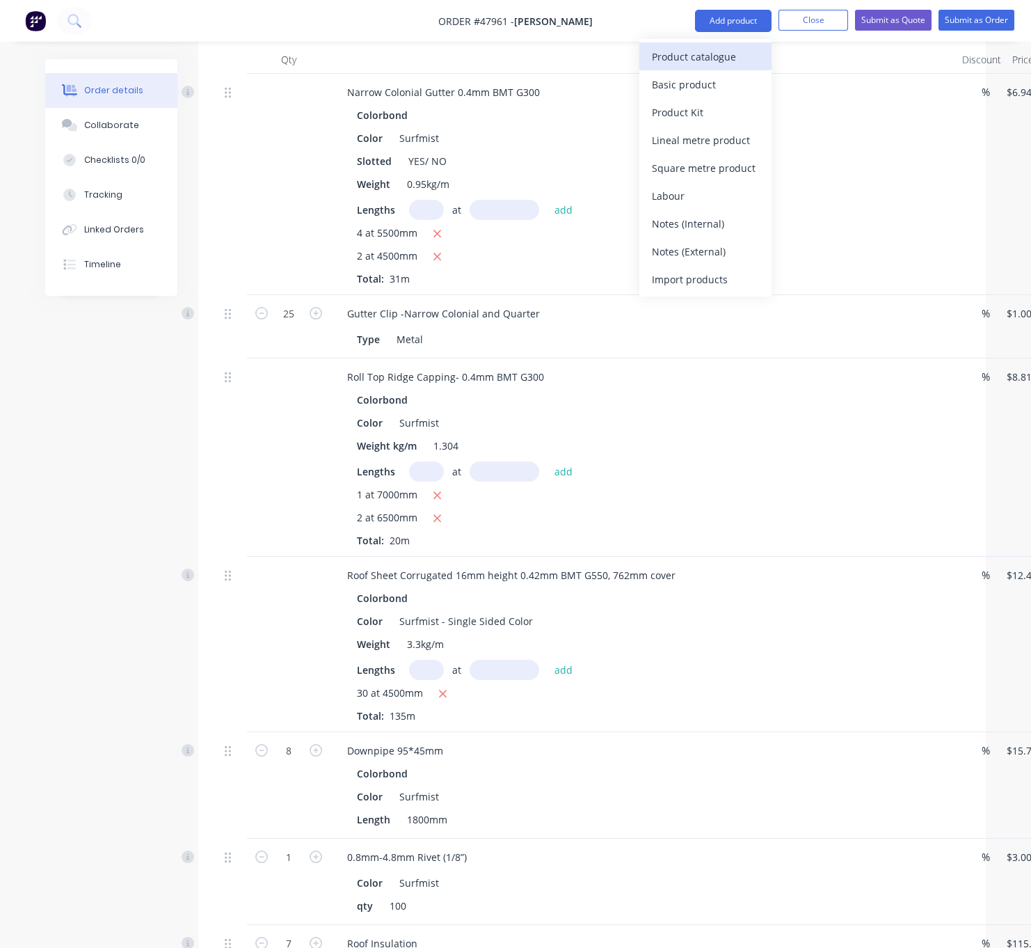
click at [707, 49] on div "Product catalogue" at bounding box center [705, 57] width 107 height 20
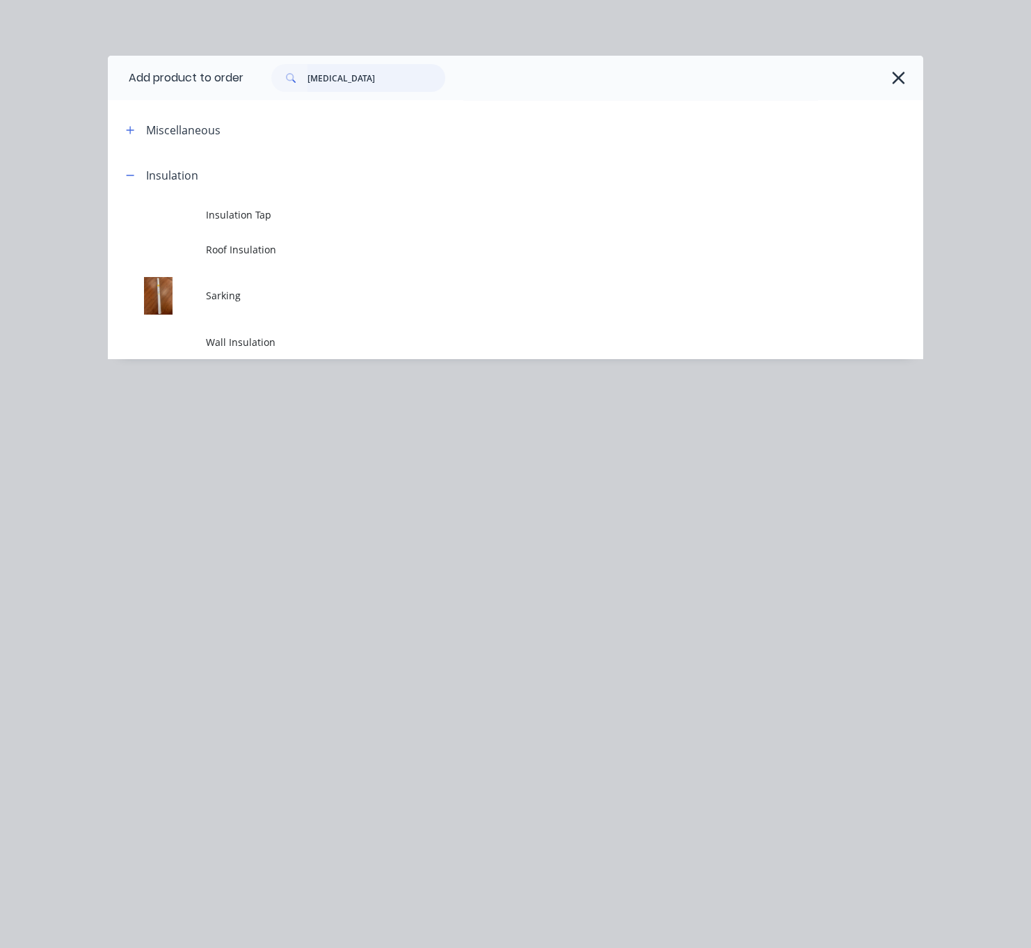
drag, startPoint x: 349, startPoint y: 79, endPoint x: 242, endPoint y: 90, distance: 107.7
click at [242, 90] on header "Add product to order insula" at bounding box center [516, 78] width 816 height 45
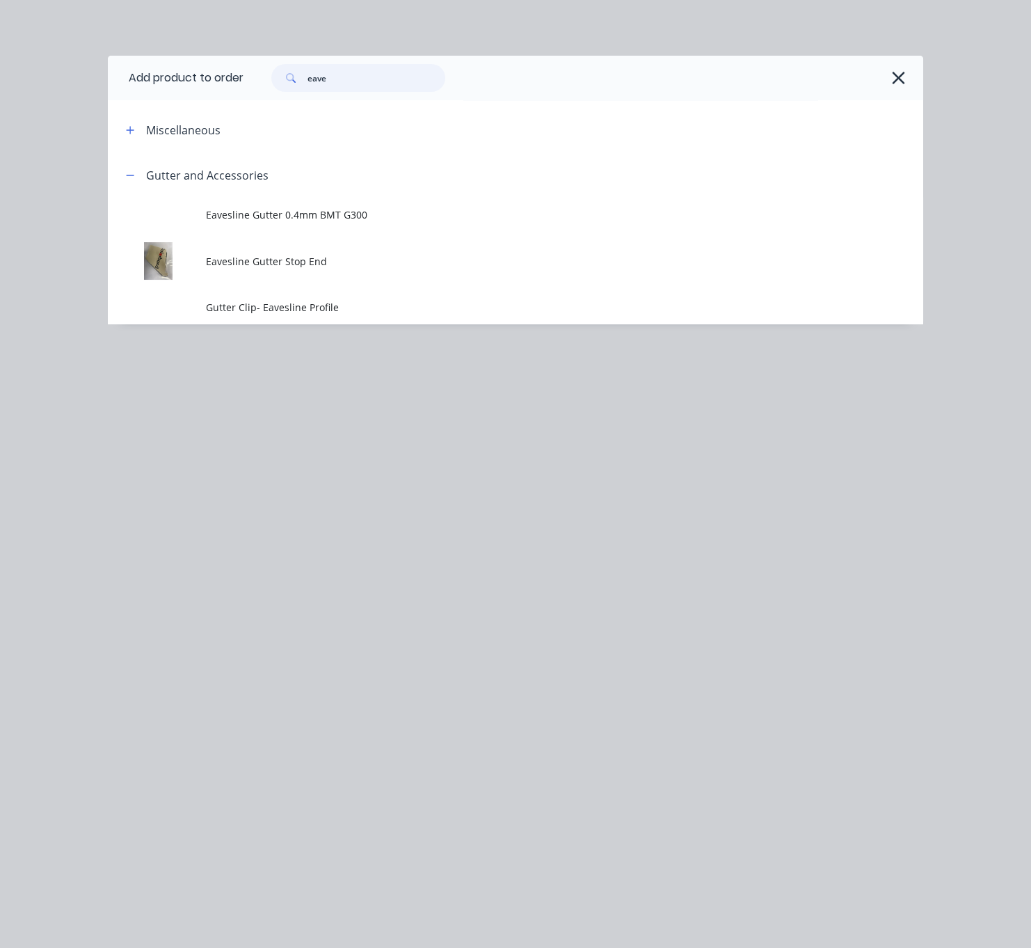
drag, startPoint x: 358, startPoint y: 84, endPoint x: 246, endPoint y: 86, distance: 112.1
click at [246, 86] on header "Add product to order eave" at bounding box center [516, 78] width 816 height 45
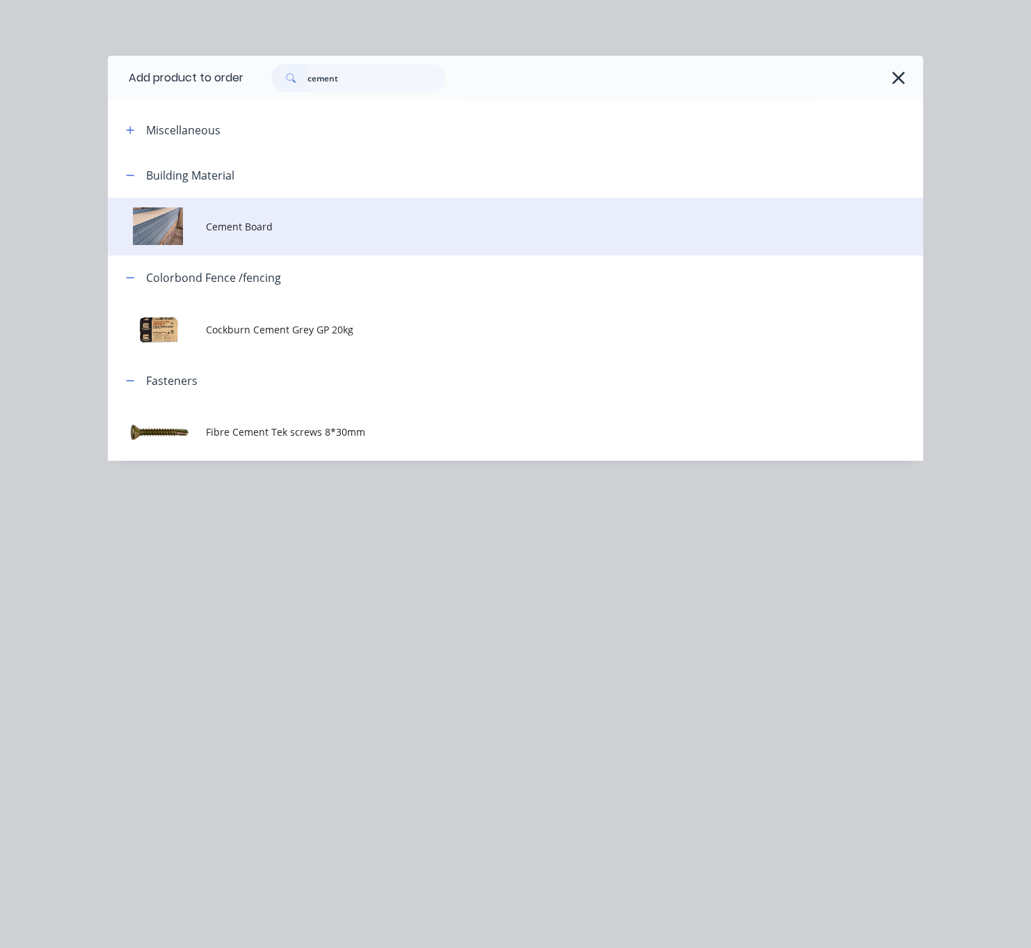
click at [318, 233] on span "Cement Board" at bounding box center [493, 226] width 574 height 15
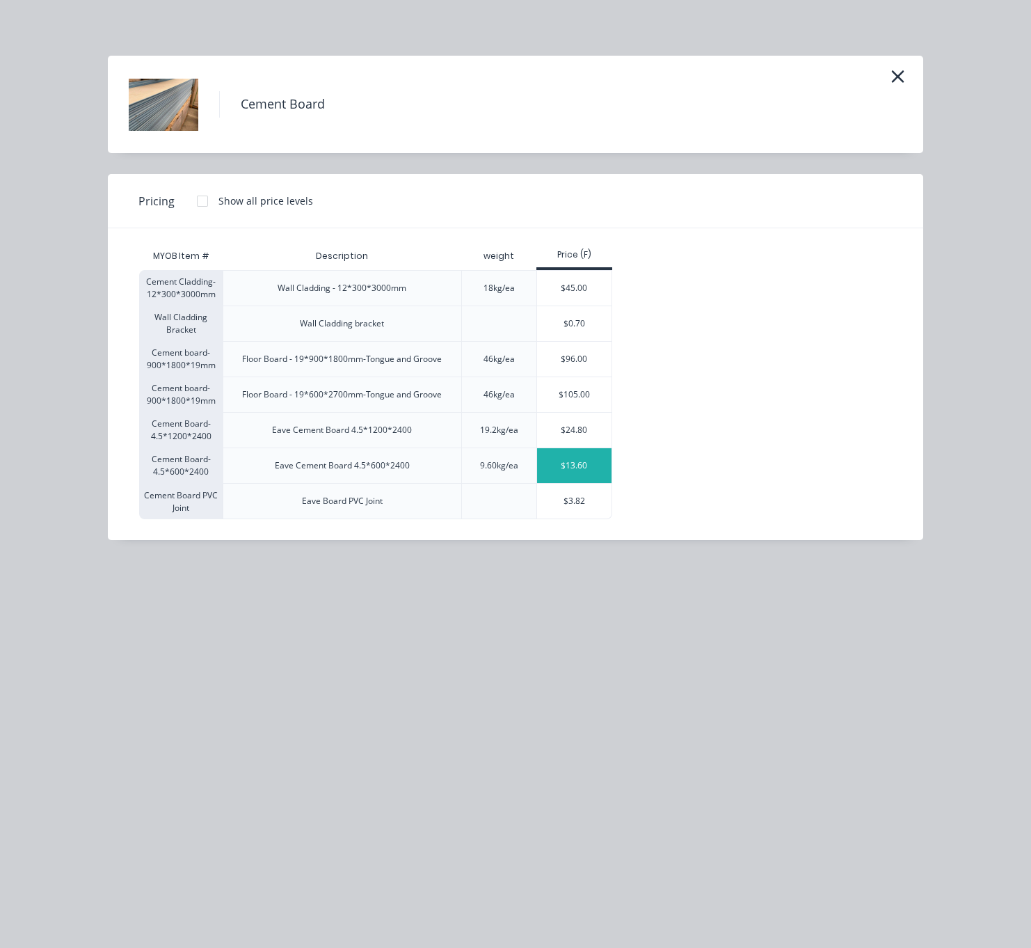
click at [588, 483] on div "$13.60" at bounding box center [574, 465] width 74 height 35
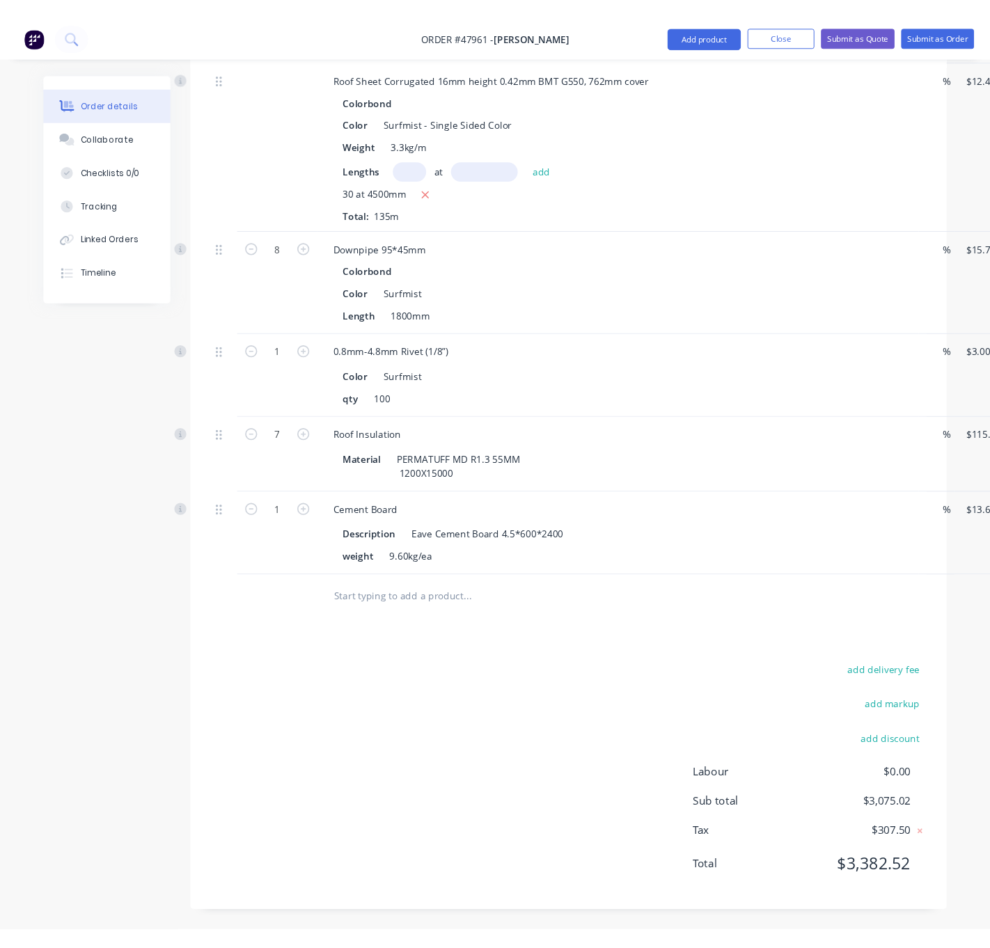
scroll to position [1301, 0]
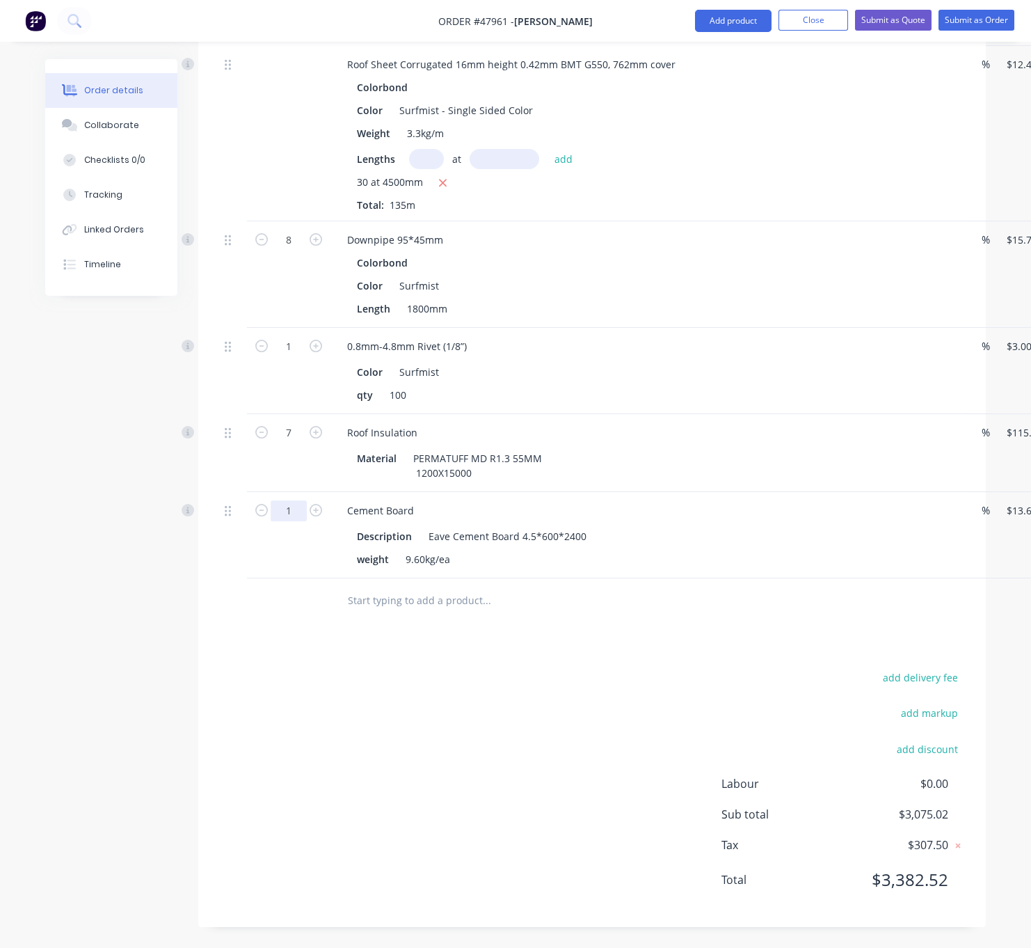
click at [342, 639] on div "Drawings Add drawing 0.55 Colorbond Surfmist Girth 300 1 0 10 150 100 20 20 ? º…" at bounding box center [592, 57] width 788 height 1740
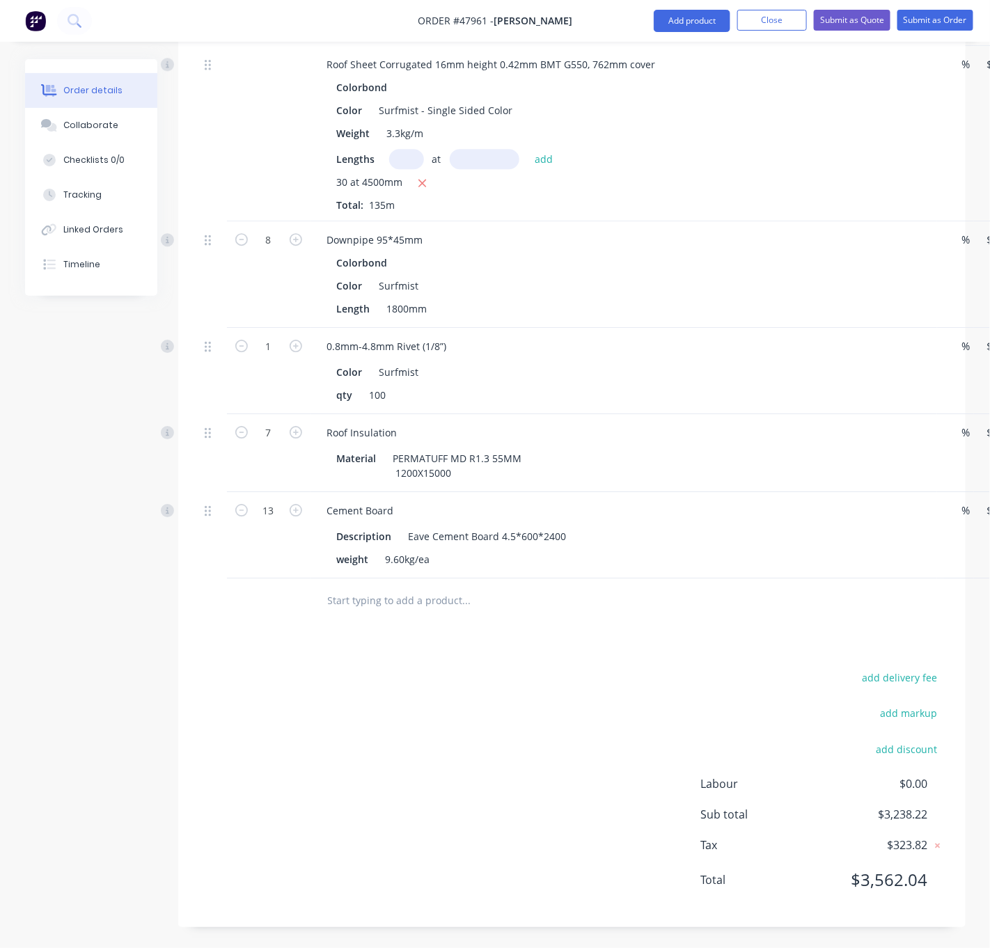
click at [199, 668] on div "add delivery fee add markup add discount Labour $0.00 Sub total $3,238.22 Tax $…" at bounding box center [571, 787] width 787 height 238
click at [267, 699] on div "add delivery fee add markup add discount Labour $0.00 Sub total $3,238.22 Tax $…" at bounding box center [571, 787] width 745 height 238
click at [693, 25] on button "Add product" at bounding box center [692, 21] width 77 height 22
click at [660, 61] on div "Product catalogue" at bounding box center [663, 57] width 107 height 20
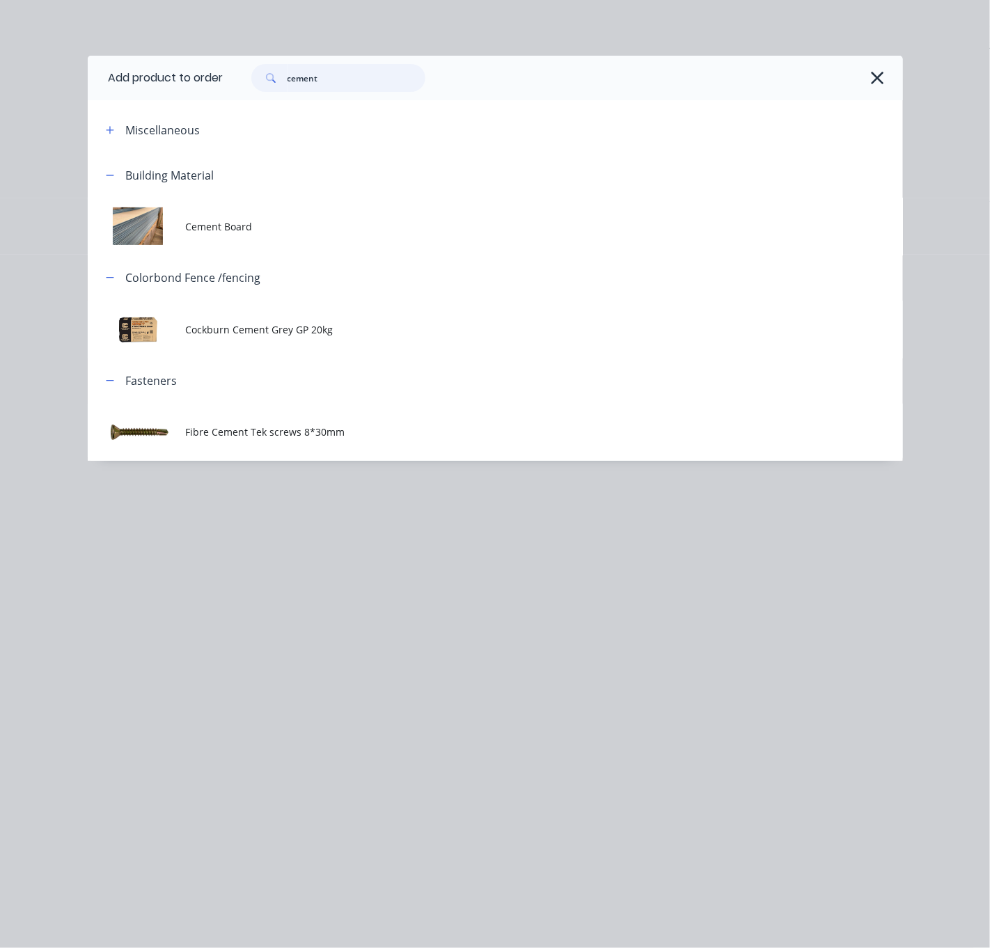
drag, startPoint x: 349, startPoint y: 84, endPoint x: 225, endPoint y: 90, distance: 123.3
click at [227, 90] on header "Add product to order cement" at bounding box center [495, 78] width 815 height 45
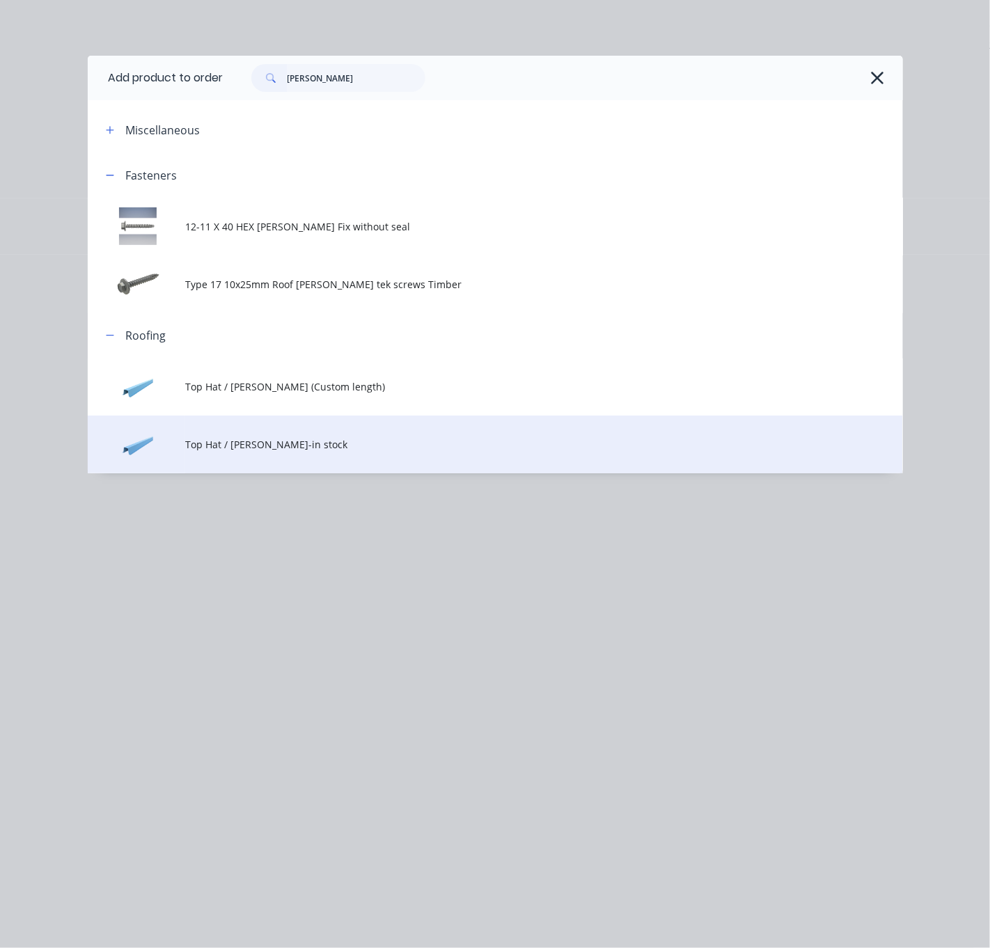
click at [297, 451] on td "Top Hat / Batten-in stock" at bounding box center [543, 445] width 717 height 58
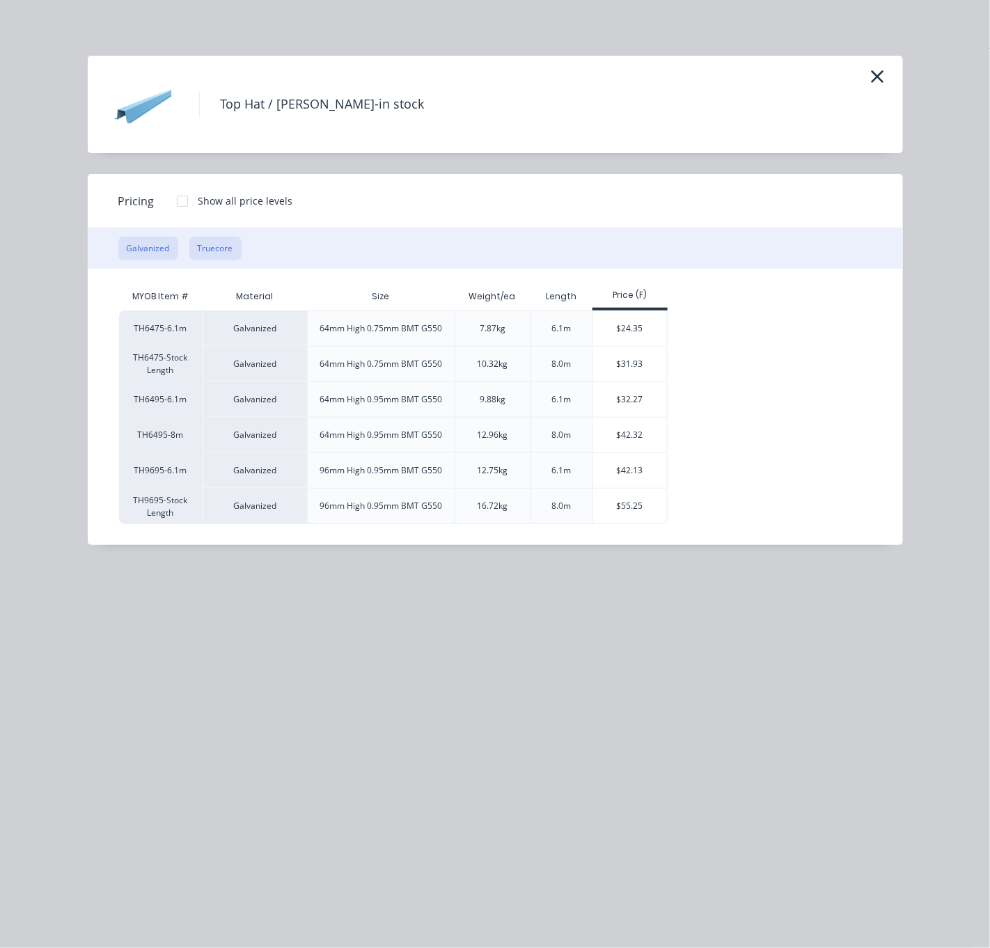
click at [221, 255] on button "Truecore" at bounding box center [215, 249] width 52 height 24
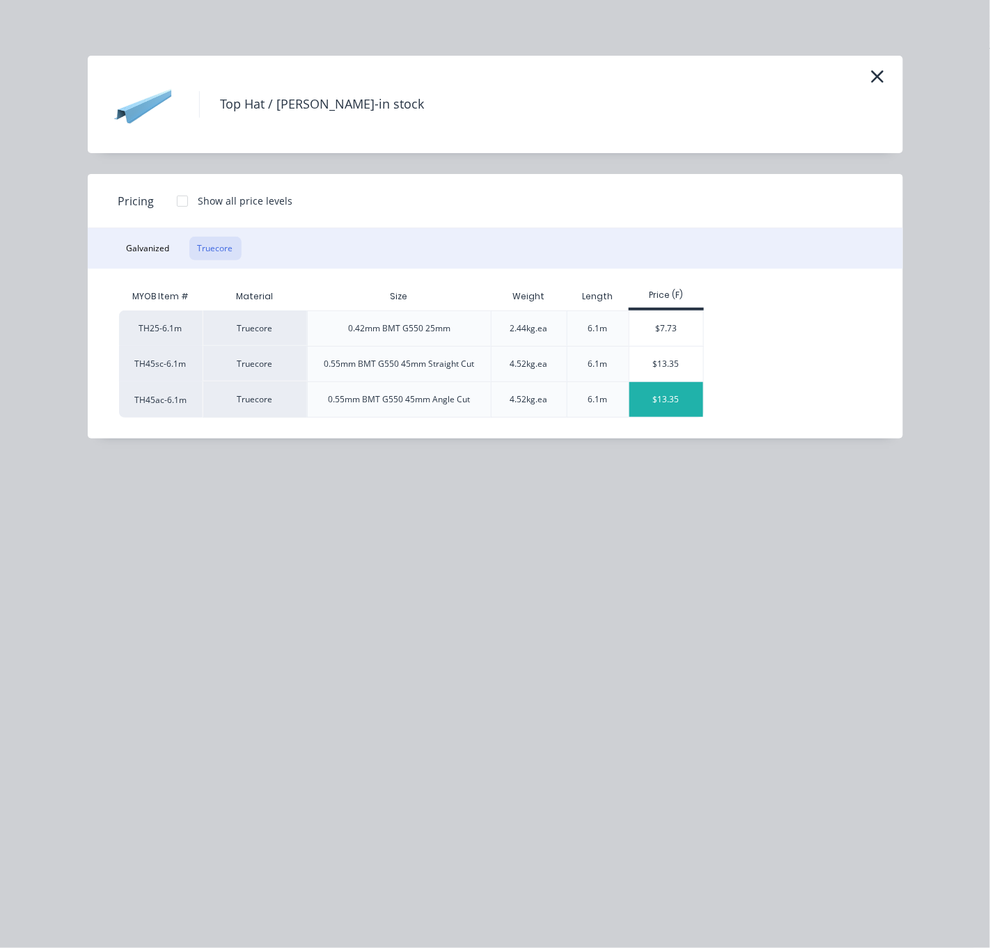
click at [672, 417] on div "$13.35" at bounding box center [666, 399] width 74 height 35
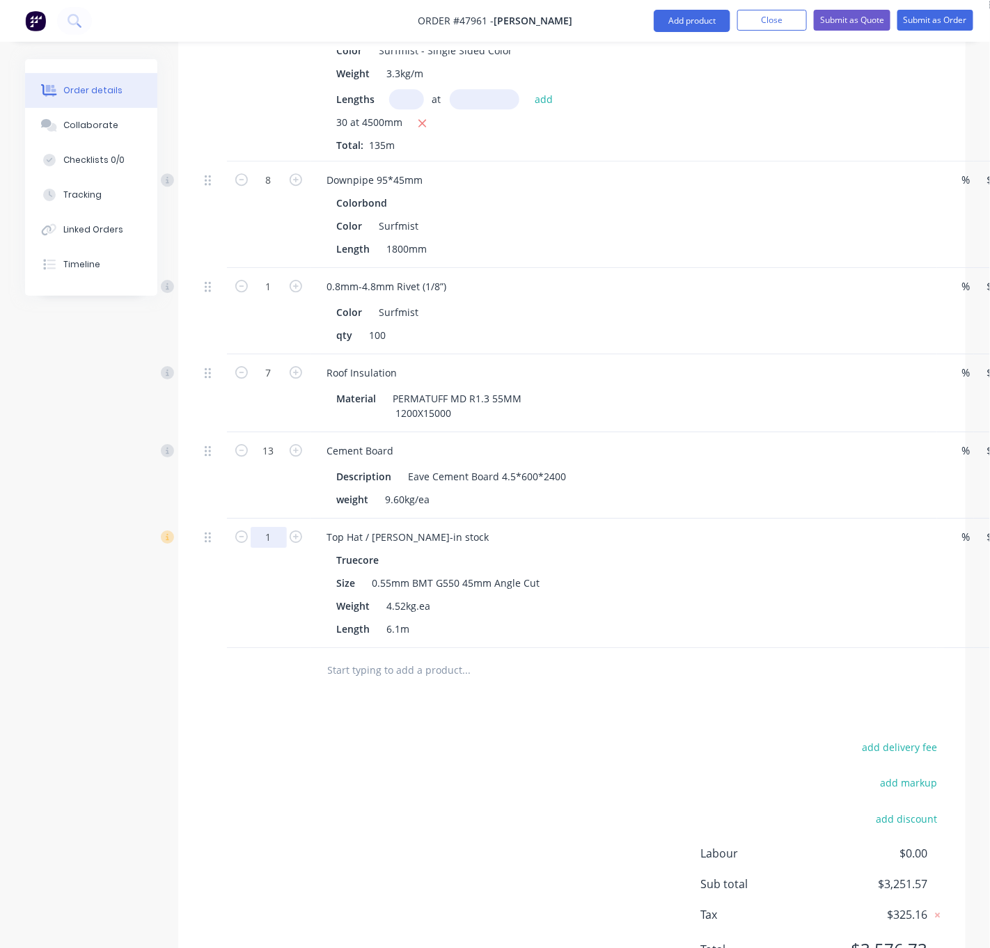
click at [306, 782] on div "Drawings Add drawing 0.55 Colorbond Surfmist Girth 300 1 0 10 150 100 20 20 ? º…" at bounding box center [571, 61] width 787 height 1869
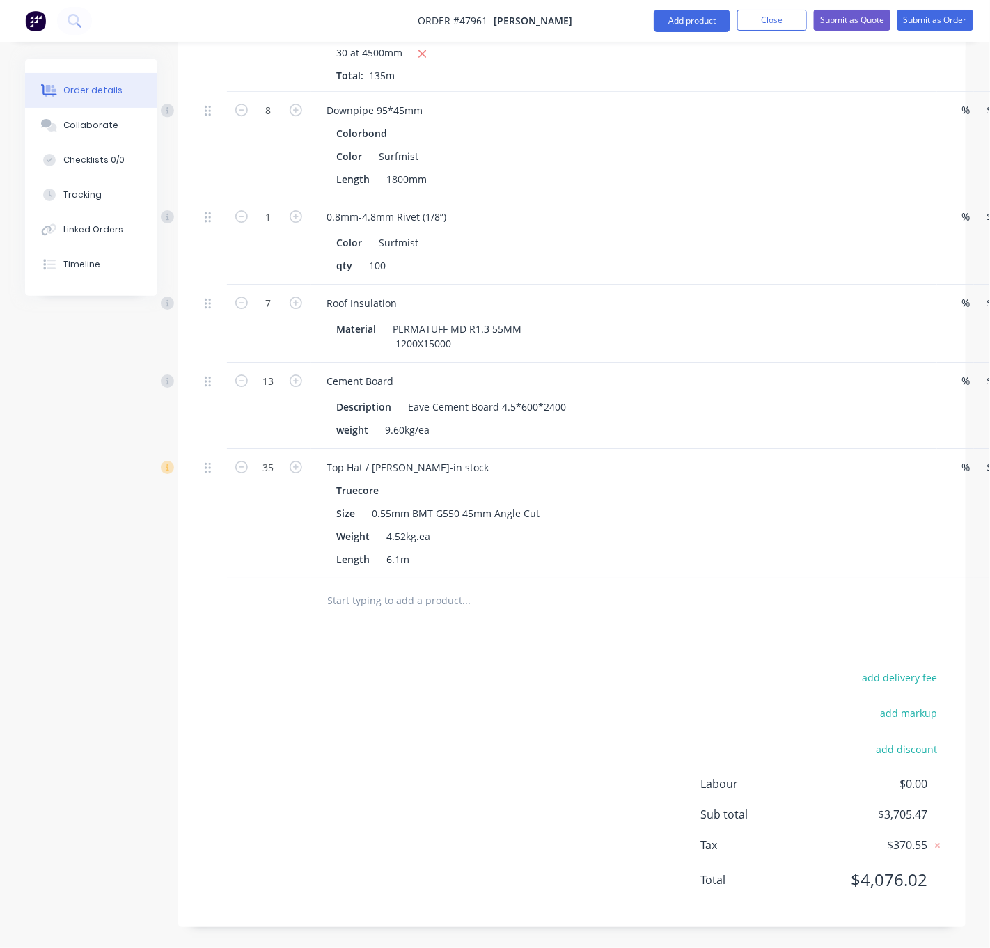
scroll to position [1439, 0]
click at [677, 22] on button "Add product" at bounding box center [692, 21] width 77 height 22
click at [667, 59] on div "Product catalogue" at bounding box center [663, 57] width 107 height 20
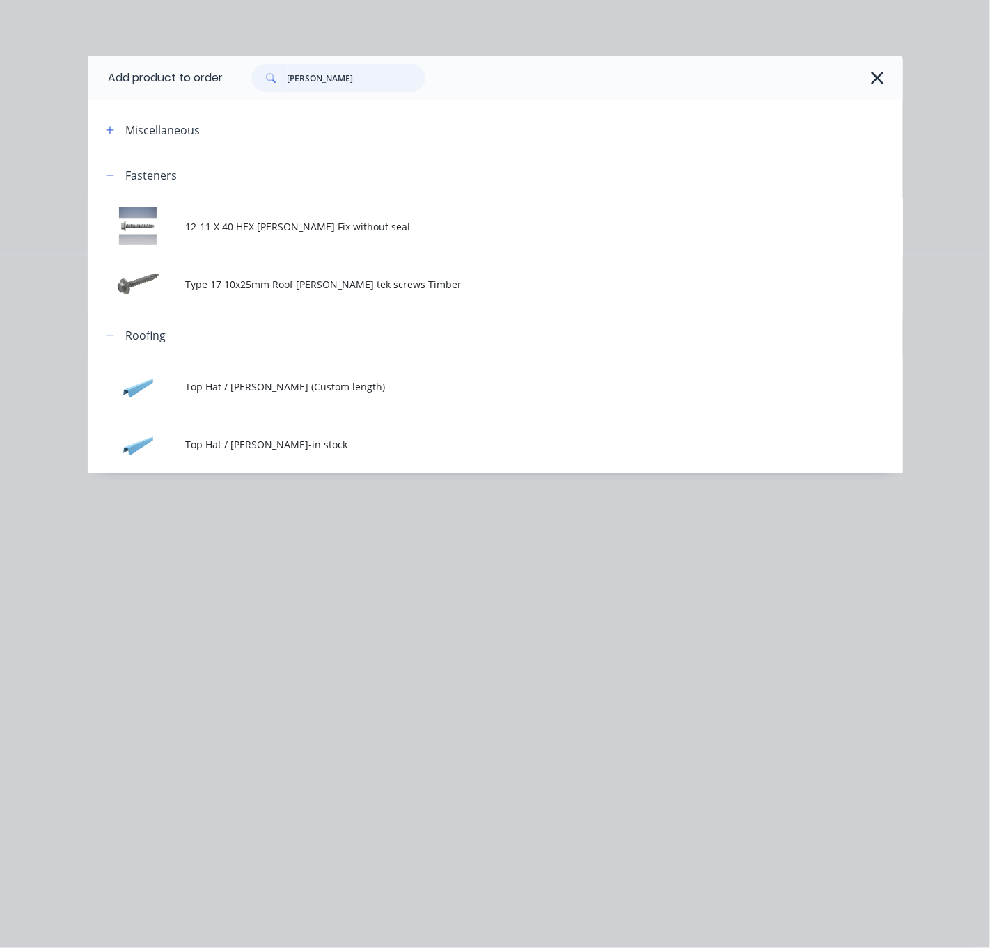
drag, startPoint x: 327, startPoint y: 84, endPoint x: 203, endPoint y: 88, distance: 124.7
click at [244, 92] on div "batten" at bounding box center [555, 78] width 665 height 28
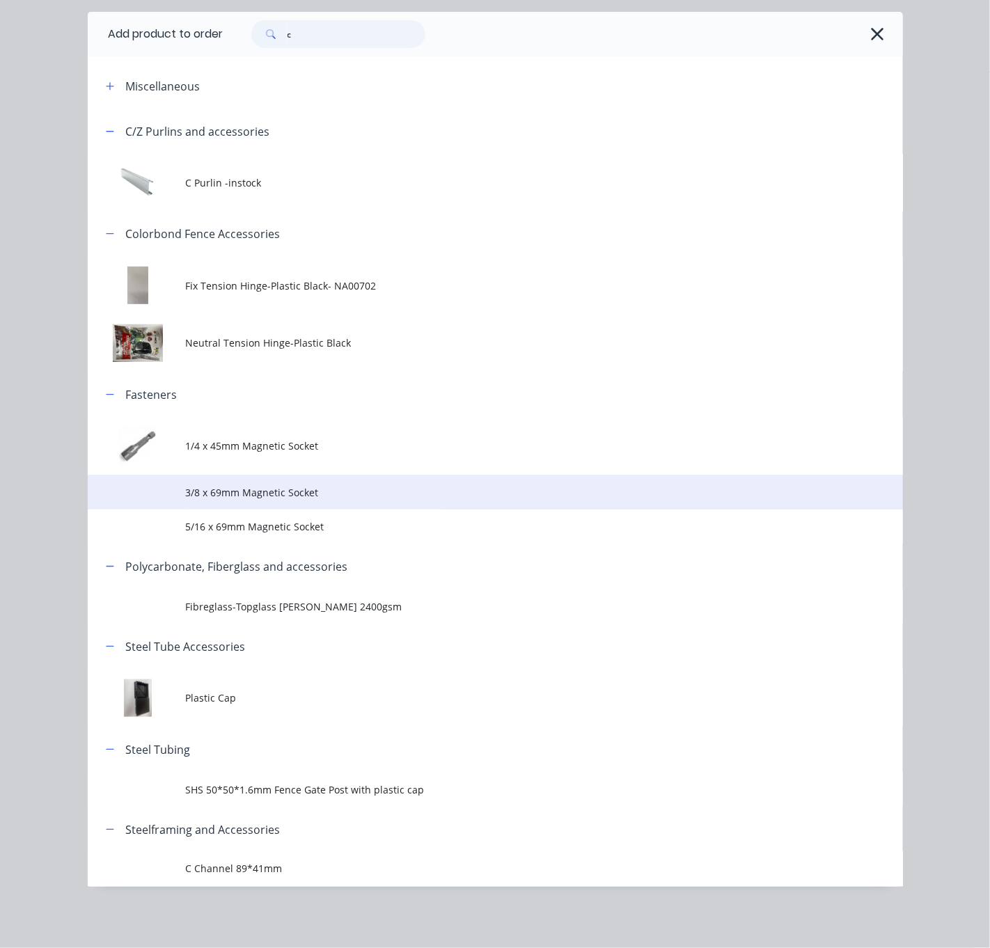
scroll to position [93, 0]
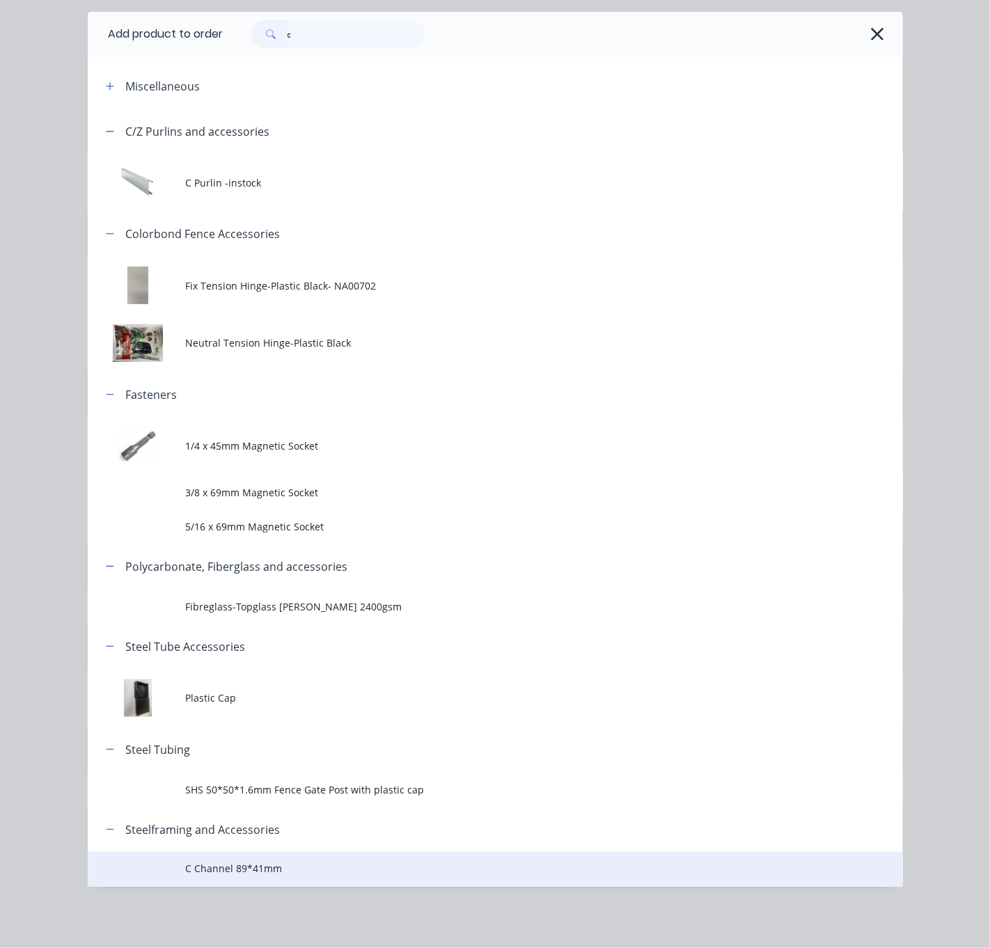
click at [276, 864] on span "C Channel 89*41mm" at bounding box center [471, 869] width 573 height 15
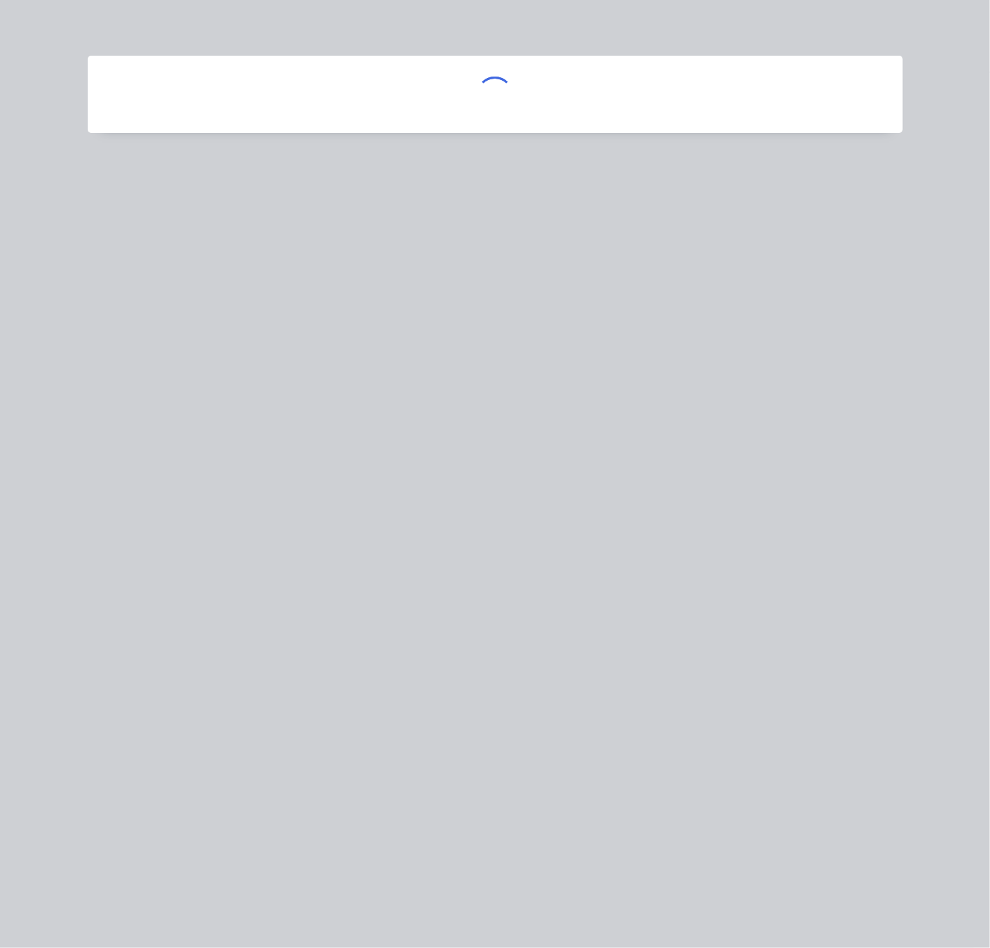
scroll to position [0, 0]
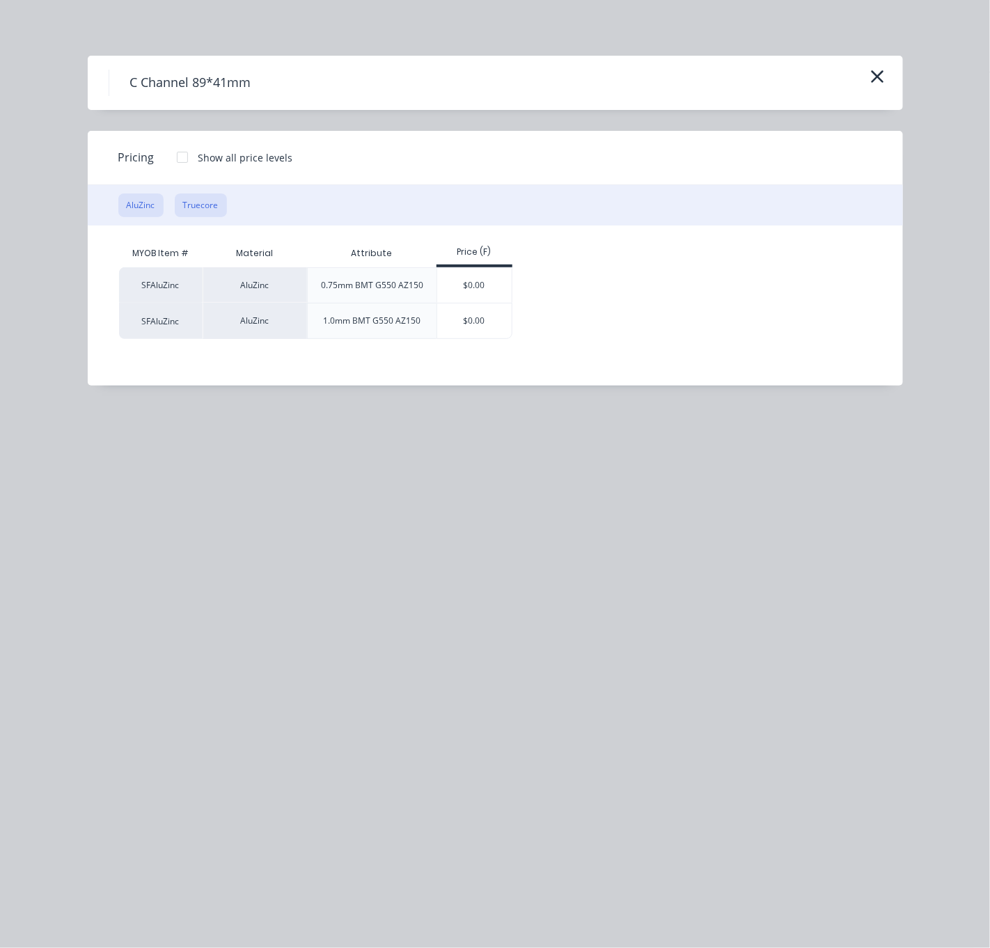
click at [193, 209] on button "Truecore" at bounding box center [201, 205] width 52 height 24
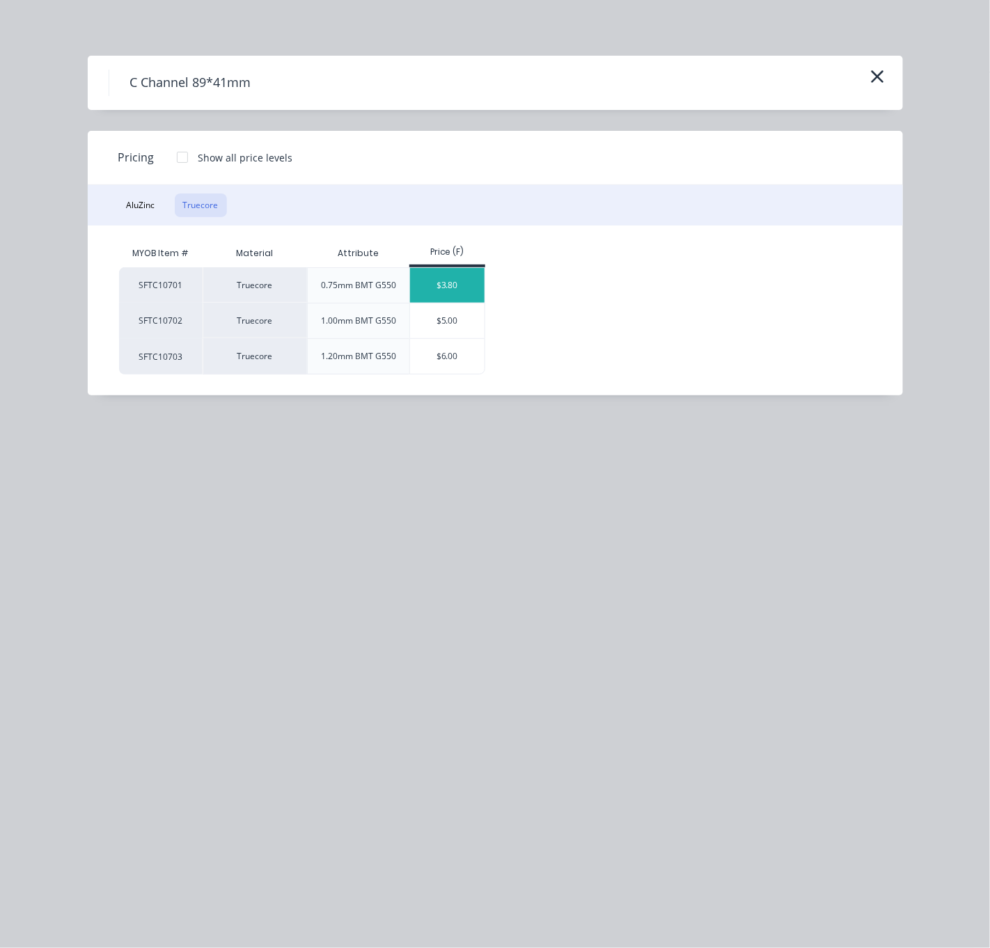
click at [455, 292] on div "$3.80" at bounding box center [447, 285] width 74 height 35
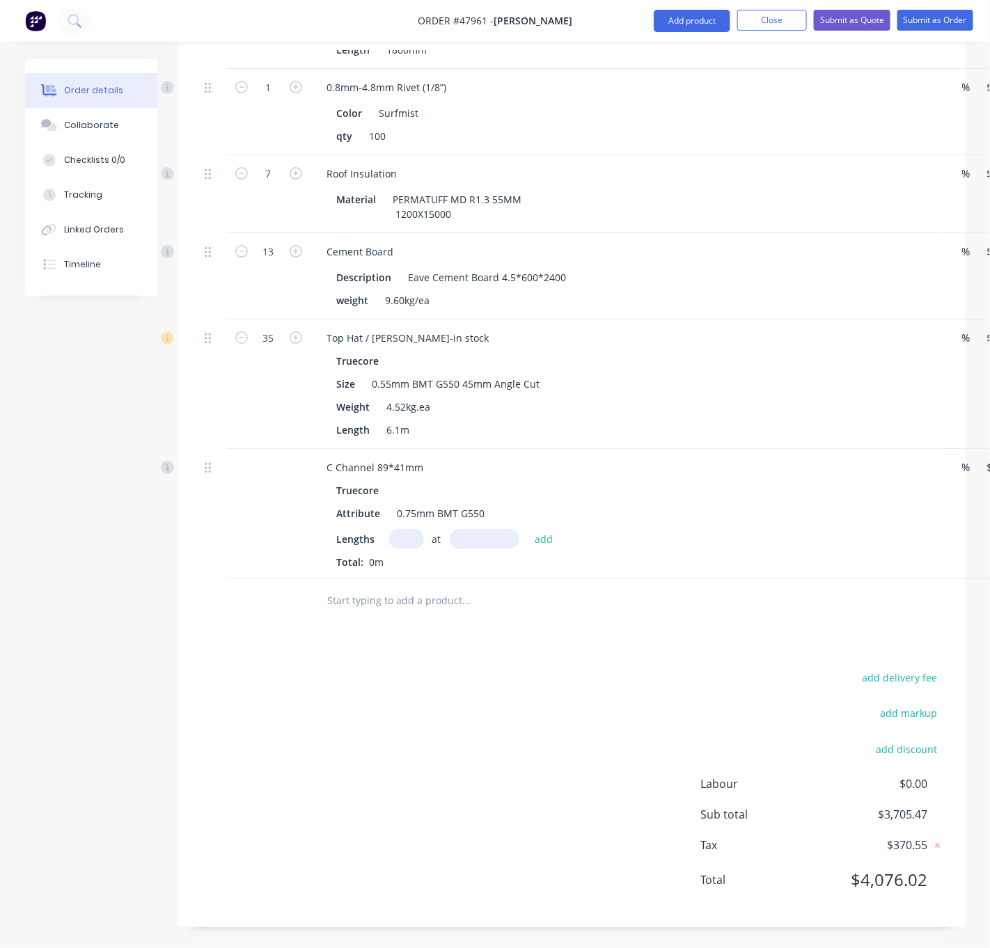
scroll to position [1576, 0]
click at [429, 457] on div "C Channel 89*41mm" at bounding box center [375, 467] width 119 height 20
click at [409, 529] on input "text" at bounding box center [406, 539] width 35 height 20
click at [528, 529] on button "add" at bounding box center [544, 538] width 33 height 19
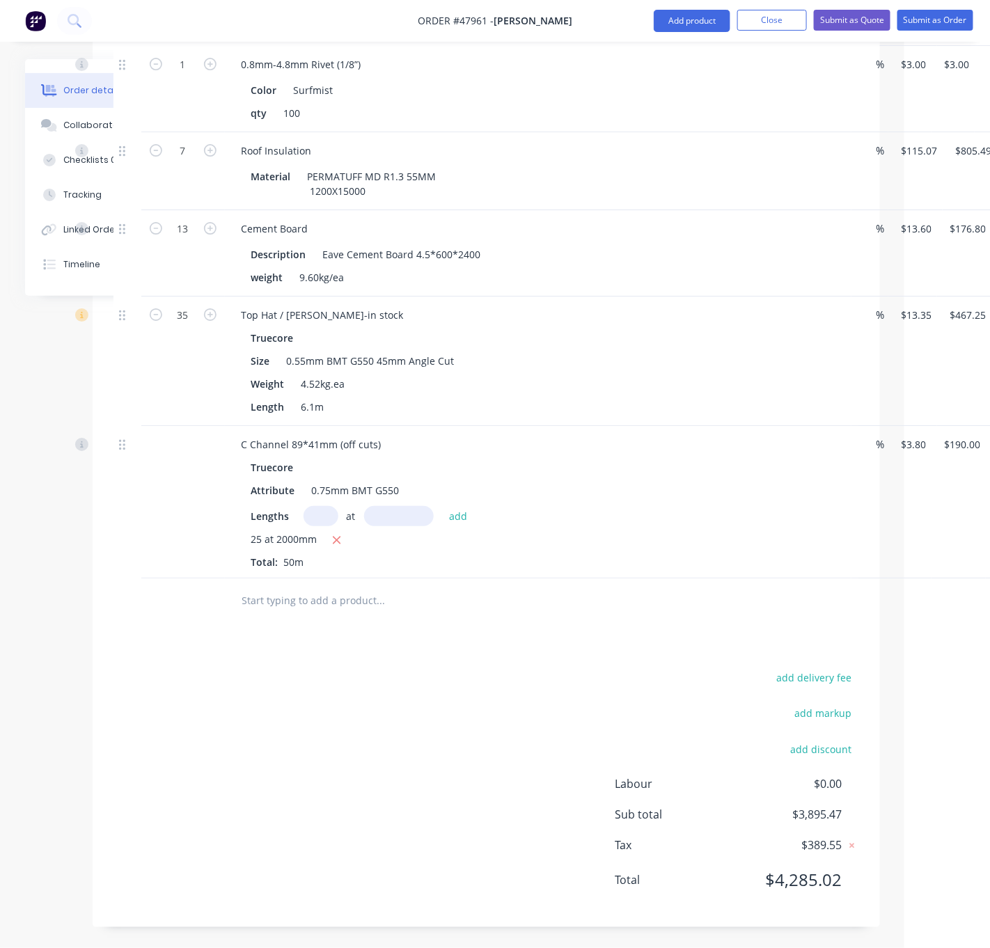
scroll to position [1576, 134]
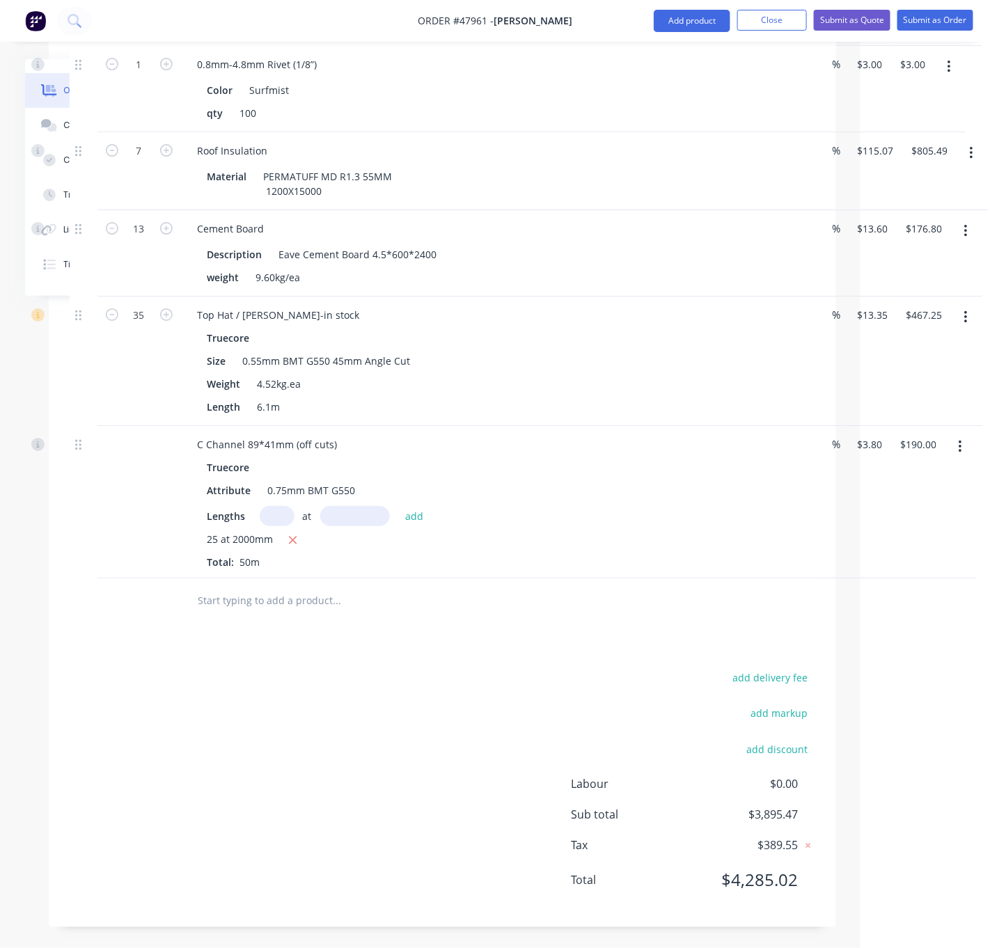
drag, startPoint x: 480, startPoint y: 681, endPoint x: 609, endPoint y: 683, distance: 129.5
click at [815, 450] on div "C Channel 89*41mm (off cuts) Truecore Attribute 0.75mm BMT G550 Lengths at add …" at bounding box center [442, 502] width 745 height 152
click at [818, 541] on div "%" at bounding box center [826, 502] width 38 height 152
drag, startPoint x: 680, startPoint y: 14, endPoint x: 672, endPoint y: 35, distance: 22.5
click at [680, 14] on button "Add product" at bounding box center [692, 21] width 77 height 22
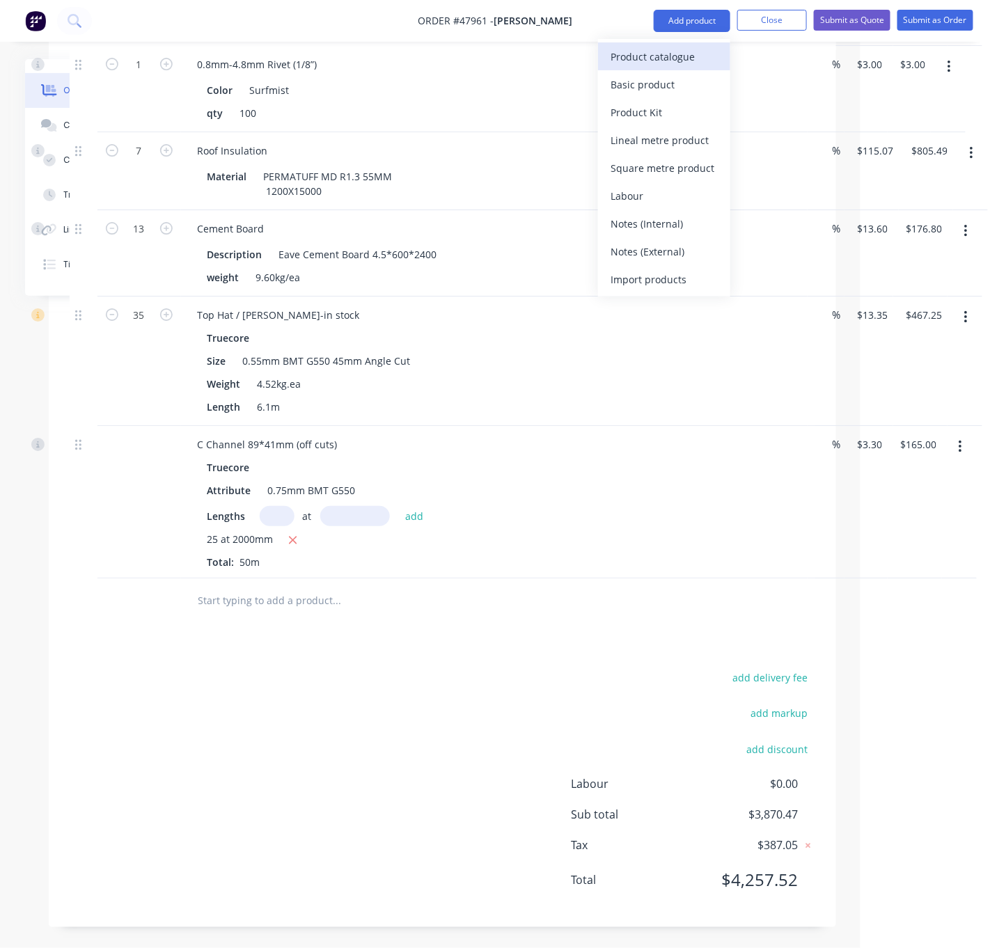
click at [667, 44] on button "Product catalogue" at bounding box center [664, 56] width 132 height 28
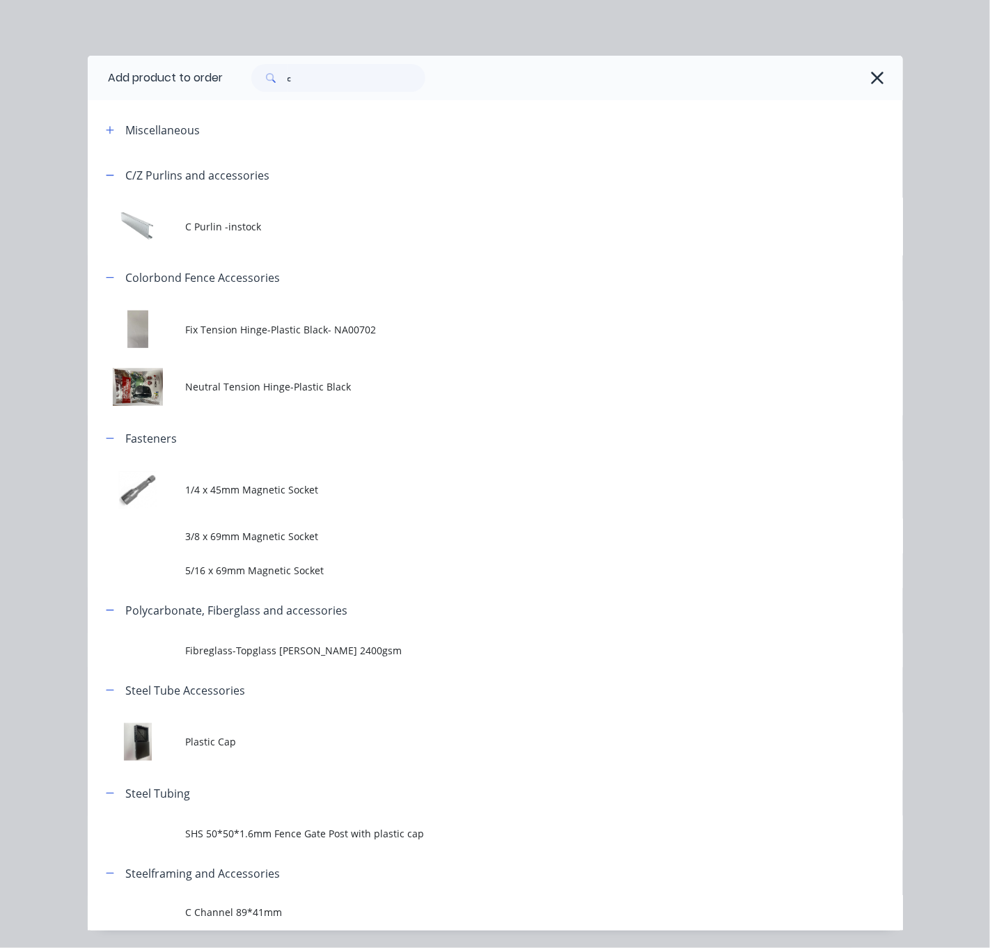
scroll to position [1576, 126]
click at [363, 67] on div "c" at bounding box center [562, 78] width 679 height 45
drag, startPoint x: 320, startPoint y: 79, endPoint x: 263, endPoint y: 85, distance: 57.3
click at [264, 85] on div "c" at bounding box center [338, 78] width 174 height 28
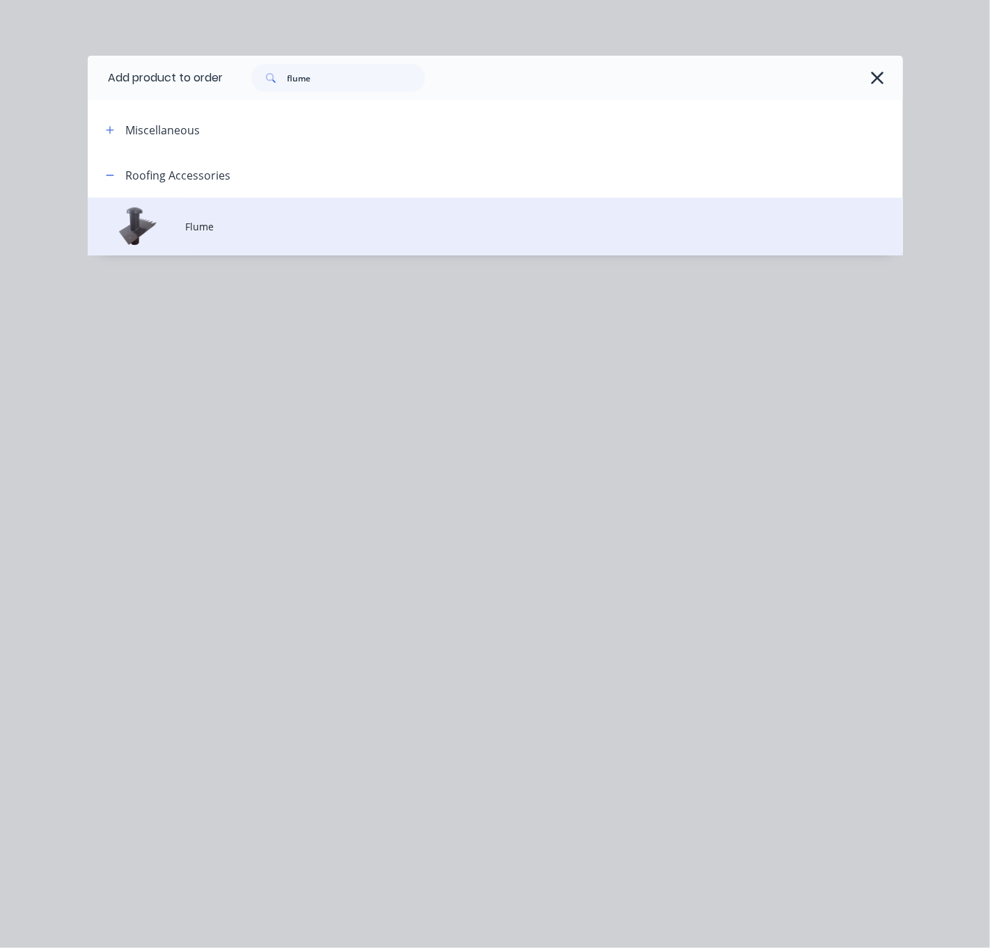
click at [238, 233] on span "Flume" at bounding box center [471, 226] width 573 height 15
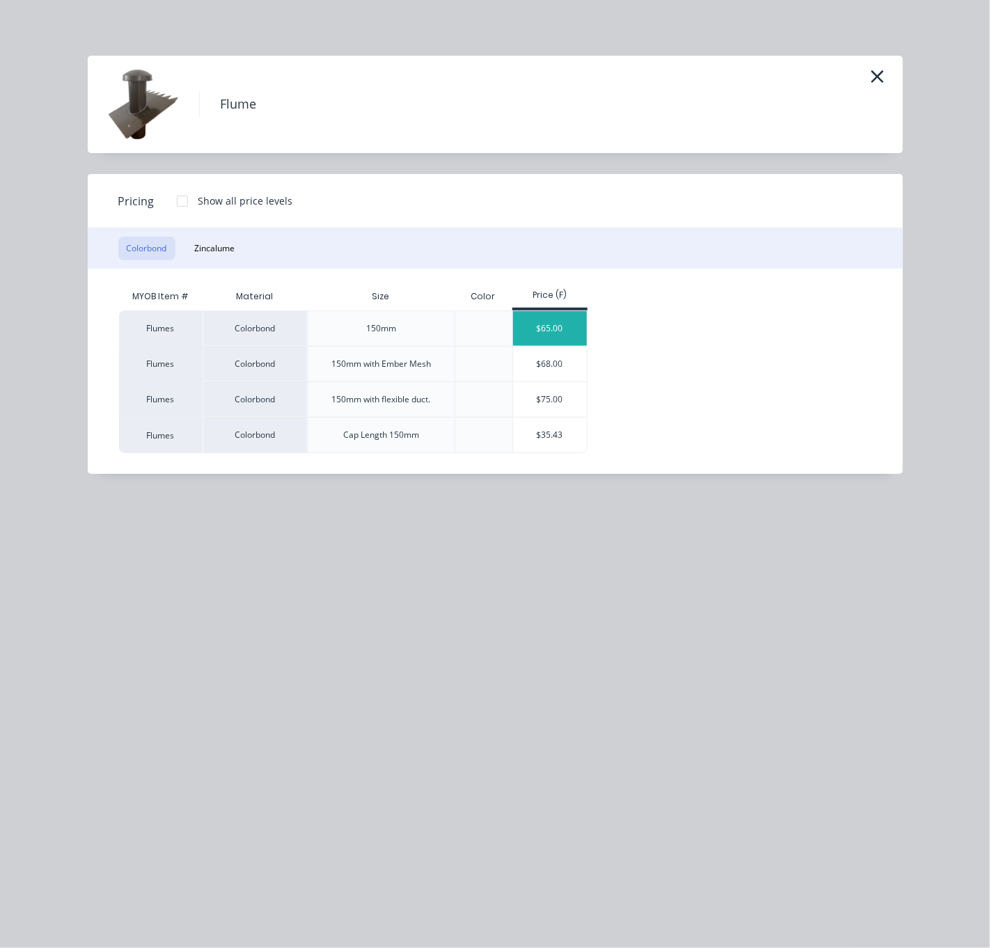
click at [556, 340] on div "$65.00" at bounding box center [550, 328] width 74 height 35
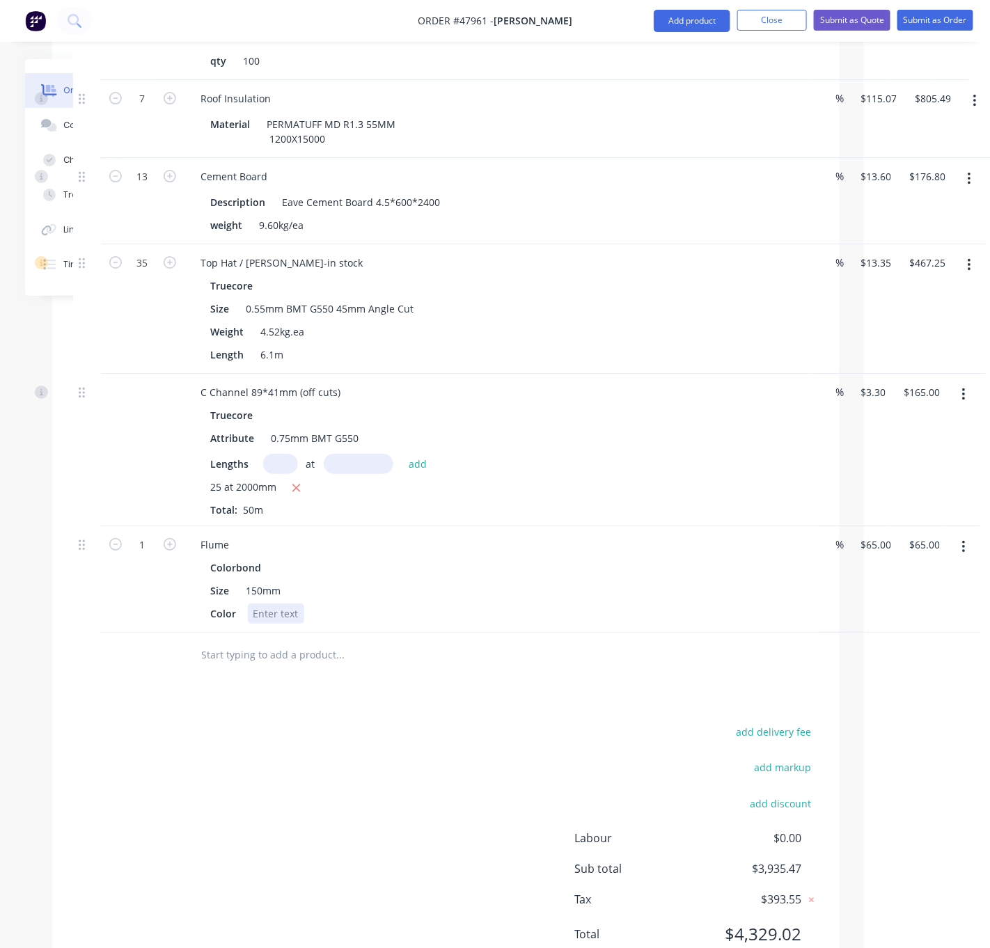
click at [276, 624] on div at bounding box center [276, 613] width 56 height 20
click at [239, 555] on div "Flume" at bounding box center [215, 545] width 51 height 20
click at [172, 551] on icon "button" at bounding box center [170, 544] width 13 height 13
click at [145, 836] on div "add delivery fee add markup add discount Labour $0.00 Sub total $4,000.47 Tax $…" at bounding box center [445, 841] width 745 height 238
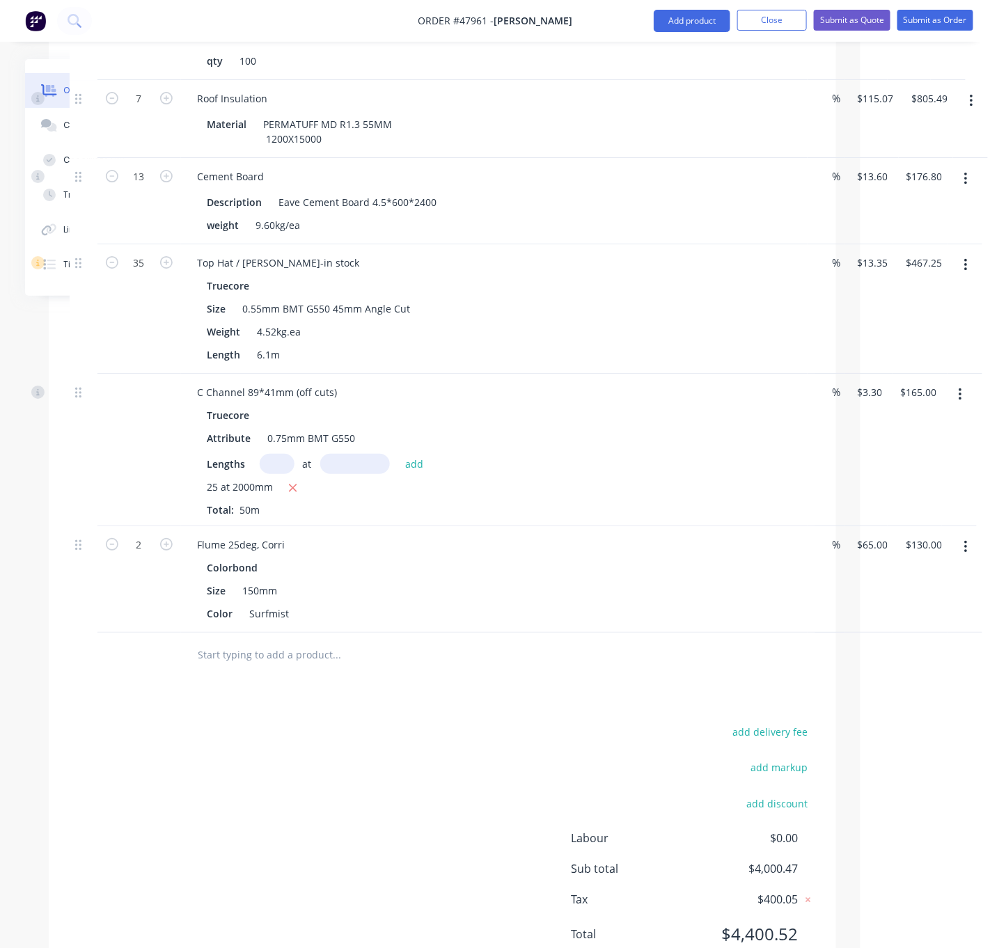
drag, startPoint x: 553, startPoint y: 512, endPoint x: 667, endPoint y: 513, distance: 114.8
click at [966, 187] on icon "button" at bounding box center [965, 178] width 3 height 15
click at [916, 309] on div "Delete" at bounding box center [915, 299] width 107 height 20
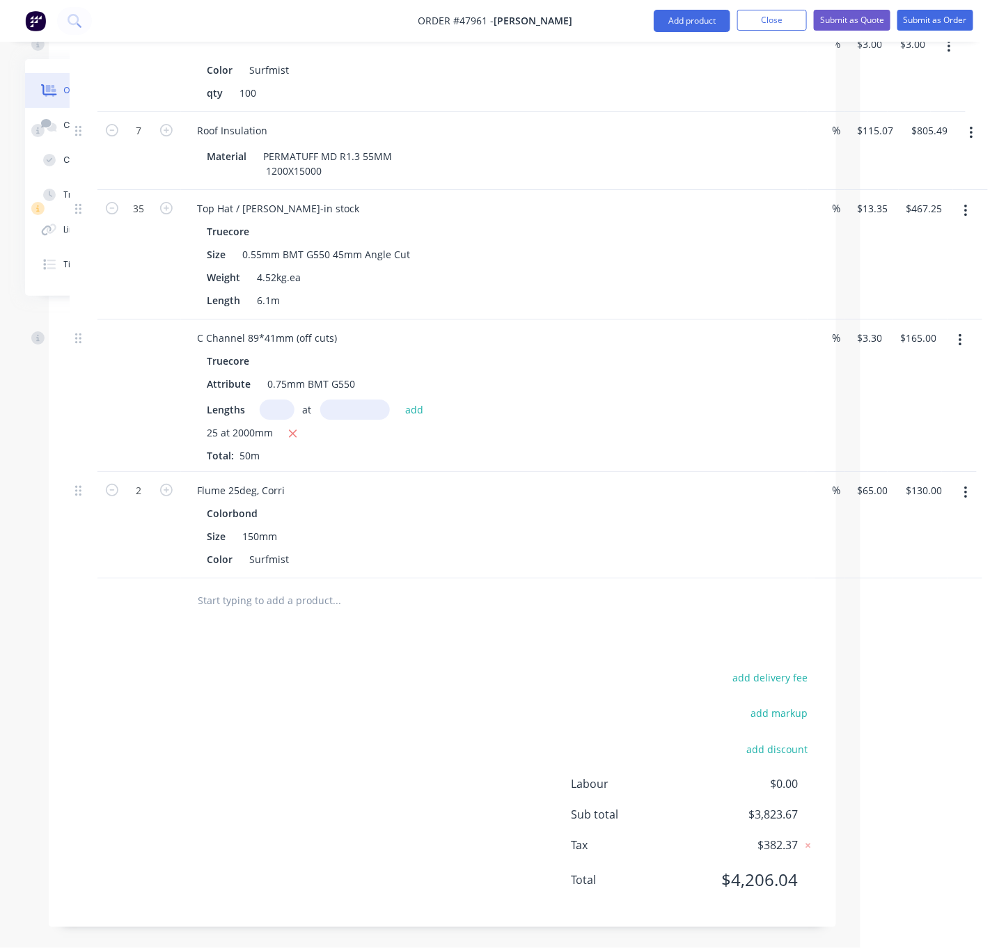
click at [964, 219] on icon "button" at bounding box center [965, 210] width 3 height 15
click at [921, 341] on div "Delete" at bounding box center [915, 331] width 107 height 20
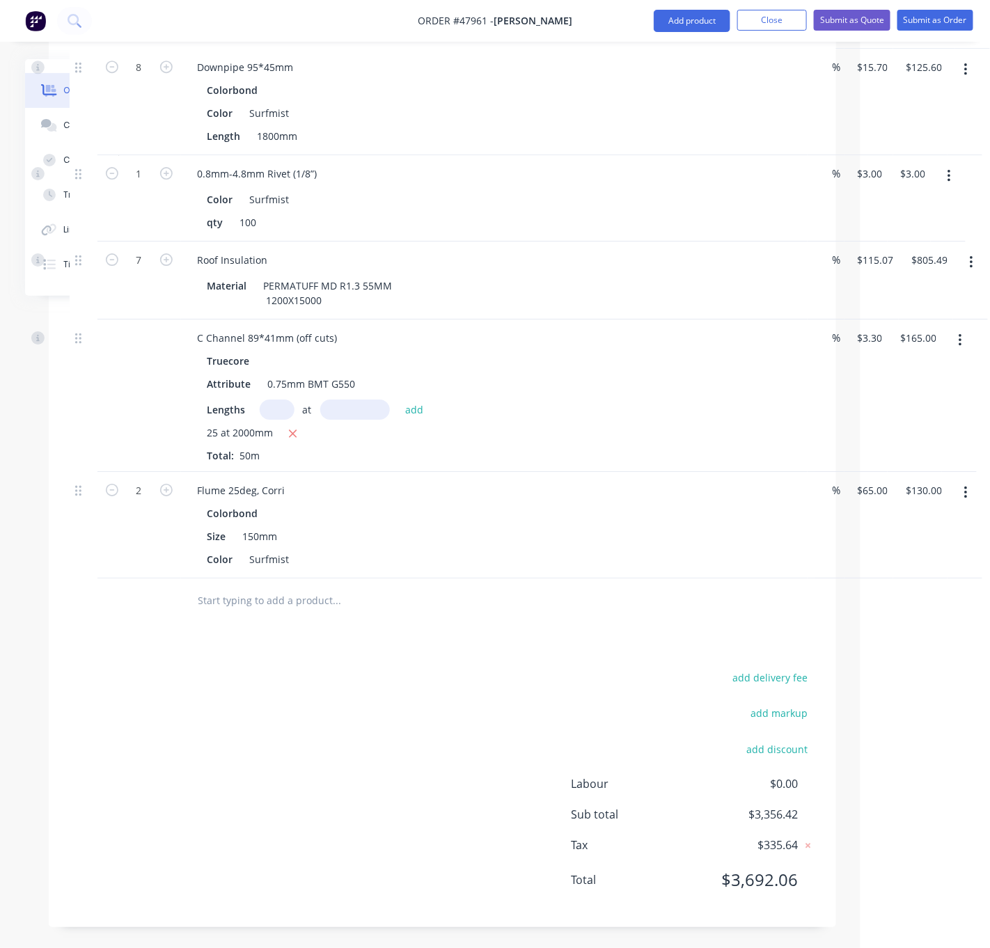
scroll to position [1485, 134]
click at [963, 328] on button "button" at bounding box center [960, 340] width 33 height 25
click at [909, 450] on div "Delete" at bounding box center [910, 460] width 107 height 20
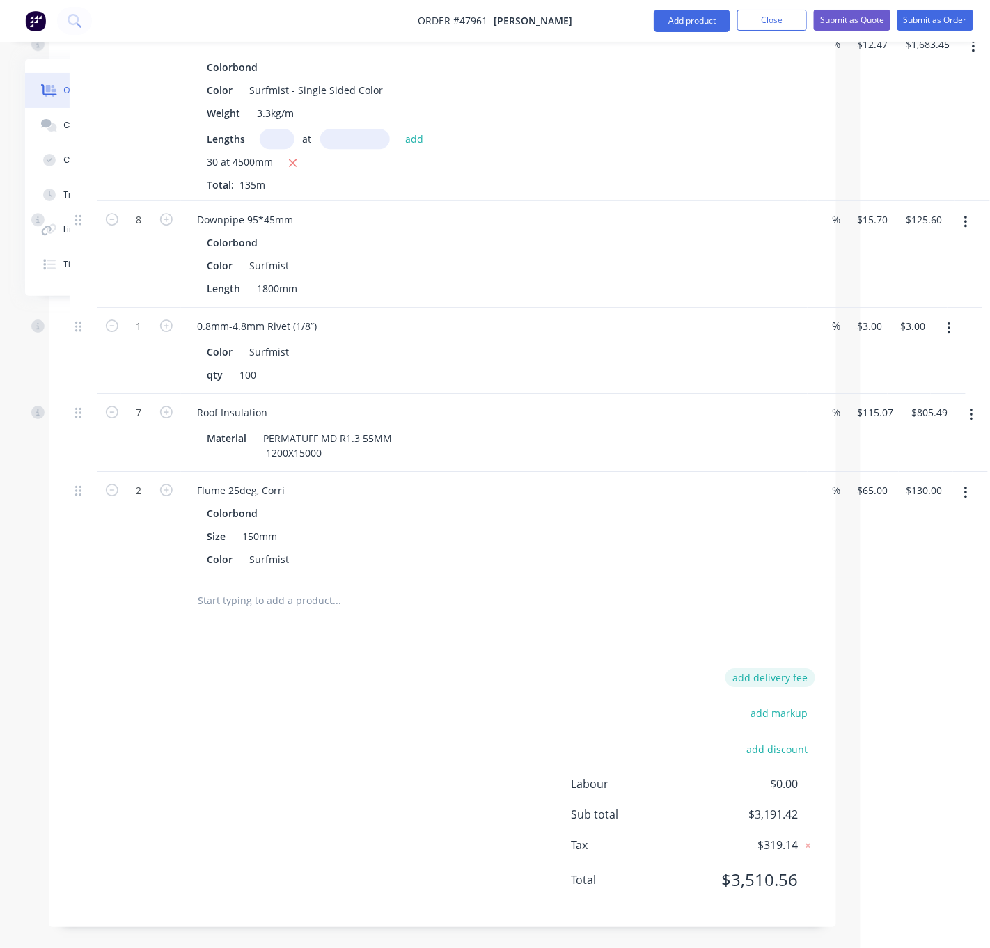
click at [739, 668] on button "add delivery fee" at bounding box center [770, 677] width 90 height 19
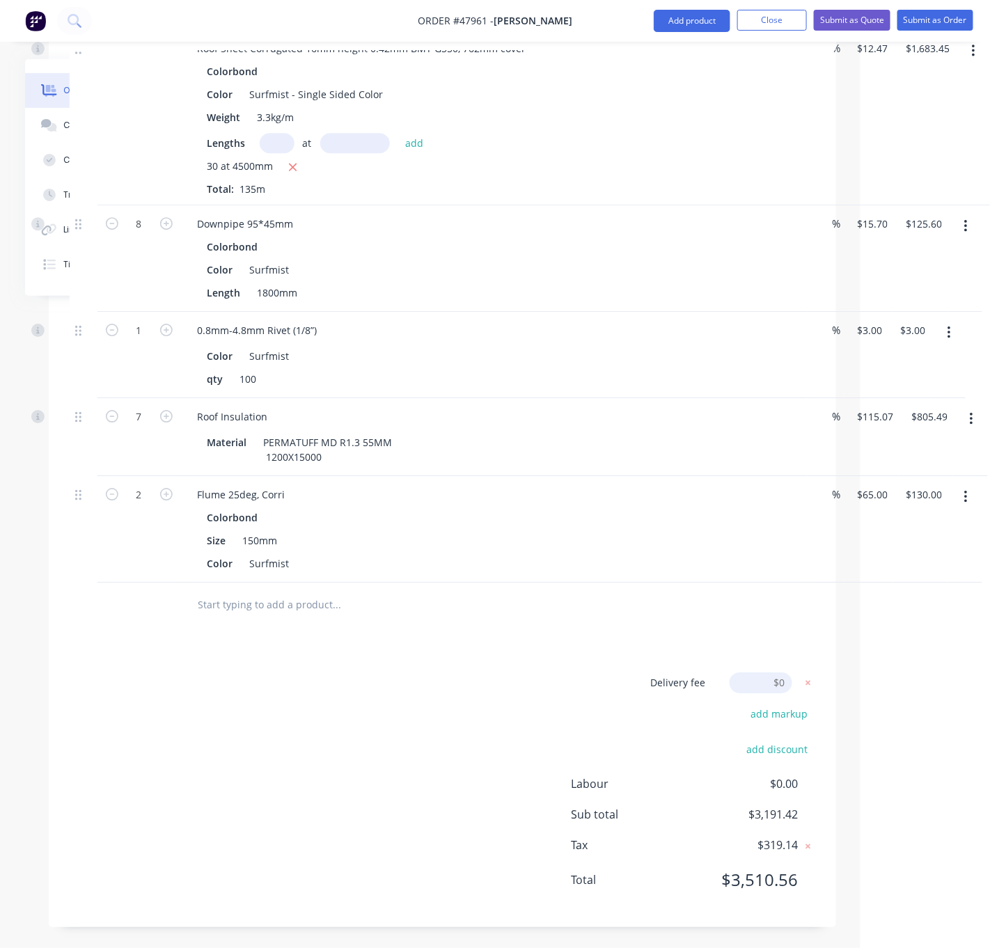
scroll to position [1318, 134]
click input "submit" at bounding box center [0, 0] width 0 height 0
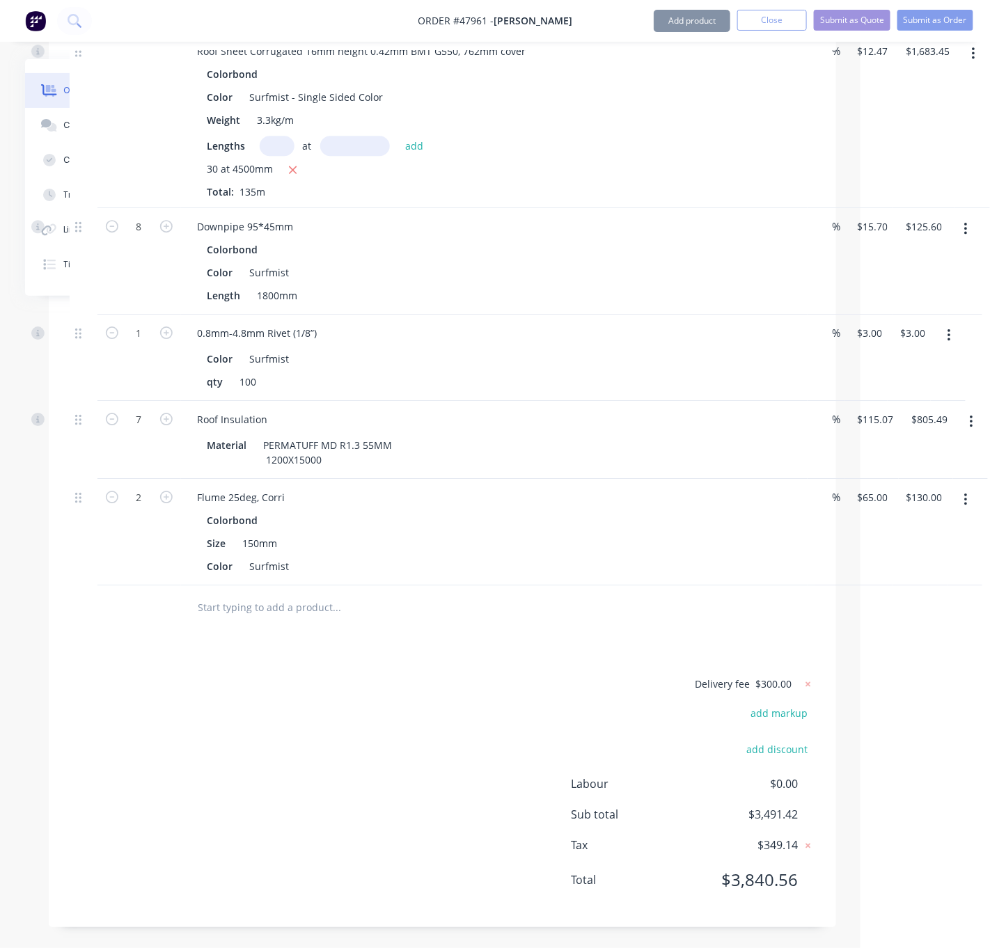
scroll to position [1315, 134]
click at [283, 702] on div "Delivery fee $300.00 add markup add discount Labour $0.00 Sub total $3,491.42 T…" at bounding box center [442, 790] width 745 height 231
drag, startPoint x: 450, startPoint y: 683, endPoint x: 551, endPoint y: 680, distance: 101.7
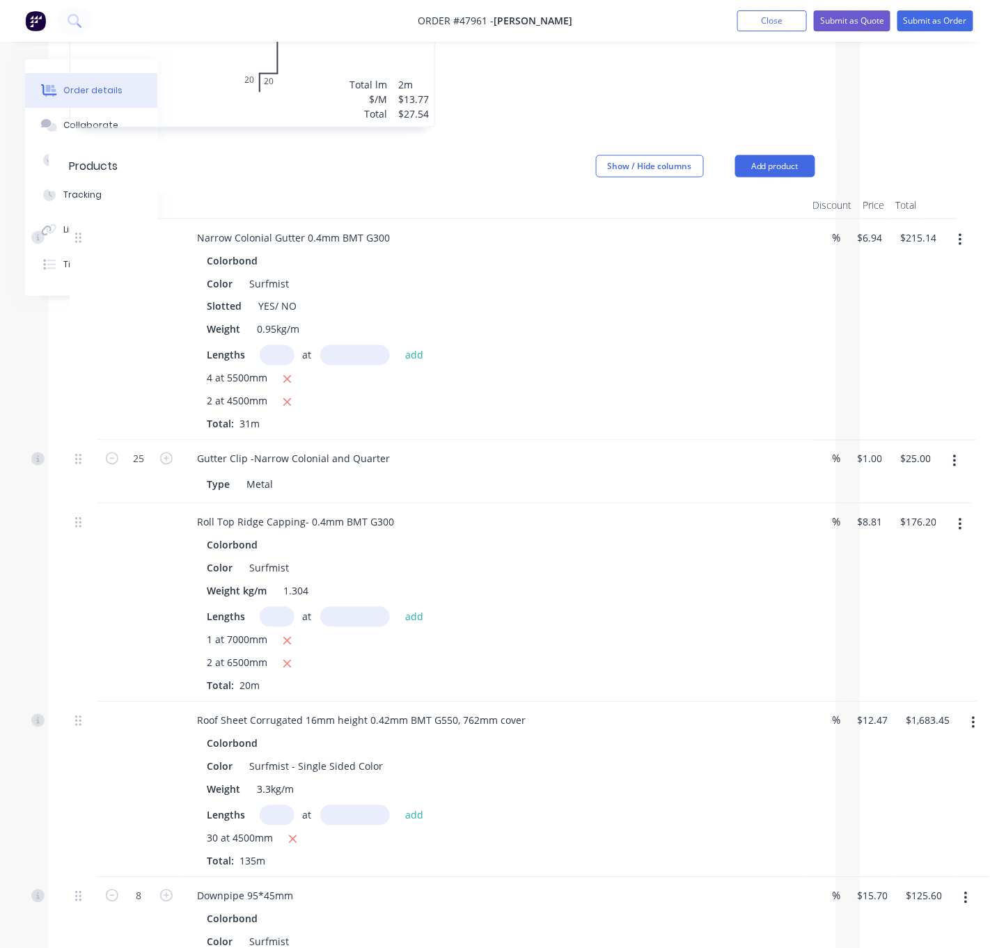
scroll to position [0, 134]
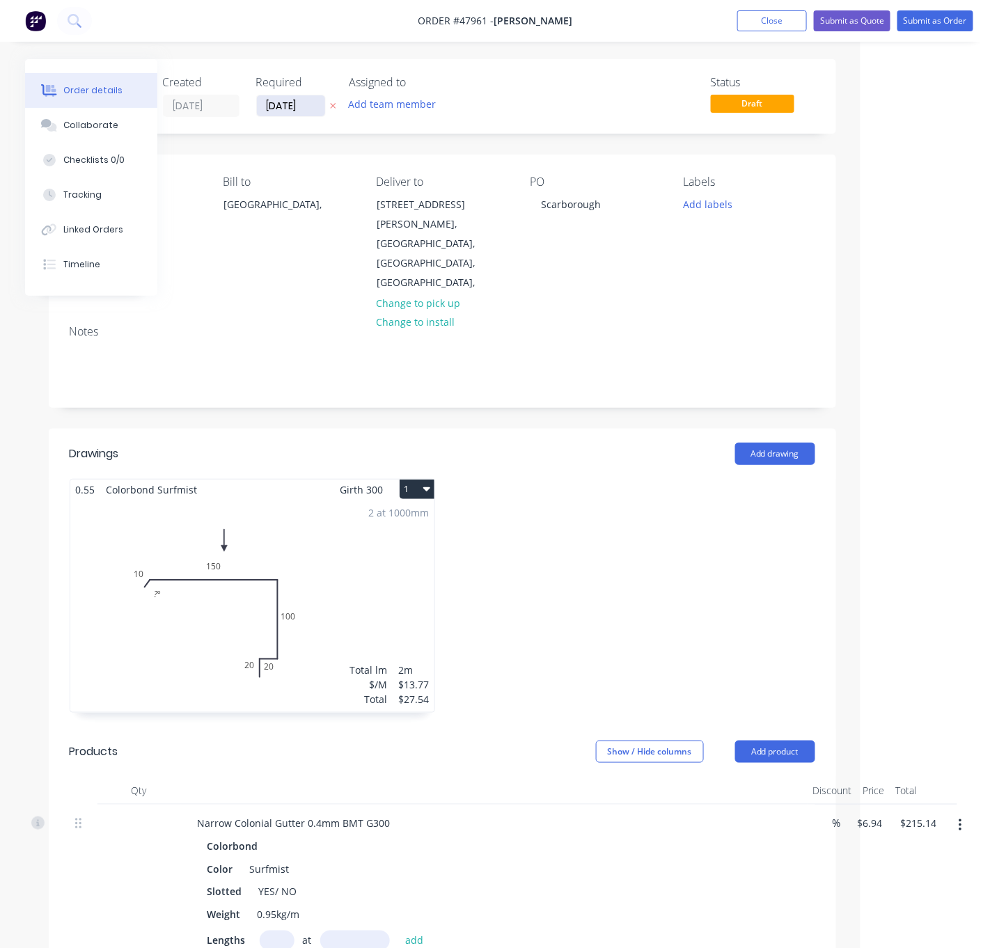
click at [277, 106] on input "[DATE]" at bounding box center [291, 105] width 68 height 21
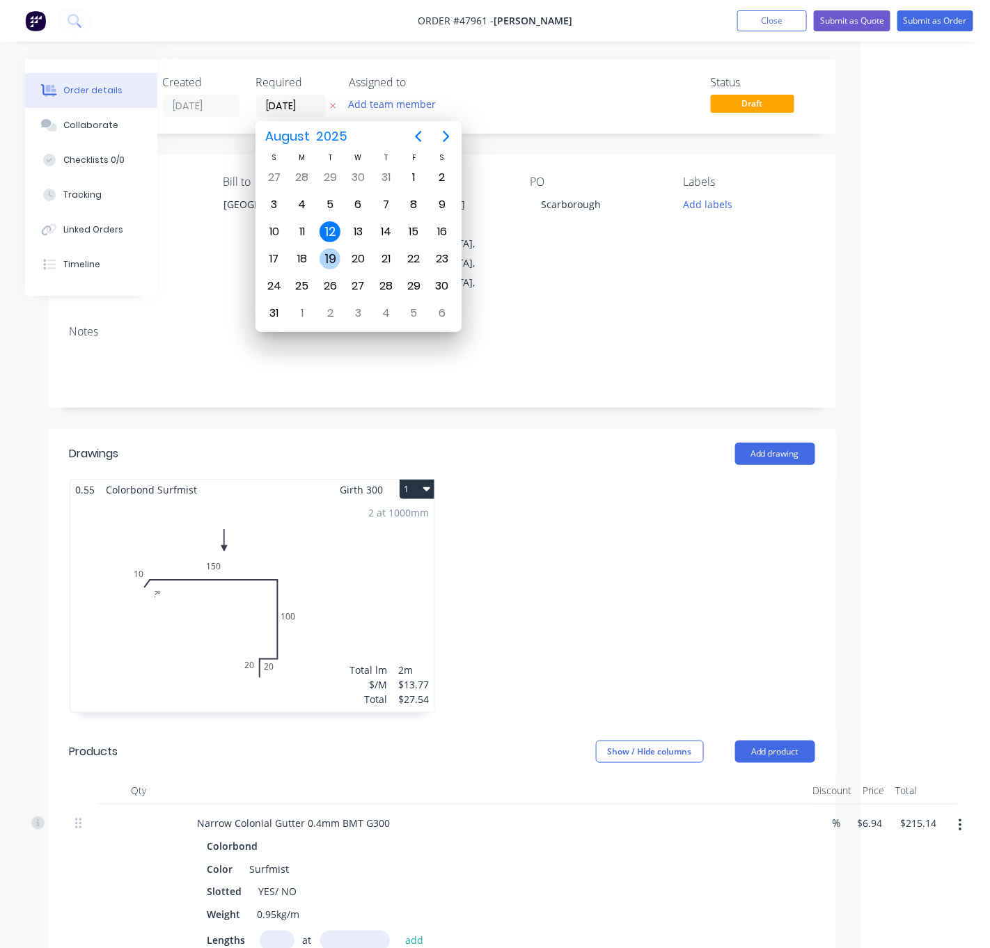
click at [327, 251] on div "19" at bounding box center [329, 258] width 21 height 21
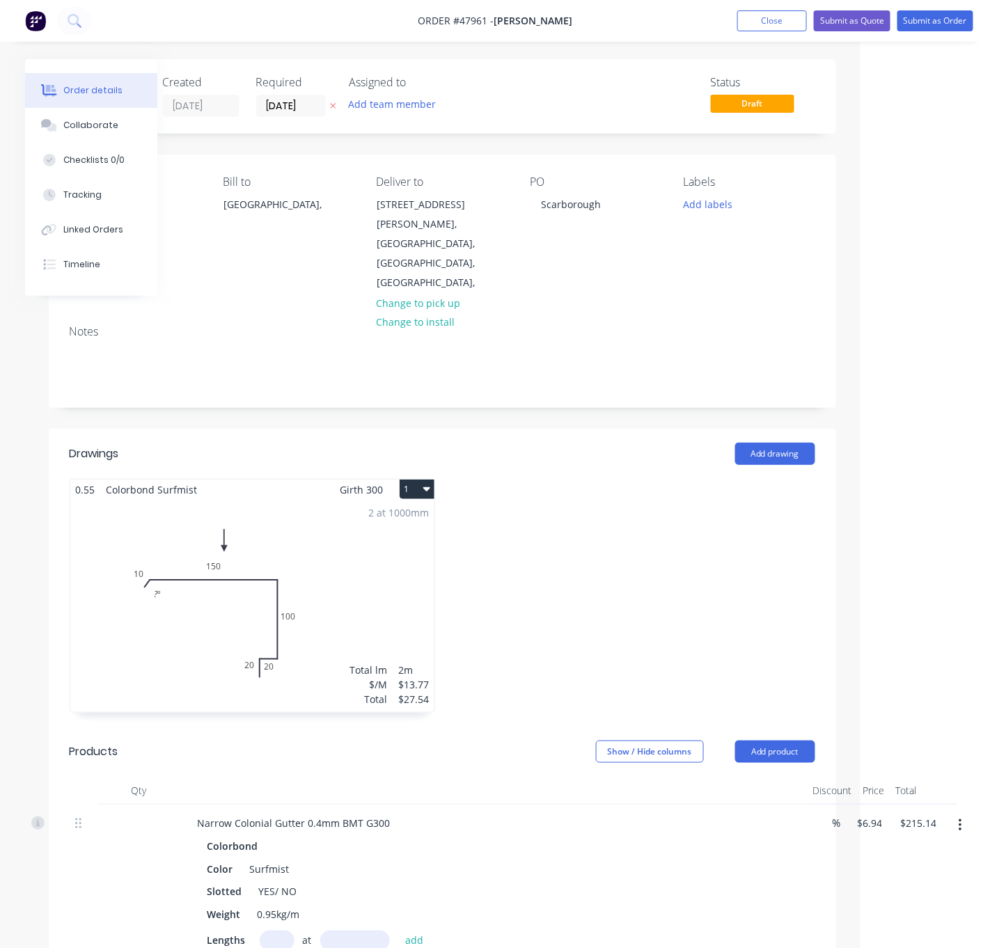
click at [587, 479] on div at bounding box center [632, 603] width 380 height 248
click at [693, 209] on button "Add labels" at bounding box center [708, 203] width 64 height 19
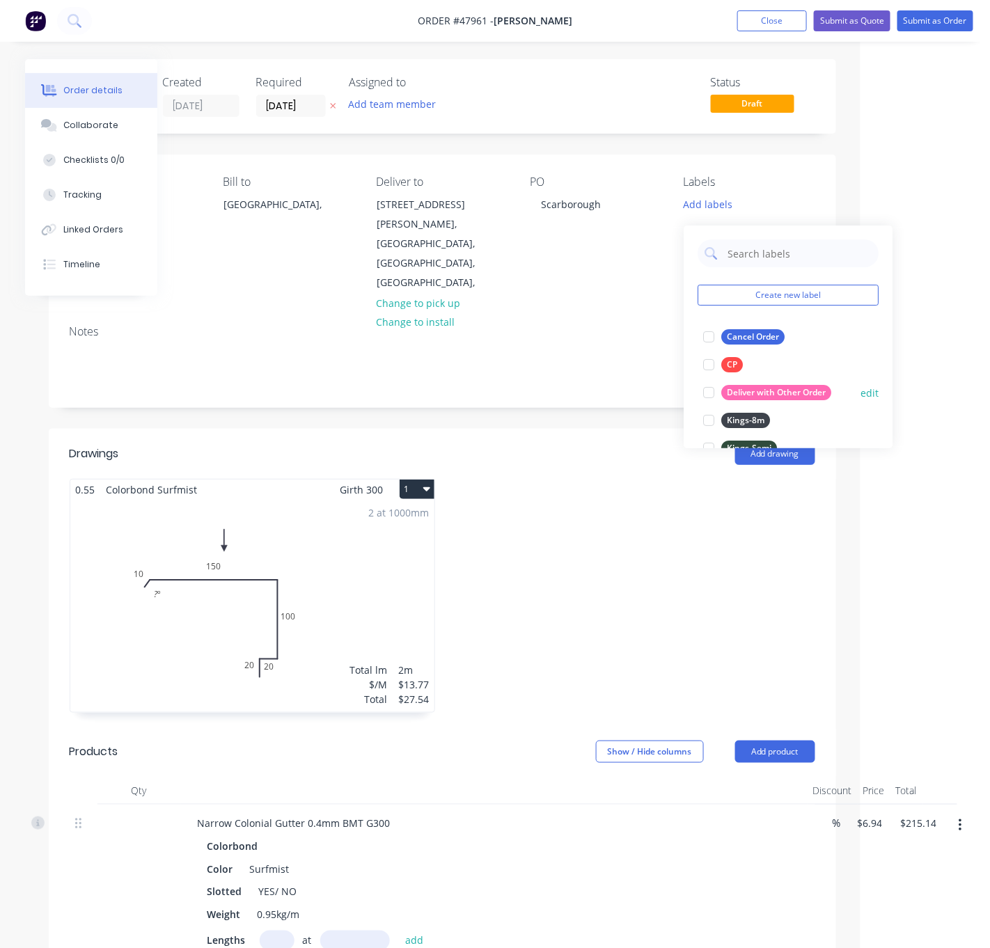
drag, startPoint x: 706, startPoint y: 422, endPoint x: 734, endPoint y: 411, distance: 29.1
click at [704, 422] on div at bounding box center [709, 420] width 28 height 28
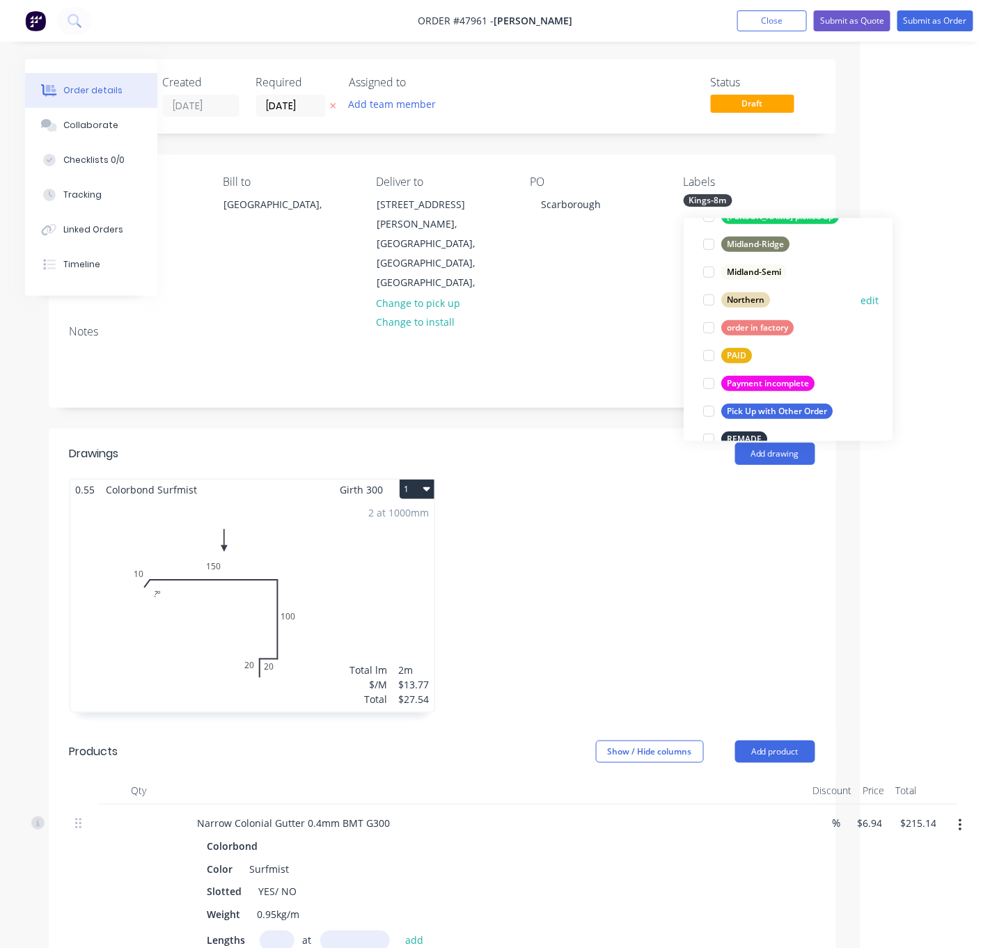
click at [706, 302] on div at bounding box center [709, 300] width 28 height 28
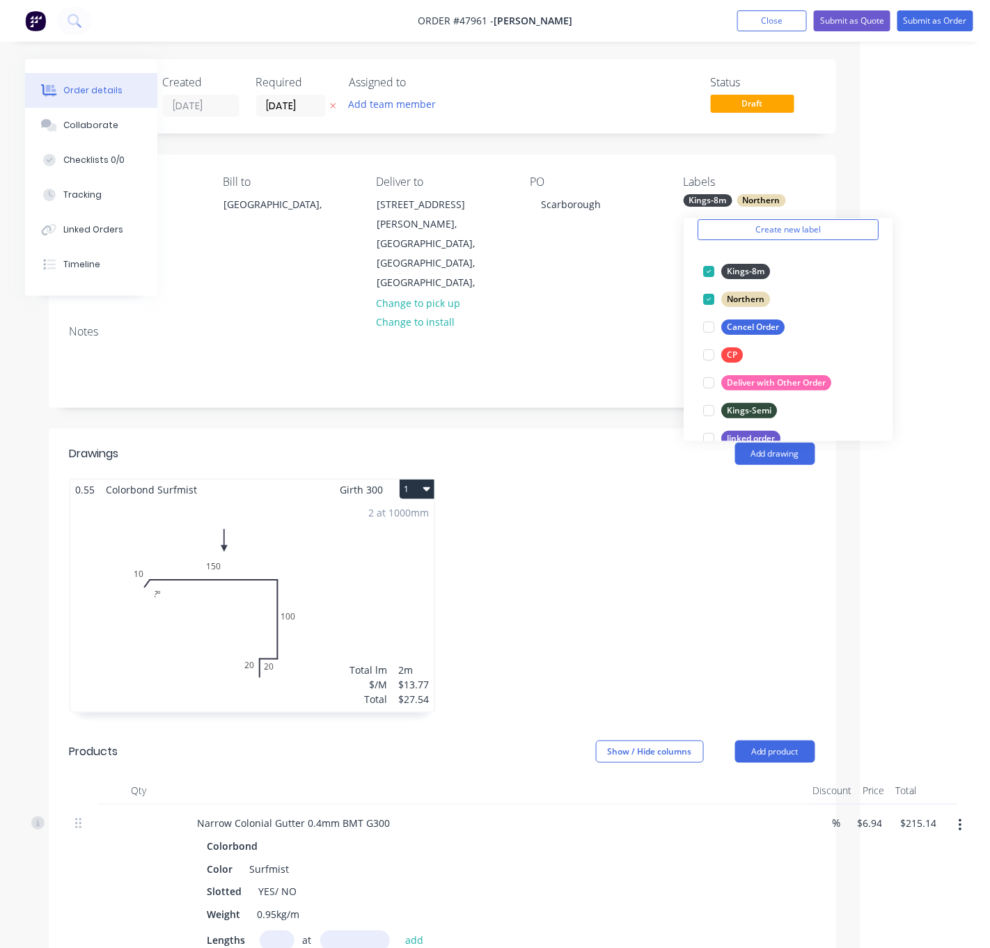
click at [615, 493] on div at bounding box center [632, 603] width 380 height 248
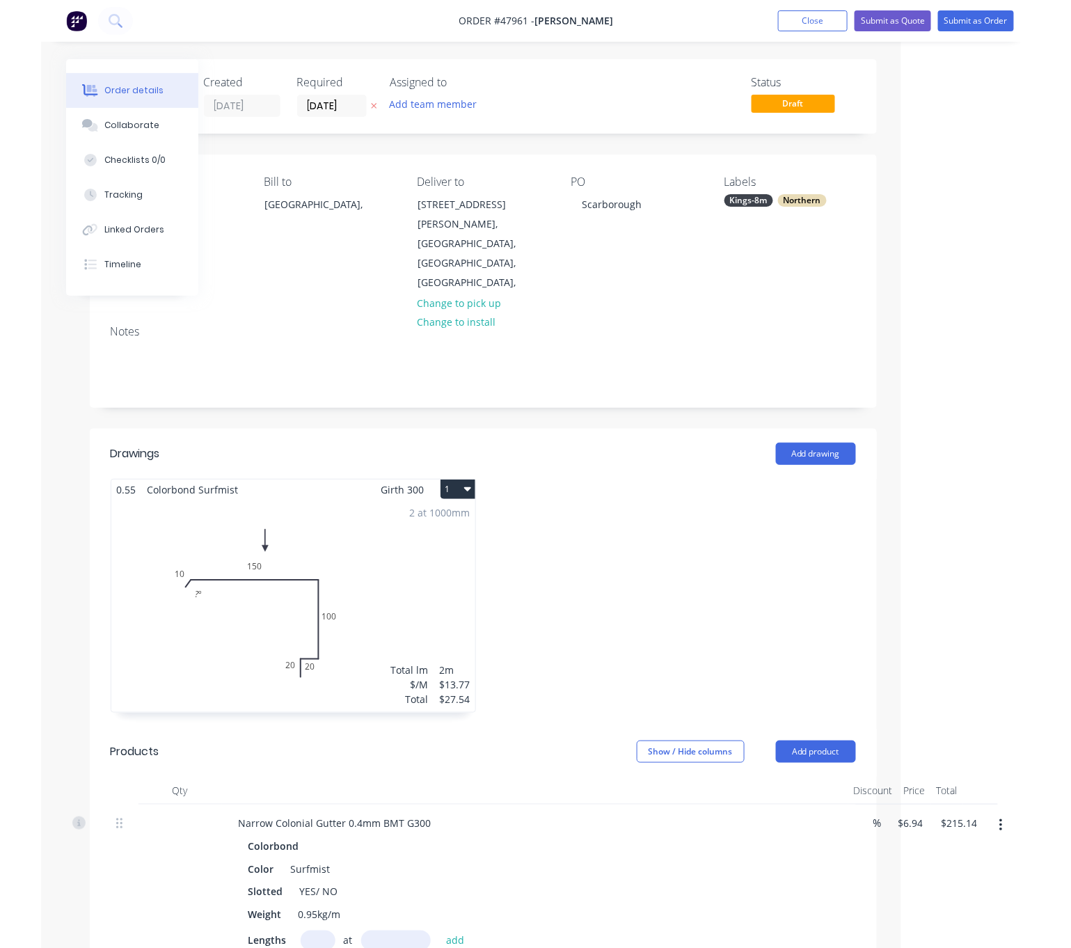
scroll to position [0, 93]
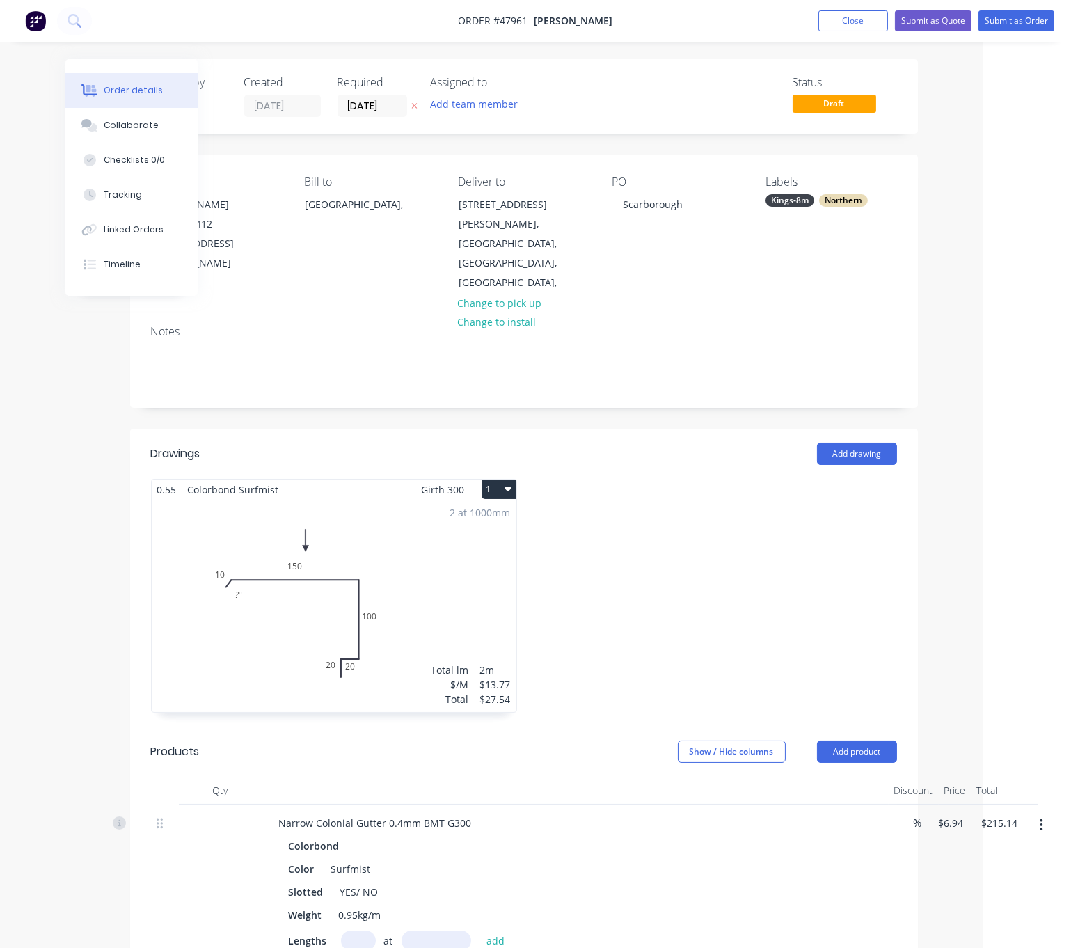
click at [622, 507] on div at bounding box center [714, 603] width 380 height 248
drag, startPoint x: 590, startPoint y: 503, endPoint x: 716, endPoint y: 504, distance: 126.0
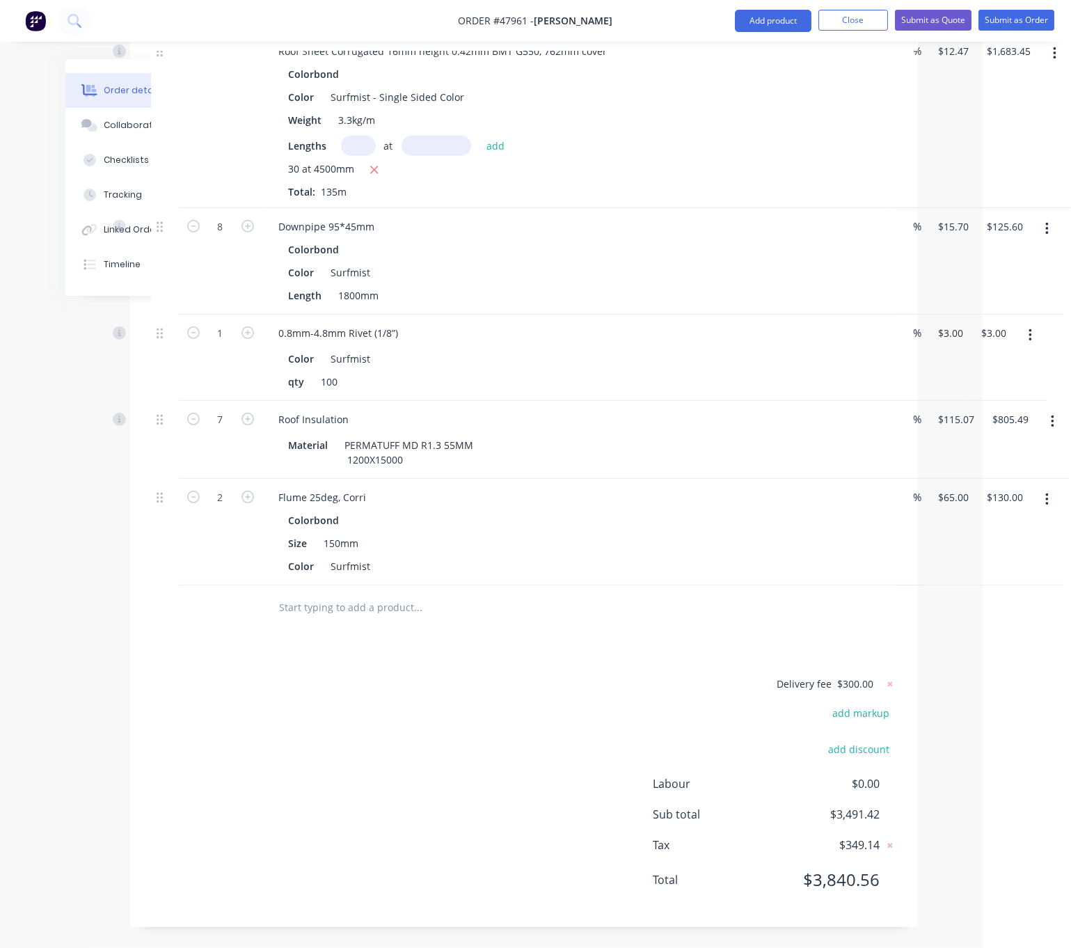
scroll to position [1315, 93]
click at [742, 20] on button "Add product" at bounding box center [773, 21] width 77 height 22
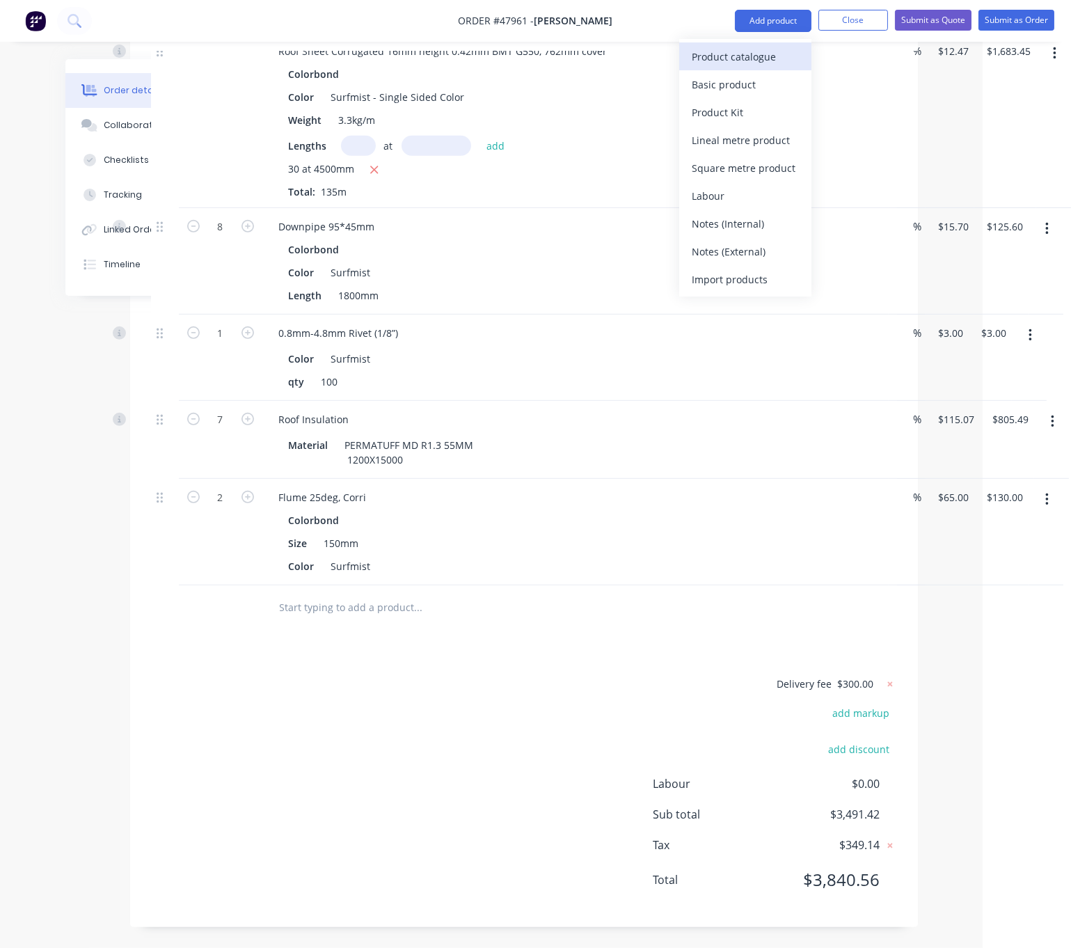
click at [738, 52] on div "Product catalogue" at bounding box center [745, 57] width 107 height 20
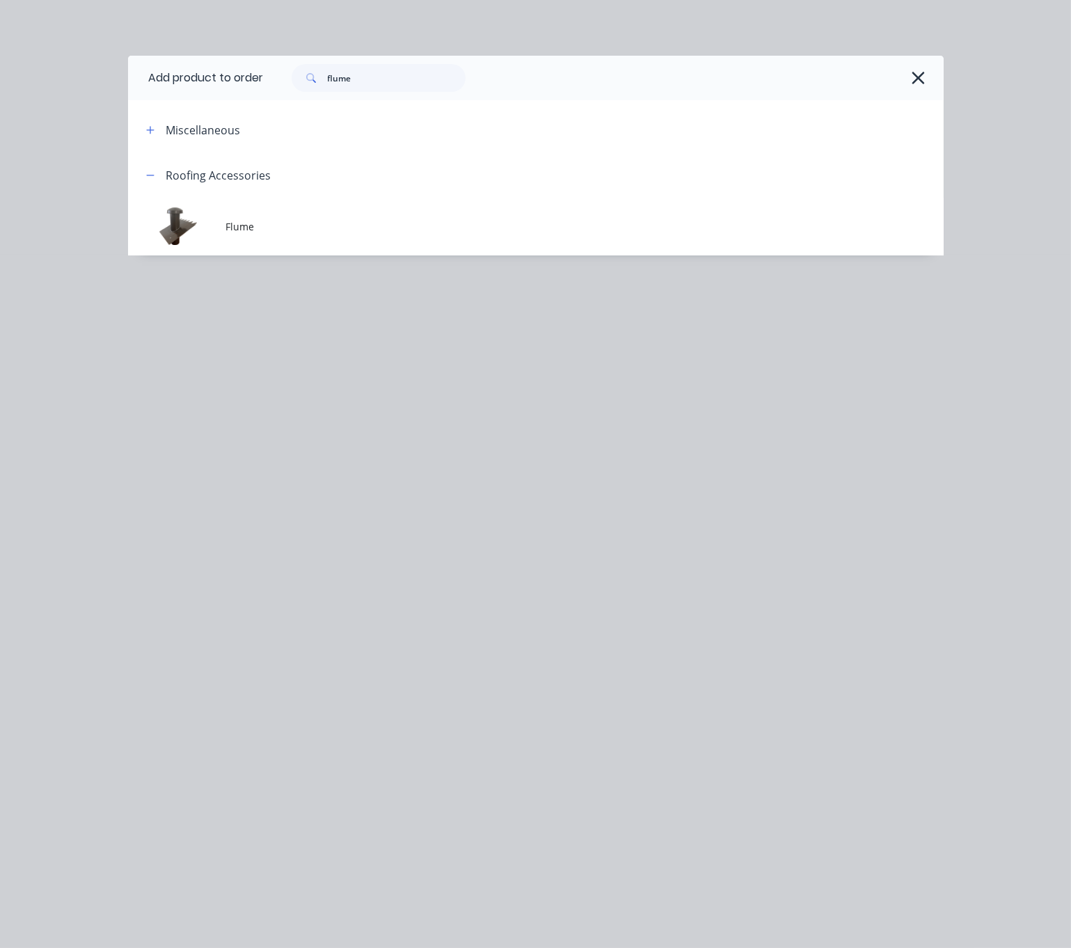
scroll to position [1315, 86]
click at [283, 100] on div "flume" at bounding box center [604, 78] width 680 height 45
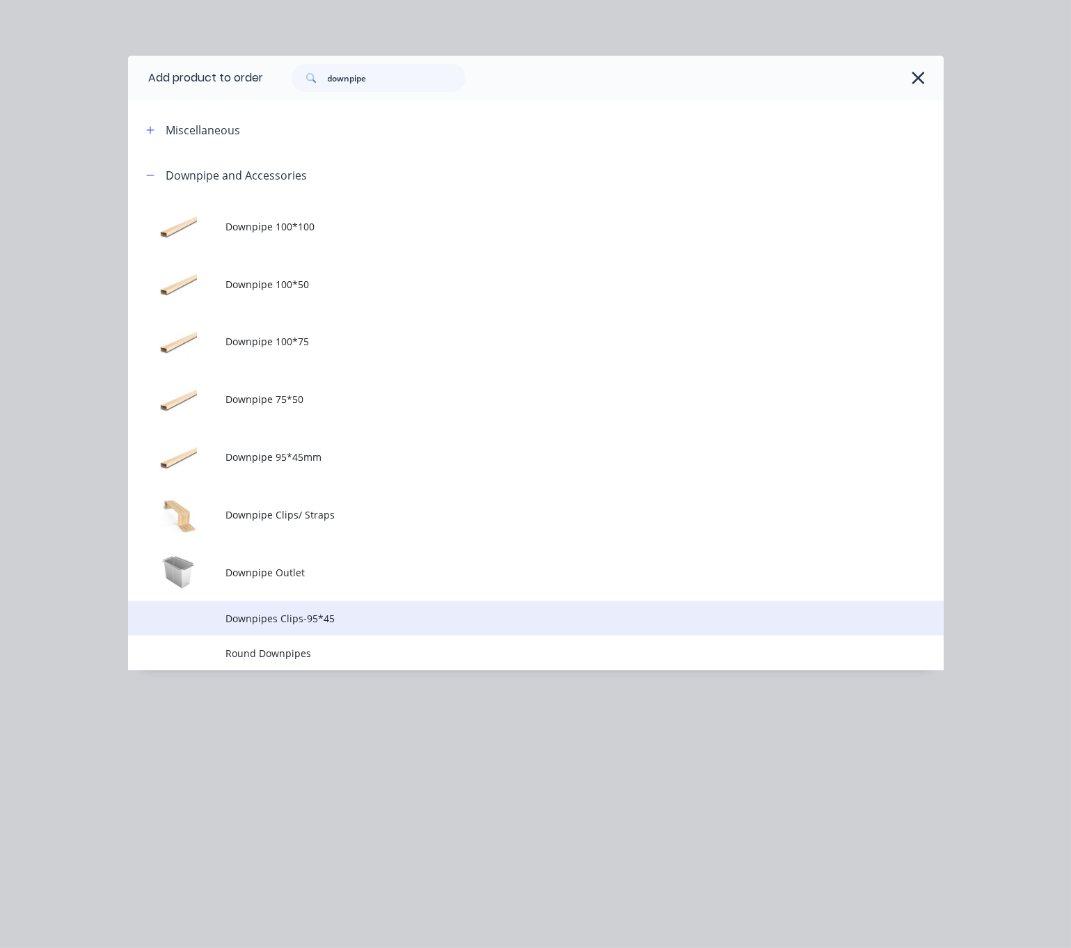
click at [356, 635] on td "Downpipes Clips-95*45" at bounding box center [584, 618] width 718 height 35
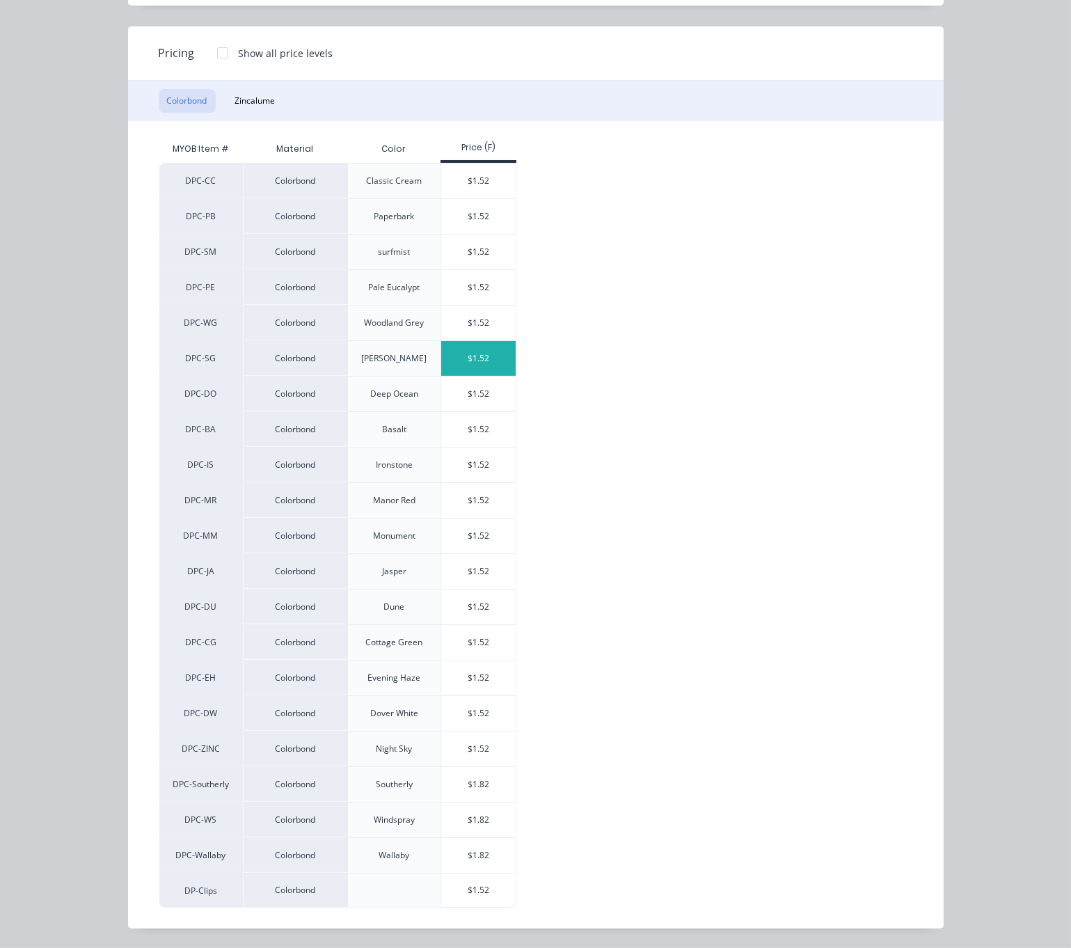
scroll to position [142, 0]
click at [466, 235] on div "$1.52" at bounding box center [478, 252] width 74 height 35
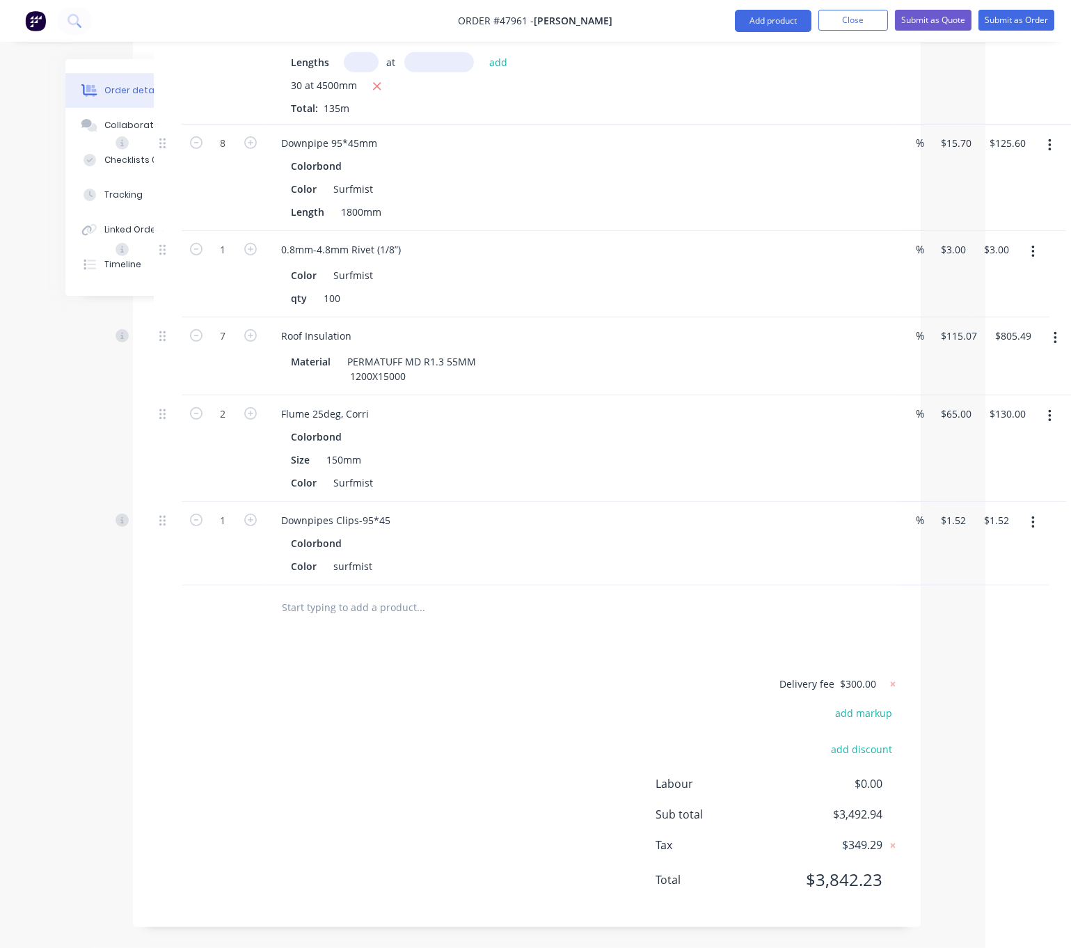
scroll to position [1404, 86]
click at [393, 696] on div "Delivery fee $300.00 add markup add discount Labour $0.00 Sub total $3,492.94 T…" at bounding box center [527, 790] width 746 height 231
click at [477, 763] on div "Delivery fee $300.00 add markup add discount Labour $0.00 Sub total $3,503.58 T…" at bounding box center [527, 790] width 746 height 231
click at [539, 798] on div "Delivery fee $300.00 add markup add discount Labour $0.00 Sub total $3,503.58 T…" at bounding box center [527, 790] width 746 height 231
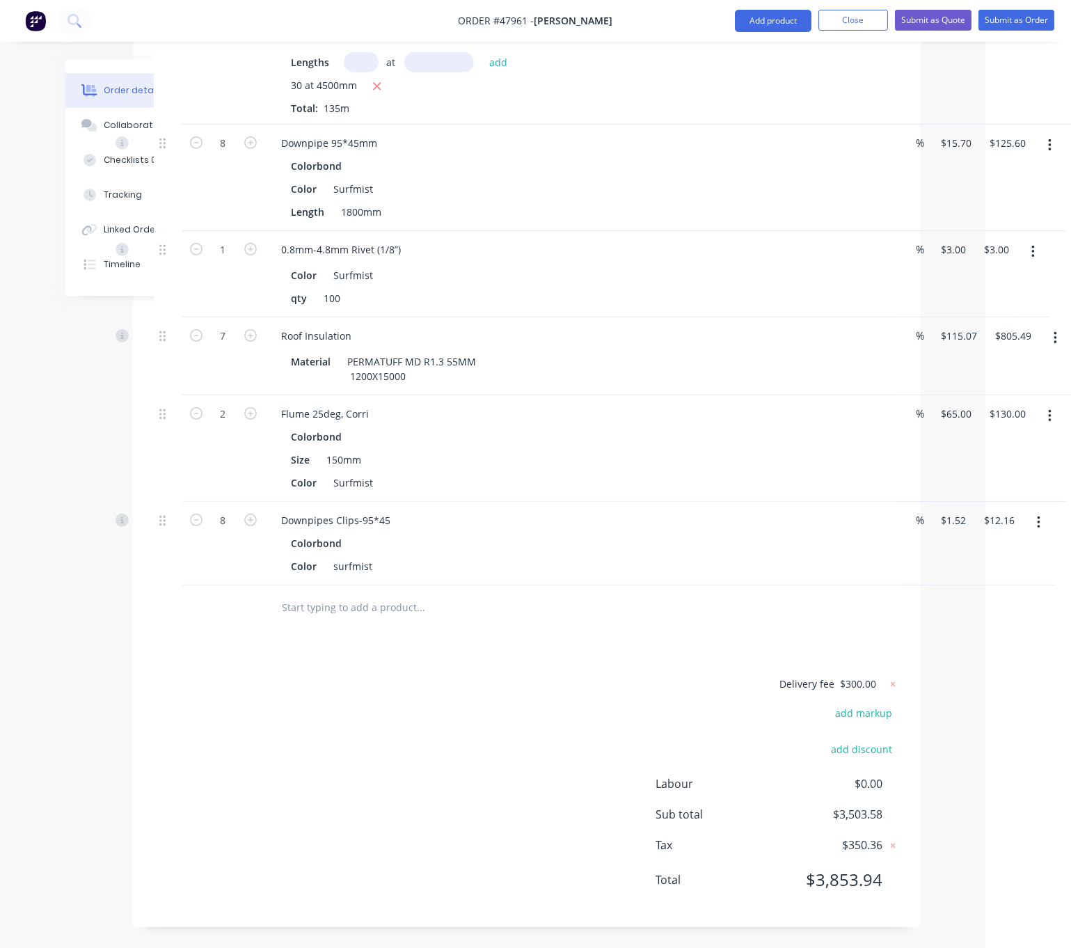
click at [450, 714] on div "Delivery fee $300.00 add markup add discount Labour $0.00 Sub total $3,503.58 T…" at bounding box center [527, 790] width 746 height 231
click at [388, 693] on div "Delivery fee $300.00 add markup add discount Labour $0.00 Sub total $3,503.58 T…" at bounding box center [527, 790] width 746 height 231
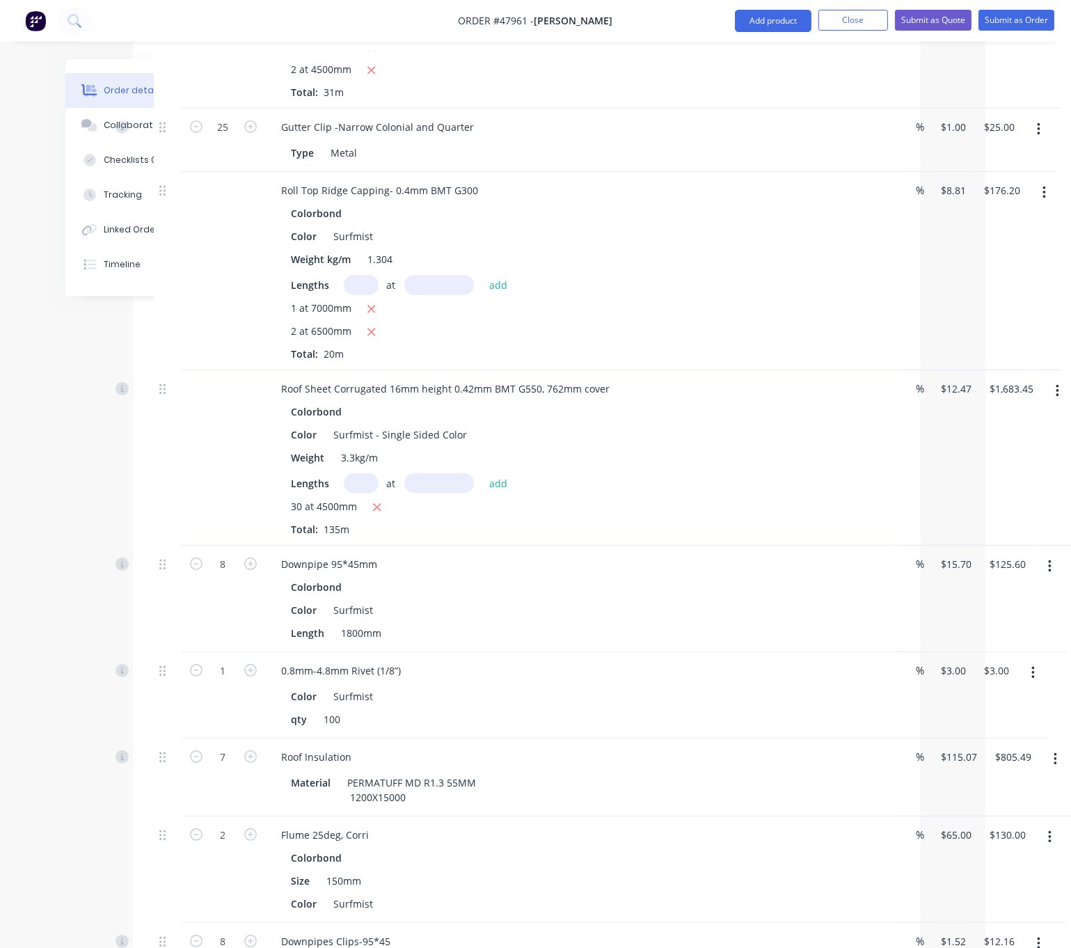
scroll to position [674, 86]
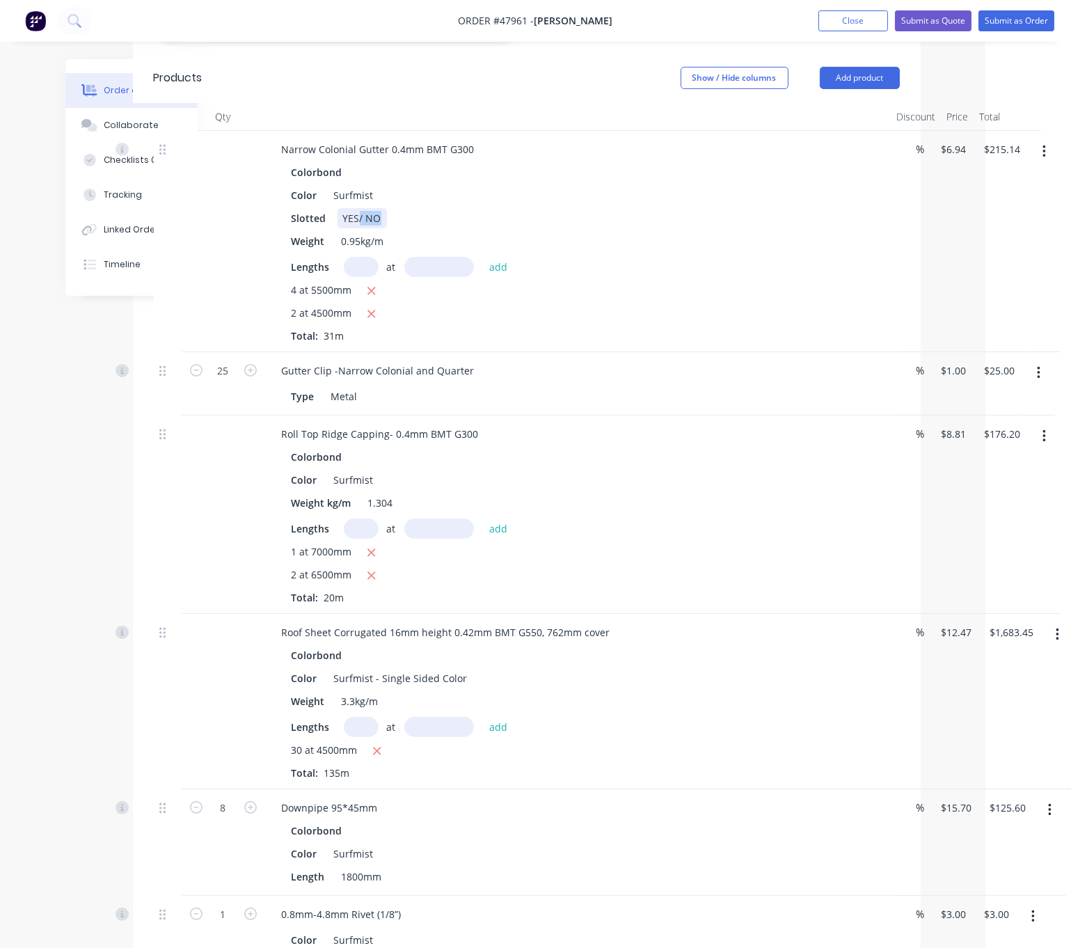
drag, startPoint x: 364, startPoint y: 204, endPoint x: 404, endPoint y: 207, distance: 39.8
click at [404, 208] on div "Slotted YES/ NO" at bounding box center [575, 218] width 579 height 20
click at [617, 214] on div "Slotted YES" at bounding box center [575, 218] width 579 height 20
click at [930, 24] on button "Submit as Quote" at bounding box center [933, 20] width 77 height 21
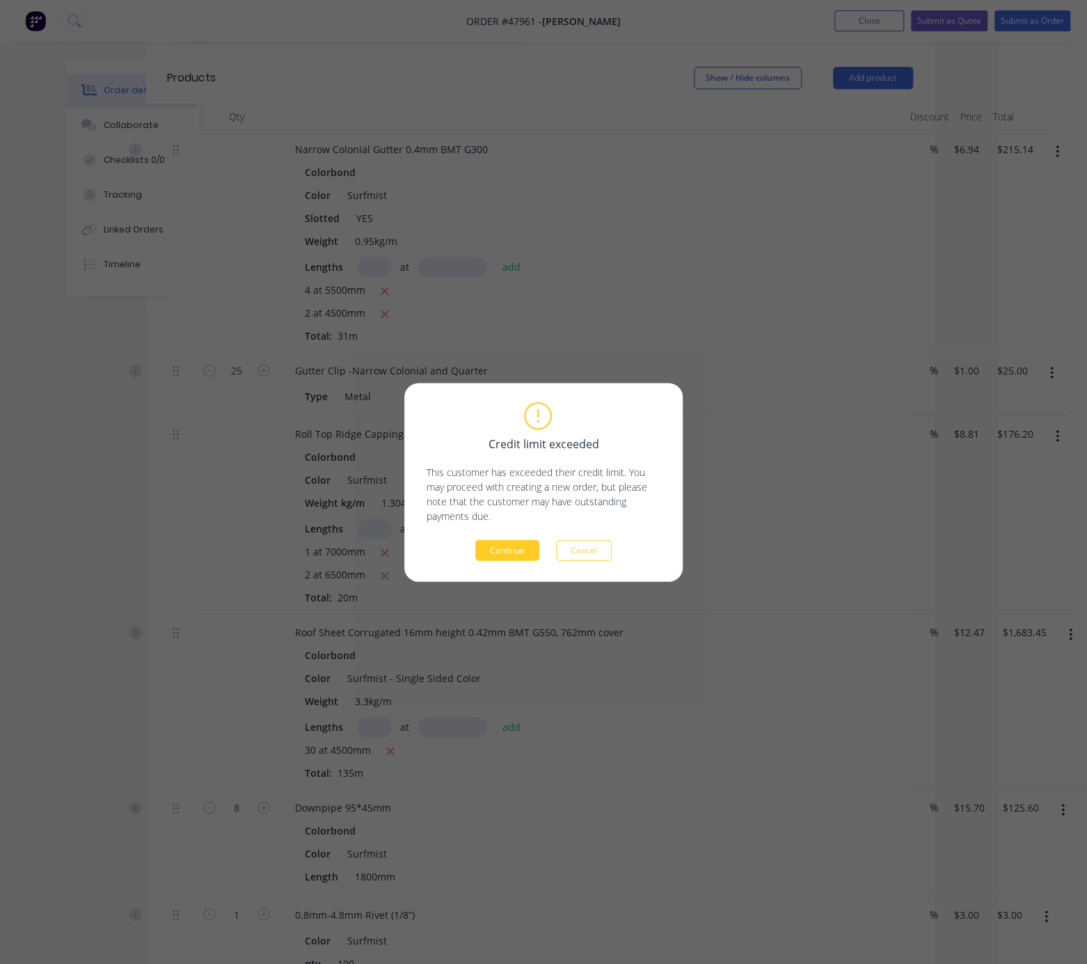
click at [503, 552] on button "Continue" at bounding box center [507, 549] width 64 height 21
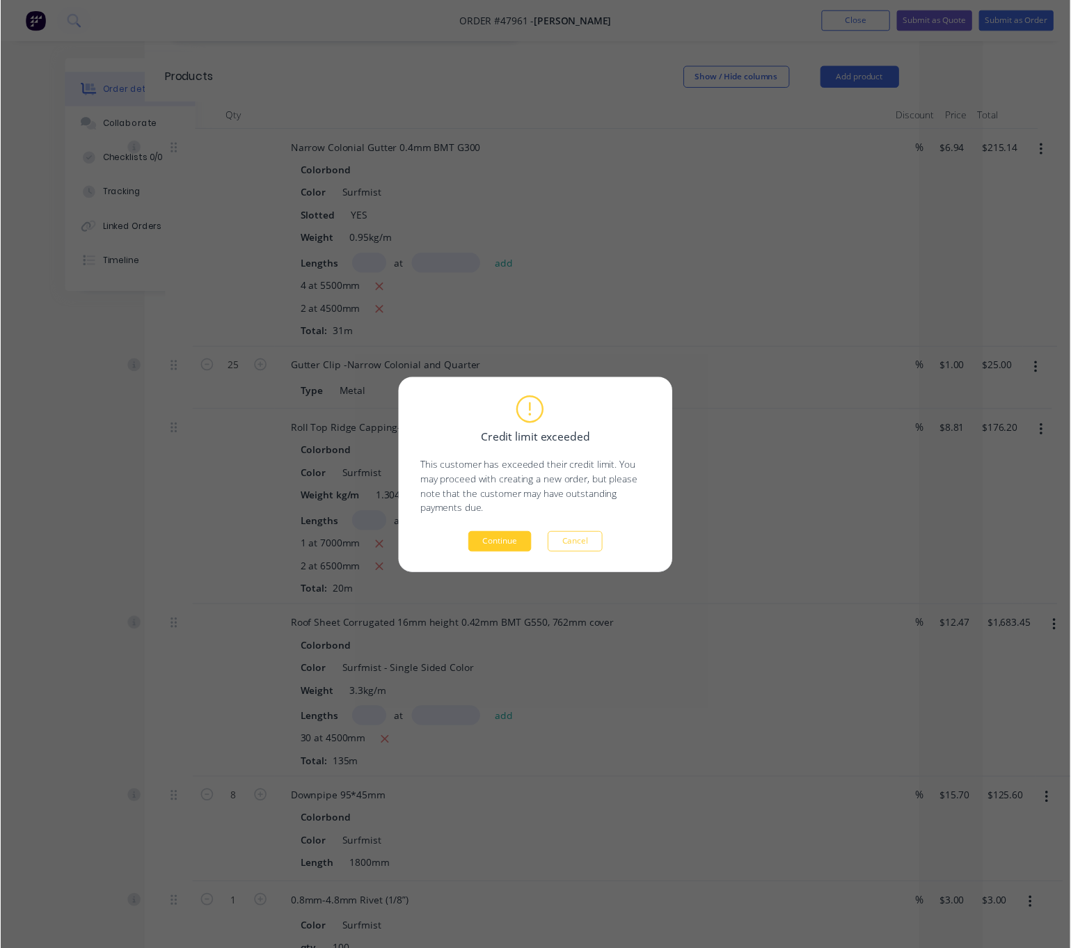
scroll to position [0, 0]
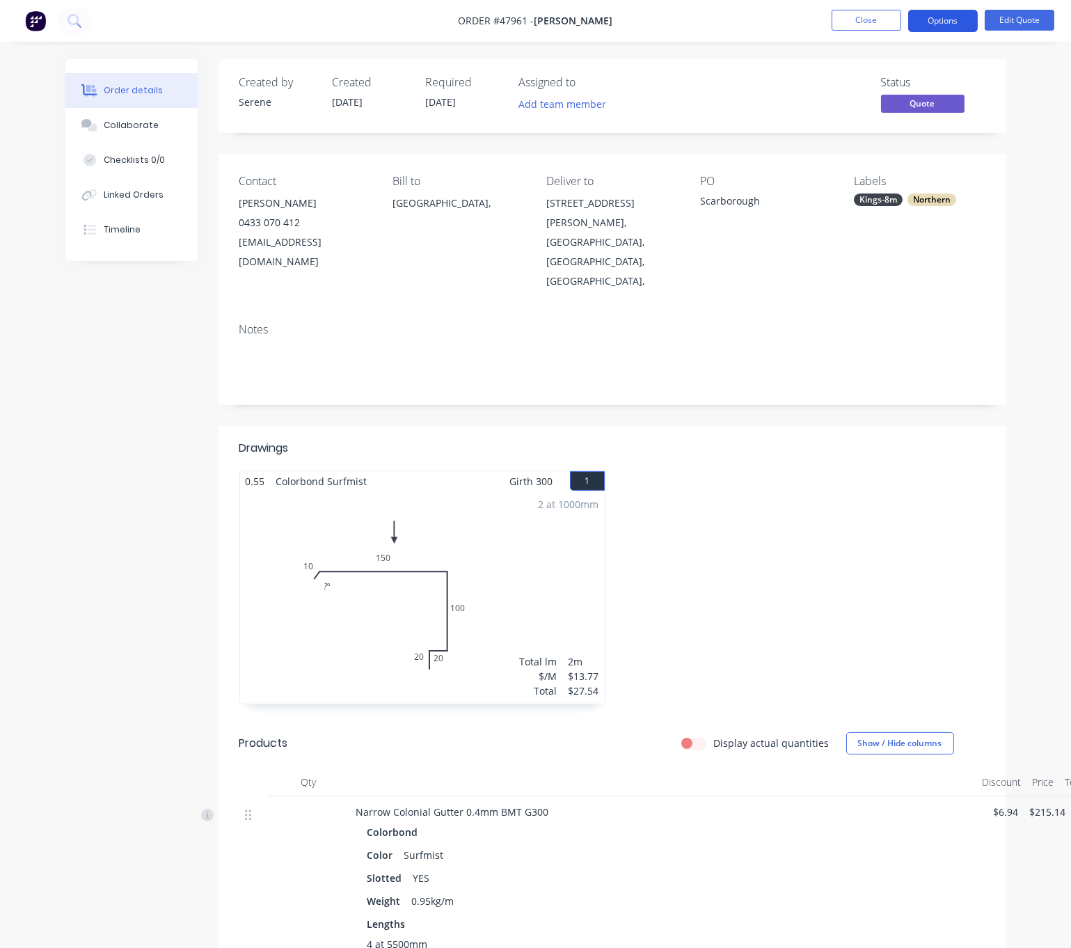
click at [940, 19] on button "Options" at bounding box center [943, 21] width 70 height 22
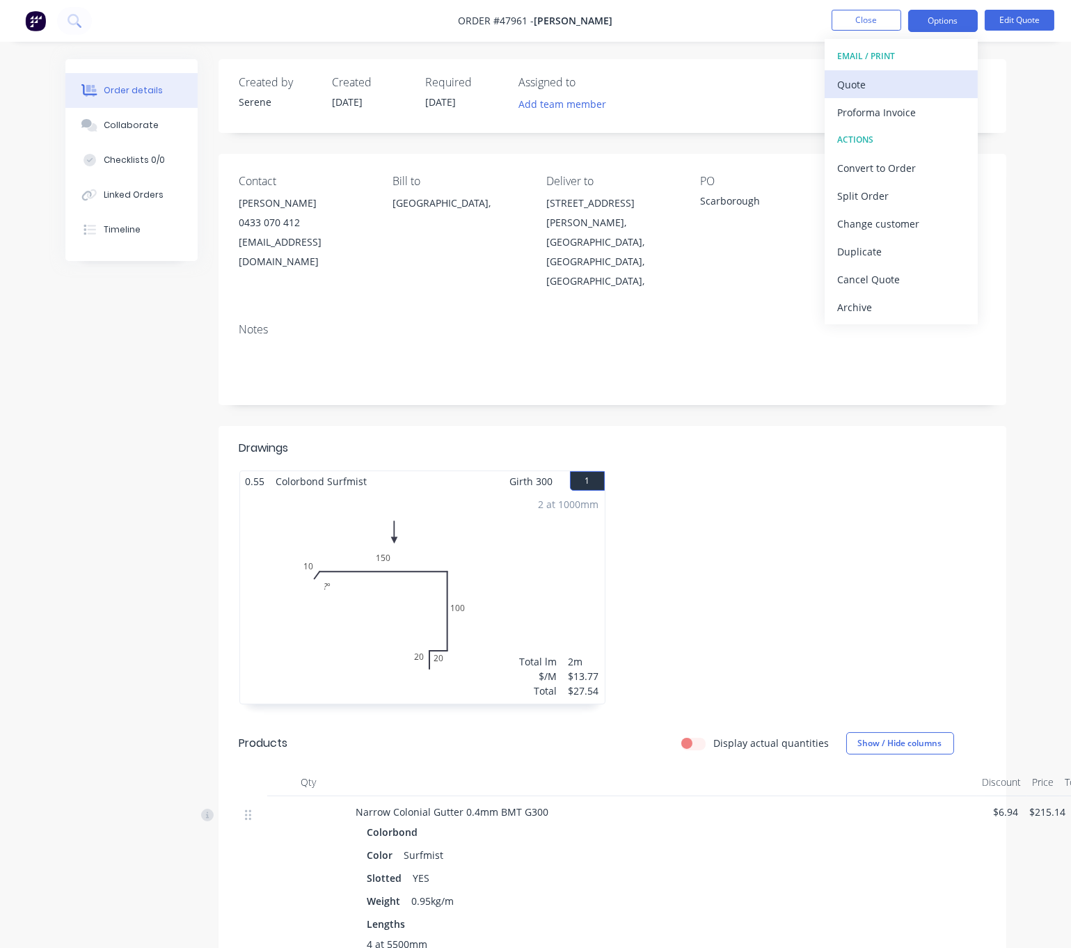
click at [839, 86] on div "Quote" at bounding box center [901, 84] width 128 height 20
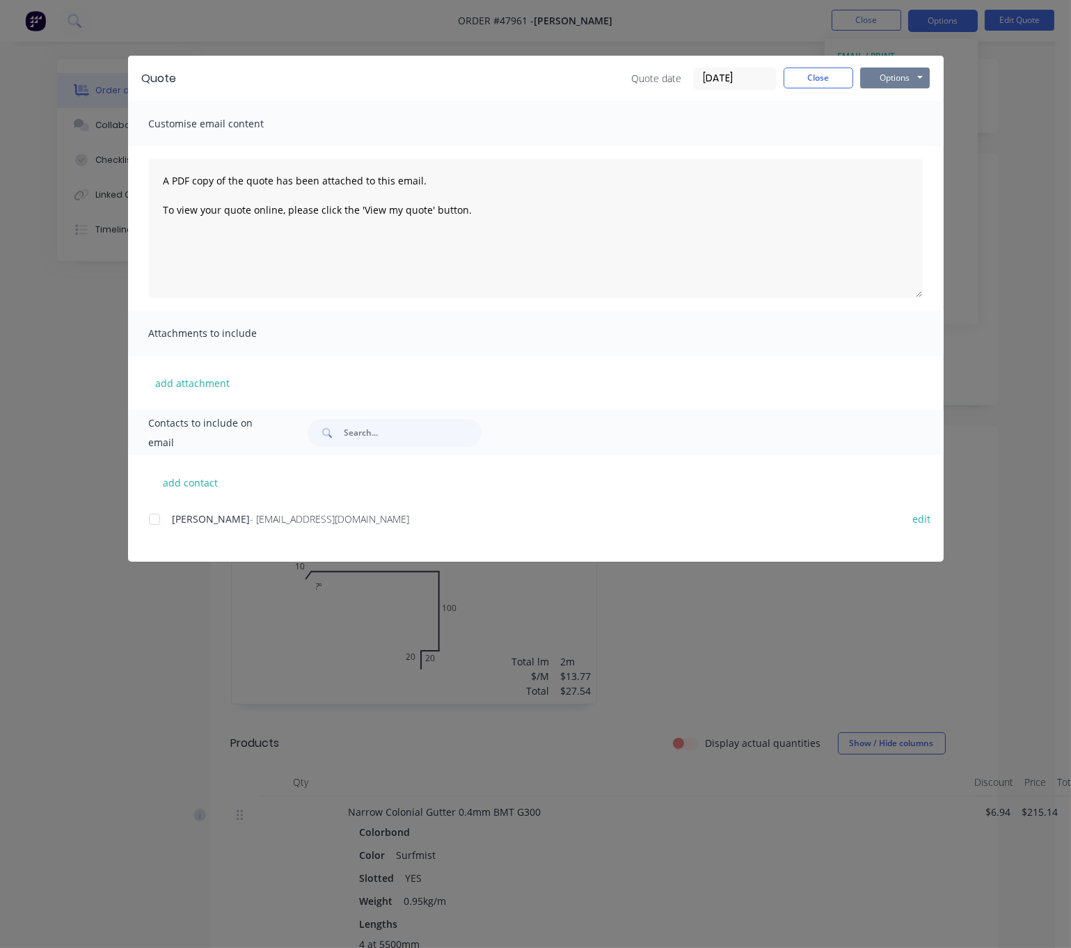
click at [896, 84] on button "Options" at bounding box center [895, 78] width 70 height 21
click at [896, 127] on button "Print" at bounding box center [904, 124] width 89 height 23
click at [800, 88] on button "Close" at bounding box center [819, 78] width 70 height 21
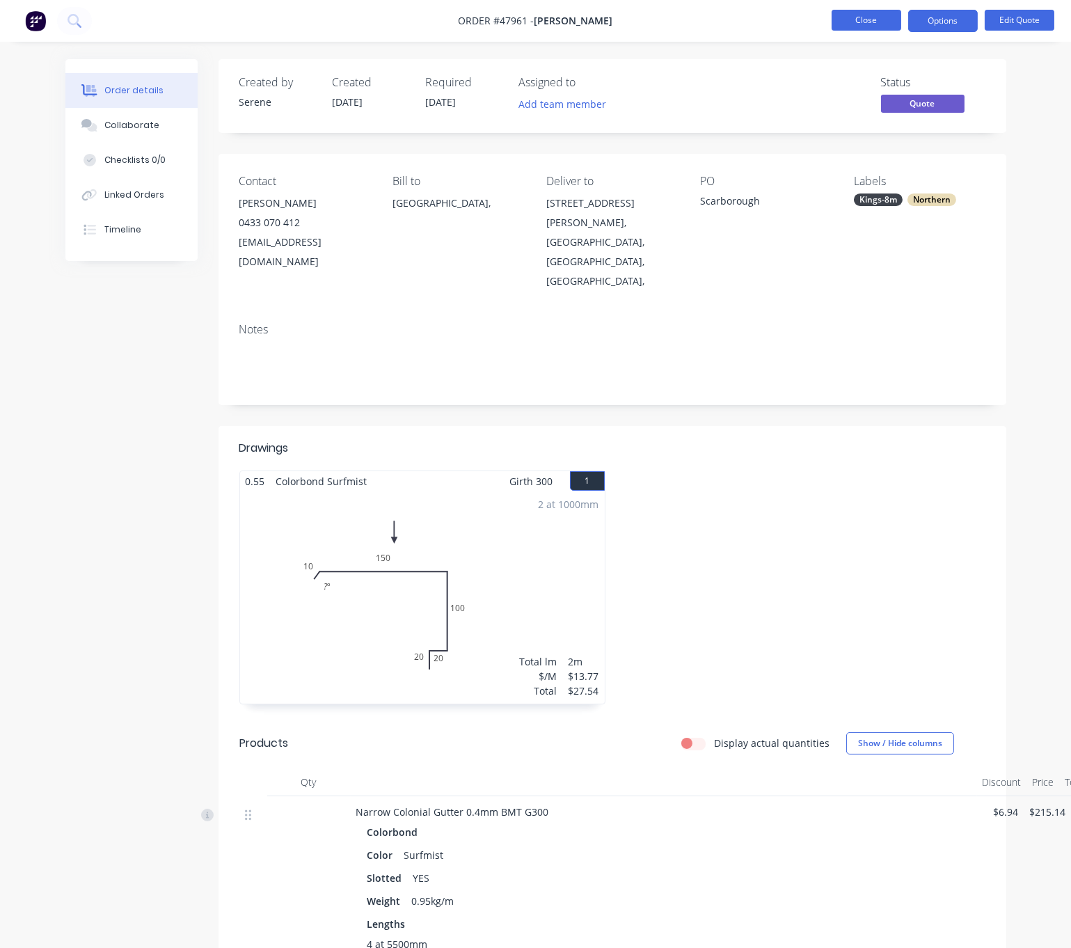
click at [871, 22] on button "Close" at bounding box center [867, 20] width 70 height 21
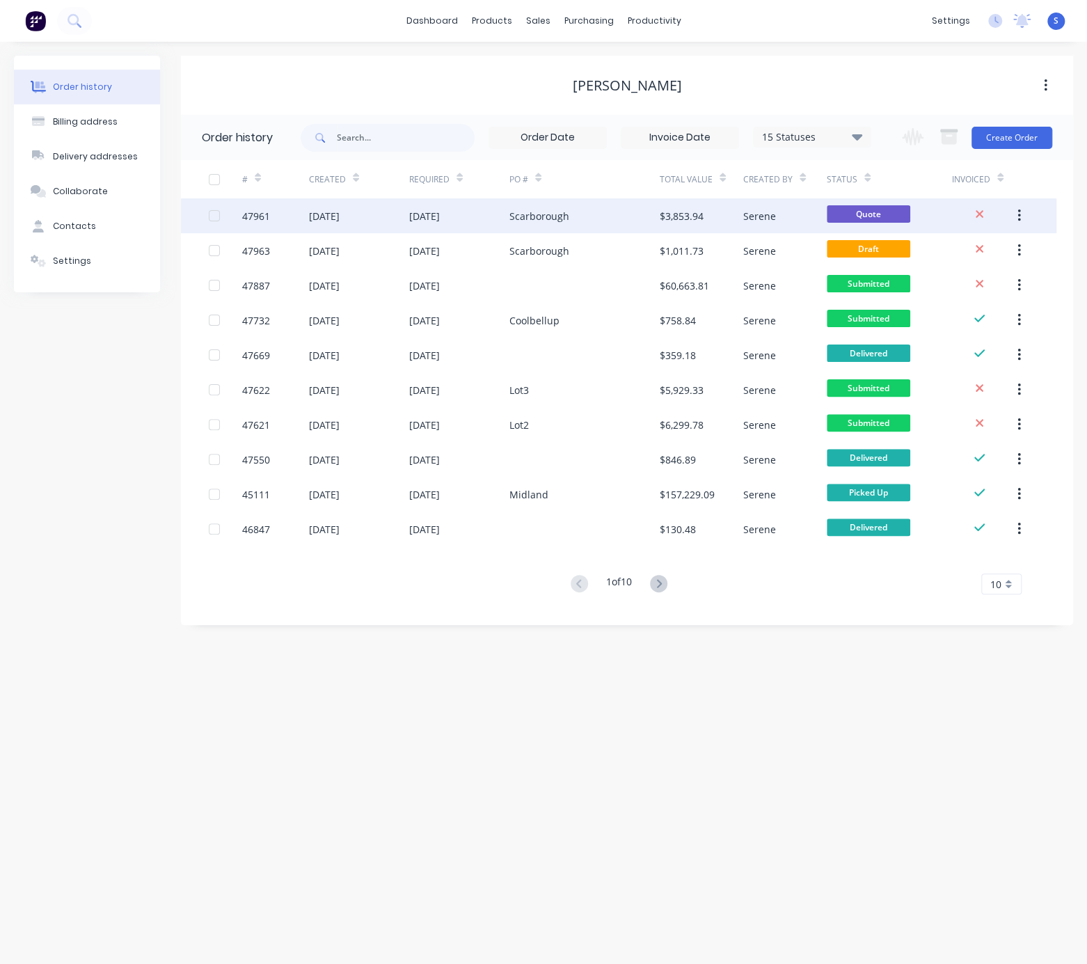
click at [454, 225] on div "19 Aug 2025" at bounding box center [459, 215] width 100 height 35
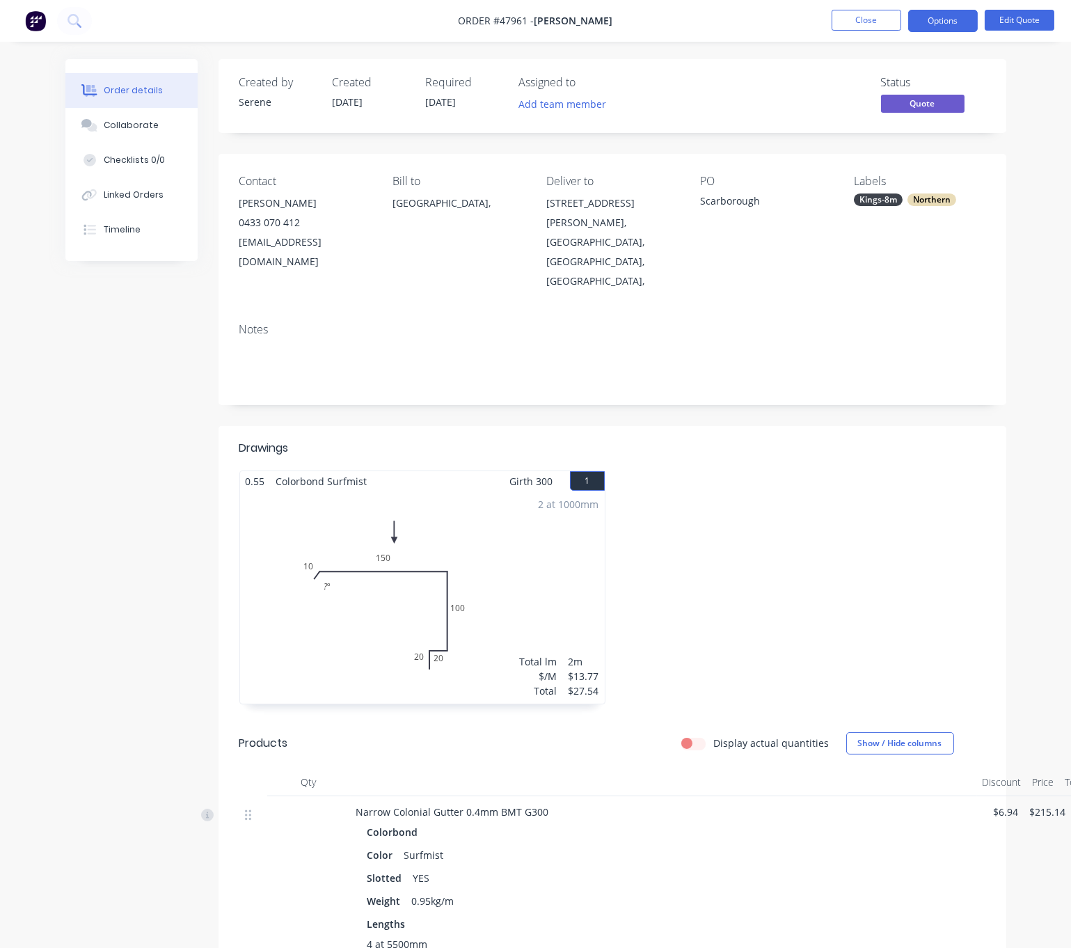
click at [793, 546] on div at bounding box center [802, 594] width 380 height 248
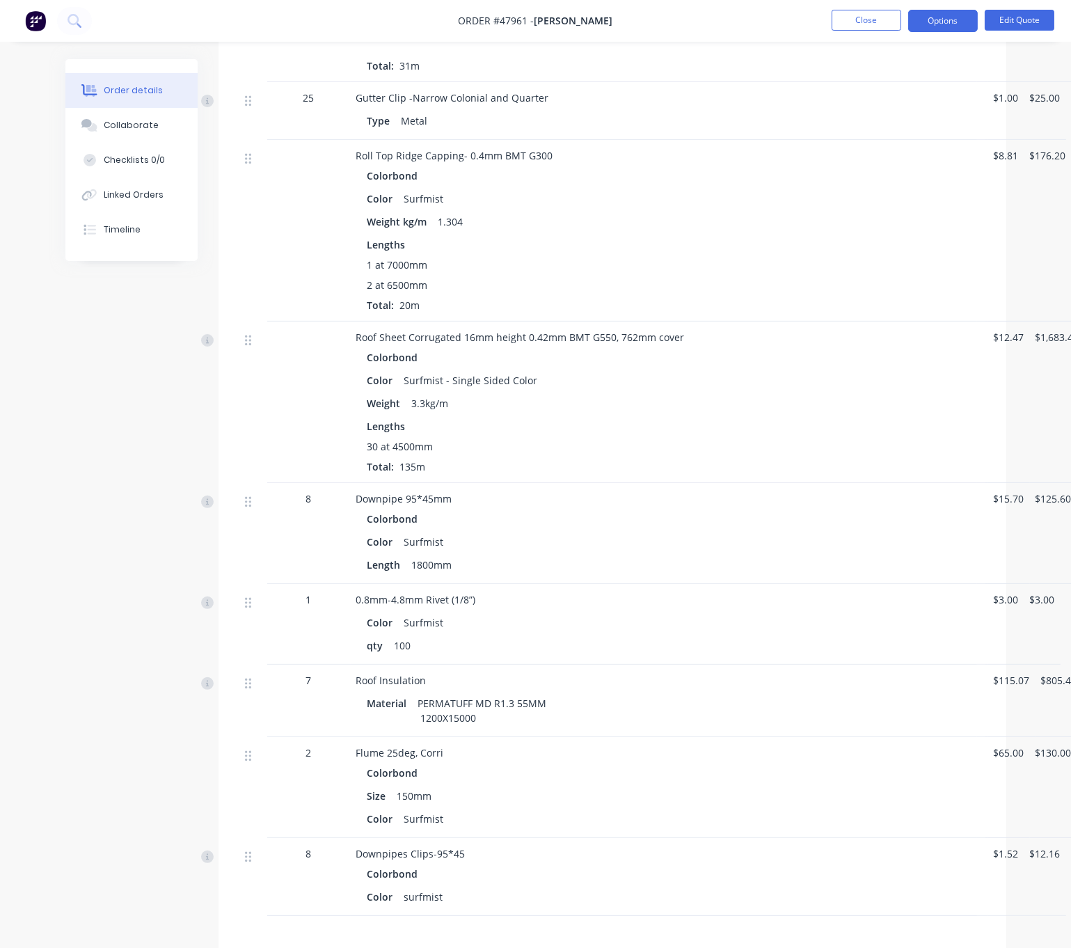
scroll to position [1194, 0]
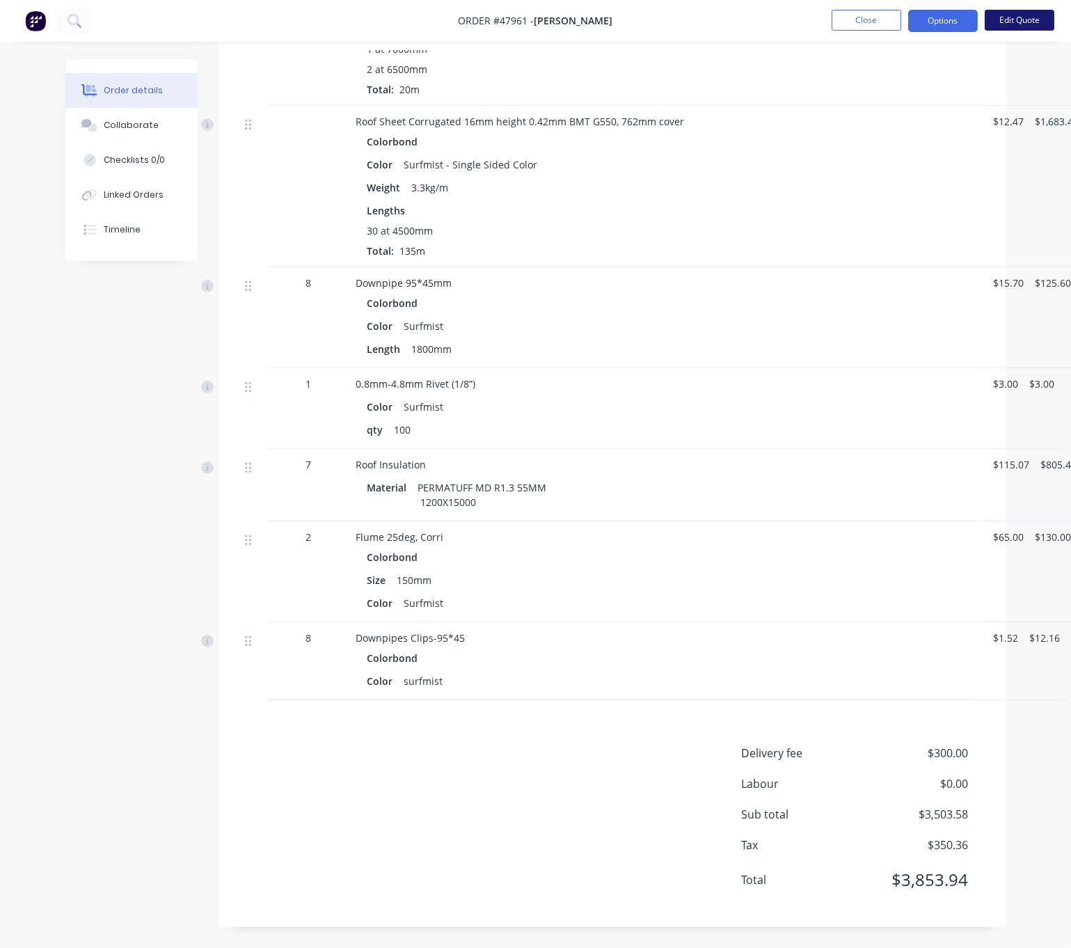
click at [970, 29] on button "Edit Quote" at bounding box center [1020, 20] width 70 height 21
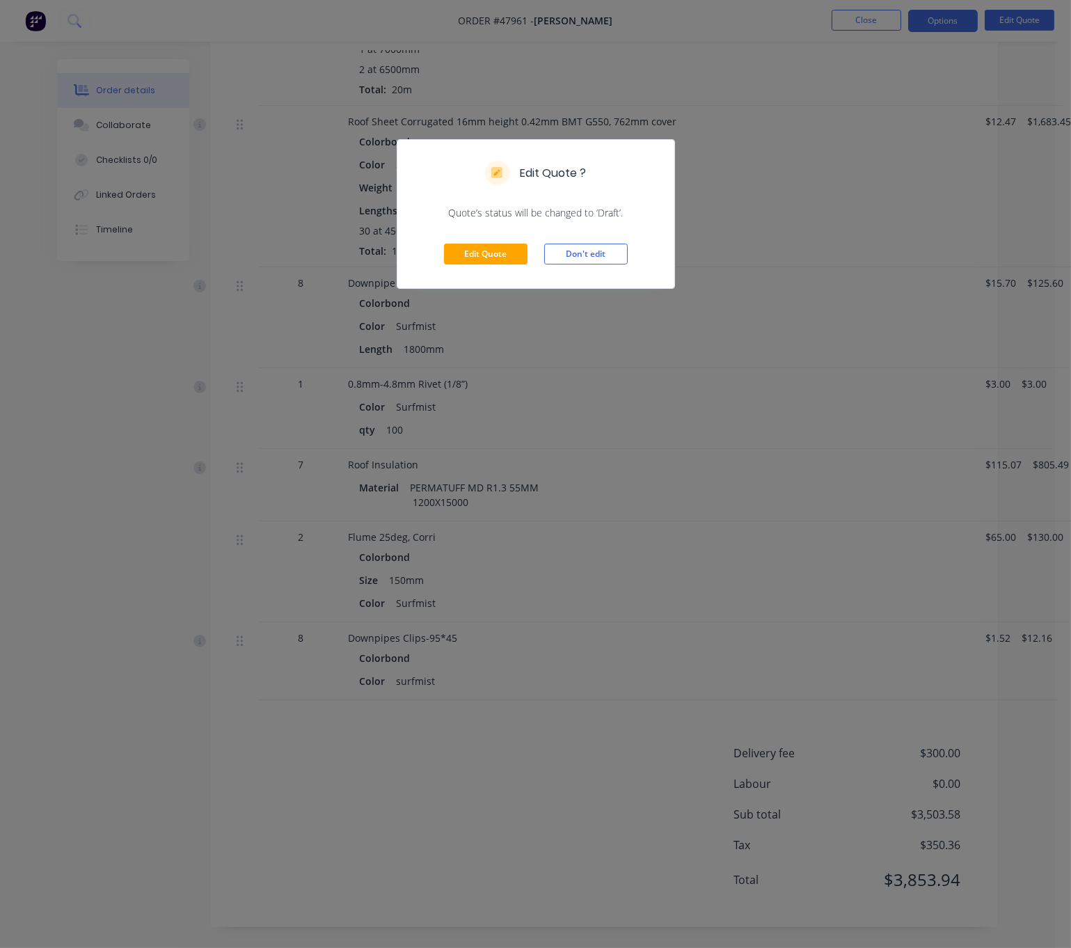
click at [766, 237] on div "Edit Quote ? Quote’s status will be changed to ‘Draft’. Edit Quote Don't edit" at bounding box center [535, 474] width 1071 height 948
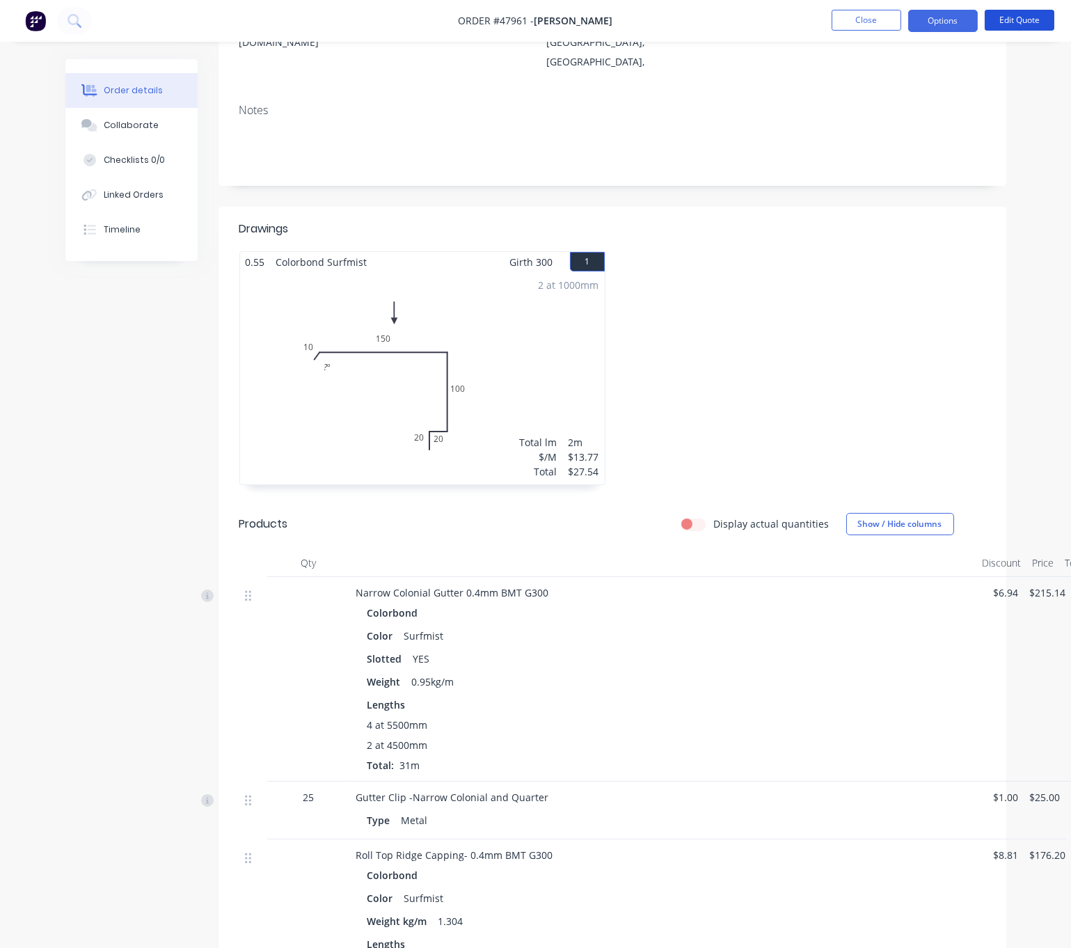
scroll to position [0, 0]
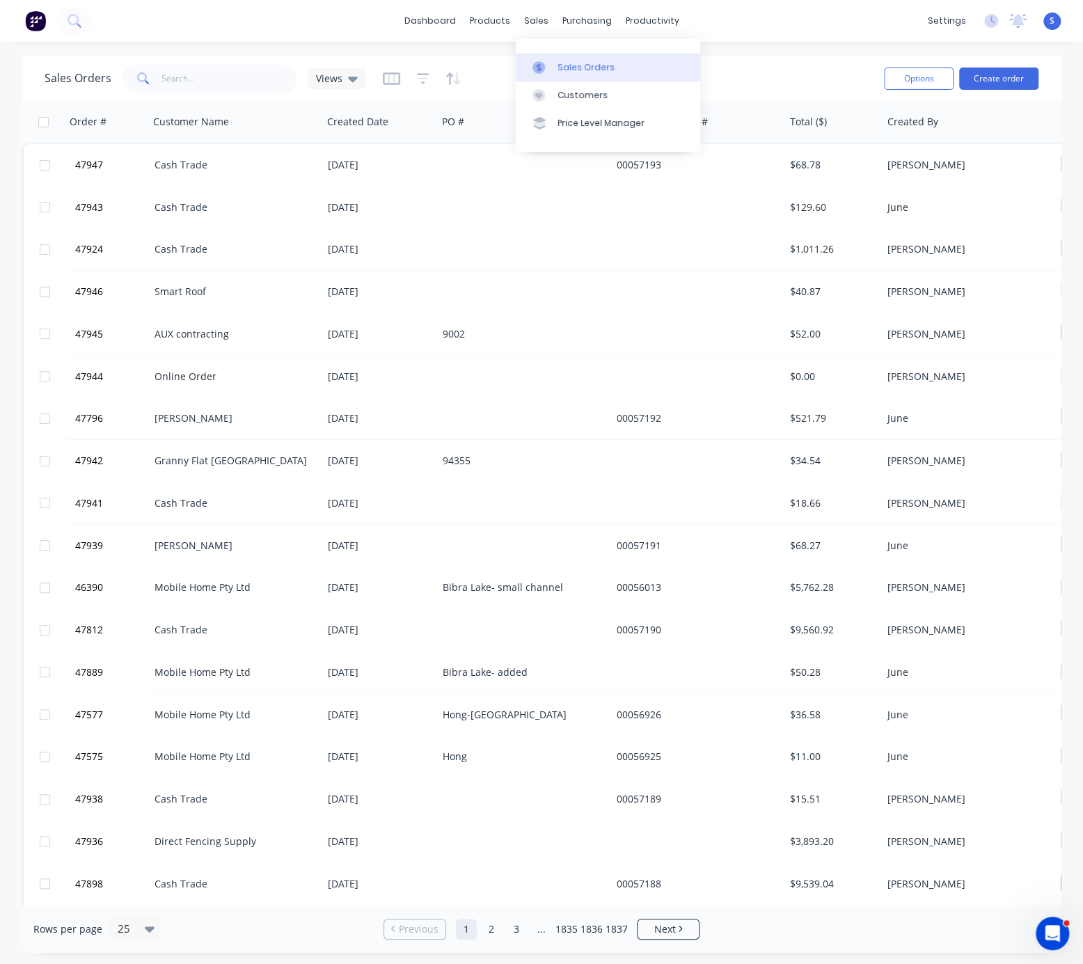
click at [557, 64] on link "Sales Orders" at bounding box center [608, 67] width 184 height 28
click at [228, 79] on input "text" at bounding box center [229, 79] width 136 height 28
click at [231, 74] on input "text" at bounding box center [229, 79] width 136 height 28
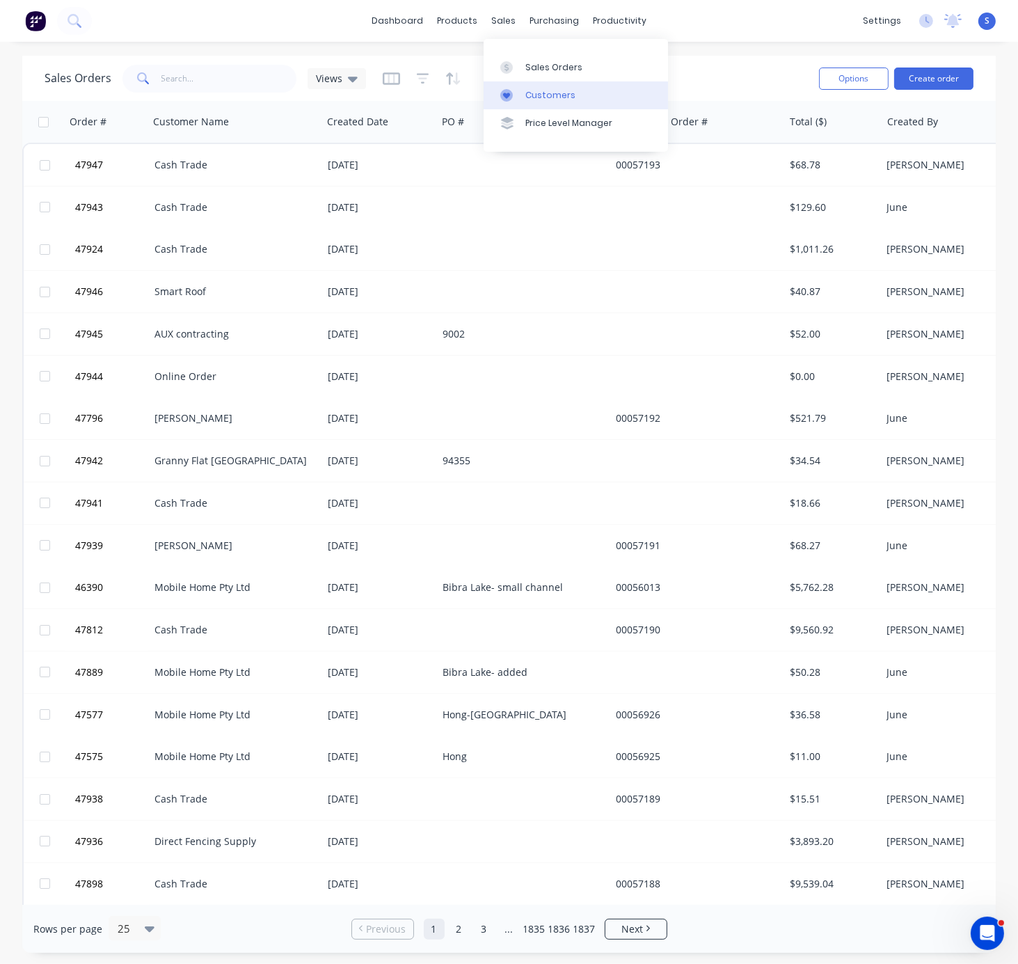
click at [531, 100] on div "Customers" at bounding box center [550, 95] width 50 height 13
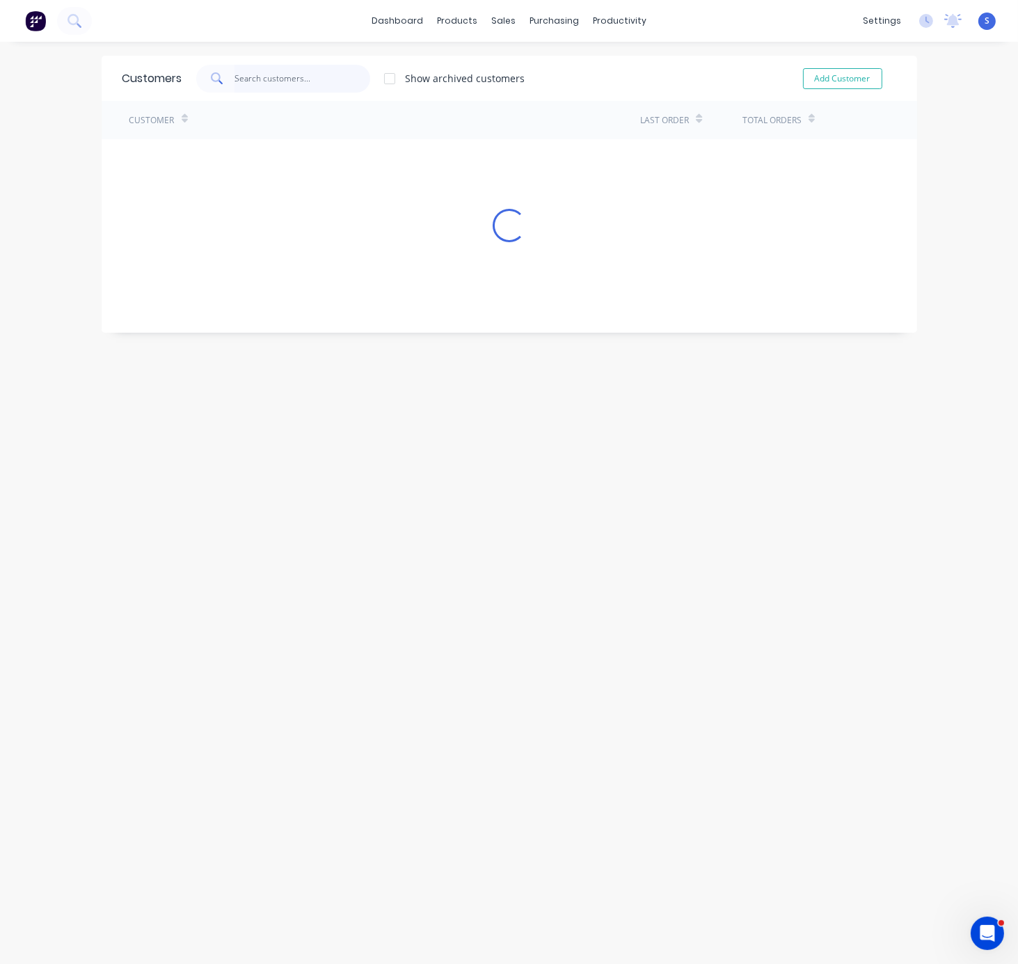
click at [274, 77] on input "text" at bounding box center [303, 79] width 136 height 28
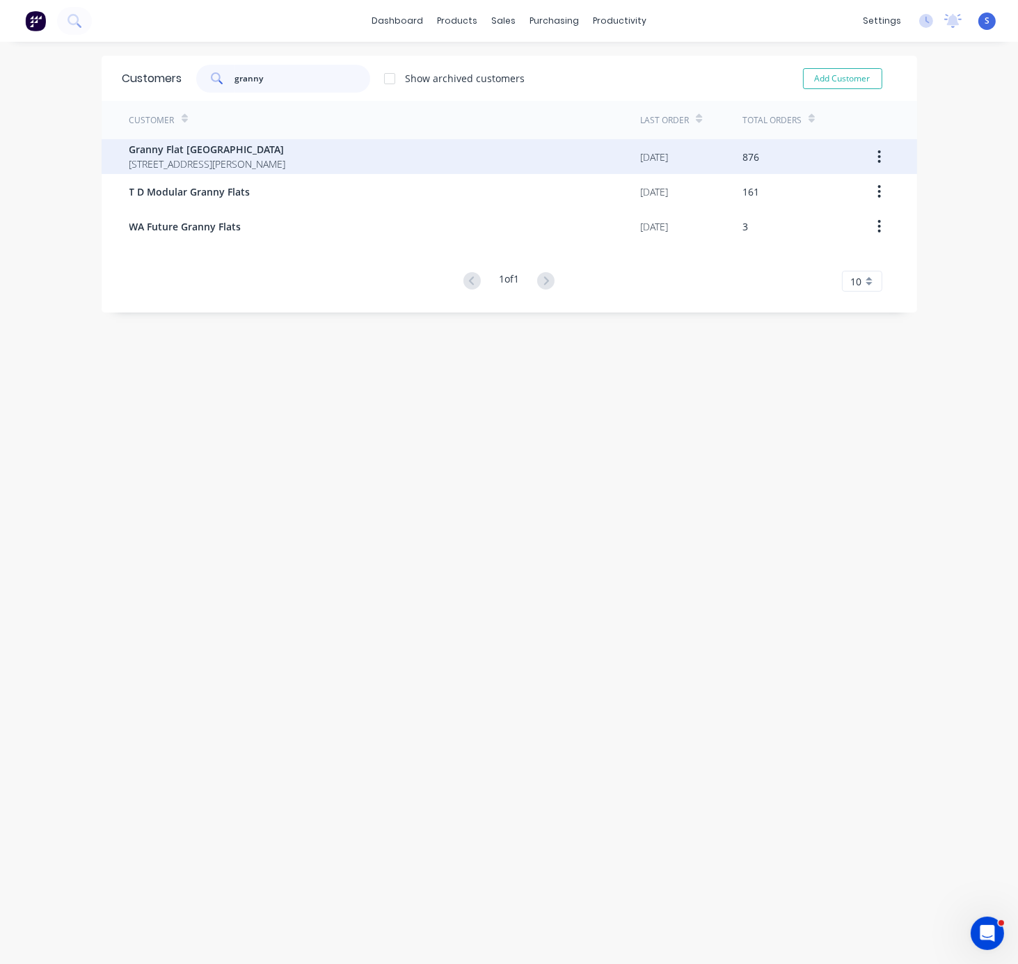
type input "granny"
click at [286, 157] on span "[STREET_ADDRESS][PERSON_NAME]" at bounding box center [207, 164] width 157 height 15
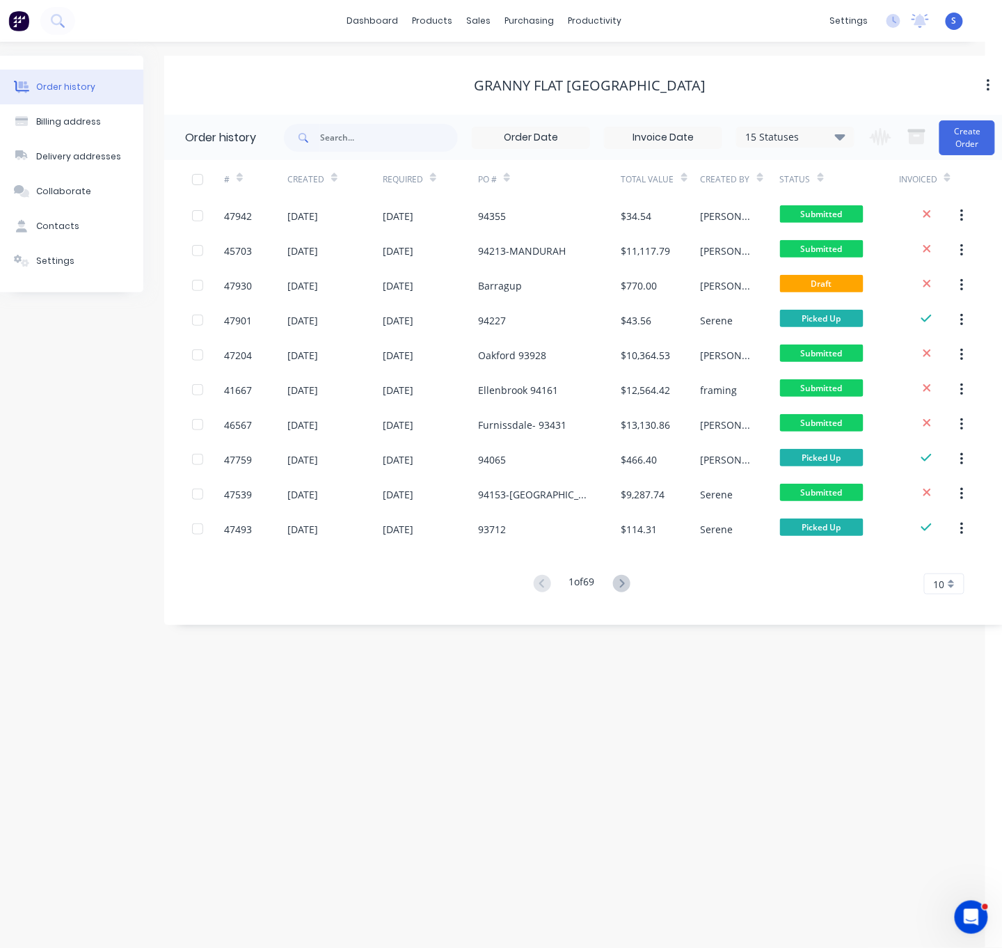
drag, startPoint x: 435, startPoint y: 77, endPoint x: 476, endPoint y: 73, distance: 41.3
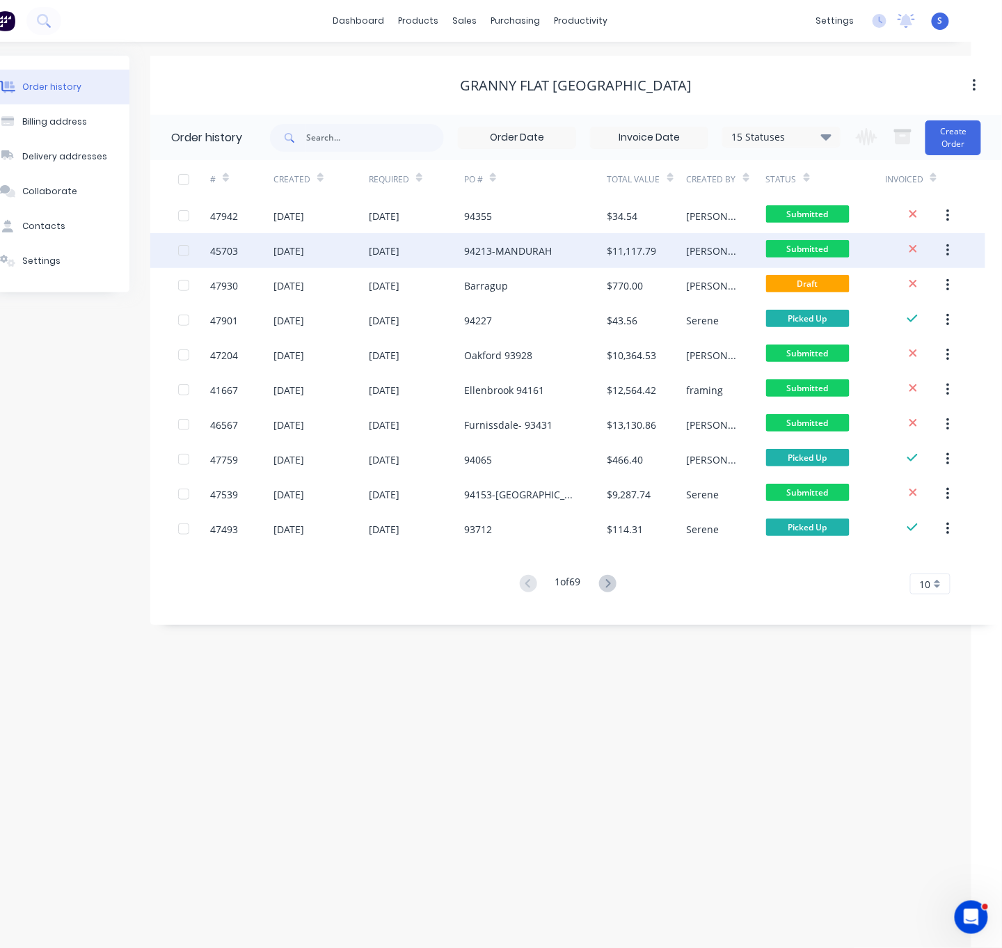
click at [489, 248] on div "94213-MANDURAH" at bounding box center [508, 251] width 88 height 15
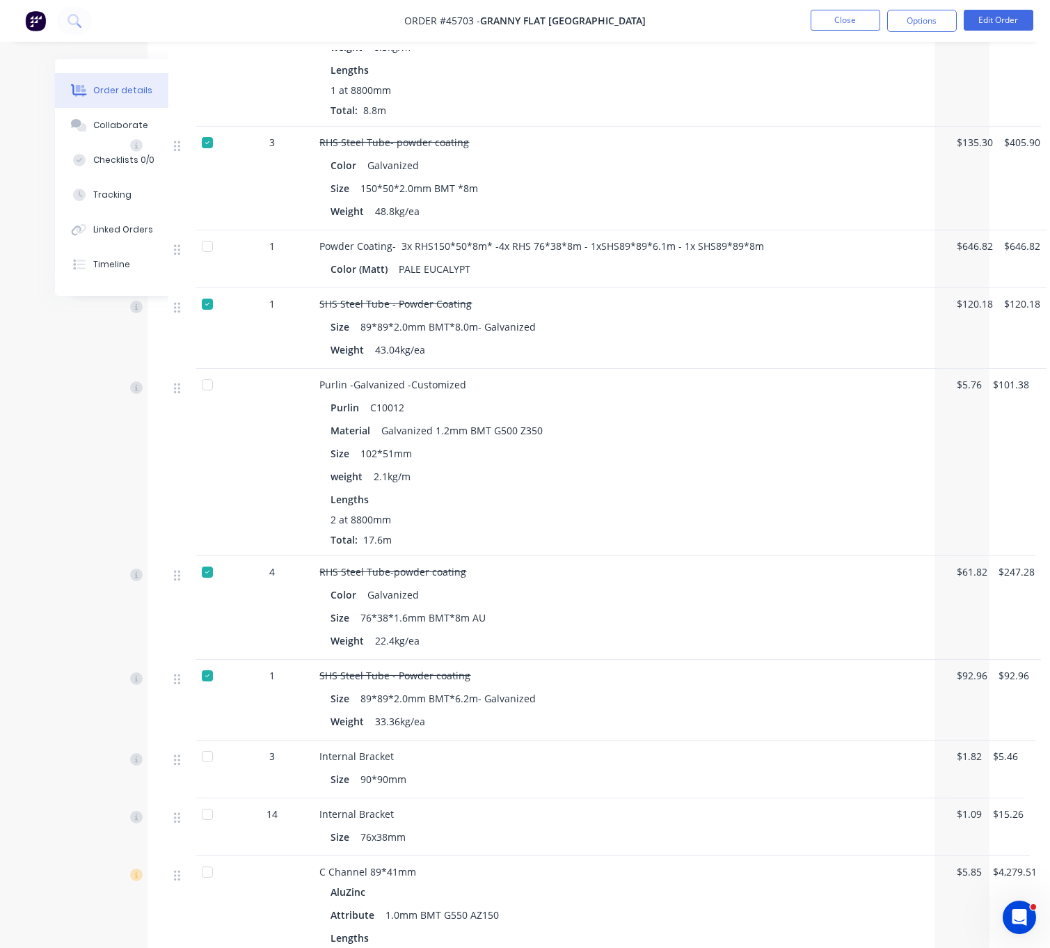
scroll to position [2945, 70]
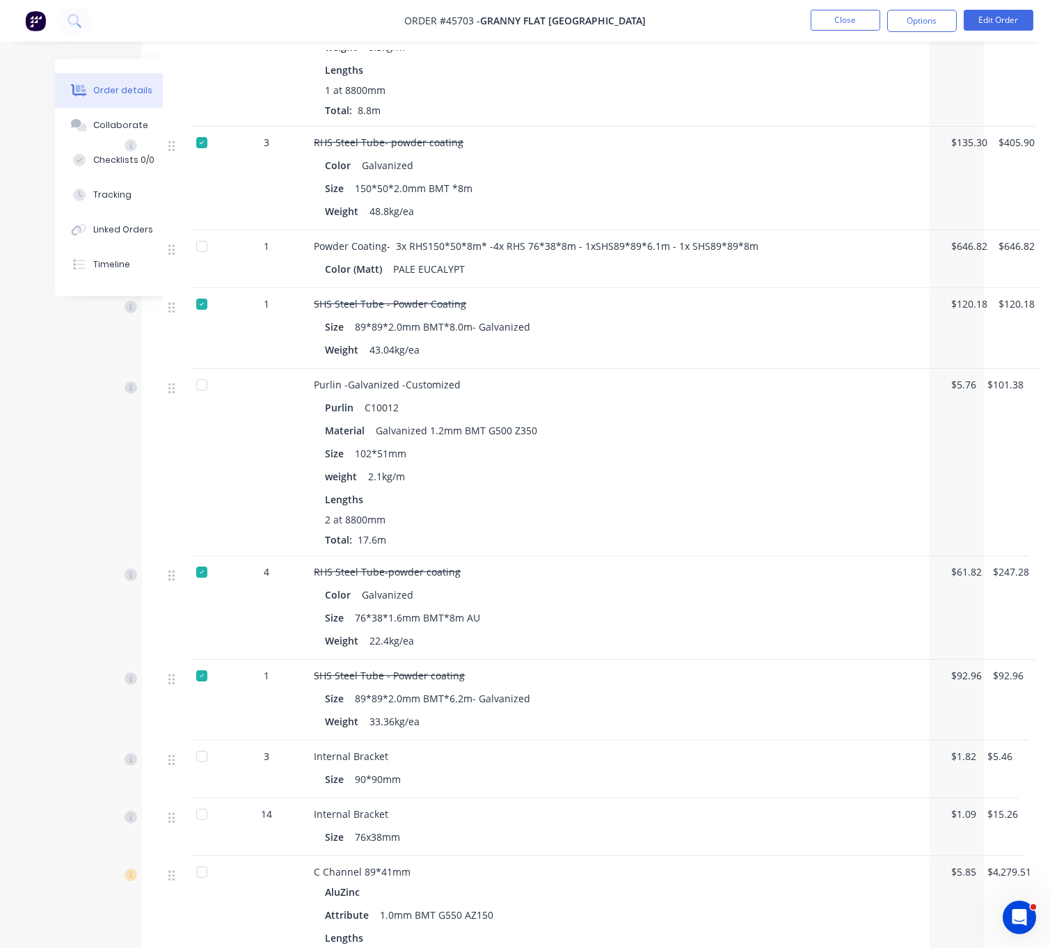
drag, startPoint x: 708, startPoint y: 210, endPoint x: 786, endPoint y: 210, distance: 78.6
click at [986, 22] on button "Edit Order" at bounding box center [999, 20] width 70 height 21
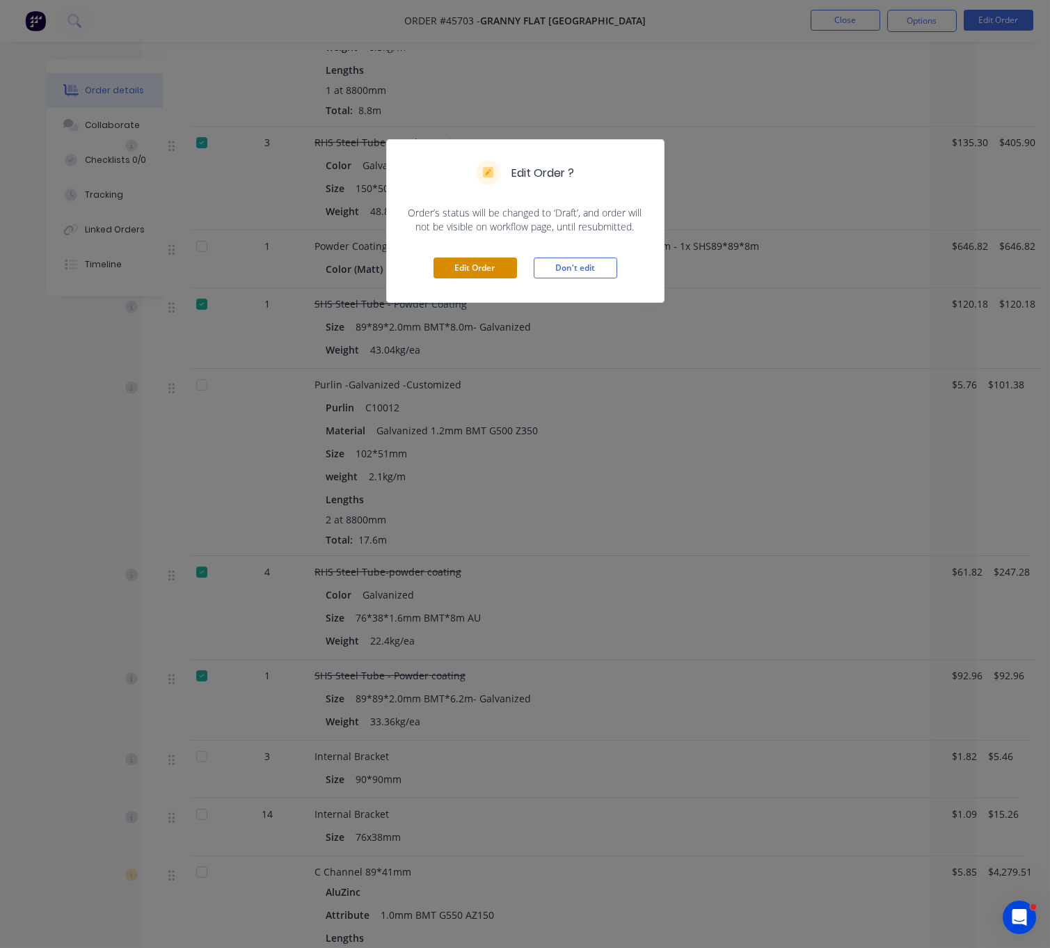
click at [492, 278] on button "Edit Order" at bounding box center [476, 268] width 84 height 21
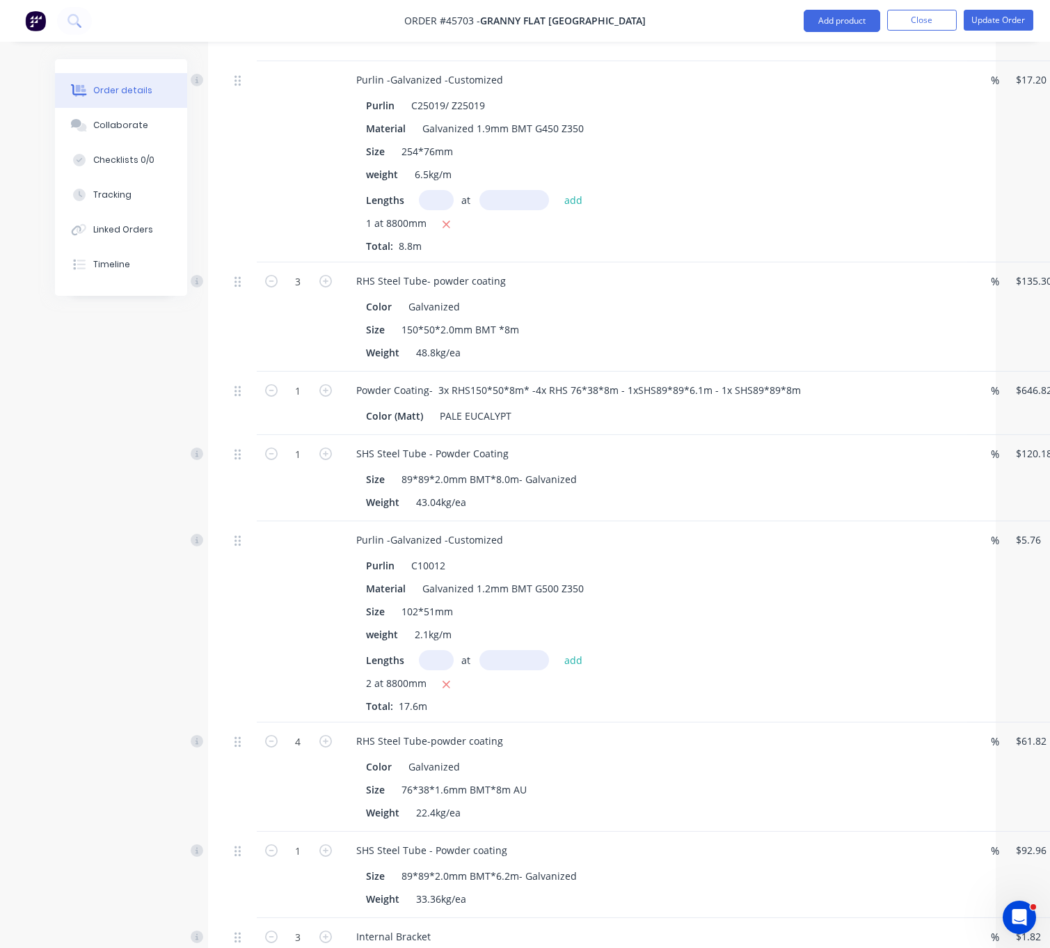
scroll to position [3167, 0]
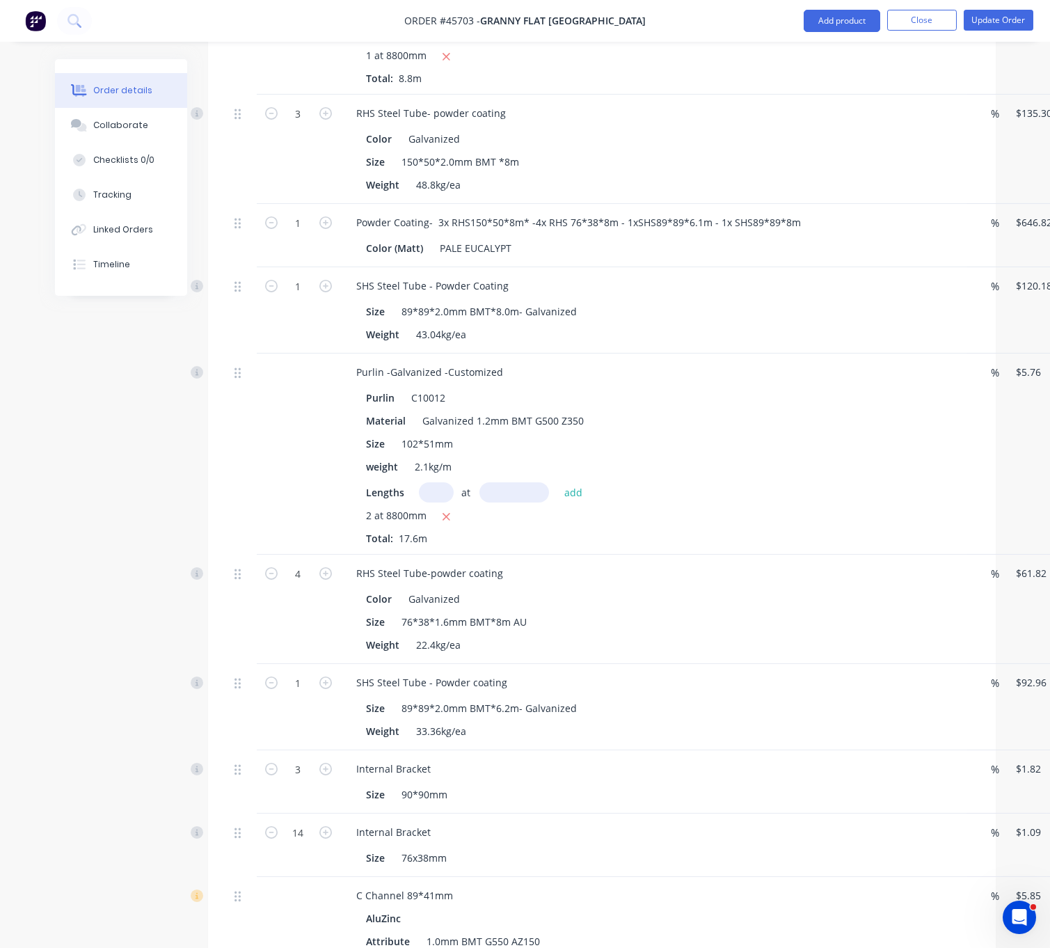
drag, startPoint x: 136, startPoint y: 349, endPoint x: 137, endPoint y: 333, distance: 16.0
click at [127, 236] on div "Linked Orders" at bounding box center [123, 229] width 60 height 13
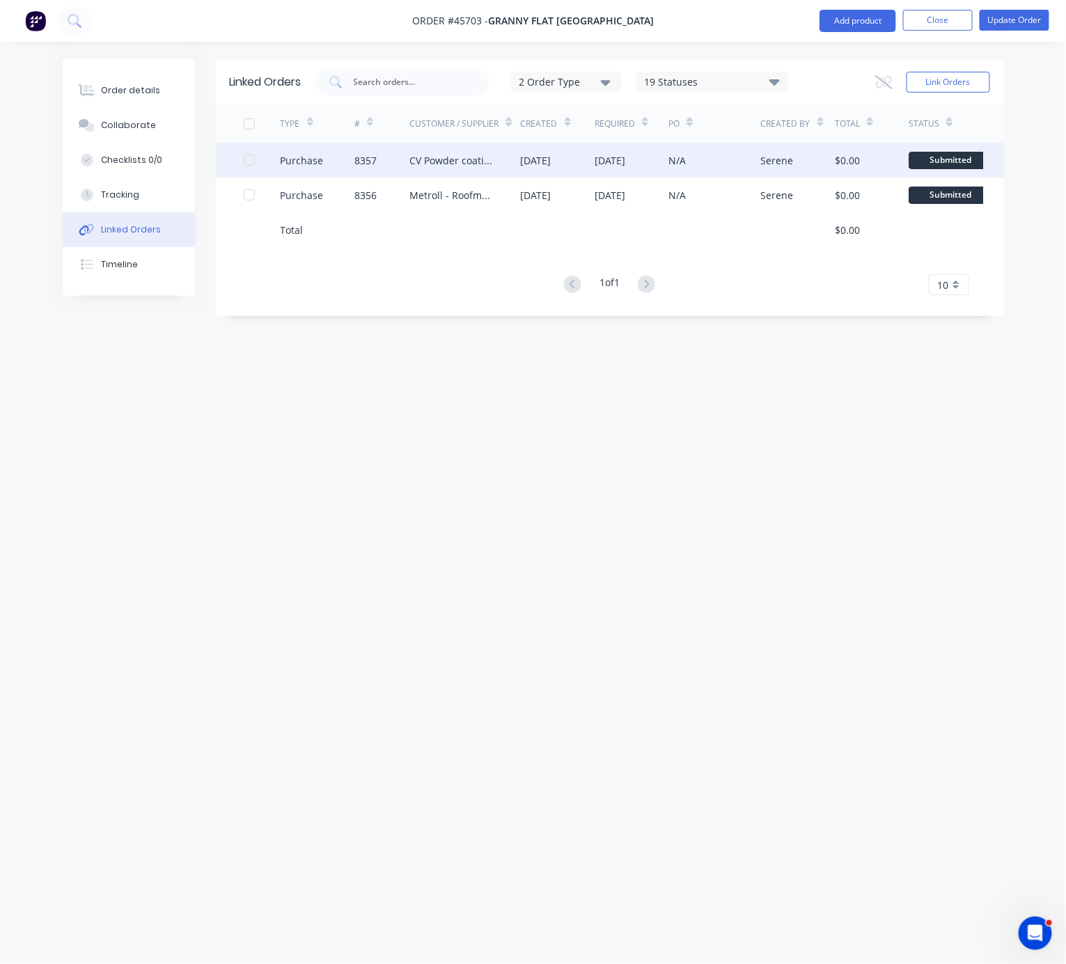
click at [514, 168] on div "CV Powder coating" at bounding box center [464, 160] width 111 height 35
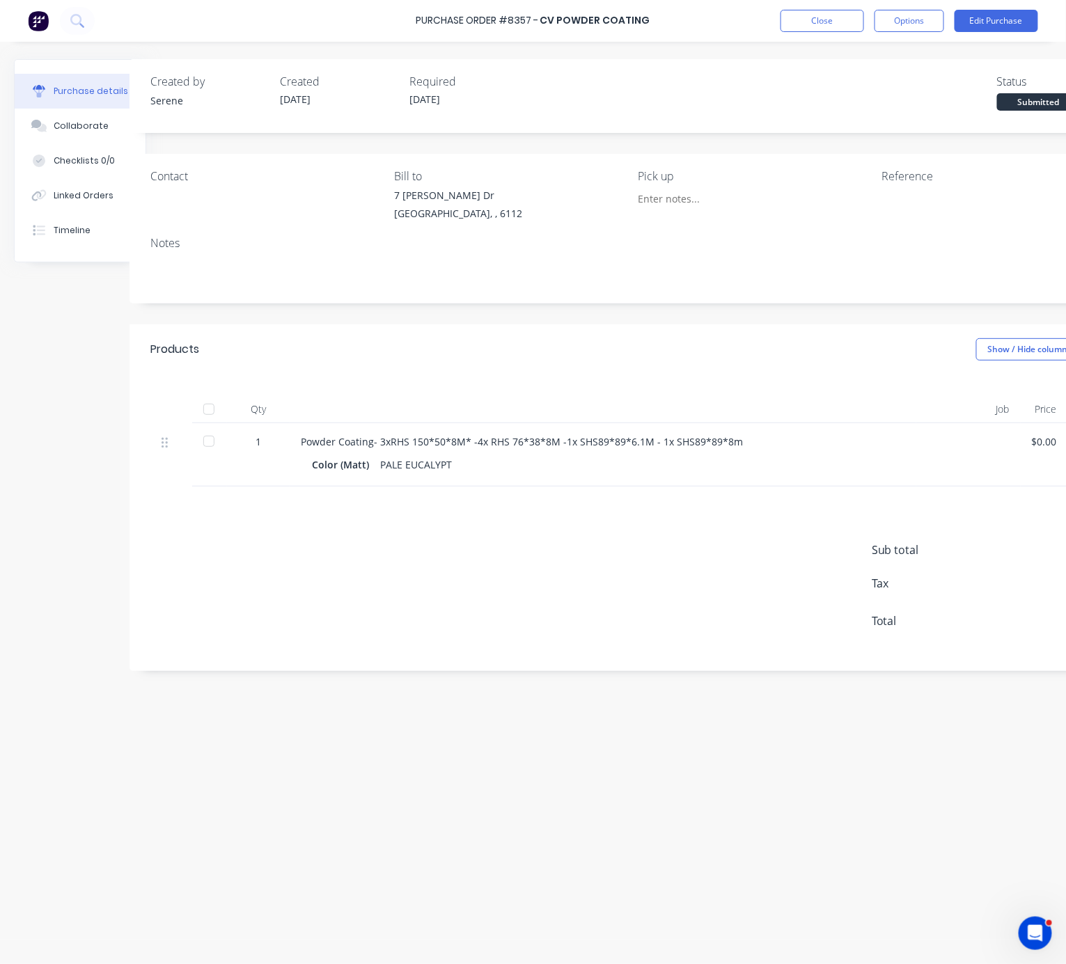
drag, startPoint x: 557, startPoint y: 374, endPoint x: 700, endPoint y: 246, distance: 192.2
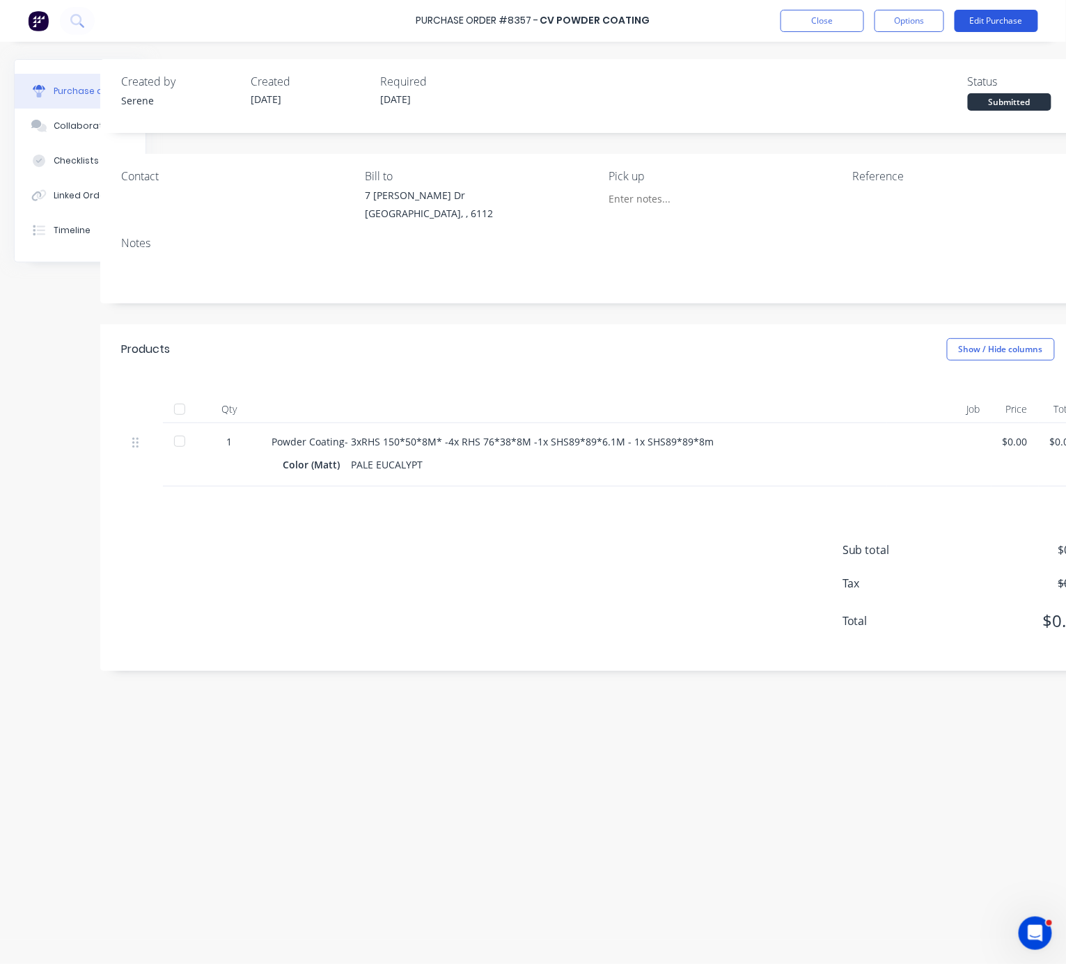
click at [986, 23] on button "Edit Purchase" at bounding box center [996, 21] width 84 height 22
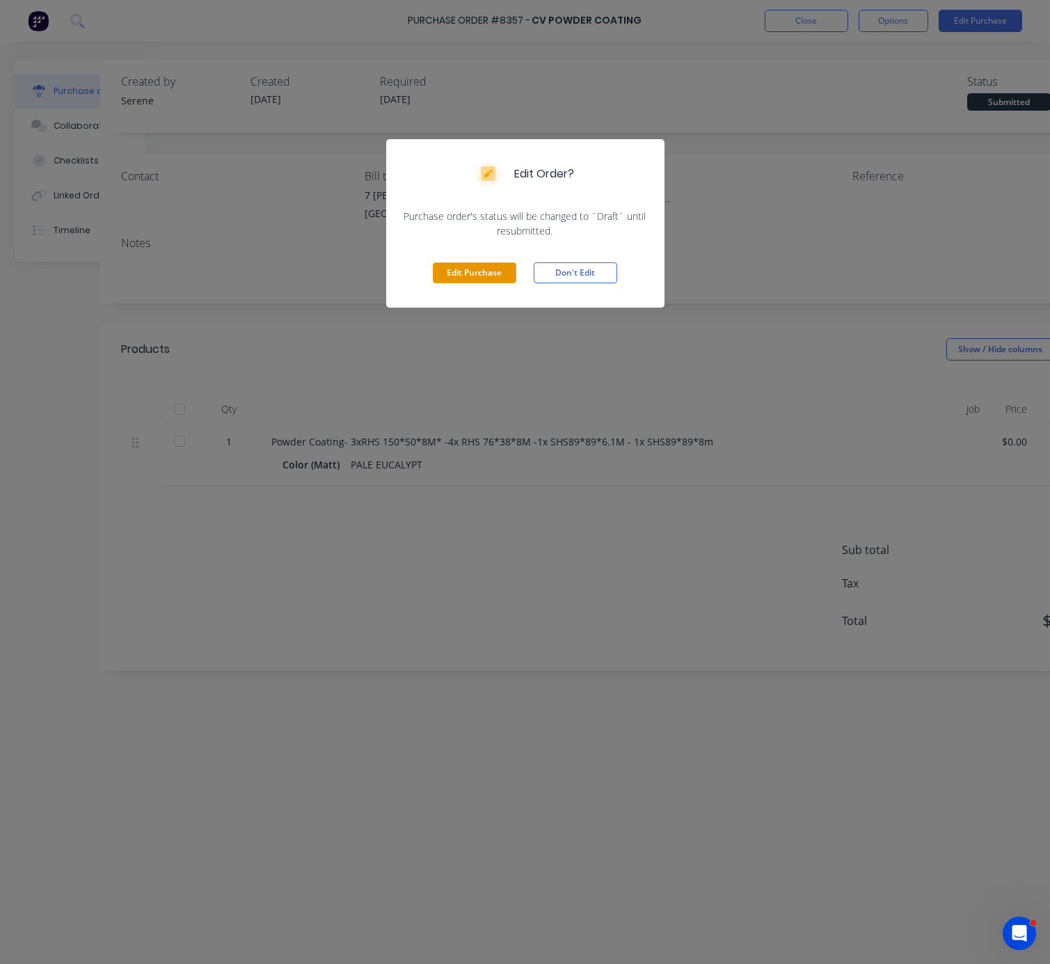
click at [459, 271] on button "Edit Purchase" at bounding box center [475, 272] width 84 height 21
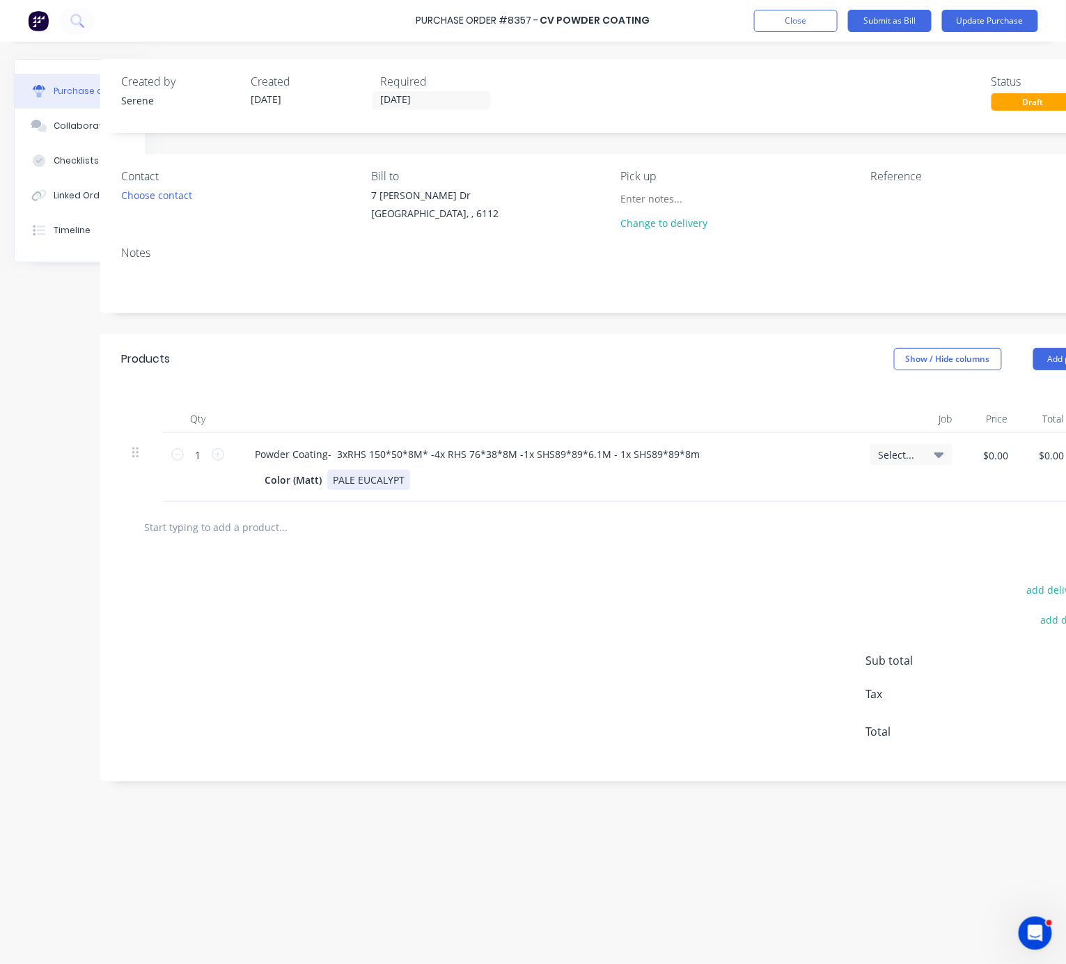
click at [410, 490] on div "PALE EUCALYPT" at bounding box center [368, 480] width 83 height 20
click at [489, 615] on div "add delivery fee add discount Sub total $0.00 Tax $0.00 Total $0.00" at bounding box center [615, 667] width 1030 height 229
click at [1007, 20] on button "Update Purchase" at bounding box center [990, 21] width 96 height 22
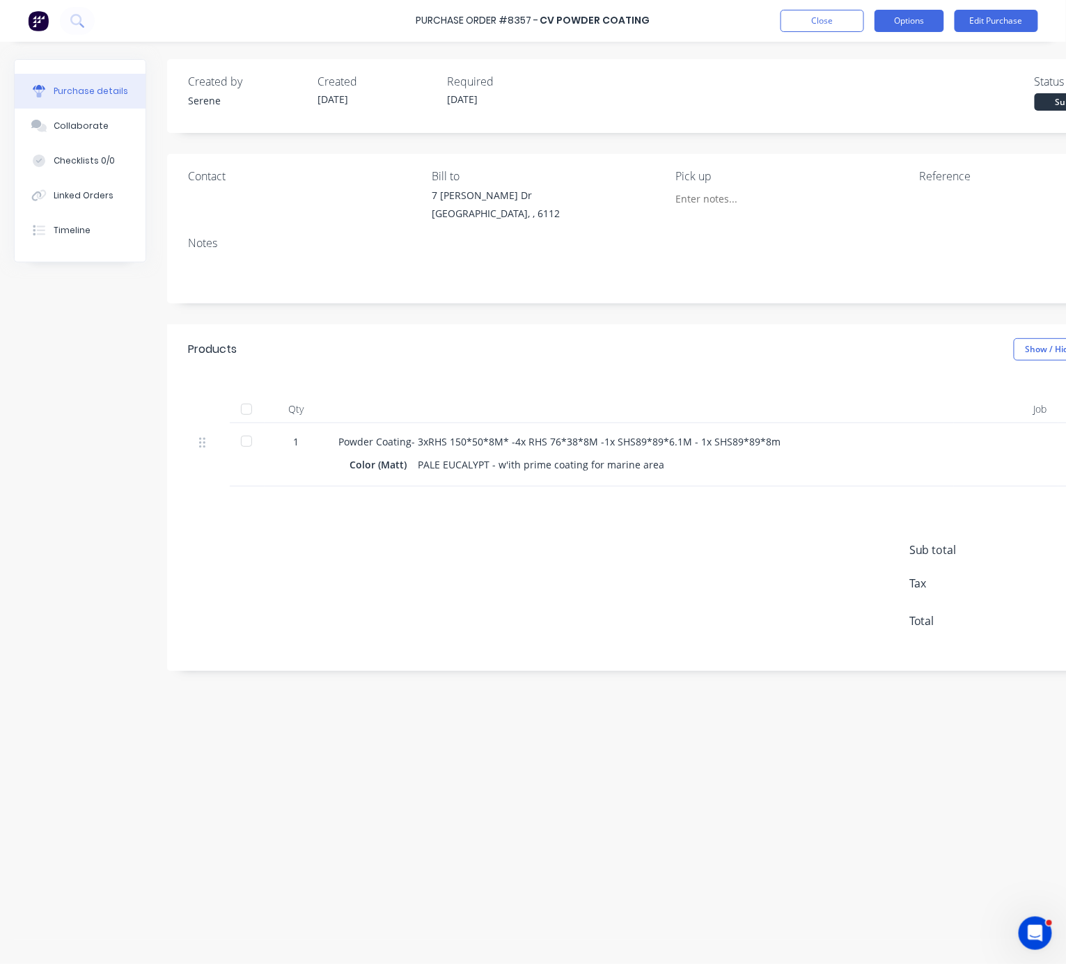
click at [899, 21] on button "Options" at bounding box center [909, 21] width 70 height 22
click at [867, 57] on div "Print / Email" at bounding box center [877, 57] width 107 height 20
click at [853, 106] on div "Without pricing" at bounding box center [877, 112] width 107 height 20
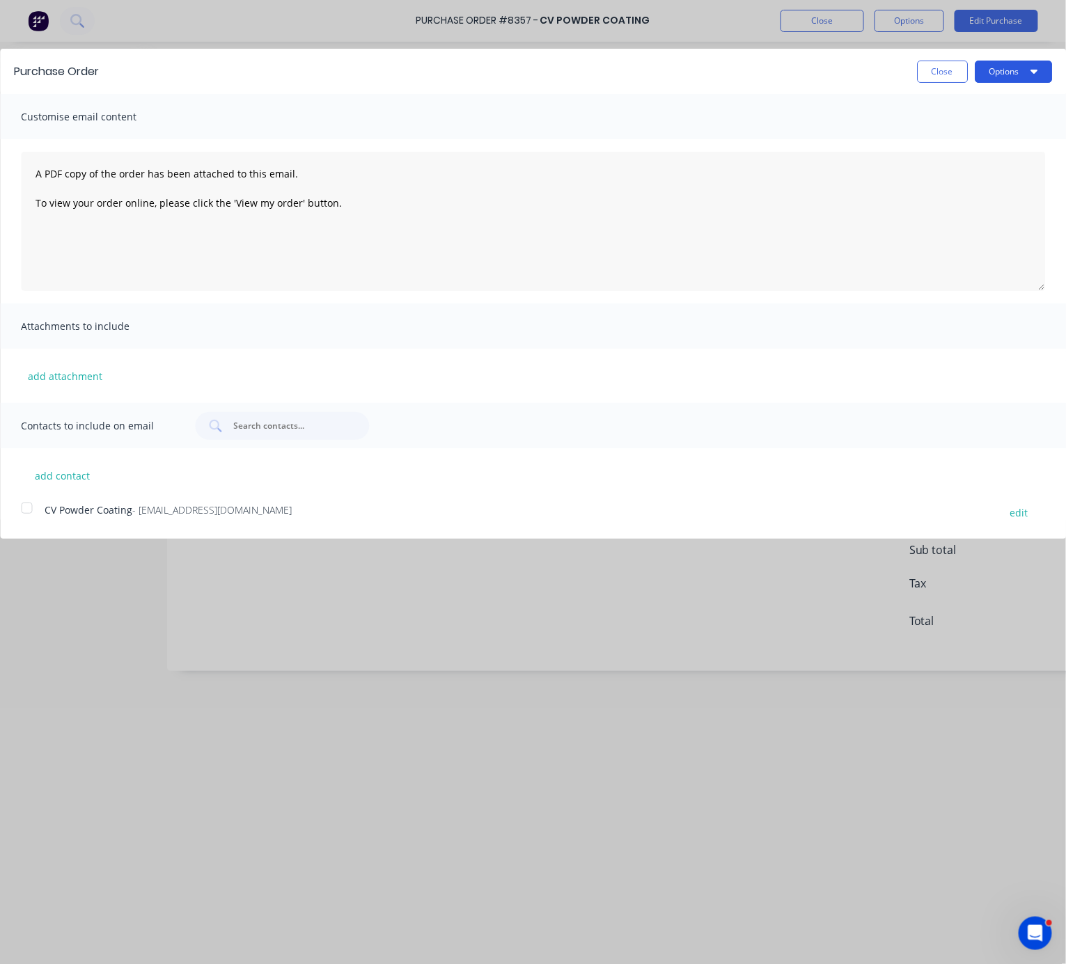
click at [1021, 72] on button "Options" at bounding box center [1012, 72] width 77 height 22
click at [984, 104] on div "Print" at bounding box center [985, 107] width 107 height 20
click at [921, 74] on button "Close" at bounding box center [942, 72] width 51 height 22
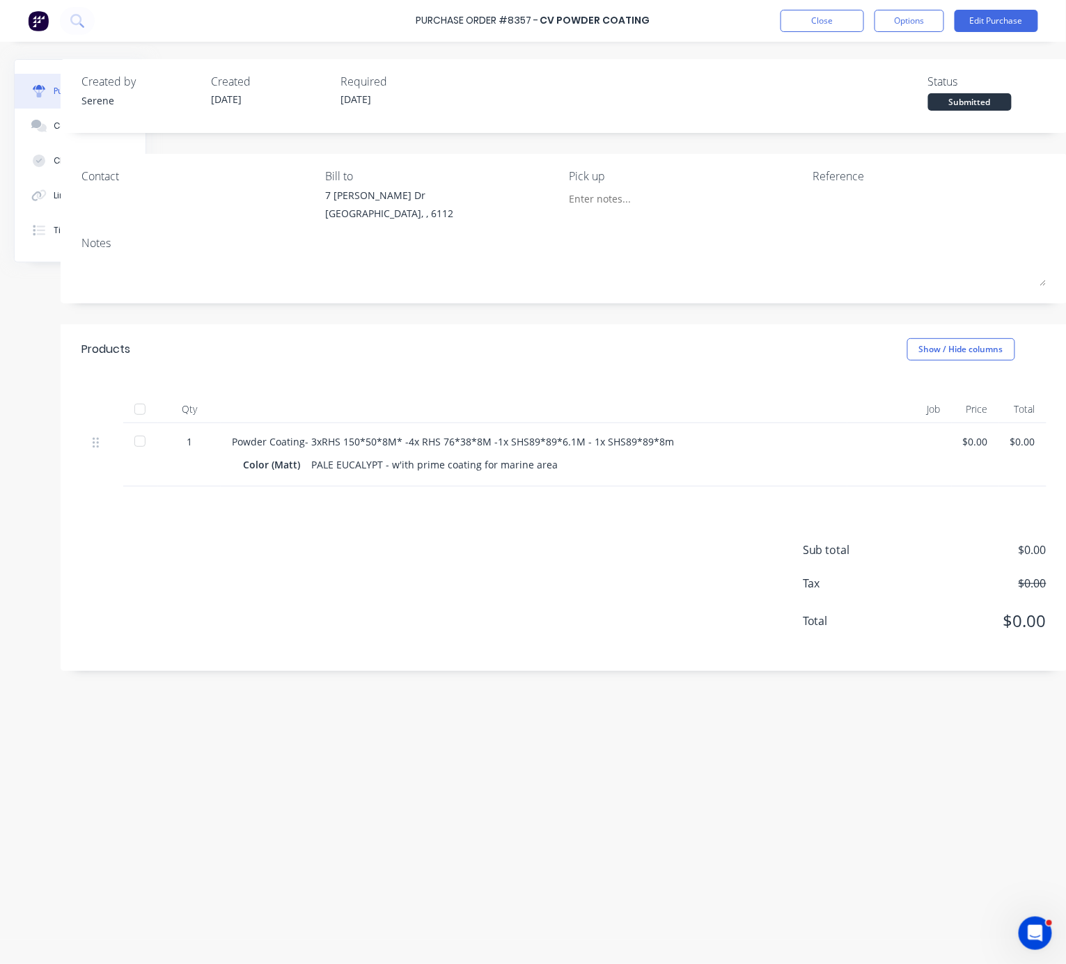
drag, startPoint x: 562, startPoint y: 374, endPoint x: 747, endPoint y: 370, distance: 185.2
click at [826, 29] on button "Close" at bounding box center [822, 21] width 84 height 22
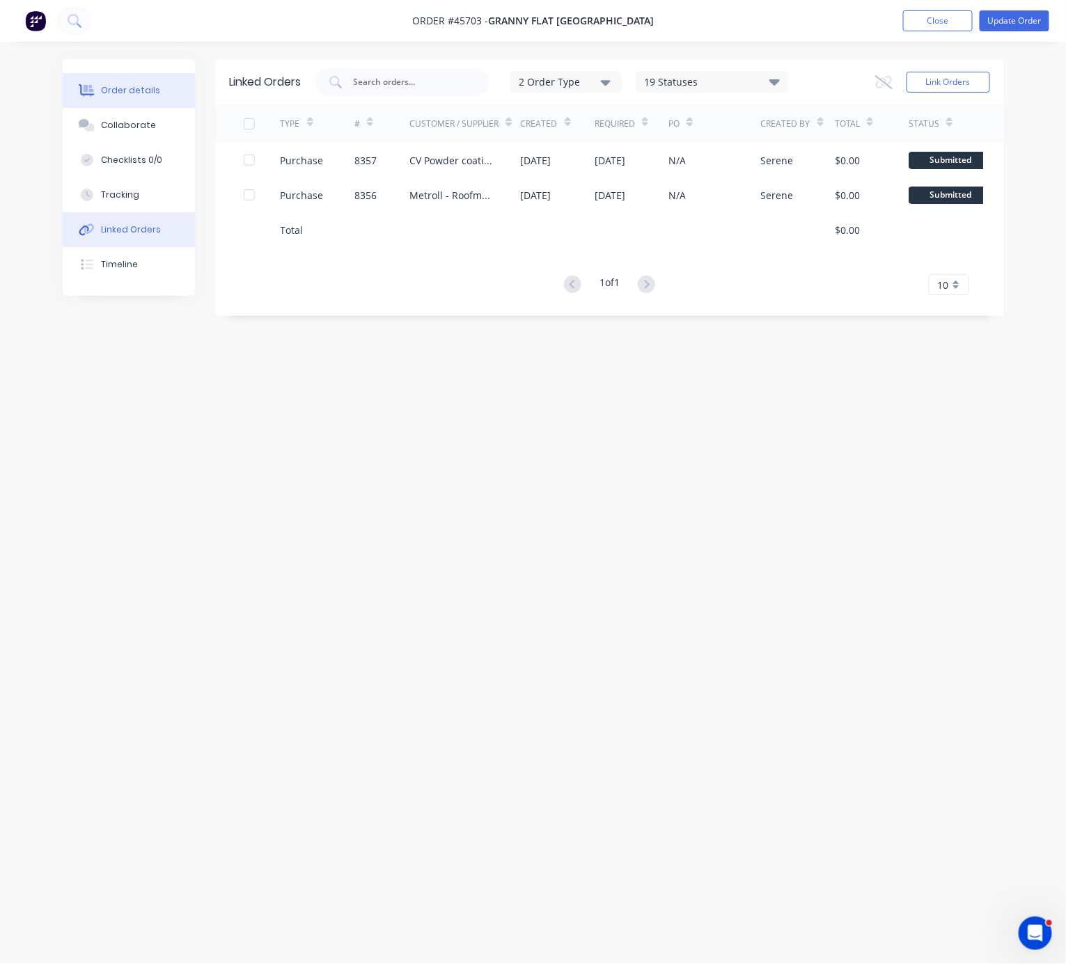
click at [134, 93] on div "Order details" at bounding box center [130, 90] width 59 height 13
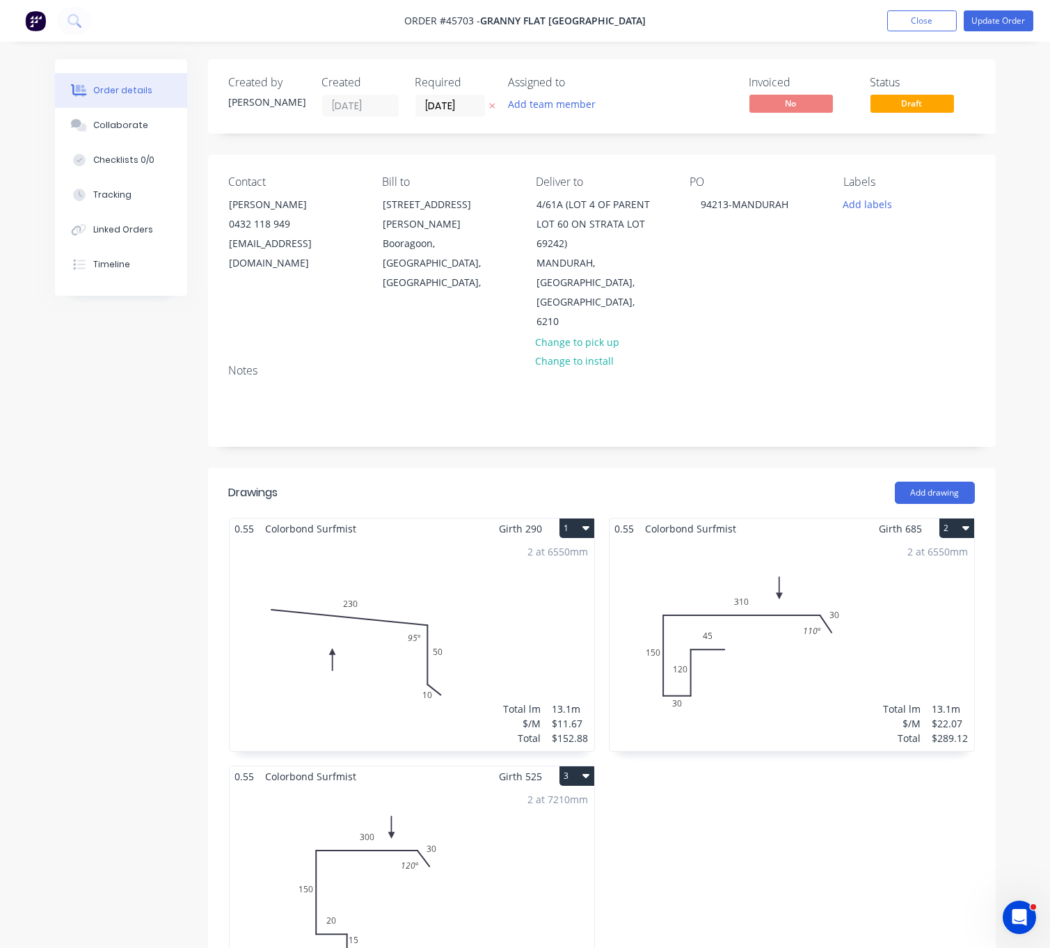
drag, startPoint x: 985, startPoint y: 366, endPoint x: 1018, endPoint y: 324, distance: 54.0
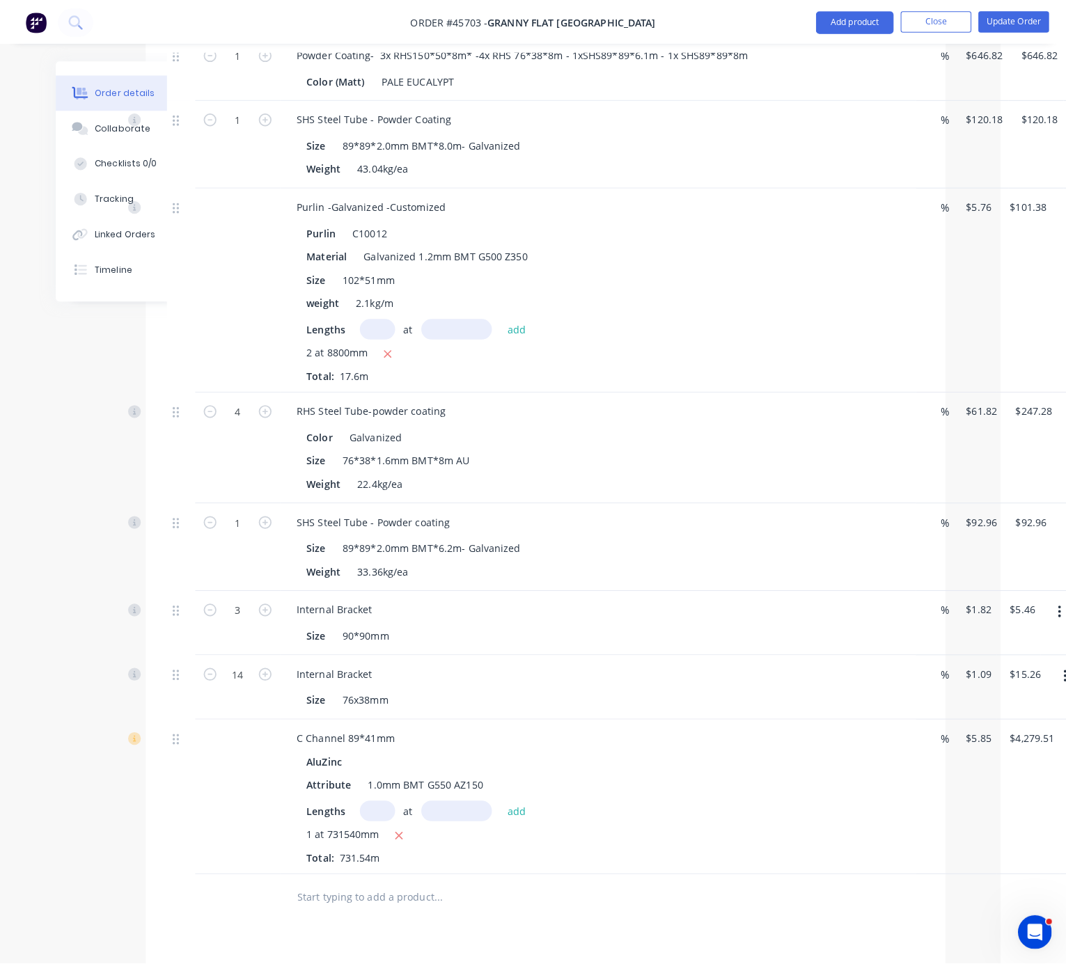
scroll to position [3380, 65]
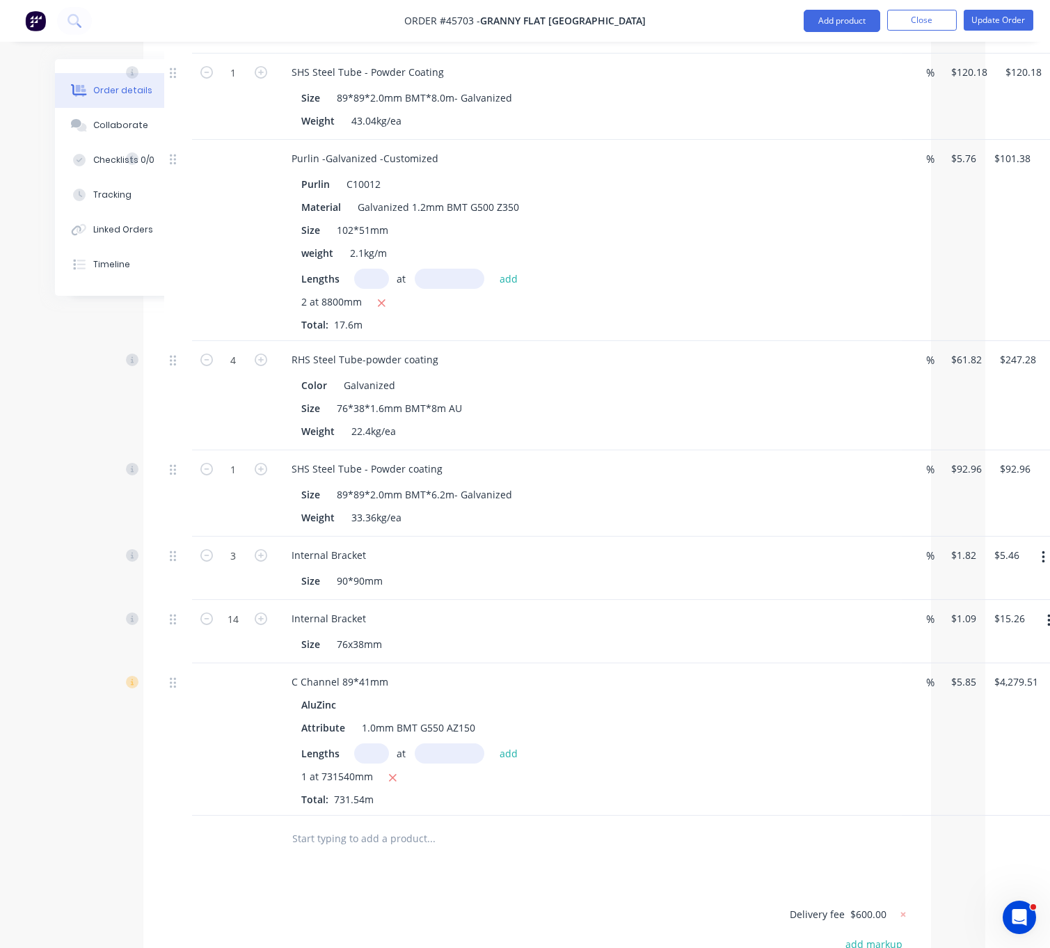
click at [453, 45] on div "PALE EUCALYPT" at bounding box center [411, 34] width 83 height 20
click at [635, 82] on div "SHS Steel Tube - Powder Coating" at bounding box center [588, 72] width 615 height 20
click at [1008, 15] on button "Update Order" at bounding box center [999, 20] width 70 height 21
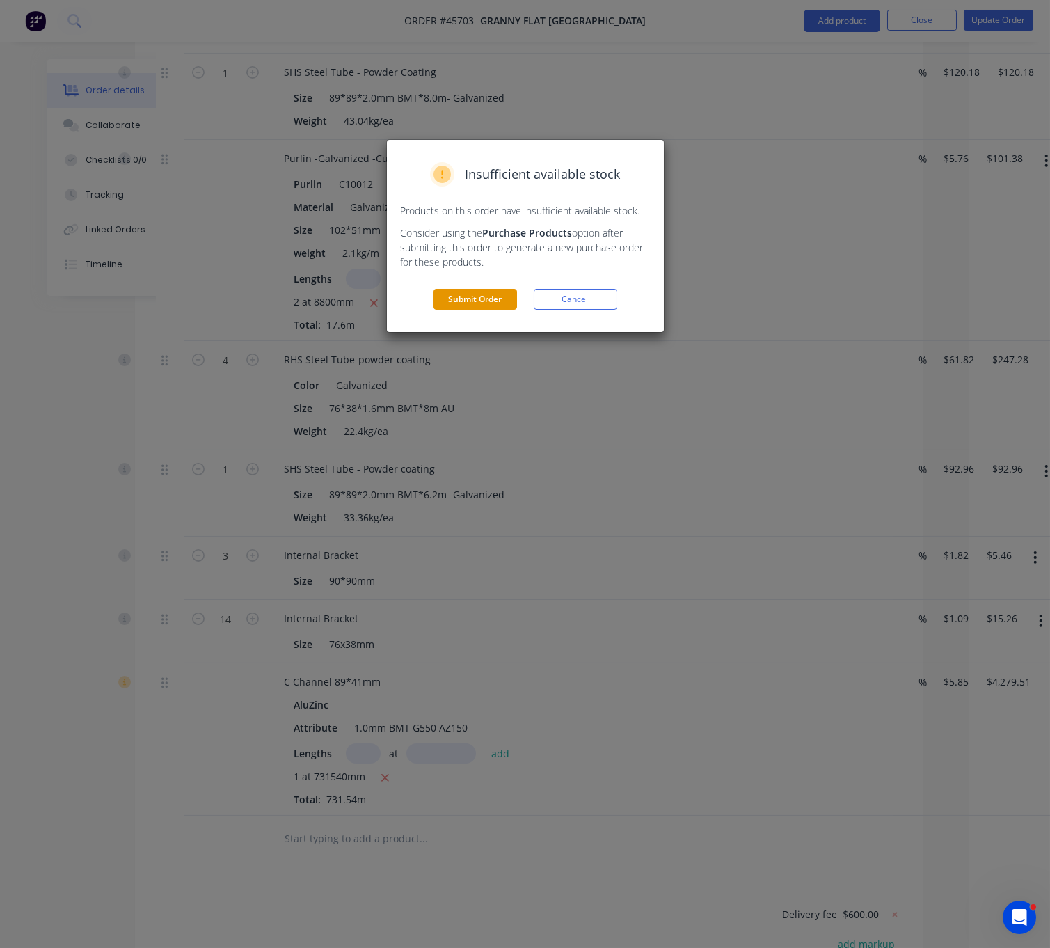
click at [500, 310] on button "Submit Order" at bounding box center [476, 299] width 84 height 21
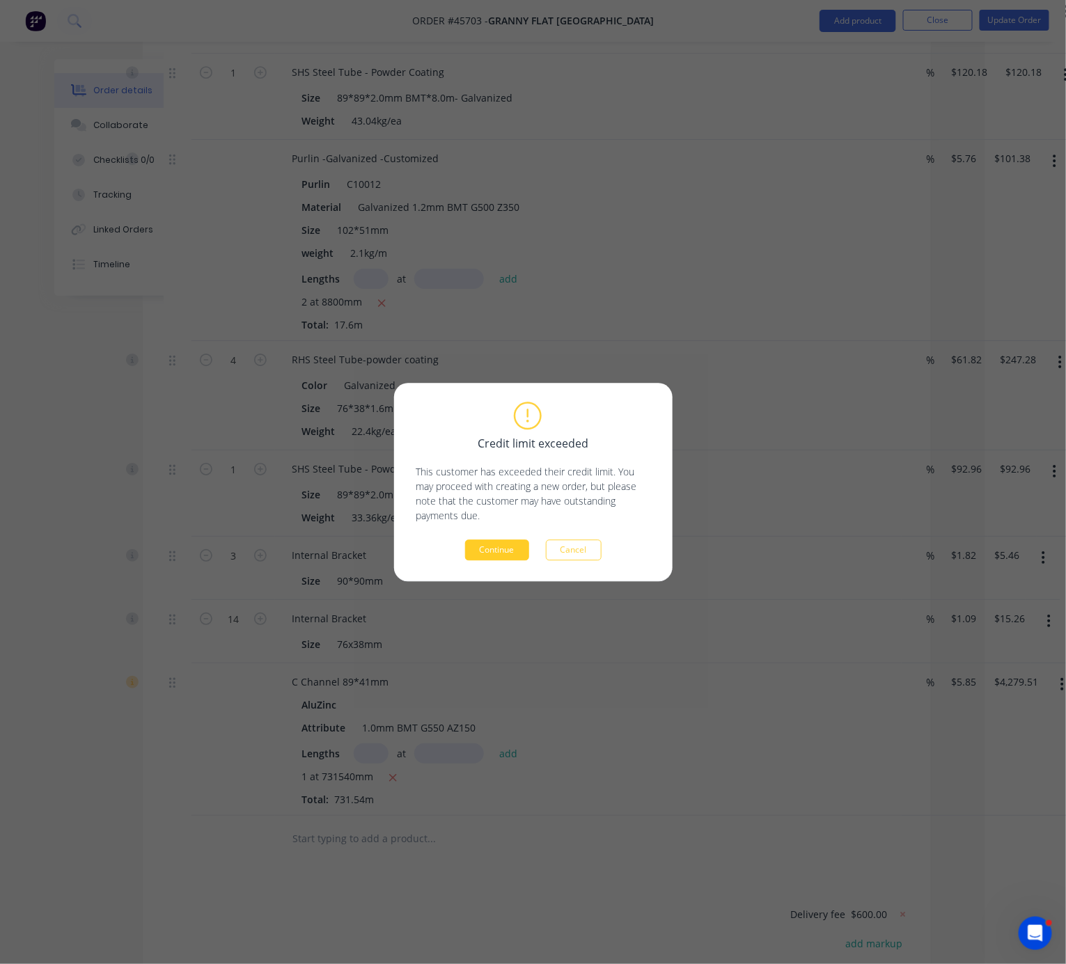
click at [501, 550] on button "Continue" at bounding box center [497, 549] width 64 height 21
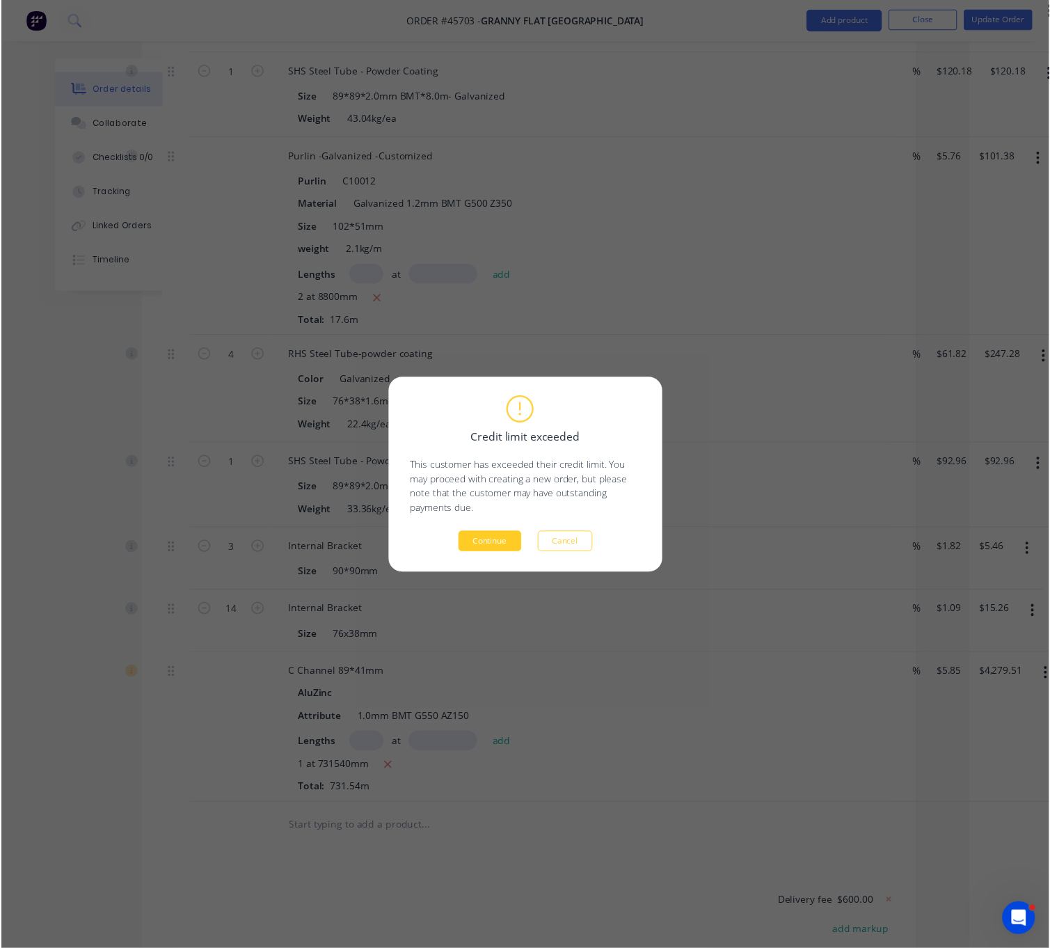
scroll to position [0, 0]
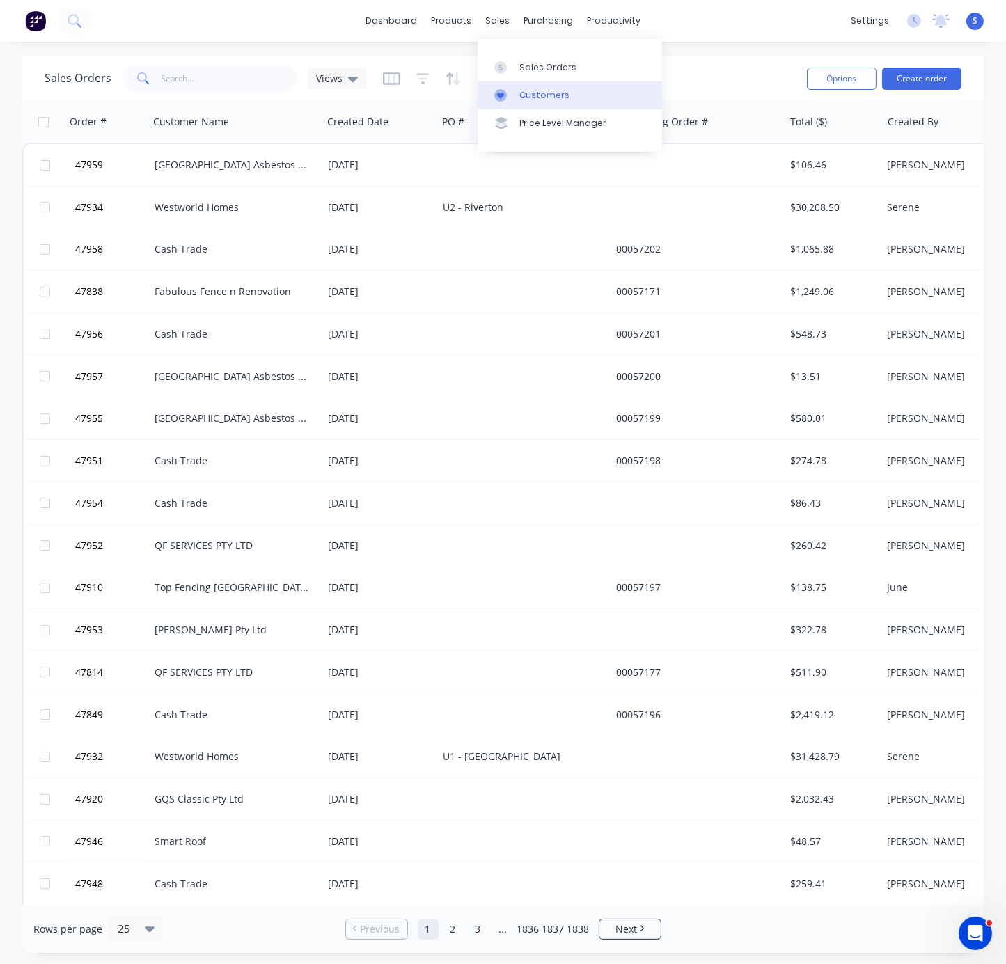
click at [535, 109] on link "Customers" at bounding box center [569, 95] width 184 height 28
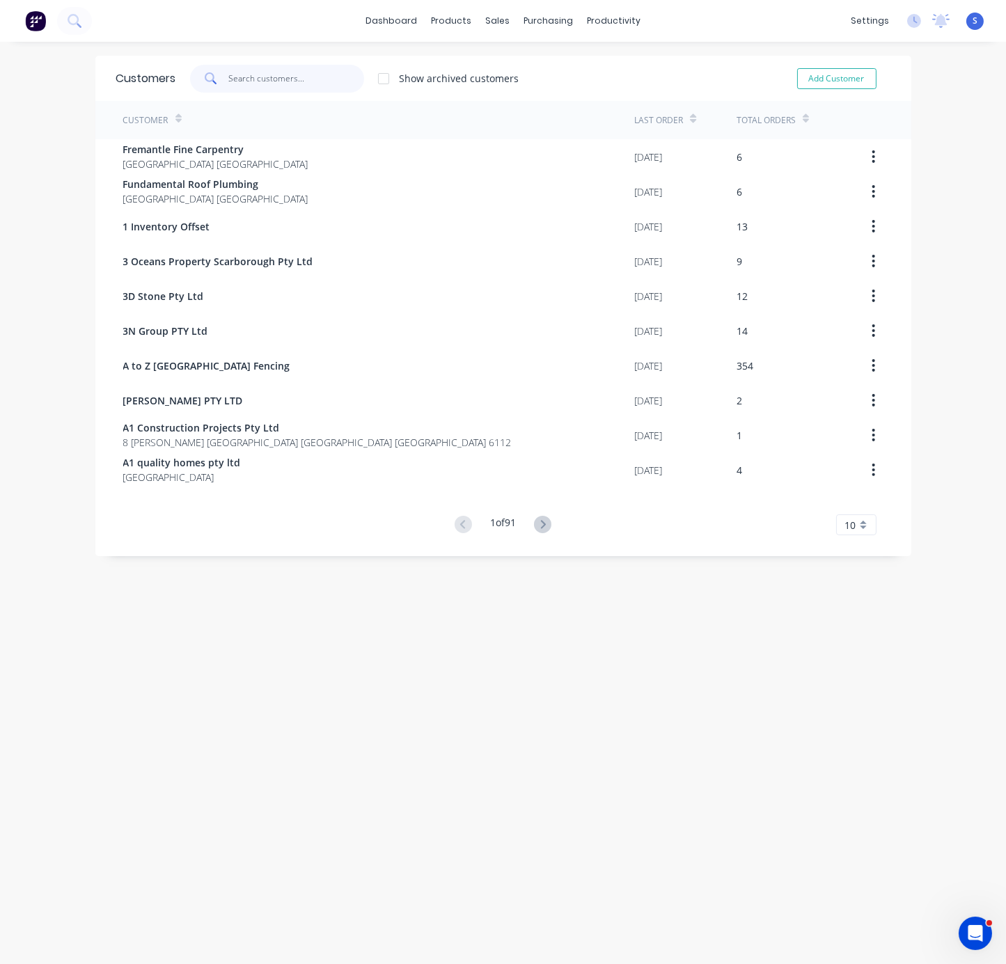
click at [267, 84] on input "text" at bounding box center [296, 79] width 136 height 28
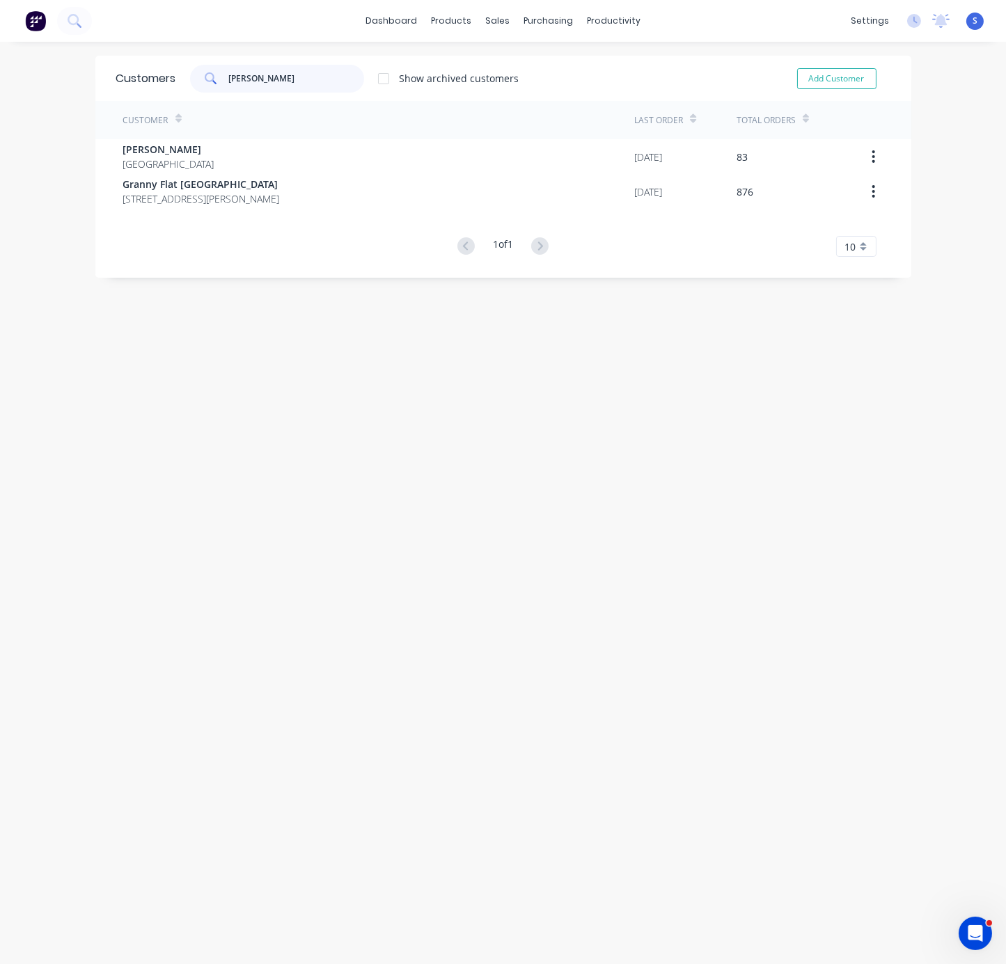
type input "[PERSON_NAME]"
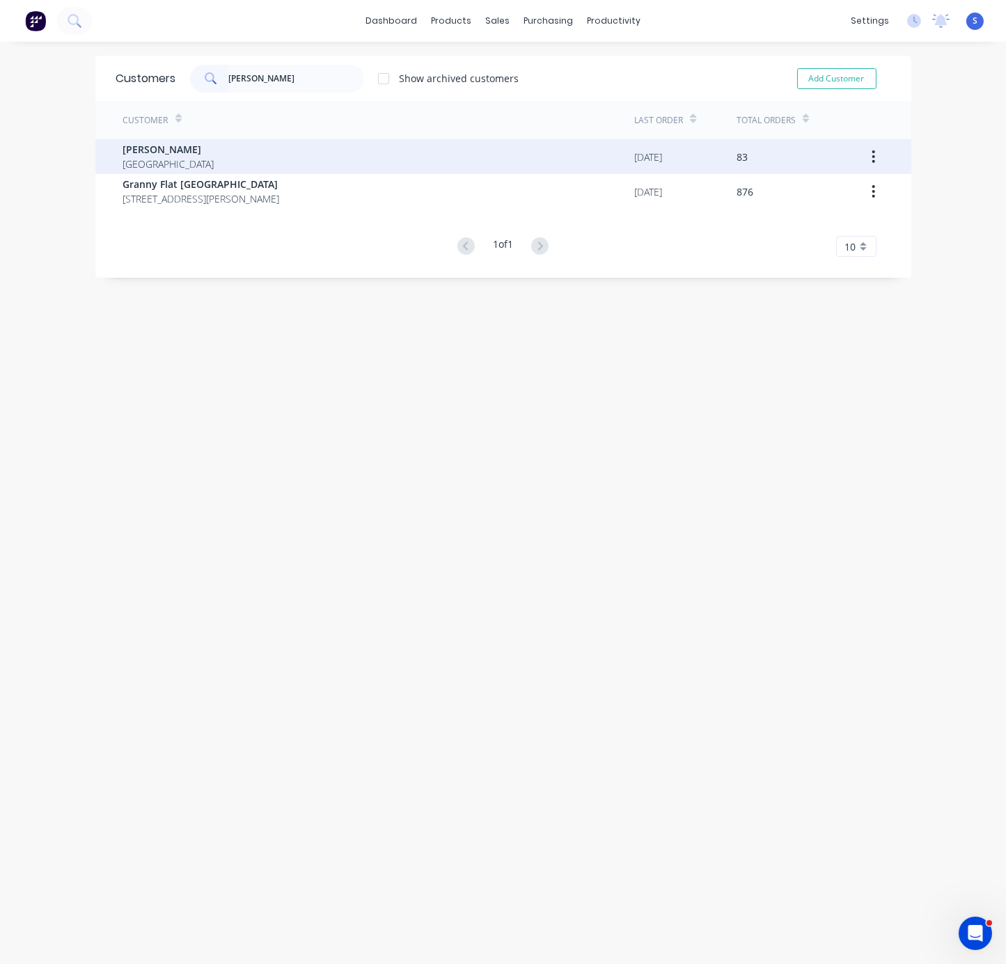
click at [228, 159] on div "[PERSON_NAME] [GEOGRAPHIC_DATA]" at bounding box center [379, 156] width 512 height 35
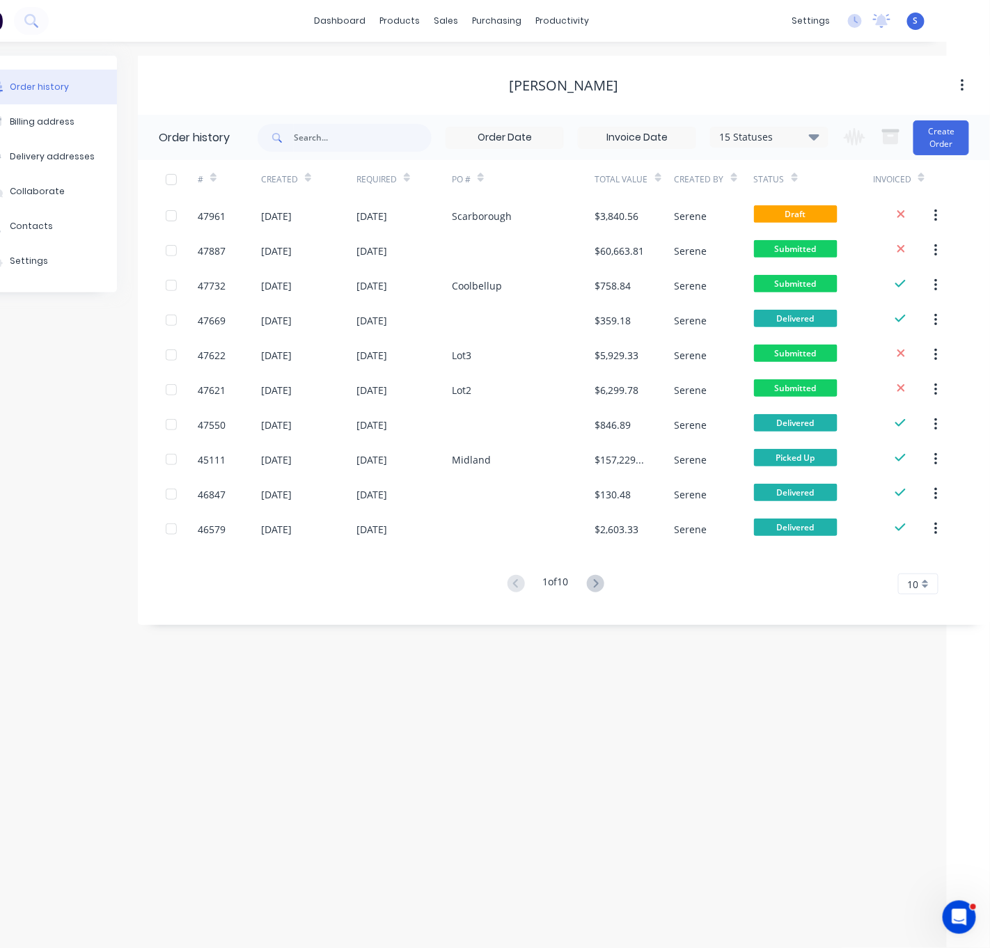
drag, startPoint x: 423, startPoint y: 77, endPoint x: 594, endPoint y: 79, distance: 171.2
click at [934, 140] on button "Create Order" at bounding box center [941, 137] width 56 height 35
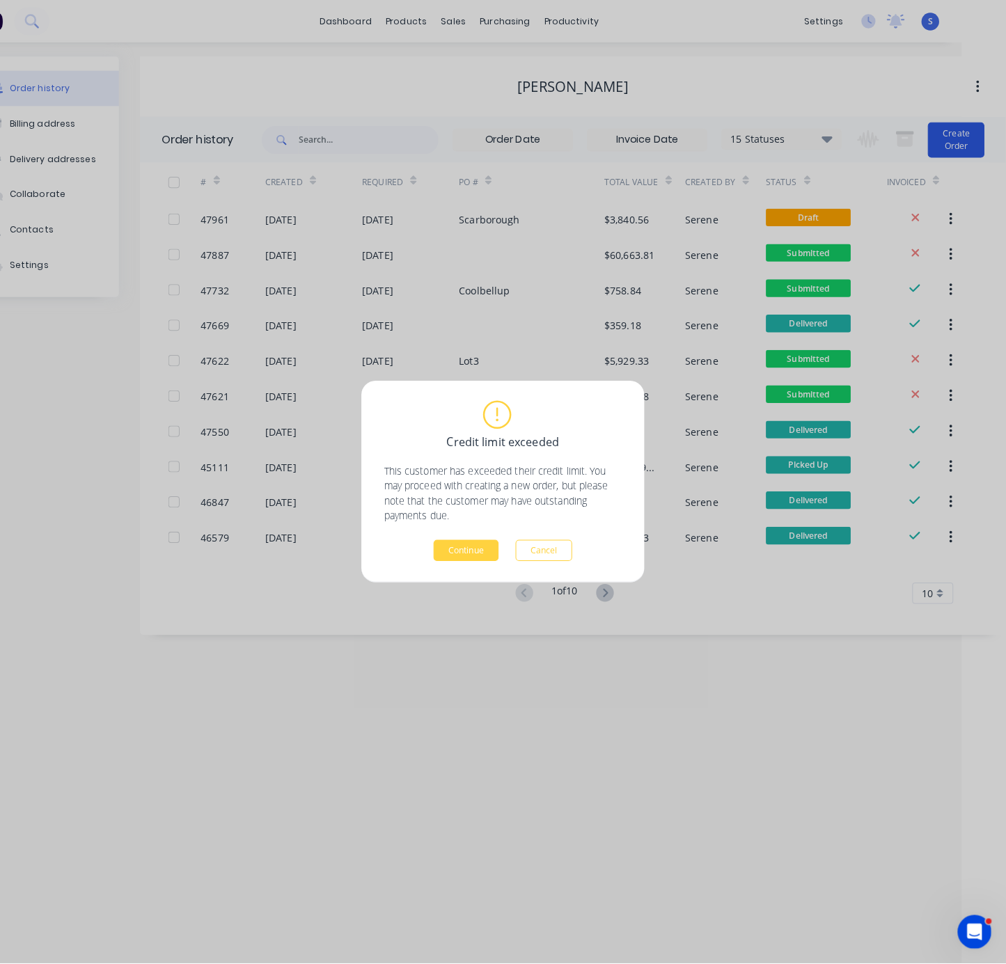
scroll to position [0, 31]
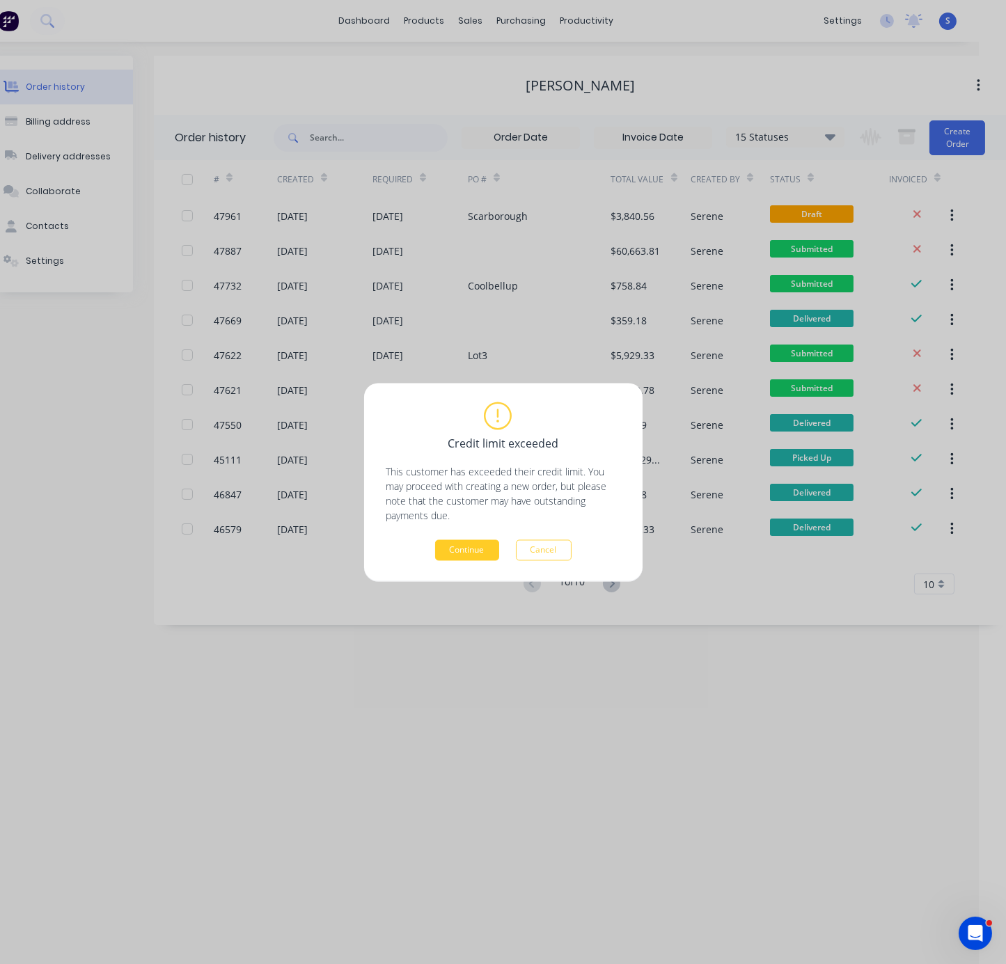
click at [469, 551] on button "Continue" at bounding box center [467, 549] width 64 height 21
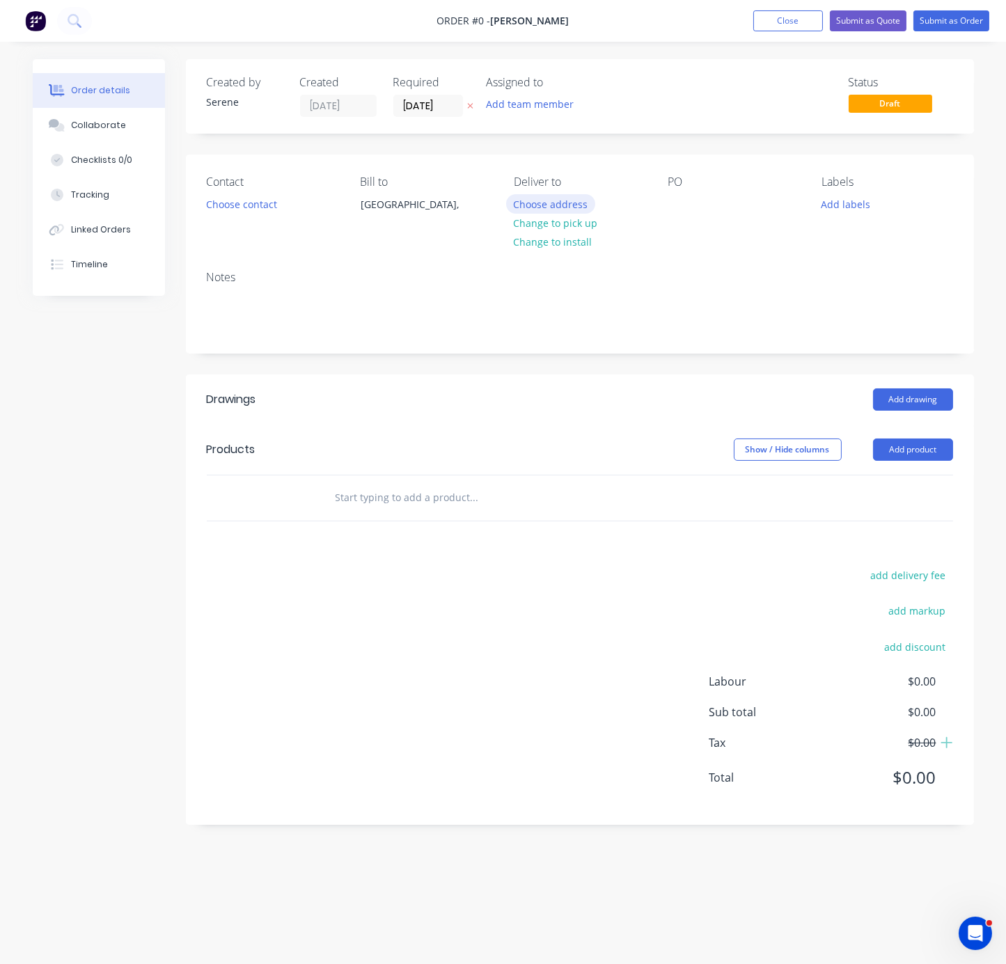
click at [548, 211] on button "Choose address" at bounding box center [550, 203] width 89 height 19
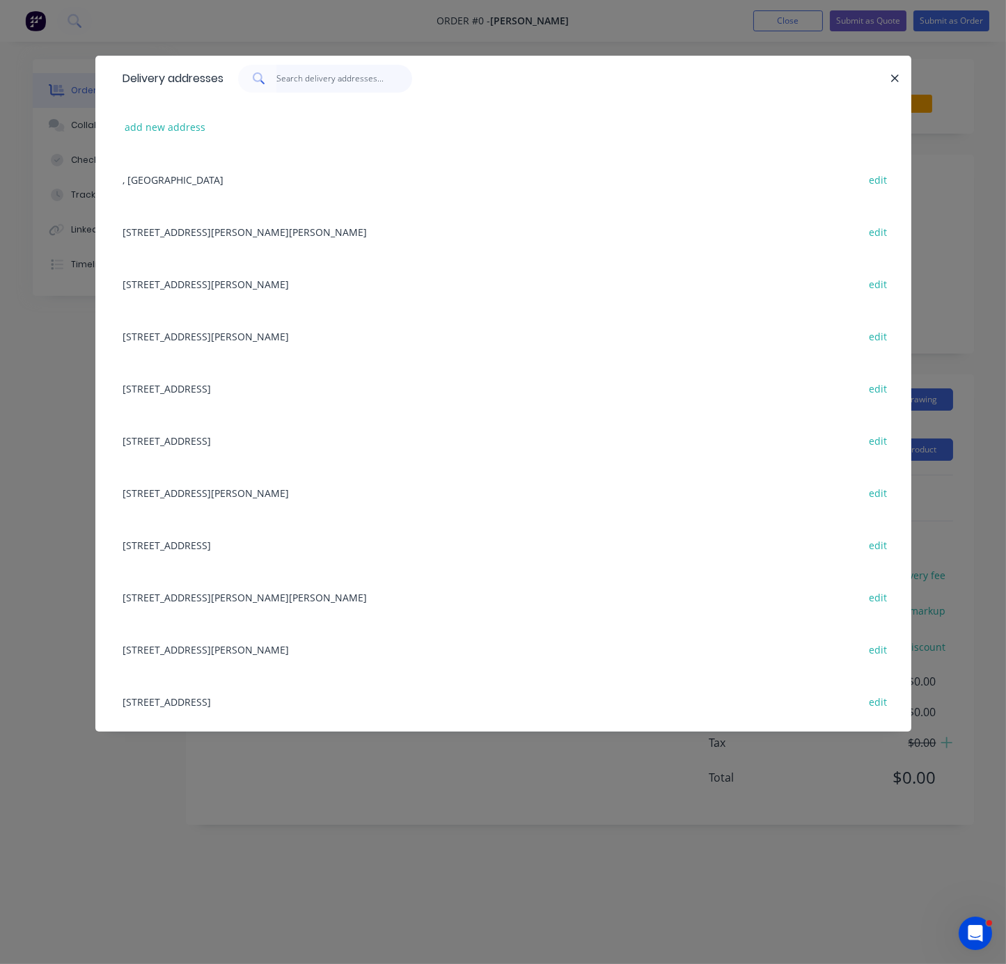
click at [320, 82] on input "text" at bounding box center [344, 79] width 136 height 28
click at [244, 232] on div "[STREET_ADDRESS][PERSON_NAME] edit" at bounding box center [503, 231] width 774 height 52
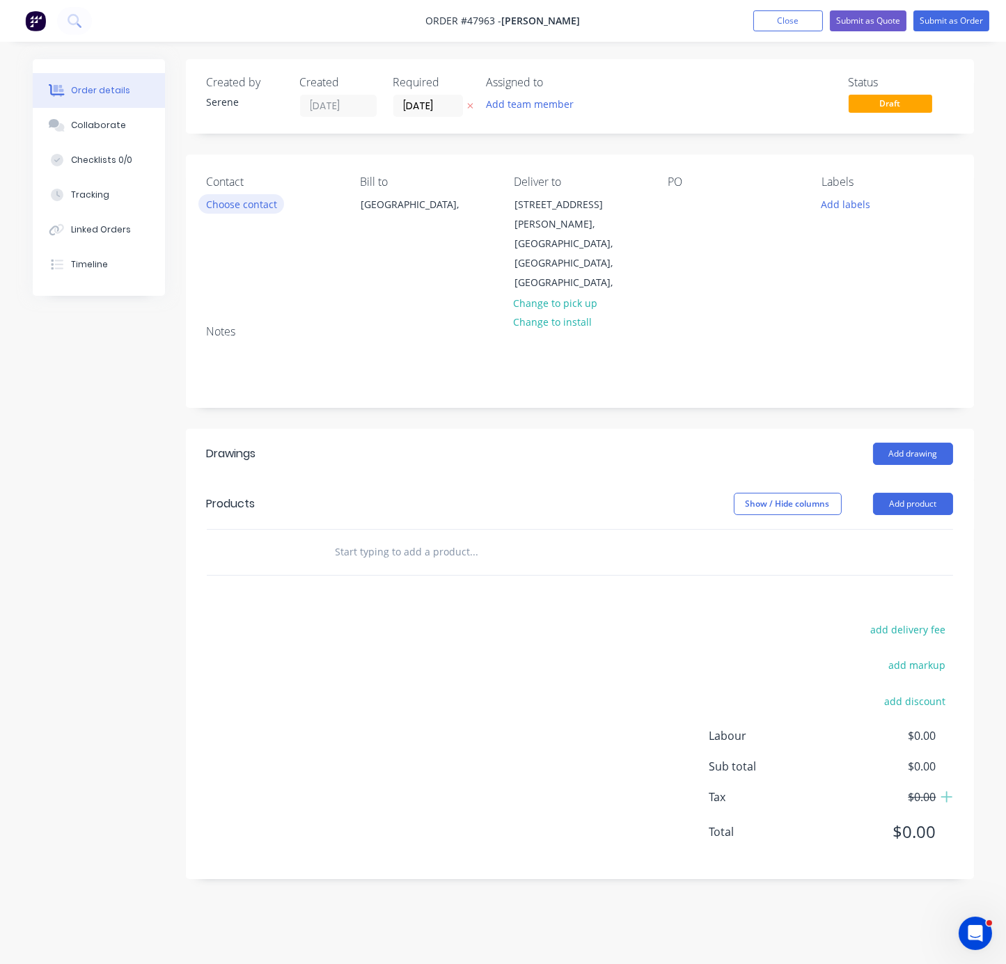
click at [248, 213] on button "Choose contact" at bounding box center [241, 203] width 86 height 19
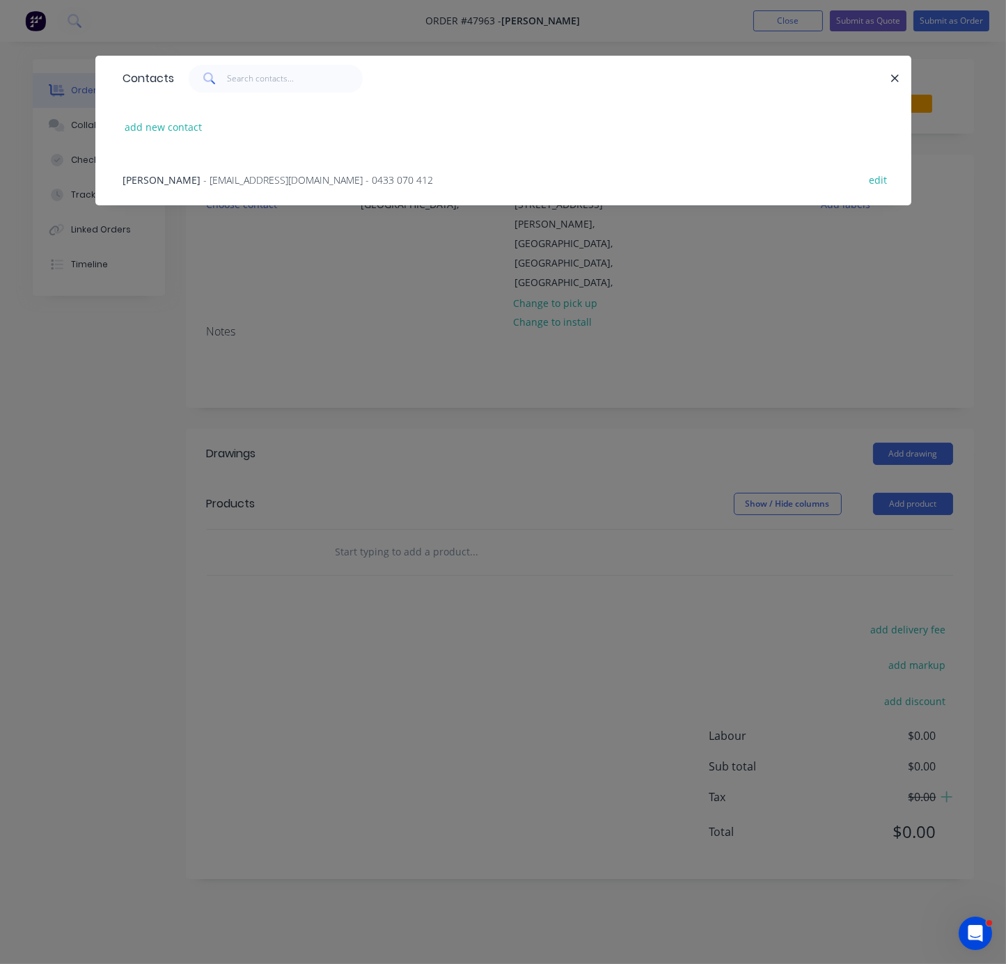
click at [221, 187] on span "- [EMAIL_ADDRESS][DOMAIN_NAME] - 0433 070 412" at bounding box center [319, 179] width 230 height 13
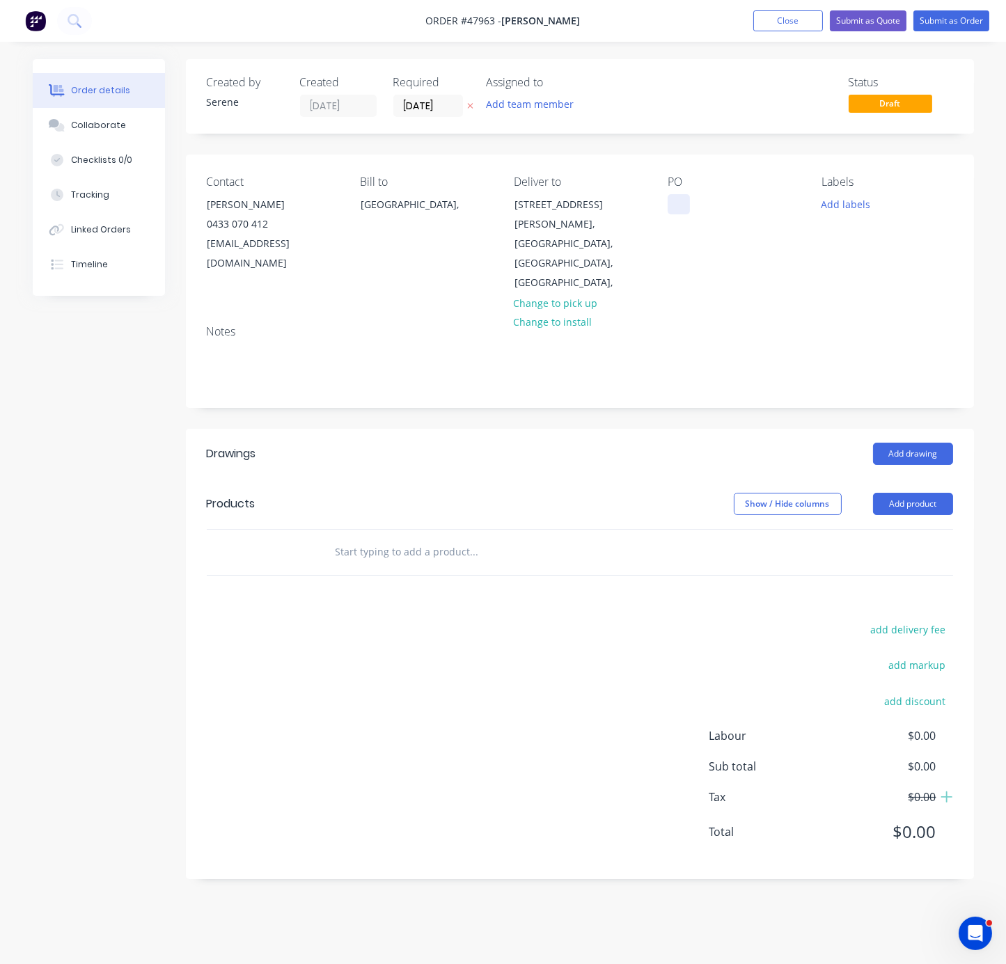
click at [672, 214] on div at bounding box center [678, 204] width 22 height 20
click at [850, 213] on button "Add labels" at bounding box center [846, 203] width 64 height 19
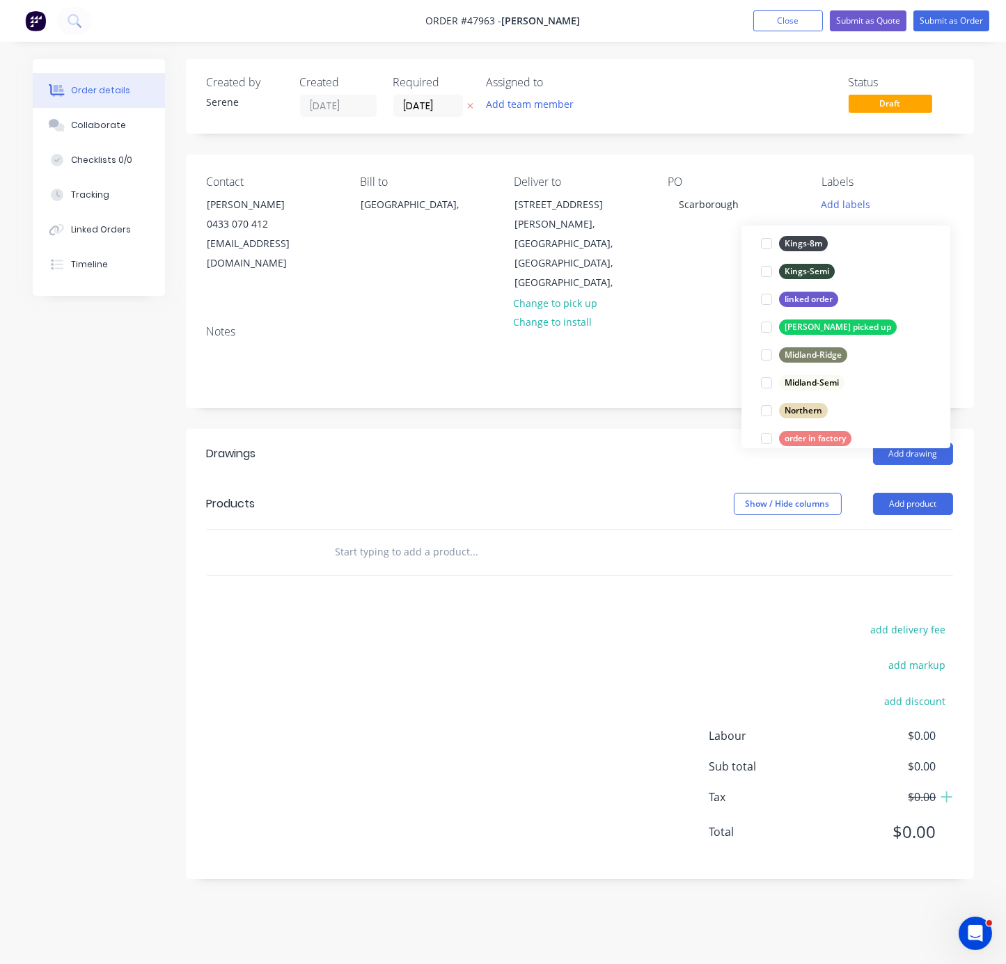
scroll to position [137, 0]
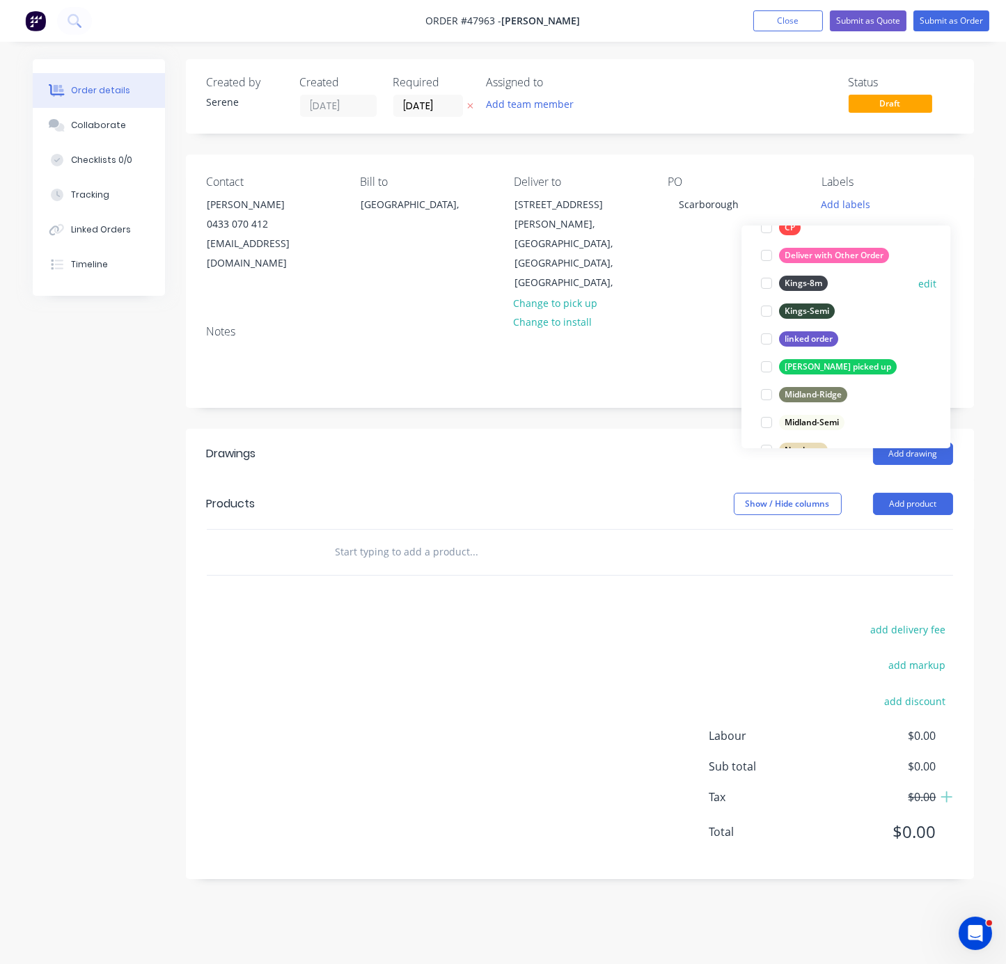
click at [763, 280] on div at bounding box center [766, 283] width 28 height 28
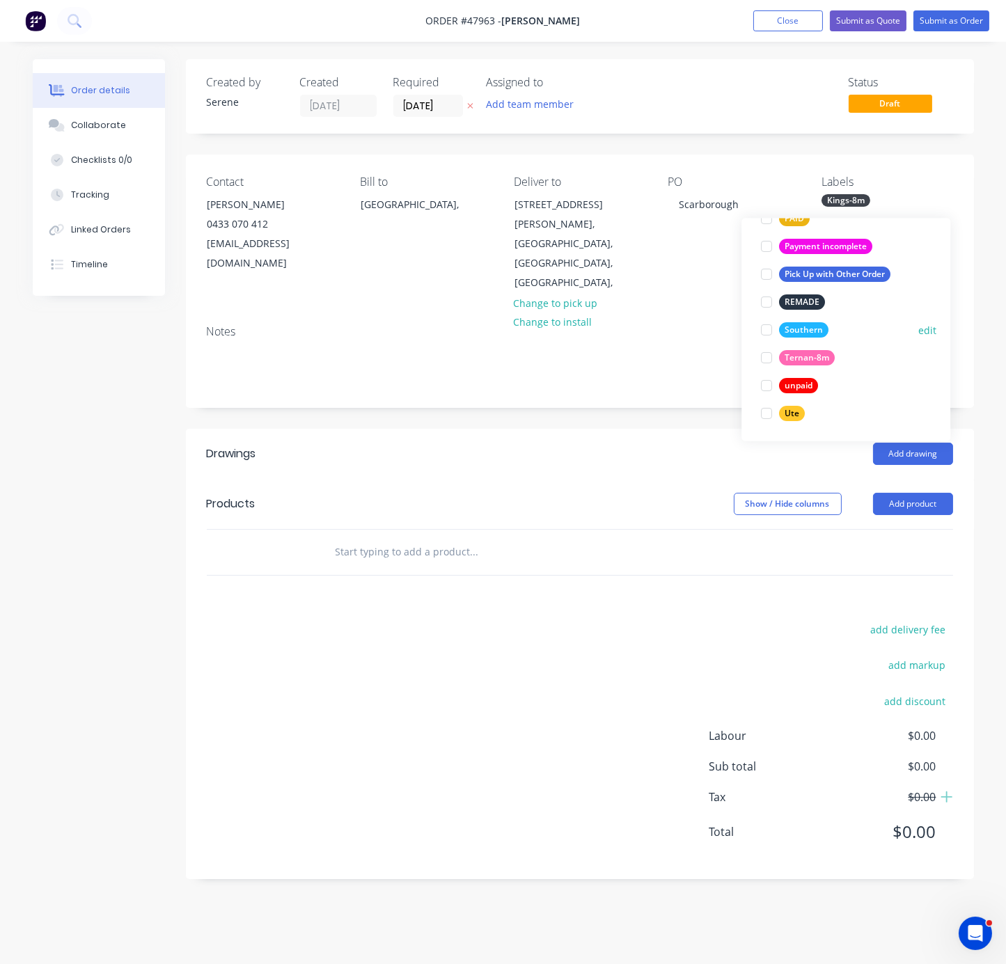
scroll to position [175, 0]
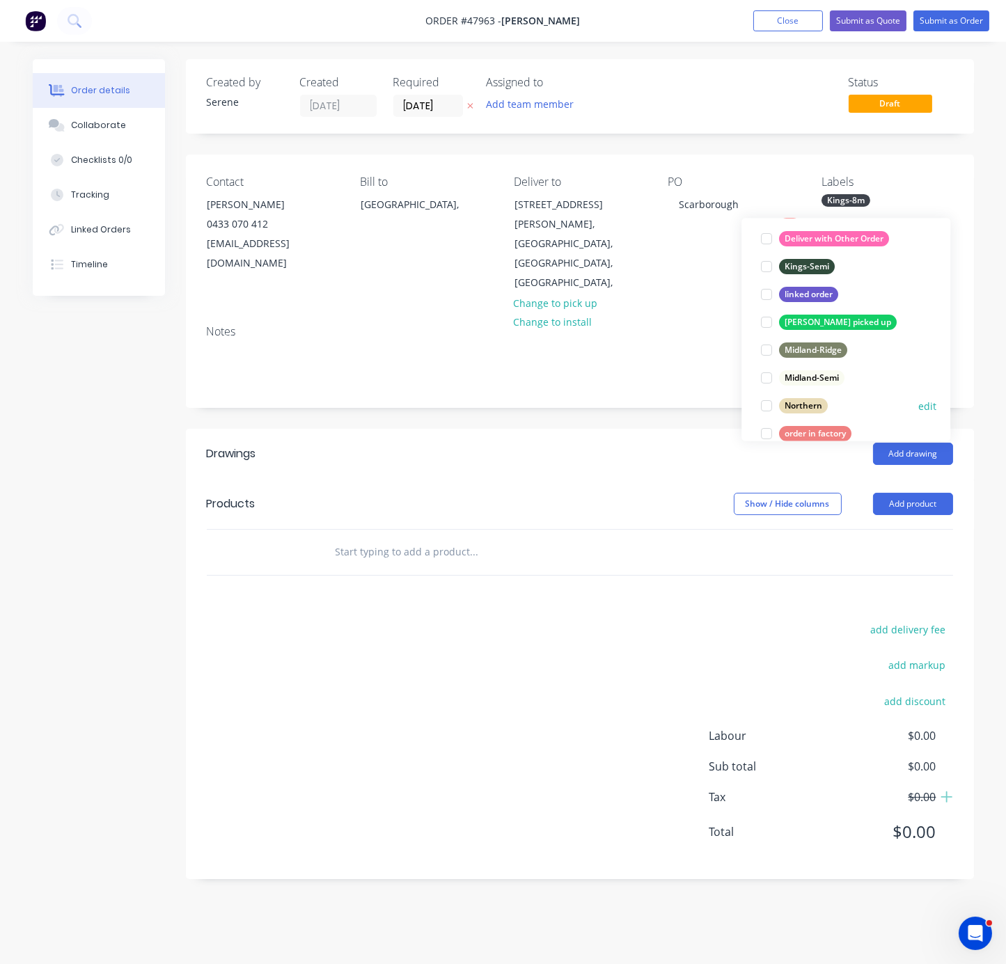
click at [768, 403] on div at bounding box center [766, 406] width 28 height 28
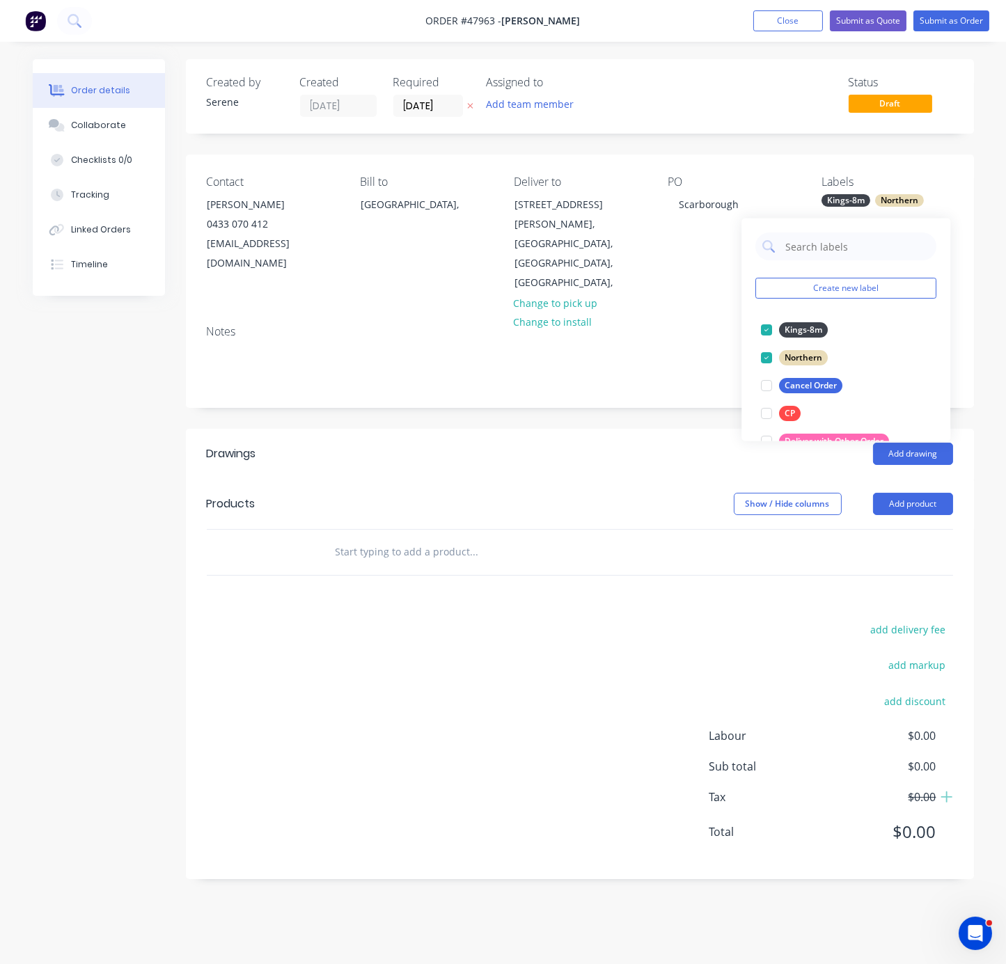
scroll to position [0, 0]
click at [518, 457] on header "Drawings Add drawing" at bounding box center [580, 454] width 788 height 50
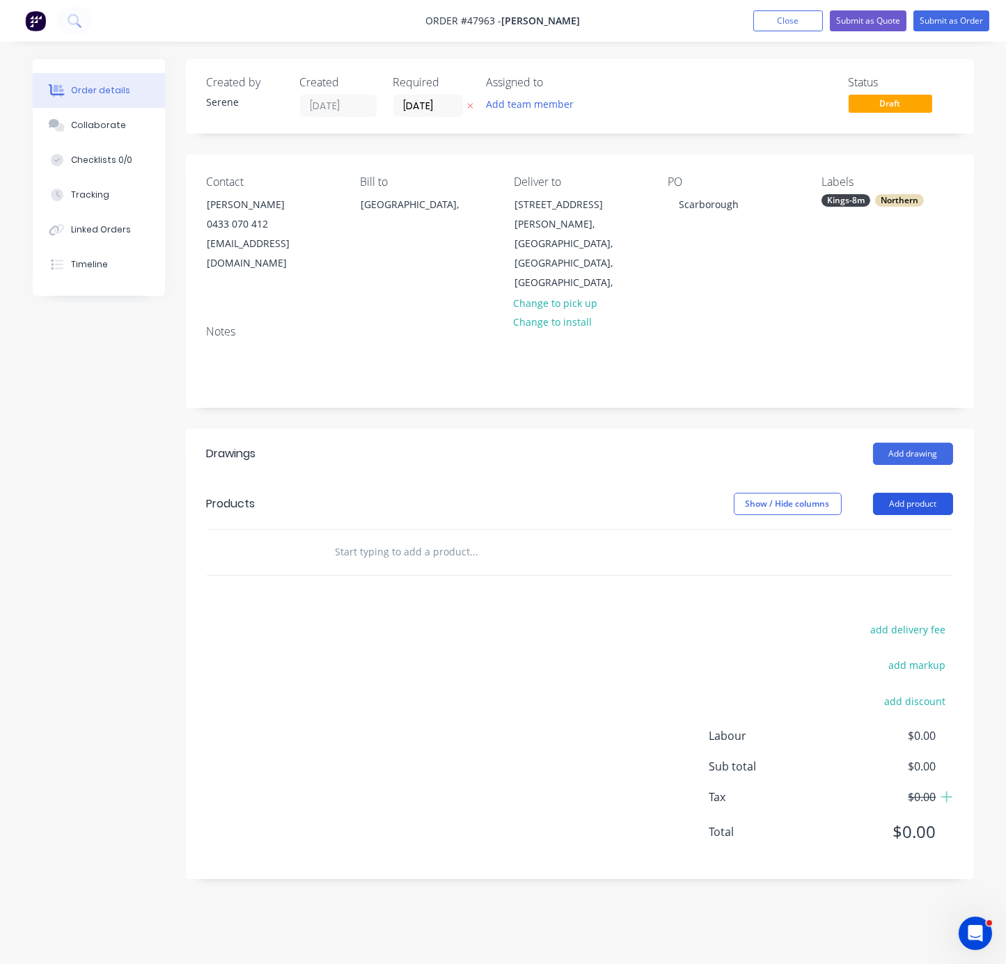
click at [911, 493] on button "Add product" at bounding box center [913, 504] width 80 height 22
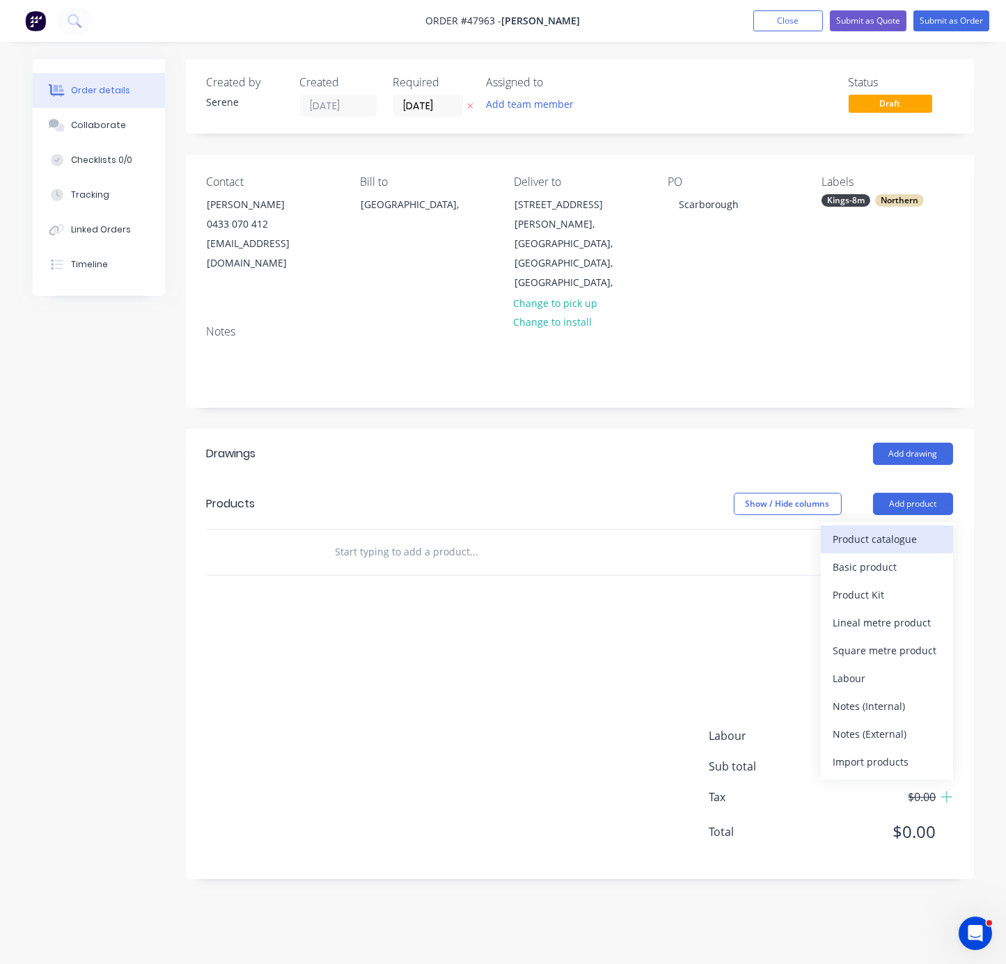
click at [892, 529] on div "Product catalogue" at bounding box center [886, 539] width 107 height 20
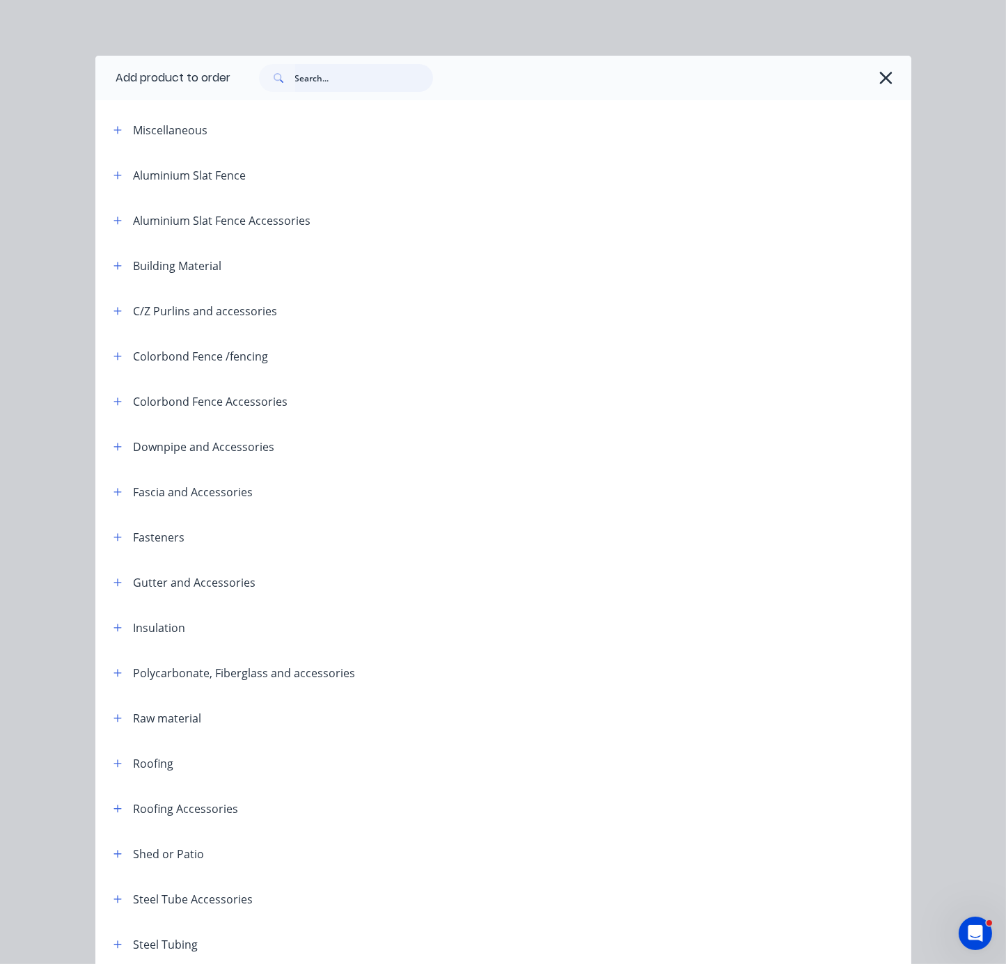
click at [324, 85] on input "text" at bounding box center [364, 78] width 138 height 28
type input "cement"
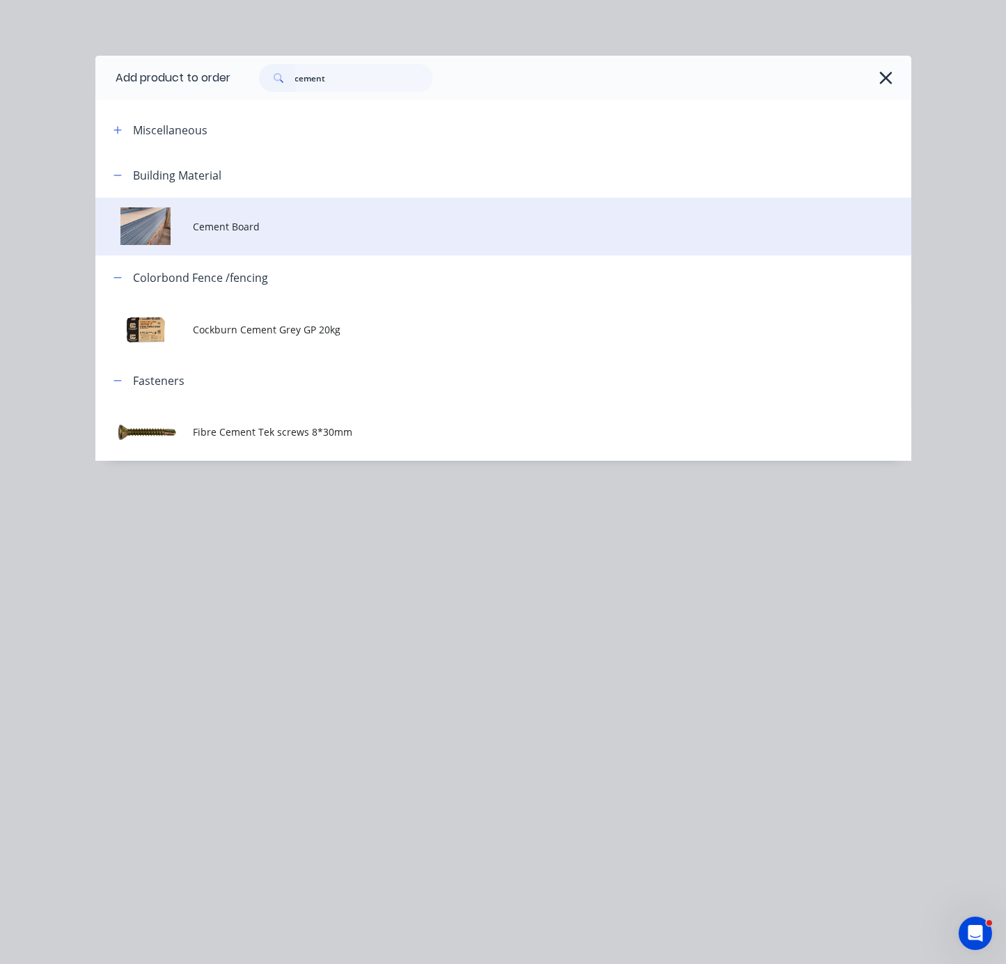
click at [312, 234] on span "Cement Board" at bounding box center [480, 226] width 574 height 15
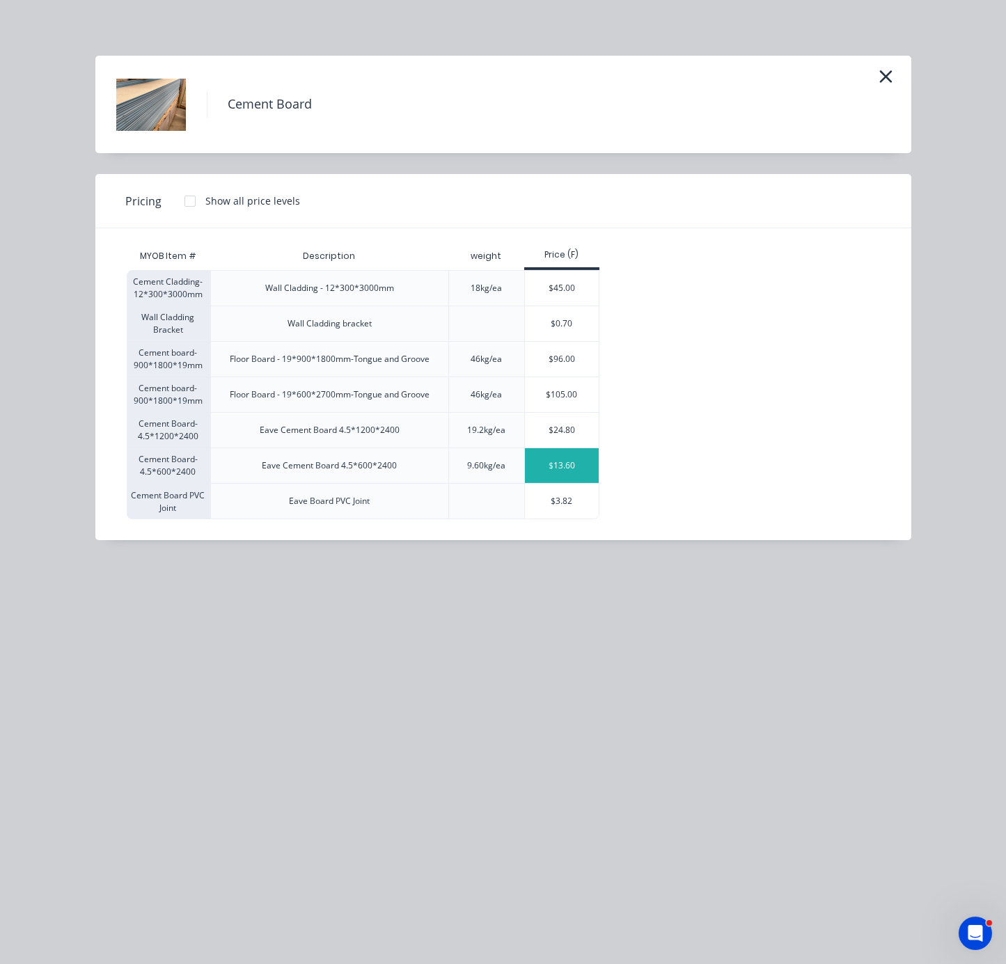
click at [574, 483] on div "$13.60" at bounding box center [562, 465] width 74 height 35
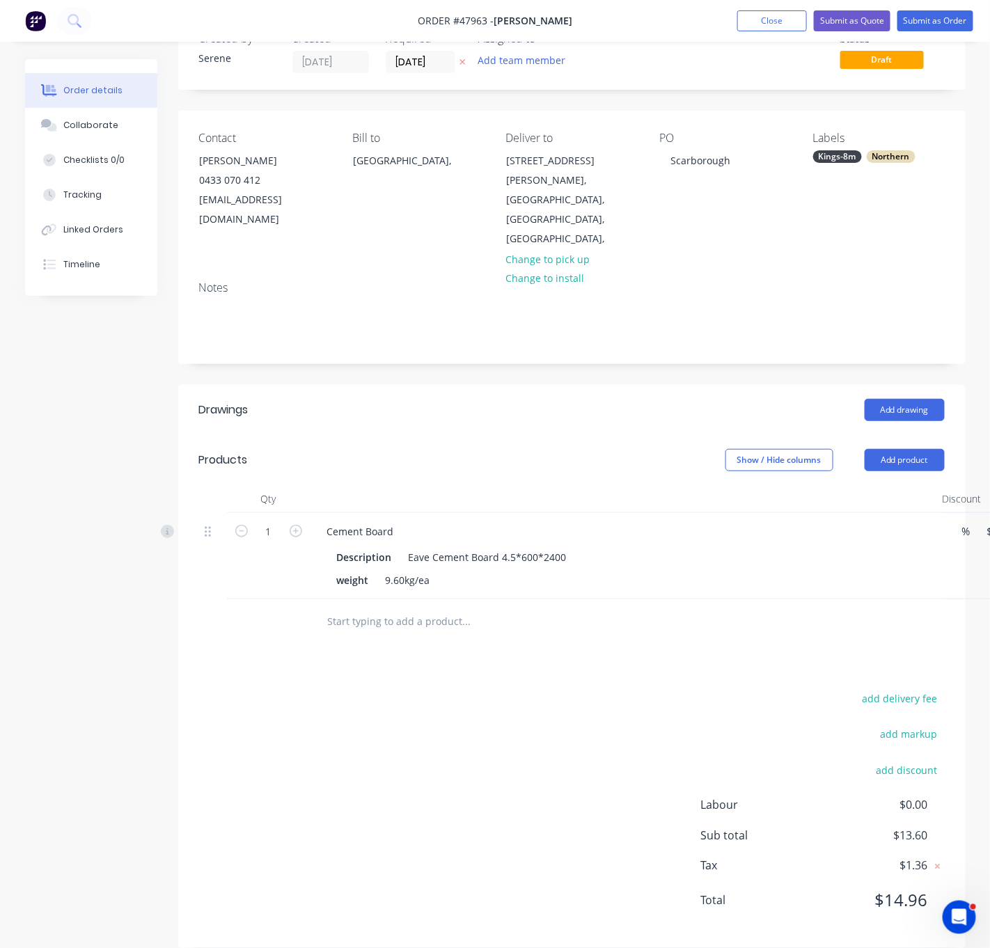
scroll to position [67, 0]
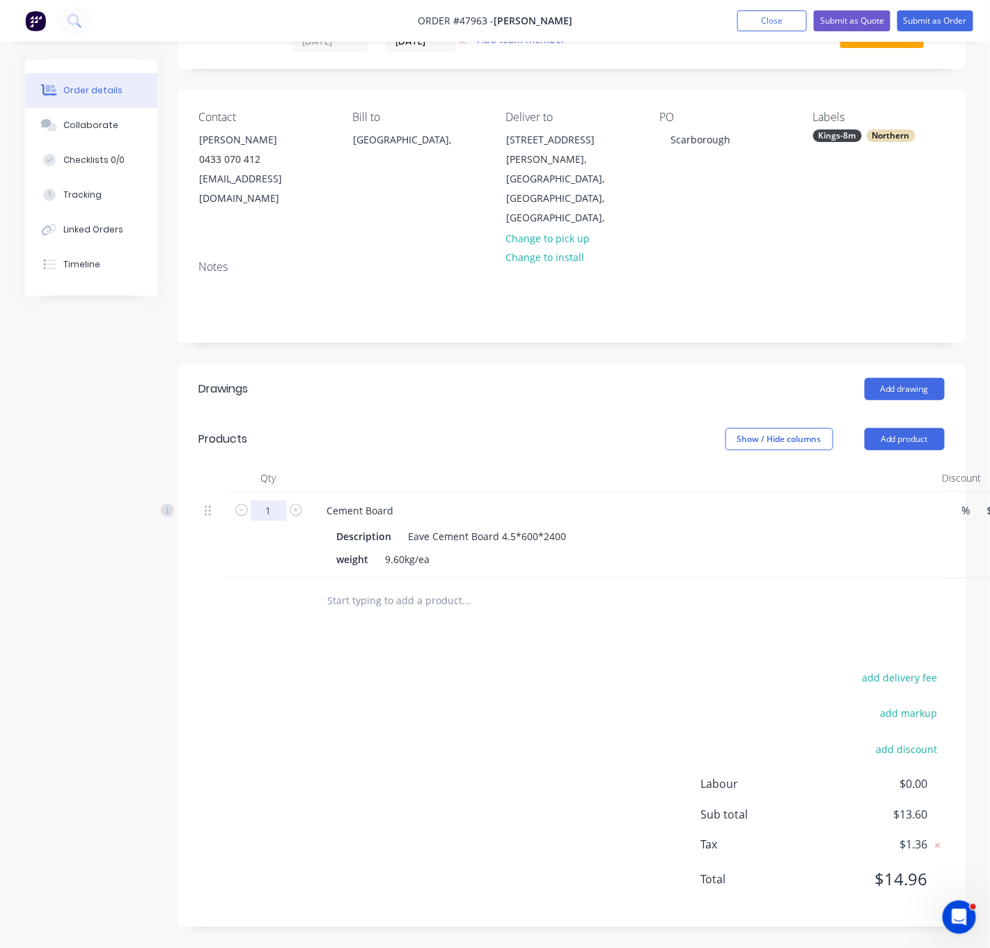
click at [274, 500] on input "1" at bounding box center [269, 510] width 36 height 21
type input "13"
type input "$176.80"
click at [564, 680] on div "add delivery fee add markup add discount Labour $0.00 Sub total $176.80 Tax $17…" at bounding box center [571, 787] width 745 height 238
click at [892, 428] on button "Add product" at bounding box center [904, 439] width 80 height 22
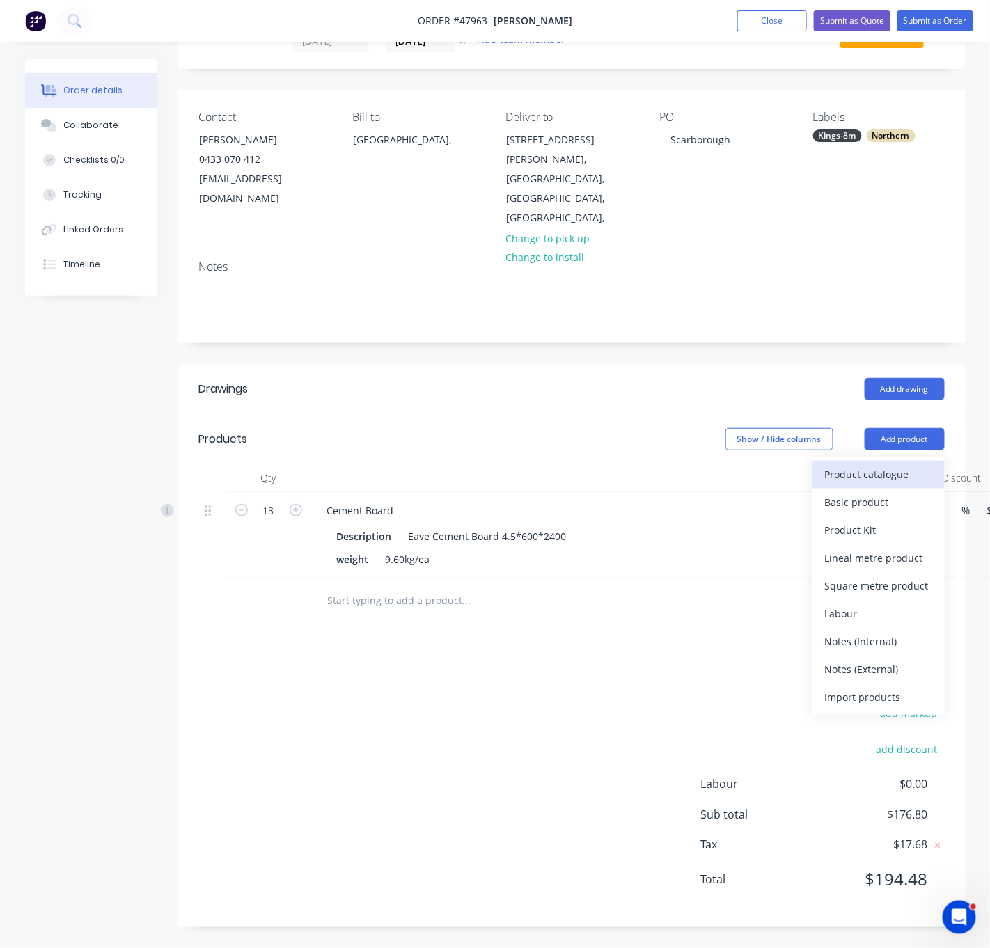
click at [891, 464] on div "Product catalogue" at bounding box center [878, 474] width 107 height 20
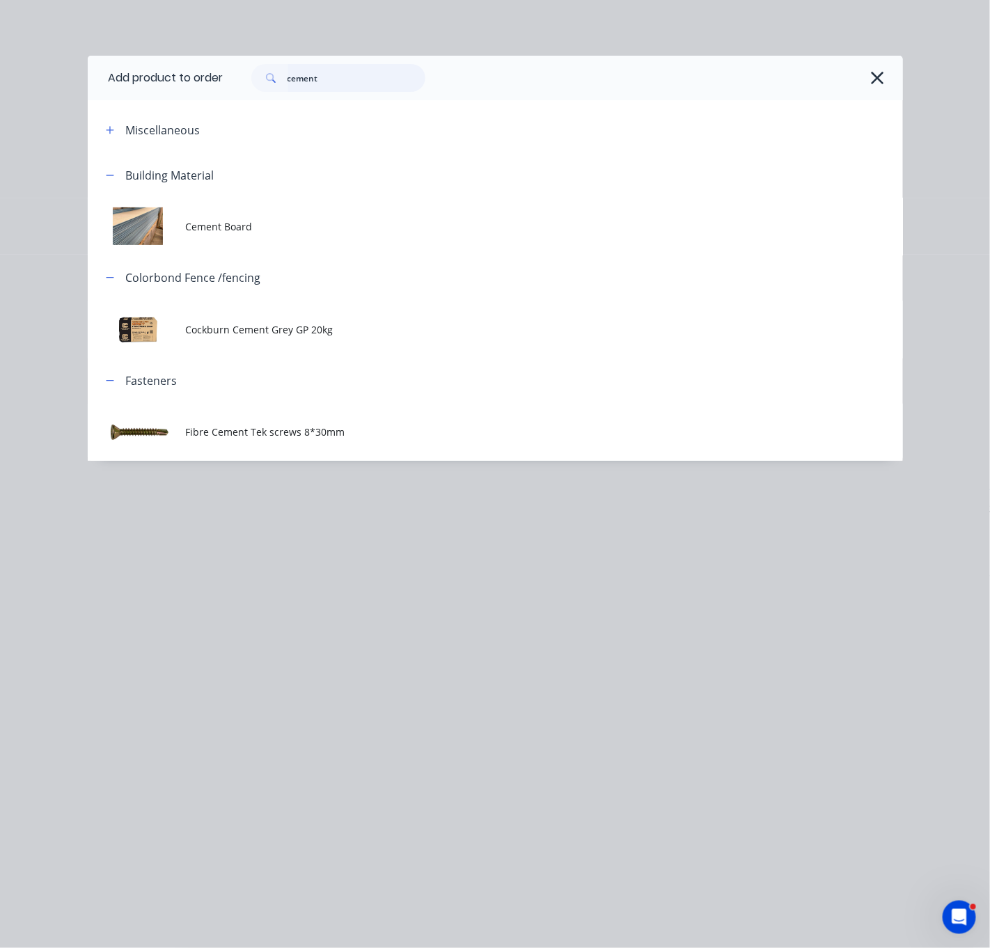
click at [275, 77] on div "cement" at bounding box center [338, 78] width 174 height 28
type input "r"
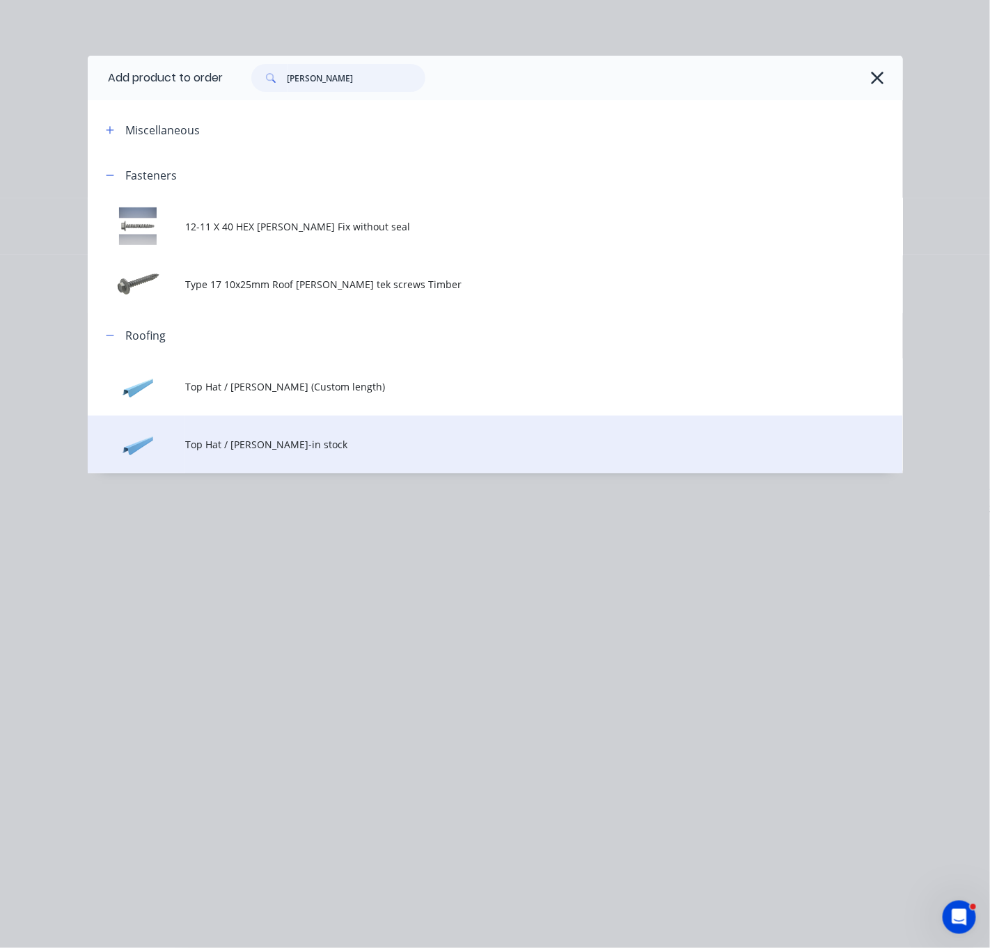
type input "[PERSON_NAME]"
click at [296, 452] on span "Top Hat / [PERSON_NAME]-in stock" at bounding box center [471, 444] width 573 height 15
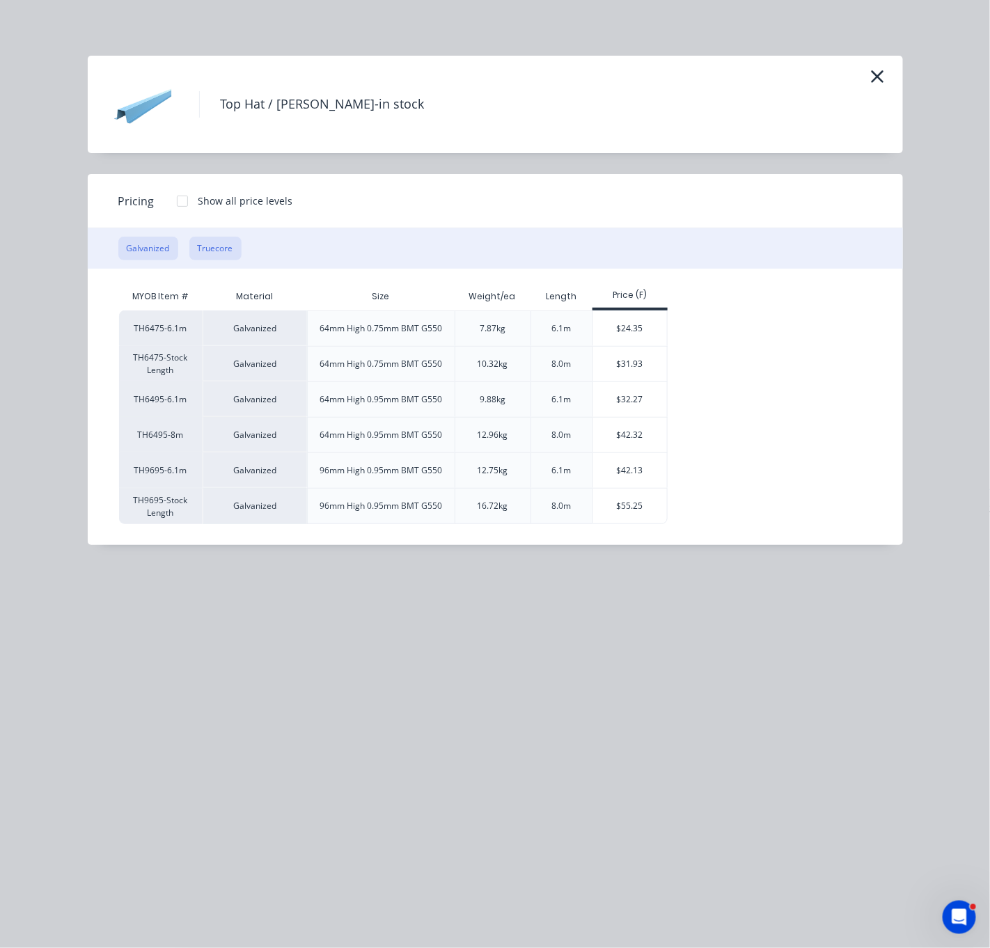
click at [226, 258] on button "Truecore" at bounding box center [215, 249] width 52 height 24
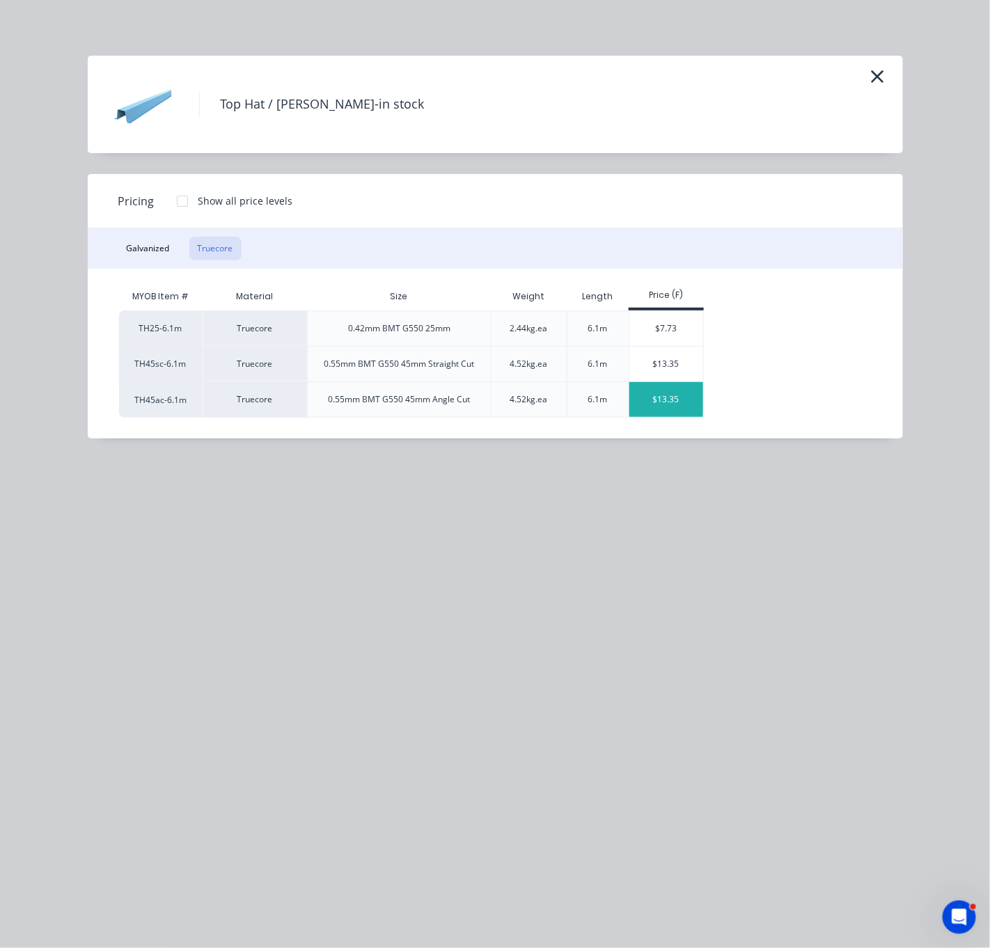
click at [676, 410] on div "$13.35" at bounding box center [666, 399] width 74 height 35
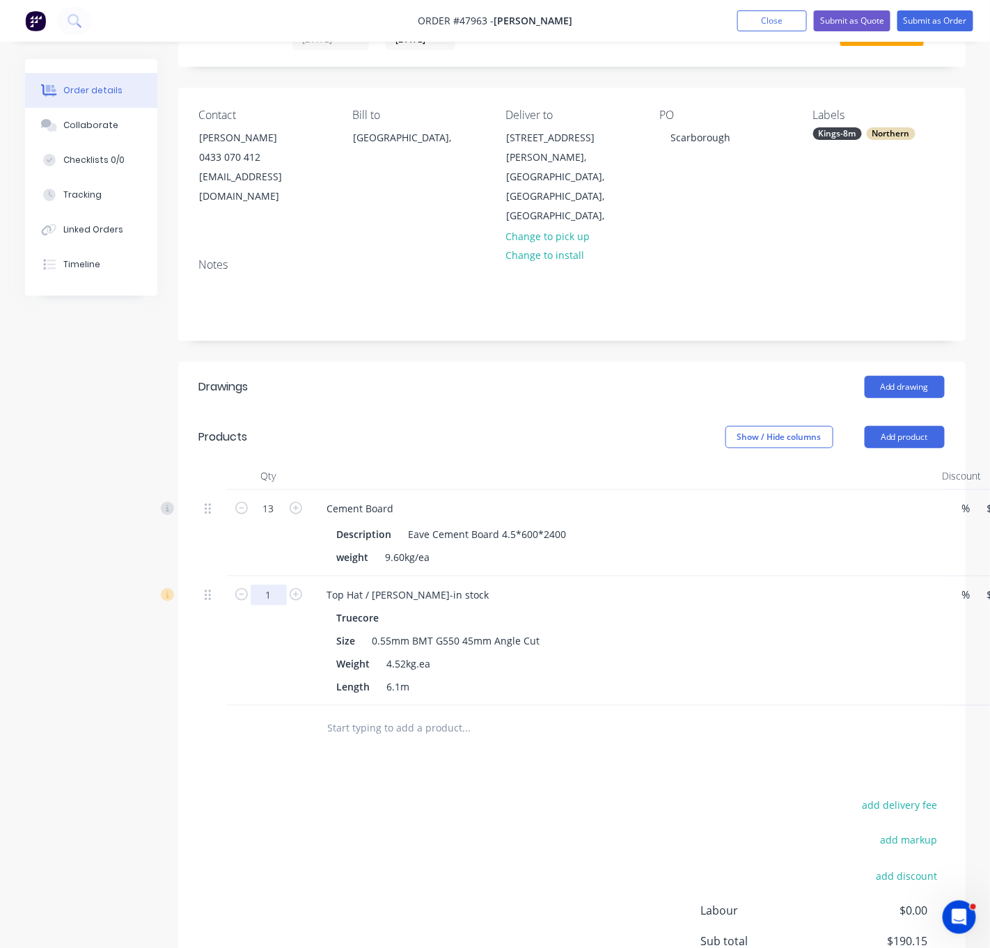
click at [276, 519] on input "1" at bounding box center [269, 508] width 36 height 21
type input "35"
type input "$467.25"
click at [165, 697] on div "Created by Serene Created 12/08/25 Required 12/08/25 Assigned to Add team membe…" at bounding box center [495, 533] width 940 height 1083
click at [901, 426] on button "Add product" at bounding box center [904, 437] width 80 height 22
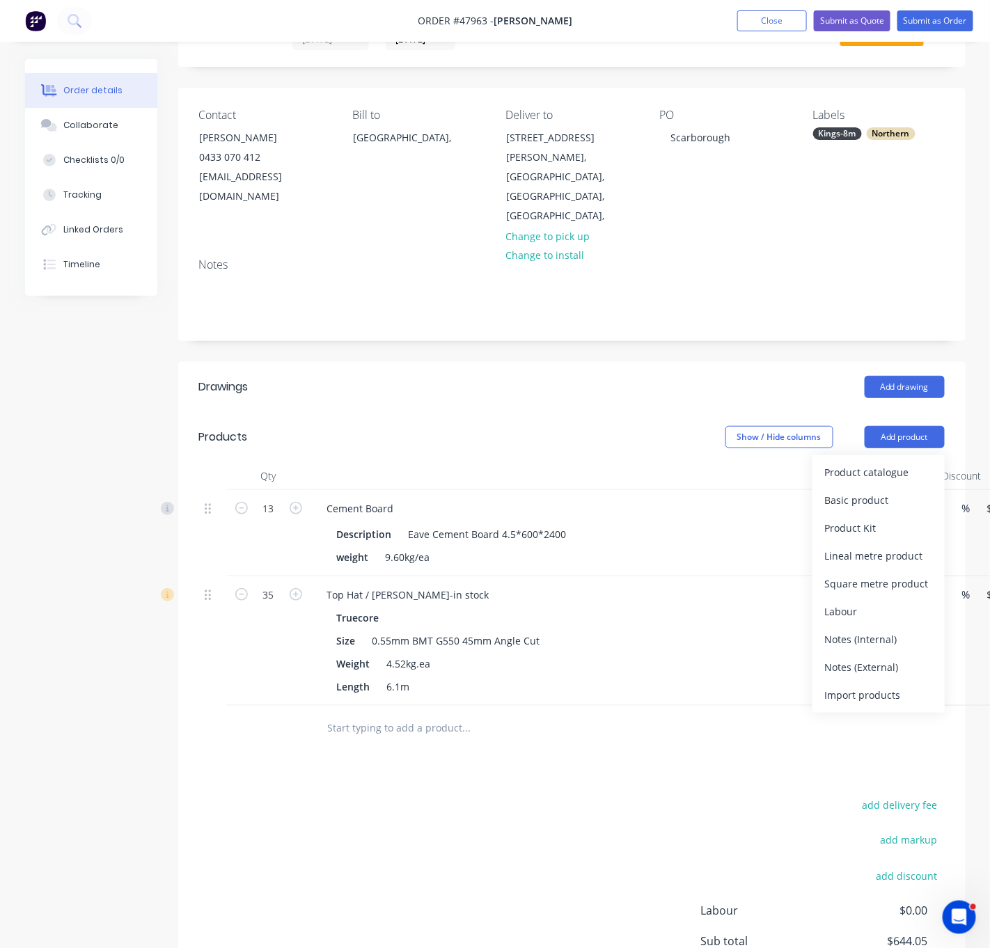
click at [889, 455] on div "Product catalogue Basic product Product Kit Lineal metre product Square metre p…" at bounding box center [878, 584] width 132 height 258
click at [887, 462] on div "Product catalogue" at bounding box center [878, 472] width 107 height 20
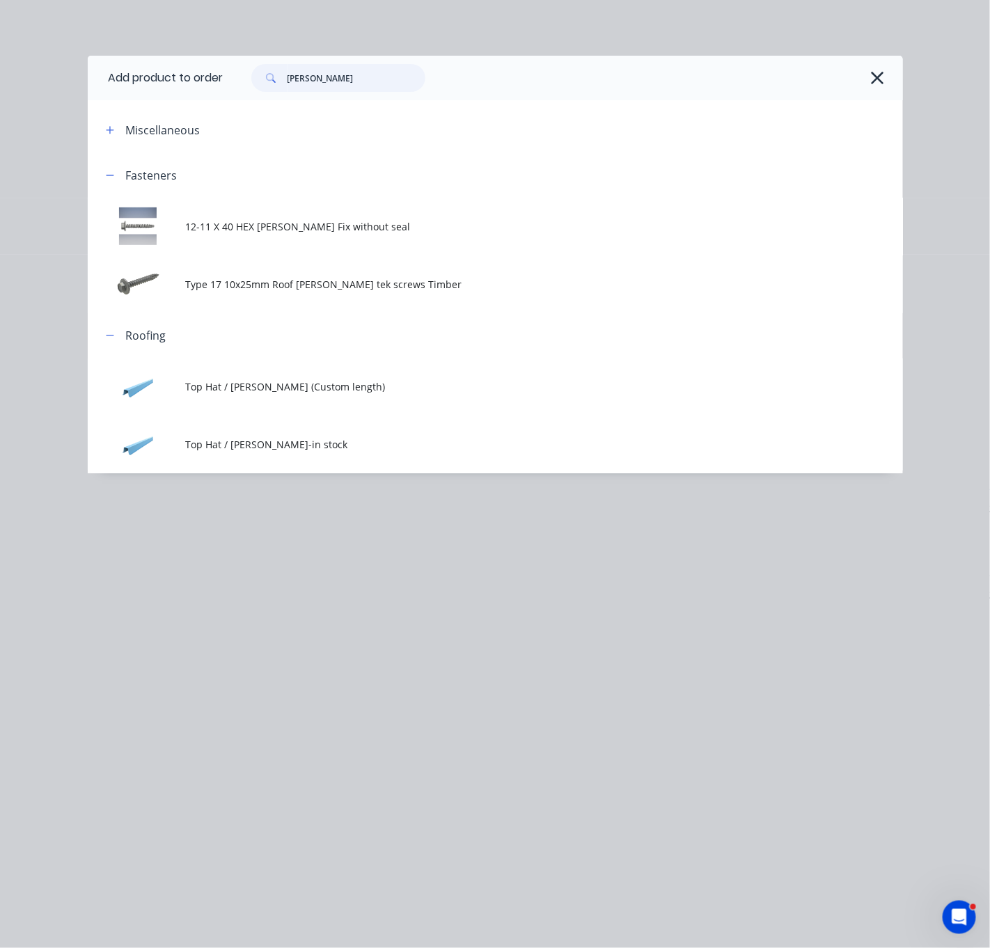
drag, startPoint x: 352, startPoint y: 89, endPoint x: 223, endPoint y: 77, distance: 129.3
click at [228, 79] on header "Add product to order batten" at bounding box center [495, 78] width 815 height 45
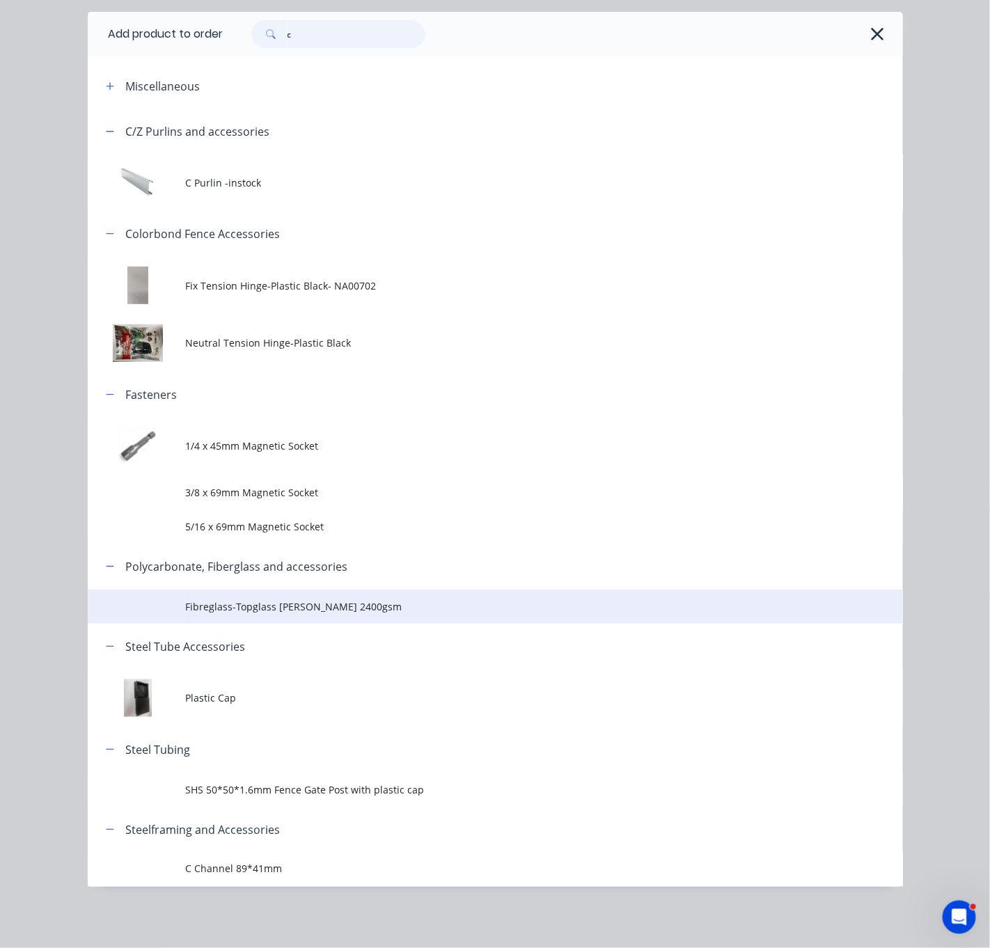
scroll to position [93, 0]
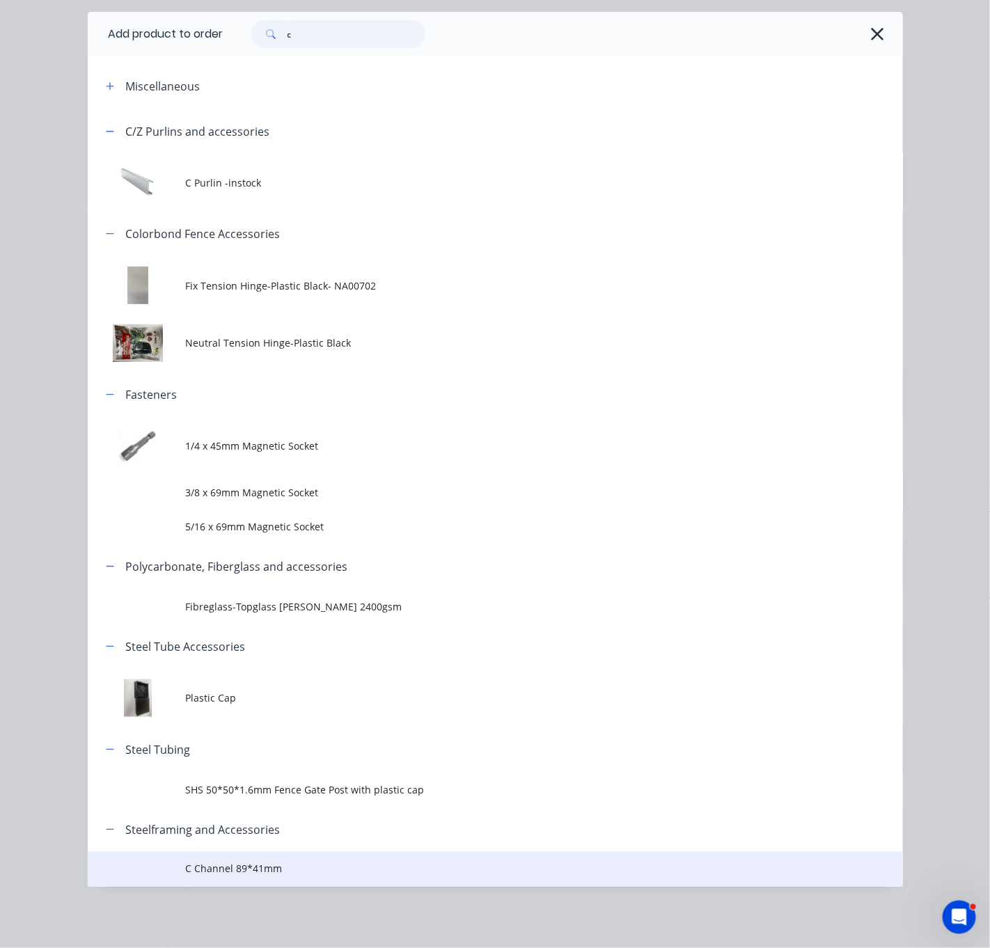
type input "c"
click at [264, 871] on span "C Channel 89*41mm" at bounding box center [471, 869] width 573 height 15
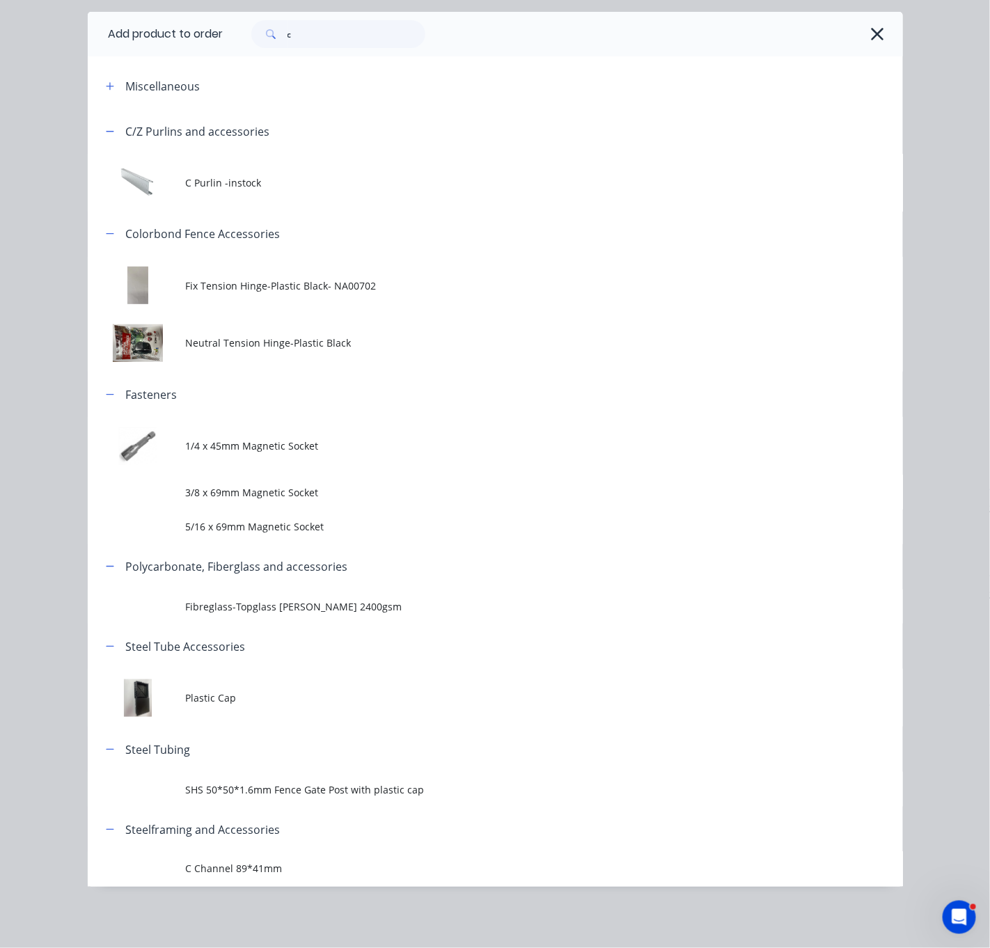
scroll to position [0, 0]
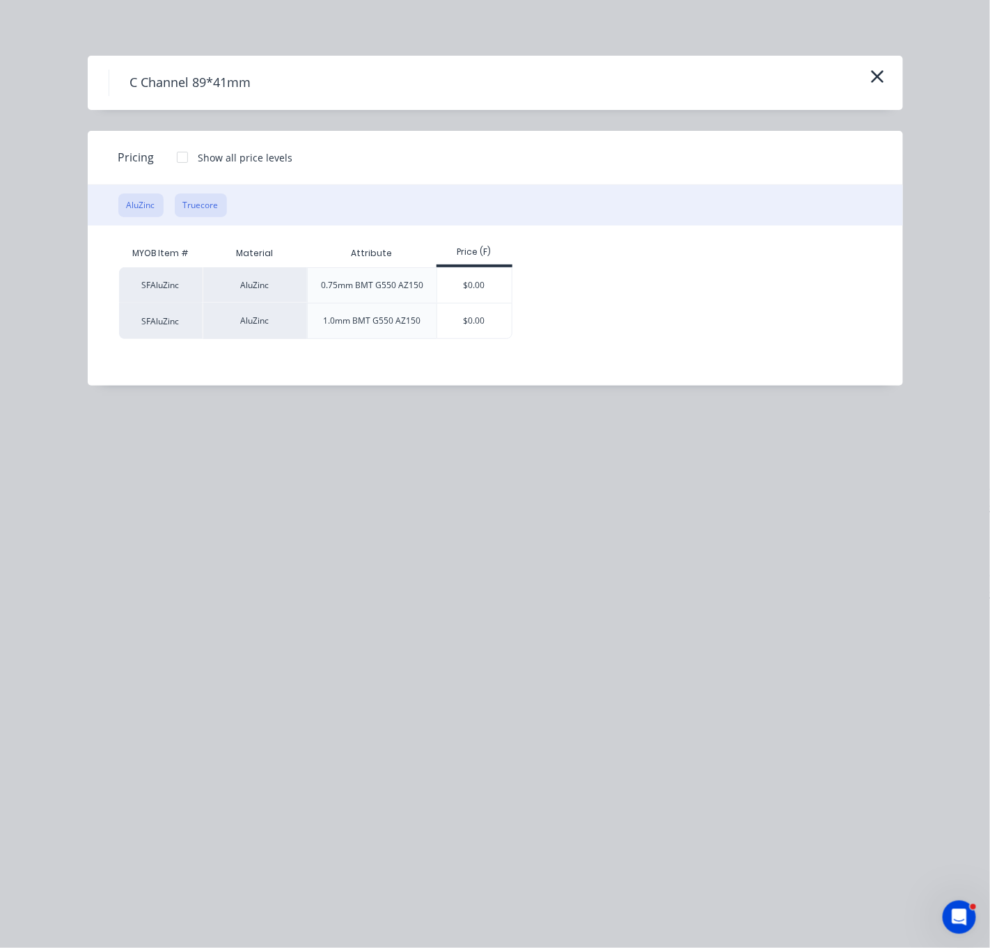
click at [211, 217] on button "Truecore" at bounding box center [201, 205] width 52 height 24
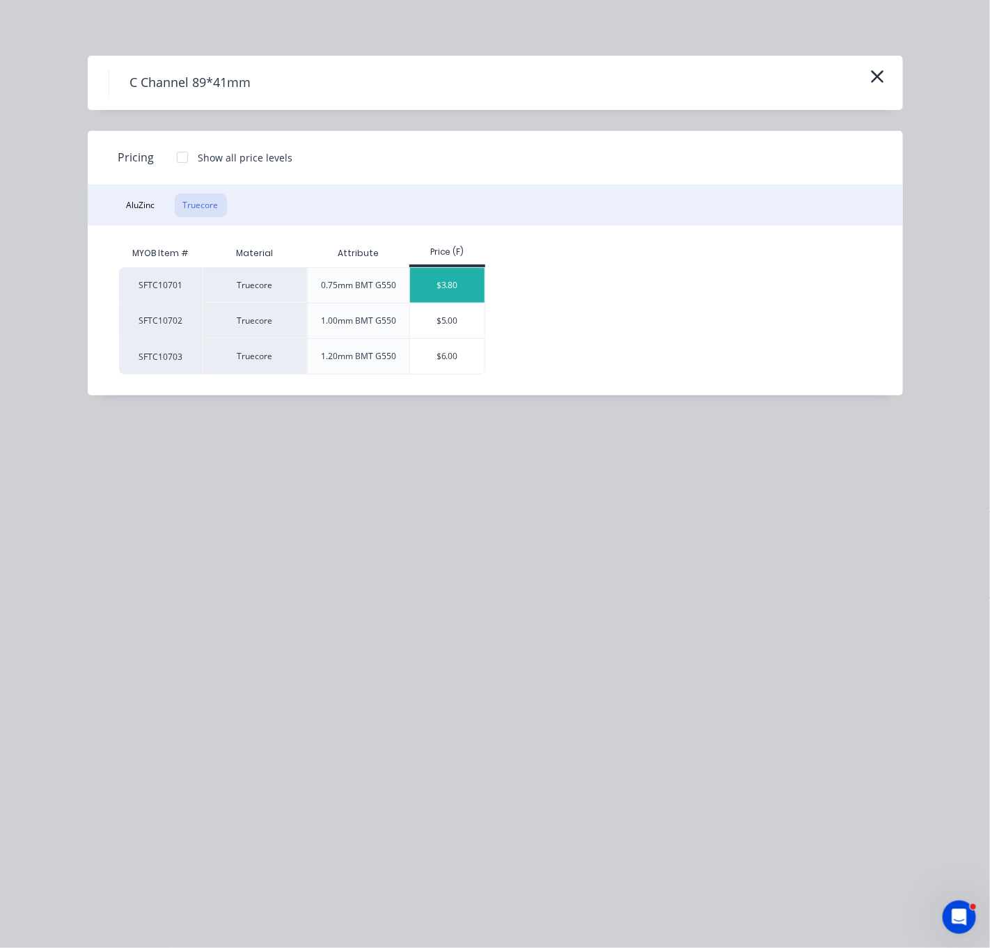
click at [451, 301] on div "$3.80" at bounding box center [447, 285] width 74 height 35
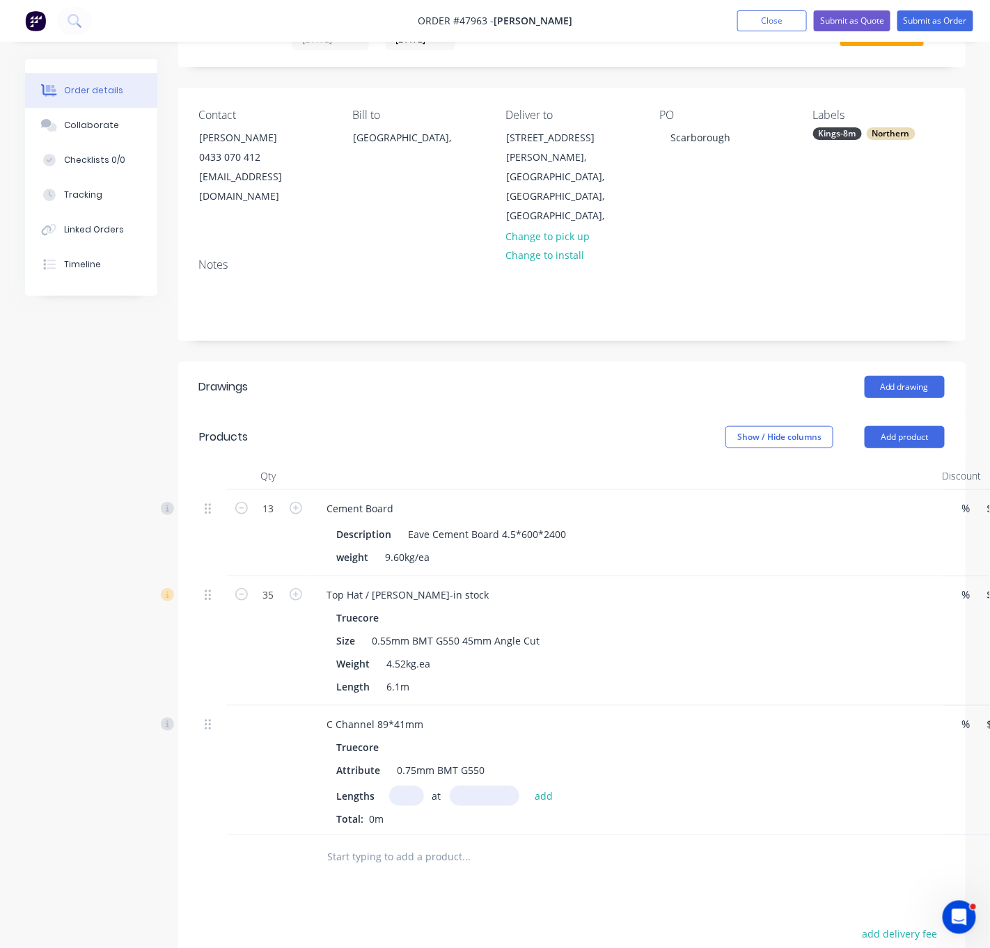
click at [406, 802] on input "text" at bounding box center [406, 796] width 35 height 20
type input "25"
type input "2000"
click at [528, 786] on button "add" at bounding box center [544, 795] width 33 height 19
type input "$190.00"
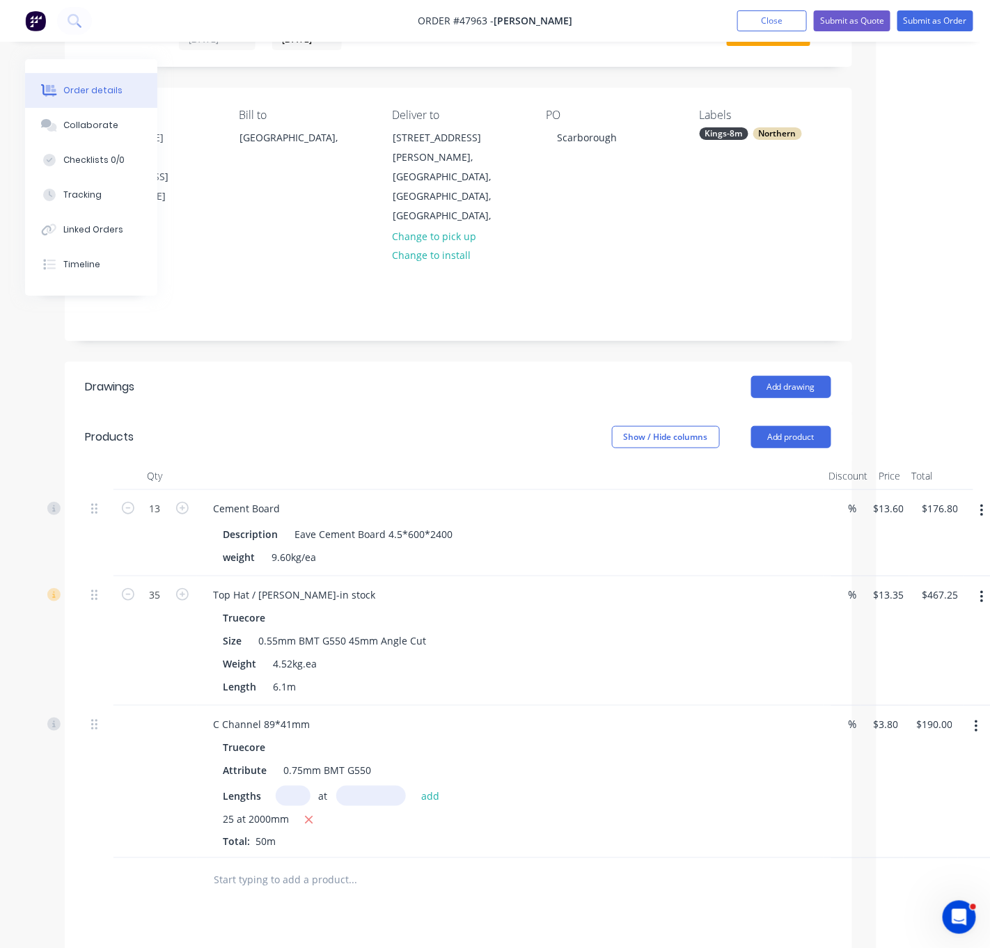
drag, startPoint x: 596, startPoint y: 716, endPoint x: 774, endPoint y: 720, distance: 178.2
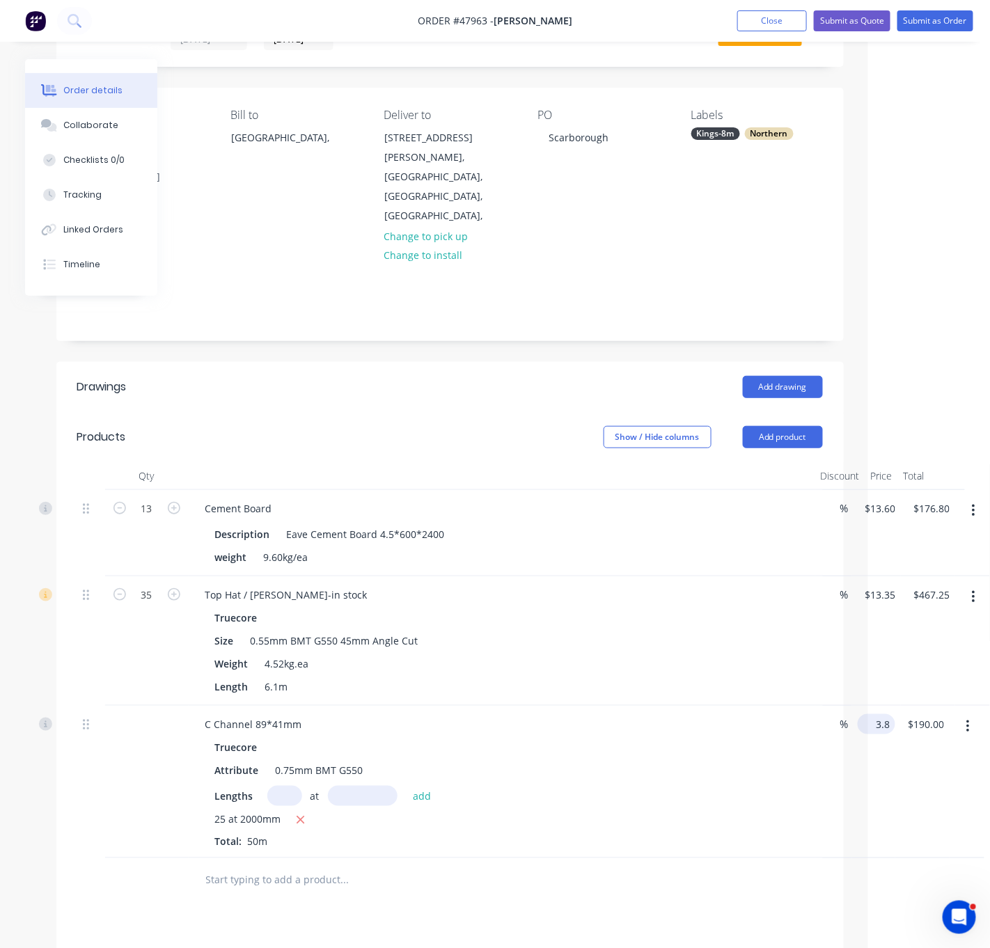
click at [823, 723] on div "C Channel 89*41mm Truecore Attribute 0.75mm BMT G550 Lengths at add 25 at 2000m…" at bounding box center [449, 782] width 745 height 152
type input "$3.30"
click at [638, 740] on div "Truecore" at bounding box center [501, 747] width 573 height 20
click at [301, 822] on icon "button" at bounding box center [300, 820] width 9 height 13
type input "$0.00"
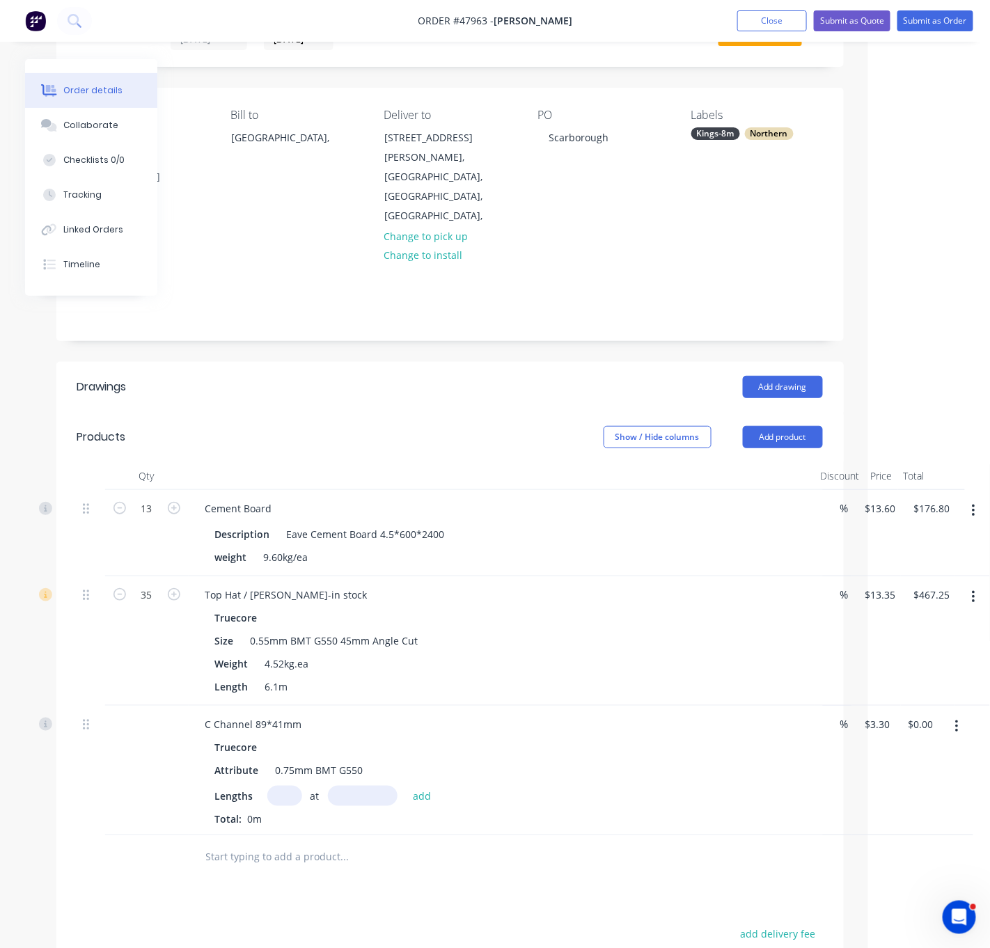
click at [285, 794] on input "text" at bounding box center [284, 796] width 35 height 20
type input "25"
type input "2000"
click at [406, 786] on button "add" at bounding box center [422, 795] width 33 height 19
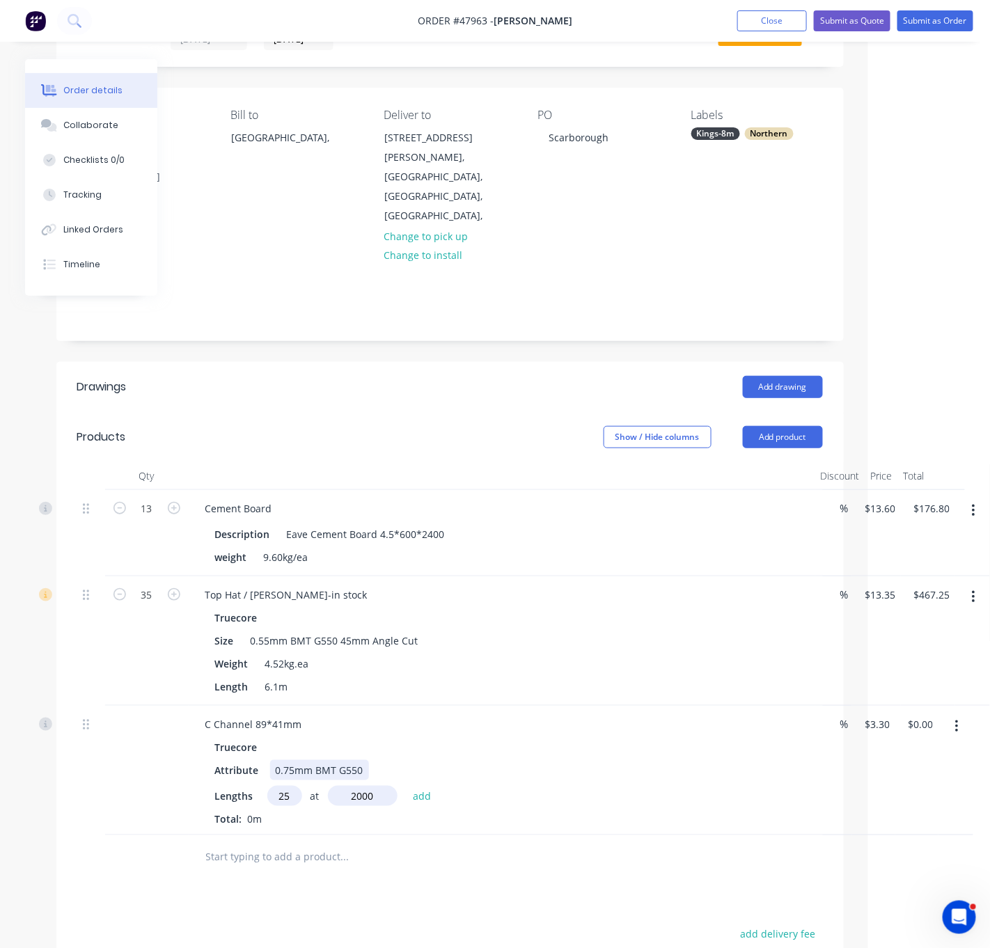
type input "$165.00"
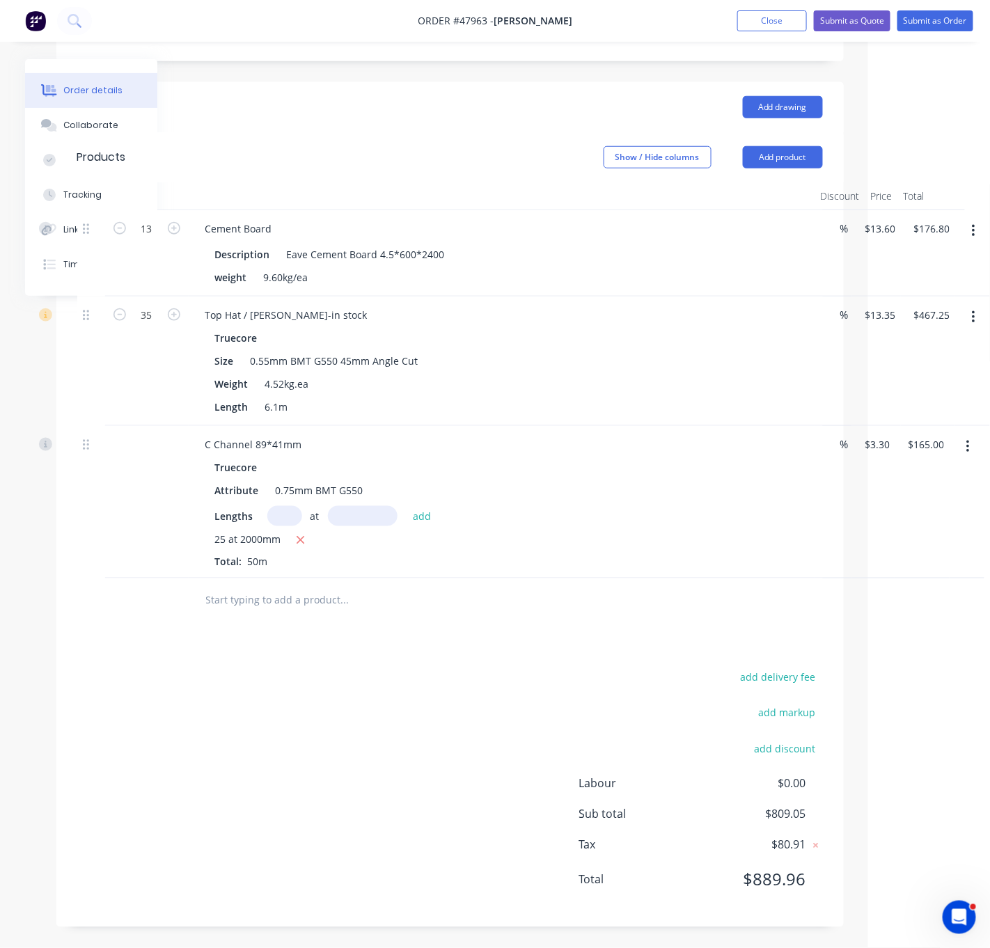
scroll to position [365, 126]
click at [778, 146] on button "Add product" at bounding box center [783, 157] width 80 height 22
click at [774, 182] on div "Product catalogue" at bounding box center [756, 192] width 107 height 20
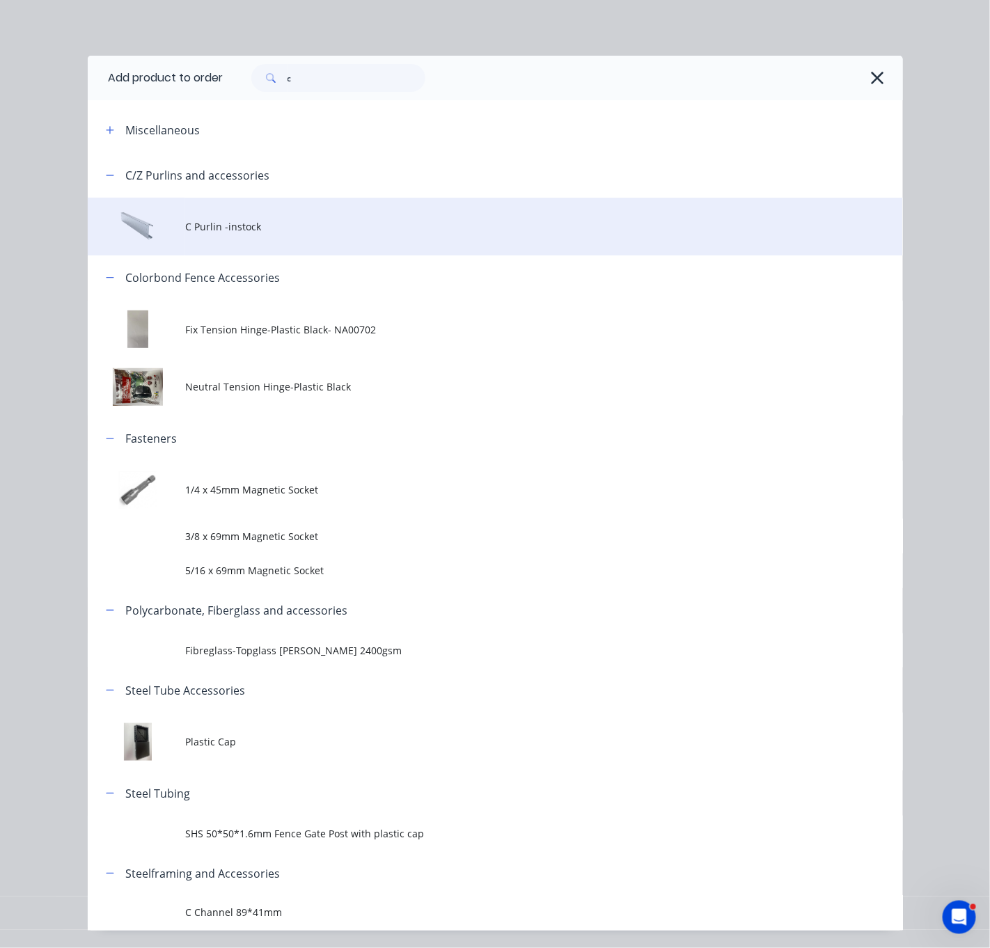
click at [249, 219] on td "C Purlin -instock" at bounding box center [543, 227] width 717 height 58
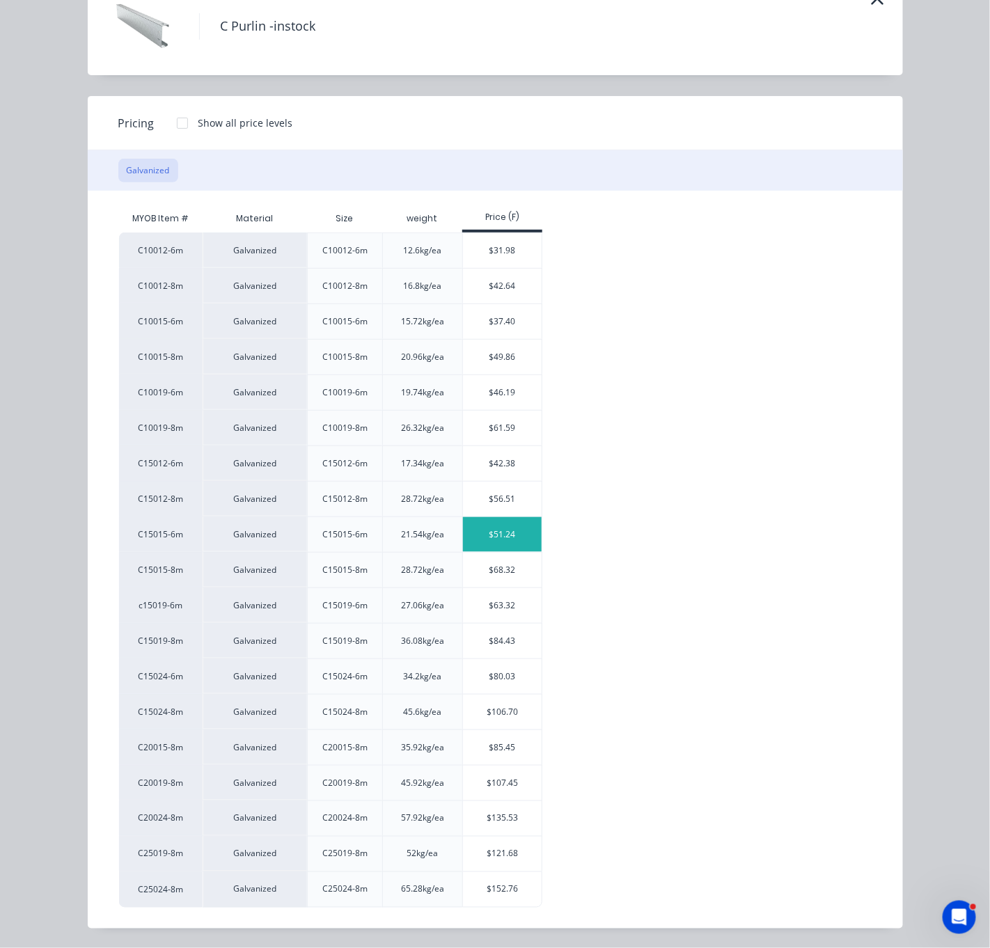
scroll to position [113, 0]
click at [495, 711] on div "$106.70" at bounding box center [502, 712] width 79 height 35
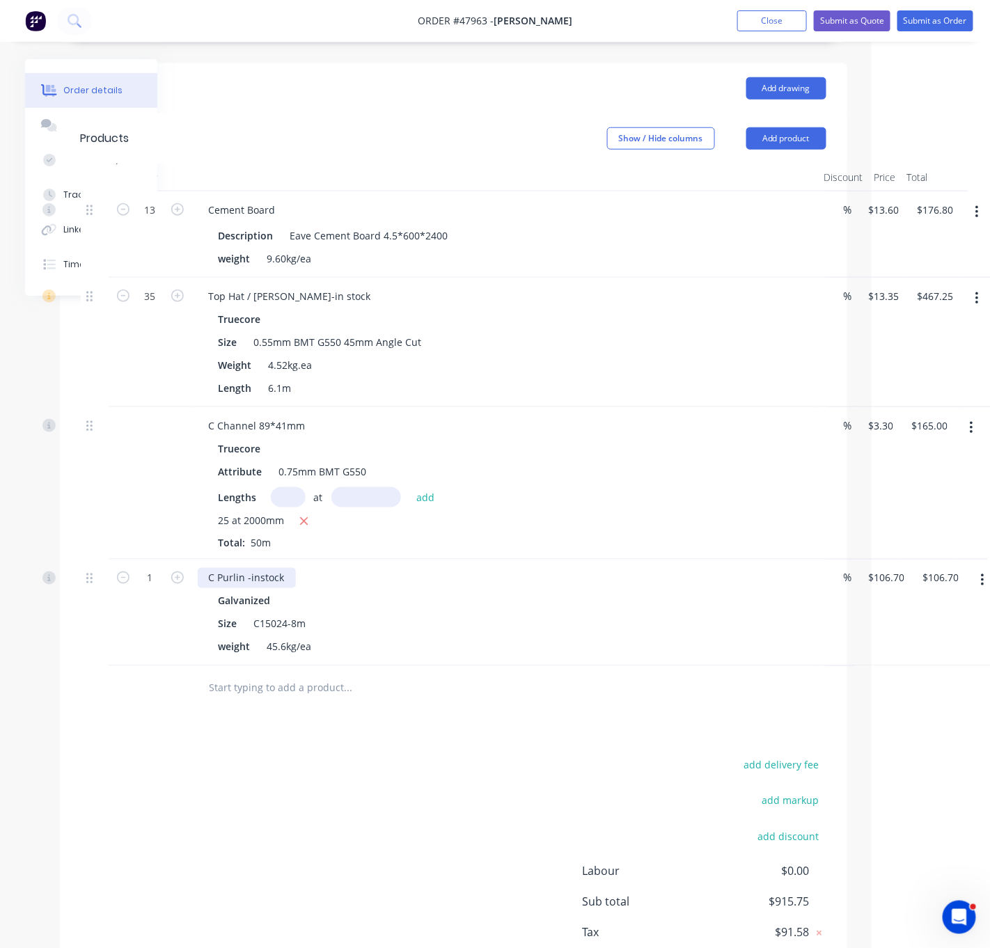
click at [296, 588] on div "C Purlin -instock" at bounding box center [247, 578] width 98 height 20
click at [417, 781] on div "add delivery fee add markup add discount Labour $0.00 Sub total $915.75 Tax $91…" at bounding box center [453, 875] width 745 height 238
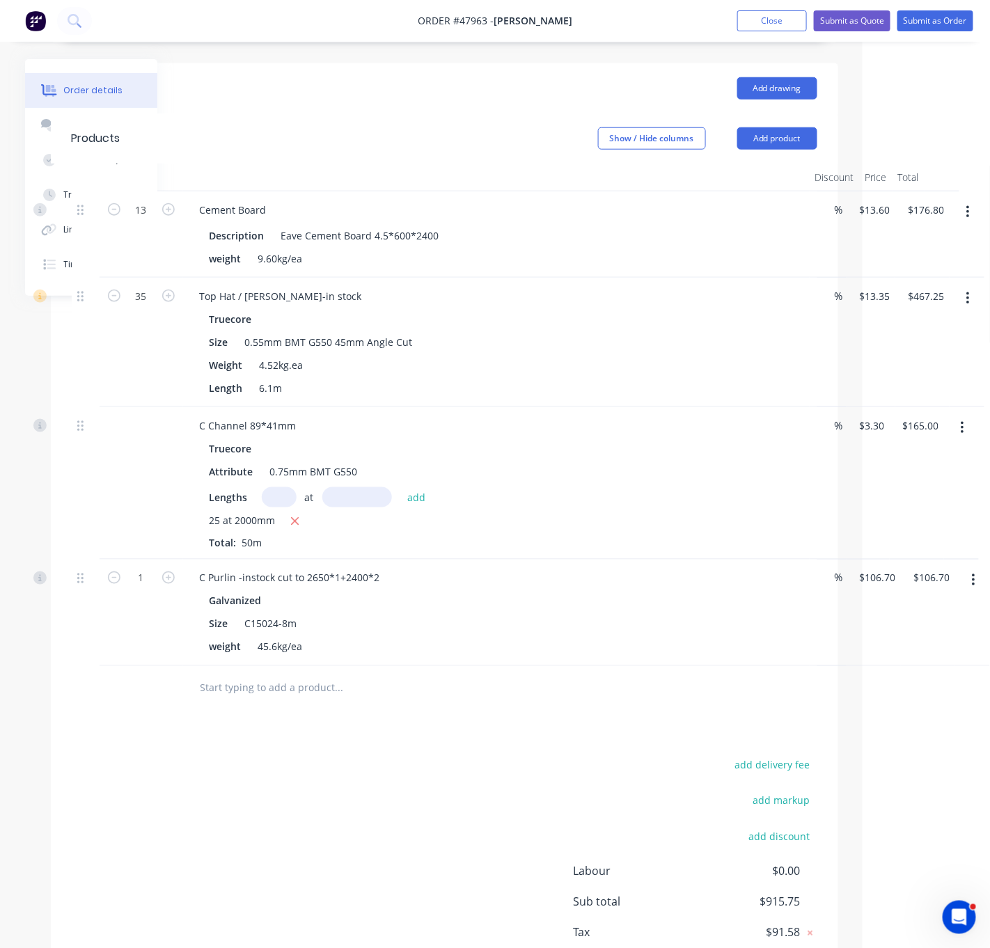
drag, startPoint x: 454, startPoint y: 764, endPoint x: 576, endPoint y: 743, distance: 123.0
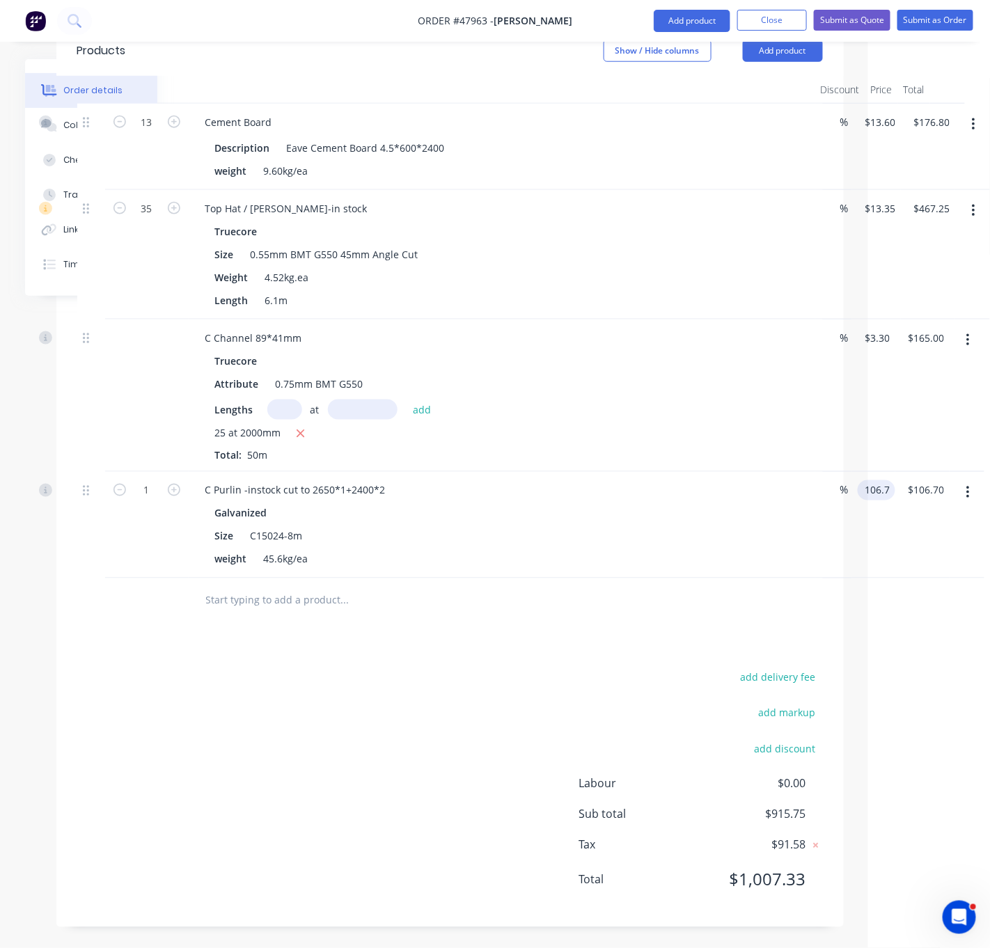
scroll to position [478, 126]
click at [880, 480] on input "106.7" at bounding box center [879, 490] width 32 height 20
click at [878, 480] on input "106.7" at bounding box center [879, 490] width 32 height 20
click at [875, 480] on input "106.7" at bounding box center [879, 490] width 32 height 20
click at [664, 551] on div "weight 45.6kg/ea" at bounding box center [494, 559] width 579 height 20
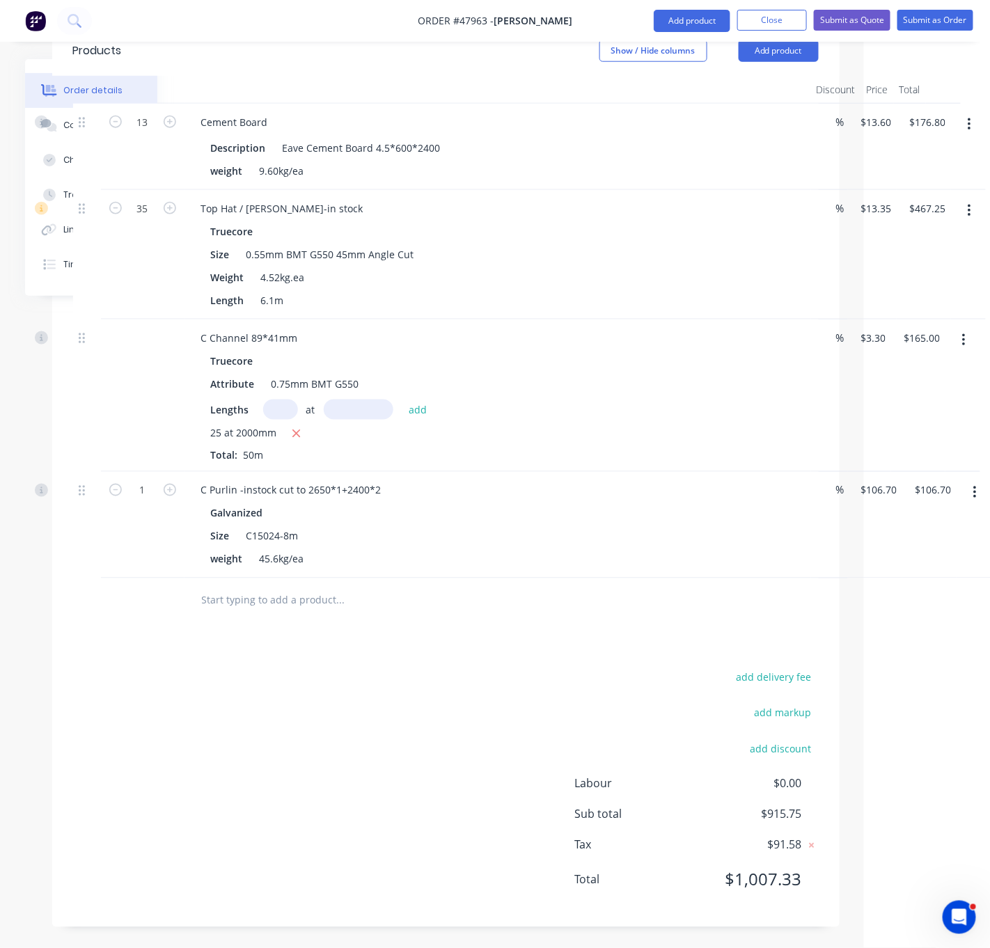
click at [331, 705] on div "add delivery fee add markup add discount Labour $0.00 Sub total $915.75 Tax $91…" at bounding box center [445, 787] width 745 height 238
click at [873, 480] on input "106.7" at bounding box center [879, 490] width 32 height 20
click at [879, 480] on input "106.7" at bounding box center [879, 490] width 32 height 20
click at [881, 480] on input "106.7" at bounding box center [879, 490] width 32 height 20
type input "$110.70"
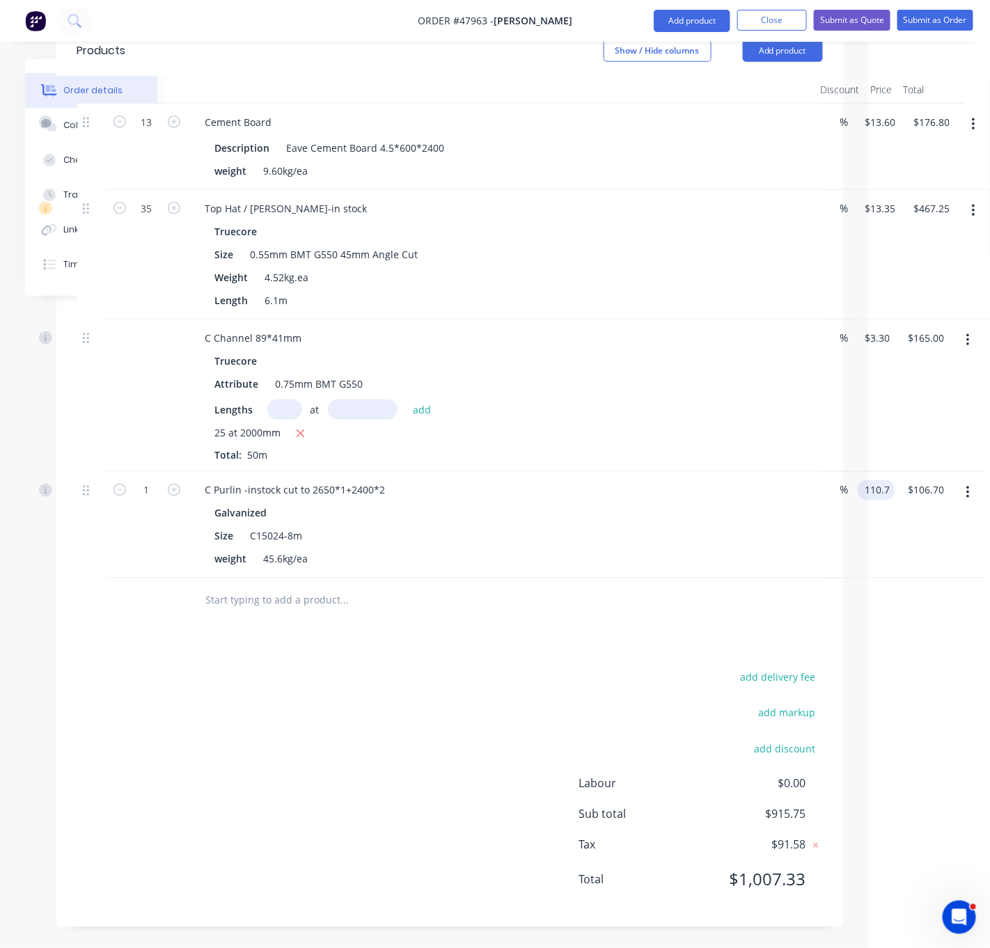
type input "$110.70"
click at [511, 624] on div "Drawings Add drawing Products Show / Hide columns Add product Qty Discount Pric…" at bounding box center [449, 451] width 787 height 951
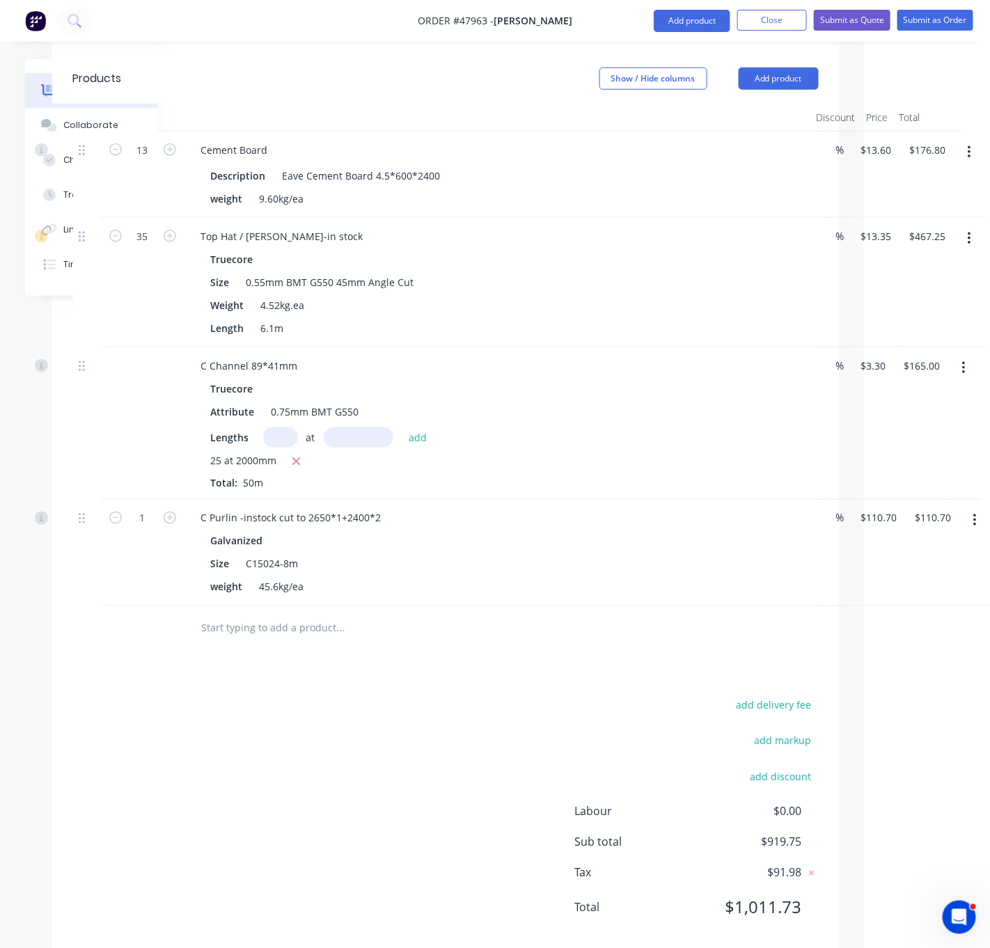
scroll to position [0, 126]
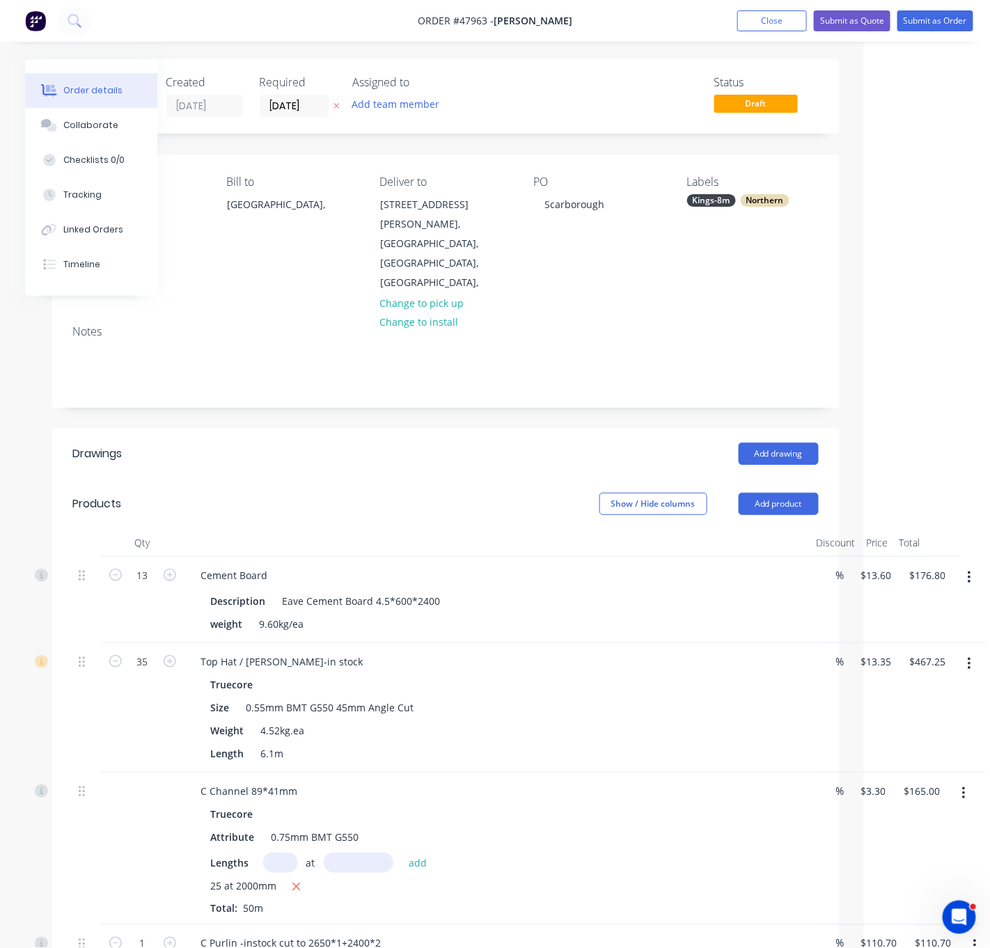
click at [723, 207] on div "Kings-8m" at bounding box center [711, 200] width 49 height 13
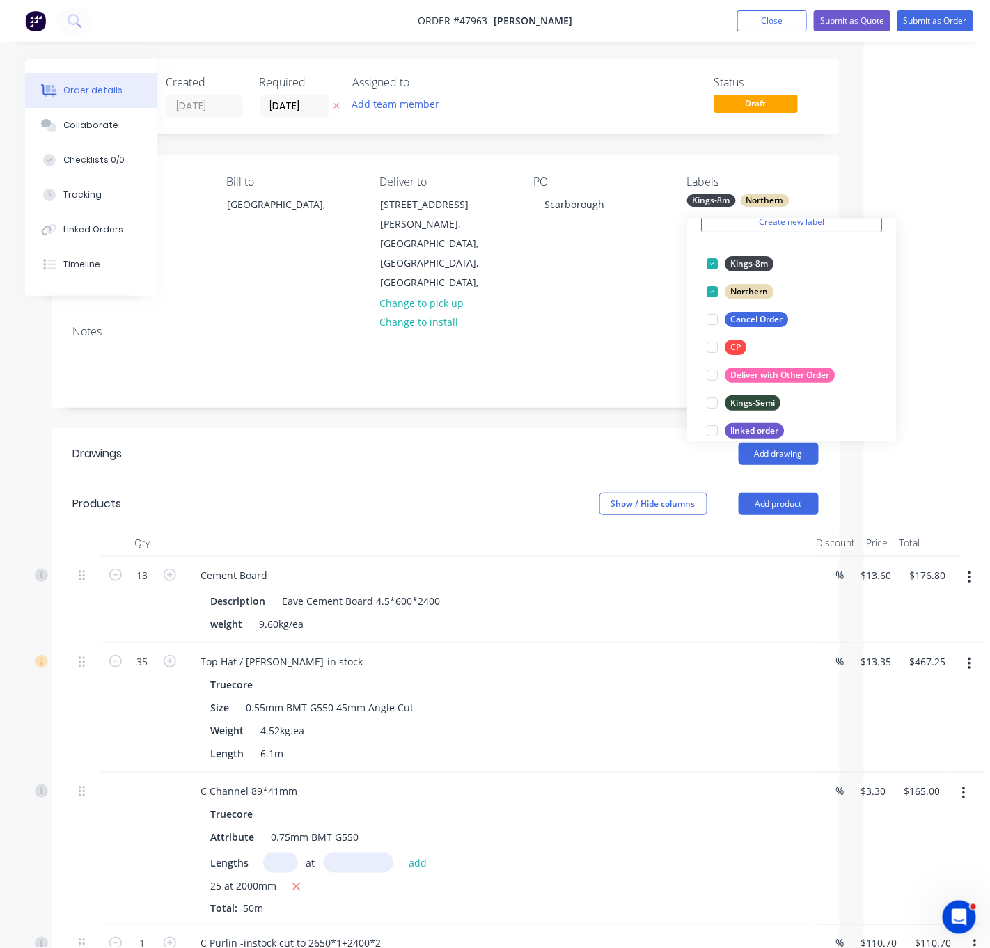
scroll to position [84, 0]
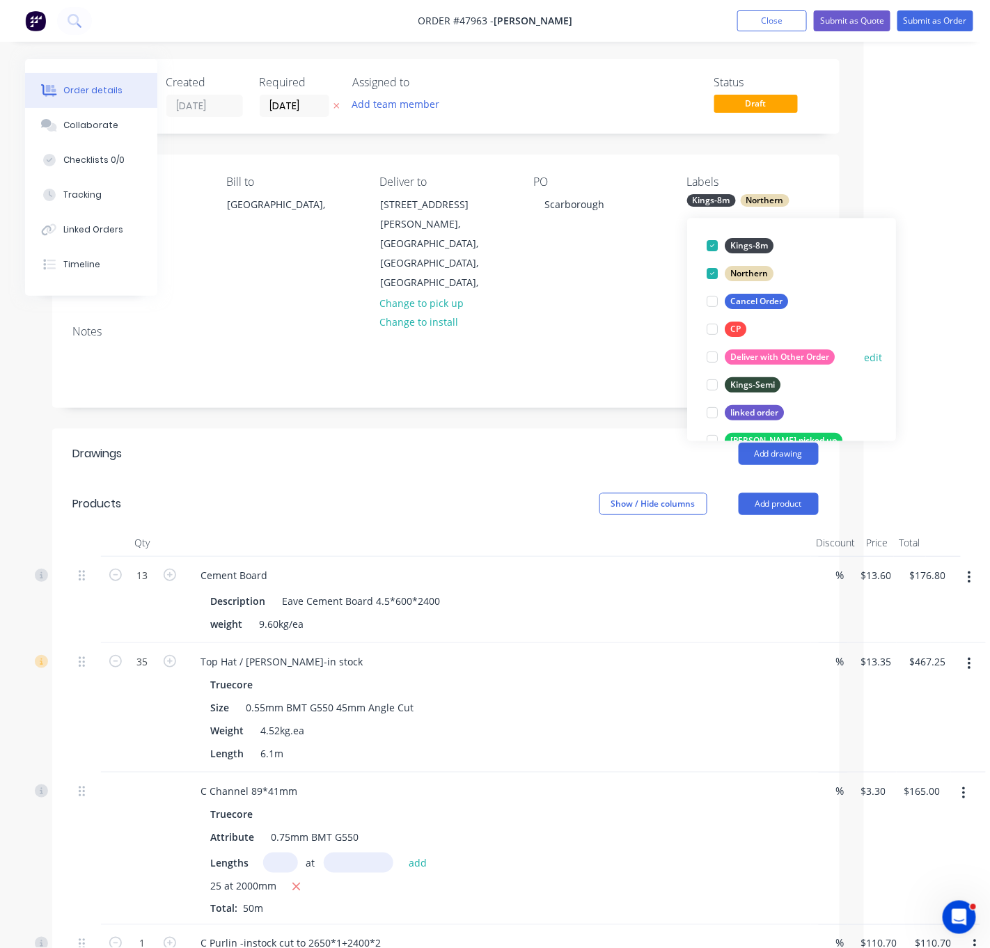
click at [718, 358] on div at bounding box center [712, 358] width 28 height 28
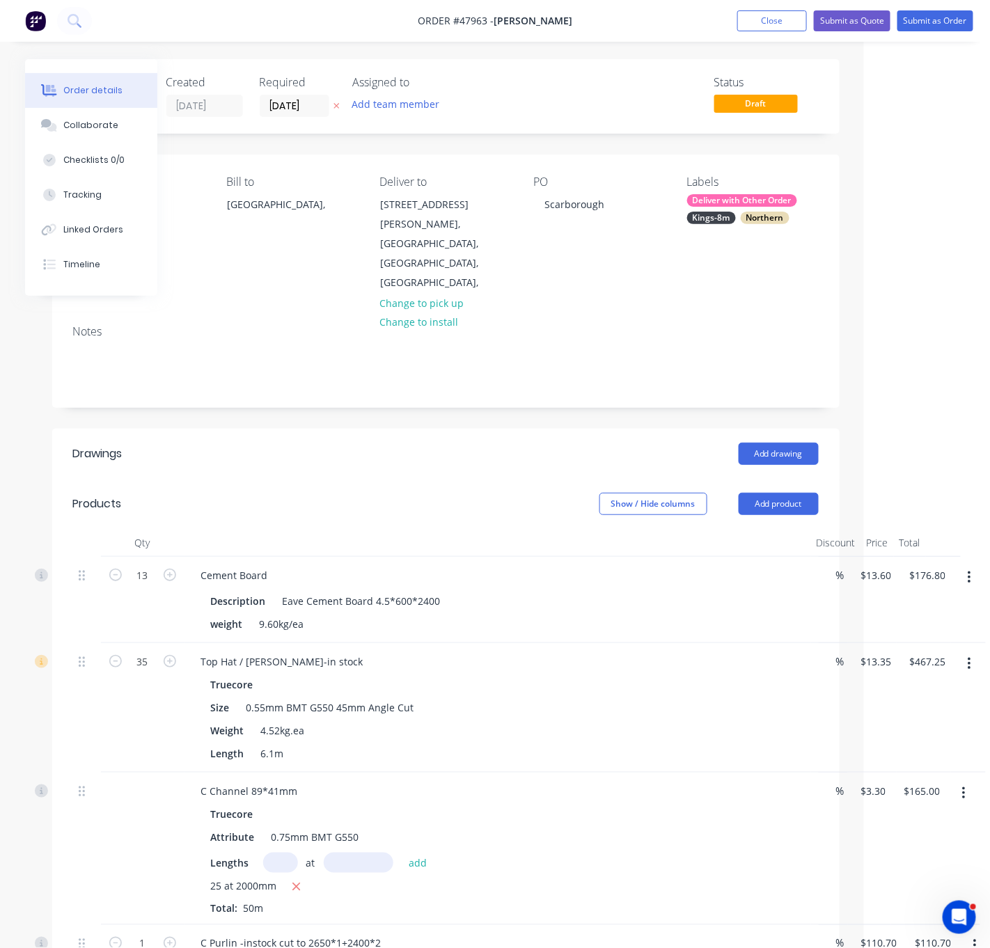
click at [467, 443] on div "Add drawing" at bounding box center [524, 454] width 587 height 22
click at [308, 102] on input "[DATE]" at bounding box center [294, 105] width 68 height 21
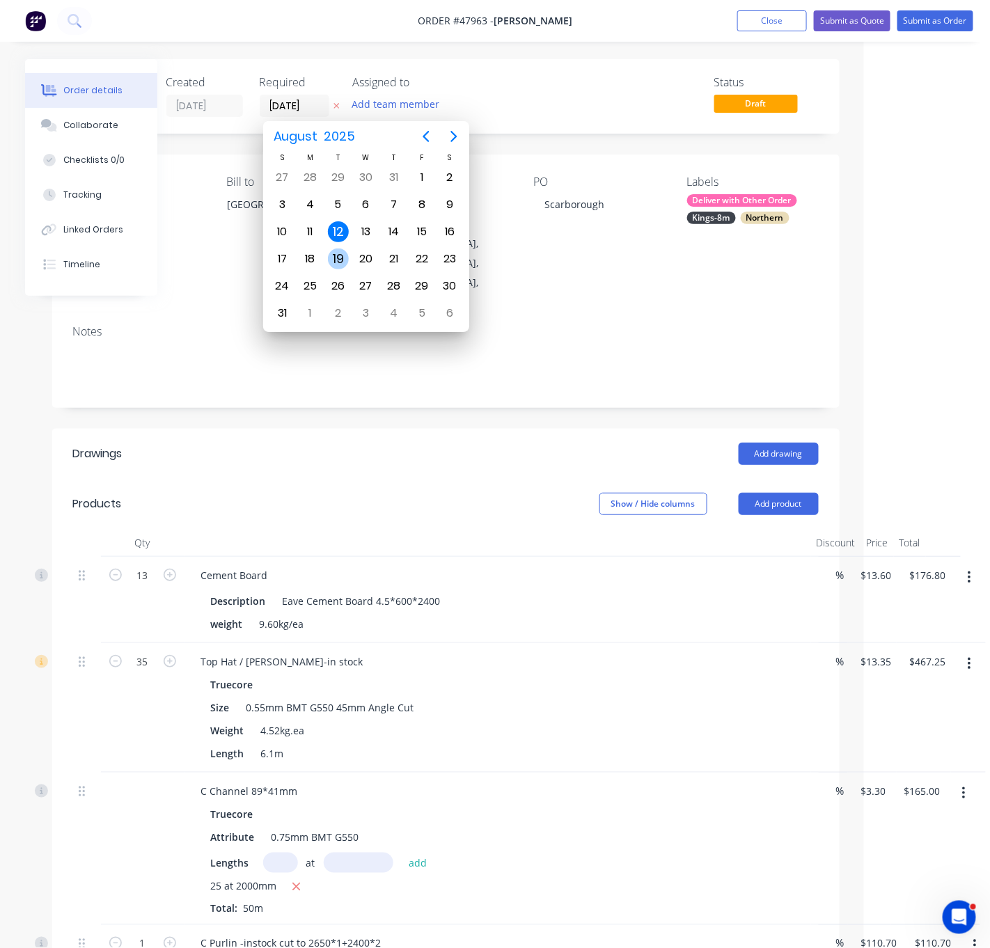
click at [333, 251] on div "19" at bounding box center [338, 258] width 21 height 21
type input "[DATE]"
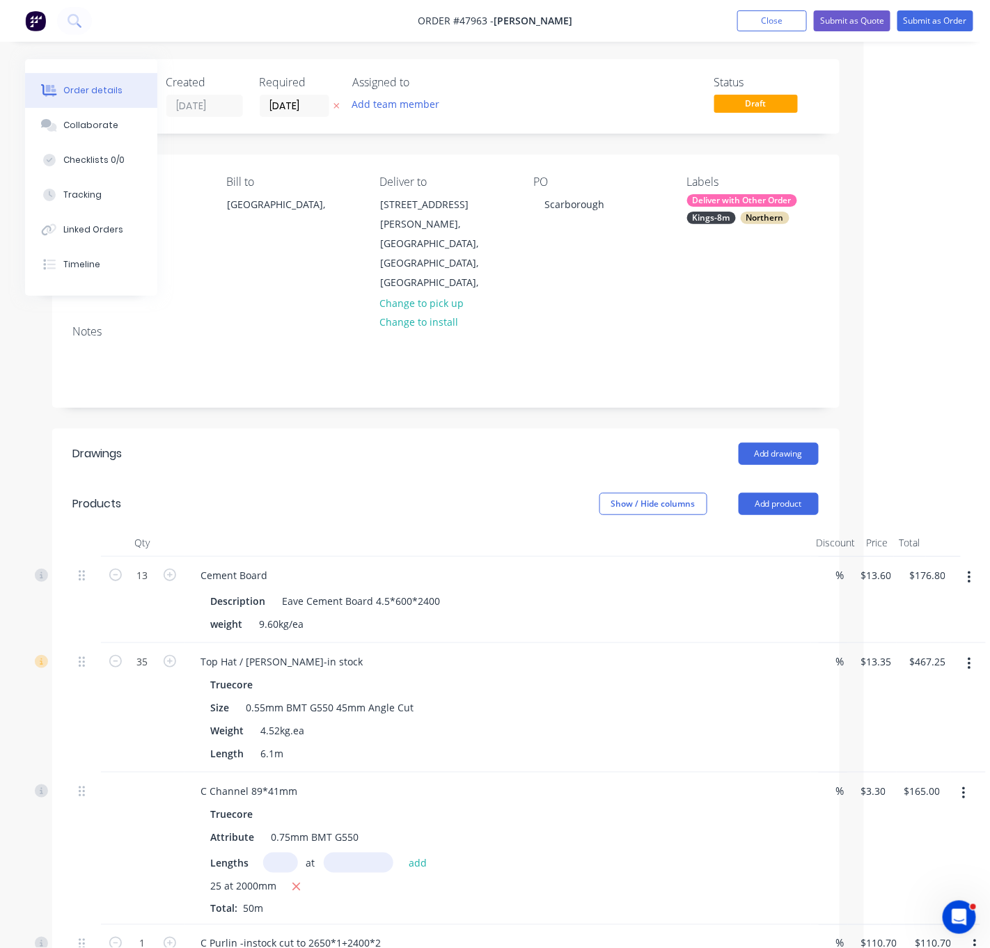
click at [450, 457] on header "Drawings Add drawing" at bounding box center [445, 454] width 787 height 50
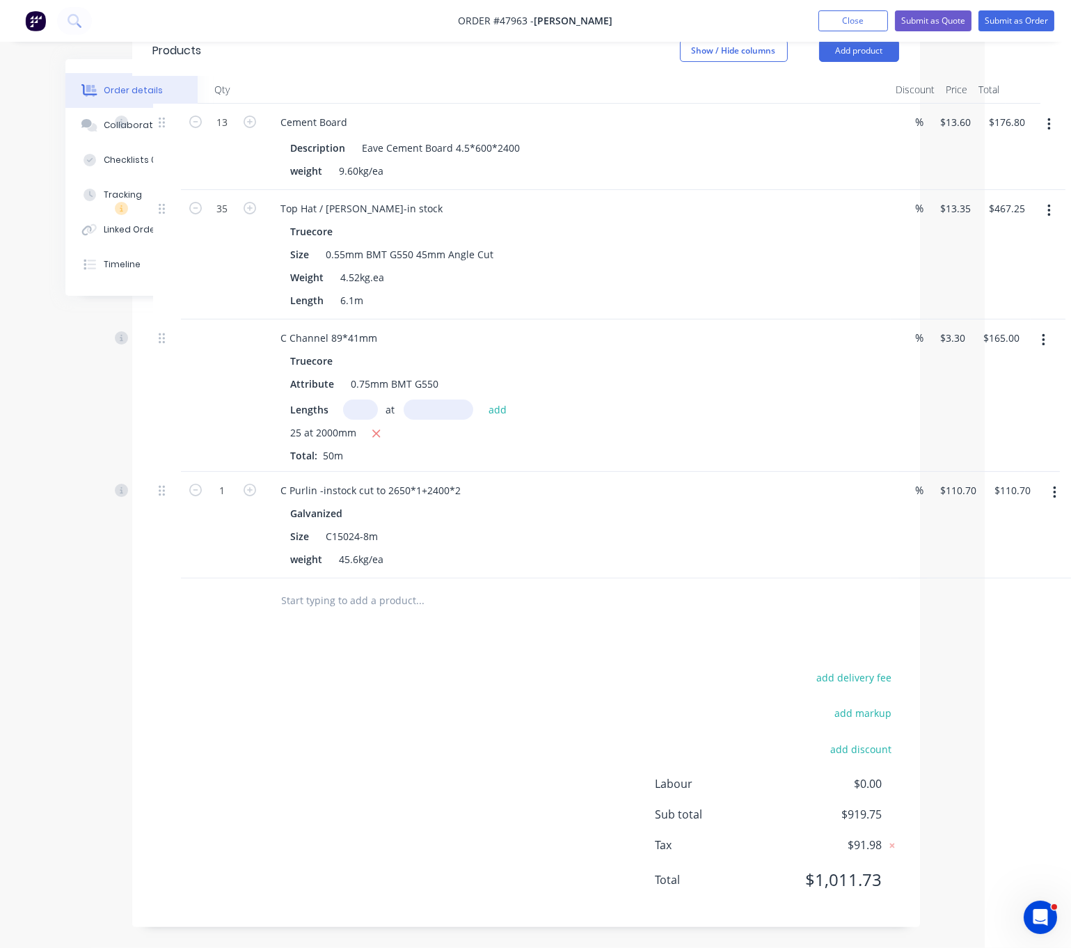
scroll to position [235, 91]
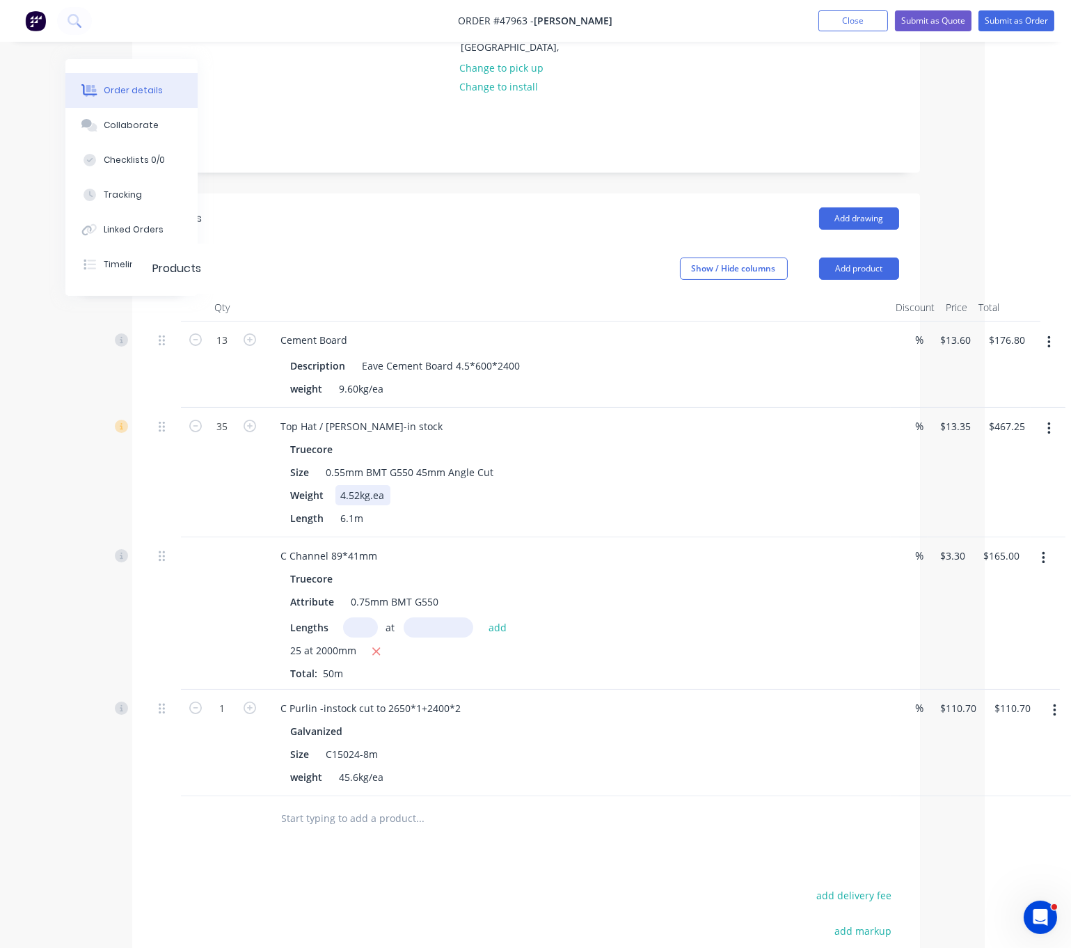
click at [674, 477] on div "Truecore Size 0.55mm BMT G550 45mm Angle Cut Weight 4.52kg.ea Length 6.1m" at bounding box center [577, 483] width 615 height 89
drag, startPoint x: 687, startPoint y: 473, endPoint x: 830, endPoint y: 482, distance: 142.9
click at [999, 421] on icon "button" at bounding box center [1048, 428] width 3 height 15
click at [988, 464] on div "Edit" at bounding box center [999, 465] width 107 height 20
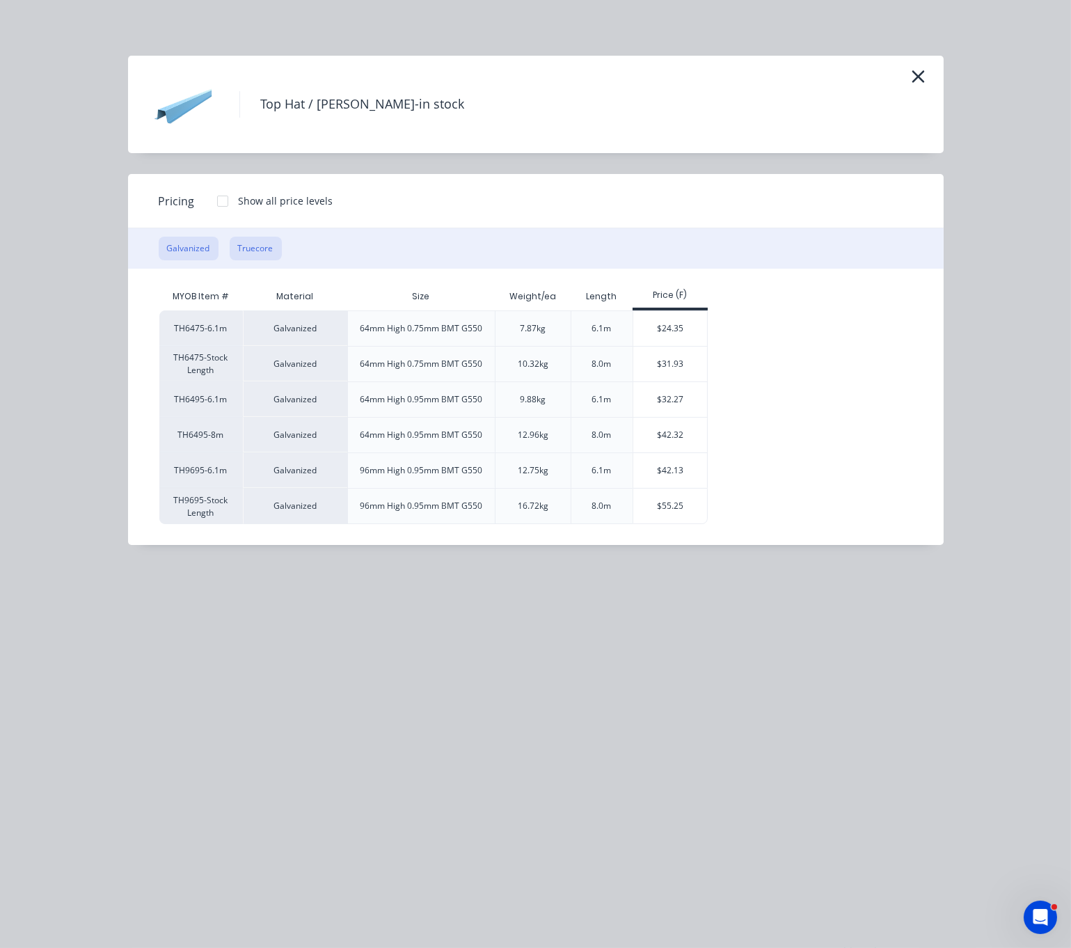
click at [261, 260] on button "Truecore" at bounding box center [256, 249] width 52 height 24
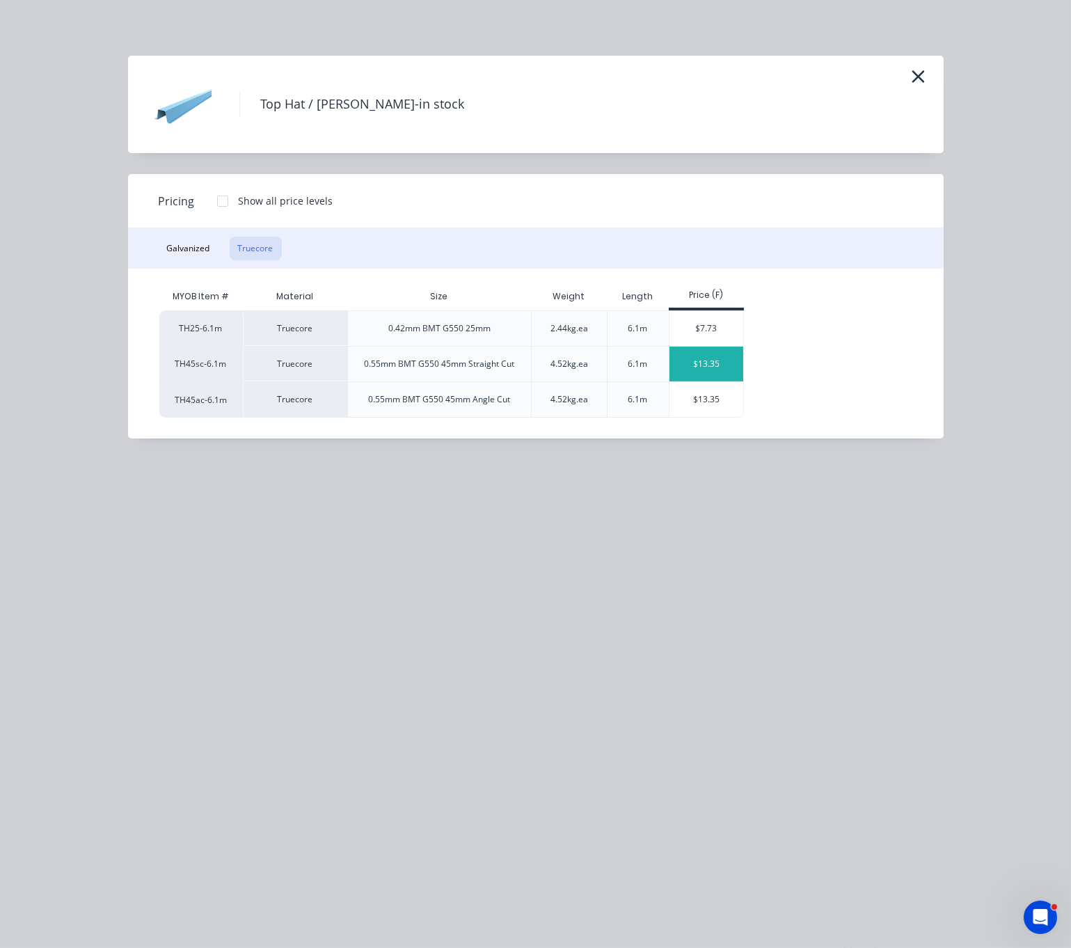
click at [715, 379] on div "$13.35" at bounding box center [707, 364] width 74 height 35
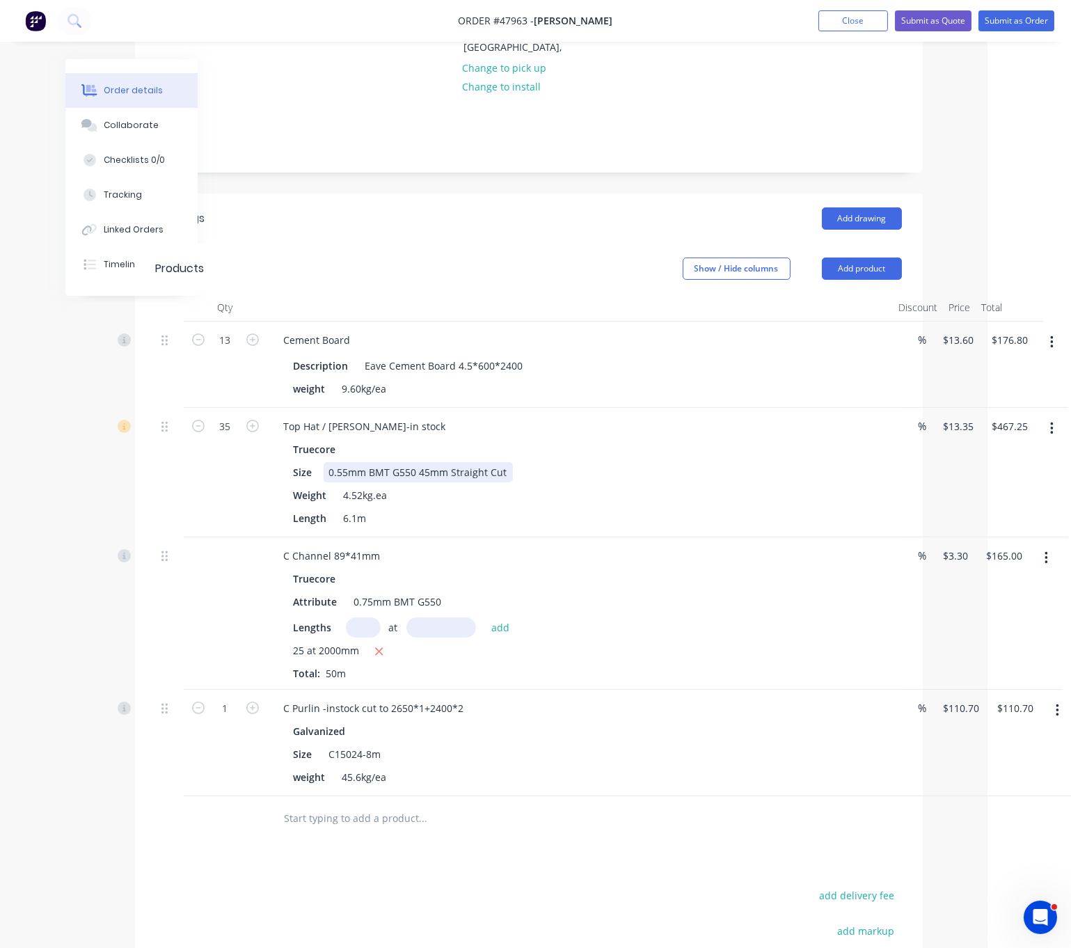
click at [660, 473] on div "Size 0.55mm BMT G550 45mm Straight Cut" at bounding box center [577, 472] width 579 height 20
click at [596, 193] on header "Drawings Add drawing" at bounding box center [529, 218] width 788 height 50
drag, startPoint x: 549, startPoint y: 205, endPoint x: 725, endPoint y: 286, distance: 193.7
click at [549, 207] on div "Add drawing" at bounding box center [607, 218] width 587 height 22
click at [961, 336] on div "$13.60 $13.60" at bounding box center [955, 365] width 49 height 86
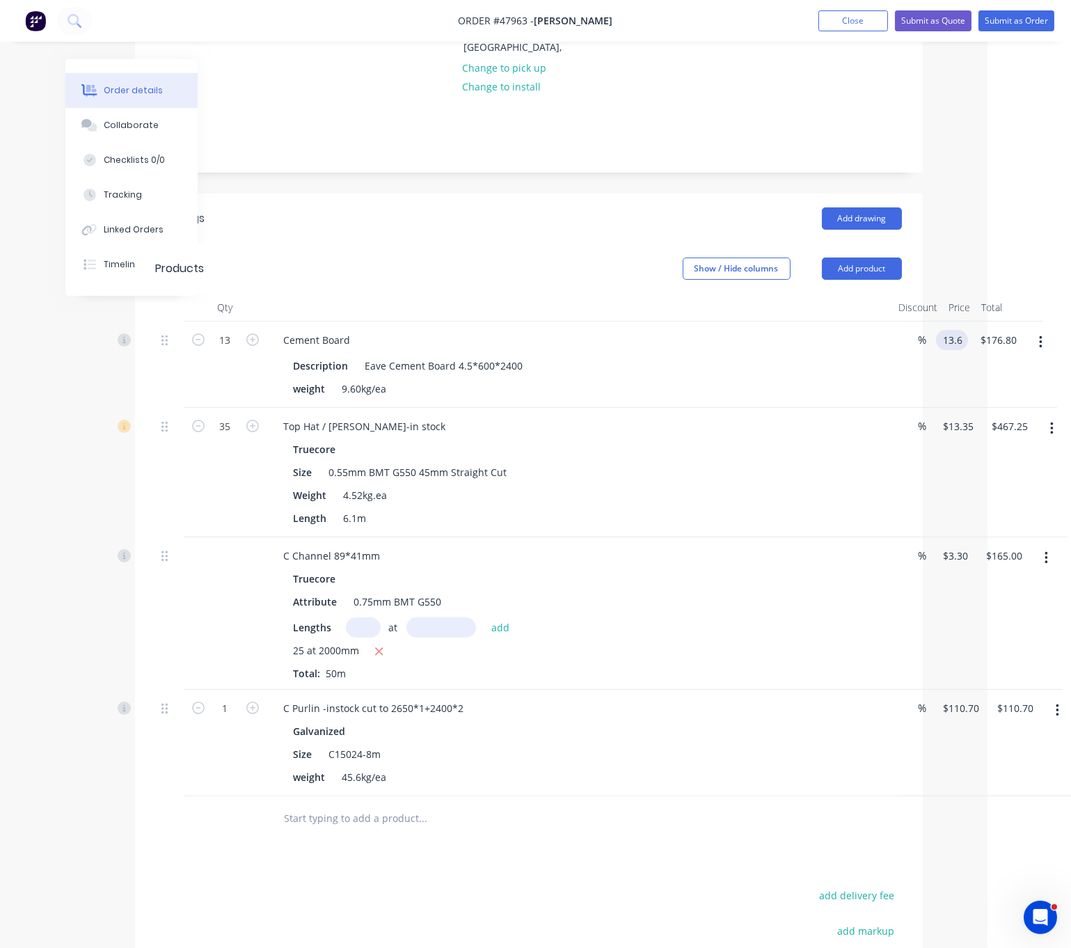
click at [963, 330] on input "13.6" at bounding box center [955, 340] width 26 height 20
type input "$10.00"
type input "$130.00"
click at [562, 258] on div "Show / Hide columns Add product" at bounding box center [607, 269] width 587 height 22
click at [531, 258] on div "Show / Hide columns Add product" at bounding box center [607, 269] width 587 height 22
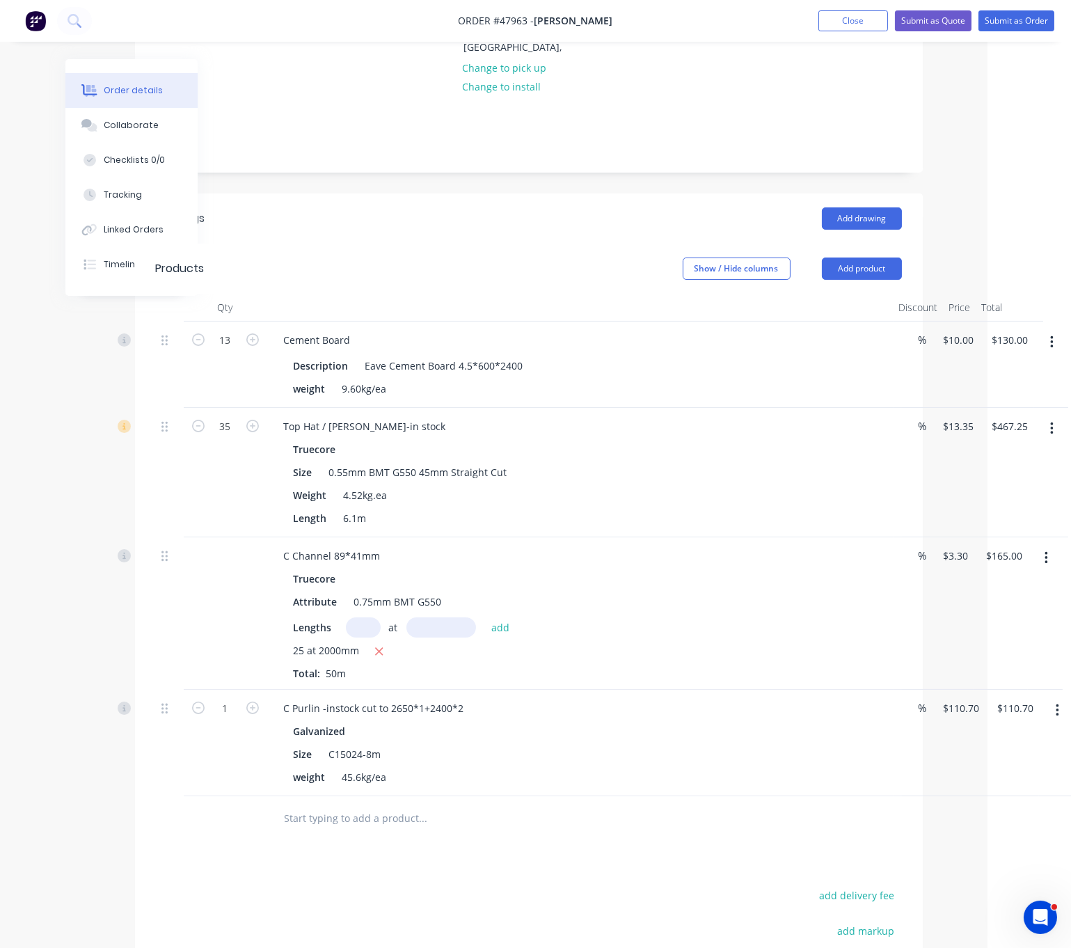
scroll to position [235, 91]
drag, startPoint x: 440, startPoint y: 237, endPoint x: 519, endPoint y: 248, distance: 80.0
click at [383, 551] on div "C Channel 89*41mm" at bounding box center [329, 556] width 119 height 20
click at [535, 222] on header "Drawings Add drawing" at bounding box center [526, 218] width 788 height 50
drag, startPoint x: 422, startPoint y: 259, endPoint x: 553, endPoint y: 256, distance: 131.6
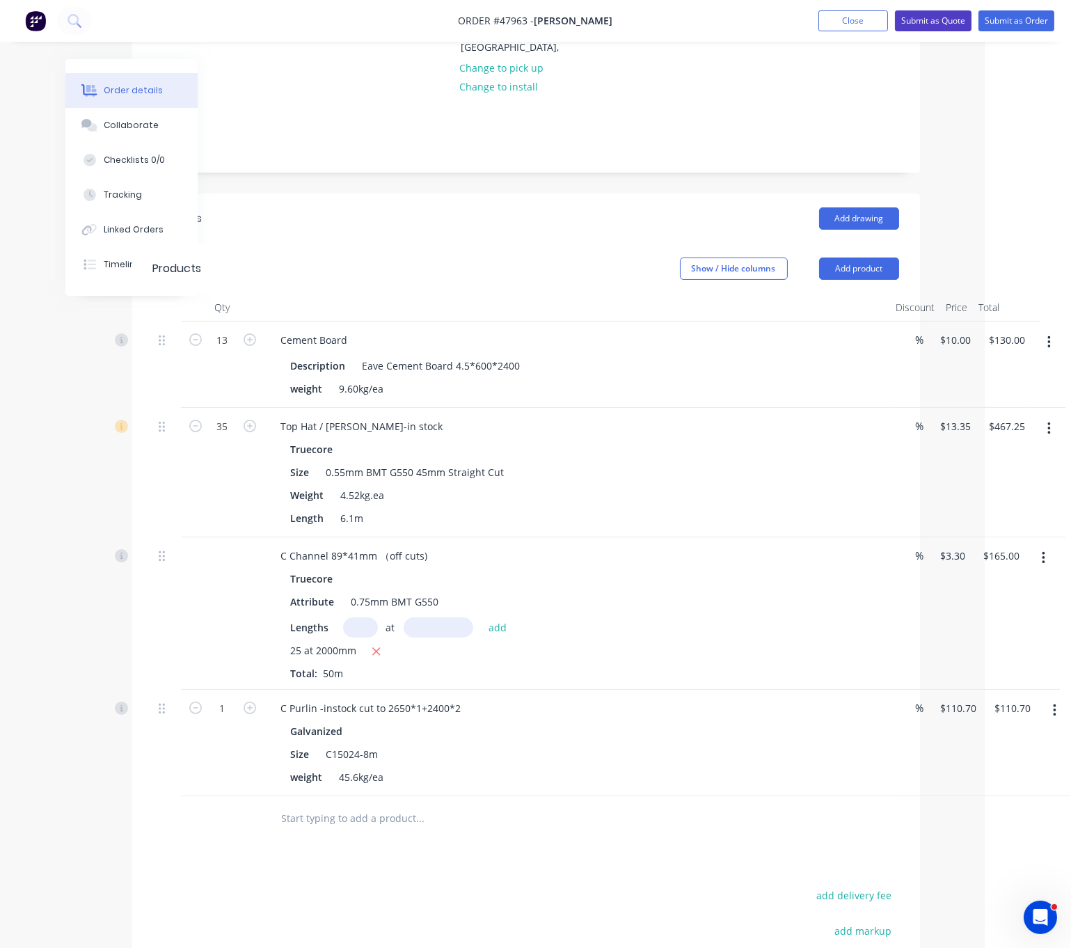
click at [921, 20] on button "Submit as Quote" at bounding box center [933, 20] width 77 height 21
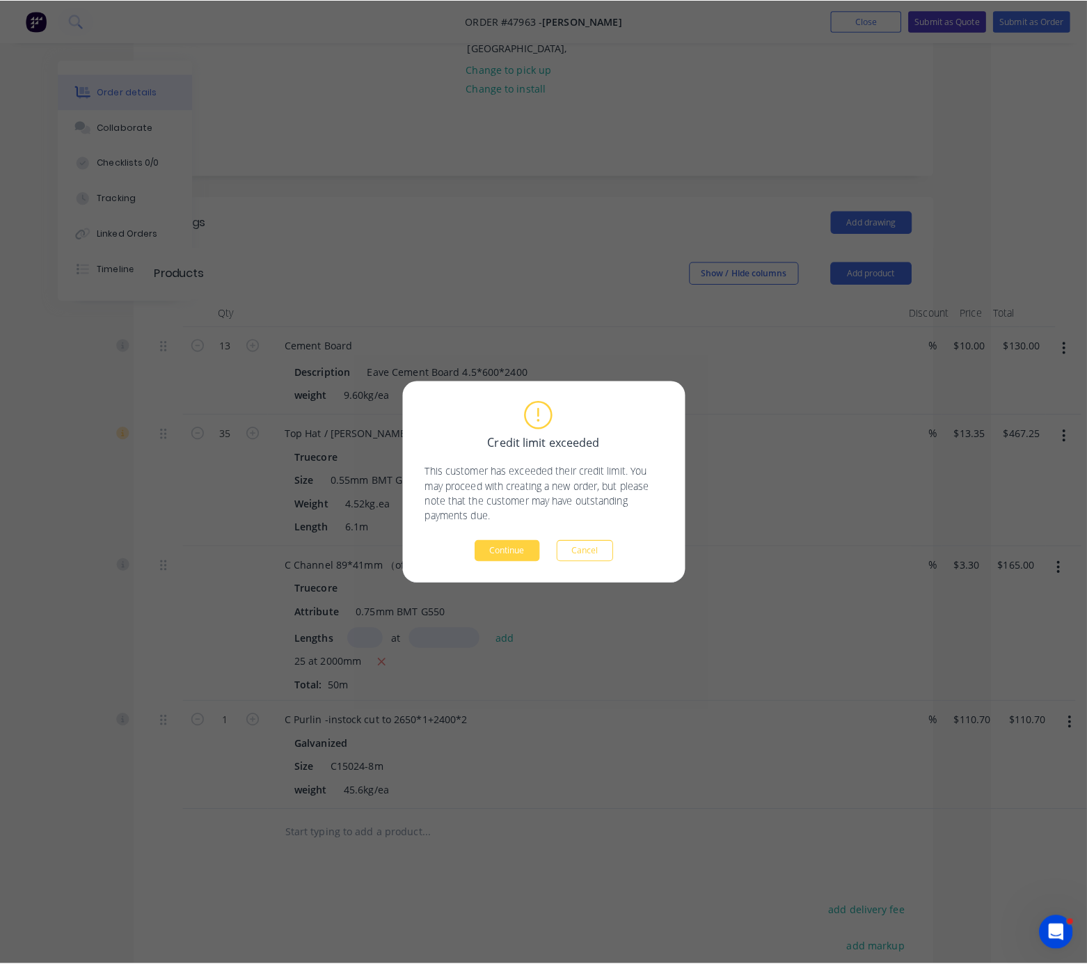
scroll to position [235, 76]
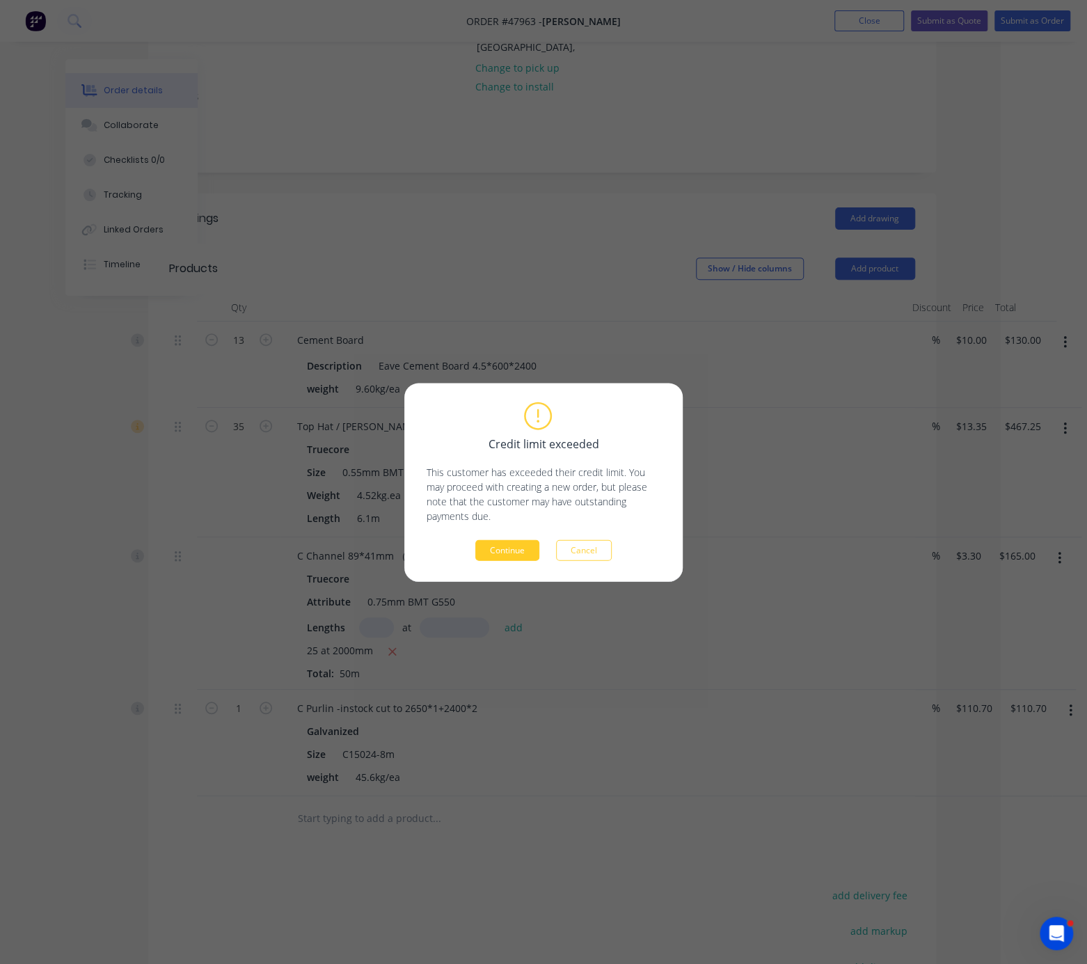
click at [507, 558] on button "Continue" at bounding box center [507, 549] width 64 height 21
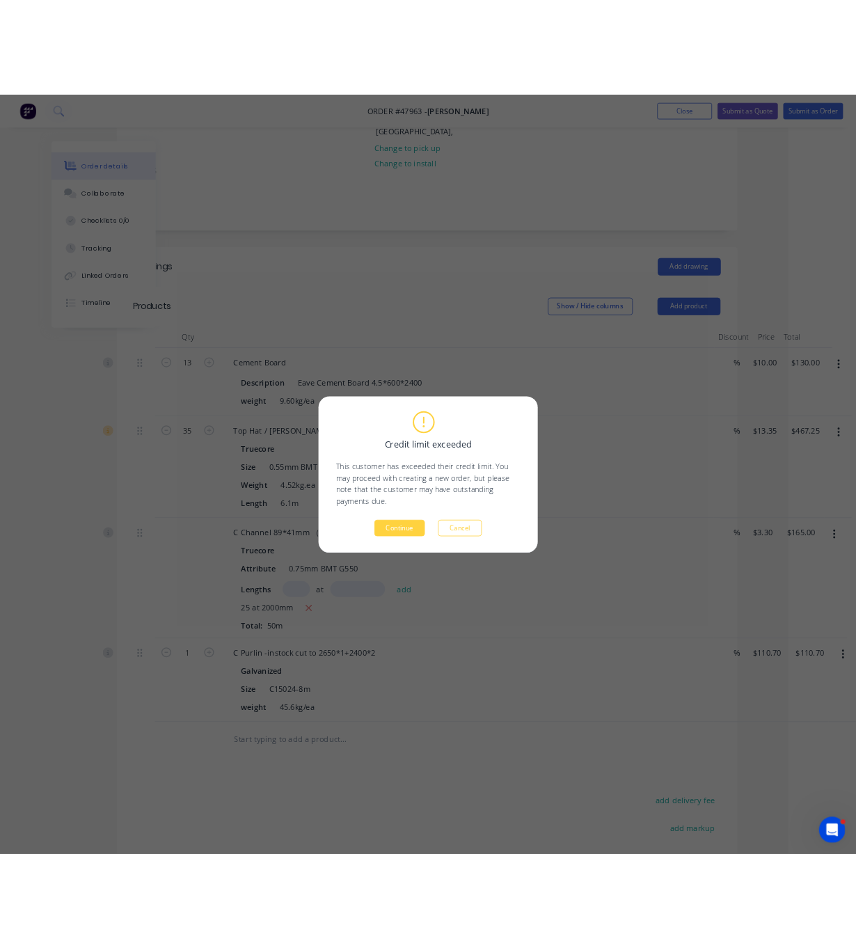
scroll to position [0, 0]
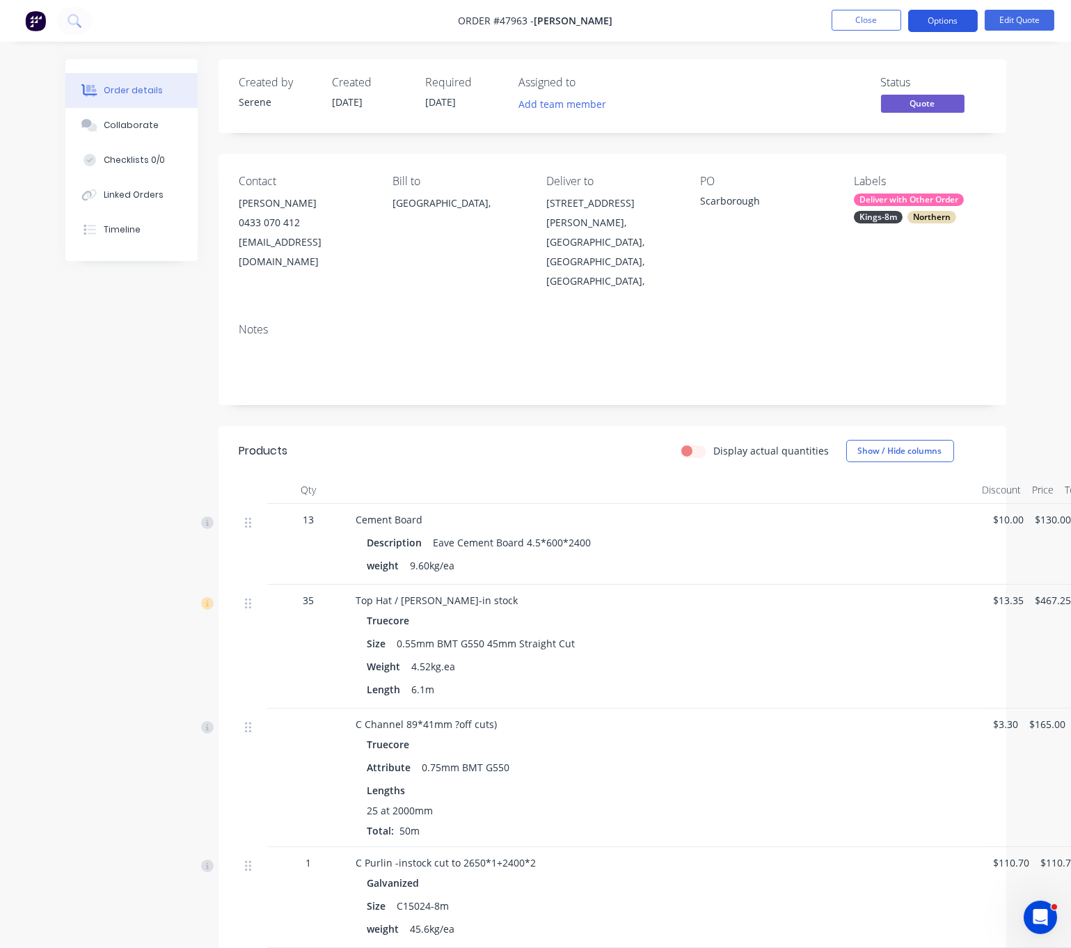
click at [966, 16] on button "Options" at bounding box center [943, 21] width 70 height 22
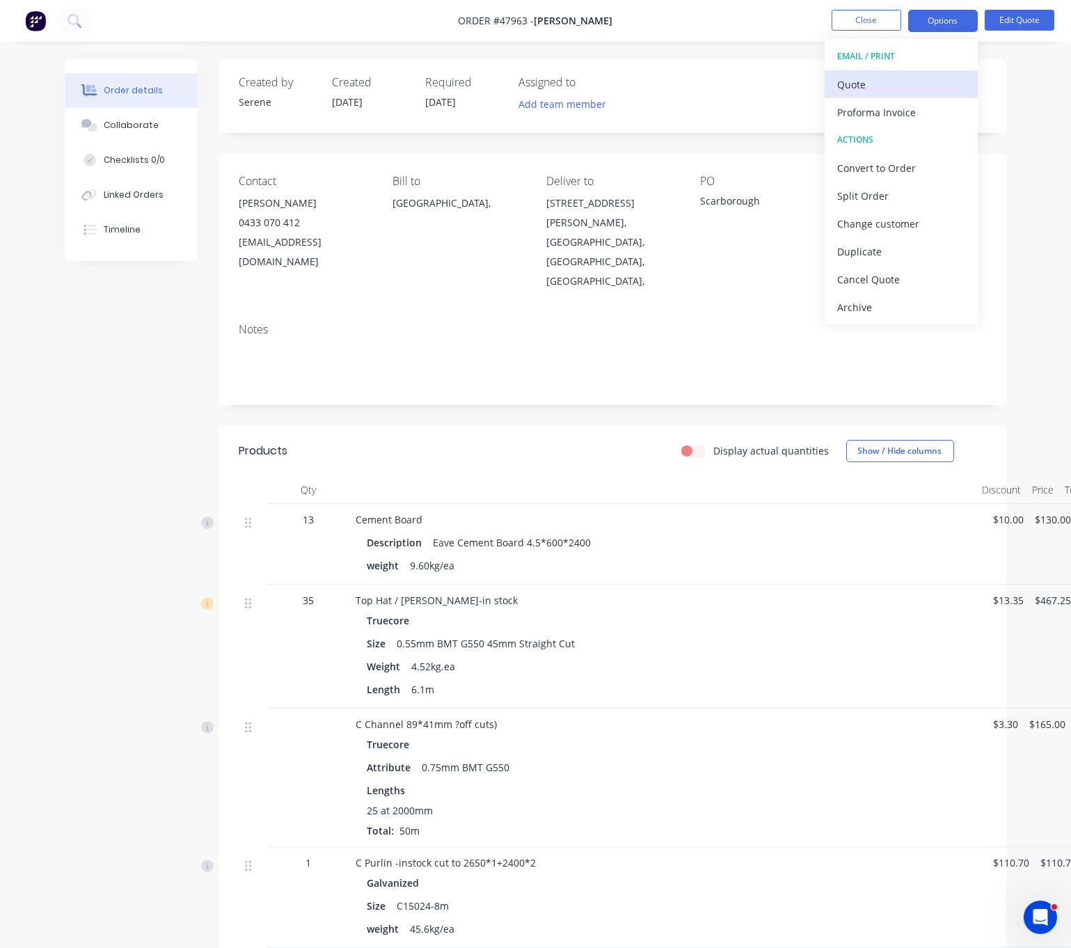
click at [887, 87] on div "Quote" at bounding box center [901, 84] width 128 height 20
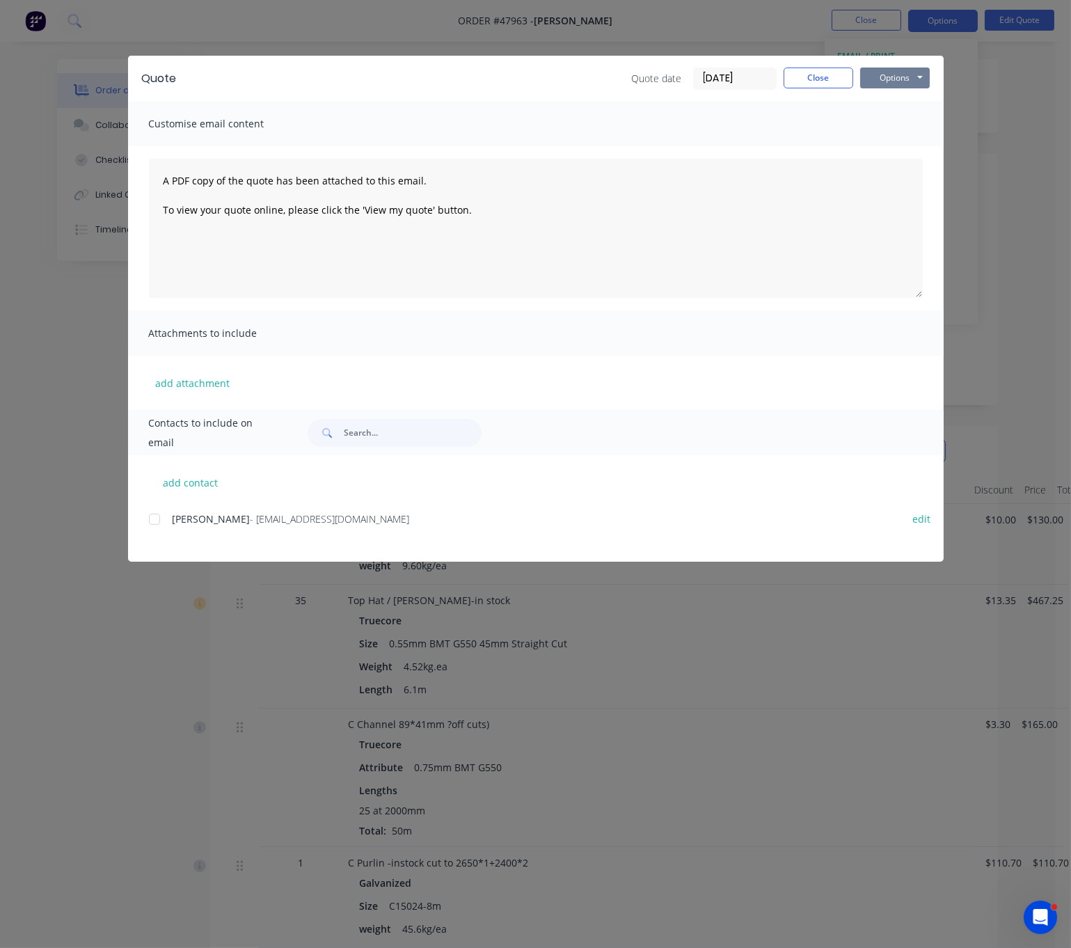
click at [915, 86] on button "Options" at bounding box center [895, 78] width 70 height 21
click at [907, 134] on button "Print" at bounding box center [904, 124] width 89 height 23
click at [816, 82] on button "Close" at bounding box center [819, 78] width 70 height 21
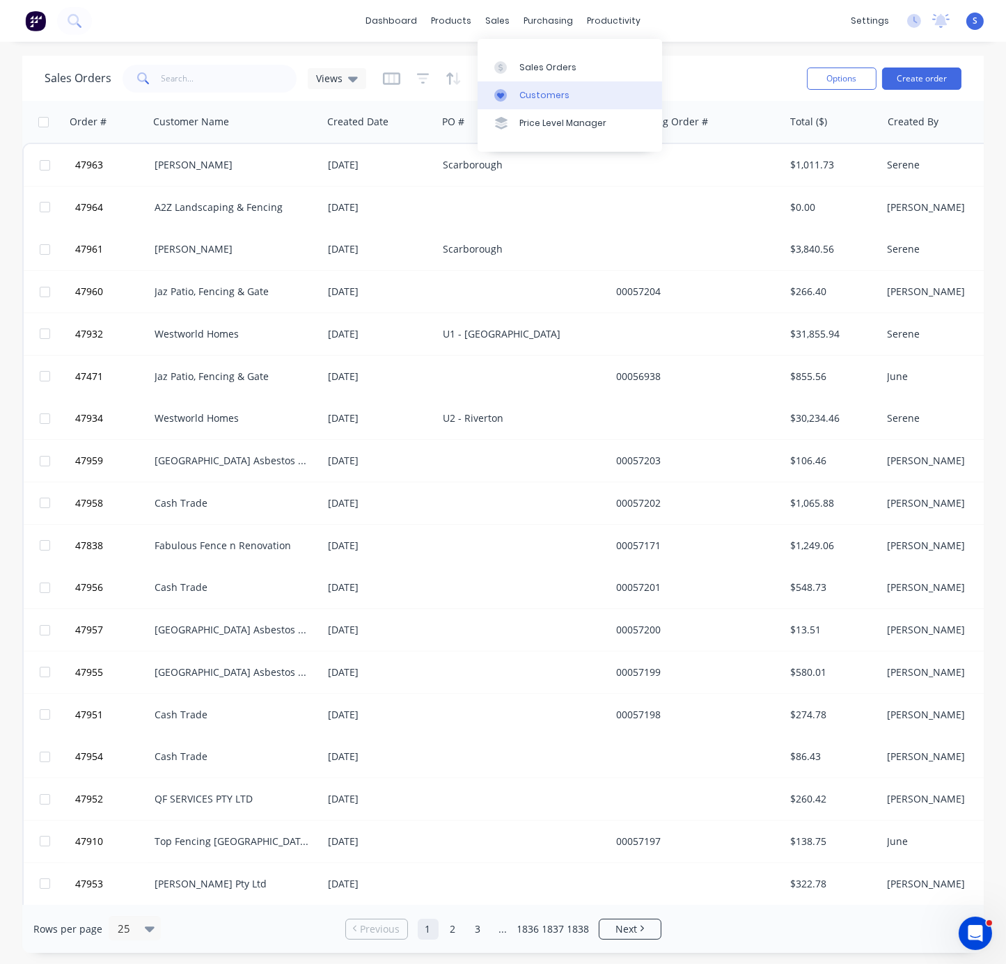
click at [530, 95] on div "Customers" at bounding box center [544, 95] width 50 height 13
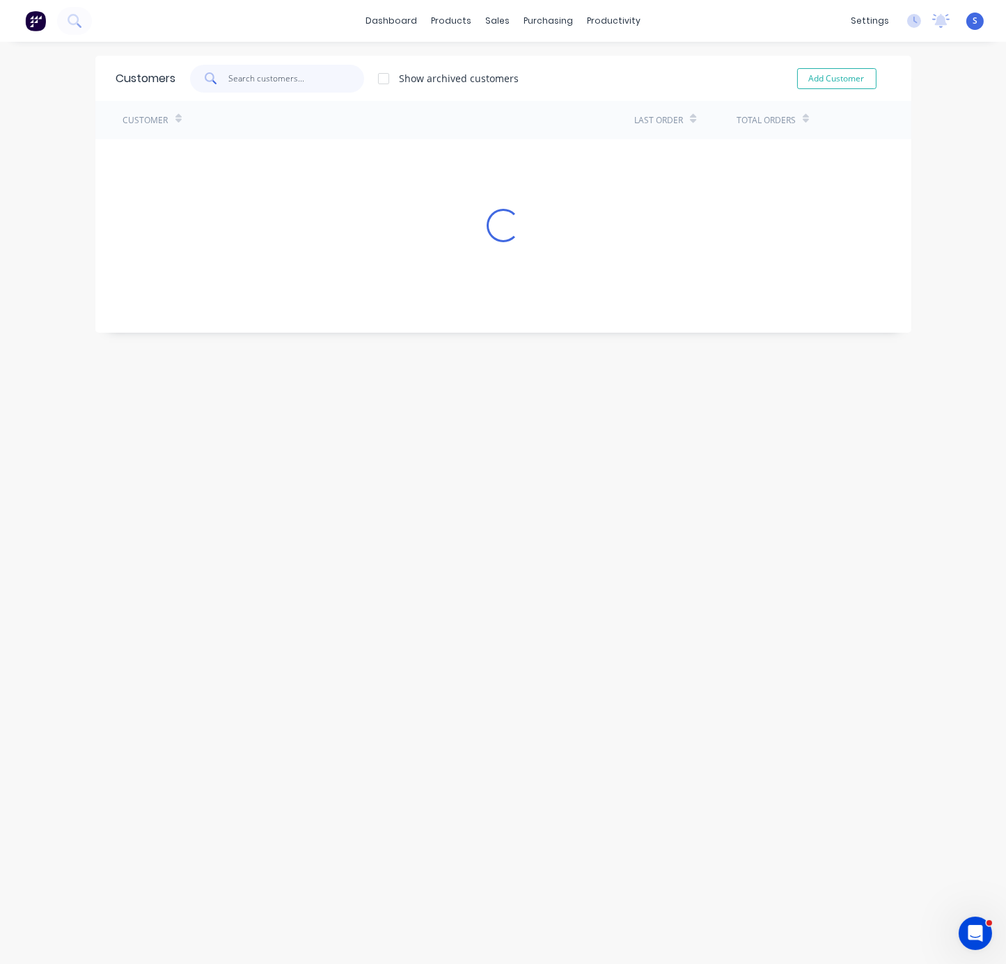
click at [269, 80] on input "text" at bounding box center [296, 79] width 136 height 28
type input "xyh"
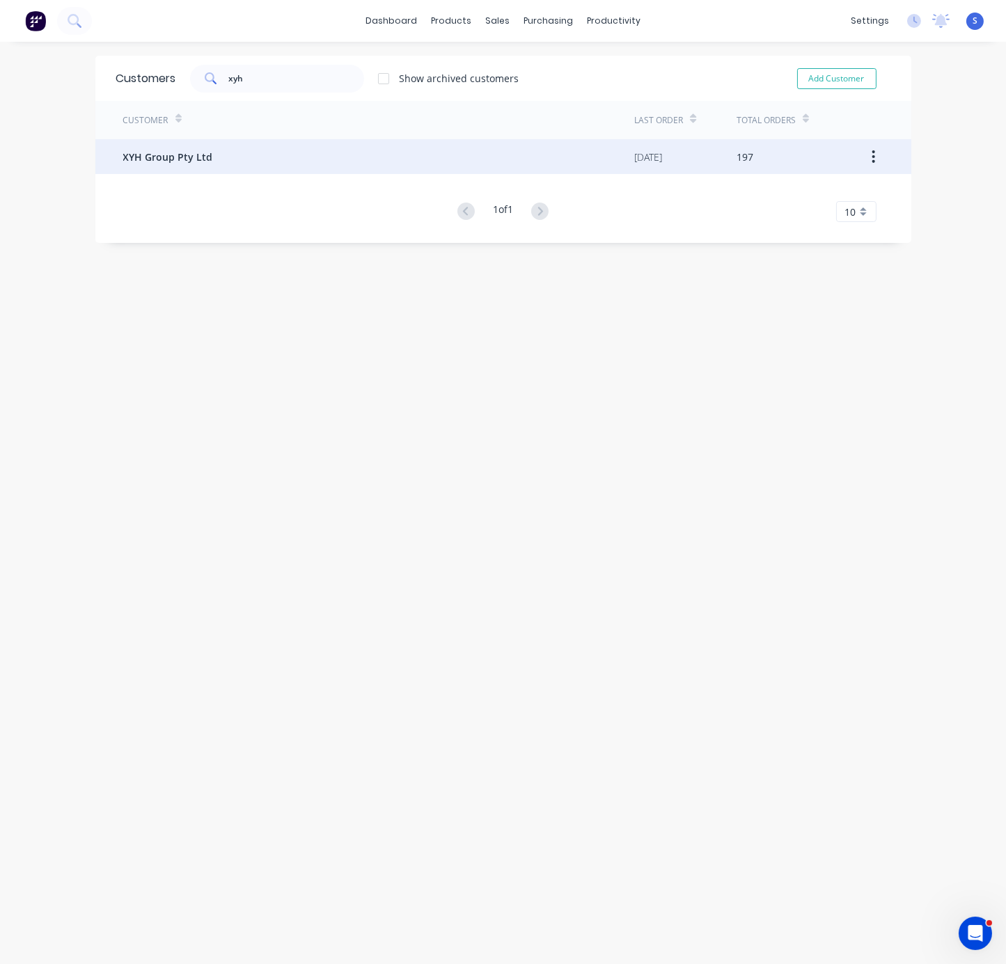
drag, startPoint x: 221, startPoint y: 133, endPoint x: 205, endPoint y: 155, distance: 26.5
click at [221, 133] on div "Customer" at bounding box center [379, 120] width 512 height 38
click at [205, 155] on span "XYH Group Pty Ltd" at bounding box center [168, 157] width 90 height 15
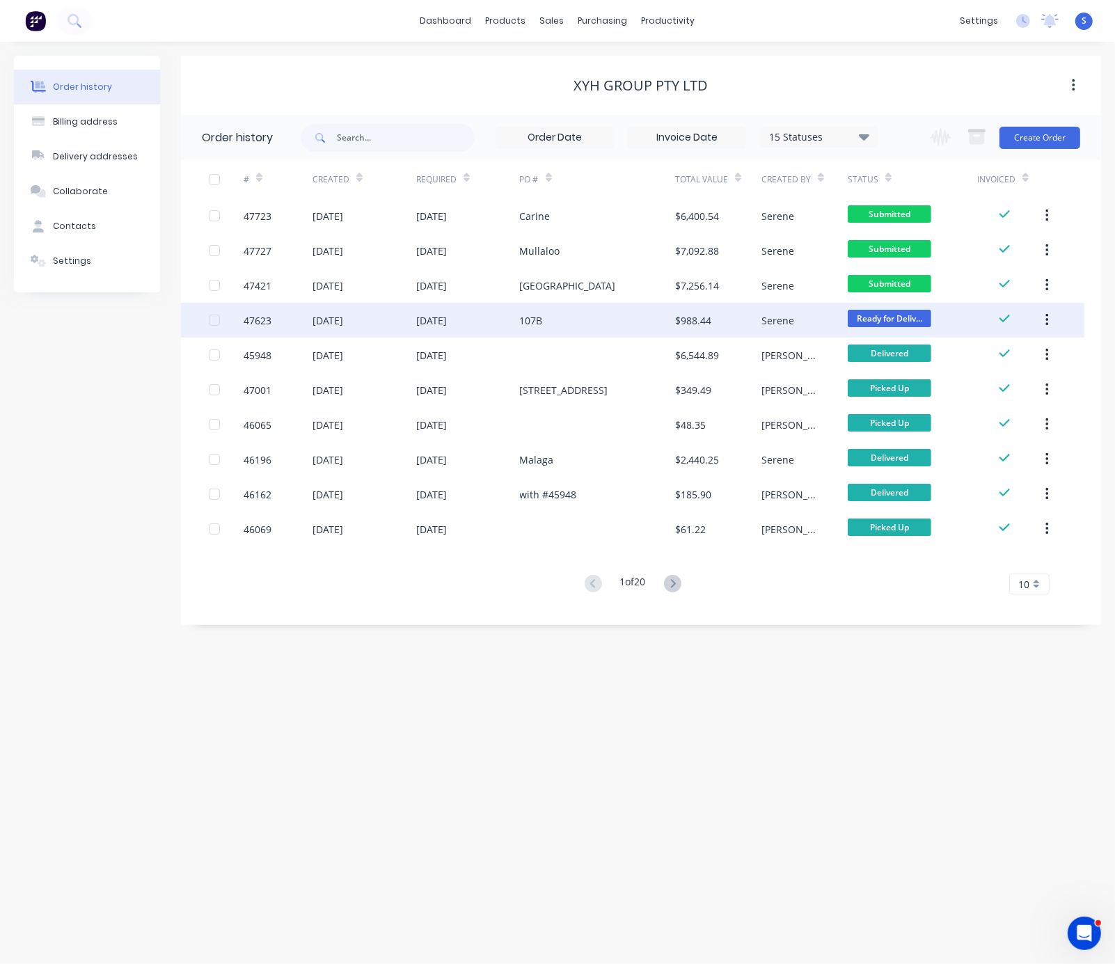
click at [573, 324] on div "107B" at bounding box center [597, 320] width 155 height 35
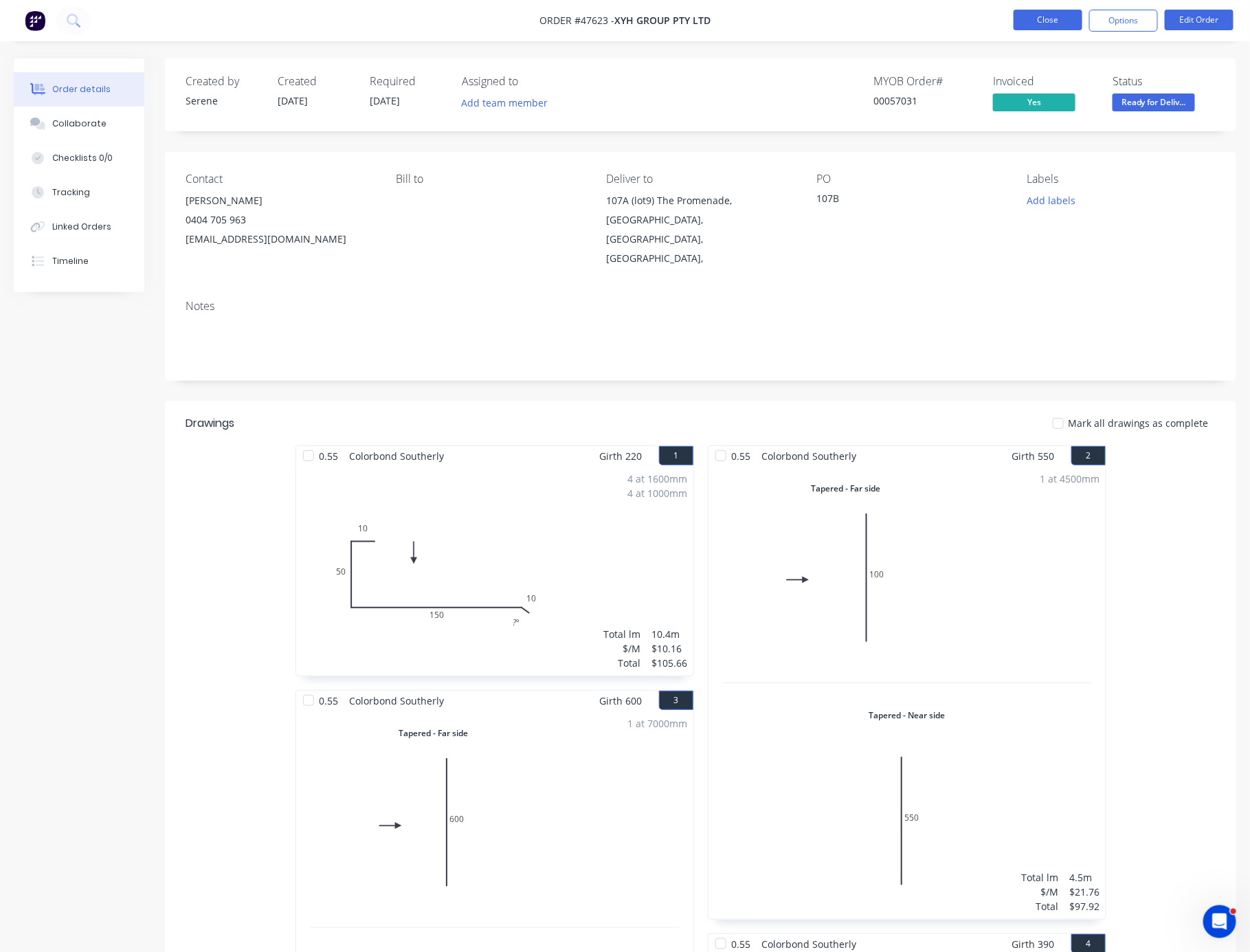
click at [992, 21] on button "Close" at bounding box center [1049, 20] width 69 height 21
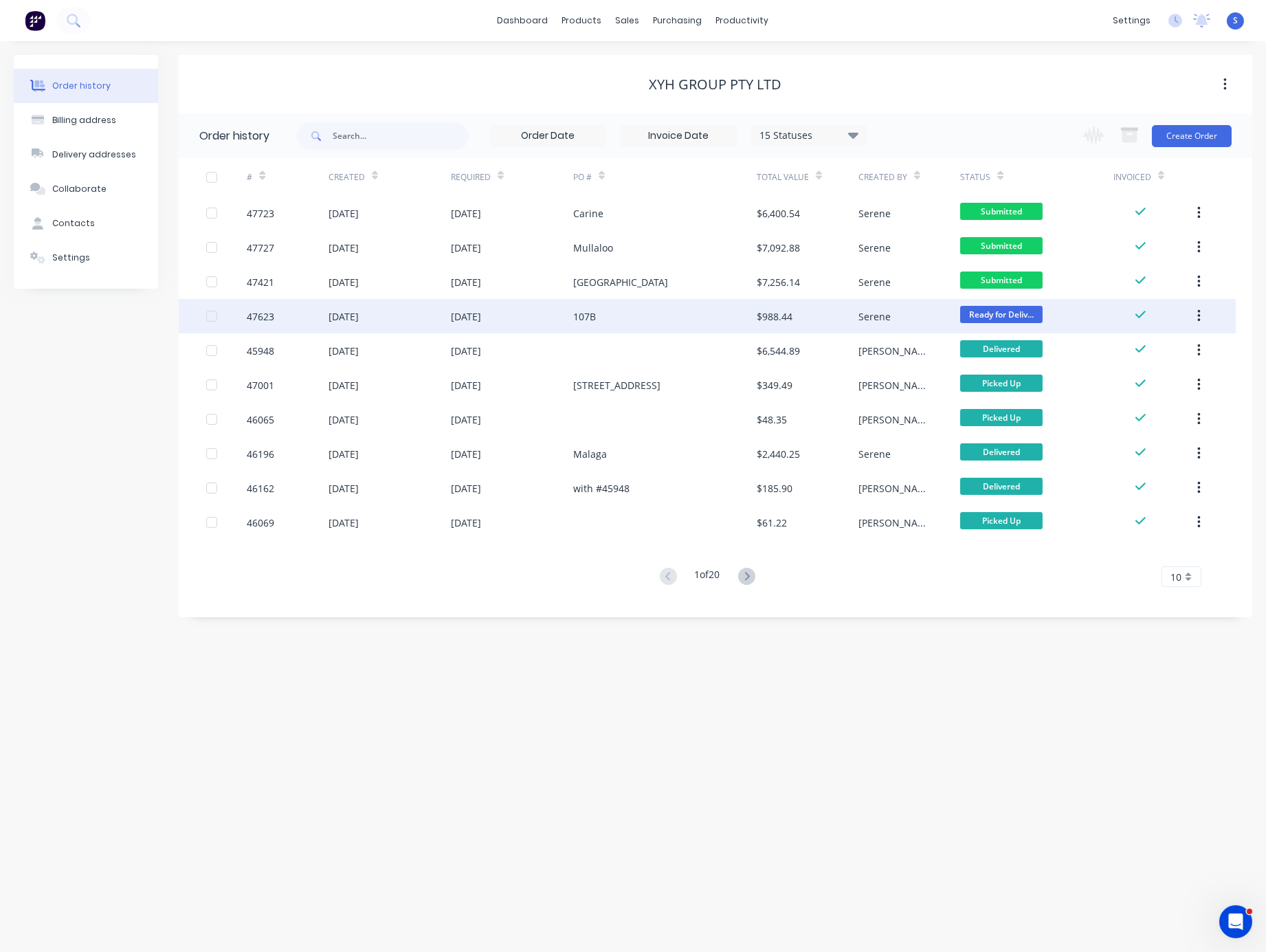
click at [629, 314] on div "107B" at bounding box center [665, 316] width 184 height 35
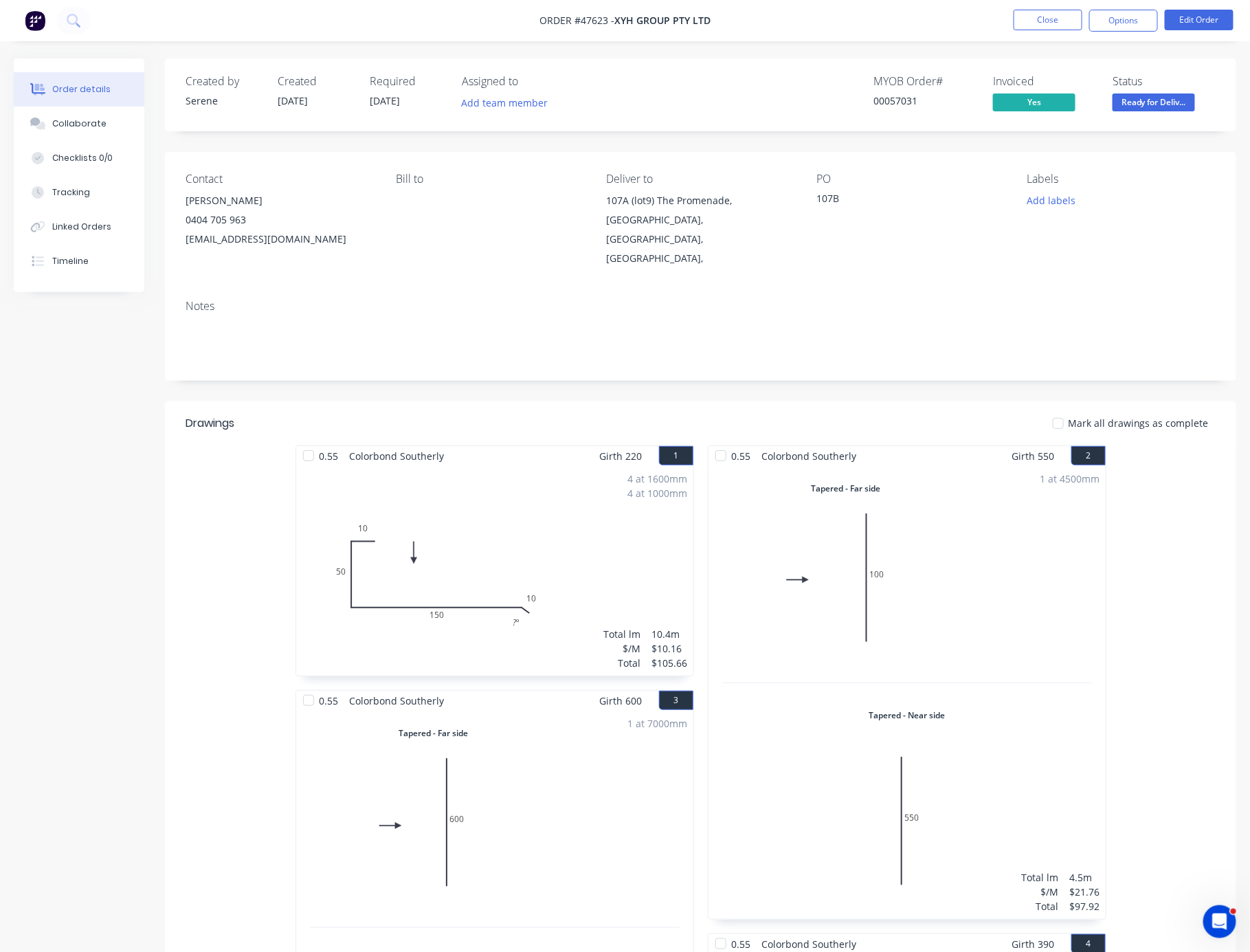
click at [992, 101] on span "Ready for Deliv..." at bounding box center [1154, 102] width 83 height 17
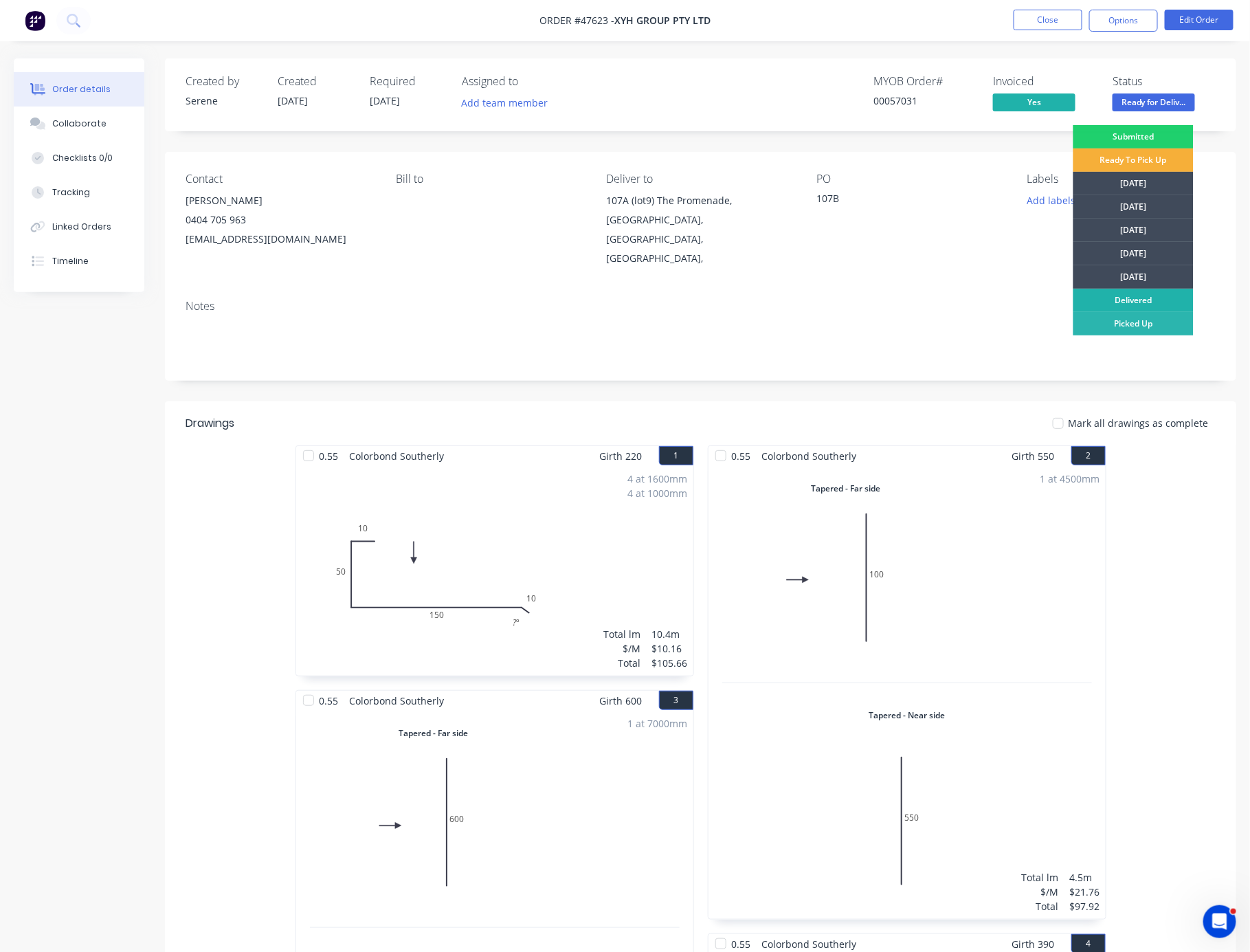
click at [992, 299] on div "Delivered" at bounding box center [1133, 300] width 120 height 24
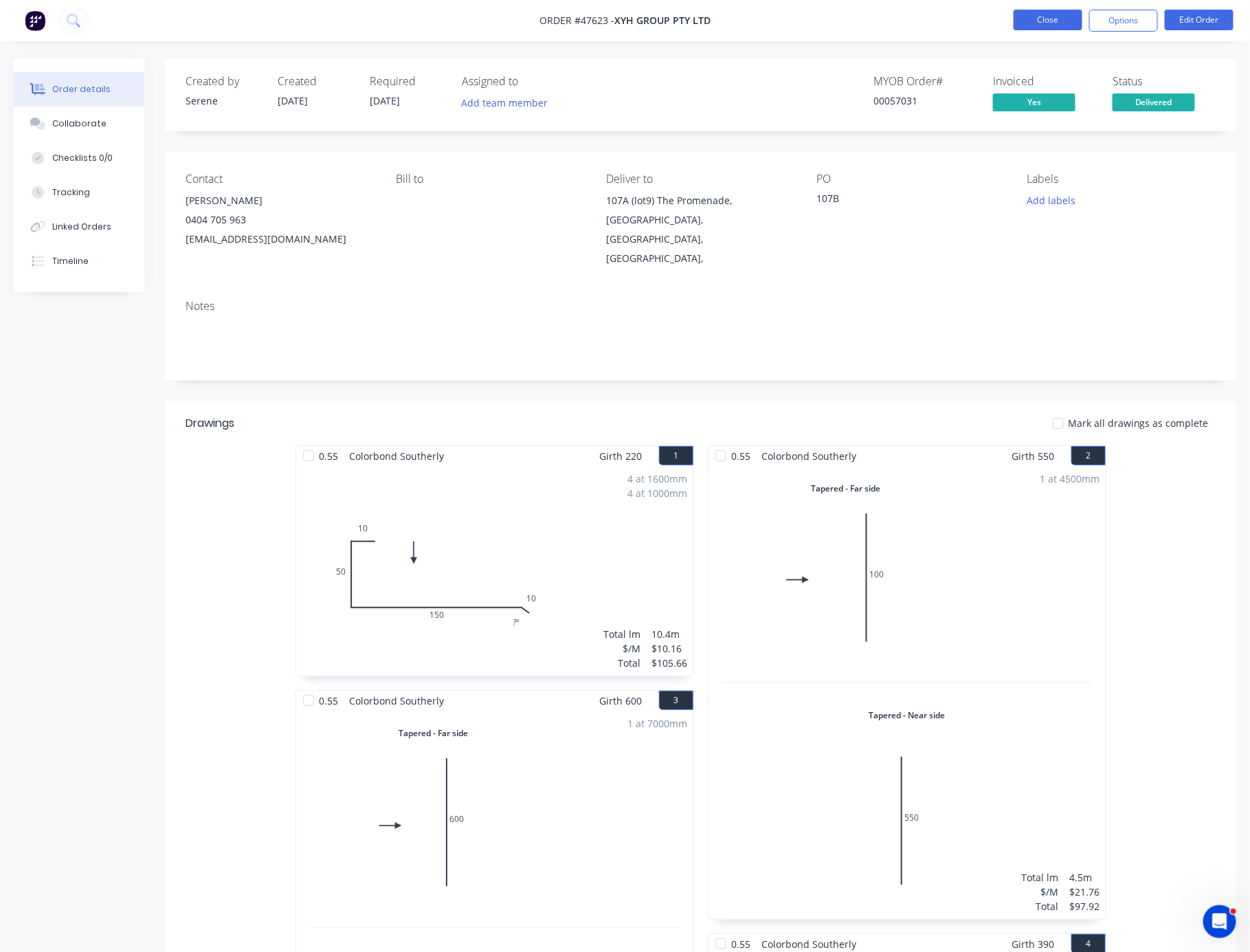
click at [992, 20] on button "Close" at bounding box center [1049, 20] width 69 height 21
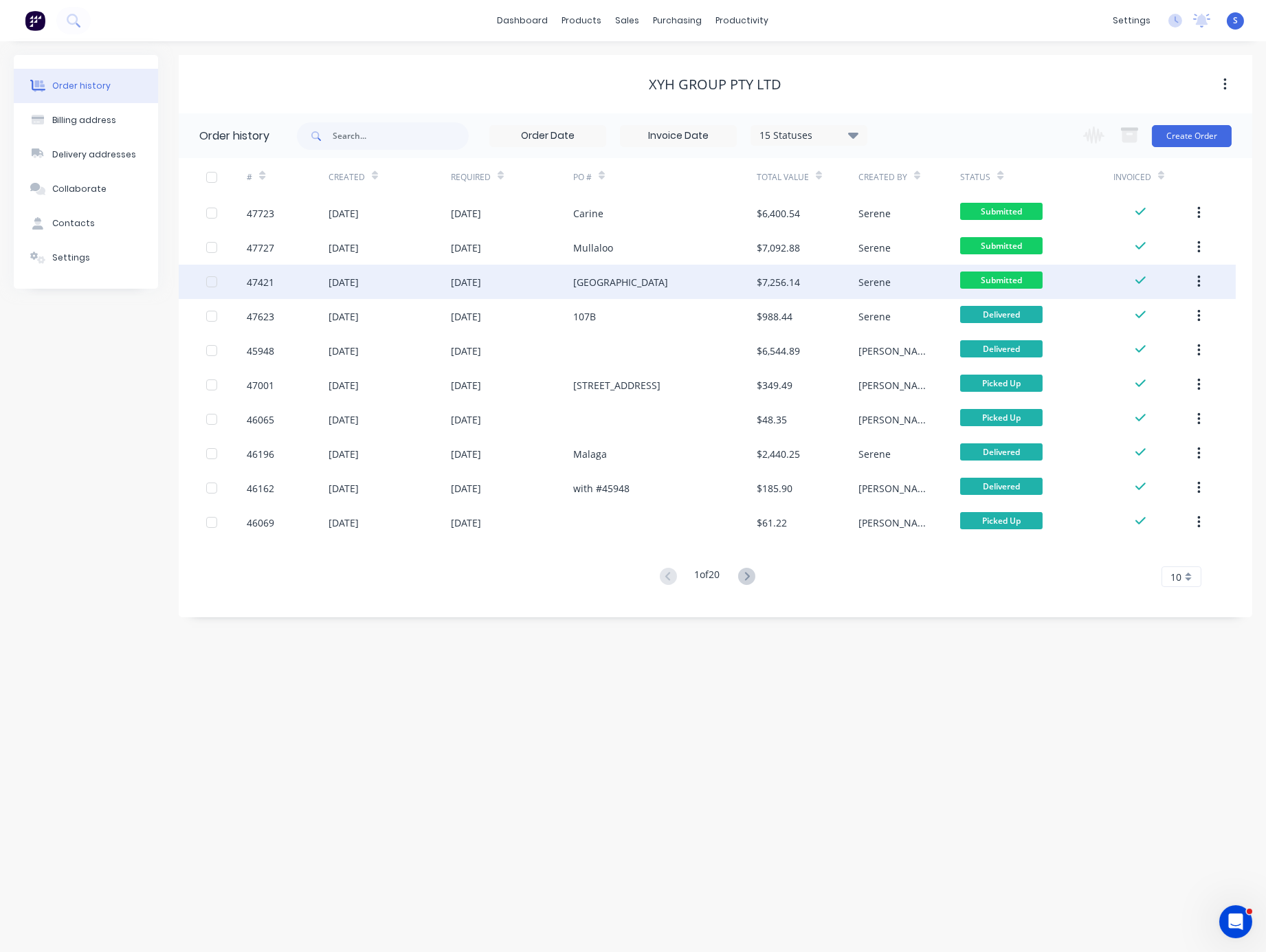
click at [621, 281] on div "Mount Pleasant" at bounding box center [620, 281] width 95 height 15
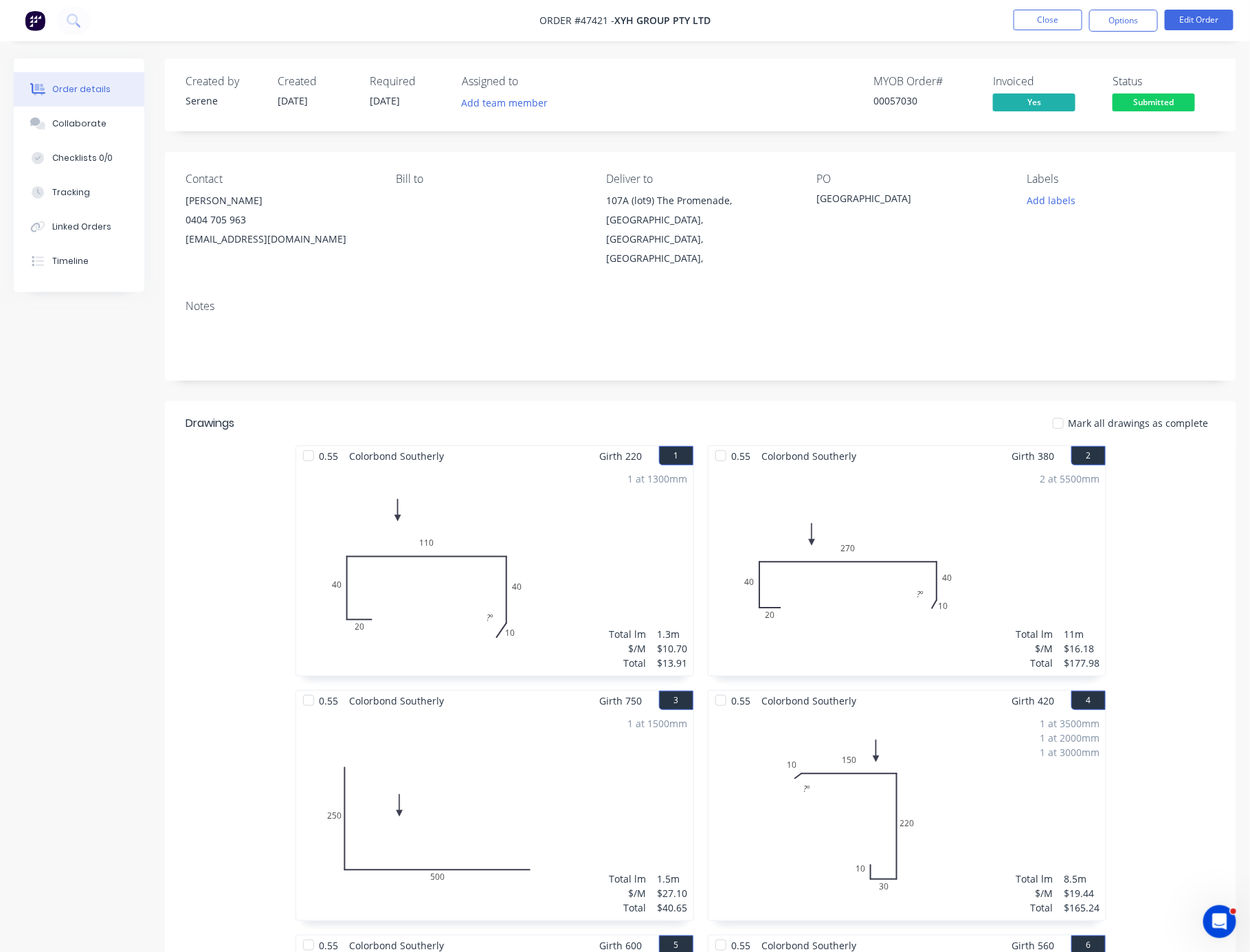
click at [992, 105] on span "Submitted" at bounding box center [1154, 102] width 83 height 17
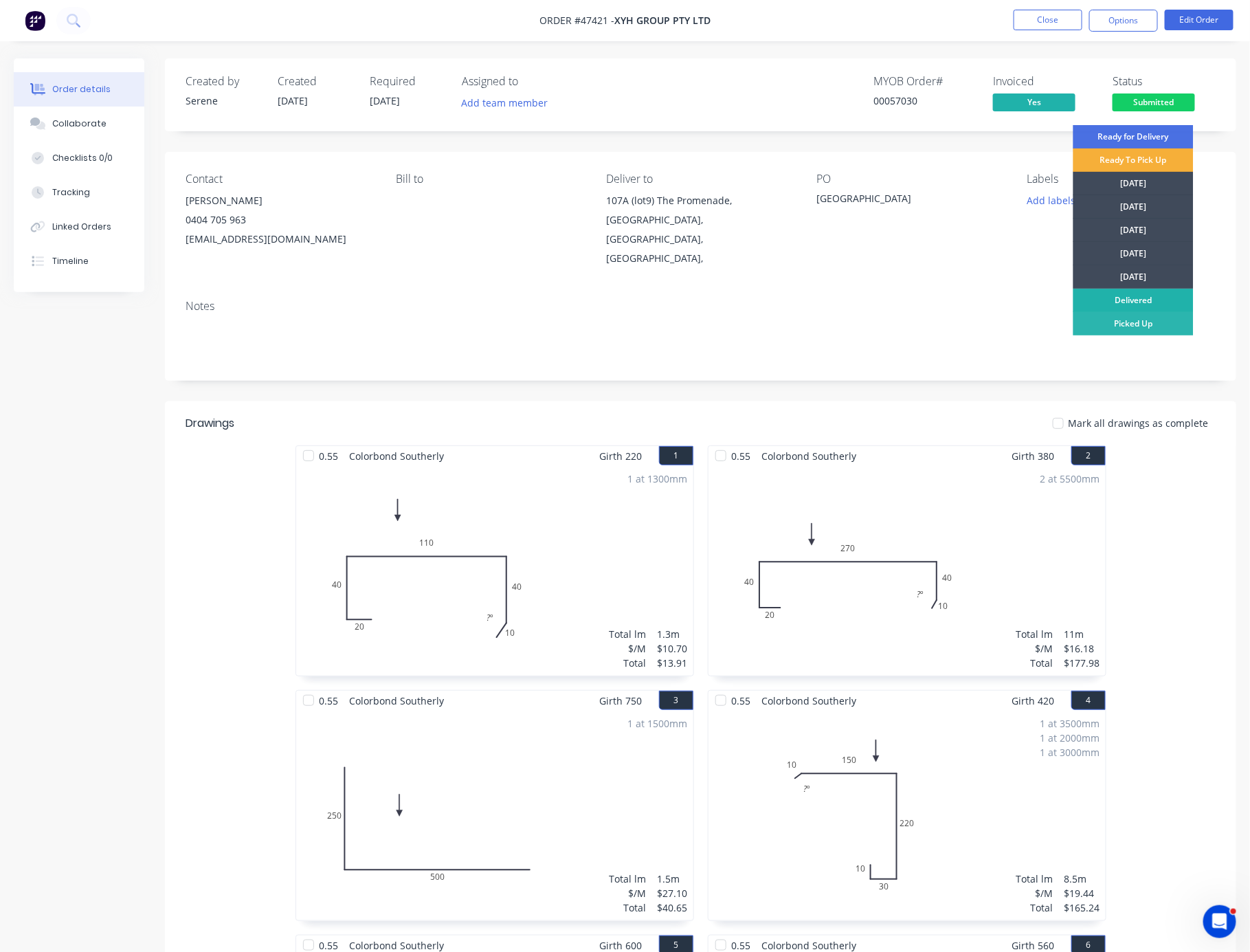
click at [992, 297] on div "Delivered" at bounding box center [1133, 300] width 120 height 24
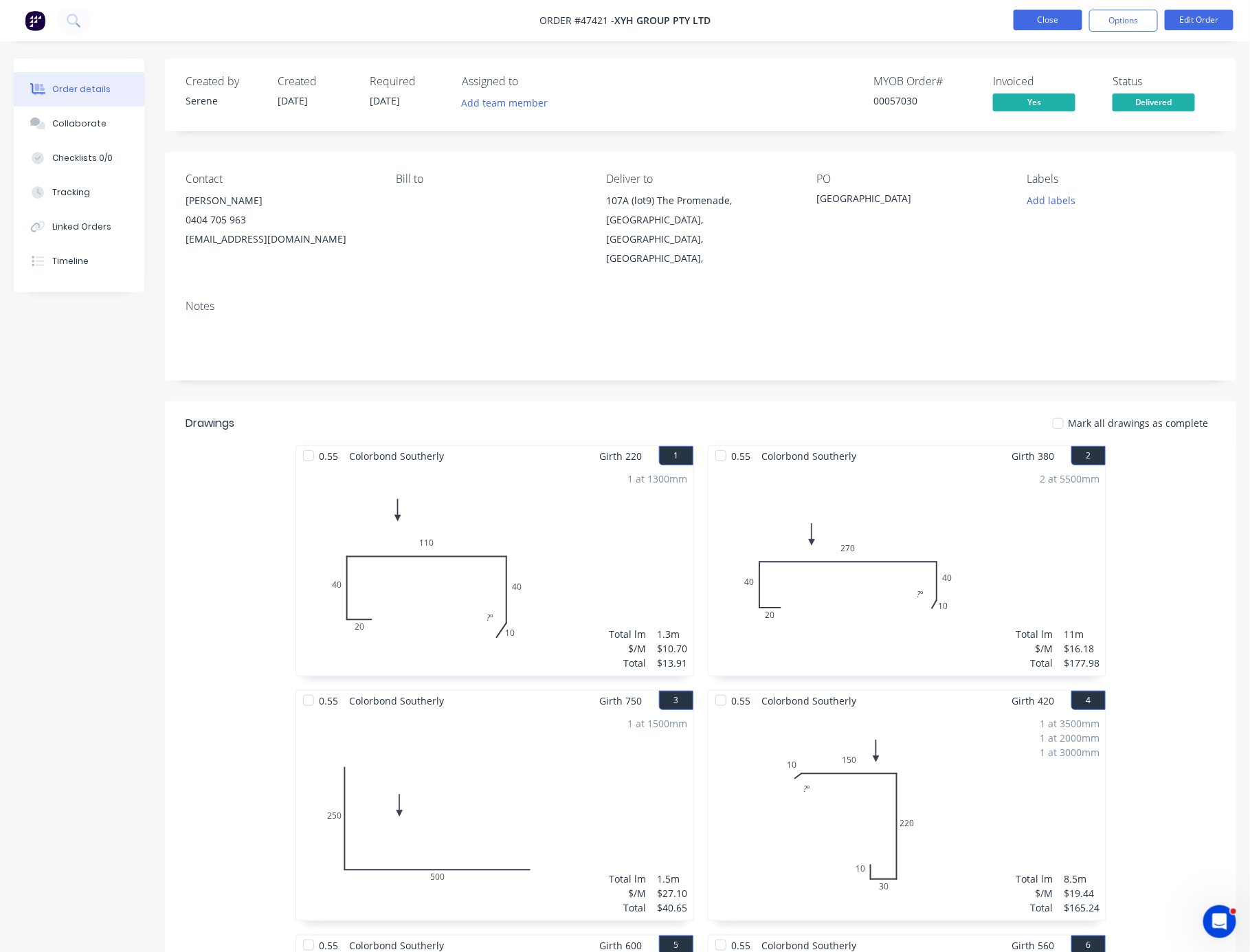
click at [992, 17] on button "Close" at bounding box center [1049, 20] width 69 height 21
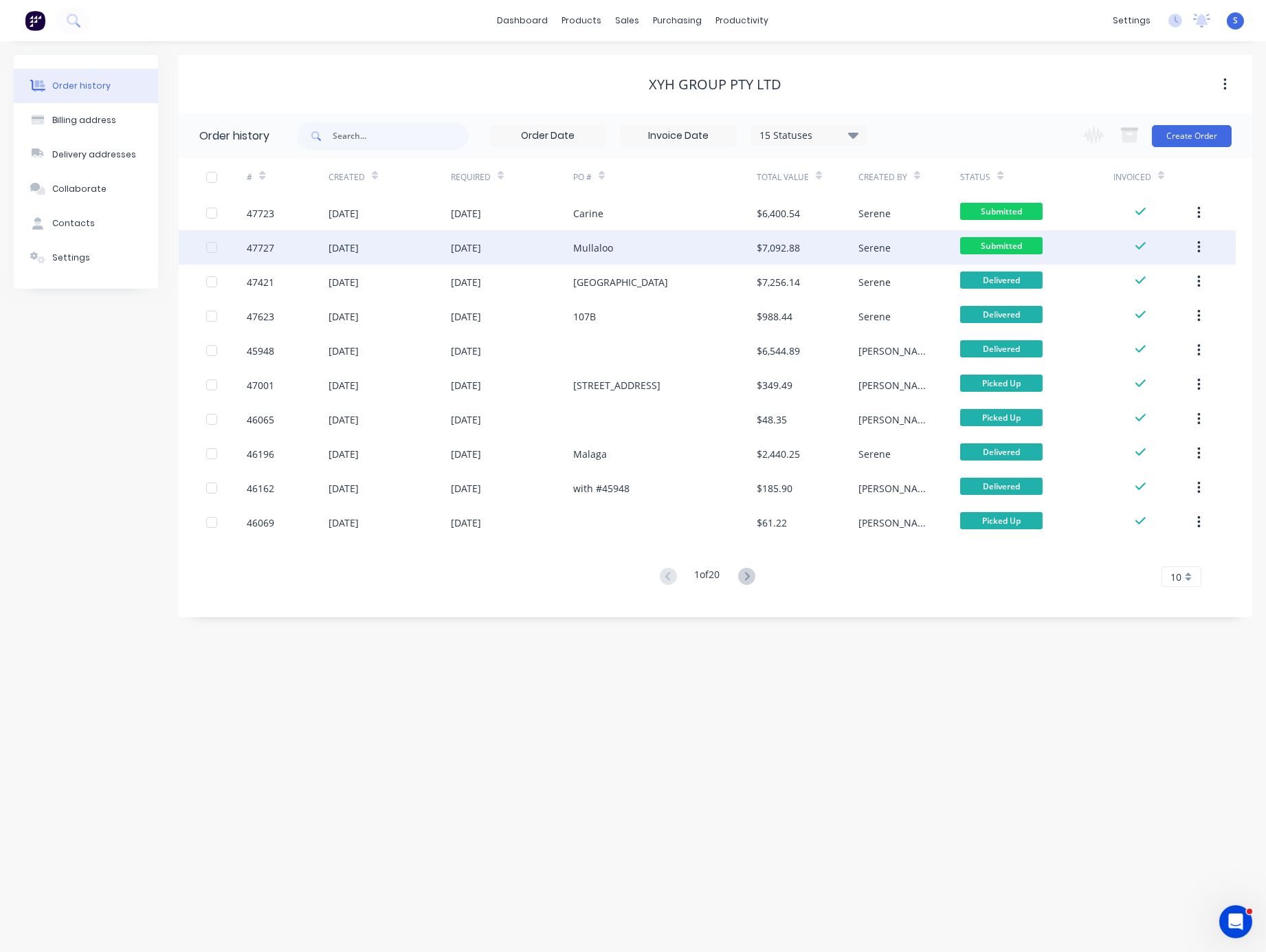
click at [635, 247] on div "Mullaloo" at bounding box center [665, 247] width 184 height 35
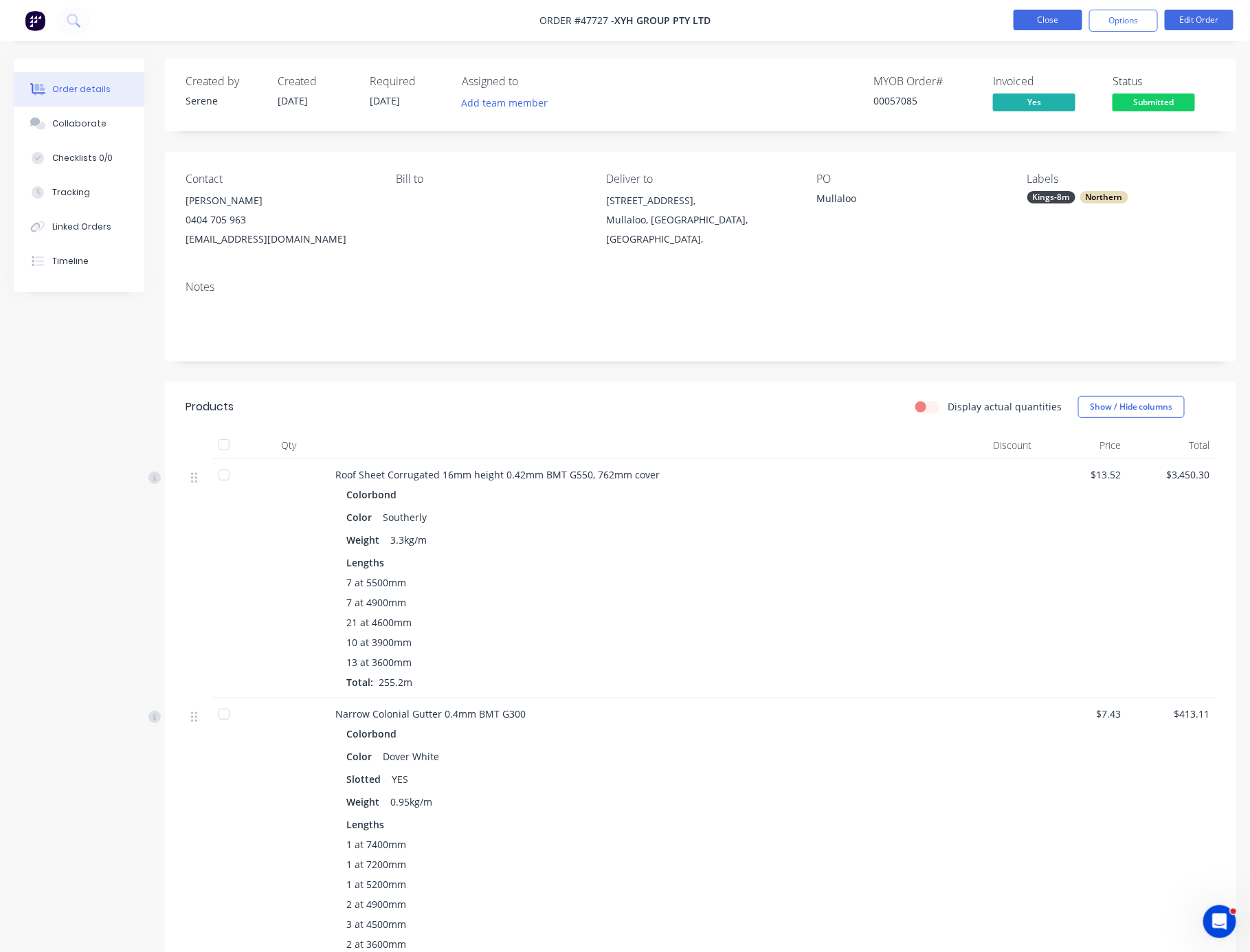
click at [992, 18] on button "Close" at bounding box center [1049, 20] width 69 height 21
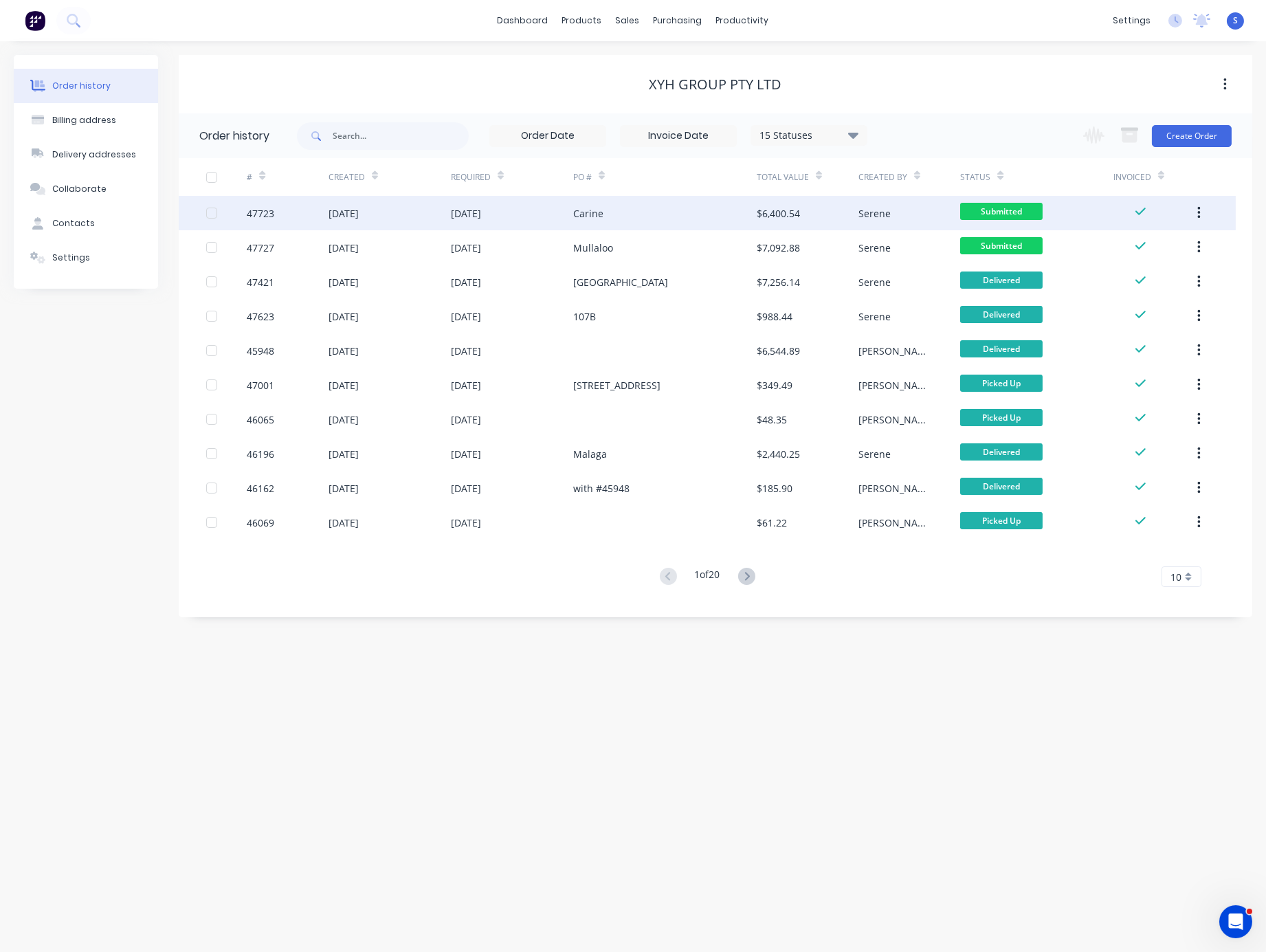
click at [613, 215] on div "Carine" at bounding box center [665, 212] width 184 height 35
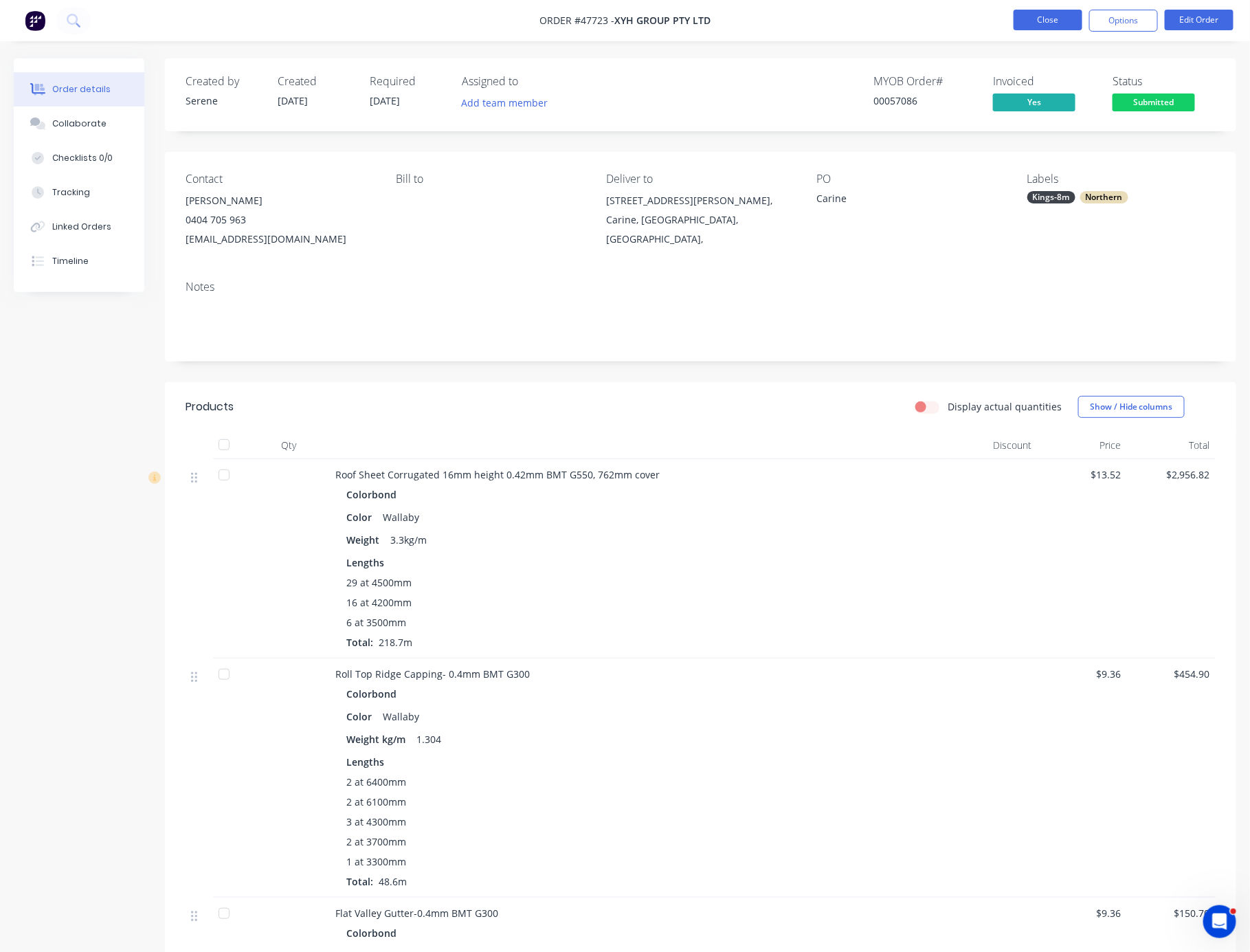
click at [992, 19] on button "Close" at bounding box center [1049, 20] width 69 height 21
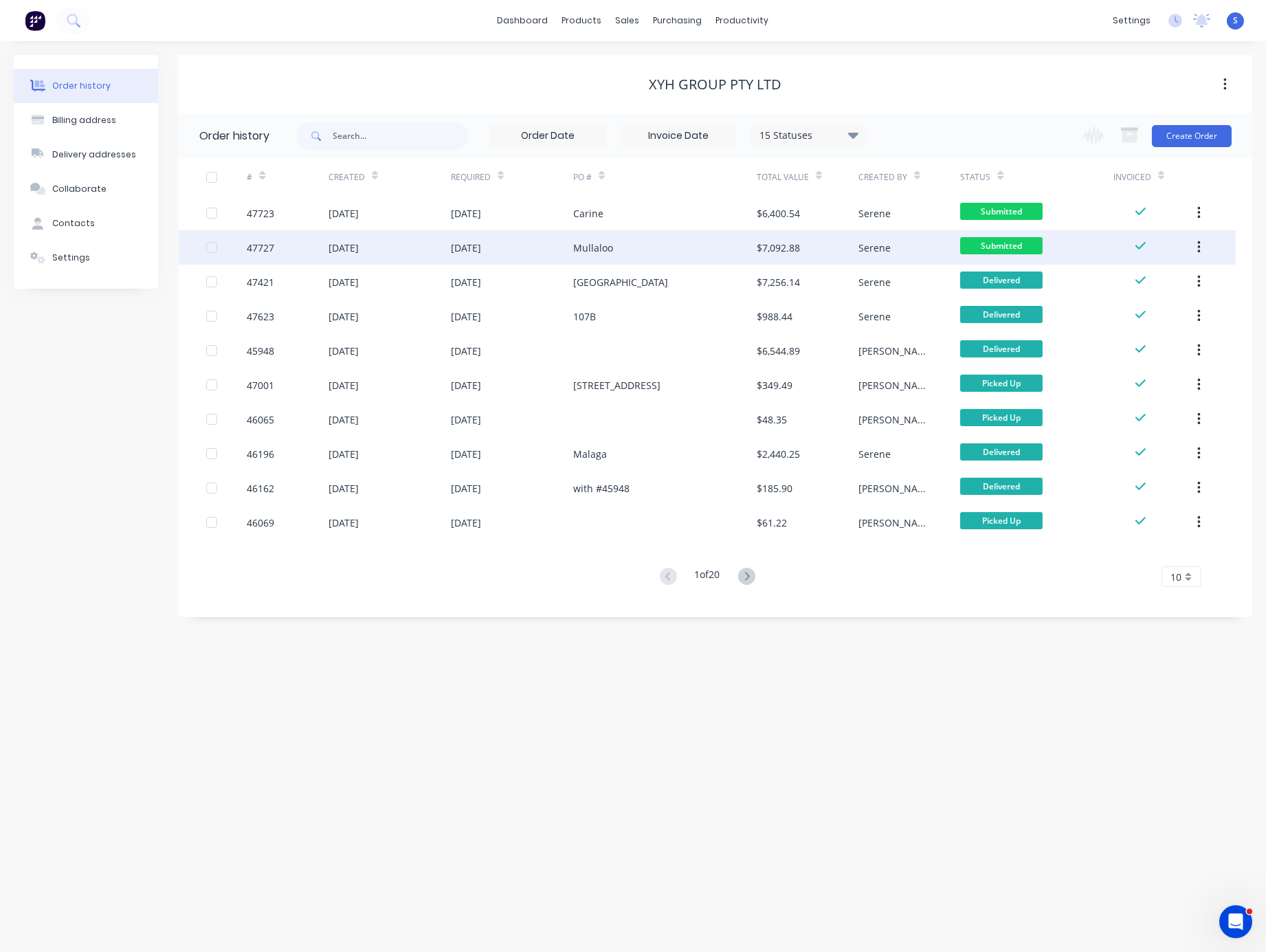
click at [582, 245] on div "Mullaloo" at bounding box center [593, 248] width 40 height 15
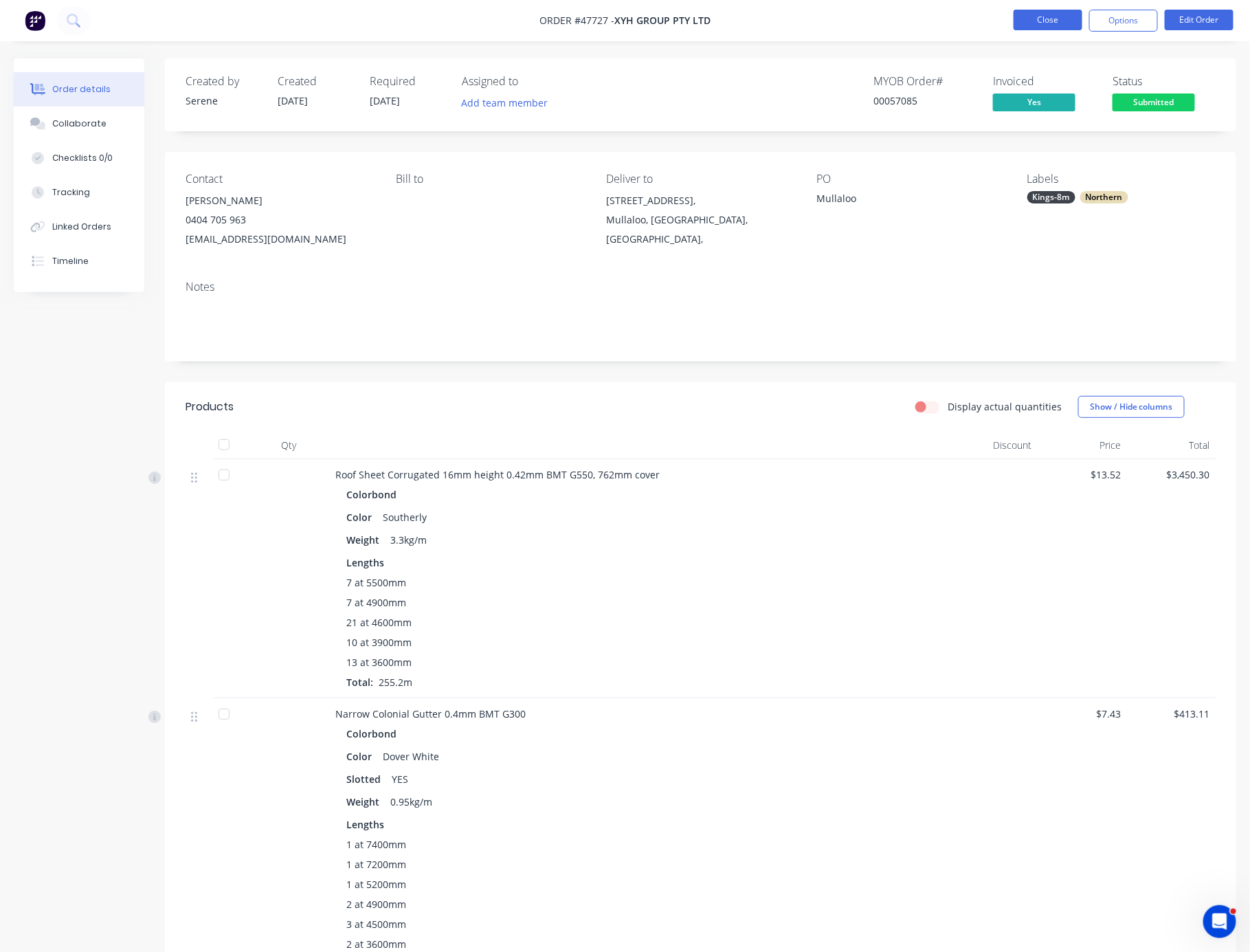
click at [992, 21] on button "Close" at bounding box center [1049, 20] width 69 height 21
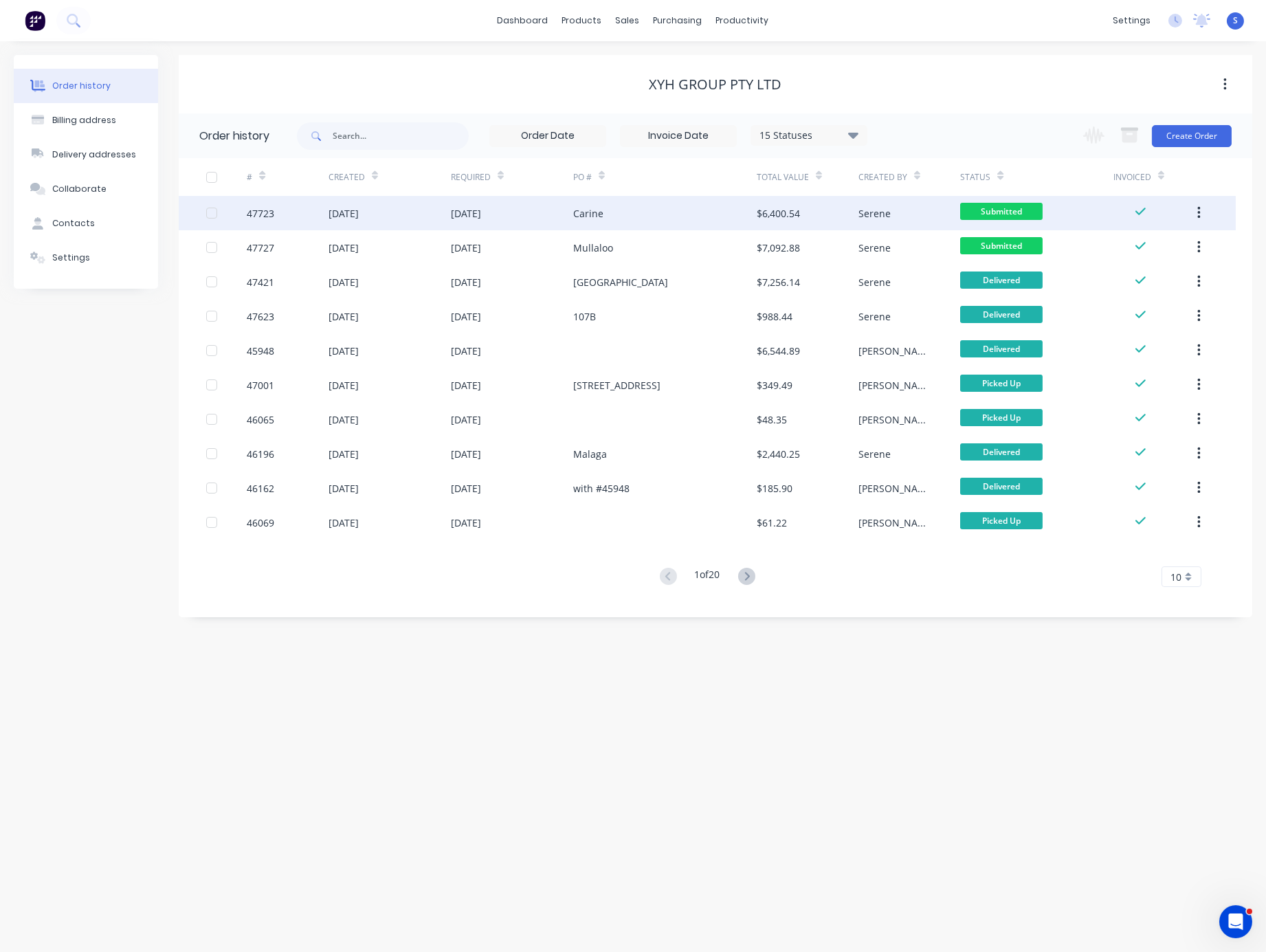
click at [564, 213] on div "15 Aug 2025" at bounding box center [513, 212] width 122 height 35
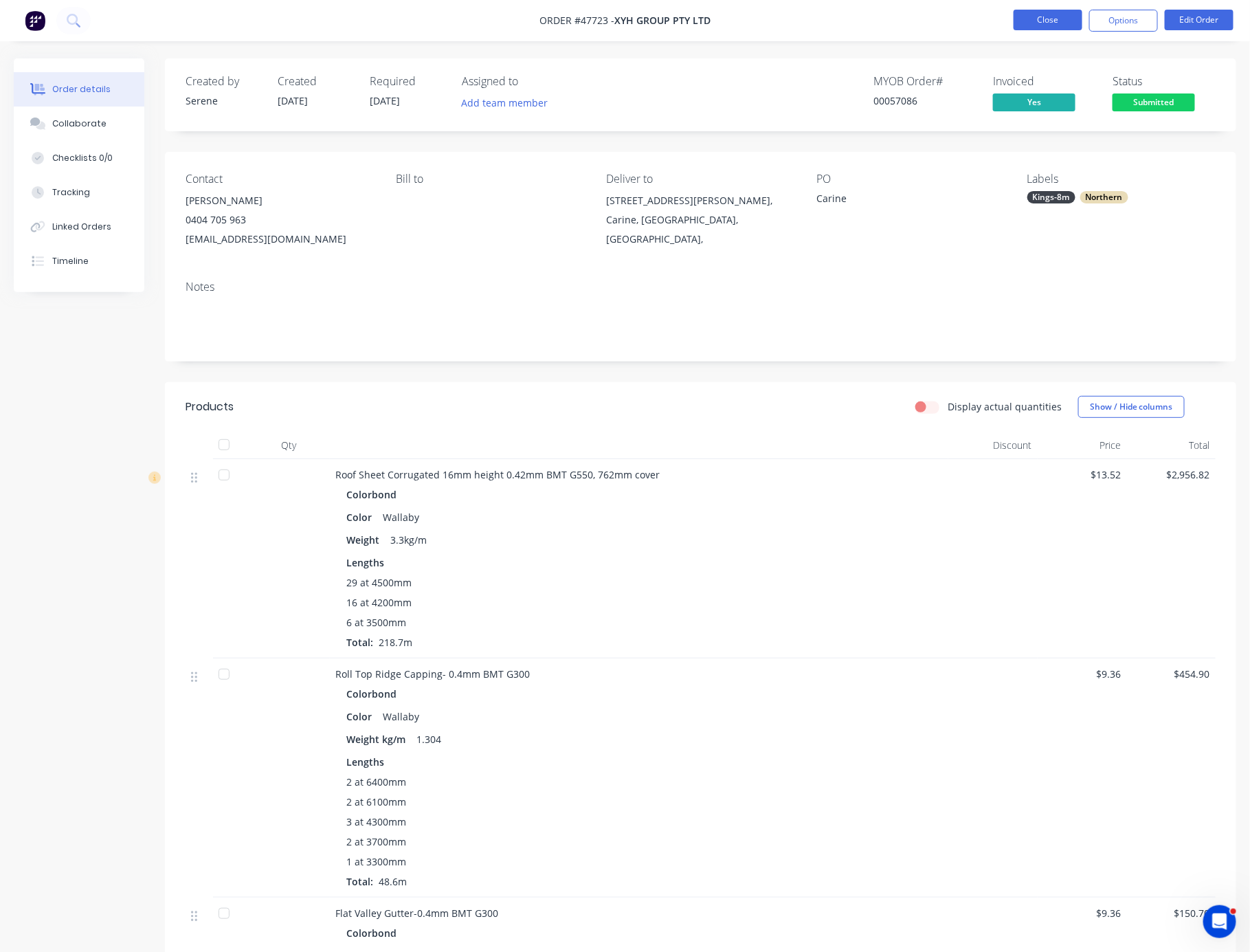
click at [992, 22] on button "Close" at bounding box center [1049, 20] width 69 height 21
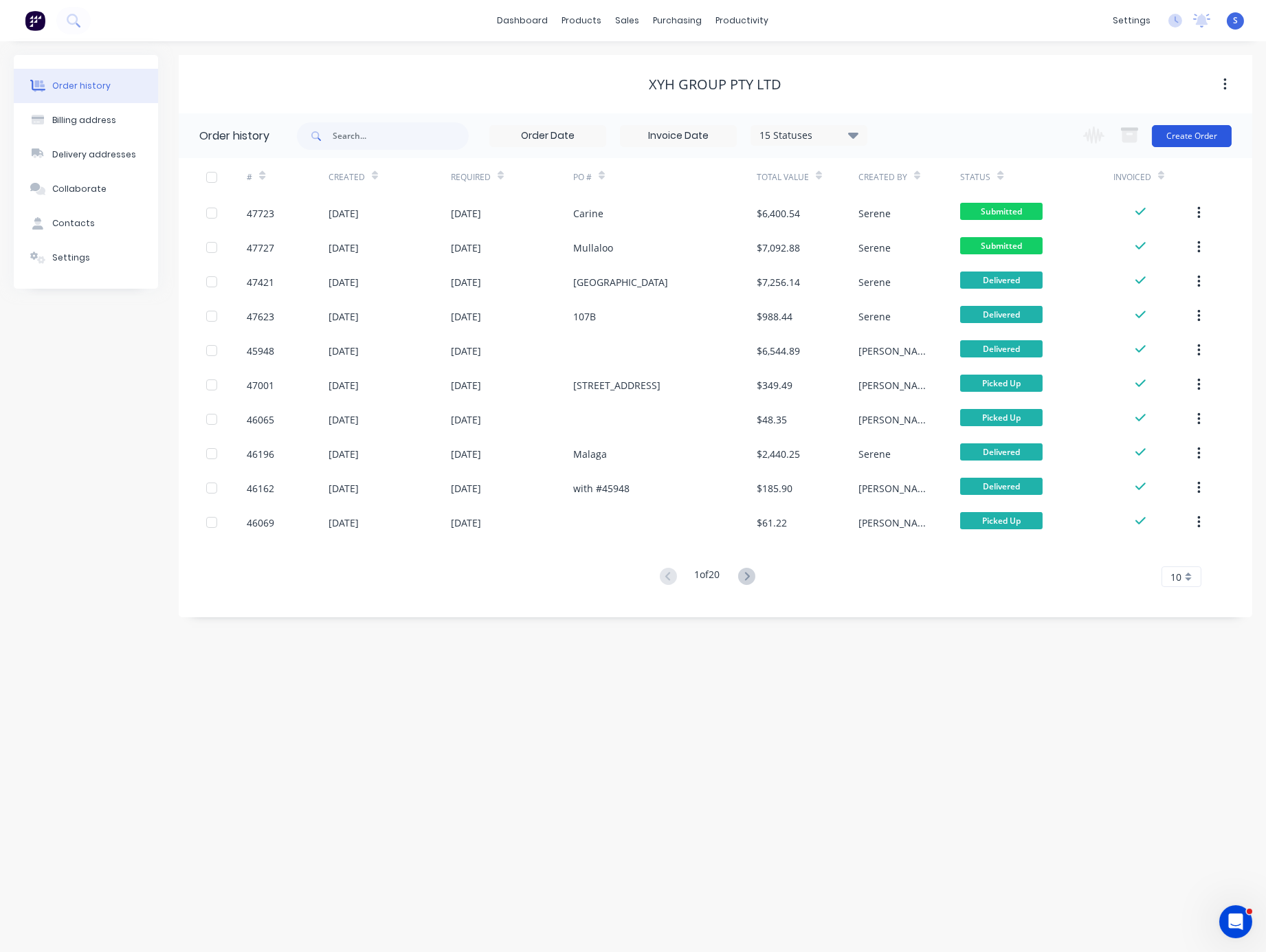
click at [992, 133] on button "Create Order" at bounding box center [1191, 136] width 80 height 22
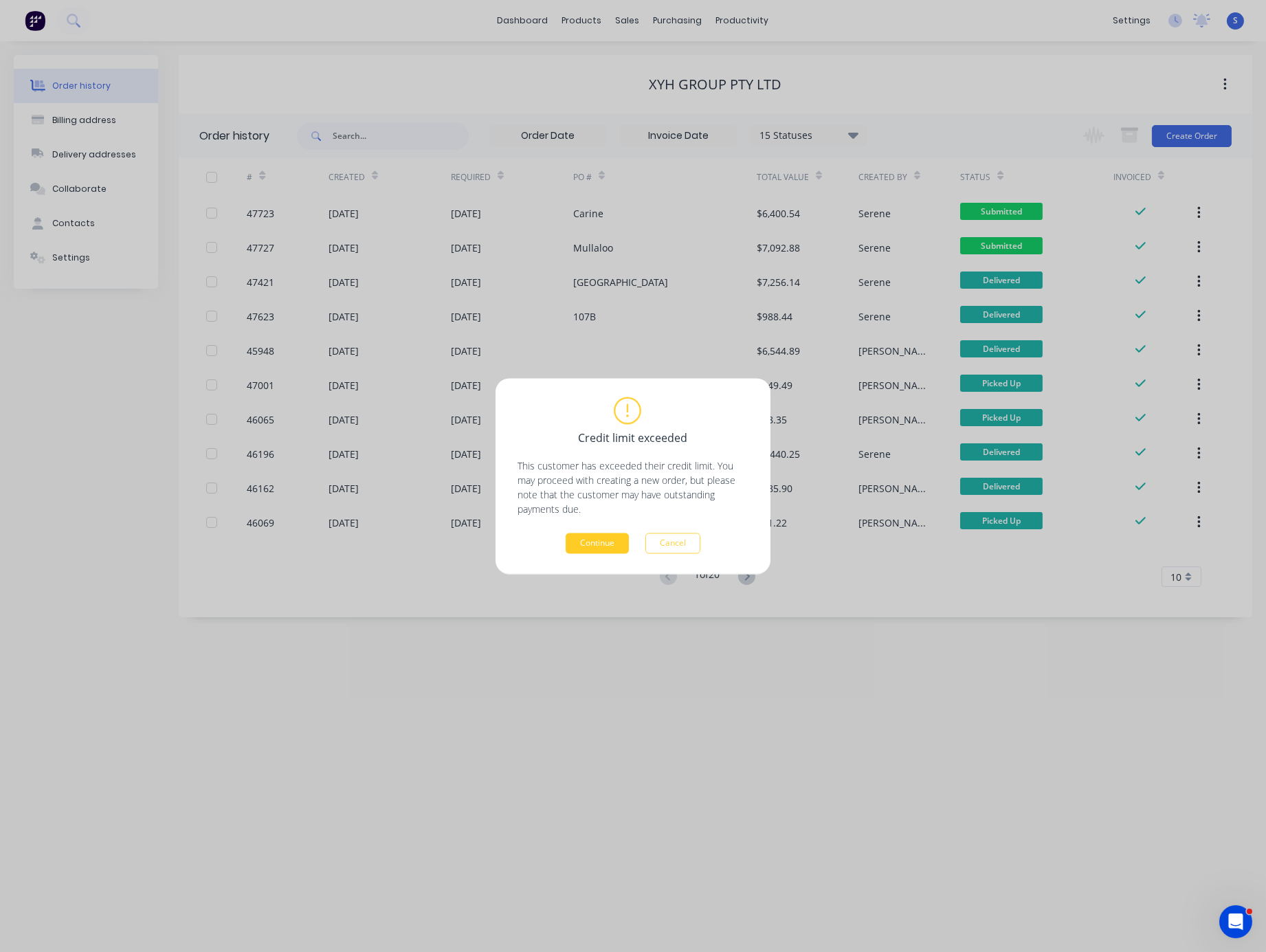
click at [594, 544] on button "Continue" at bounding box center [597, 542] width 63 height 21
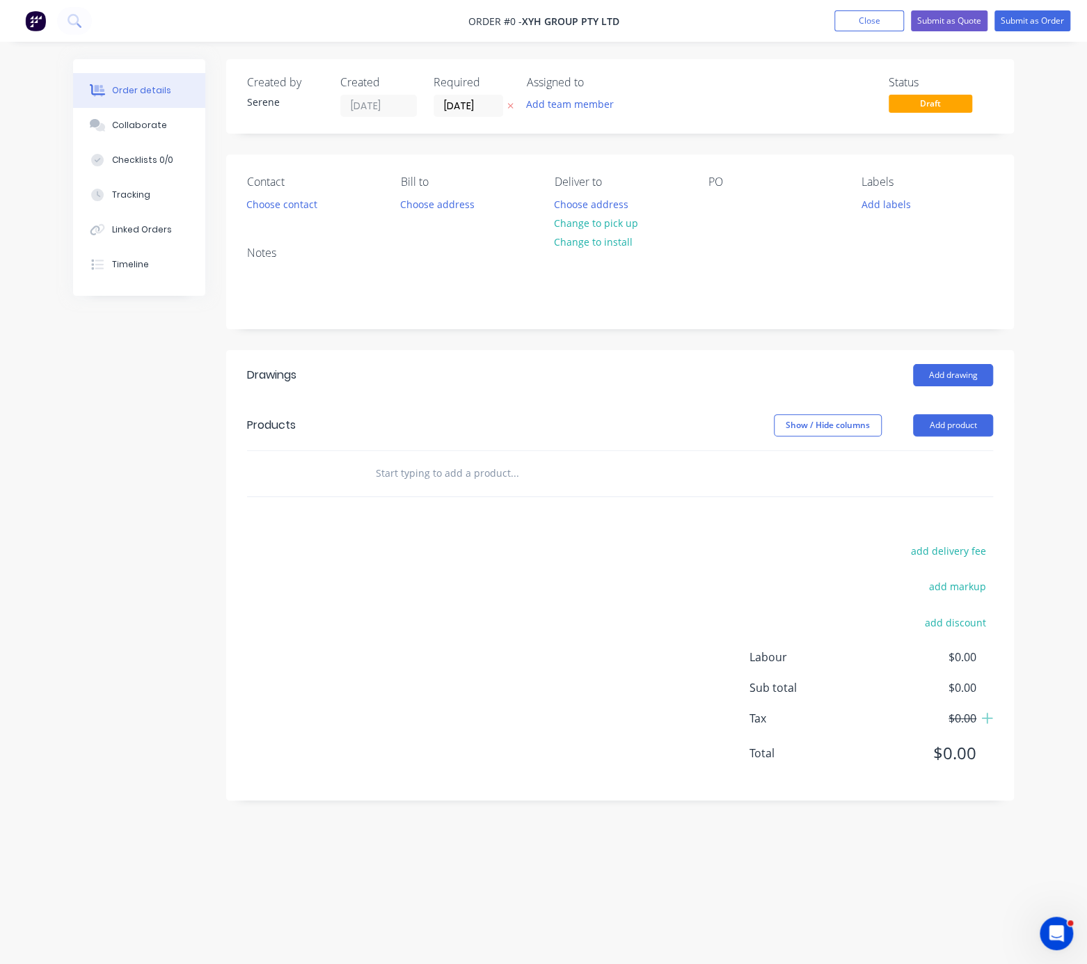
drag, startPoint x: 516, startPoint y: 402, endPoint x: 638, endPoint y: 405, distance: 121.8
click at [313, 212] on button "Choose contact" at bounding box center [282, 203] width 86 height 19
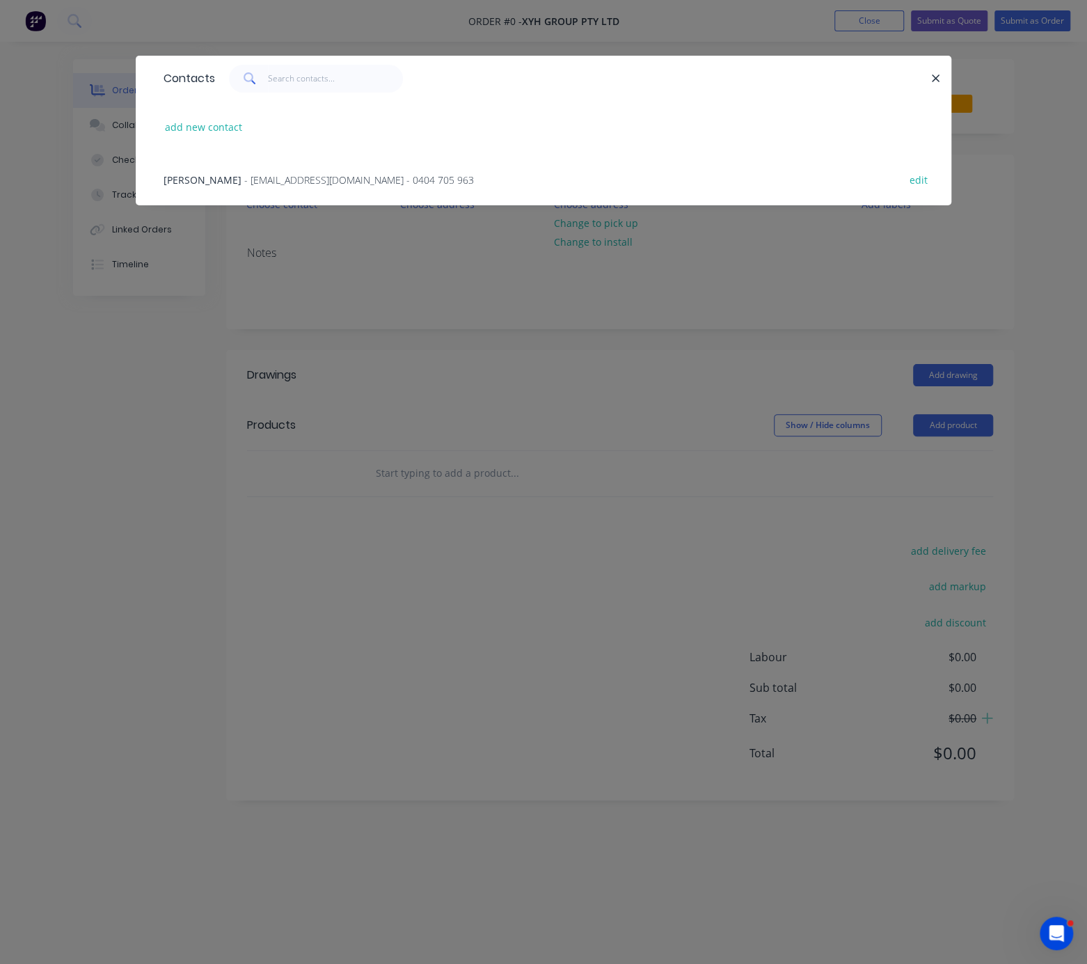
click at [272, 187] on span "- huaxianya@hotmail.com - 0404 705 963" at bounding box center [359, 179] width 230 height 13
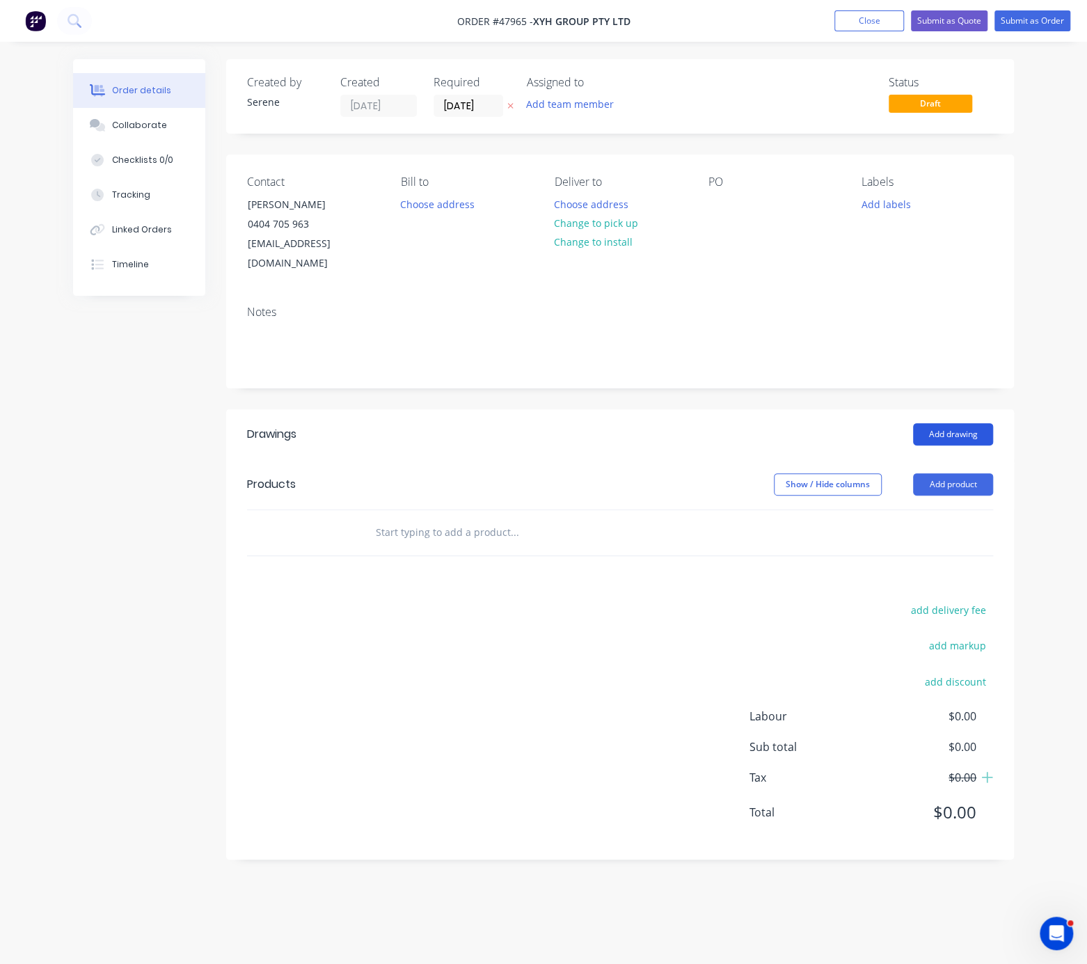
click at [942, 425] on button "Add drawing" at bounding box center [953, 434] width 80 height 22
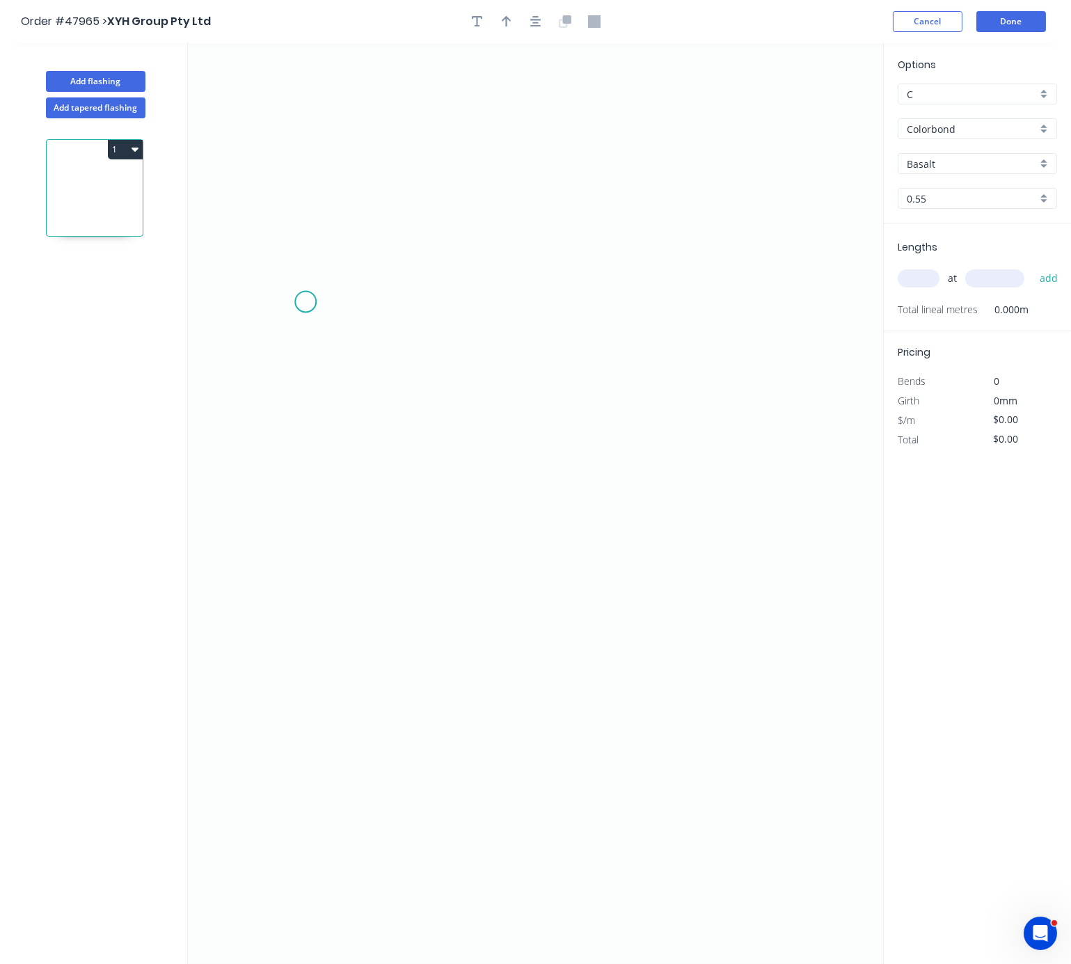
click at [306, 304] on icon "0" at bounding box center [535, 503] width 695 height 921
click at [319, 290] on icon at bounding box center [313, 294] width 14 height 14
drag, startPoint x: 644, startPoint y: 299, endPoint x: 651, endPoint y: 390, distance: 91.5
click at [644, 299] on icon "0 ?" at bounding box center [535, 503] width 695 height 921
click at [656, 553] on icon "0 ? ?" at bounding box center [535, 503] width 695 height 921
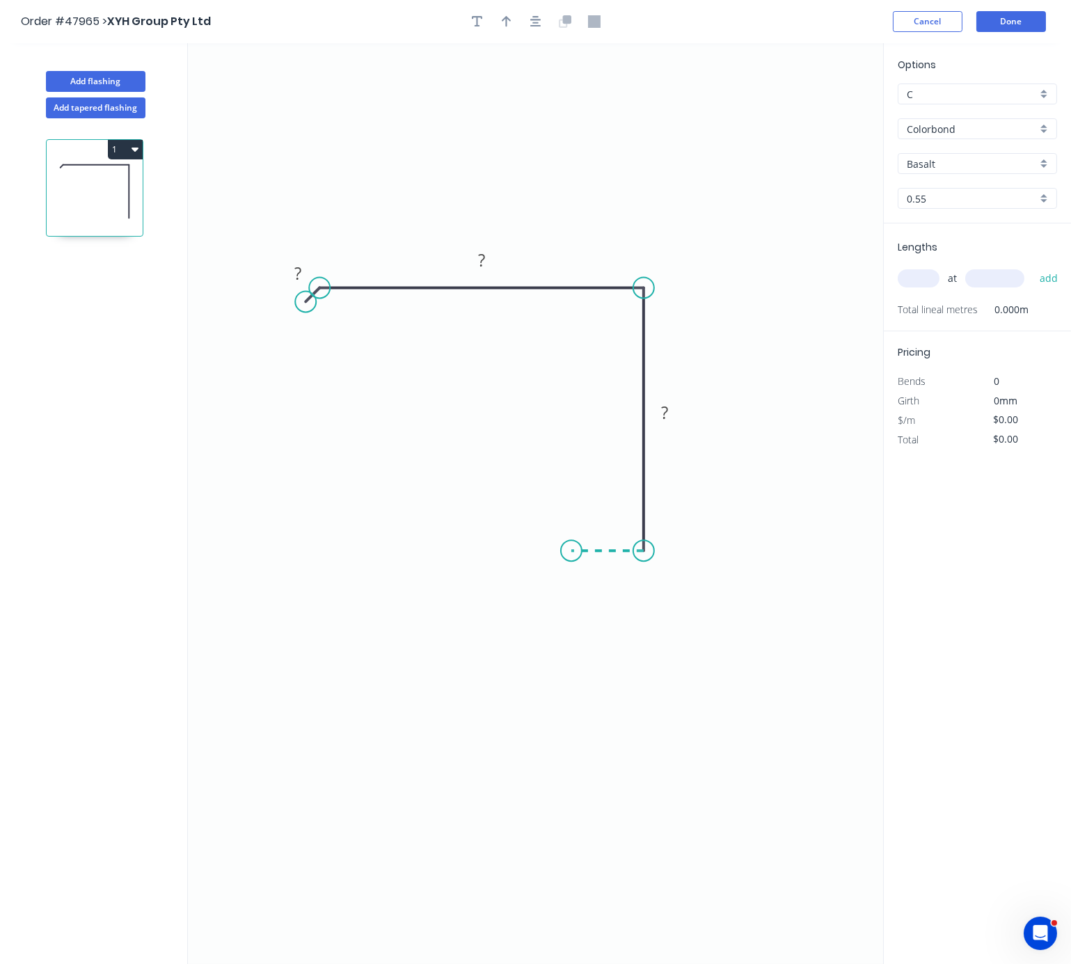
click at [571, 555] on icon "0 ? ? ?" at bounding box center [535, 503] width 695 height 921
click at [569, 620] on icon "0 ? ? ? ?" at bounding box center [535, 503] width 695 height 921
click at [547, 573] on tspan "?" at bounding box center [550, 577] width 7 height 23
click at [615, 573] on rect at bounding box center [608, 565] width 28 height 19
click at [668, 413] on rect at bounding box center [665, 413] width 28 height 19
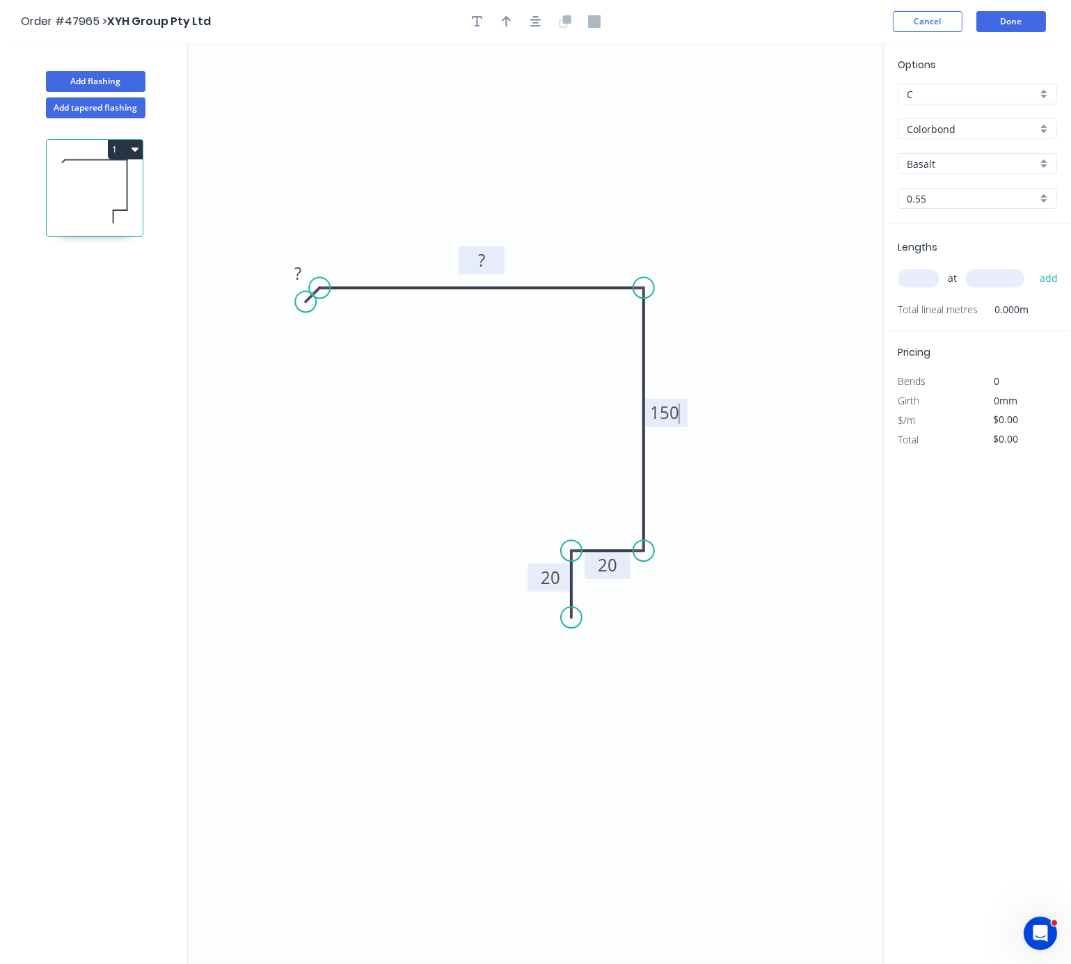
click at [485, 267] on rect at bounding box center [482, 261] width 28 height 19
click at [304, 282] on rect at bounding box center [298, 273] width 28 height 19
click at [395, 415] on icon "0 10 150 150 20 20" at bounding box center [535, 503] width 695 height 921
type input "$15.30"
click at [509, 24] on icon "button" at bounding box center [507, 21] width 10 height 13
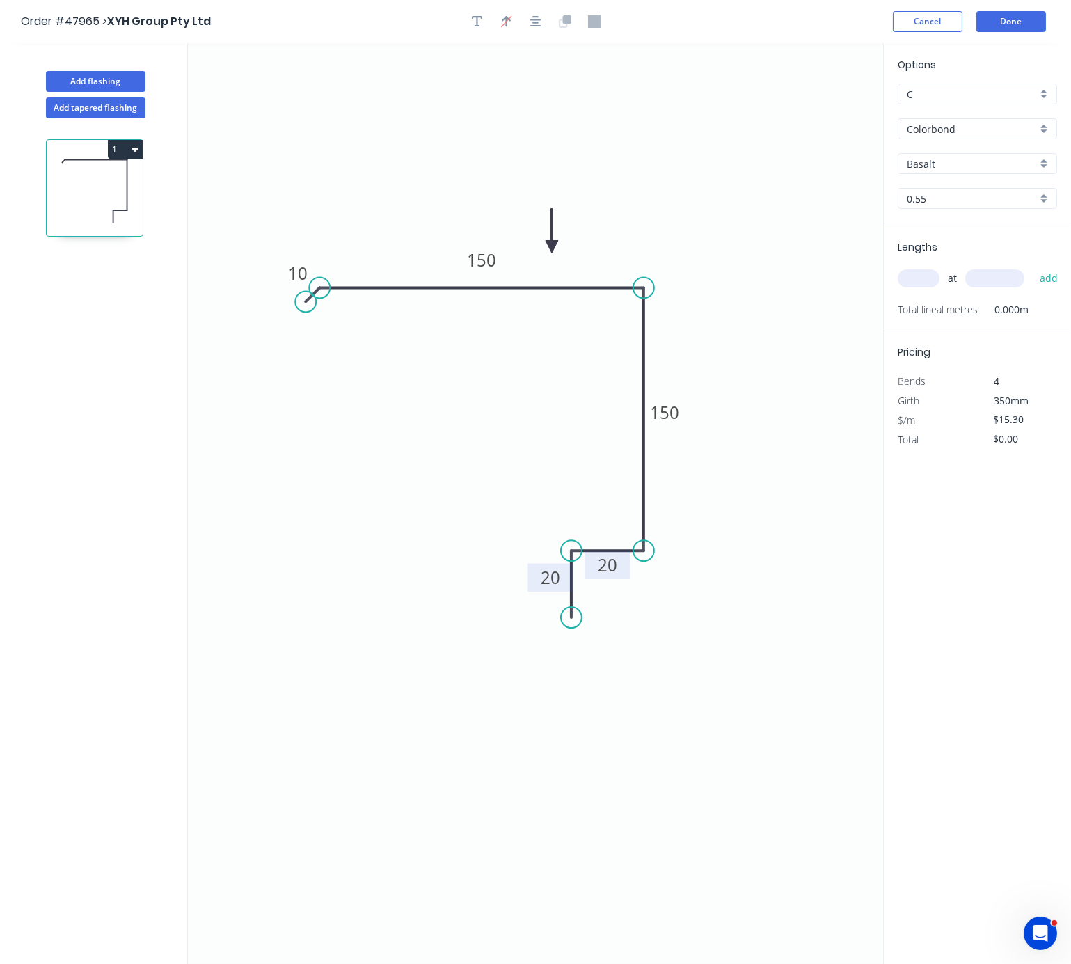
drag, startPoint x: 812, startPoint y: 114, endPoint x: 541, endPoint y: 258, distance: 306.7
click at [546, 253] on icon at bounding box center [552, 231] width 13 height 45
click at [909, 287] on input "text" at bounding box center [919, 278] width 42 height 18
type input "2"
type input "4500"
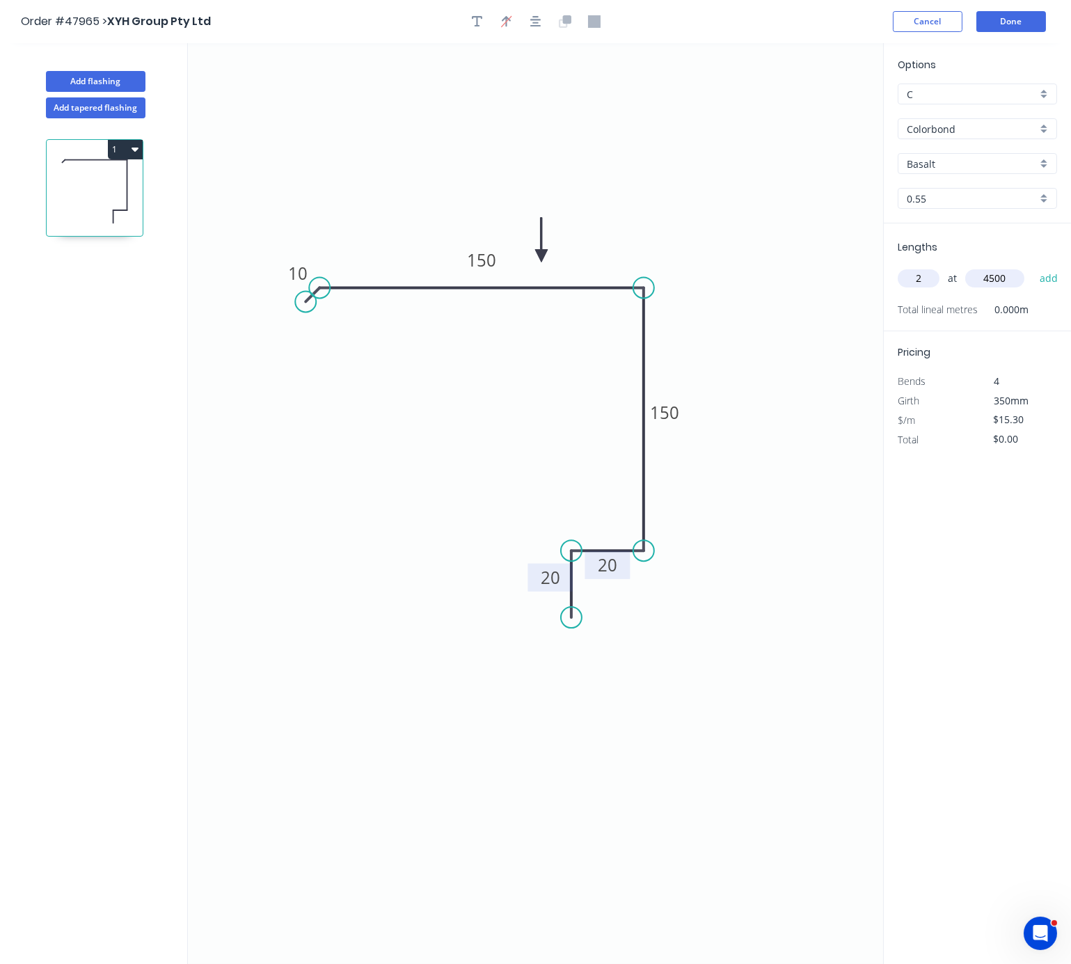
click at [1005, 267] on button "add" at bounding box center [1049, 279] width 33 height 24
type input "$137.70"
click at [921, 18] on button "Cancel" at bounding box center [928, 21] width 70 height 21
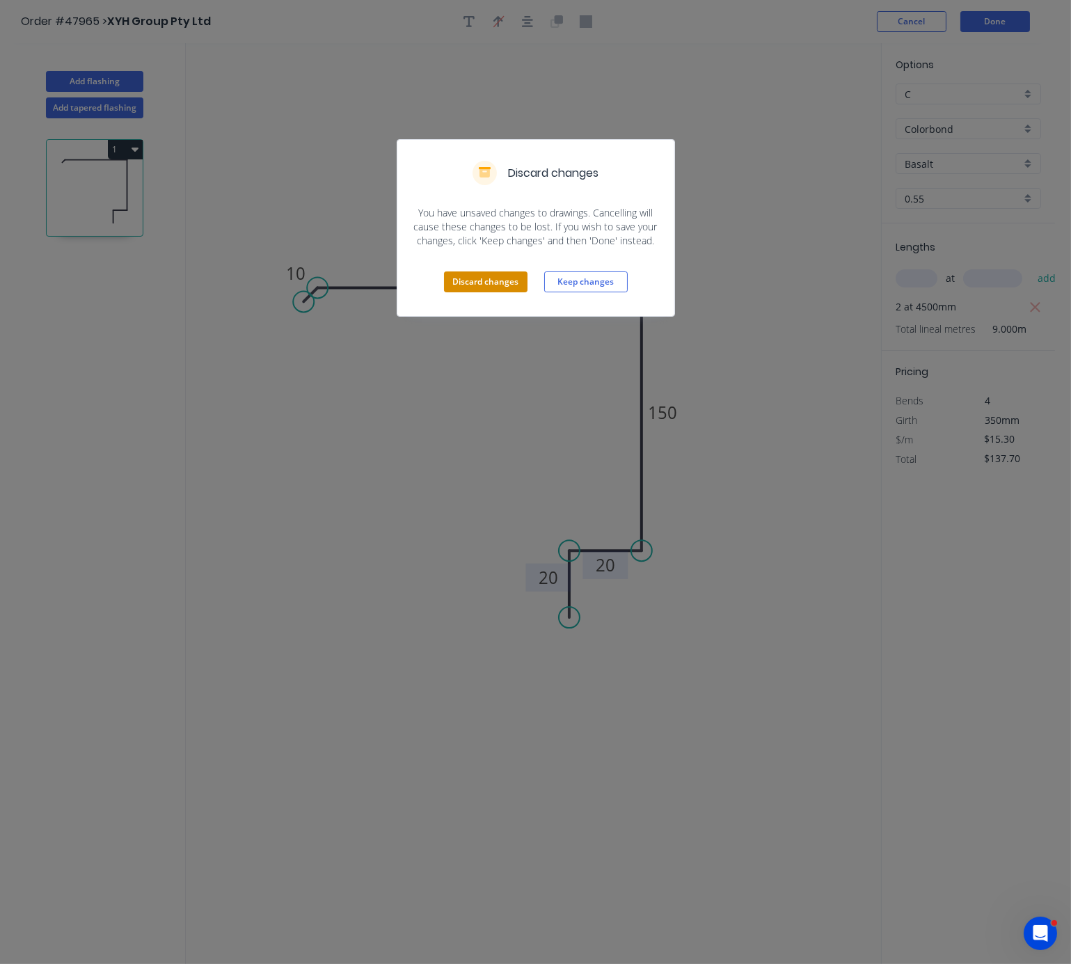
click at [479, 292] on button "Discard changes" at bounding box center [486, 281] width 84 height 21
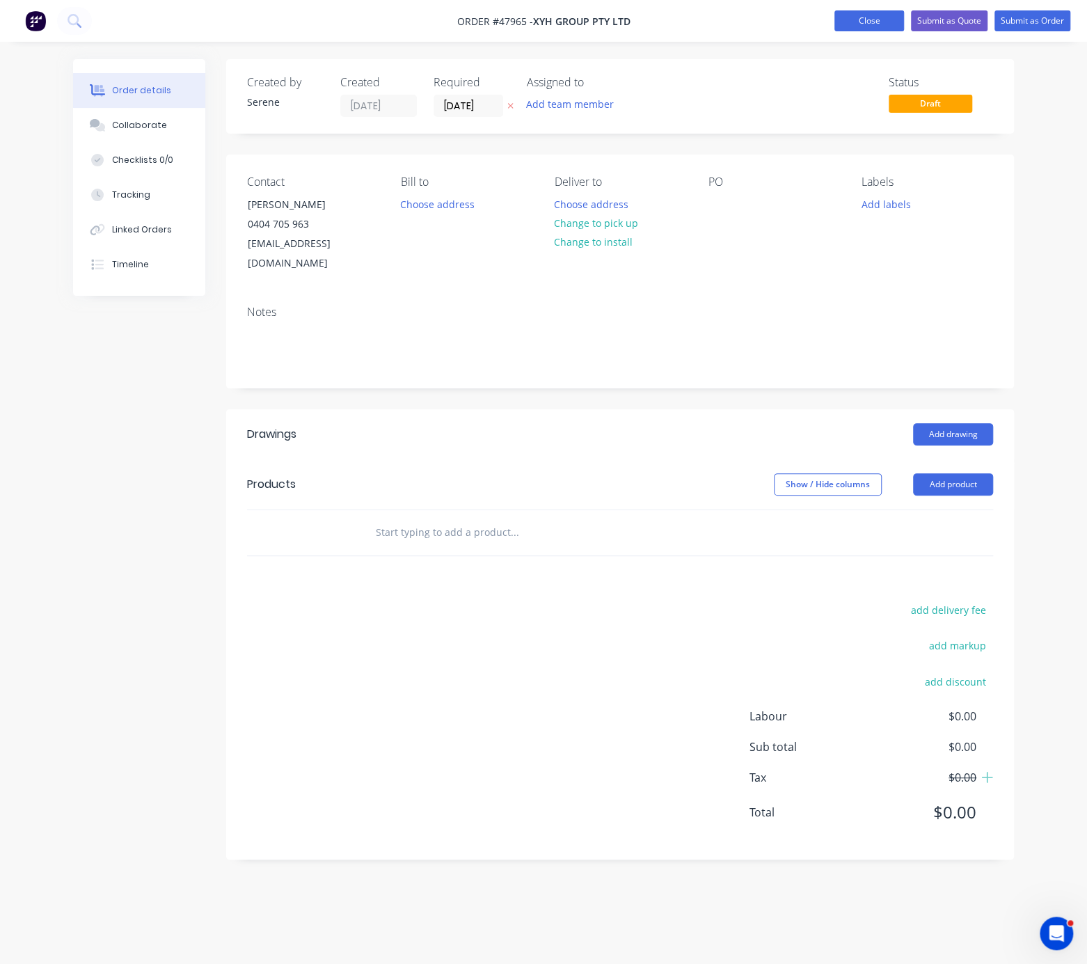
click at [866, 27] on button "Close" at bounding box center [869, 20] width 70 height 21
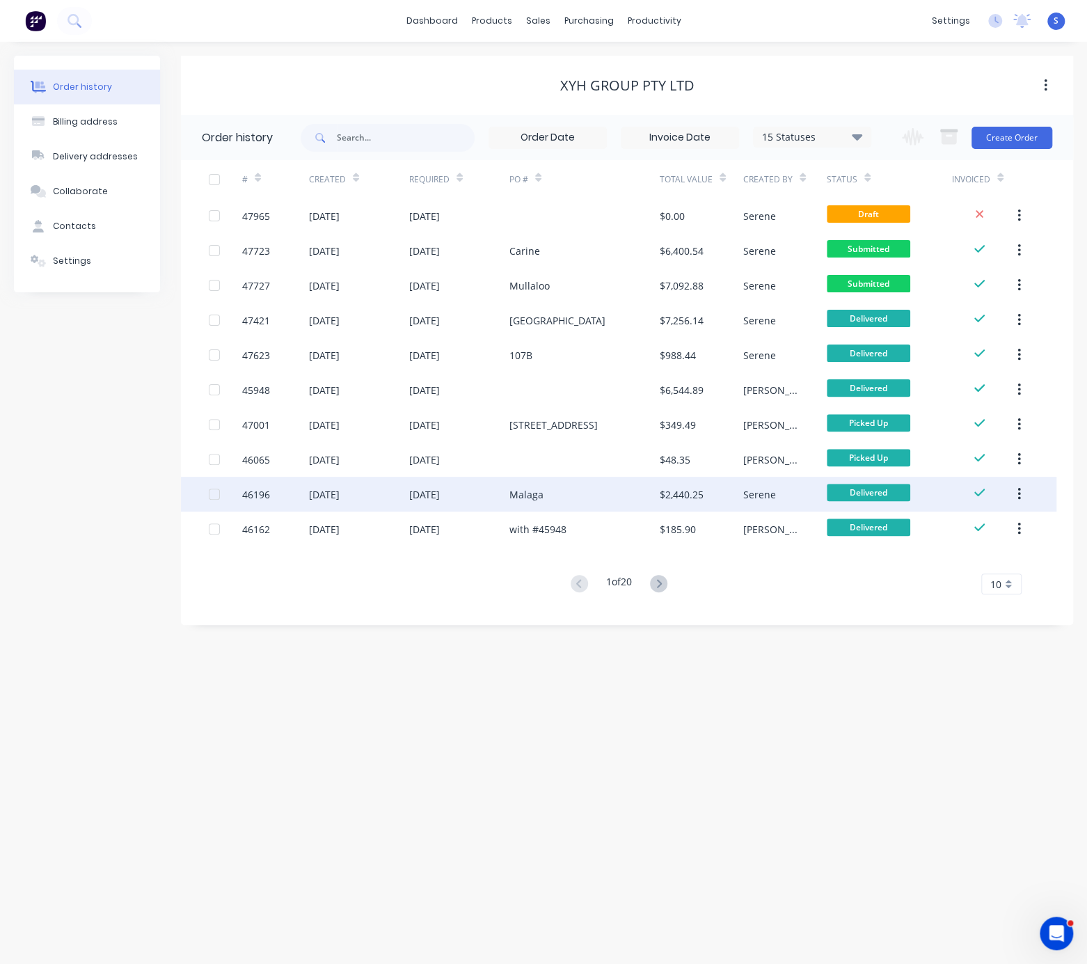
drag, startPoint x: 773, startPoint y: 695, endPoint x: 985, endPoint y: 476, distance: 304.7
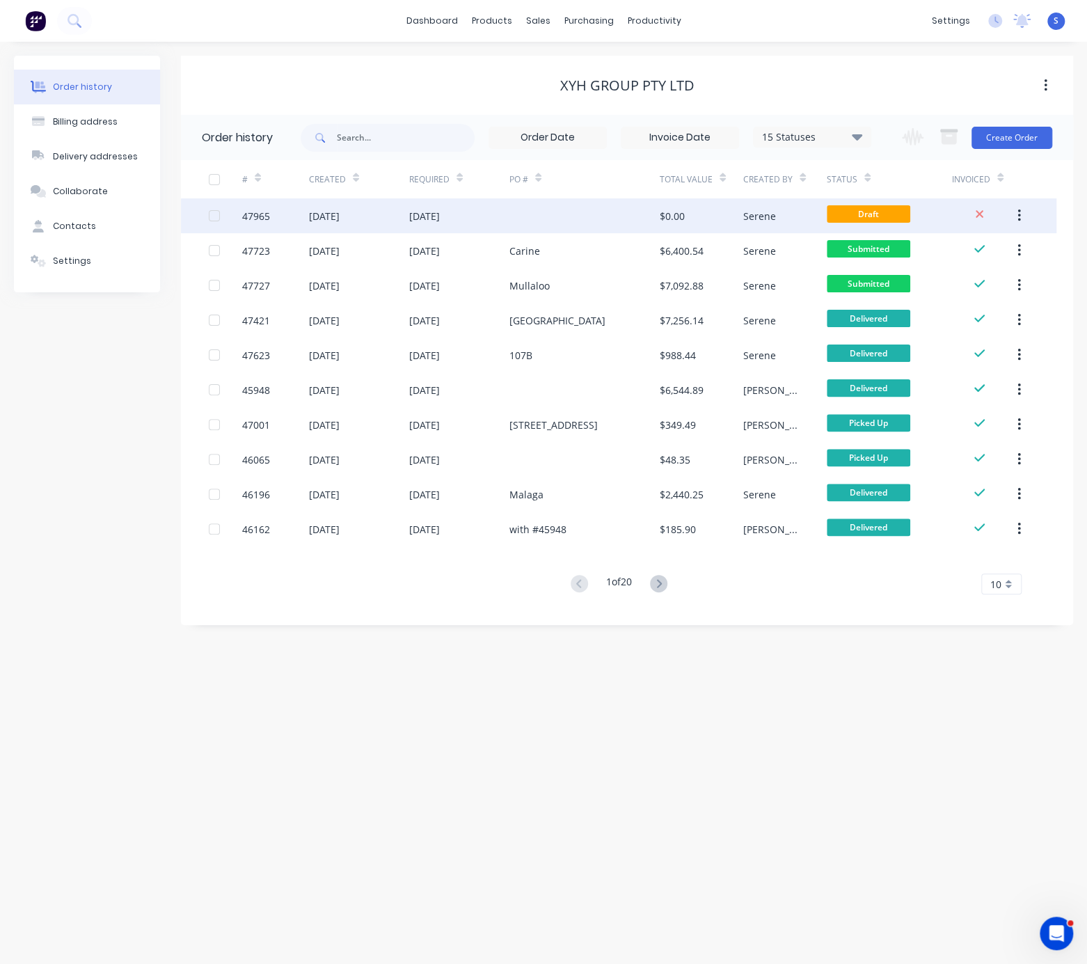
click at [1005, 216] on button "button" at bounding box center [1019, 215] width 33 height 25
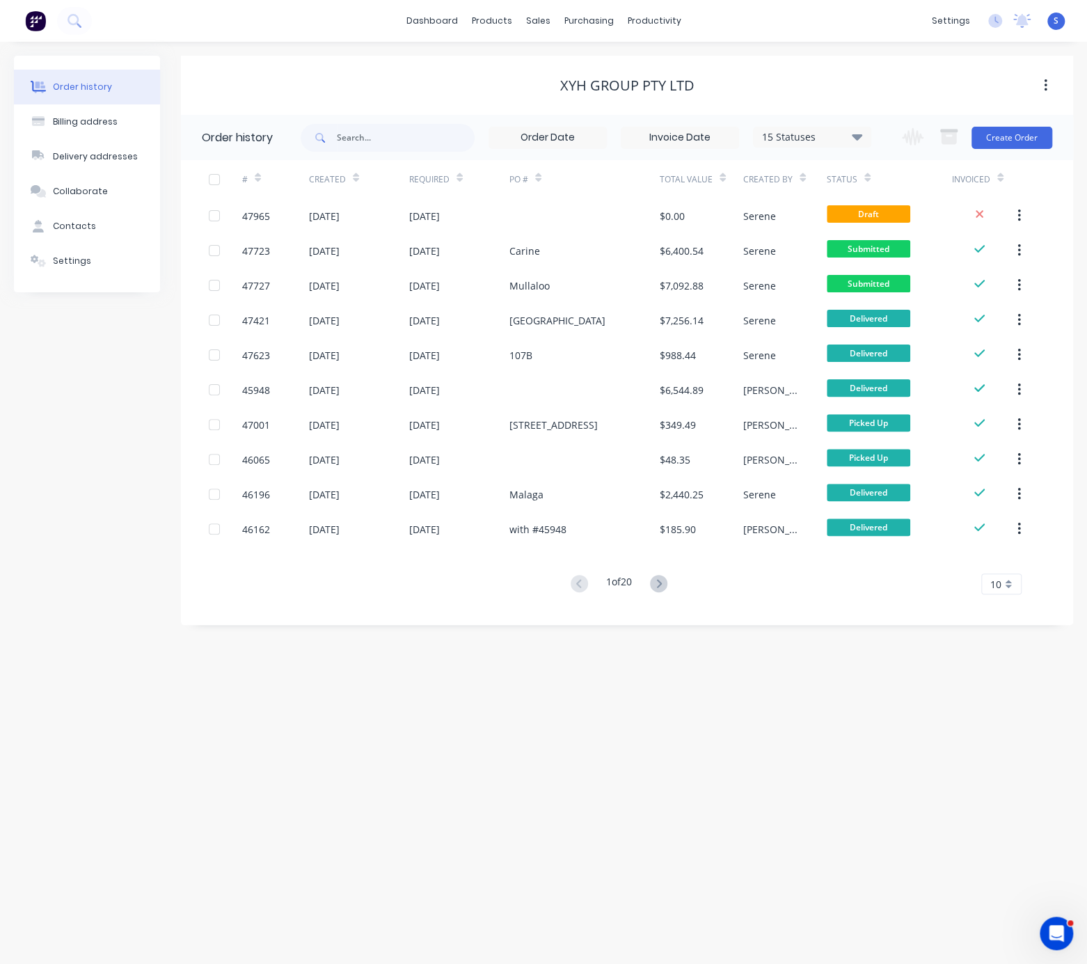
click at [766, 731] on div "Order history Billing address Delivery addresses Collaborate Contacts Settings …" at bounding box center [543, 503] width 1087 height 922
click at [720, 122] on div "Delivery Scheduling" at bounding box center [705, 123] width 87 height 13
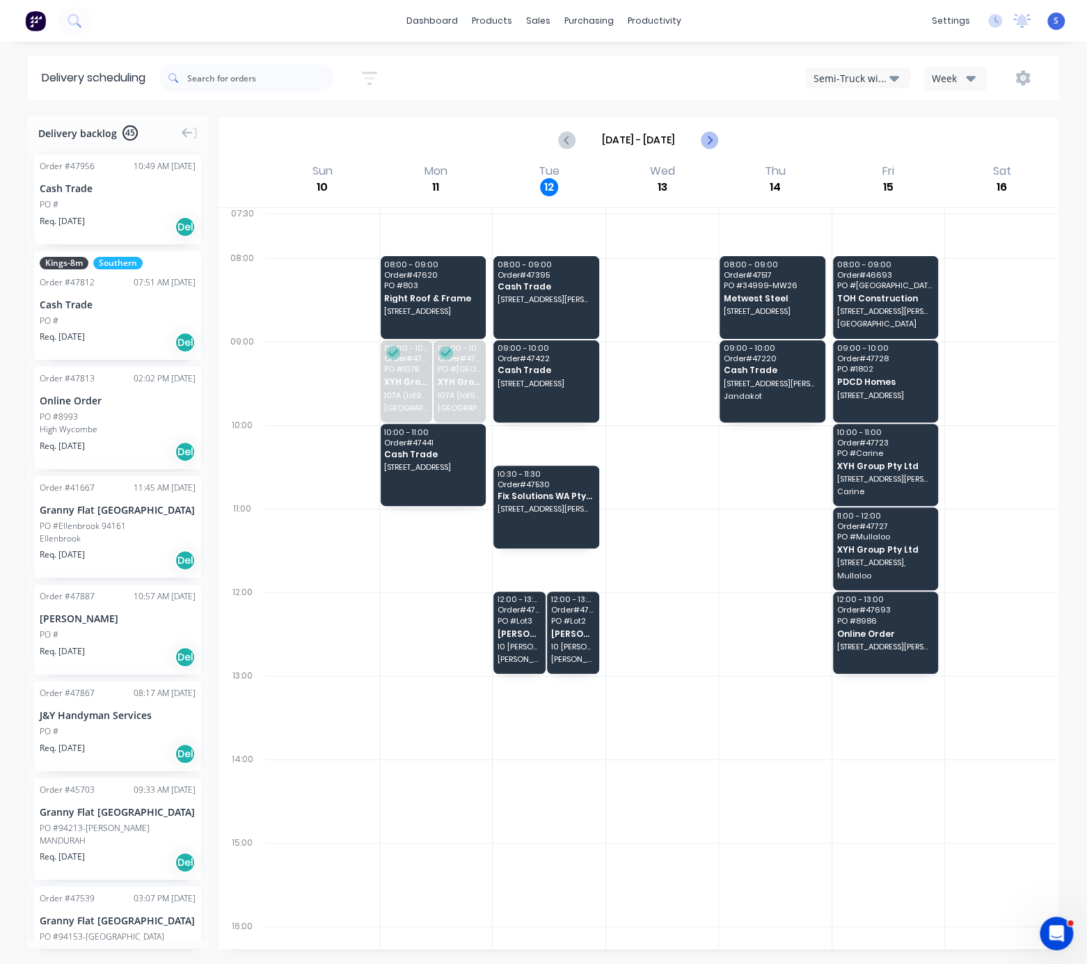
click at [700, 145] on icon "Next page" at bounding box center [708, 140] width 17 height 17
type input "Aug 17 - Aug 23"
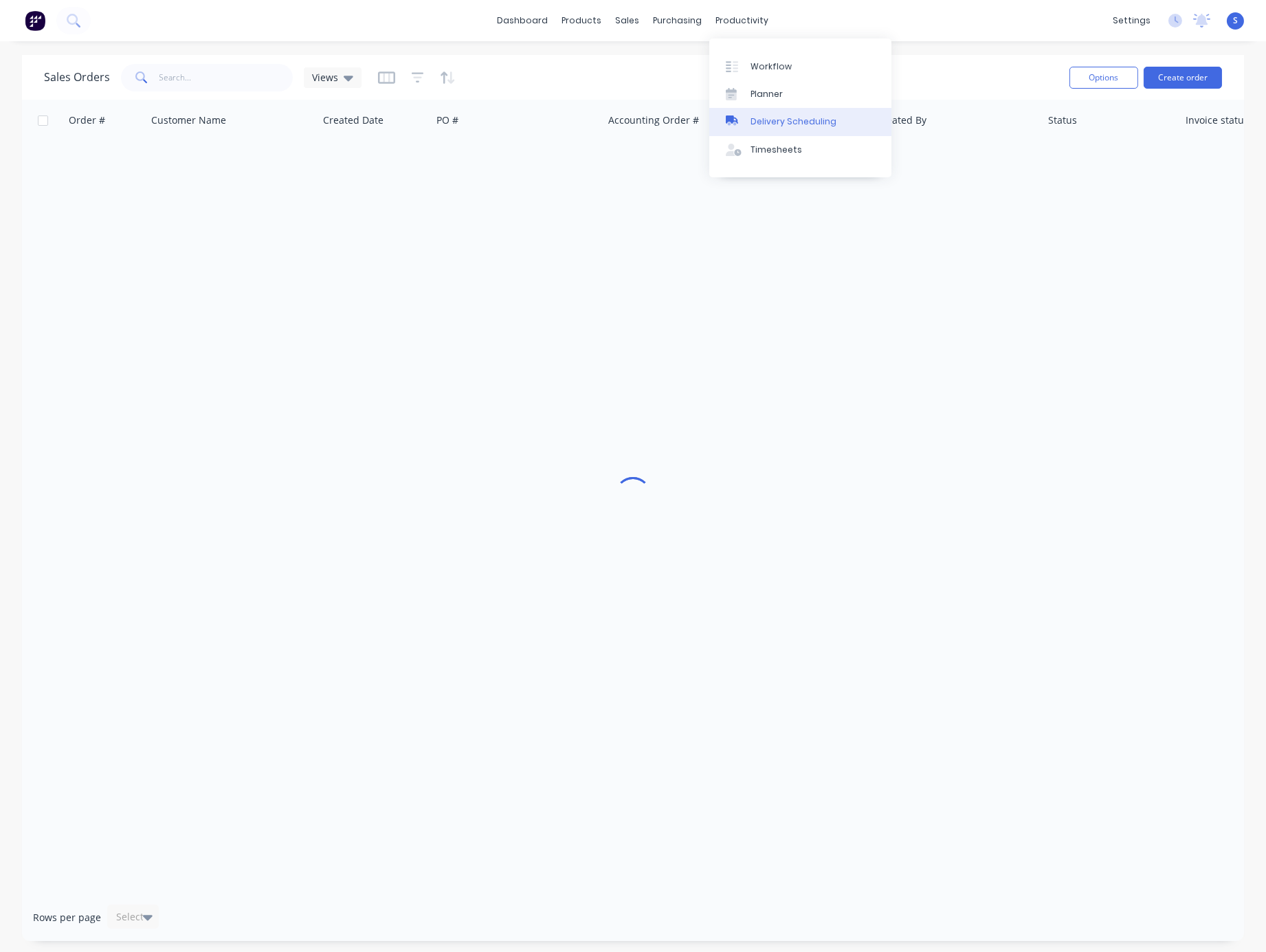
click at [760, 127] on div "Delivery Scheduling" at bounding box center [793, 121] width 86 height 13
